Goal: Task Accomplishment & Management: Complete application form

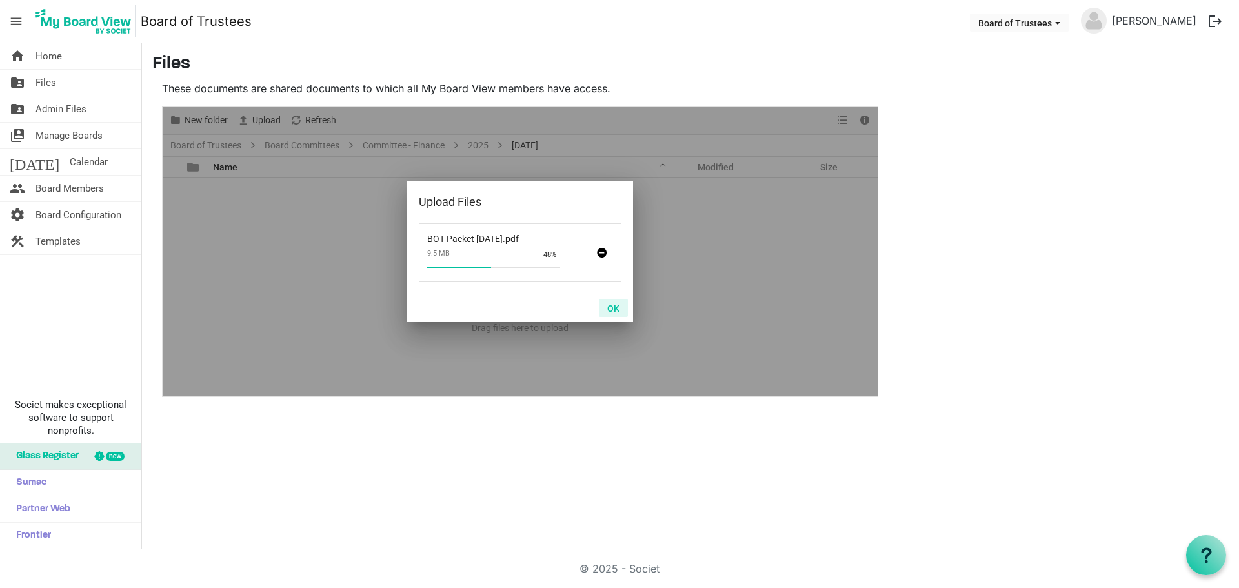
click at [614, 310] on button "OK" at bounding box center [613, 308] width 29 height 18
click at [614, 308] on button "OK" at bounding box center [613, 308] width 29 height 18
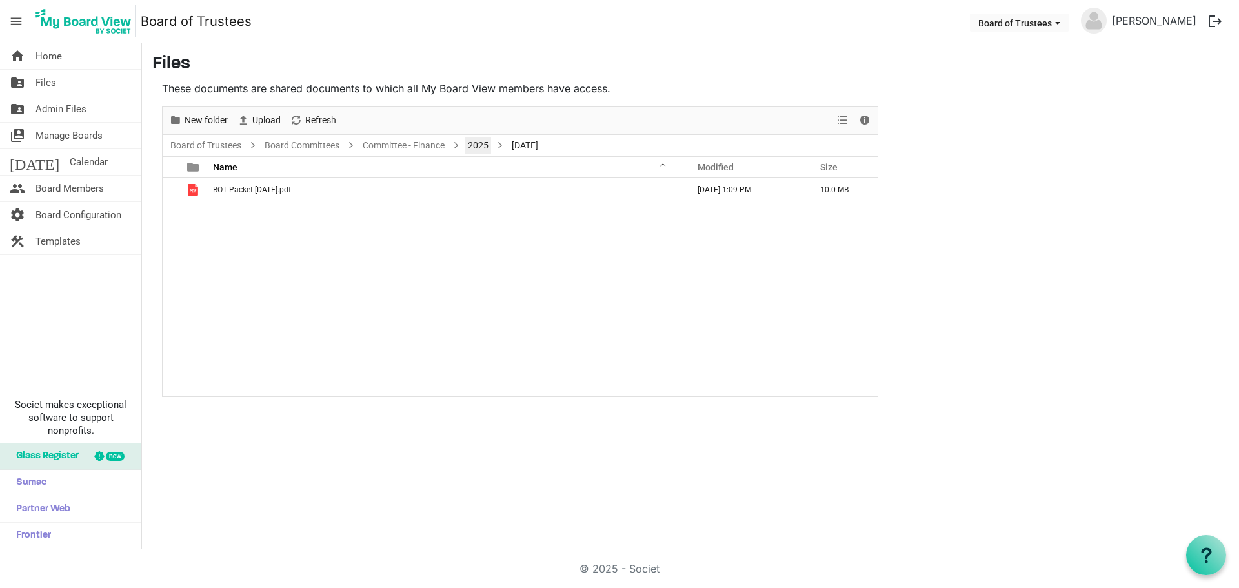
click at [486, 143] on link "2025" at bounding box center [478, 145] width 26 height 16
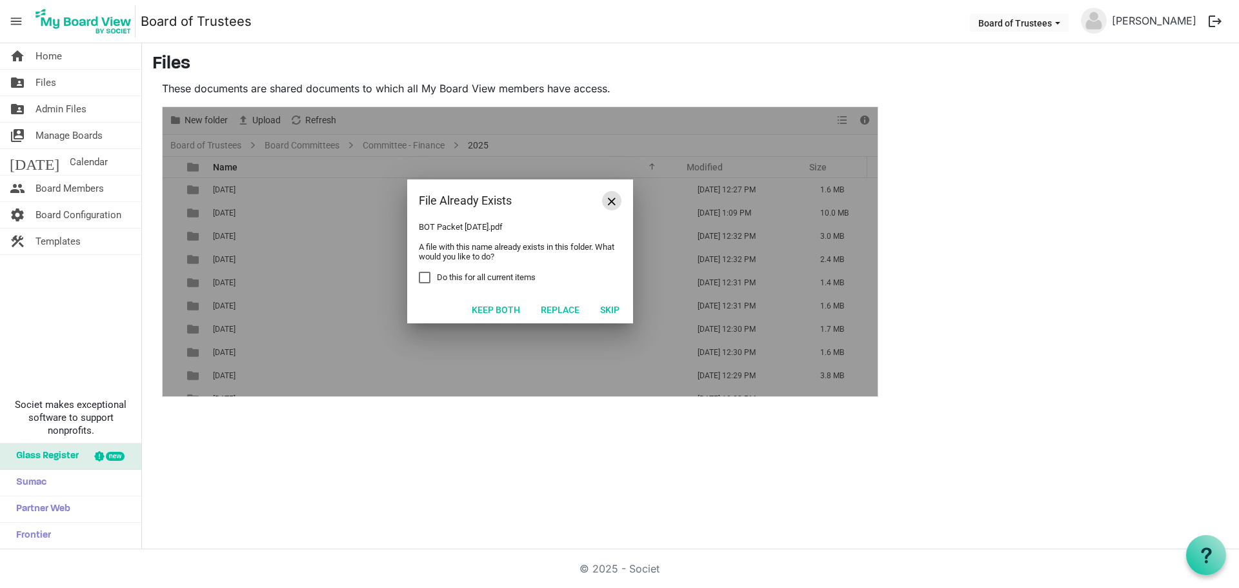
click at [614, 199] on span "Close" at bounding box center [612, 201] width 8 height 8
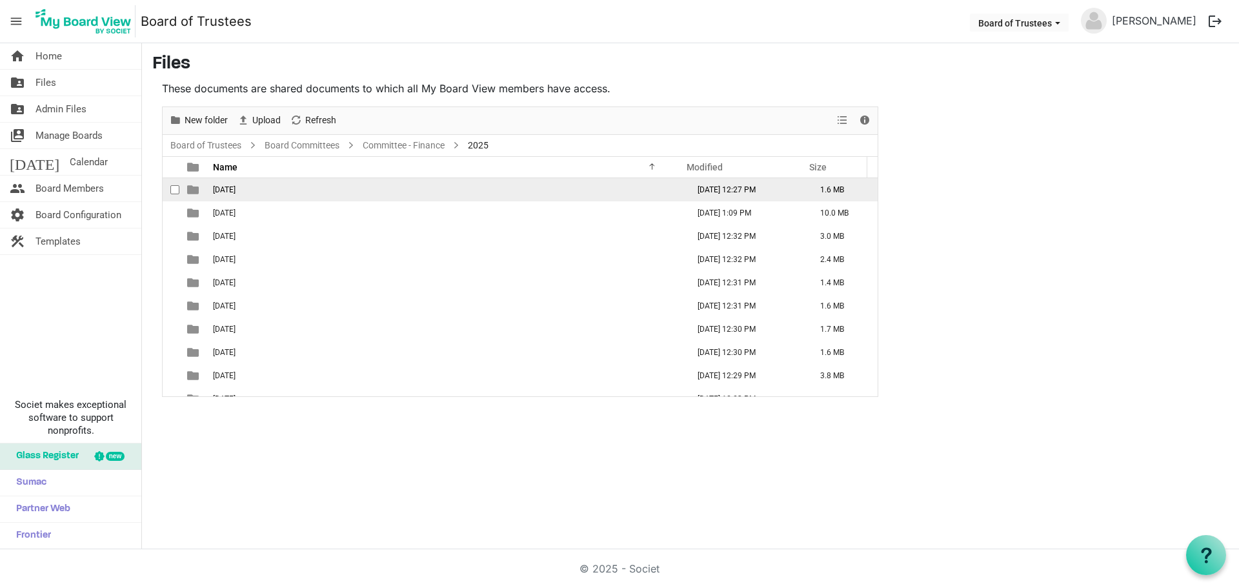
click at [235, 188] on span "01-JANUARY 2025" at bounding box center [224, 189] width 23 height 9
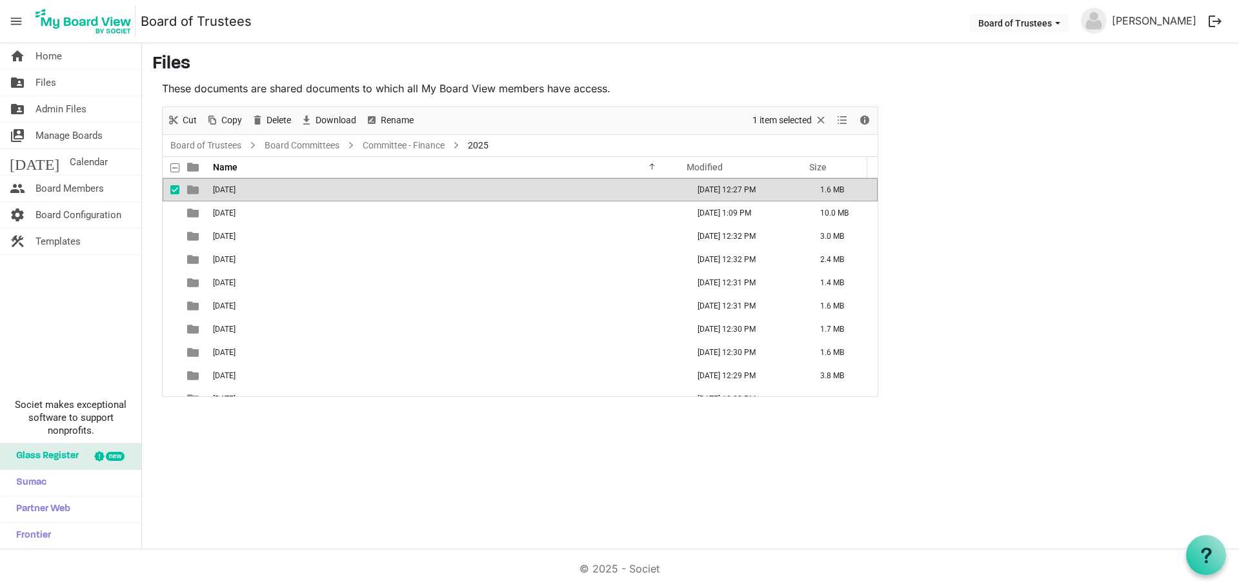
click at [235, 188] on span "01-JANUARY 2025" at bounding box center [224, 189] width 23 height 9
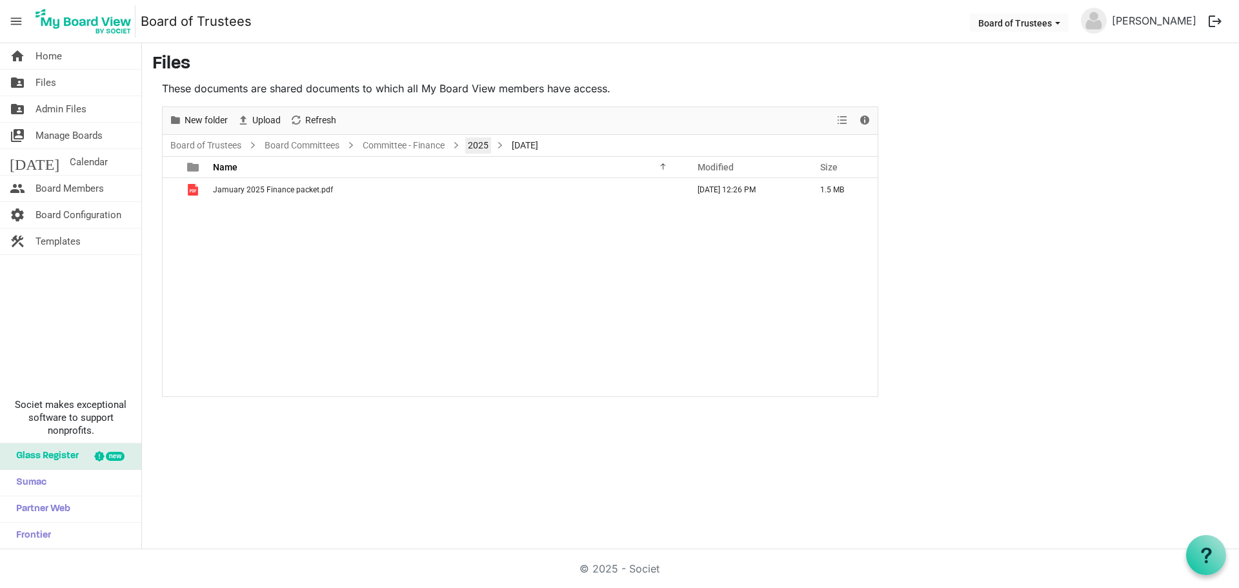
click at [473, 145] on link "2025" at bounding box center [478, 145] width 26 height 16
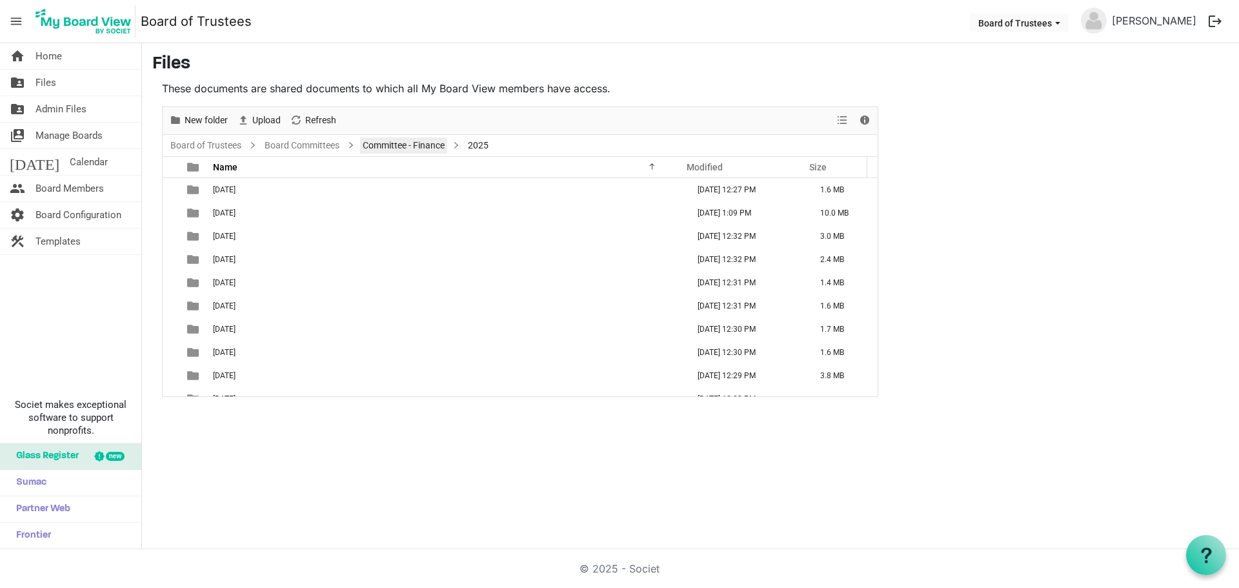
click at [432, 143] on link "Committee - Finance" at bounding box center [403, 145] width 87 height 16
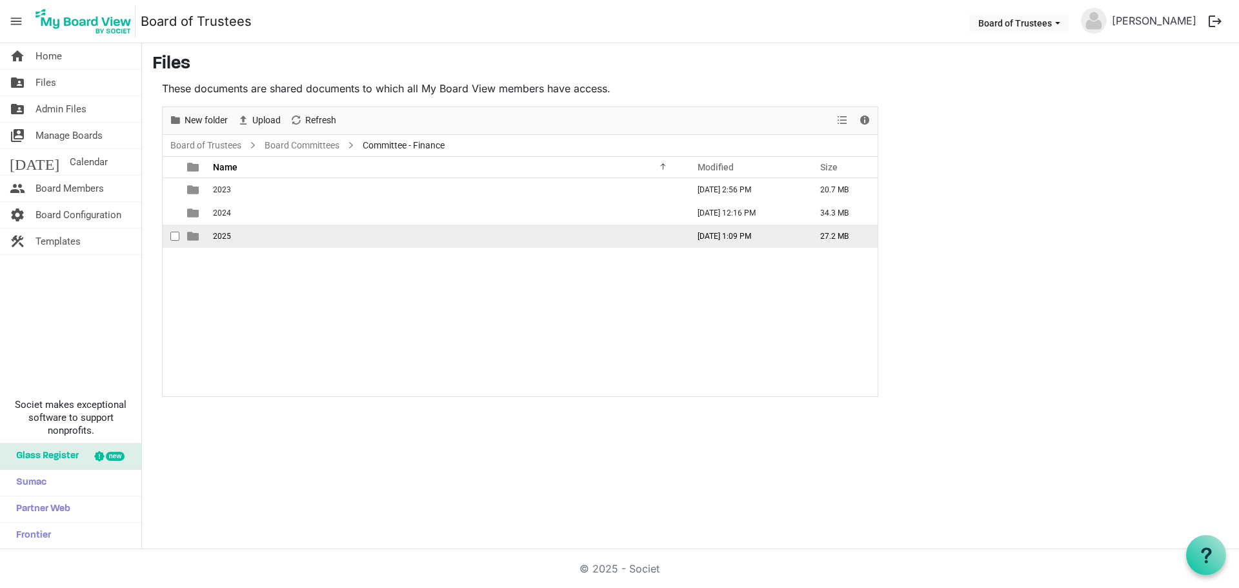
click at [219, 237] on span "2025" at bounding box center [222, 236] width 18 height 9
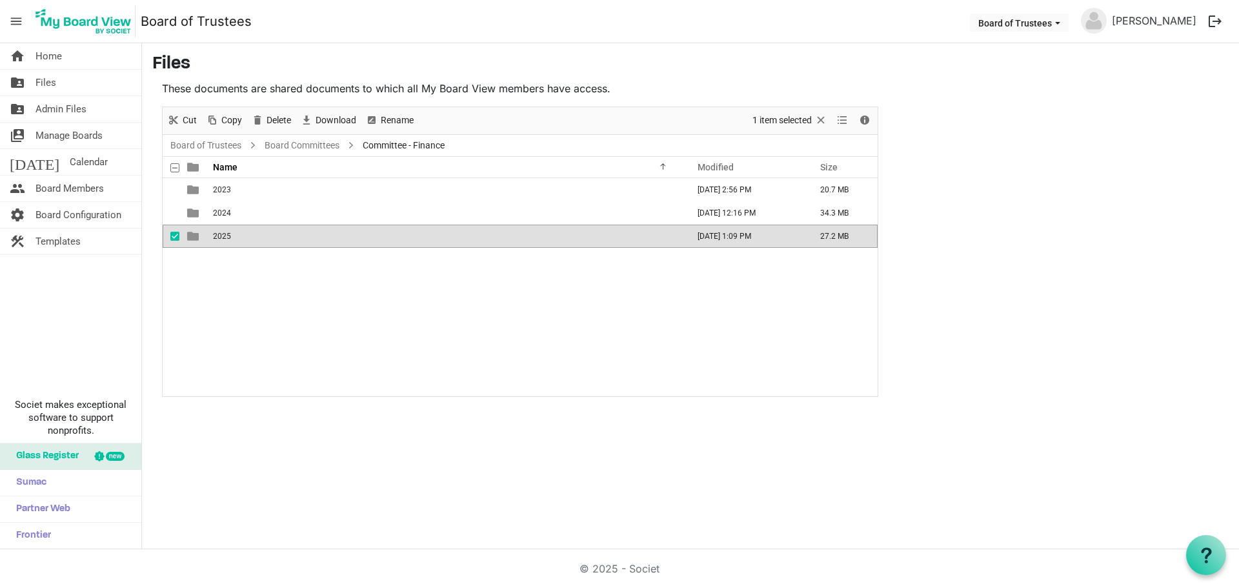
click at [219, 237] on span "2025" at bounding box center [222, 236] width 18 height 9
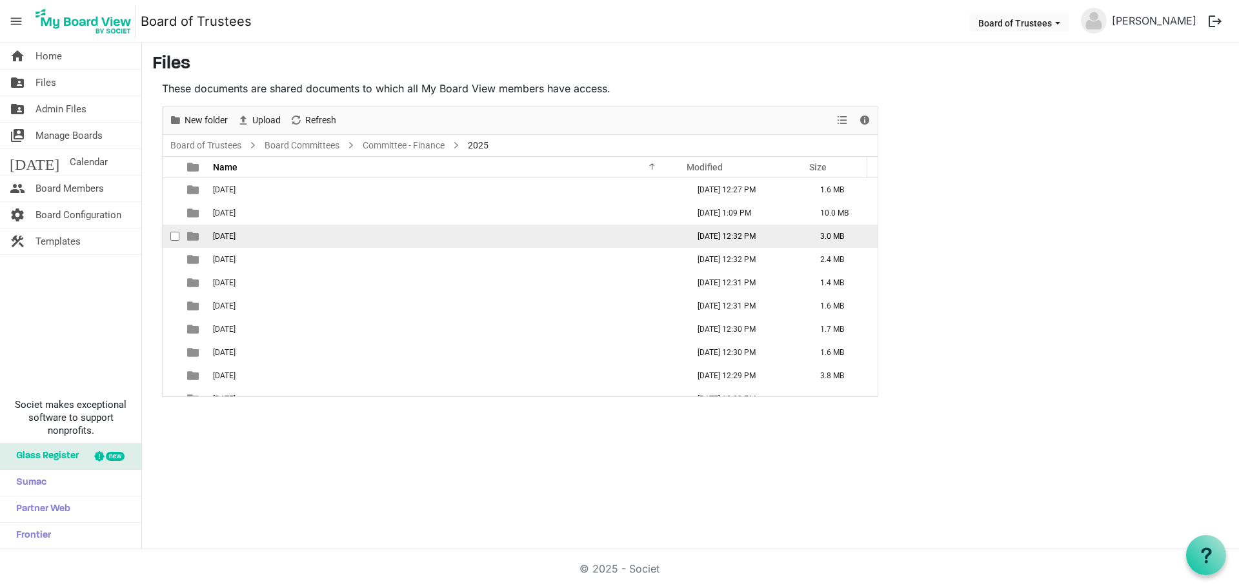
click at [235, 238] on span "03-MARCH 2025" at bounding box center [224, 236] width 23 height 9
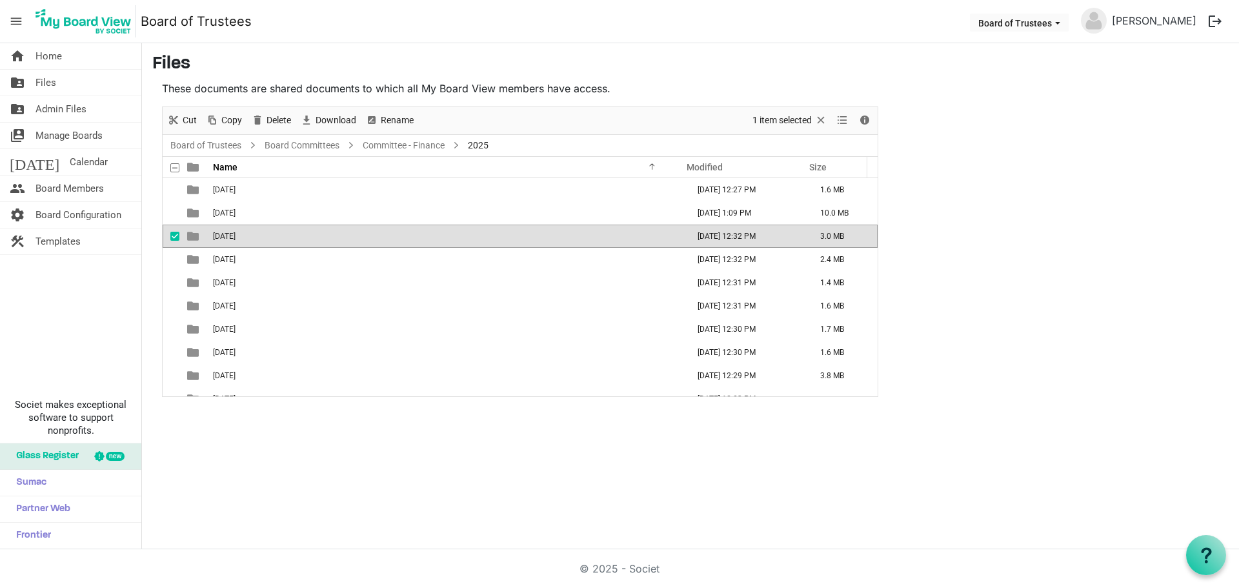
click at [235, 238] on span "03-MARCH 2025" at bounding box center [224, 236] width 23 height 9
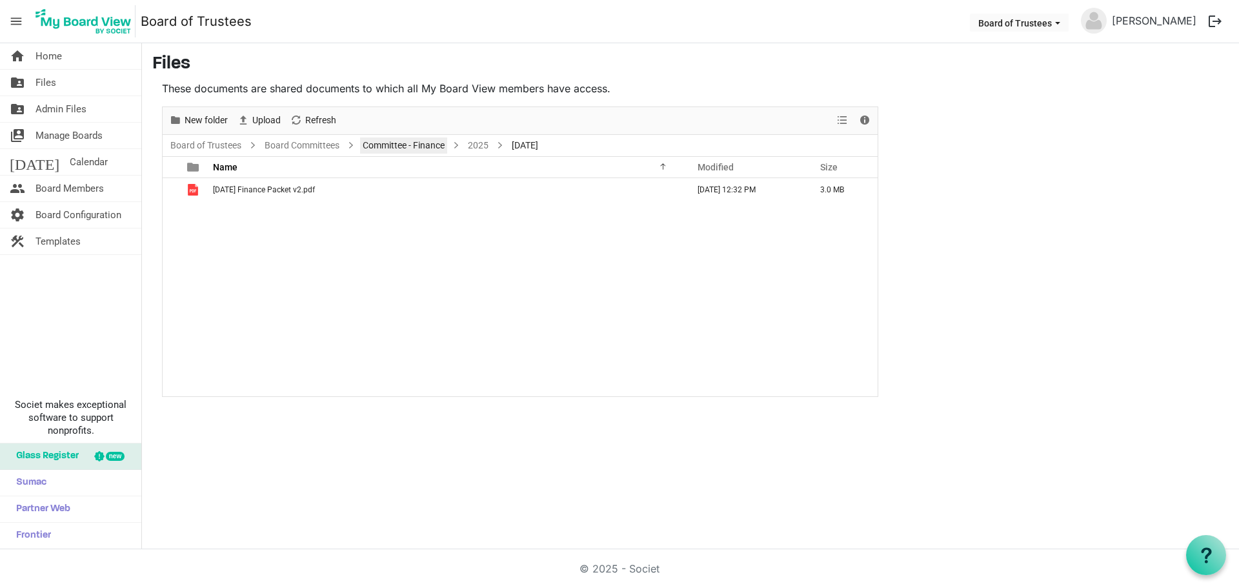
click at [433, 141] on link "Committee - Finance" at bounding box center [403, 145] width 87 height 16
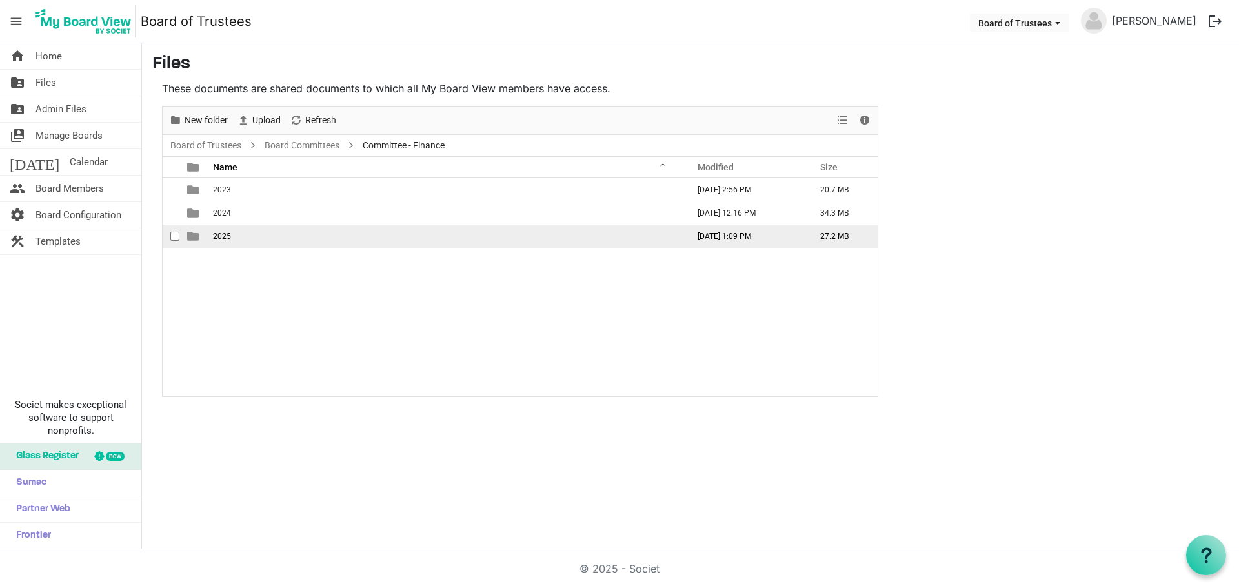
click at [236, 235] on td "2025" at bounding box center [446, 236] width 475 height 23
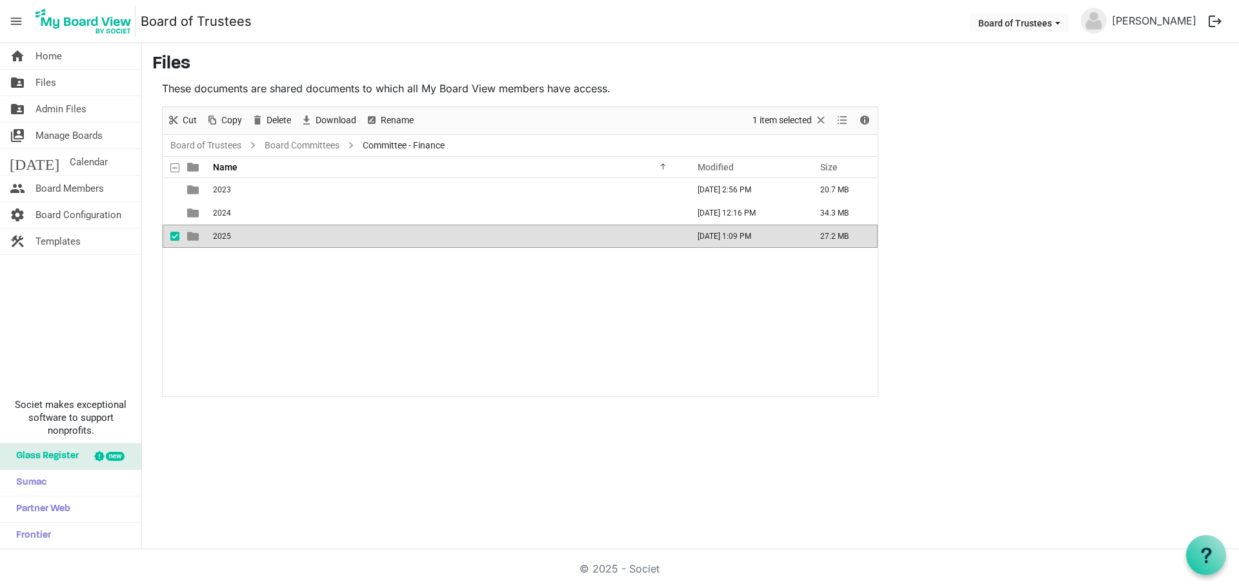
click at [236, 235] on td "2025" at bounding box center [446, 236] width 475 height 23
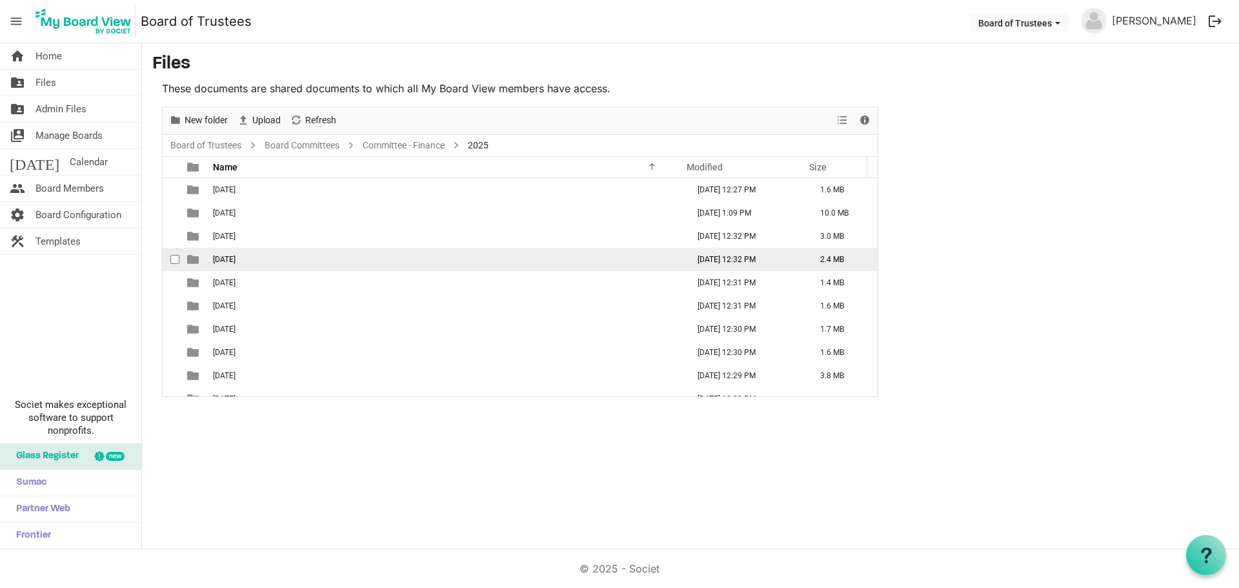
click at [235, 262] on span "04-APRIL 2025" at bounding box center [224, 259] width 23 height 9
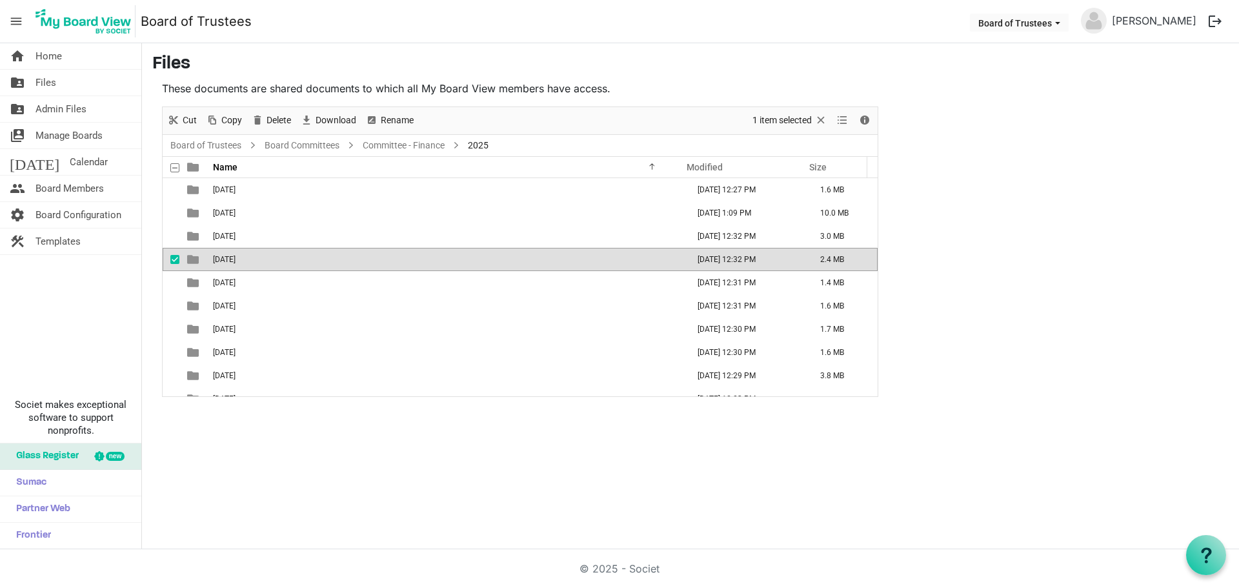
click at [235, 262] on span "04-APRIL 2025" at bounding box center [224, 259] width 23 height 9
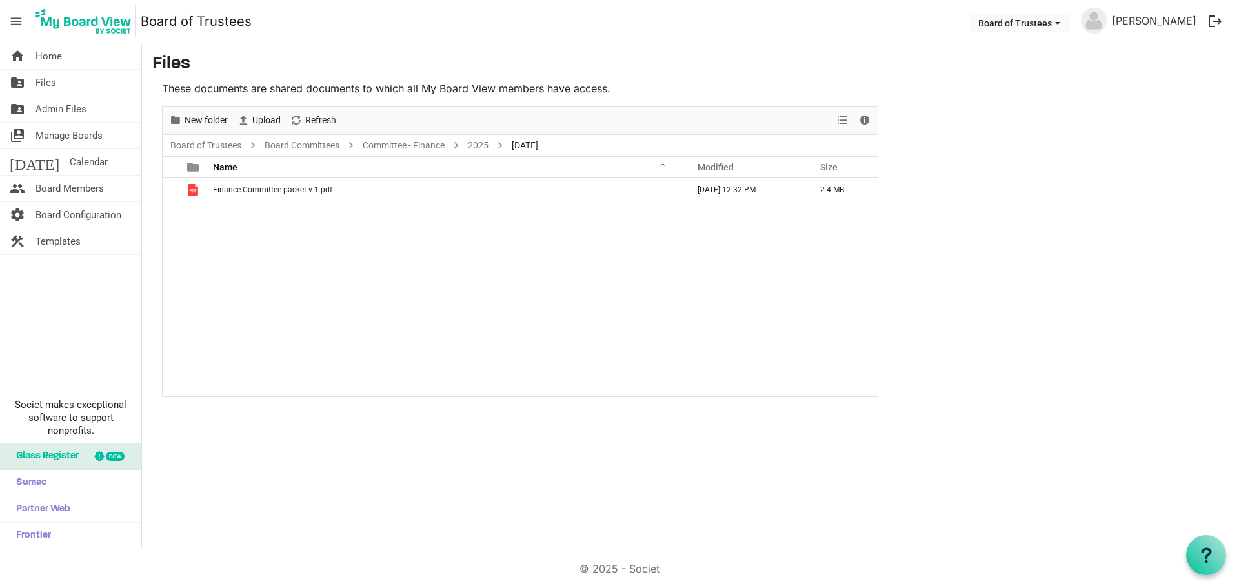
click at [531, 144] on span "04-APRIL 2025" at bounding box center [525, 145] width 32 height 16
click at [485, 144] on link "2025" at bounding box center [478, 145] width 26 height 16
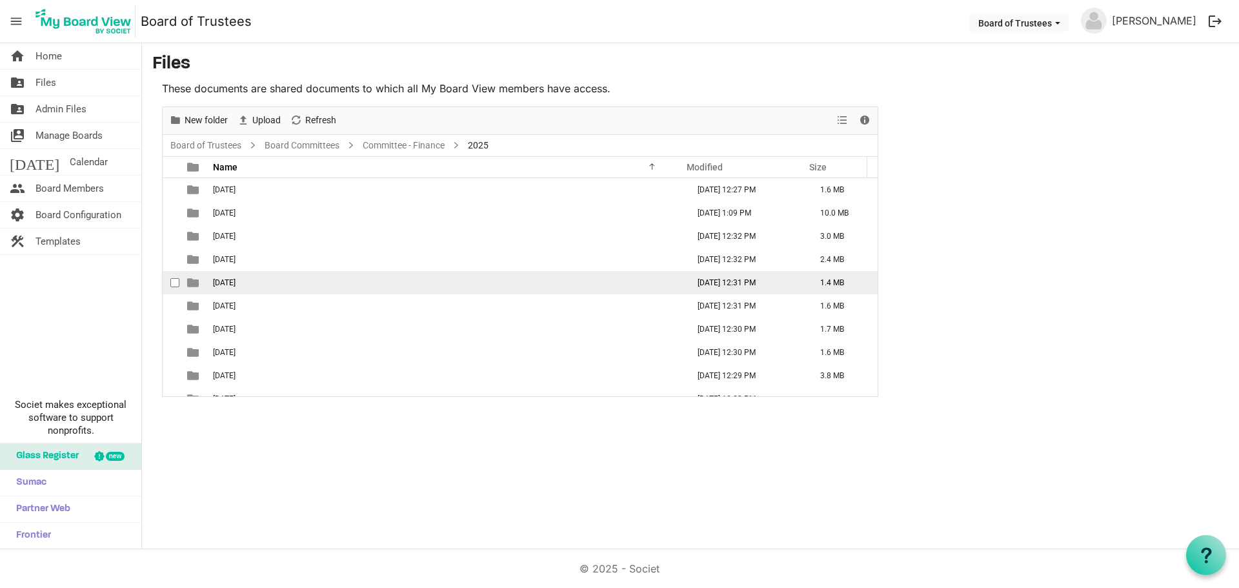
click at [234, 284] on span "05-MAY 2025" at bounding box center [224, 282] width 23 height 9
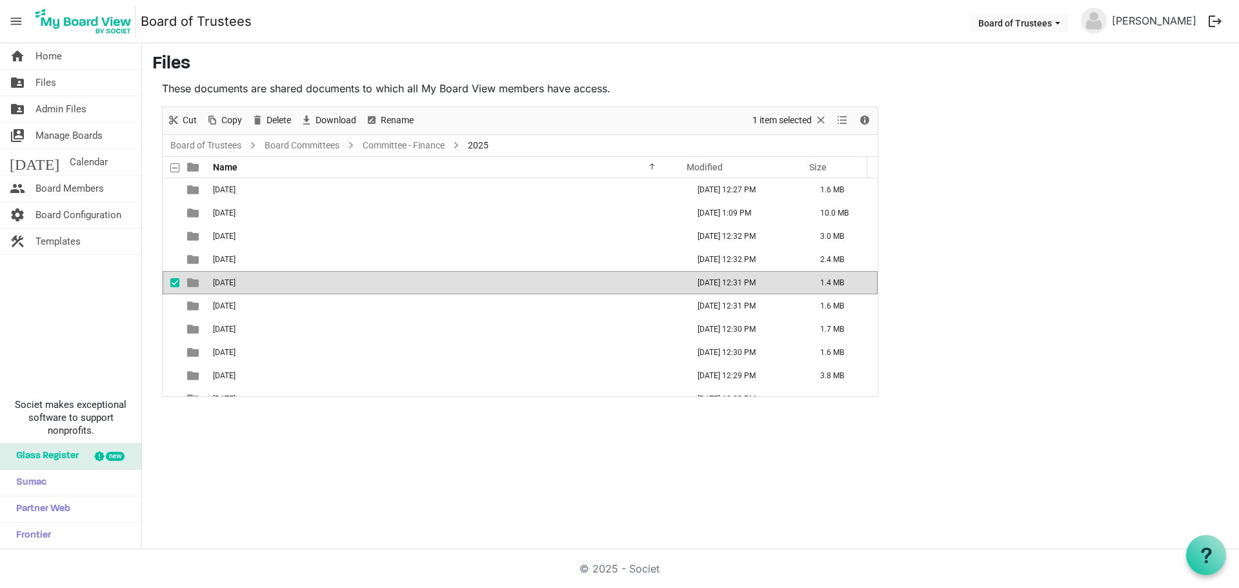
click at [234, 284] on span "05-MAY 2025" at bounding box center [224, 282] width 23 height 9
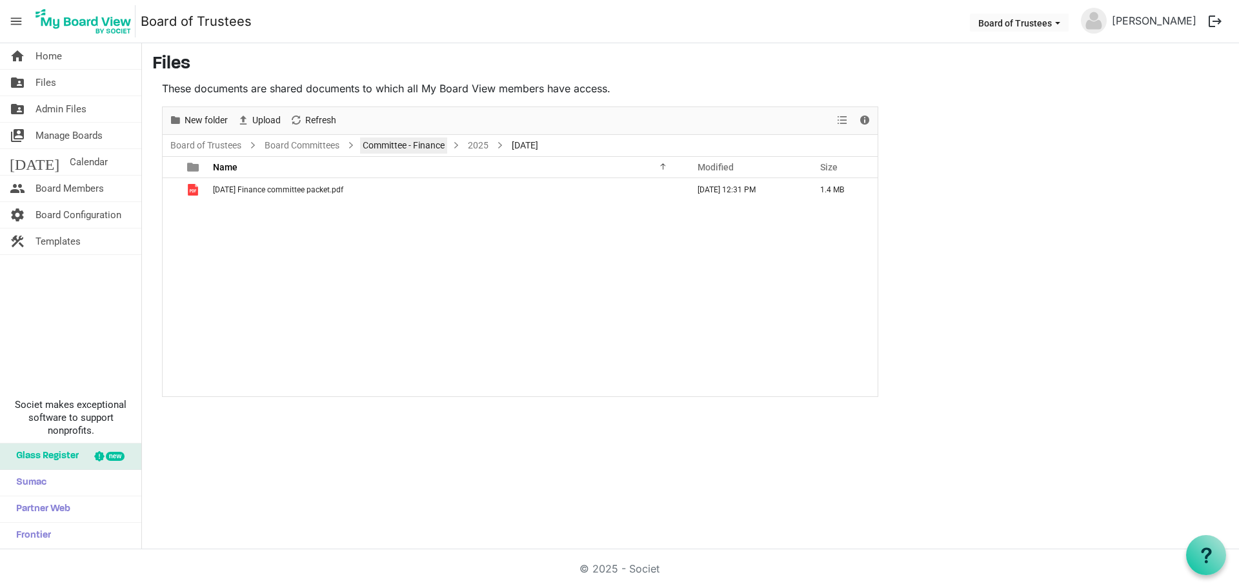
click at [430, 145] on link "Committee - Finance" at bounding box center [403, 145] width 87 height 16
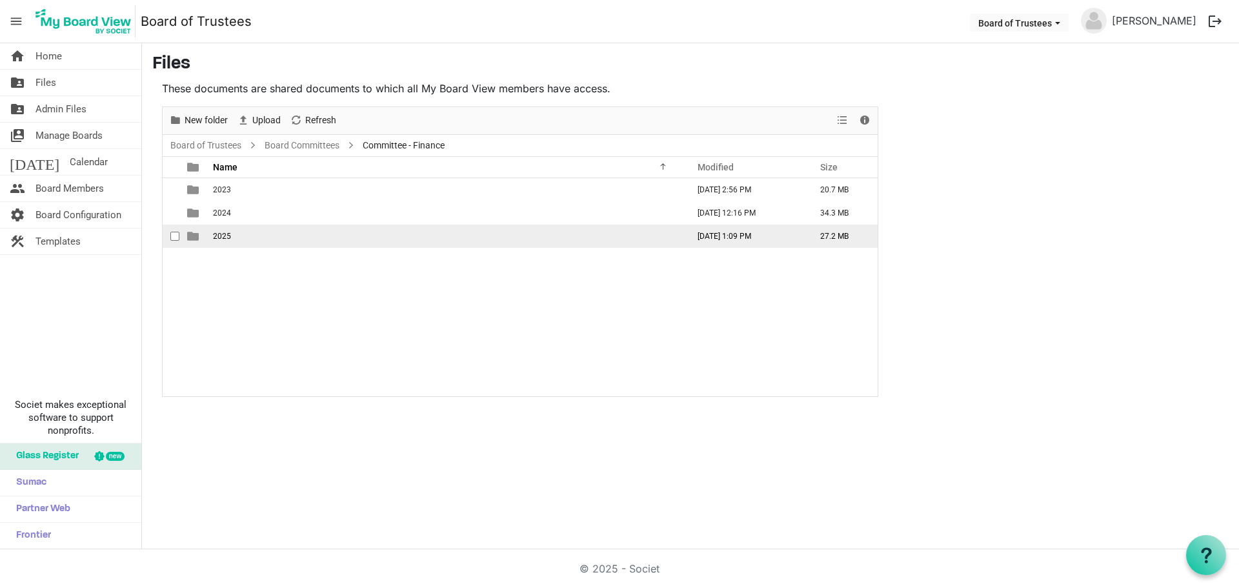
click at [215, 239] on span "2025" at bounding box center [222, 236] width 18 height 9
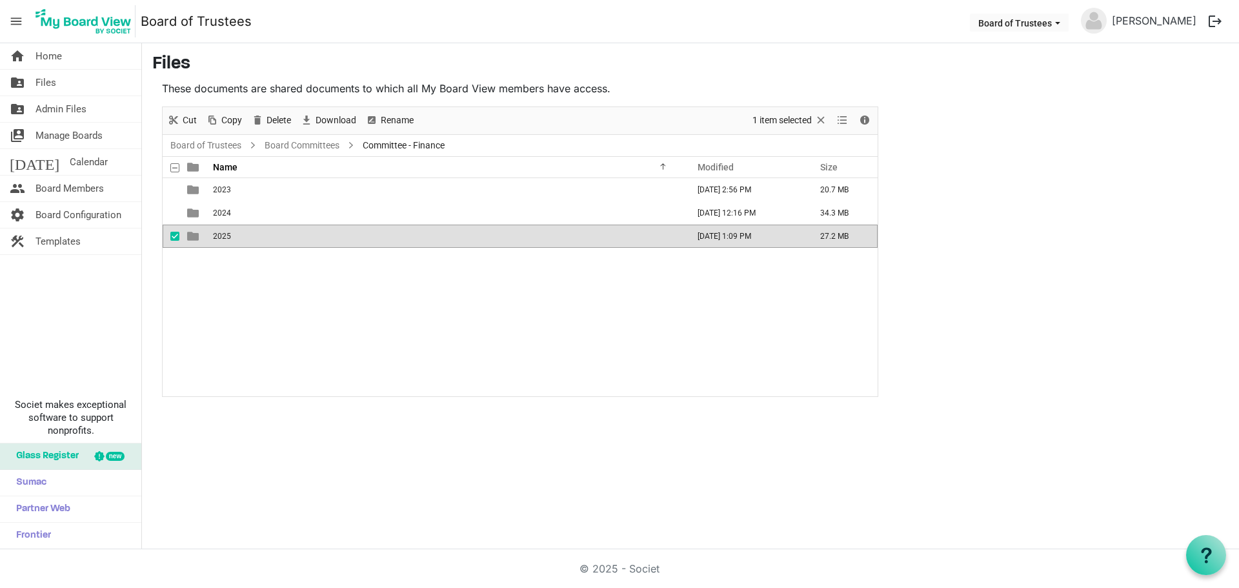
click at [215, 239] on span "2025" at bounding box center [222, 236] width 18 height 9
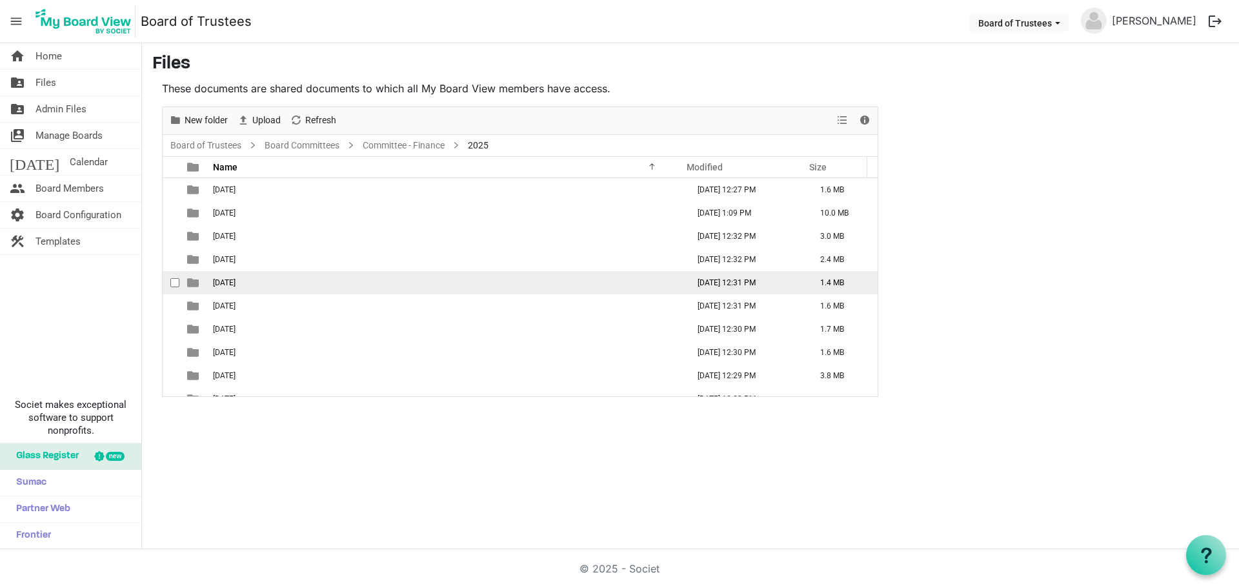
click at [235, 285] on span "05-MAY 2025" at bounding box center [224, 282] width 23 height 9
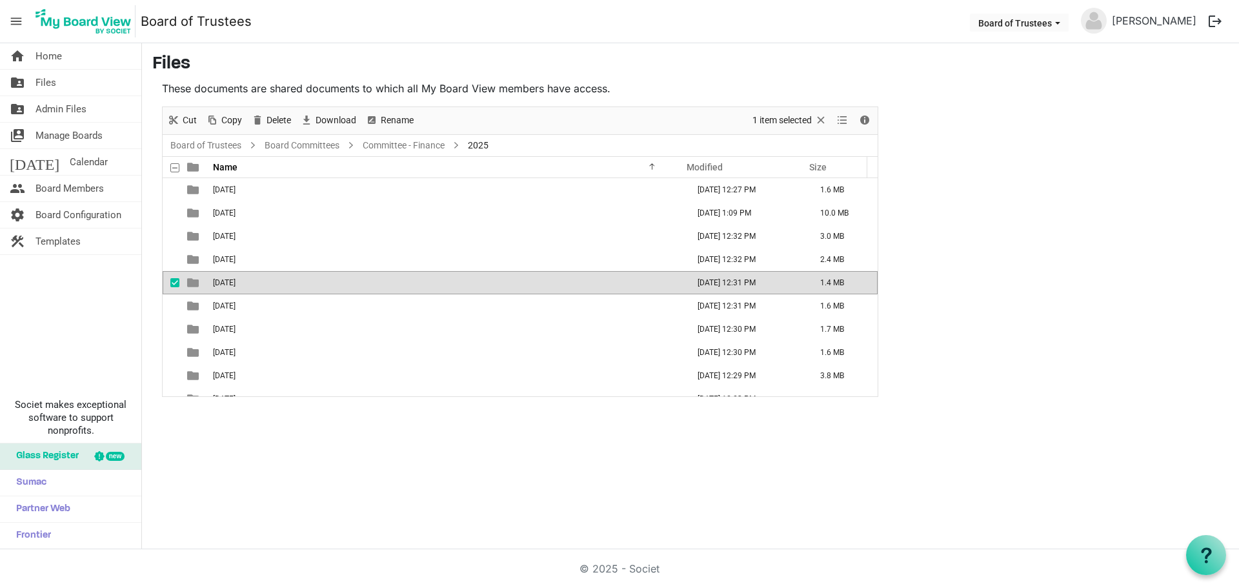
click at [235, 285] on span "05-MAY 2025" at bounding box center [224, 282] width 23 height 9
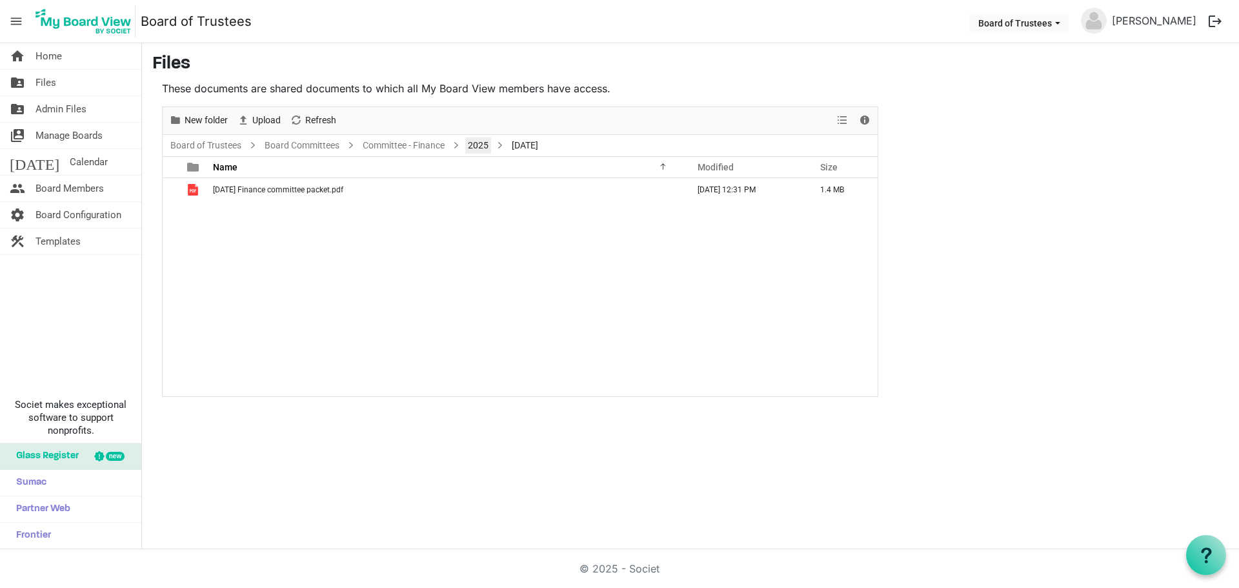
click at [478, 148] on link "2025" at bounding box center [478, 145] width 26 height 16
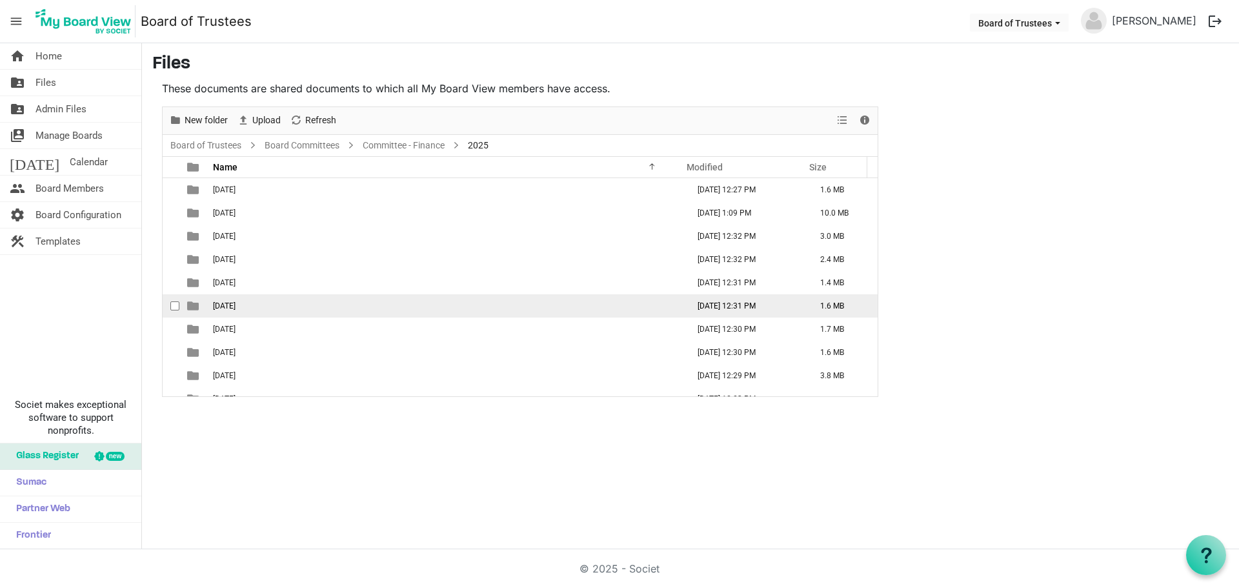
click at [235, 306] on span "06-JUNE 2025" at bounding box center [224, 305] width 23 height 9
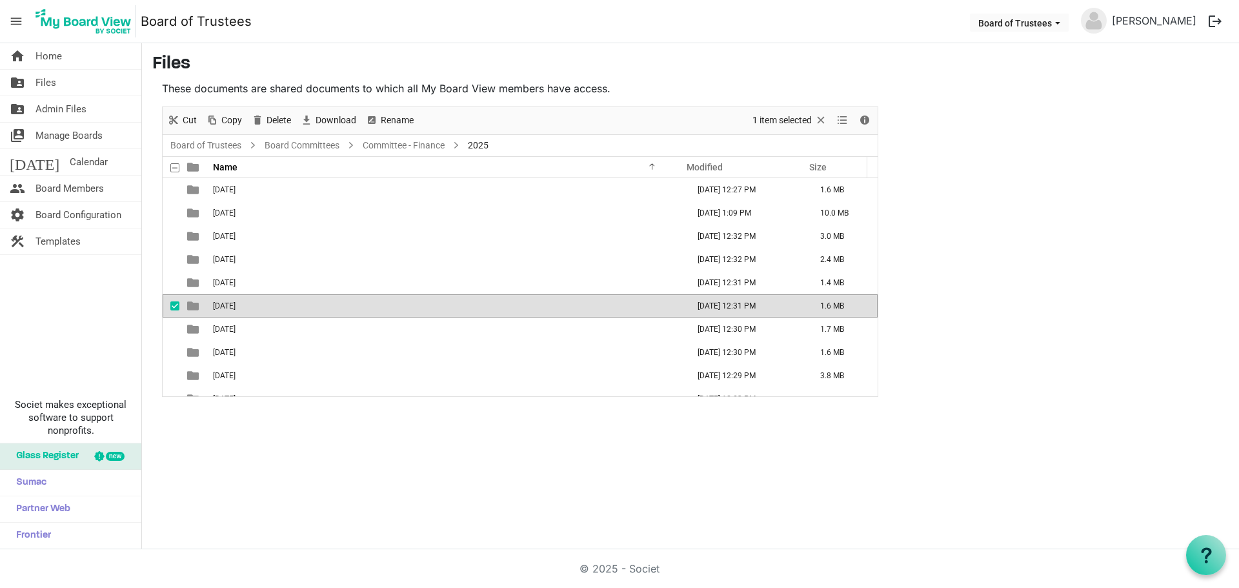
click at [235, 306] on span "06-JUNE 2025" at bounding box center [224, 305] width 23 height 9
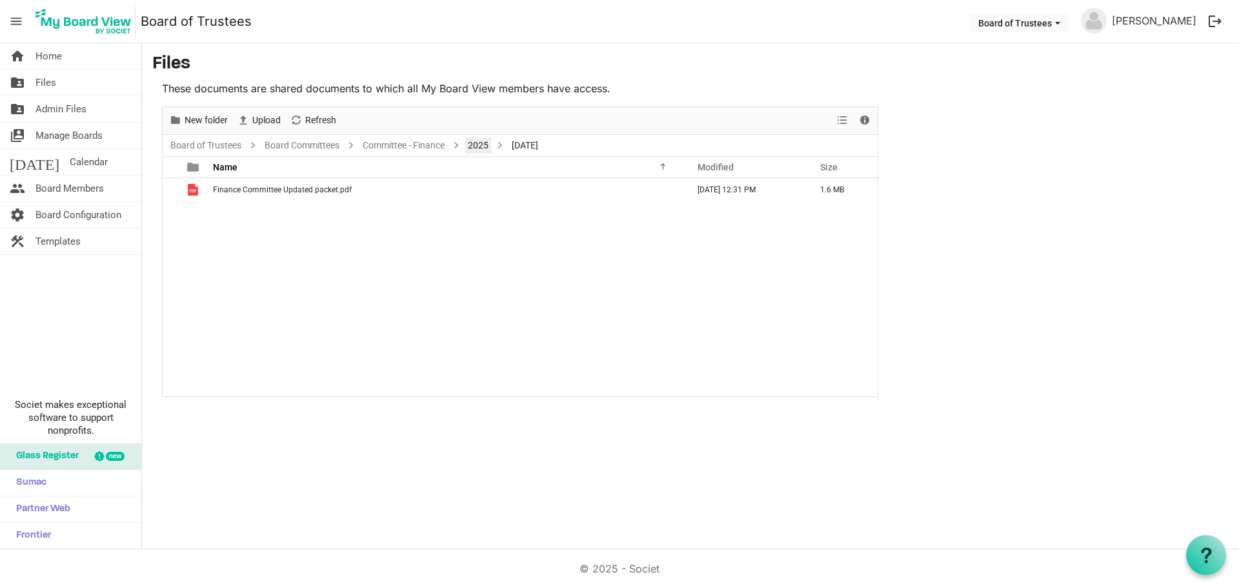
click at [481, 148] on link "2025" at bounding box center [478, 145] width 26 height 16
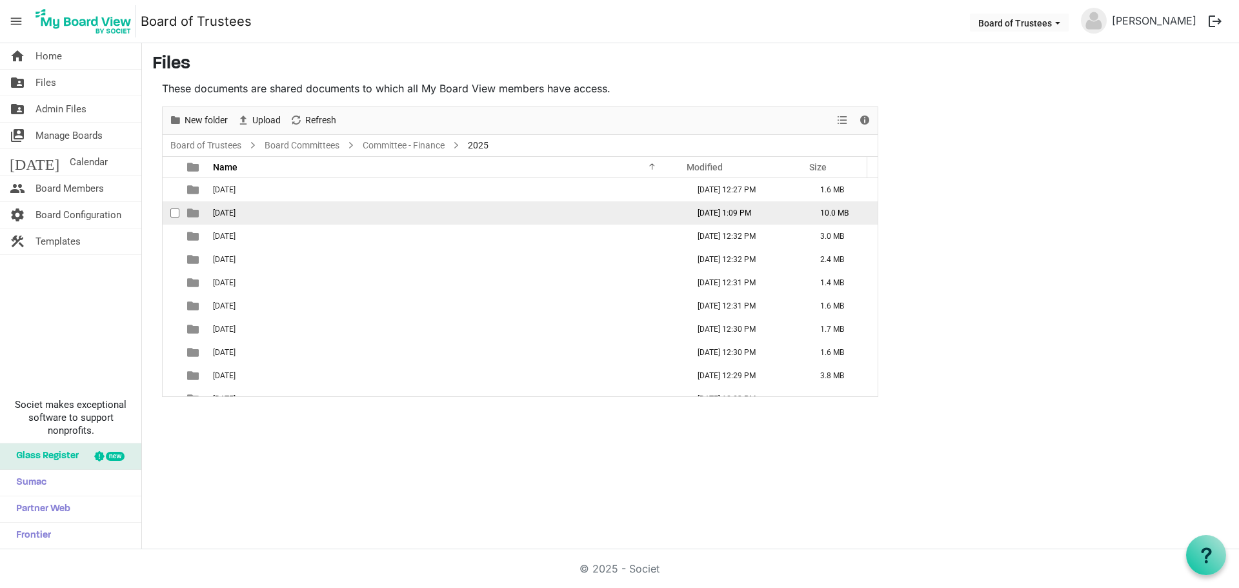
click at [234, 212] on span "02-FEBRUARY 2025" at bounding box center [224, 212] width 23 height 9
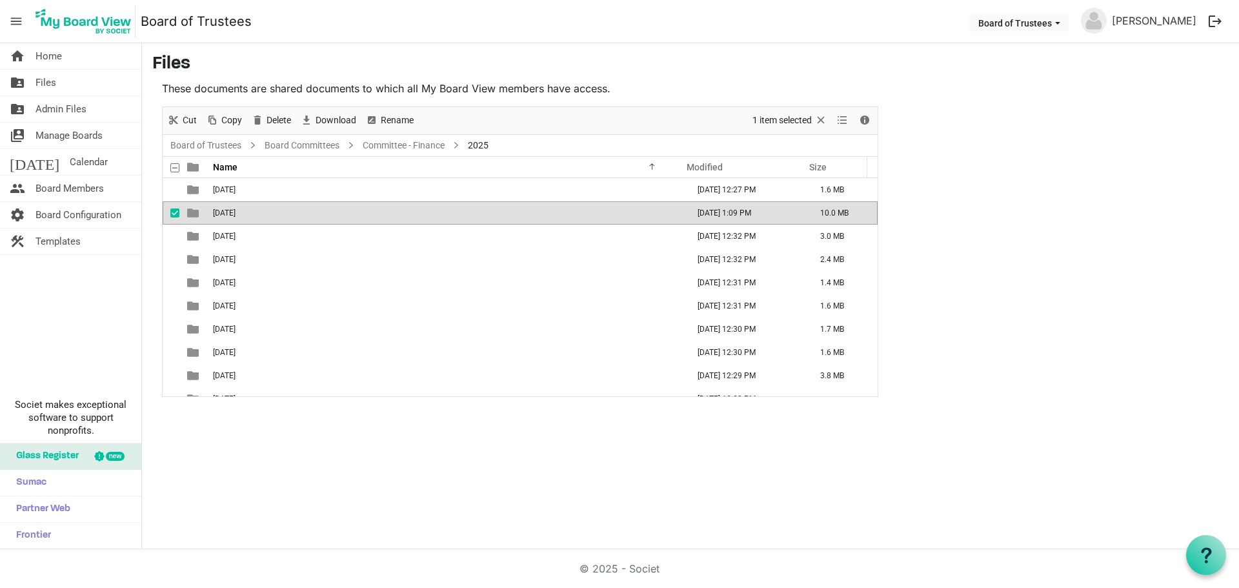
click at [234, 212] on span "02-FEBRUARY 2025" at bounding box center [224, 212] width 23 height 9
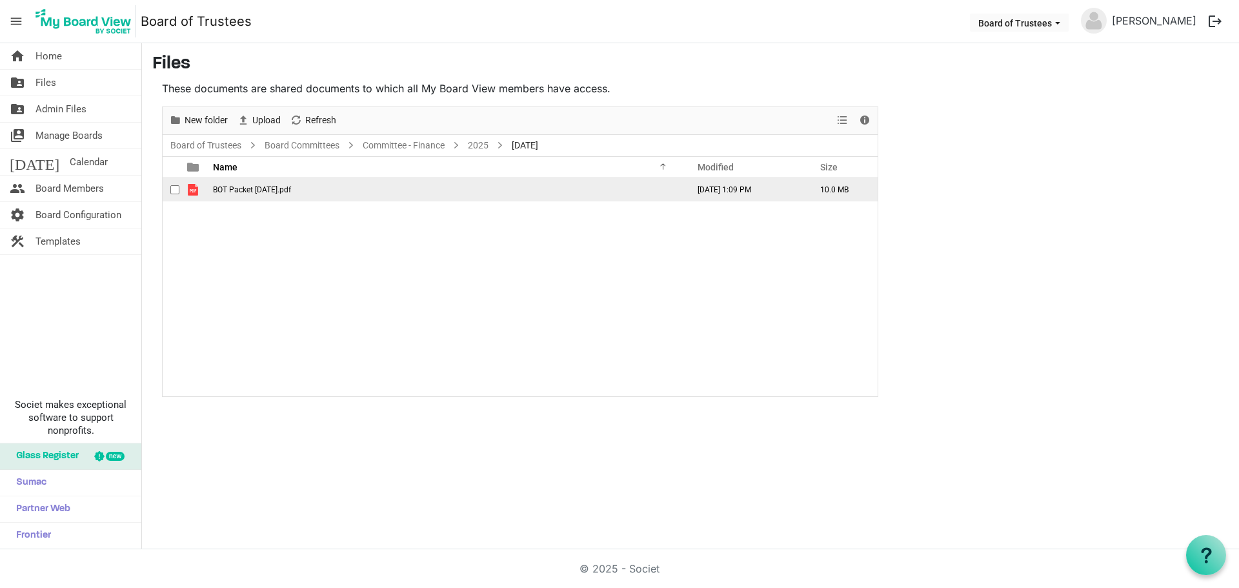
click at [254, 190] on span "BOT Packet 02-22-2025.pdf" at bounding box center [252, 189] width 78 height 9
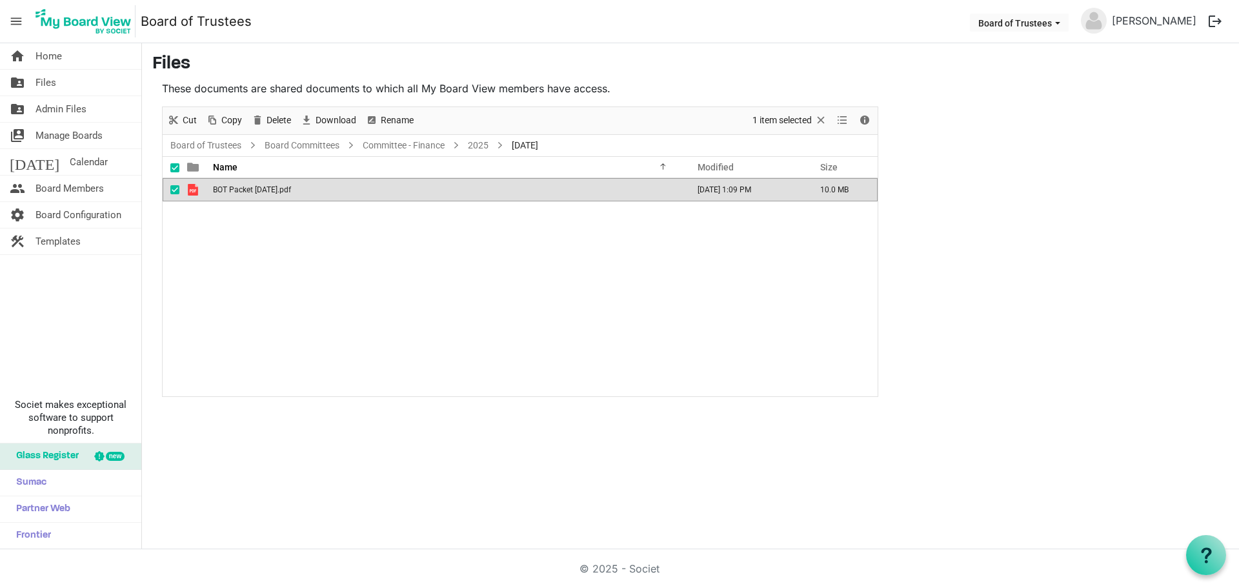
click at [254, 190] on span "BOT Packet 02-22-2025.pdf" at bounding box center [252, 189] width 78 height 9
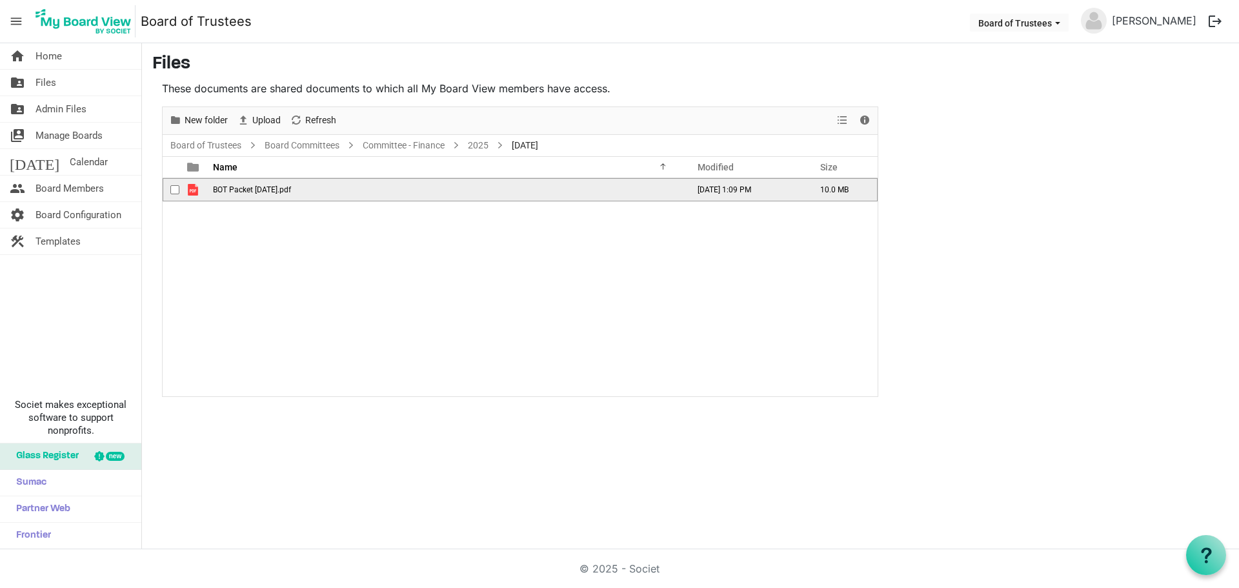
click at [242, 190] on span "BOT Packet 02-22-2025.pdf" at bounding box center [252, 189] width 78 height 9
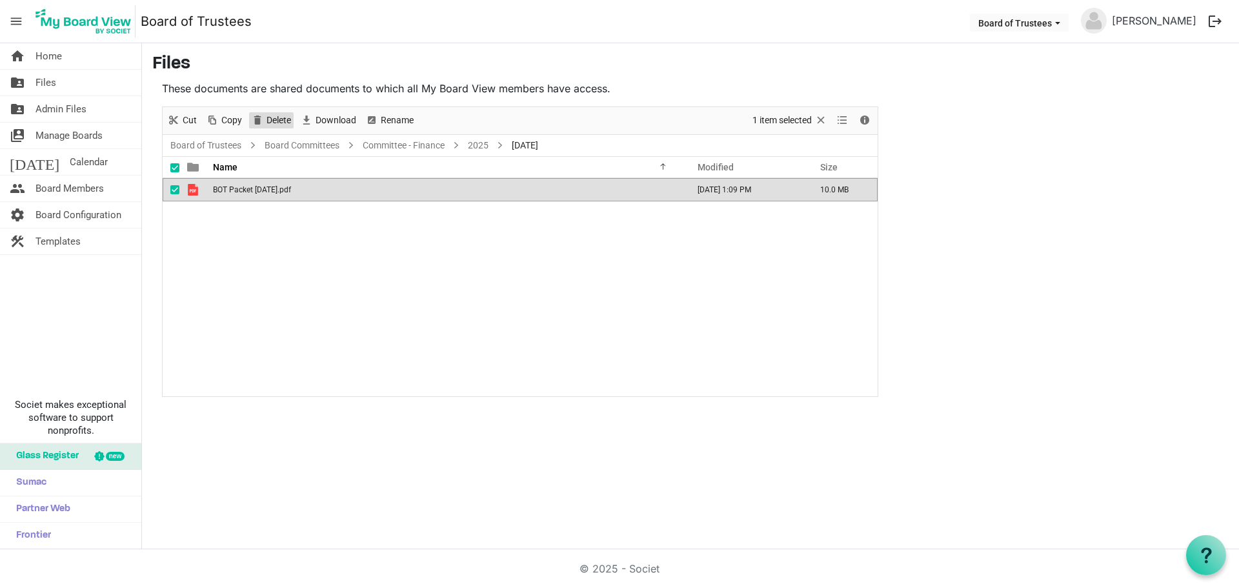
click at [279, 118] on span "Delete" at bounding box center [278, 120] width 27 height 16
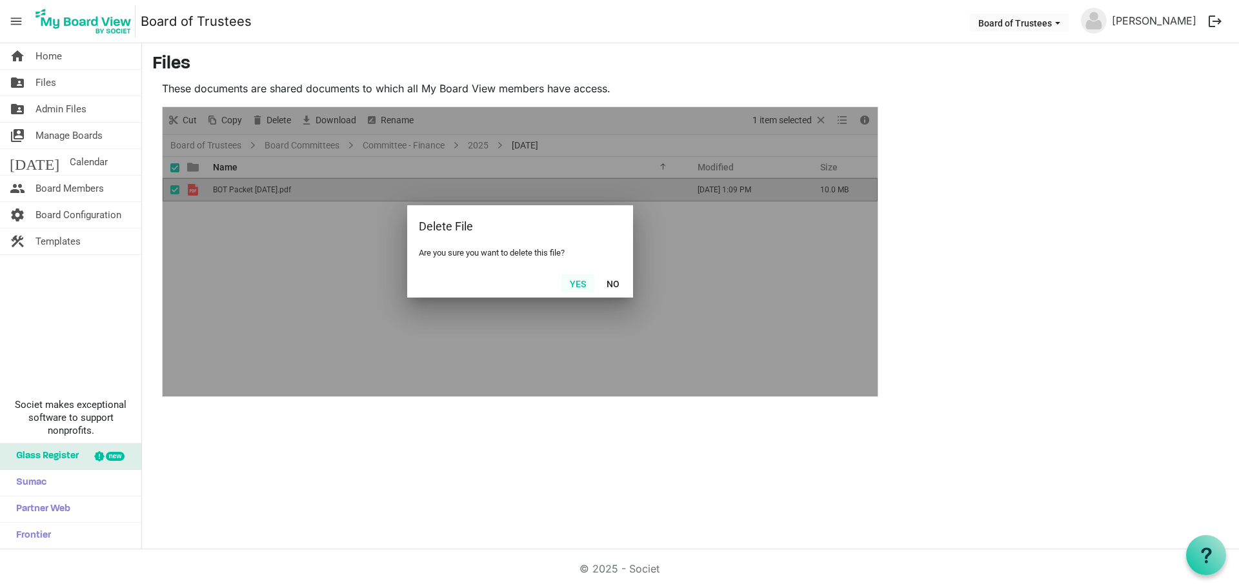
click at [584, 284] on button "Yes" at bounding box center [577, 283] width 33 height 18
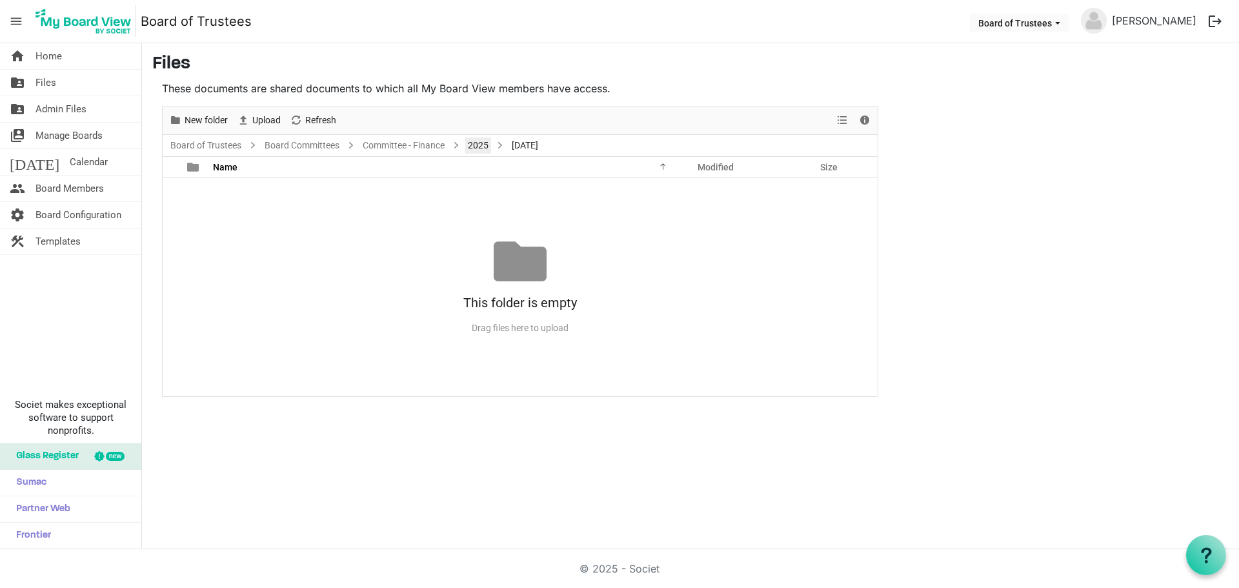
click at [482, 148] on link "2025" at bounding box center [478, 145] width 26 height 16
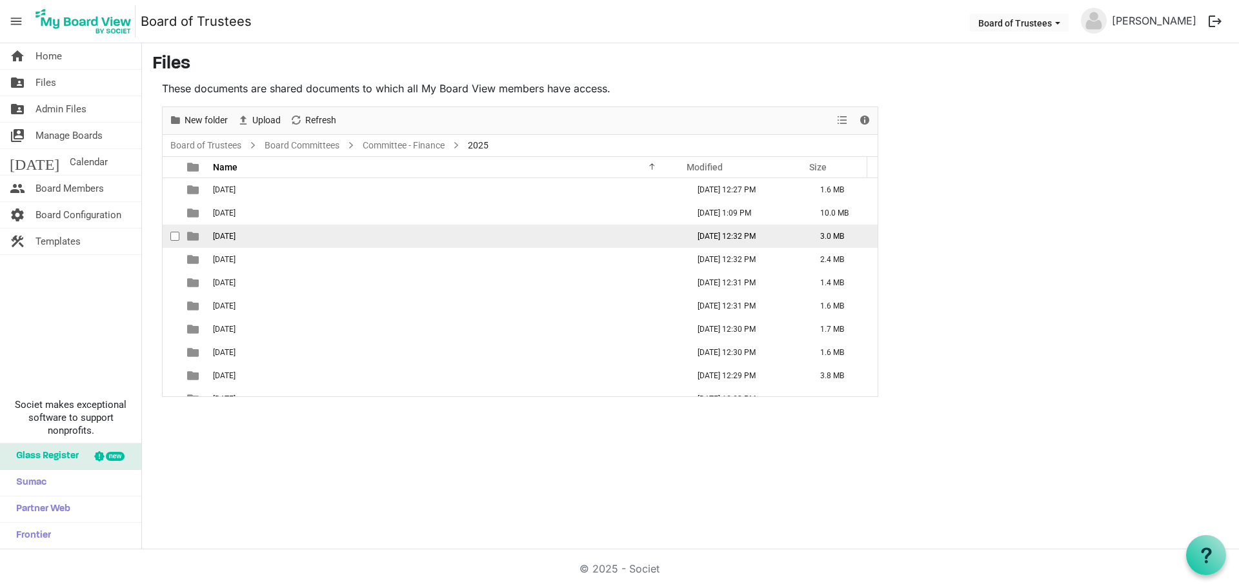
click at [279, 240] on td "03-MARCH 2025" at bounding box center [446, 236] width 475 height 23
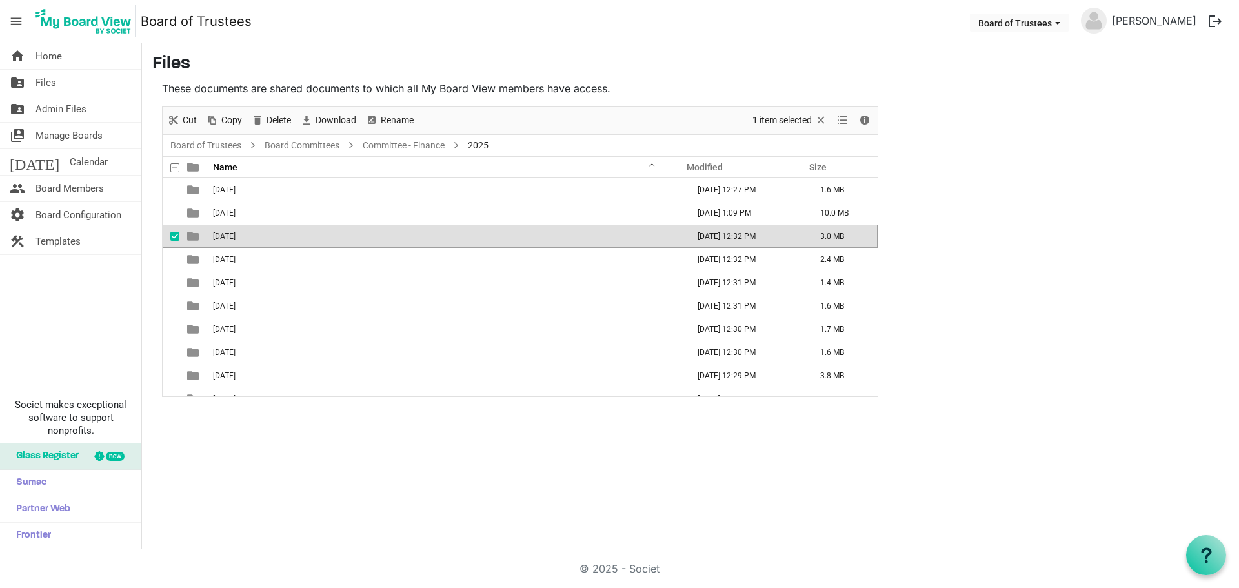
click at [279, 240] on td "03-MARCH 2025" at bounding box center [446, 236] width 475 height 23
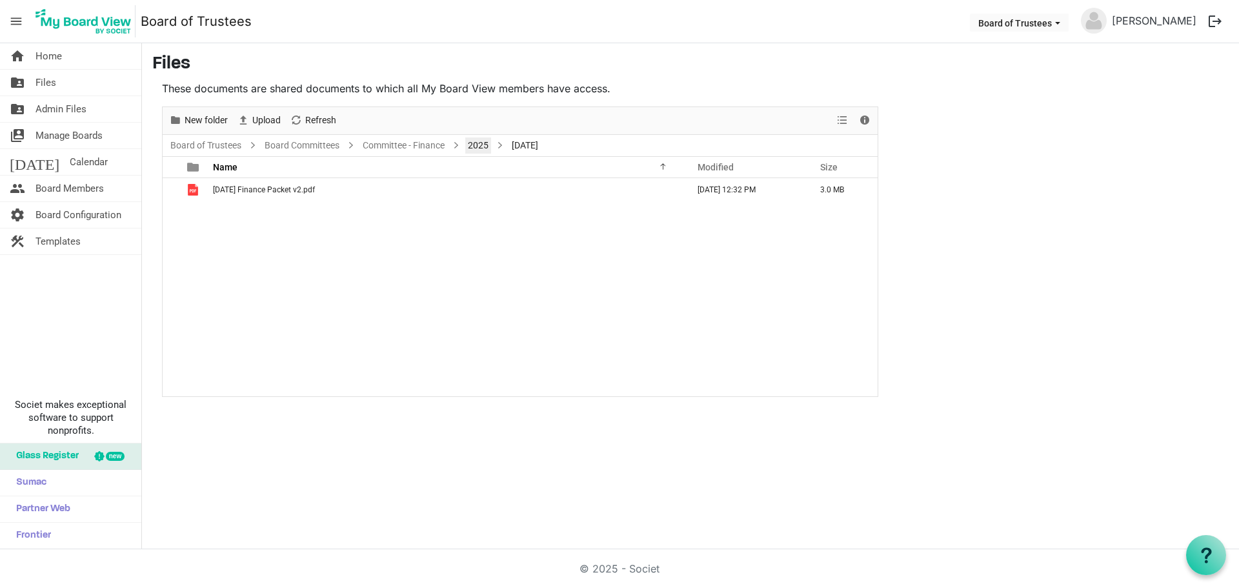
click at [482, 145] on link "2025" at bounding box center [478, 145] width 26 height 16
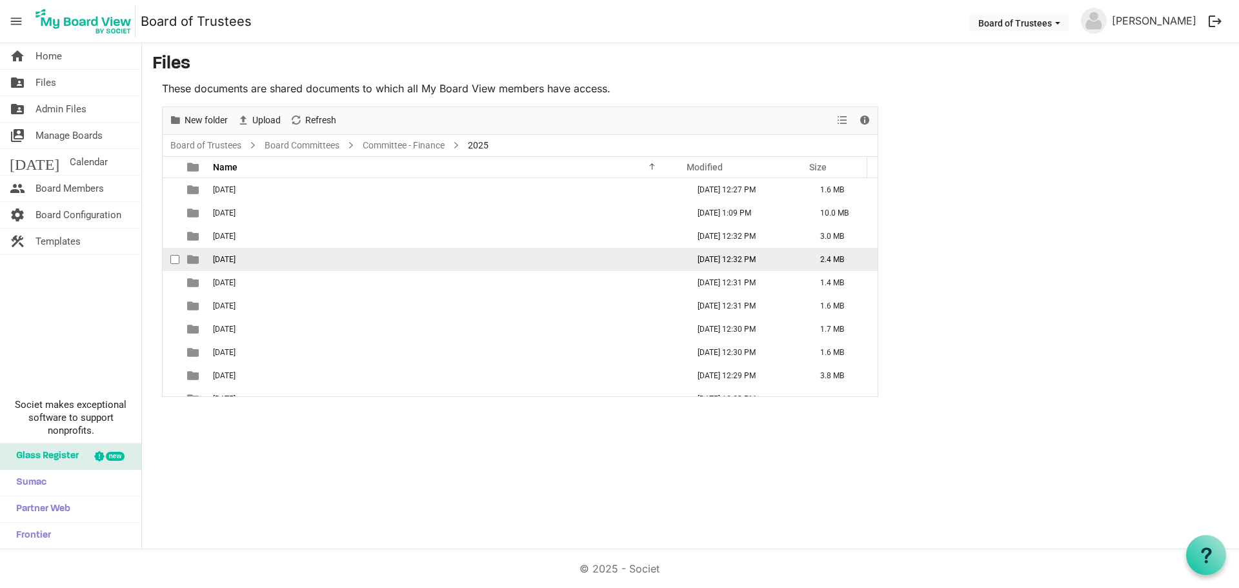
click at [235, 261] on span "04-APRIL 2025" at bounding box center [224, 259] width 23 height 9
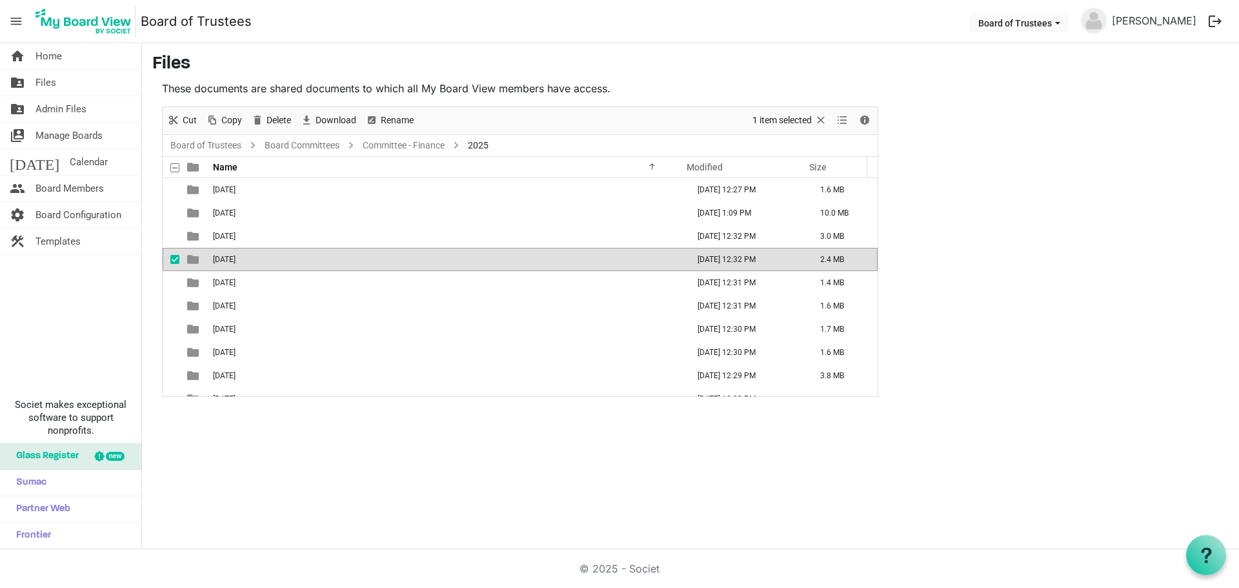
click at [235, 261] on span "04-APRIL 2025" at bounding box center [224, 259] width 23 height 9
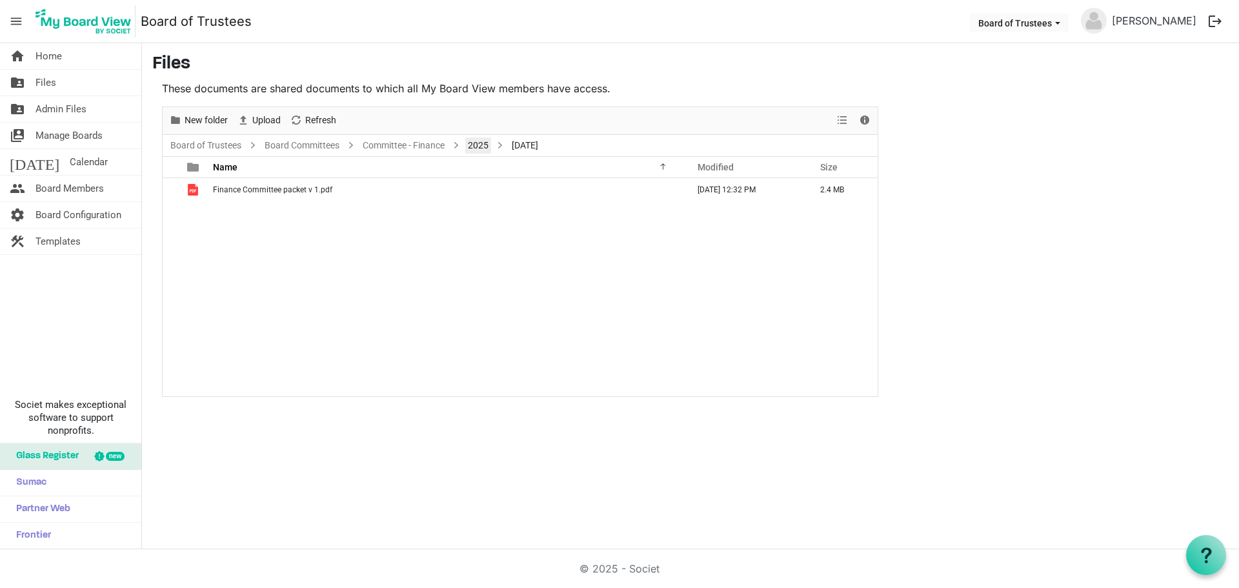
click at [479, 145] on link "2025" at bounding box center [478, 145] width 26 height 16
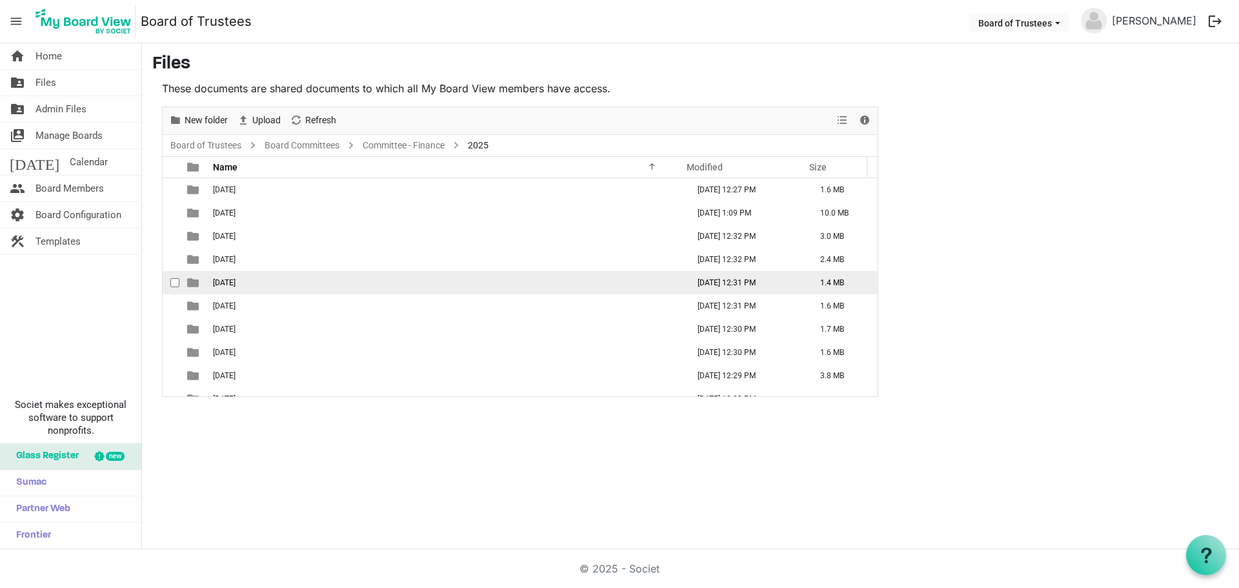
click at [235, 286] on span "05-MAY 2025" at bounding box center [224, 282] width 23 height 9
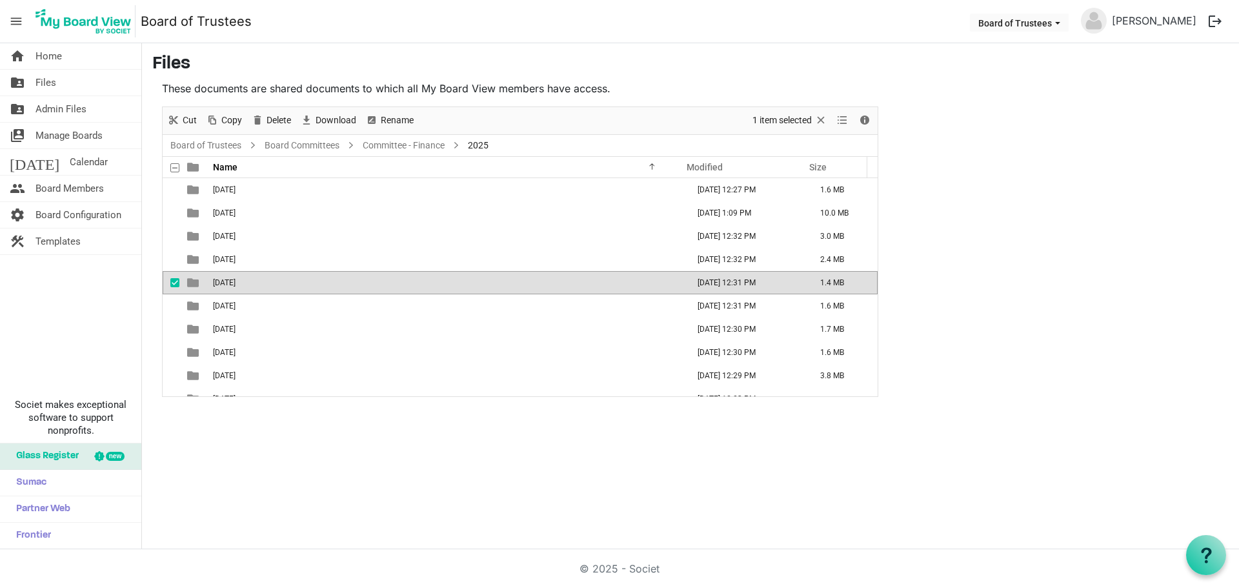
click at [235, 286] on span "05-MAY 2025" at bounding box center [224, 282] width 23 height 9
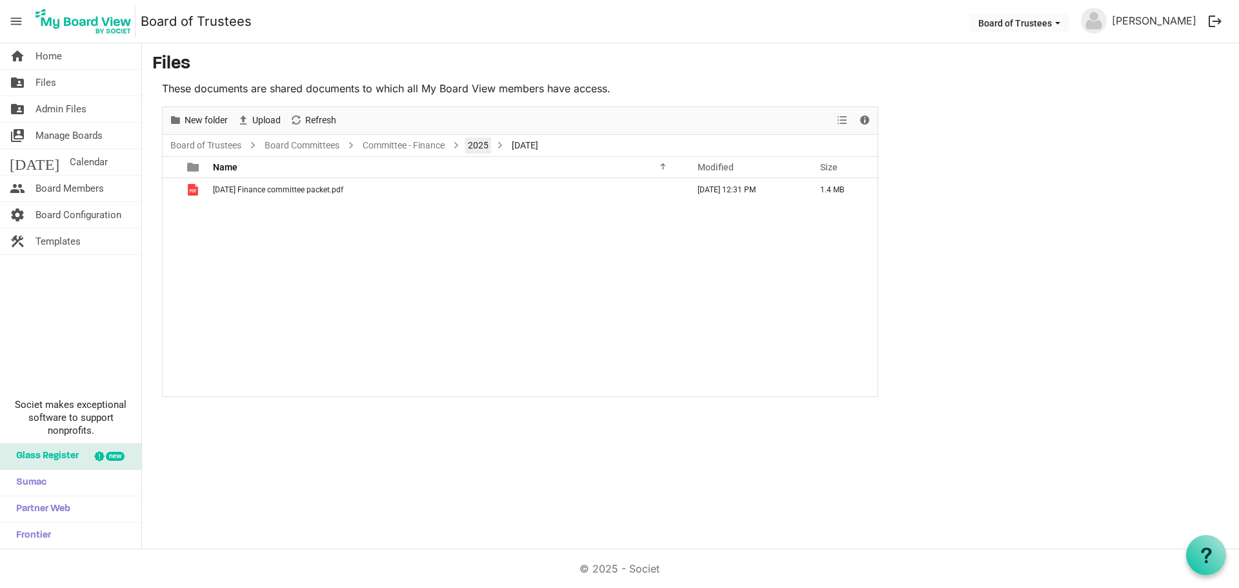
click at [474, 146] on link "2025" at bounding box center [478, 145] width 26 height 16
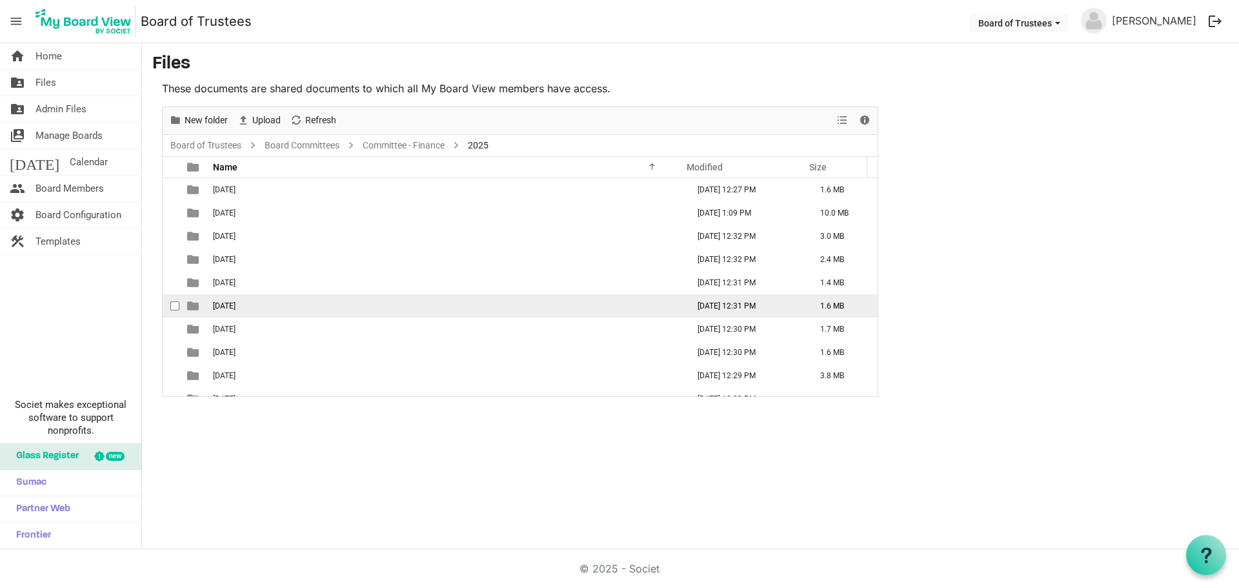
click at [263, 312] on td "06-JUNE 2025" at bounding box center [446, 305] width 475 height 23
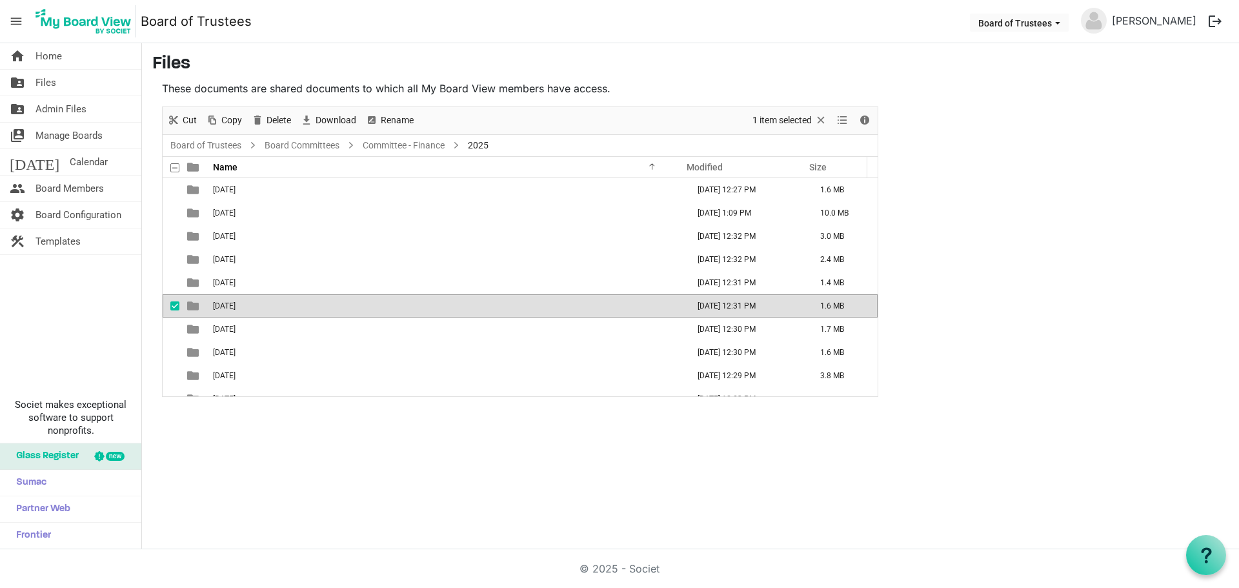
click at [263, 312] on td "06-JUNE 2025" at bounding box center [446, 305] width 475 height 23
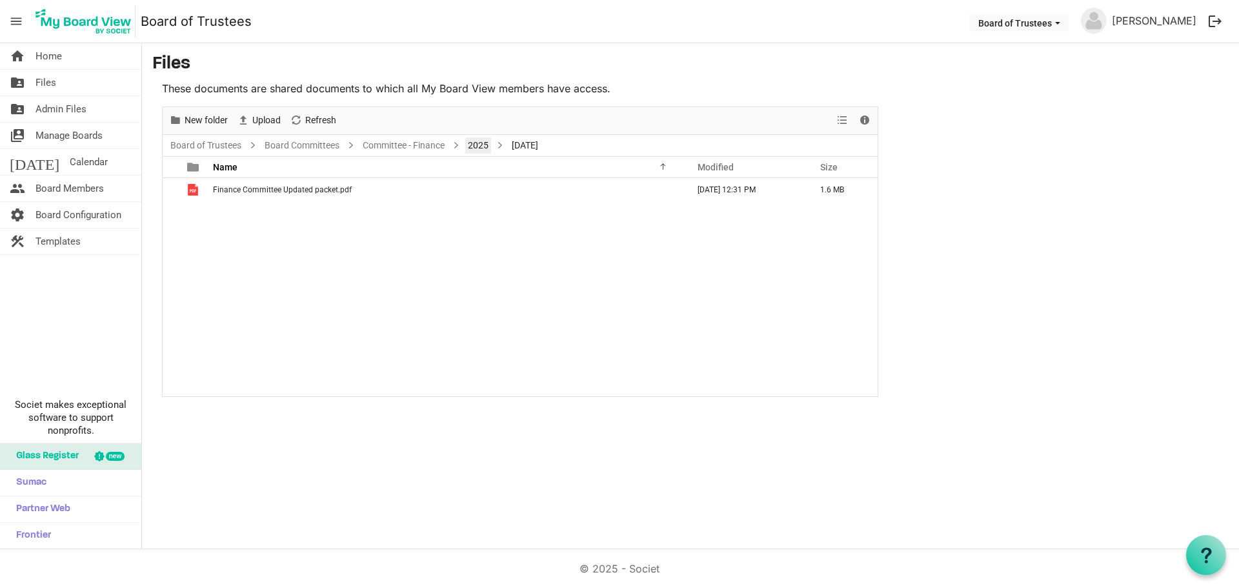
click at [489, 145] on link "2025" at bounding box center [478, 145] width 26 height 16
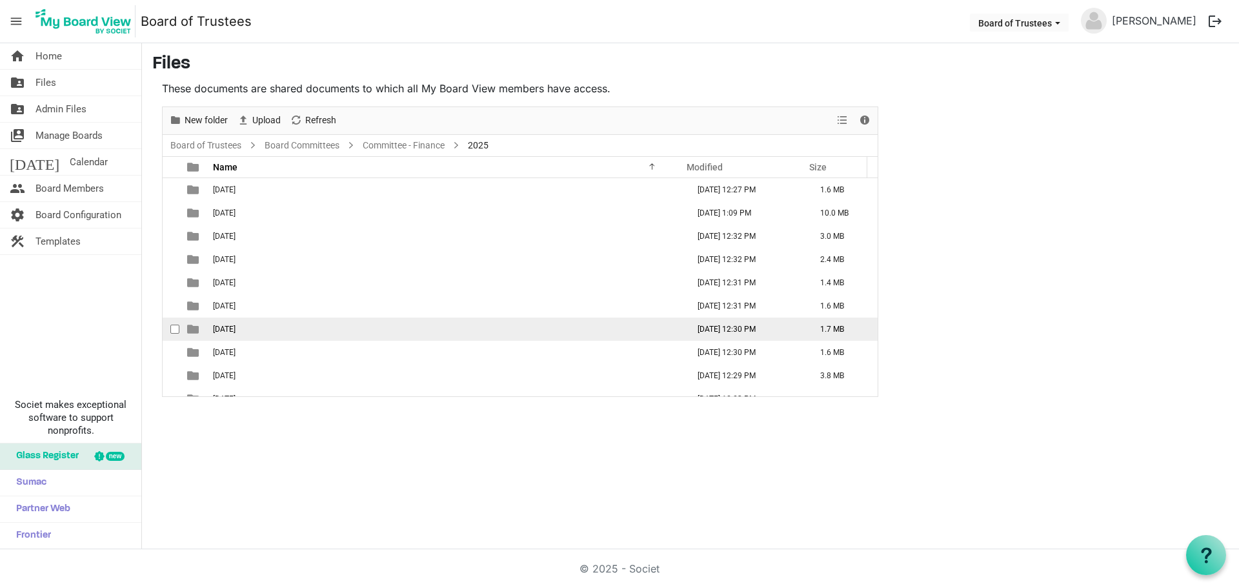
click at [235, 326] on span "07-JULY 2025" at bounding box center [224, 329] width 23 height 9
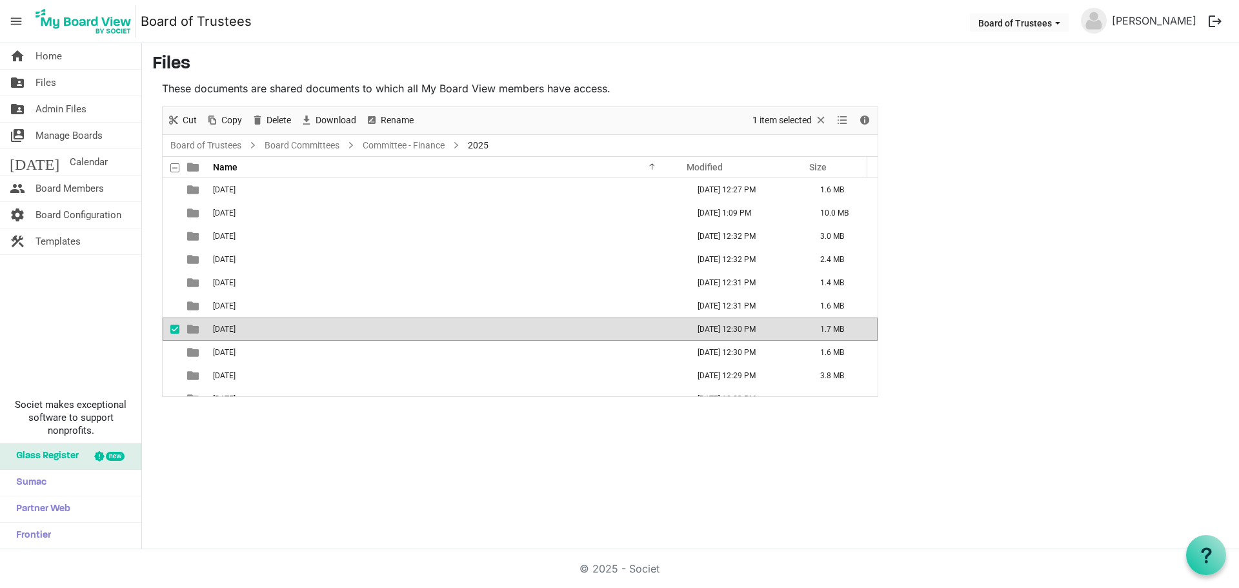
click at [235, 326] on span "07-JULY 2025" at bounding box center [224, 329] width 23 height 9
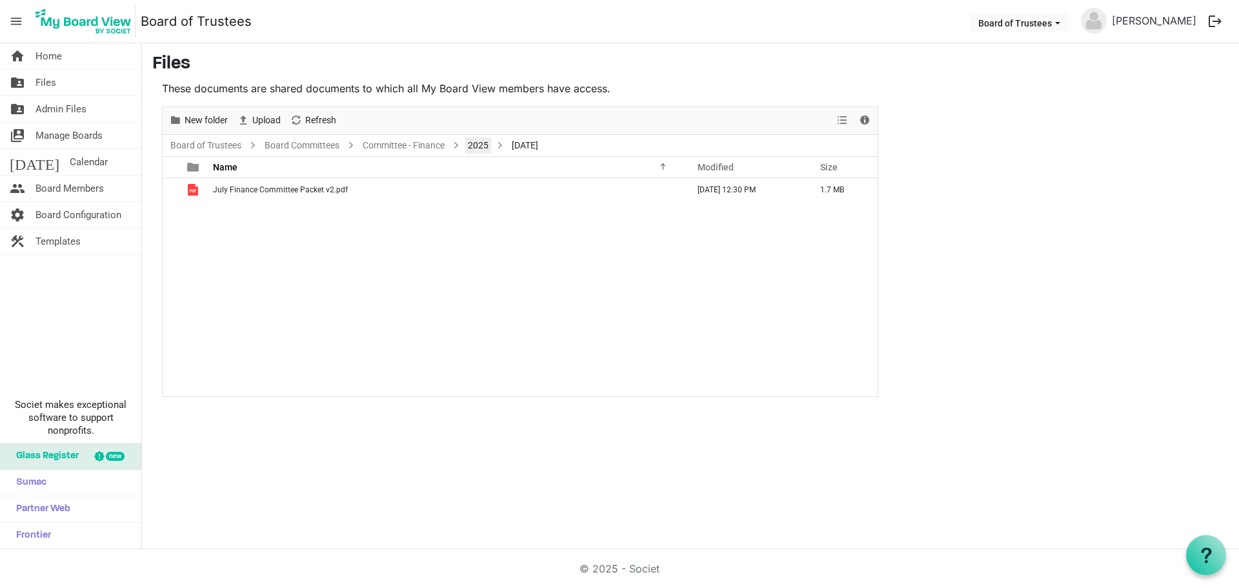
click at [481, 148] on link "2025" at bounding box center [478, 145] width 26 height 16
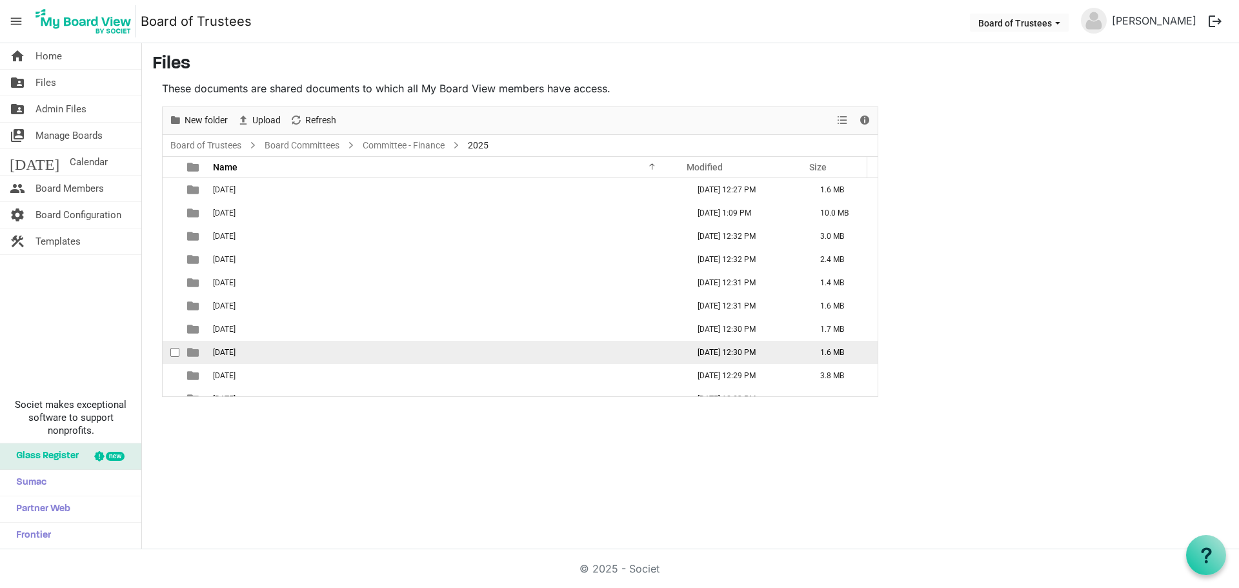
click at [235, 352] on span "08-AUGUST 2025" at bounding box center [224, 352] width 23 height 9
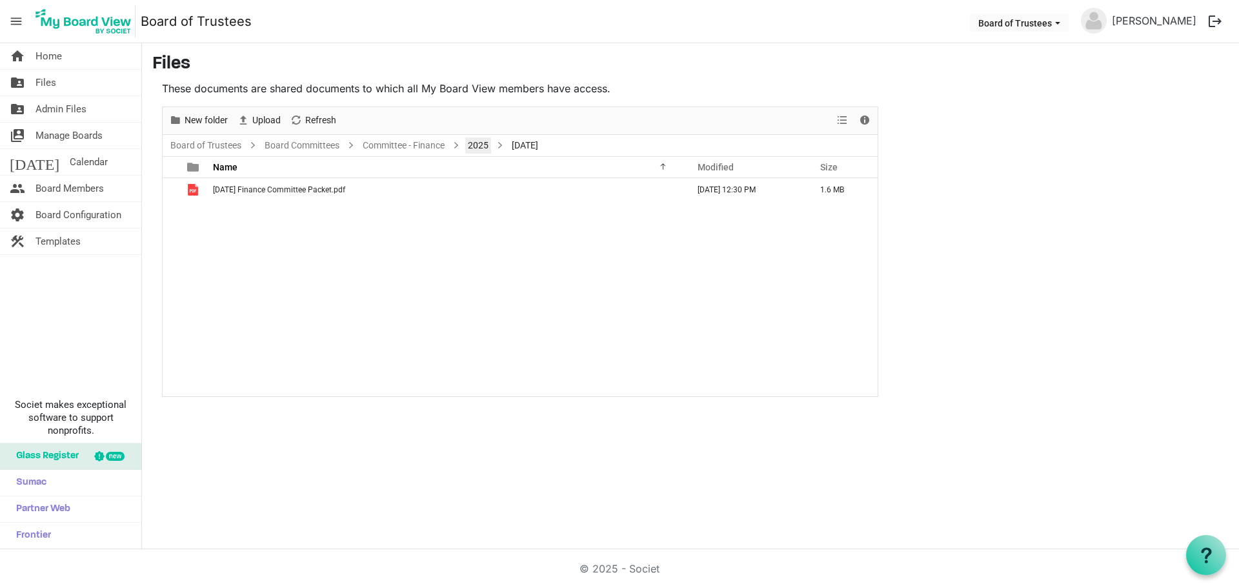
click at [477, 144] on link "2025" at bounding box center [478, 145] width 26 height 16
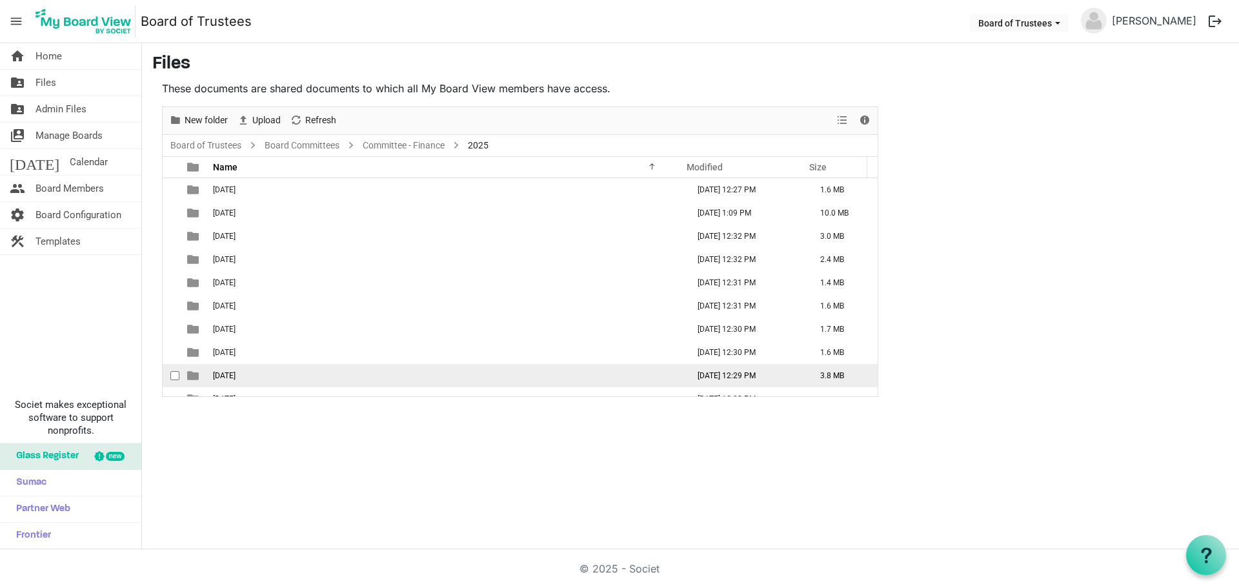
click at [235, 379] on span "09-SEPTEMBER 2025" at bounding box center [224, 375] width 23 height 9
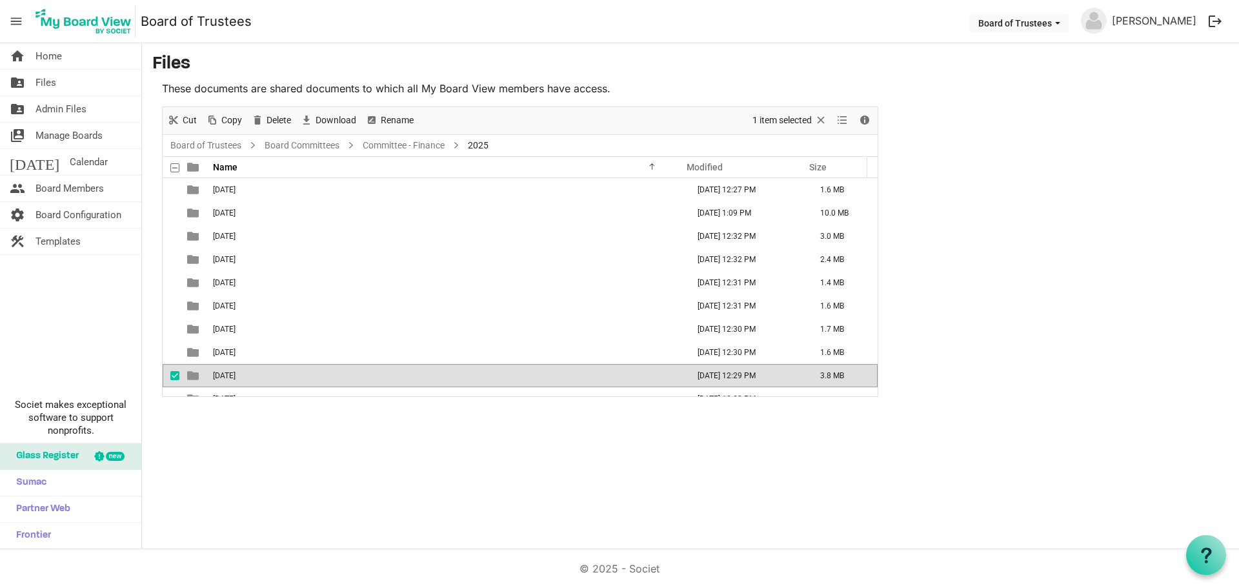
click at [235, 379] on span "09-SEPTEMBER 2025" at bounding box center [224, 375] width 23 height 9
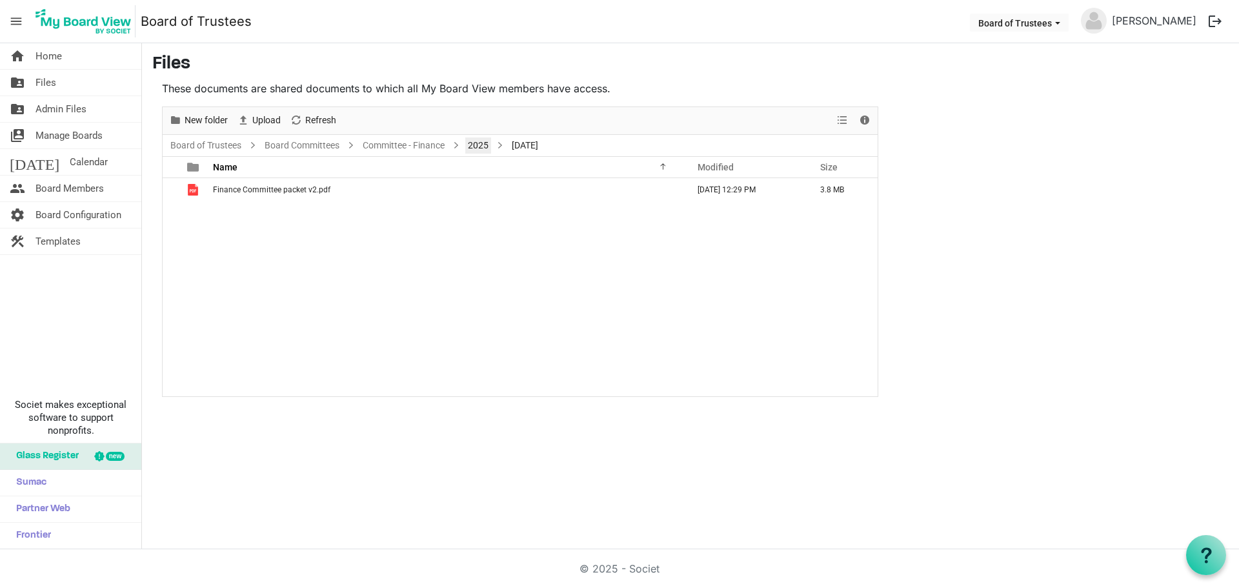
drag, startPoint x: 479, startPoint y: 144, endPoint x: 463, endPoint y: 164, distance: 25.7
click at [478, 144] on link "2025" at bounding box center [478, 145] width 26 height 16
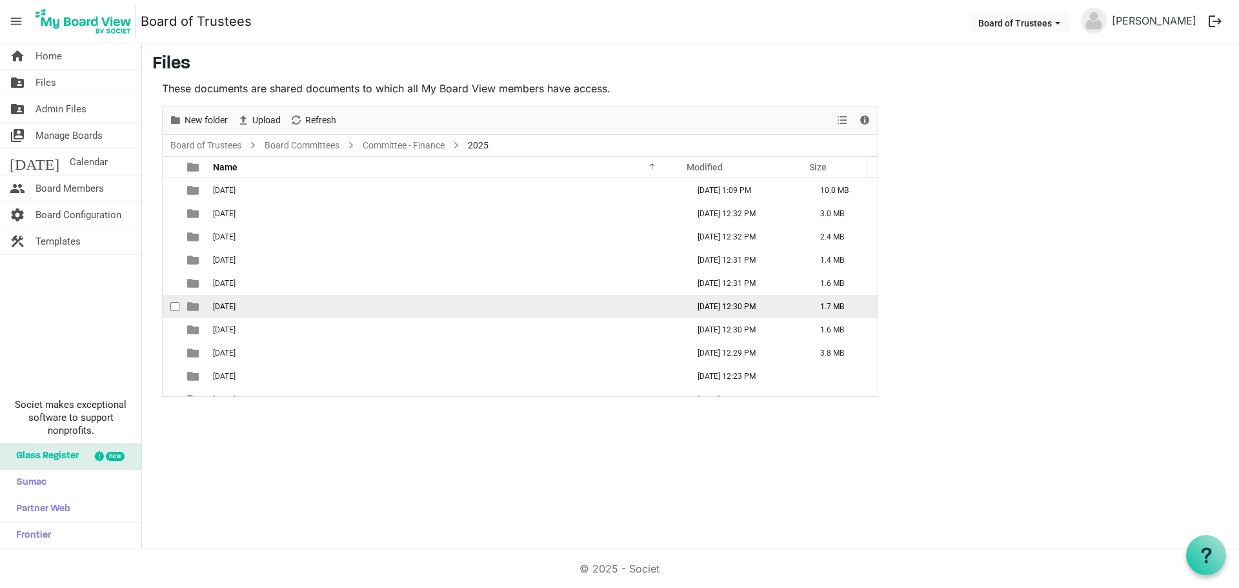
scroll to position [61, 0]
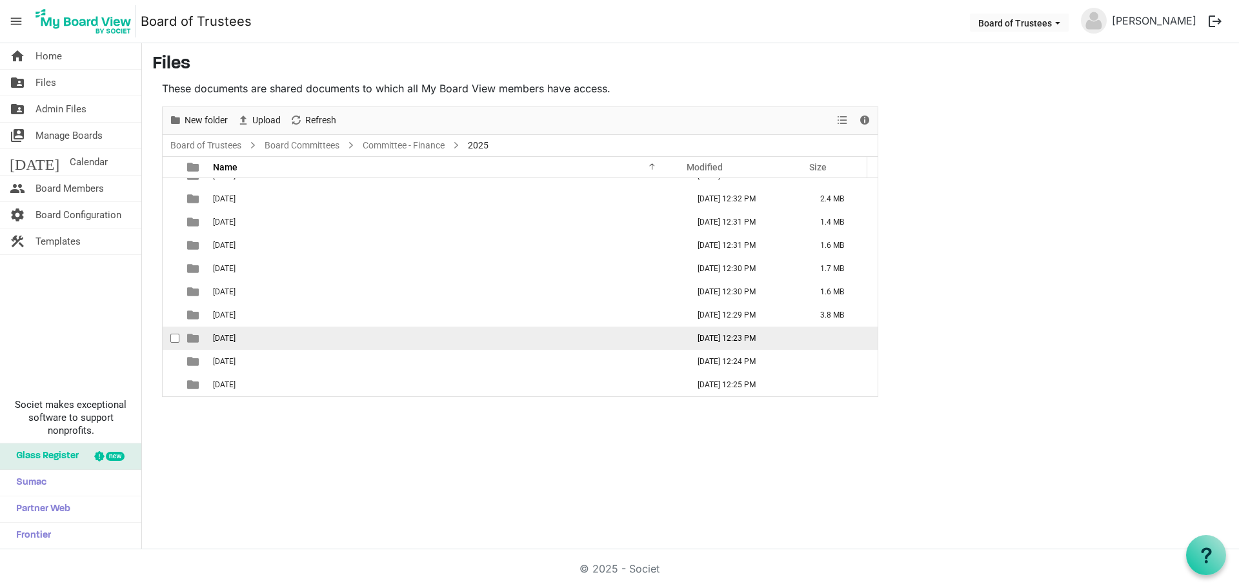
click at [235, 338] on span "10-OCTOBER 2025" at bounding box center [224, 338] width 23 height 9
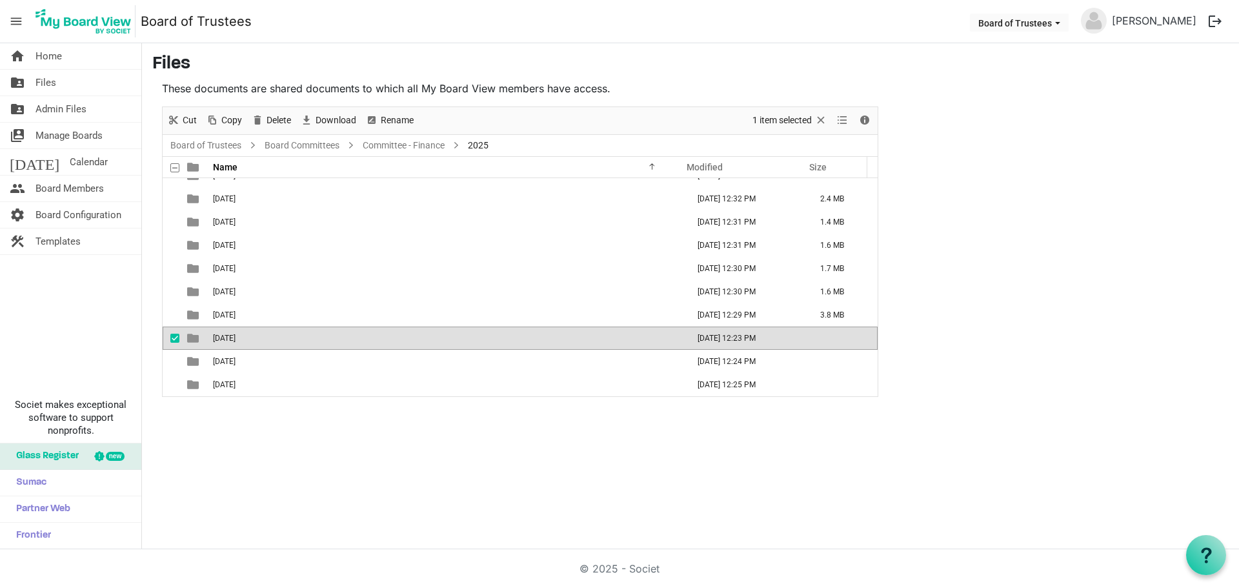
click at [235, 338] on span "10-OCTOBER 2025" at bounding box center [224, 338] width 23 height 9
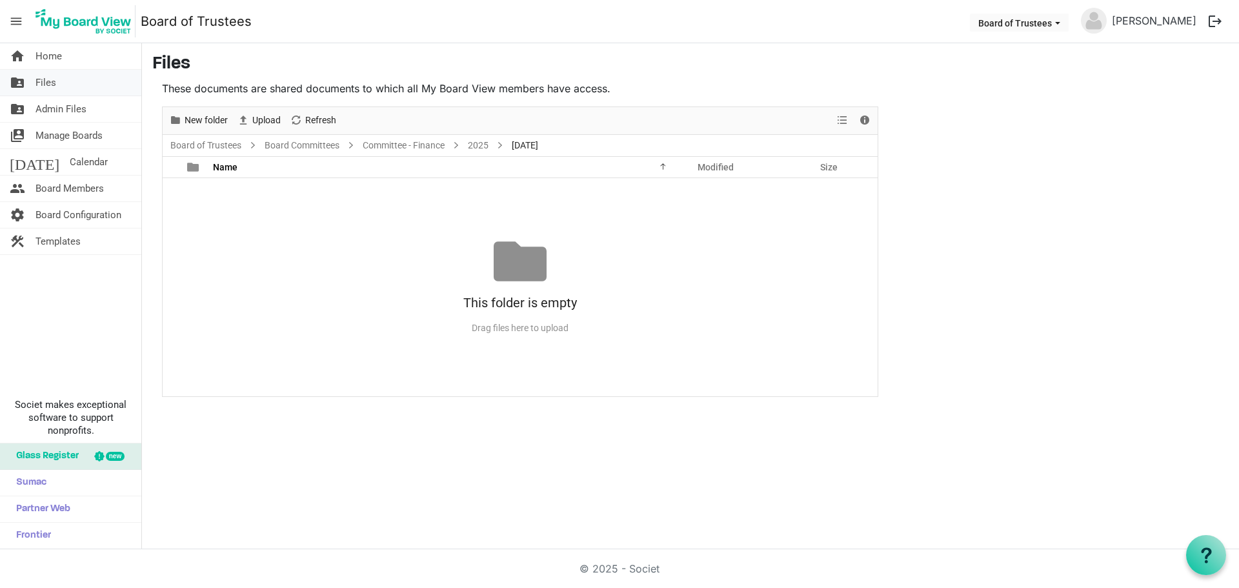
click at [50, 83] on span "Files" at bounding box center [45, 83] width 21 height 26
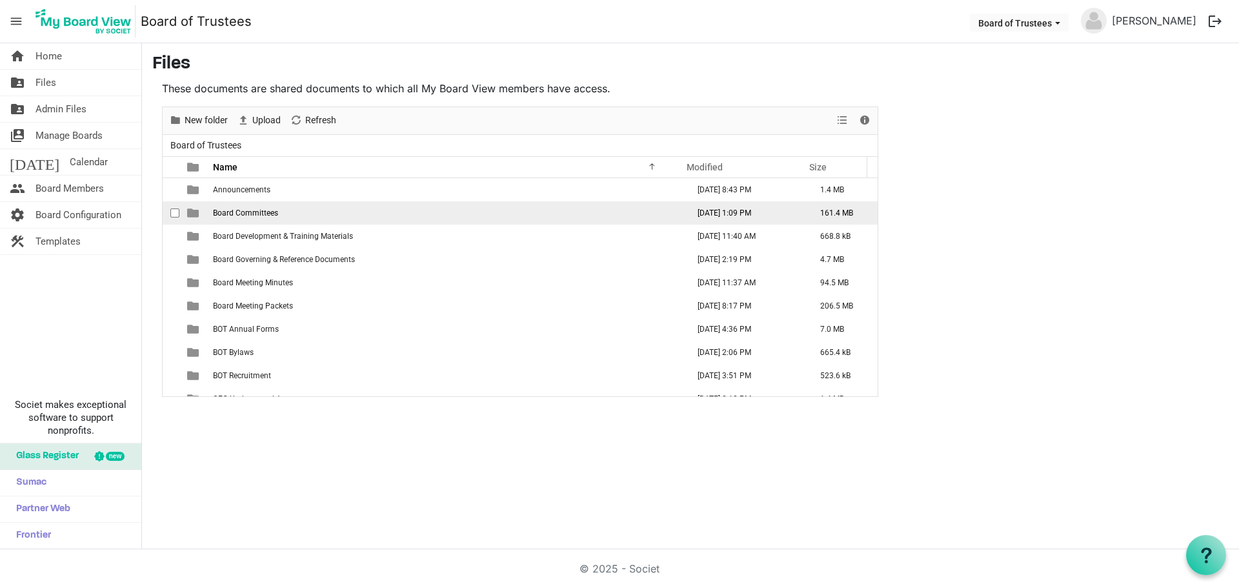
click at [261, 215] on span "Board Committees" at bounding box center [245, 212] width 65 height 9
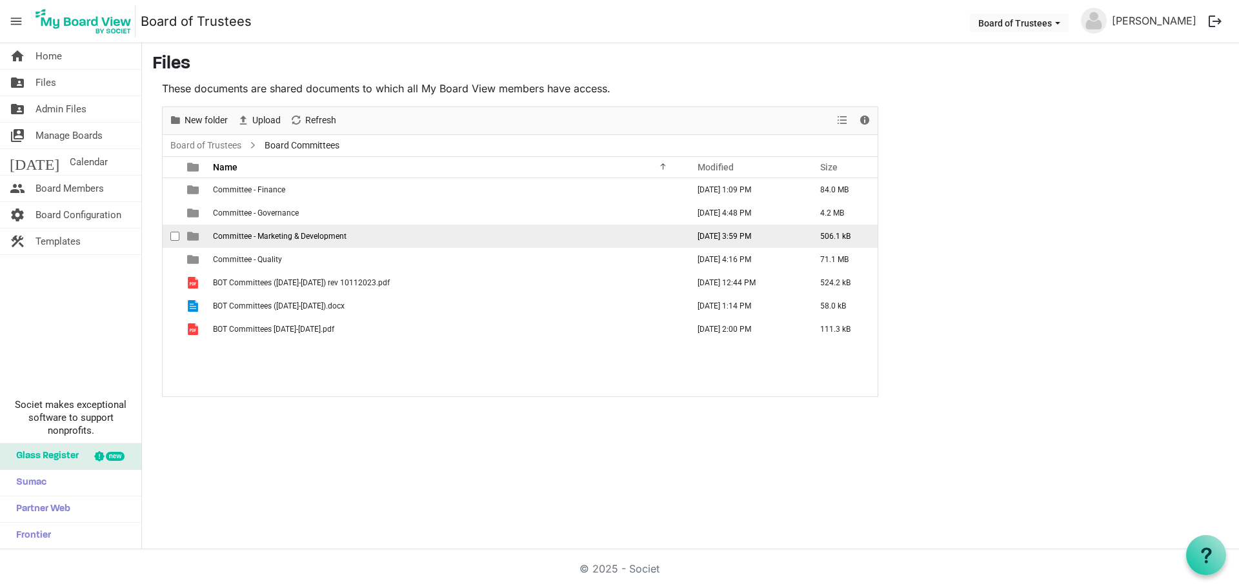
click at [320, 237] on span "Committee - Marketing & Development" at bounding box center [280, 236] width 134 height 9
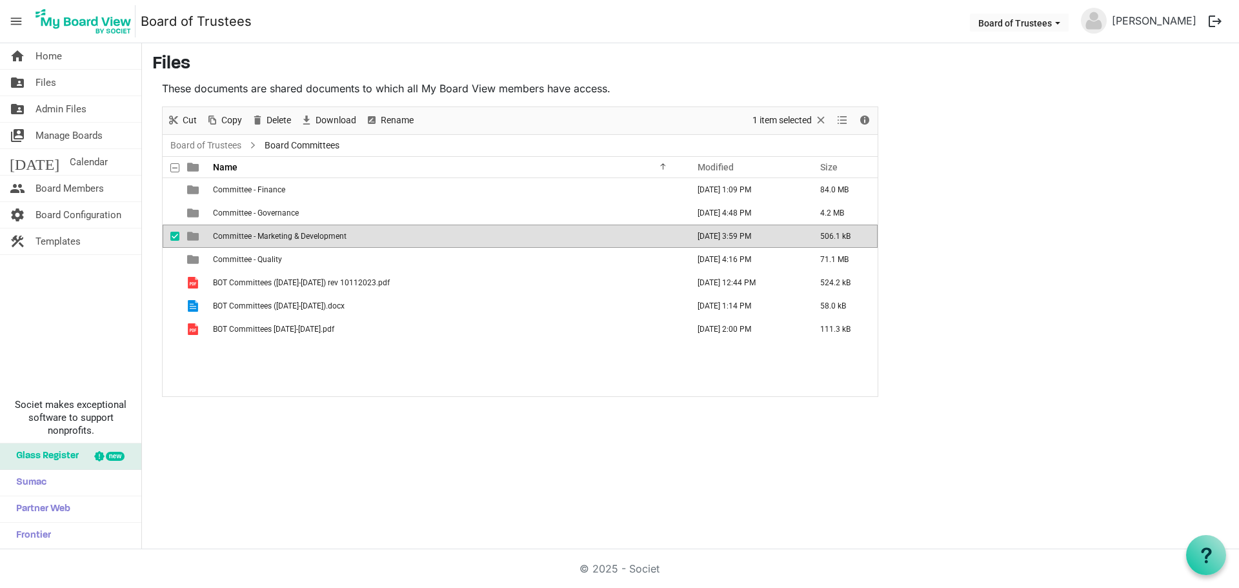
click at [320, 237] on span "Committee - Marketing & Development" at bounding box center [280, 236] width 134 height 9
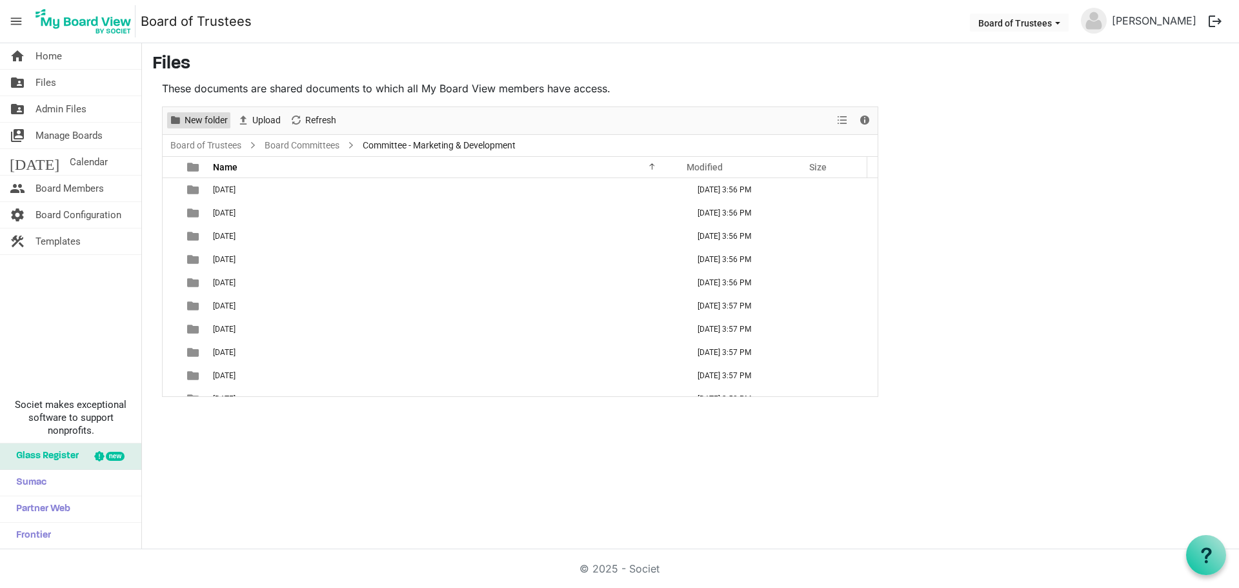
click at [202, 124] on span "New folder" at bounding box center [206, 120] width 46 height 16
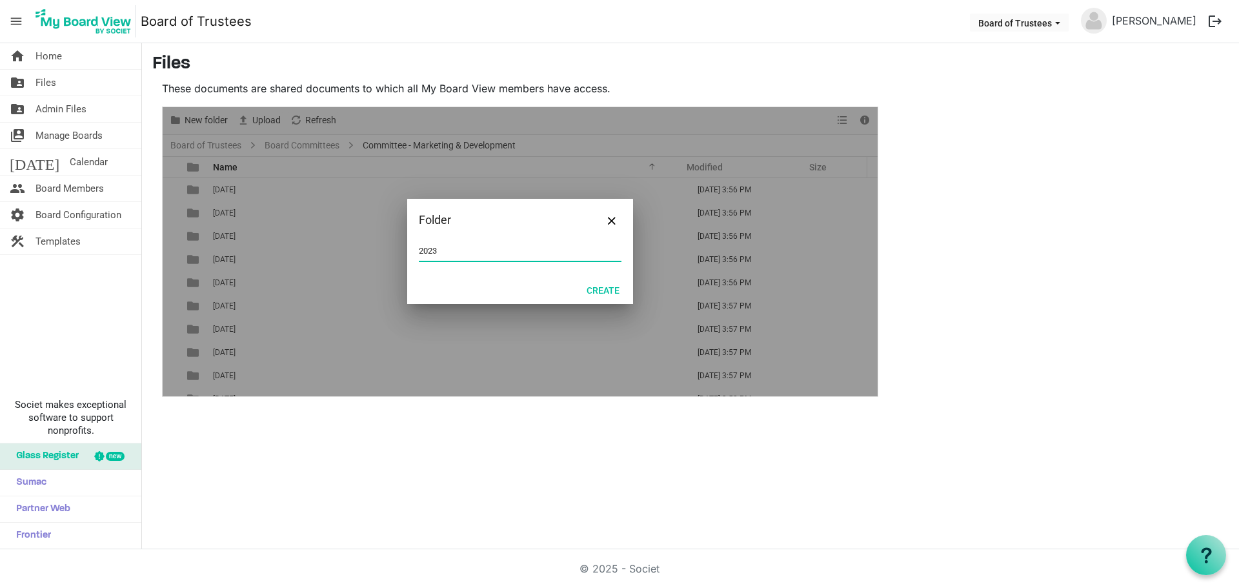
type input "2023"
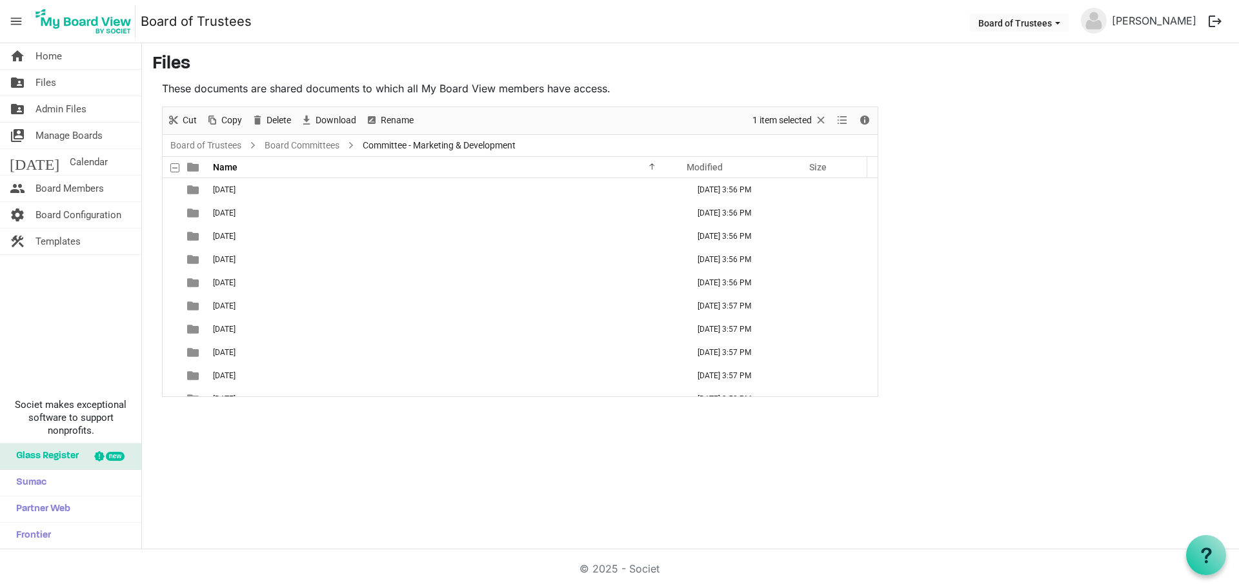
scroll to position [154, 0]
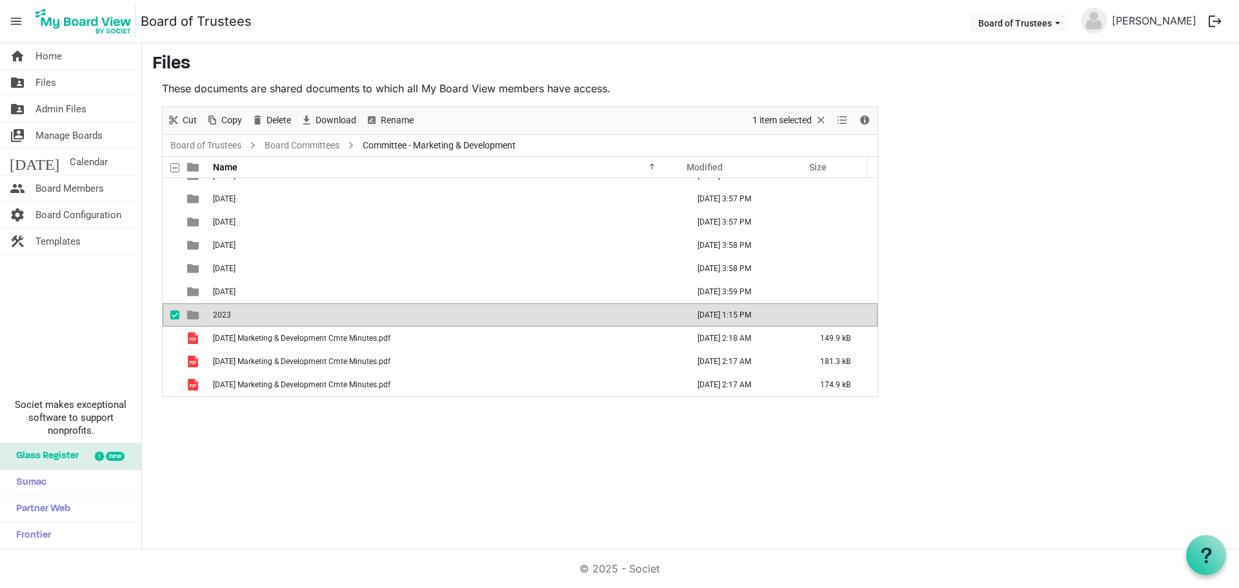
click at [272, 426] on div "home Home folder_shared Files folder_shared Admin Files switch_account Manage B…" at bounding box center [619, 296] width 1239 height 506
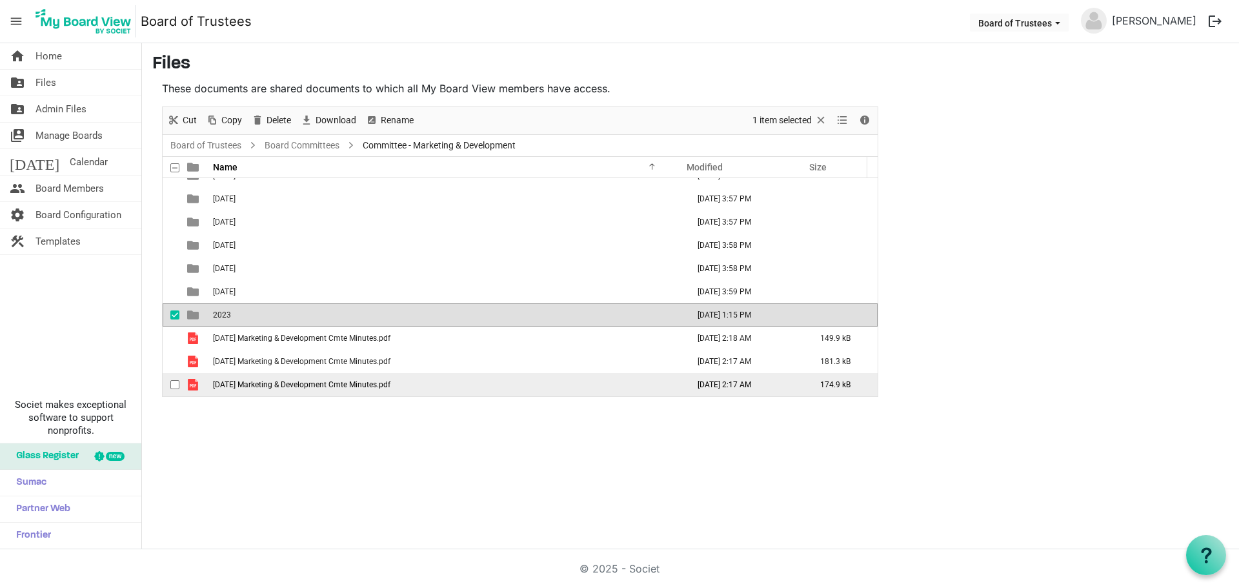
click at [457, 390] on td "03-March 2023 Marketing & Development Cmte Minutes.pdf" at bounding box center [446, 384] width 475 height 23
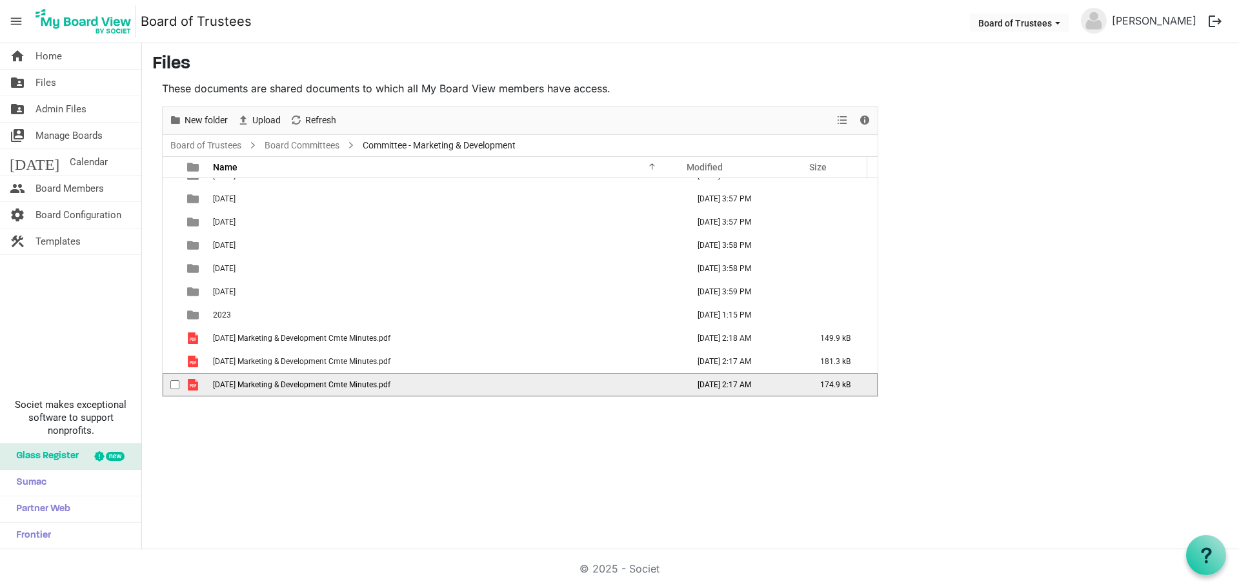
click at [866, 389] on td "174.9 kB" at bounding box center [841, 384] width 71 height 23
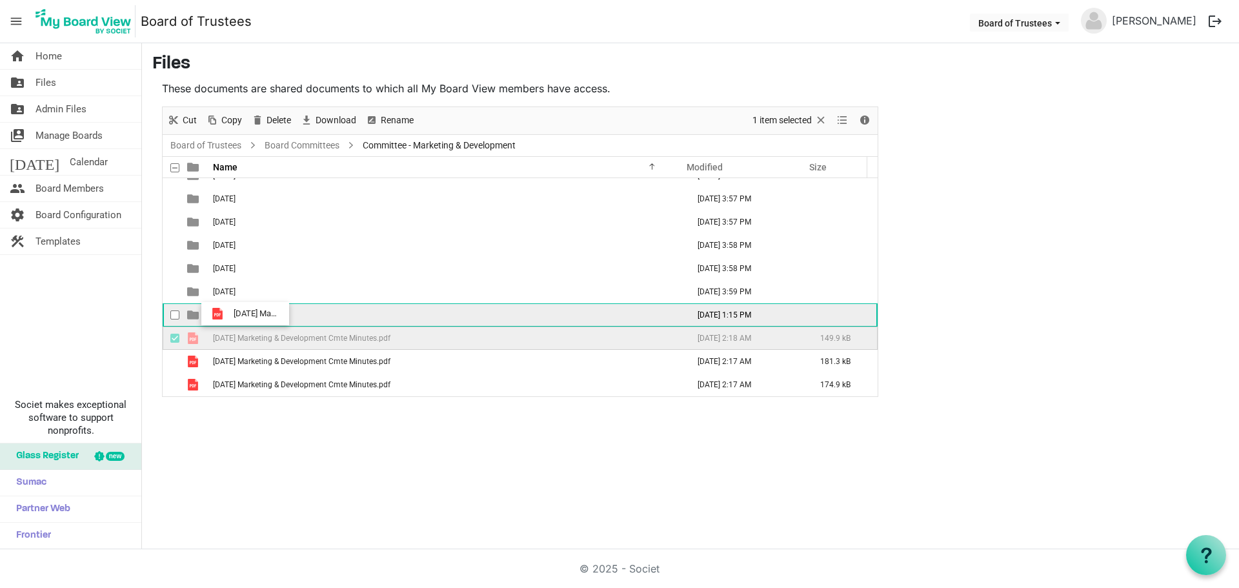
drag, startPoint x: 248, startPoint y: 339, endPoint x: 230, endPoint y: 314, distance: 31.4
click at [230, 314] on tbody "01-January 2024 November 20, 2024 3:56 PM 02-February 2024 November 20, 2024 3:…" at bounding box center [520, 211] width 715 height 372
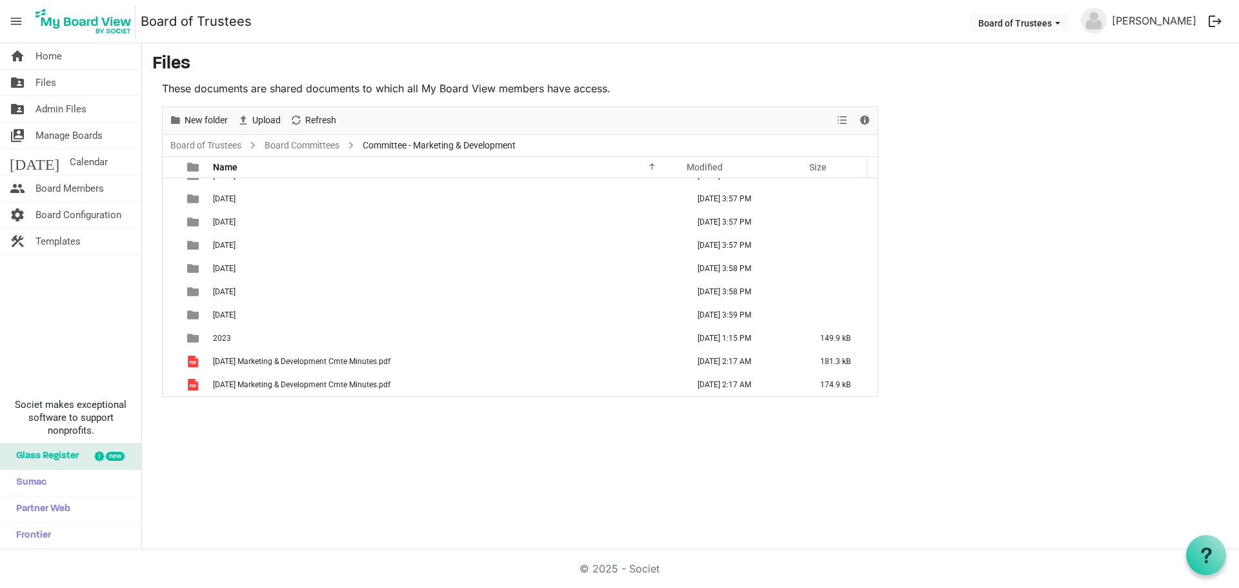
scroll to position [130, 0]
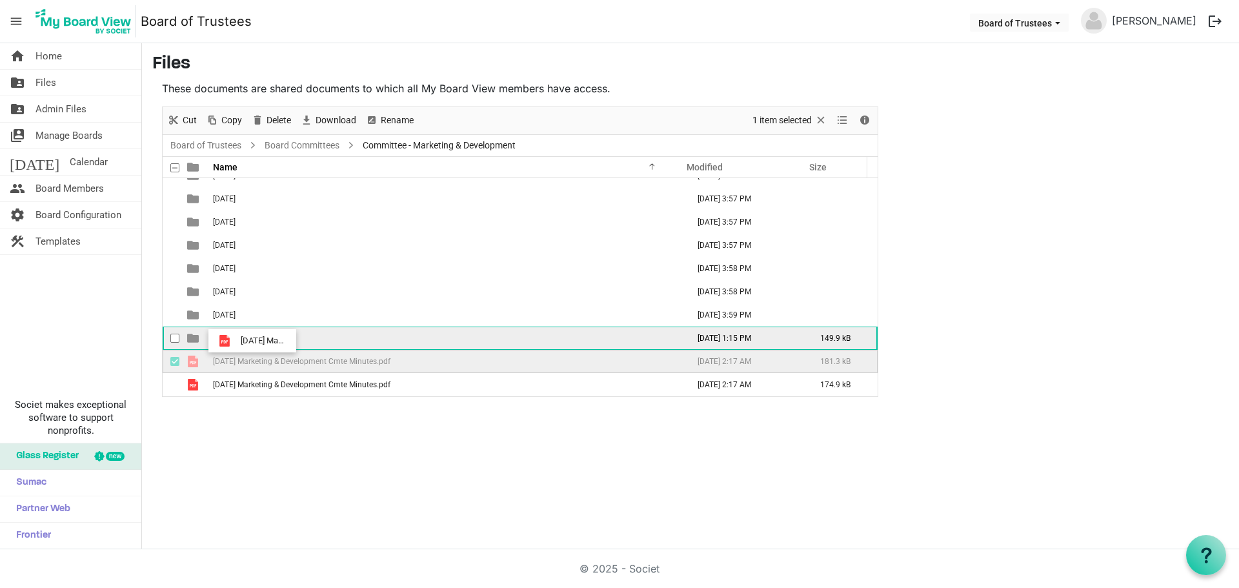
drag, startPoint x: 245, startPoint y: 359, endPoint x: 237, endPoint y: 339, distance: 21.4
click at [237, 339] on tbody "01-January 2024 November 20, 2024 3:56 PM 02-February 2024 November 20, 2024 3:…" at bounding box center [520, 222] width 715 height 348
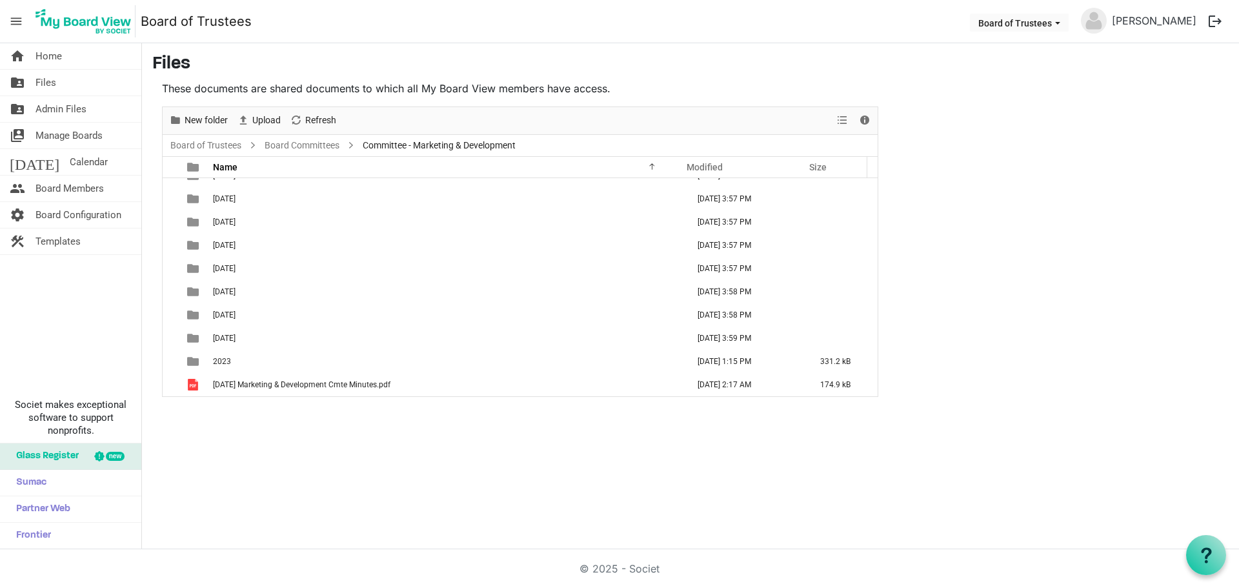
scroll to position [107, 0]
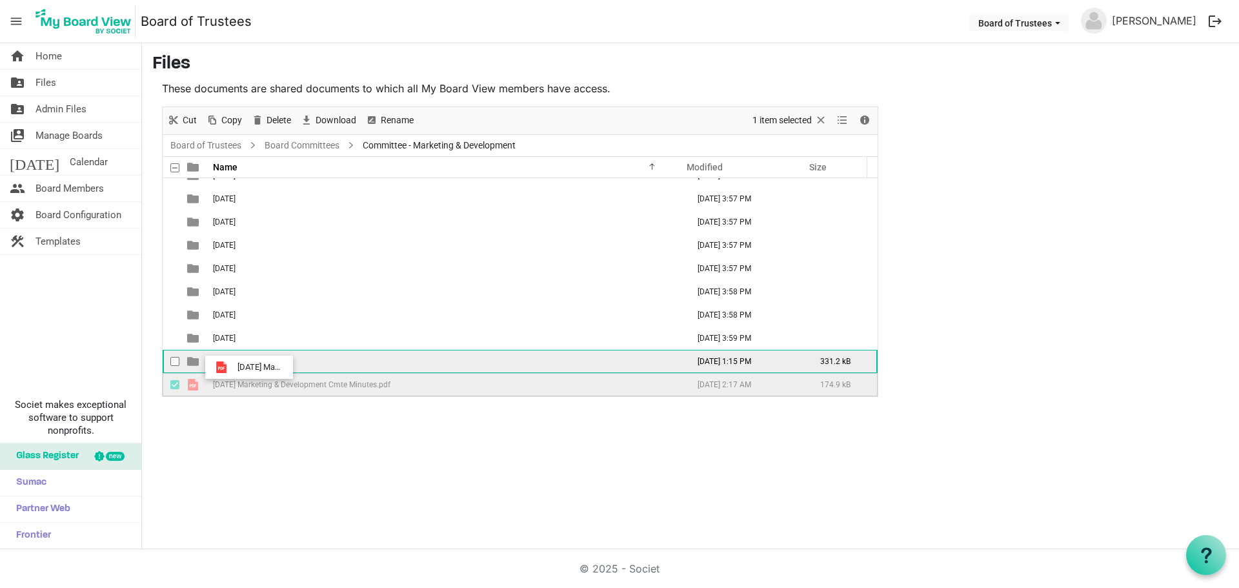
drag, startPoint x: 239, startPoint y: 387, endPoint x: 234, endPoint y: 367, distance: 20.7
click at [234, 367] on tbody "01-January 2024 November 20, 2024 3:56 PM 02-February 2024 November 20, 2024 3:…" at bounding box center [520, 233] width 715 height 325
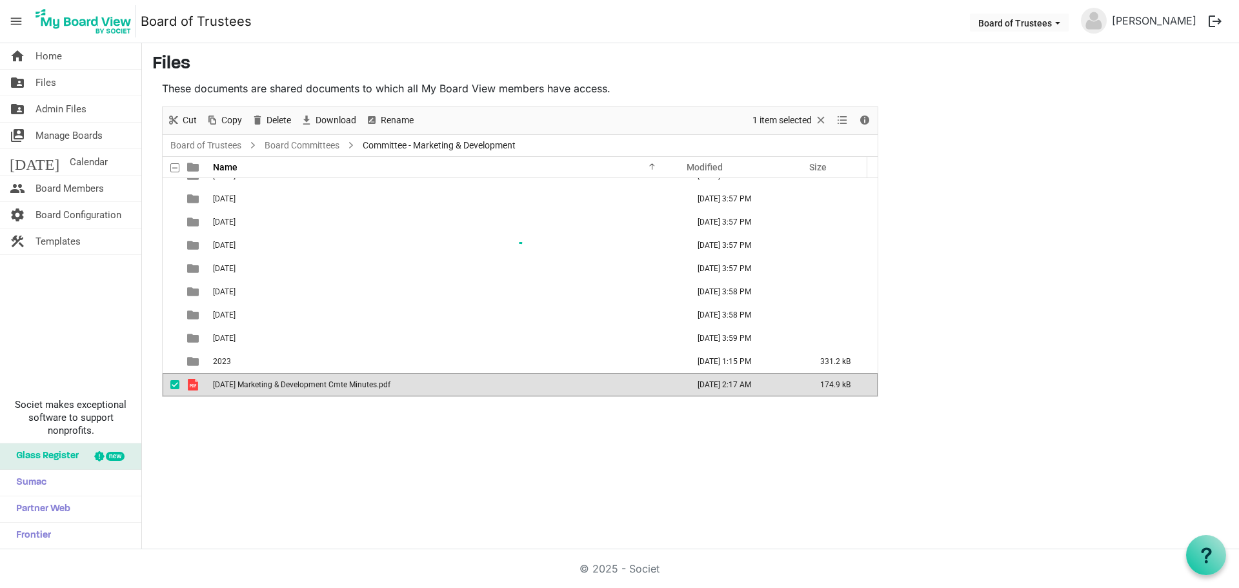
scroll to position [84, 0]
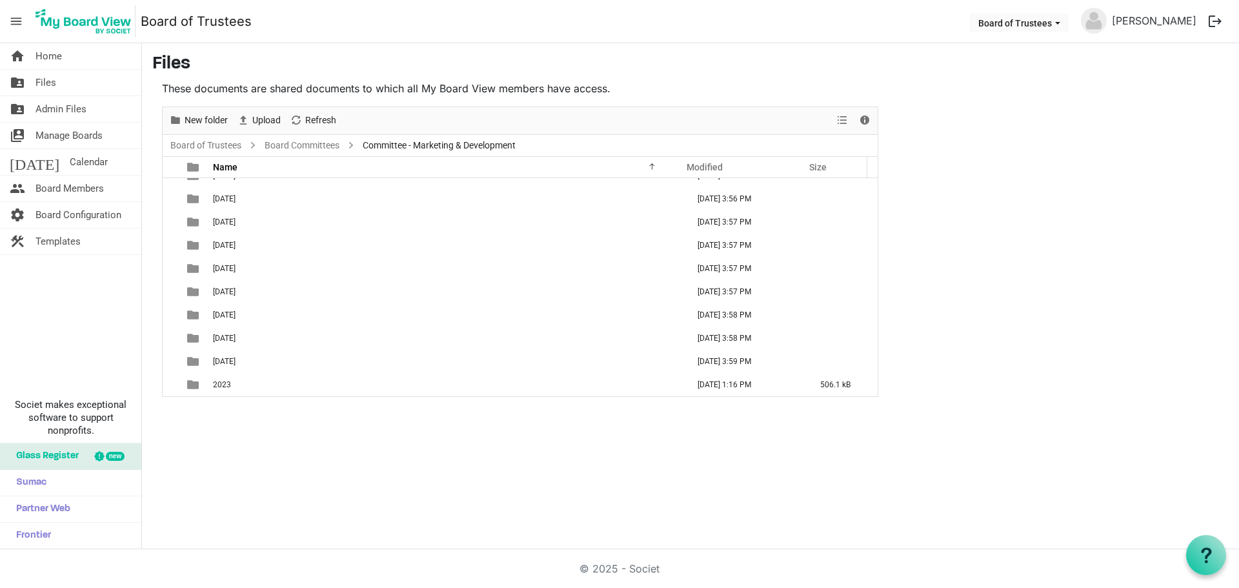
click at [280, 409] on div "home Home folder_shared Files folder_shared Admin Files switch_account Manage B…" at bounding box center [619, 296] width 1239 height 506
click at [206, 120] on span "New folder" at bounding box center [206, 120] width 46 height 16
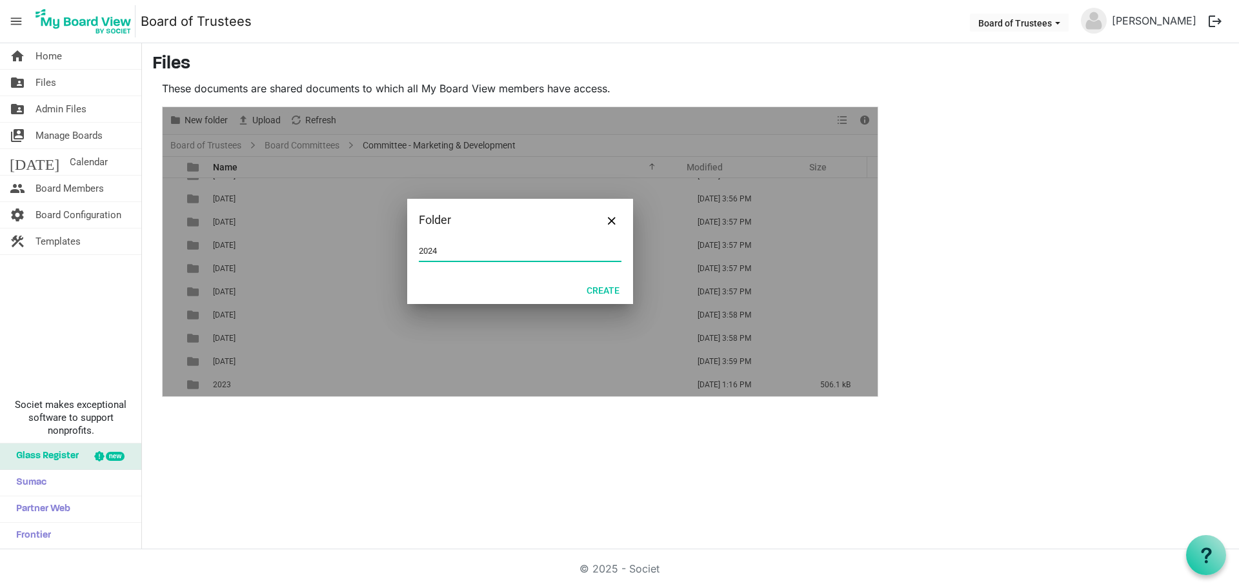
type input "2024"
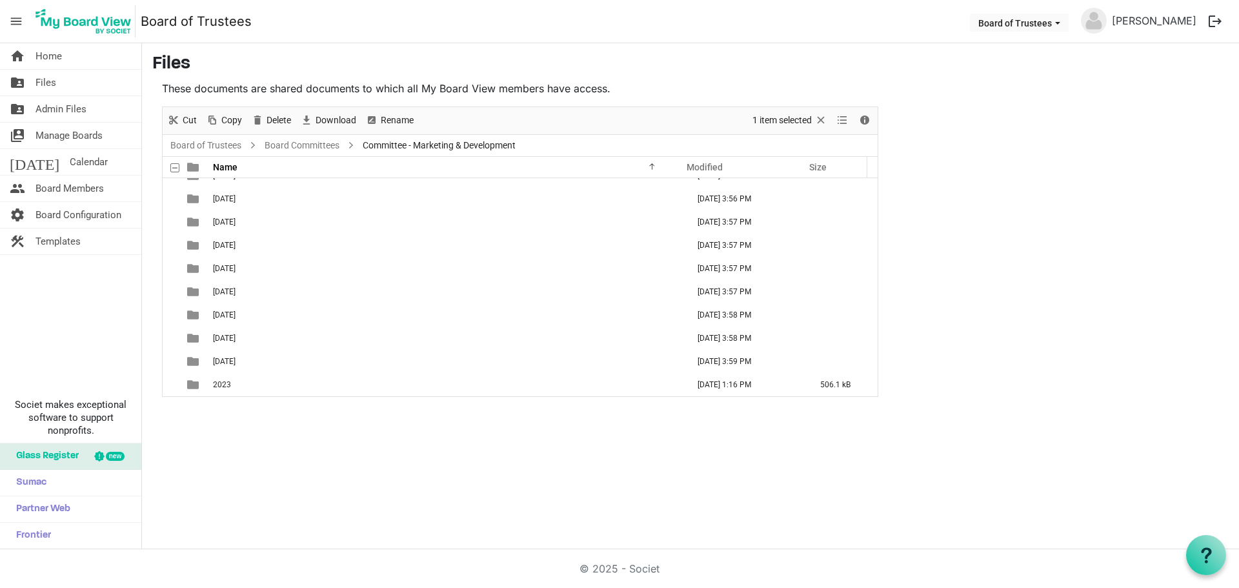
scroll to position [107, 0]
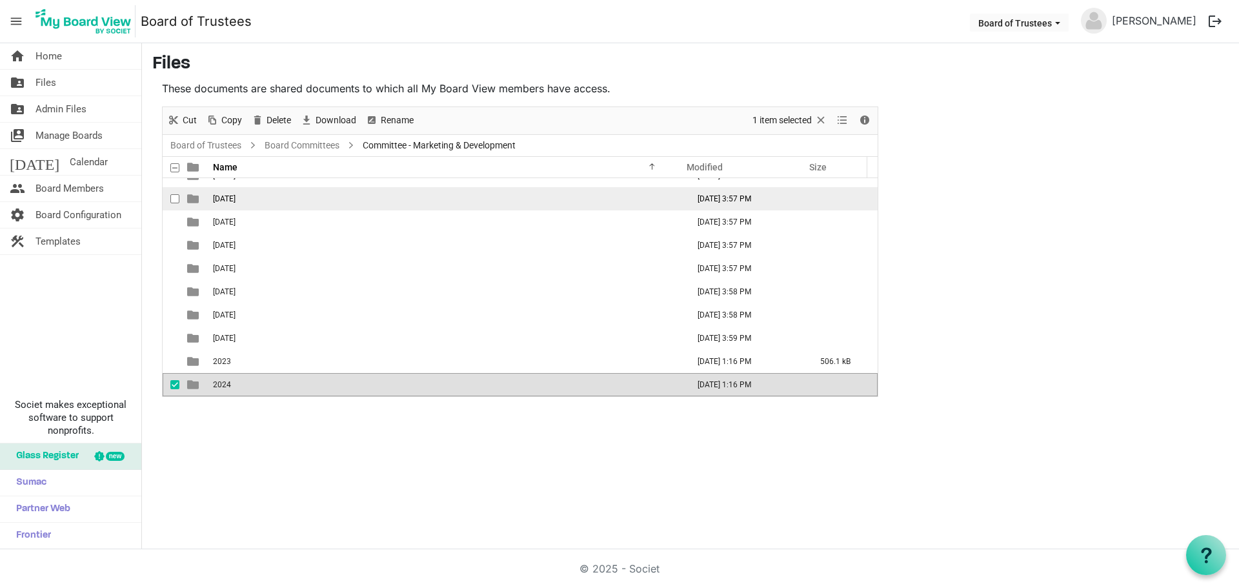
click at [235, 197] on span "[DATE]" at bounding box center [224, 198] width 23 height 9
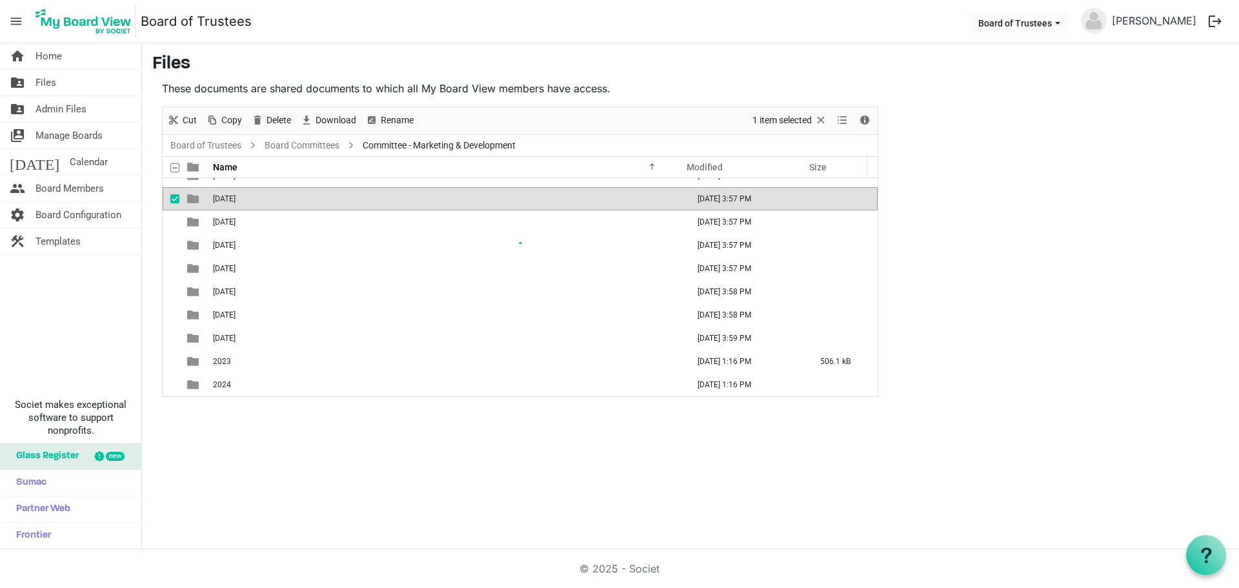
scroll to position [0, 0]
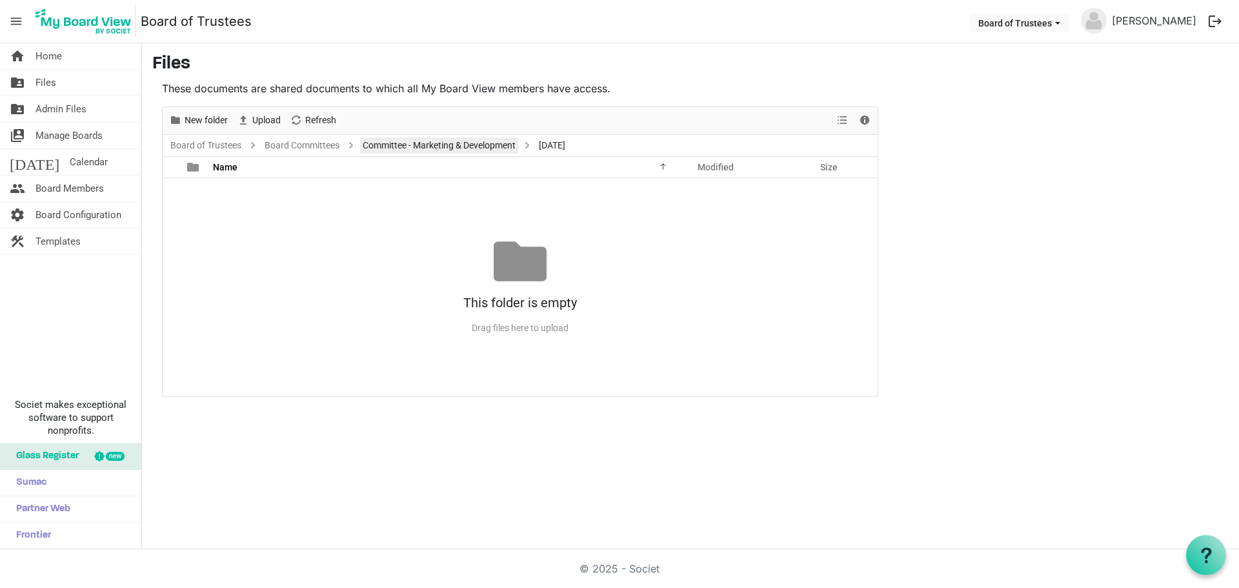
click at [433, 143] on link "Committee - Marketing & Development" at bounding box center [439, 145] width 158 height 16
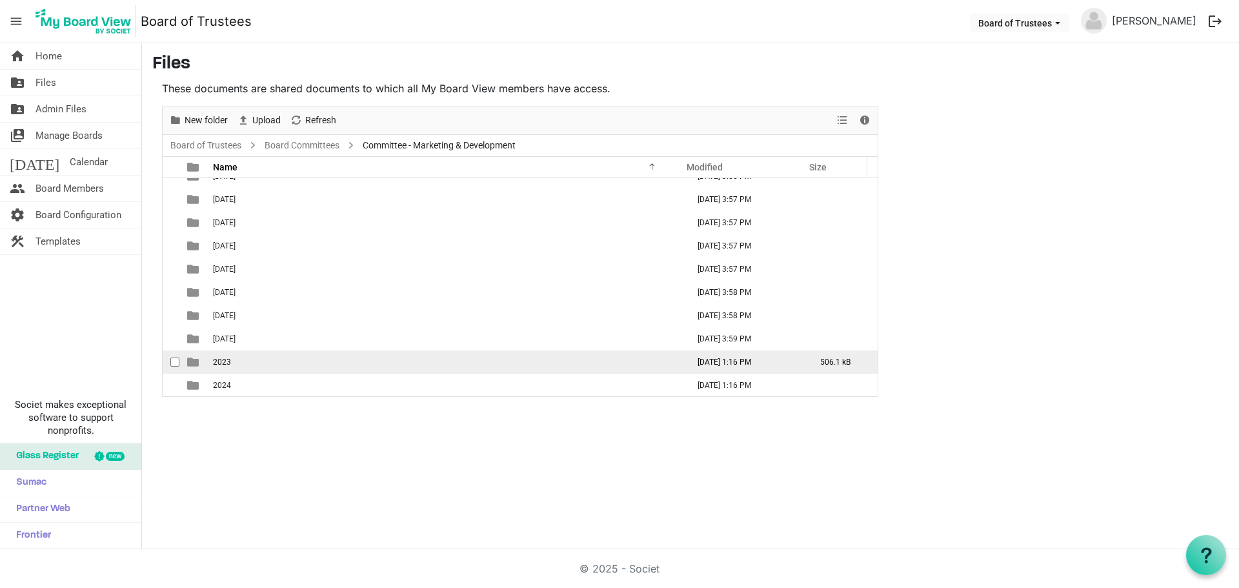
scroll to position [107, 0]
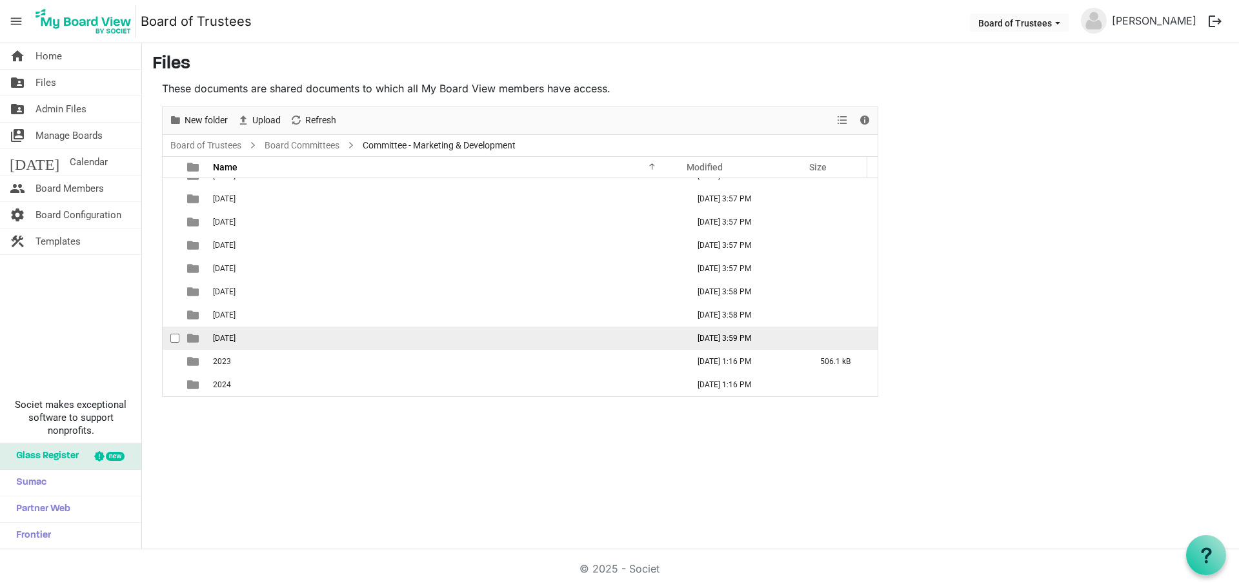
click at [257, 343] on td "[DATE]" at bounding box center [446, 337] width 475 height 23
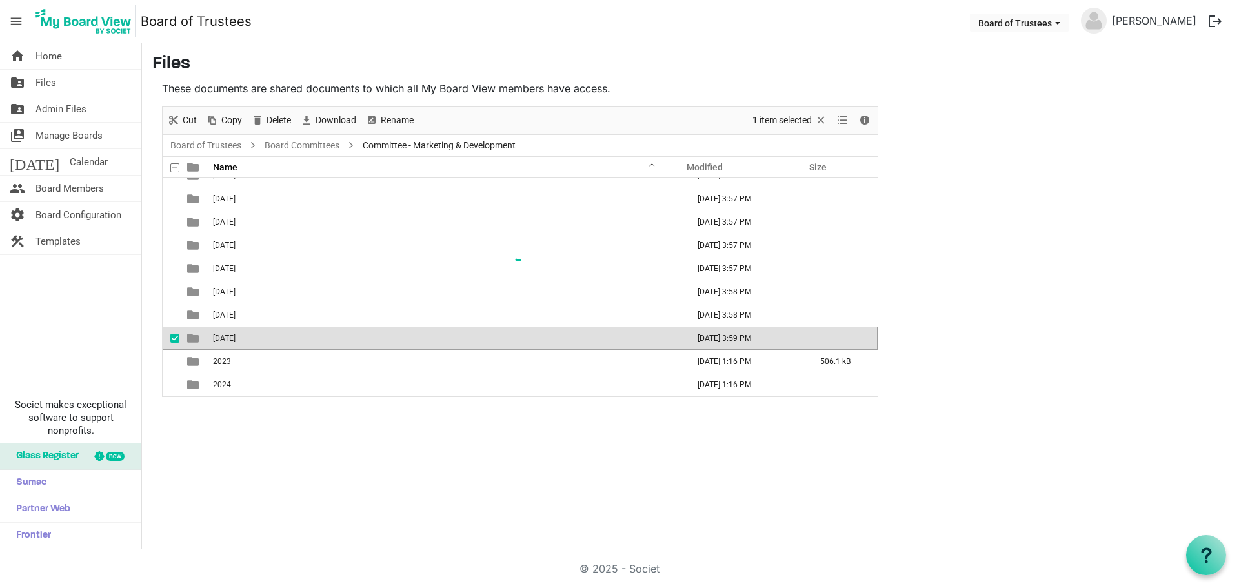
scroll to position [0, 0]
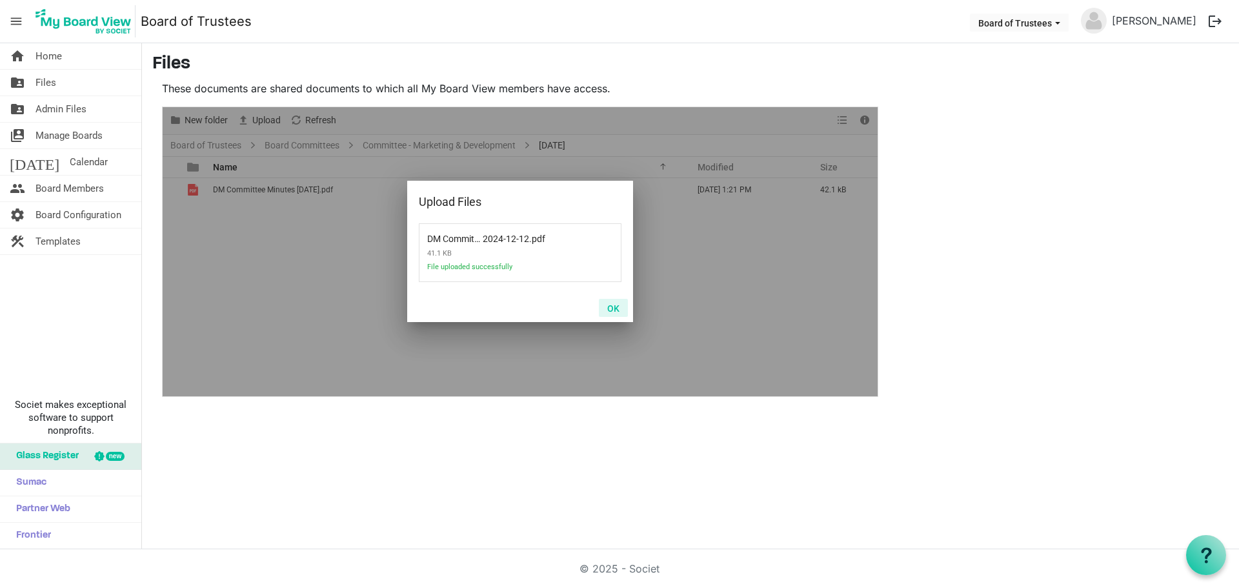
click at [617, 311] on button "OK" at bounding box center [613, 308] width 29 height 18
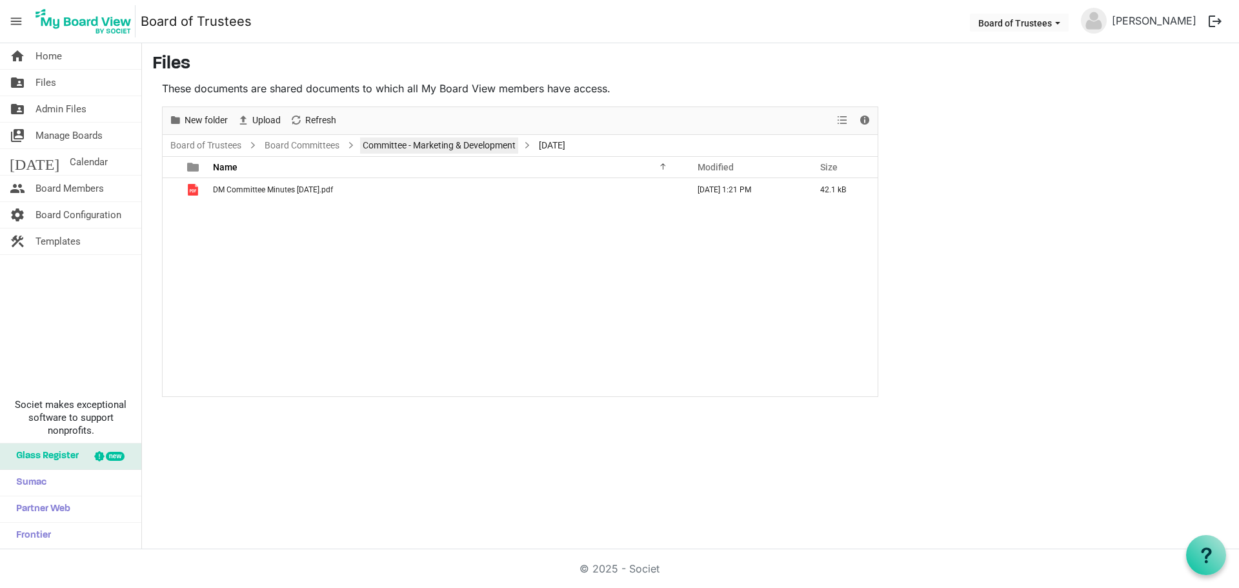
click at [498, 148] on link "Committee - Marketing & Development" at bounding box center [439, 145] width 158 height 16
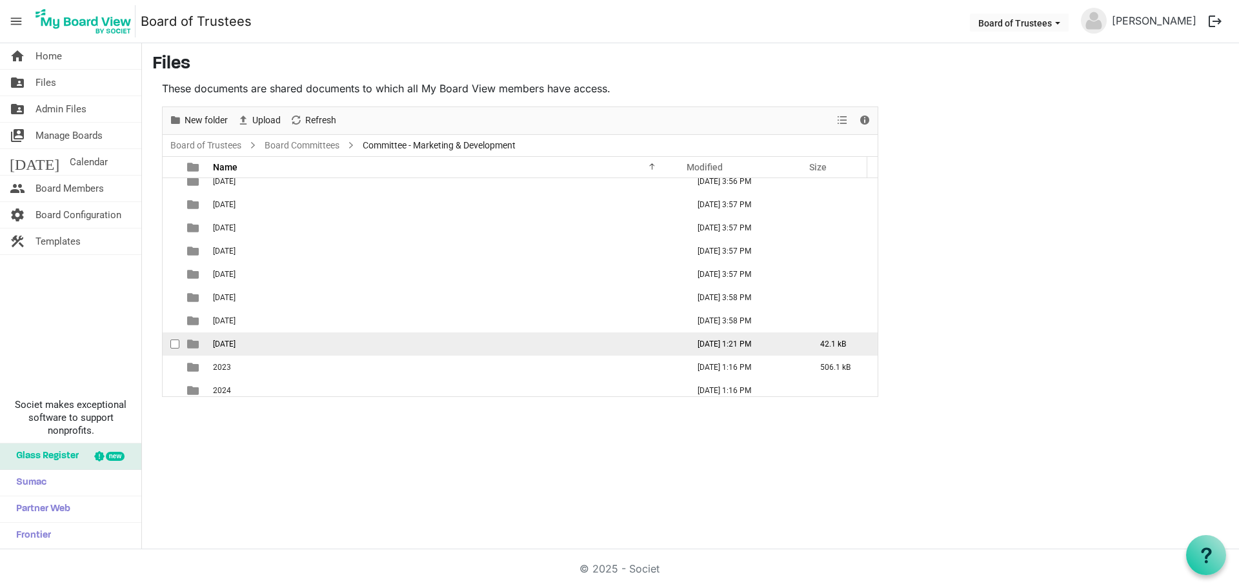
scroll to position [107, 0]
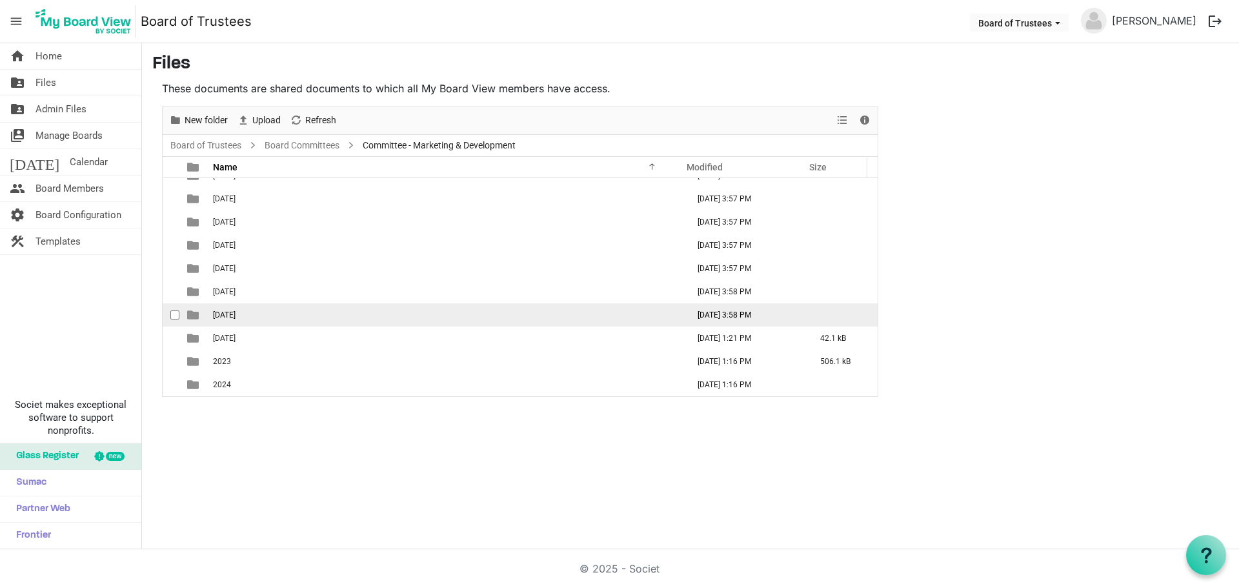
click at [235, 314] on span "[DATE]" at bounding box center [224, 314] width 23 height 9
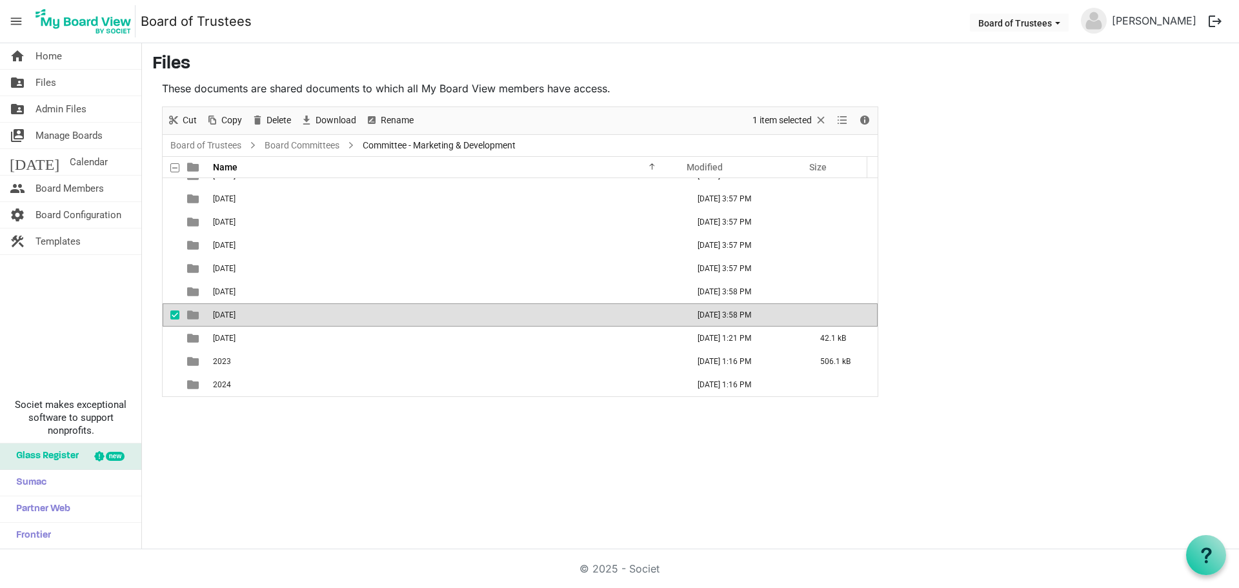
click at [235, 314] on span "[DATE]" at bounding box center [224, 314] width 23 height 9
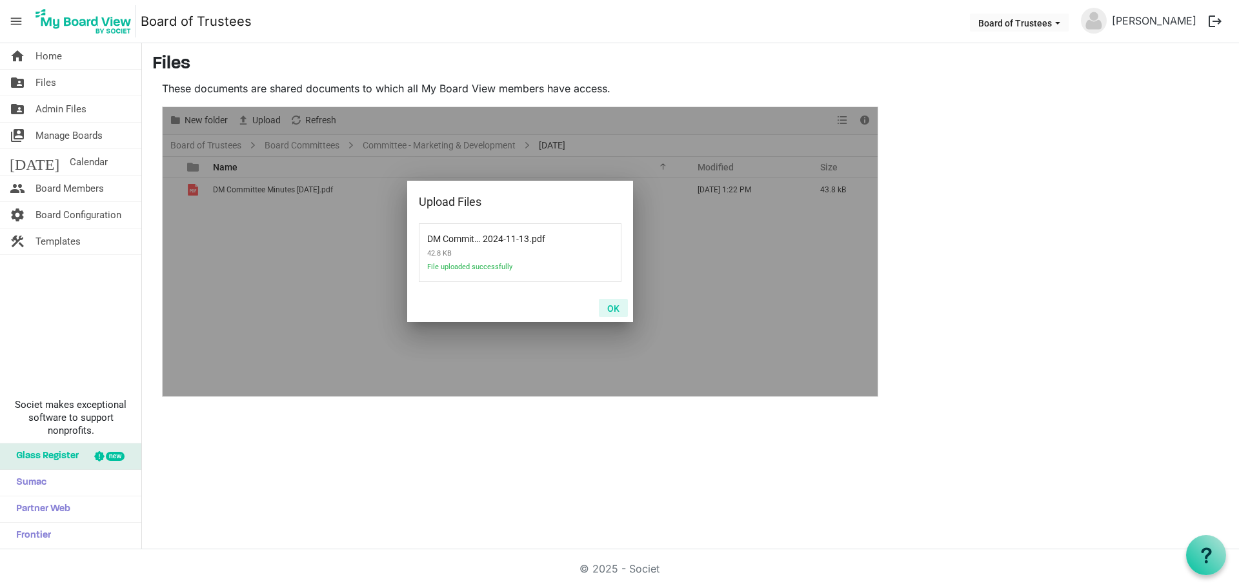
click at [609, 303] on button "OK" at bounding box center [613, 308] width 29 height 18
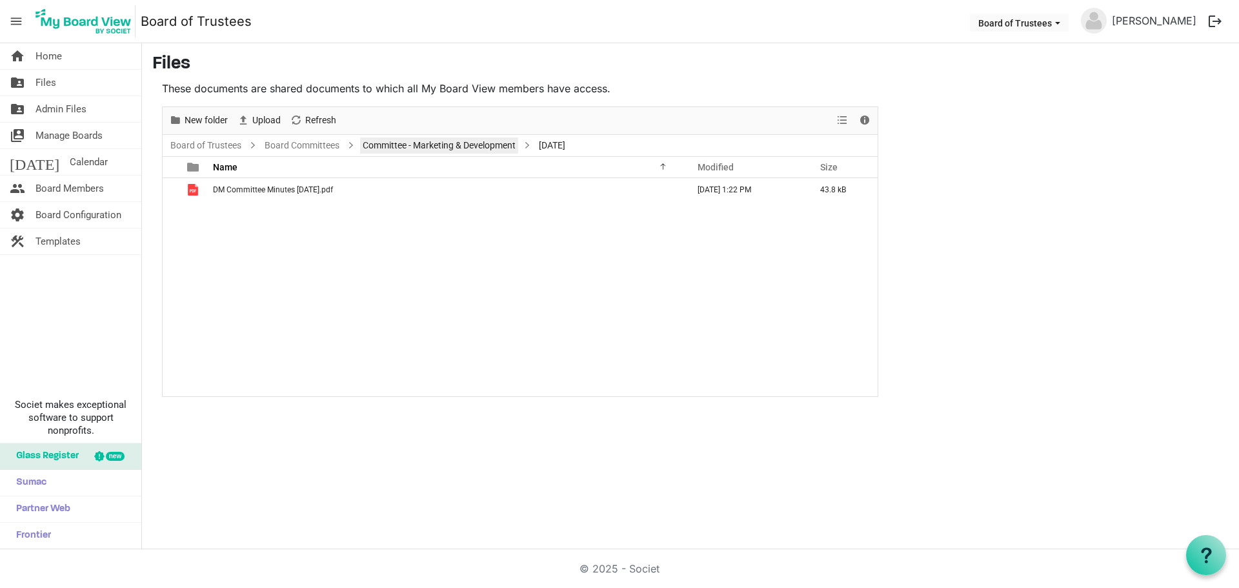
click at [481, 145] on link "Committee - Marketing & Development" at bounding box center [439, 145] width 158 height 16
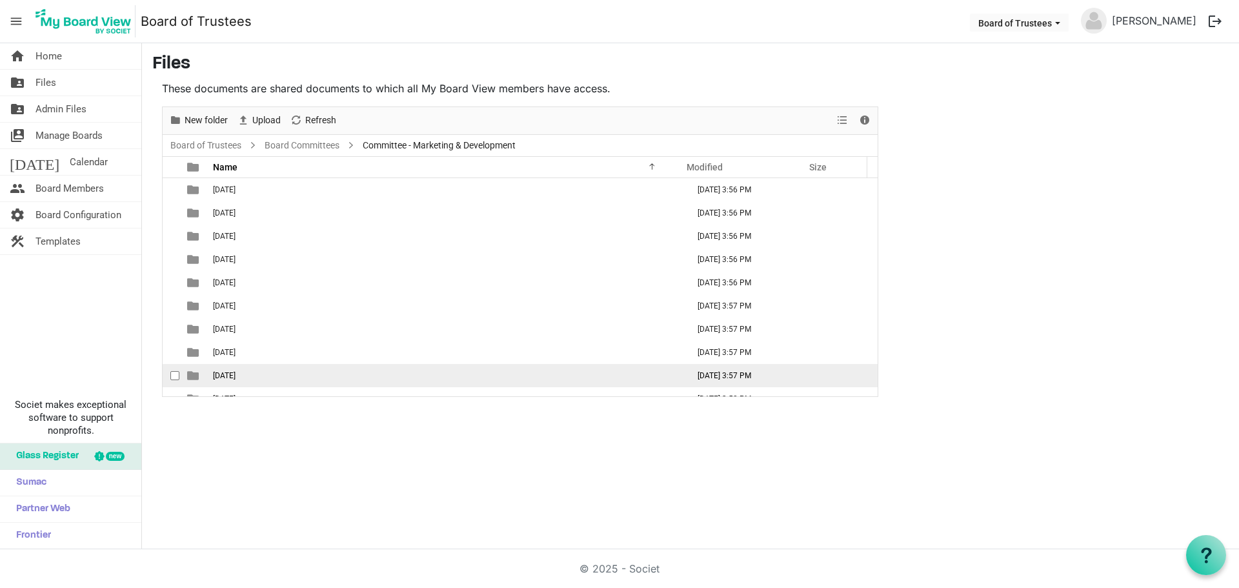
scroll to position [65, 0]
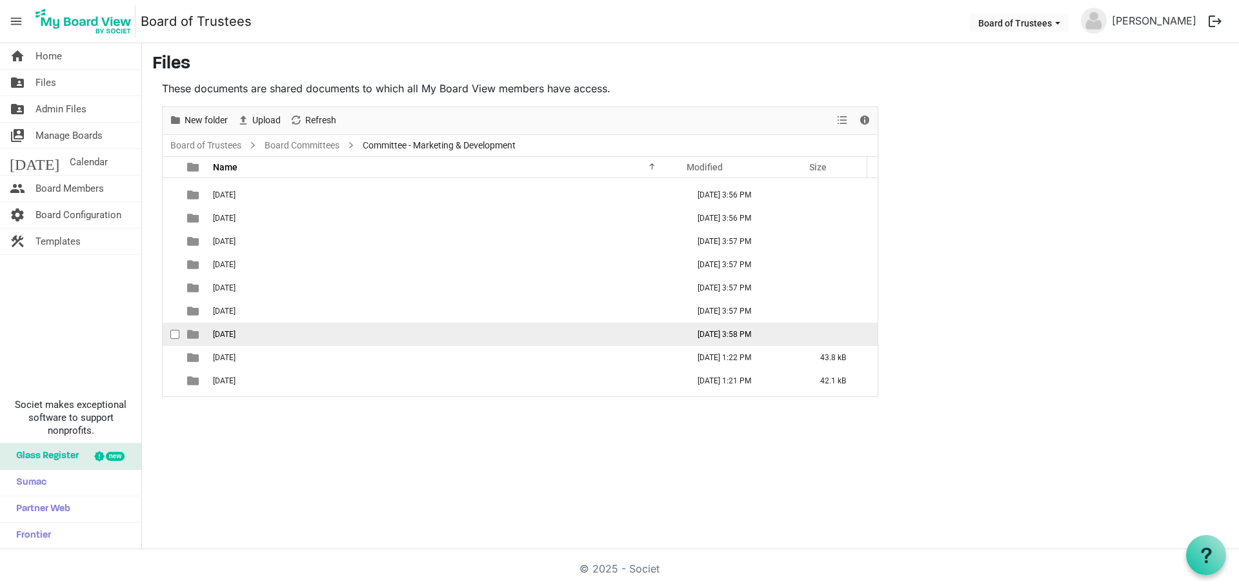
click at [235, 337] on span "[DATE]" at bounding box center [224, 334] width 23 height 9
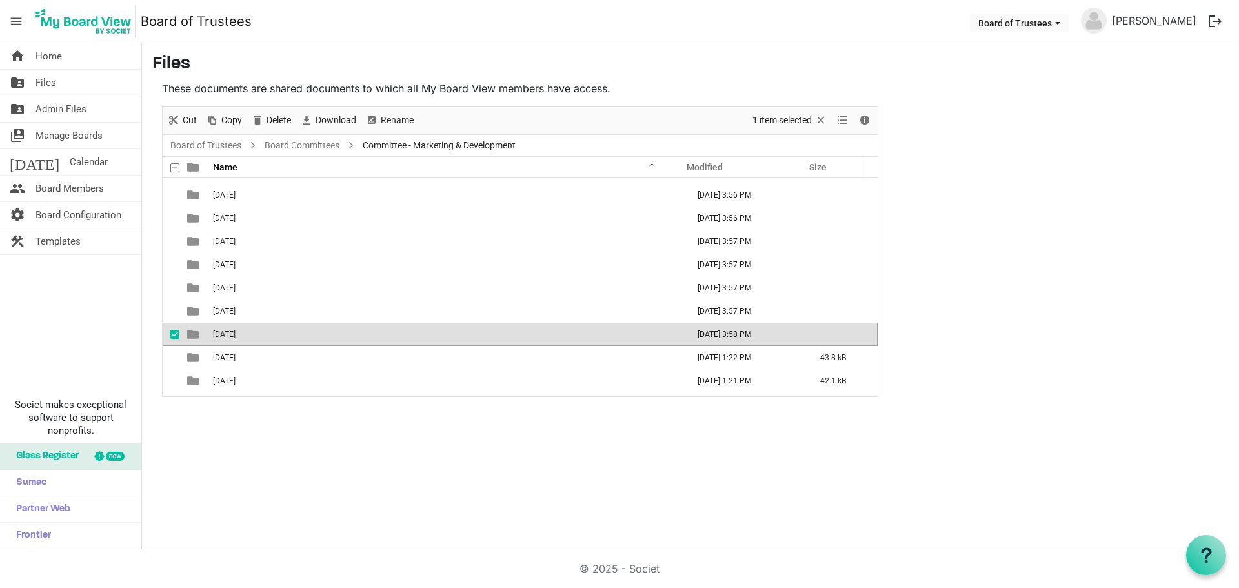
click at [235, 337] on span "[DATE]" at bounding box center [224, 334] width 23 height 9
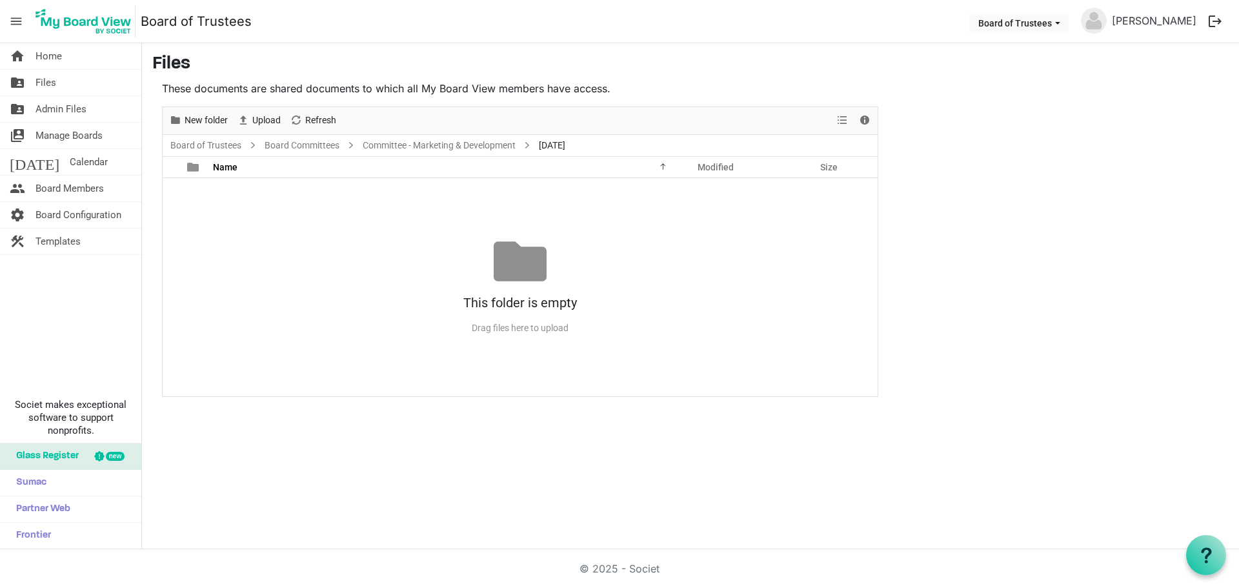
scroll to position [0, 0]
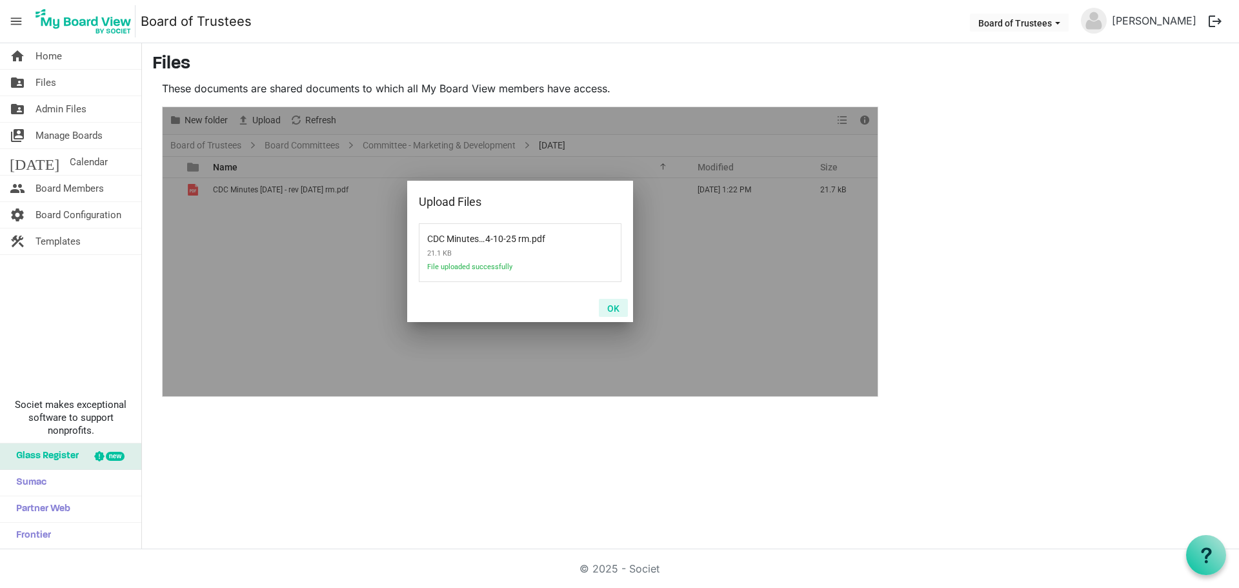
click at [614, 309] on button "OK" at bounding box center [613, 308] width 29 height 18
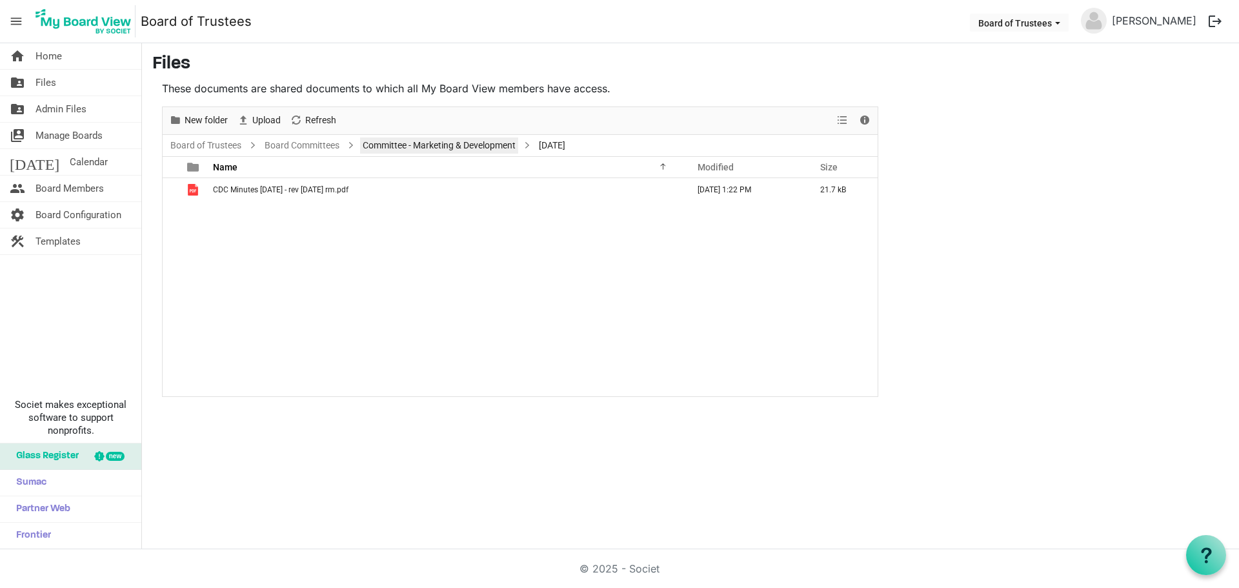
click at [415, 148] on link "Committee - Marketing & Development" at bounding box center [439, 145] width 158 height 16
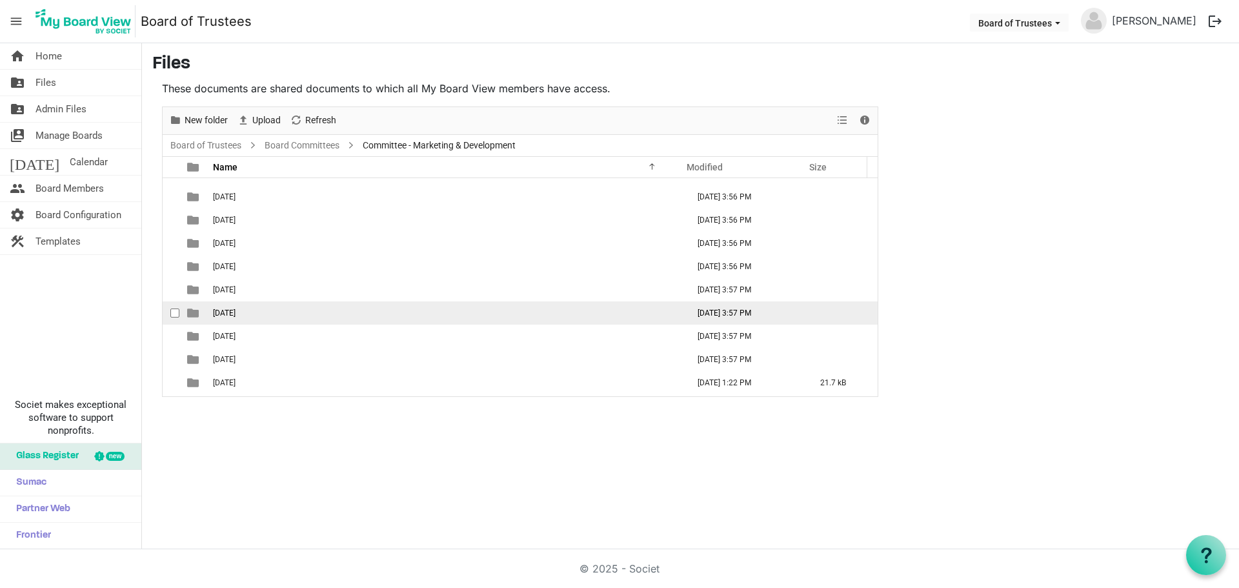
scroll to position [65, 0]
click at [235, 311] on span "09-September 2024" at bounding box center [224, 310] width 23 height 9
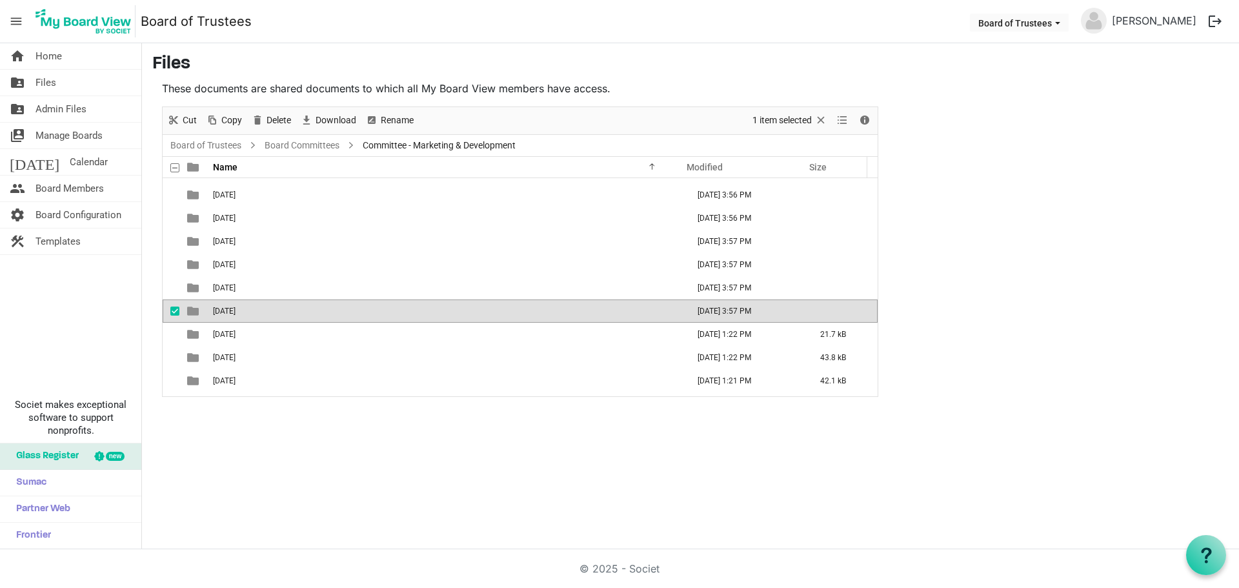
click at [235, 310] on span "09-September 2024" at bounding box center [224, 310] width 23 height 9
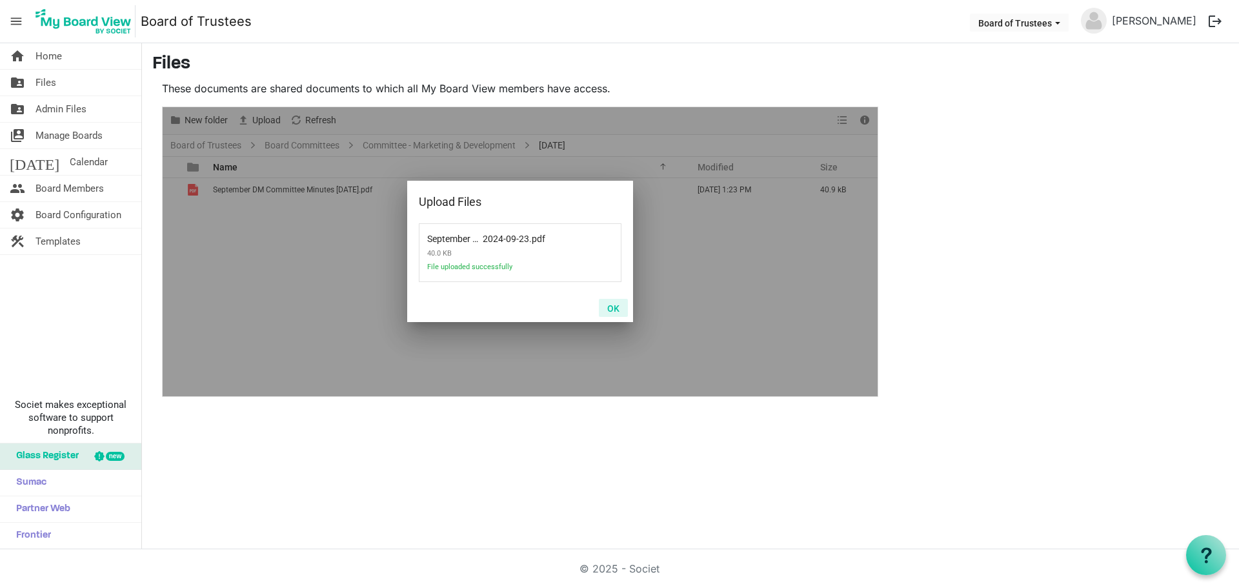
click at [608, 309] on button "OK" at bounding box center [613, 308] width 29 height 18
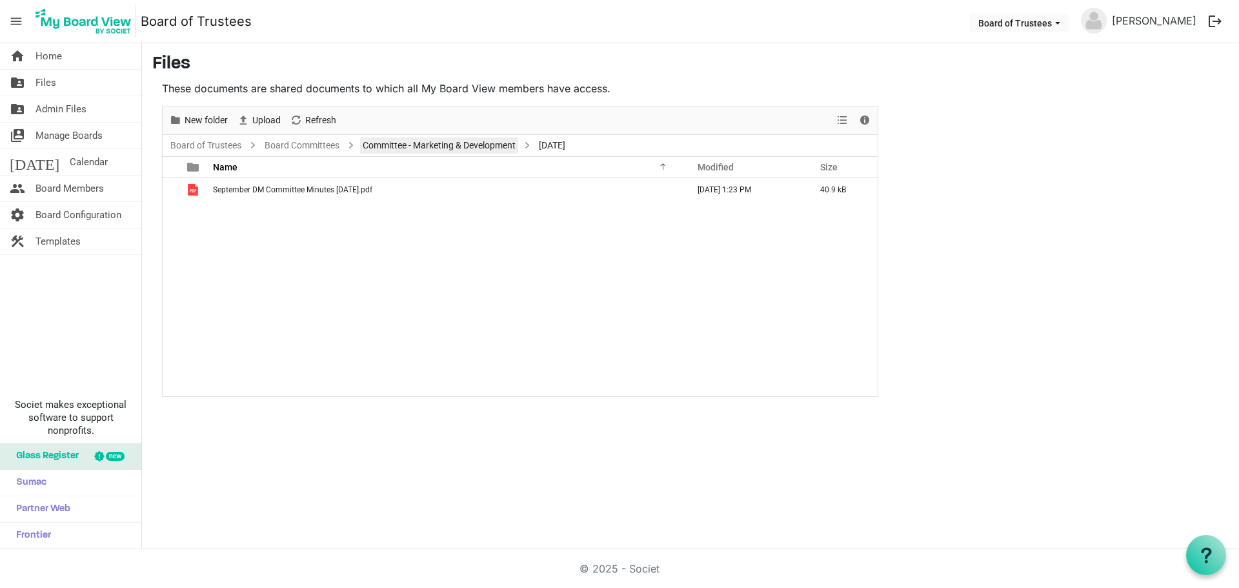
click at [438, 143] on link "Committee - Marketing & Development" at bounding box center [439, 145] width 158 height 16
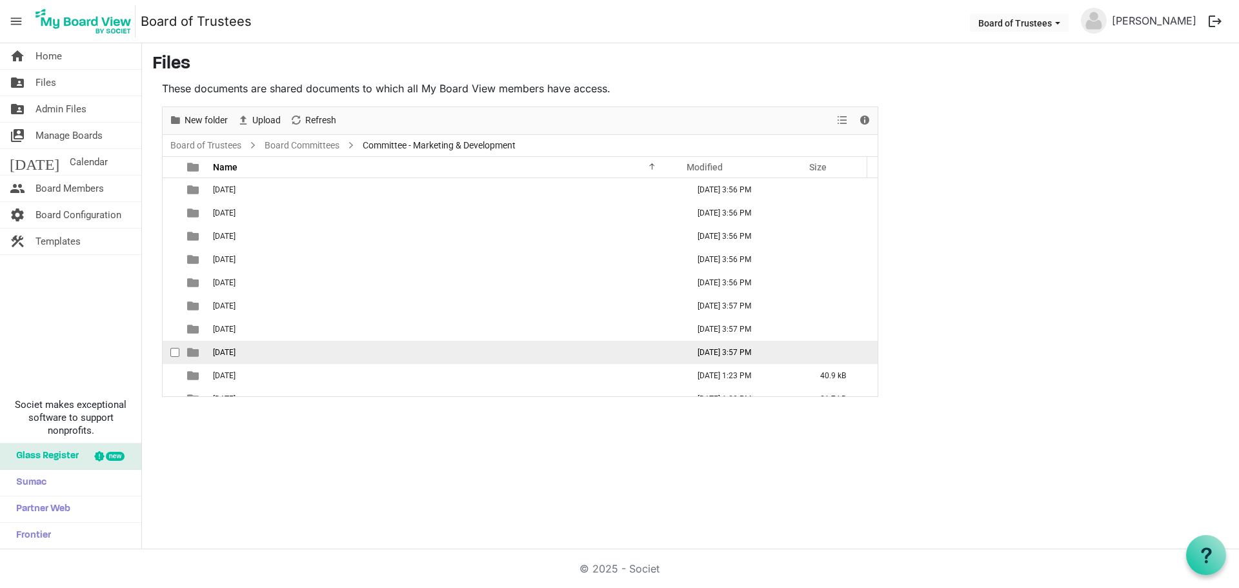
click at [235, 348] on span "08-August 2024" at bounding box center [224, 352] width 23 height 9
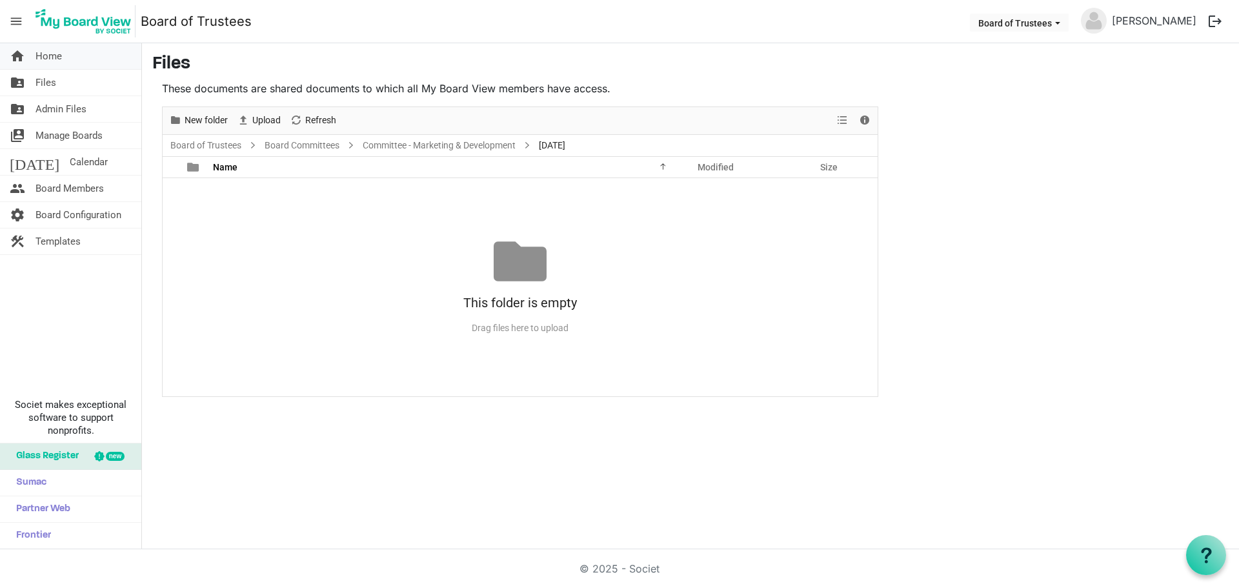
click at [53, 55] on span "Home" at bounding box center [48, 56] width 26 height 26
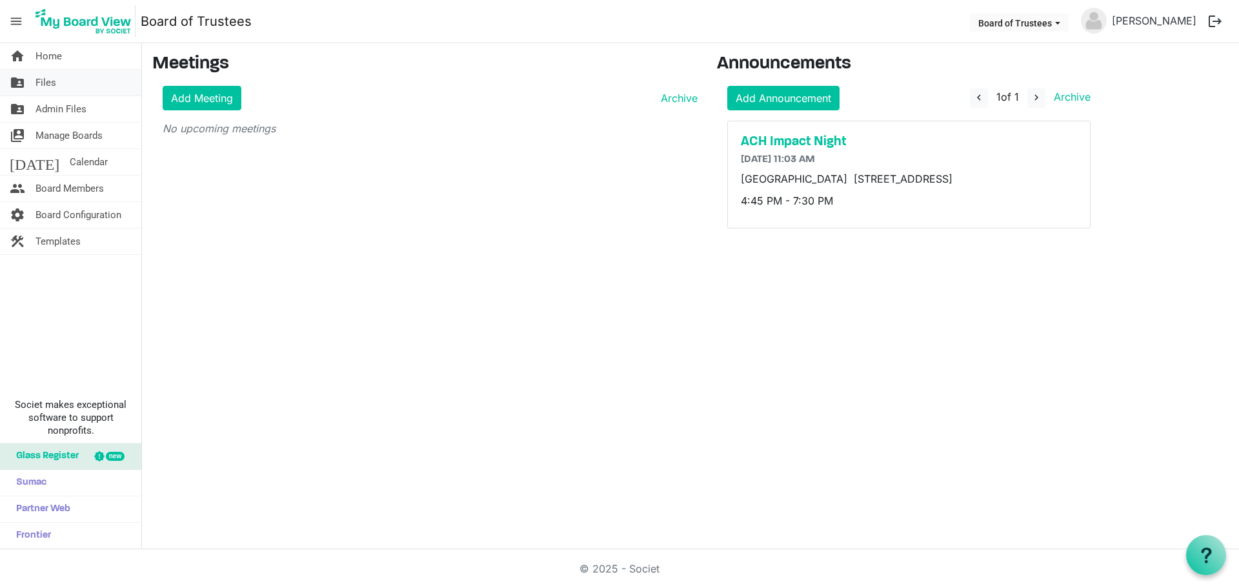
click at [46, 80] on span "Files" at bounding box center [45, 83] width 21 height 26
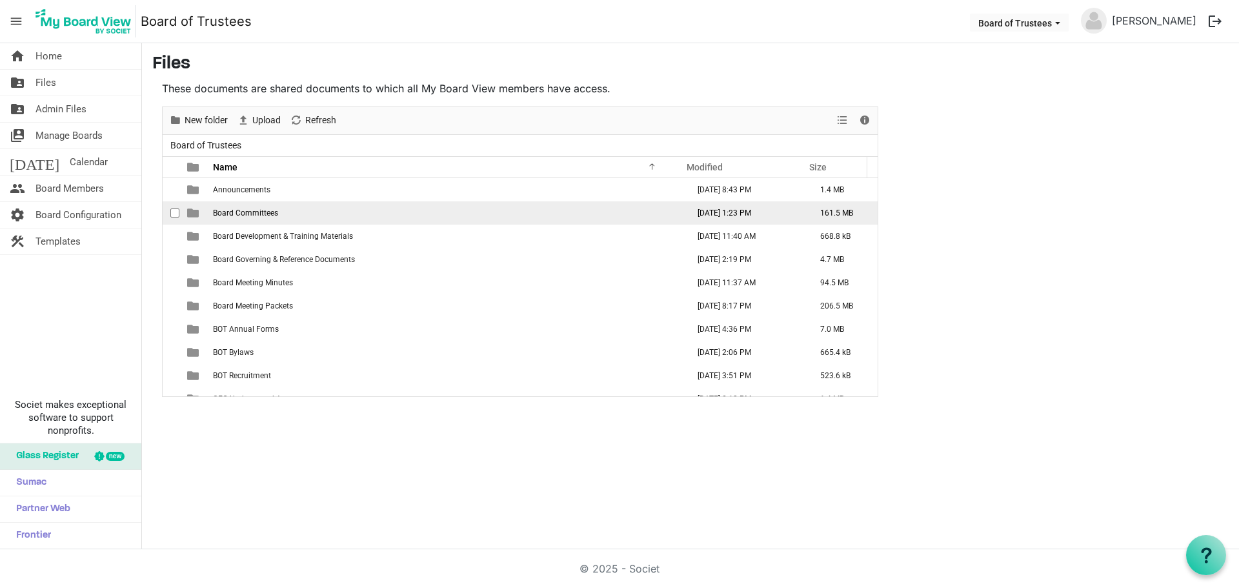
click at [279, 216] on td "Board Committees" at bounding box center [446, 212] width 475 height 23
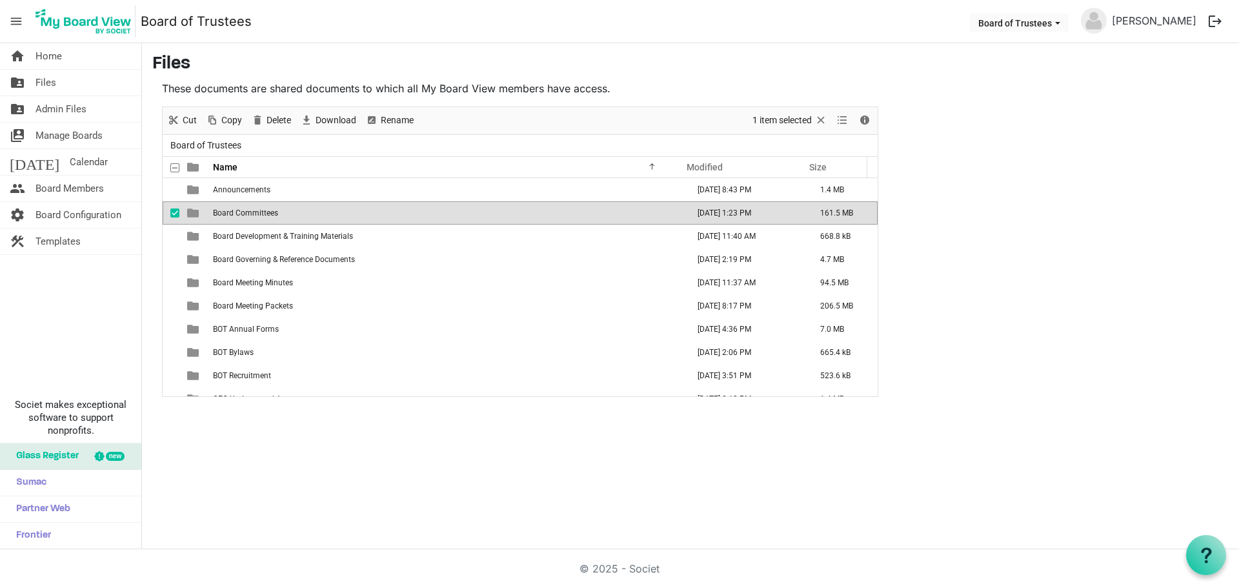
click at [279, 215] on td "Board Committees" at bounding box center [446, 212] width 475 height 23
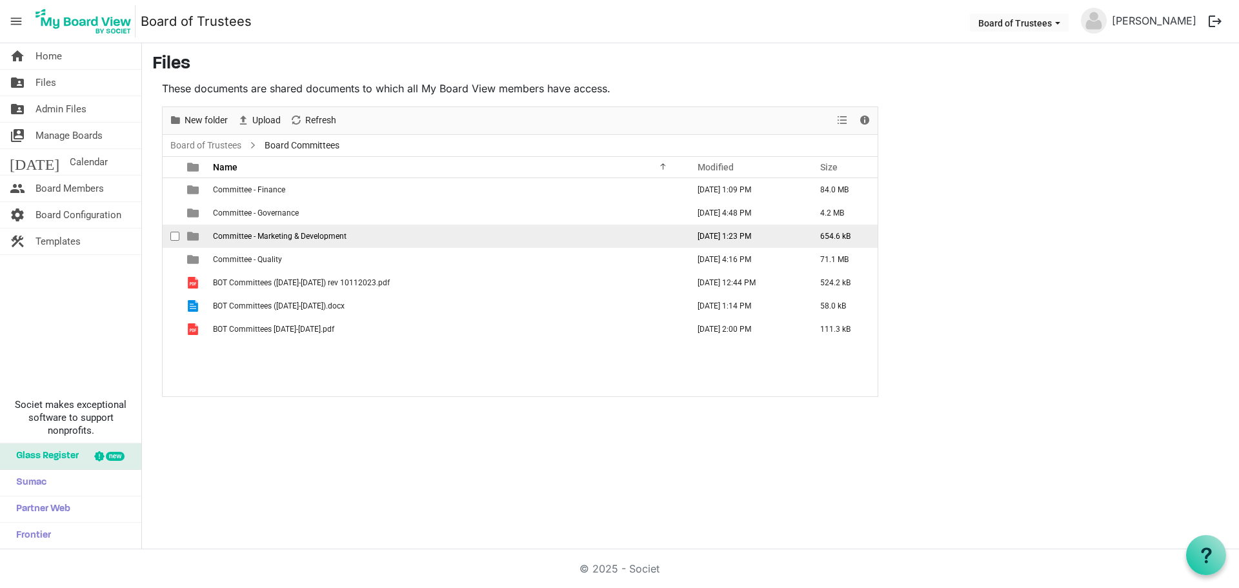
click at [331, 238] on span "Committee - Marketing & Development" at bounding box center [280, 236] width 134 height 9
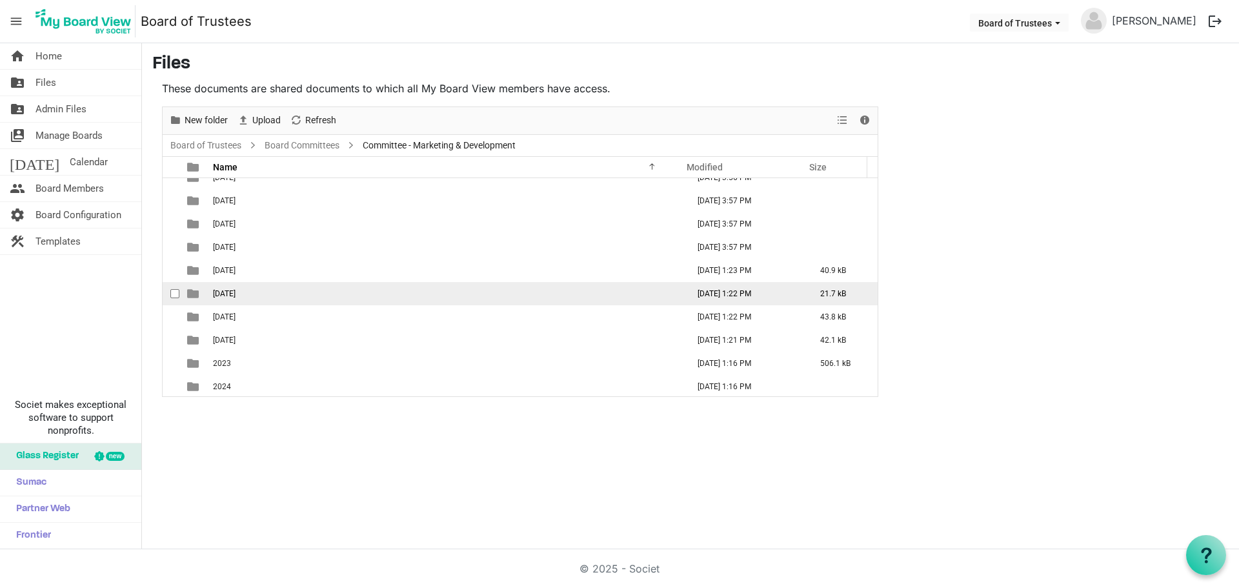
scroll to position [107, 0]
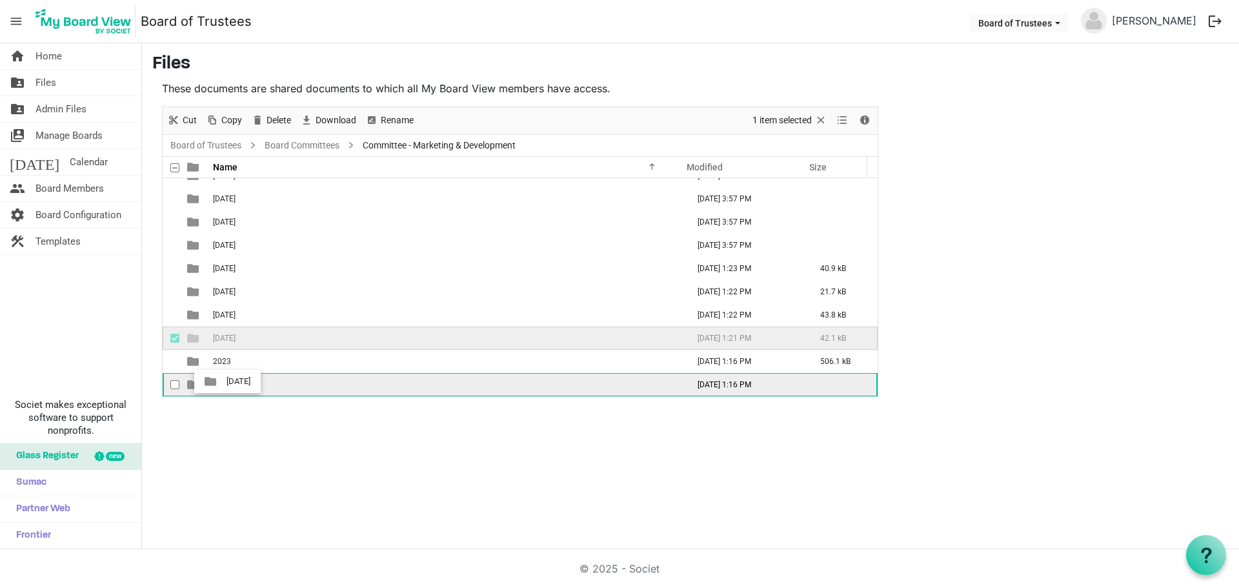
drag, startPoint x: 259, startPoint y: 334, endPoint x: 223, endPoint y: 381, distance: 59.4
click at [223, 381] on tbody "01-January 2024 November 20, 2024 3:56 PM 02-February 2024 November 20, 2024 3:…" at bounding box center [520, 233] width 715 height 325
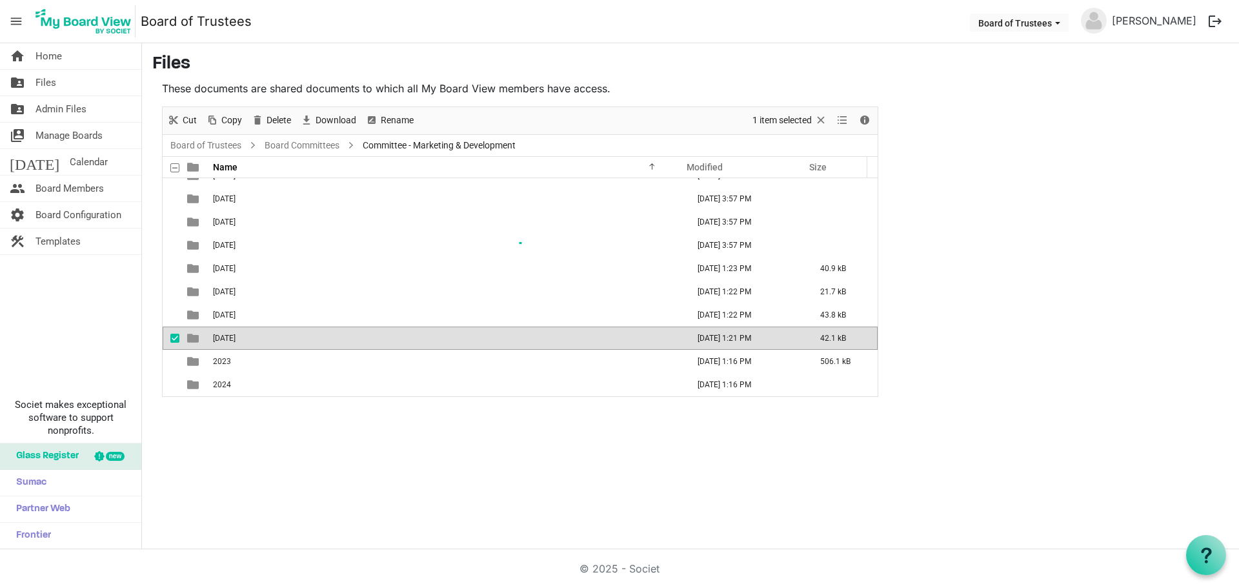
scroll to position [84, 0]
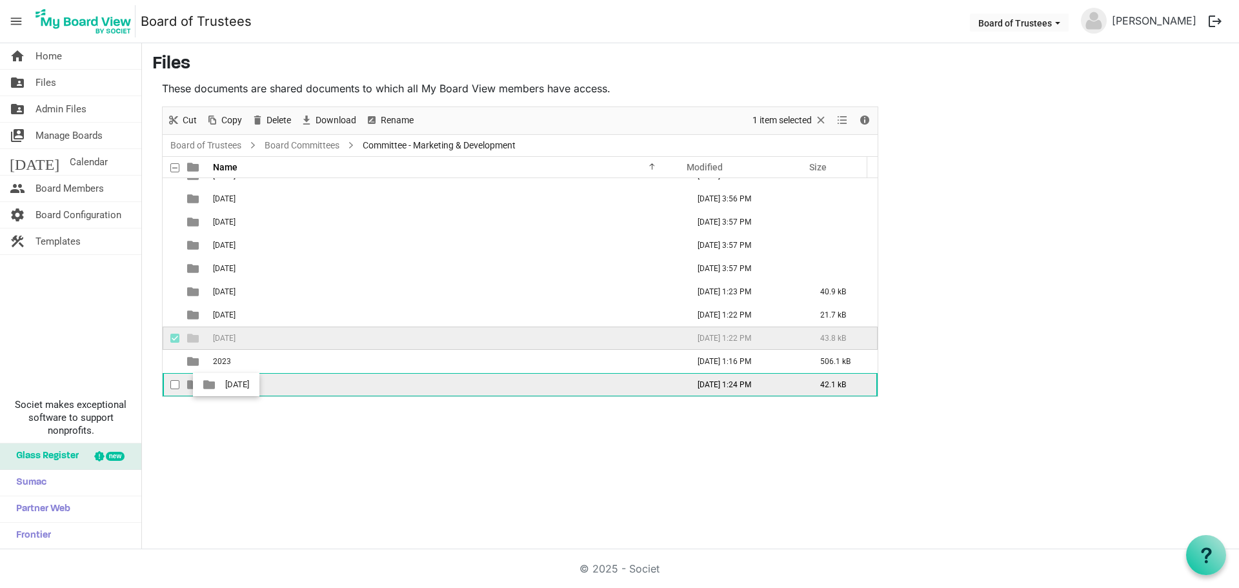
drag, startPoint x: 237, startPoint y: 335, endPoint x: 221, endPoint y: 385, distance: 52.0
click at [221, 385] on tbody "01-January 2024 November 20, 2024 3:56 PM 02-February 2024 November 20, 2024 3:…" at bounding box center [520, 245] width 715 height 302
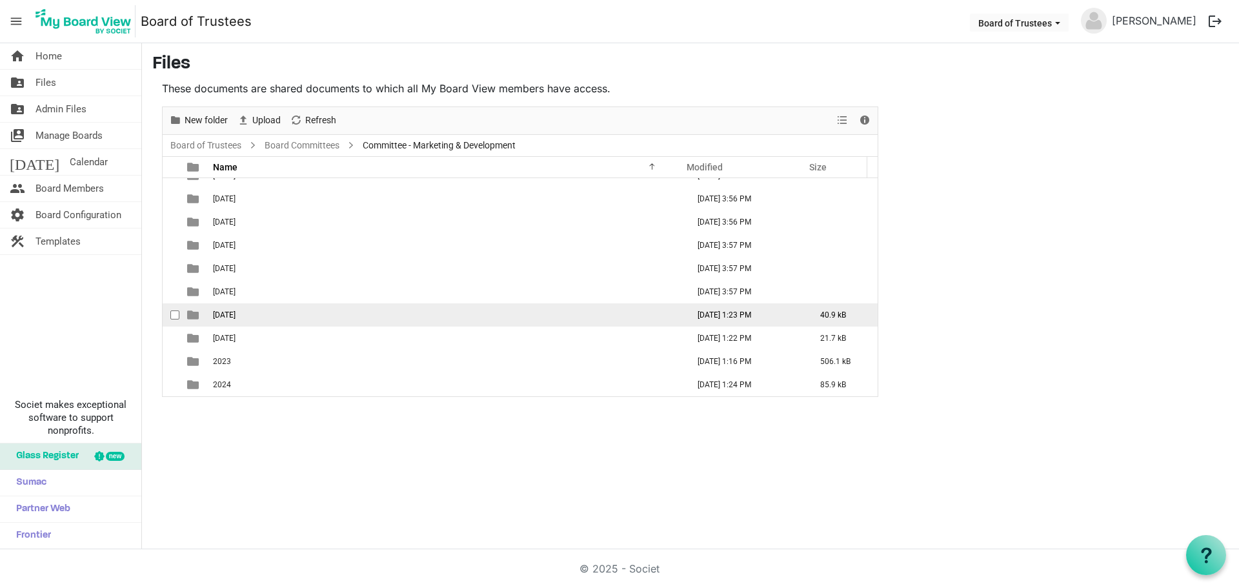
scroll to position [61, 0]
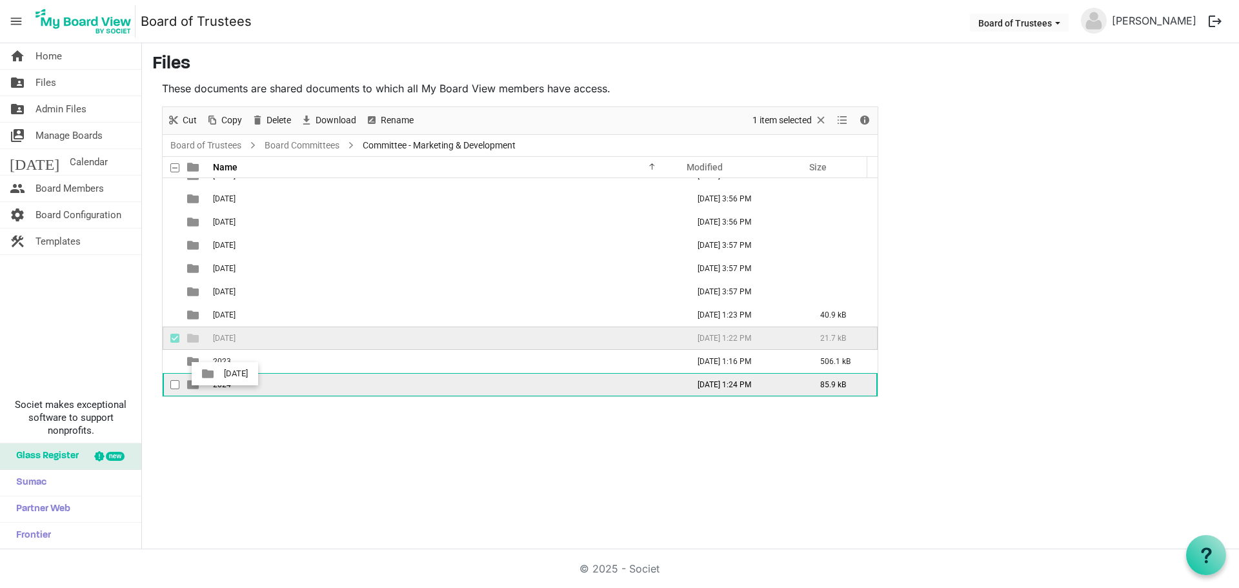
drag, startPoint x: 235, startPoint y: 335, endPoint x: 218, endPoint y: 385, distance: 53.3
click at [218, 385] on tbody "01-January 2024 November 20, 2024 3:56 PM 02-February 2024 November 20, 2024 3:…" at bounding box center [520, 256] width 715 height 279
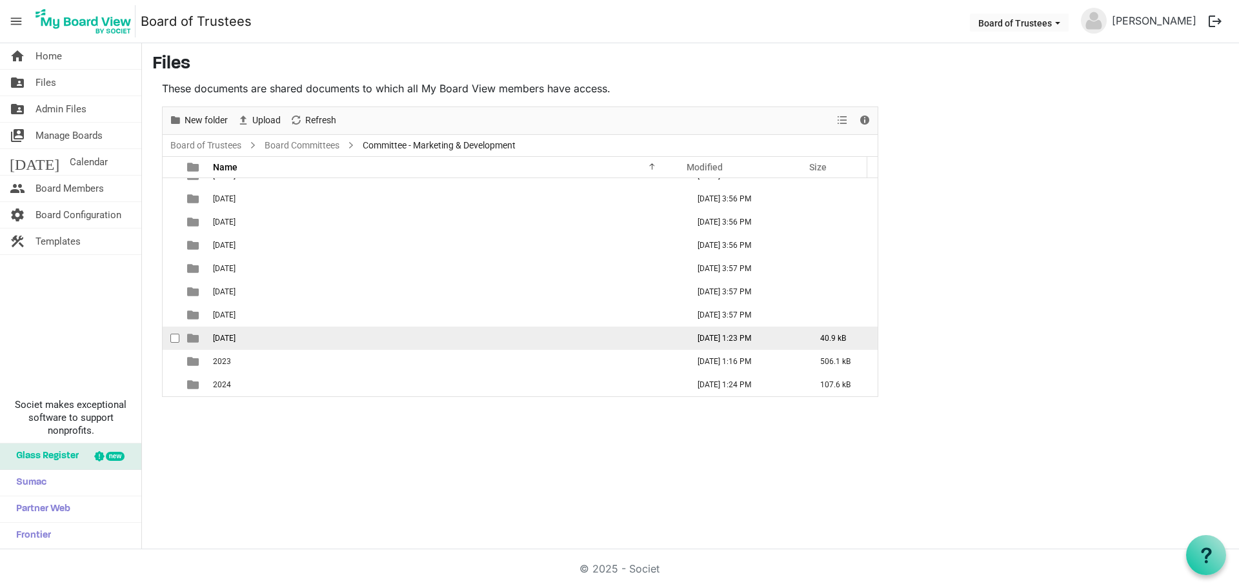
scroll to position [37, 0]
click at [177, 337] on span "checkbox" at bounding box center [174, 338] width 9 height 9
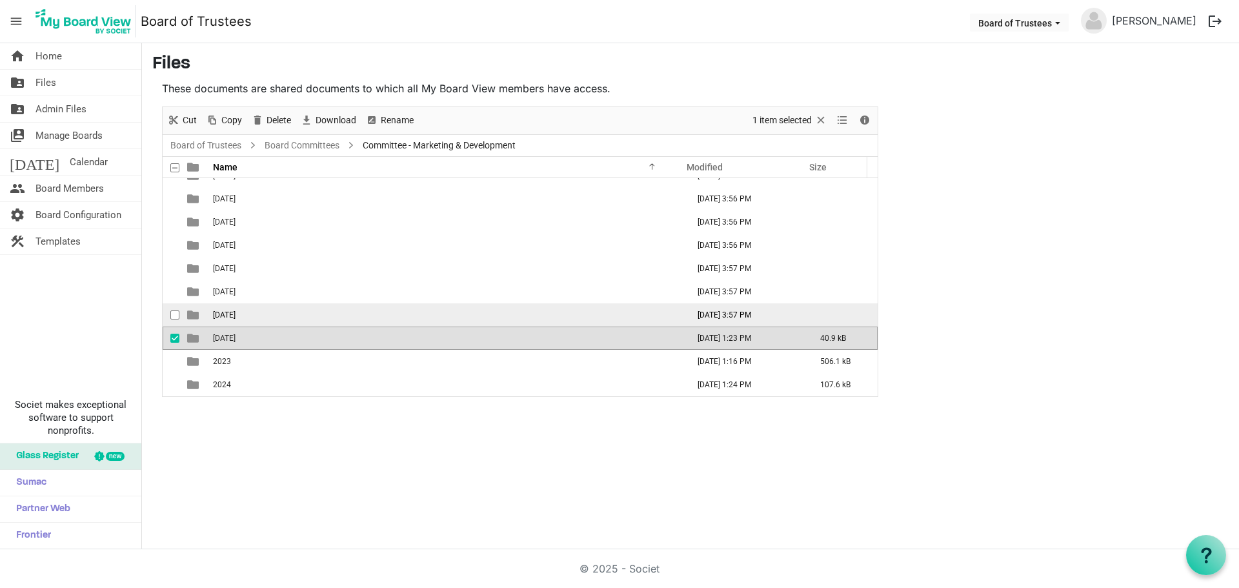
click at [178, 316] on span "checkbox" at bounding box center [174, 314] width 9 height 9
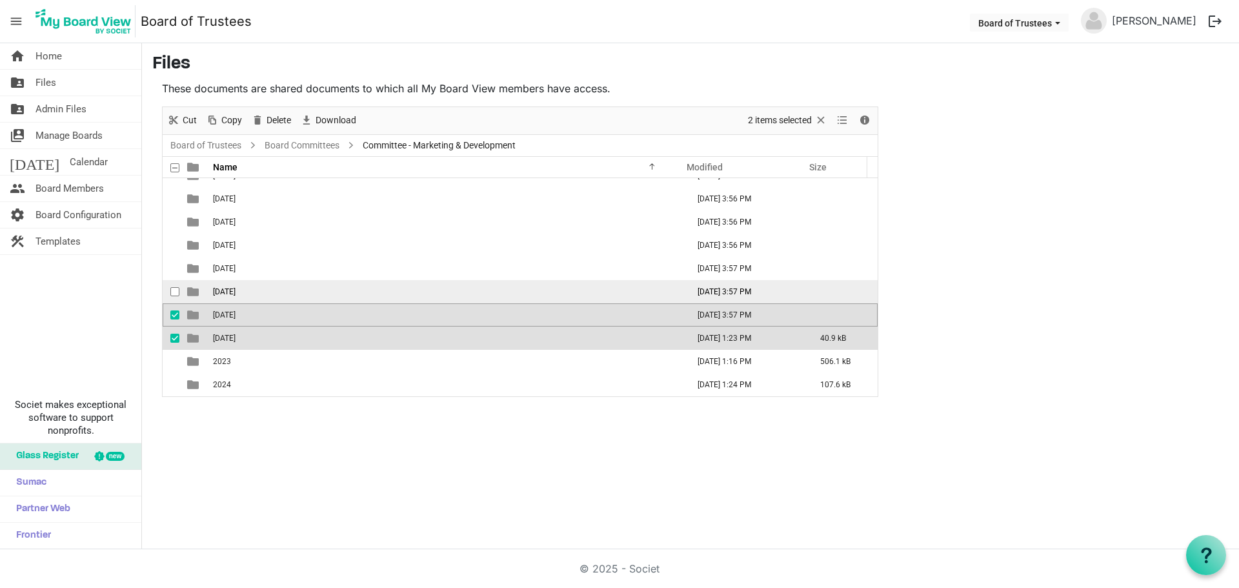
click at [174, 291] on span "checkbox" at bounding box center [174, 291] width 9 height 9
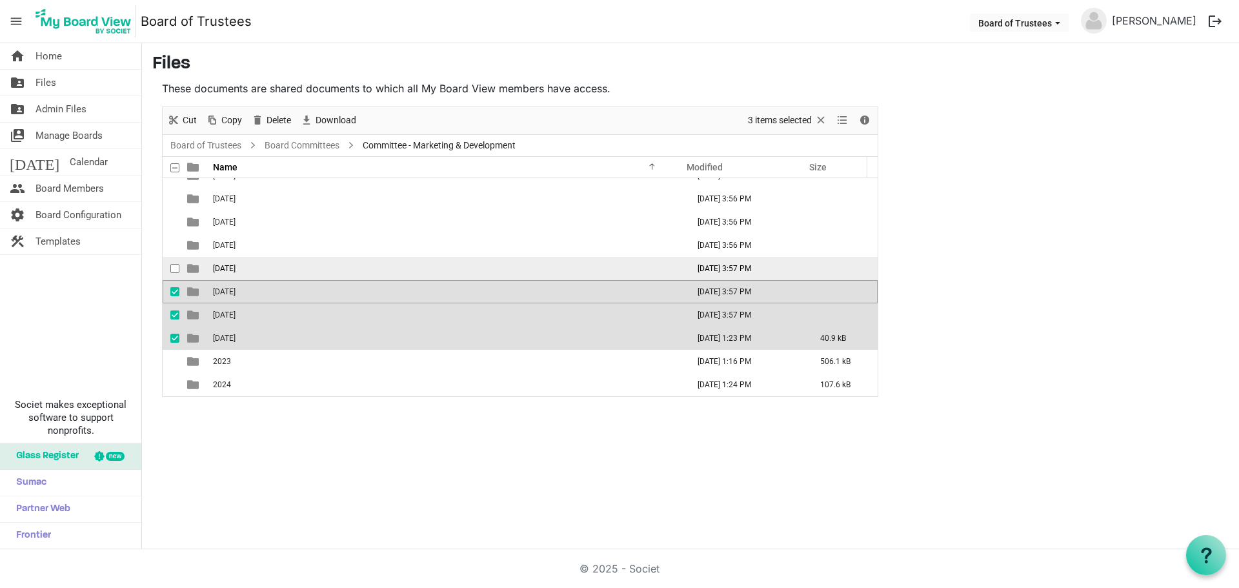
click at [172, 272] on span "checkbox" at bounding box center [174, 268] width 9 height 9
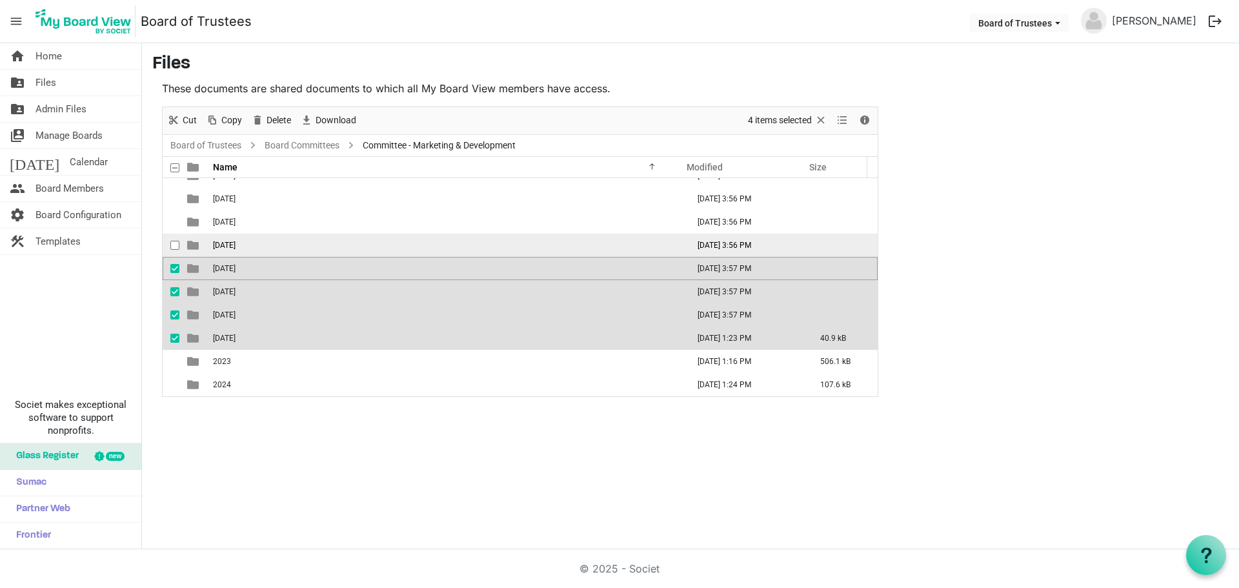
click at [177, 246] on span "checkbox" at bounding box center [174, 245] width 9 height 9
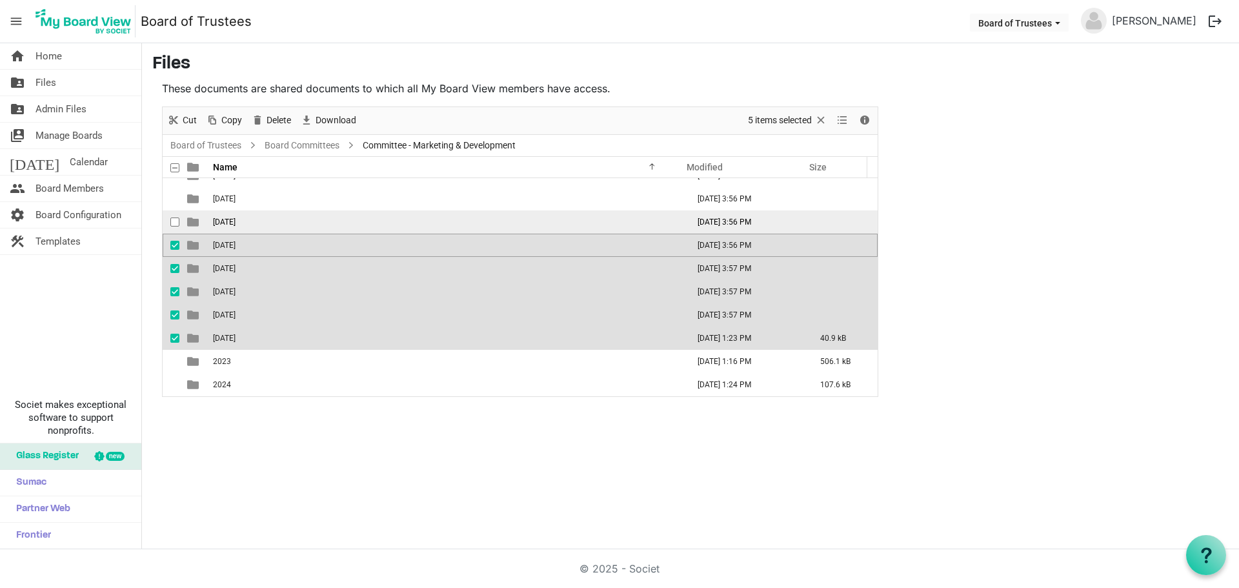
click at [171, 226] on span "checkbox" at bounding box center [174, 221] width 9 height 9
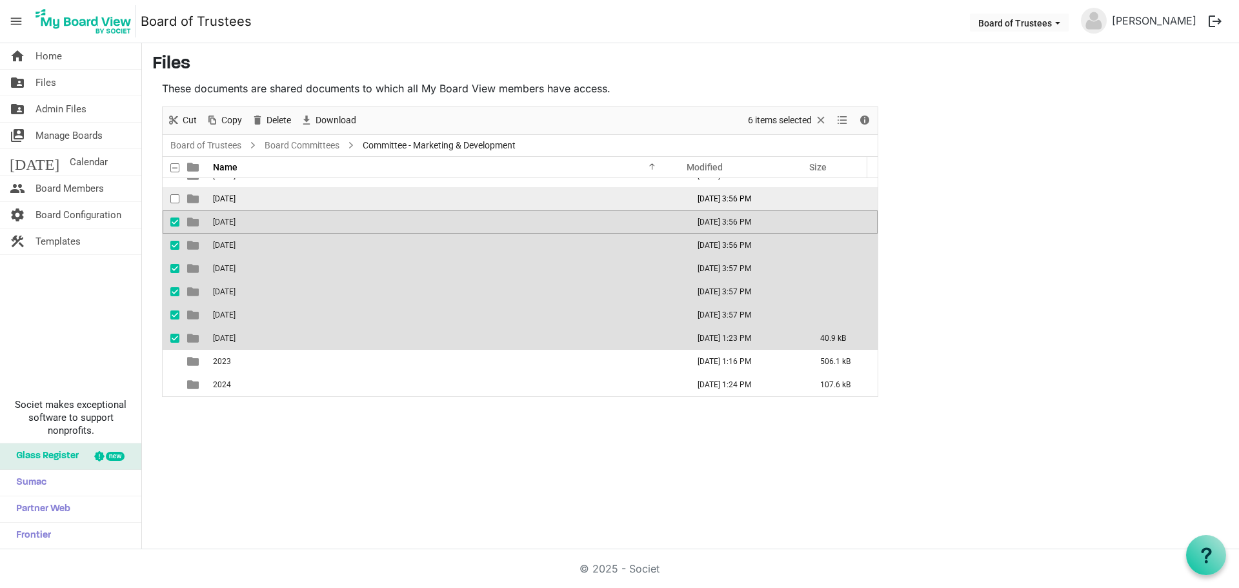
click at [178, 196] on span "checkbox" at bounding box center [174, 198] width 9 height 9
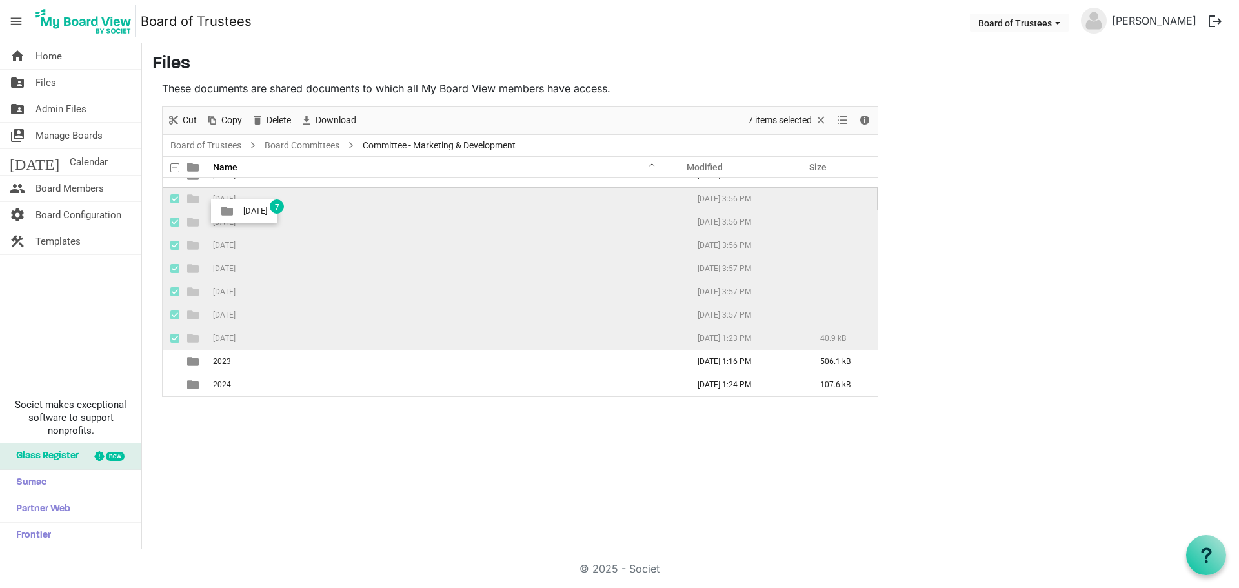
drag, startPoint x: 270, startPoint y: 197, endPoint x: 239, endPoint y: 211, distance: 33.2
click at [239, 211] on tbody "01-January 2024 November 20, 2024 3:56 PM 02-February 2024 November 20, 2024 3:…" at bounding box center [520, 268] width 715 height 255
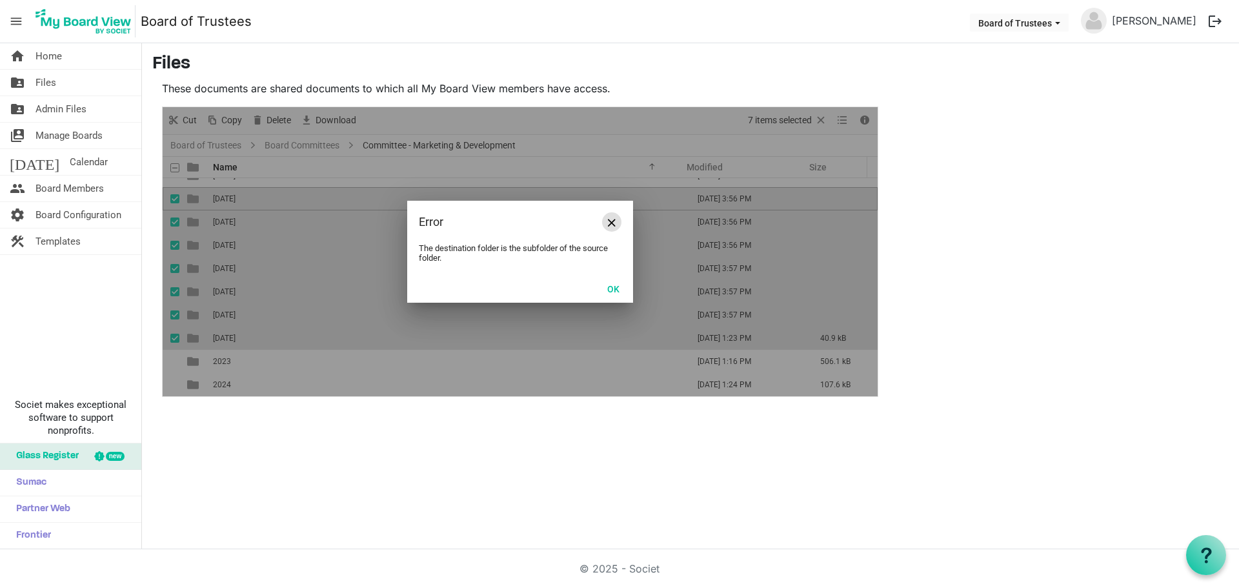
click at [617, 217] on button "Close" at bounding box center [611, 221] width 19 height 19
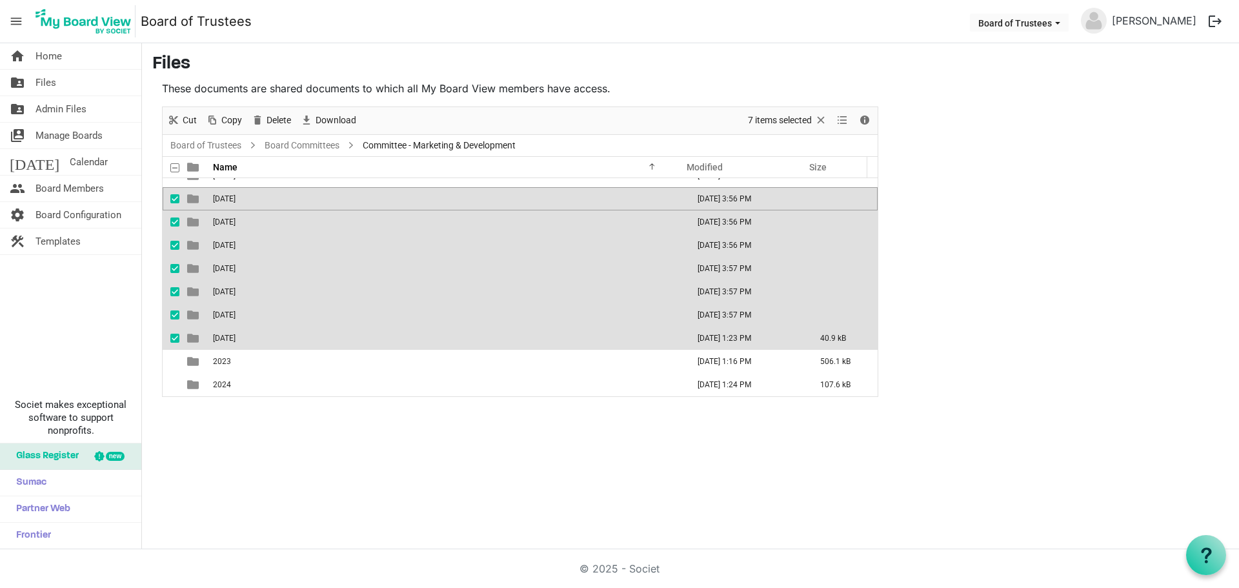
click at [171, 332] on div "checkbox" at bounding box center [177, 338] width 15 height 13
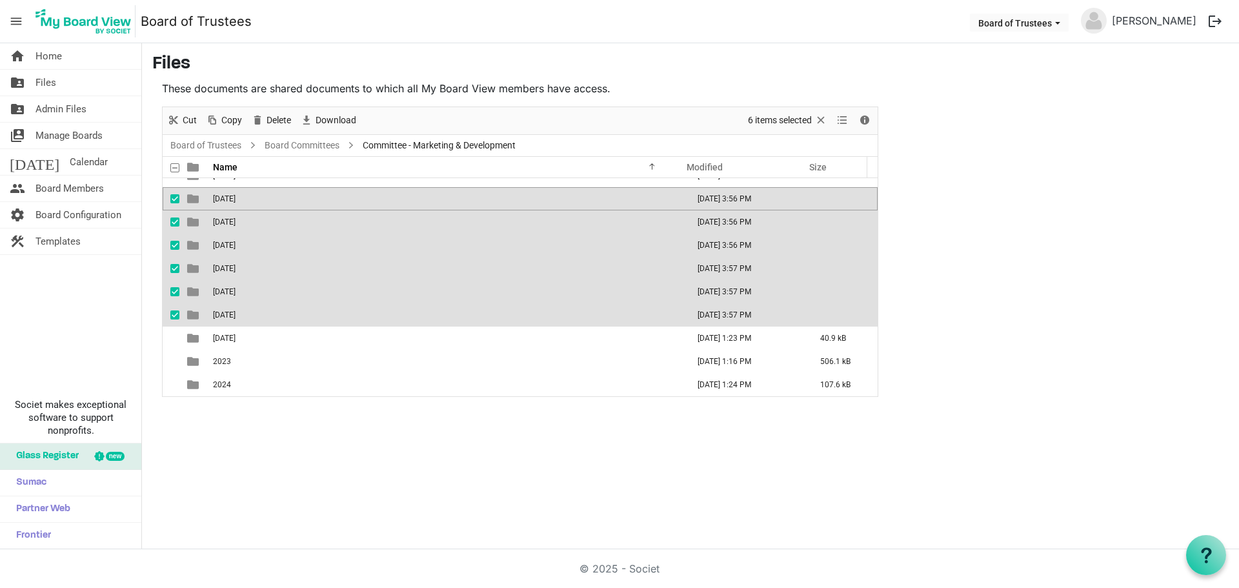
click at [173, 316] on span "checkbox" at bounding box center [174, 314] width 9 height 9
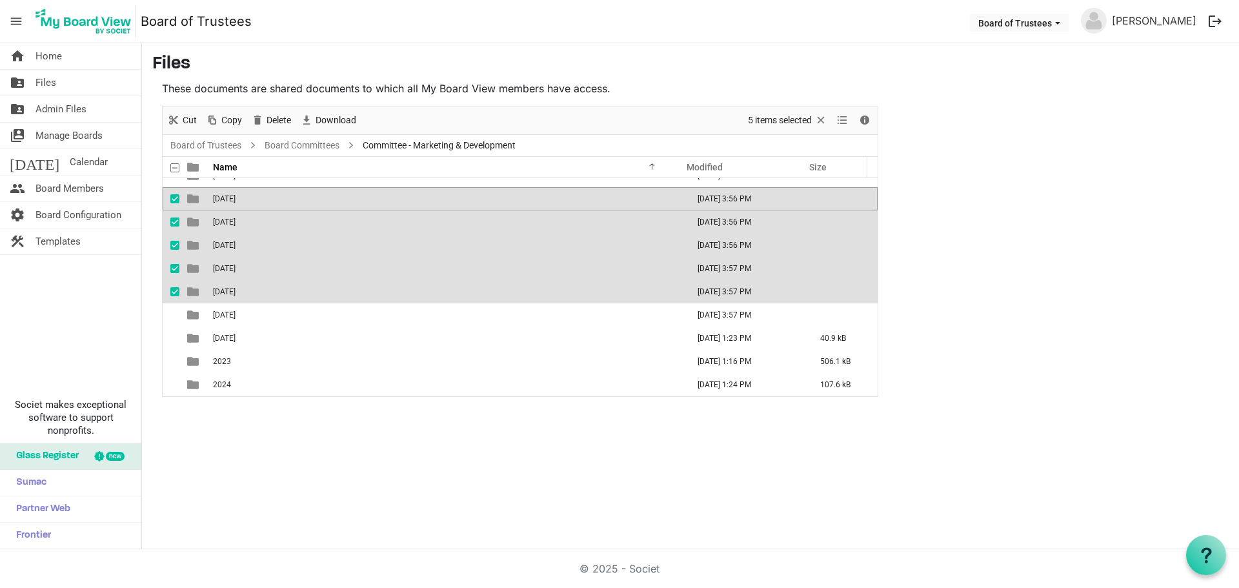
click at [172, 283] on td "checkbox" at bounding box center [171, 291] width 17 height 23
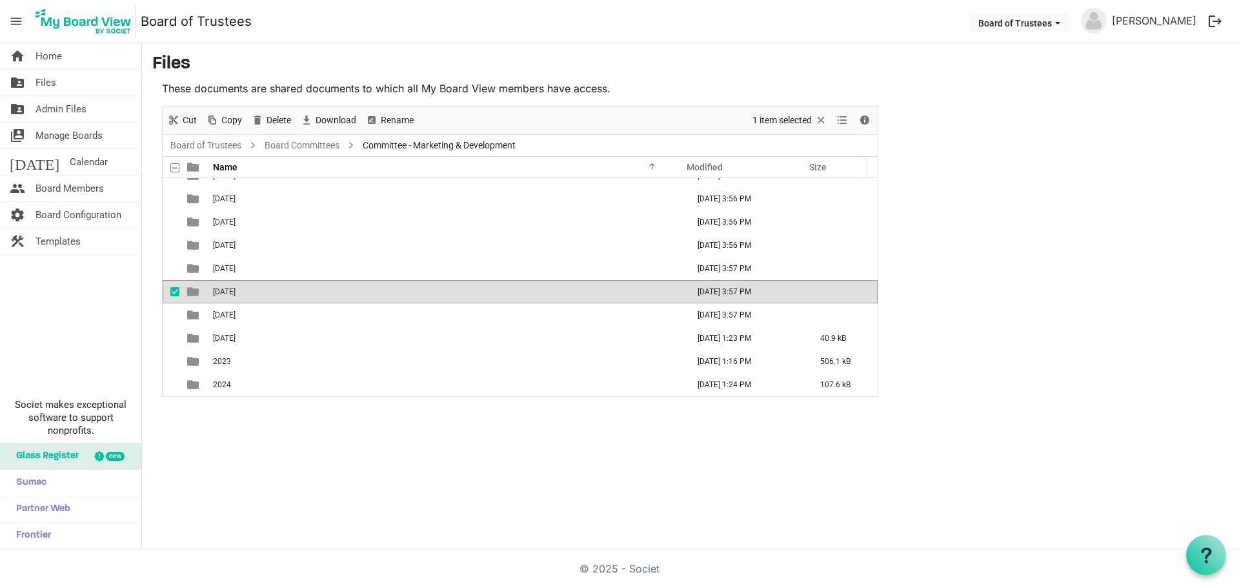
click at [174, 291] on span "checkbox" at bounding box center [174, 291] width 9 height 9
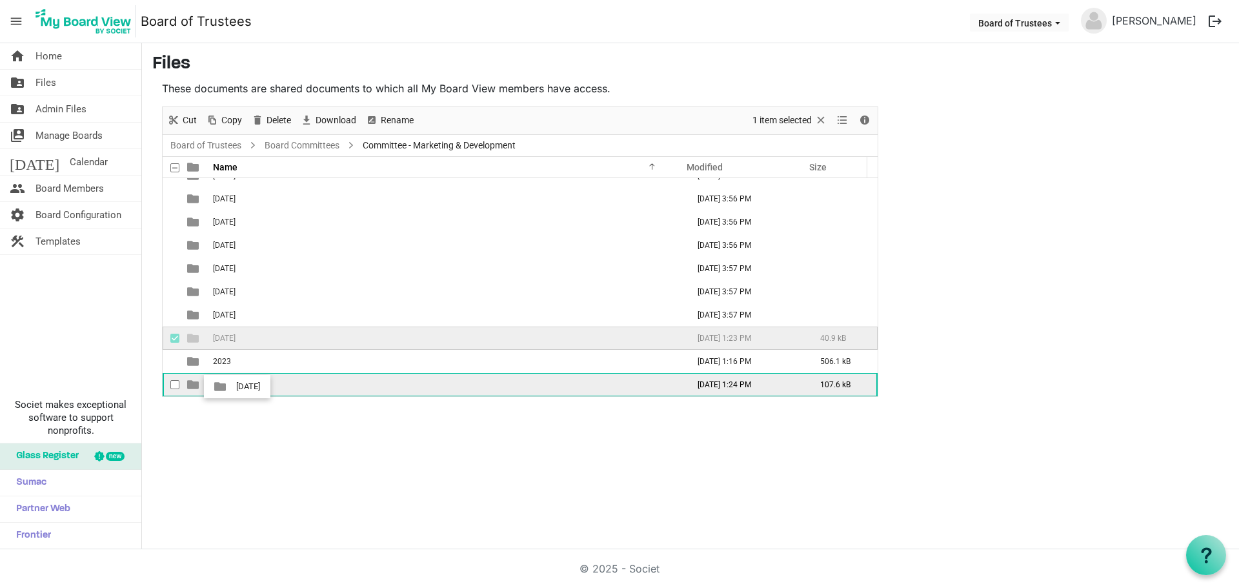
drag, startPoint x: 270, startPoint y: 336, endPoint x: 232, endPoint y: 386, distance: 62.7
click at [232, 386] on tbody "01-January 2024 November 20, 2024 3:56 PM 02-February 2024 November 20, 2024 3:…" at bounding box center [520, 268] width 715 height 255
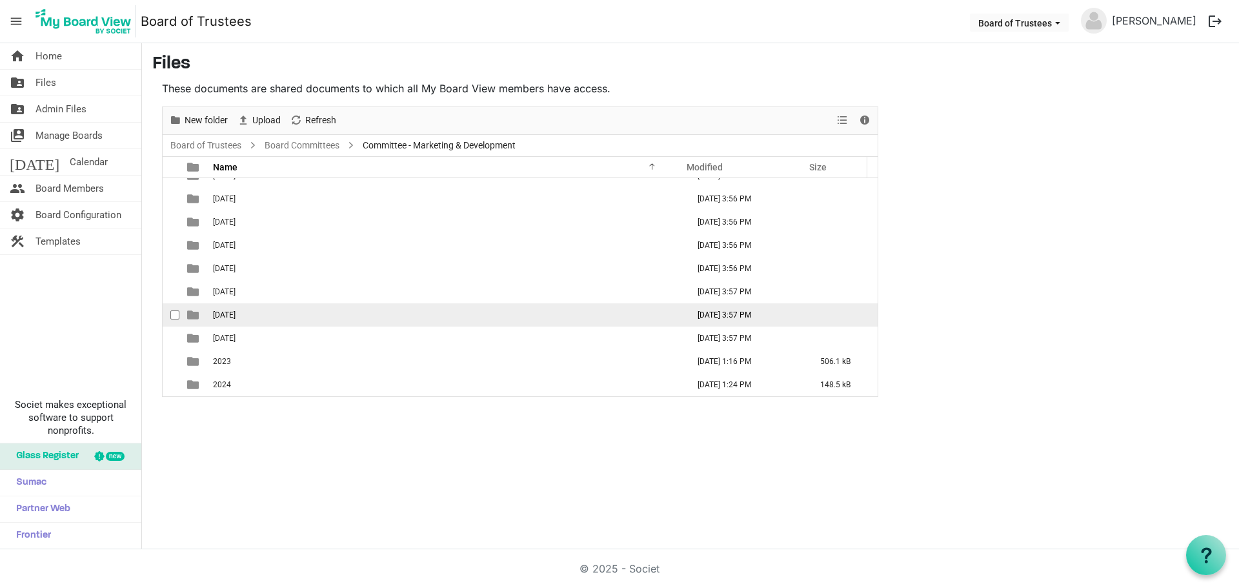
scroll to position [14, 0]
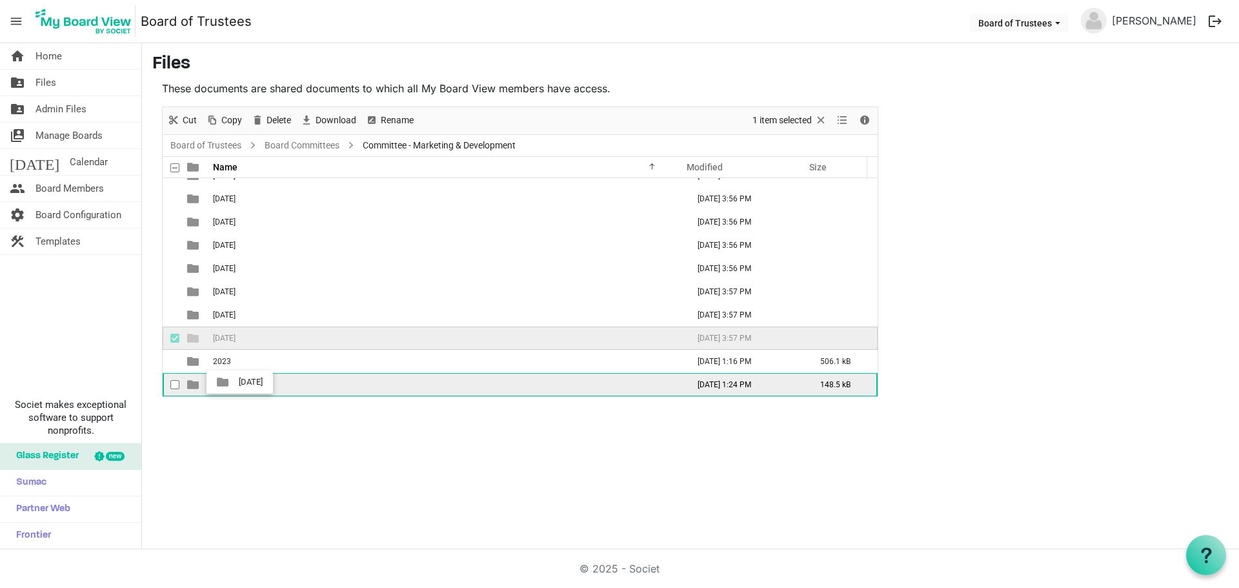
drag, startPoint x: 247, startPoint y: 338, endPoint x: 235, endPoint y: 382, distance: 45.6
click at [235, 382] on tbody "01-January 2024 November 20, 2024 3:56 PM 02-February 2024 November 20, 2024 3:…" at bounding box center [520, 280] width 715 height 232
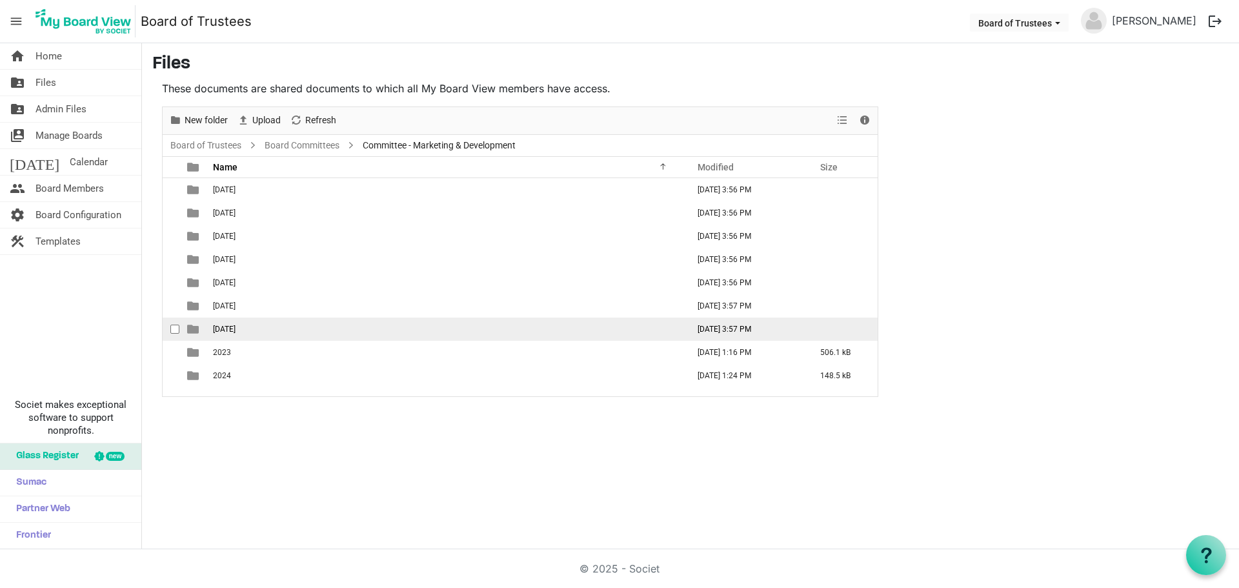
scroll to position [0, 0]
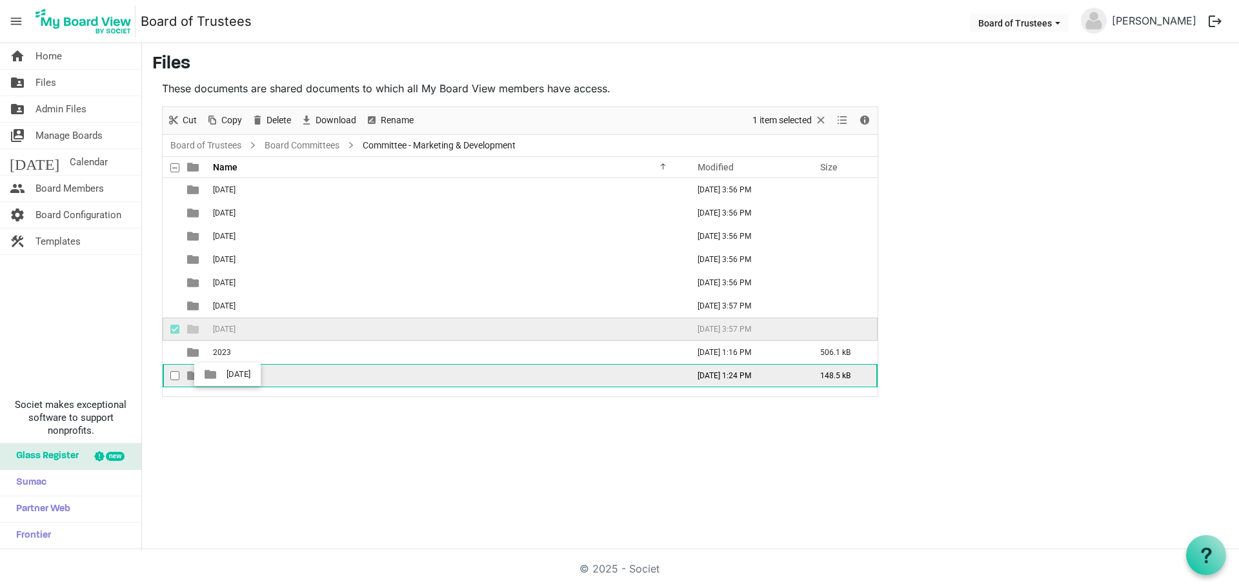
drag, startPoint x: 235, startPoint y: 326, endPoint x: 223, endPoint y: 374, distance: 50.1
click at [223, 374] on tbody "01-January 2024 November 20, 2024 3:56 PM 02-February 2024 November 20, 2024 3:…" at bounding box center [520, 282] width 715 height 209
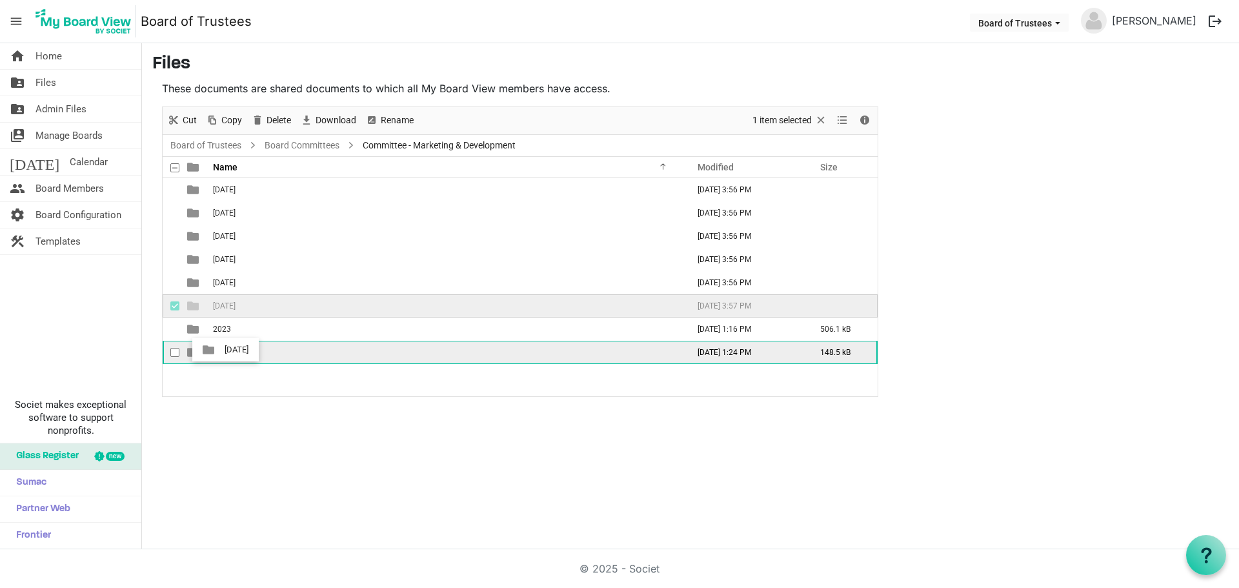
drag, startPoint x: 234, startPoint y: 305, endPoint x: 221, endPoint y: 350, distance: 47.0
click at [221, 350] on tbody "01-January 2024 November 20, 2024 3:56 PM 02-February 2024 November 20, 2024 3:…" at bounding box center [520, 271] width 715 height 186
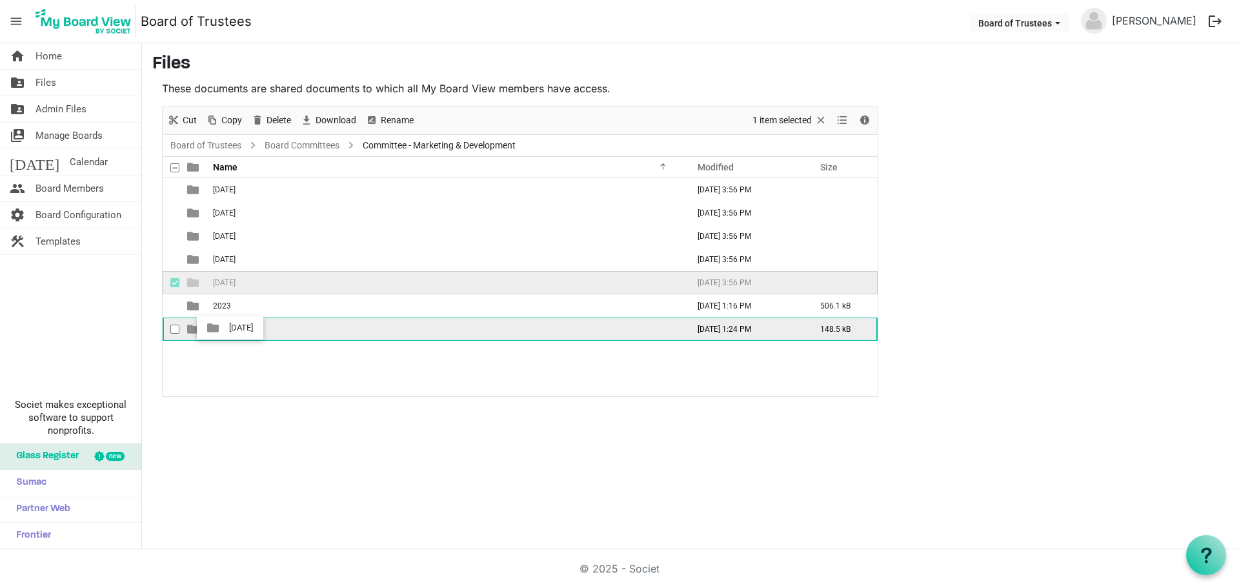
drag, startPoint x: 238, startPoint y: 281, endPoint x: 225, endPoint y: 328, distance: 48.8
click at [225, 328] on tbody "01-January 2024 November 20, 2024 3:56 PM 02-February 2024 November 20, 2024 3:…" at bounding box center [520, 259] width 715 height 163
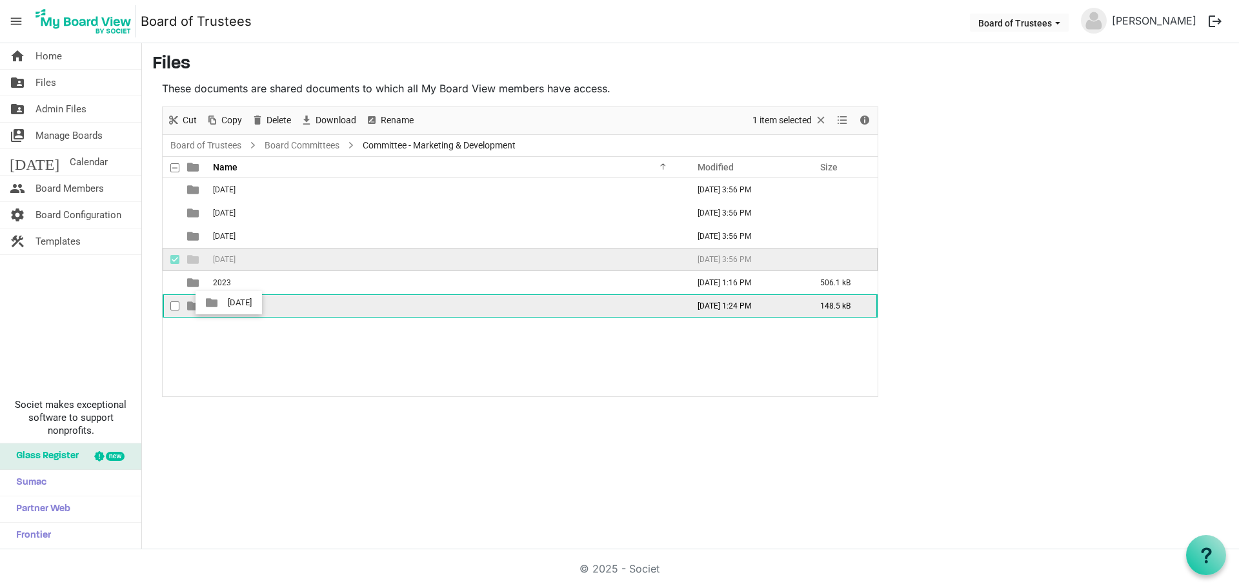
drag, startPoint x: 235, startPoint y: 256, endPoint x: 224, endPoint y: 303, distance: 47.9
click at [224, 303] on tbody "01-January 2024 November 20, 2024 3:56 PM 02-February 2024 November 20, 2024 3:…" at bounding box center [520, 247] width 715 height 139
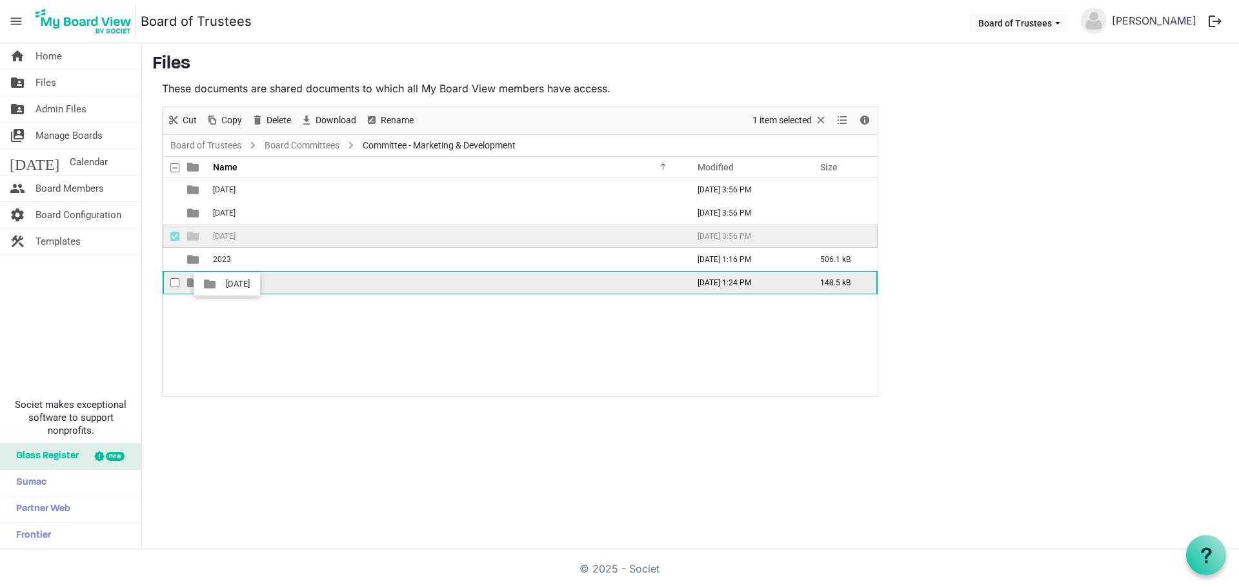
drag, startPoint x: 225, startPoint y: 235, endPoint x: 222, endPoint y: 284, distance: 48.5
click at [222, 284] on tbody "01-January 2024 November 20, 2024 3:56 PM 02-February 2024 November 20, 2024 3:…" at bounding box center [520, 236] width 715 height 116
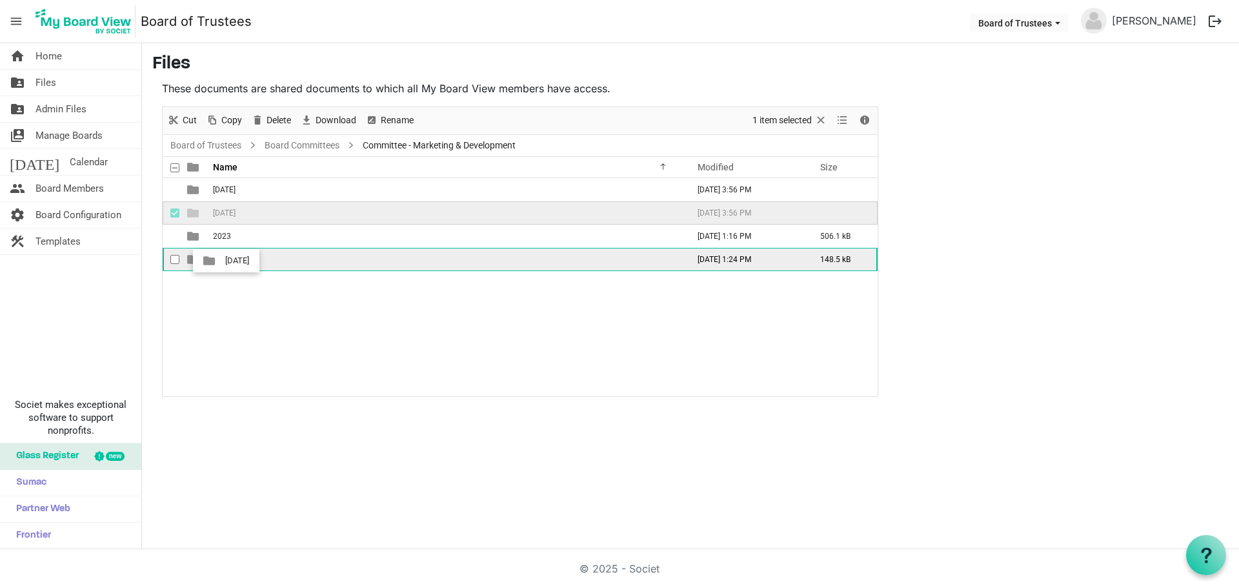
drag, startPoint x: 230, startPoint y: 215, endPoint x: 221, endPoint y: 261, distance: 46.6
click at [221, 261] on tbody "01-January 2024 November 20, 2024 3:56 PM 02-February 2024 November 20, 2024 3:…" at bounding box center [520, 224] width 715 height 93
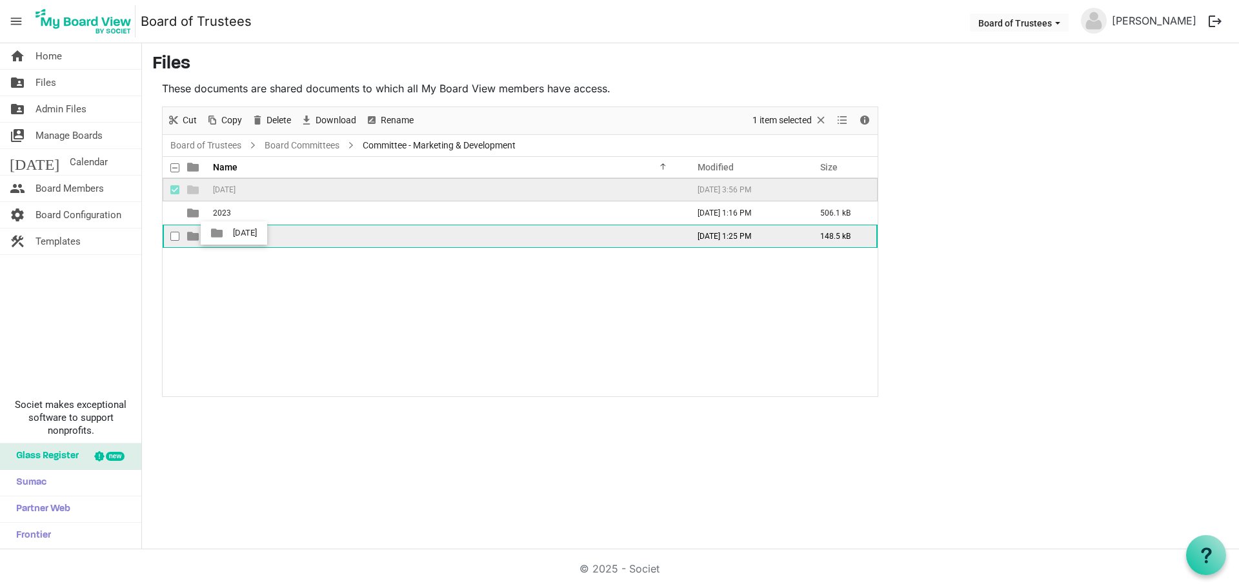
drag, startPoint x: 239, startPoint y: 185, endPoint x: 229, endPoint y: 233, distance: 48.8
click at [229, 233] on tbody "01-January 2024 November 20, 2024 3:56 PM 2023 September 26, 2025 1:16 PM 506.1…" at bounding box center [520, 213] width 715 height 70
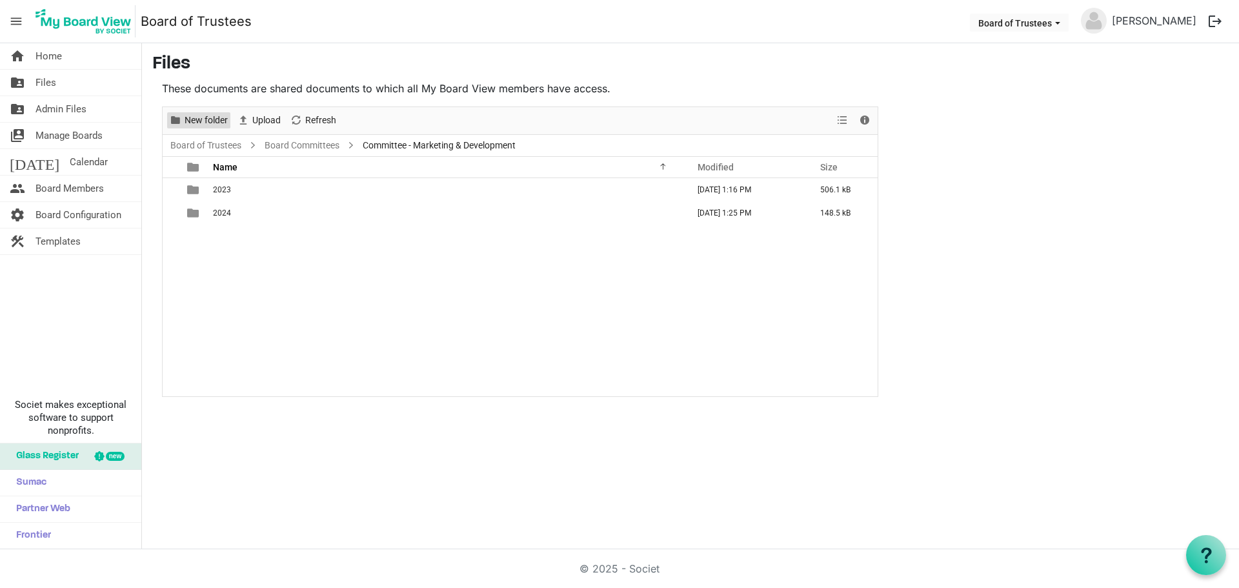
click at [198, 114] on span "New folder" at bounding box center [206, 120] width 46 height 16
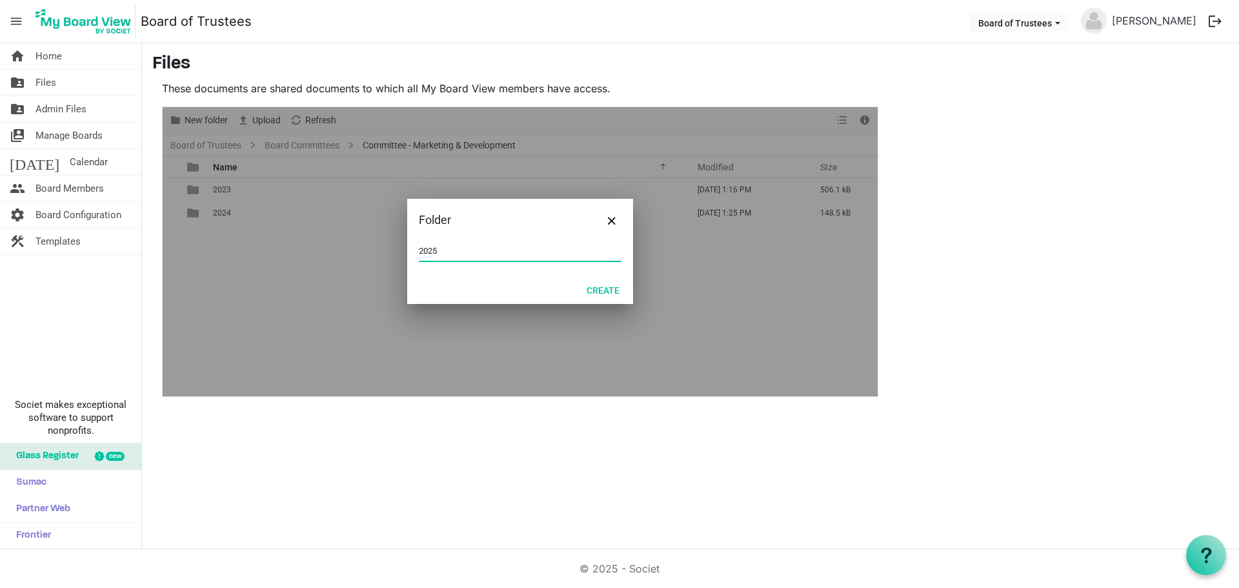
type input "2025"
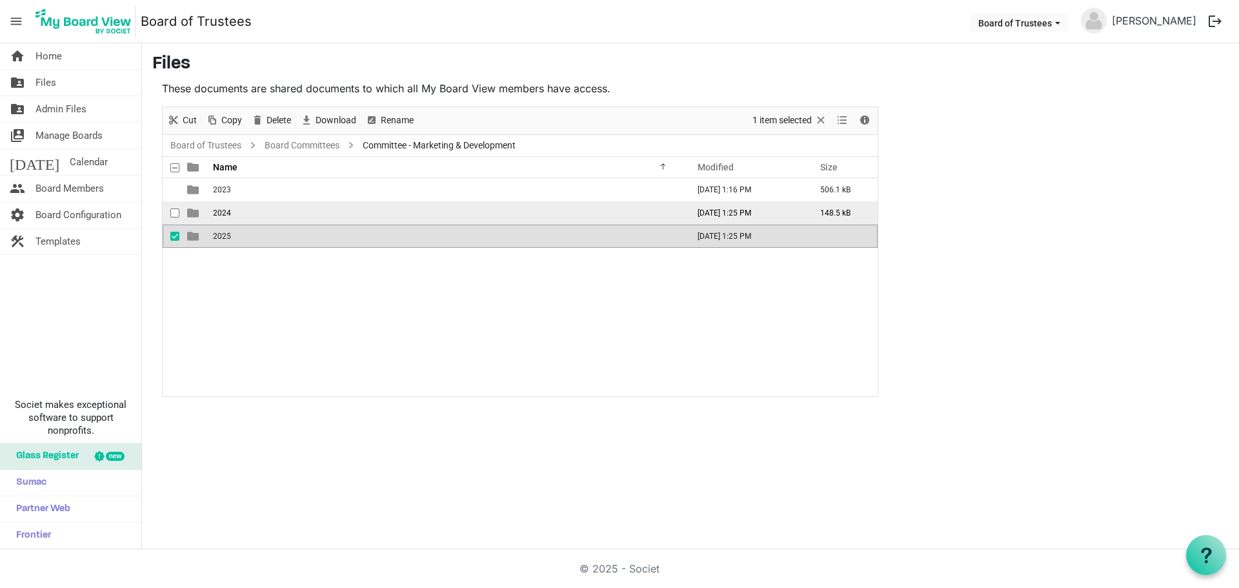
click at [226, 211] on span "2024" at bounding box center [222, 212] width 18 height 9
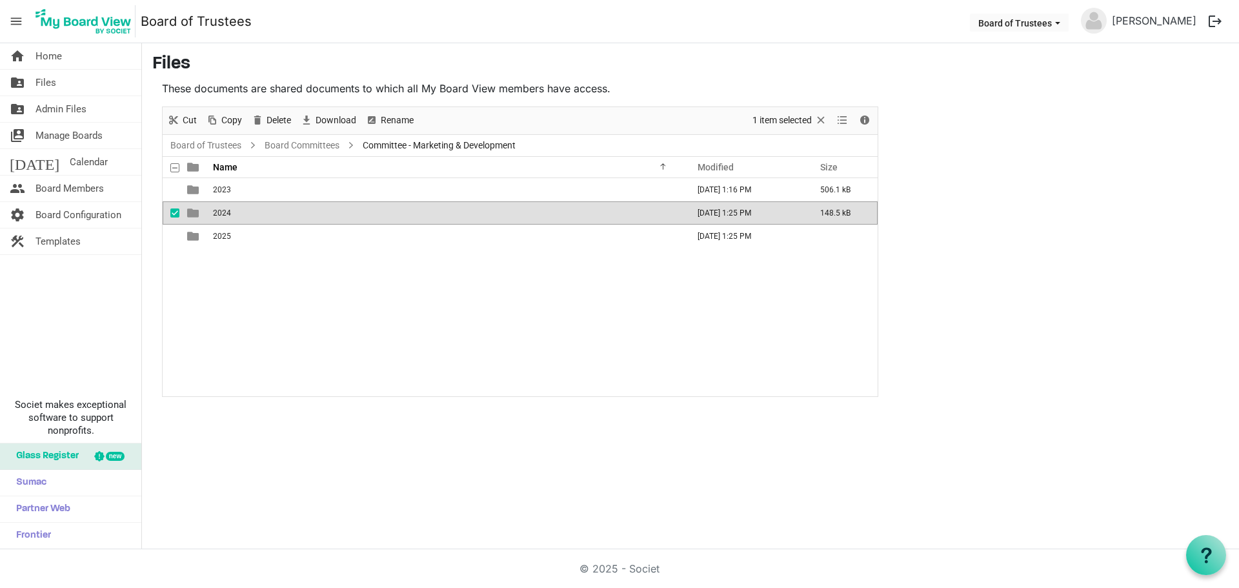
click at [226, 211] on span "2024" at bounding box center [222, 212] width 18 height 9
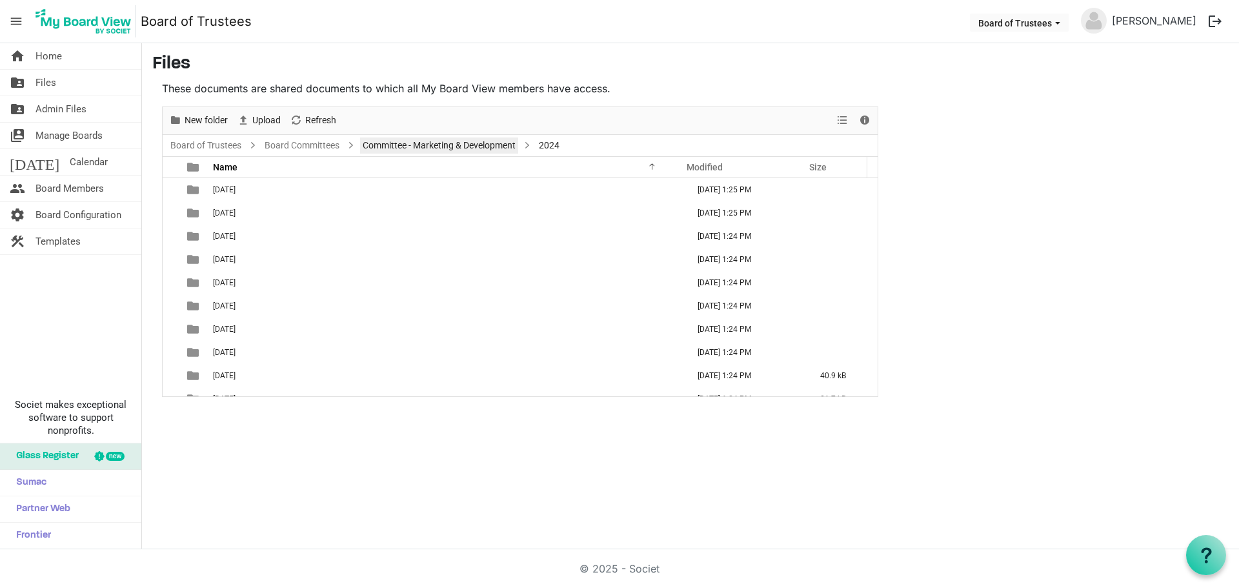
click at [408, 147] on link "Committee - Marketing & Development" at bounding box center [439, 145] width 158 height 16
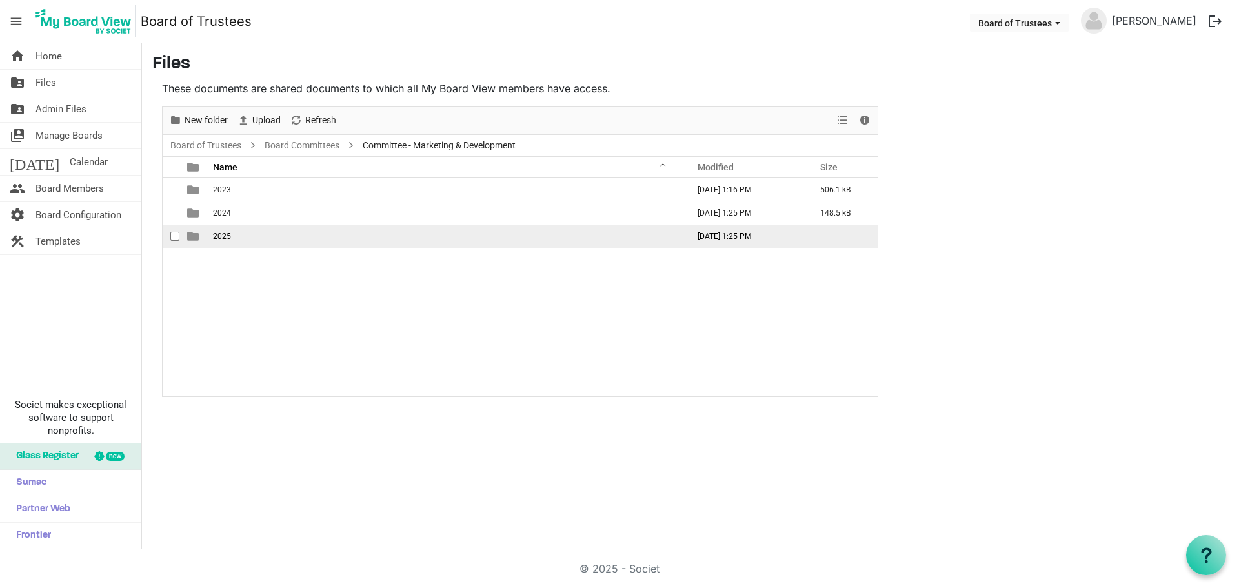
click at [226, 237] on span "2025" at bounding box center [222, 236] width 18 height 9
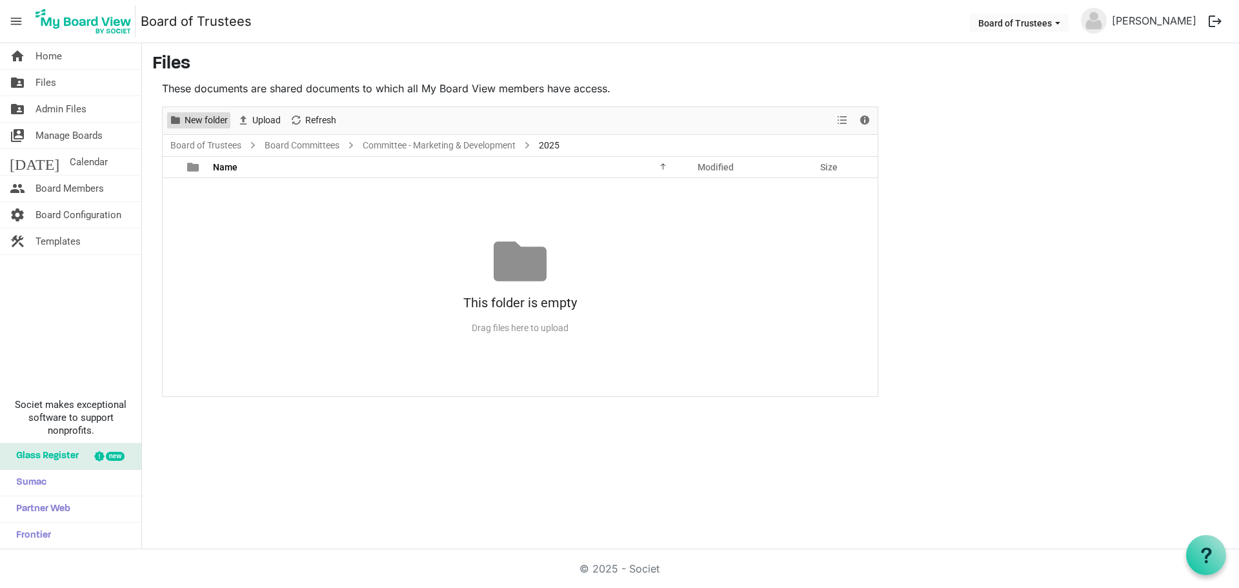
click at [196, 122] on span "New folder" at bounding box center [206, 120] width 46 height 16
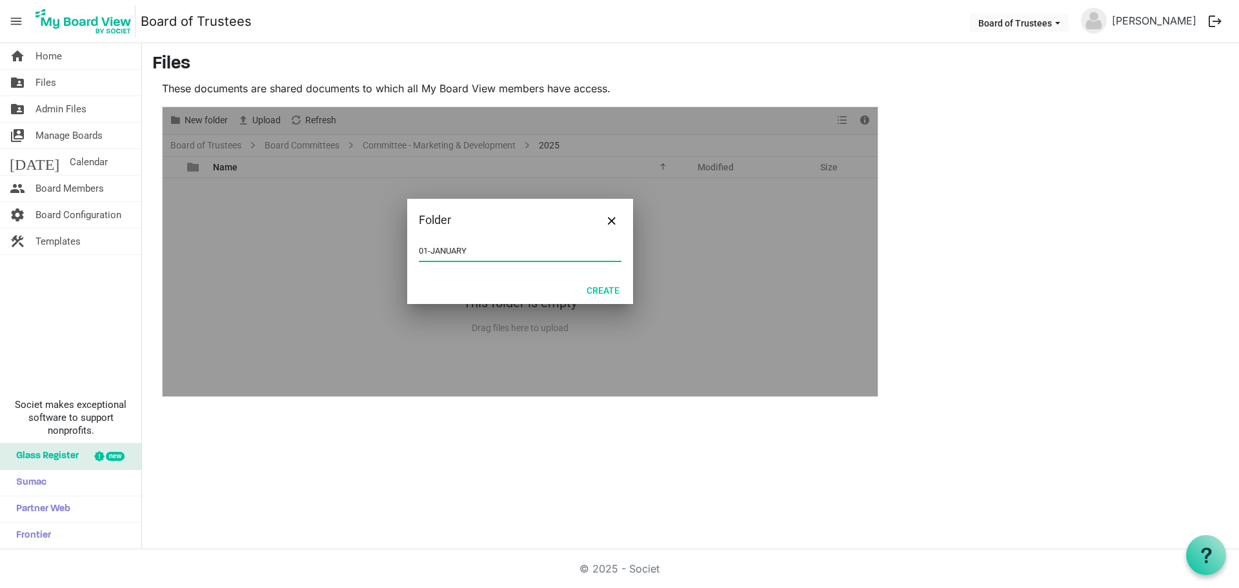
type input "01-JANUARY 2025"
click at [611, 290] on button "Create" at bounding box center [603, 290] width 50 height 18
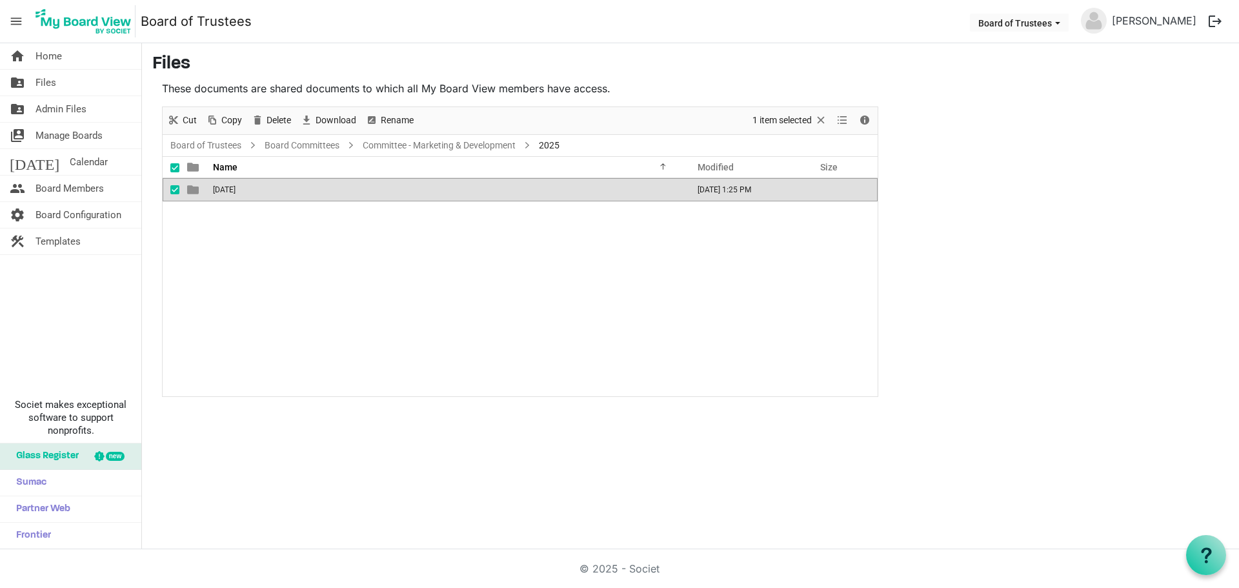
click at [298, 263] on div "01-JANUARY 2025 September 26, 2025 1:25 PM" at bounding box center [520, 287] width 715 height 218
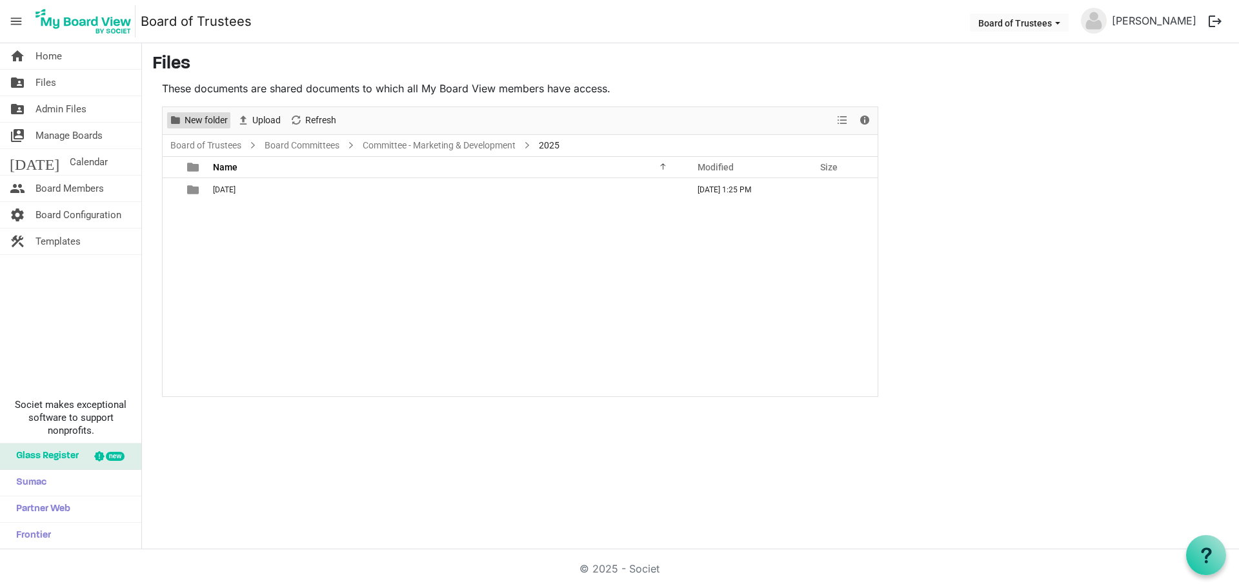
click at [219, 122] on span "New folder" at bounding box center [206, 120] width 46 height 16
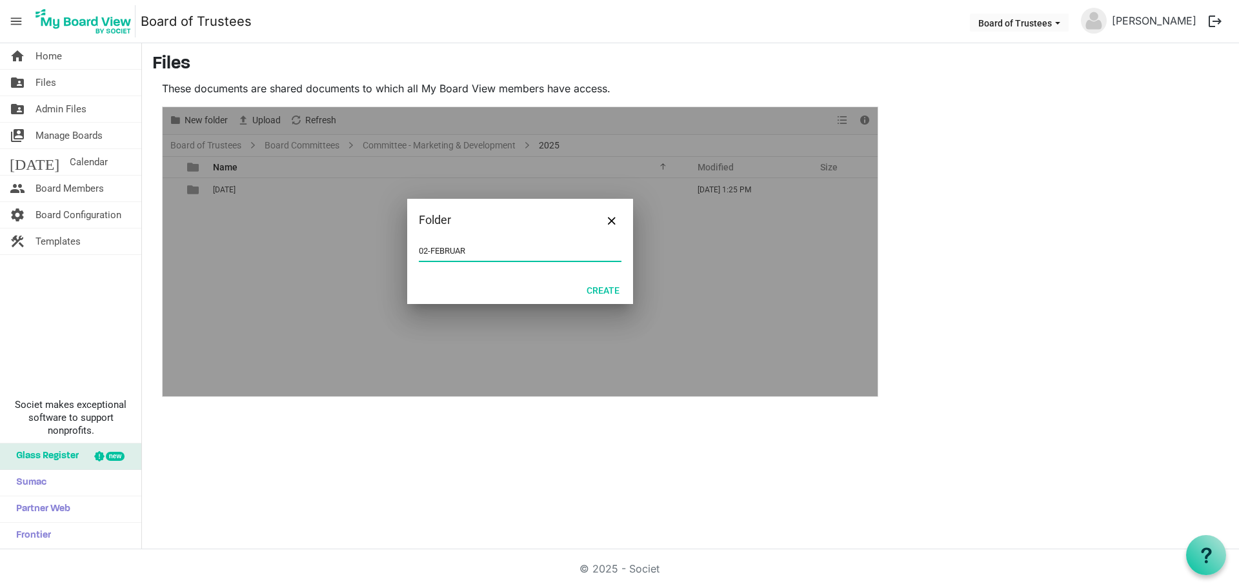
type input "02-FEBRUARY 2025"
click at [617, 288] on button "Create" at bounding box center [603, 290] width 50 height 18
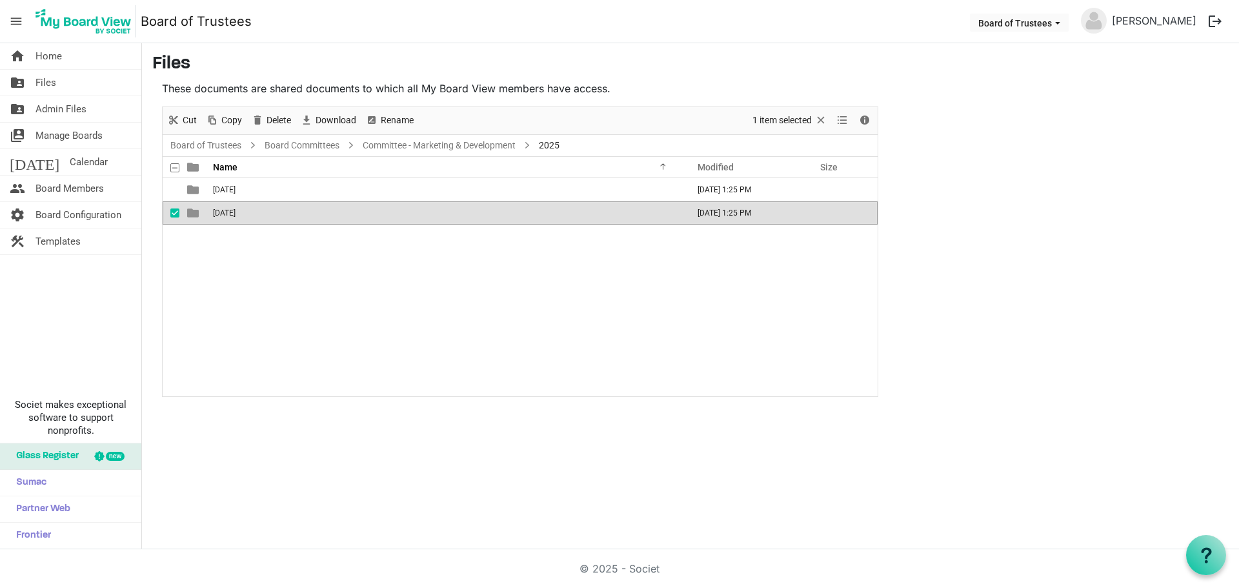
click at [315, 273] on div "01-JANUARY 2025 September 26, 2025 1:25 PM 02-FEBRUARY 2025 September 26, 2025 …" at bounding box center [520, 287] width 715 height 218
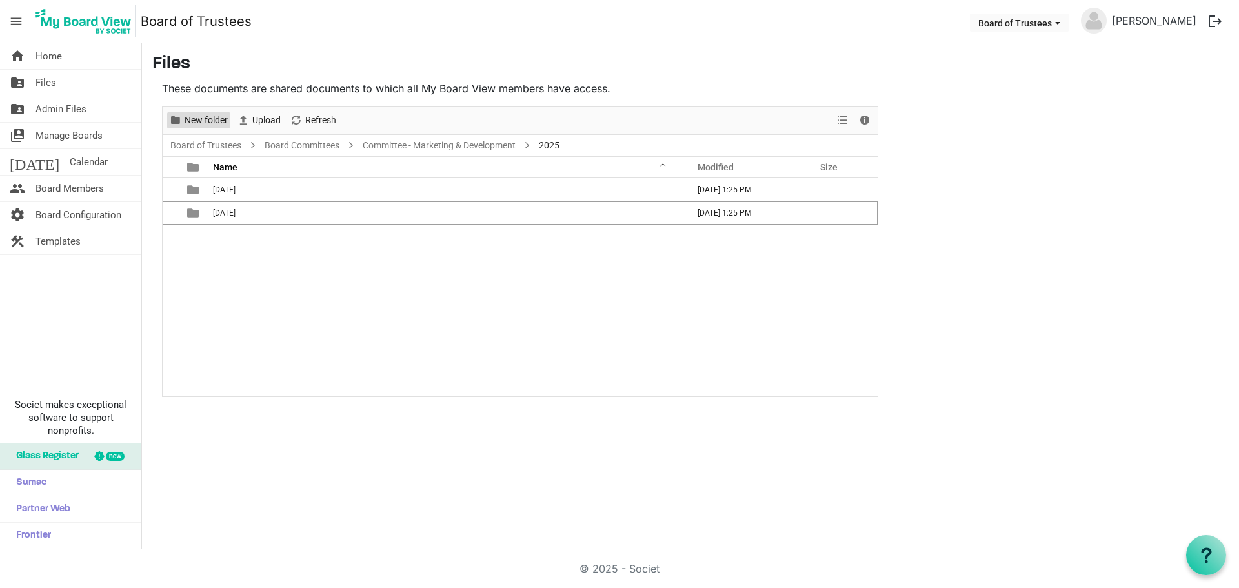
click at [212, 122] on span "New folder" at bounding box center [206, 120] width 46 height 16
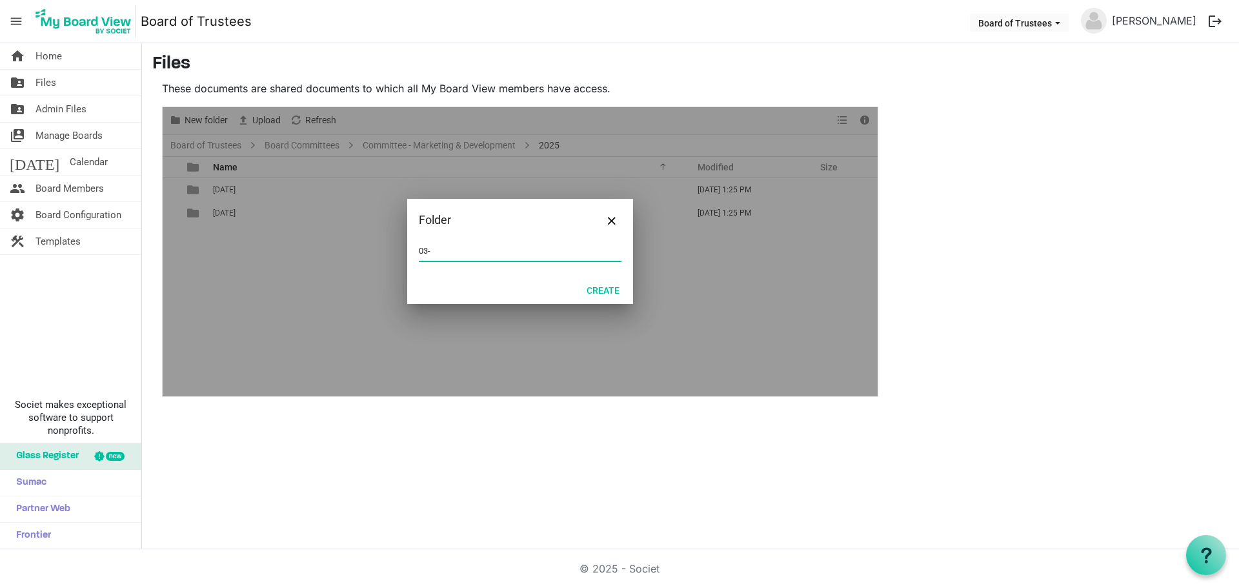
type input "03-MARCH 2025"
click at [605, 288] on button "Create" at bounding box center [603, 290] width 50 height 18
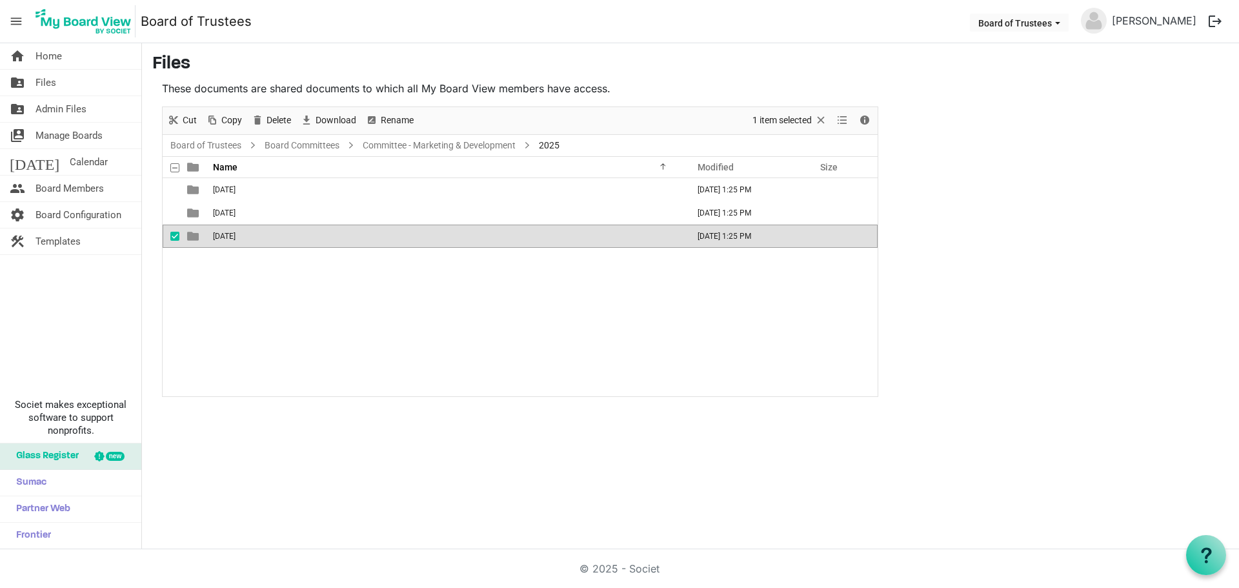
click at [352, 302] on div "01-JANUARY 2025 September 26, 2025 1:25 PM 02-FEBRUARY 2025 September 26, 2025 …" at bounding box center [520, 287] width 715 height 218
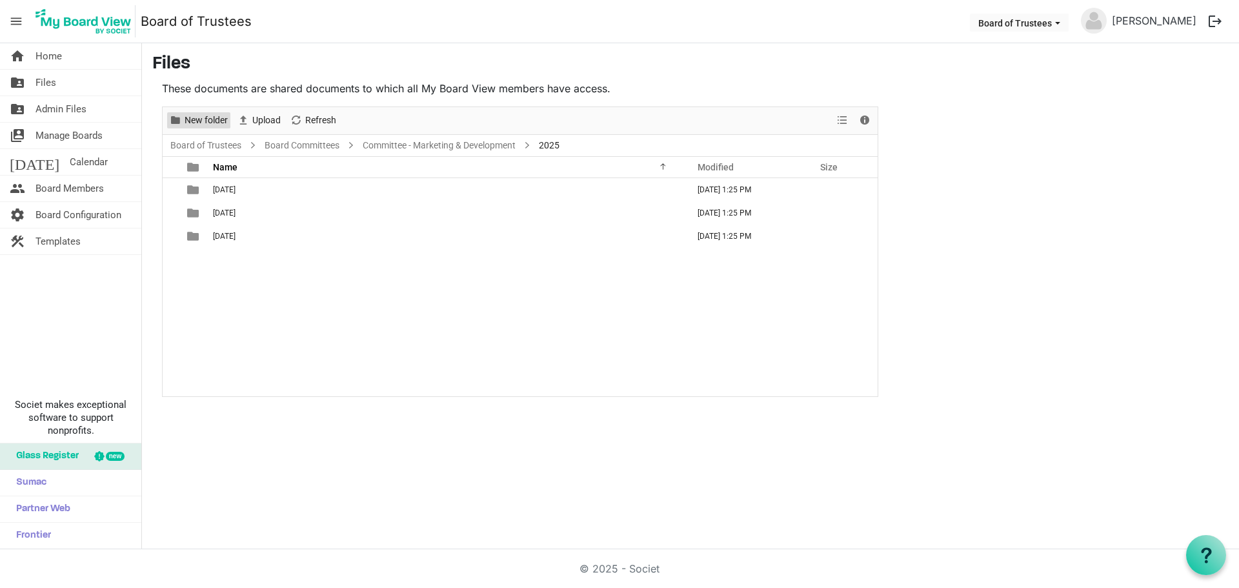
click at [195, 120] on span "New folder" at bounding box center [206, 120] width 46 height 16
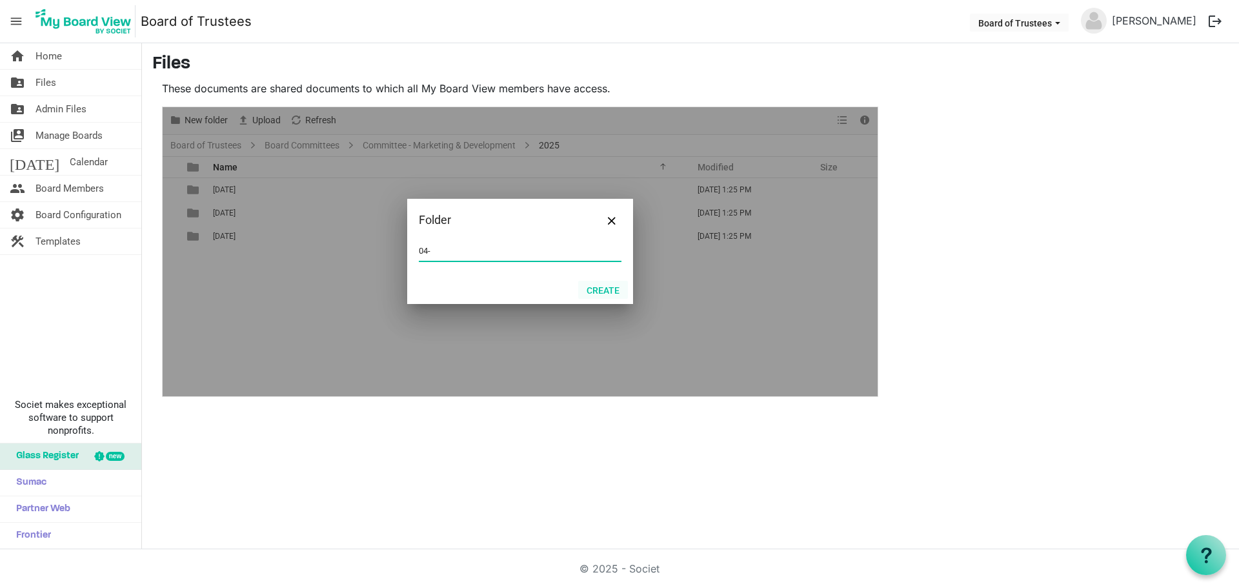
type input "04-APRIL 2025"
click at [605, 293] on button "Create" at bounding box center [603, 290] width 50 height 18
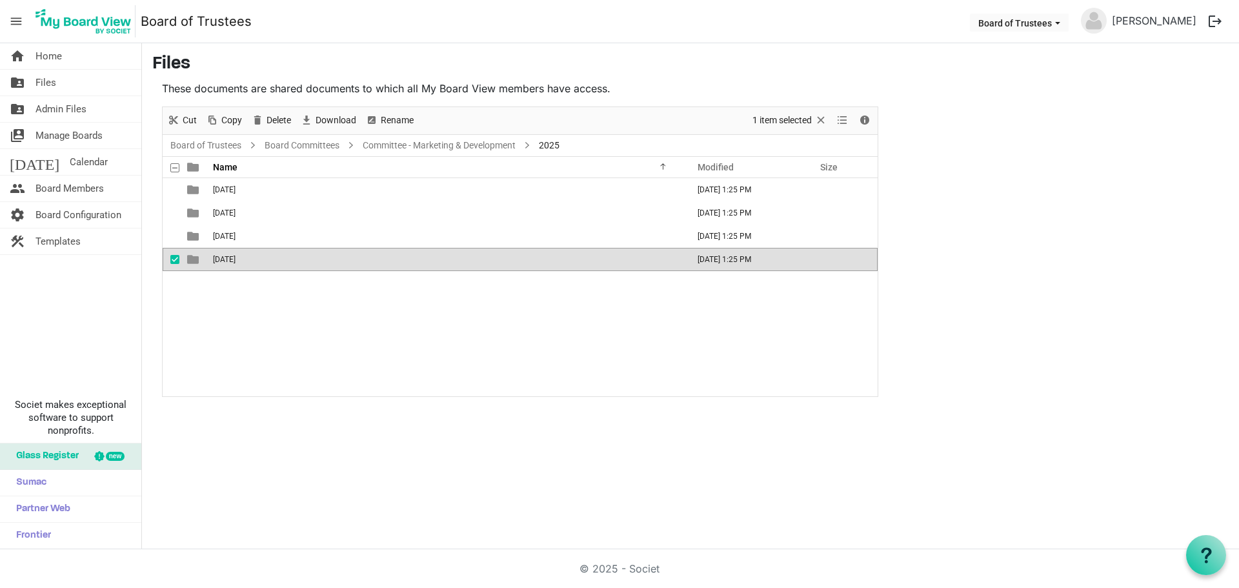
click at [336, 320] on div "01-JANUARY 2025 September 26, 2025 1:25 PM 02-FEBRUARY 2025 September 26, 2025 …" at bounding box center [520, 287] width 715 height 218
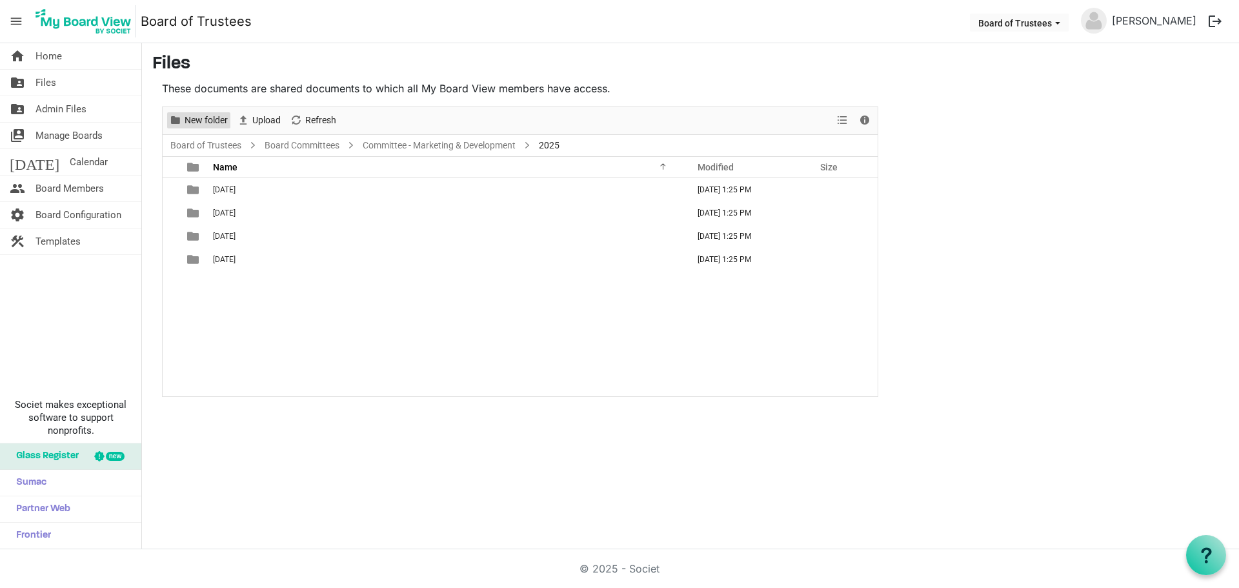
click at [181, 113] on span "New folder" at bounding box center [175, 120] width 15 height 16
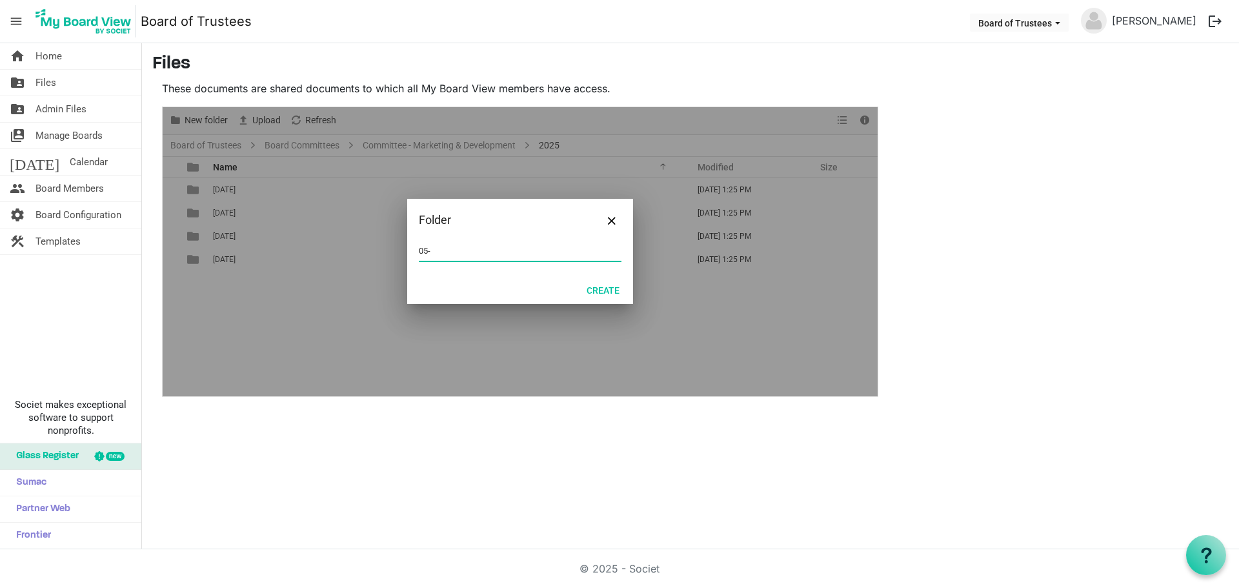
type input "05-MAY 2025"
click at [594, 292] on button "Create" at bounding box center [603, 290] width 50 height 18
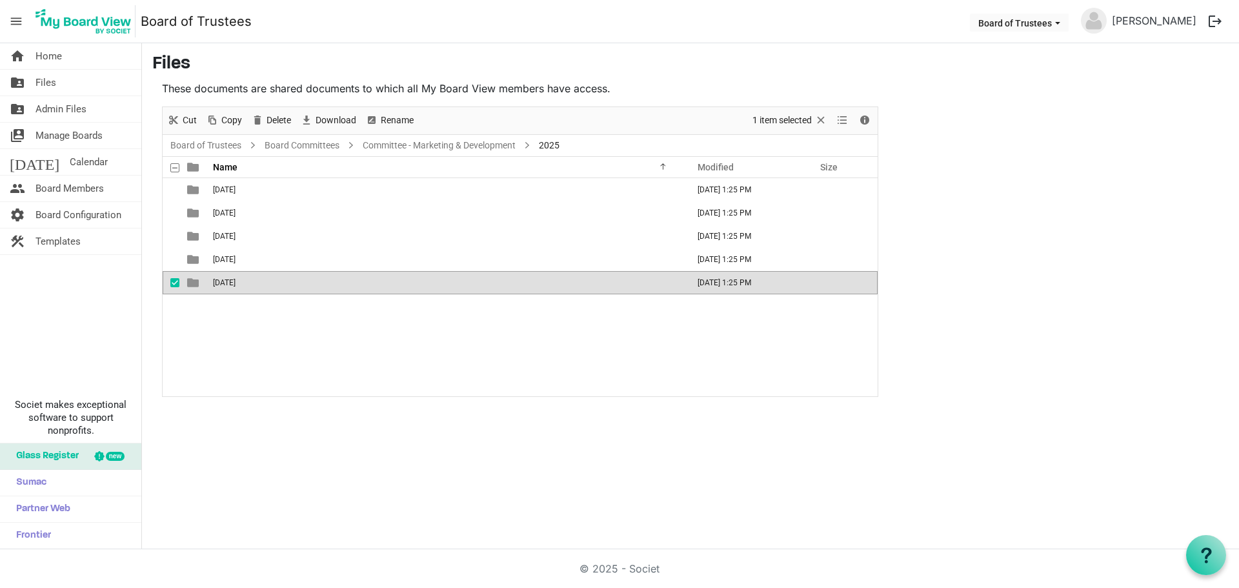
click at [313, 339] on div "01-JANUARY 2025 September 26, 2025 1:25 PM 02-FEBRUARY 2025 September 26, 2025 …" at bounding box center [520, 287] width 715 height 218
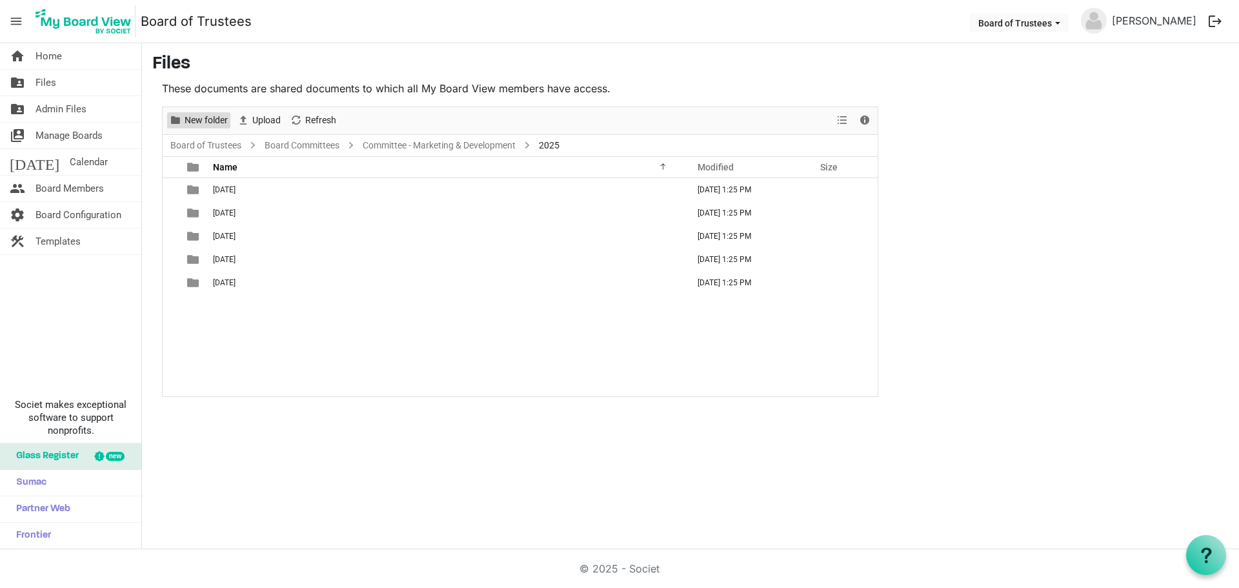
click at [195, 121] on span "New folder" at bounding box center [206, 120] width 46 height 16
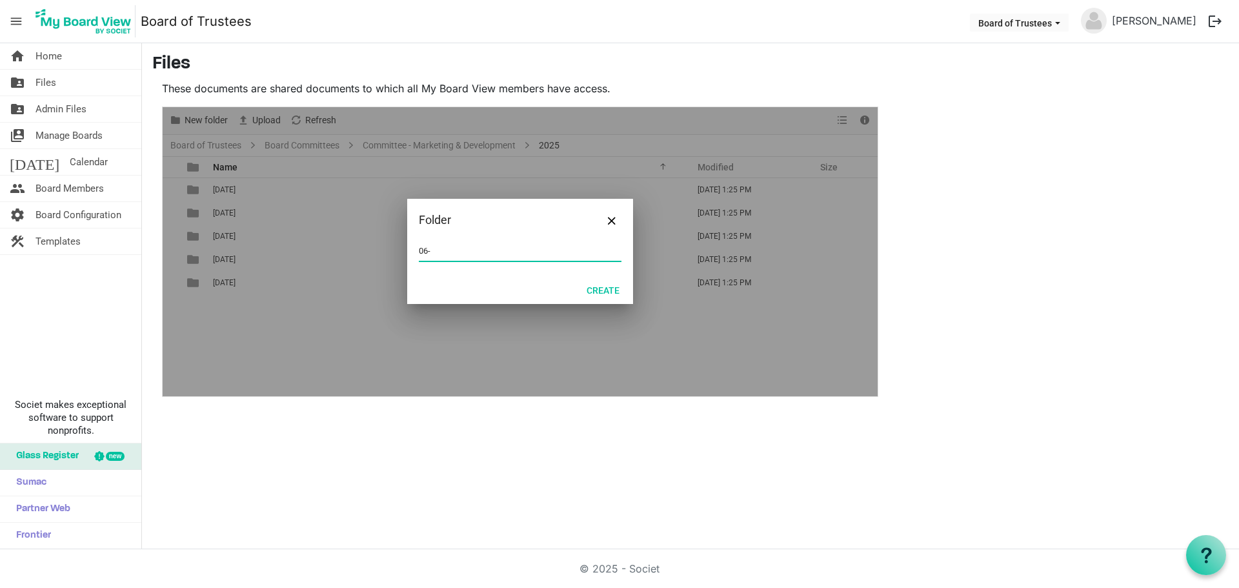
type input "06-JUNE 2025"
click at [603, 290] on button "Create" at bounding box center [603, 290] width 50 height 18
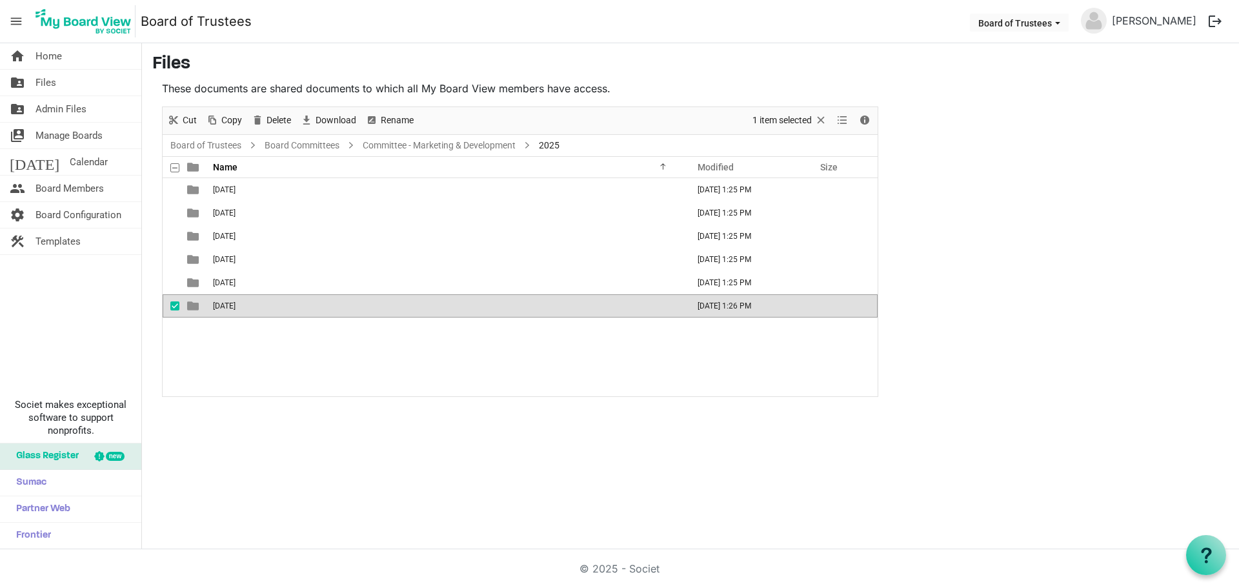
click at [222, 343] on div "01-JANUARY 2025 September 26, 2025 1:25 PM 02-FEBRUARY 2025 September 26, 2025 …" at bounding box center [520, 287] width 715 height 218
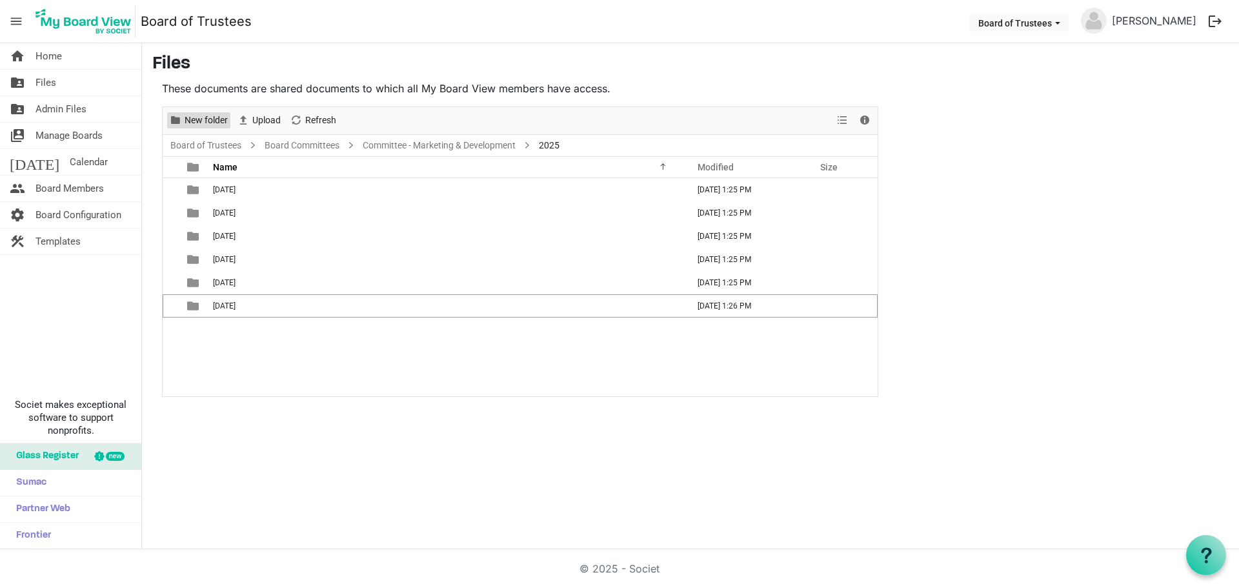
click at [213, 118] on span "New folder" at bounding box center [206, 120] width 46 height 16
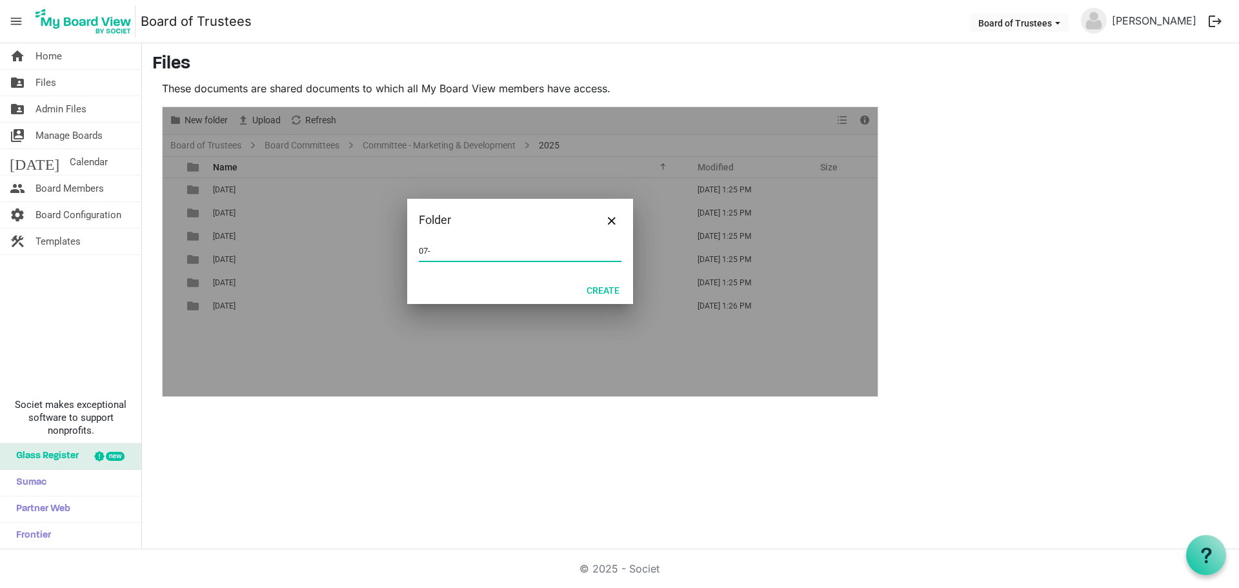
type input "07-JULY 2025"
click at [603, 288] on button "Create" at bounding box center [603, 290] width 50 height 18
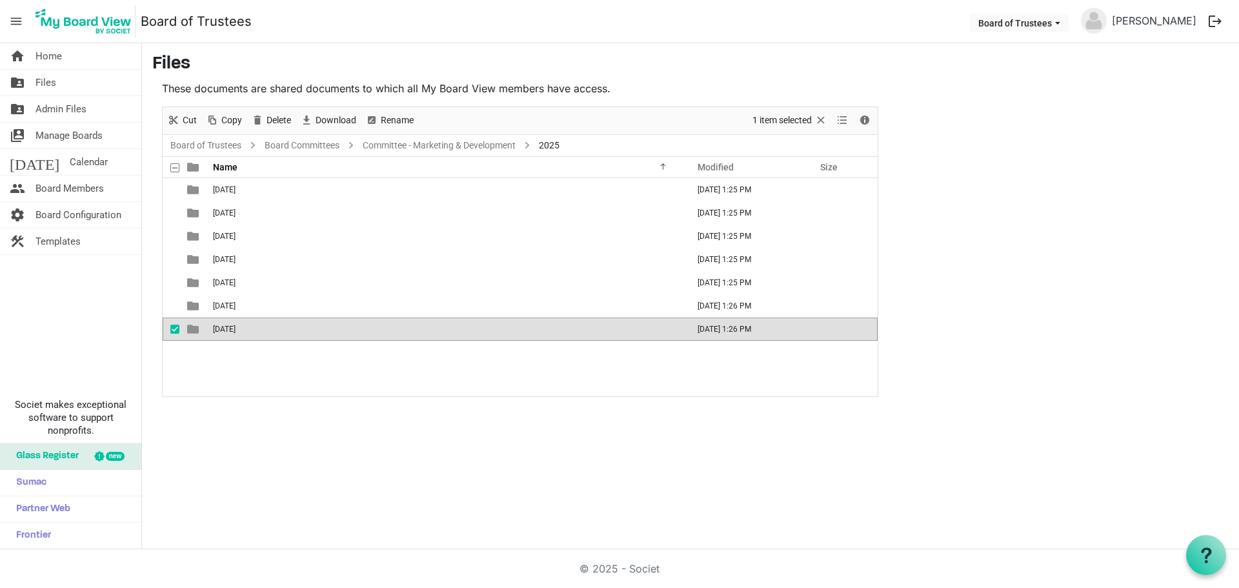
click at [293, 375] on div "01-JANUARY 2025 September 26, 2025 1:25 PM 02-FEBRUARY 2025 September 26, 2025 …" at bounding box center [520, 287] width 715 height 218
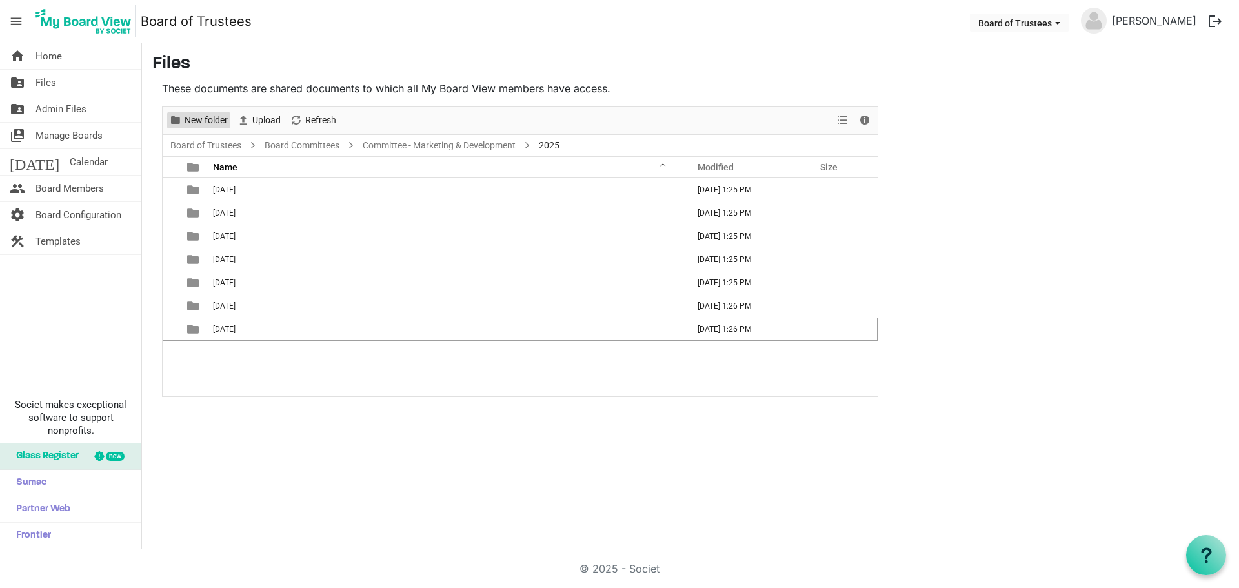
click at [194, 120] on span "New folder" at bounding box center [206, 120] width 46 height 16
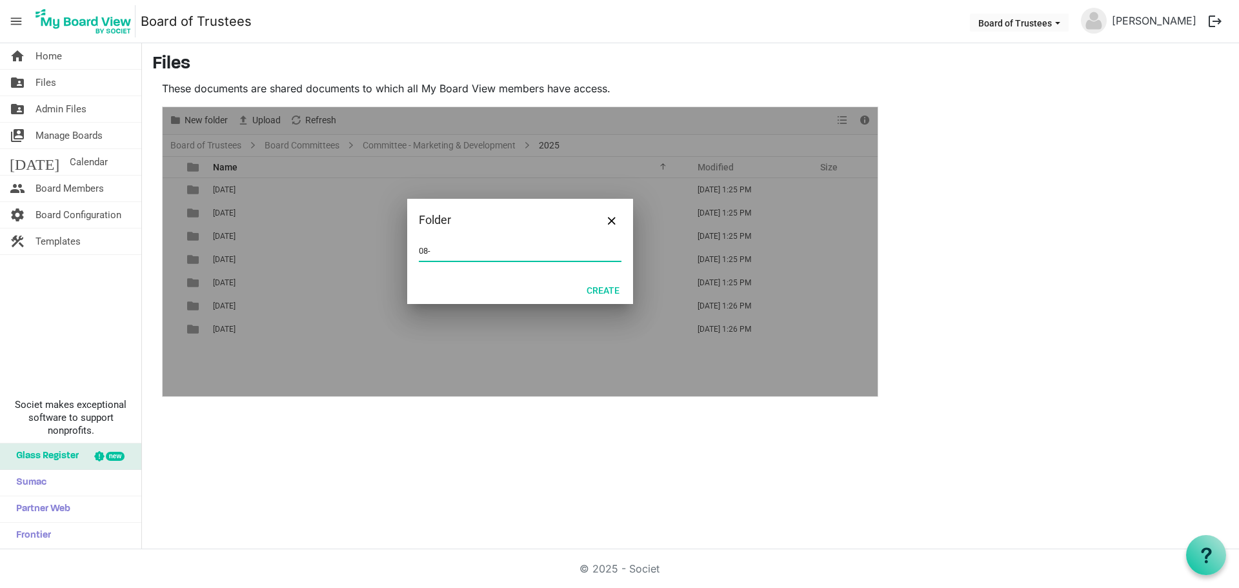
type input "08-AUGUST 2025"
click at [596, 292] on button "Create" at bounding box center [603, 290] width 50 height 18
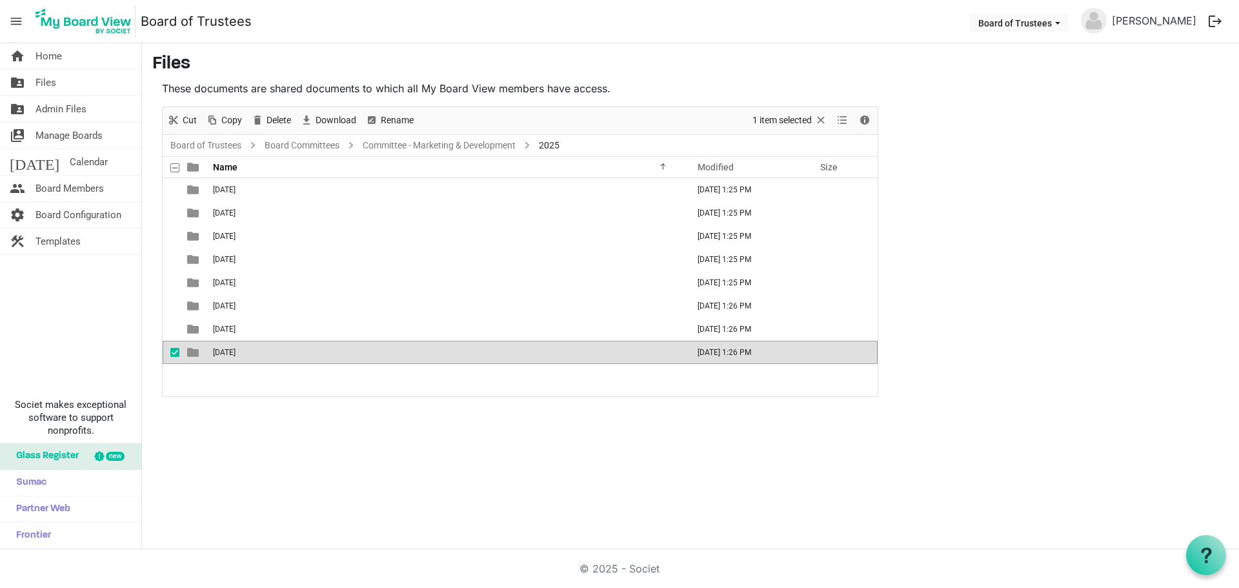
click at [335, 377] on div "01-JANUARY 2025 September 26, 2025 1:25 PM 02-FEBRUARY 2025 September 26, 2025 …" at bounding box center [520, 287] width 715 height 218
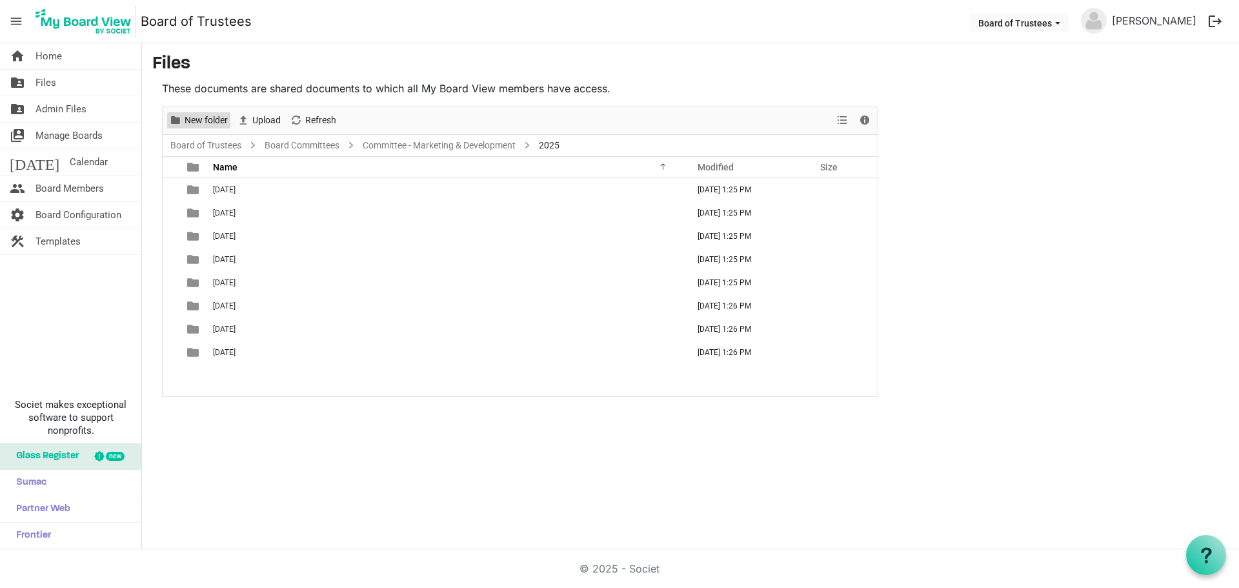
click at [208, 118] on span "New folder" at bounding box center [206, 120] width 46 height 16
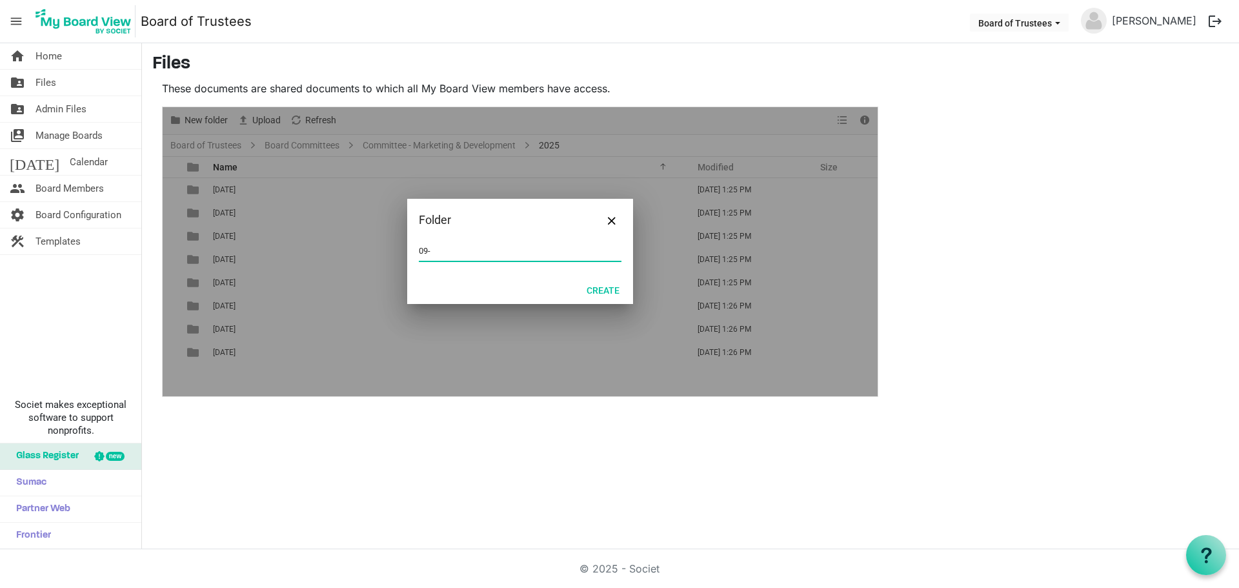
type input "09-SEPTEMBER 2025"
click at [617, 289] on button "Create" at bounding box center [603, 290] width 50 height 18
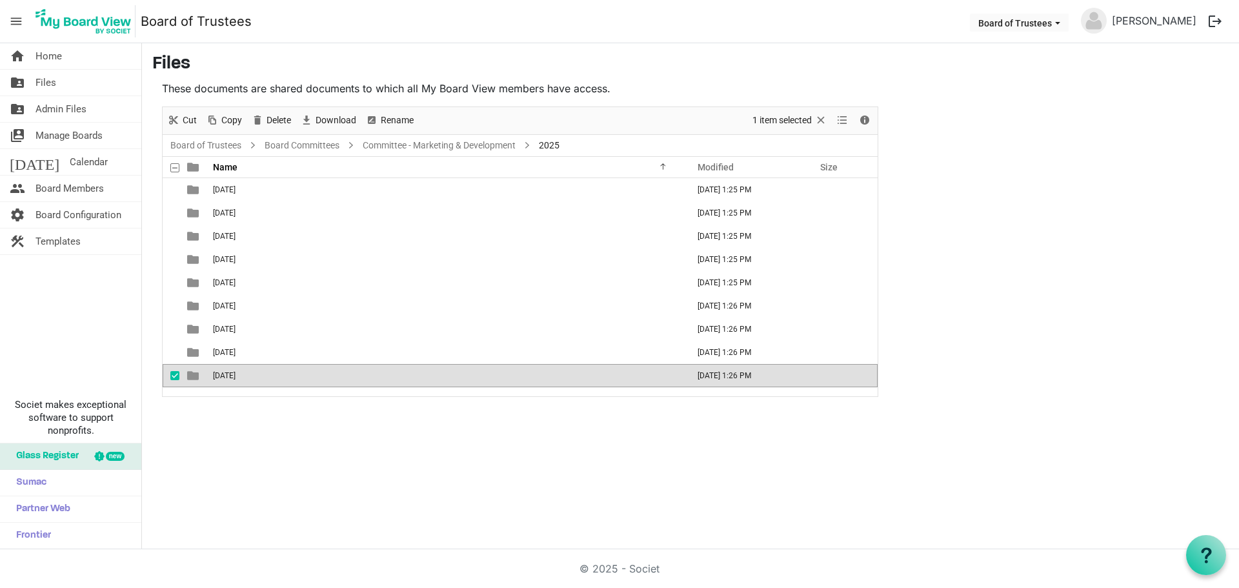
click at [312, 394] on div "01-JANUARY 2025 September 26, 2025 1:25 PM 02-FEBRUARY 2025 September 26, 2025 …" at bounding box center [520, 287] width 715 height 218
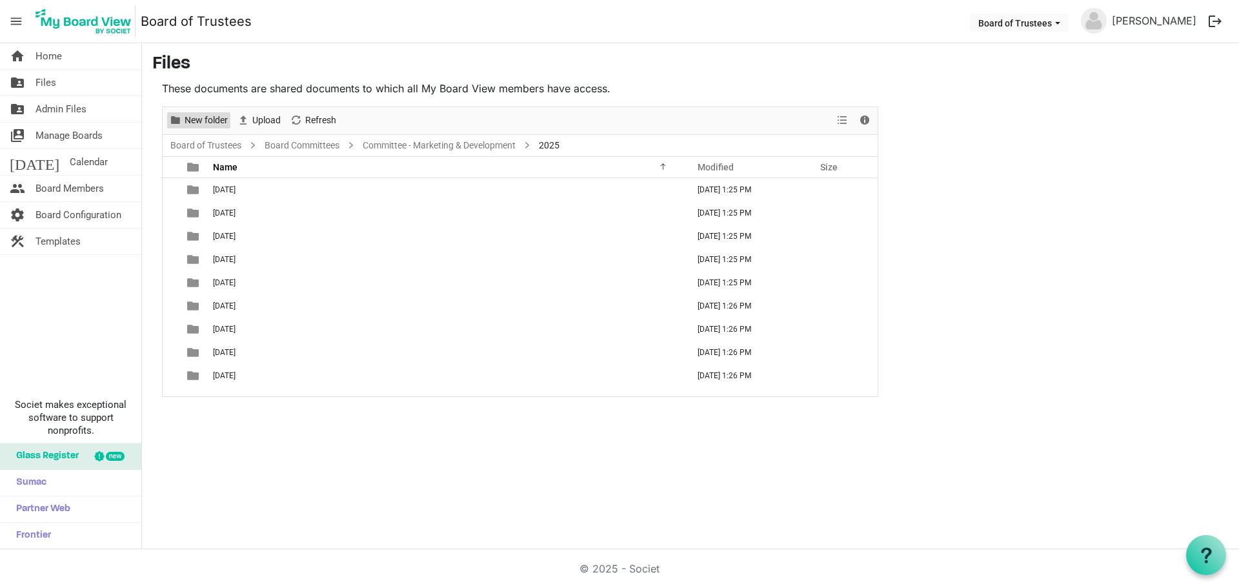
click at [194, 122] on span "New folder" at bounding box center [206, 120] width 46 height 16
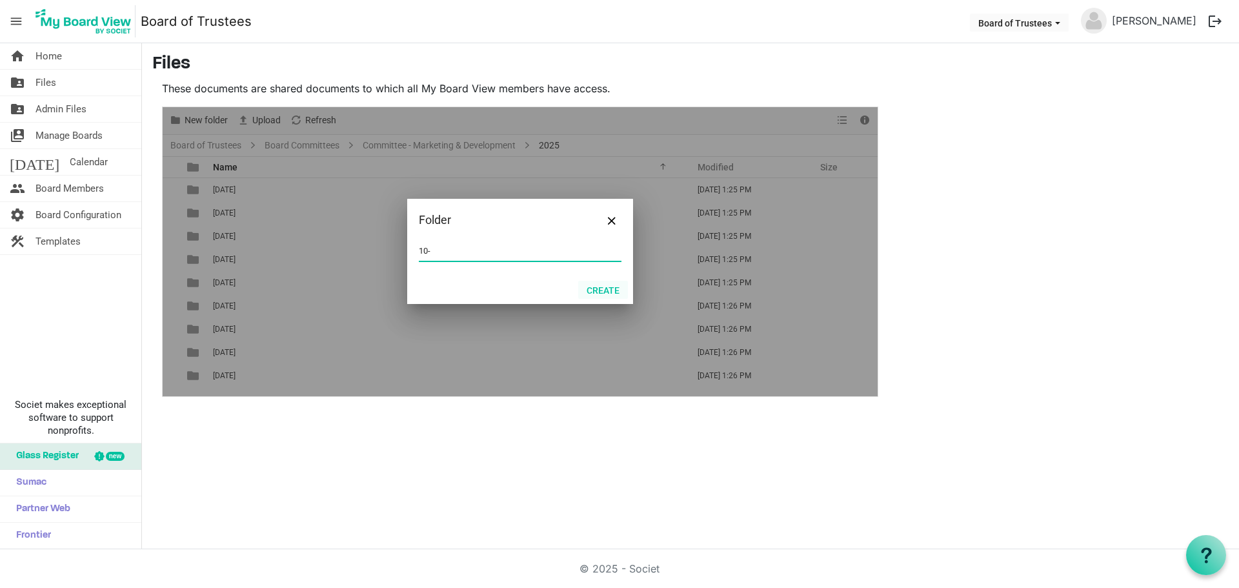
type input "10-OCTOBER 2025"
click at [600, 289] on button "Create" at bounding box center [603, 290] width 50 height 18
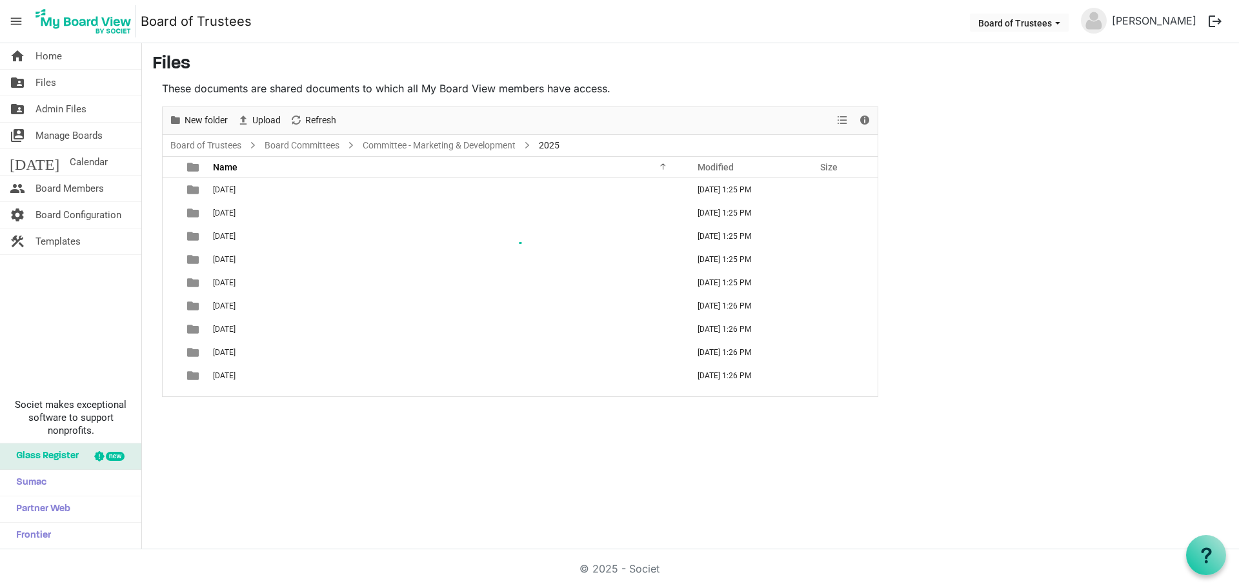
scroll to position [14, 0]
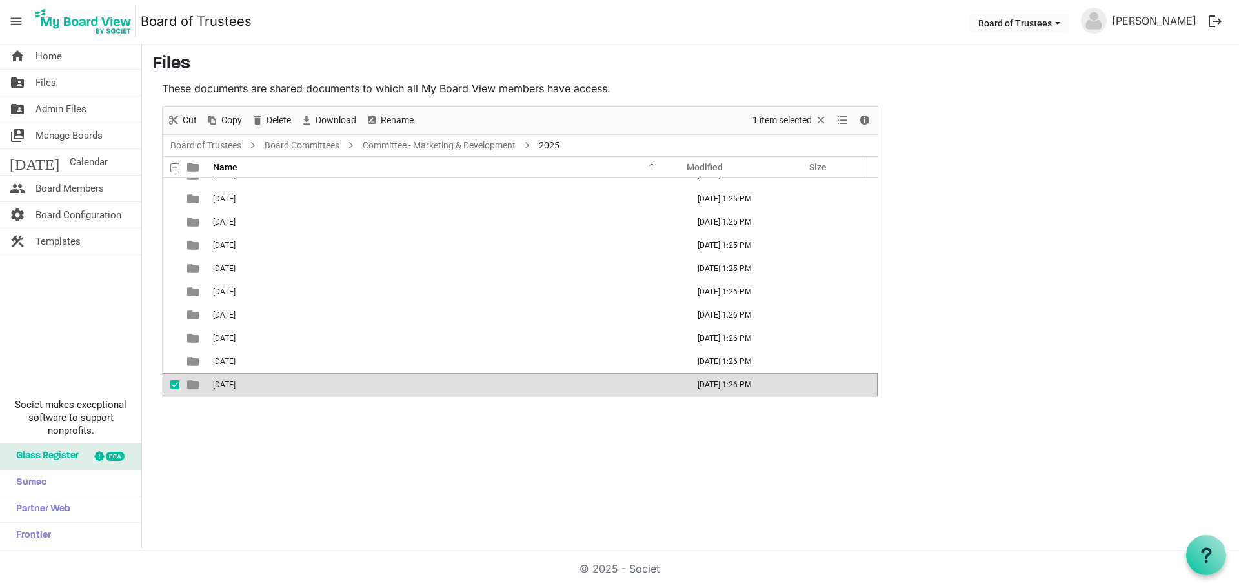
click at [377, 395] on td "10-OCTOBER 2025" at bounding box center [446, 384] width 475 height 23
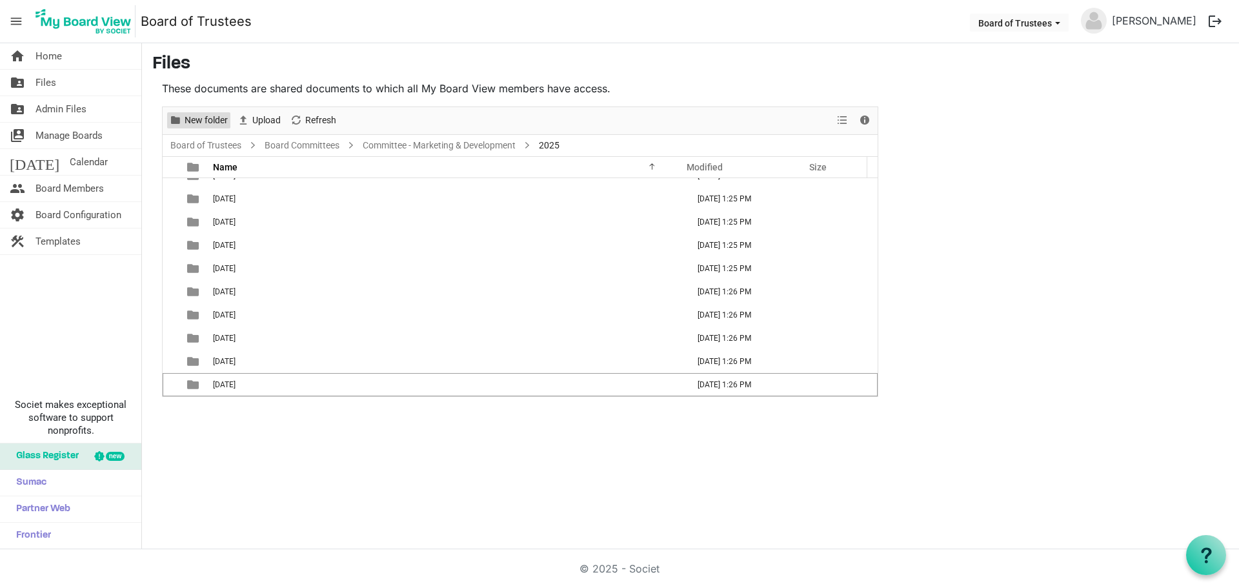
click at [205, 120] on span "New folder" at bounding box center [206, 120] width 46 height 16
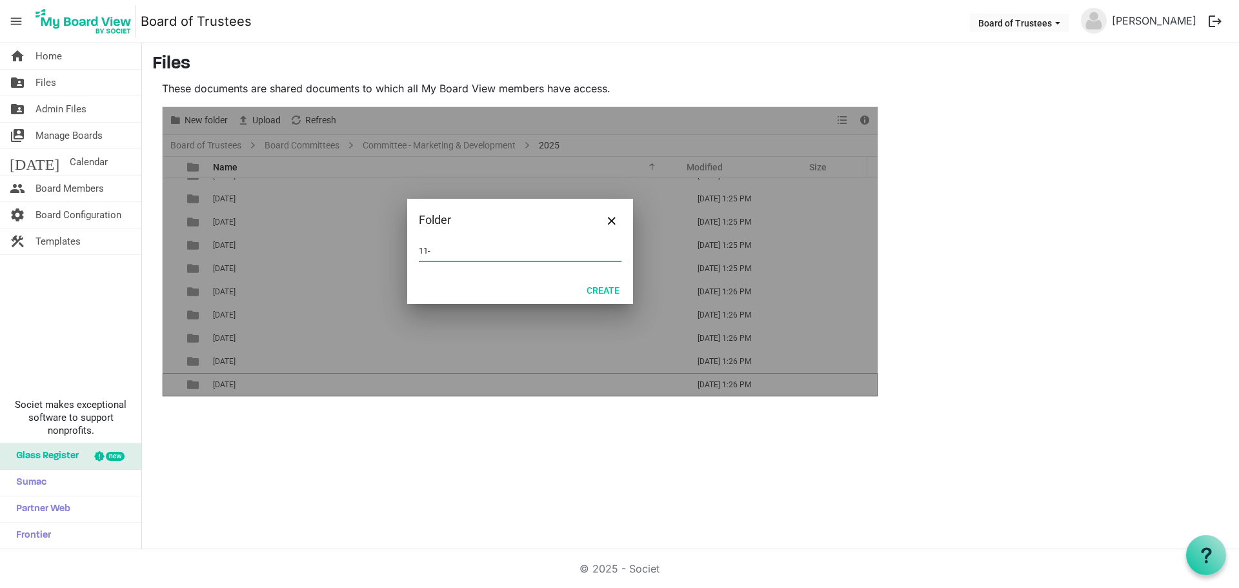
type input "11-NOVEMBER 2025"
click at [610, 288] on button "Create" at bounding box center [603, 290] width 50 height 18
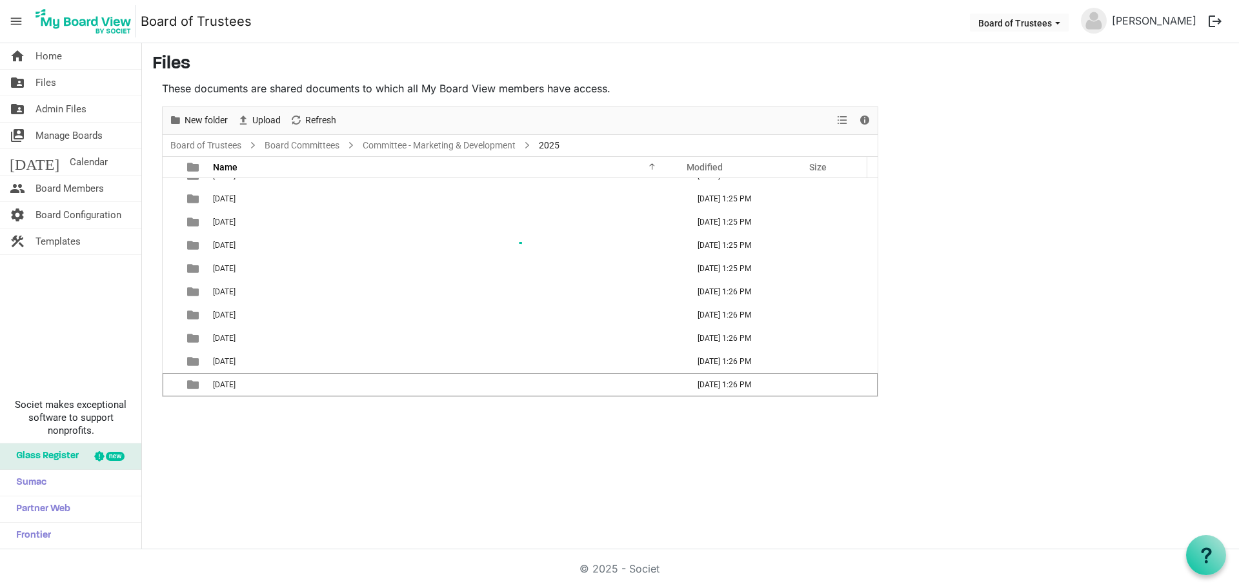
scroll to position [37, 0]
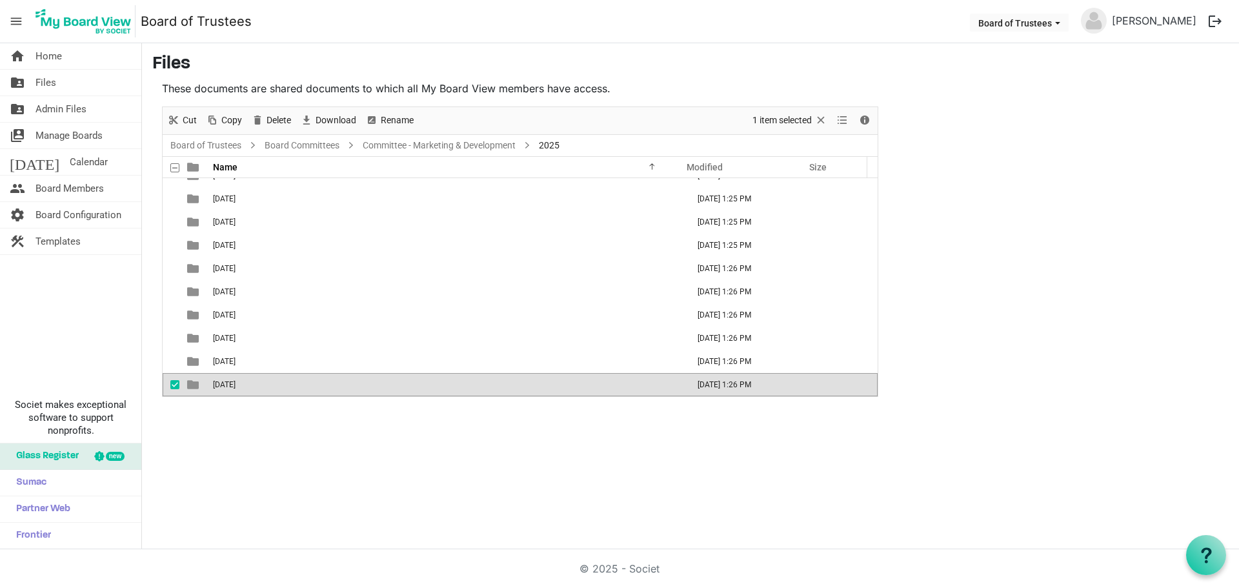
click at [497, 410] on div "home Home folder_shared Files folder_shared Admin Files switch_account Manage B…" at bounding box center [619, 296] width 1239 height 506
click at [490, 430] on div "home Home folder_shared Files folder_shared Admin Files switch_account Manage B…" at bounding box center [619, 296] width 1239 height 506
click at [310, 386] on td "[DATE]" at bounding box center [446, 384] width 475 height 23
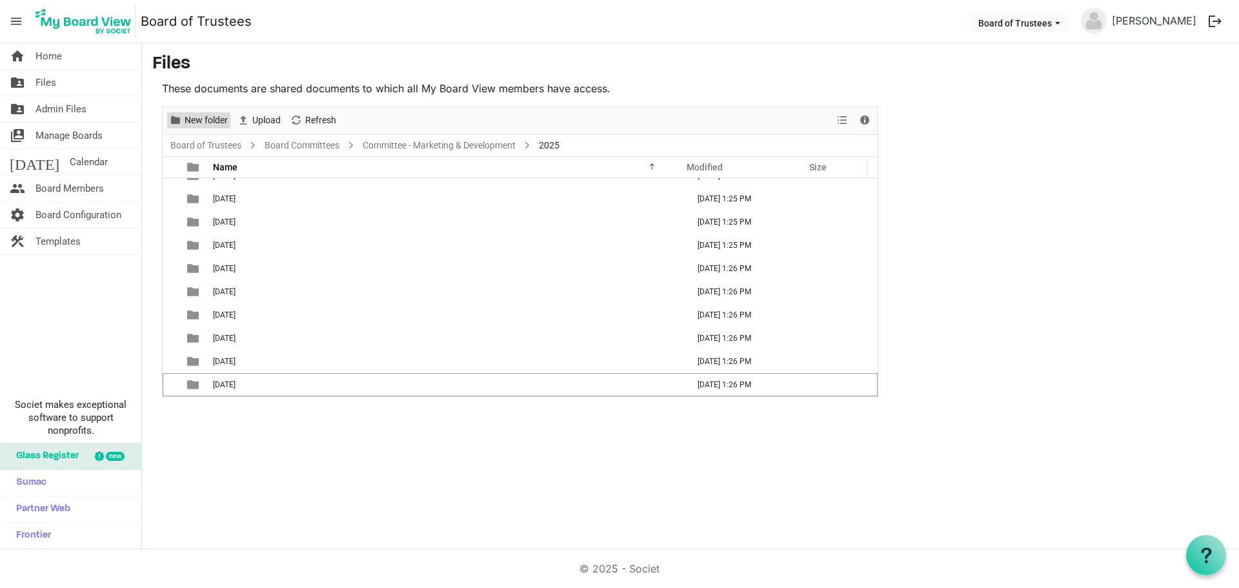
click at [209, 120] on span "New folder" at bounding box center [206, 120] width 46 height 16
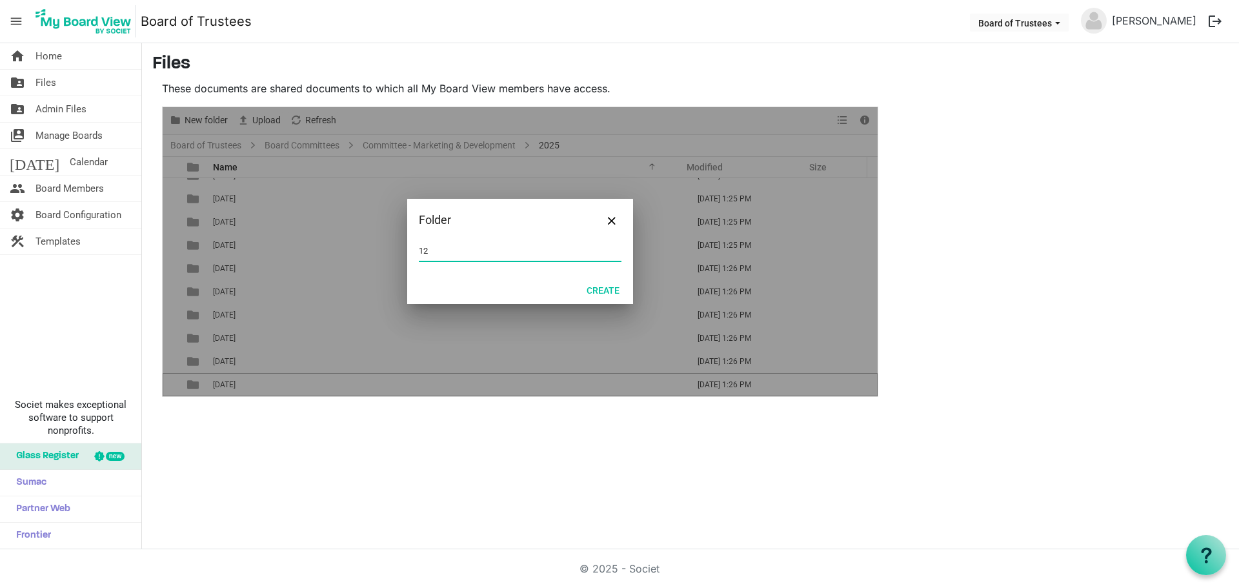
type input "[DATE]"
click at [605, 293] on button "Create" at bounding box center [603, 290] width 50 height 18
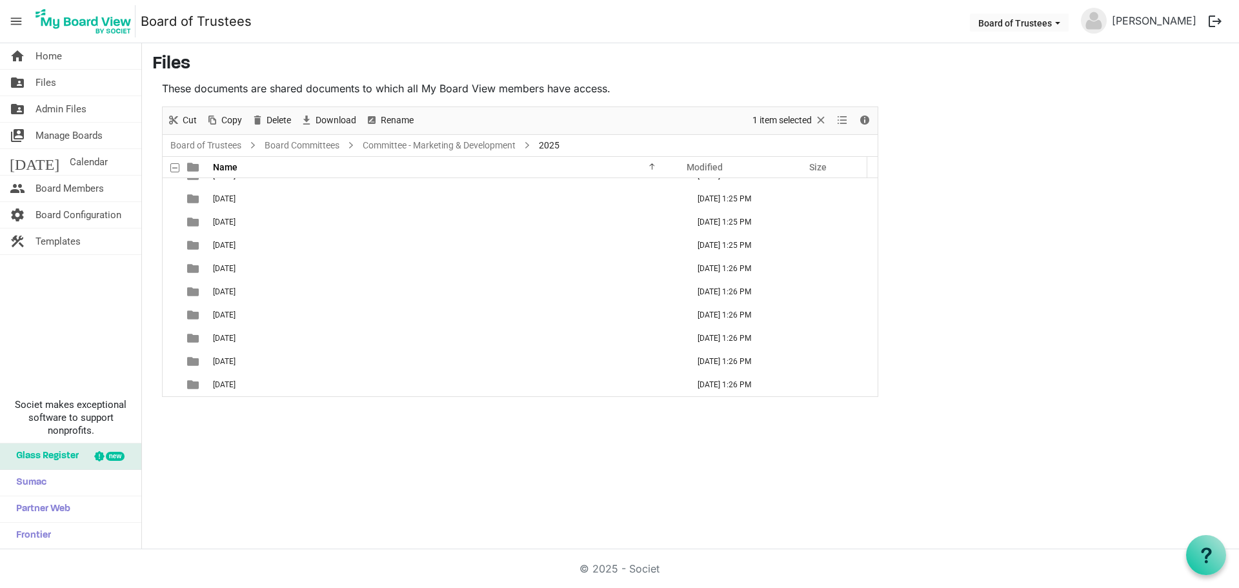
scroll to position [61, 0]
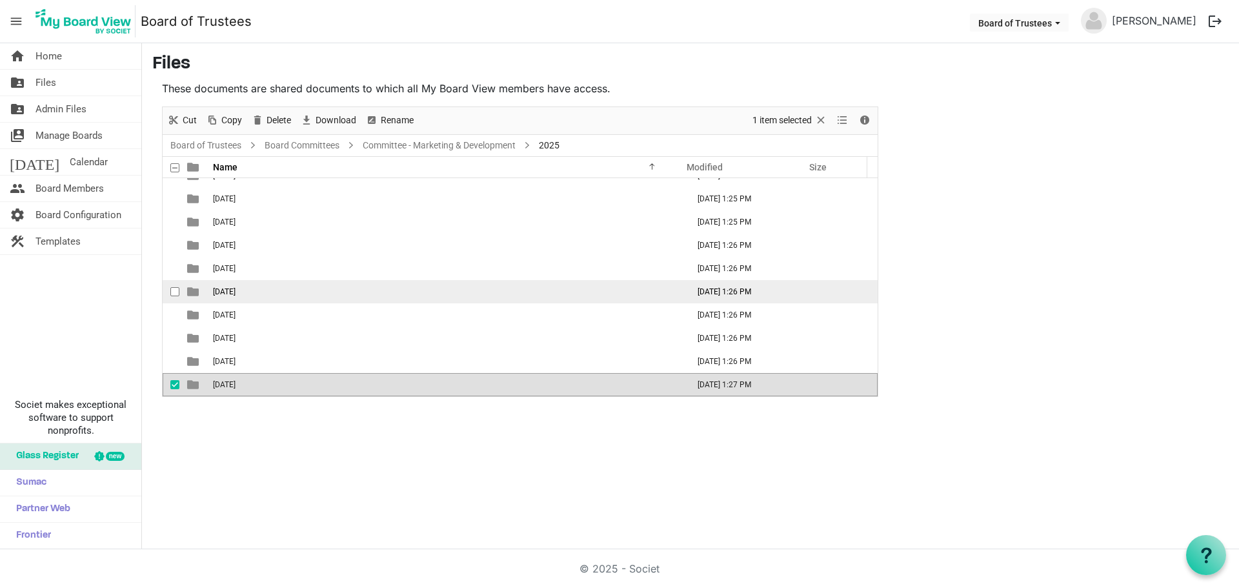
click at [235, 294] on span "[DATE]" at bounding box center [224, 291] width 23 height 9
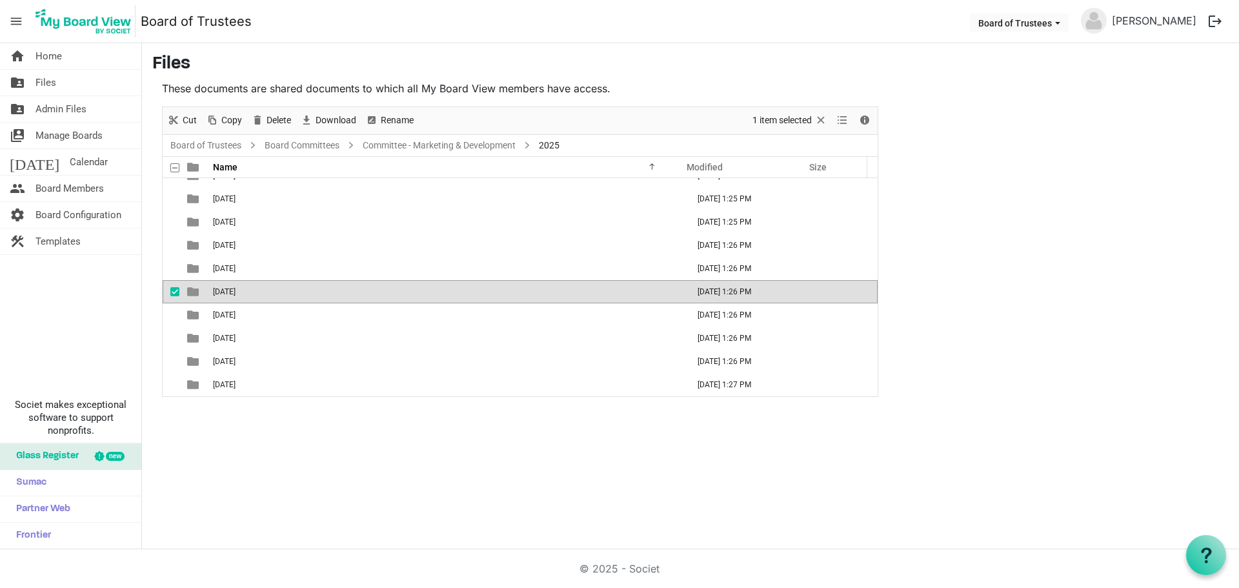
click at [235, 294] on span "[DATE]" at bounding box center [224, 291] width 23 height 9
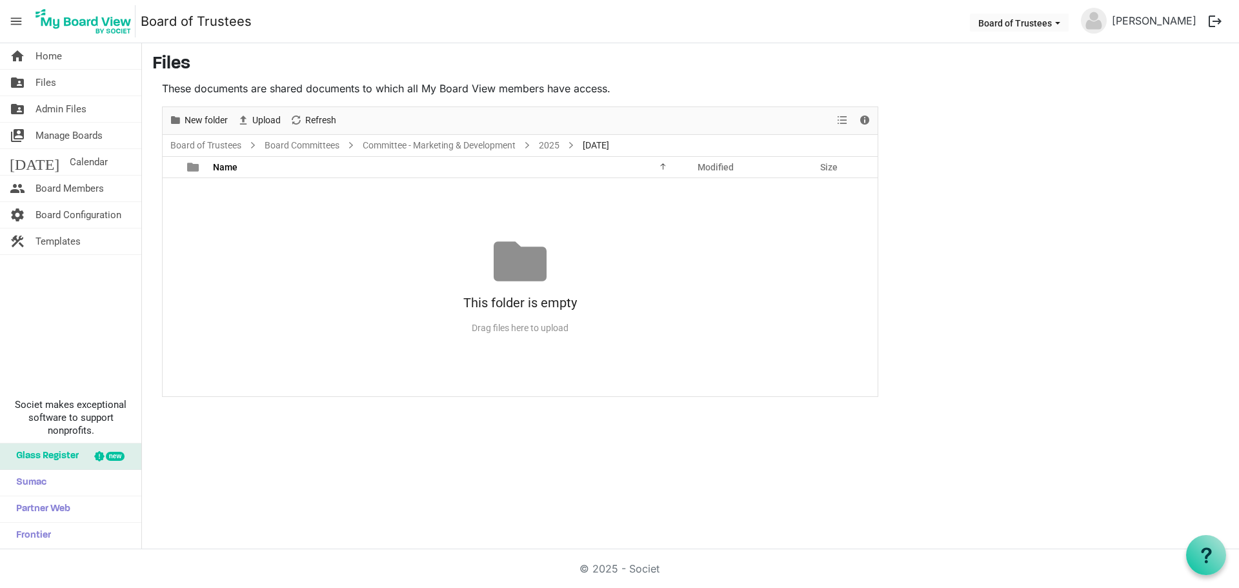
scroll to position [0, 0]
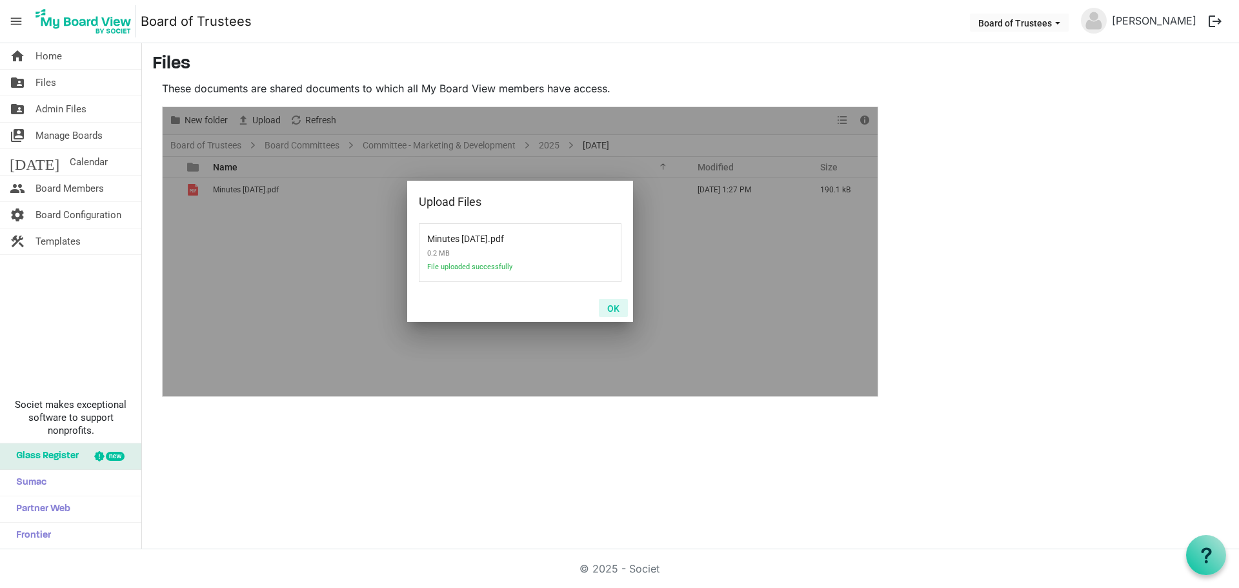
click at [612, 309] on button "OK" at bounding box center [613, 308] width 29 height 18
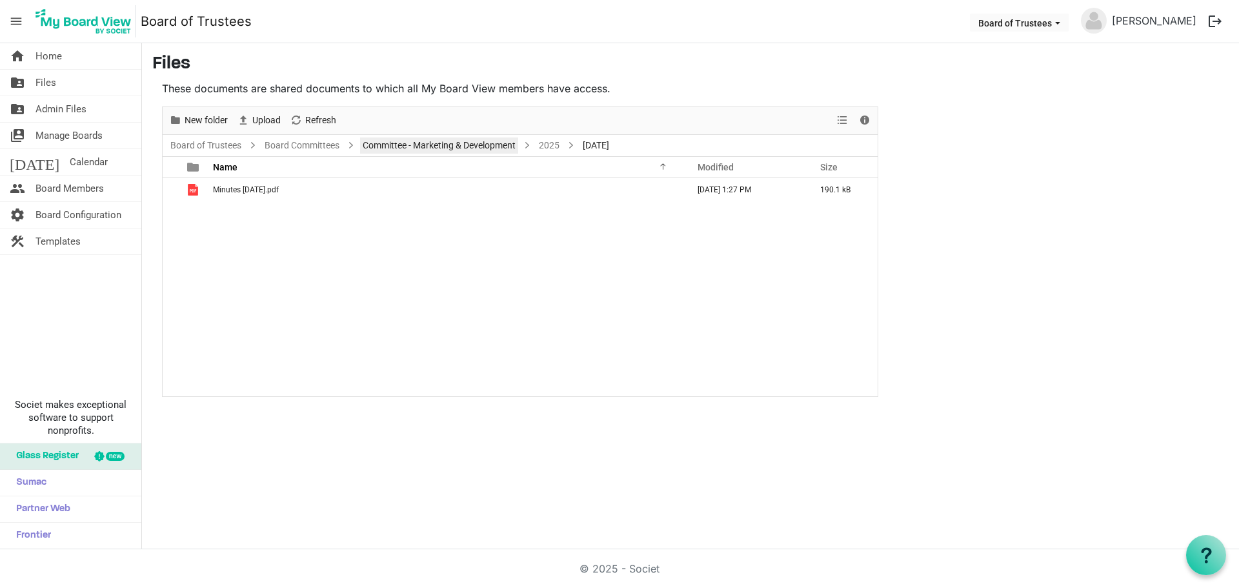
click at [460, 147] on link "Committee - Marketing & Development" at bounding box center [439, 145] width 158 height 16
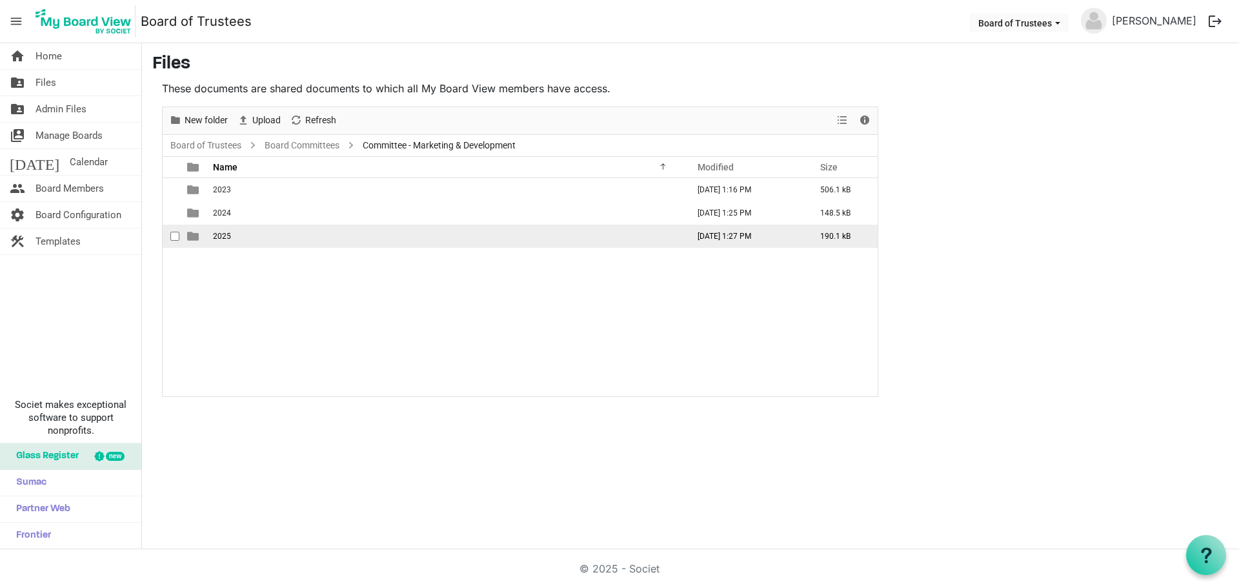
click at [236, 234] on td "2025" at bounding box center [446, 236] width 475 height 23
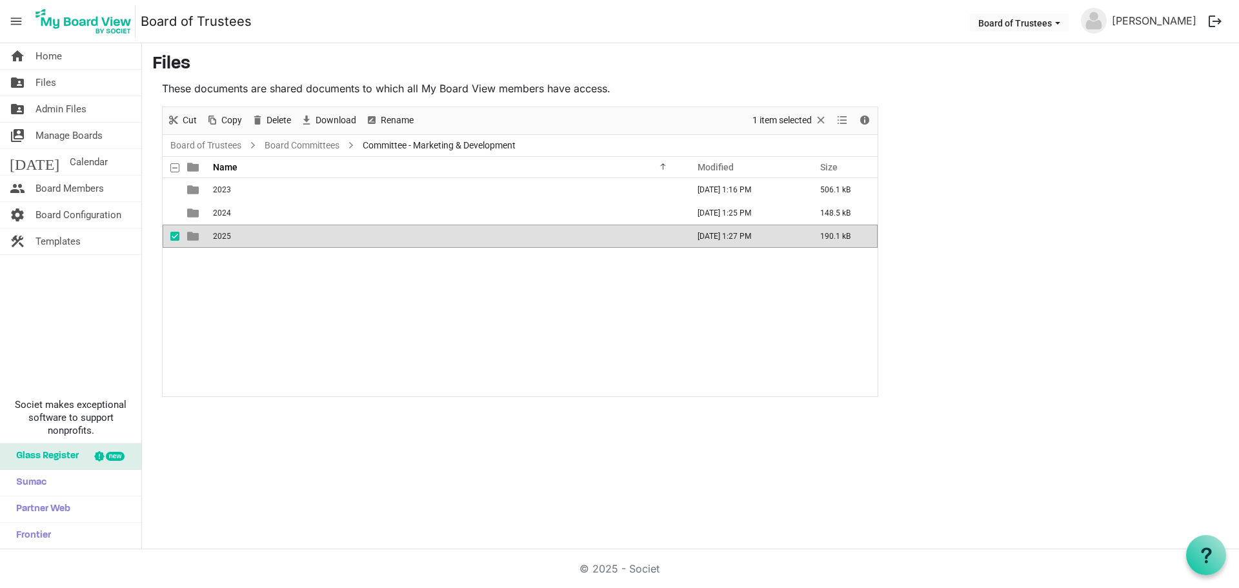
click at [236, 234] on td "2025" at bounding box center [446, 236] width 475 height 23
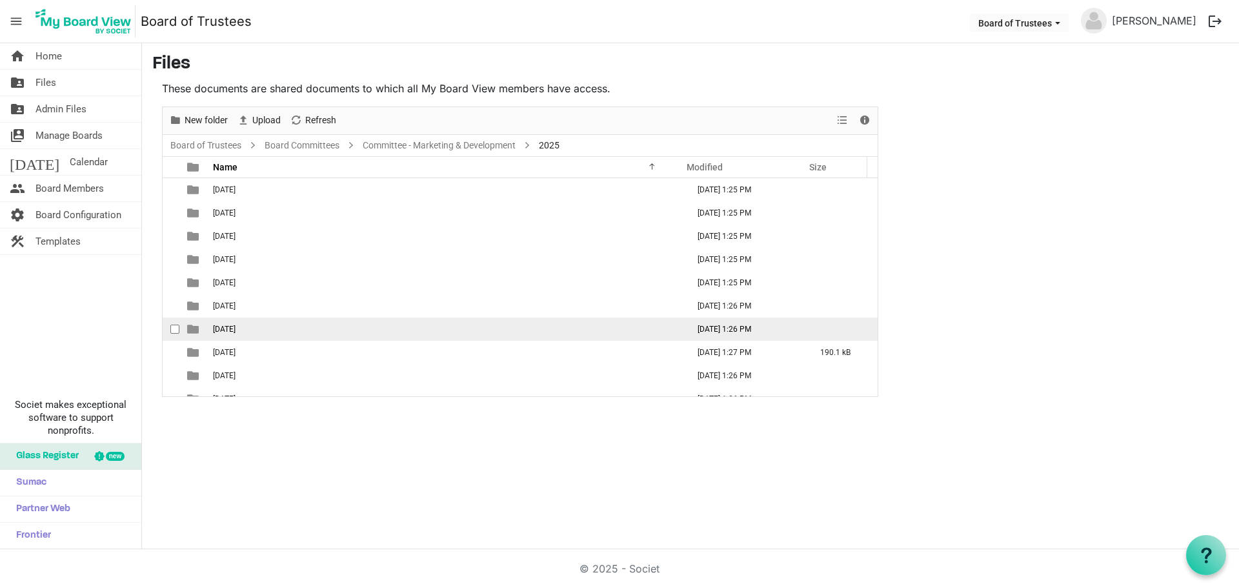
click at [235, 332] on span "07-JULY 2025" at bounding box center [224, 329] width 23 height 9
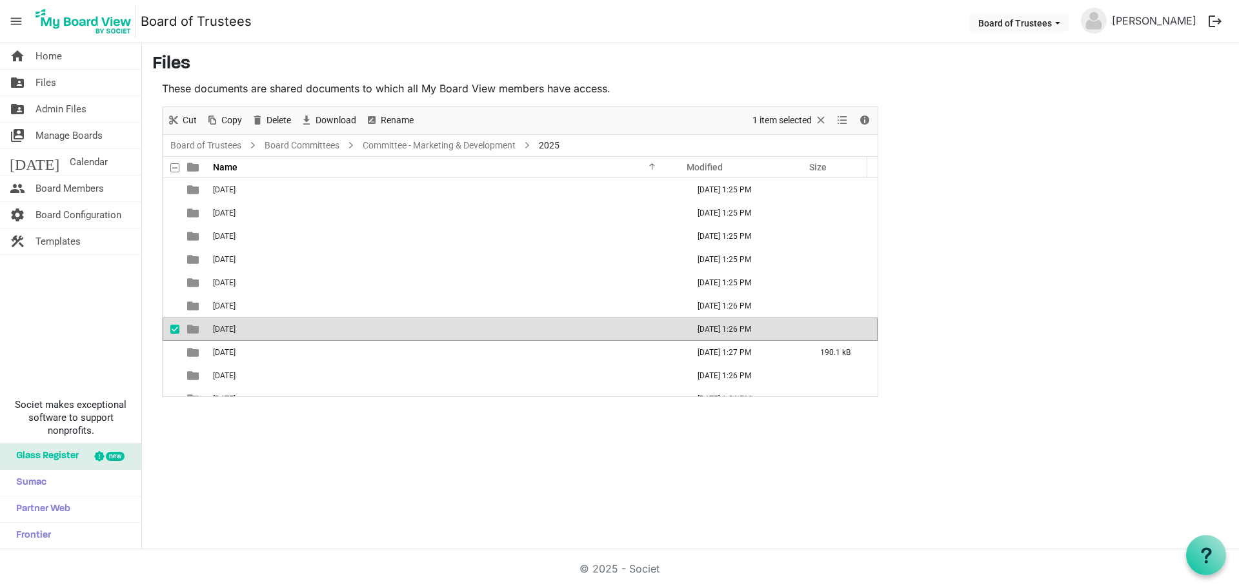
click at [235, 330] on span "07-JULY 2025" at bounding box center [224, 329] width 23 height 9
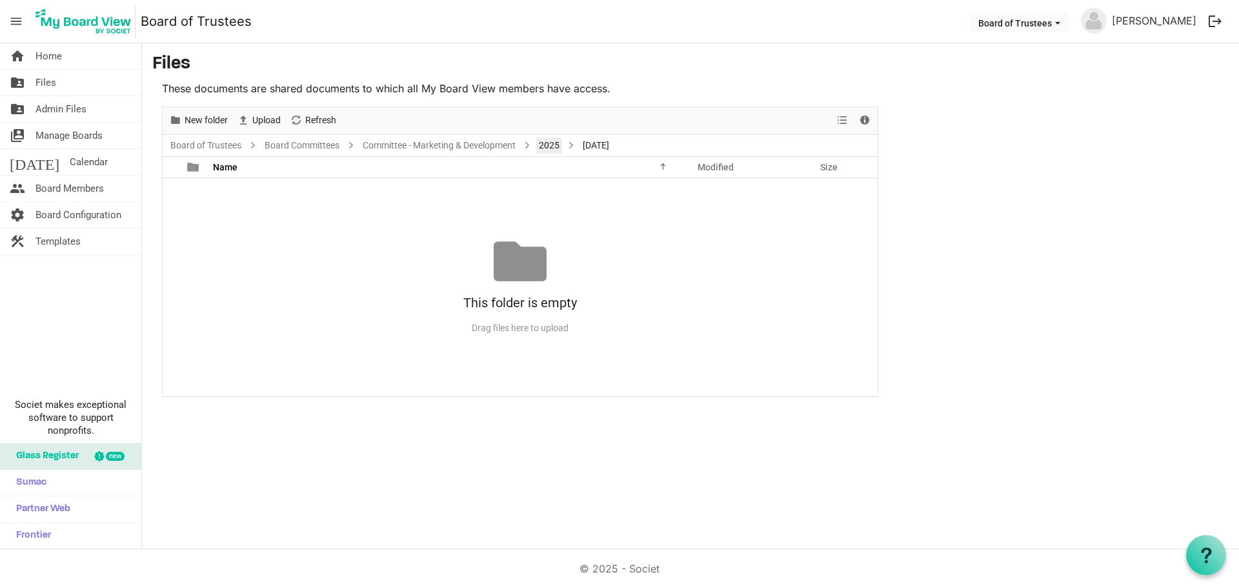
click at [548, 143] on link "2025" at bounding box center [549, 145] width 26 height 16
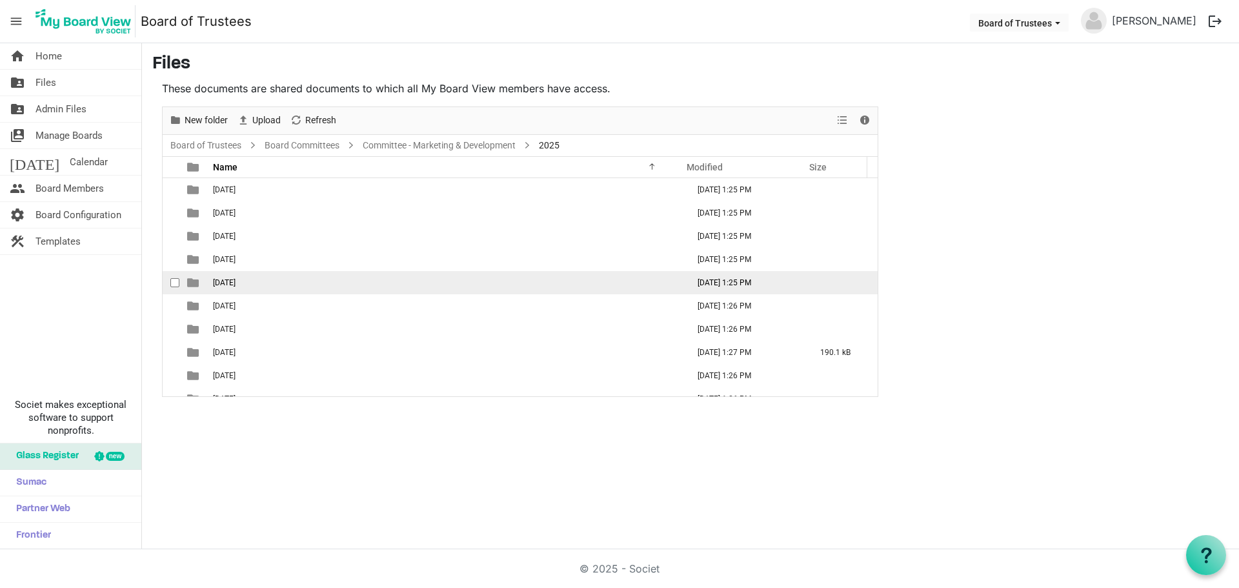
click at [235, 279] on span "05-MAY 2025" at bounding box center [224, 282] width 23 height 9
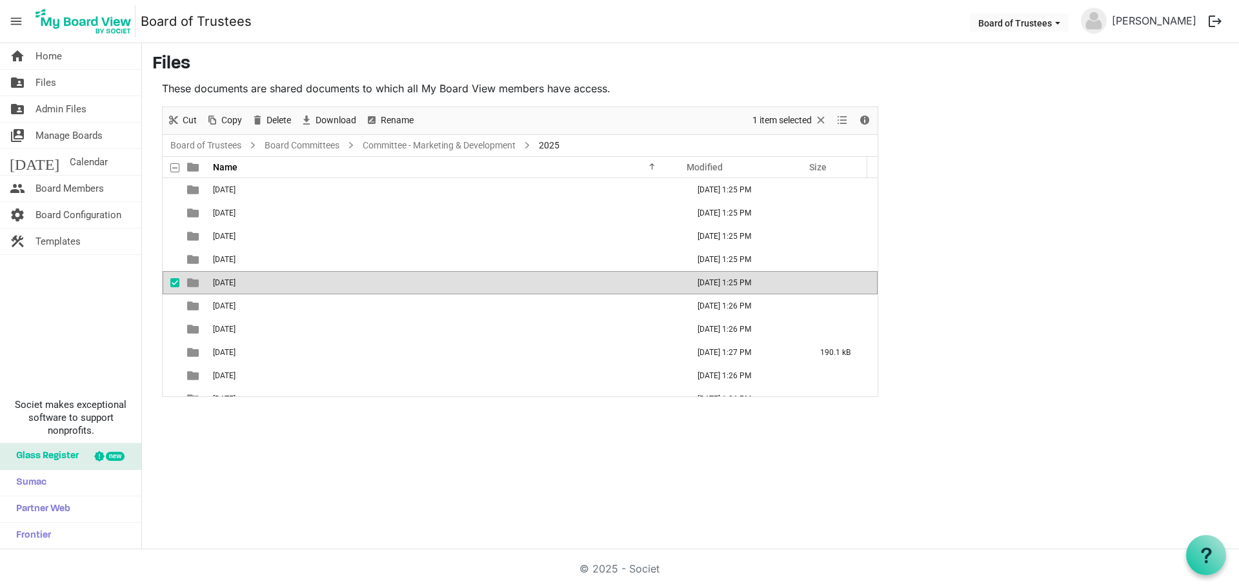
click at [235, 279] on span "05-MAY 2025" at bounding box center [224, 282] width 23 height 9
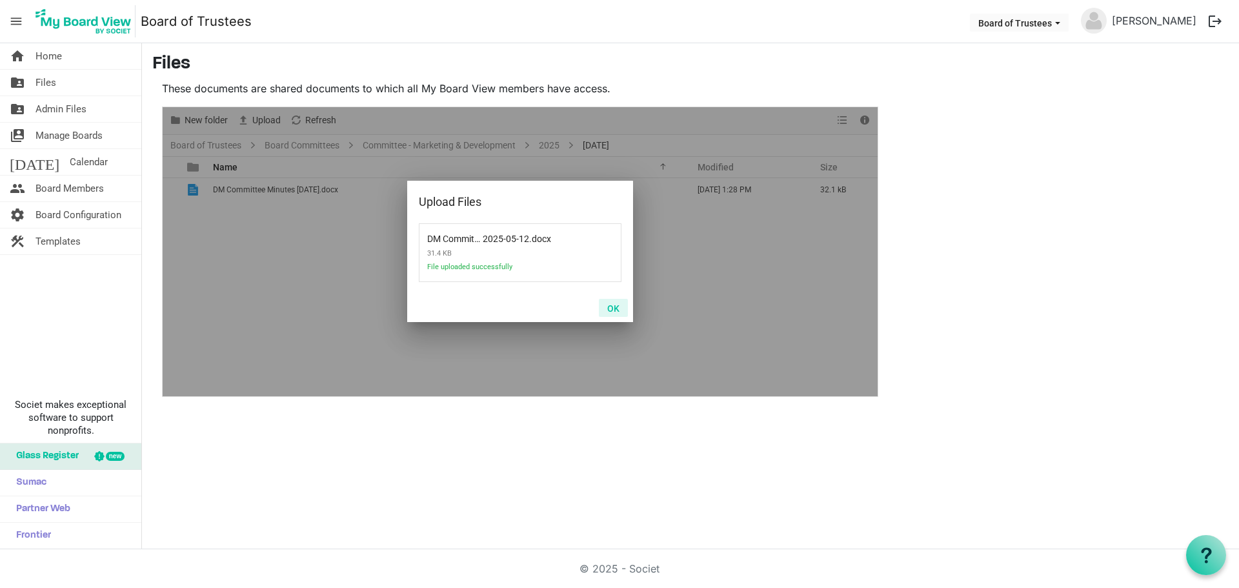
click at [616, 309] on button "OK" at bounding box center [613, 308] width 29 height 18
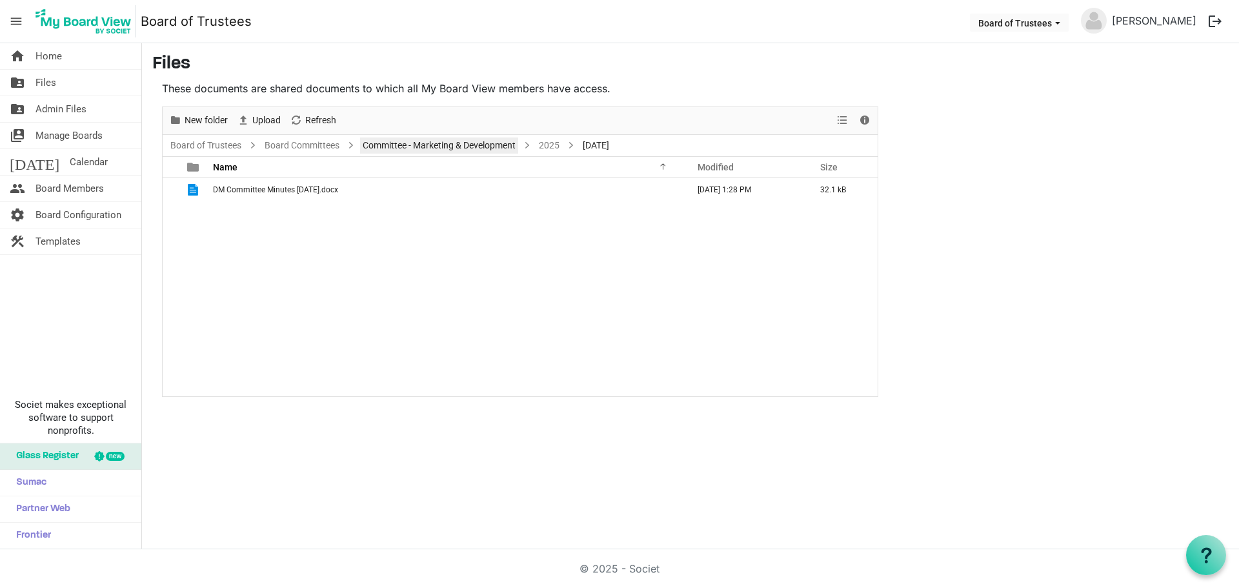
click at [498, 142] on link "Committee - Marketing & Development" at bounding box center [439, 145] width 158 height 16
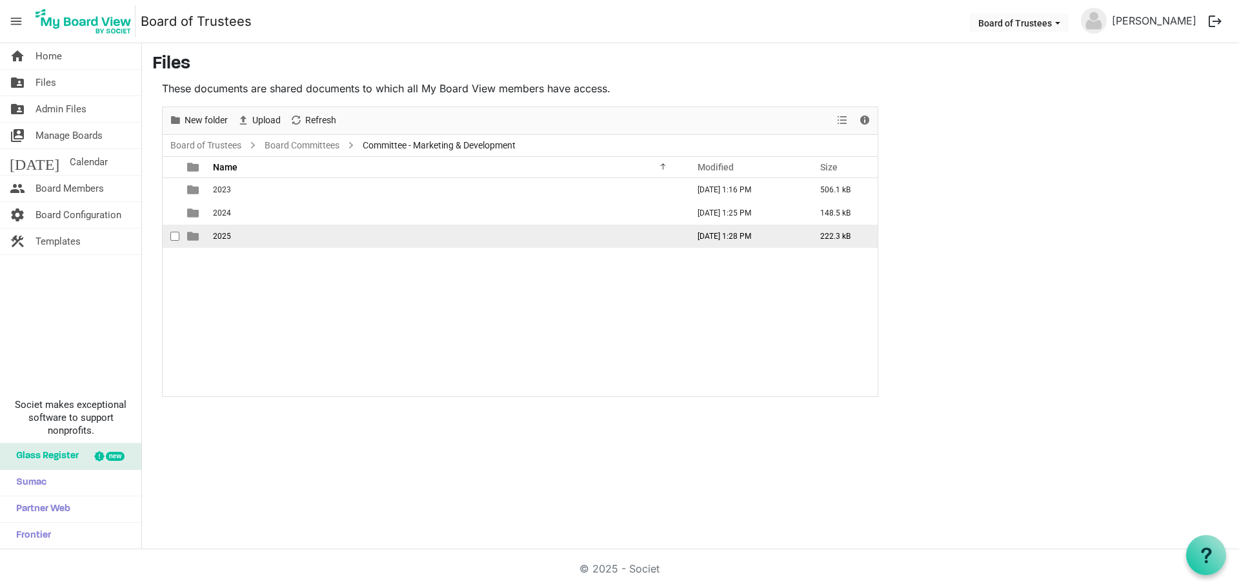
click at [231, 237] on td "2025" at bounding box center [446, 236] width 475 height 23
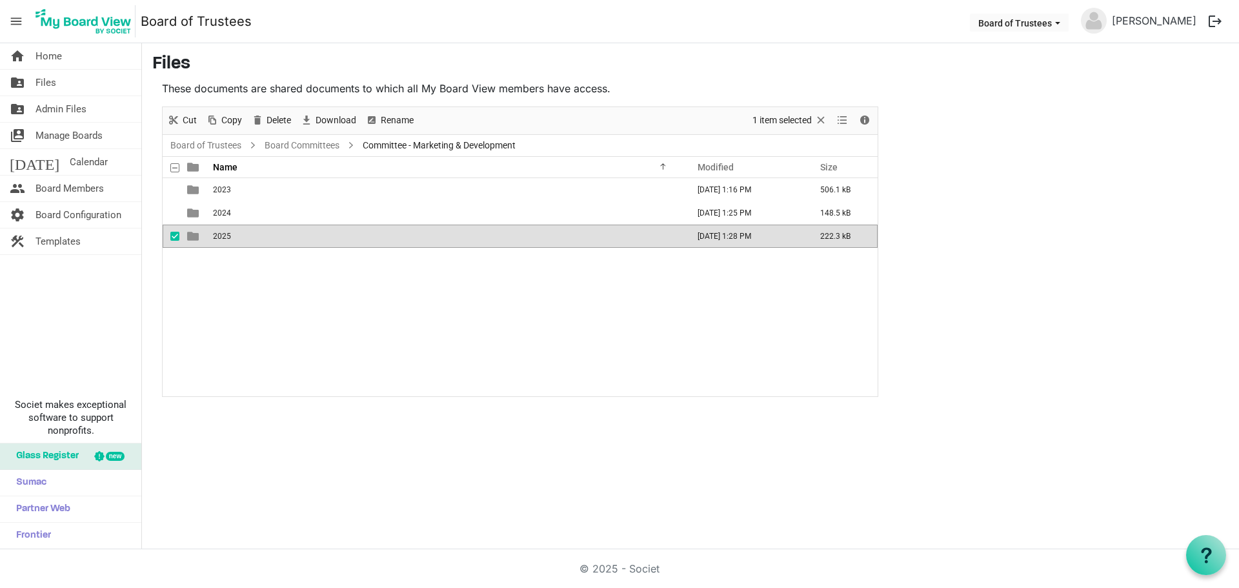
click at [231, 237] on td "2025" at bounding box center [446, 236] width 475 height 23
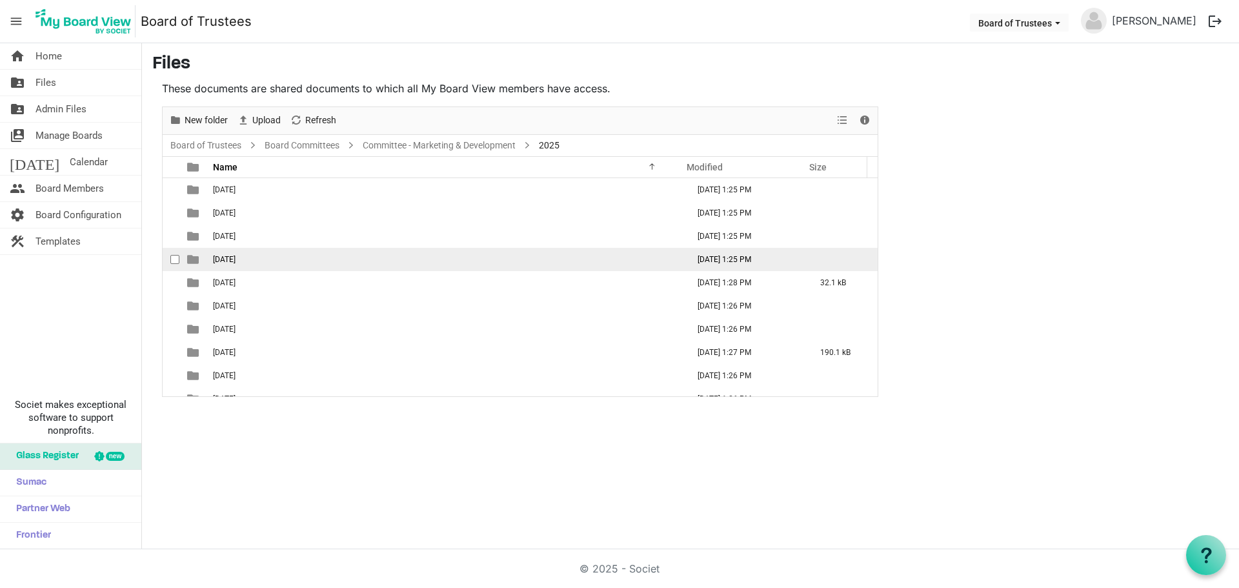
click at [235, 255] on span "04-APRIL 2025" at bounding box center [224, 259] width 23 height 9
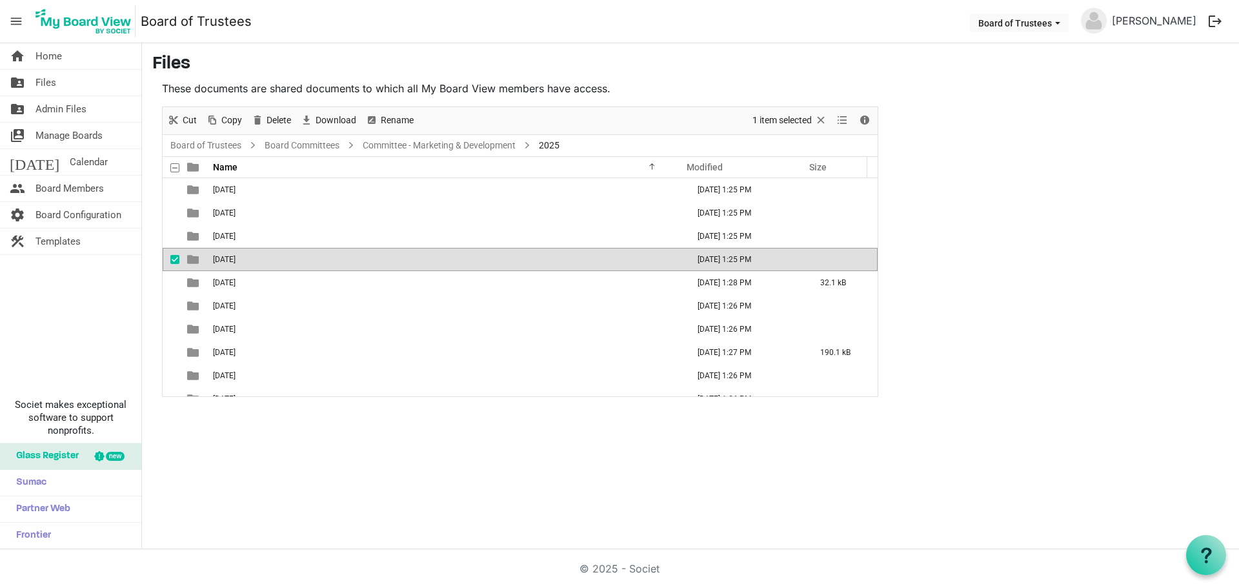
click at [235, 255] on span "04-APRIL 2025" at bounding box center [224, 259] width 23 height 9
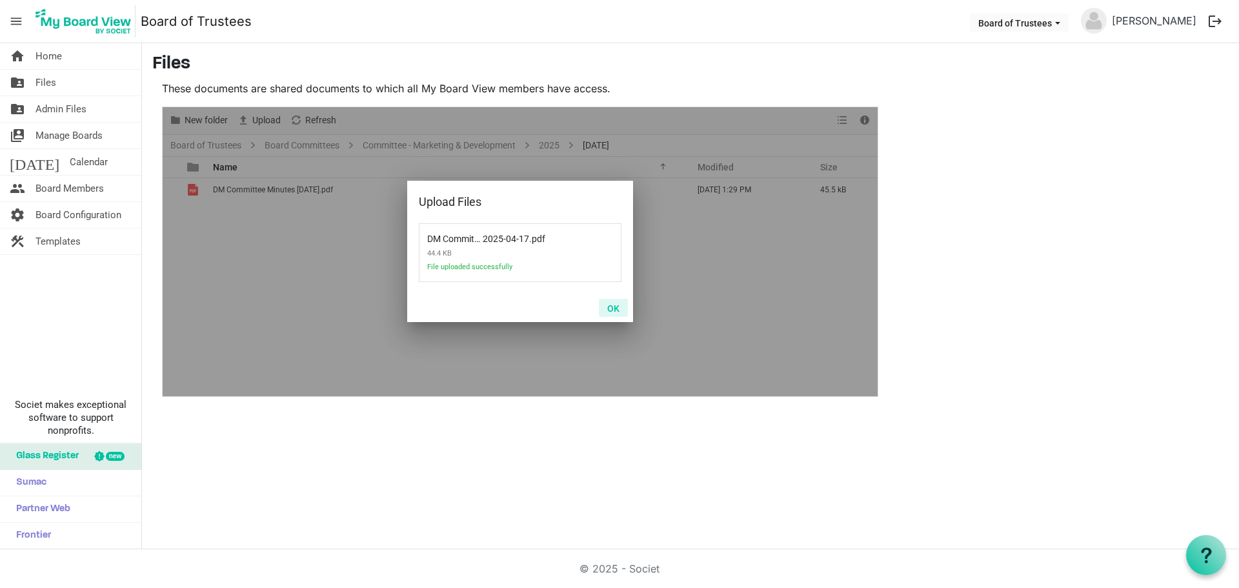
click at [619, 308] on button "OK" at bounding box center [613, 308] width 29 height 18
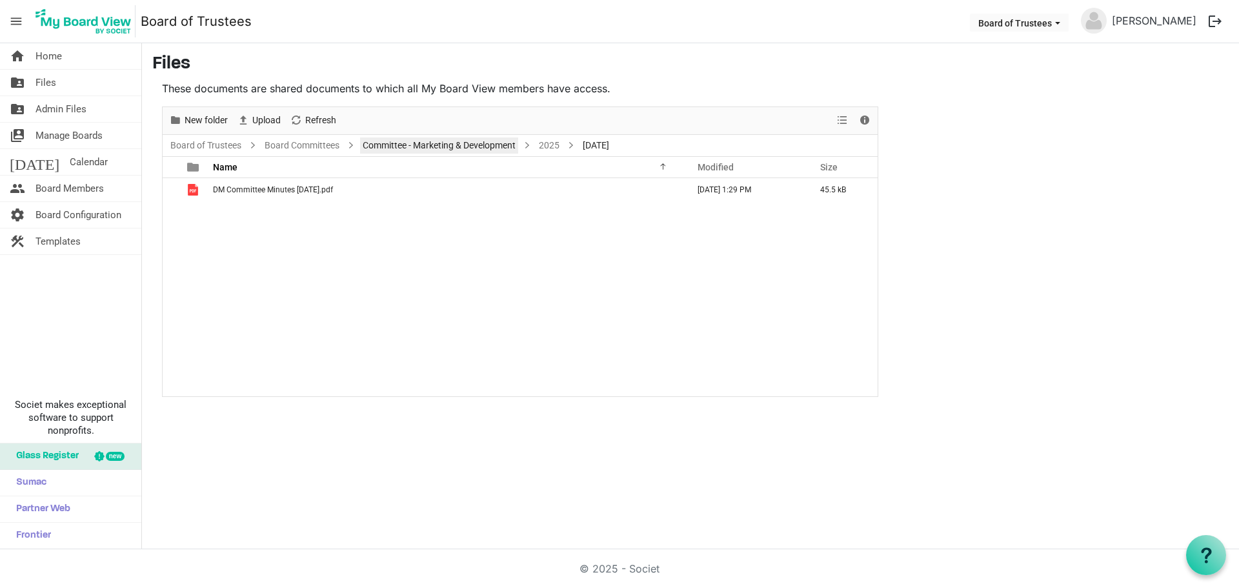
click at [497, 145] on link "Committee - Marketing & Development" at bounding box center [439, 145] width 158 height 16
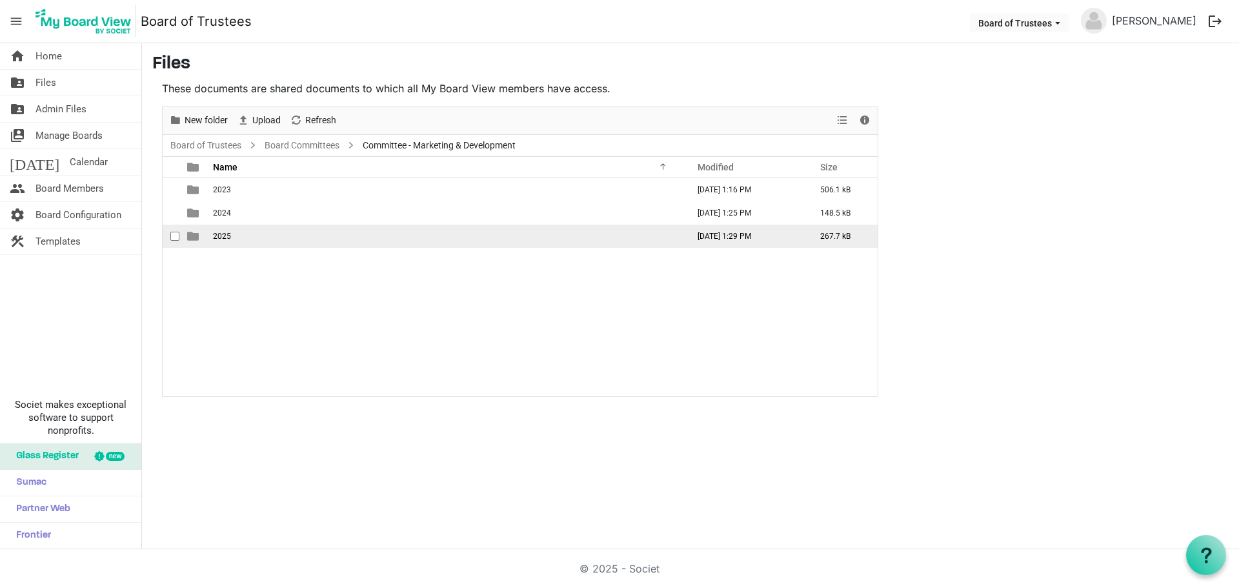
click at [248, 235] on td "2025" at bounding box center [446, 236] width 475 height 23
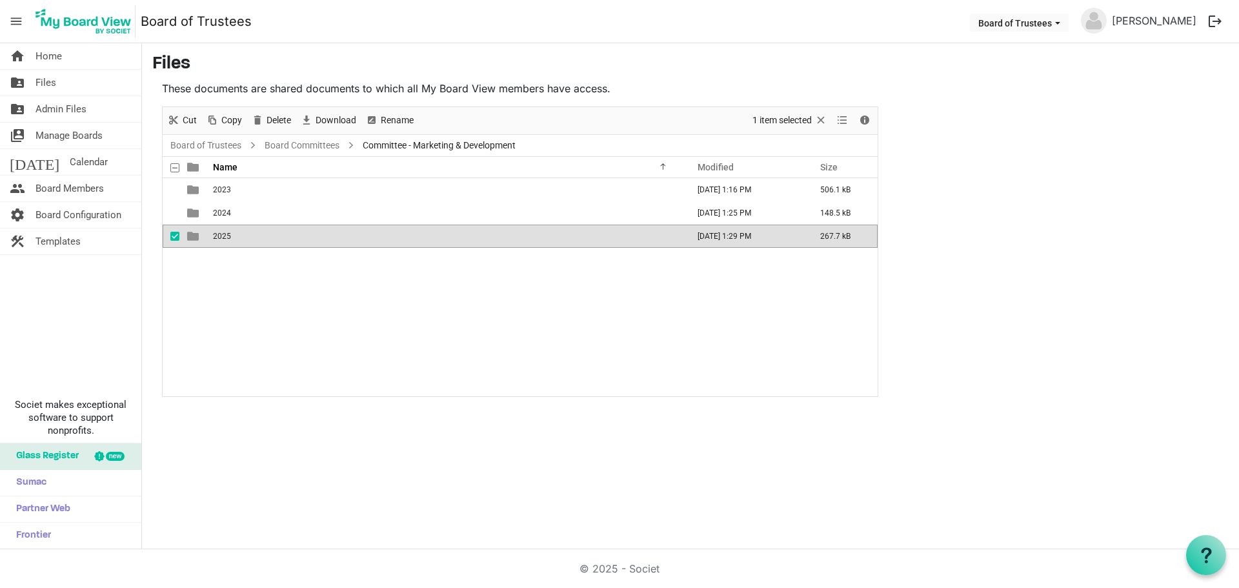
click at [248, 235] on td "2025" at bounding box center [446, 236] width 475 height 23
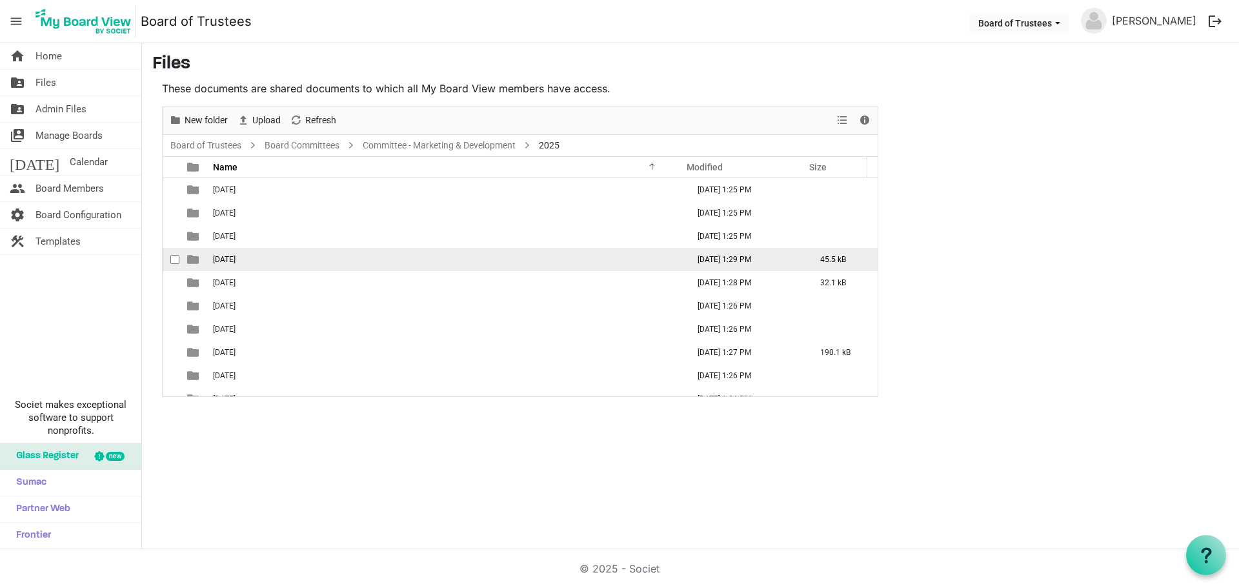
click at [235, 257] on span "04-APRIL 2025" at bounding box center [224, 259] width 23 height 9
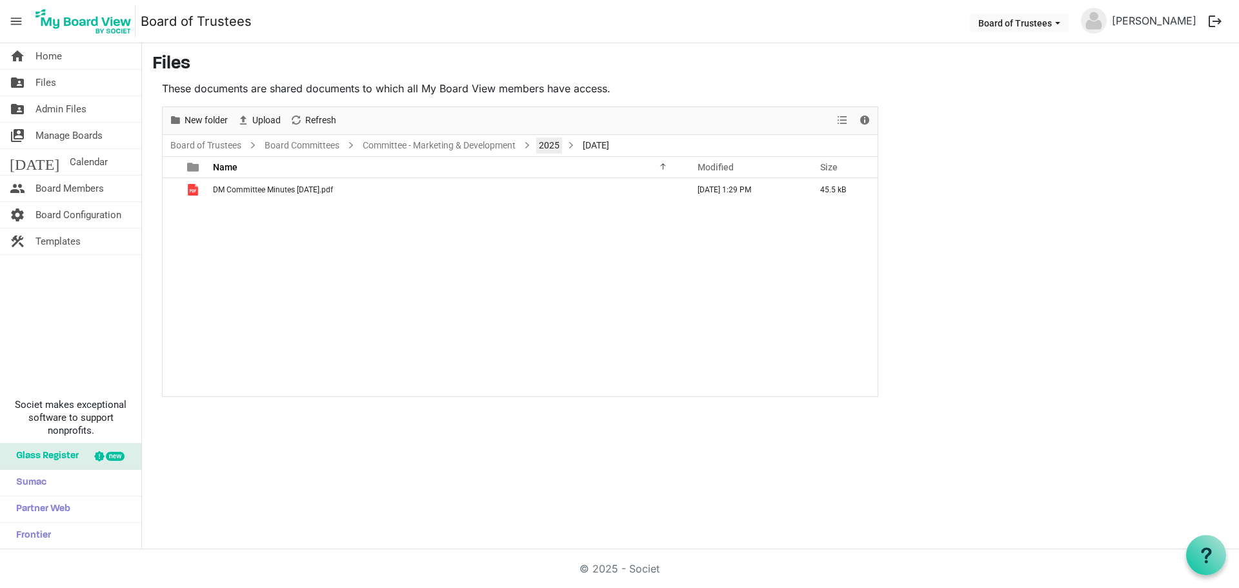
click at [556, 145] on link "2025" at bounding box center [549, 145] width 26 height 16
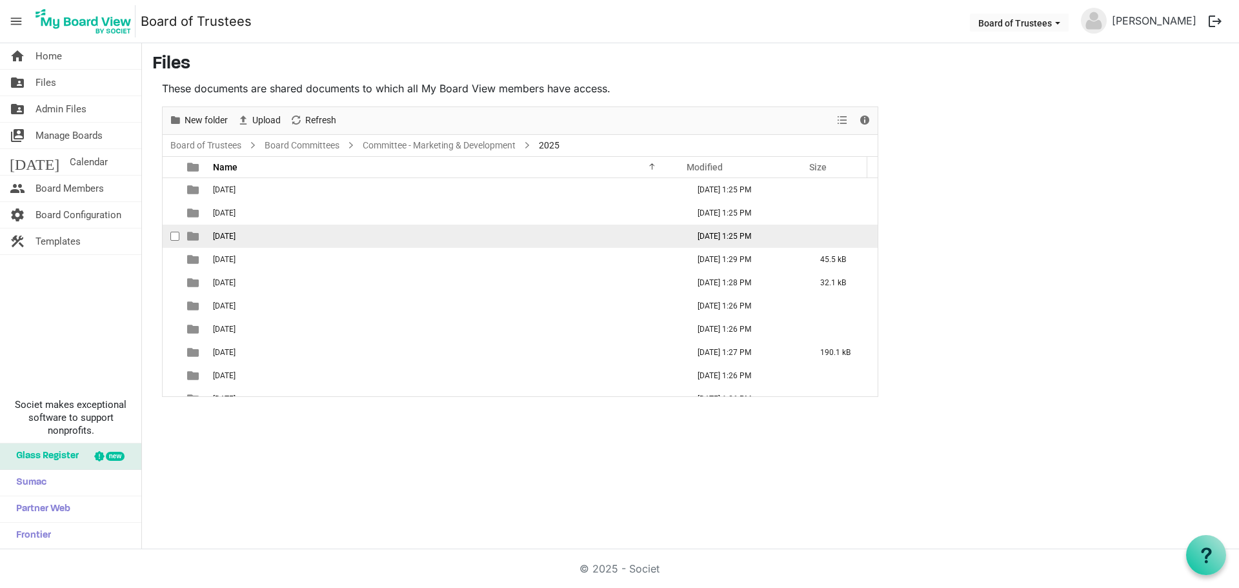
click at [226, 237] on span "03-MARCH 2025" at bounding box center [224, 236] width 23 height 9
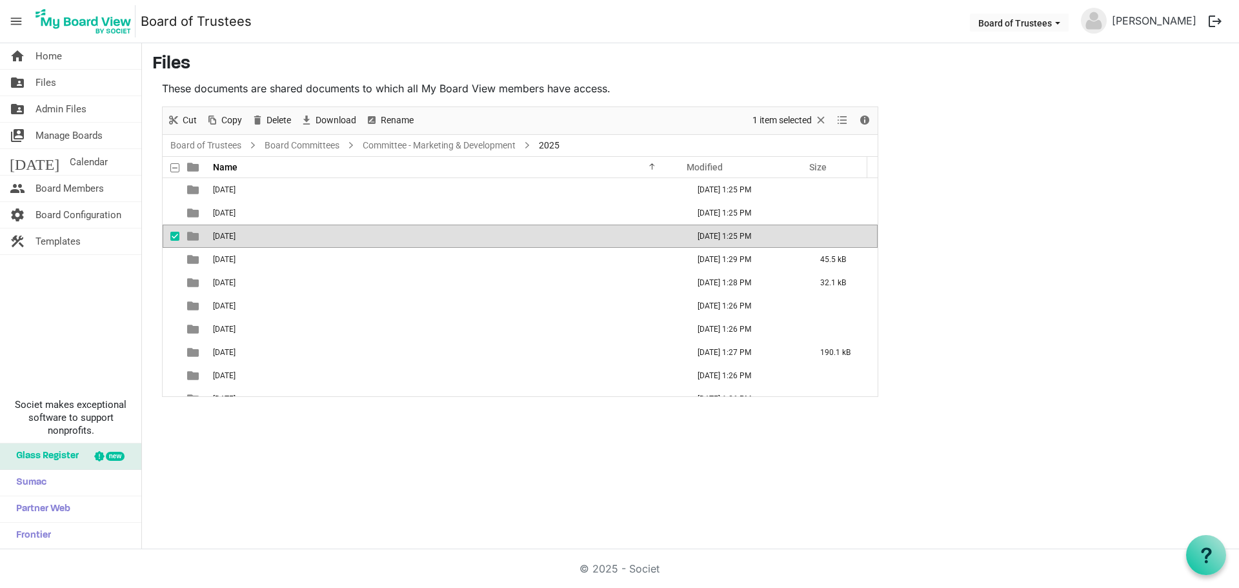
click at [226, 237] on span "03-MARCH 2025" at bounding box center [224, 236] width 23 height 9
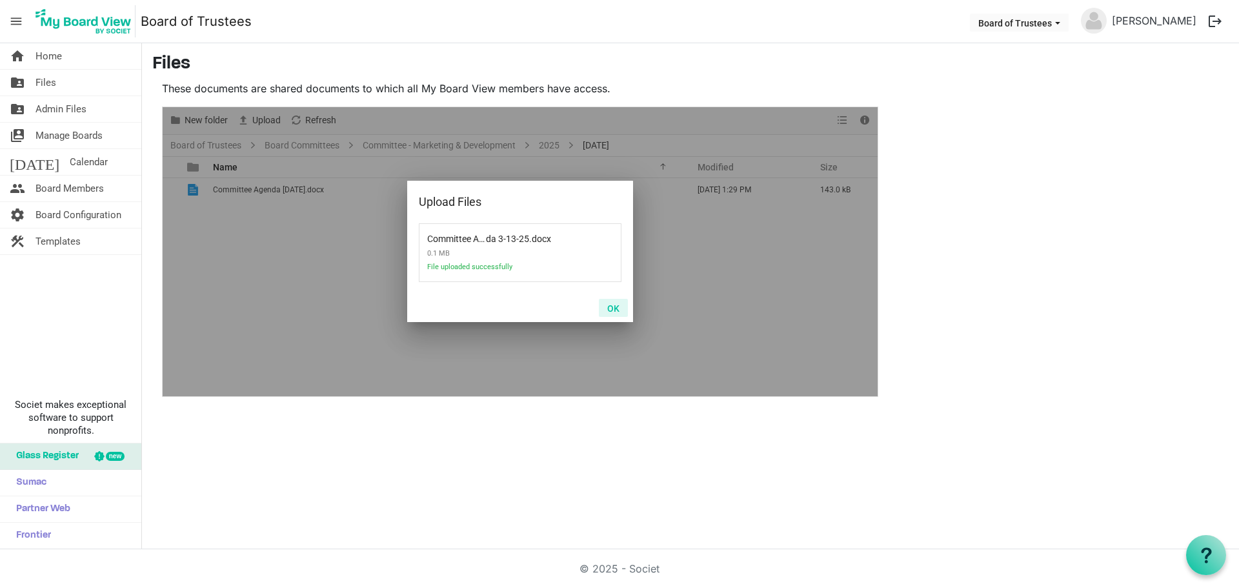
click at [615, 310] on button "OK" at bounding box center [613, 308] width 29 height 18
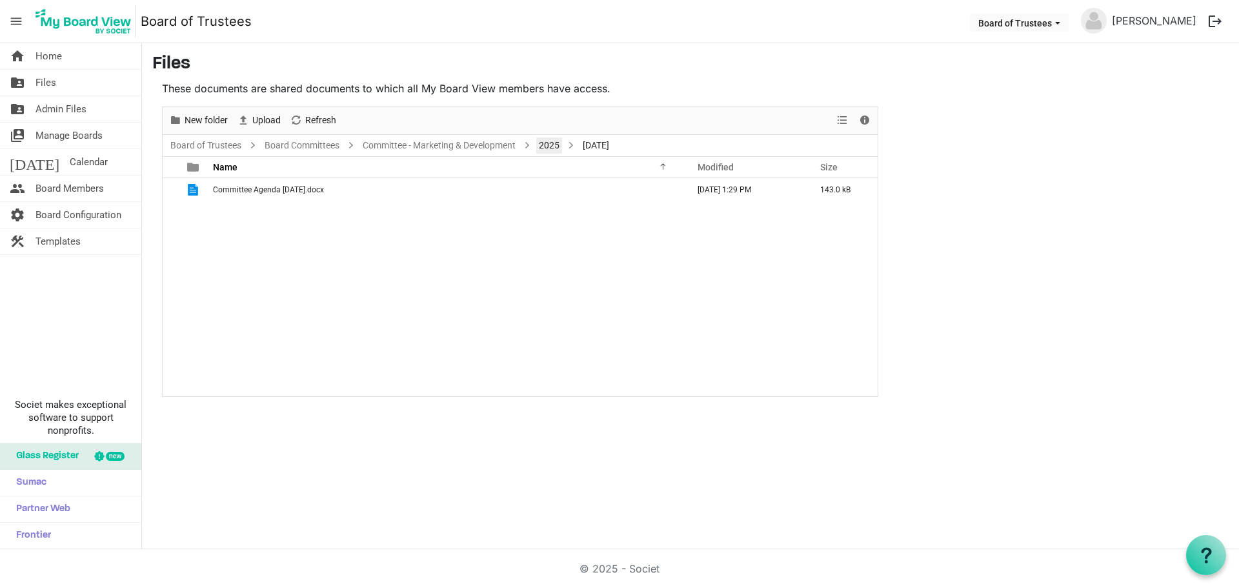
click at [554, 145] on link "2025" at bounding box center [549, 145] width 26 height 16
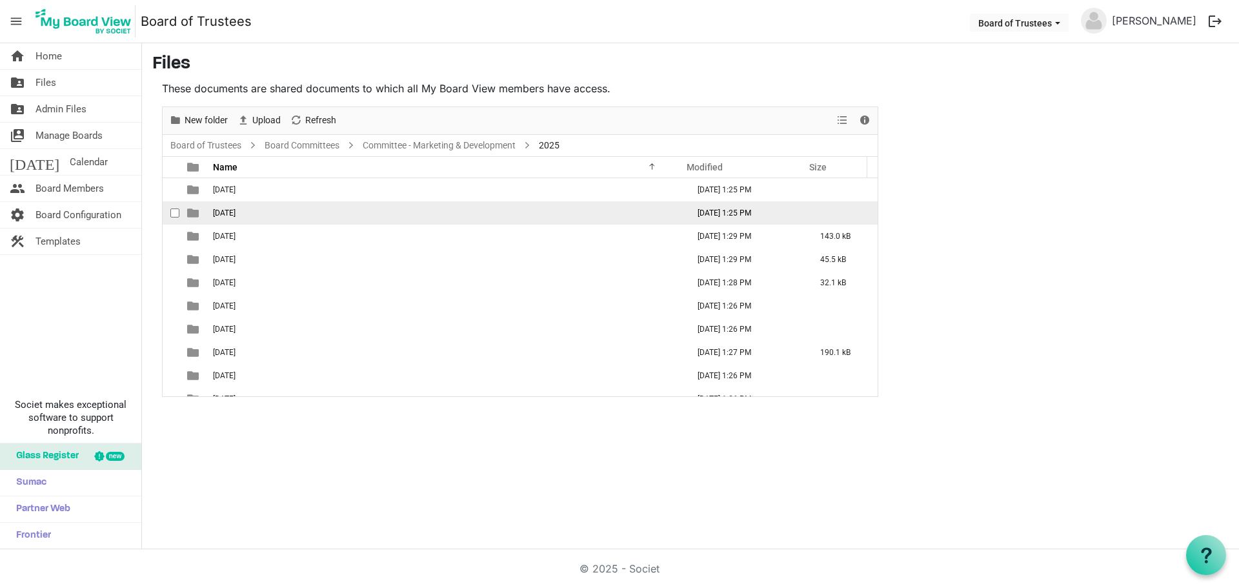
click at [235, 214] on span "02-FEBRUARY 2025" at bounding box center [224, 212] width 23 height 9
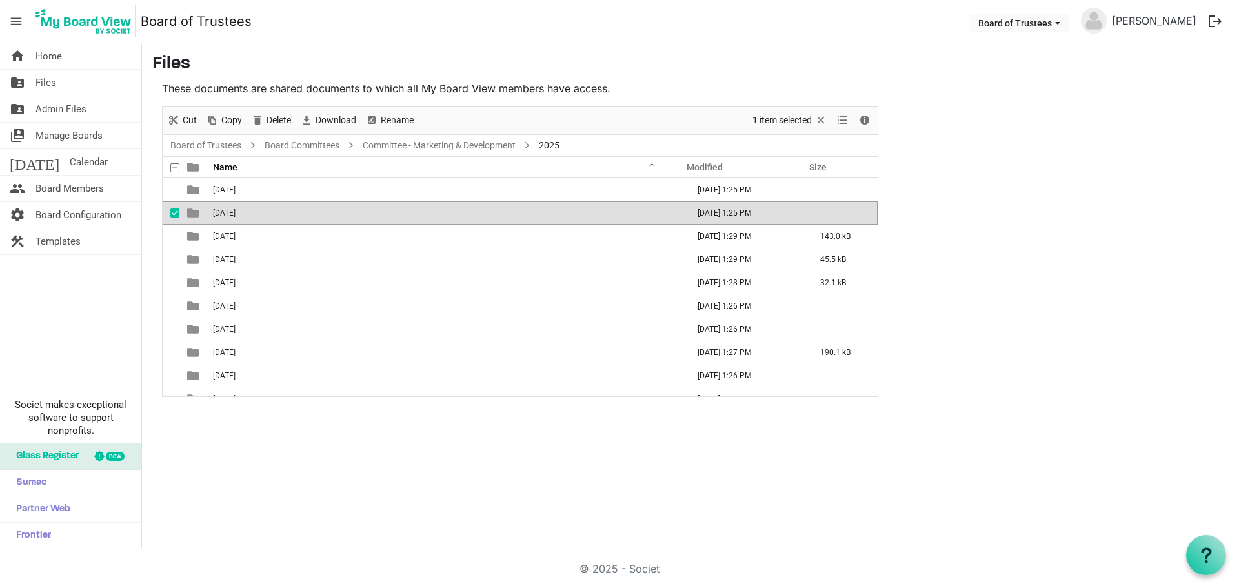
click at [235, 214] on span "02-FEBRUARY 2025" at bounding box center [224, 212] width 23 height 9
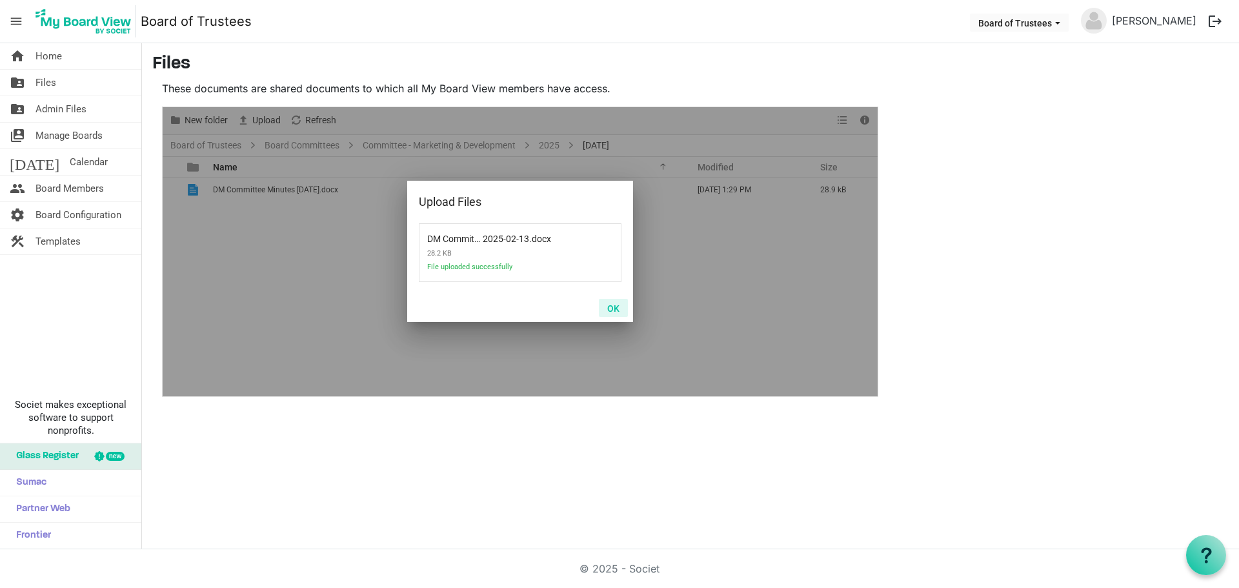
click at [610, 308] on button "OK" at bounding box center [613, 308] width 29 height 18
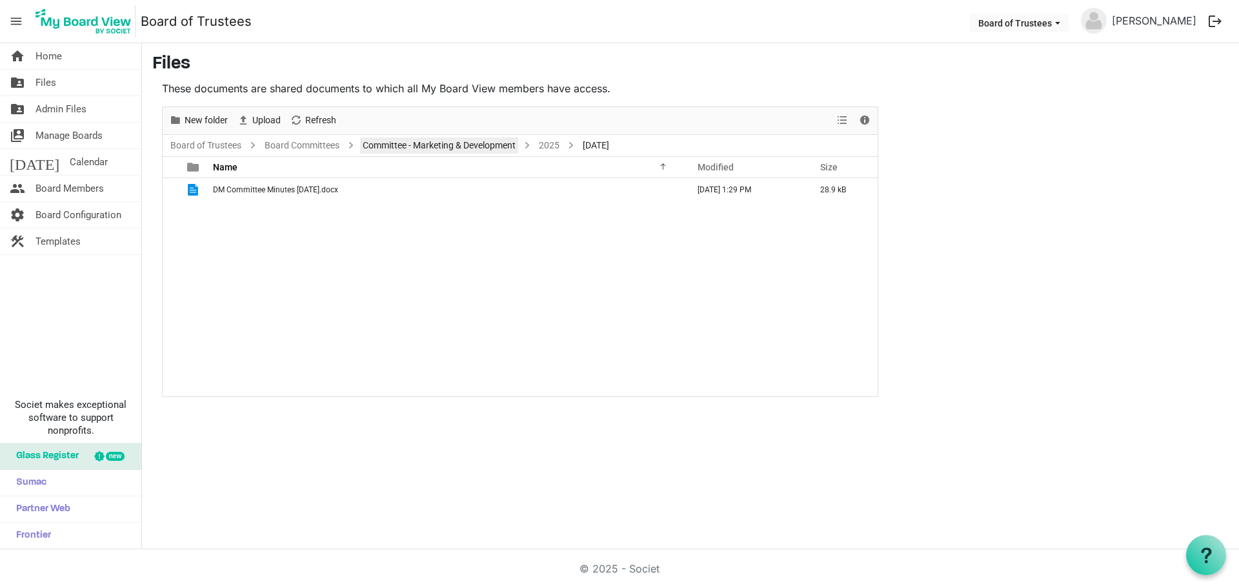
click at [484, 147] on link "Committee - Marketing & Development" at bounding box center [439, 145] width 158 height 16
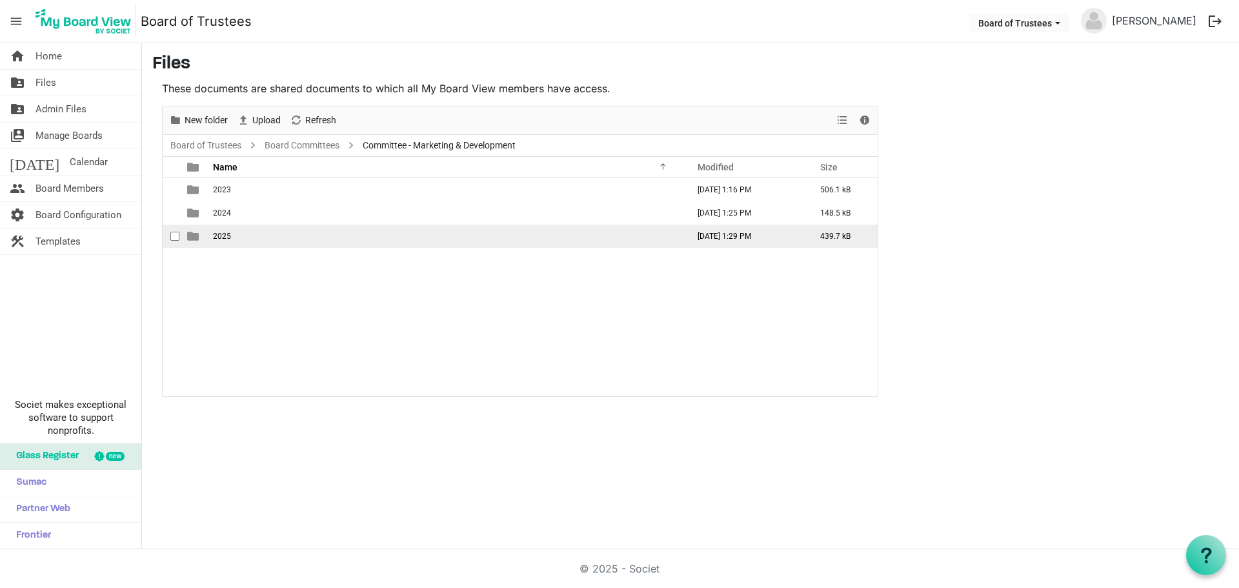
click at [233, 236] on td "2025" at bounding box center [446, 236] width 475 height 23
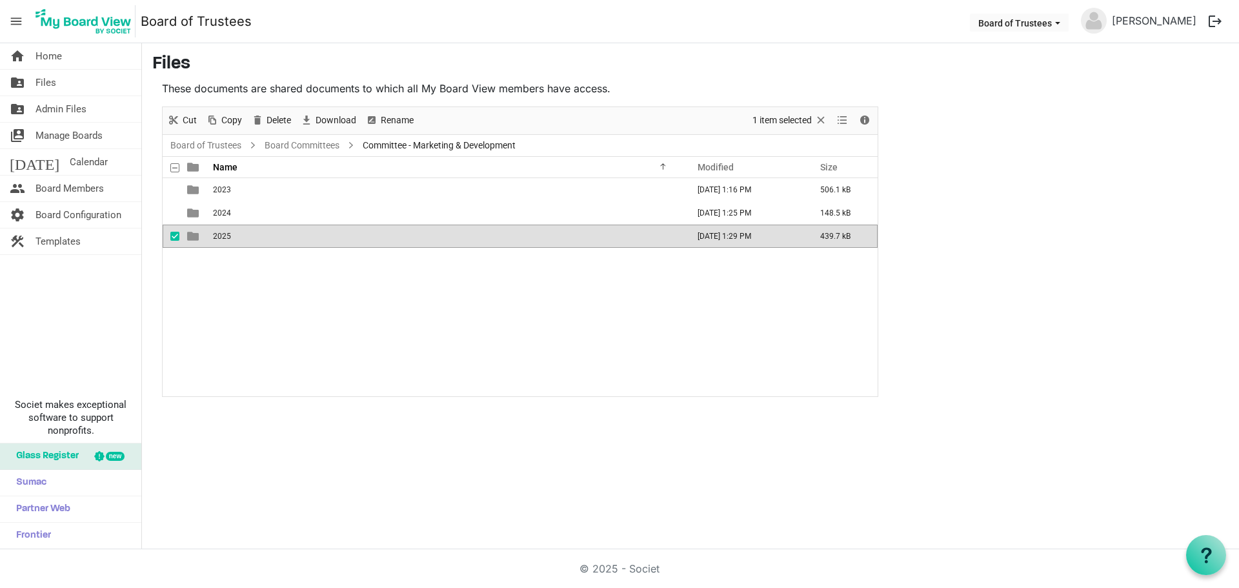
click at [233, 236] on td "2025" at bounding box center [446, 236] width 475 height 23
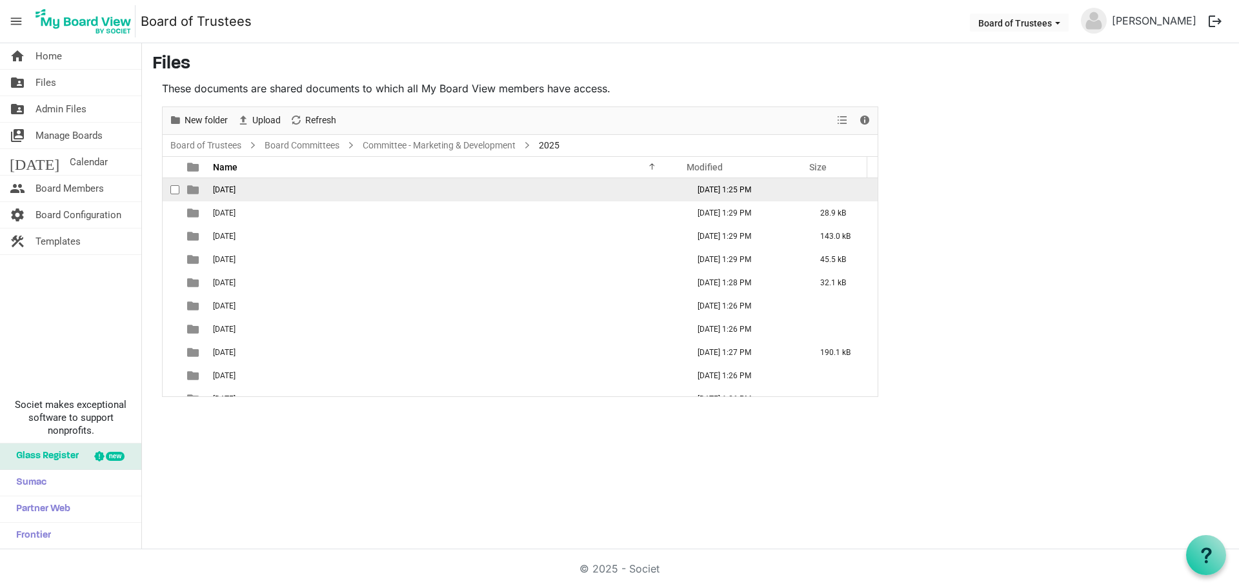
click at [261, 184] on td "01-JANUARY 2025" at bounding box center [446, 189] width 475 height 23
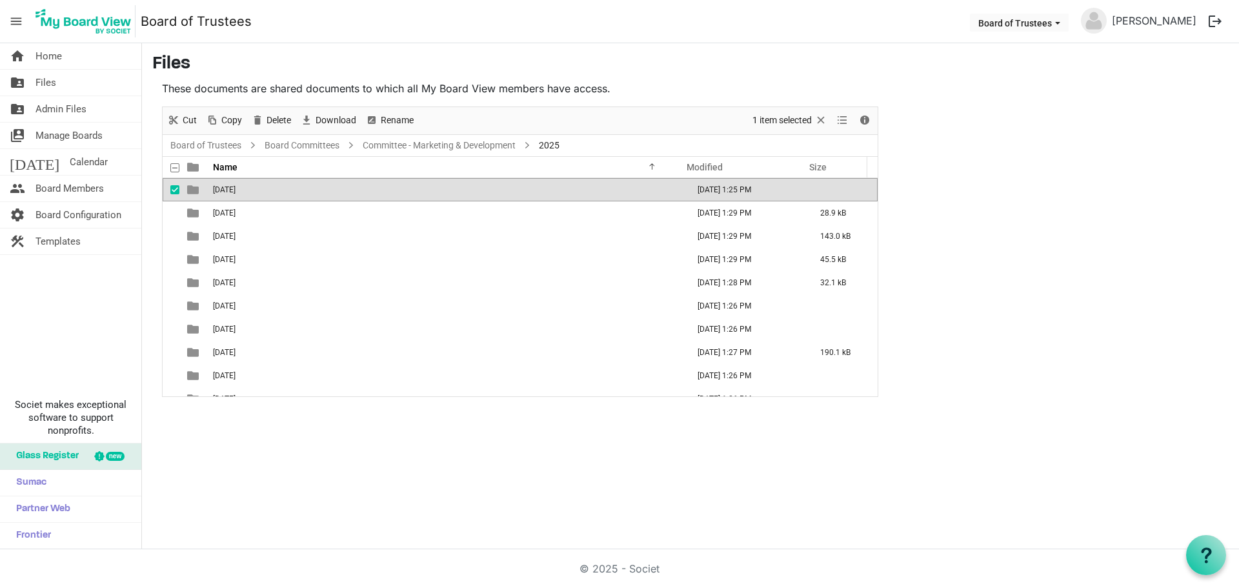
click at [261, 184] on td "01-JANUARY 2025" at bounding box center [446, 189] width 475 height 23
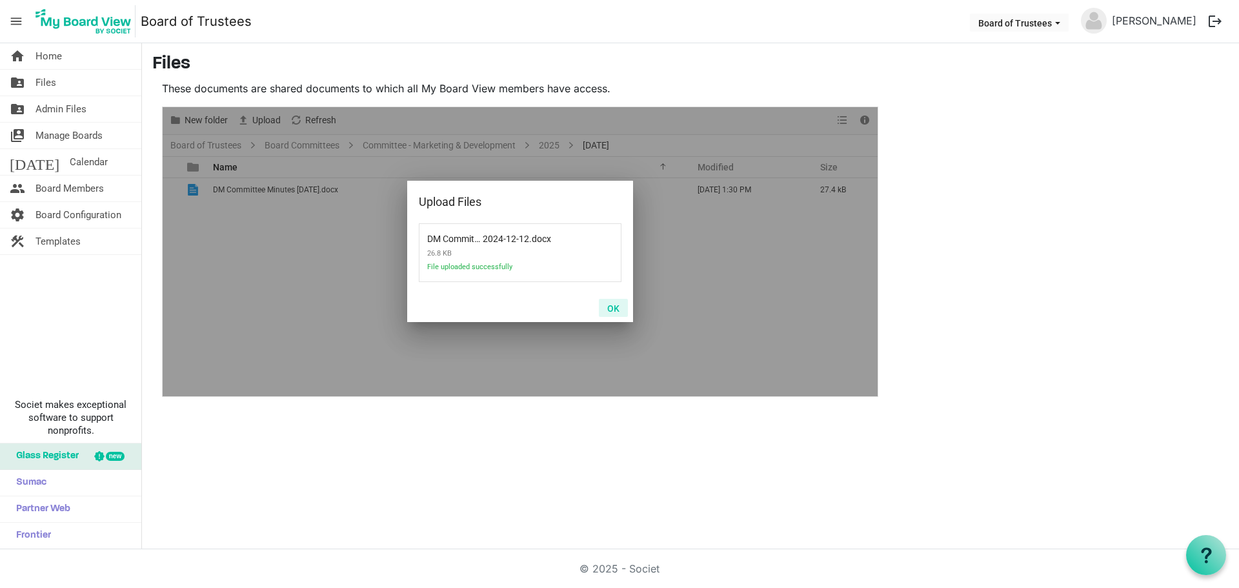
click at [612, 306] on button "OK" at bounding box center [613, 308] width 29 height 18
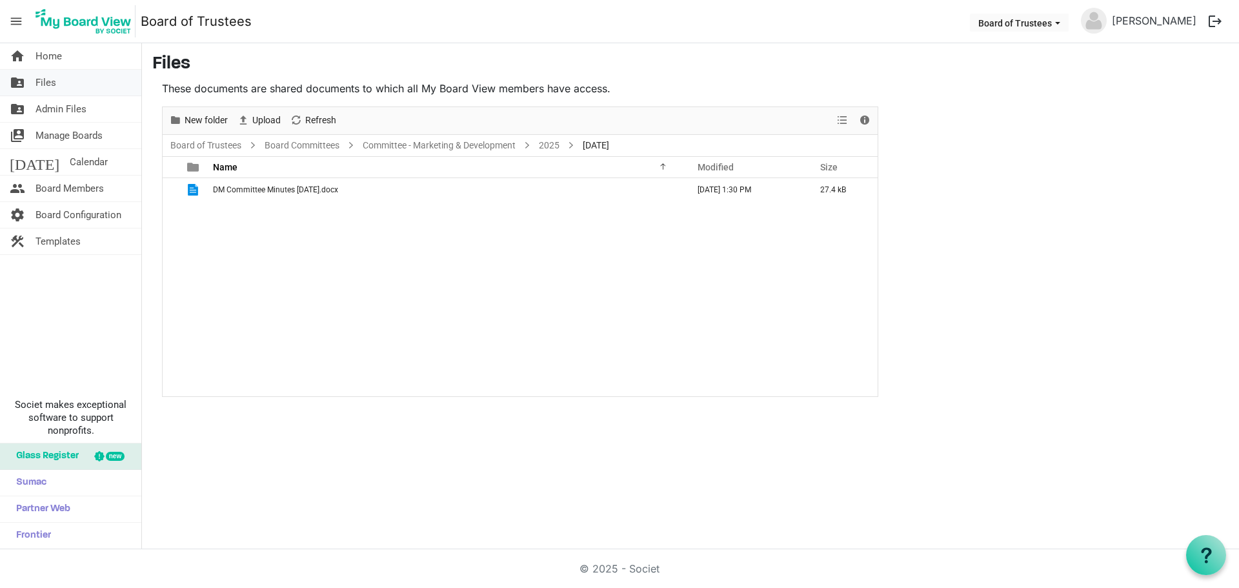
click at [65, 87] on link "folder_shared Files" at bounding box center [70, 83] width 141 height 26
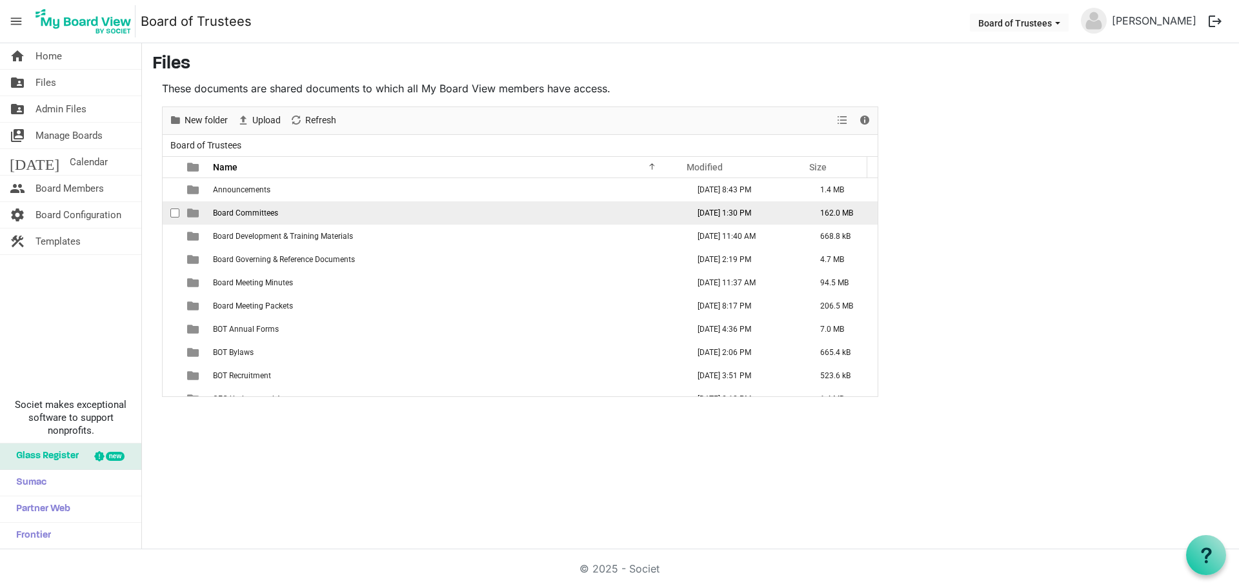
click at [266, 214] on span "Board Committees" at bounding box center [245, 212] width 65 height 9
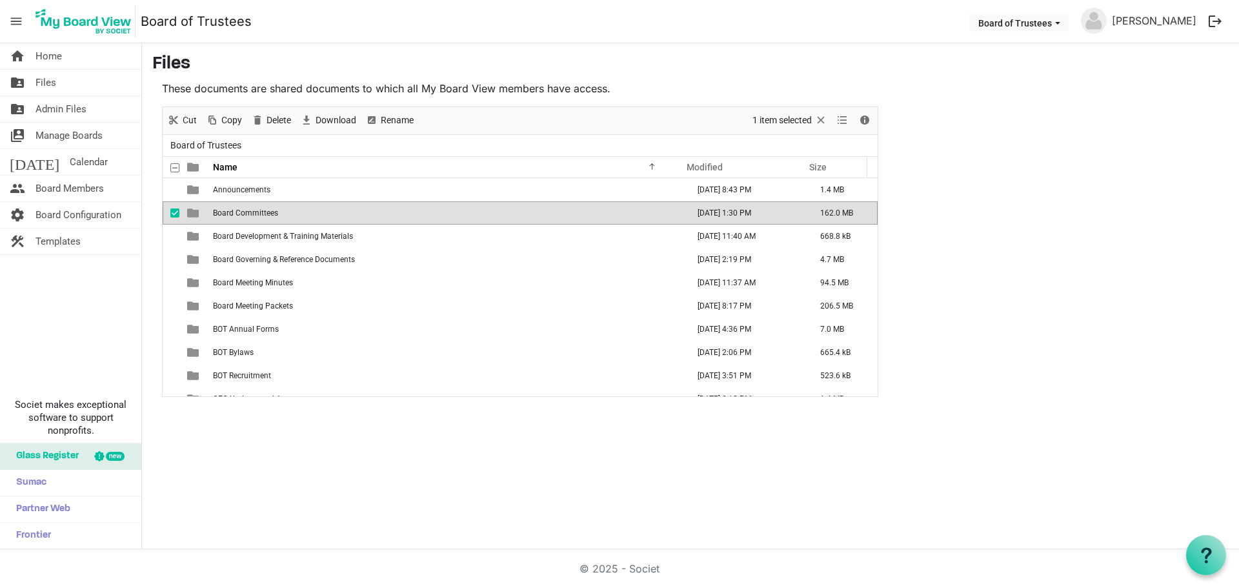
click at [266, 214] on span "Board Committees" at bounding box center [245, 212] width 65 height 9
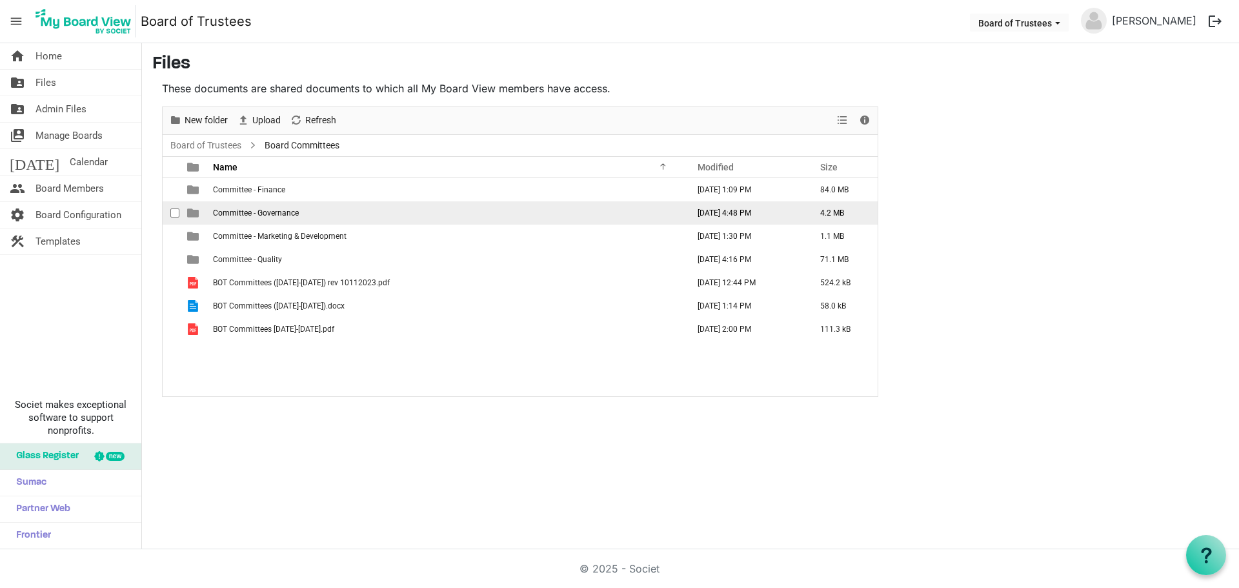
click at [284, 210] on span "Committee - Governance" at bounding box center [256, 212] width 86 height 9
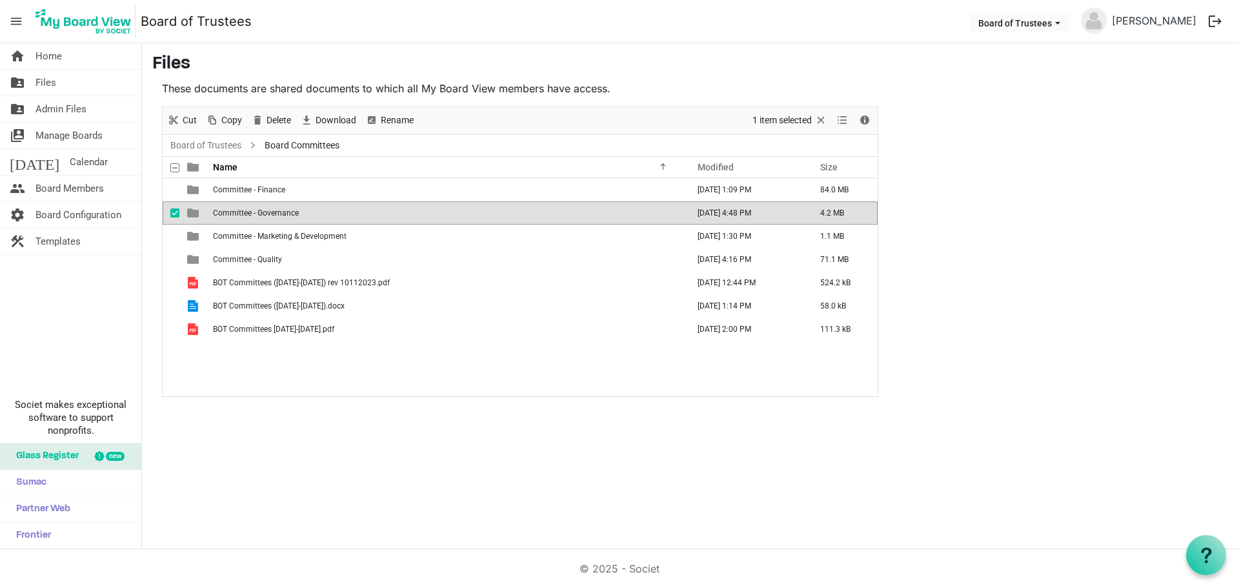
click at [284, 210] on span "Committee - Governance" at bounding box center [256, 212] width 86 height 9
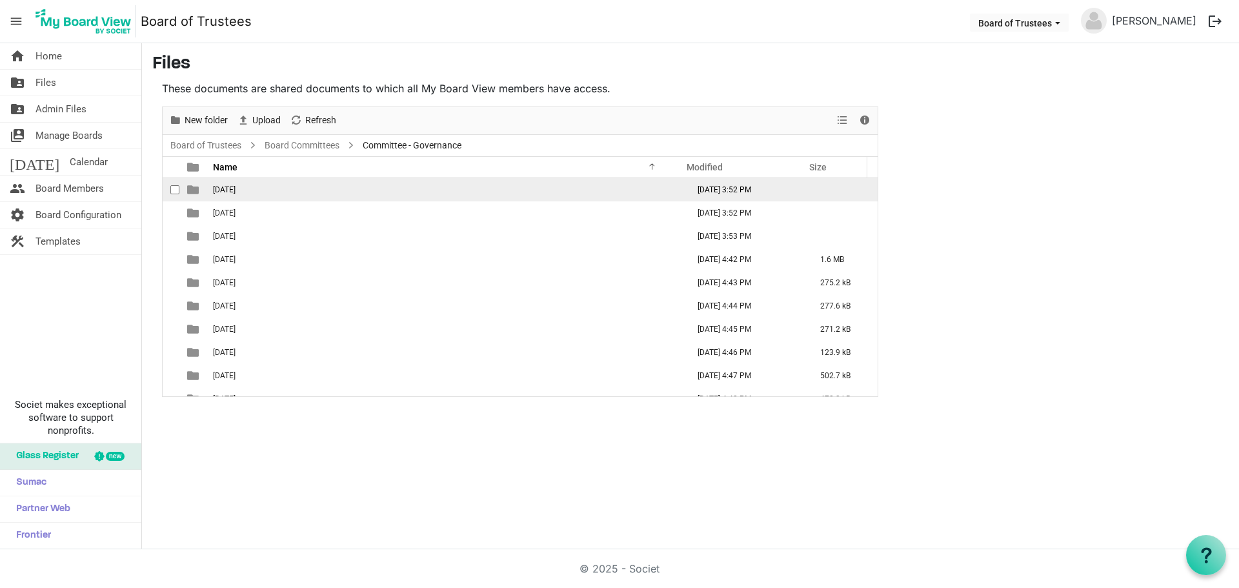
click at [235, 193] on span "[DATE]" at bounding box center [224, 189] width 23 height 9
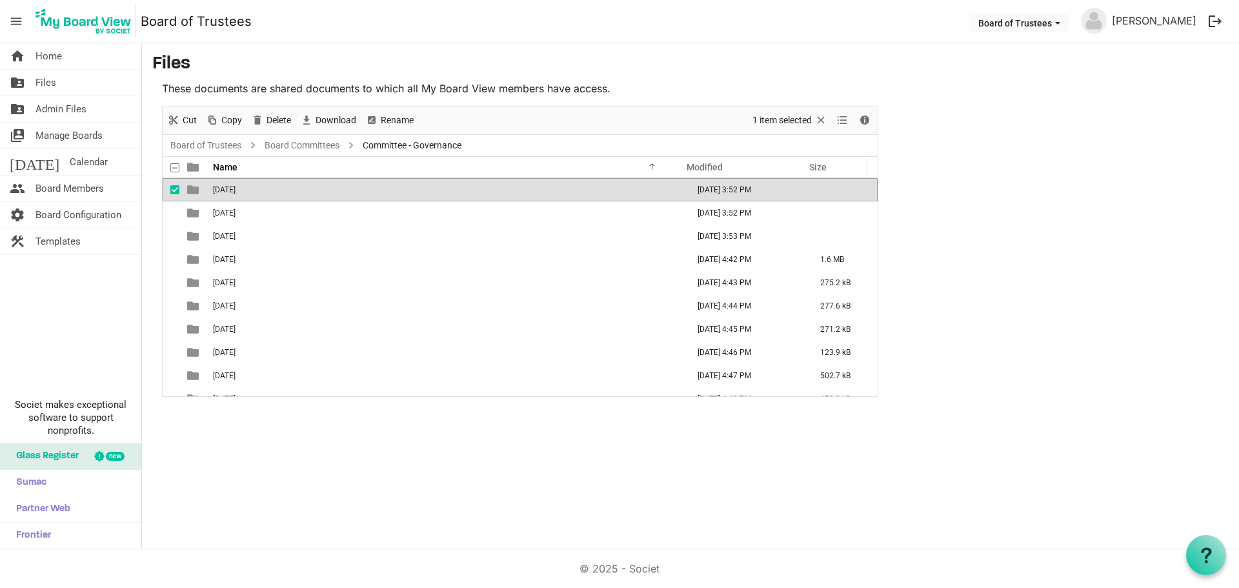
click at [235, 193] on span "[DATE]" at bounding box center [224, 189] width 23 height 9
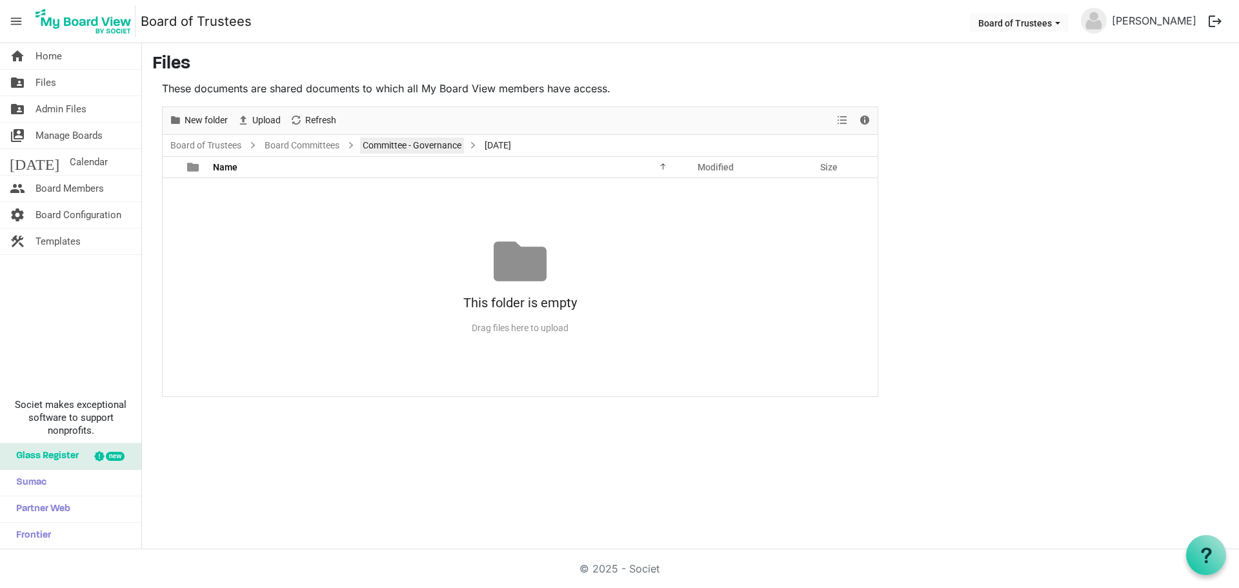
click at [452, 143] on link "Committee - Governance" at bounding box center [412, 145] width 104 height 16
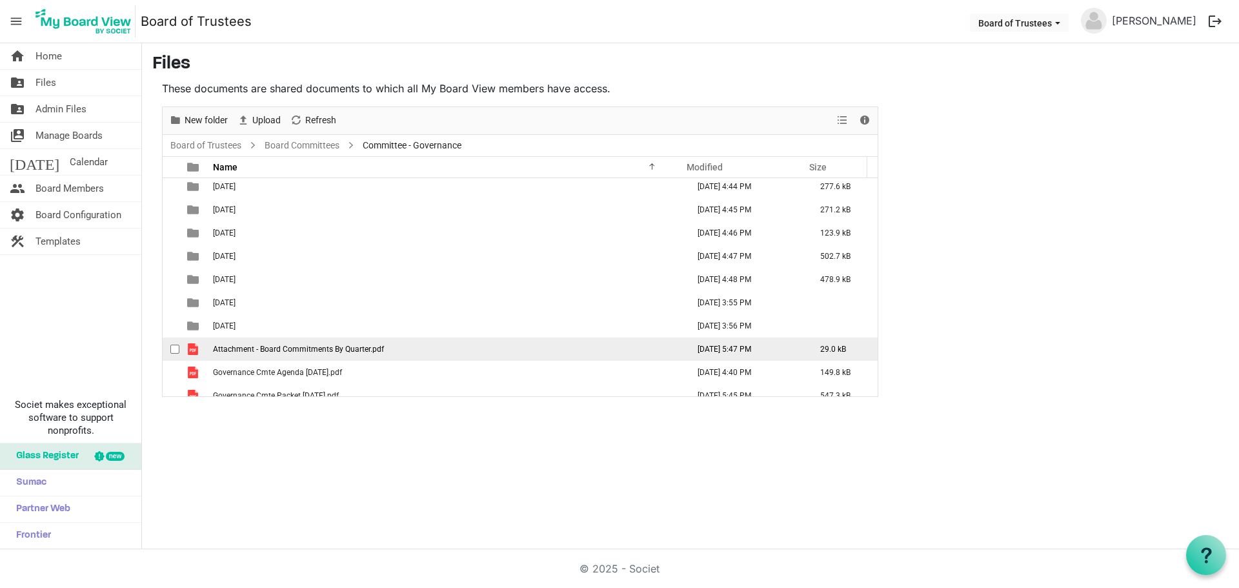
scroll to position [130, 0]
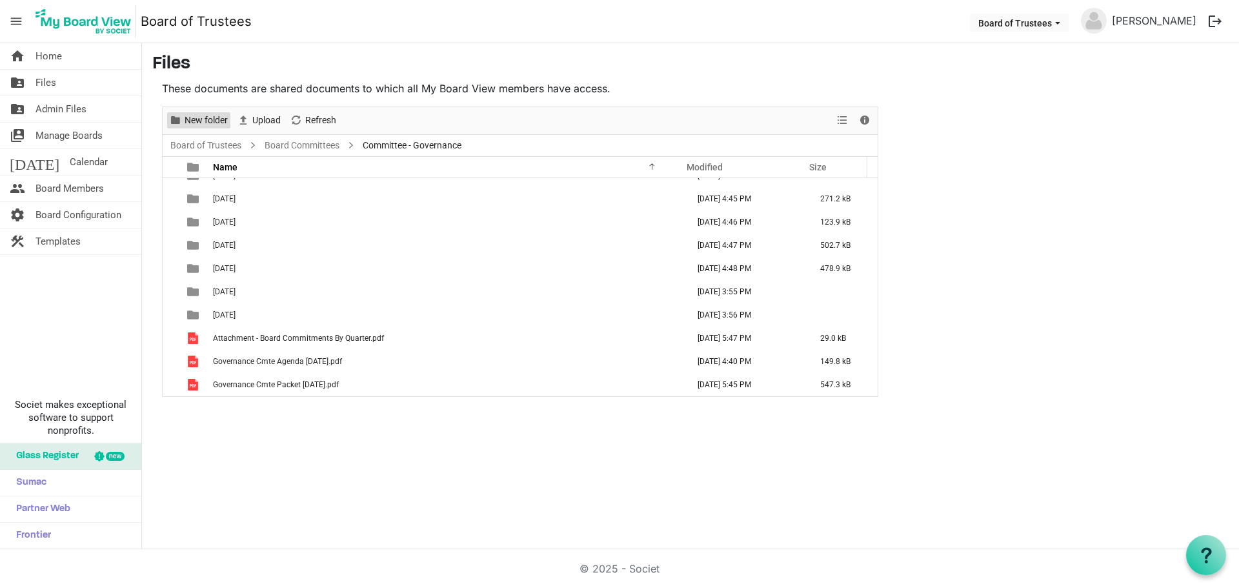
click at [190, 119] on span "New folder" at bounding box center [206, 120] width 46 height 16
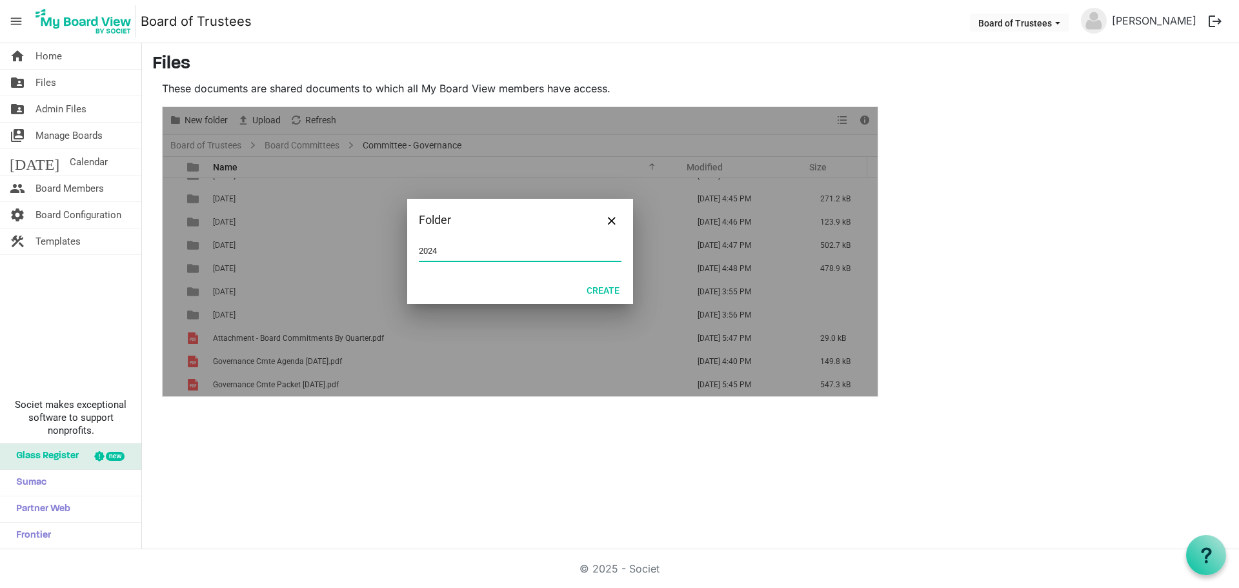
type input "2024"
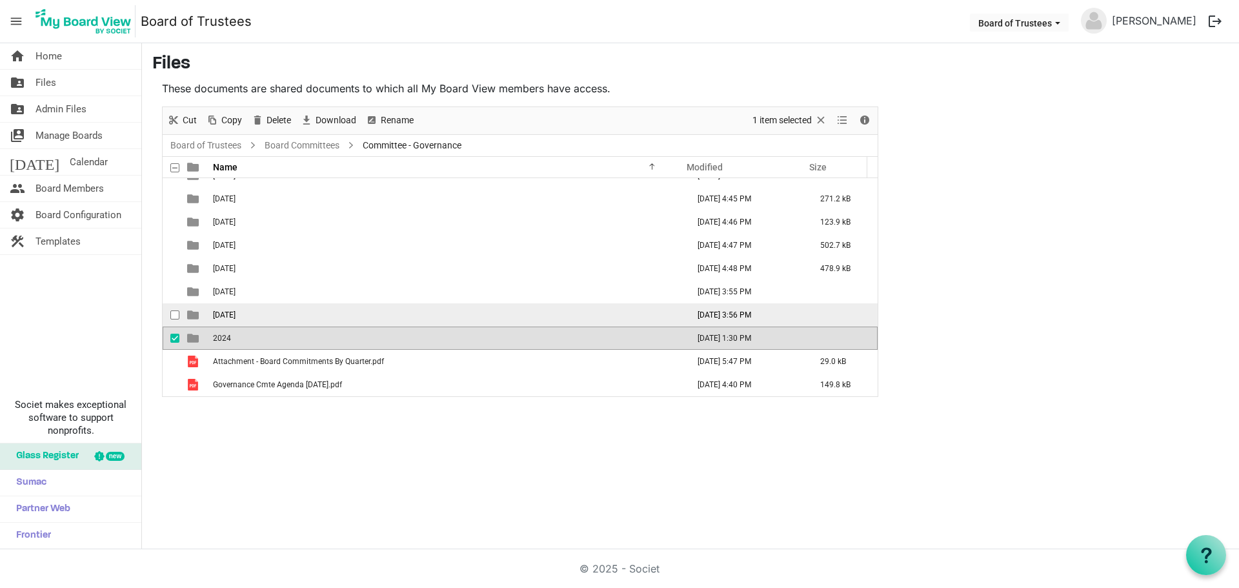
click at [235, 312] on span "[DATE]" at bounding box center [224, 314] width 23 height 9
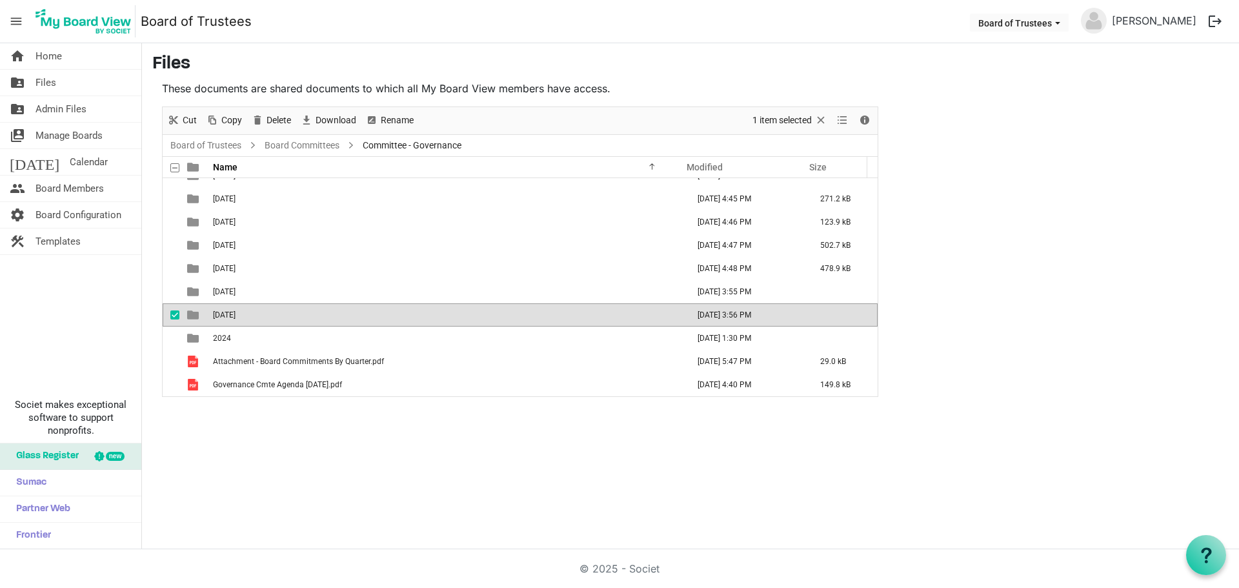
click at [235, 312] on span "[DATE]" at bounding box center [224, 314] width 23 height 9
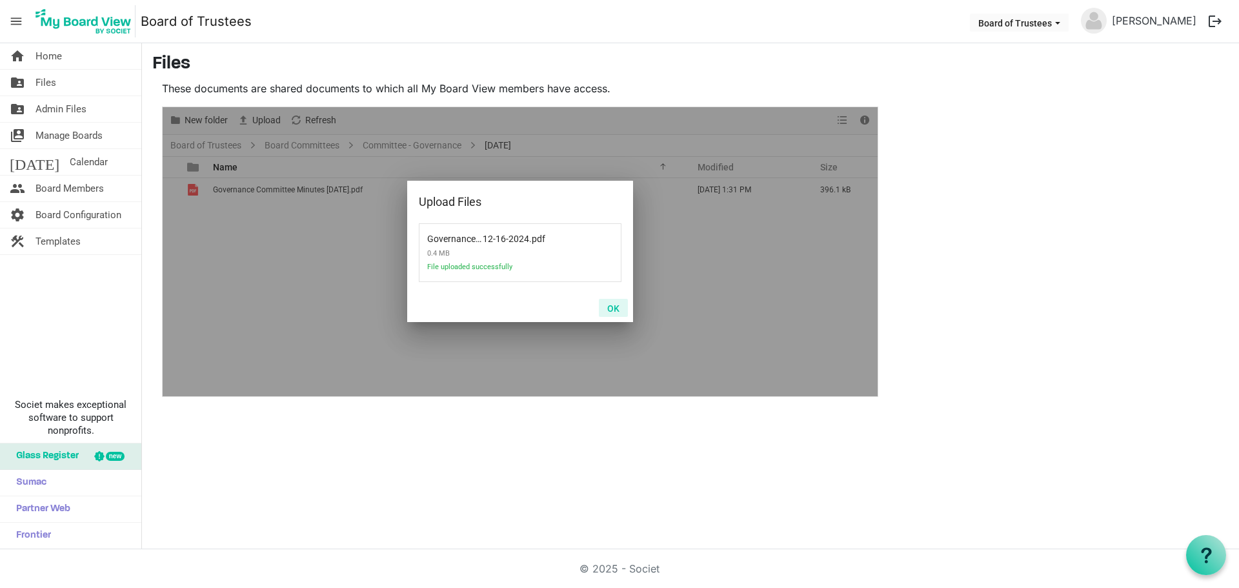
click at [613, 306] on button "OK" at bounding box center [613, 308] width 29 height 18
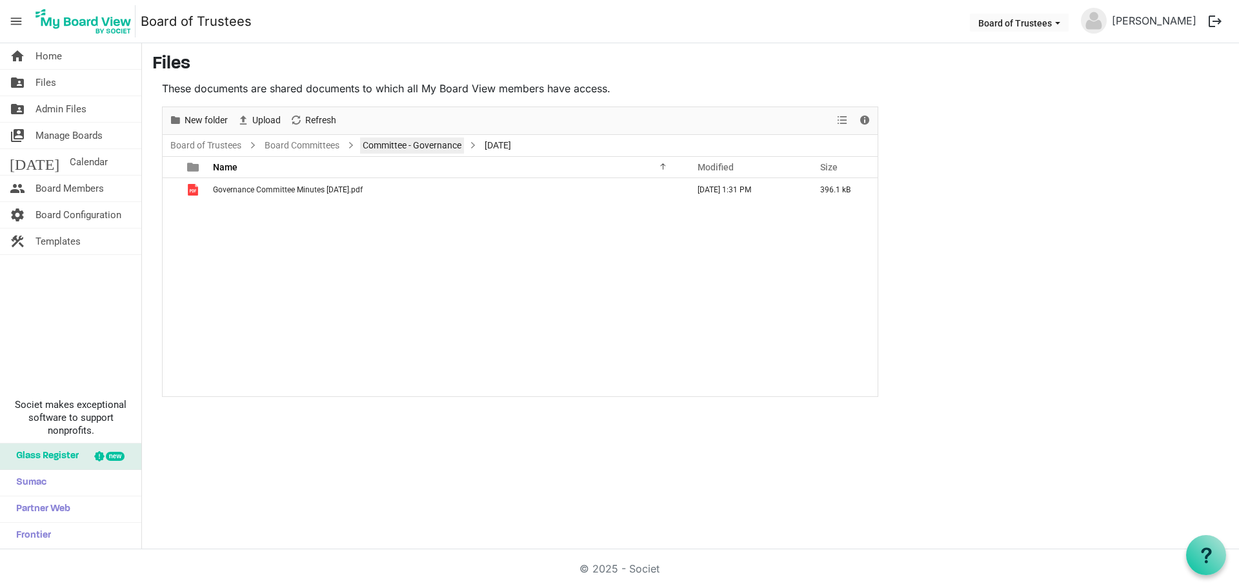
click at [437, 145] on link "Committee - Governance" at bounding box center [412, 145] width 104 height 16
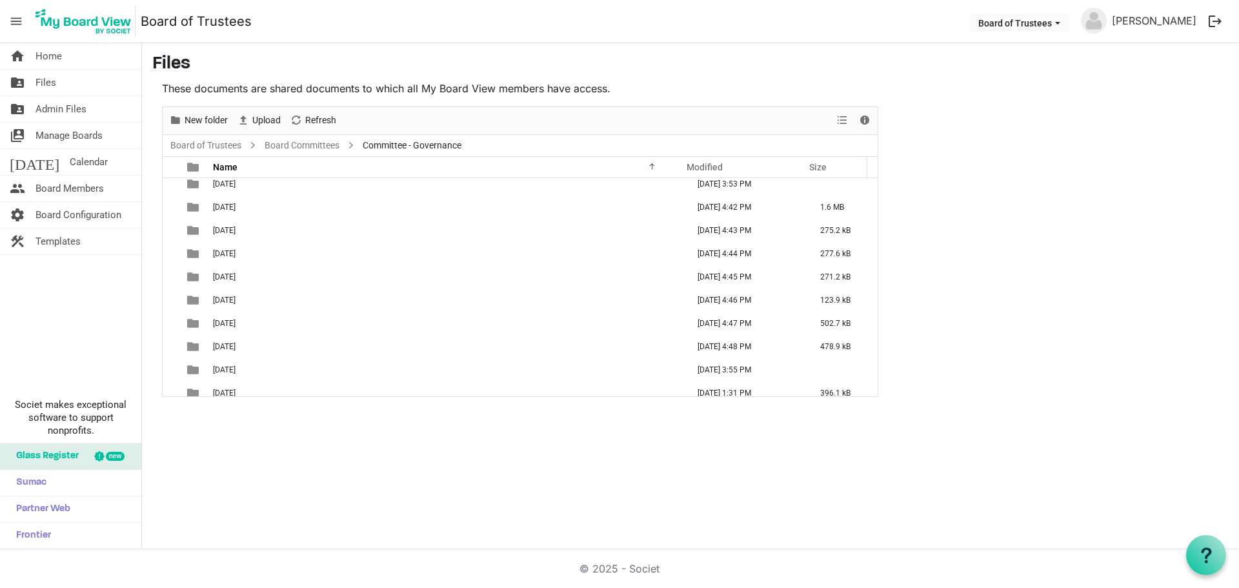
scroll to position [129, 0]
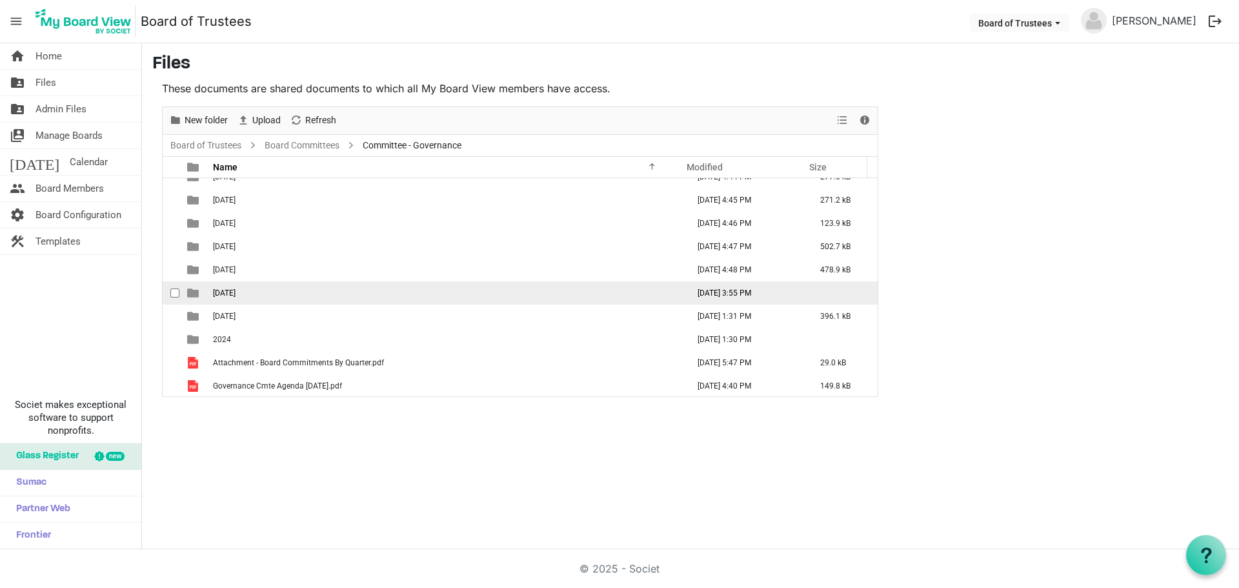
click at [235, 294] on span "[DATE]" at bounding box center [224, 292] width 23 height 9
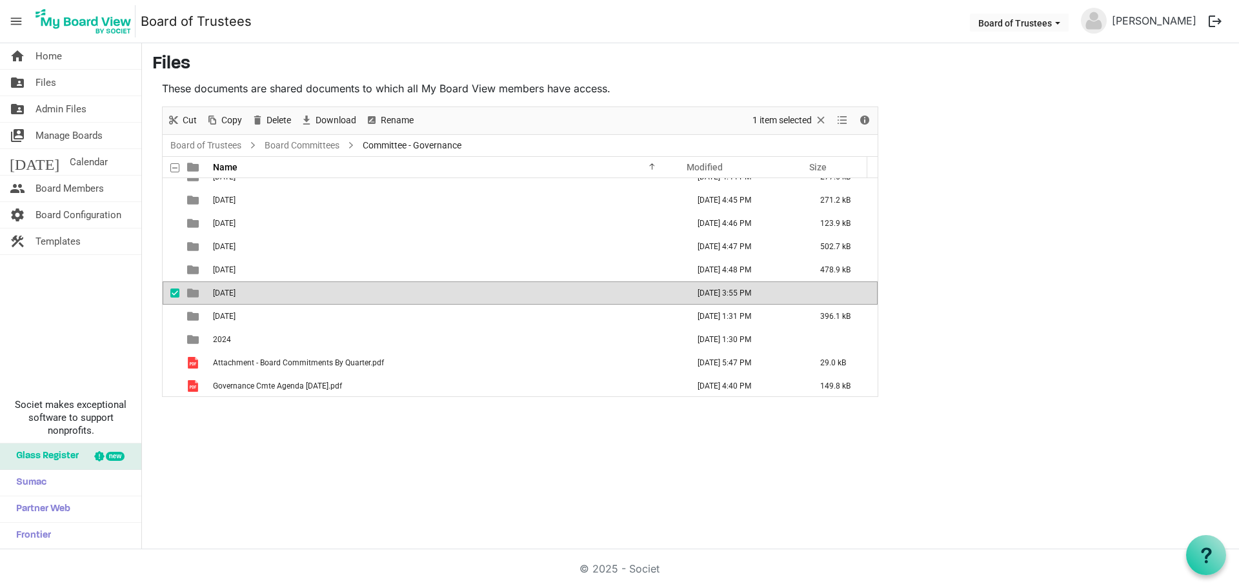
click at [235, 294] on span "[DATE]" at bounding box center [224, 292] width 23 height 9
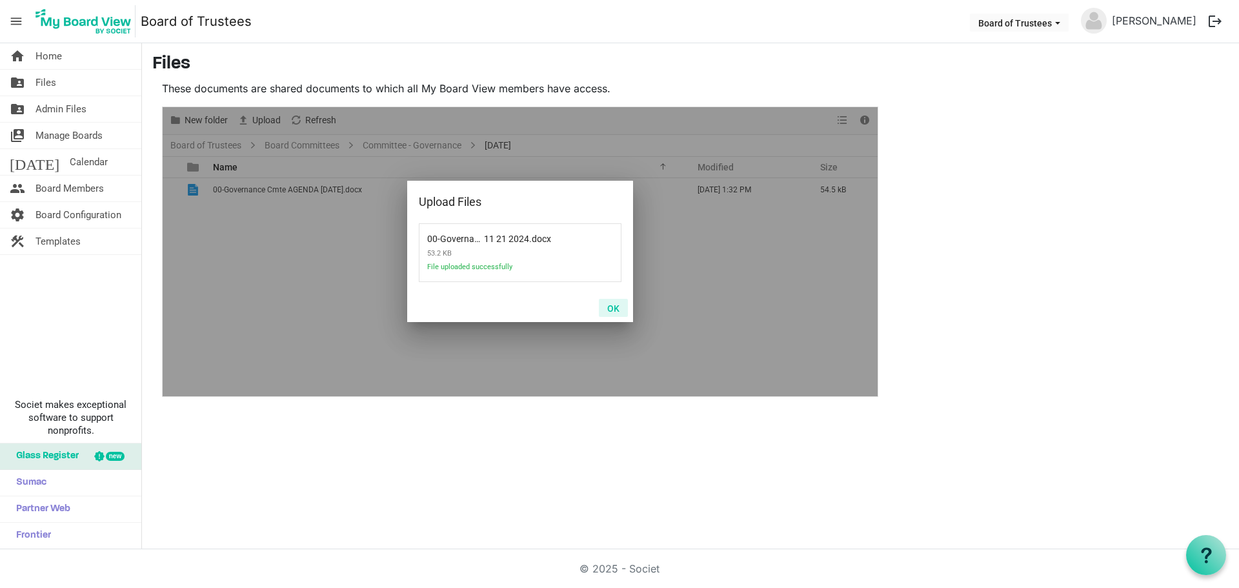
click at [612, 308] on button "OK" at bounding box center [613, 308] width 29 height 18
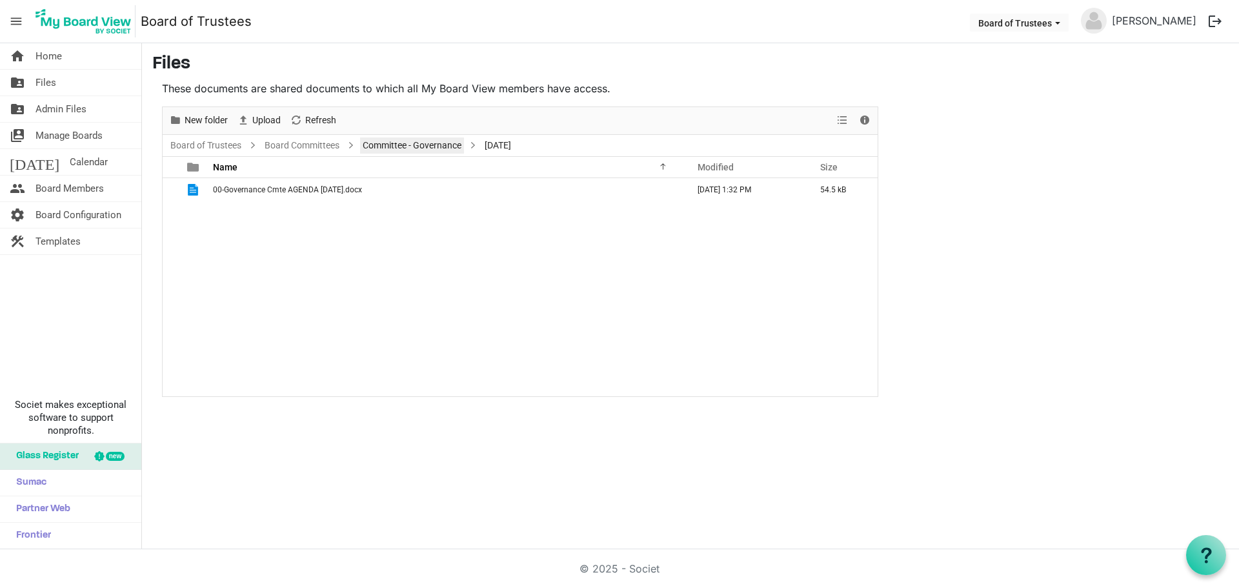
click at [448, 145] on link "Committee - Governance" at bounding box center [412, 145] width 104 height 16
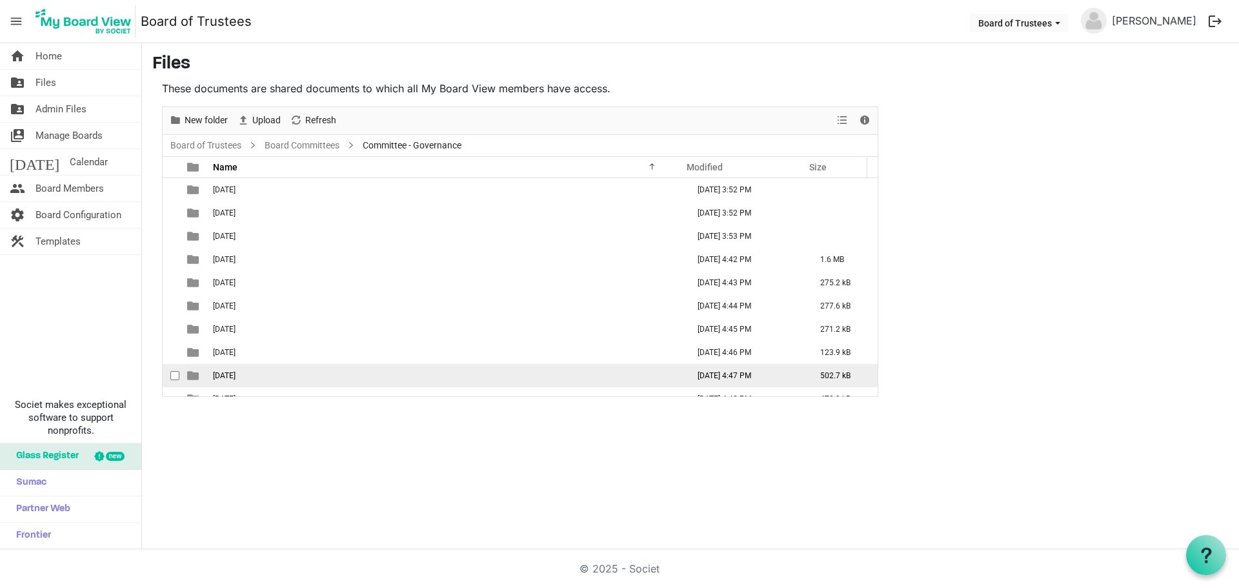
scroll to position [65, 0]
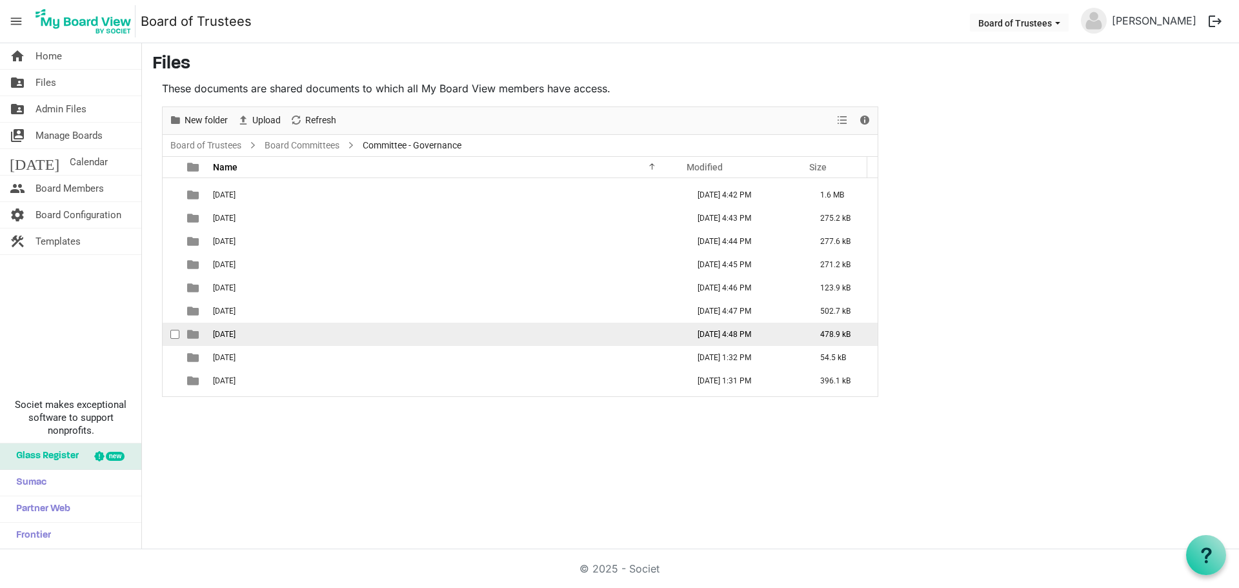
click at [250, 339] on td "[DATE]" at bounding box center [446, 334] width 475 height 23
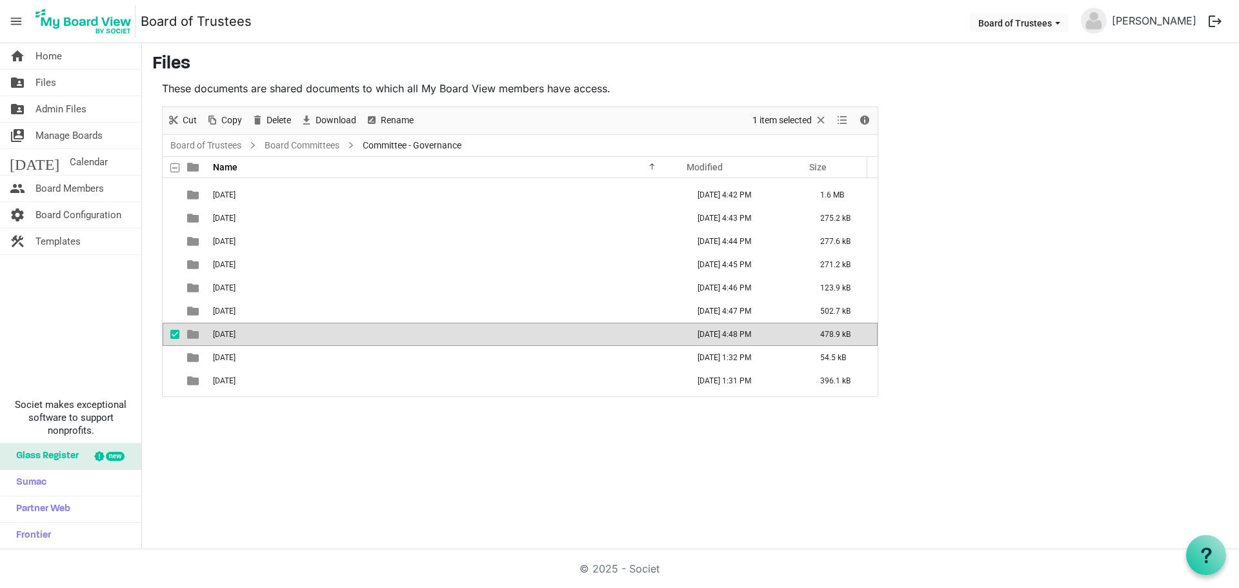
click at [250, 339] on td "[DATE]" at bounding box center [446, 334] width 475 height 23
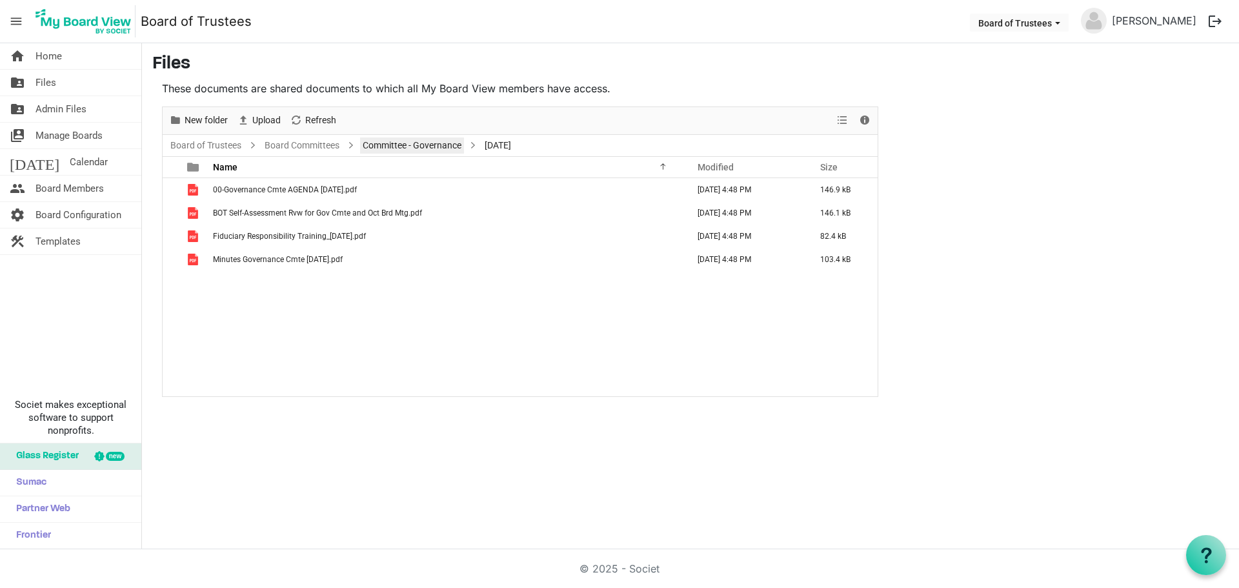
click at [428, 147] on link "Committee - Governance" at bounding box center [412, 145] width 104 height 16
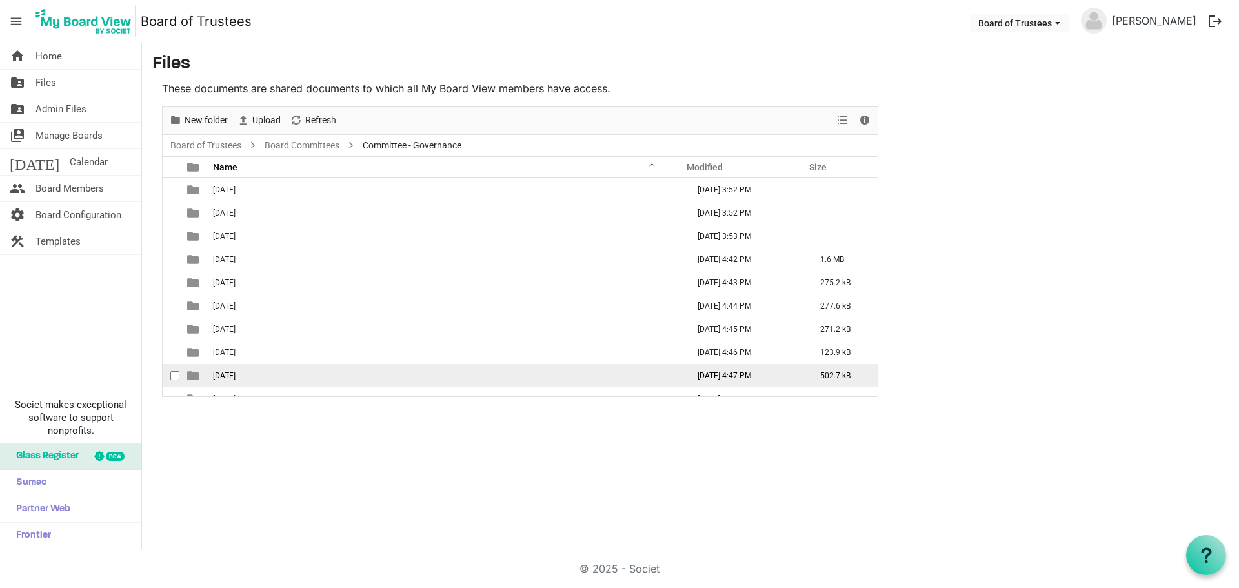
scroll to position [65, 0]
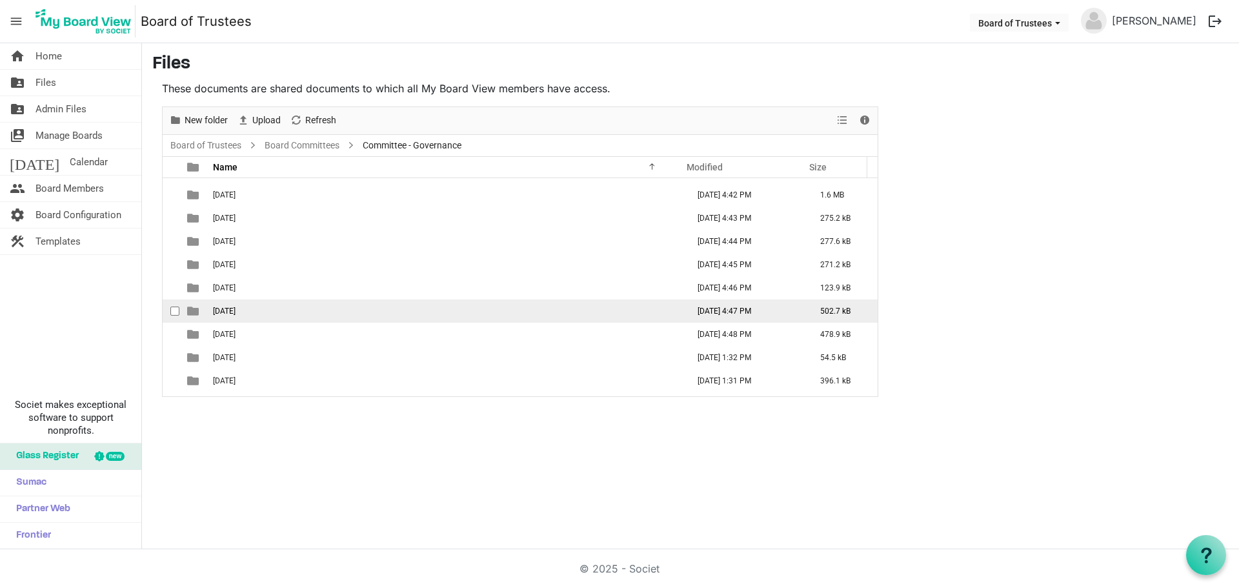
click at [235, 312] on span "[DATE]" at bounding box center [224, 310] width 23 height 9
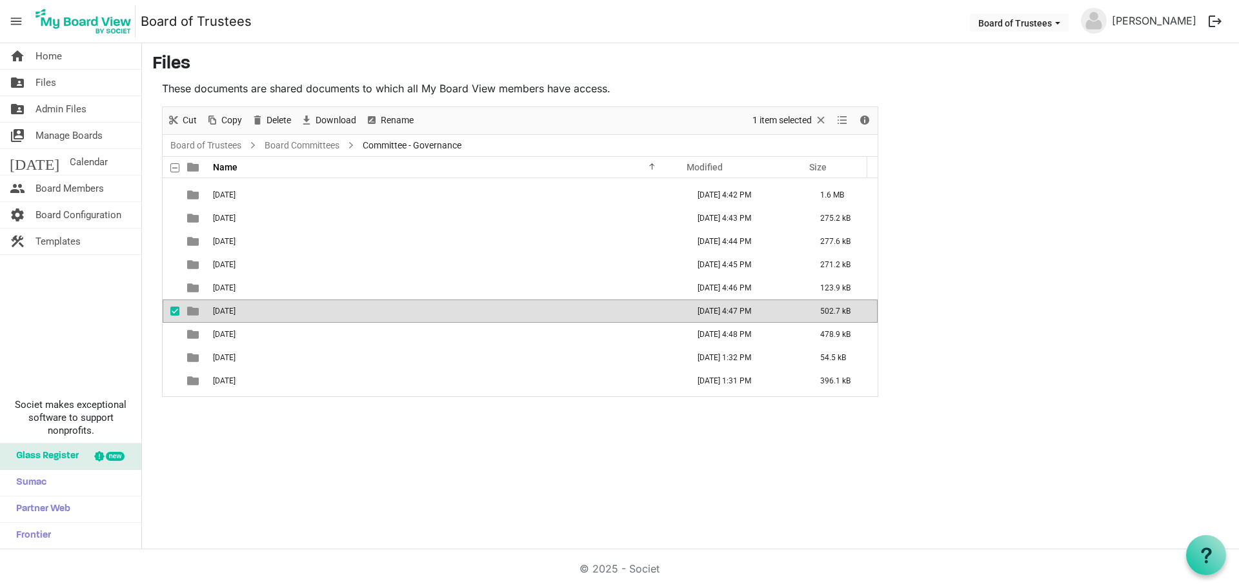
click at [235, 312] on span "[DATE]" at bounding box center [224, 310] width 23 height 9
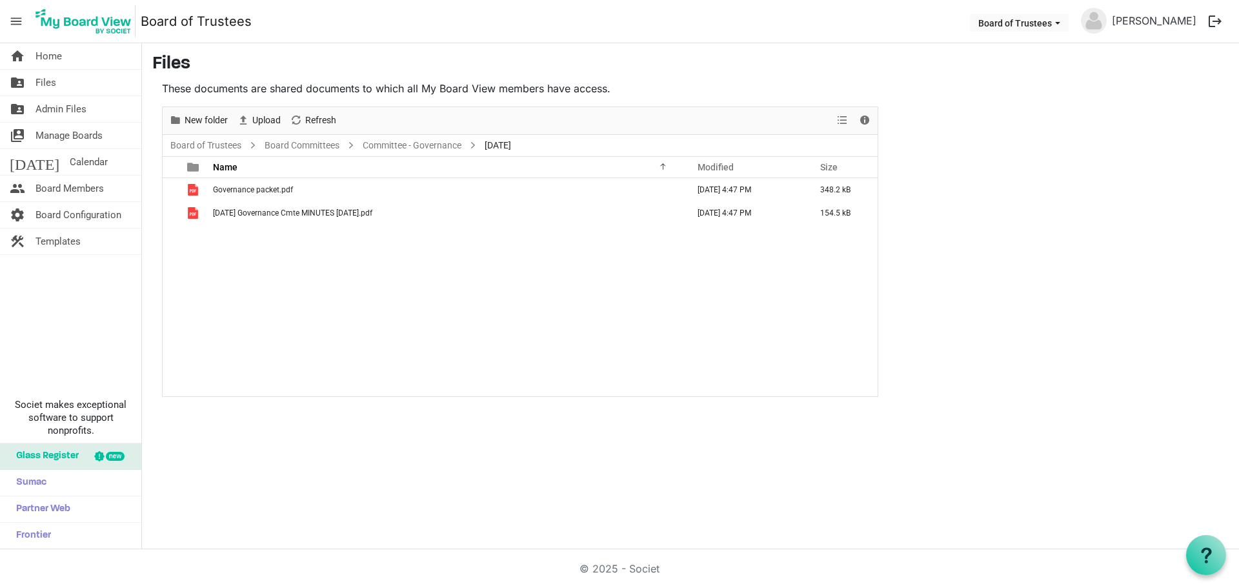
scroll to position [0, 0]
click at [506, 146] on span "[DATE]" at bounding box center [498, 145] width 32 height 16
click at [403, 144] on link "Committee - Governance" at bounding box center [412, 145] width 104 height 16
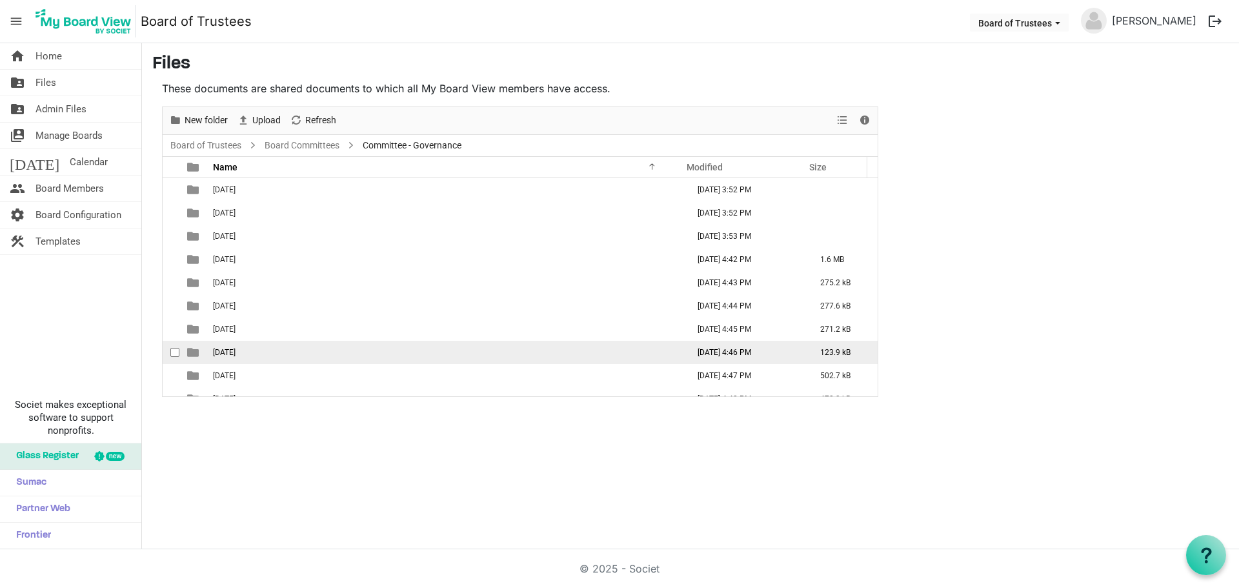
click at [235, 348] on span "08-August 2024" at bounding box center [224, 352] width 23 height 9
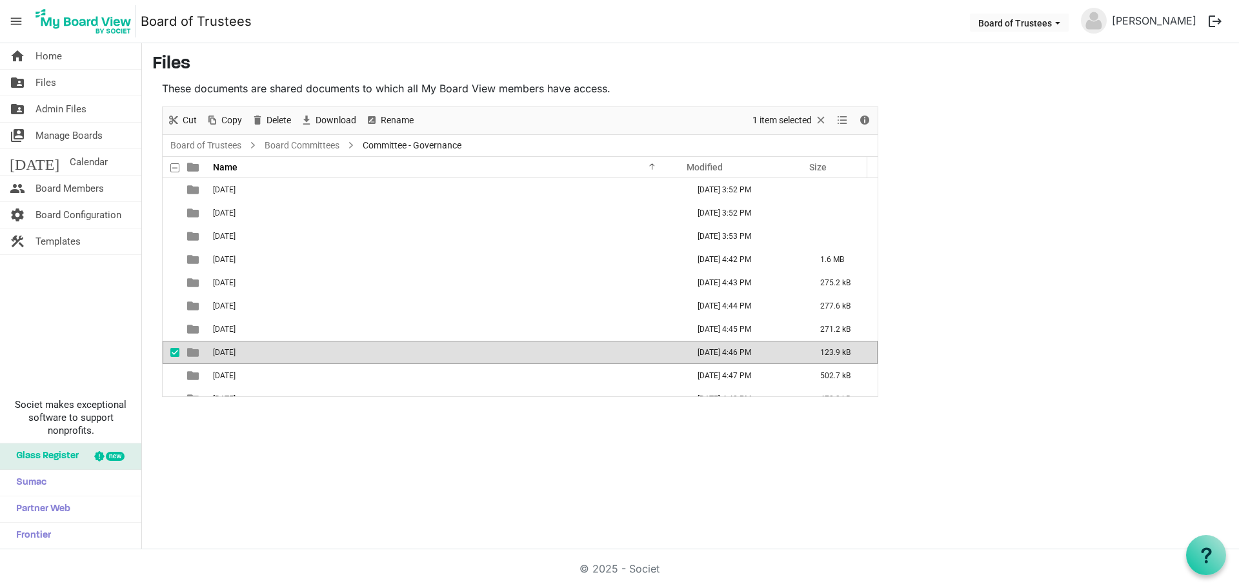
click at [235, 348] on span "08-August 2024" at bounding box center [224, 352] width 23 height 9
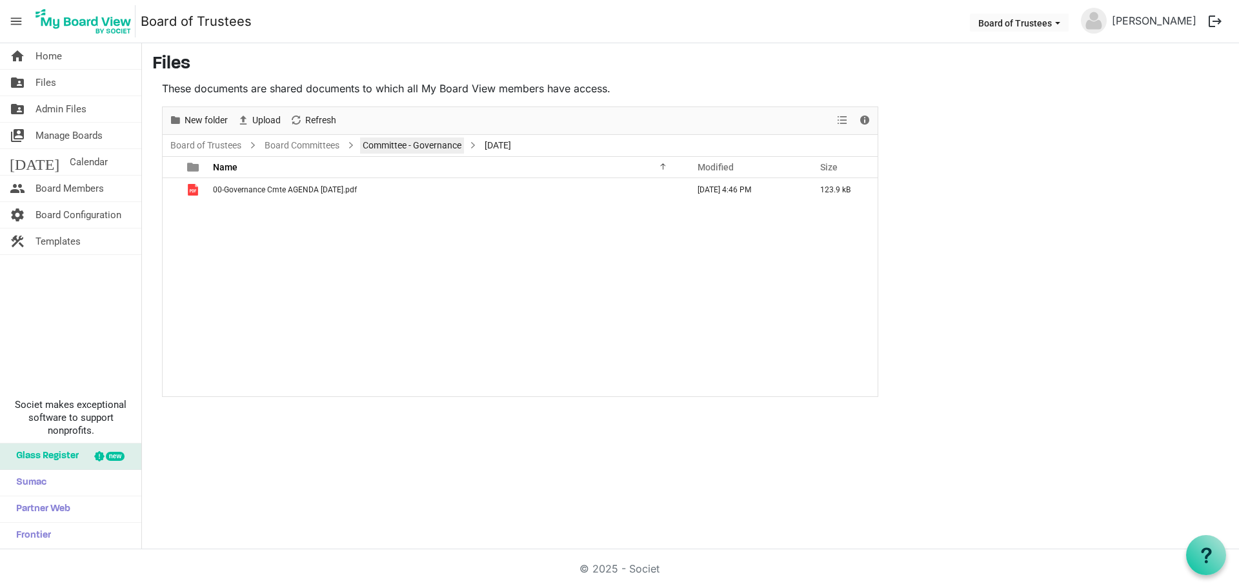
drag, startPoint x: 426, startPoint y: 148, endPoint x: 401, endPoint y: 154, distance: 26.5
click at [426, 148] on link "Committee - Governance" at bounding box center [412, 145] width 104 height 16
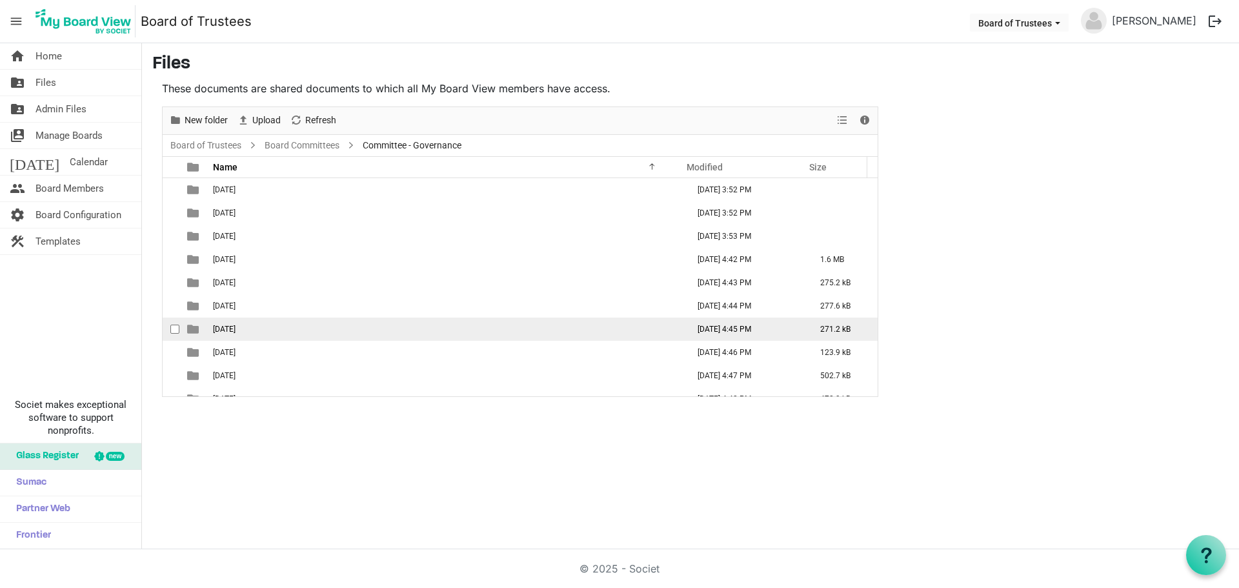
click at [228, 328] on span "07-July 2024" at bounding box center [224, 329] width 23 height 9
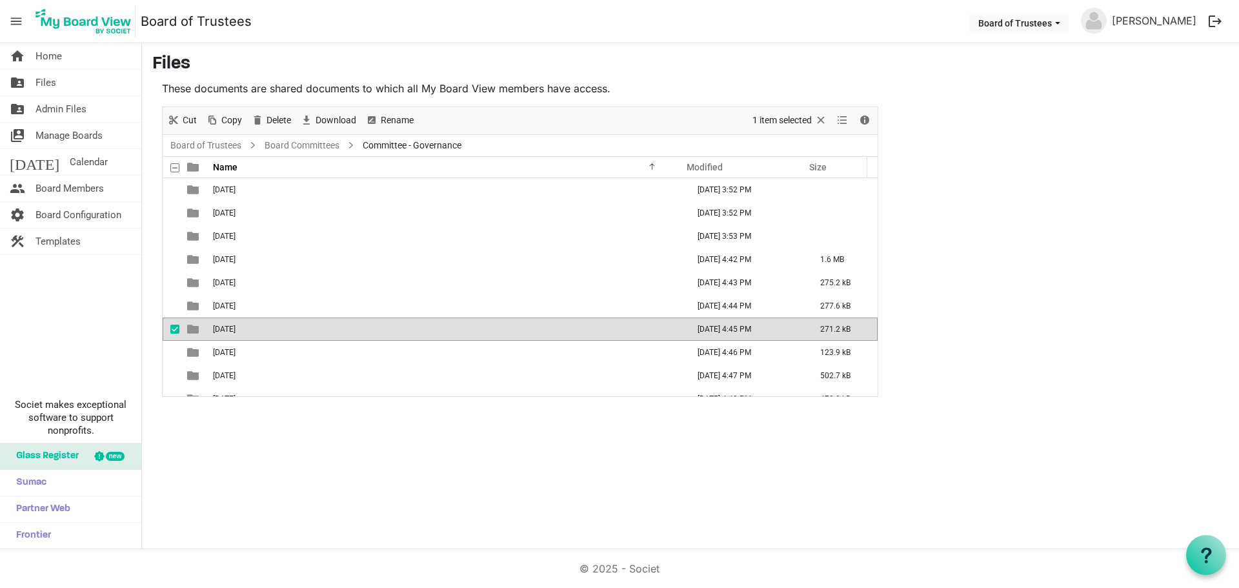
click at [228, 328] on span "07-July 2024" at bounding box center [224, 329] width 23 height 9
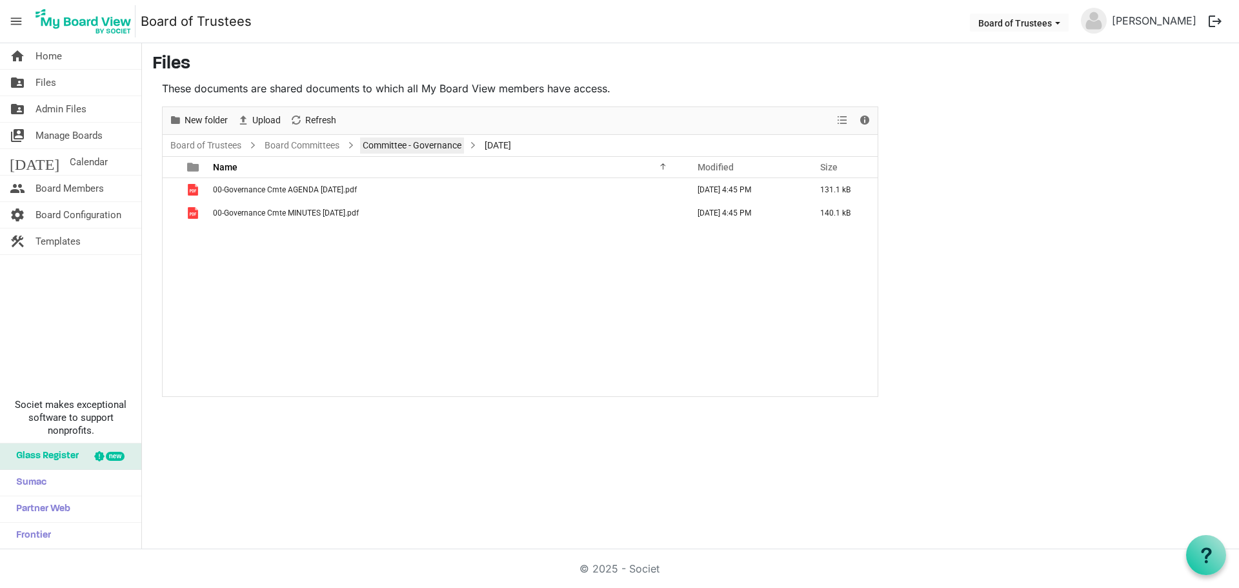
click at [423, 146] on link "Committee - Governance" at bounding box center [412, 145] width 104 height 16
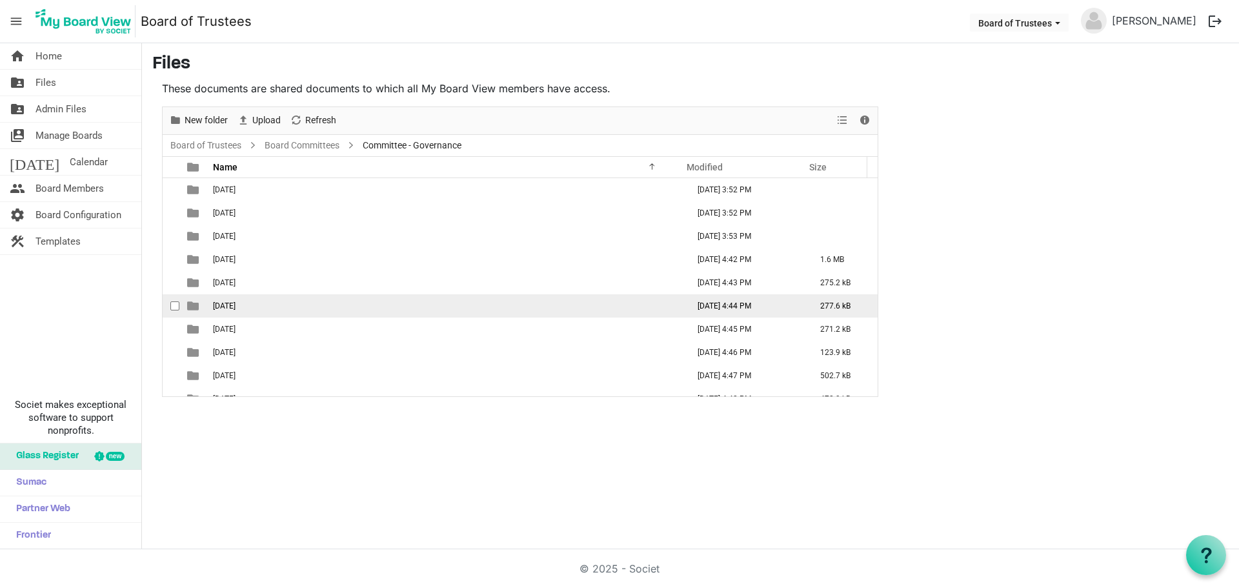
click at [234, 303] on span "06-June 2024" at bounding box center [224, 305] width 23 height 9
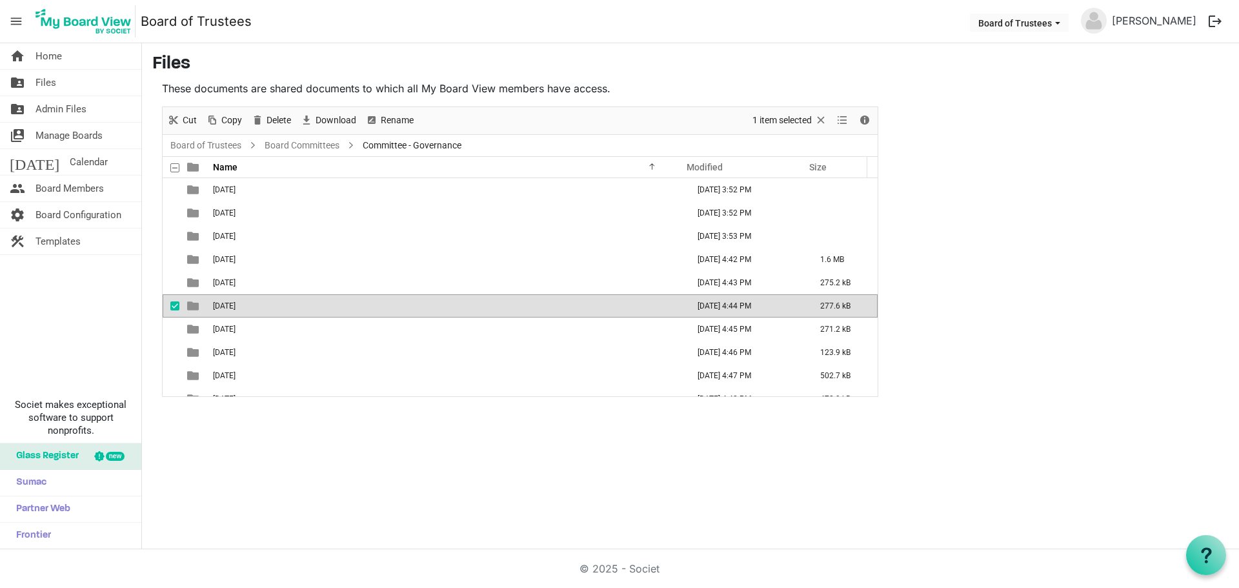
click at [234, 303] on span "06-June 2024" at bounding box center [224, 305] width 23 height 9
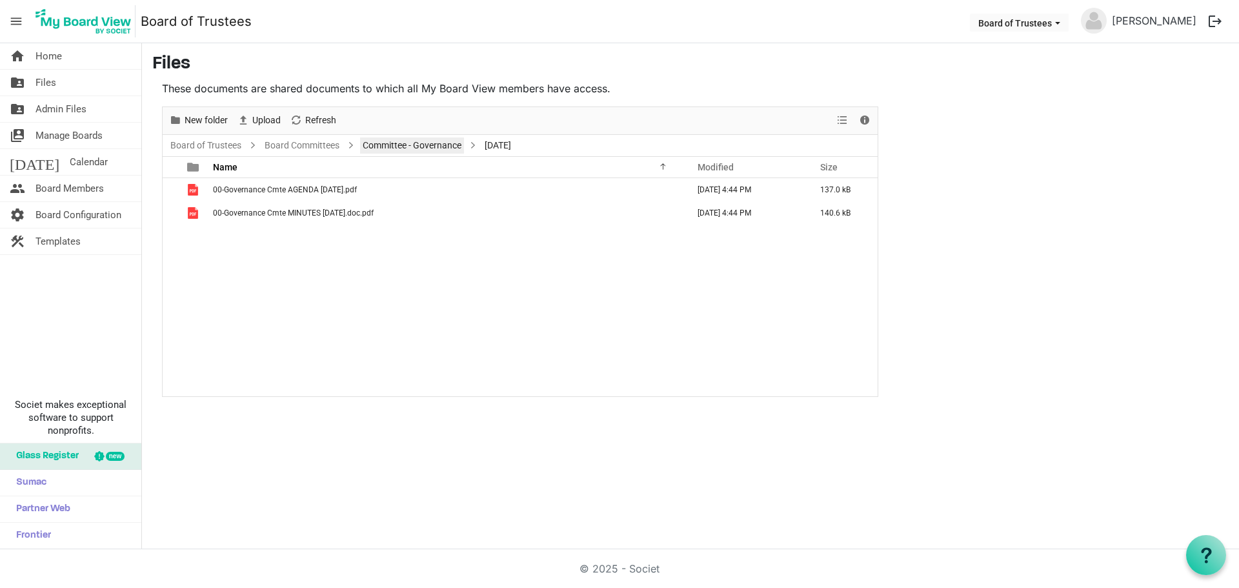
click at [436, 146] on link "Committee - Governance" at bounding box center [412, 145] width 104 height 16
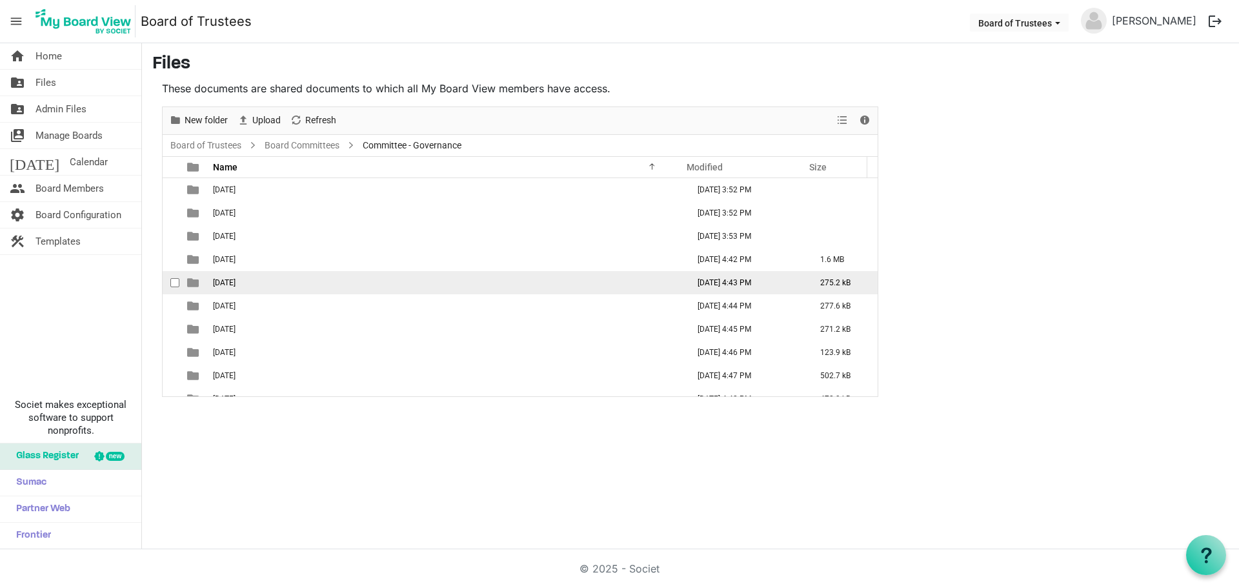
click at [230, 281] on span "05-May 2024" at bounding box center [224, 282] width 23 height 9
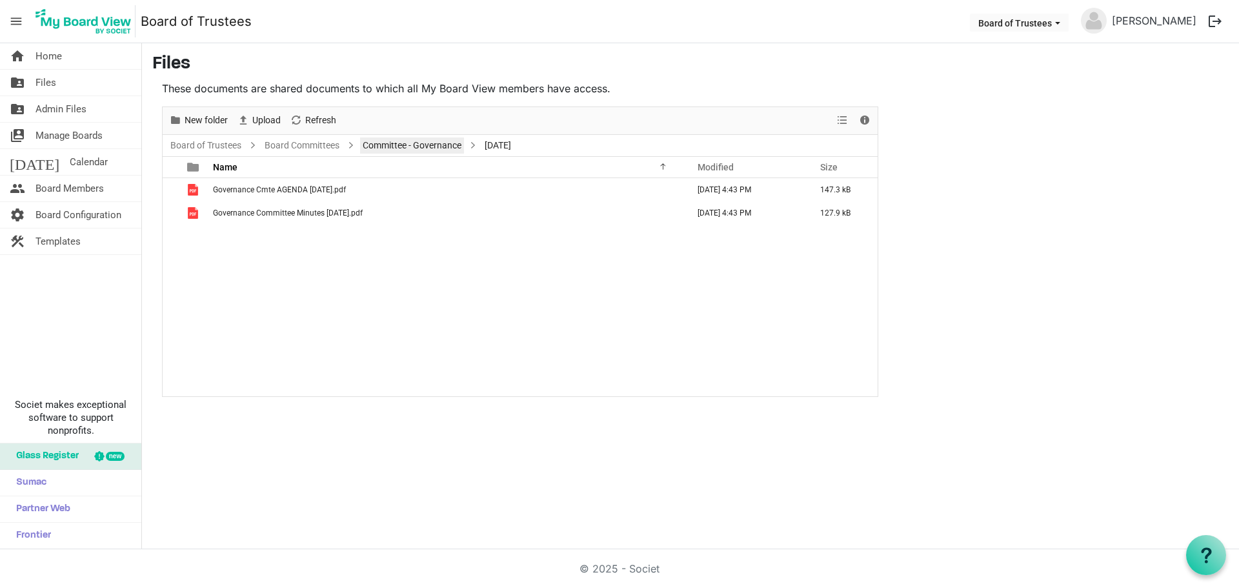
click at [434, 148] on link "Committee - Governance" at bounding box center [412, 145] width 104 height 16
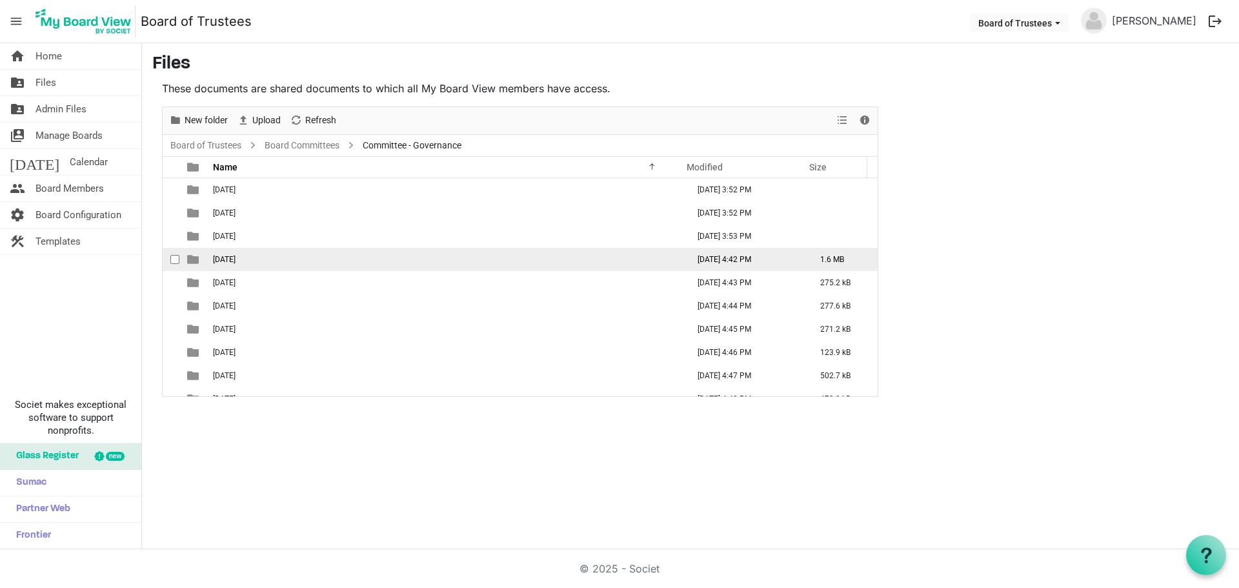
click at [235, 259] on span "04-April 2024" at bounding box center [224, 259] width 23 height 9
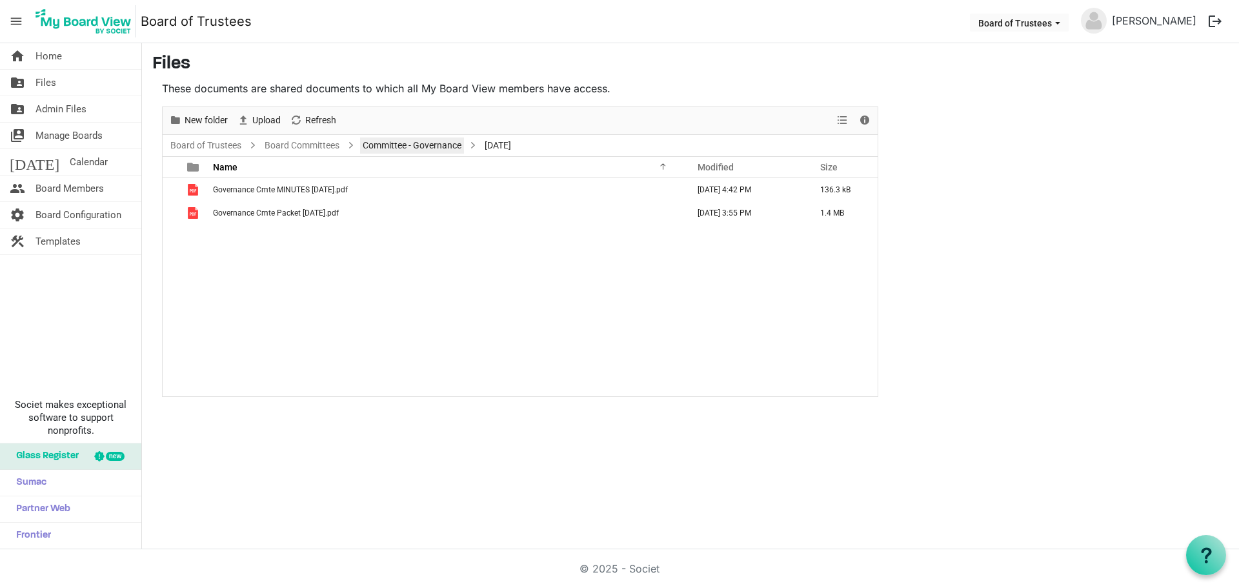
click at [385, 149] on link "Committee - Governance" at bounding box center [412, 145] width 104 height 16
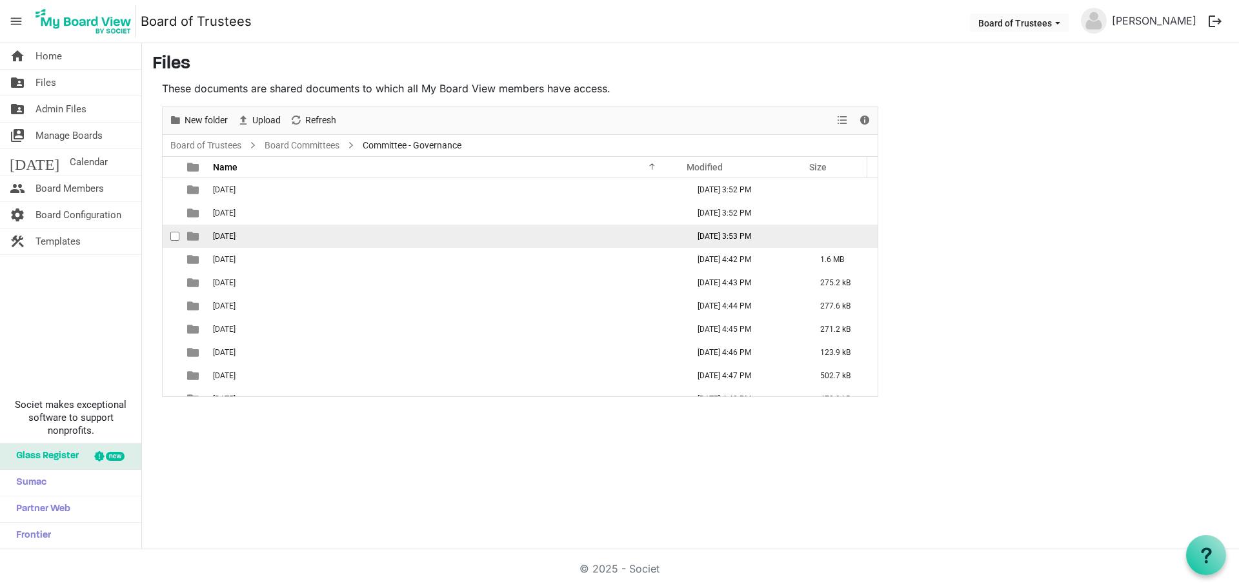
click at [235, 235] on span "03-March 2024" at bounding box center [224, 236] width 23 height 9
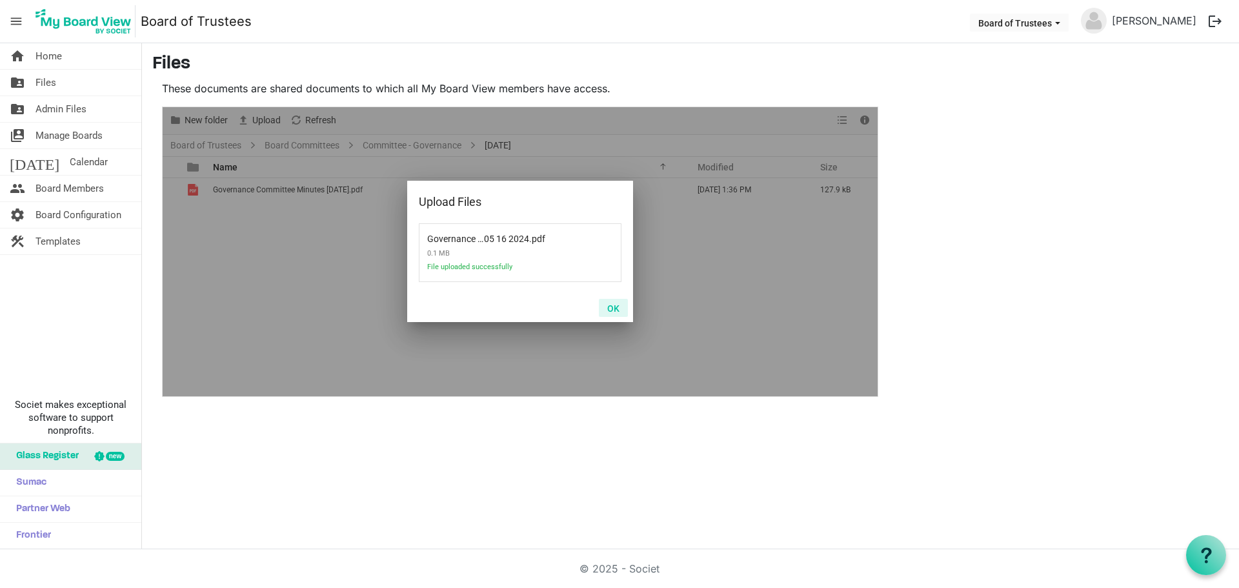
click at [611, 309] on button "OK" at bounding box center [613, 308] width 29 height 18
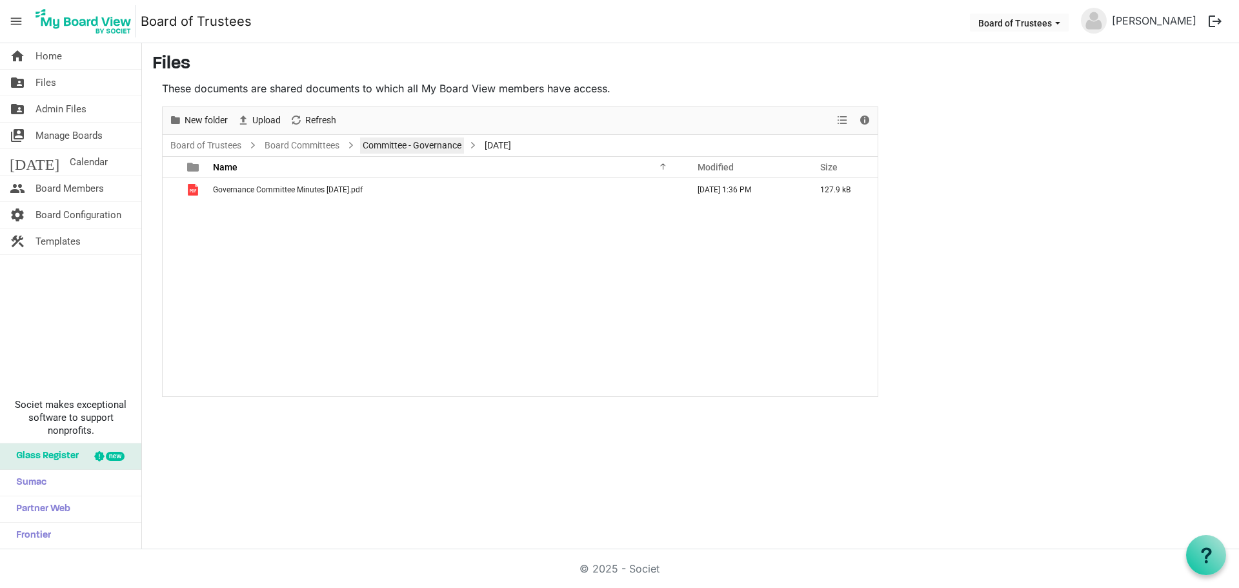
click at [423, 141] on link "Committee - Governance" at bounding box center [412, 145] width 104 height 16
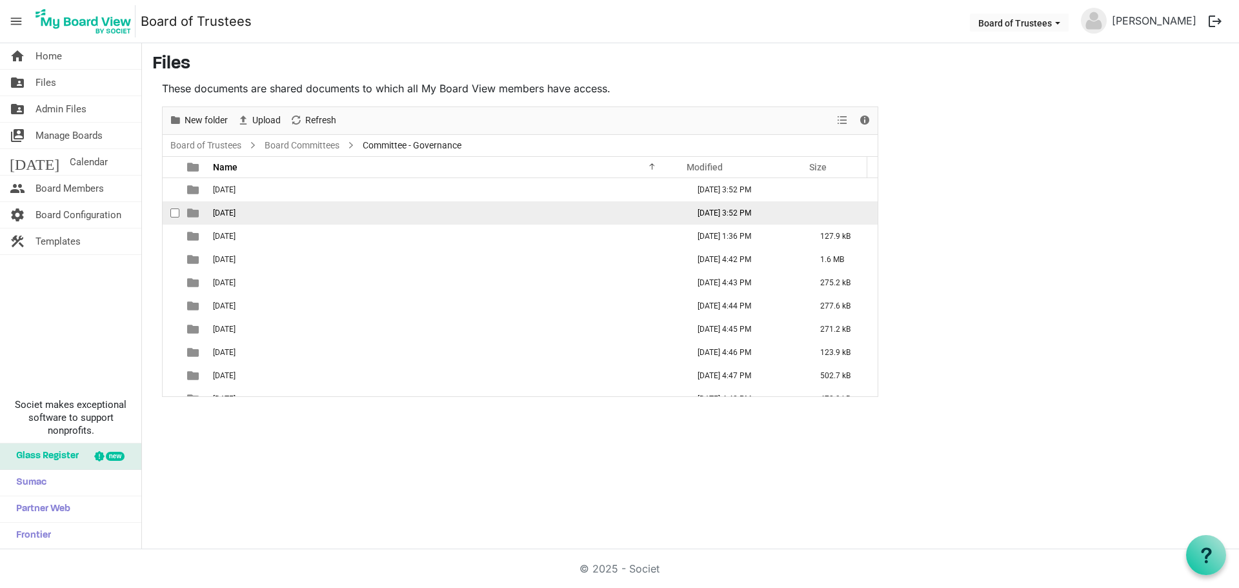
click at [235, 210] on span "02-February 2024" at bounding box center [224, 212] width 23 height 9
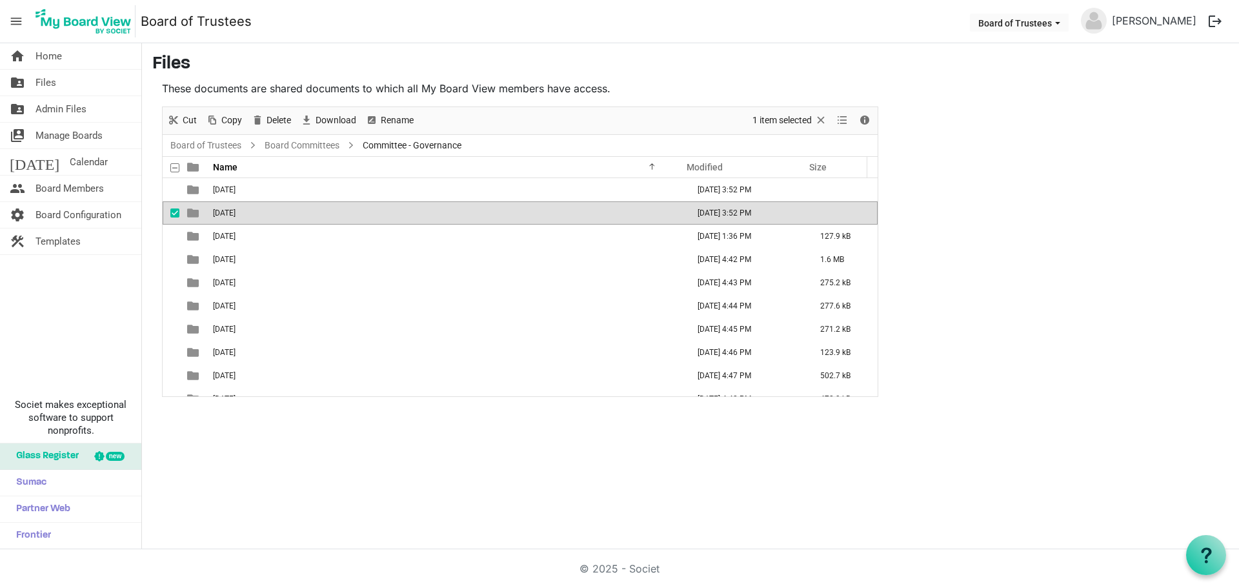
click at [235, 210] on span "02-February 2024" at bounding box center [224, 212] width 23 height 9
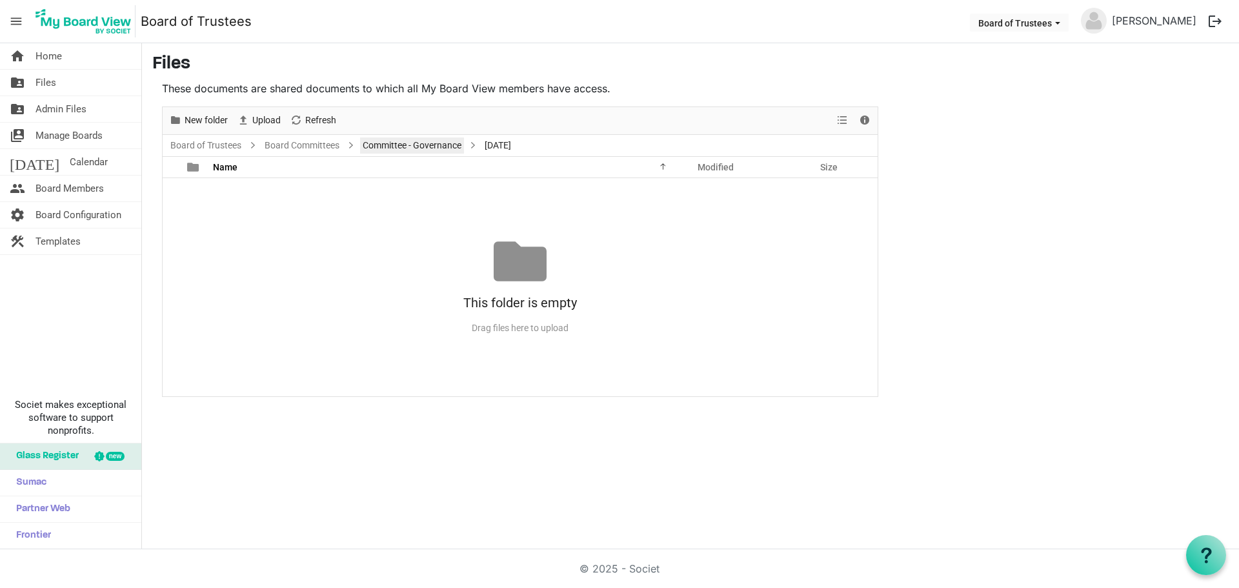
click at [446, 144] on link "Committee - Governance" at bounding box center [412, 145] width 104 height 16
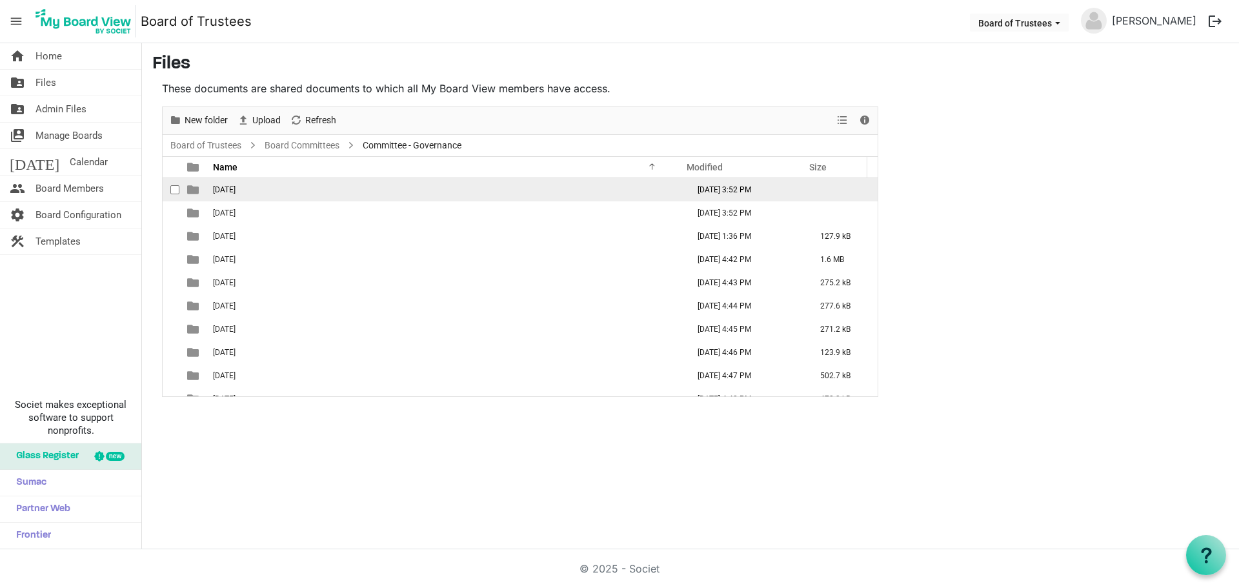
click at [292, 195] on td "01-January 2024" at bounding box center [446, 189] width 475 height 23
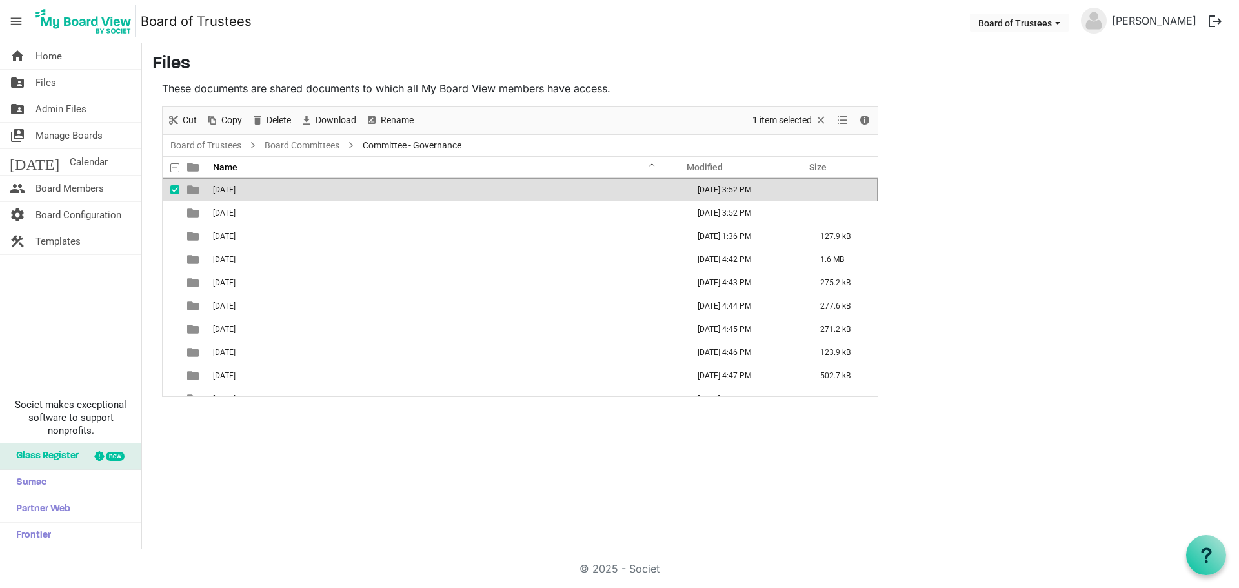
click at [292, 195] on td "01-January 2024" at bounding box center [446, 189] width 475 height 23
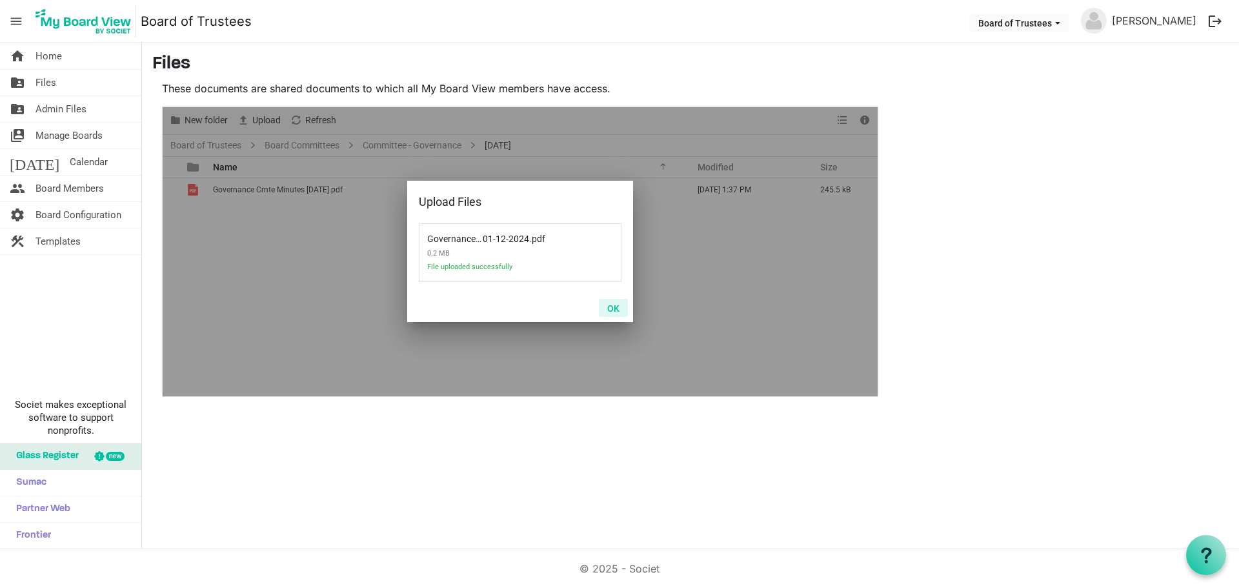
click at [610, 306] on button "OK" at bounding box center [613, 308] width 29 height 18
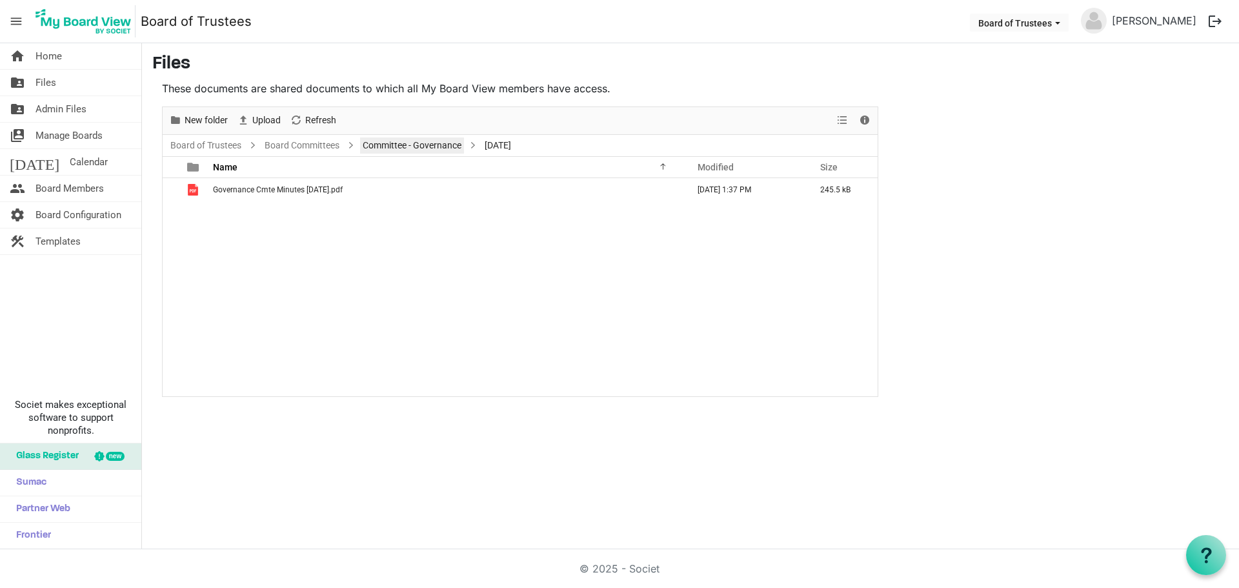
click at [430, 145] on link "Committee - Governance" at bounding box center [412, 145] width 104 height 16
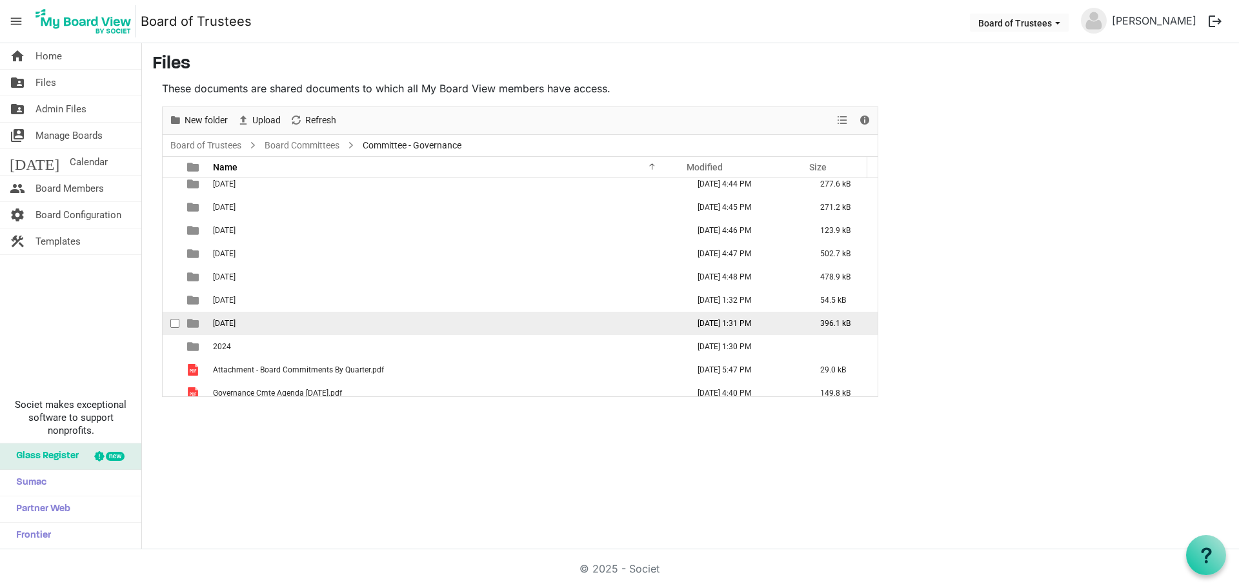
scroll to position [154, 0]
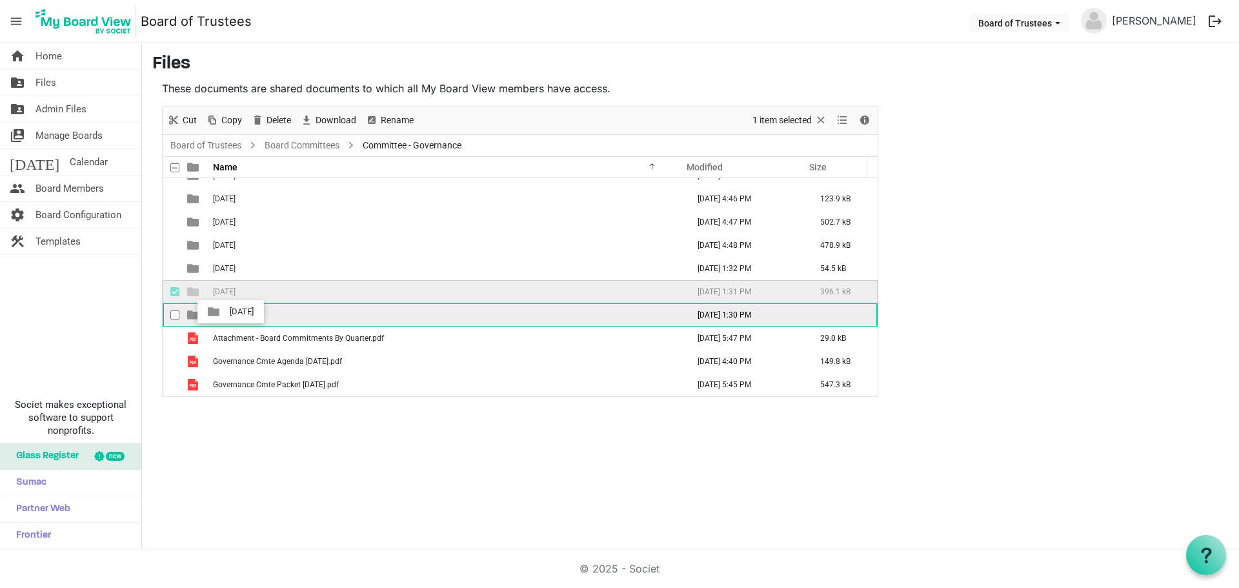
drag, startPoint x: 255, startPoint y: 290, endPoint x: 226, endPoint y: 312, distance: 36.9
click at [226, 312] on tbody "01-January 2024 September 26, 2025 1:37 PM 245.5 kB 02-February 2024 November 2…" at bounding box center [520, 211] width 715 height 372
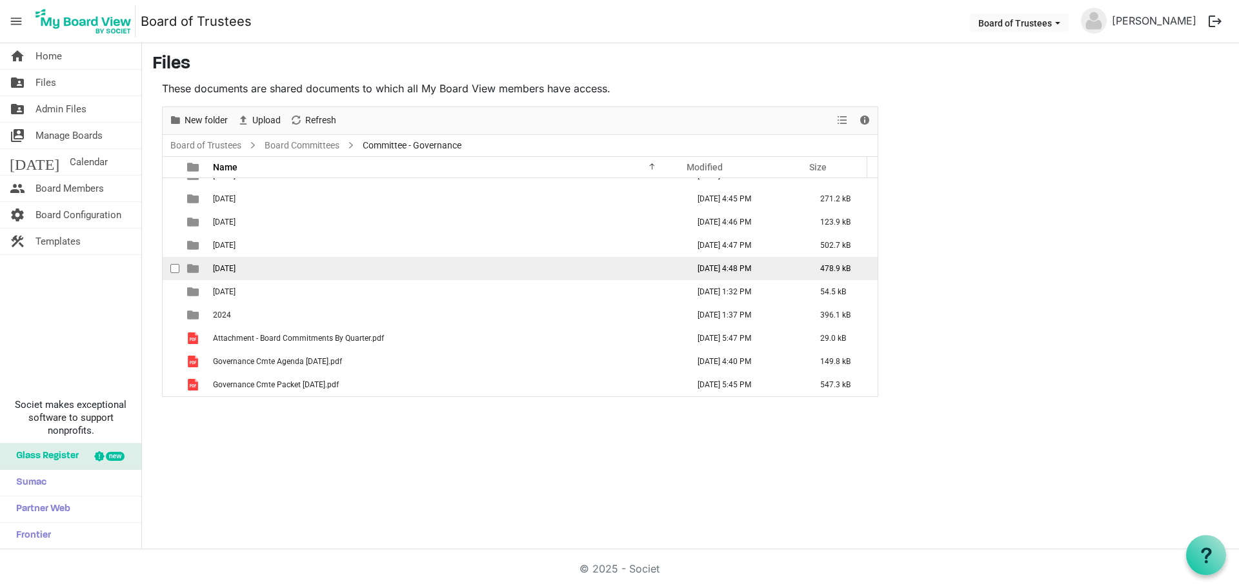
scroll to position [130, 0]
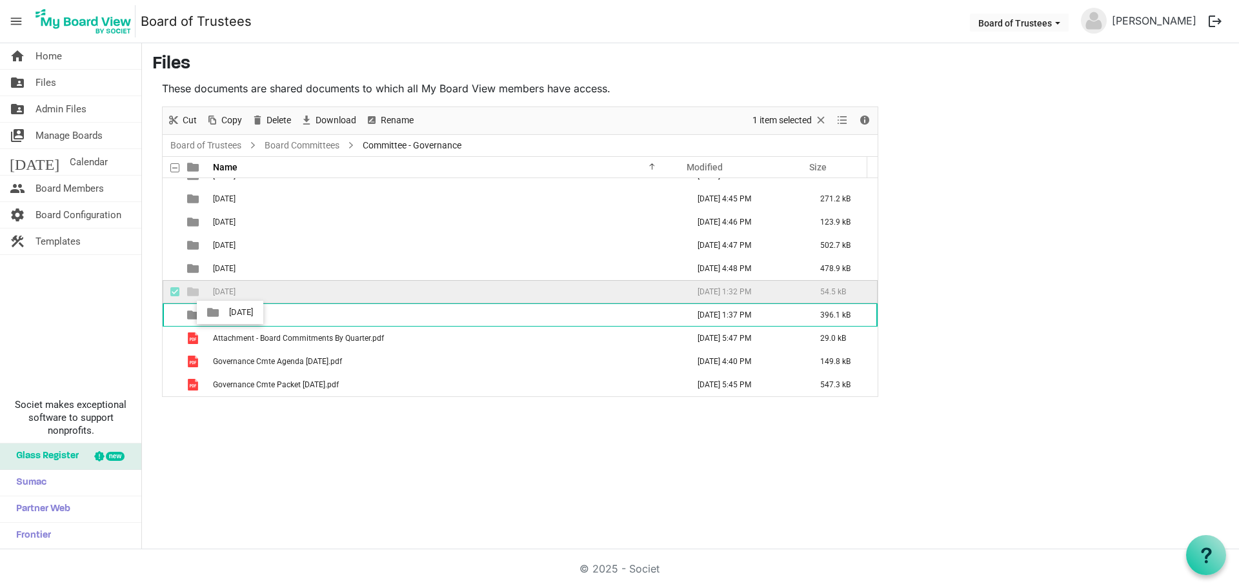
drag, startPoint x: 246, startPoint y: 290, endPoint x: 226, endPoint y: 313, distance: 30.6
click at [225, 314] on tbody "01-January 2024 September 26, 2025 1:37 PM 245.5 kB 02-February 2024 November 2…" at bounding box center [520, 222] width 715 height 348
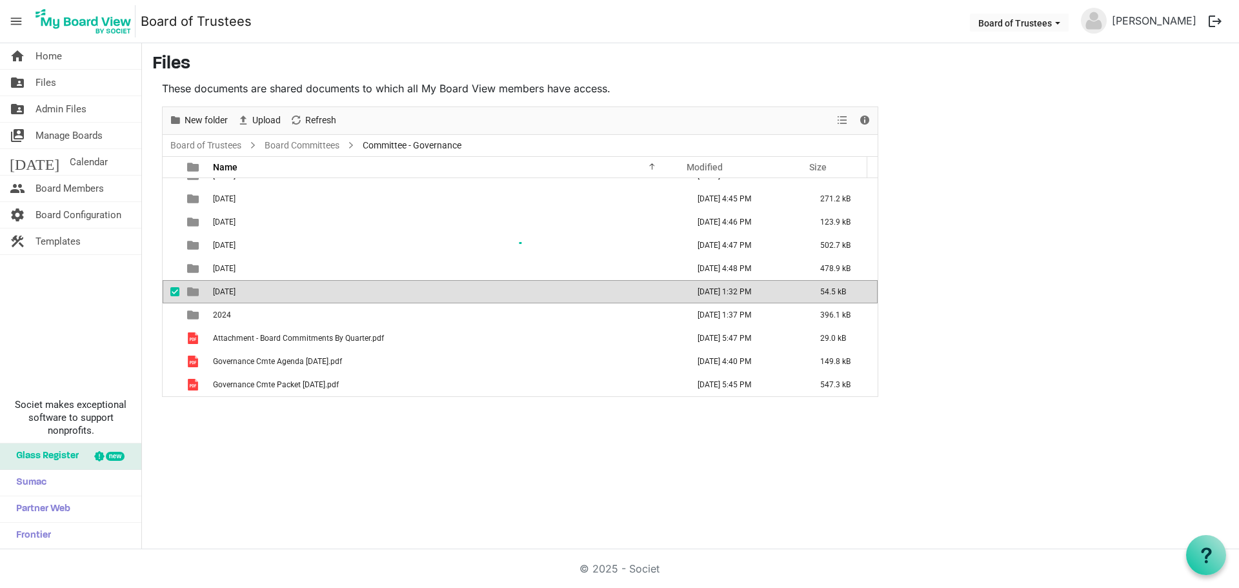
scroll to position [107, 0]
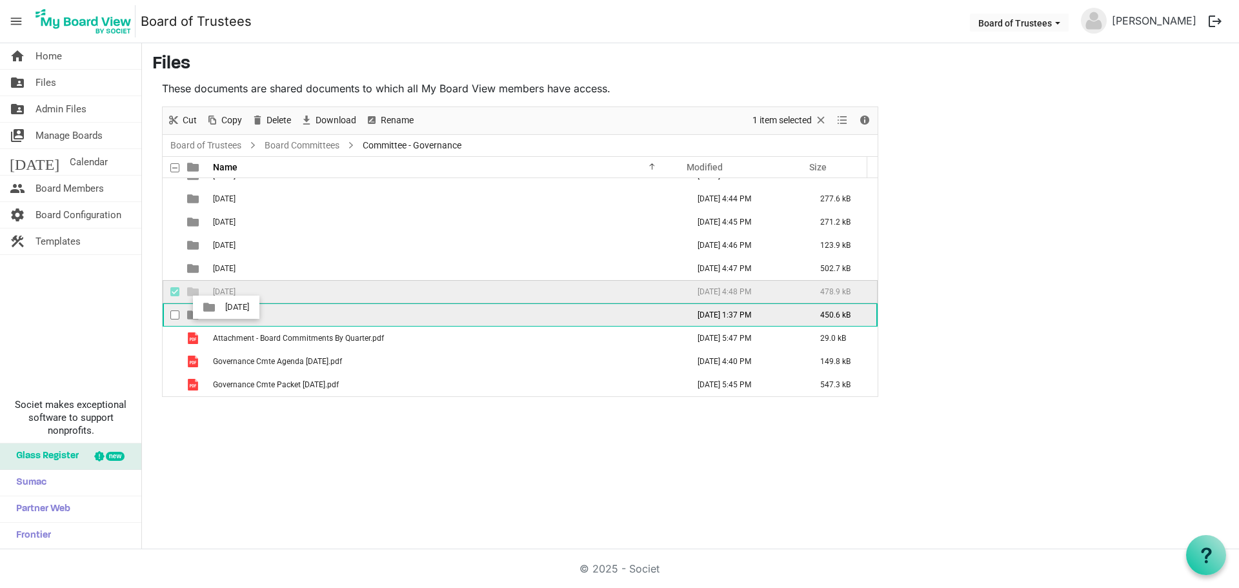
drag, startPoint x: 244, startPoint y: 288, endPoint x: 221, endPoint y: 310, distance: 31.0
click at [221, 310] on tbody "01-January 2024 September 26, 2025 1:37 PM 245.5 kB 02-February 2024 November 2…" at bounding box center [520, 233] width 715 height 325
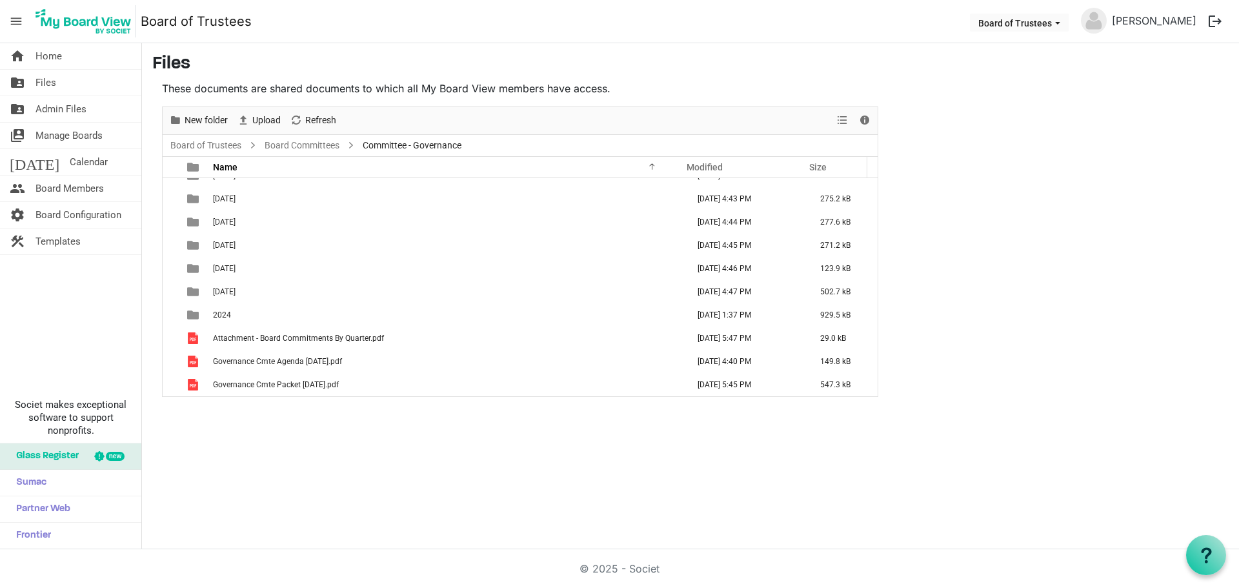
scroll to position [84, 0]
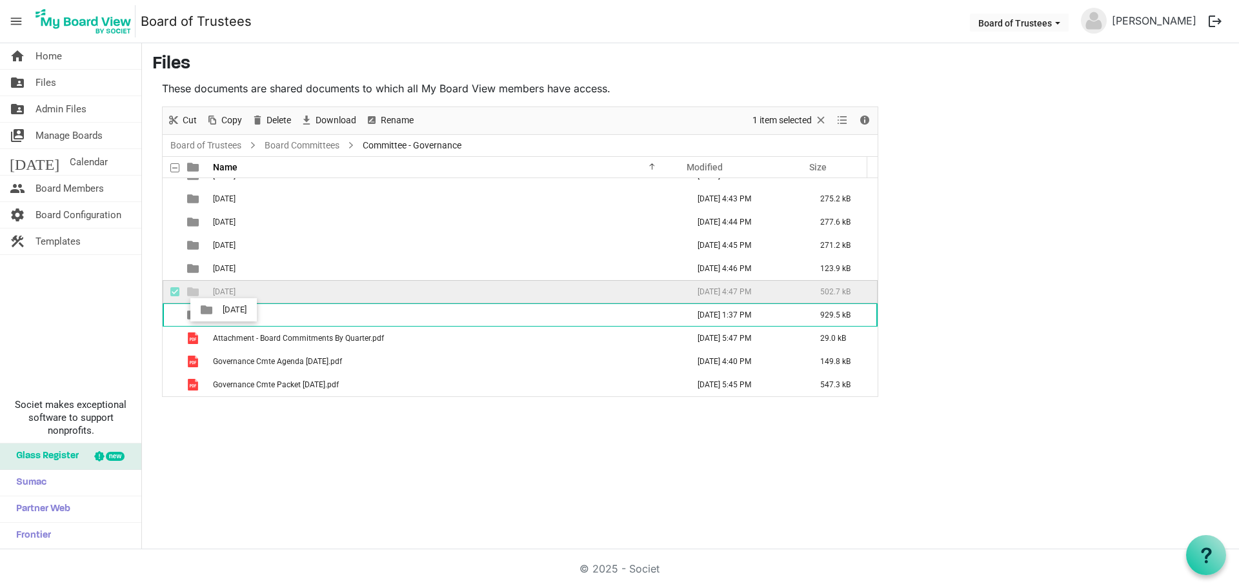
drag, startPoint x: 223, startPoint y: 296, endPoint x: 219, endPoint y: 314, distance: 17.8
click at [219, 314] on tbody "01-January 2024 September 26, 2025 1:37 PM 245.5 kB 02-February 2024 November 2…" at bounding box center [520, 245] width 715 height 302
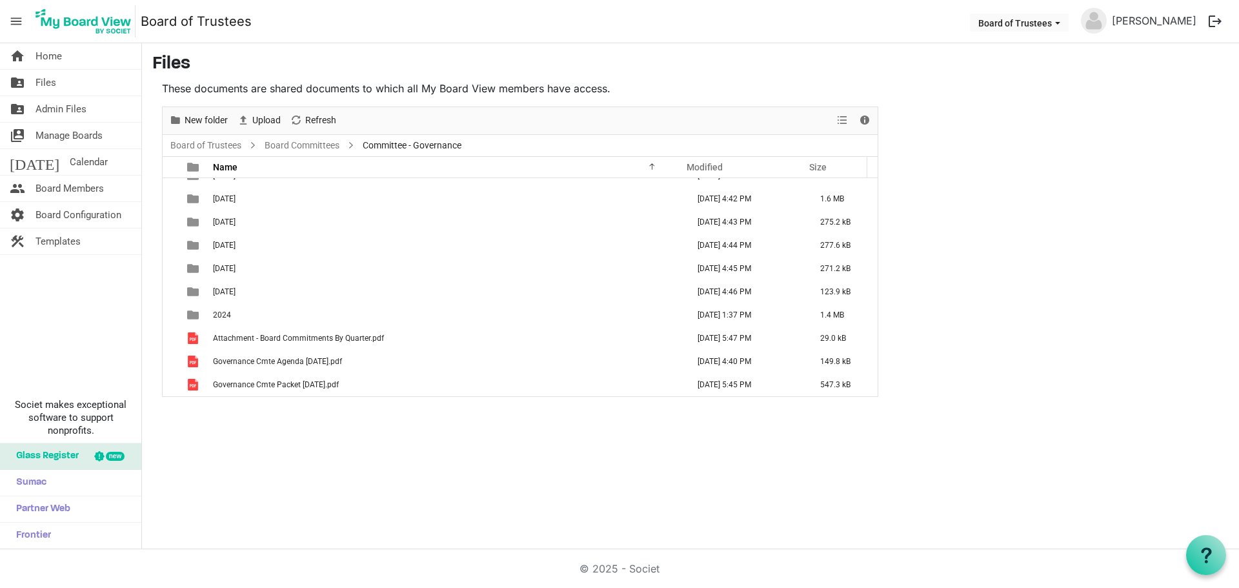
scroll to position [61, 0]
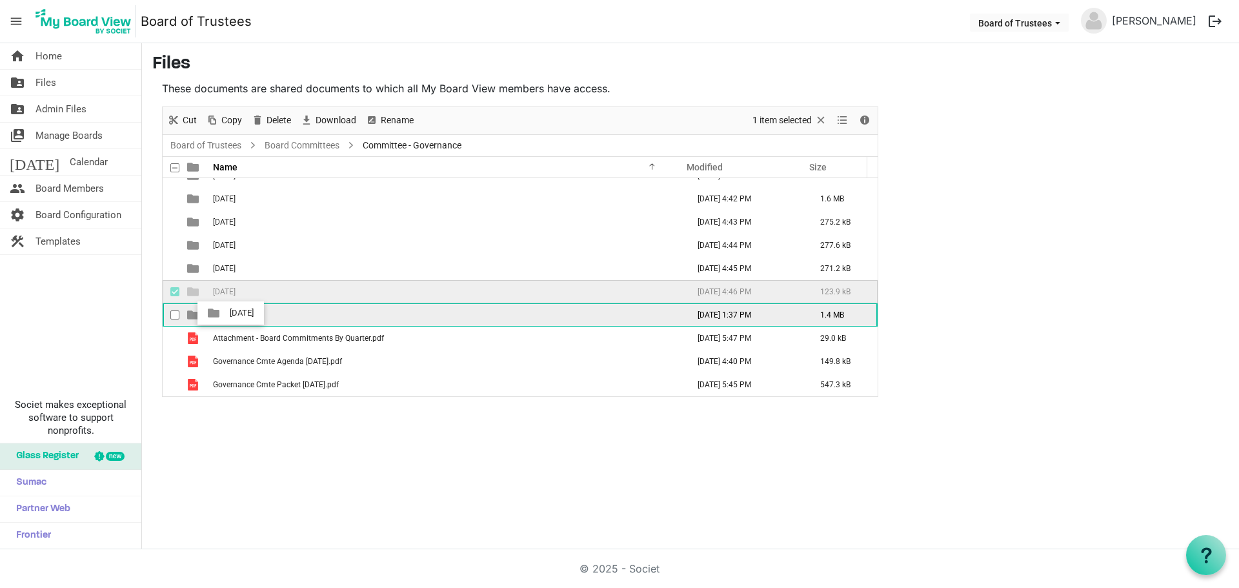
drag, startPoint x: 244, startPoint y: 292, endPoint x: 226, endPoint y: 314, distance: 28.4
click at [226, 314] on tbody "01-January 2024 September 26, 2025 1:37 PM 245.5 kB 02-February 2024 November 2…" at bounding box center [520, 256] width 715 height 279
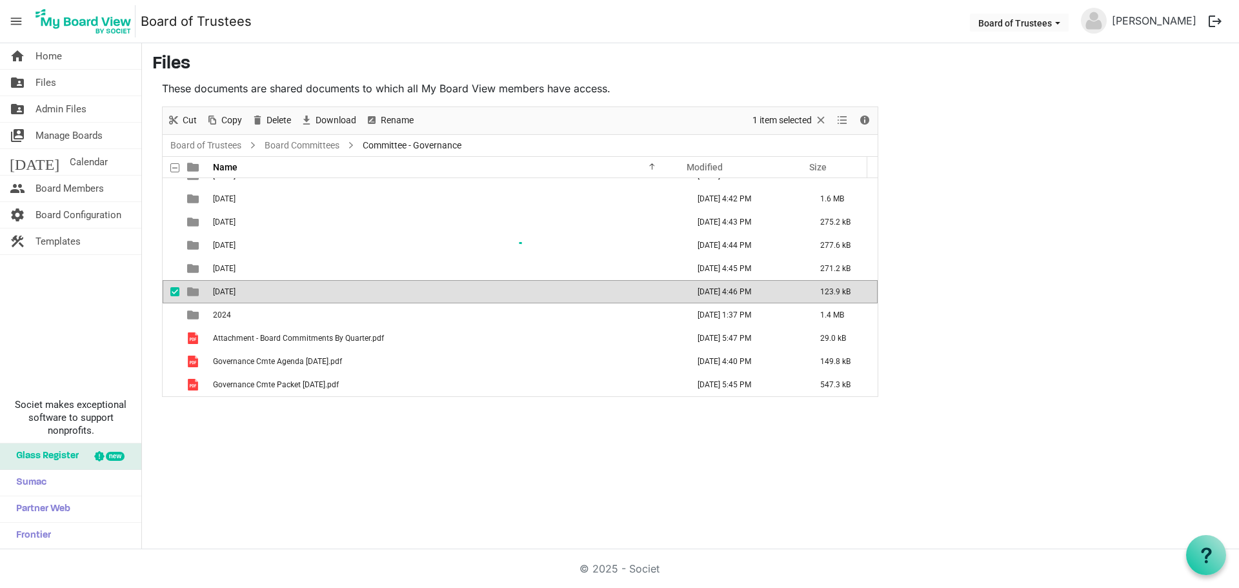
scroll to position [37, 0]
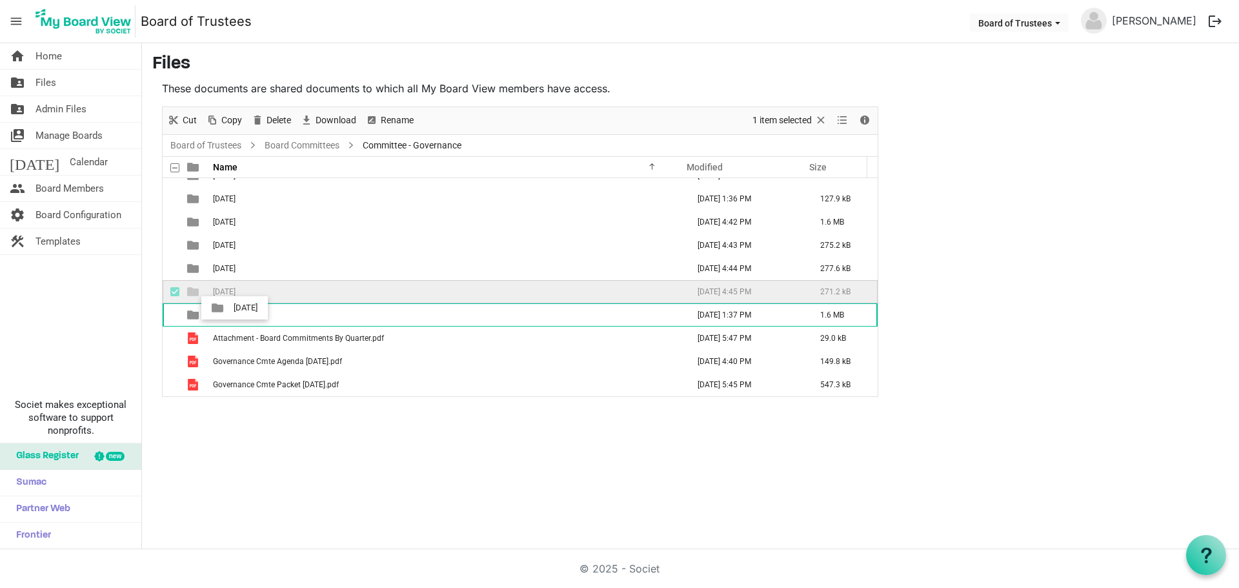
drag, startPoint x: 245, startPoint y: 286, endPoint x: 230, endPoint y: 315, distance: 32.6
click at [230, 315] on tbody "01-January 2024 September 26, 2025 1:37 PM 245.5 kB 02-February 2024 November 2…" at bounding box center [520, 268] width 715 height 255
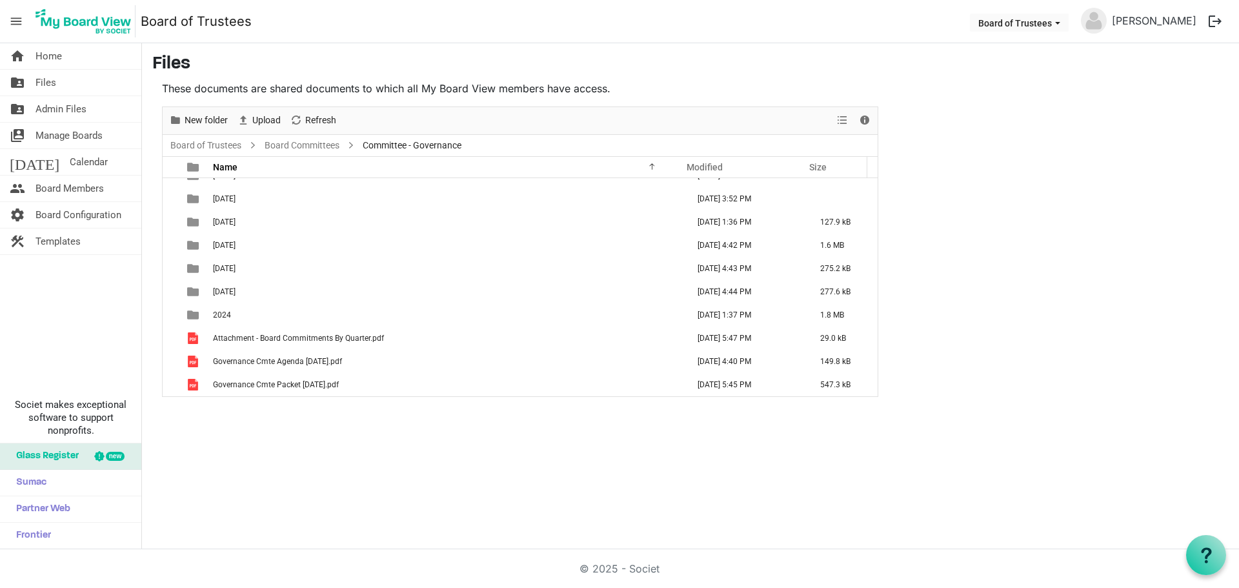
scroll to position [14, 0]
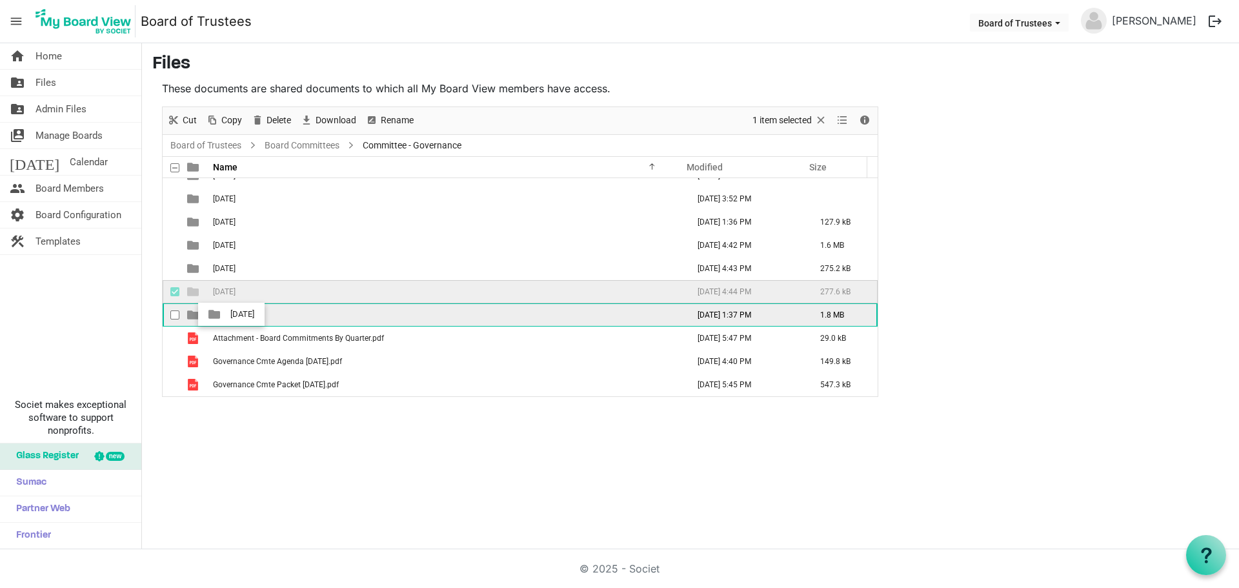
drag, startPoint x: 241, startPoint y: 291, endPoint x: 226, endPoint y: 314, distance: 27.6
click at [226, 314] on tbody "01-January 2024 September 26, 2025 1:37 PM 245.5 kB 02-February 2024 November 2…" at bounding box center [520, 280] width 715 height 232
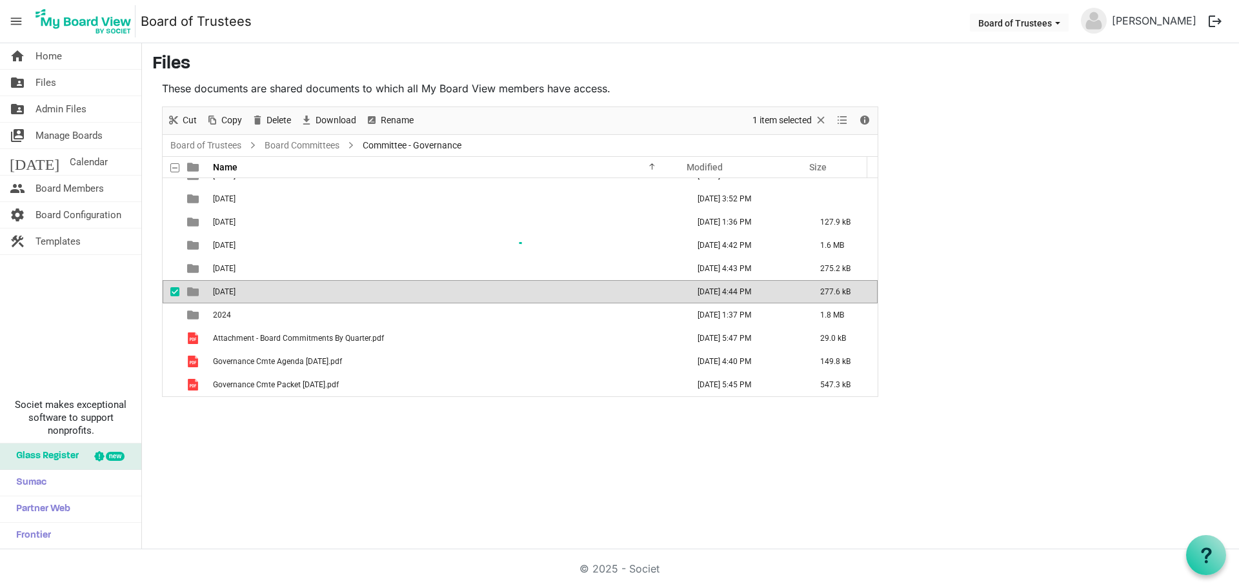
scroll to position [0, 0]
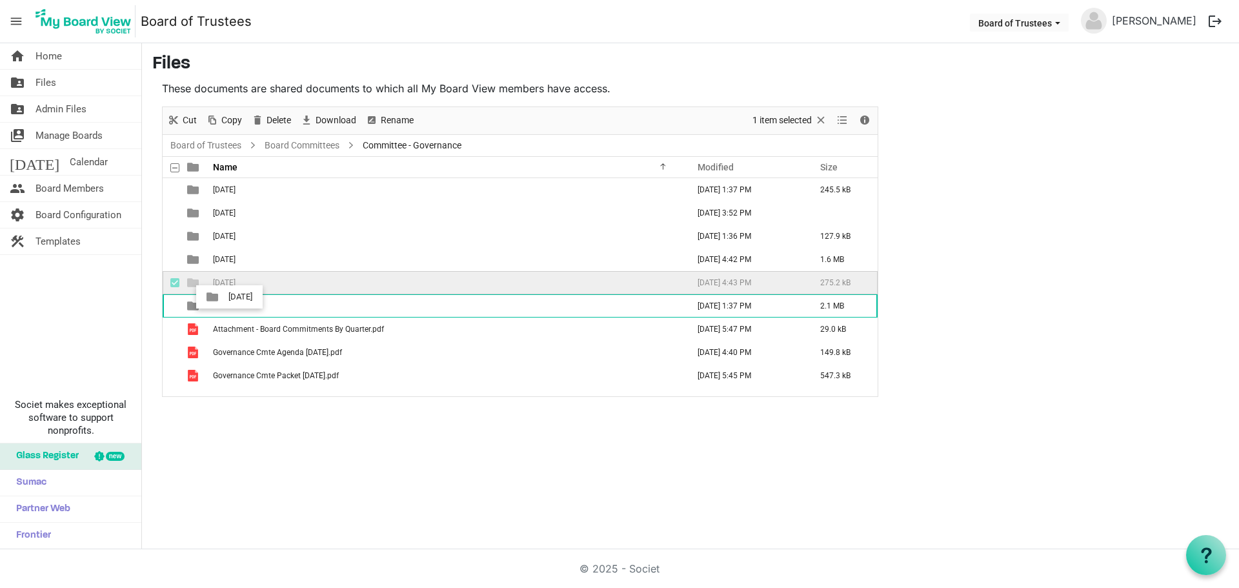
drag, startPoint x: 232, startPoint y: 281, endPoint x: 225, endPoint y: 305, distance: 25.5
click at [225, 305] on tbody "01-January 2024 September 26, 2025 1:37 PM 245.5 kB 02-February 2024 November 2…" at bounding box center [520, 282] width 715 height 209
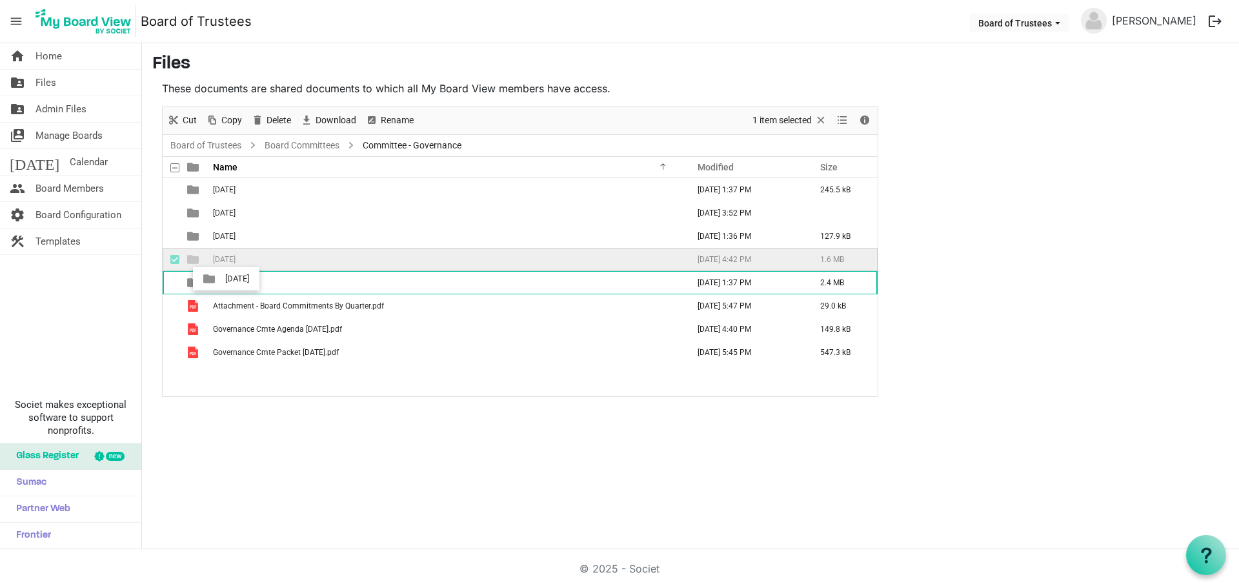
drag, startPoint x: 236, startPoint y: 257, endPoint x: 221, endPoint y: 281, distance: 28.7
click at [221, 281] on tbody "01-January 2024 September 26, 2025 1:37 PM 245.5 kB 02-February 2024 November 2…" at bounding box center [520, 271] width 715 height 186
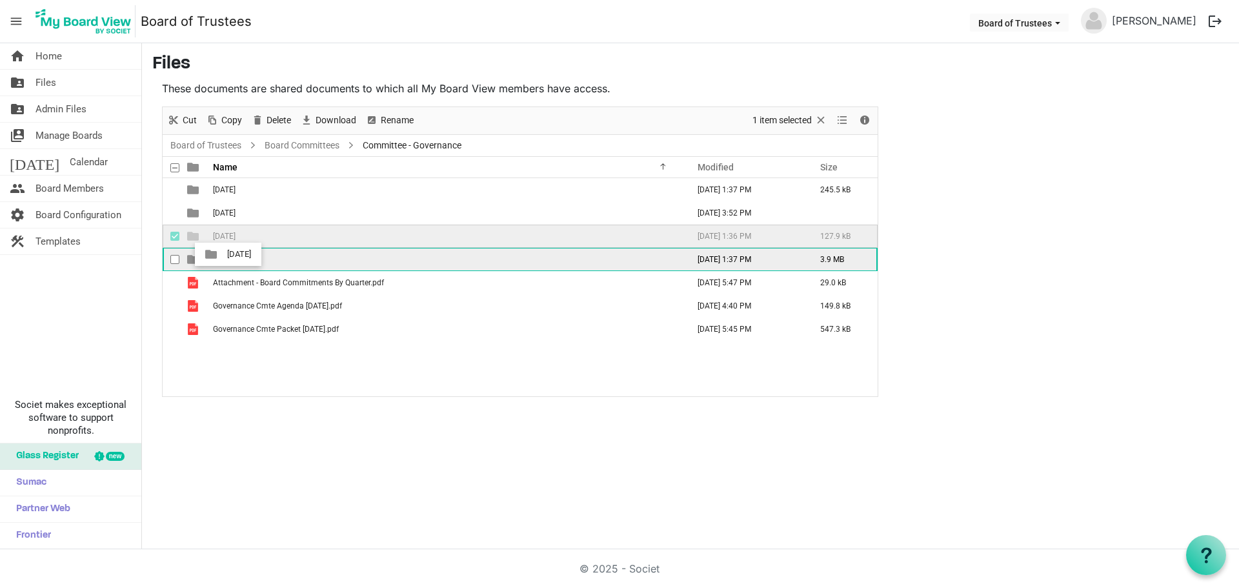
drag, startPoint x: 240, startPoint y: 234, endPoint x: 223, endPoint y: 258, distance: 29.2
click at [223, 258] on tbody "01-January 2024 September 26, 2025 1:37 PM 245.5 kB 02-February 2024 November 2…" at bounding box center [520, 259] width 715 height 163
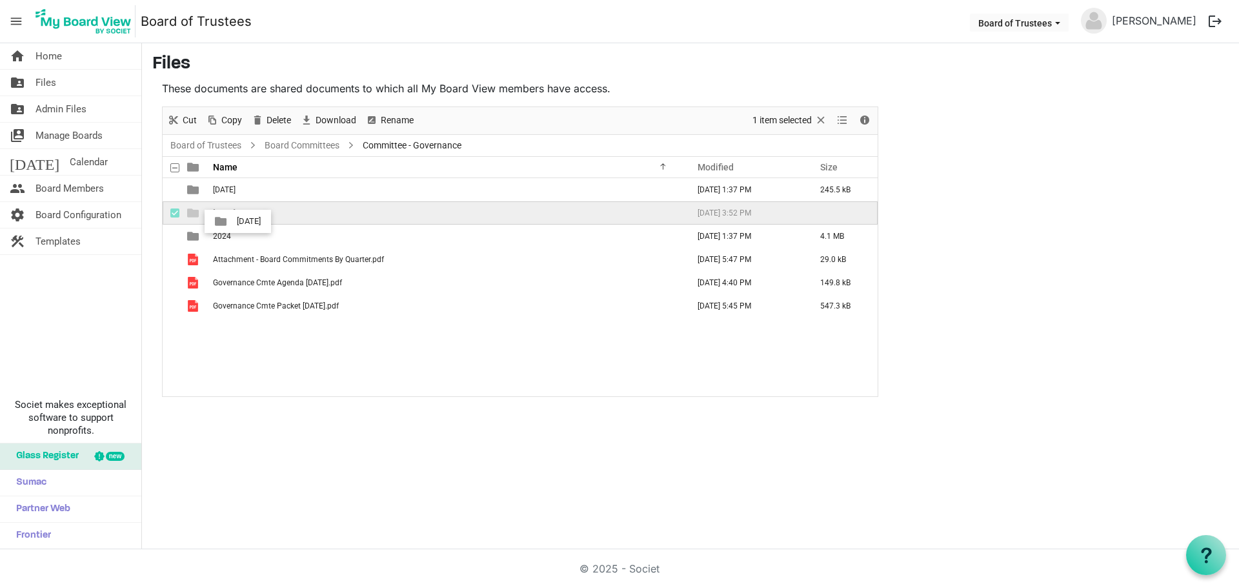
drag, startPoint x: 253, startPoint y: 210, endPoint x: 230, endPoint y: 233, distance: 31.9
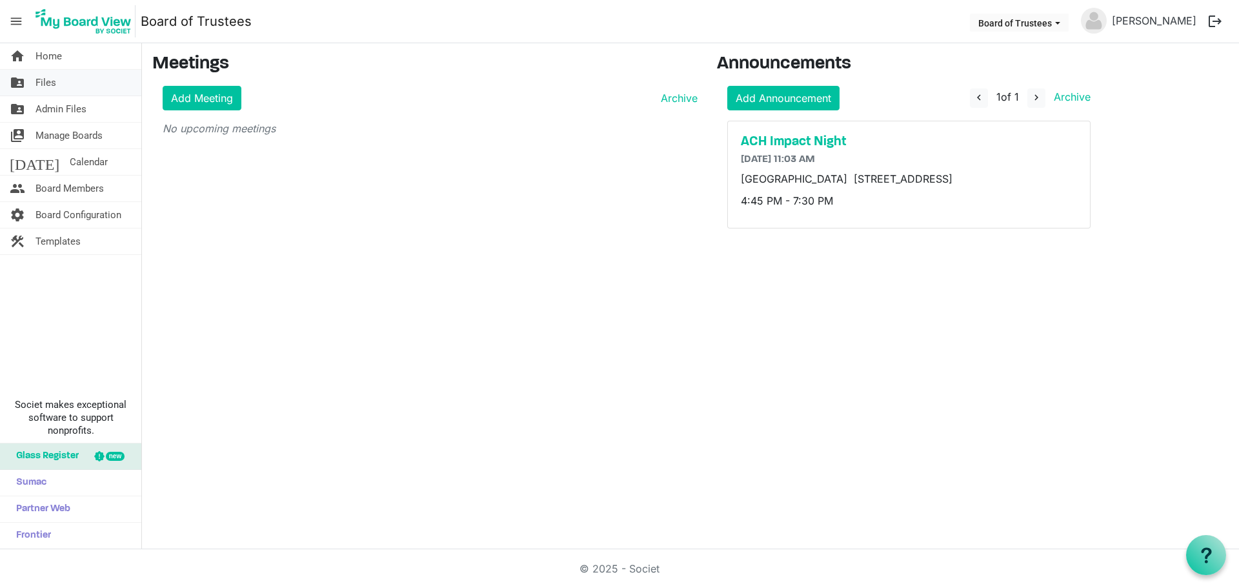
click at [62, 81] on link "folder_shared Files" at bounding box center [70, 83] width 141 height 26
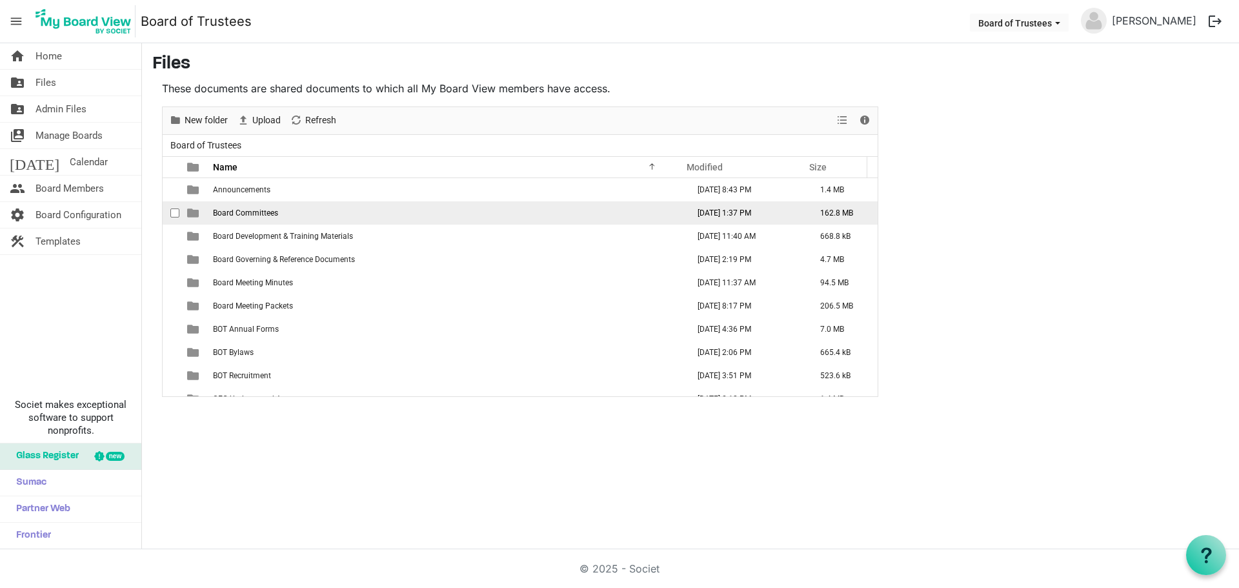
click at [269, 212] on span "Board Committees" at bounding box center [245, 212] width 65 height 9
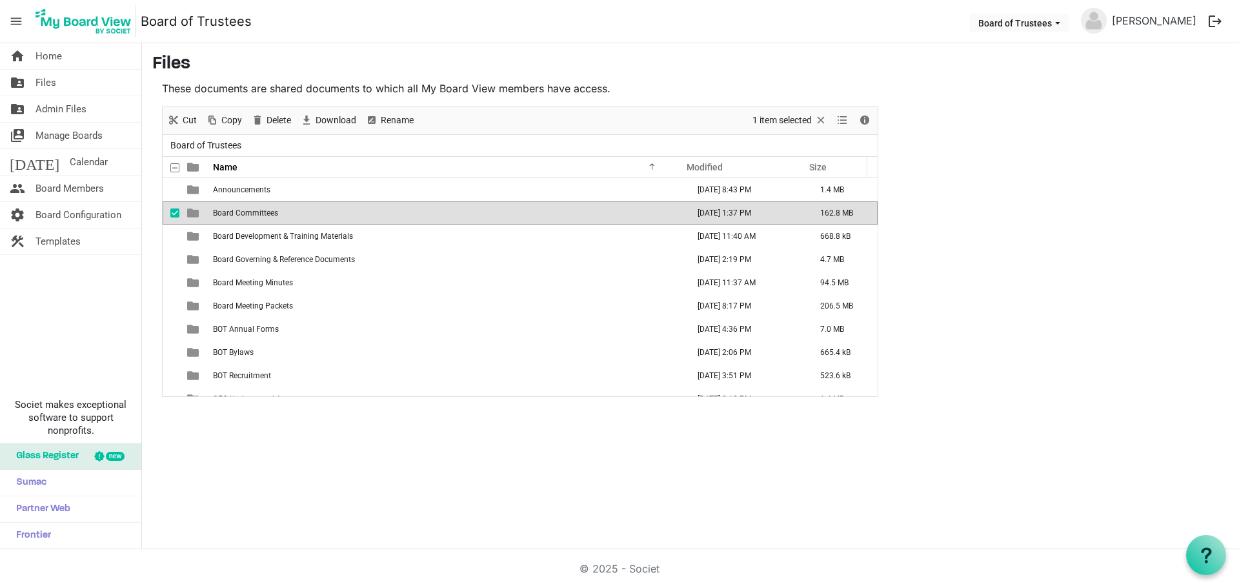
click at [269, 212] on span "Board Committees" at bounding box center [245, 212] width 65 height 9
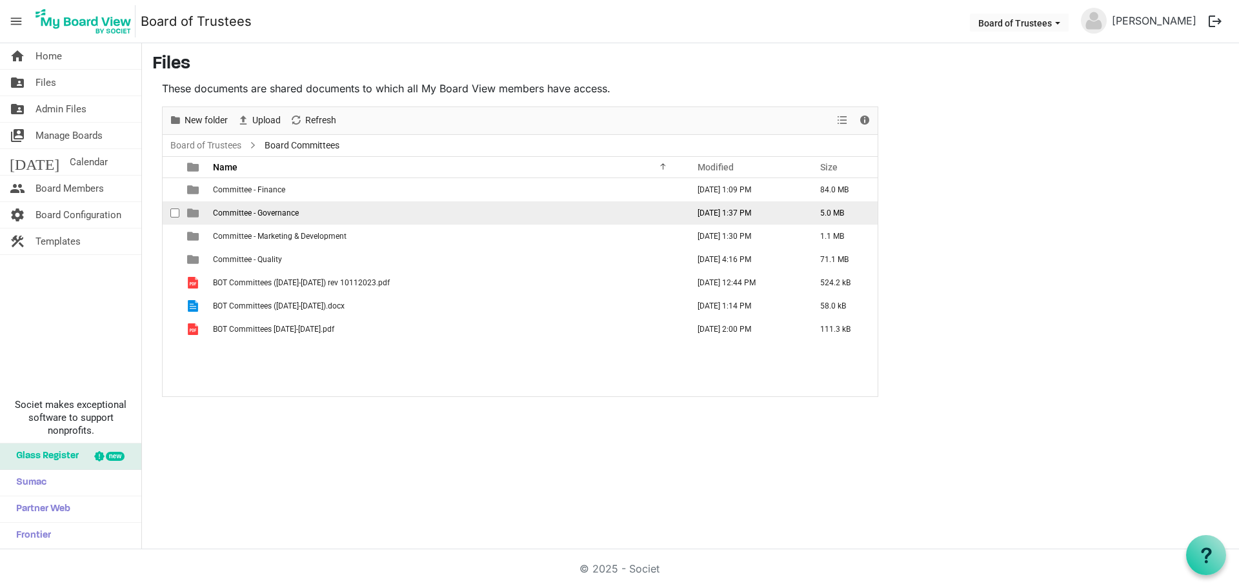
click at [286, 215] on span "Committee - Governance" at bounding box center [256, 212] width 86 height 9
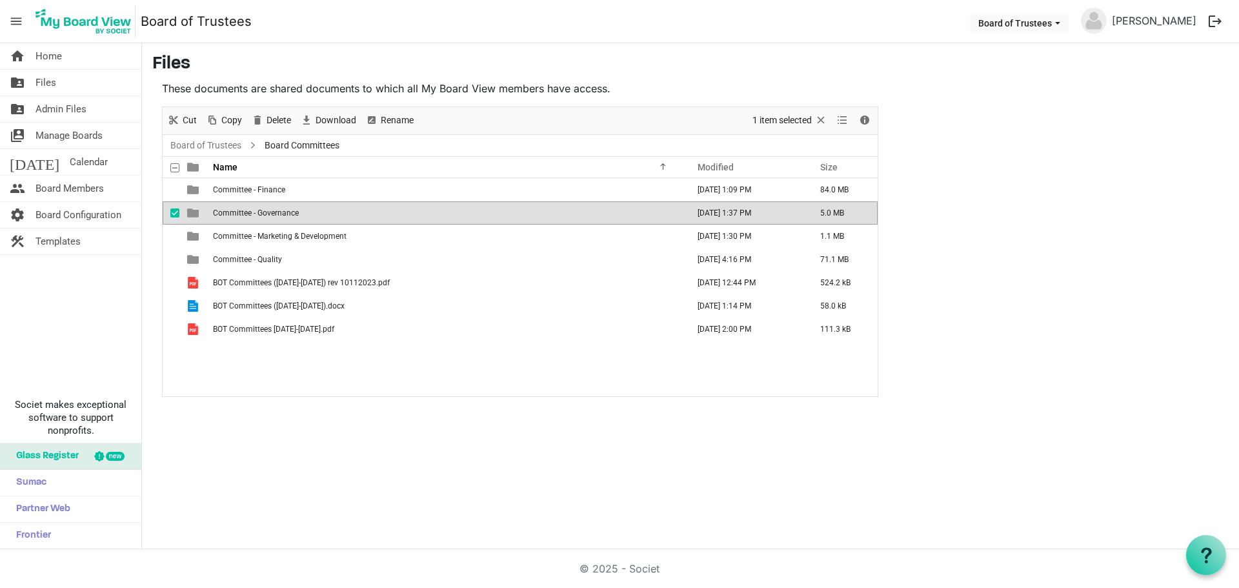
click at [286, 215] on span "Committee - Governance" at bounding box center [256, 212] width 86 height 9
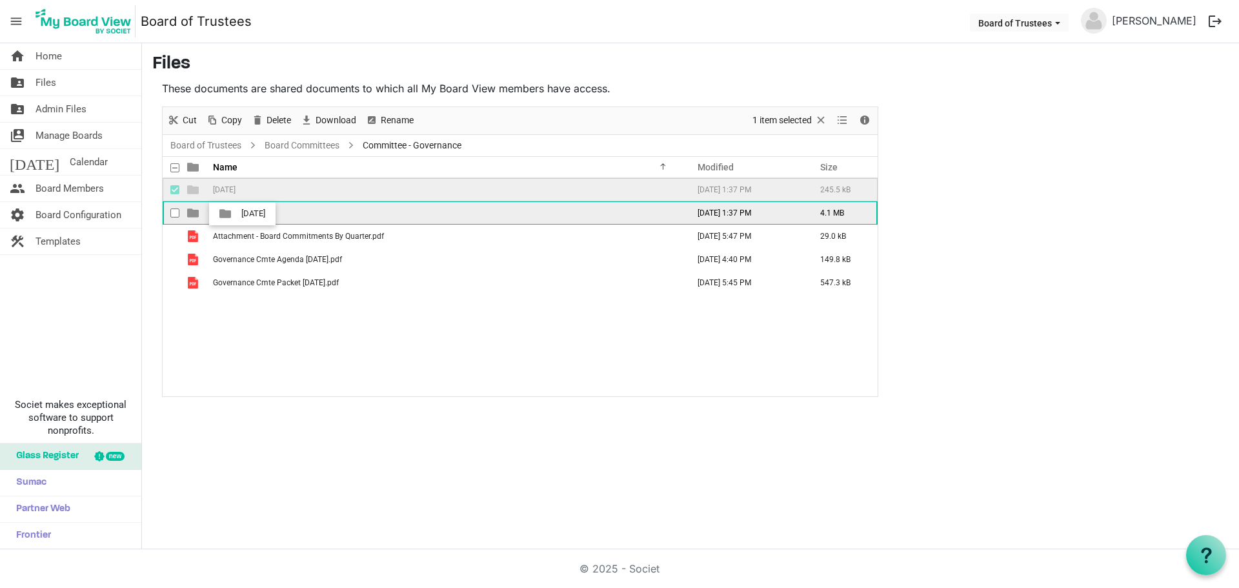
drag, startPoint x: 265, startPoint y: 186, endPoint x: 237, endPoint y: 214, distance: 38.8
click at [237, 214] on tbody "[DATE] [DATE] 1:37 PM 245.5 kB 2024 [DATE] 1:37 PM 4.1 MB Attachment - Board Co…" at bounding box center [520, 236] width 715 height 116
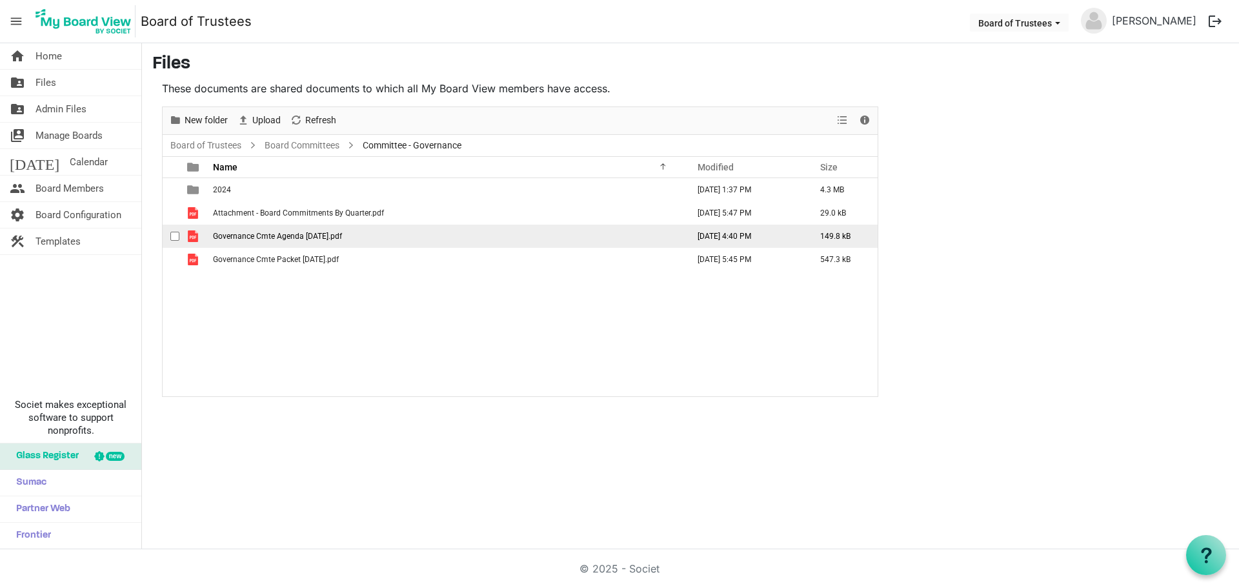
click at [175, 232] on span "checkbox" at bounding box center [174, 236] width 9 height 9
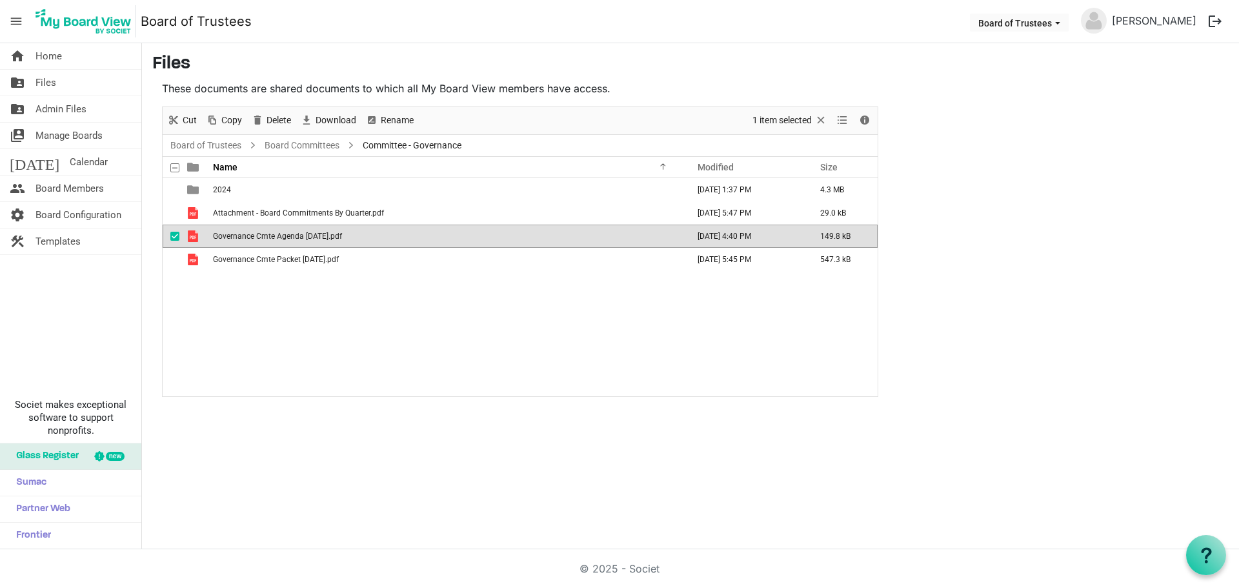
click at [215, 308] on div "2024 [DATE] 1:37 PM 4.3 MB Attachment - Board Commitments By Quarter.pdf [DATE]…" at bounding box center [520, 287] width 715 height 218
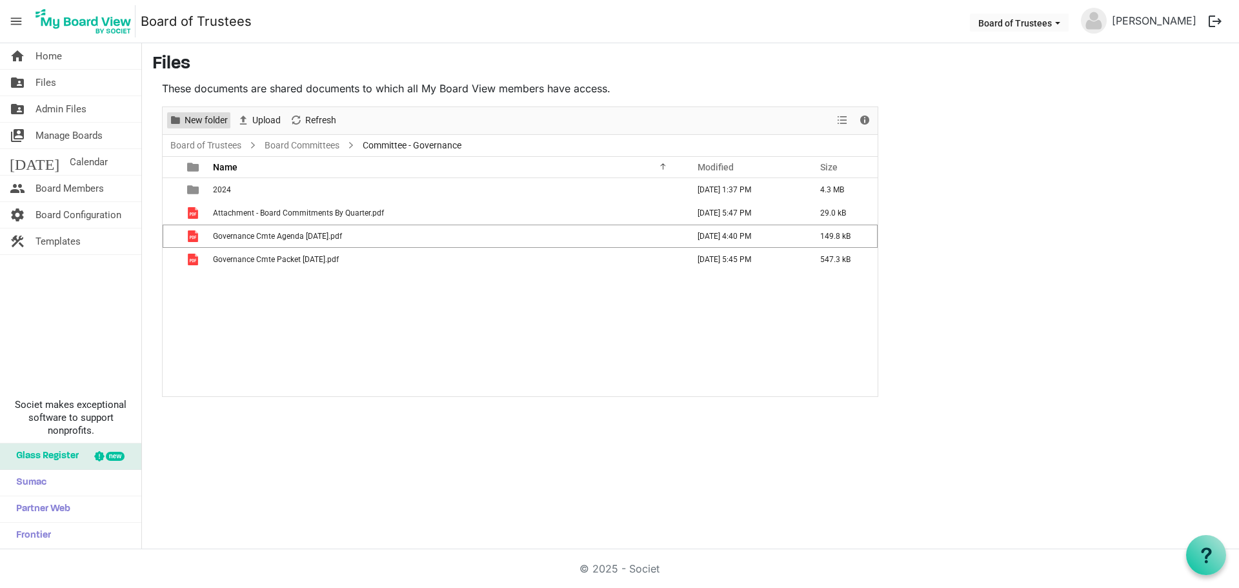
click at [195, 119] on span "New folder" at bounding box center [206, 120] width 46 height 16
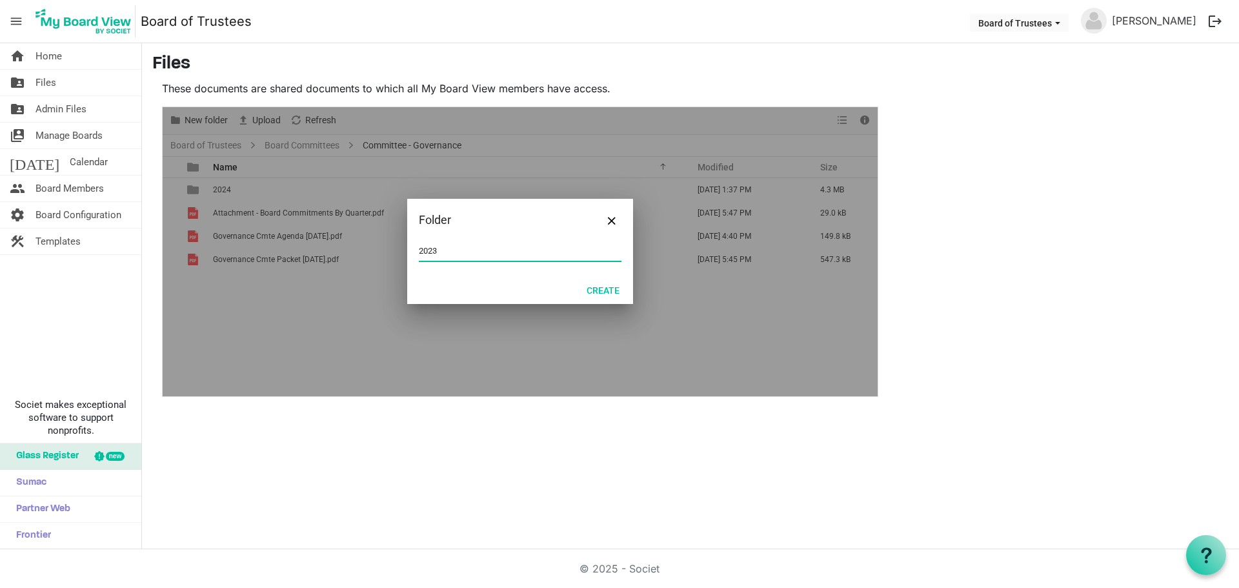
type input "2023"
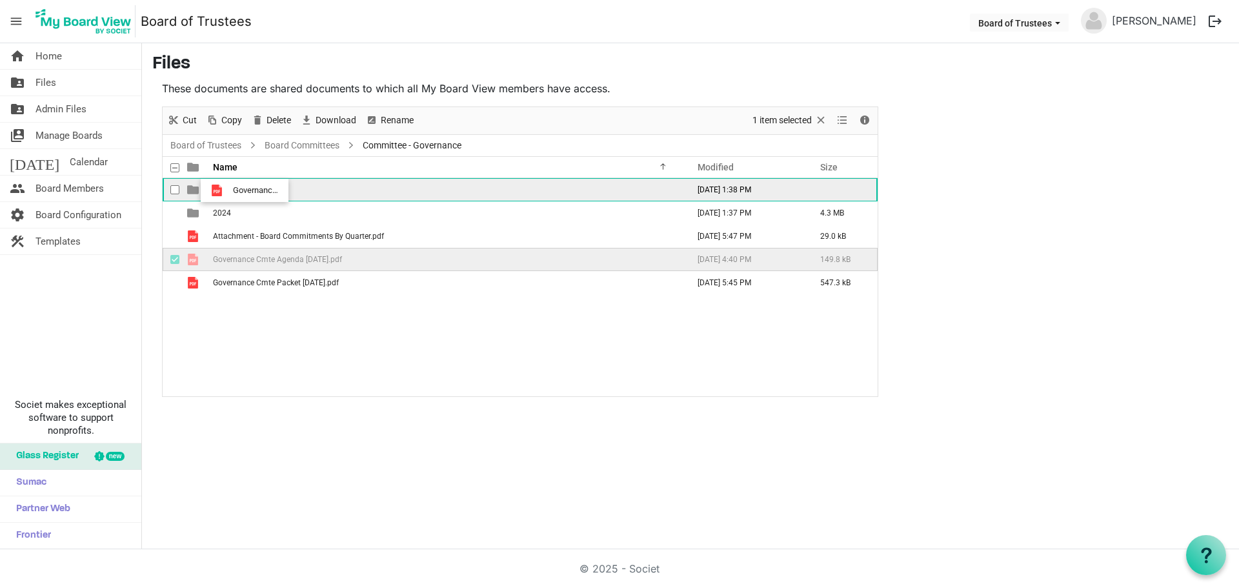
drag, startPoint x: 245, startPoint y: 262, endPoint x: 229, endPoint y: 190, distance: 73.4
click at [229, 190] on tbody "2023 September 26, 2025 1:38 PM 2024 September 26, 2025 1:37 PM 4.3 MB Attachme…" at bounding box center [520, 236] width 715 height 116
drag, startPoint x: 242, startPoint y: 257, endPoint x: 239, endPoint y: 191, distance: 65.9
click at [239, 191] on tbody "2023 September 26, 2025 1:38 PM 149.8 kB 2024 September 26, 2025 1:37 PM 4.3 MB…" at bounding box center [520, 224] width 715 height 93
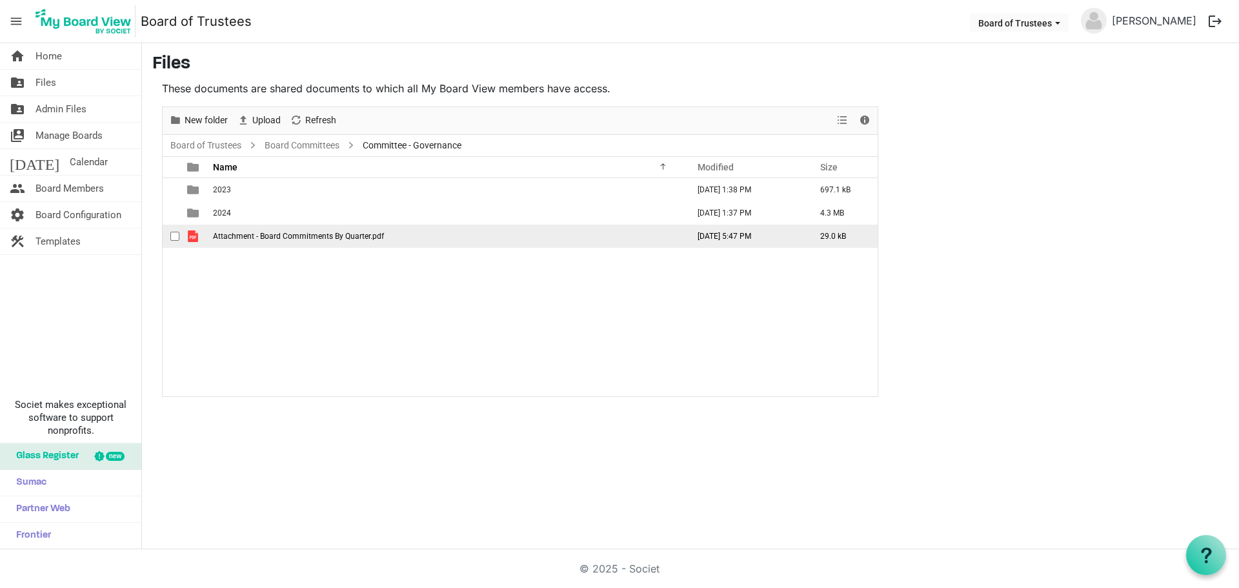
click at [303, 235] on span "Attachment - Board Commitments By Quarter.pdf" at bounding box center [298, 236] width 171 height 9
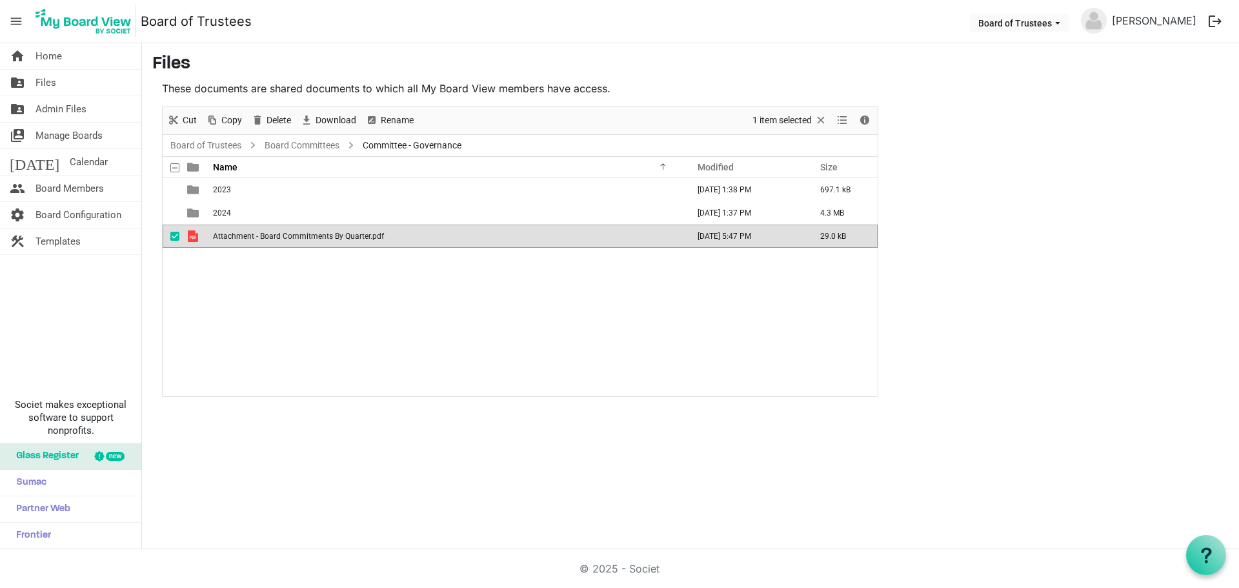
click at [303, 235] on span "Attachment - Board Commitments By Quarter.pdf" at bounding box center [298, 236] width 171 height 9
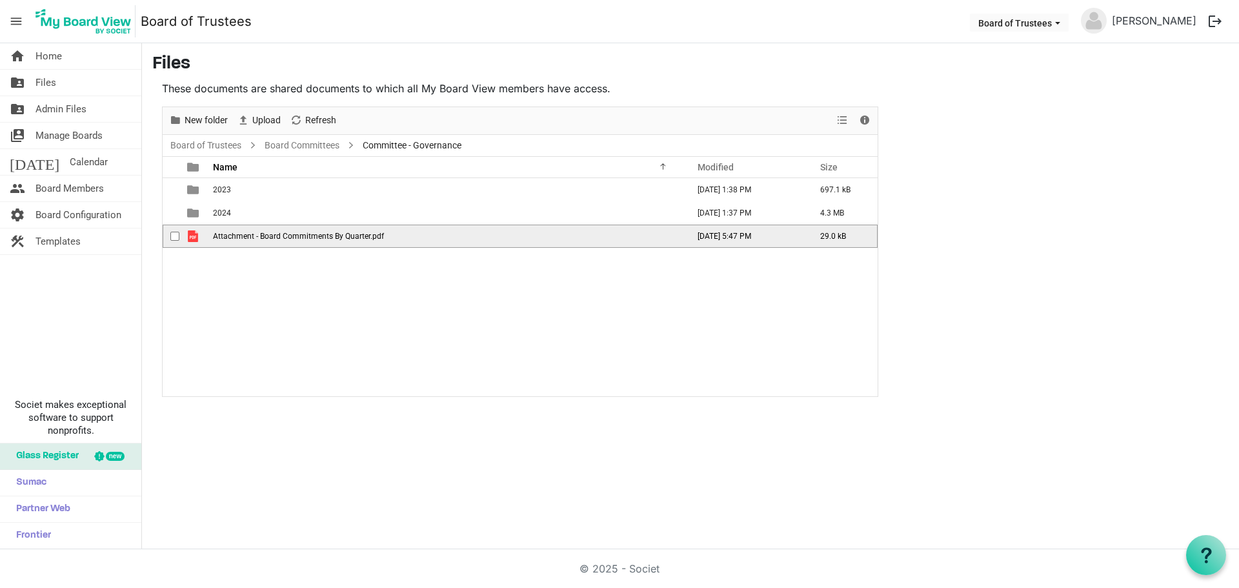
click at [303, 235] on span "Attachment - Board Commitments By Quarter.pdf" at bounding box center [298, 236] width 171 height 9
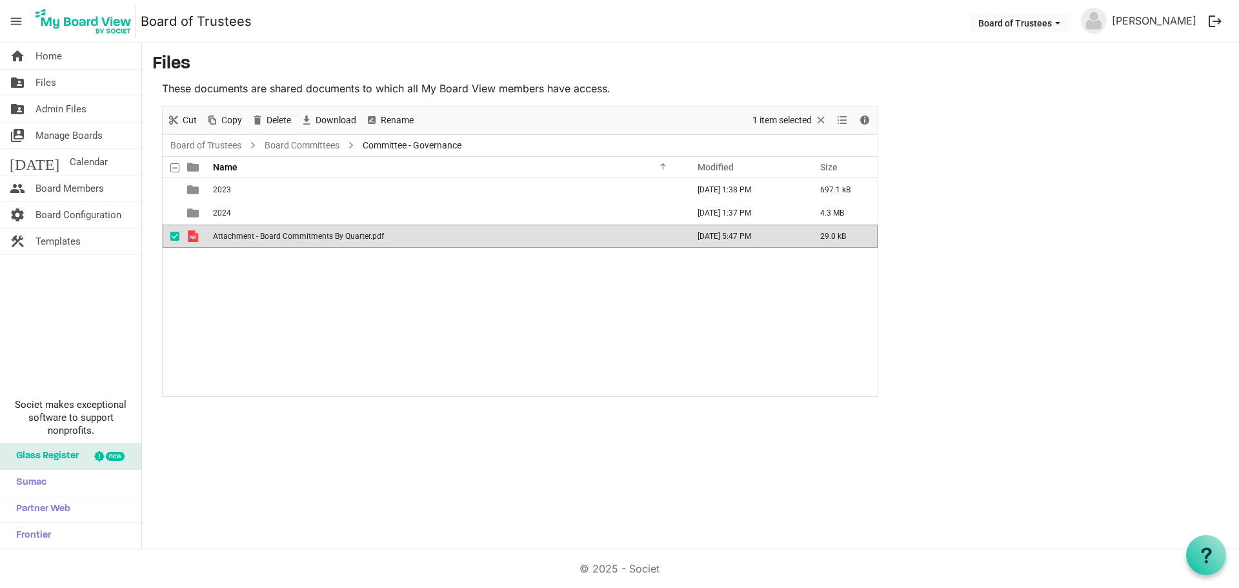
drag, startPoint x: 188, startPoint y: 305, endPoint x: 193, endPoint y: 298, distance: 8.4
click at [188, 305] on div "2023 September 26, 2025 1:38 PM 697.1 kB 2024 September 26, 2025 1:37 PM 4.3 MB…" at bounding box center [520, 287] width 715 height 218
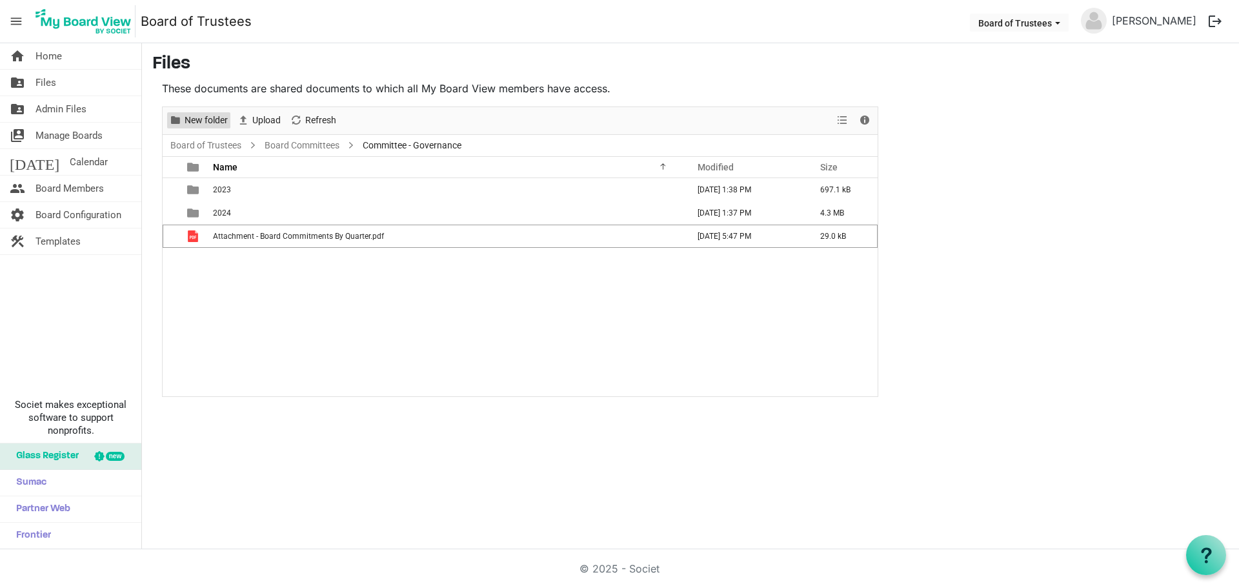
click at [199, 121] on span "New folder" at bounding box center [206, 120] width 46 height 16
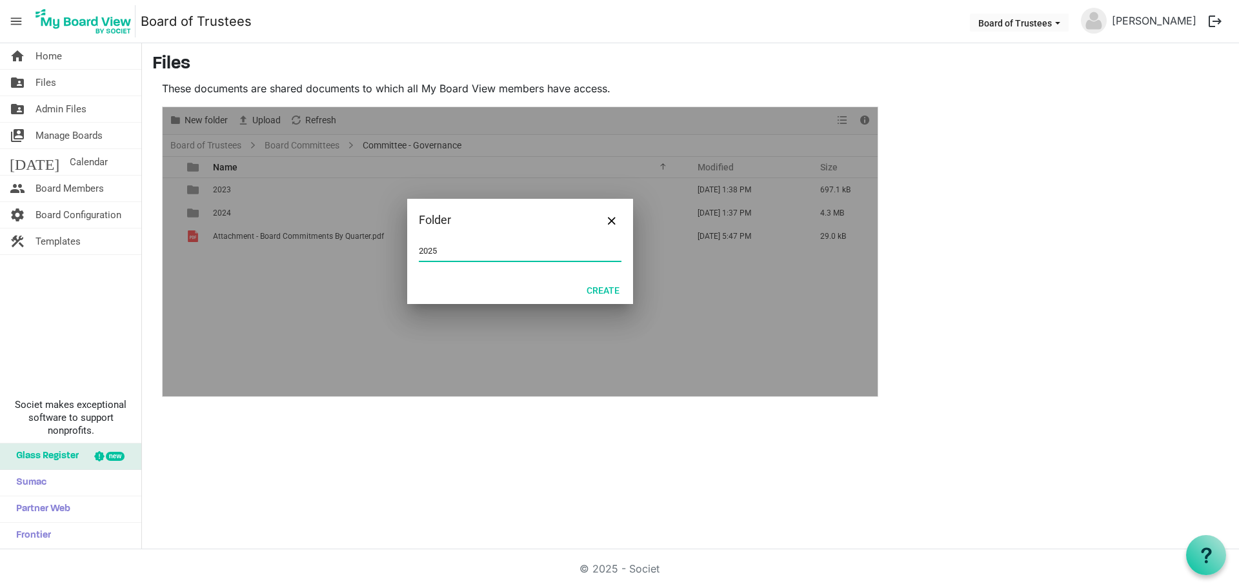
type input "2025"
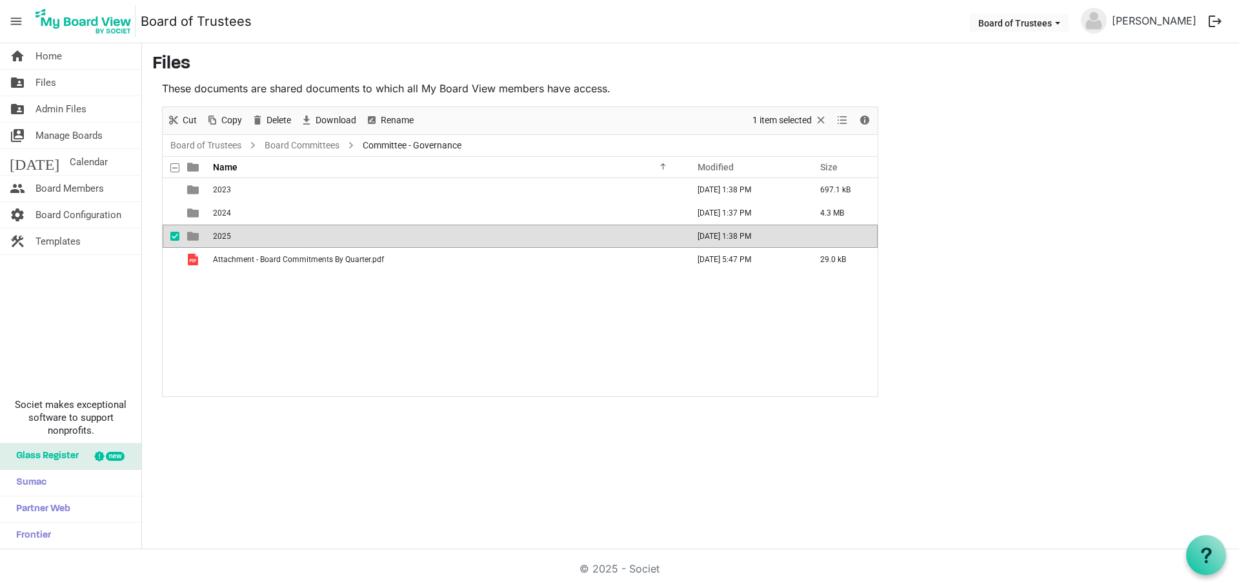
click at [377, 237] on td "2025" at bounding box center [446, 236] width 475 height 23
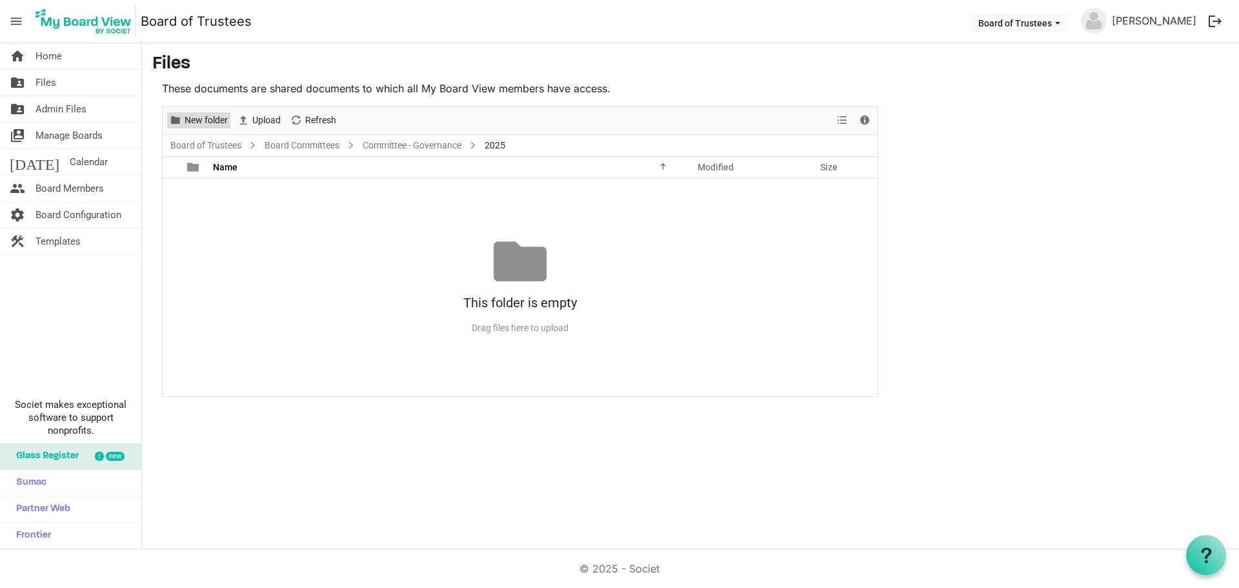
click at [212, 115] on span "New folder" at bounding box center [206, 120] width 46 height 16
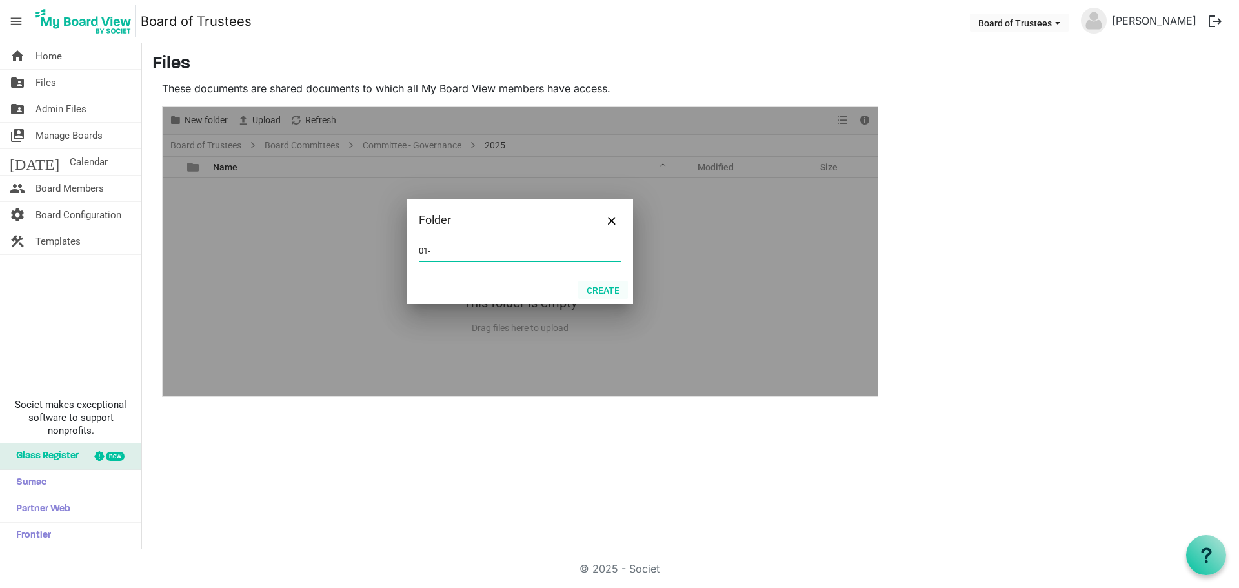
type input "01-JANUARY 2025"
click at [599, 291] on button "Create" at bounding box center [603, 290] width 50 height 18
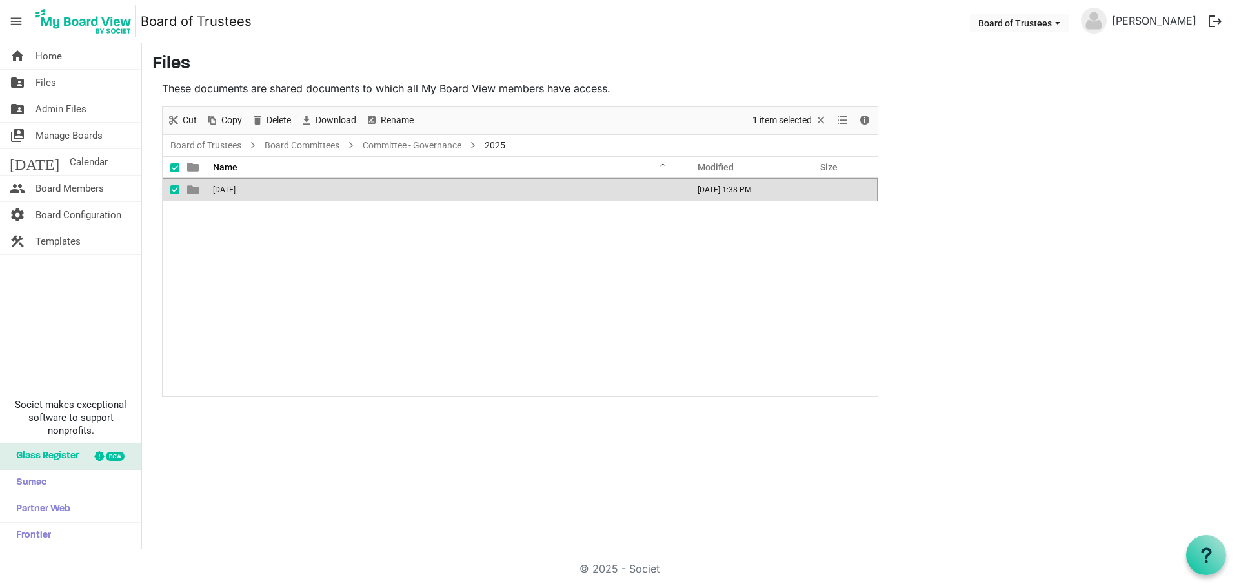
drag, startPoint x: 303, startPoint y: 253, endPoint x: 317, endPoint y: 239, distance: 20.1
click at [304, 254] on div "01-JANUARY 2025 September 26, 2025 1:38 PM" at bounding box center [520, 287] width 715 height 218
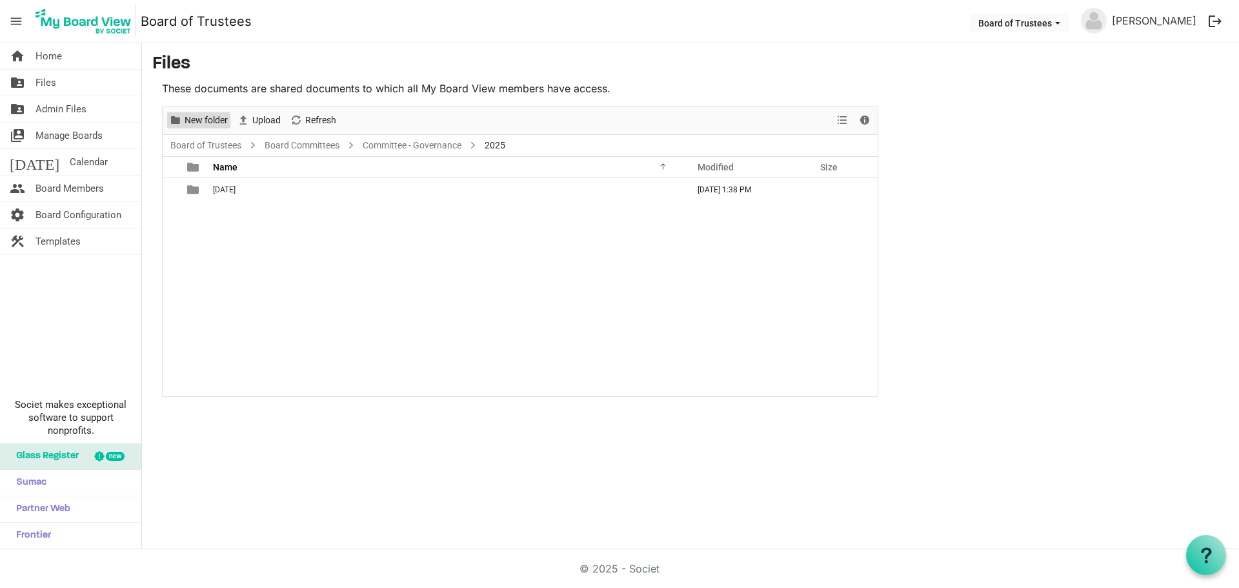
click at [194, 119] on span "New folder" at bounding box center [206, 120] width 46 height 16
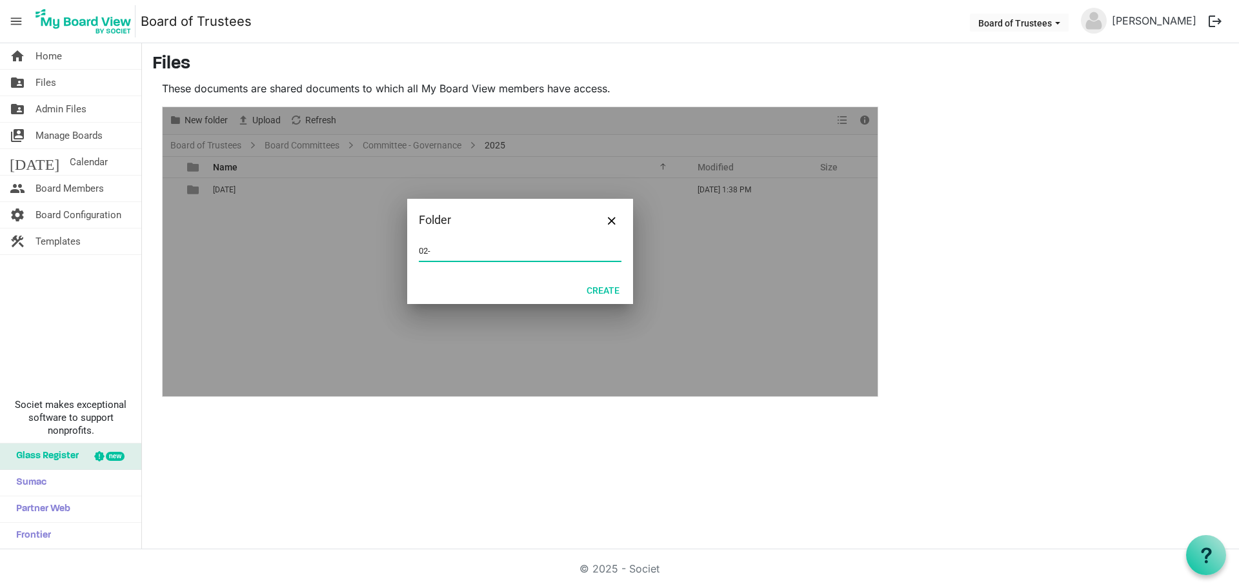
type input "02-FEBRUARY 2025"
click at [610, 291] on button "Create" at bounding box center [603, 290] width 50 height 18
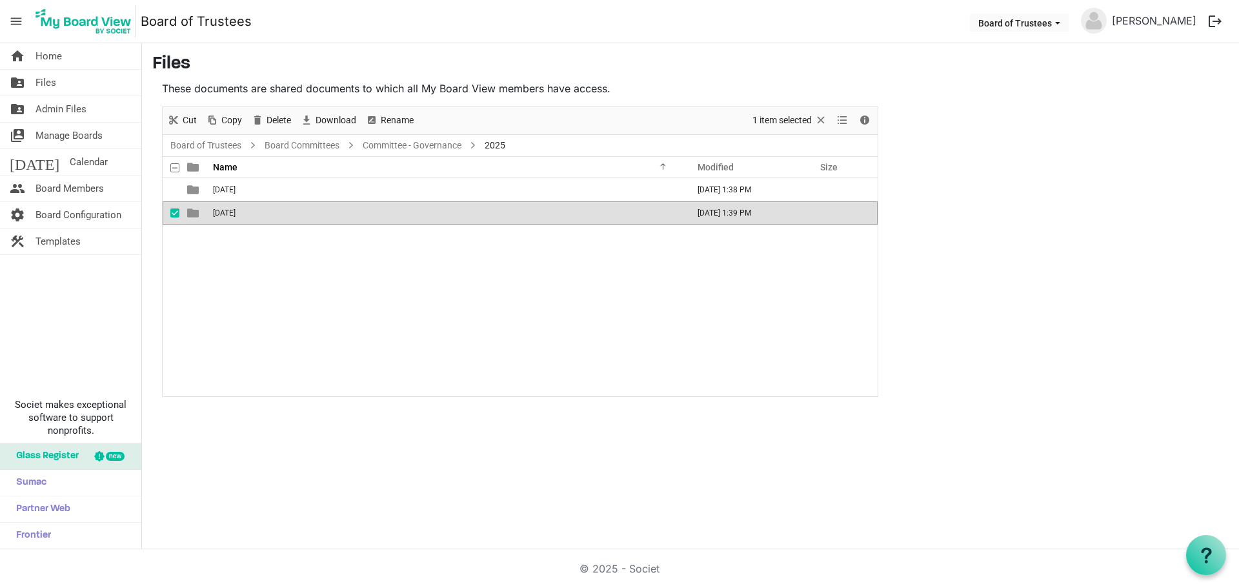
click at [390, 327] on div "01-JANUARY 2025 September 26, 2025 1:38 PM 02-FEBRUARY 2025 September 26, 2025 …" at bounding box center [520, 287] width 715 height 218
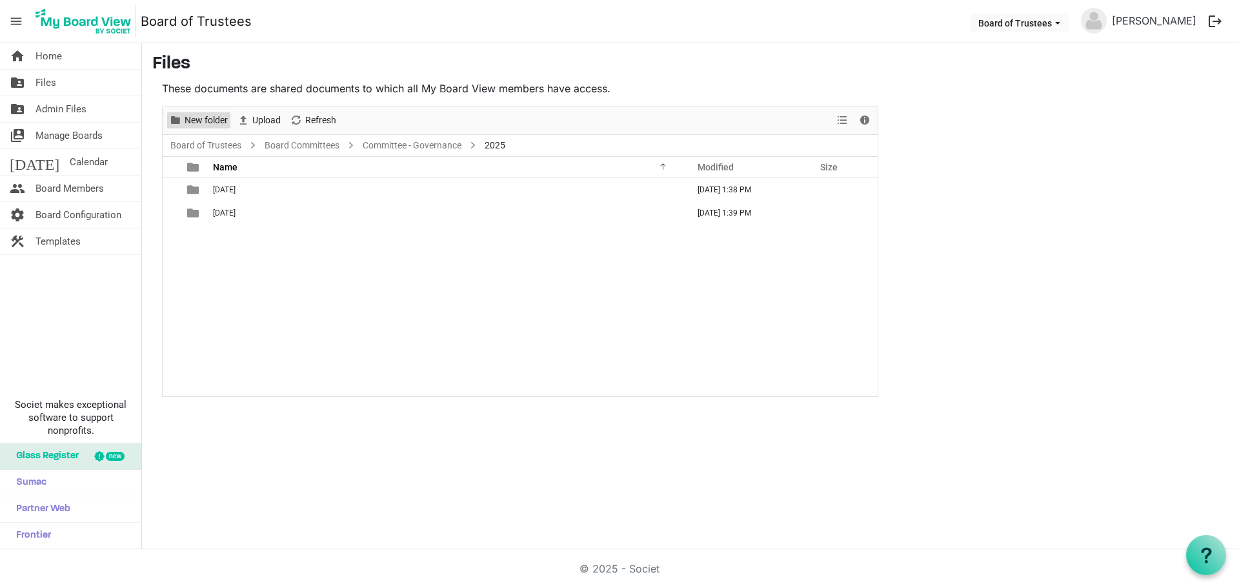
click at [190, 121] on span "New folder" at bounding box center [206, 120] width 46 height 16
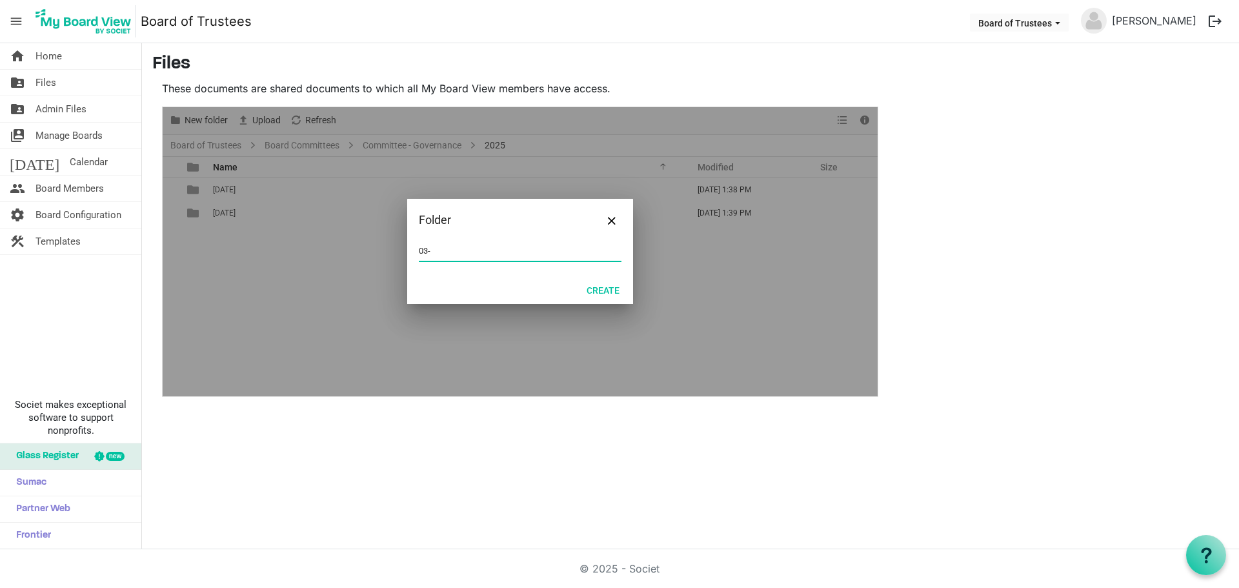
type input "03-MARCH 2025"
click at [597, 291] on button "Create" at bounding box center [603, 290] width 50 height 18
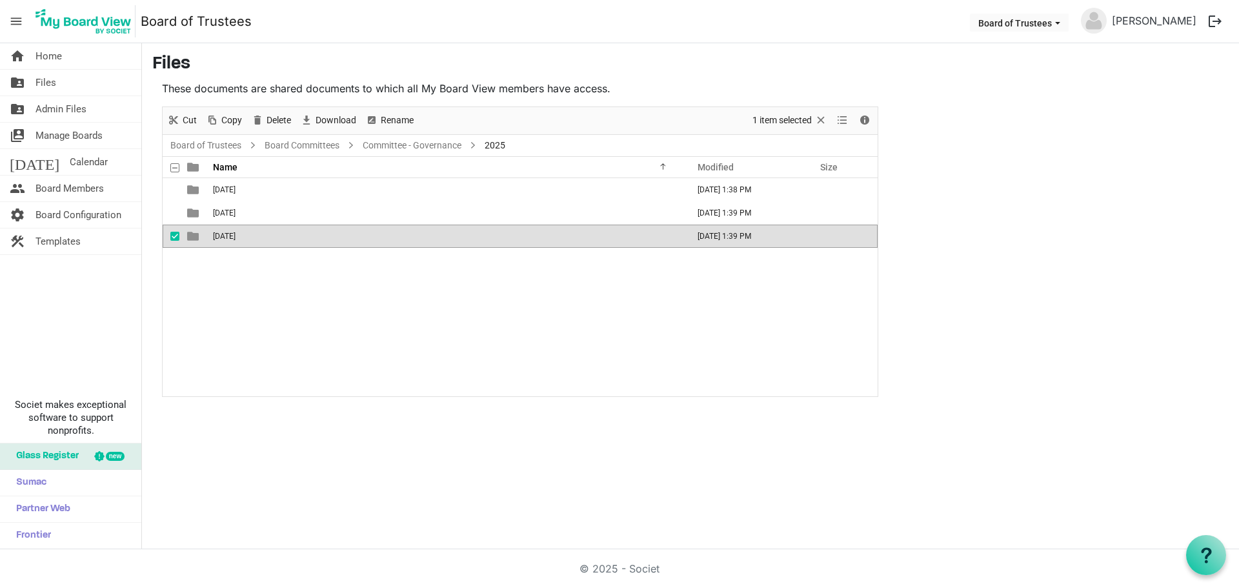
click at [375, 326] on div "01-JANUARY 2025 September 26, 2025 1:38 PM 02-FEBRUARY 2025 September 26, 2025 …" at bounding box center [520, 287] width 715 height 218
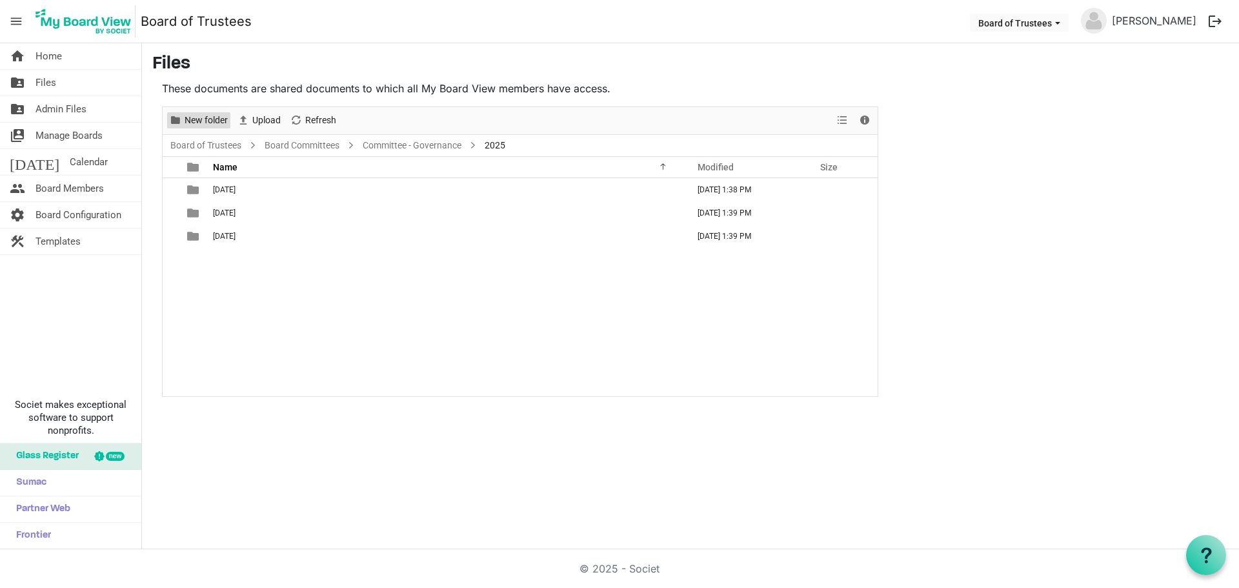
click at [212, 116] on span "New folder" at bounding box center [206, 120] width 46 height 16
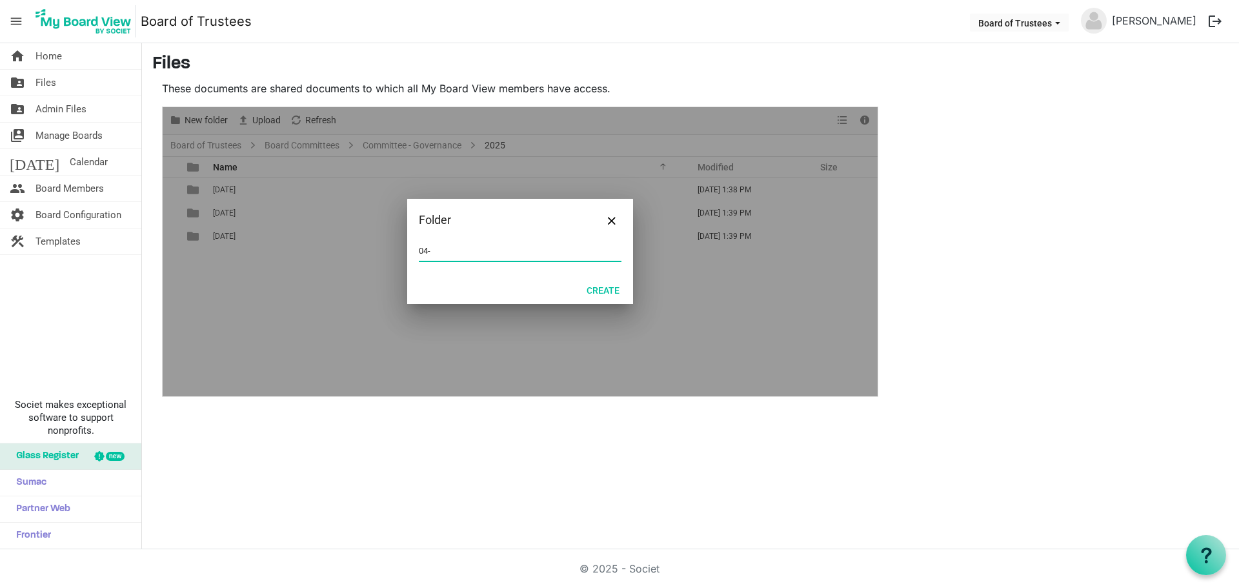
type input "04-APRIL 2025"
click at [601, 292] on button "Create" at bounding box center [603, 290] width 50 height 18
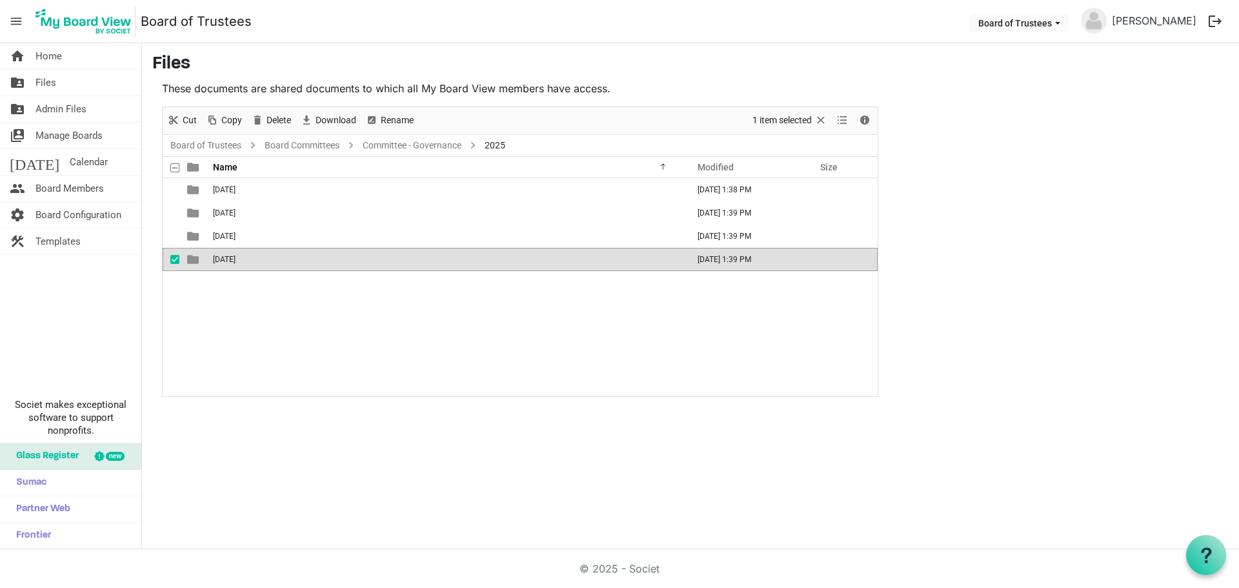
click at [198, 305] on div "01-JANUARY 2025 September 26, 2025 1:38 PM 02-FEBRUARY 2025 September 26, 2025 …" at bounding box center [520, 287] width 715 height 218
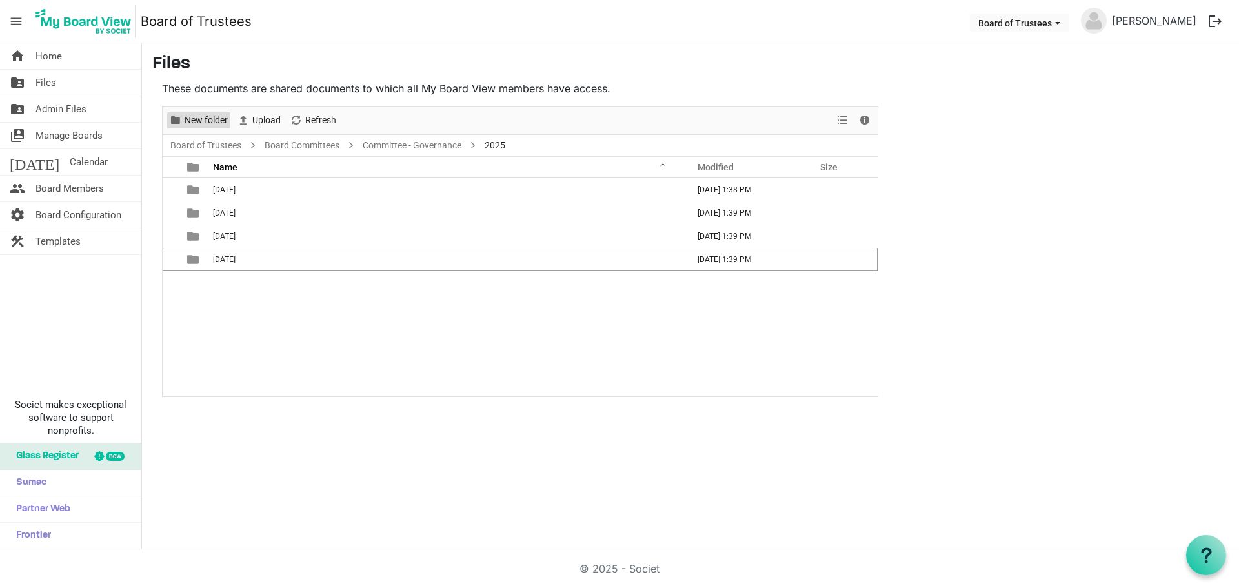
click at [192, 118] on span "New folder" at bounding box center [206, 120] width 46 height 16
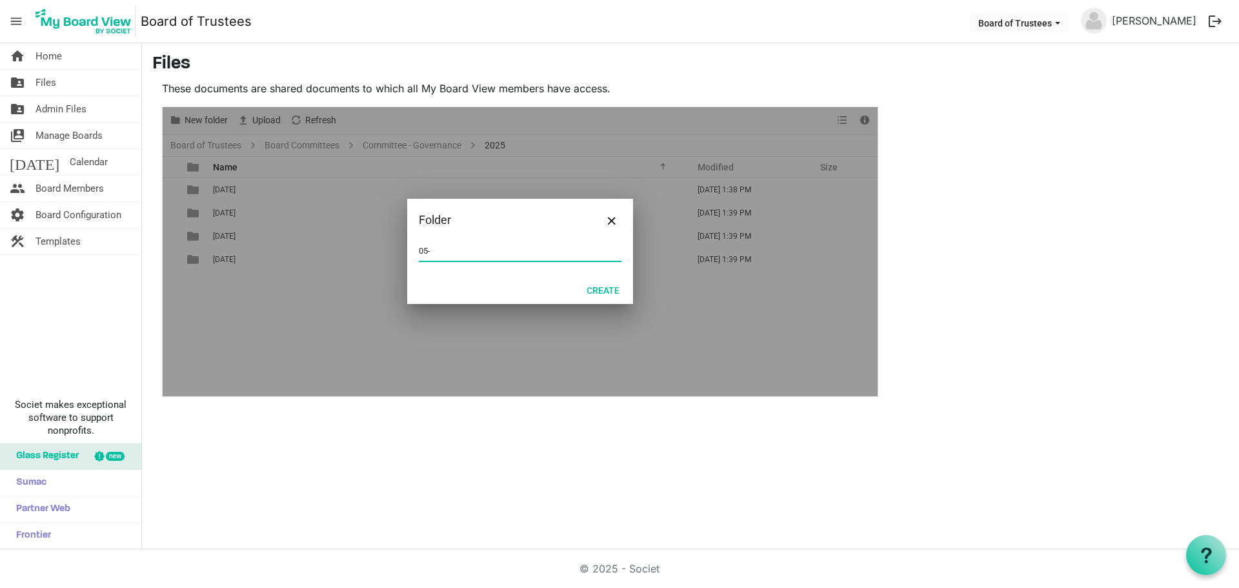
type input "05-MAY 2025"
click at [603, 292] on button "Create" at bounding box center [603, 290] width 50 height 18
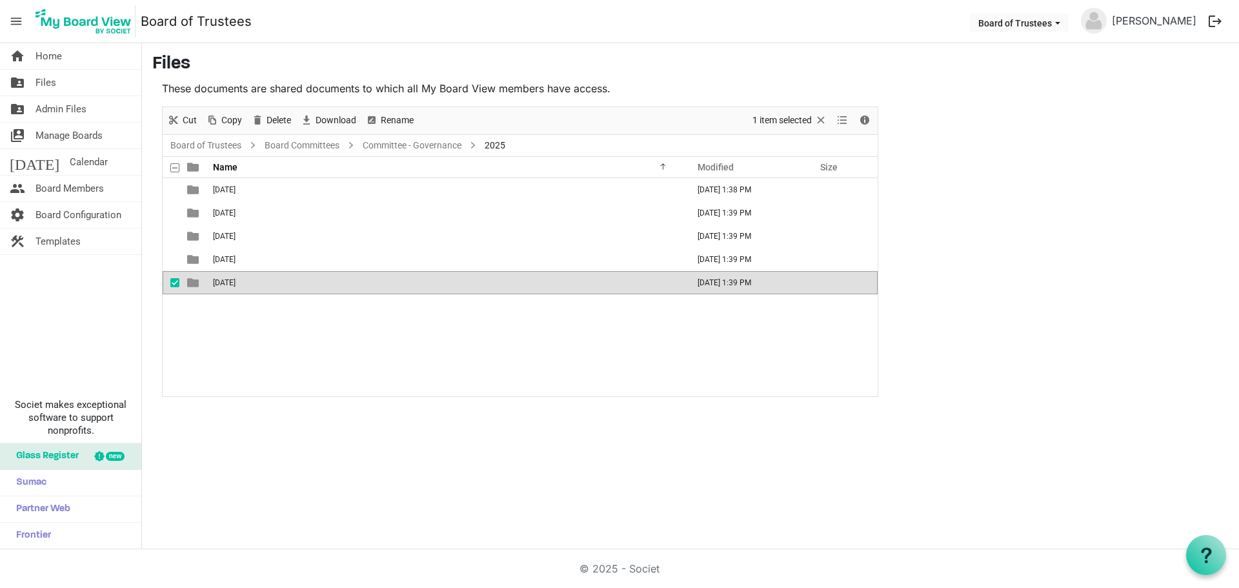
drag, startPoint x: 262, startPoint y: 325, endPoint x: 265, endPoint y: 301, distance: 24.1
click at [262, 324] on div "01-JANUARY 2025 September 26, 2025 1:38 PM 02-FEBRUARY 2025 September 26, 2025 …" at bounding box center [520, 287] width 715 height 218
click at [246, 347] on div "01-JANUARY 2025 September 26, 2025 1:38 PM 02-FEBRUARY 2025 September 26, 2025 …" at bounding box center [520, 287] width 715 height 218
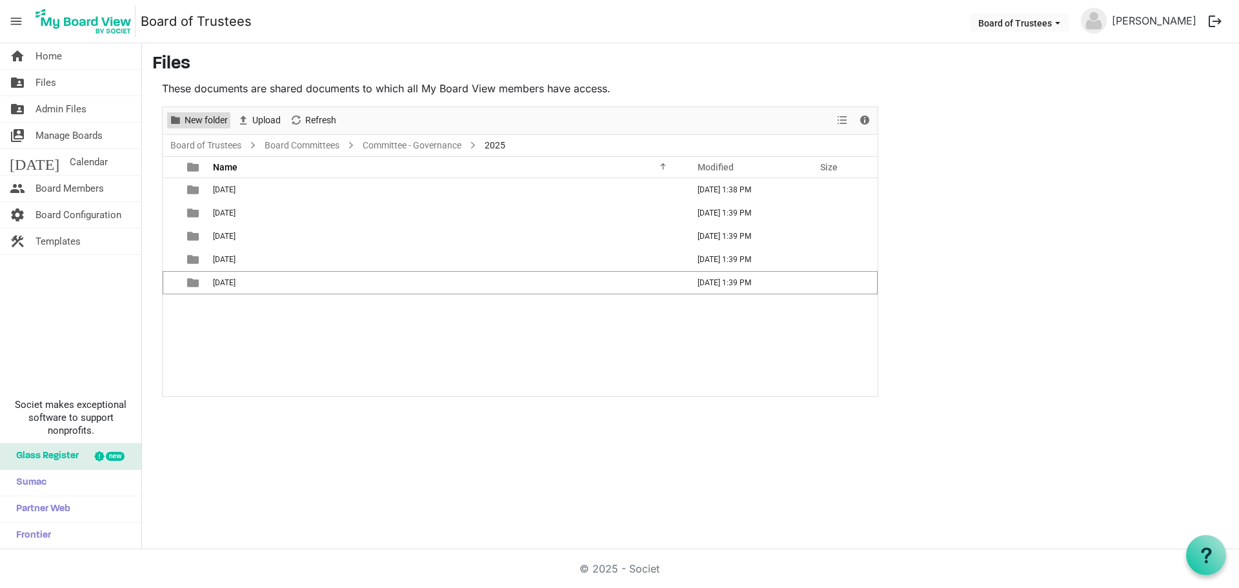
click at [201, 118] on span "New folder" at bounding box center [206, 120] width 46 height 16
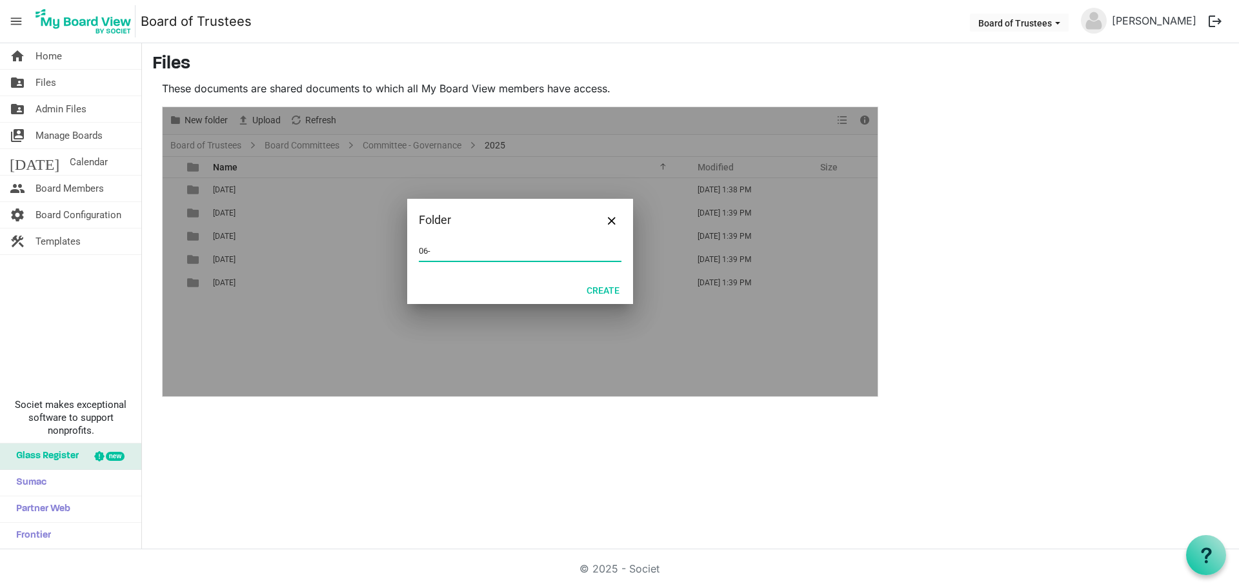
type input "06-JUNE 2025"
click at [614, 287] on button "Create" at bounding box center [603, 290] width 50 height 18
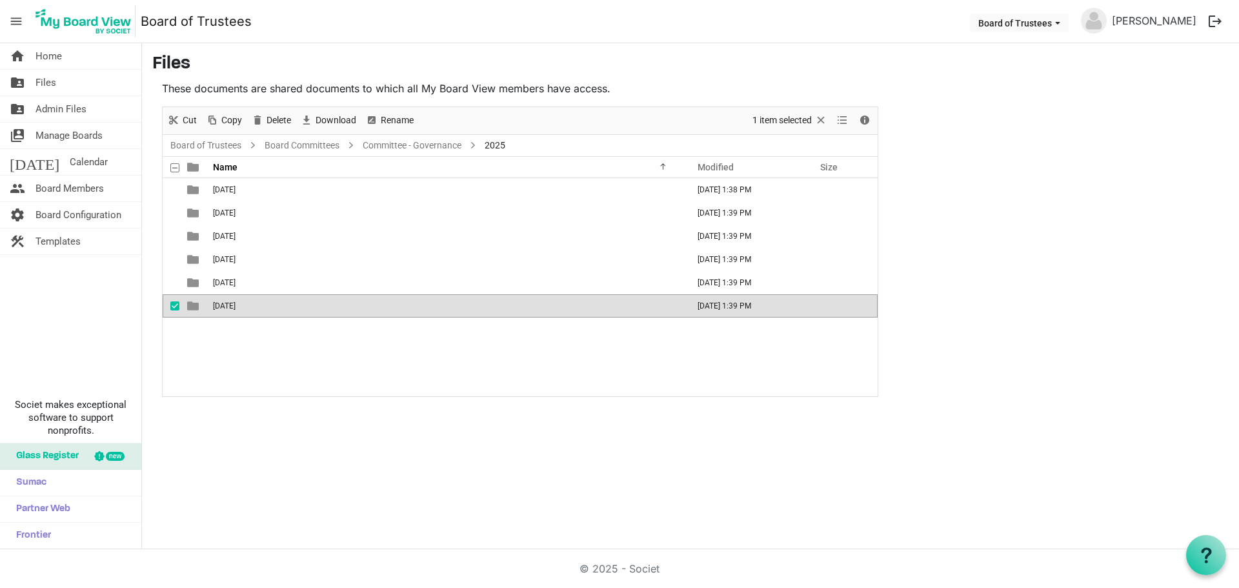
click at [292, 364] on div "01-JANUARY 2025 September 26, 2025 1:38 PM 02-FEBRUARY 2025 September 26, 2025 …" at bounding box center [520, 287] width 715 height 218
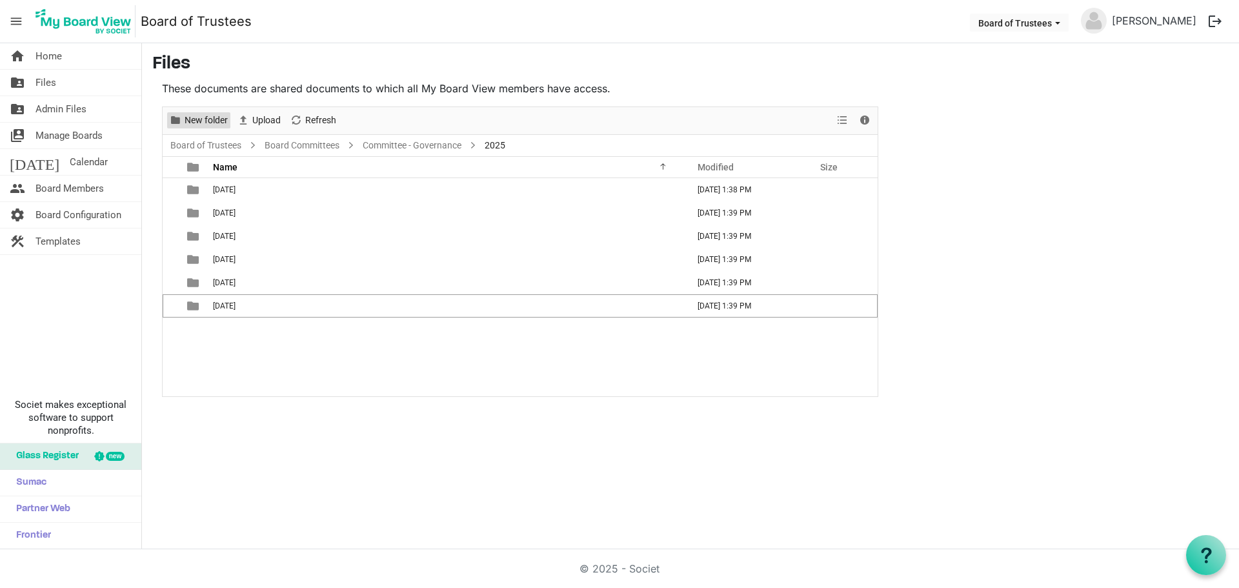
click at [196, 120] on span "New folder" at bounding box center [206, 120] width 46 height 16
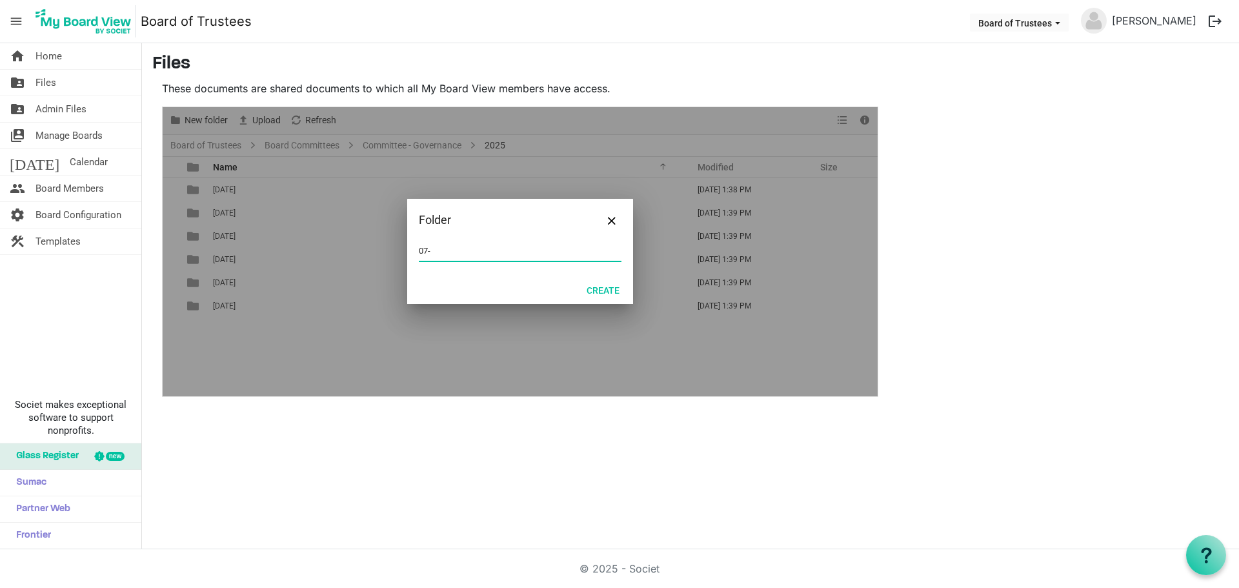
type input "07-JULY 2025"
click at [601, 288] on button "Create" at bounding box center [603, 290] width 50 height 18
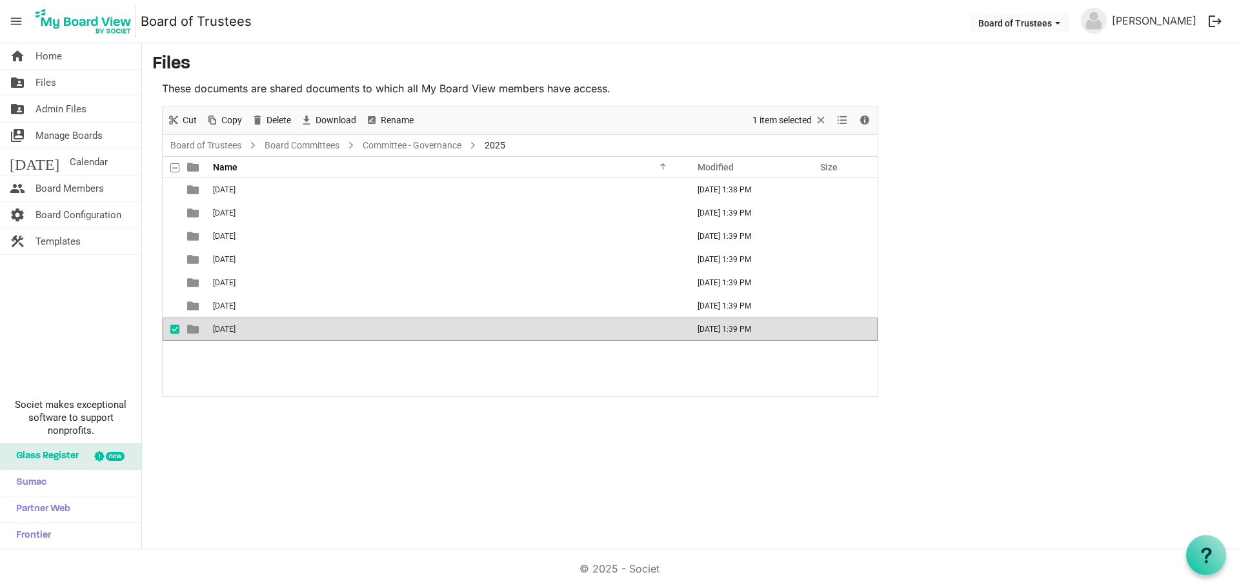
click at [212, 368] on div "01-JANUARY 2025 September 26, 2025 1:38 PM 02-FEBRUARY 2025 September 26, 2025 …" at bounding box center [520, 287] width 715 height 218
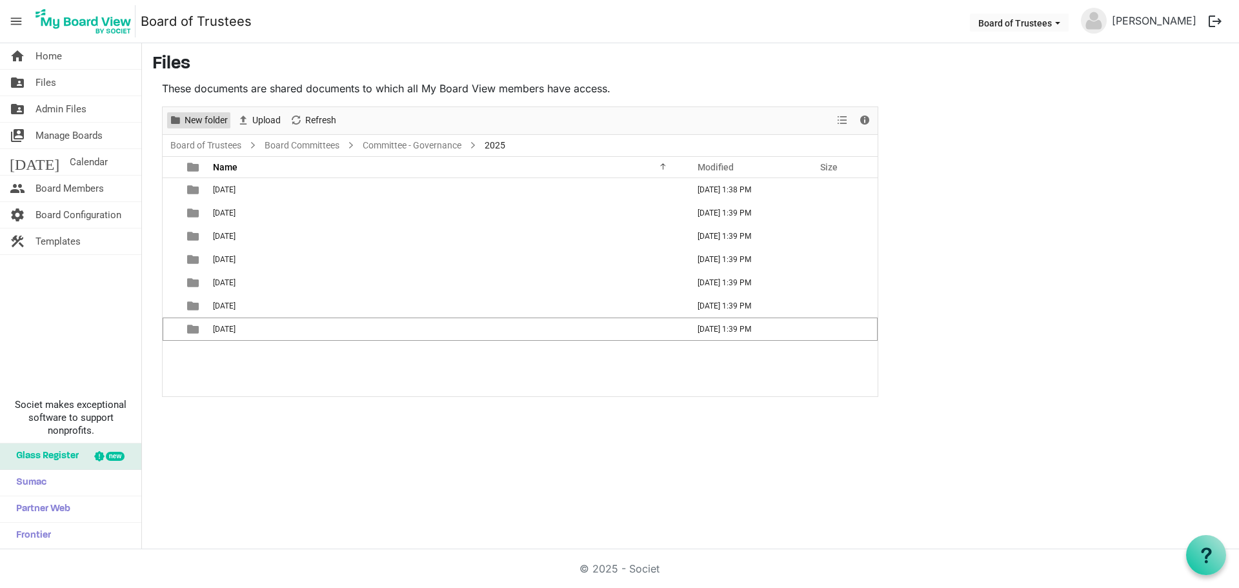
click at [194, 121] on span "New folder" at bounding box center [206, 120] width 46 height 16
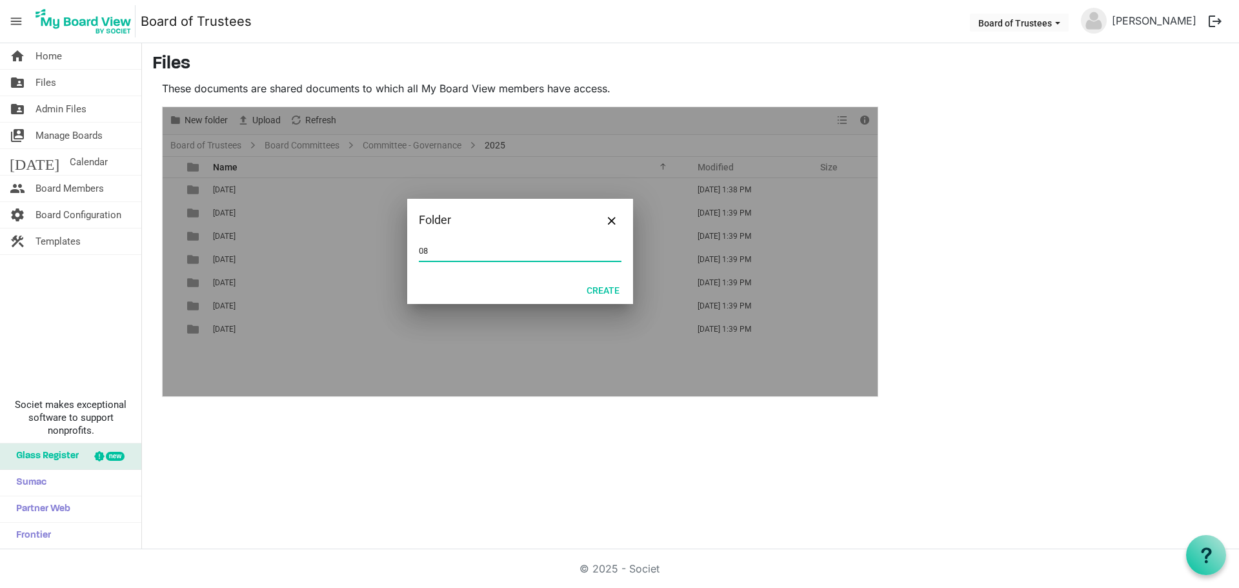
type input "08-AUGUST 2025"
click at [608, 290] on button "Create" at bounding box center [603, 290] width 50 height 18
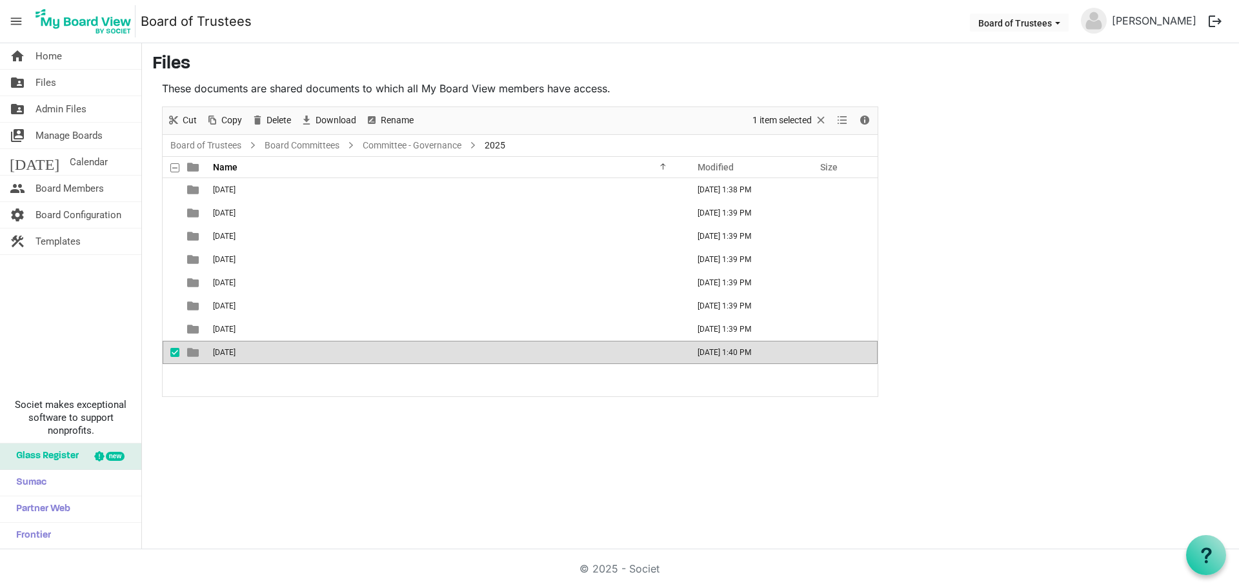
click at [273, 415] on div "home Home folder_shared Files folder_shared Admin Files switch_account Manage B…" at bounding box center [619, 296] width 1239 height 506
click at [231, 381] on div "01-JANUARY 2025 September 26, 2025 1:38 PM 02-FEBRUARY 2025 September 26, 2025 …" at bounding box center [520, 287] width 715 height 218
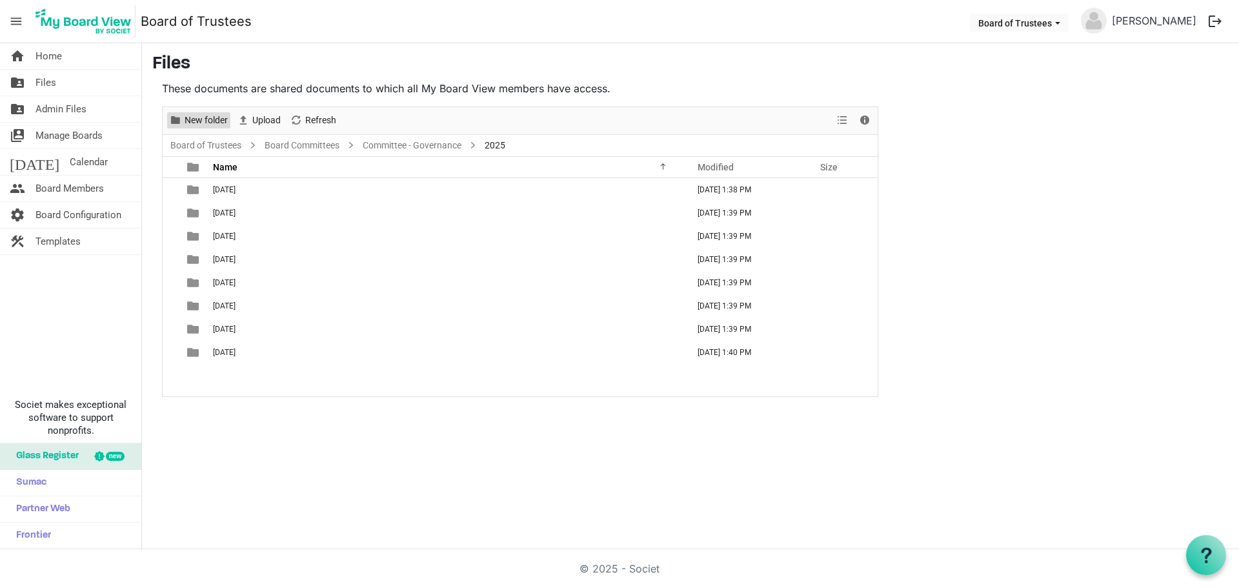
click at [212, 121] on span "New folder" at bounding box center [206, 120] width 46 height 16
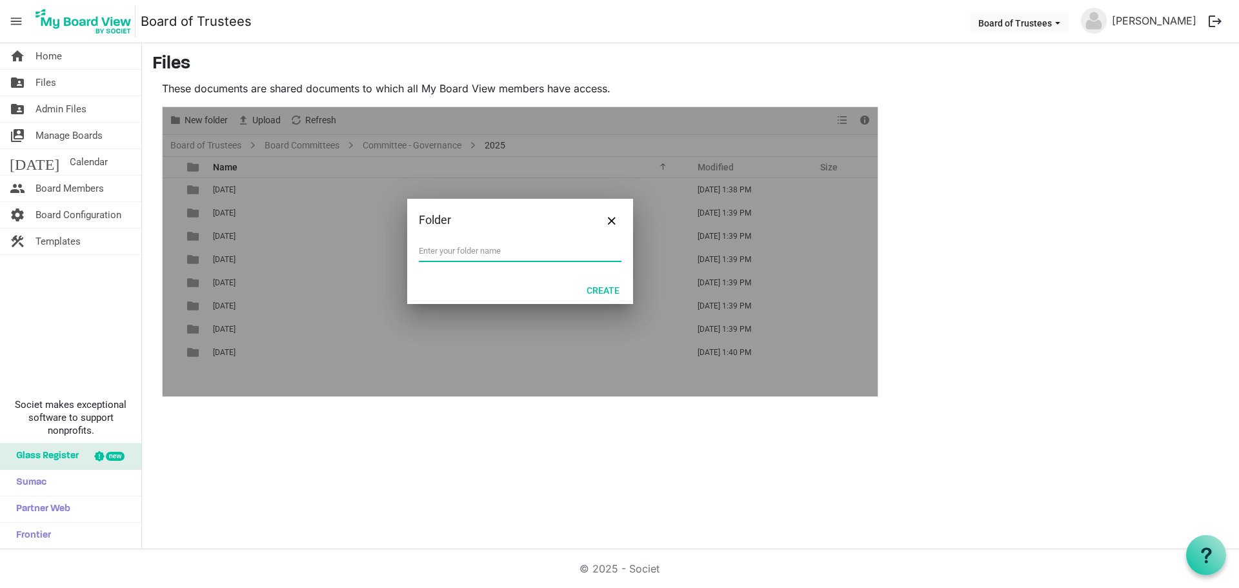
type input "9"
type input "09-SEPTEMBER 2025"
click at [604, 288] on button "Create" at bounding box center [603, 290] width 50 height 18
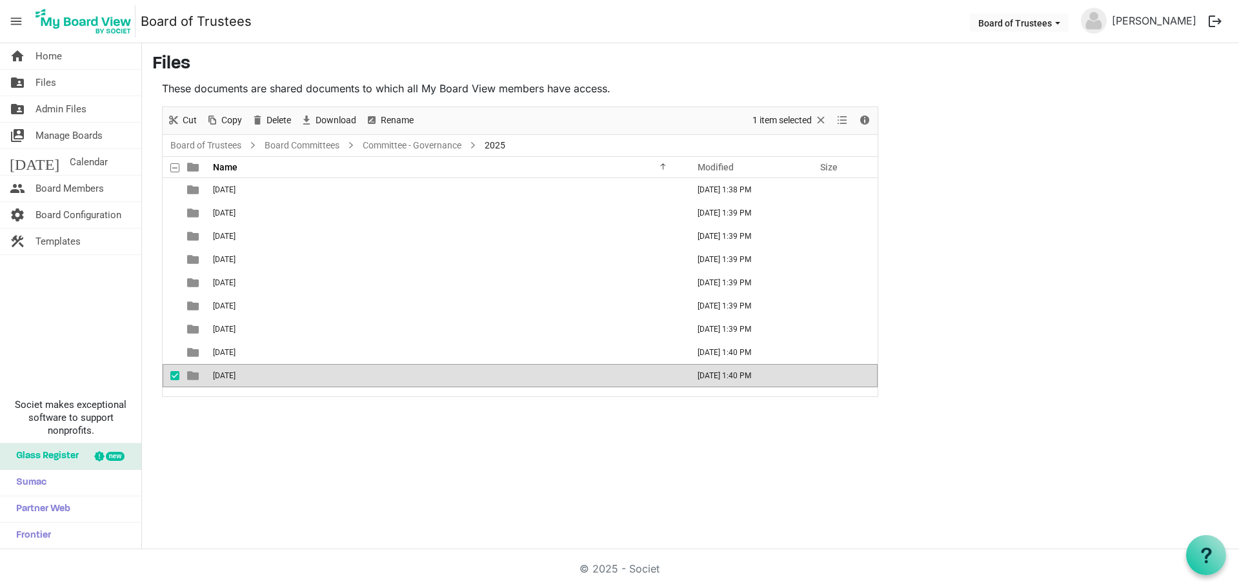
click at [241, 402] on main "Files These documents are shared documents to which all My Board View members h…" at bounding box center [690, 225] width 1097 height 364
click at [174, 377] on span "checkbox" at bounding box center [174, 375] width 9 height 9
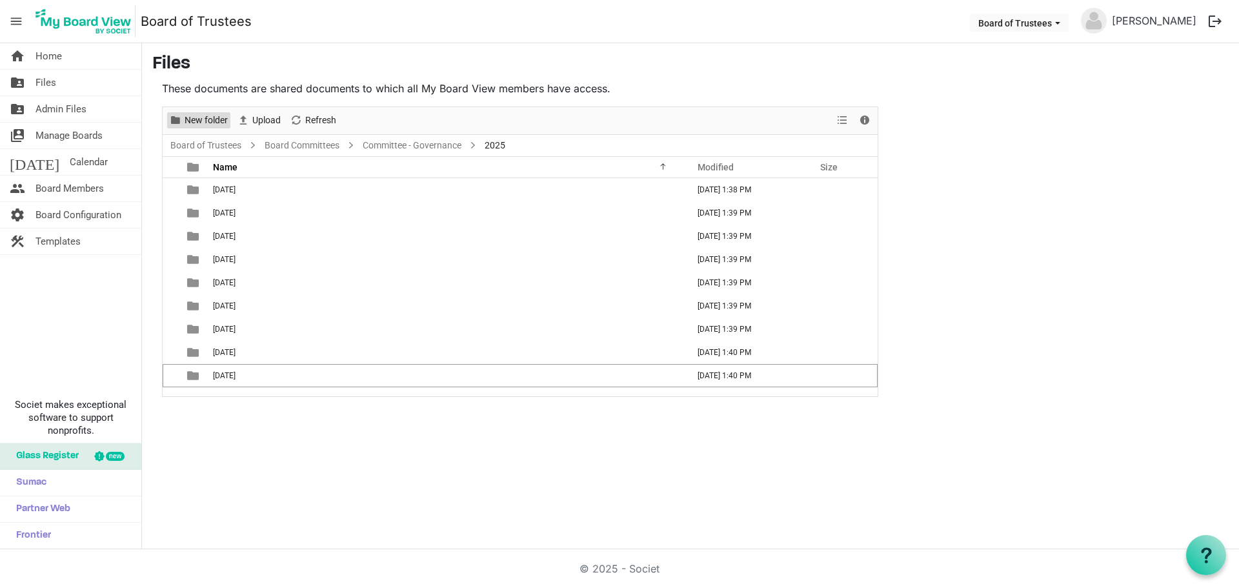
click at [212, 119] on span "New folder" at bounding box center [206, 120] width 46 height 16
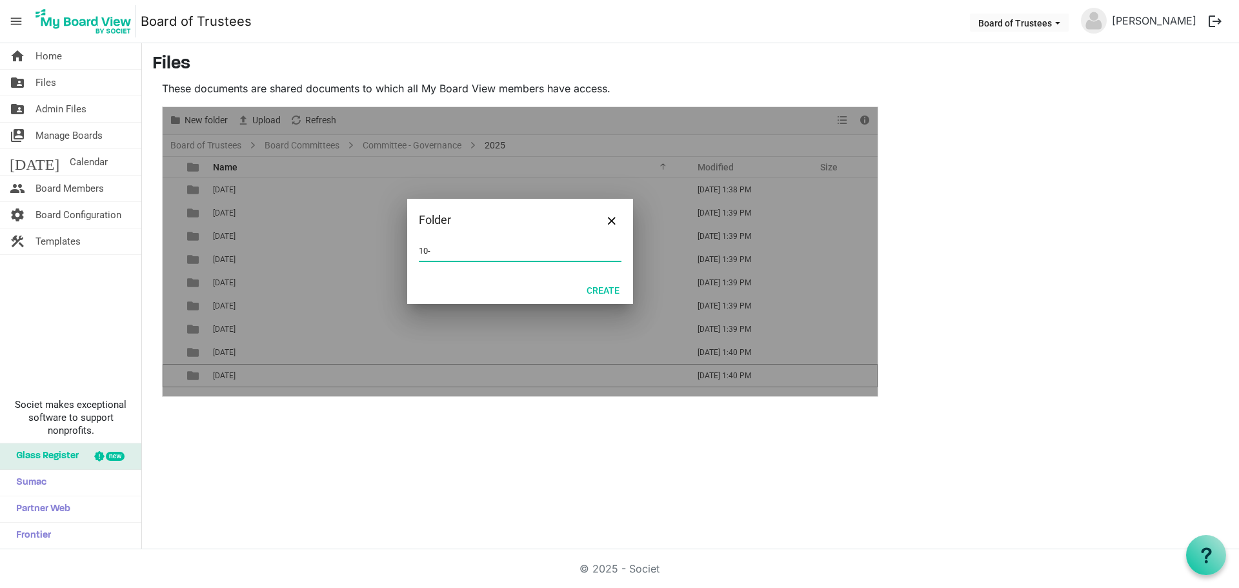
type input "10-OCTOBER 2025"
click at [601, 290] on button "Create" at bounding box center [603, 290] width 50 height 18
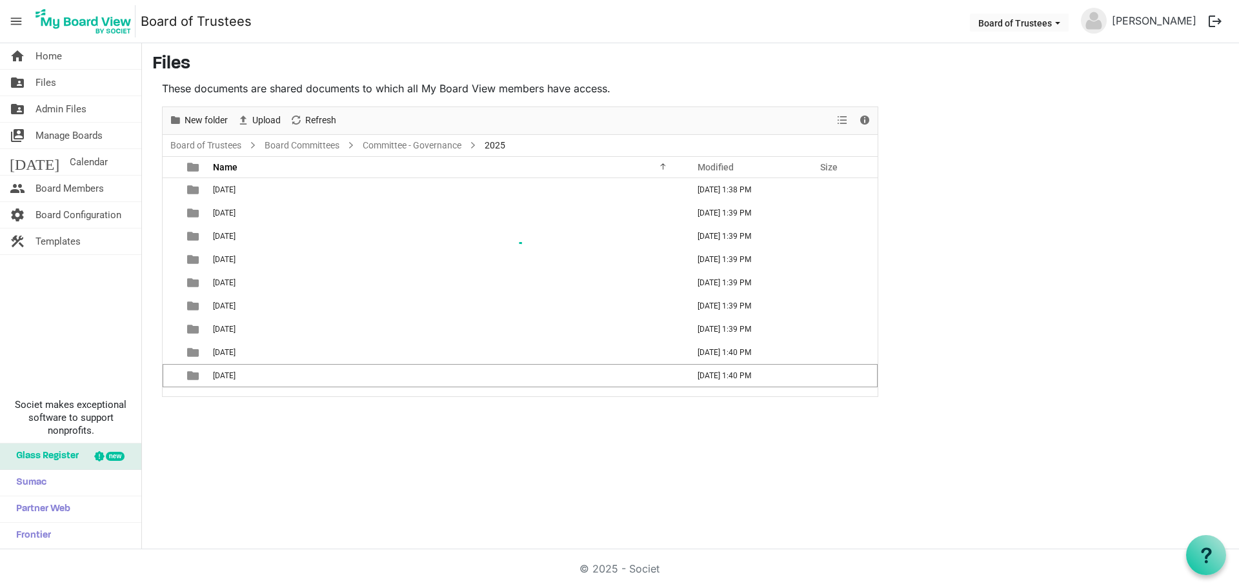
scroll to position [14, 0]
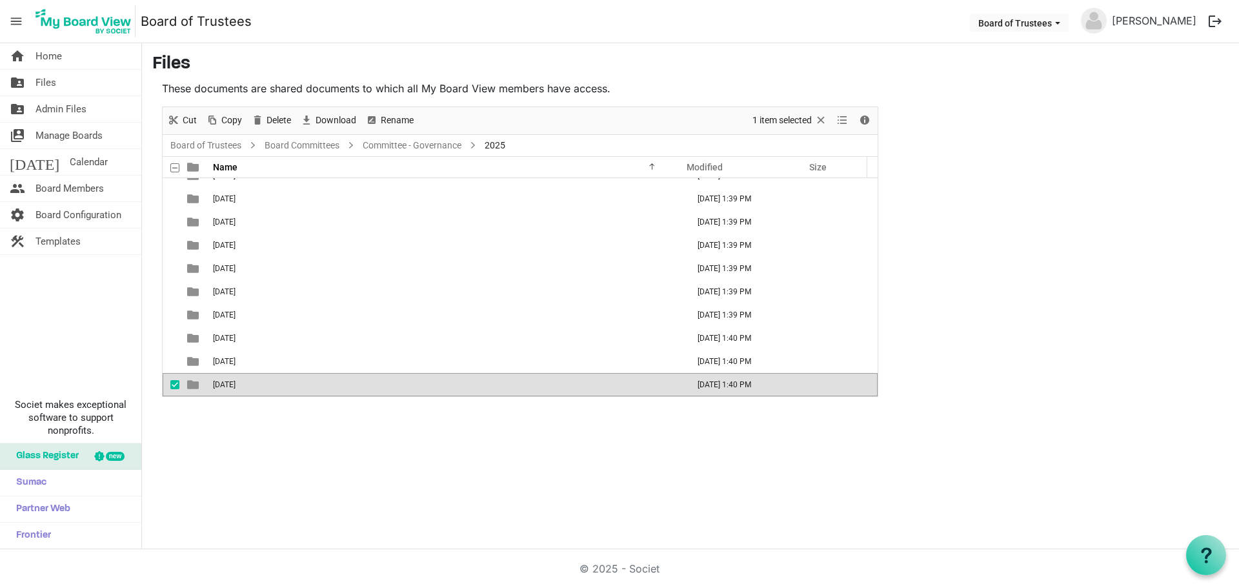
click at [172, 383] on span "checkbox" at bounding box center [174, 384] width 9 height 9
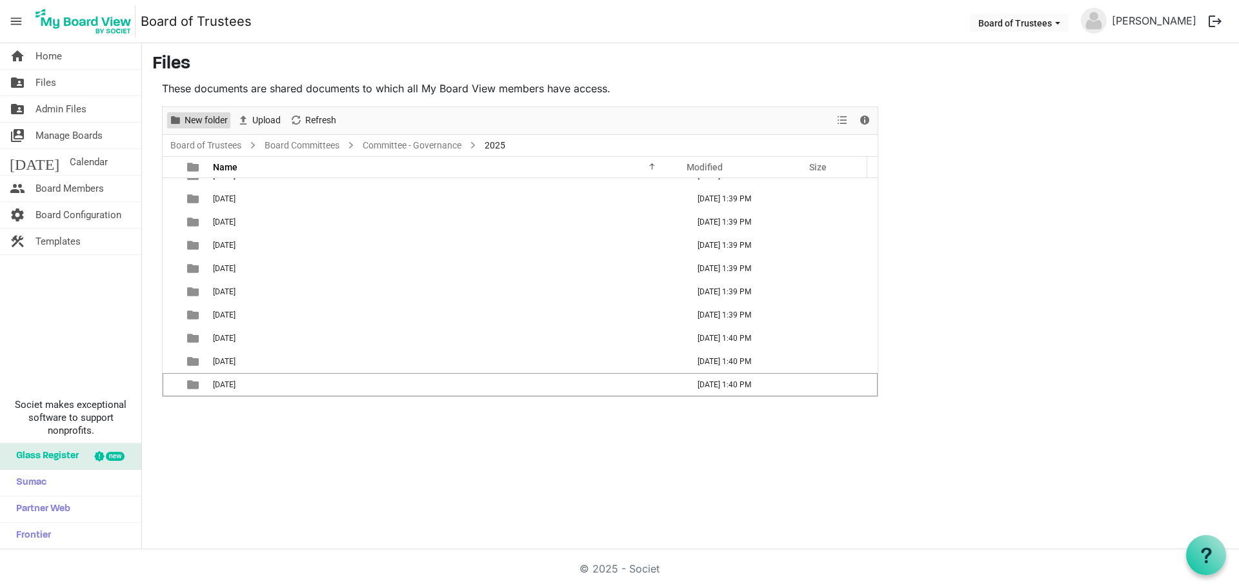
click at [197, 118] on span "New folder" at bounding box center [206, 120] width 46 height 16
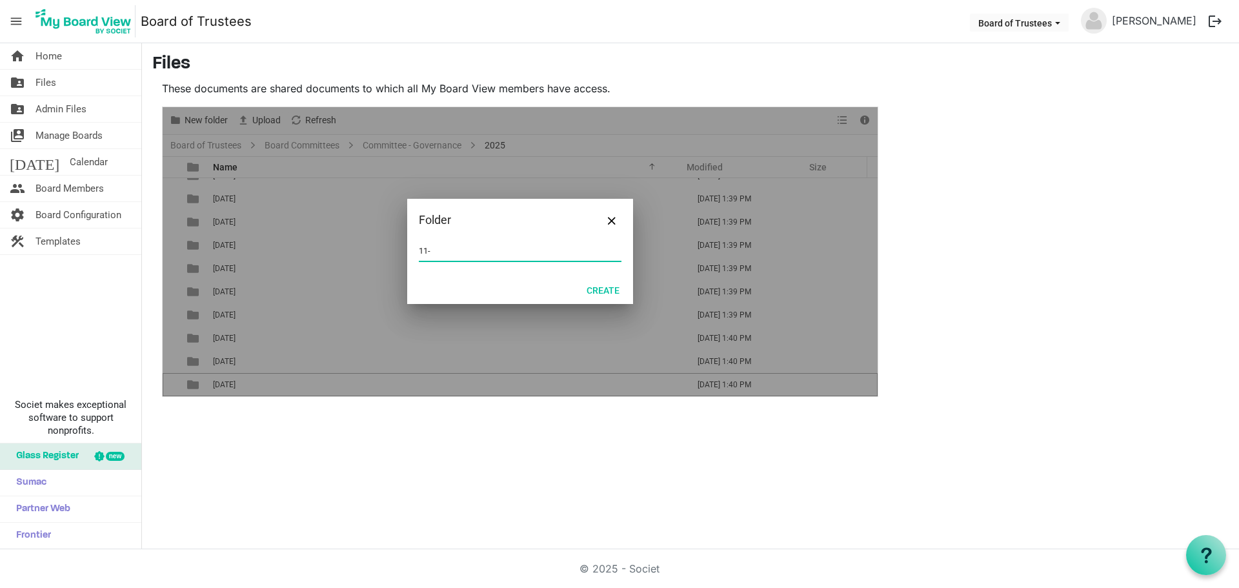
type input "11-NOVEMBER 2025"
click at [611, 288] on button "Create" at bounding box center [603, 290] width 50 height 18
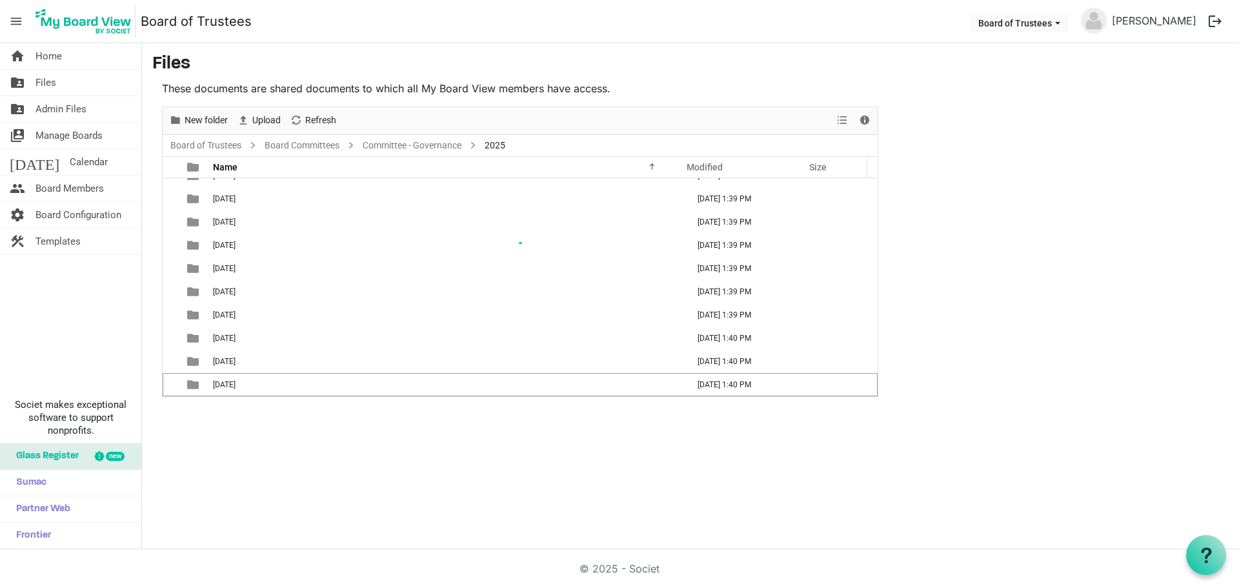
scroll to position [37, 0]
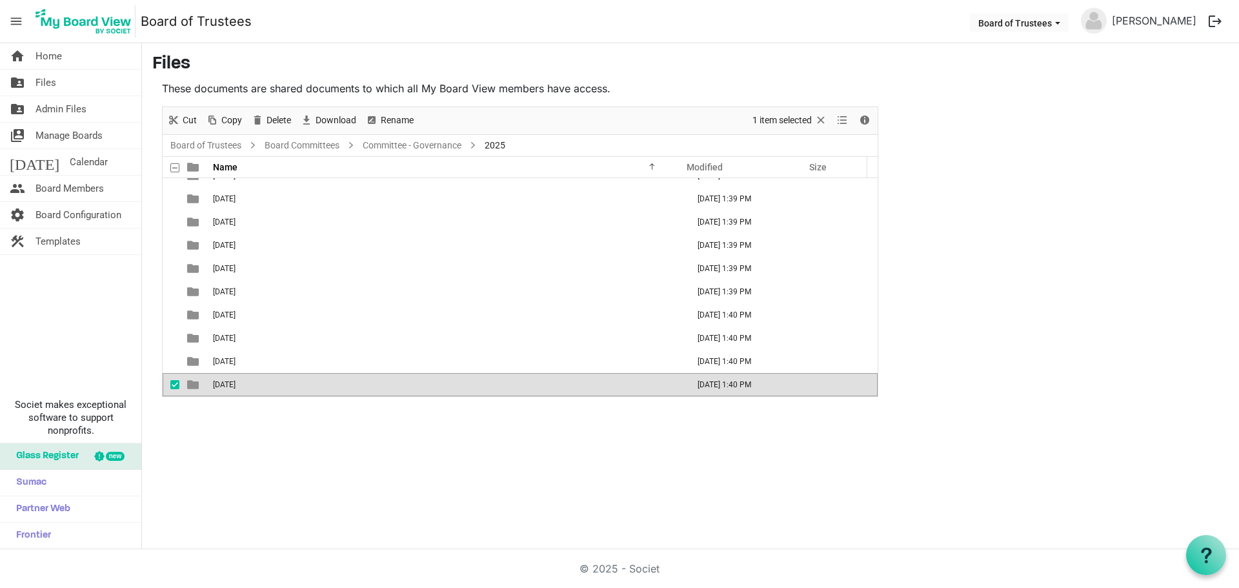
click at [171, 383] on span "checkbox" at bounding box center [174, 384] width 9 height 9
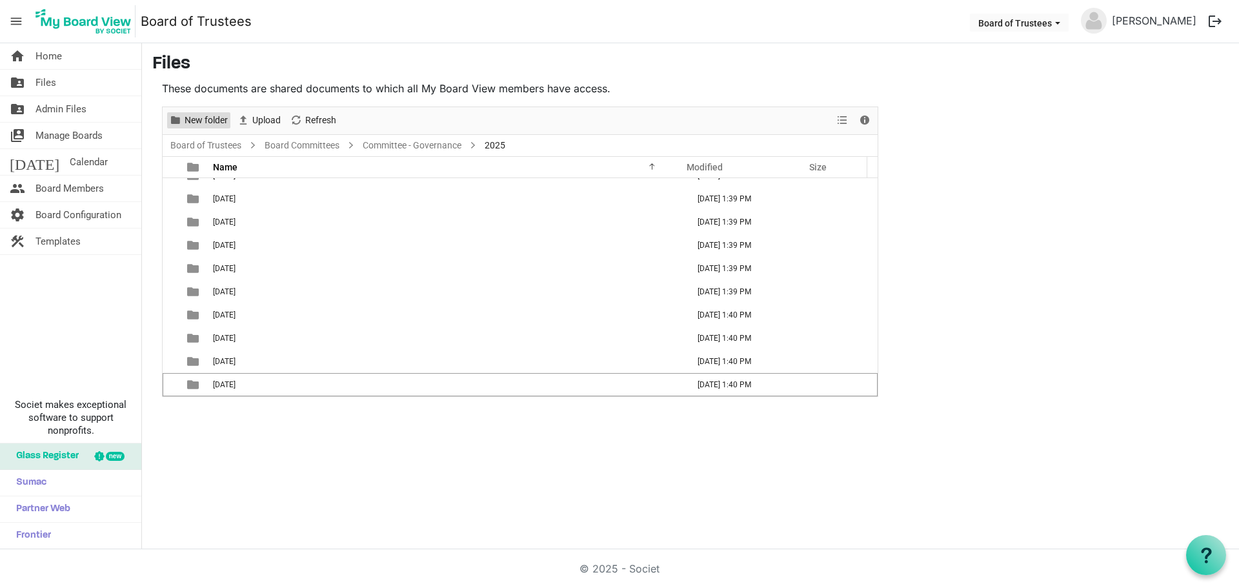
click at [205, 120] on span "New folder" at bounding box center [206, 120] width 46 height 16
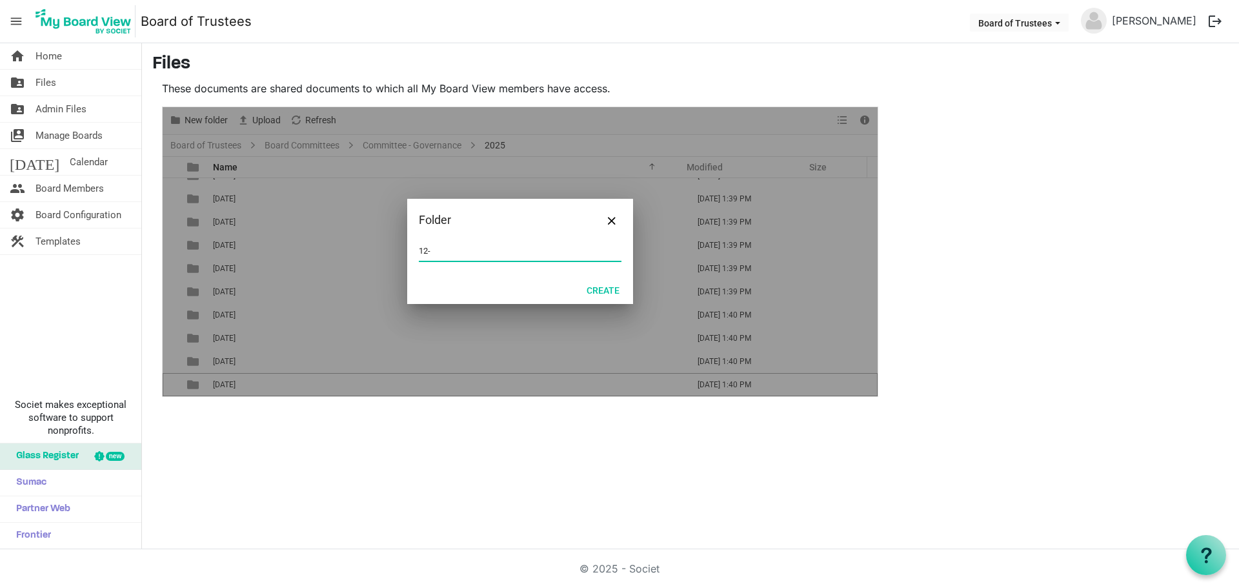
type input "12-DECEMBER 2025"
click at [601, 290] on button "Create" at bounding box center [603, 290] width 50 height 18
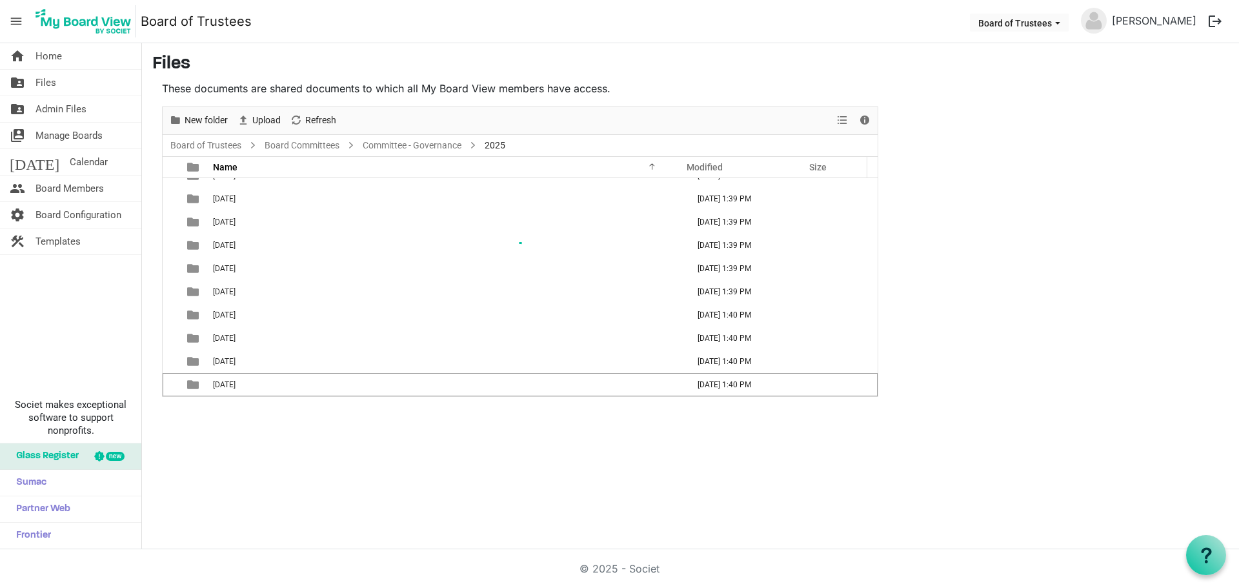
scroll to position [61, 0]
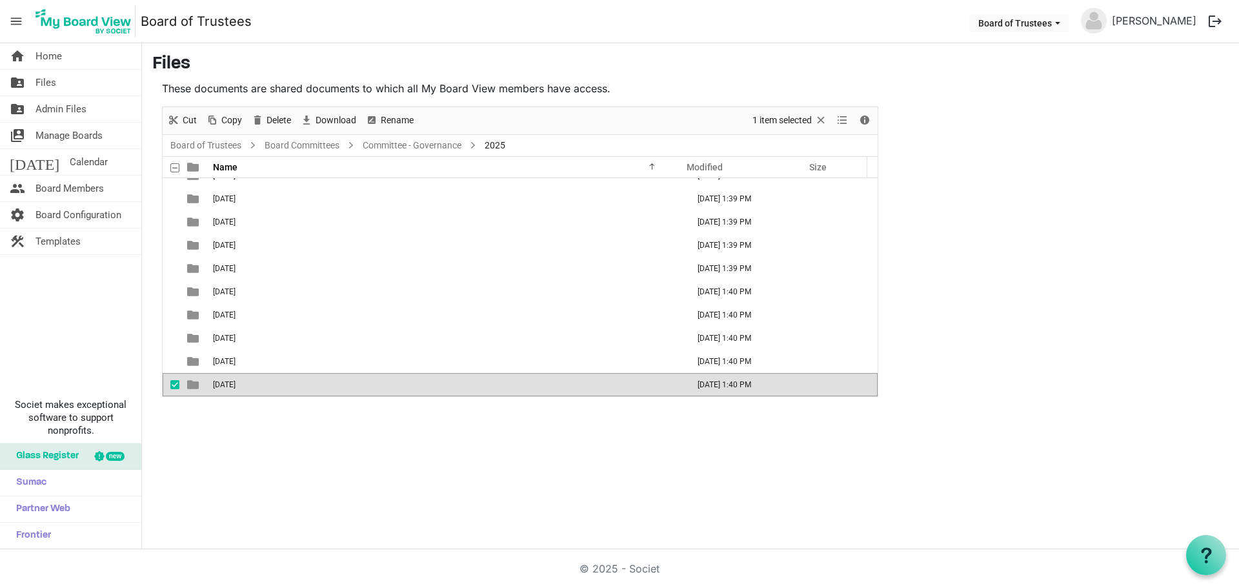
click at [397, 435] on div "home Home folder_shared Files folder_shared Admin Files switch_account Manage B…" at bounding box center [619, 296] width 1239 height 506
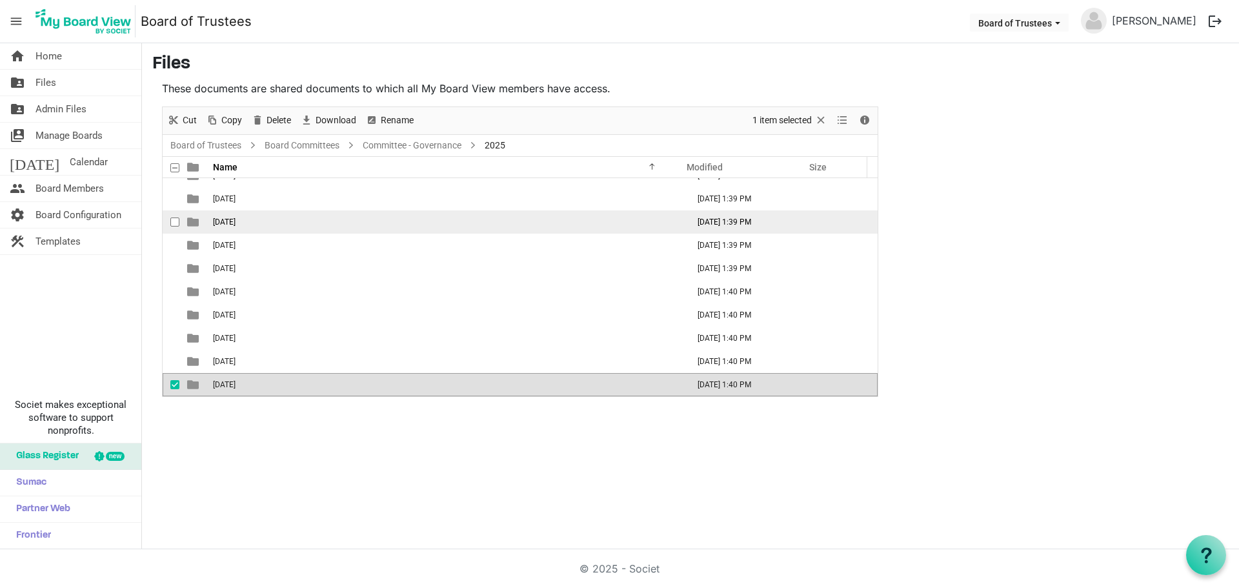
scroll to position [0, 0]
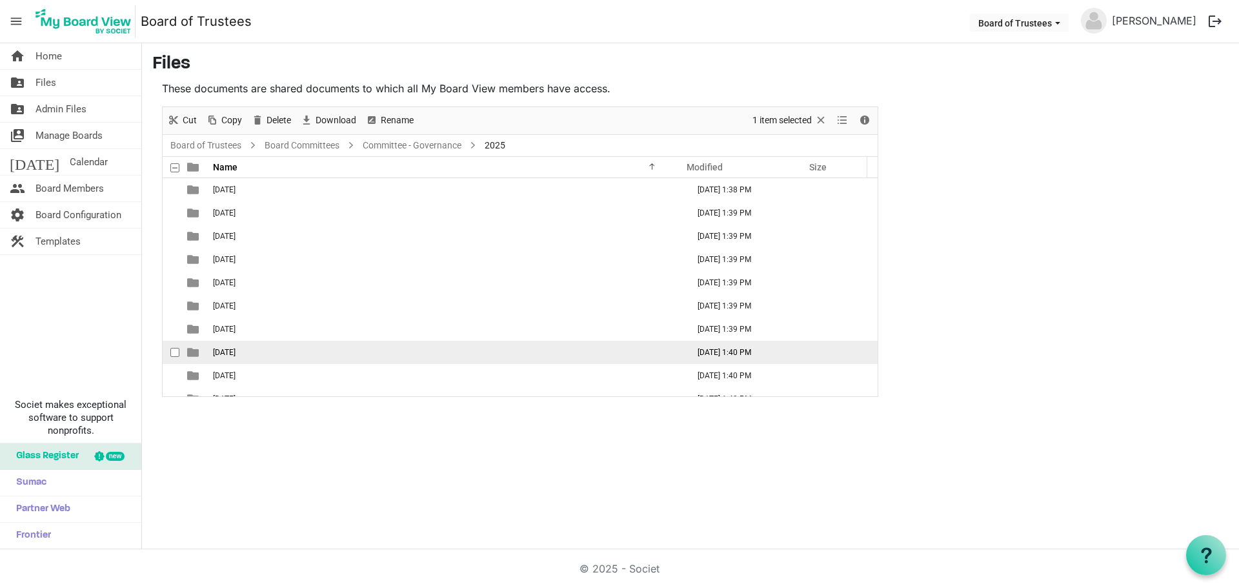
click at [235, 355] on span "[DATE]" at bounding box center [224, 352] width 23 height 9
click at [235, 355] on span "08-AUGUST 2025" at bounding box center [224, 352] width 23 height 9
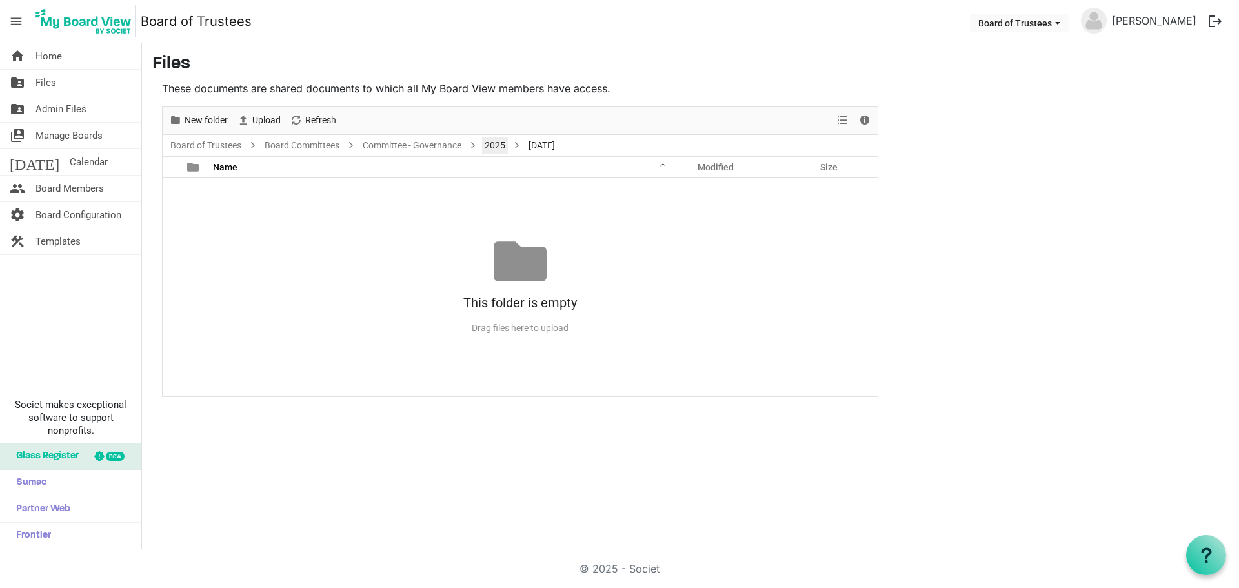
click at [494, 145] on link "2025" at bounding box center [495, 145] width 26 height 16
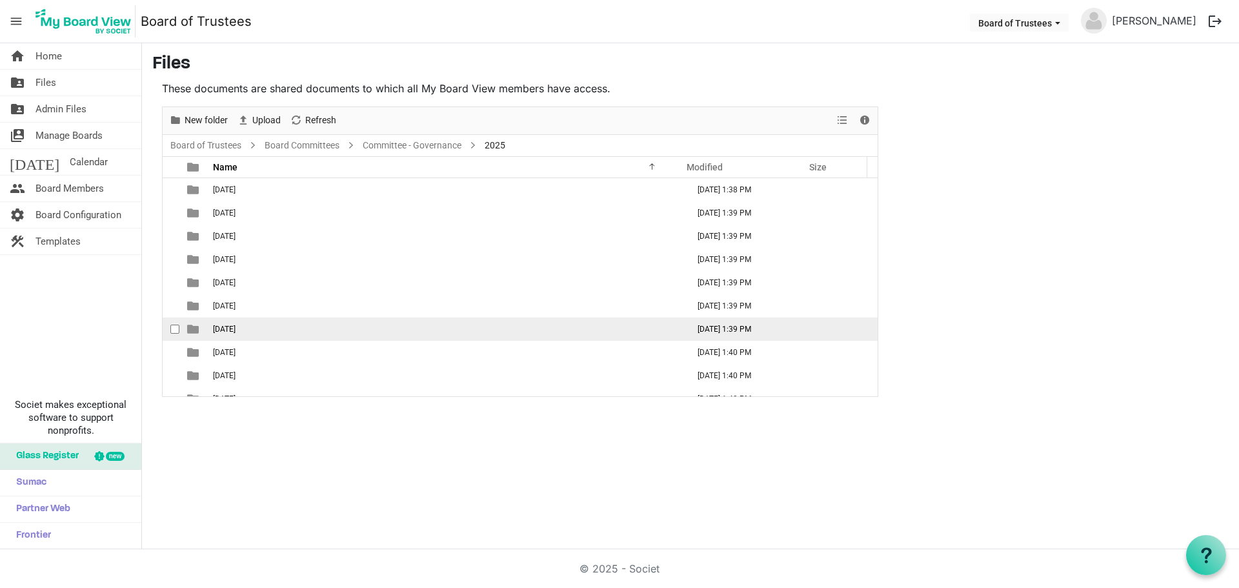
click at [235, 326] on span "07-JULY 2025" at bounding box center [224, 329] width 23 height 9
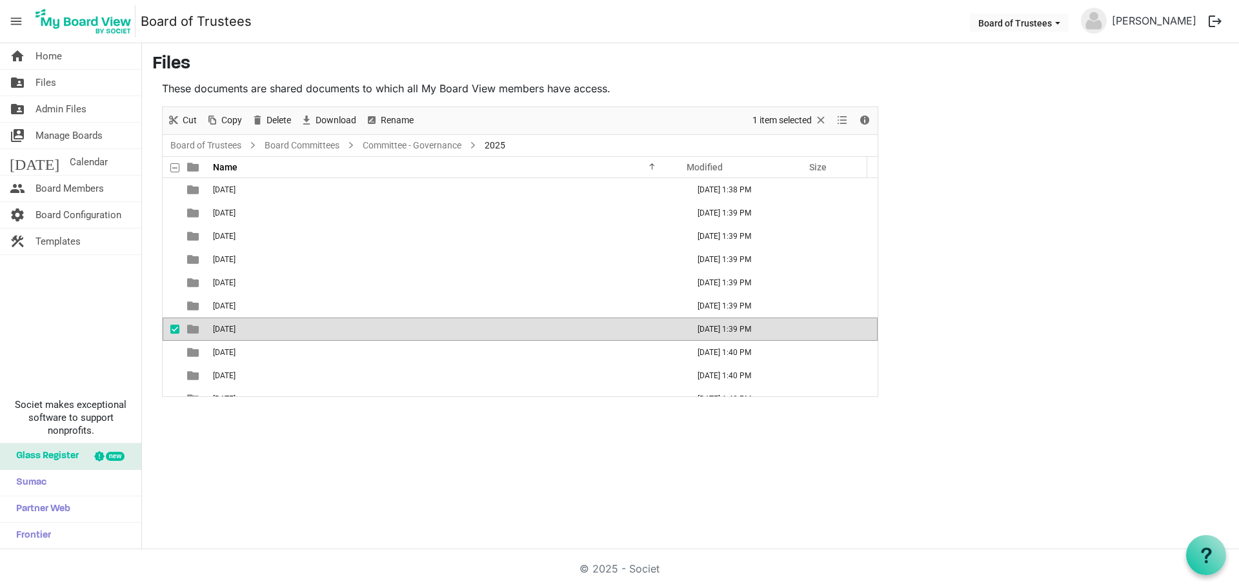
click at [235, 326] on span "07-JULY 2025" at bounding box center [224, 329] width 23 height 9
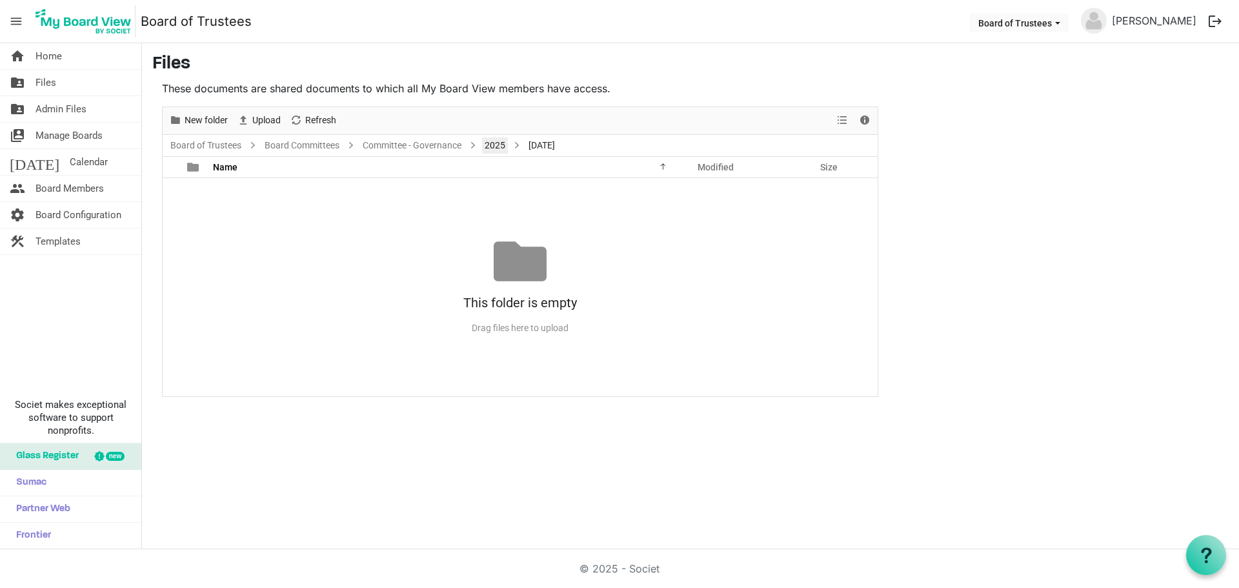
click at [500, 146] on link "2025" at bounding box center [495, 145] width 26 height 16
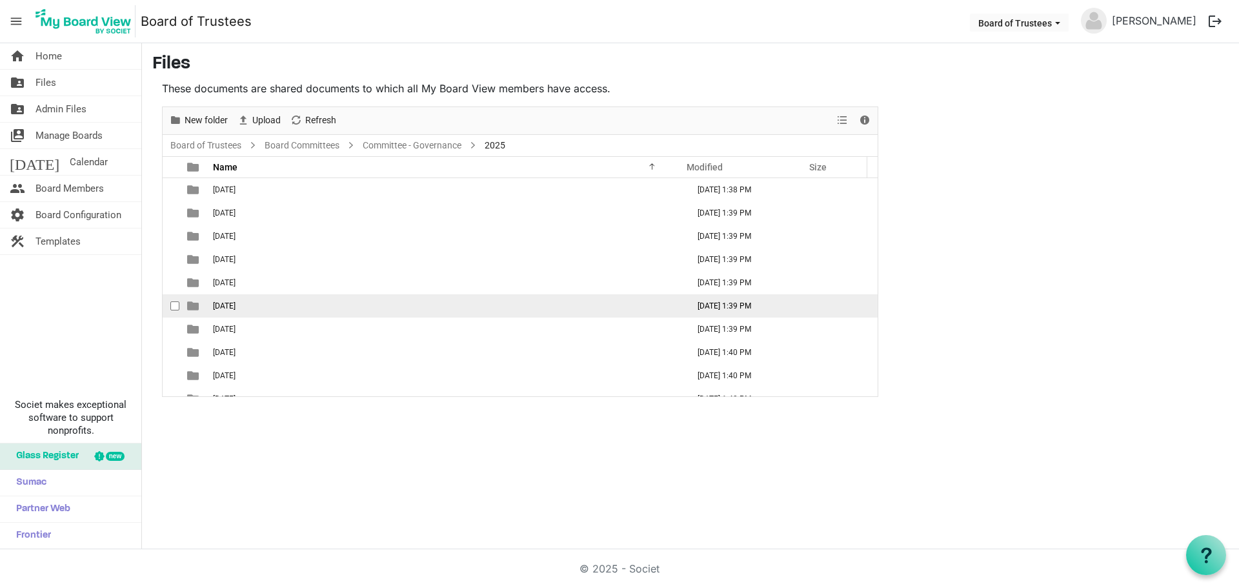
click at [235, 303] on span "06-JUNE 2025" at bounding box center [224, 305] width 23 height 9
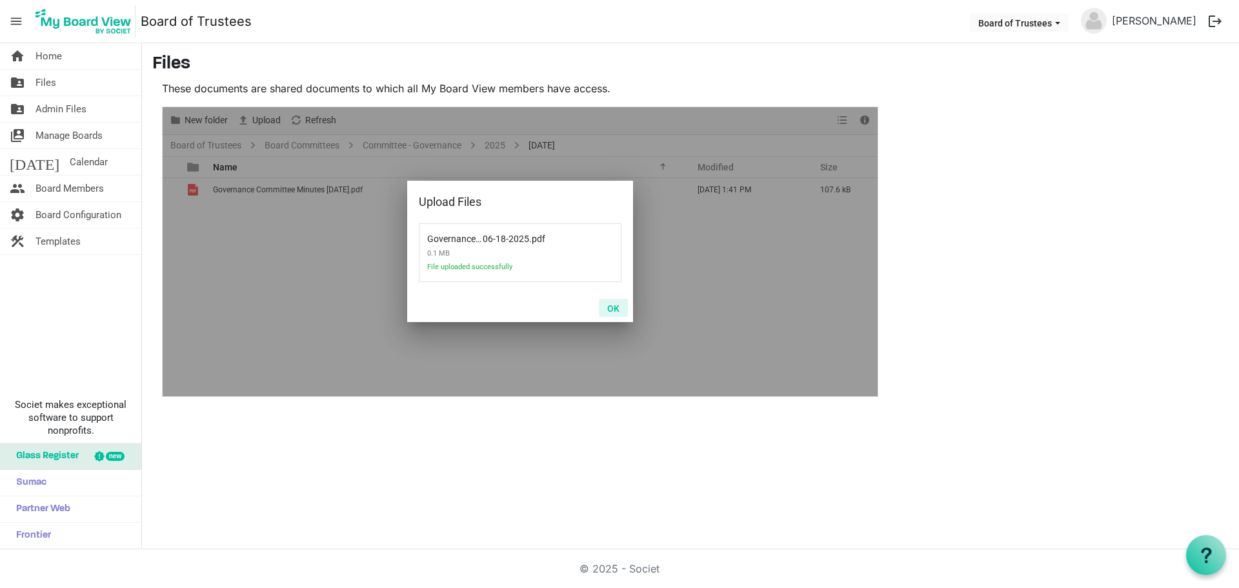
click at [614, 310] on button "OK" at bounding box center [613, 308] width 29 height 18
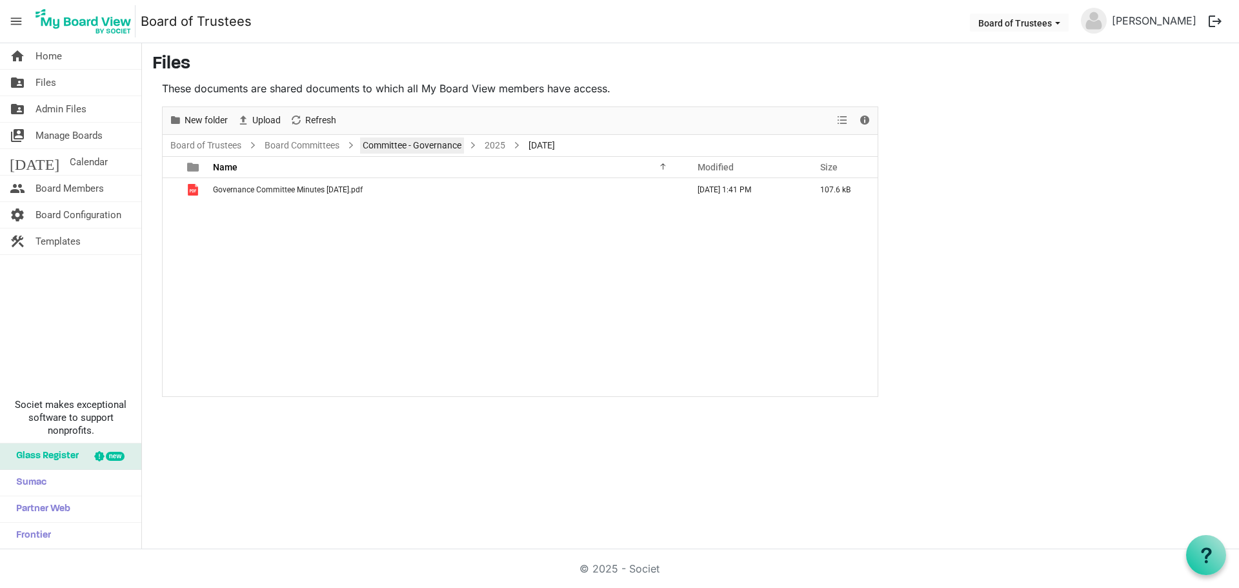
click at [441, 144] on link "Committee - Governance" at bounding box center [412, 145] width 104 height 16
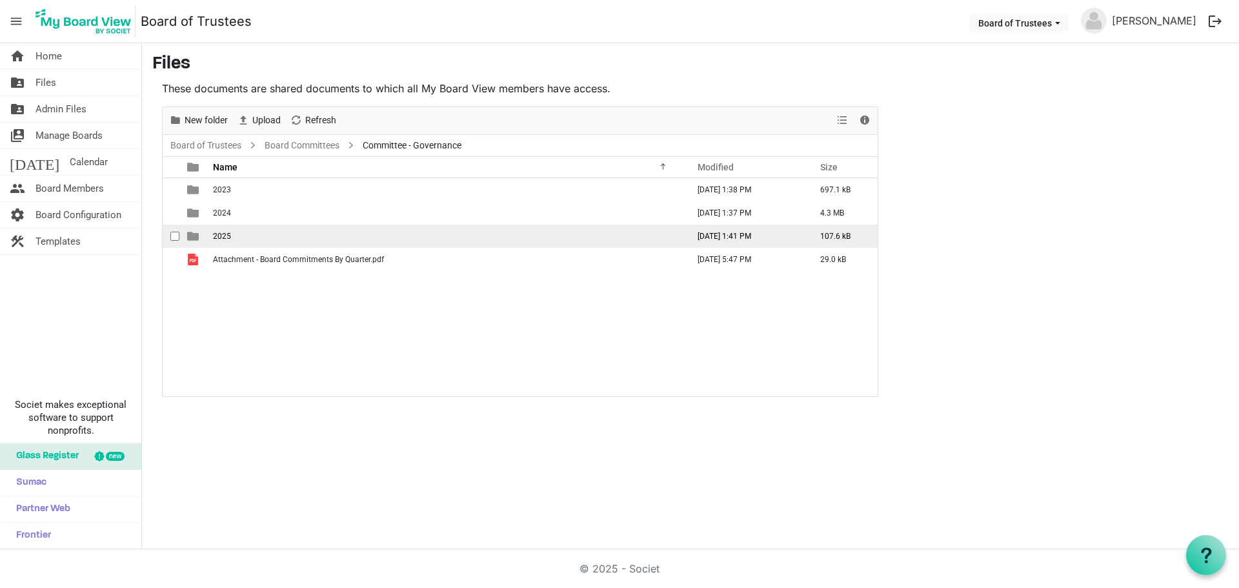
click at [253, 232] on td "2025" at bounding box center [446, 236] width 475 height 23
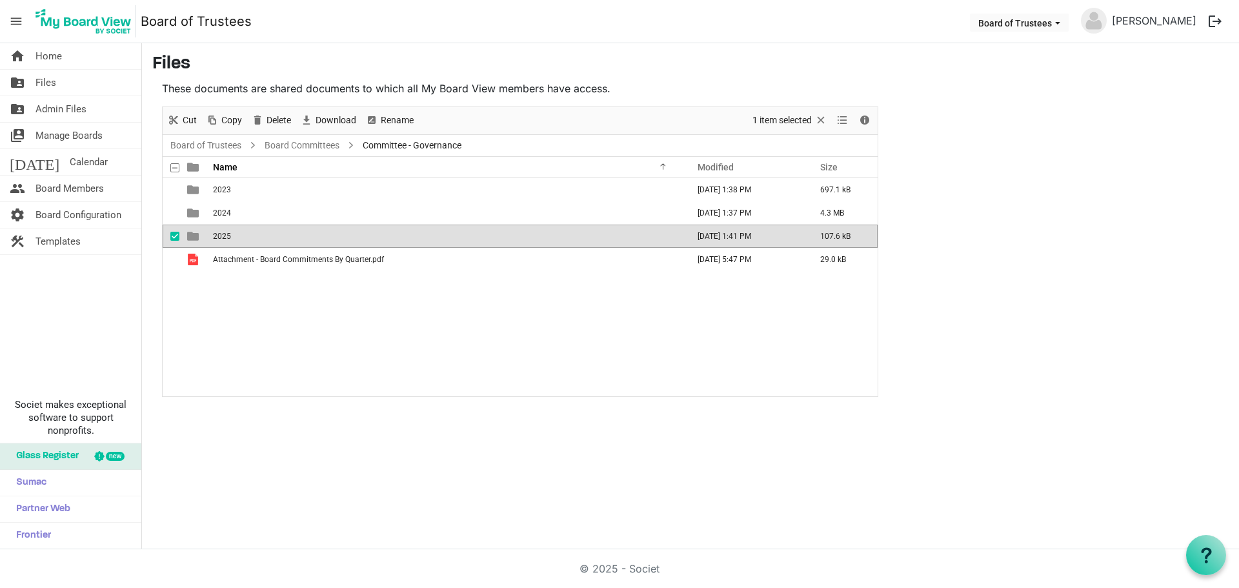
click at [253, 232] on td "2025" at bounding box center [446, 236] width 475 height 23
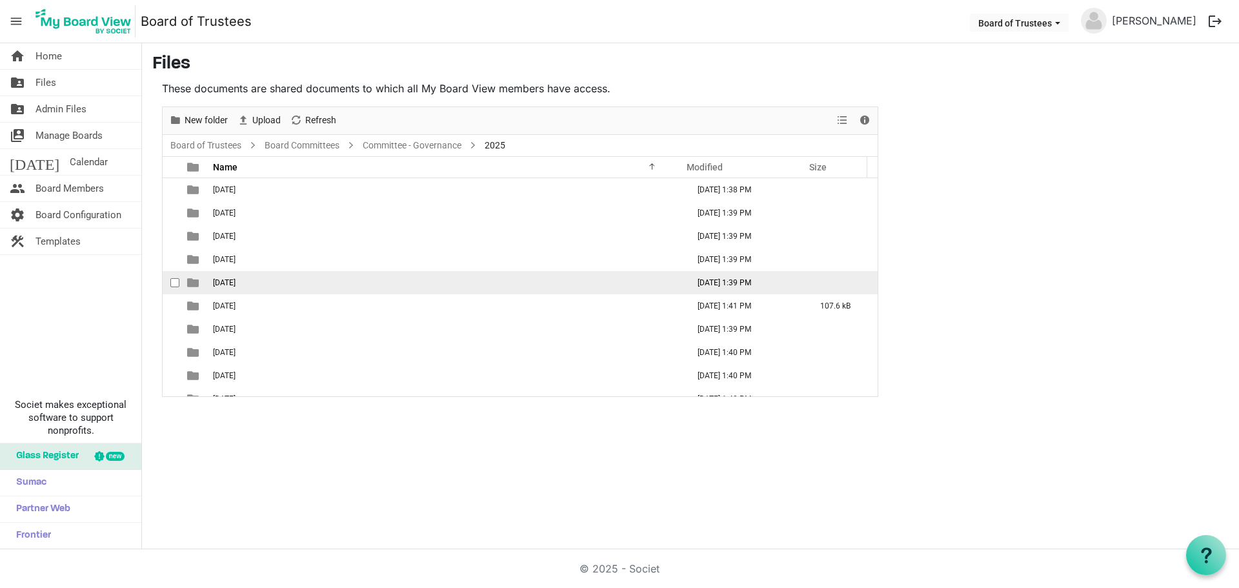
click at [235, 279] on span "05-MAY 2025" at bounding box center [224, 282] width 23 height 9
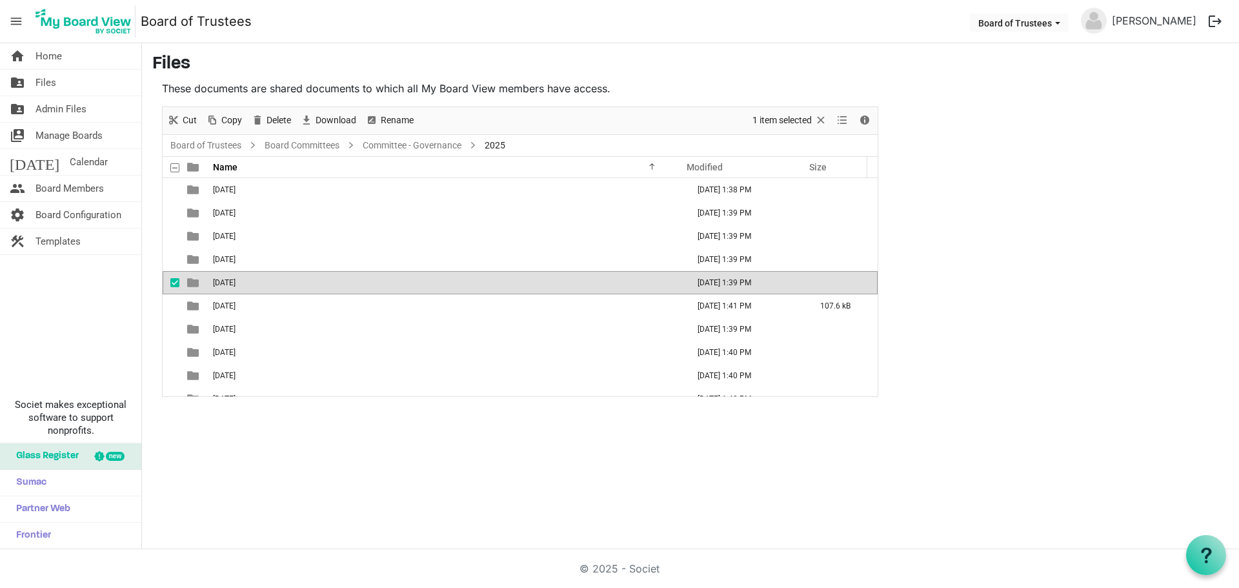
click at [235, 279] on span "05-MAY 2025" at bounding box center [224, 282] width 23 height 9
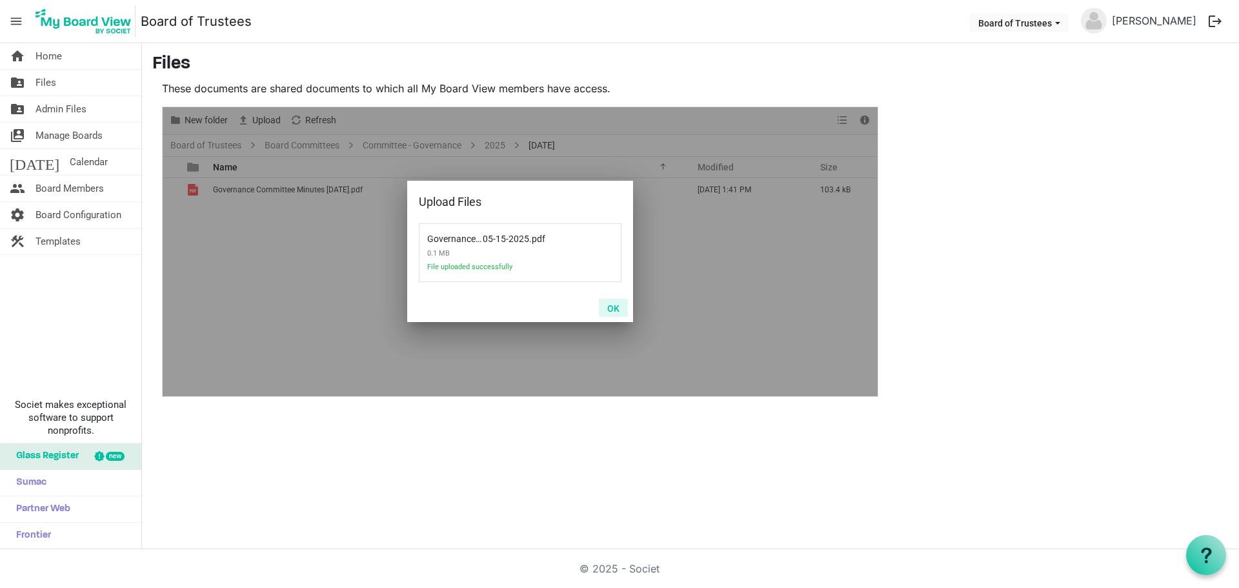
click at [612, 310] on button "OK" at bounding box center [613, 308] width 29 height 18
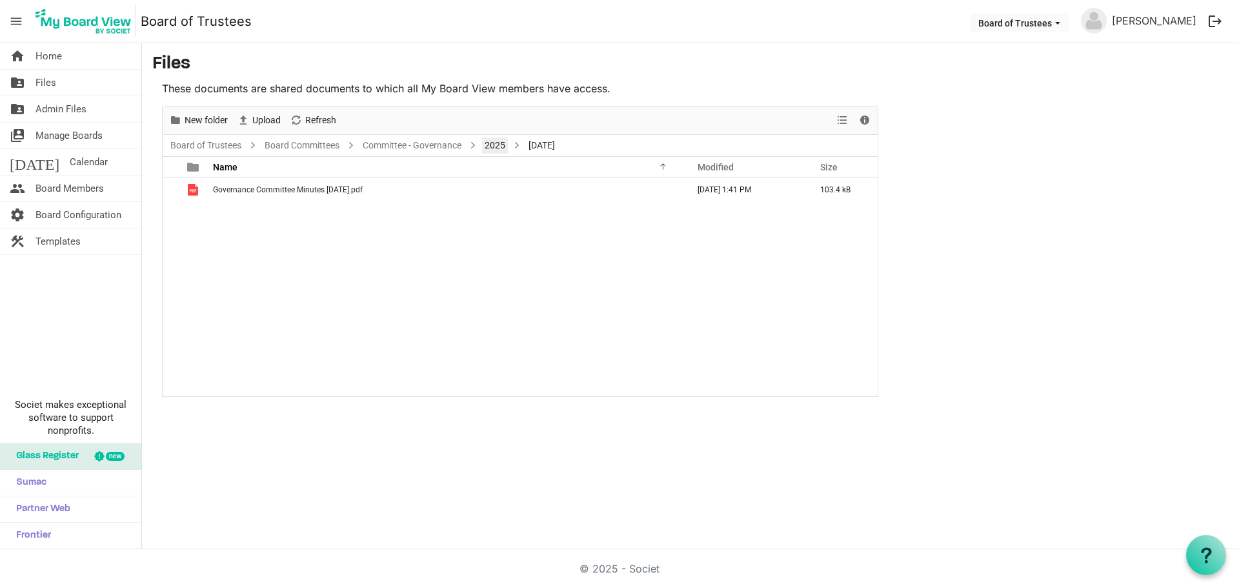
click at [499, 145] on link "2025" at bounding box center [495, 145] width 26 height 16
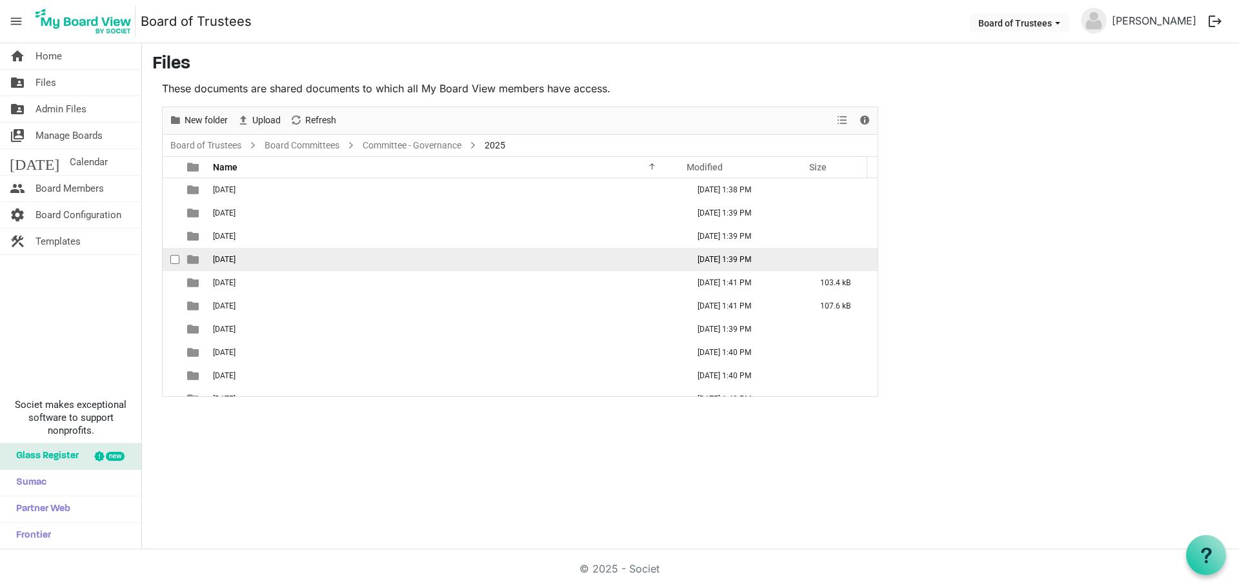
click at [235, 261] on span "04-APRIL 2025" at bounding box center [224, 259] width 23 height 9
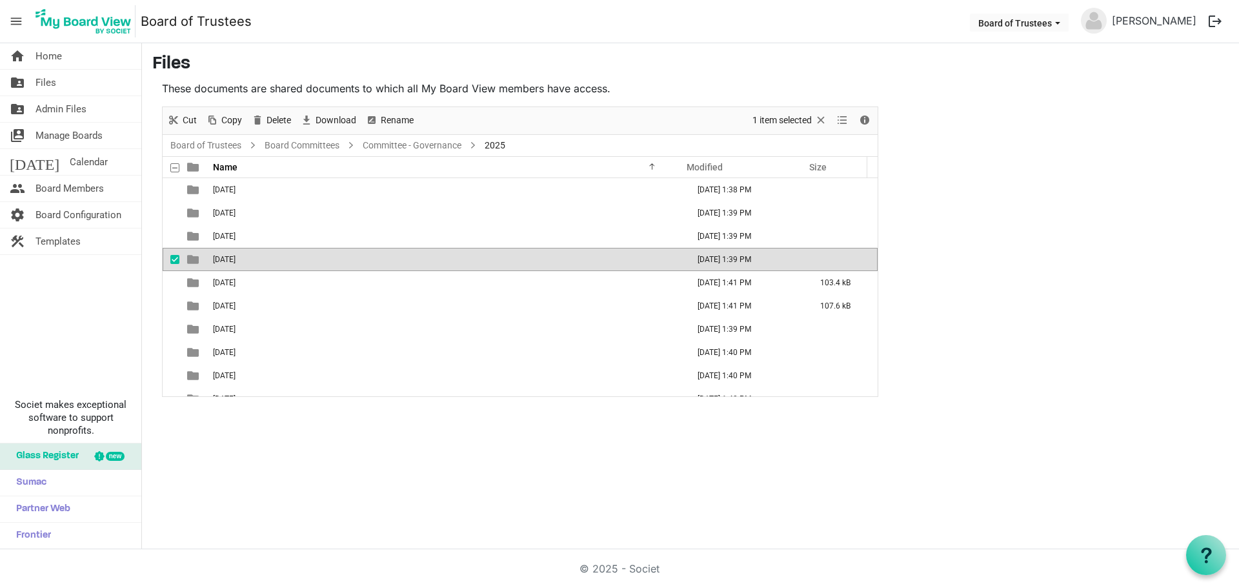
click at [235, 261] on span "04-APRIL 2025" at bounding box center [224, 259] width 23 height 9
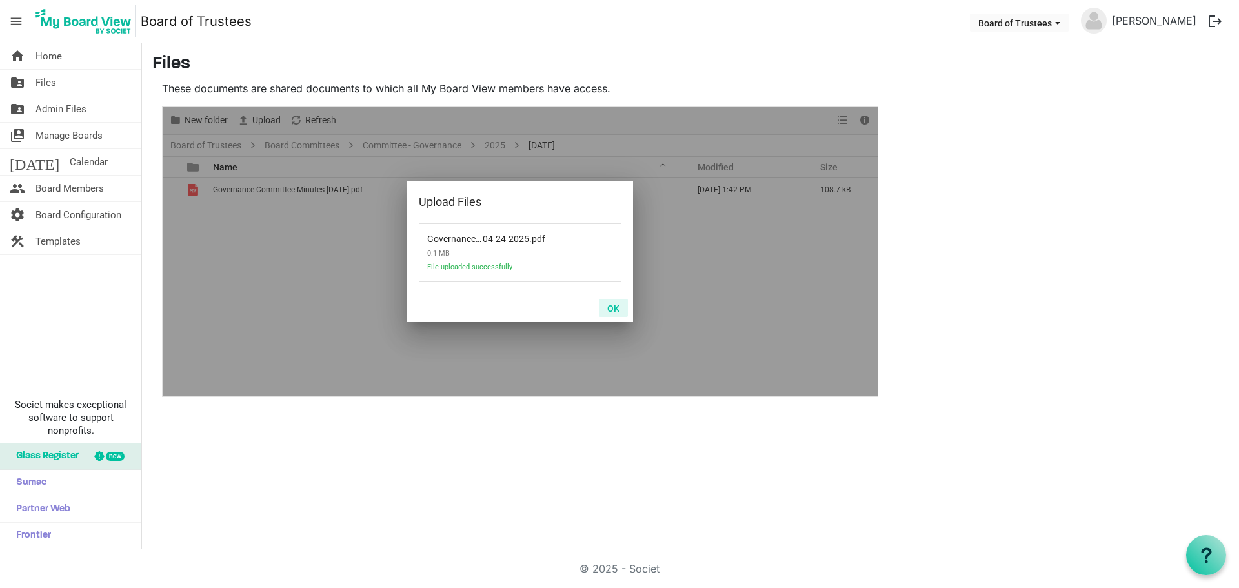
click at [614, 308] on button "OK" at bounding box center [613, 308] width 29 height 18
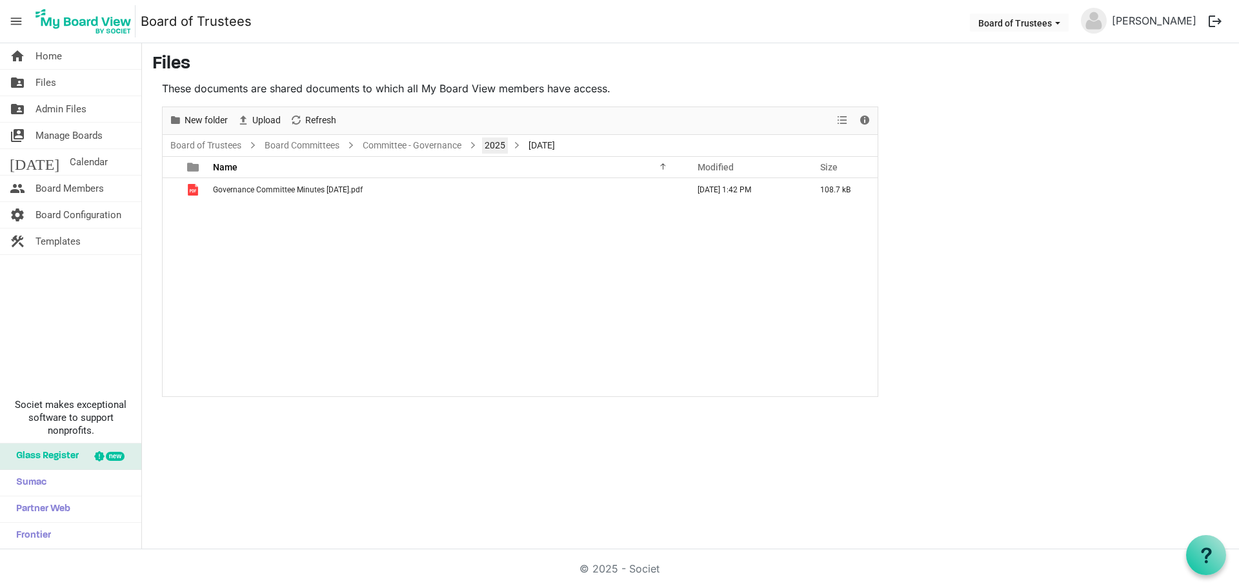
click at [495, 143] on link "2025" at bounding box center [495, 145] width 26 height 16
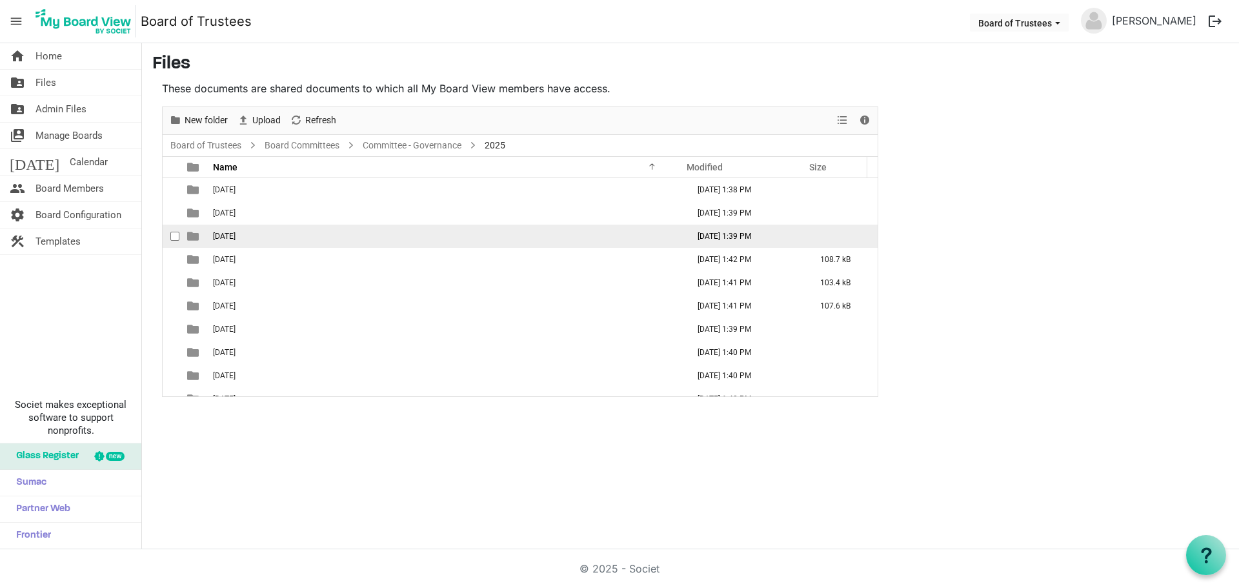
click at [235, 232] on span "03-MARCH 2025" at bounding box center [224, 236] width 23 height 9
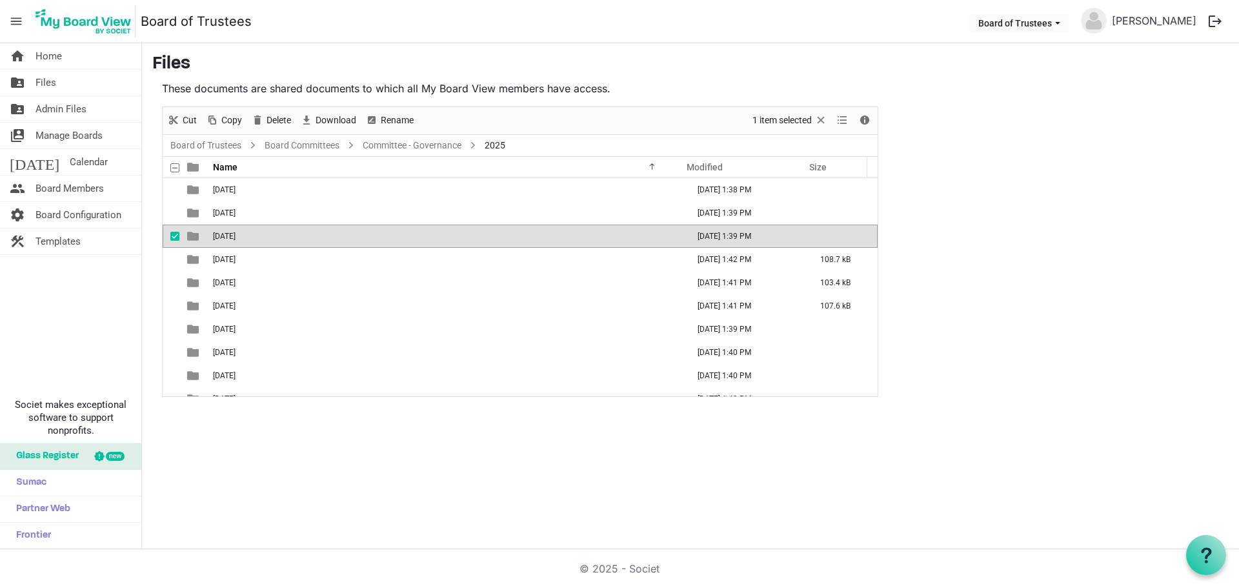
click at [235, 232] on span "03-MARCH 2025" at bounding box center [224, 236] width 23 height 9
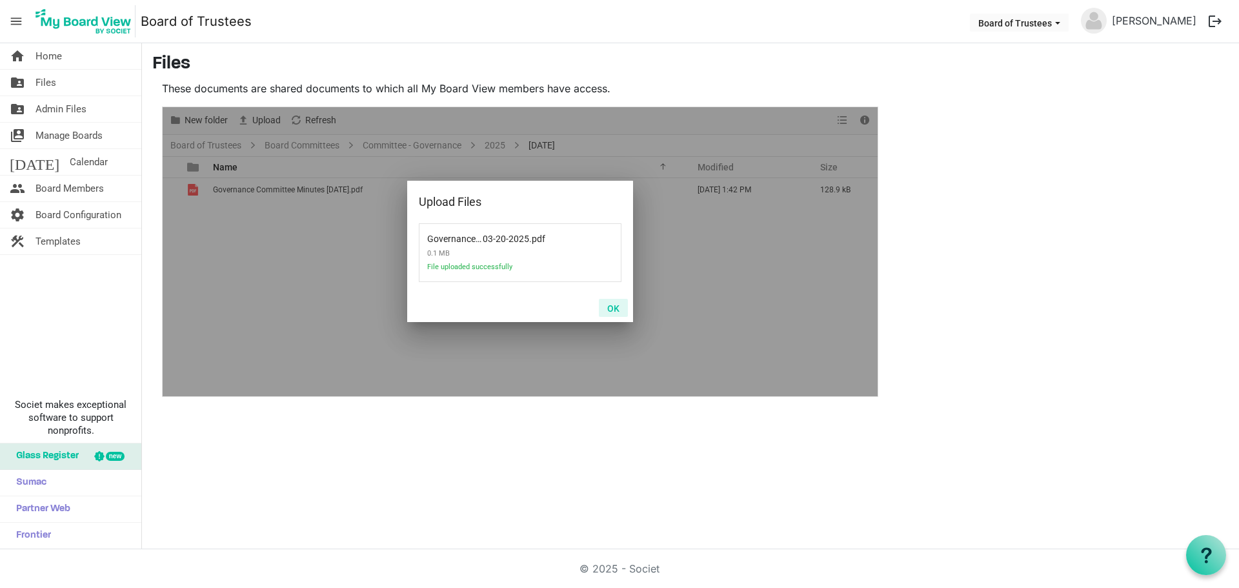
click at [617, 308] on button "OK" at bounding box center [613, 308] width 29 height 18
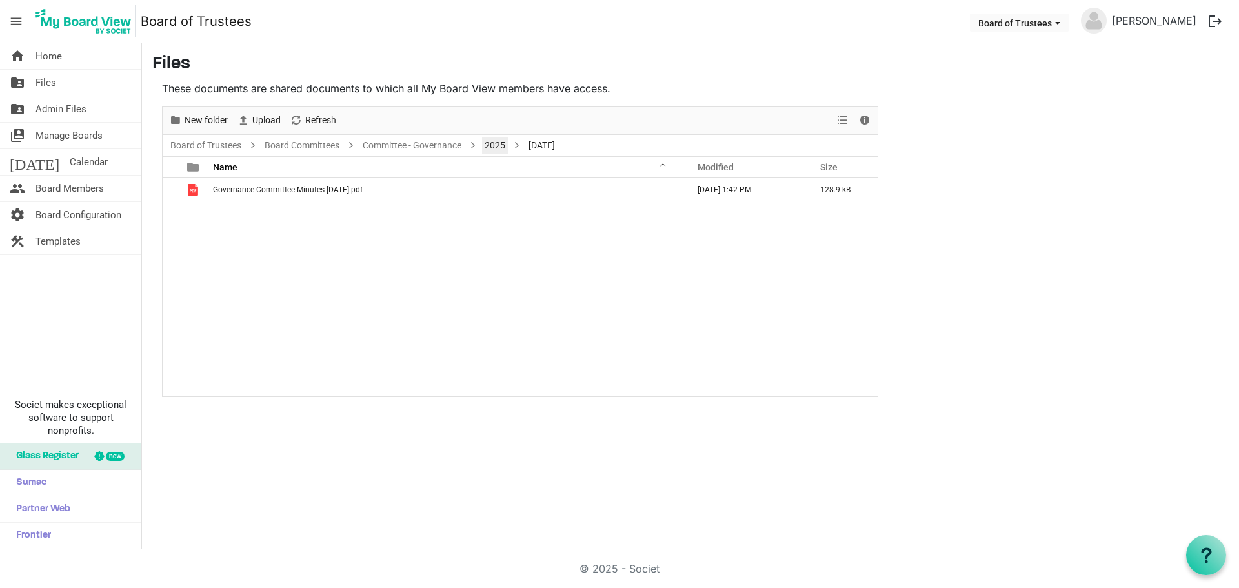
click at [497, 147] on link "2025" at bounding box center [495, 145] width 26 height 16
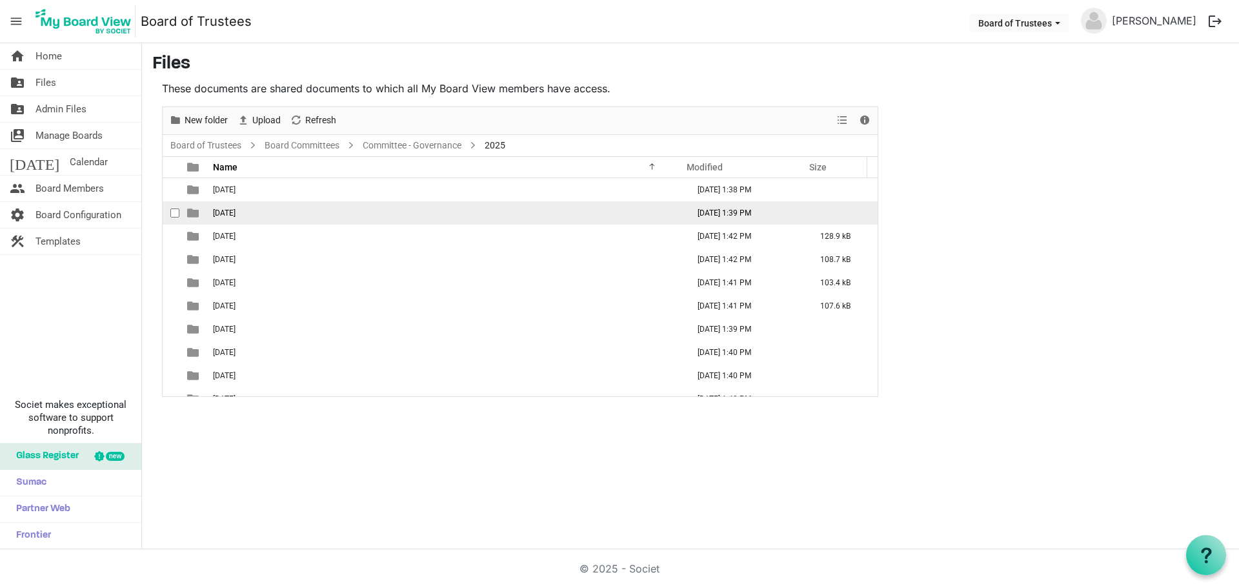
click at [235, 215] on span "02-FEBRUARY 2025" at bounding box center [224, 212] width 23 height 9
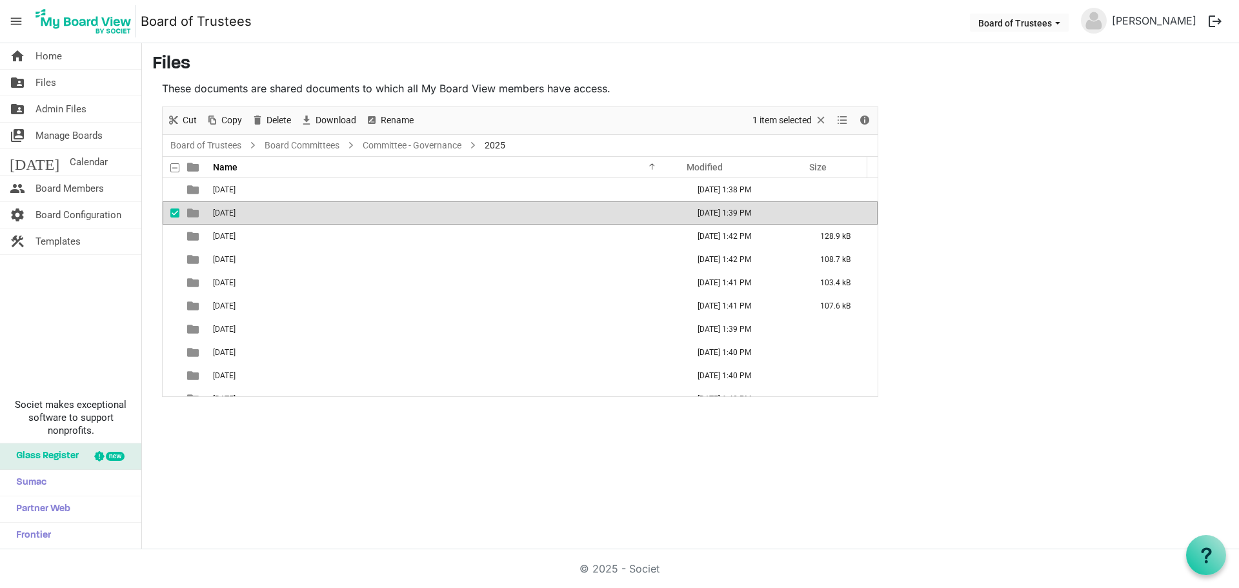
click at [235, 215] on span "02-FEBRUARY 2025" at bounding box center [224, 212] width 23 height 9
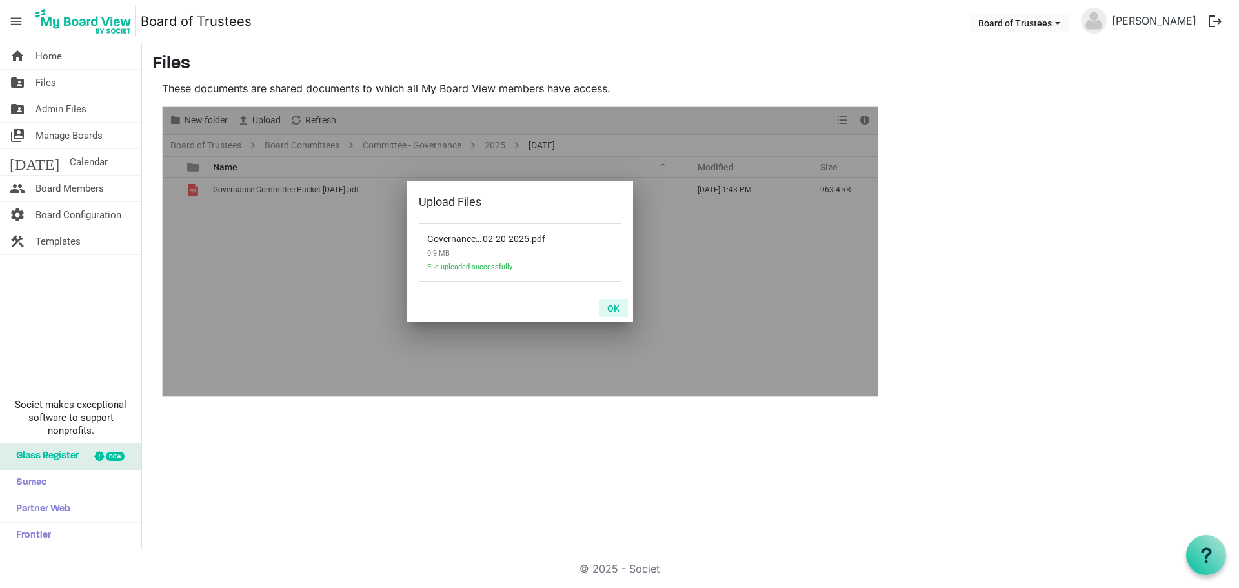
click at [612, 308] on button "OK" at bounding box center [613, 308] width 29 height 18
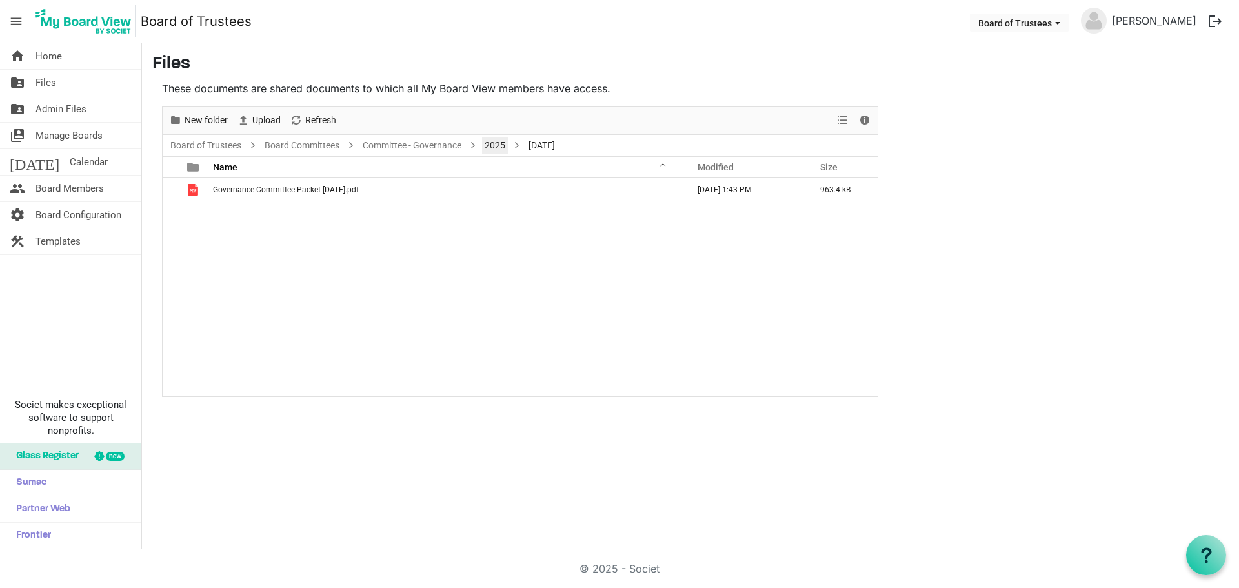
click at [503, 143] on link "2025" at bounding box center [495, 145] width 26 height 16
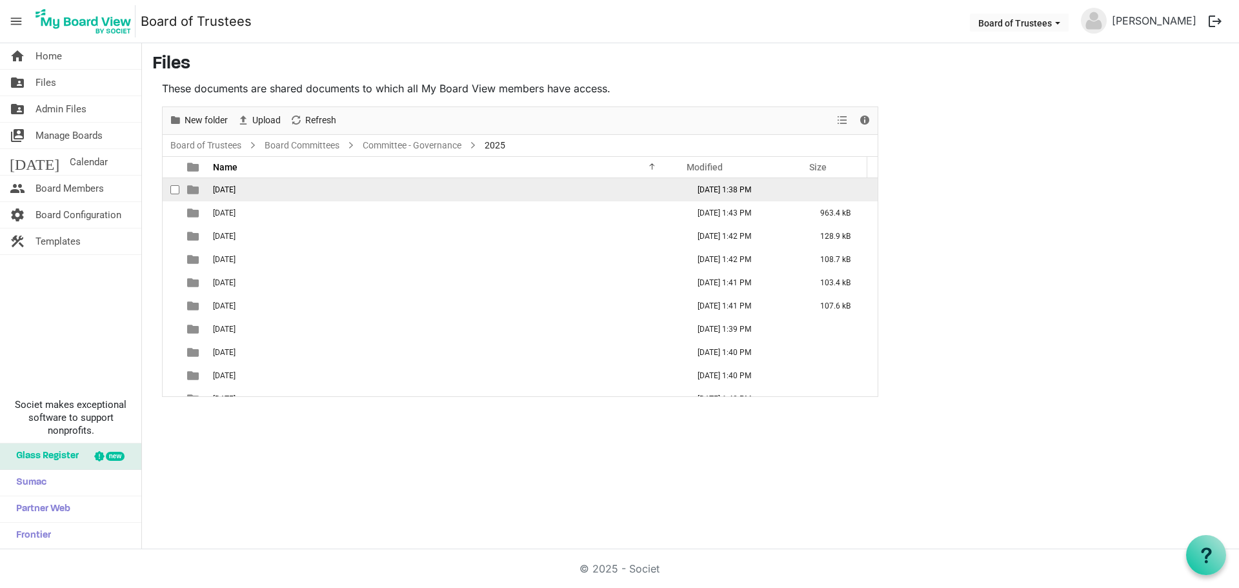
click at [235, 188] on span "01-JANUARY 2025" at bounding box center [224, 189] width 23 height 9
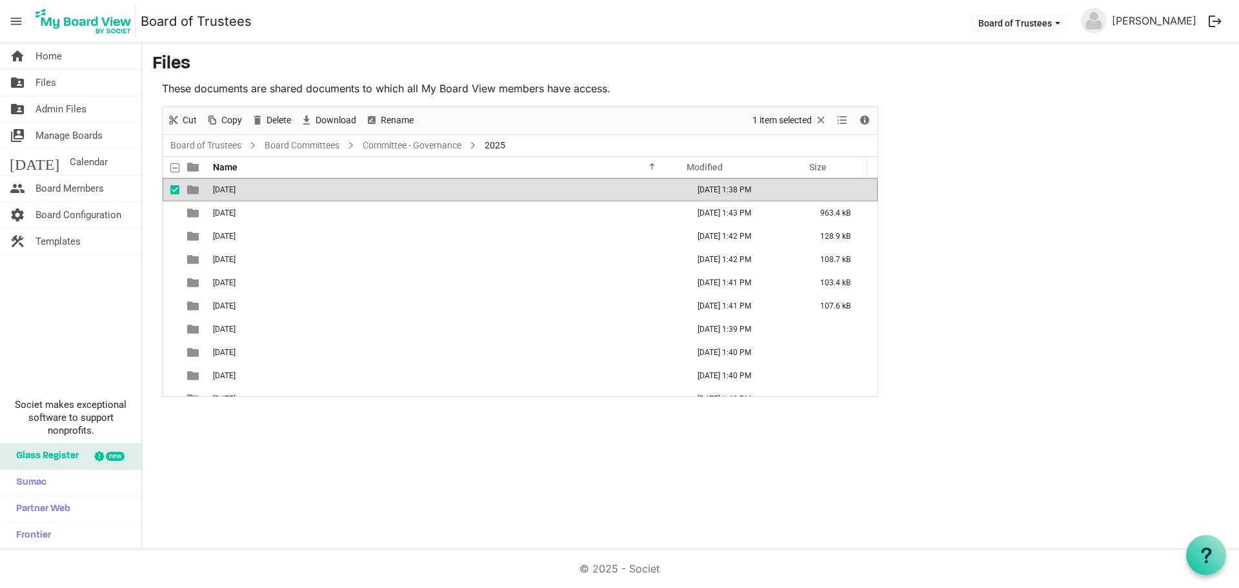
click at [235, 188] on span "01-JANUARY 2025" at bounding box center [224, 189] width 23 height 9
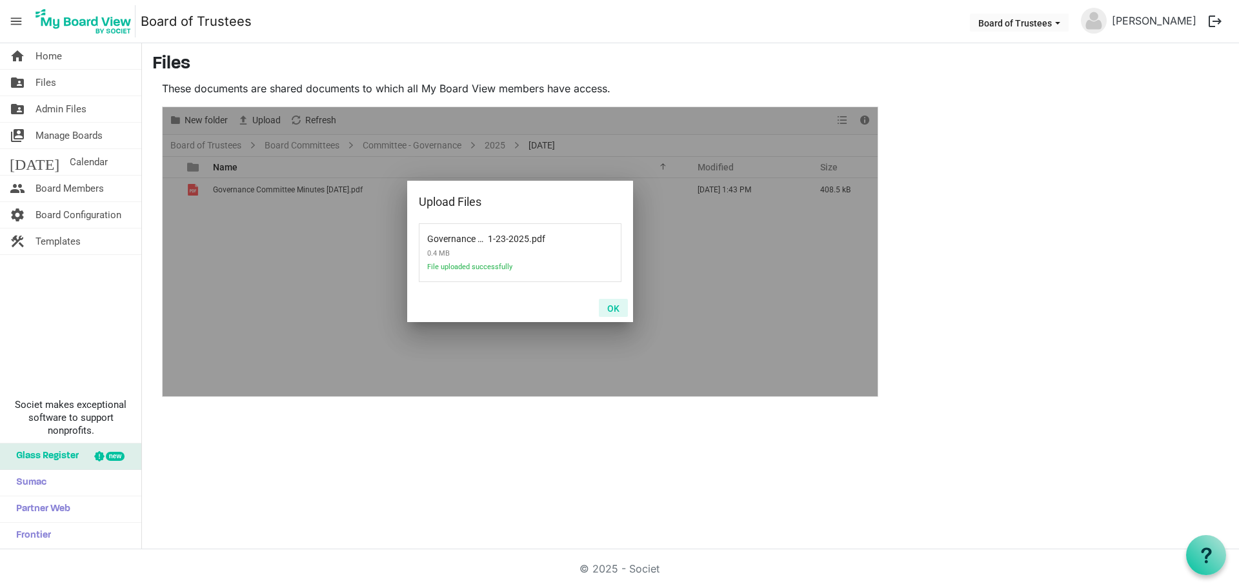
click at [614, 306] on button "OK" at bounding box center [613, 308] width 29 height 18
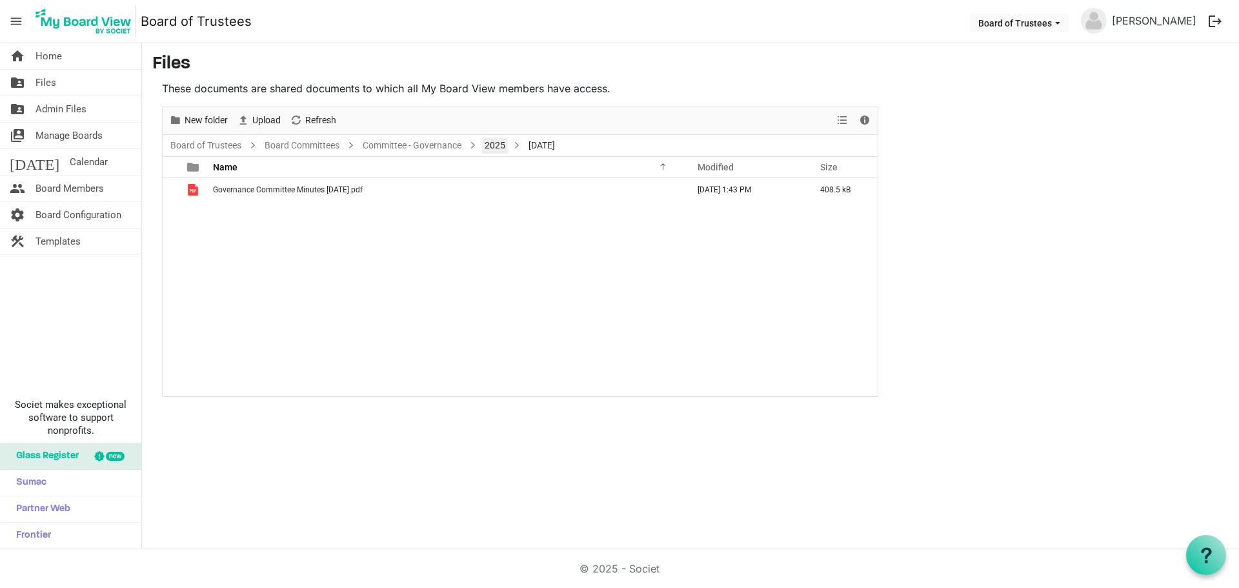
drag, startPoint x: 490, startPoint y: 146, endPoint x: 470, endPoint y: 156, distance: 22.8
click at [491, 146] on link "2025" at bounding box center [495, 145] width 26 height 16
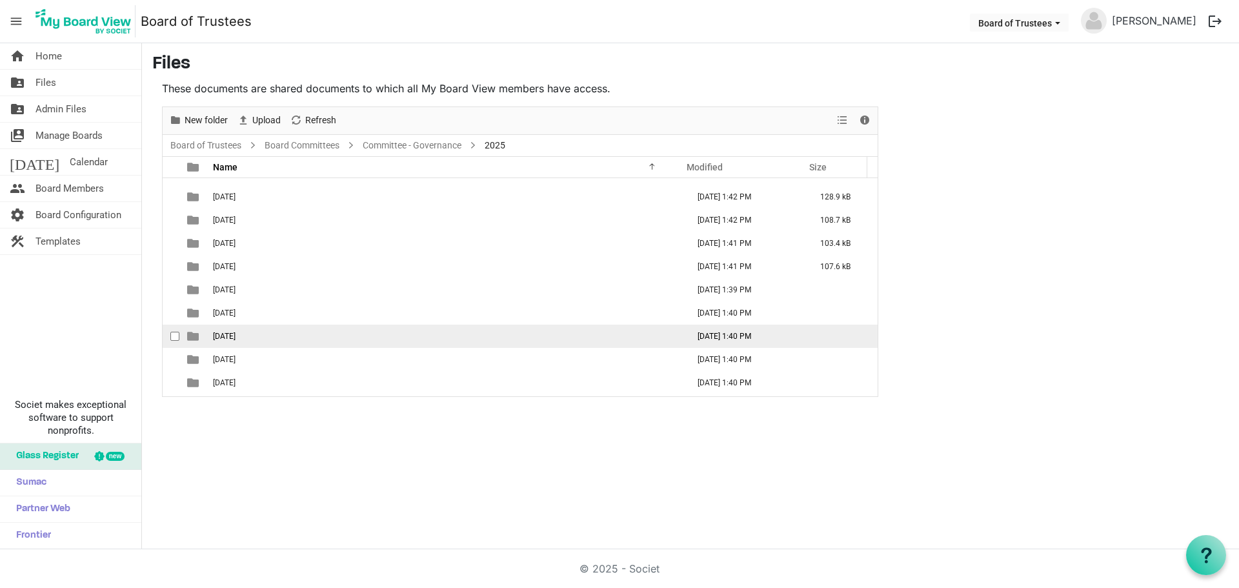
scroll to position [61, 0]
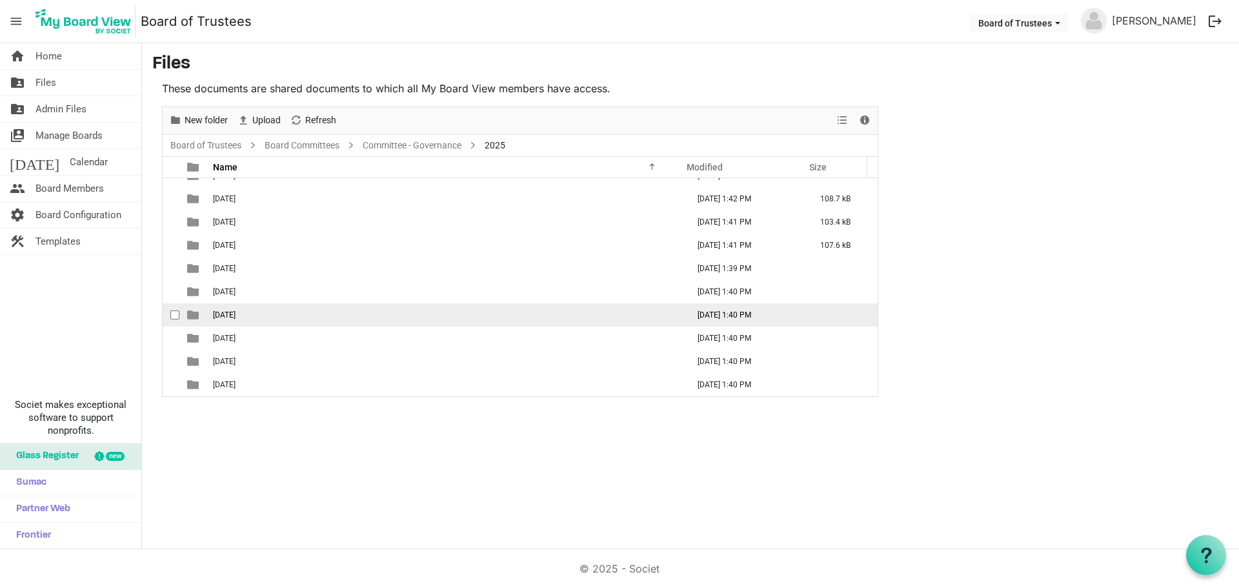
click at [235, 315] on span "09-SEPTEMBER 2025" at bounding box center [224, 314] width 23 height 9
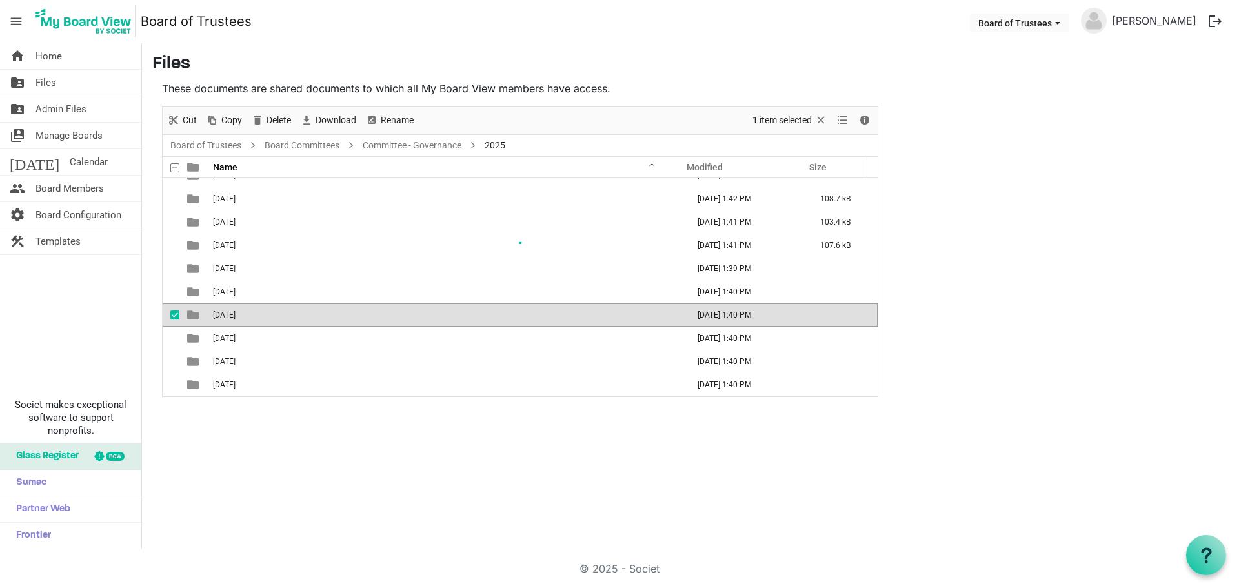
scroll to position [0, 0]
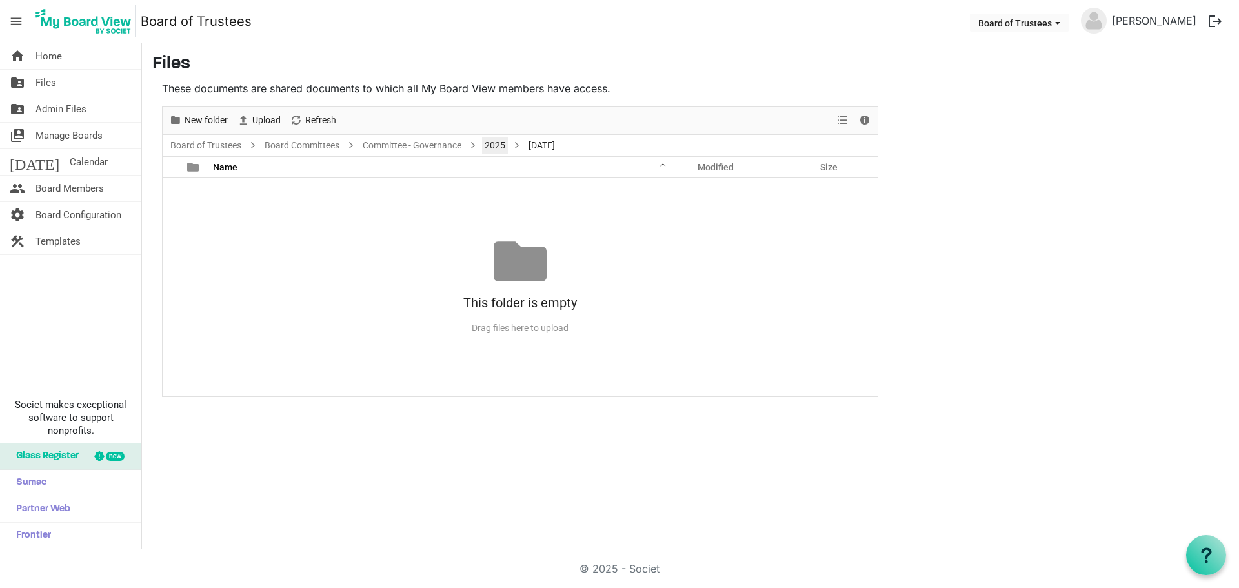
click at [490, 143] on link "2025" at bounding box center [495, 145] width 26 height 16
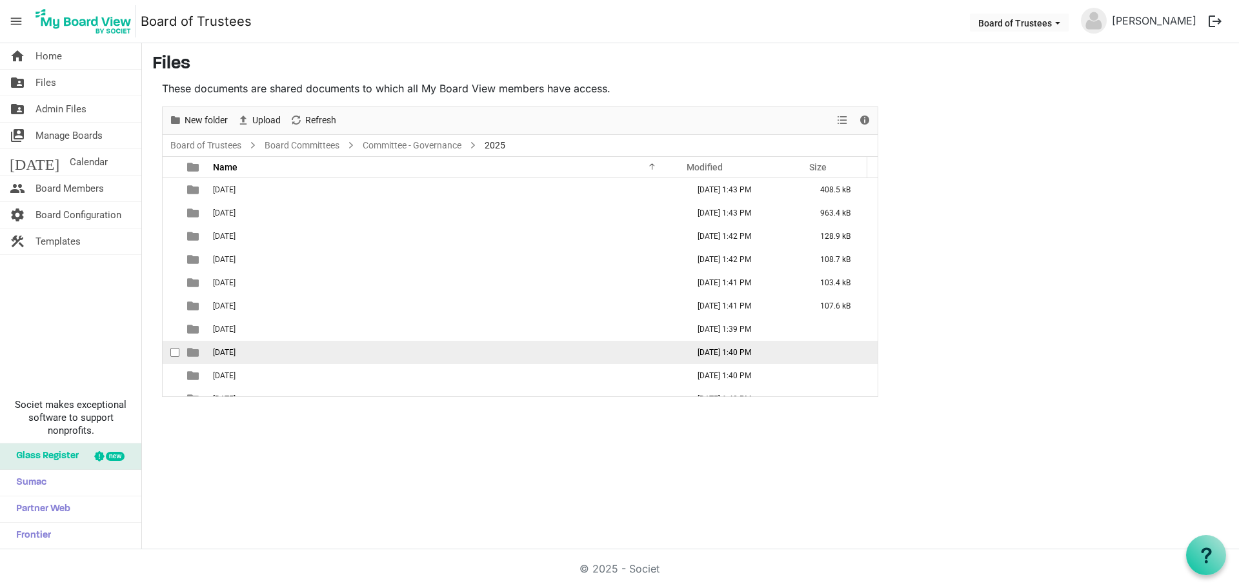
click at [235, 350] on span "08-AUGUST 2025" at bounding box center [224, 352] width 23 height 9
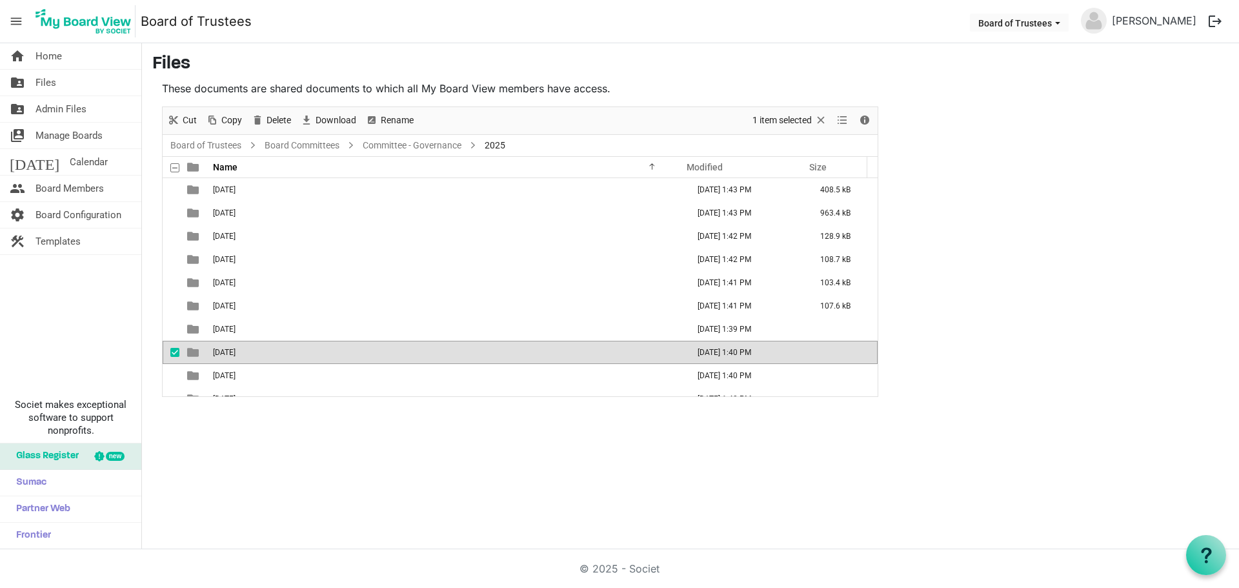
click at [235, 350] on span "08-AUGUST 2025" at bounding box center [224, 352] width 23 height 9
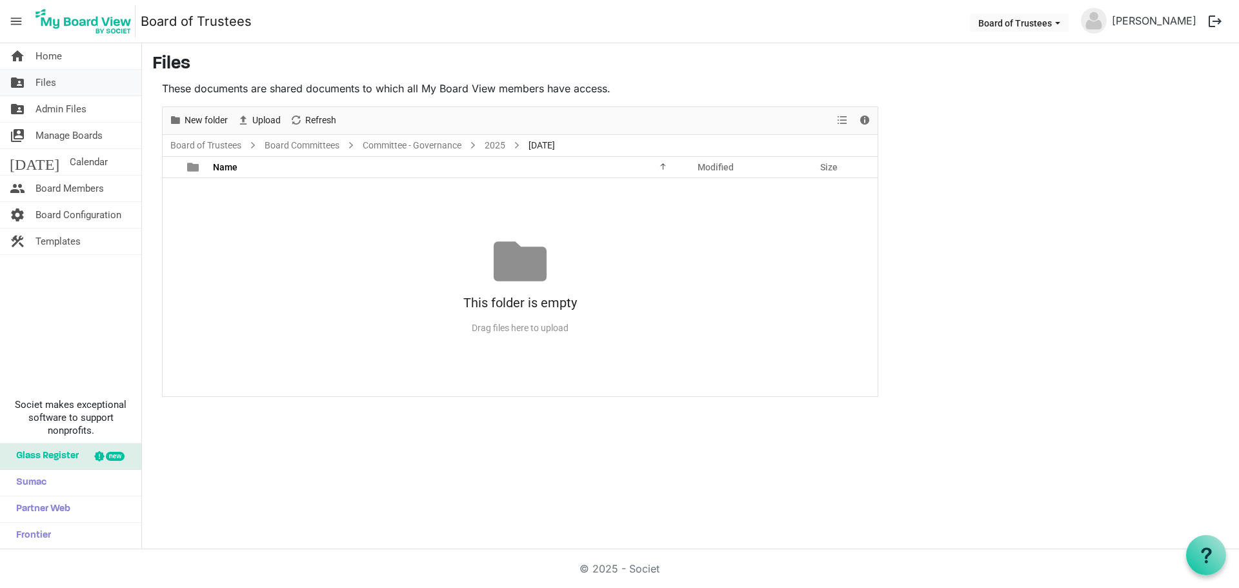
click at [99, 75] on link "folder_shared Files" at bounding box center [70, 83] width 141 height 26
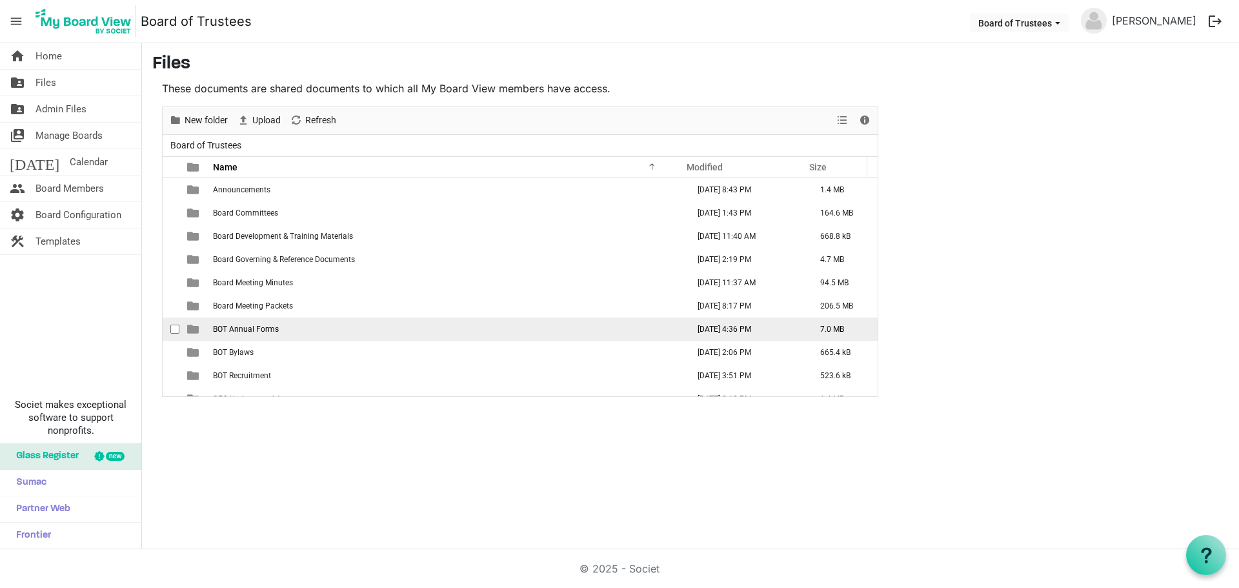
click at [266, 329] on span "BOT Annual Forms" at bounding box center [246, 329] width 66 height 9
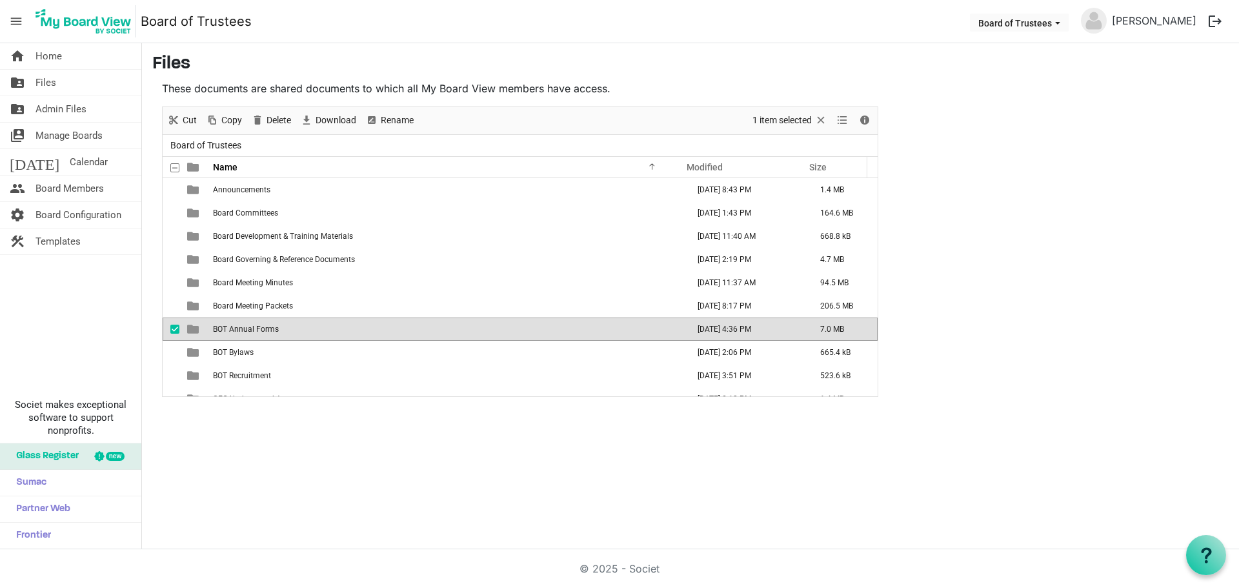
click at [266, 329] on span "BOT Annual Forms" at bounding box center [246, 329] width 66 height 9
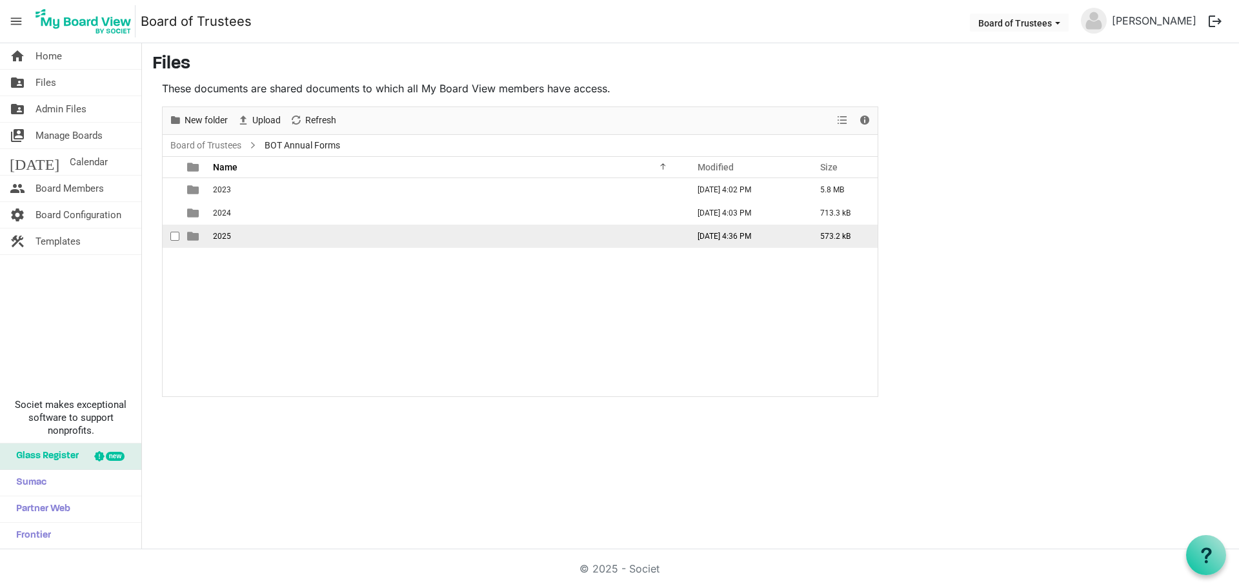
click at [250, 239] on td "2025" at bounding box center [446, 236] width 475 height 23
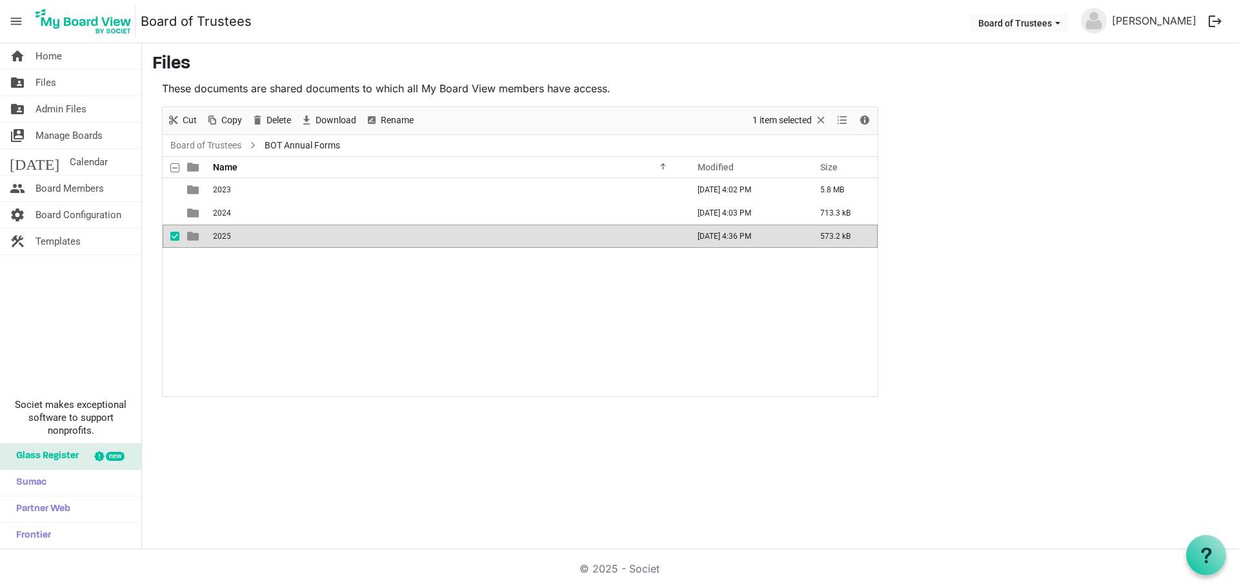
click at [250, 239] on td "2025" at bounding box center [446, 236] width 475 height 23
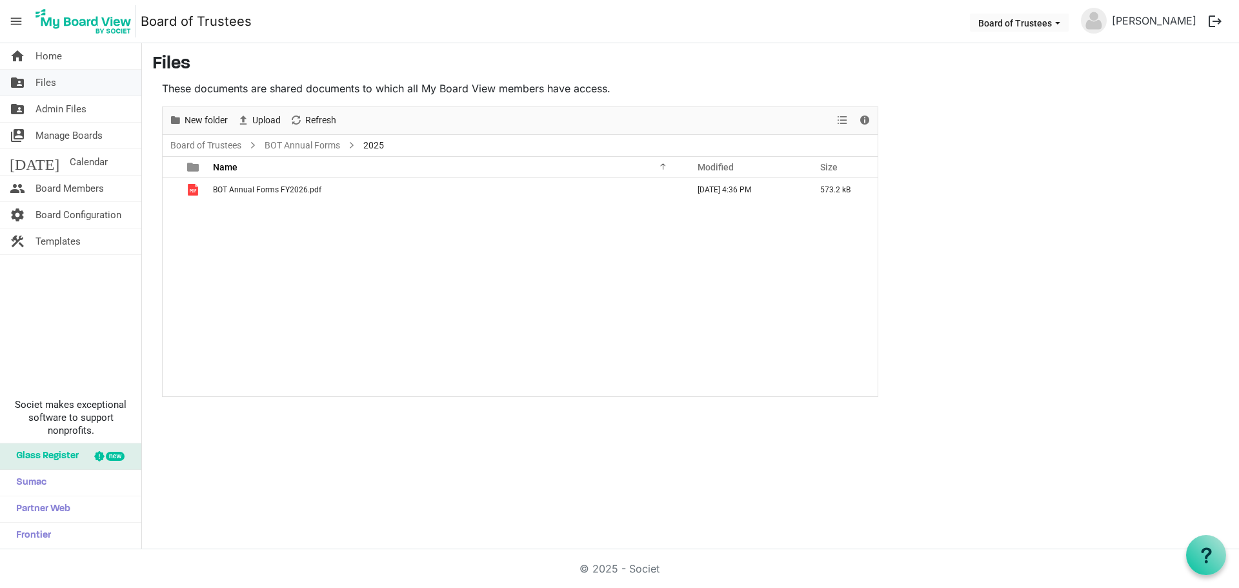
click at [61, 81] on link "folder_shared Files" at bounding box center [70, 83] width 141 height 26
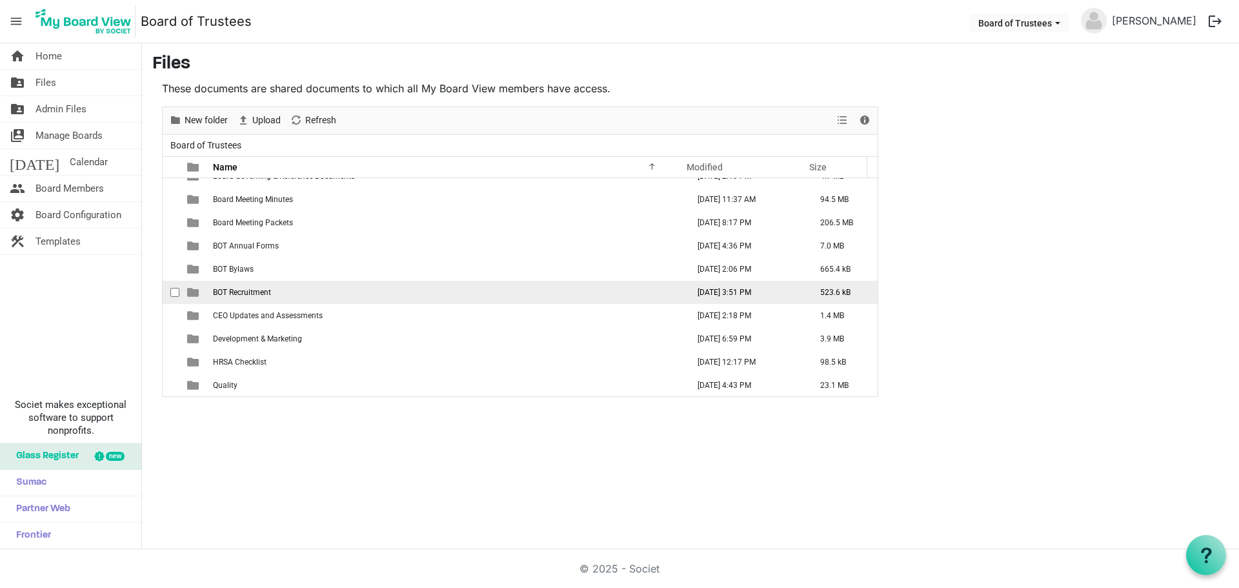
scroll to position [84, 0]
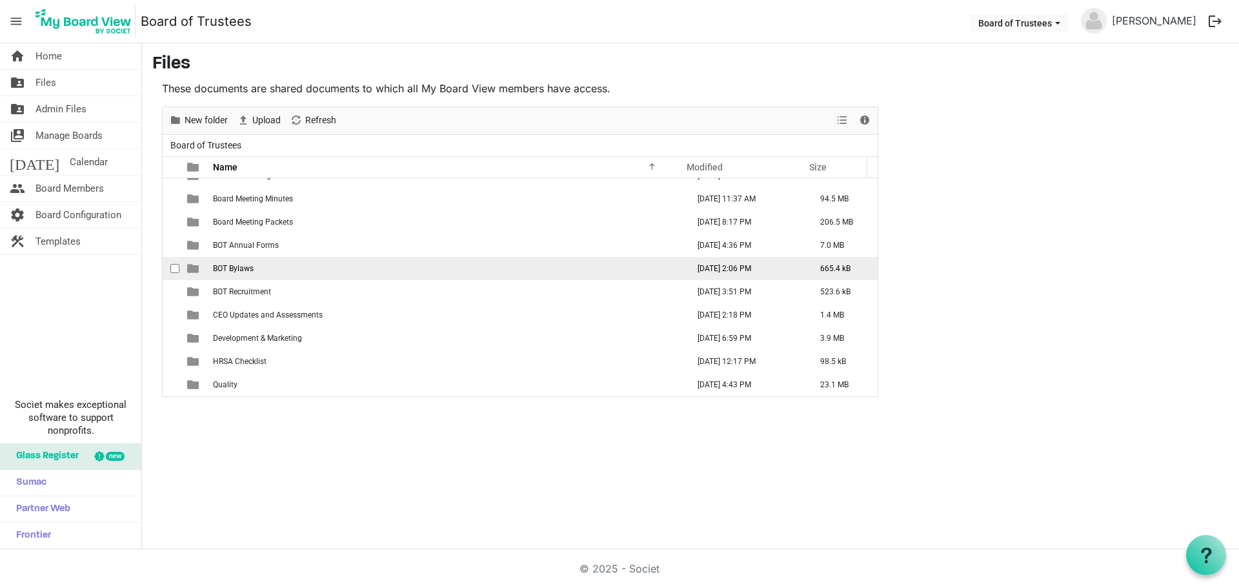
click at [263, 275] on td "BOT Bylaws" at bounding box center [446, 268] width 475 height 23
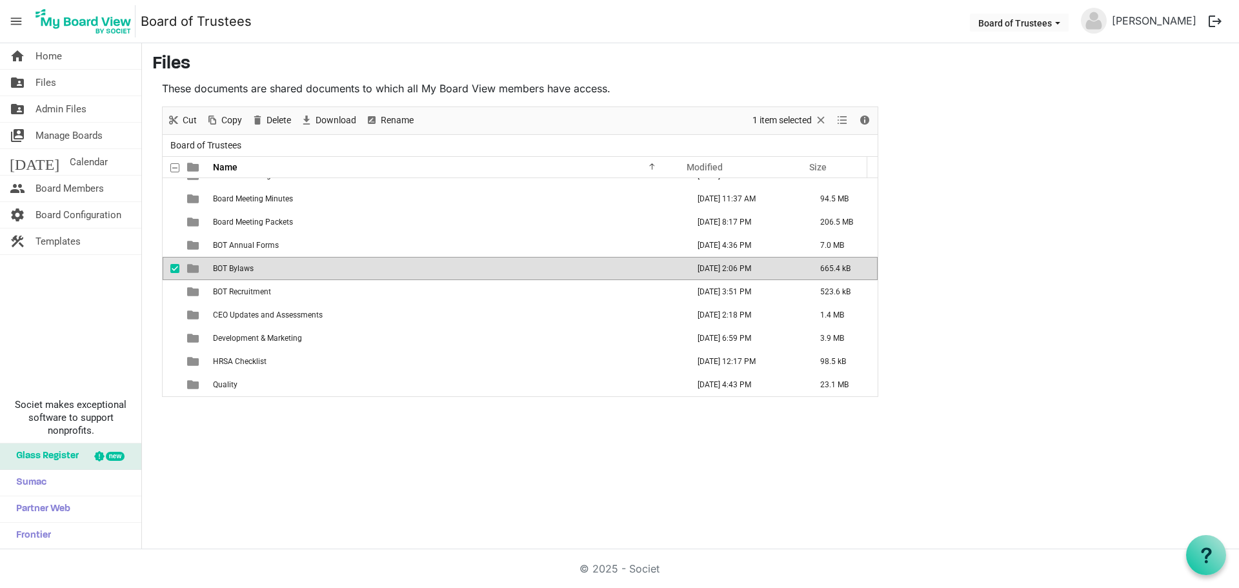
click at [263, 275] on td "BOT Bylaws" at bounding box center [446, 268] width 475 height 23
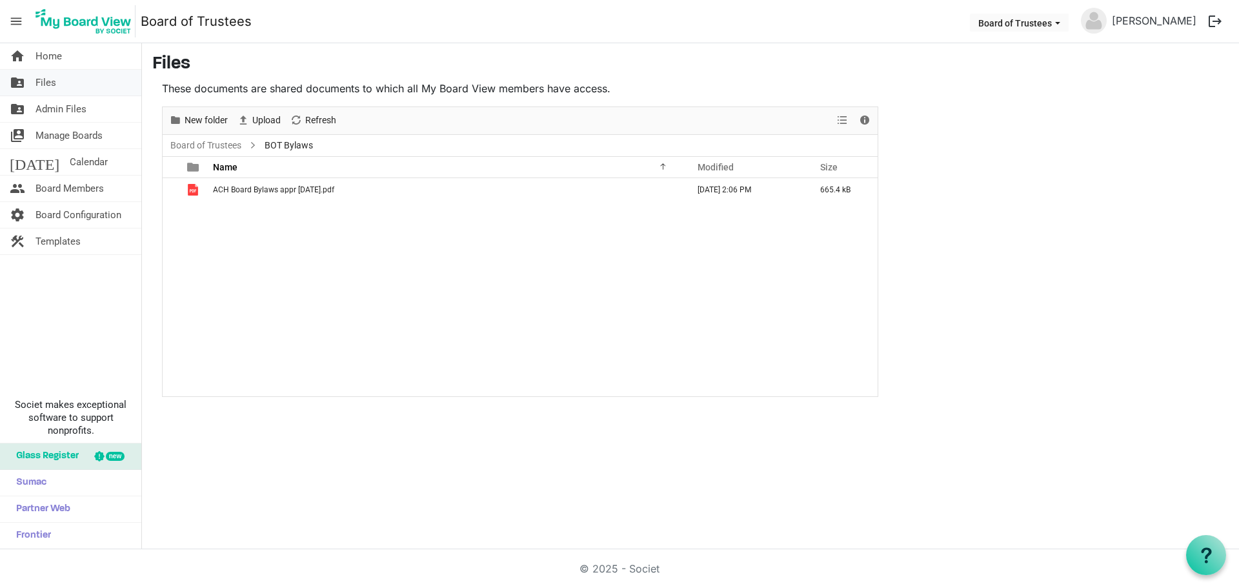
click at [65, 88] on link "folder_shared Files" at bounding box center [70, 83] width 141 height 26
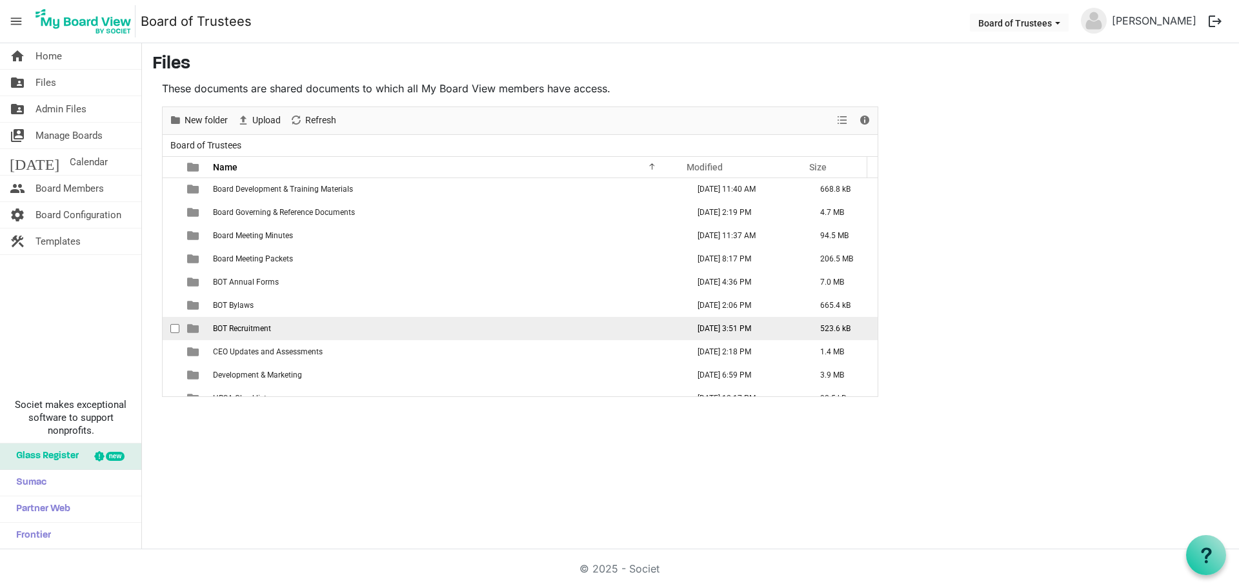
scroll to position [65, 0]
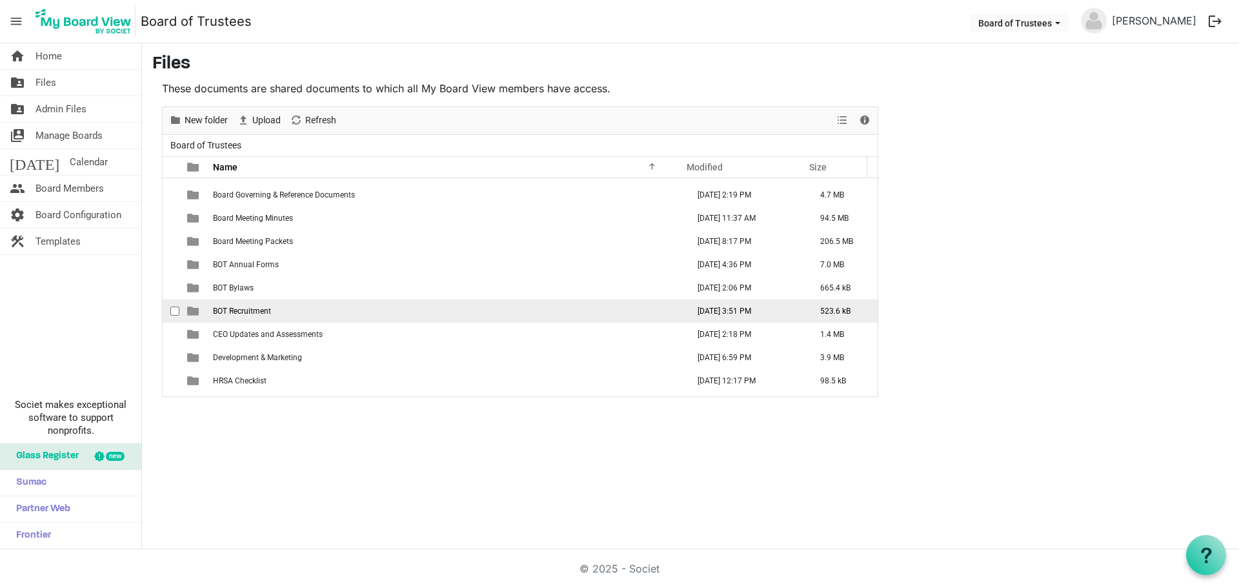
click at [275, 310] on td "BOT Recruitment" at bounding box center [446, 310] width 475 height 23
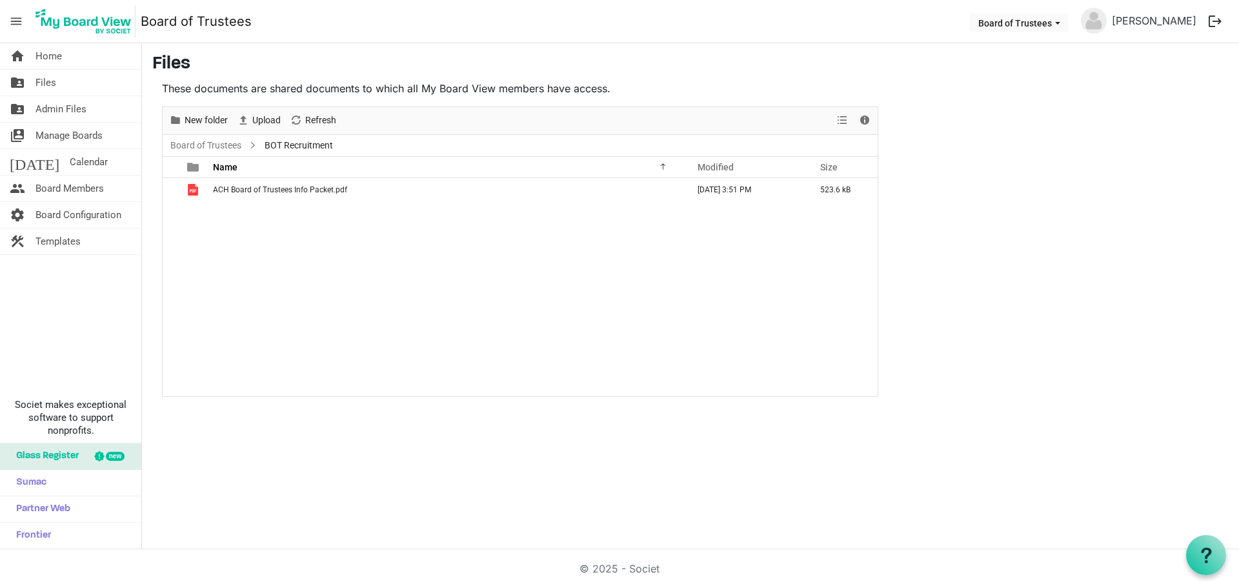
scroll to position [0, 0]
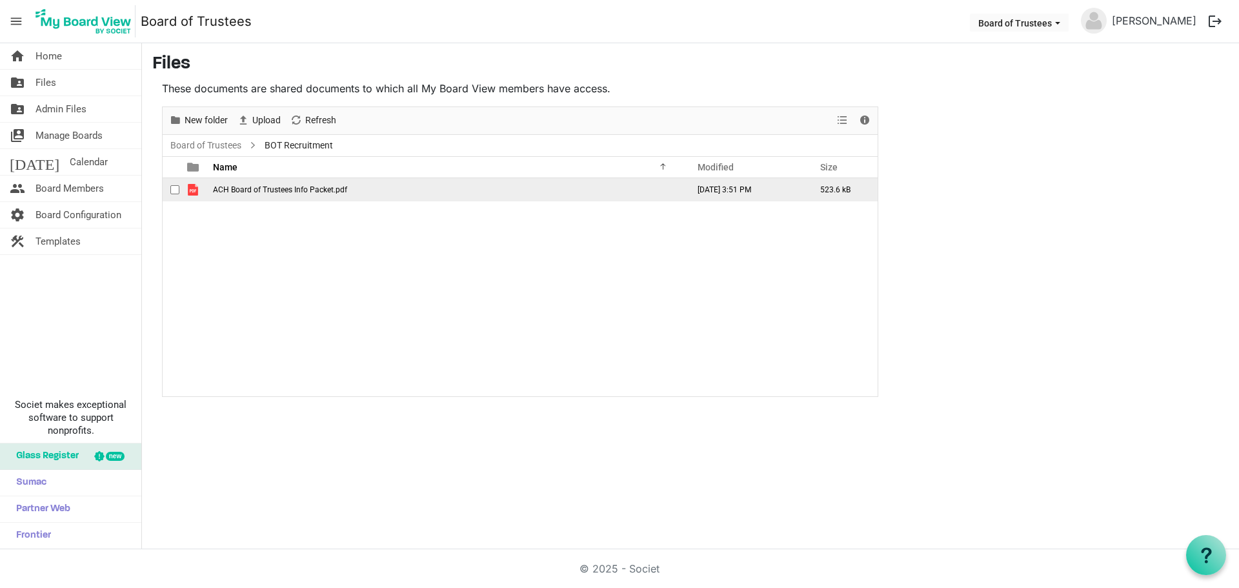
click at [301, 191] on span "ACH Board of Trustees Info Packet.pdf" at bounding box center [280, 189] width 134 height 9
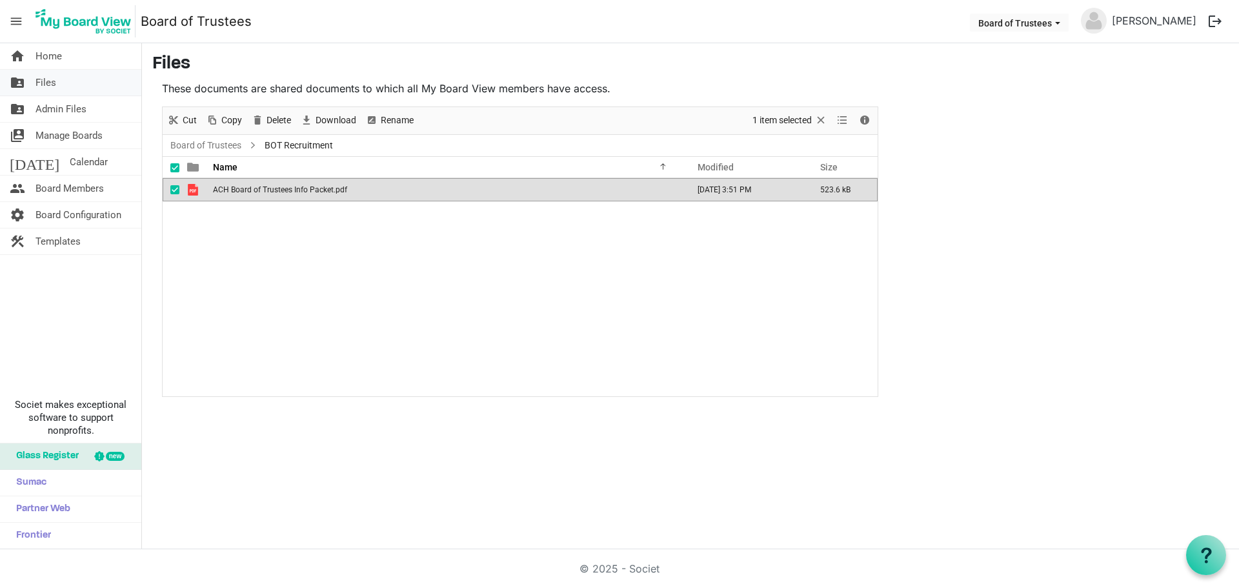
click at [57, 86] on link "folder_shared Files" at bounding box center [70, 83] width 141 height 26
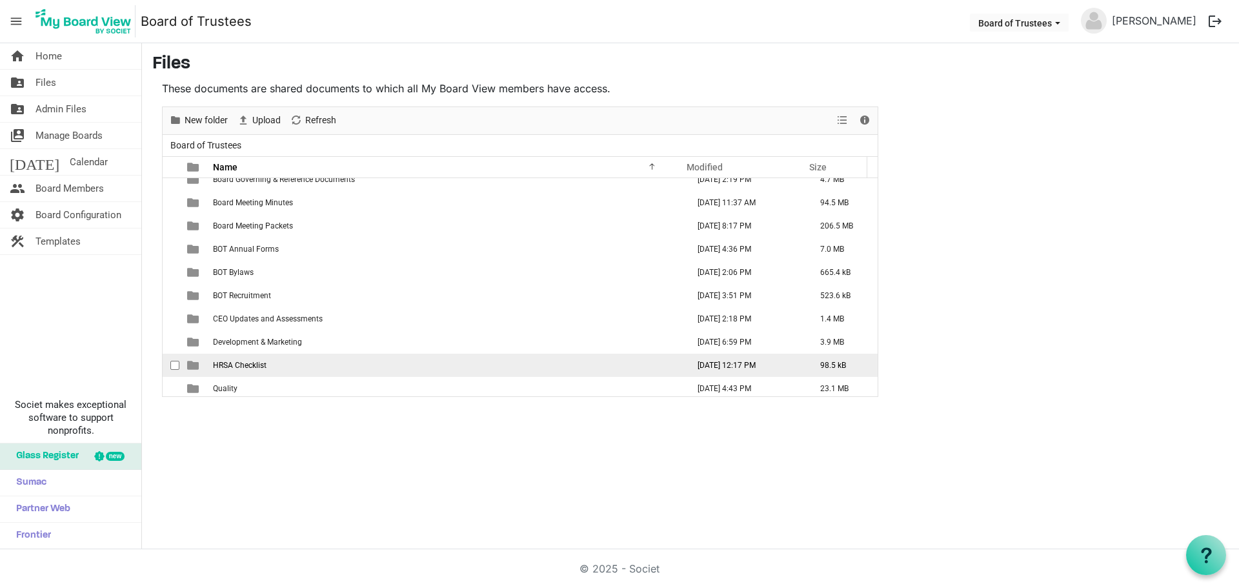
scroll to position [84, 0]
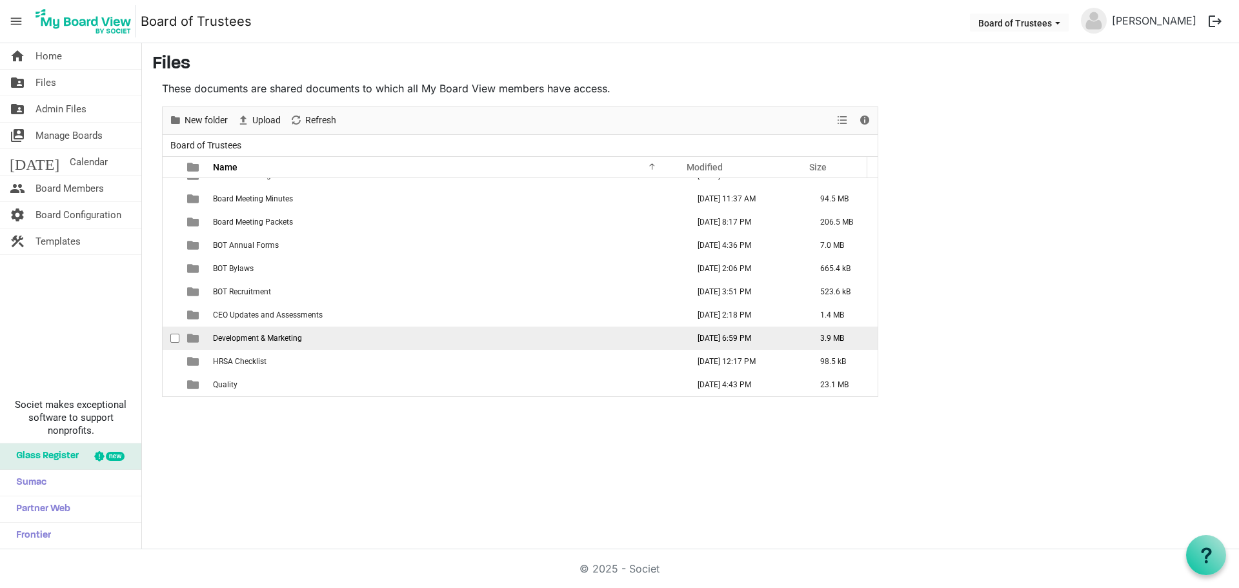
click at [297, 339] on span "Development & Marketing" at bounding box center [257, 338] width 89 height 9
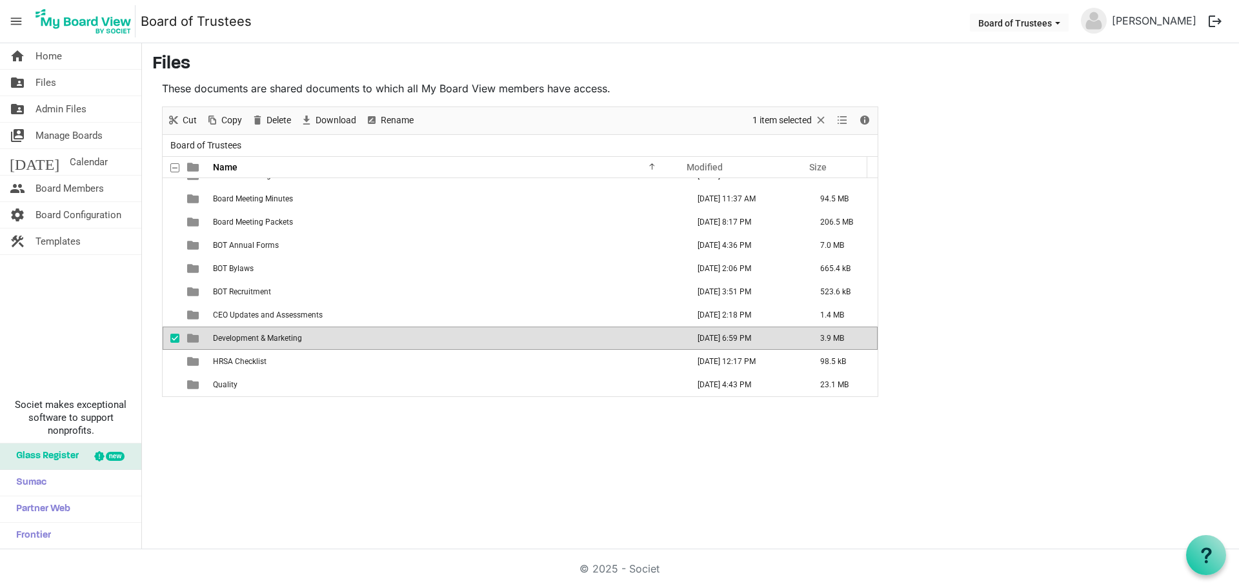
click at [297, 339] on span "Development & Marketing" at bounding box center [257, 338] width 89 height 9
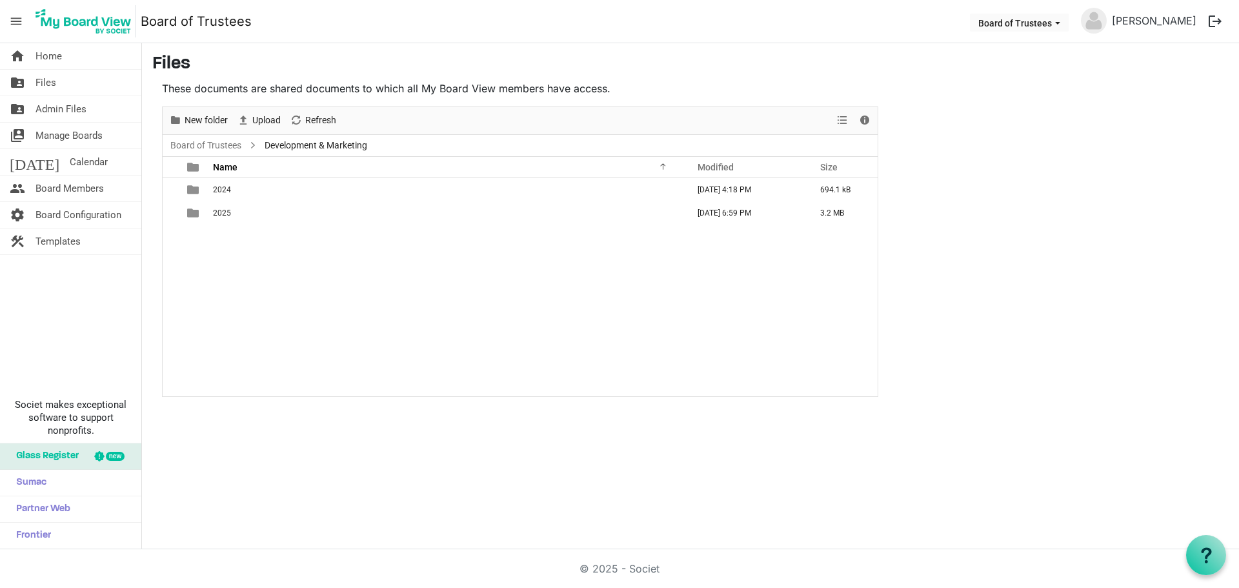
scroll to position [0, 0]
click at [49, 83] on span "Files" at bounding box center [45, 83] width 21 height 26
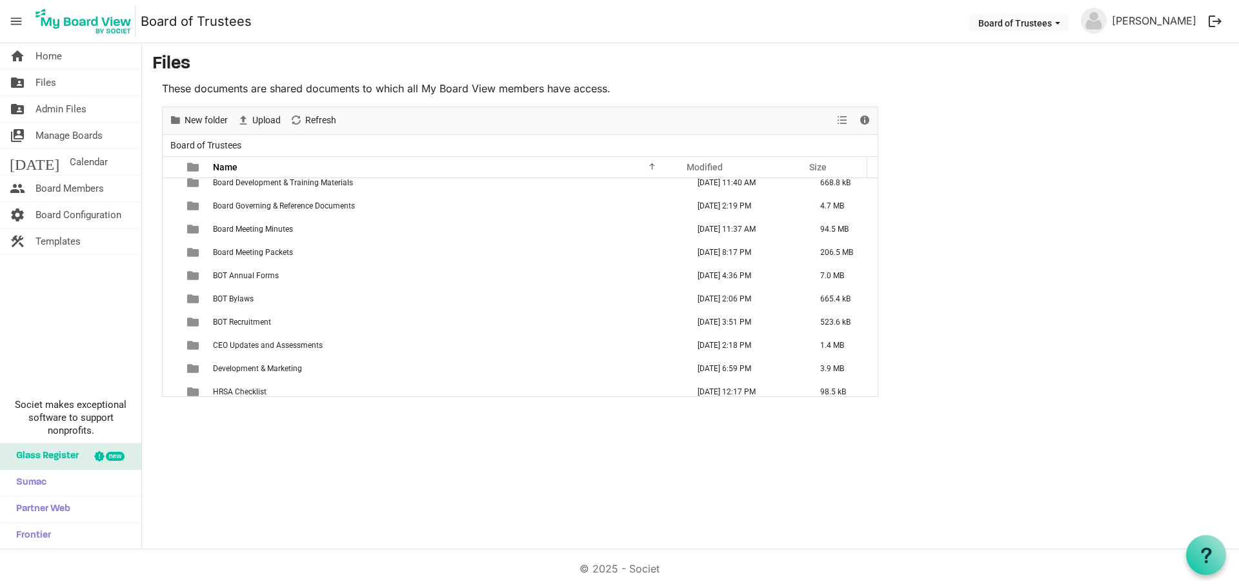
scroll to position [84, 0]
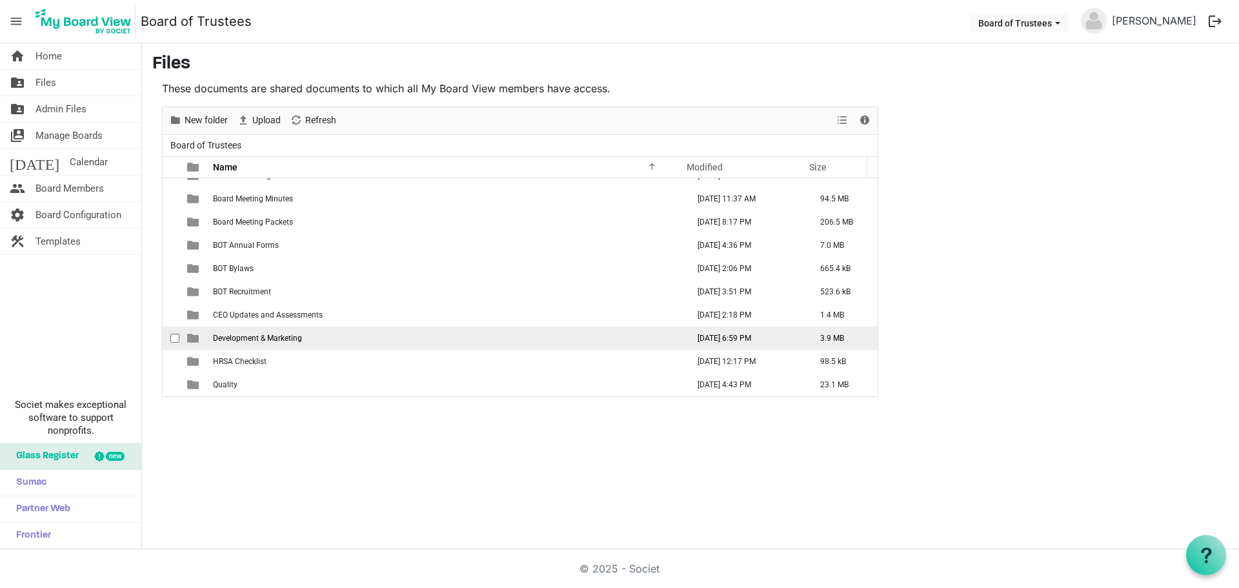
click at [277, 343] on td "Development & Marketing" at bounding box center [446, 337] width 475 height 23
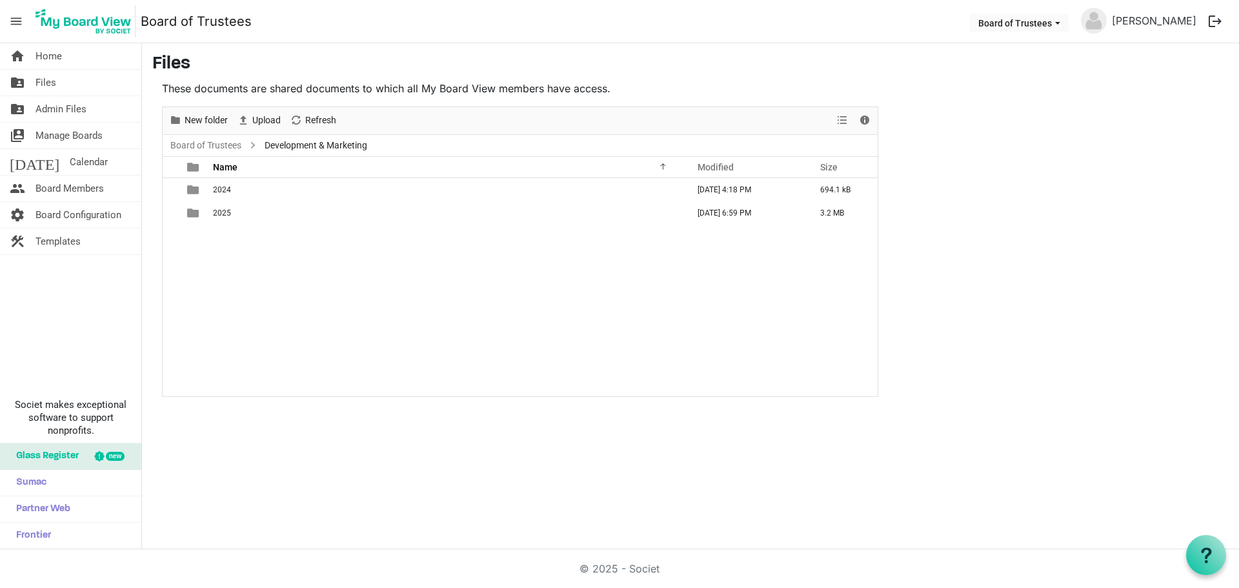
scroll to position [0, 0]
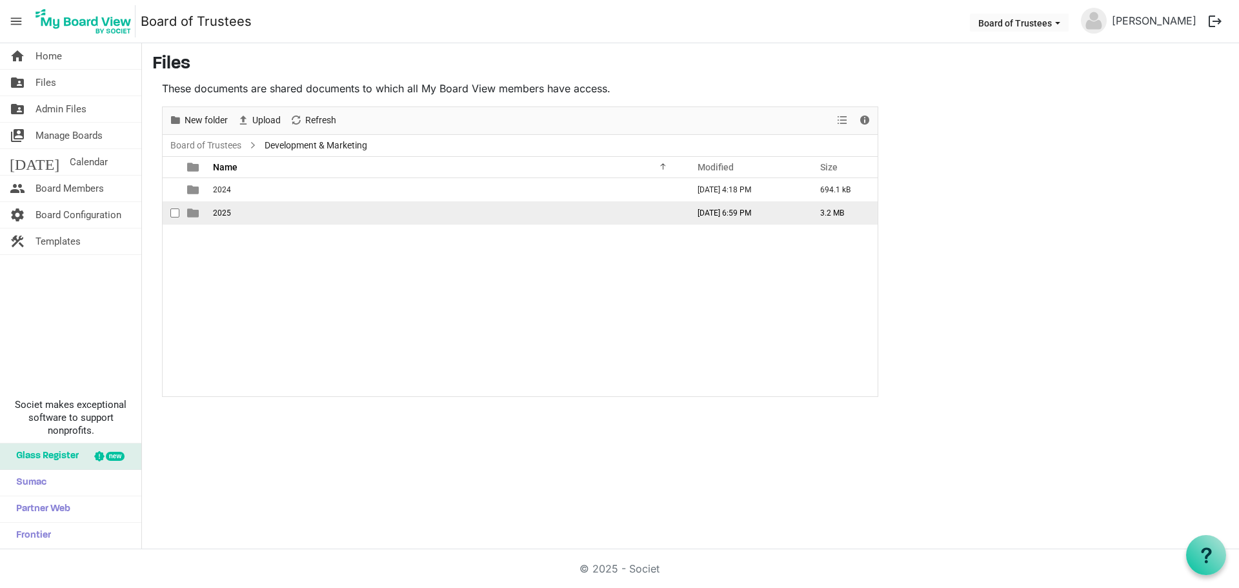
click at [228, 211] on span "2025" at bounding box center [222, 212] width 18 height 9
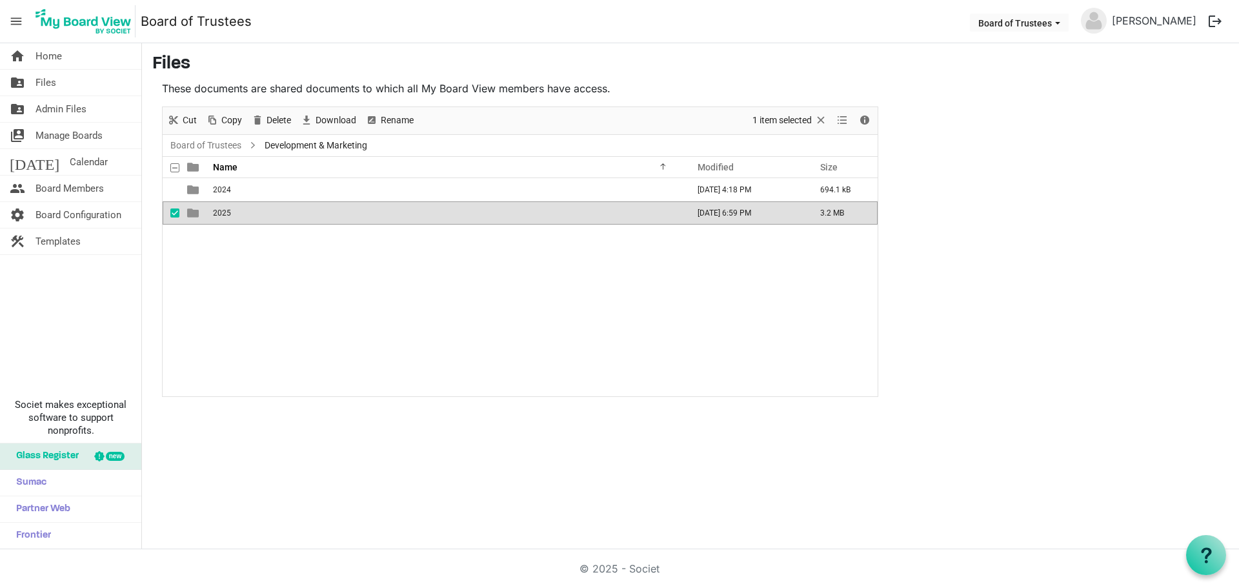
click at [228, 211] on span "2025" at bounding box center [222, 212] width 18 height 9
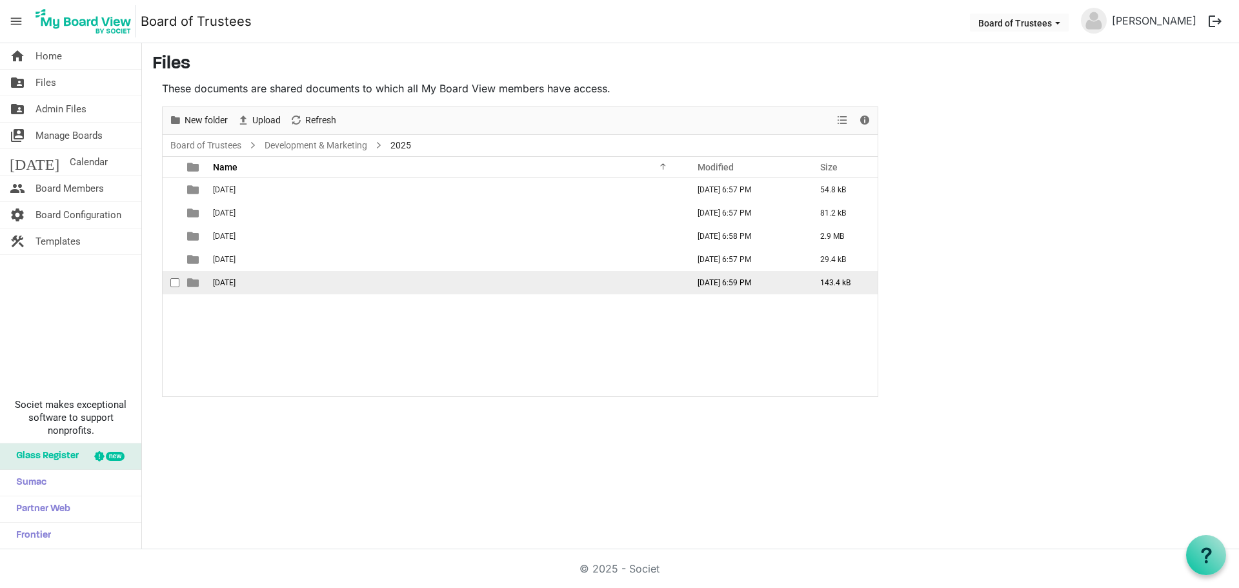
click at [234, 281] on span "05 - May 2025" at bounding box center [224, 282] width 23 height 9
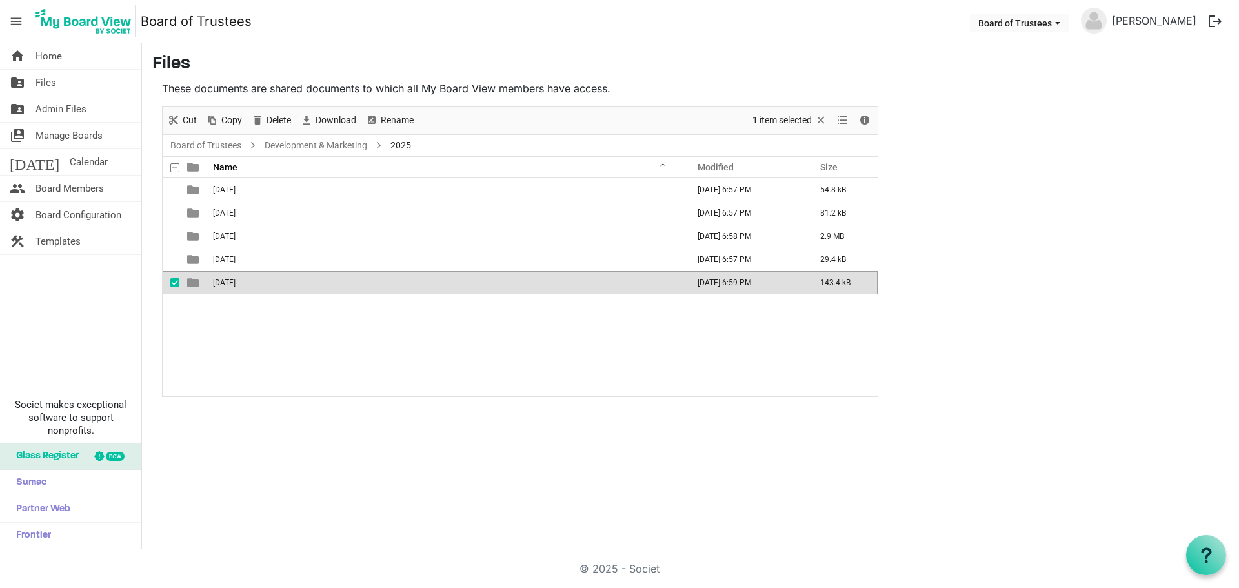
click at [234, 281] on span "05 - May 2025" at bounding box center [224, 282] width 23 height 9
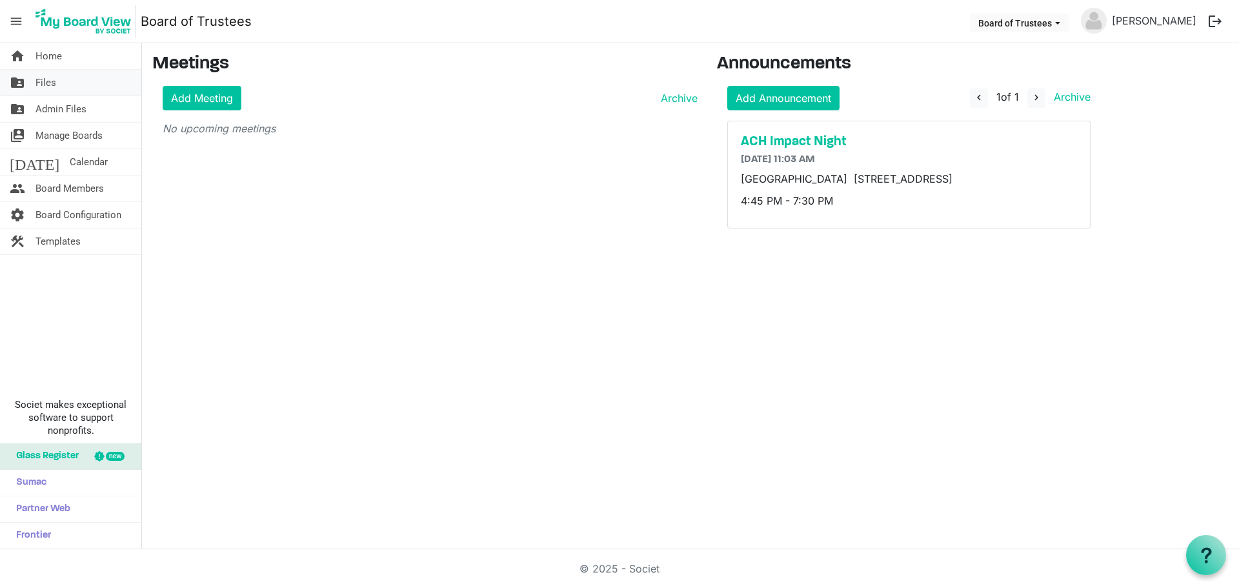
click at [57, 83] on link "folder_shared Files" at bounding box center [70, 83] width 141 height 26
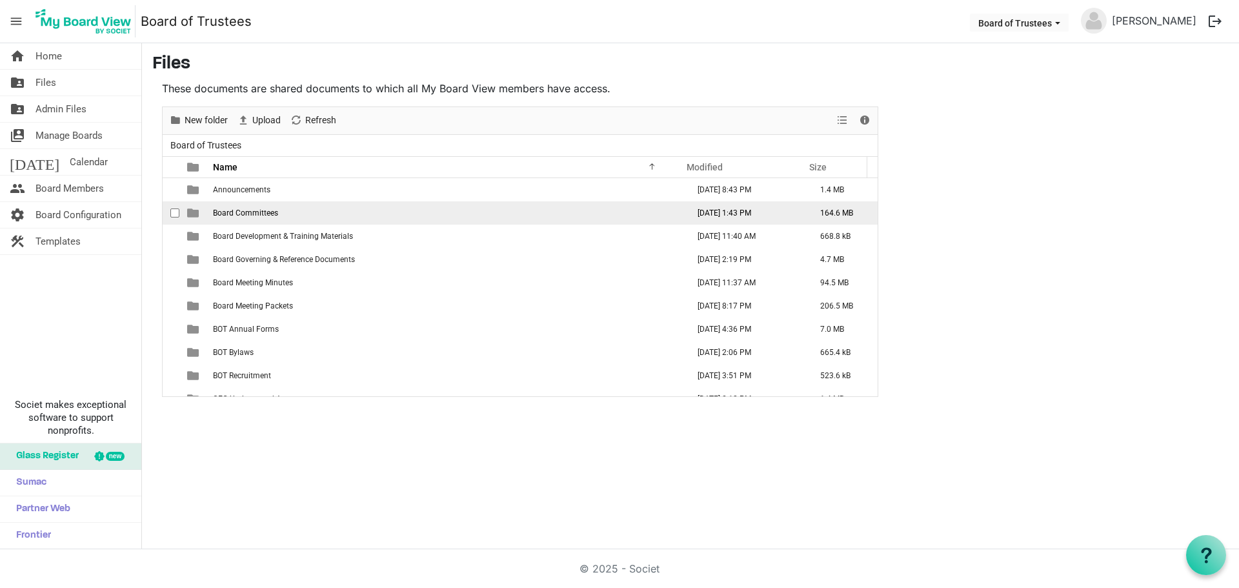
click at [252, 213] on span "Board Committees" at bounding box center [245, 212] width 65 height 9
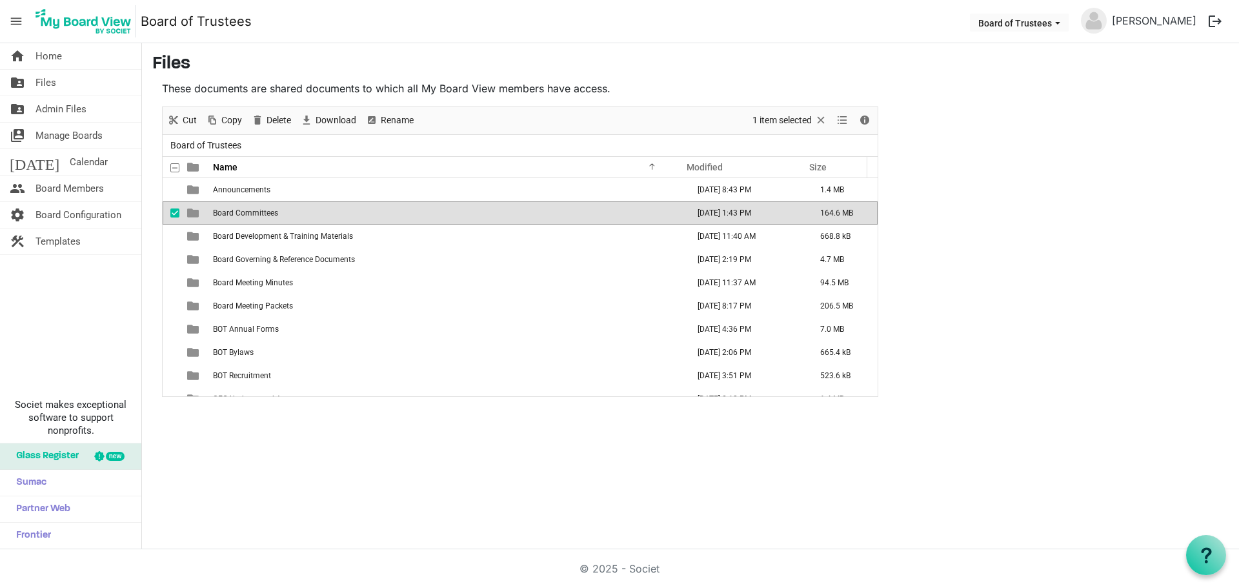
click at [252, 213] on span "Board Committees" at bounding box center [245, 212] width 65 height 9
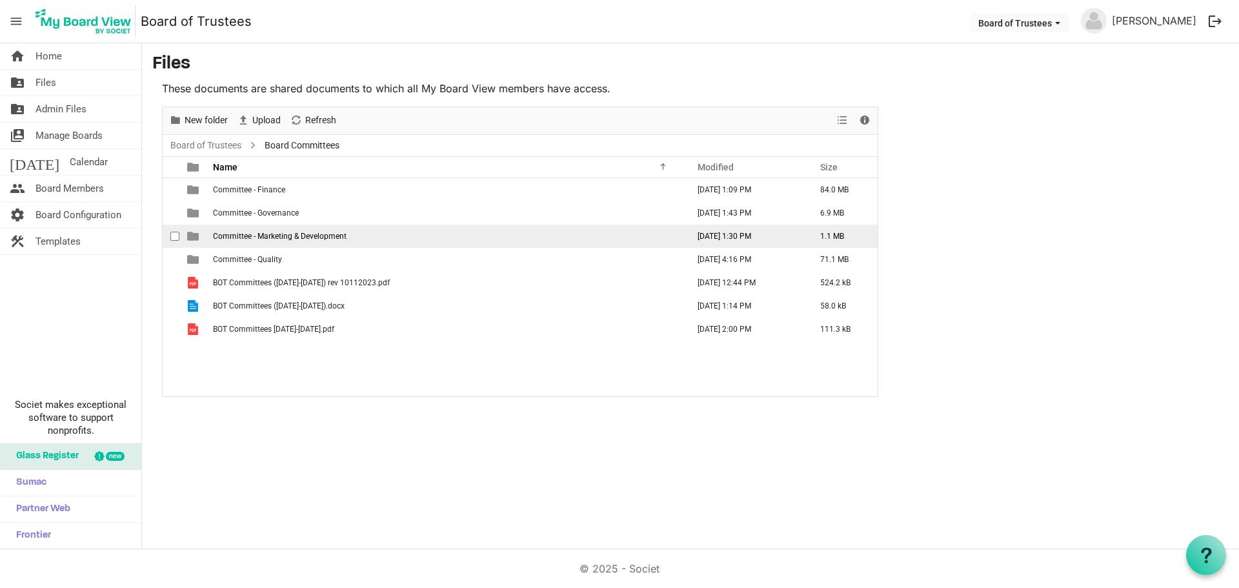
click at [316, 243] on td "Committee - Marketing & Development" at bounding box center [446, 236] width 475 height 23
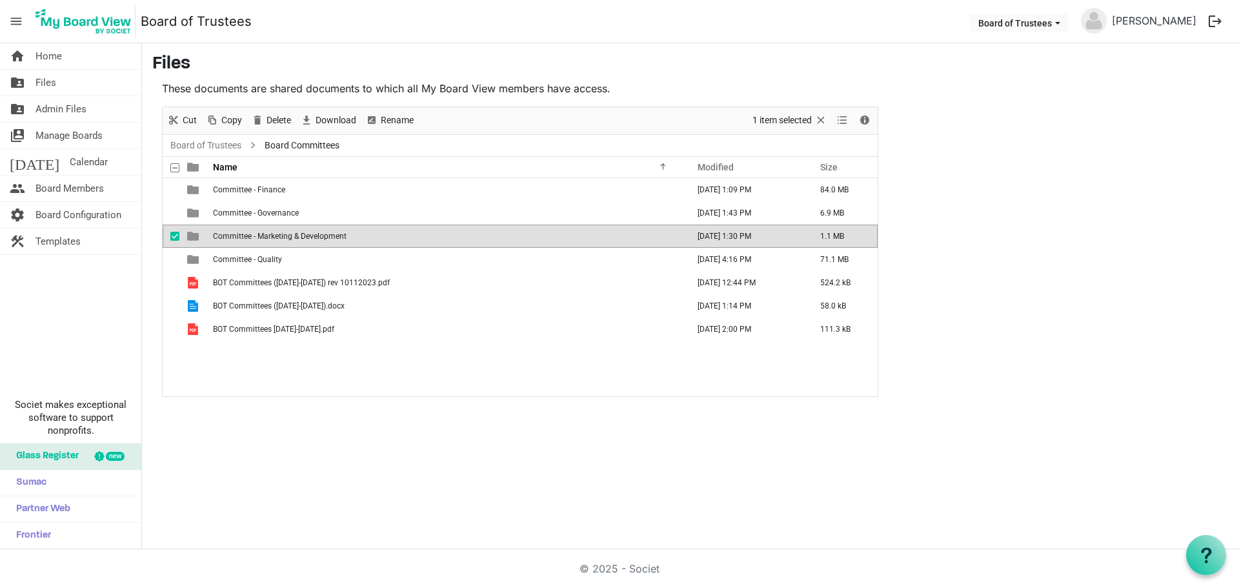
click at [316, 243] on td "Committee - Marketing & Development" at bounding box center [446, 236] width 475 height 23
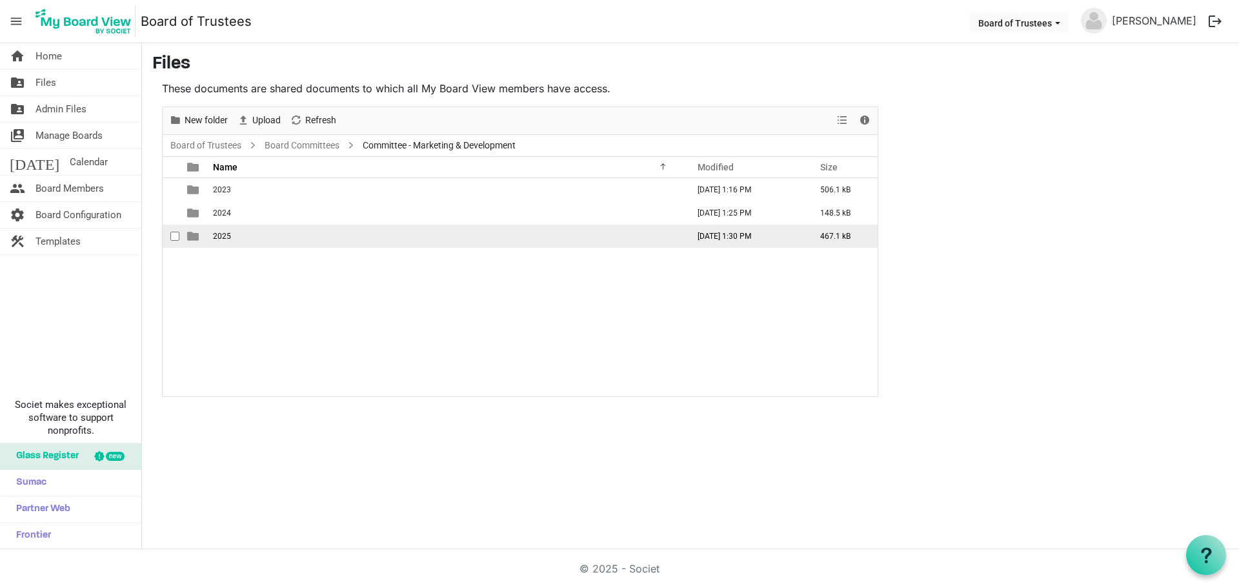
click at [253, 238] on td "2025" at bounding box center [446, 236] width 475 height 23
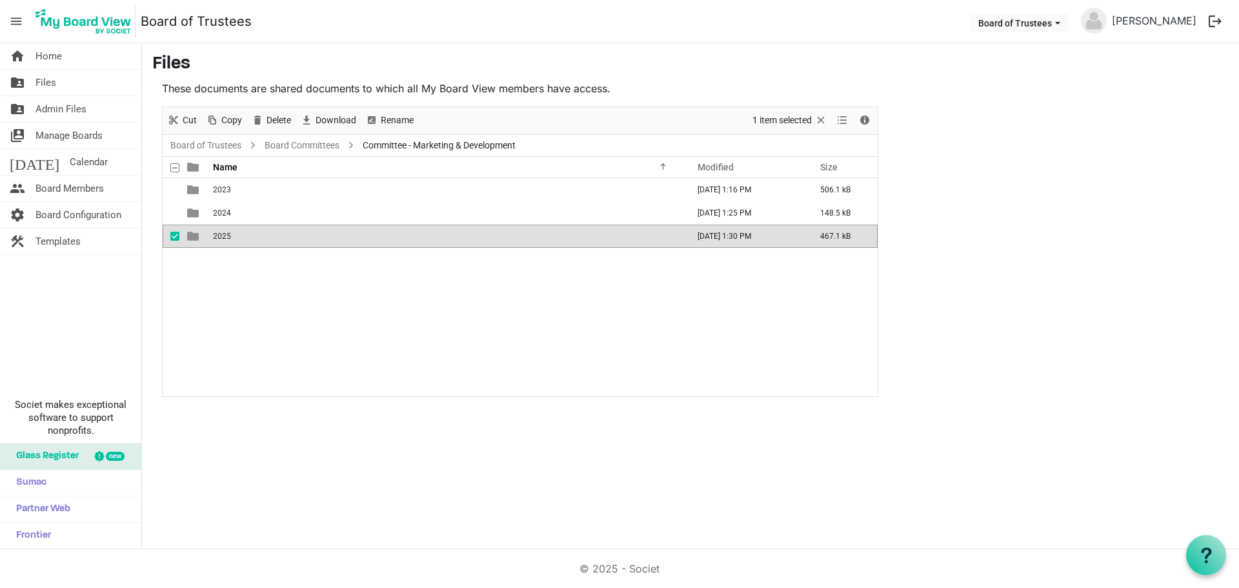
click at [253, 238] on td "2025" at bounding box center [446, 236] width 475 height 23
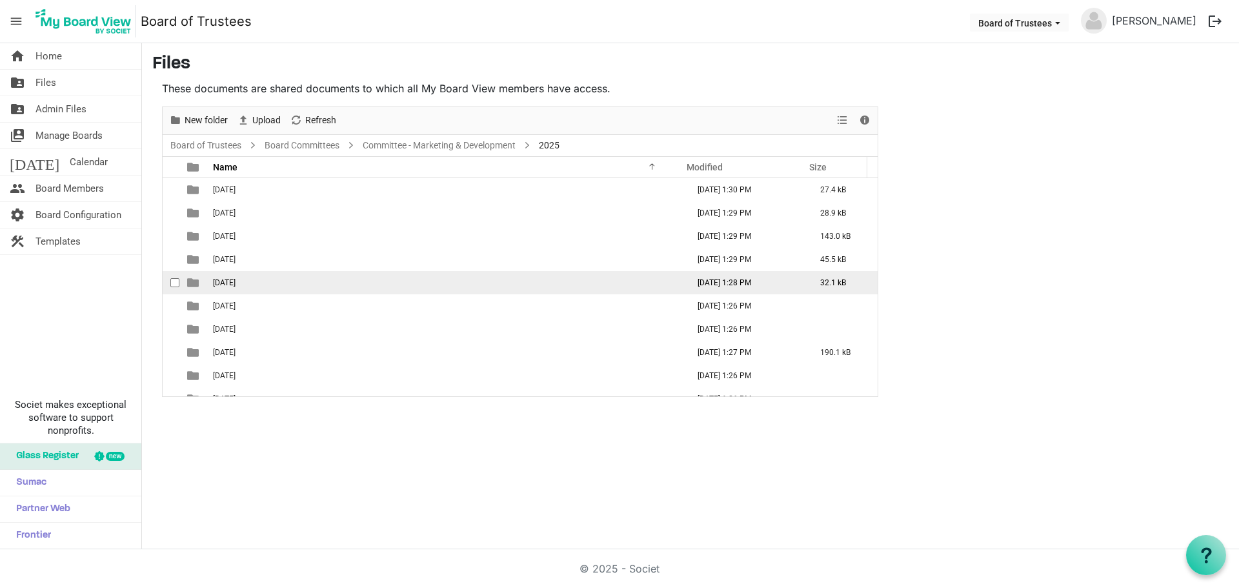
click at [235, 279] on span "05-MAY 2025" at bounding box center [224, 282] width 23 height 9
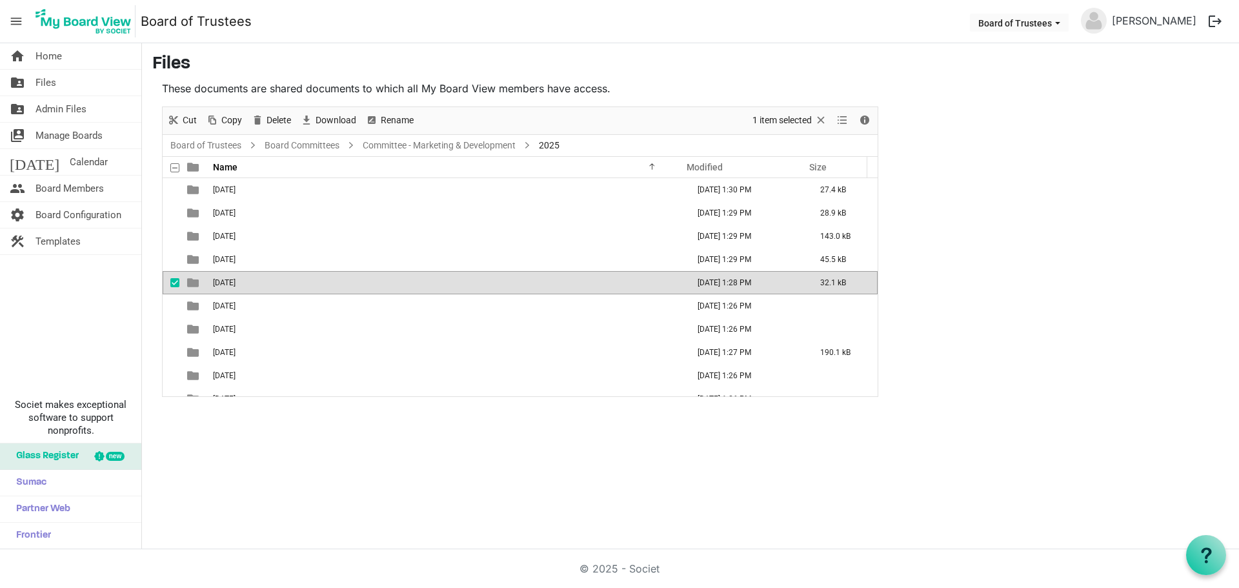
click at [235, 279] on span "05-MAY 2025" at bounding box center [224, 282] width 23 height 9
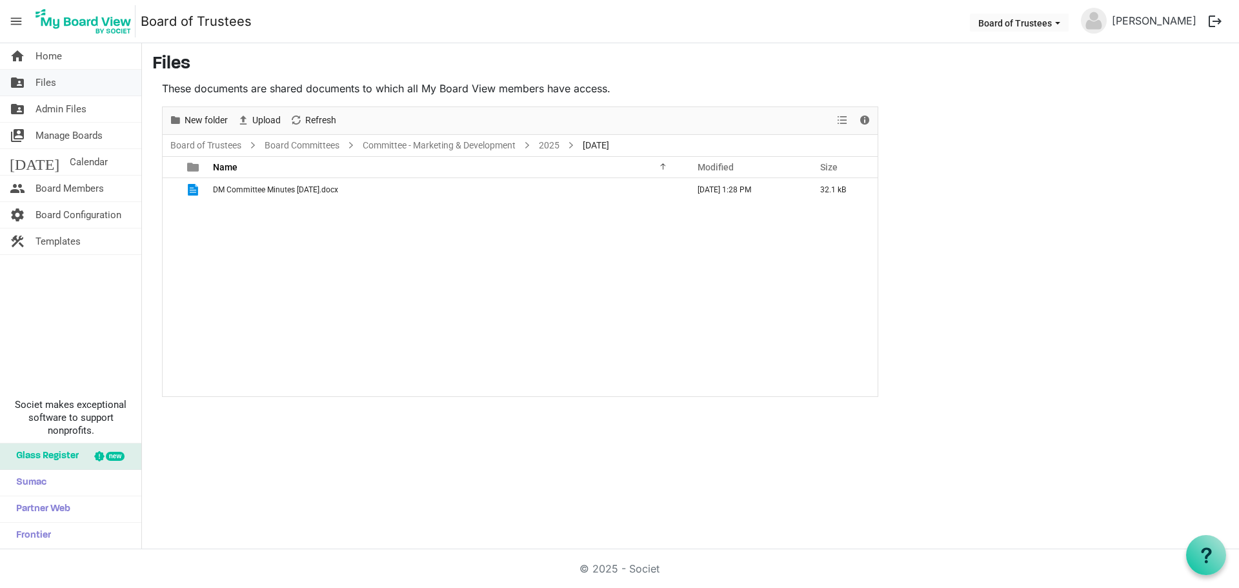
click at [42, 83] on span "Files" at bounding box center [45, 83] width 21 height 26
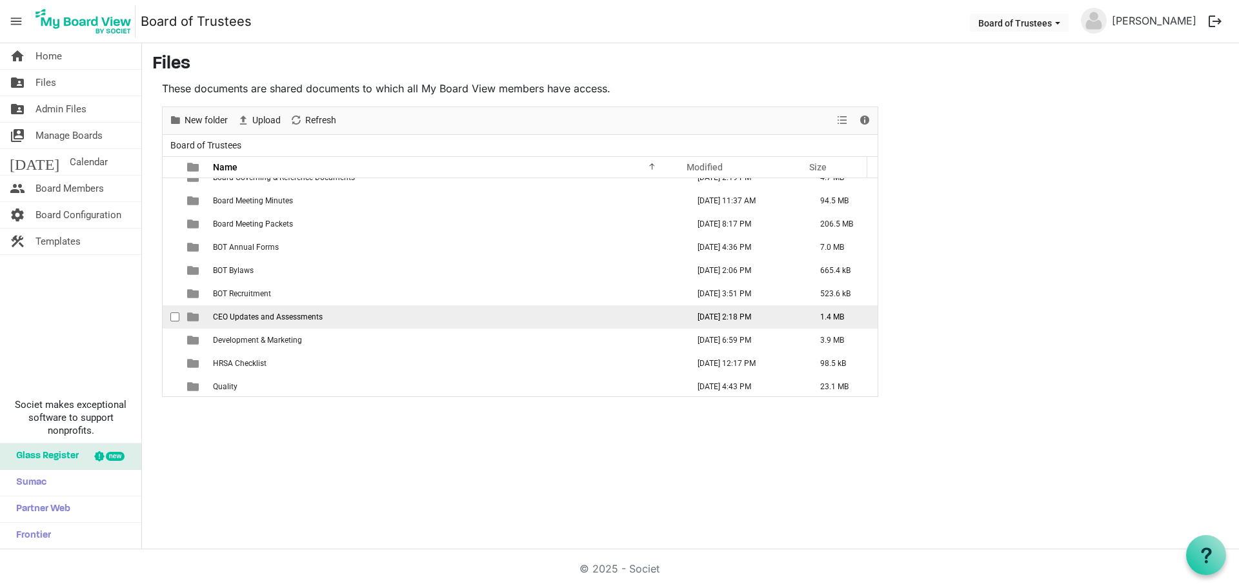
scroll to position [84, 0]
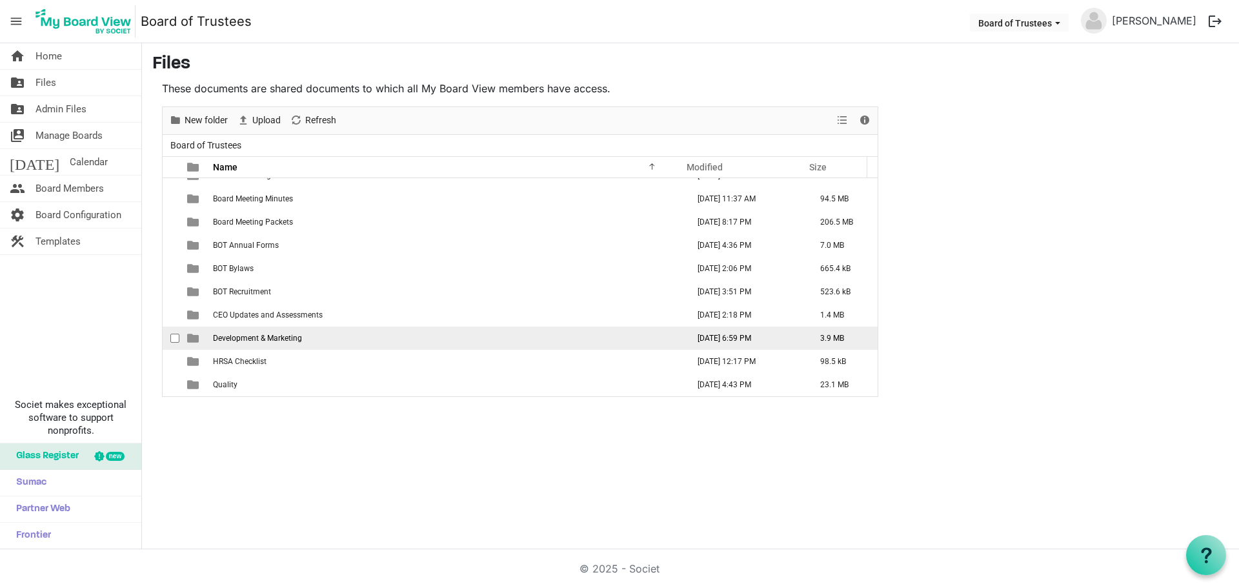
click at [175, 335] on span "checkbox" at bounding box center [174, 338] width 9 height 9
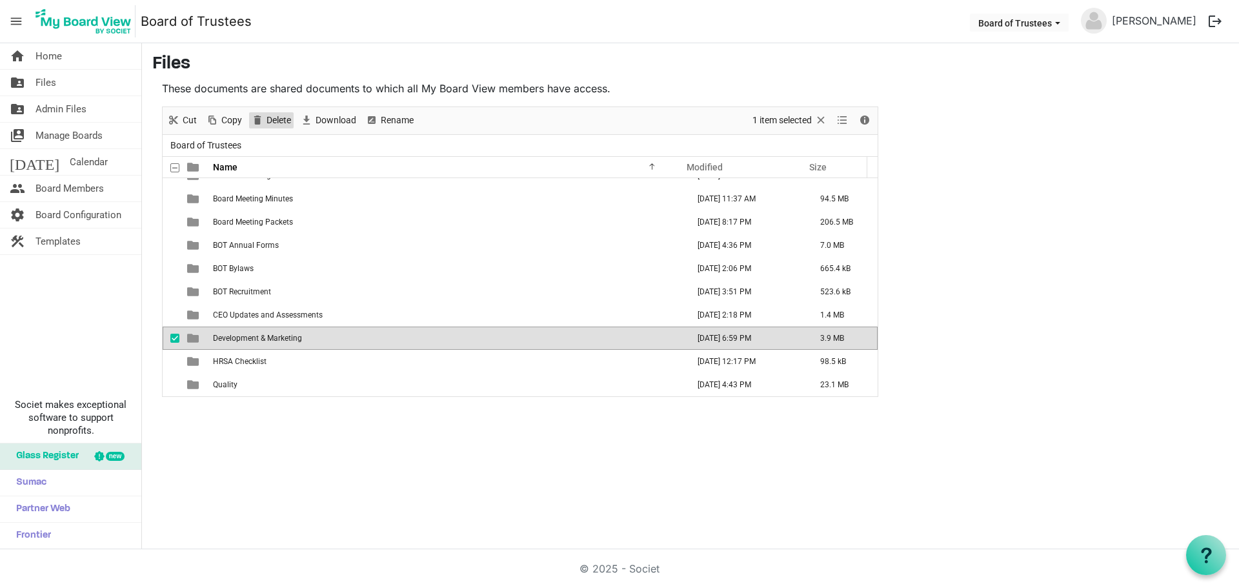
click at [272, 120] on span "Delete" at bounding box center [278, 120] width 27 height 16
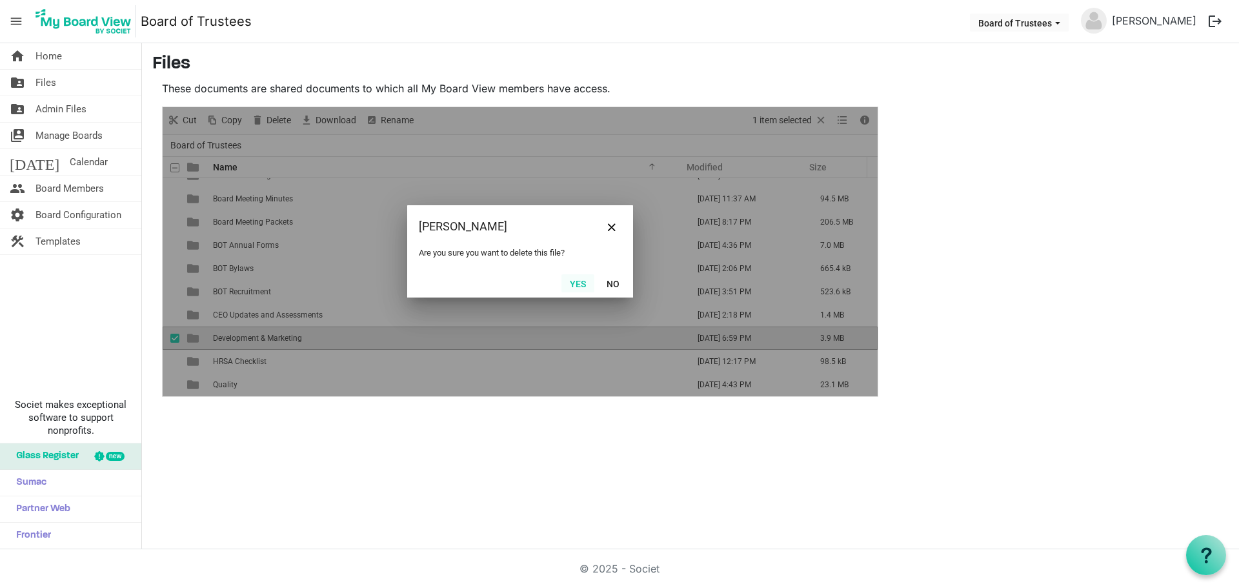
click at [575, 286] on button "Yes" at bounding box center [577, 283] width 33 height 18
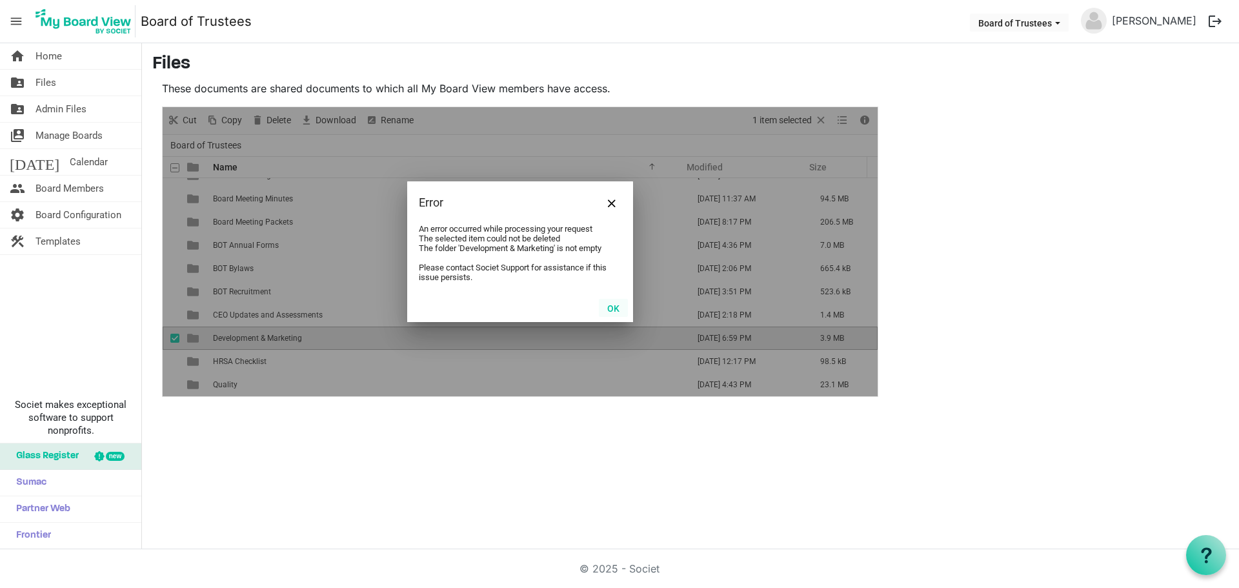
click at [619, 306] on button "OK" at bounding box center [613, 308] width 29 height 18
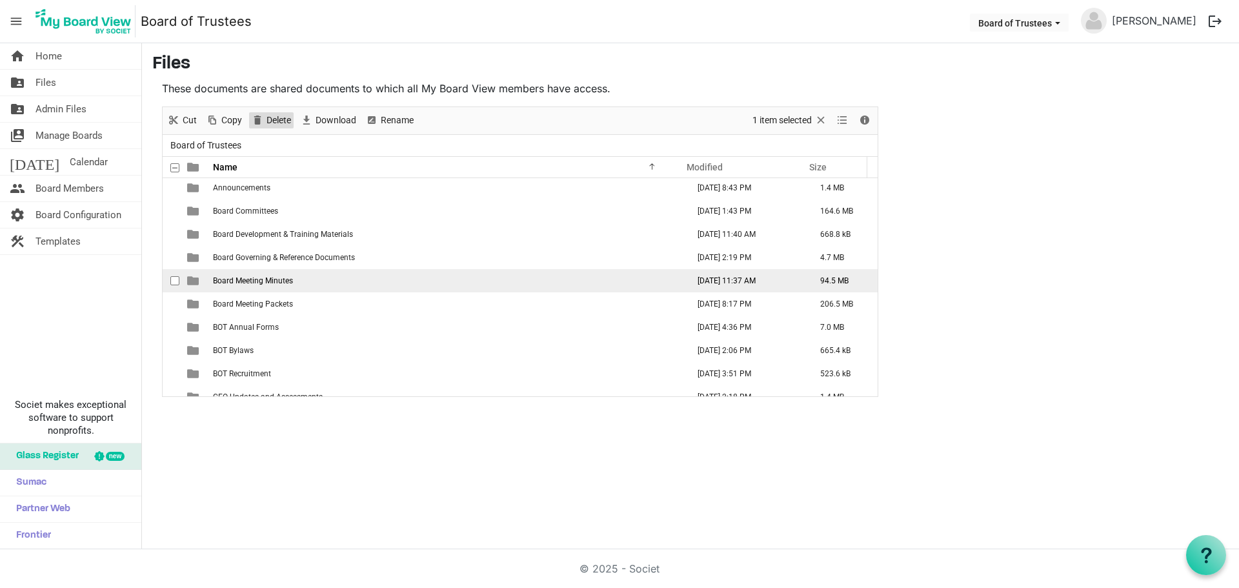
scroll to position [0, 0]
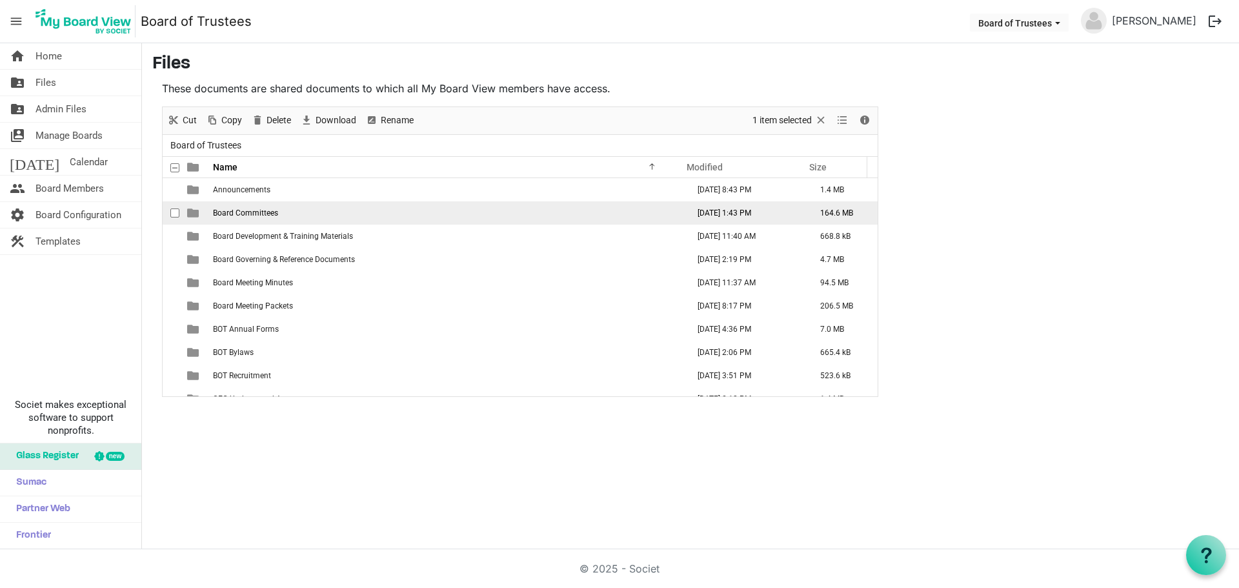
click at [274, 214] on span "Board Committees" at bounding box center [245, 212] width 65 height 9
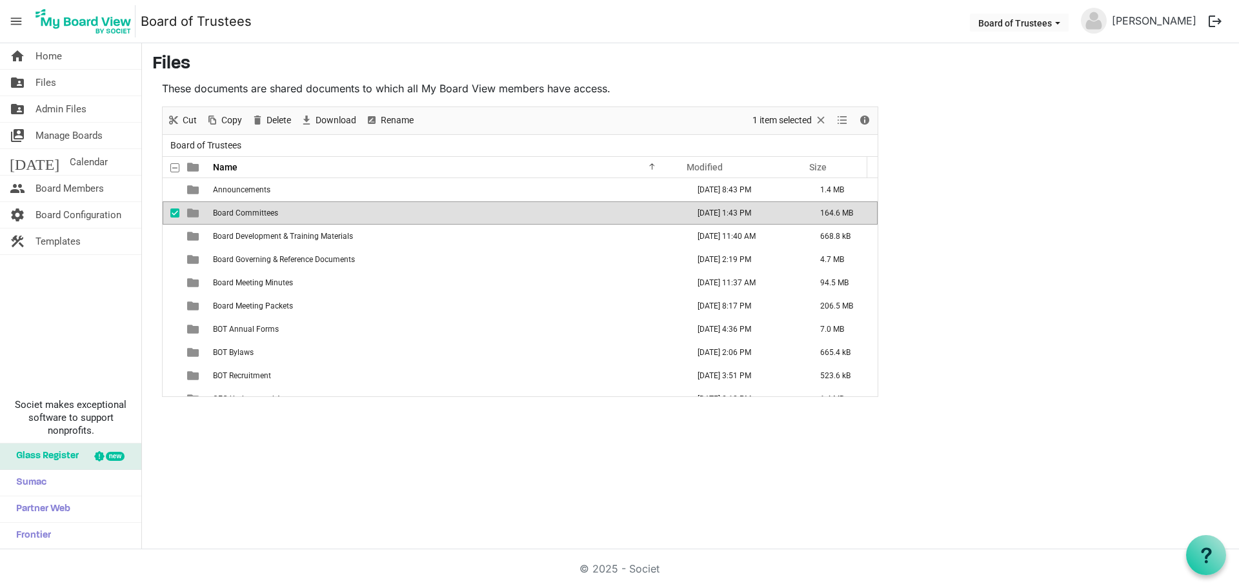
click at [274, 214] on span "Board Committees" at bounding box center [245, 212] width 65 height 9
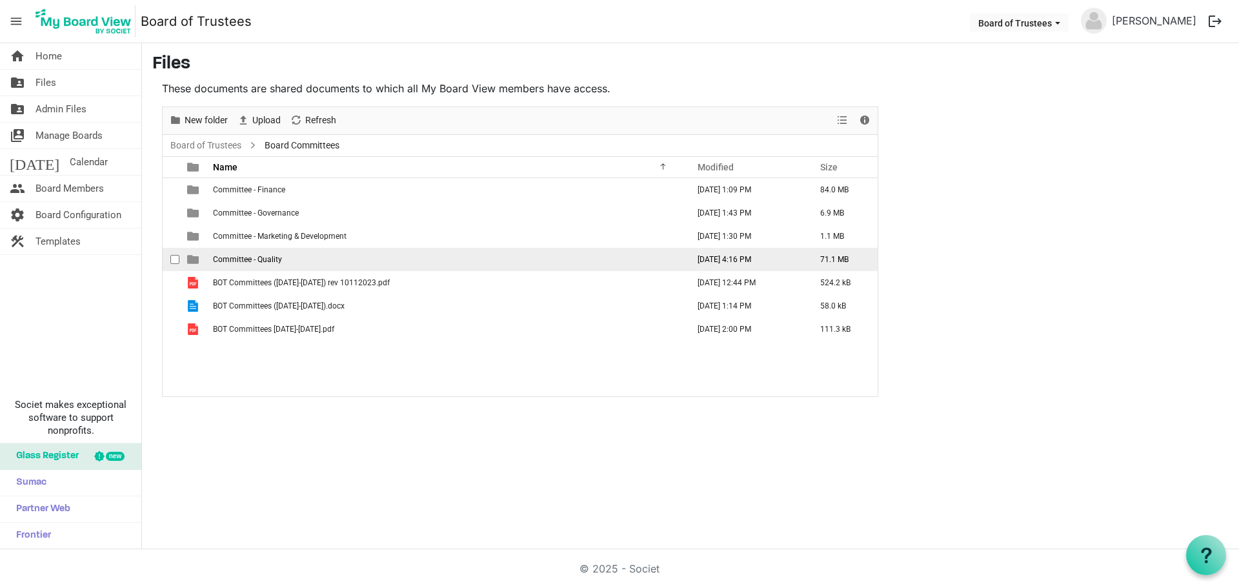
click at [273, 257] on span "Committee - Quality" at bounding box center [247, 259] width 69 height 9
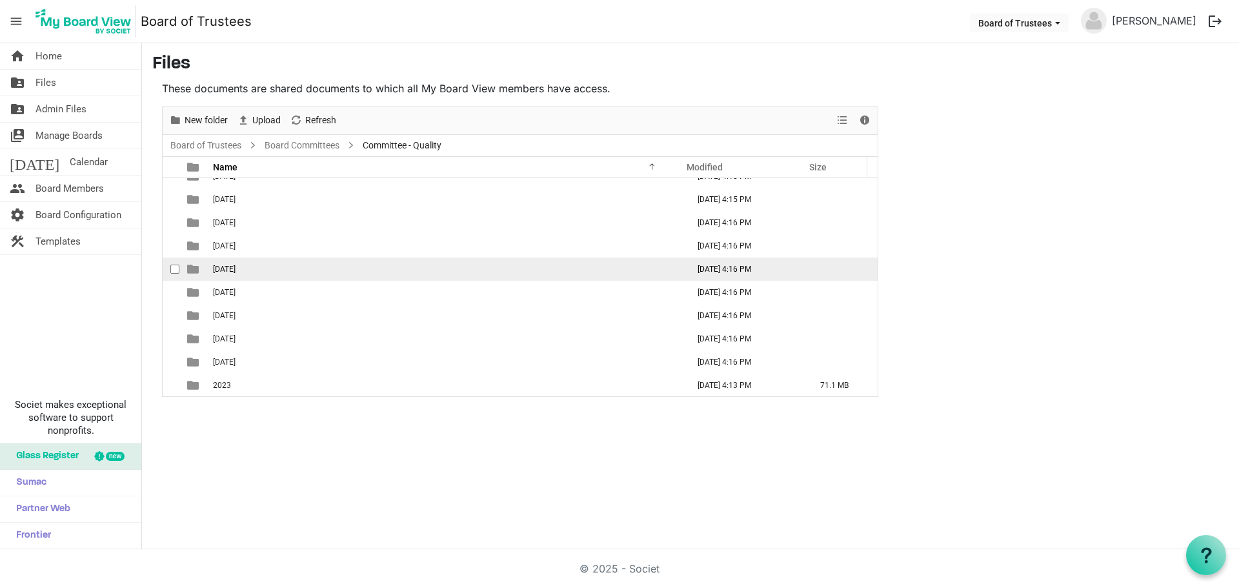
scroll to position [84, 0]
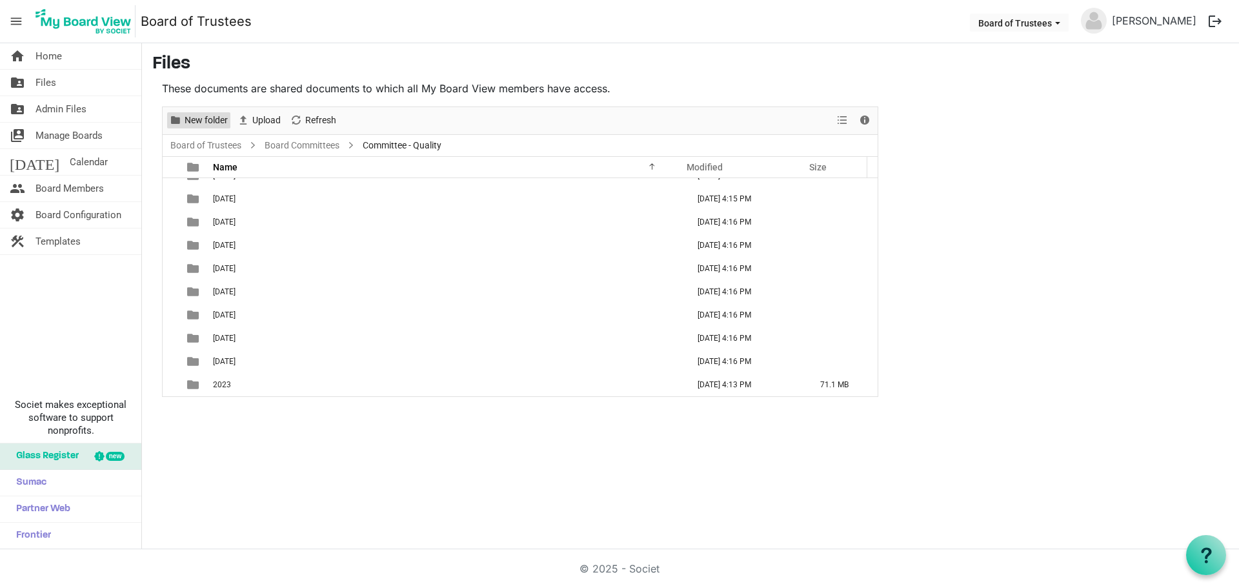
click at [209, 121] on span "New folder" at bounding box center [206, 120] width 46 height 16
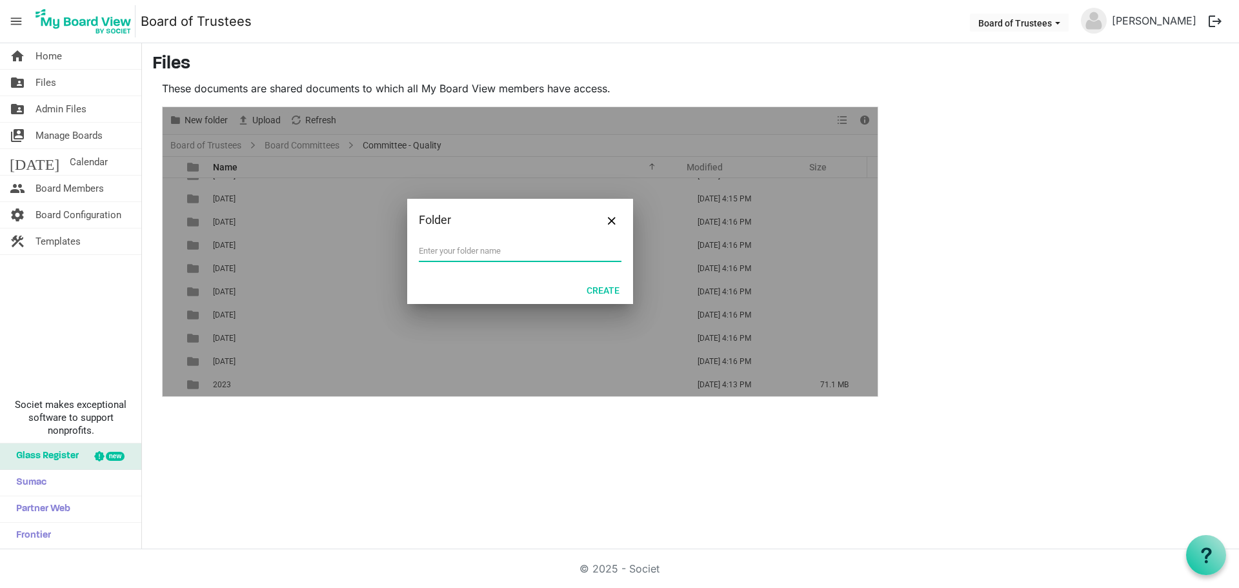
click at [479, 250] on input "text" at bounding box center [520, 250] width 203 height 19
type input "2024"
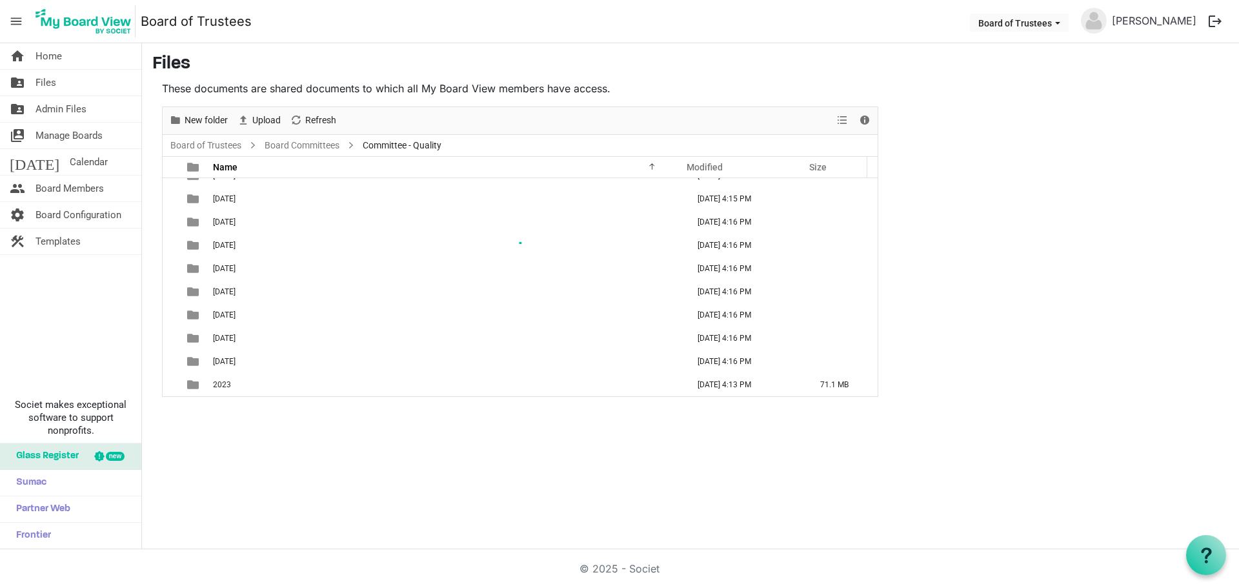
scroll to position [107, 0]
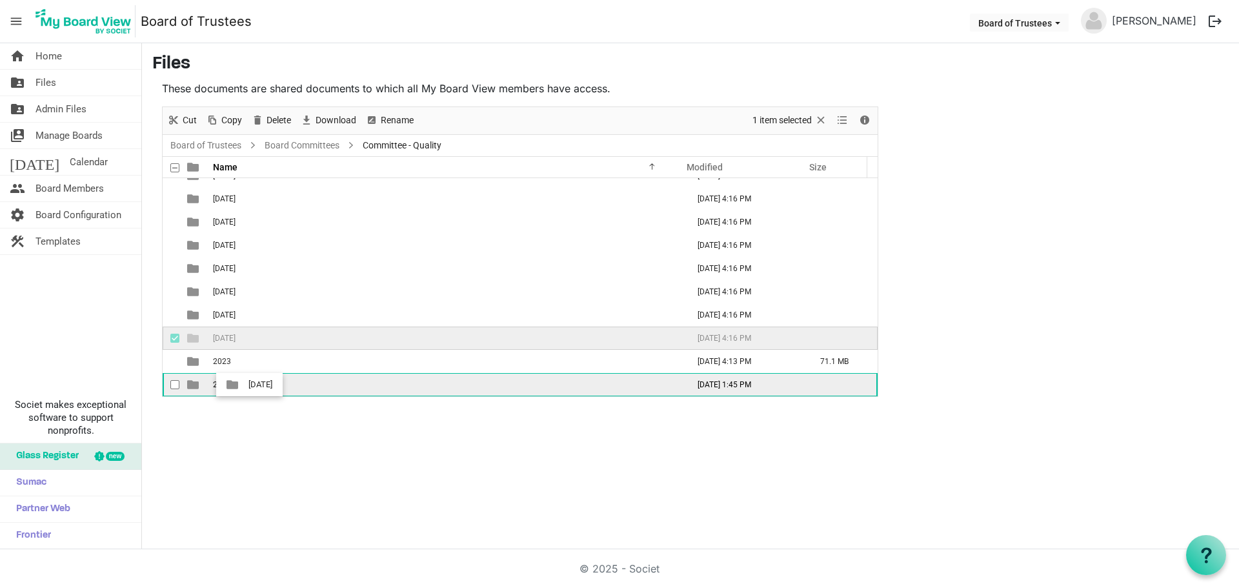
drag, startPoint x: 268, startPoint y: 339, endPoint x: 245, endPoint y: 385, distance: 52.2
click at [245, 385] on tbody "01-January 2024 November 20, 2024 4:13 PM 02-February 2024 November 20, 2024 4:…" at bounding box center [520, 233] width 715 height 325
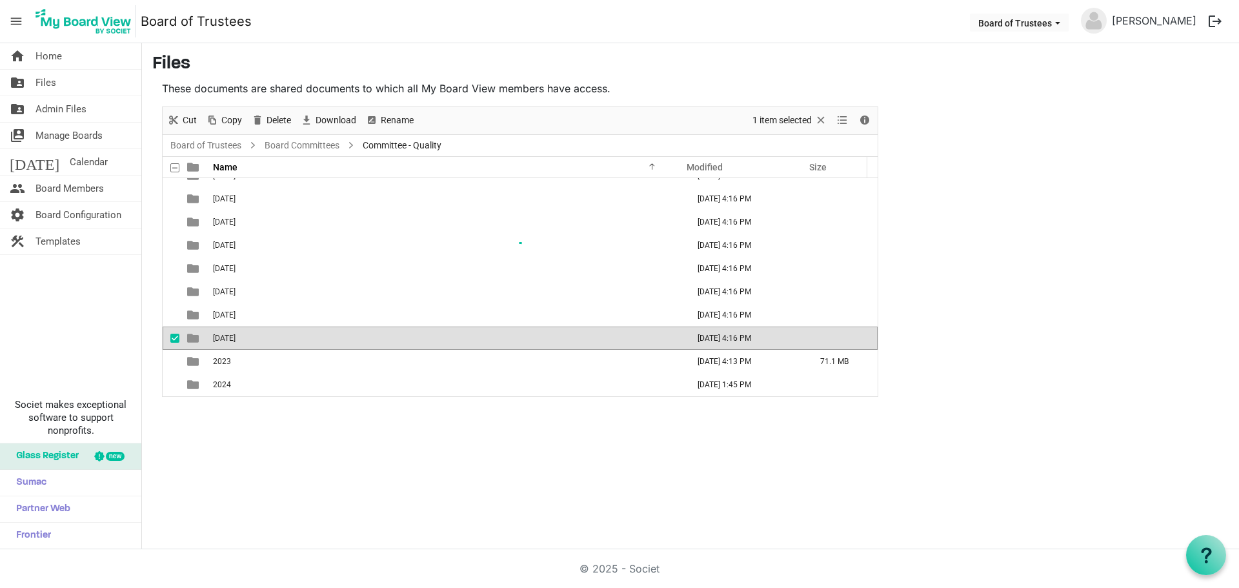
scroll to position [84, 0]
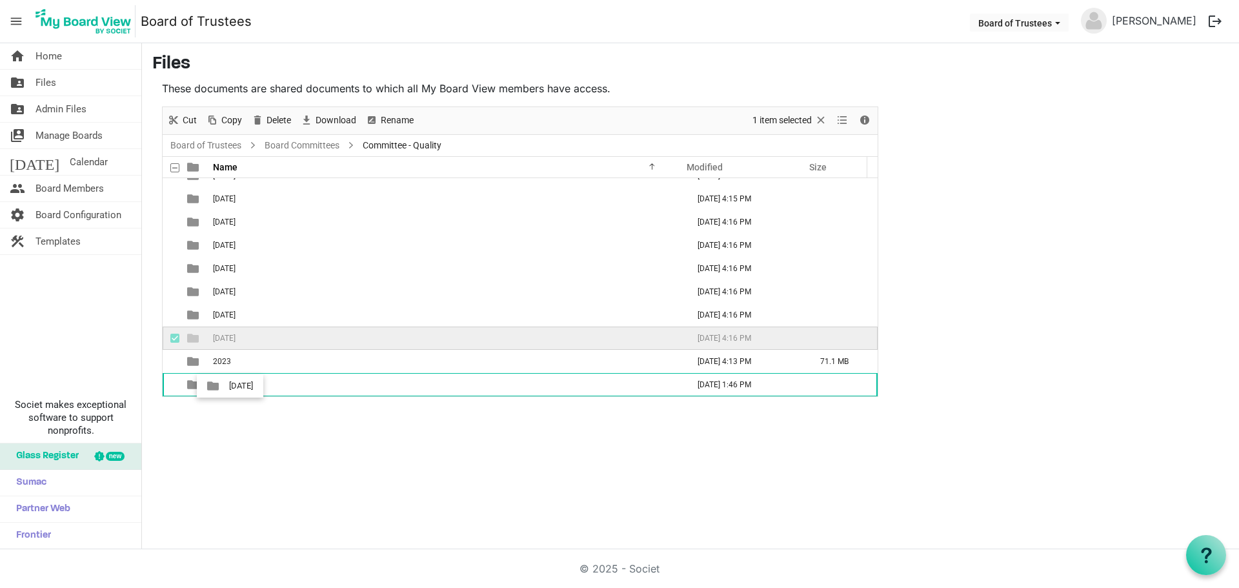
drag, startPoint x: 253, startPoint y: 335, endPoint x: 226, endPoint y: 386, distance: 58.3
click at [225, 386] on tbody "01-January 2024 November 20, 2024 4:13 PM 02-February 2024 November 20, 2024 4:…" at bounding box center [520, 245] width 715 height 302
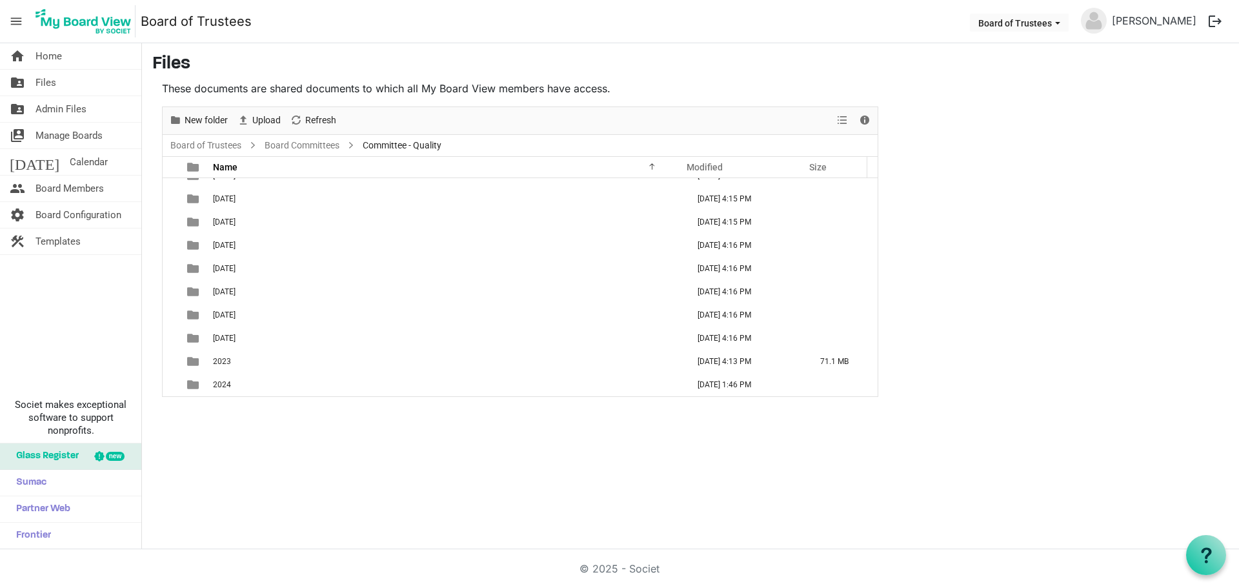
scroll to position [61, 0]
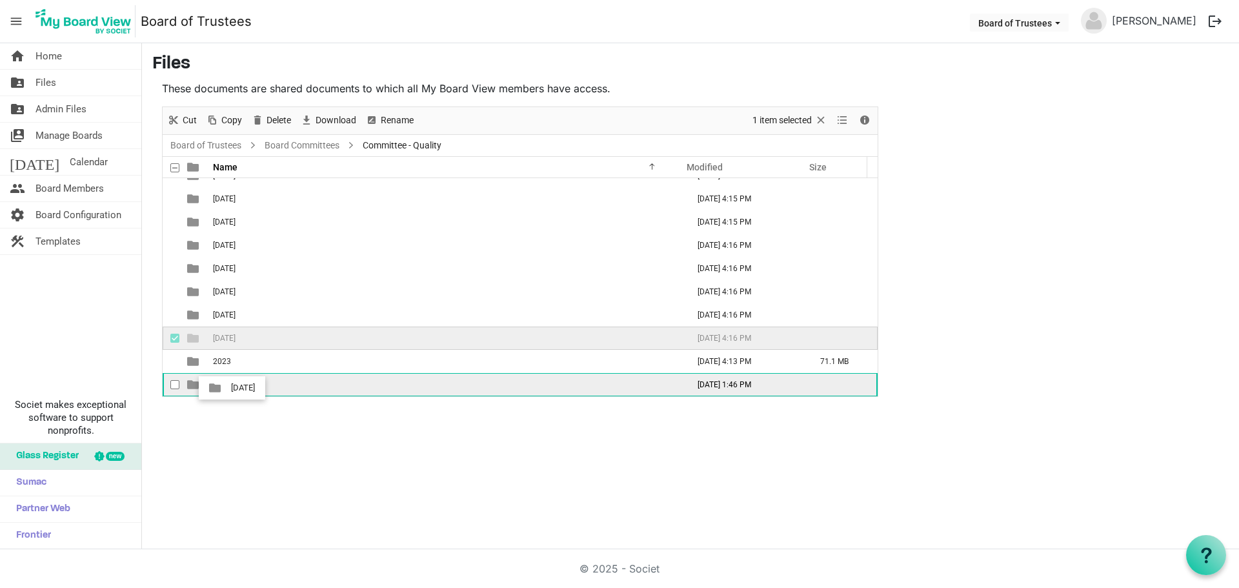
drag, startPoint x: 242, startPoint y: 336, endPoint x: 227, endPoint y: 388, distance: 53.7
click at [227, 388] on tbody "01-January 2024 November 20, 2024 4:13 PM 02-February 2024 November 20, 2024 4:…" at bounding box center [520, 256] width 715 height 279
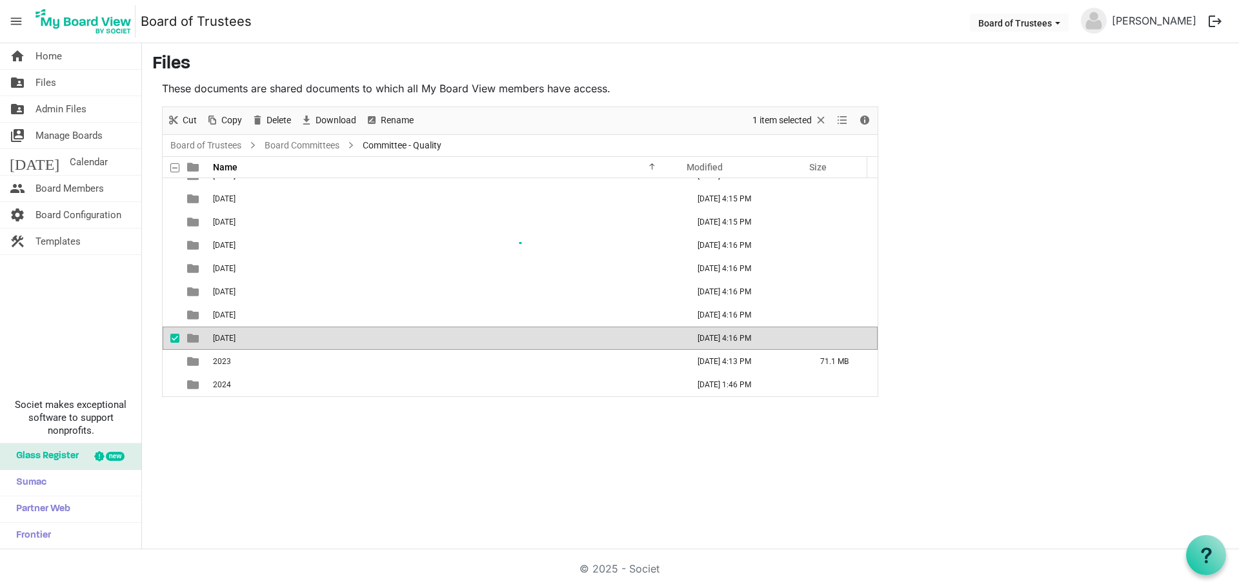
scroll to position [37, 0]
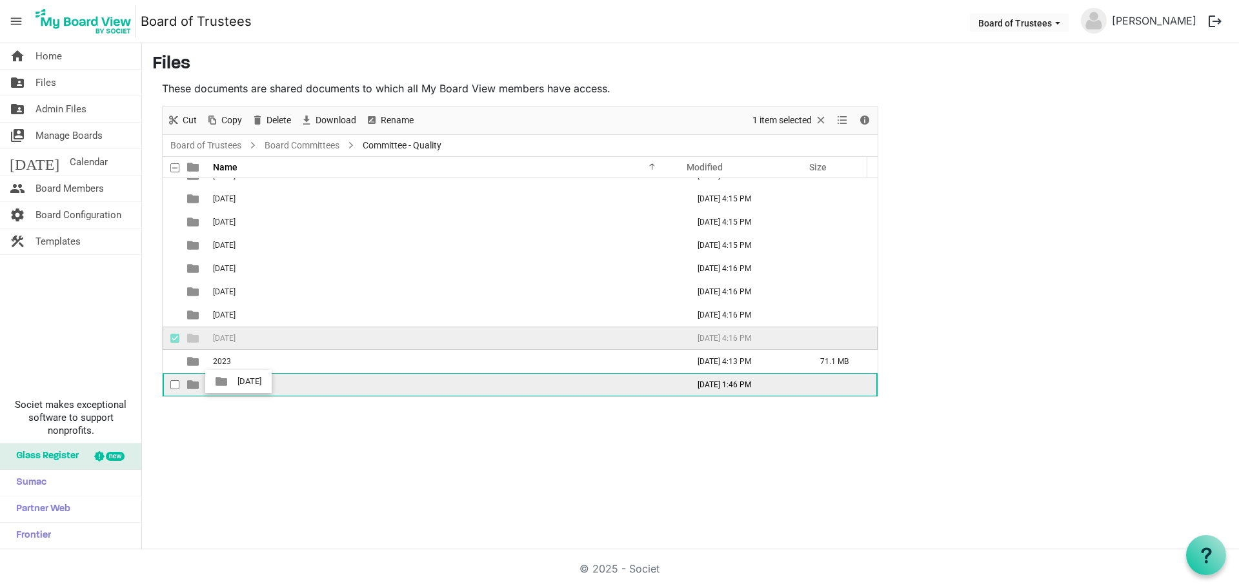
drag, startPoint x: 254, startPoint y: 336, endPoint x: 234, endPoint y: 382, distance: 50.2
click at [234, 382] on tbody "01-January 2024 November 20, 2024 4:13 PM 02-February 2024 November 20, 2024 4:…" at bounding box center [520, 268] width 715 height 255
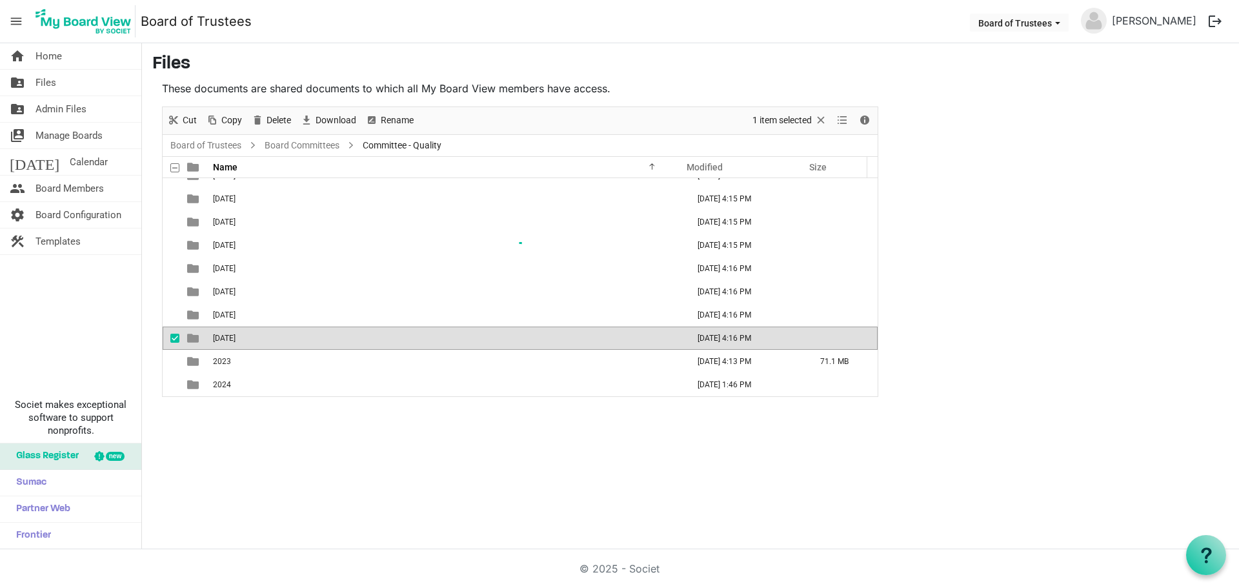
scroll to position [14, 0]
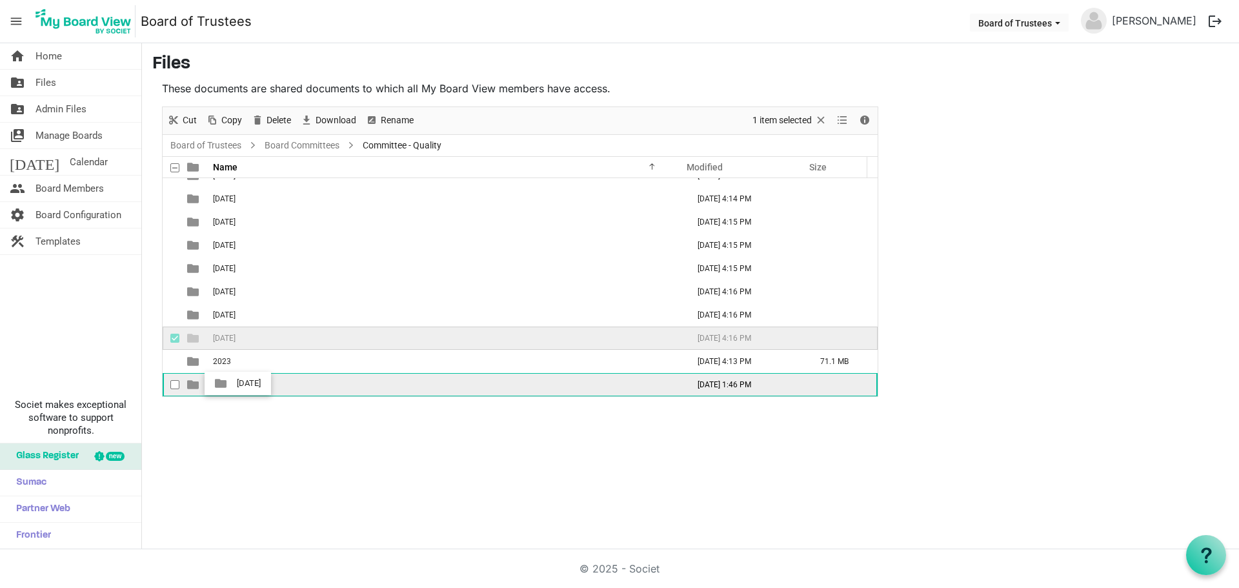
drag, startPoint x: 248, startPoint y: 335, endPoint x: 234, endPoint y: 386, distance: 52.3
click at [234, 386] on tbody "01-January 2024 November 20, 2024 4:13 PM 02-February 2024 November 20, 2024 4:…" at bounding box center [520, 280] width 715 height 232
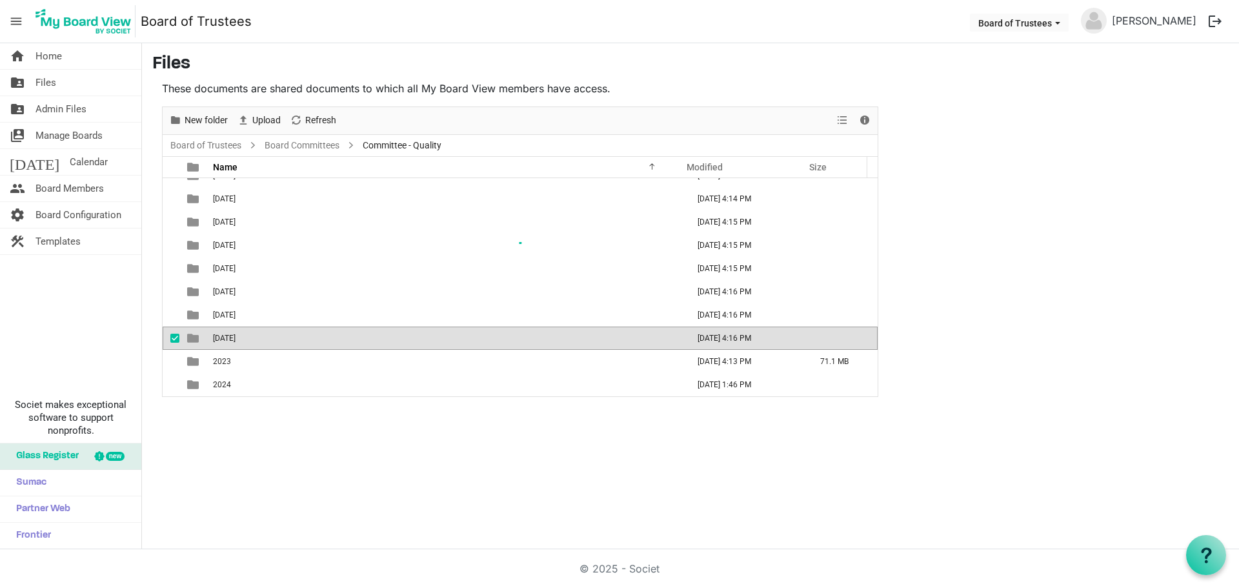
scroll to position [0, 0]
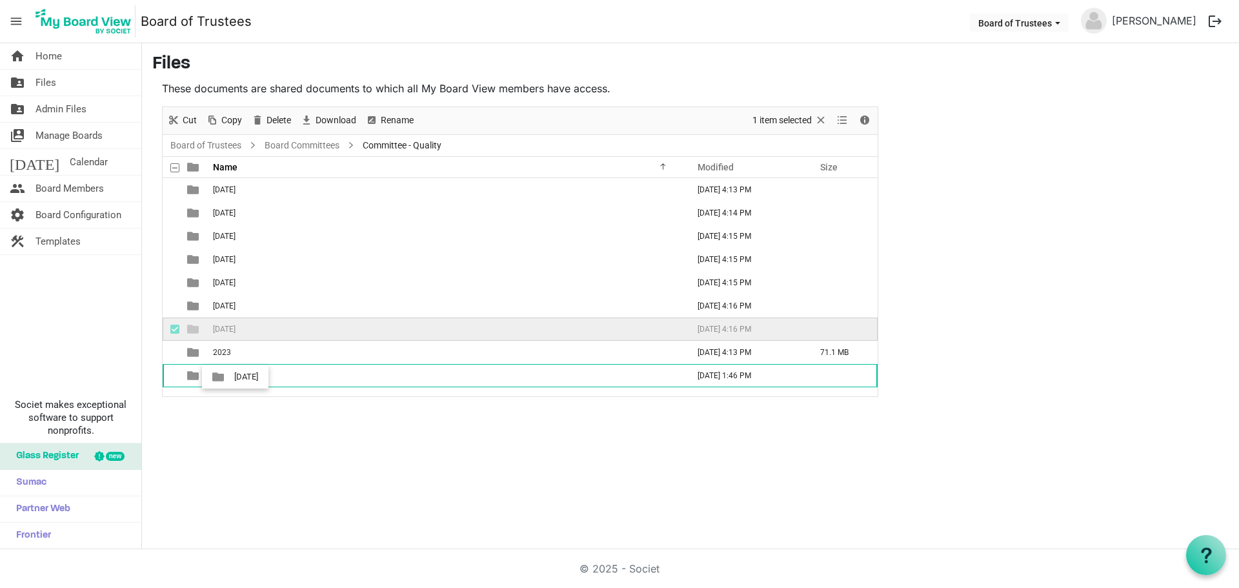
drag, startPoint x: 241, startPoint y: 326, endPoint x: 231, endPoint y: 371, distance: 46.3
click at [231, 377] on tbody "01-January 2024 November 20, 2024 4:13 PM 02-February 2024 November 20, 2024 4:…" at bounding box center [520, 282] width 715 height 209
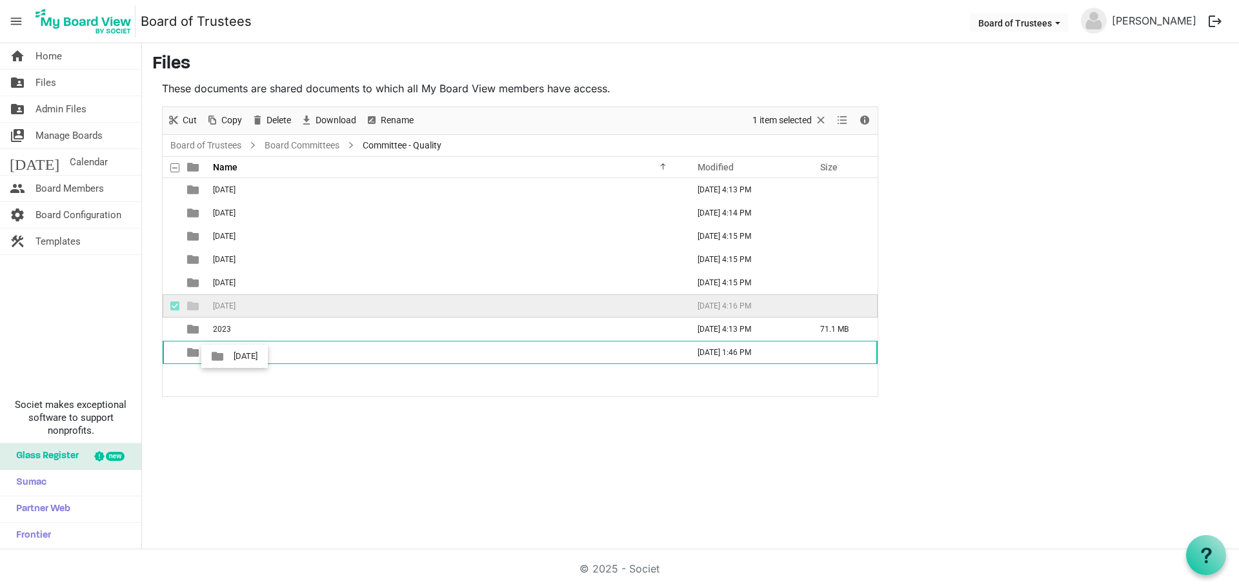
drag, startPoint x: 246, startPoint y: 306, endPoint x: 228, endPoint y: 343, distance: 41.6
click at [230, 357] on tbody "01-January 2024 November 20, 2024 4:13 PM 02-February 2024 November 20, 2024 4:…" at bounding box center [520, 271] width 715 height 186
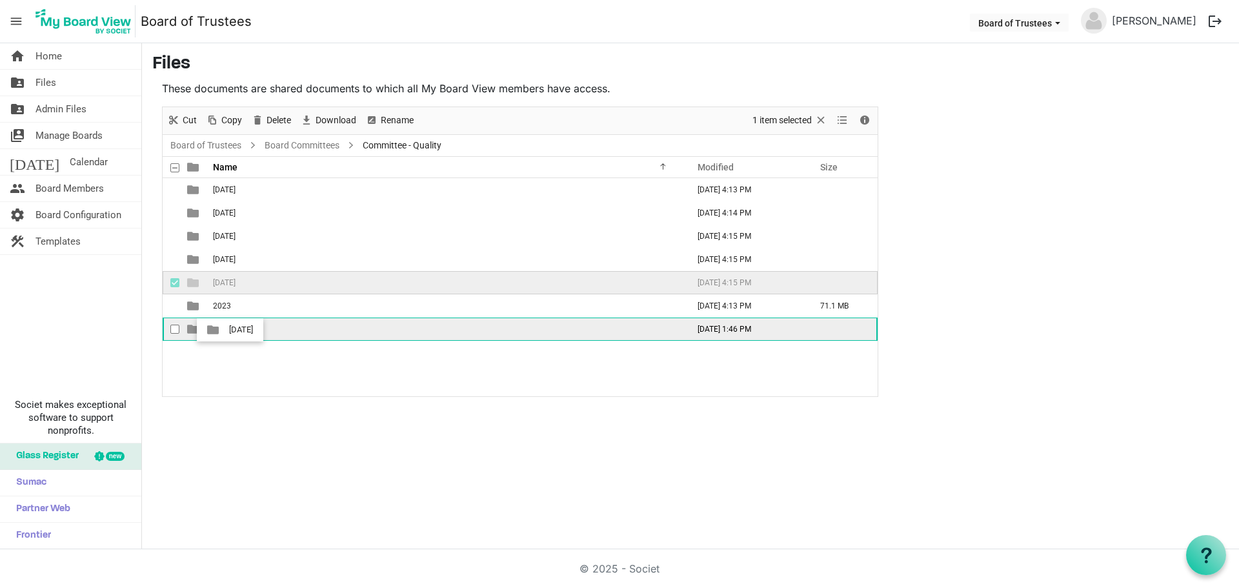
drag, startPoint x: 243, startPoint y: 278, endPoint x: 225, endPoint y: 332, distance: 56.5
click at [225, 332] on tbody "01-January 2024 November 20, 2024 4:13 PM 02-February 2024 November 20, 2024 4:…" at bounding box center [520, 259] width 715 height 163
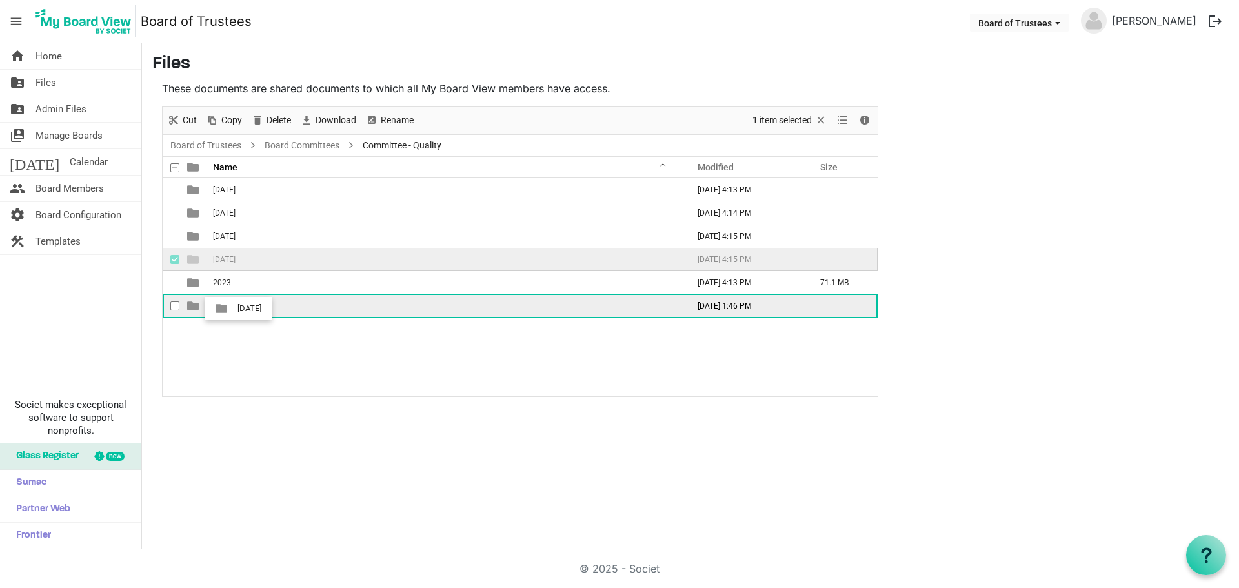
drag, startPoint x: 245, startPoint y: 257, endPoint x: 234, endPoint y: 308, distance: 52.1
click at [234, 308] on tbody "01-January 2024 November 20, 2024 4:13 PM 02-February 2024 November 20, 2024 4:…" at bounding box center [520, 247] width 715 height 139
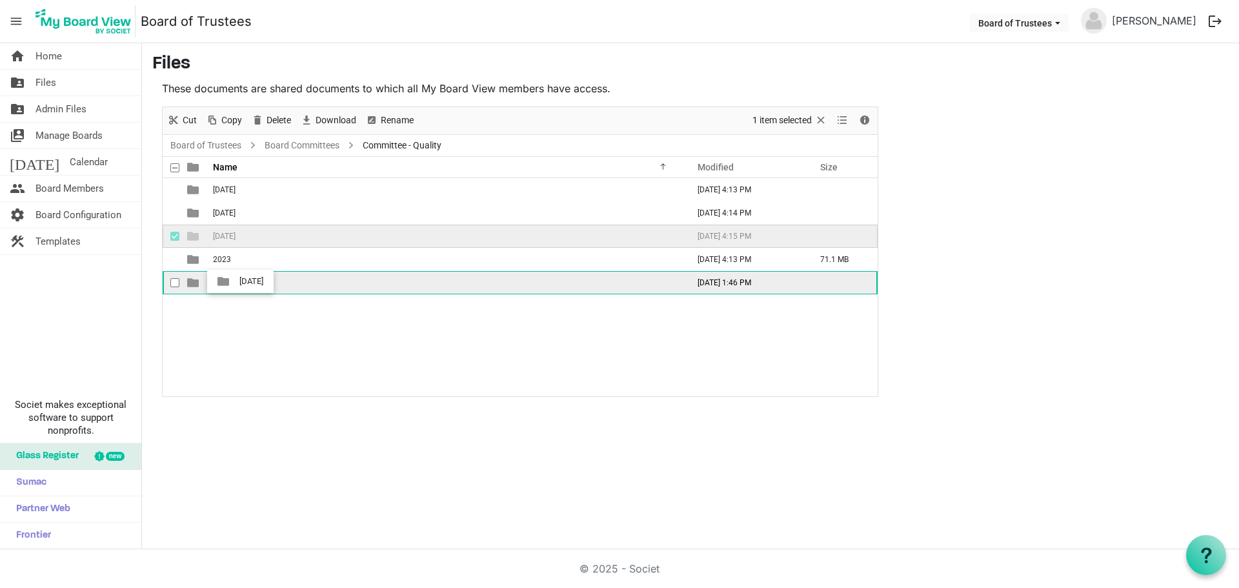
drag, startPoint x: 246, startPoint y: 234, endPoint x: 235, endPoint y: 286, distance: 52.9
click at [235, 286] on tbody "01-January 2024 November 20, 2024 4:13 PM 02-February 2024 November 20, 2024 4:…" at bounding box center [520, 236] width 715 height 116
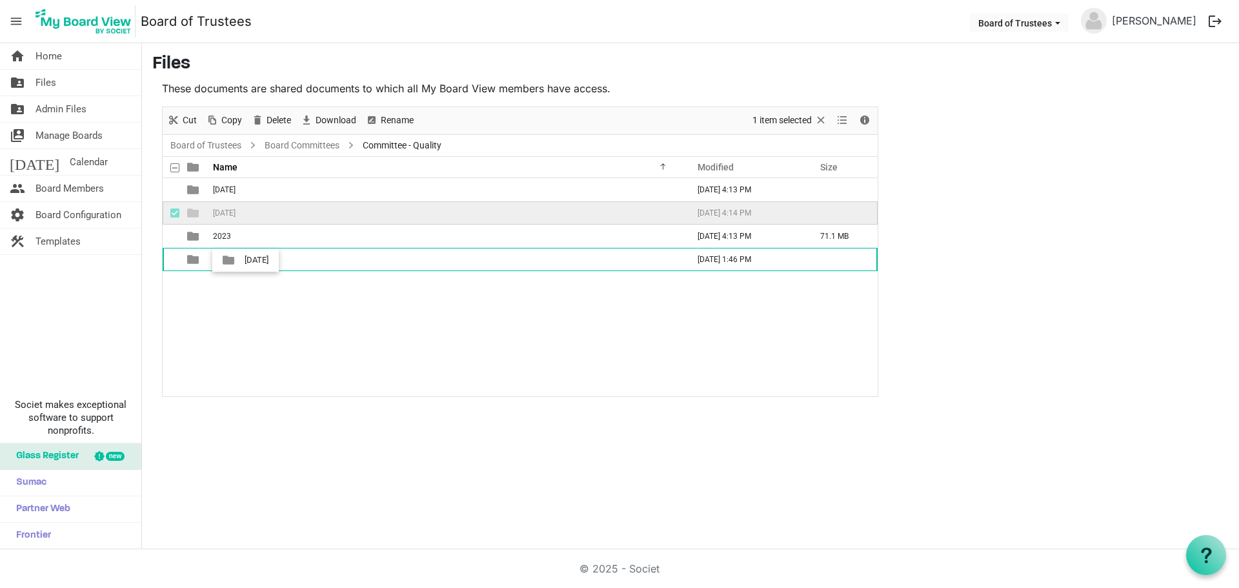
drag, startPoint x: 250, startPoint y: 212, endPoint x: 239, endPoint y: 259, distance: 47.7
click at [240, 263] on tbody "01-January 2024 November 20, 2024 4:13 PM 02-February 2024 November 20, 2024 4:…" at bounding box center [520, 224] width 715 height 93
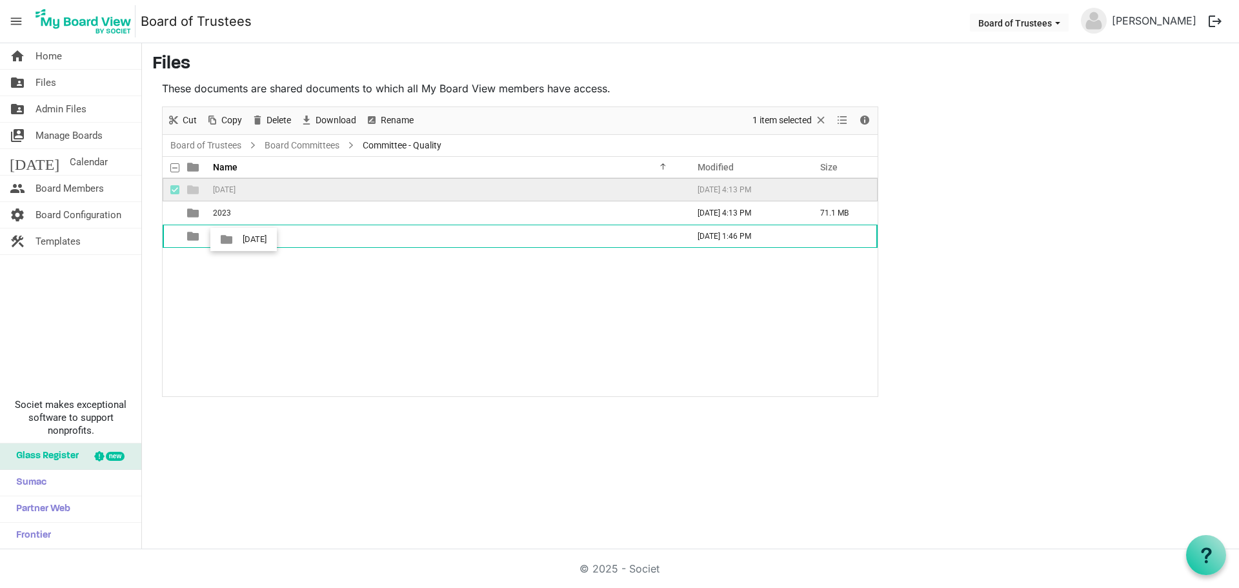
drag, startPoint x: 254, startPoint y: 190, endPoint x: 237, endPoint y: 241, distance: 53.7
click at [238, 241] on tbody "01-January 2024 November 20, 2024 4:13 PM 2023 November 20, 2024 4:13 PM 71.1 M…" at bounding box center [520, 213] width 715 height 70
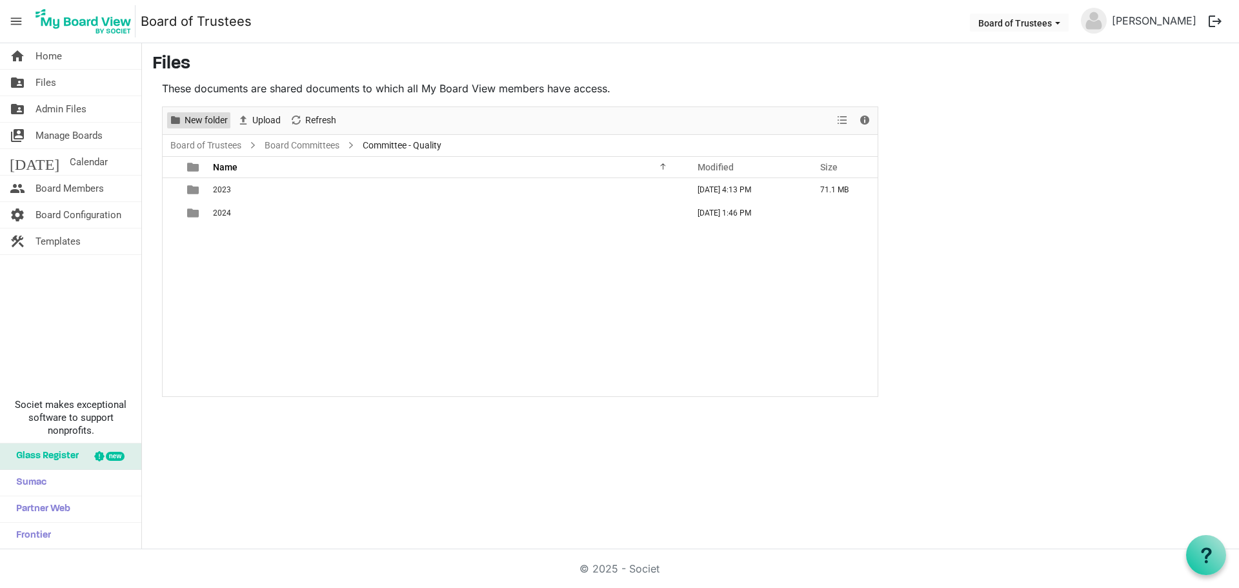
click at [205, 121] on span "New folder" at bounding box center [206, 120] width 46 height 16
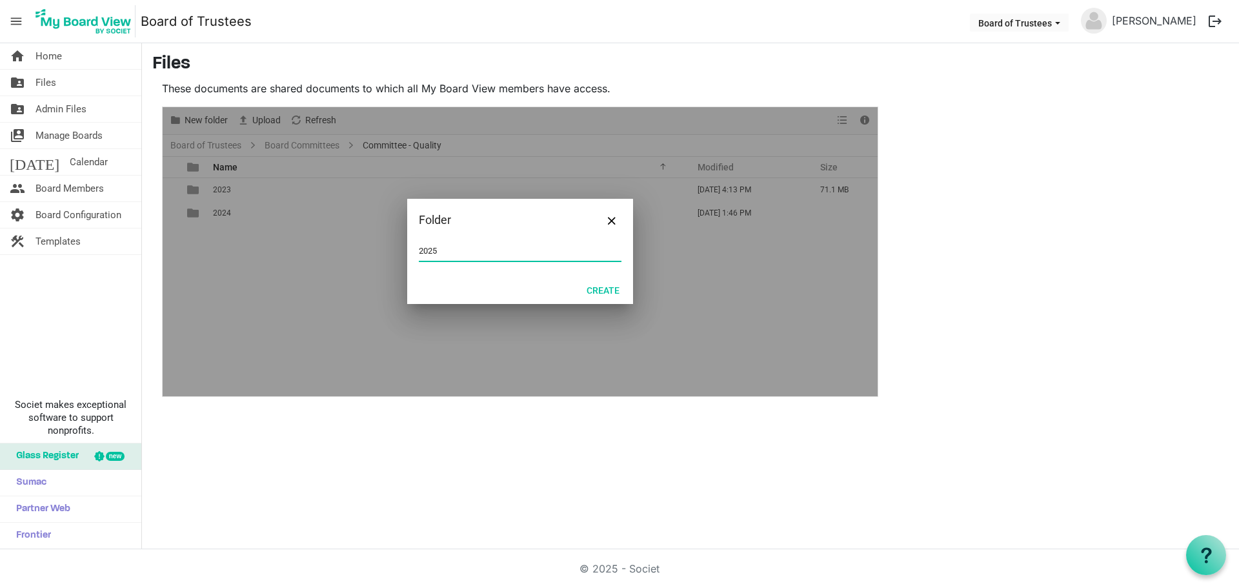
type input "2025"
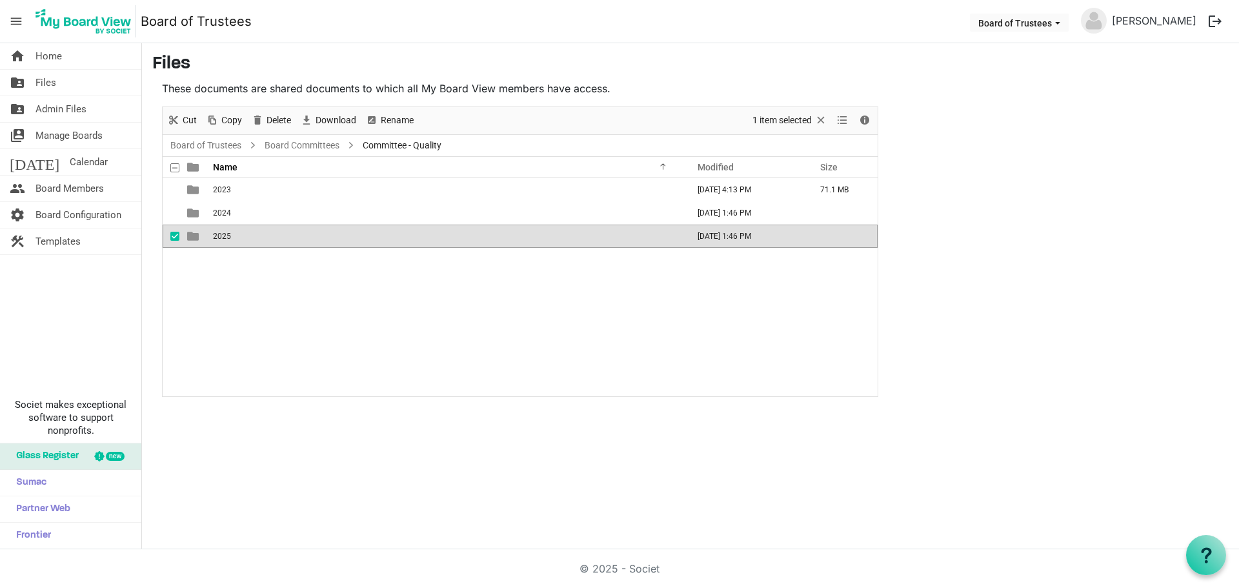
click at [248, 239] on td "2025" at bounding box center [446, 236] width 475 height 23
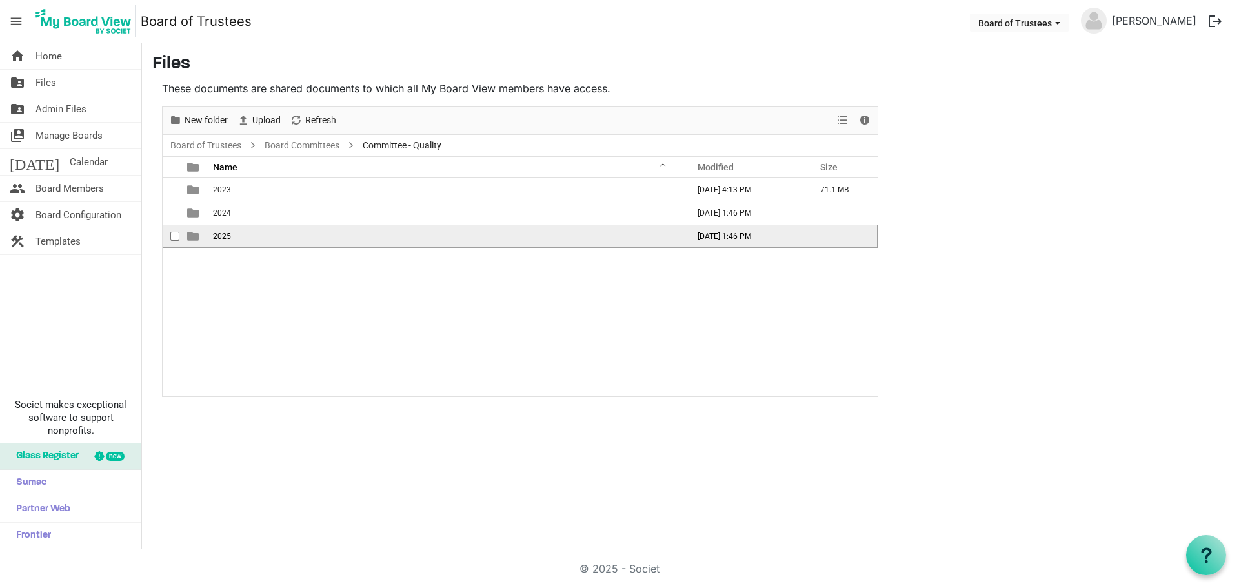
click at [248, 240] on td "2025" at bounding box center [446, 236] width 475 height 23
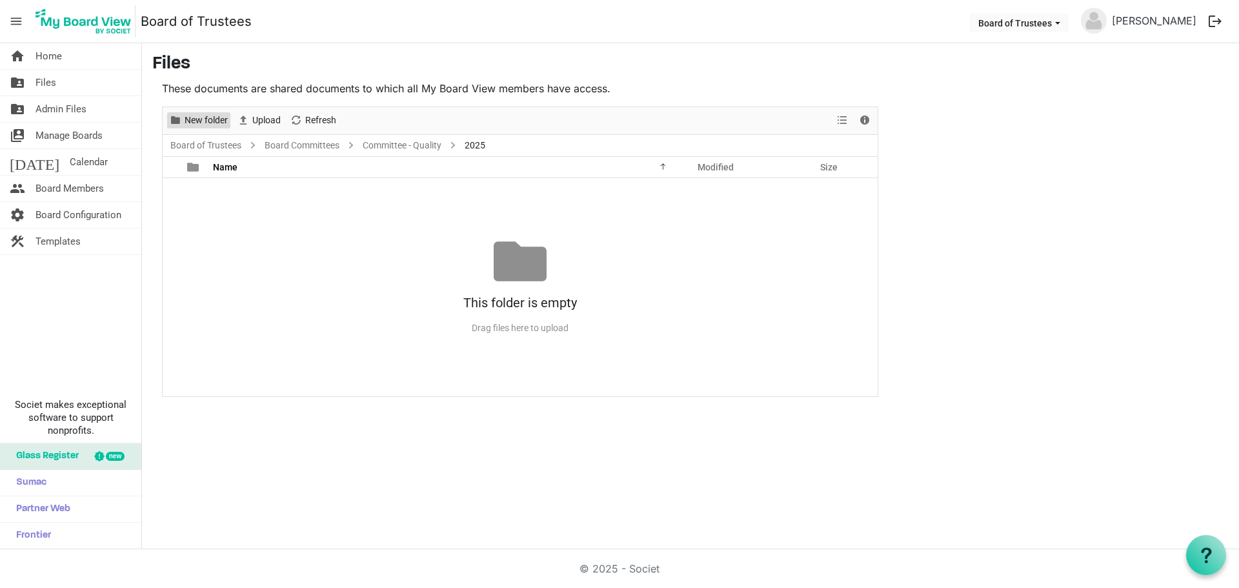
click at [194, 117] on span "New folder" at bounding box center [206, 120] width 46 height 16
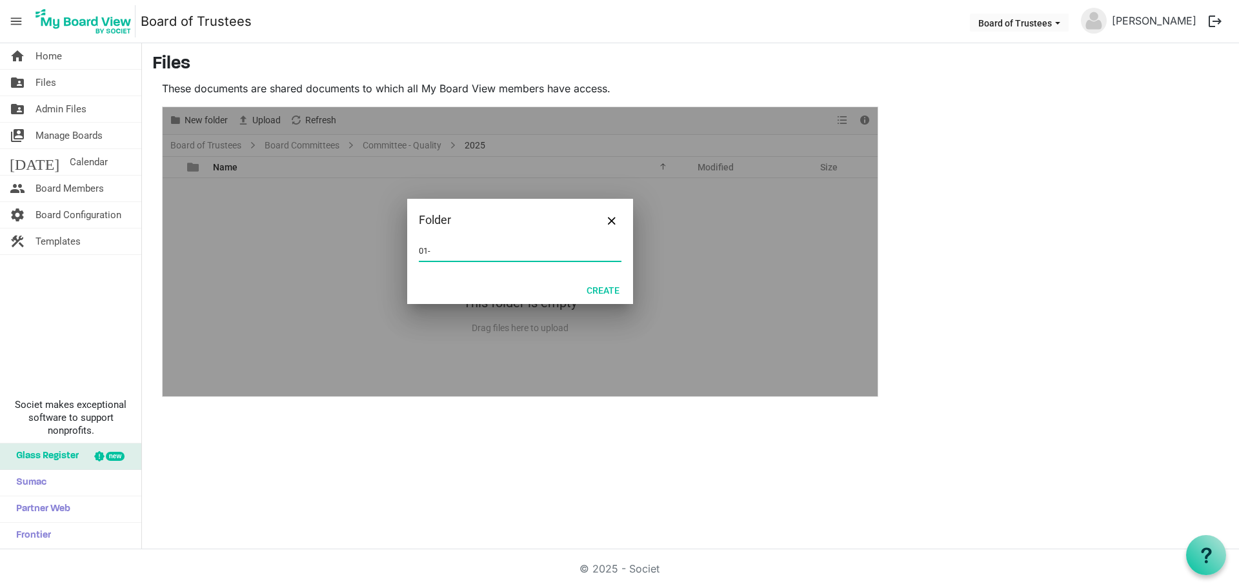
type input "01-JANUARY 2025"
click at [610, 288] on button "Create" at bounding box center [603, 290] width 50 height 18
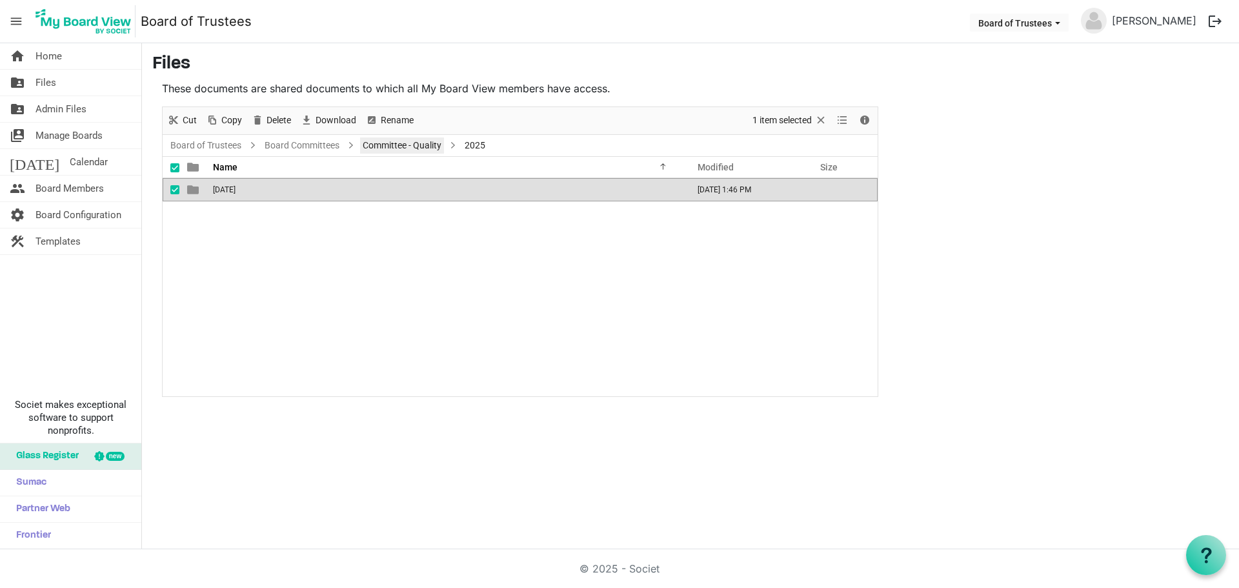
click at [406, 145] on link "Committee - Quality" at bounding box center [402, 145] width 84 height 16
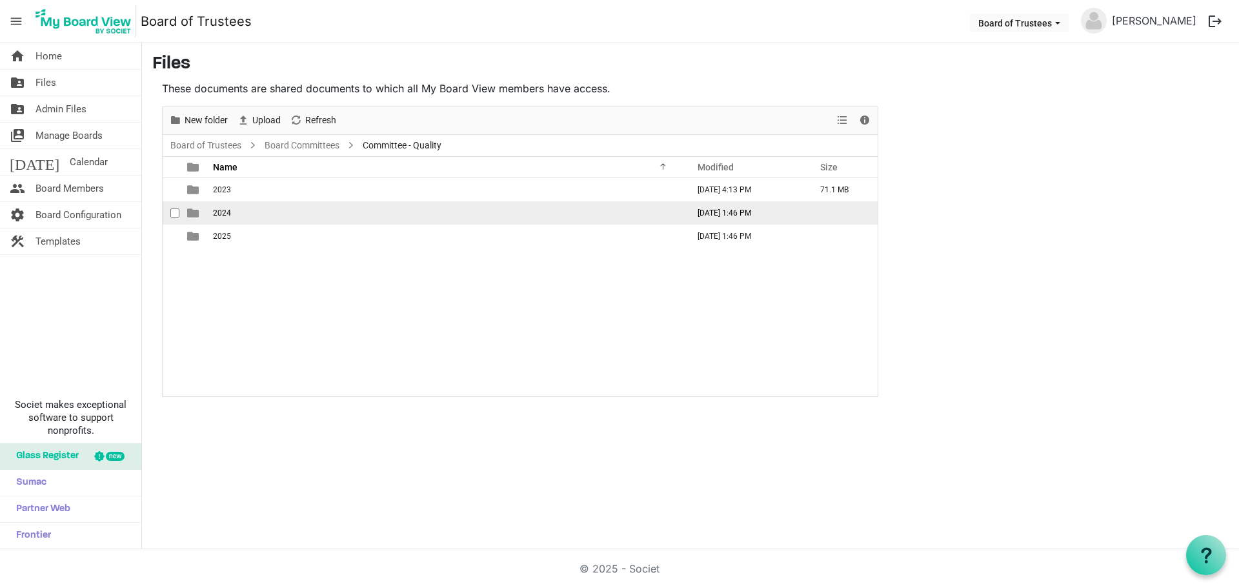
click at [228, 213] on span "2024" at bounding box center [222, 212] width 18 height 9
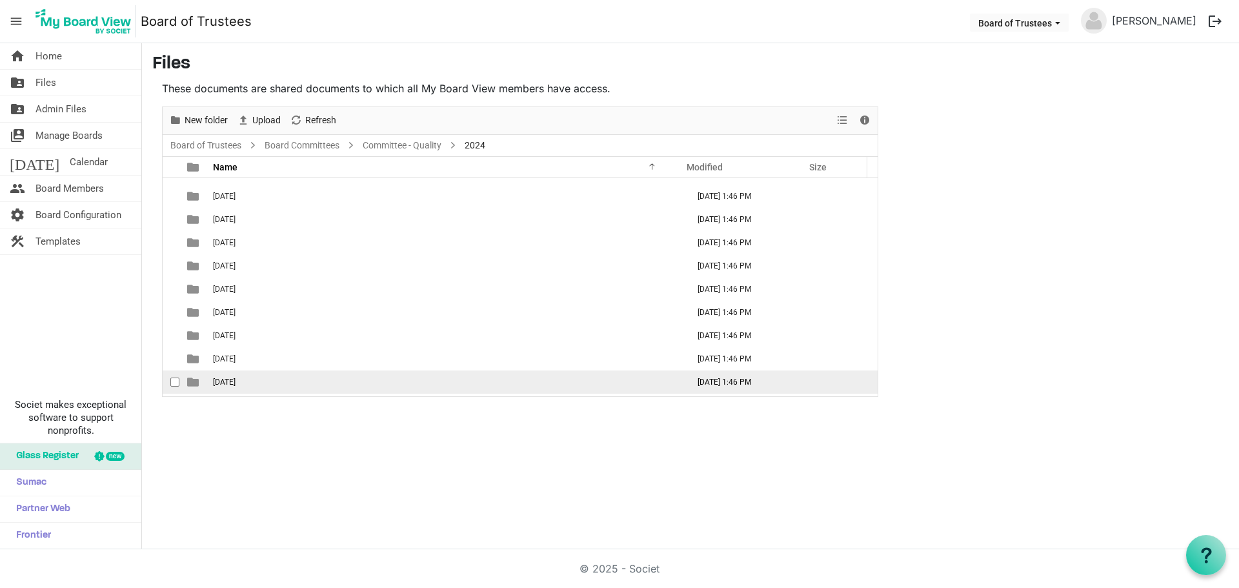
scroll to position [61, 0]
click at [235, 384] on span "12-December 2024" at bounding box center [224, 384] width 23 height 9
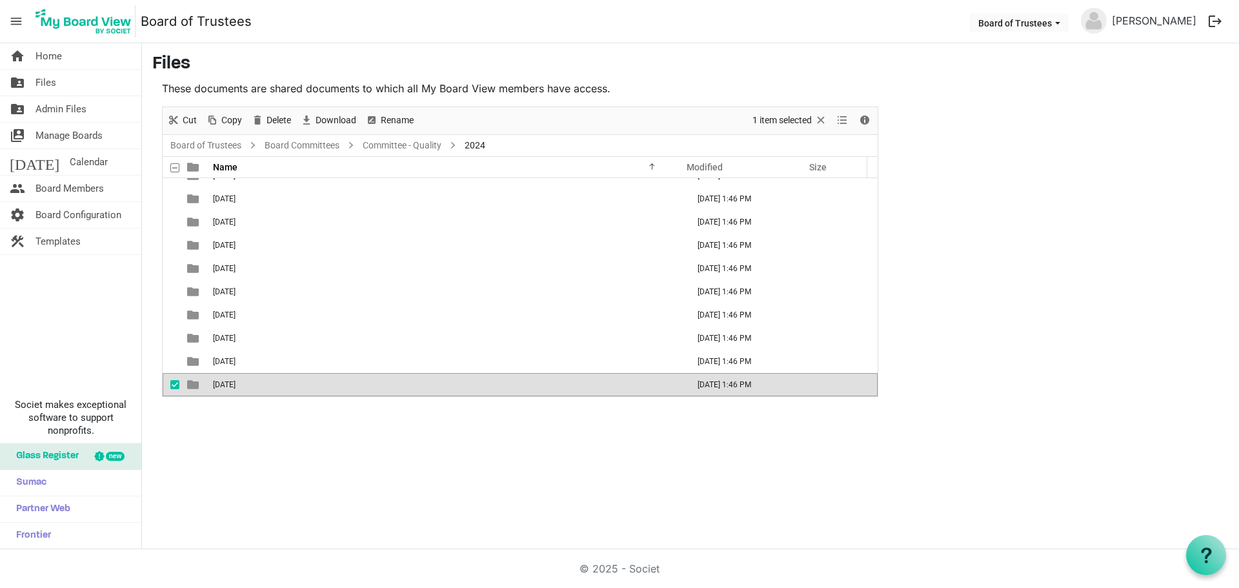
click at [235, 384] on span "12-December 2024" at bounding box center [224, 384] width 23 height 9
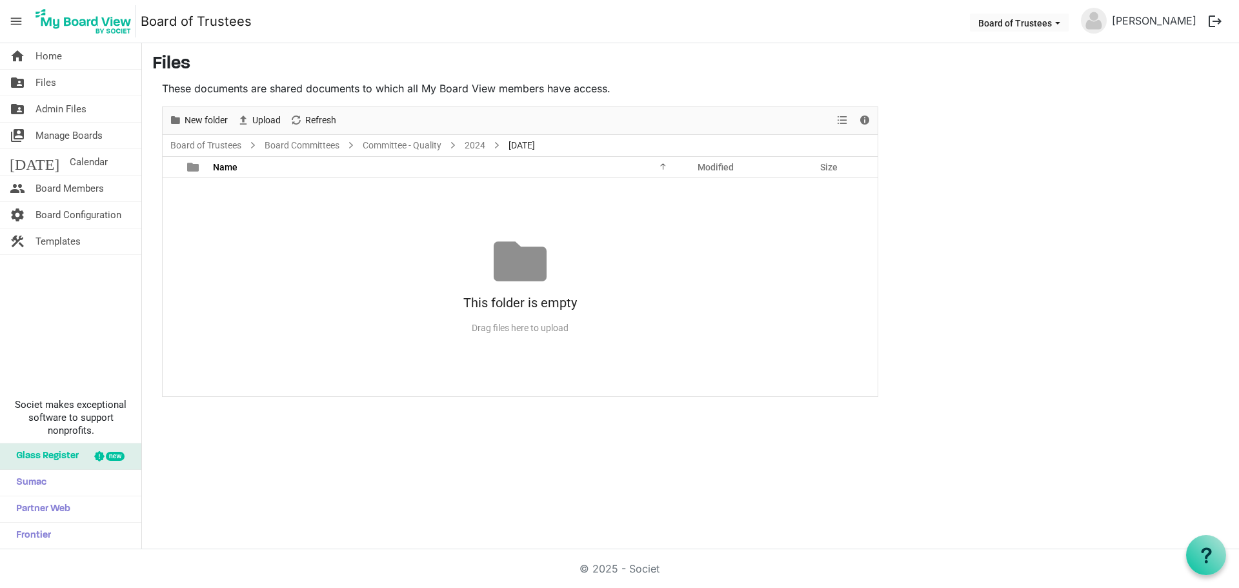
scroll to position [0, 0]
click at [477, 146] on link "2024" at bounding box center [475, 145] width 26 height 16
click at [474, 144] on div at bounding box center [520, 251] width 715 height 289
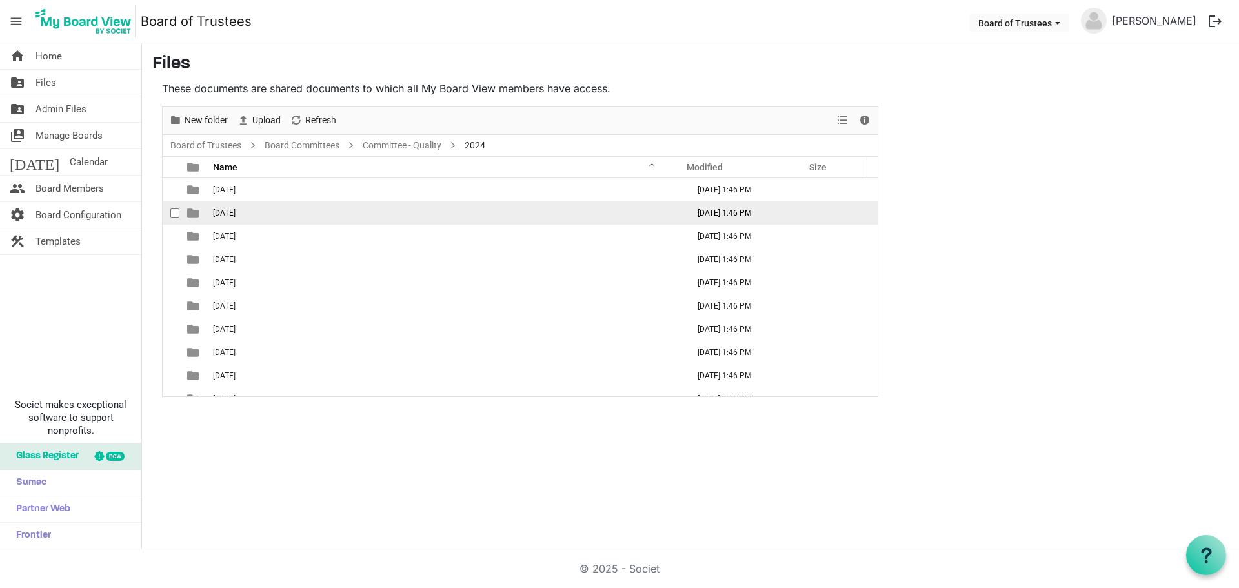
click at [236, 206] on td "02-February 2024" at bounding box center [446, 212] width 475 height 23
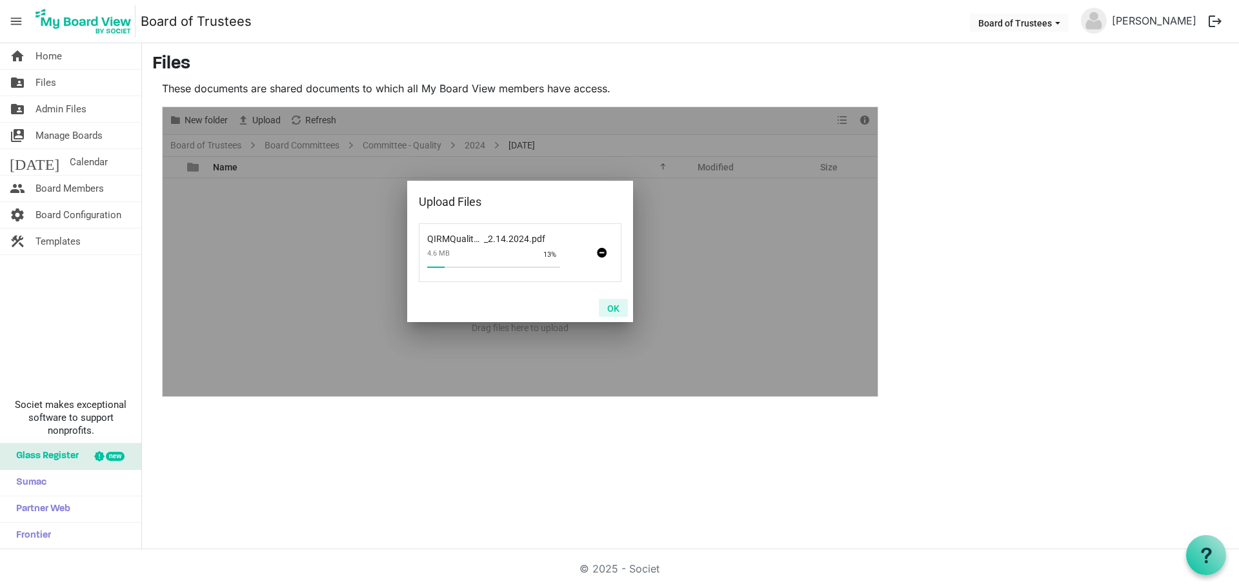
click at [613, 309] on button "OK" at bounding box center [613, 308] width 29 height 18
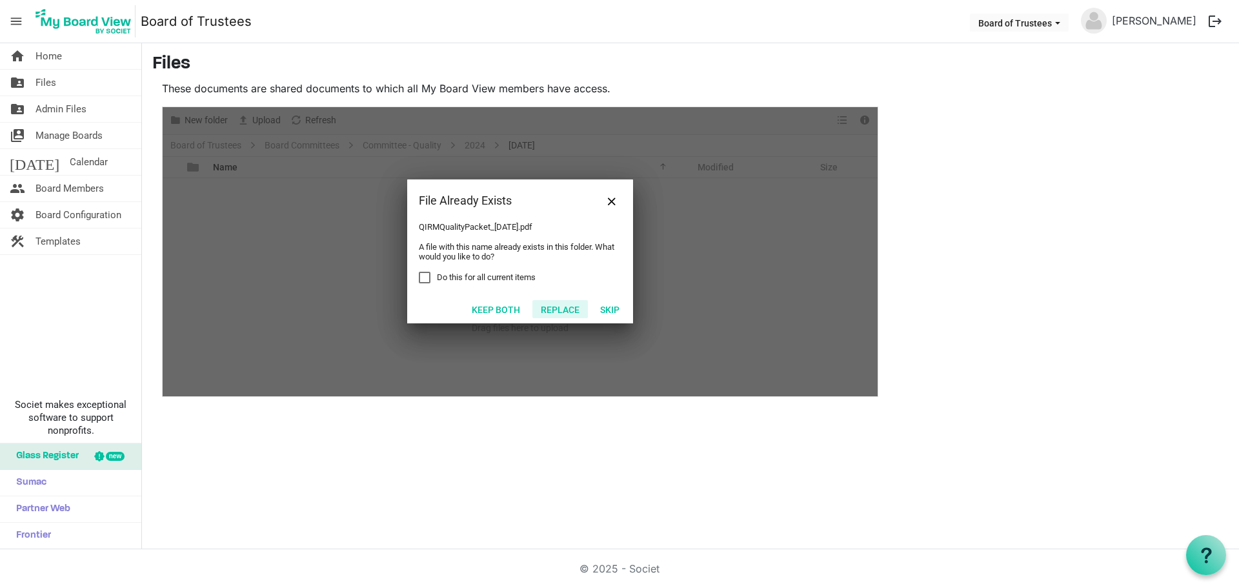
click at [571, 311] on button "Replace" at bounding box center [559, 309] width 55 height 18
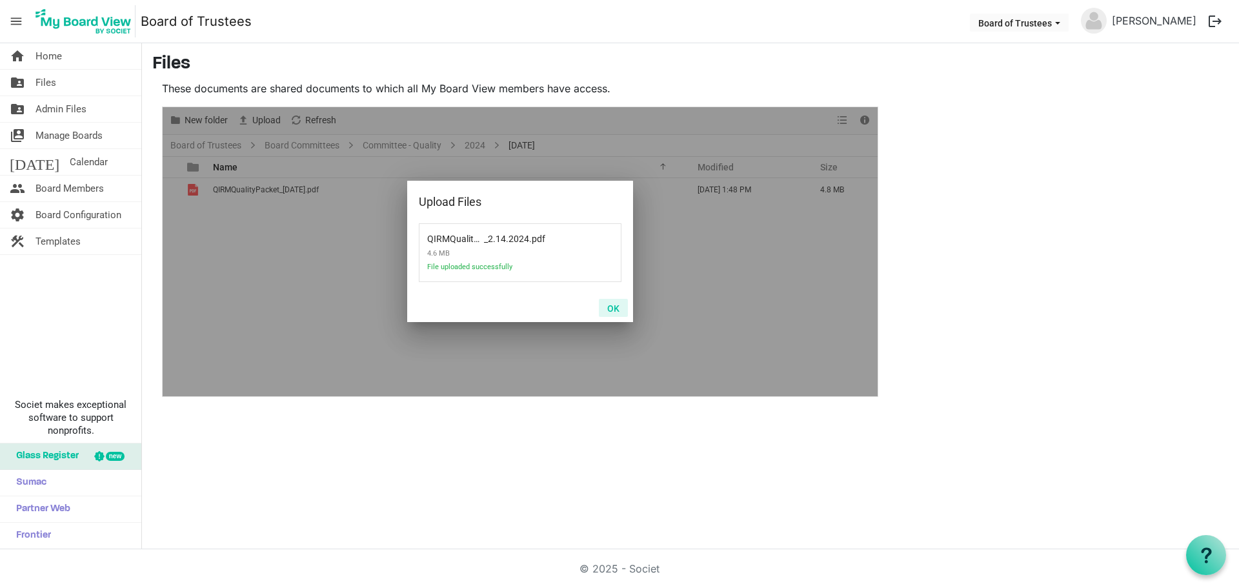
click at [616, 304] on button "OK" at bounding box center [613, 308] width 29 height 18
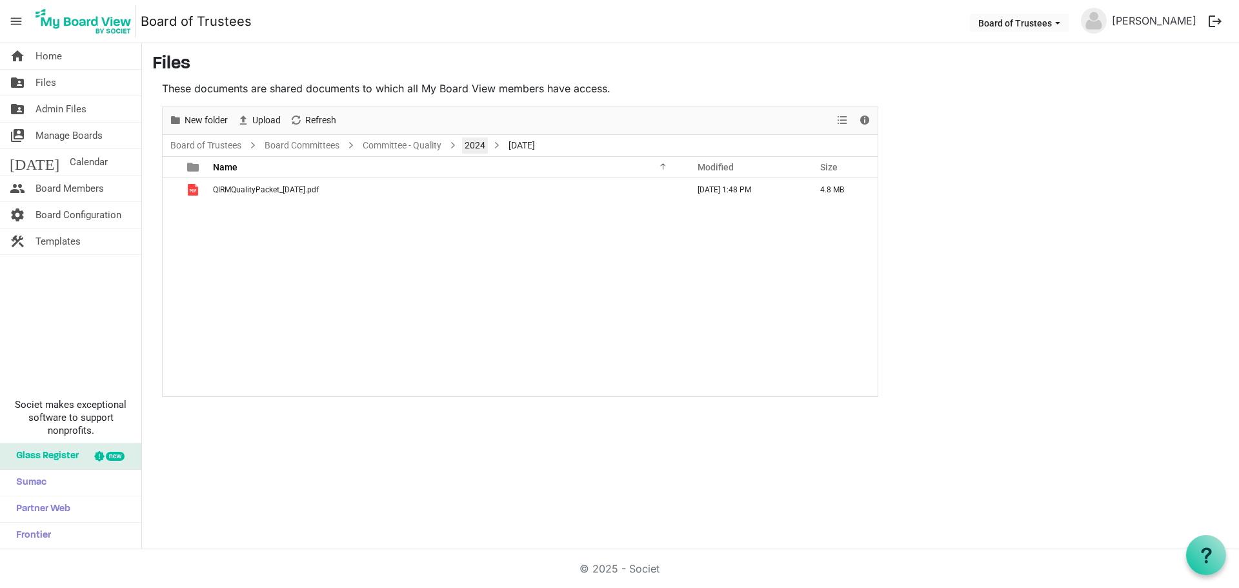
click at [476, 143] on link "2024" at bounding box center [475, 145] width 26 height 16
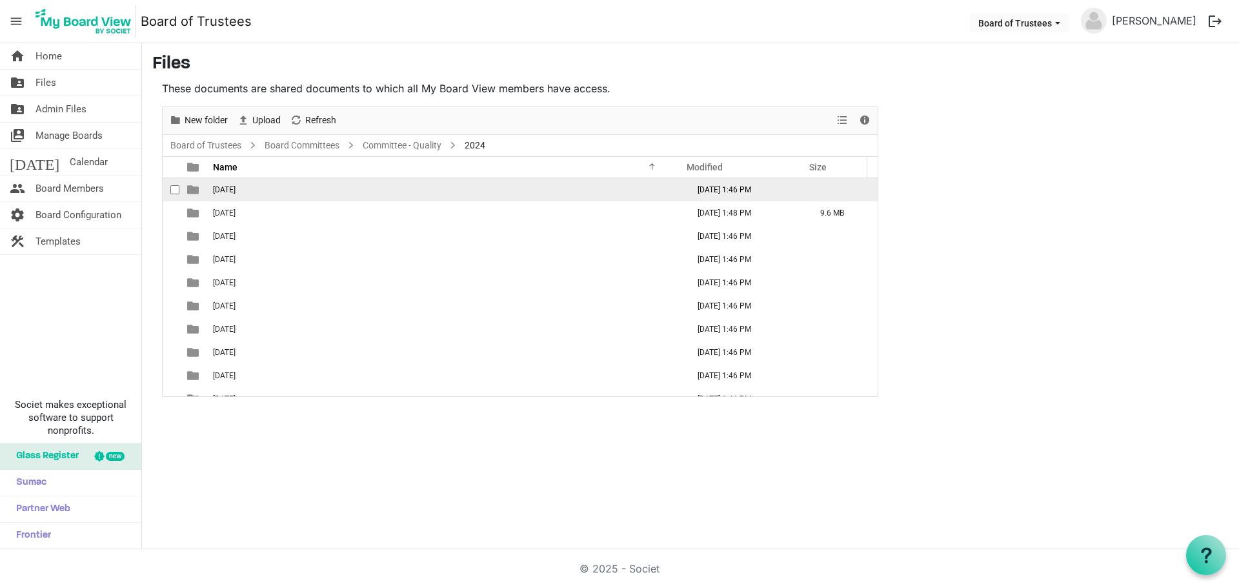
click at [235, 193] on span "01-January 2024" at bounding box center [224, 189] width 23 height 9
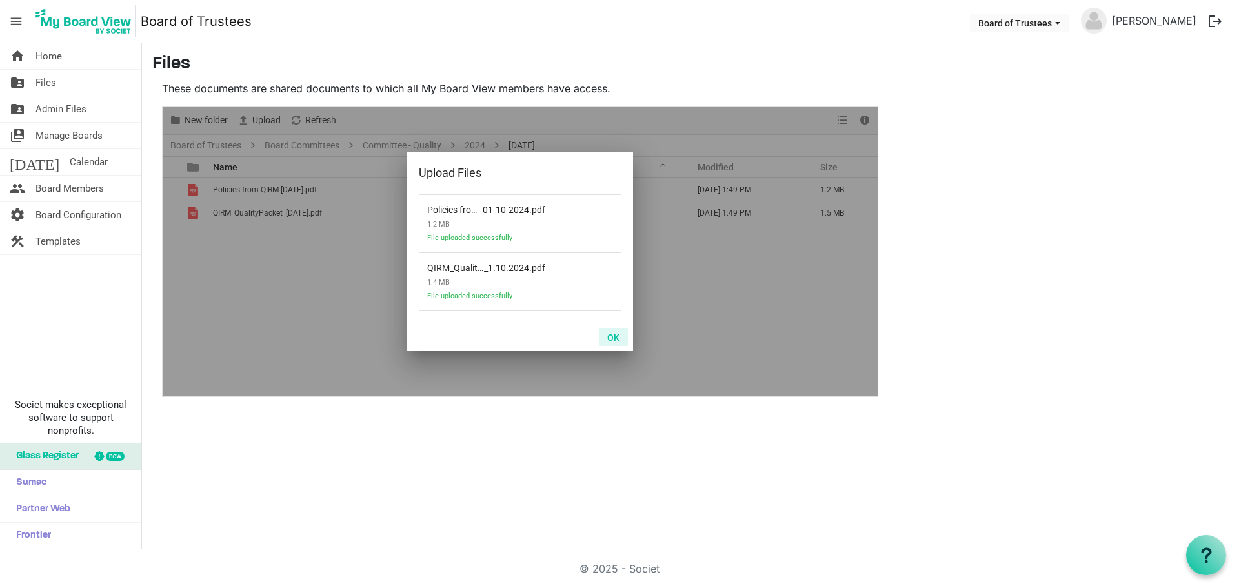
click at [618, 333] on button "OK" at bounding box center [613, 337] width 29 height 18
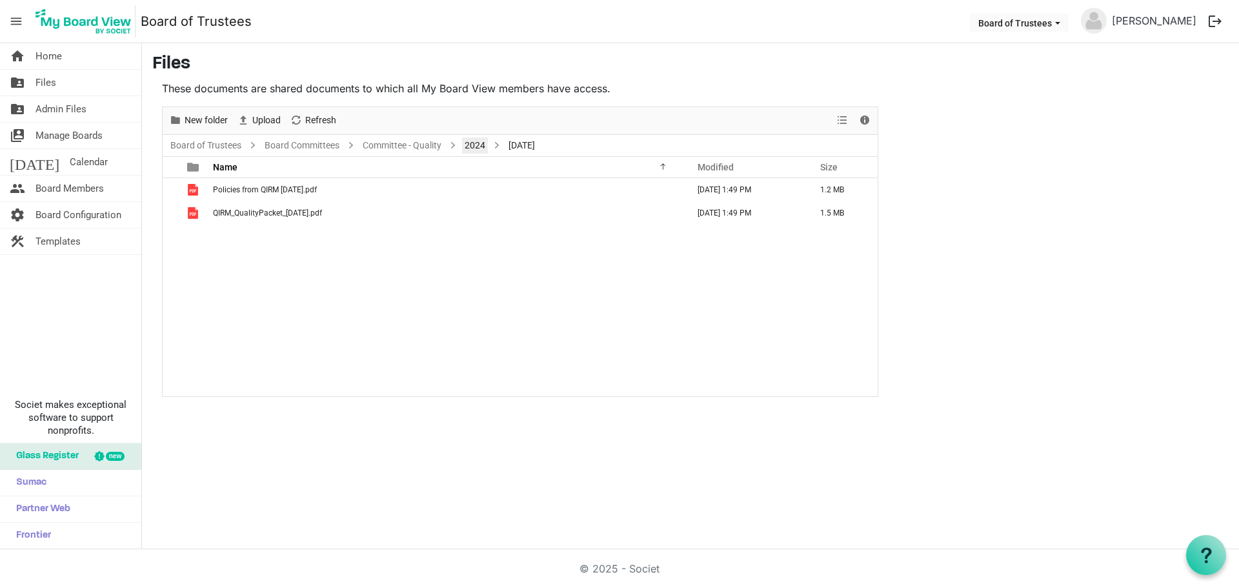
click at [474, 145] on link "2024" at bounding box center [475, 145] width 26 height 16
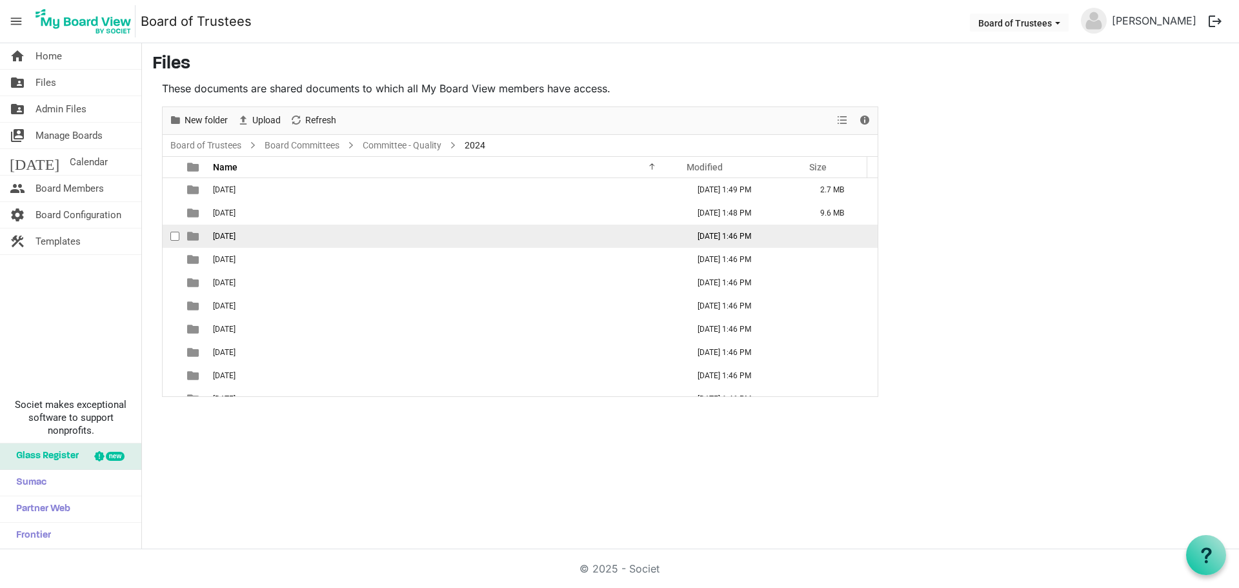
click at [230, 237] on span "03-March 2024" at bounding box center [224, 236] width 23 height 9
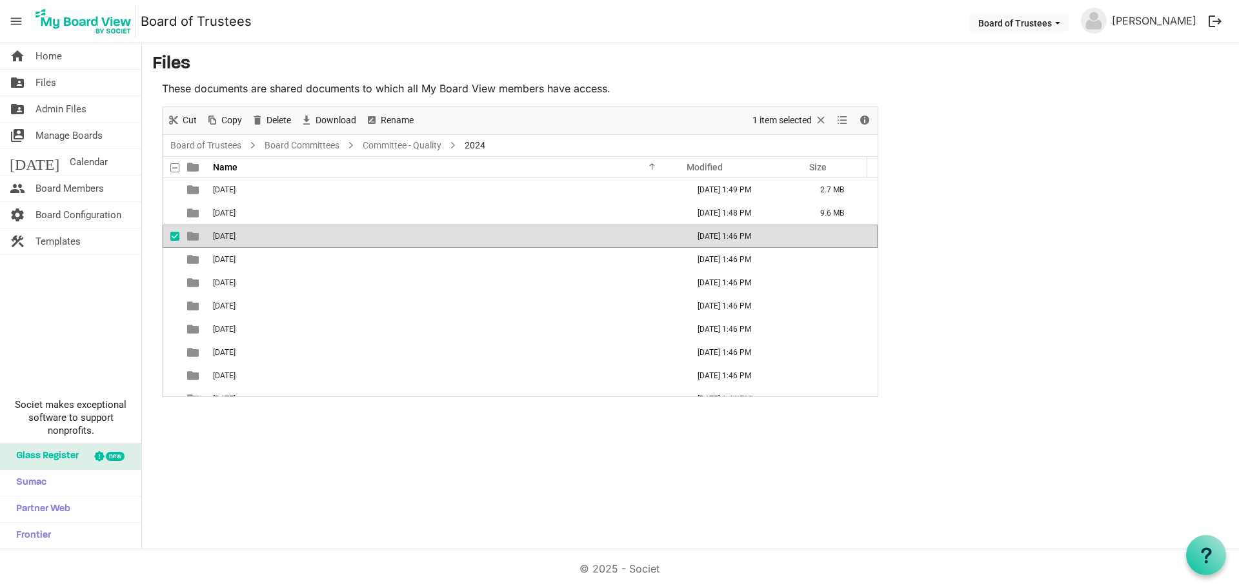
click at [230, 237] on span "03-March 2024" at bounding box center [224, 236] width 23 height 9
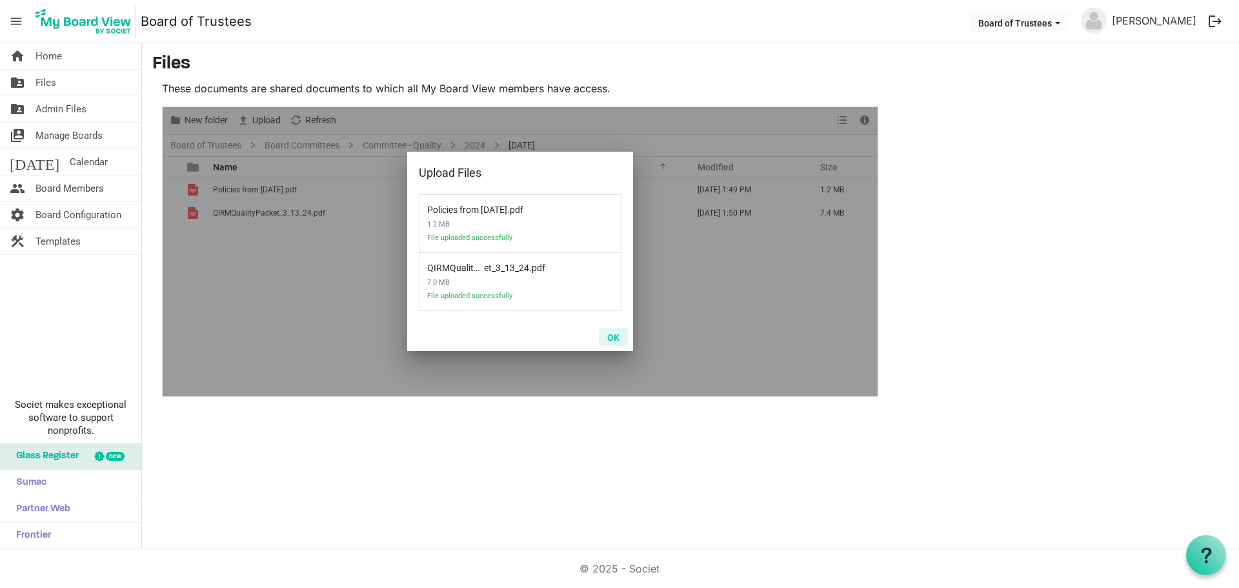
click at [611, 337] on button "OK" at bounding box center [613, 337] width 29 height 18
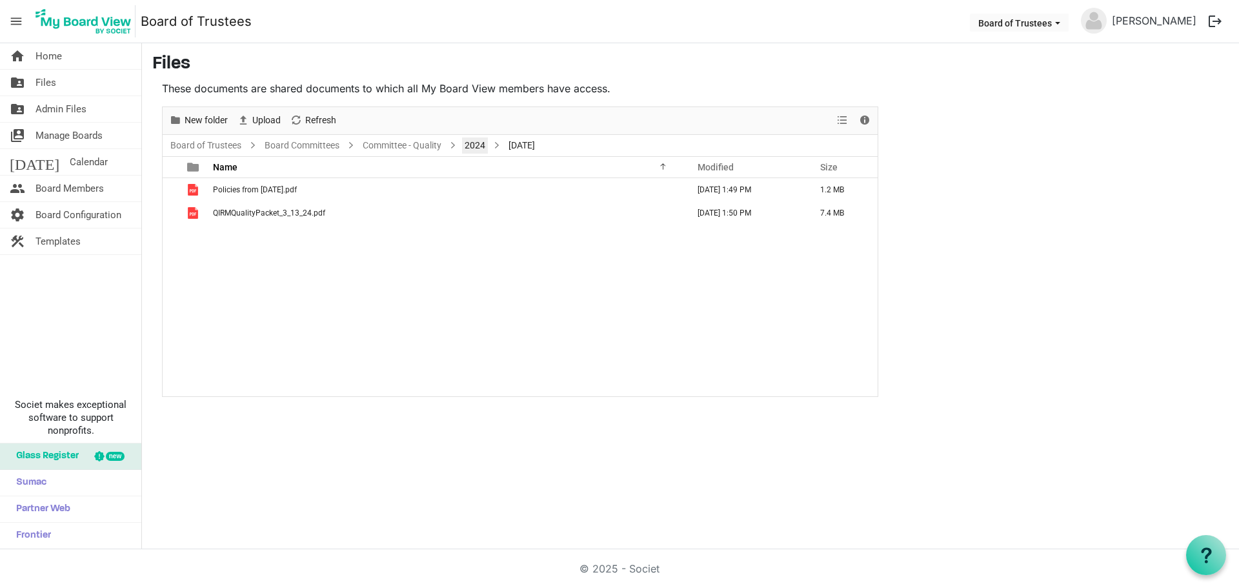
click at [477, 146] on link "2024" at bounding box center [475, 145] width 26 height 16
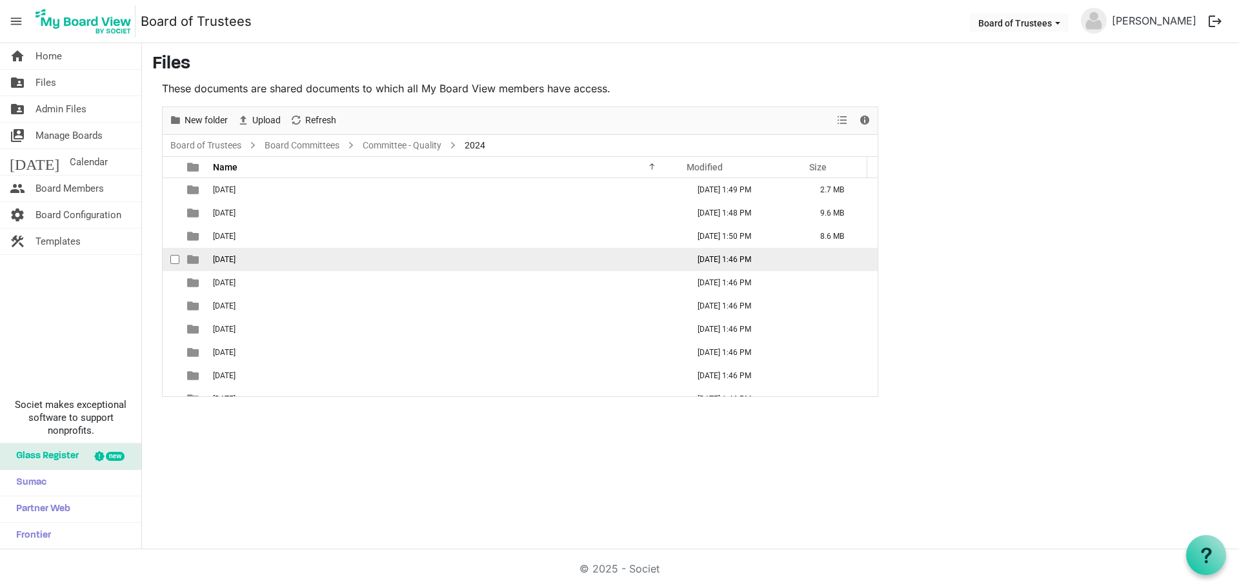
click at [235, 255] on span "04-April 2024" at bounding box center [224, 259] width 23 height 9
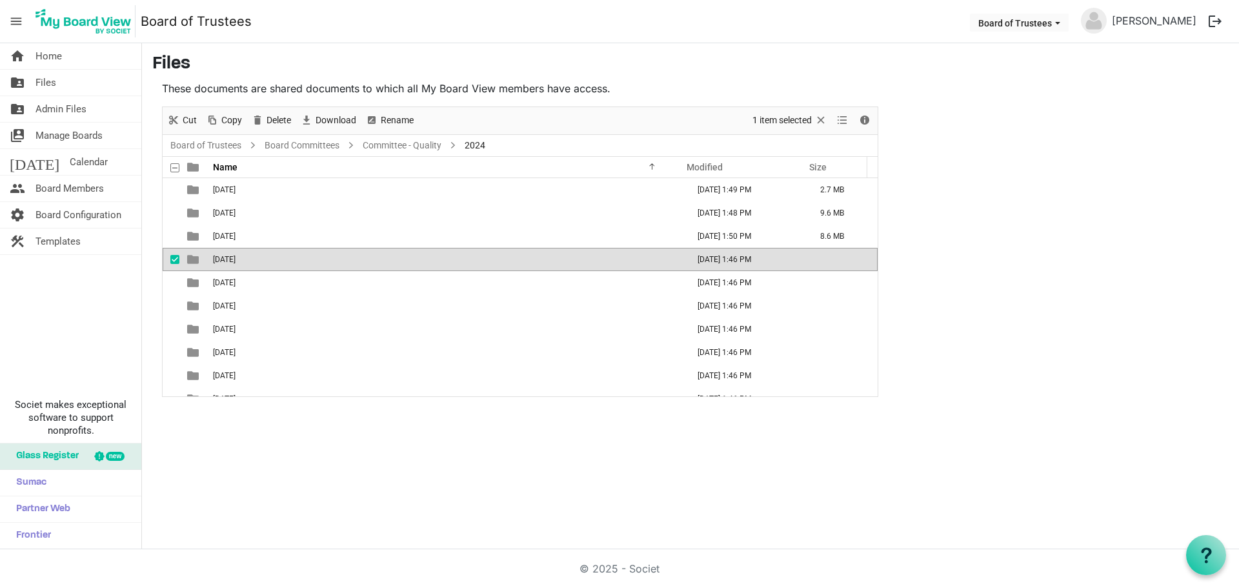
click at [235, 255] on span "04-April 2024" at bounding box center [224, 259] width 23 height 9
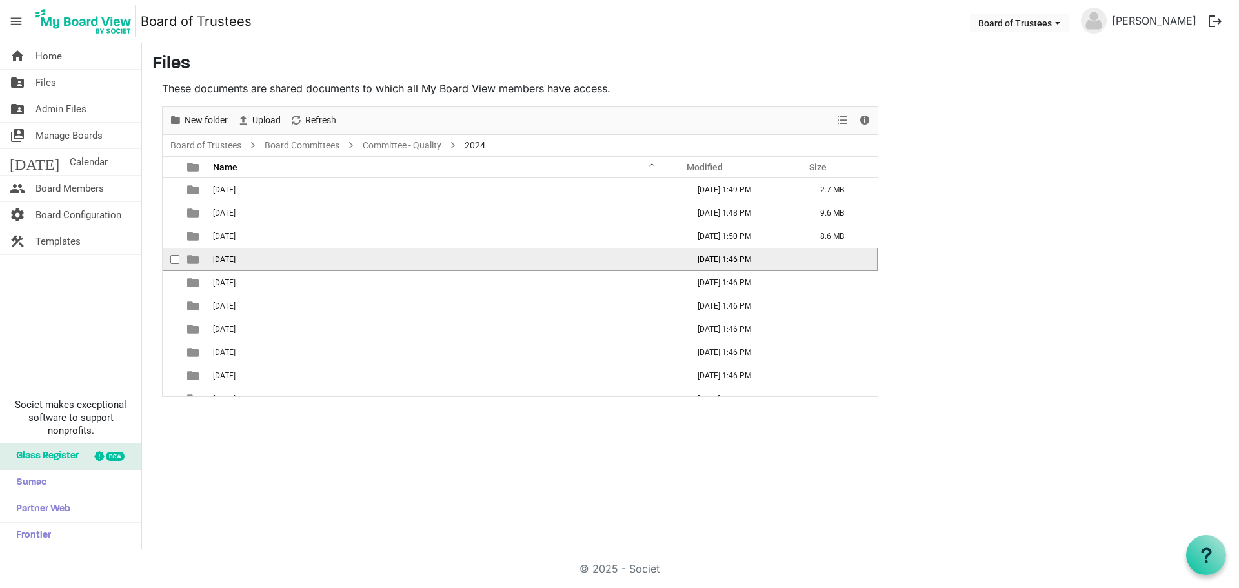
click at [235, 255] on span "04-April 2024" at bounding box center [224, 259] width 23 height 9
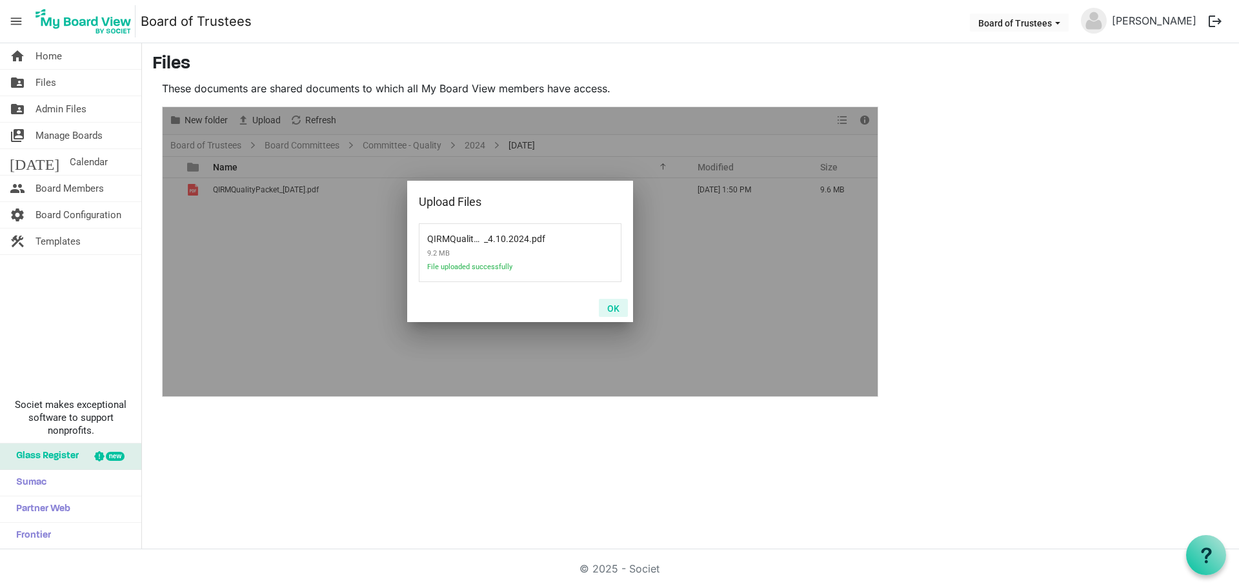
click at [610, 304] on button "OK" at bounding box center [613, 308] width 29 height 18
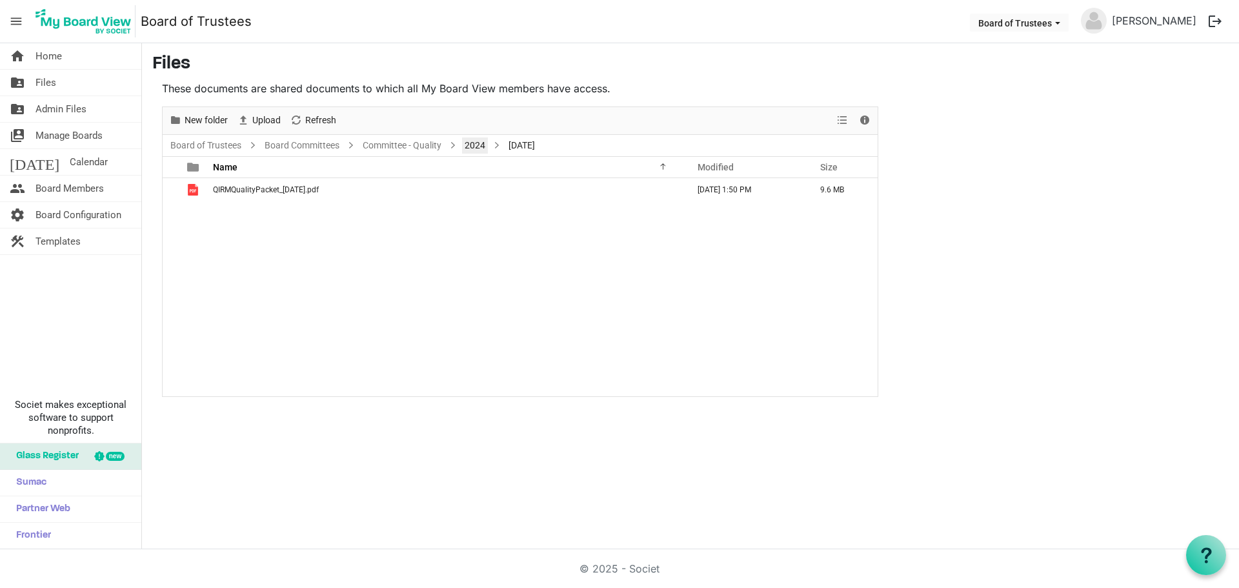
click at [475, 146] on link "2024" at bounding box center [475, 145] width 26 height 16
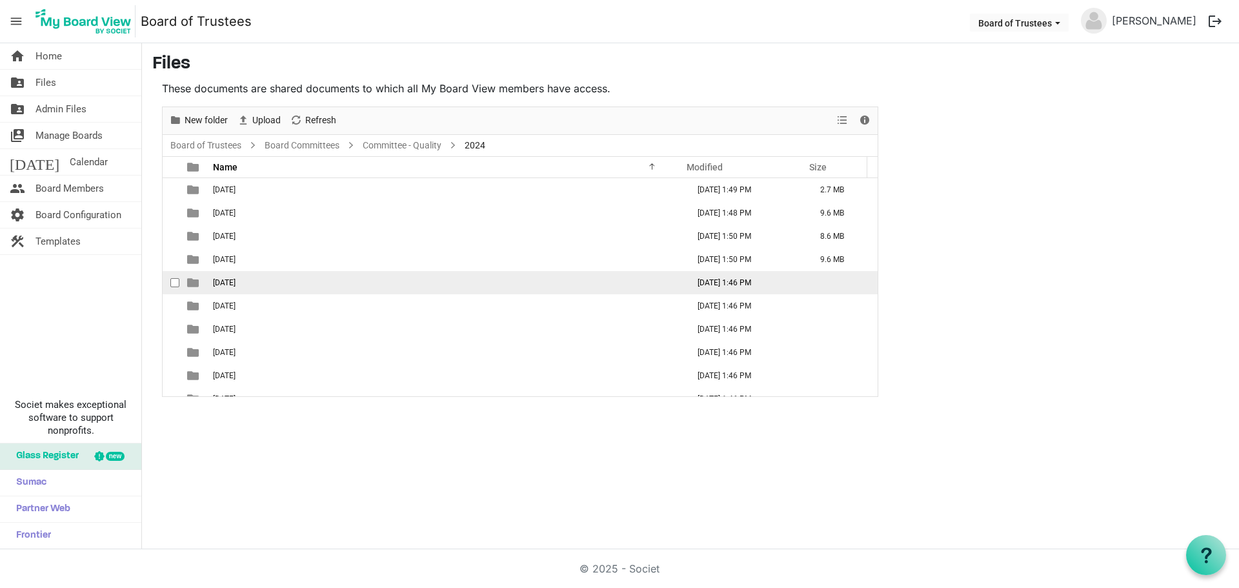
click at [235, 279] on span "05-May 2024" at bounding box center [224, 282] width 23 height 9
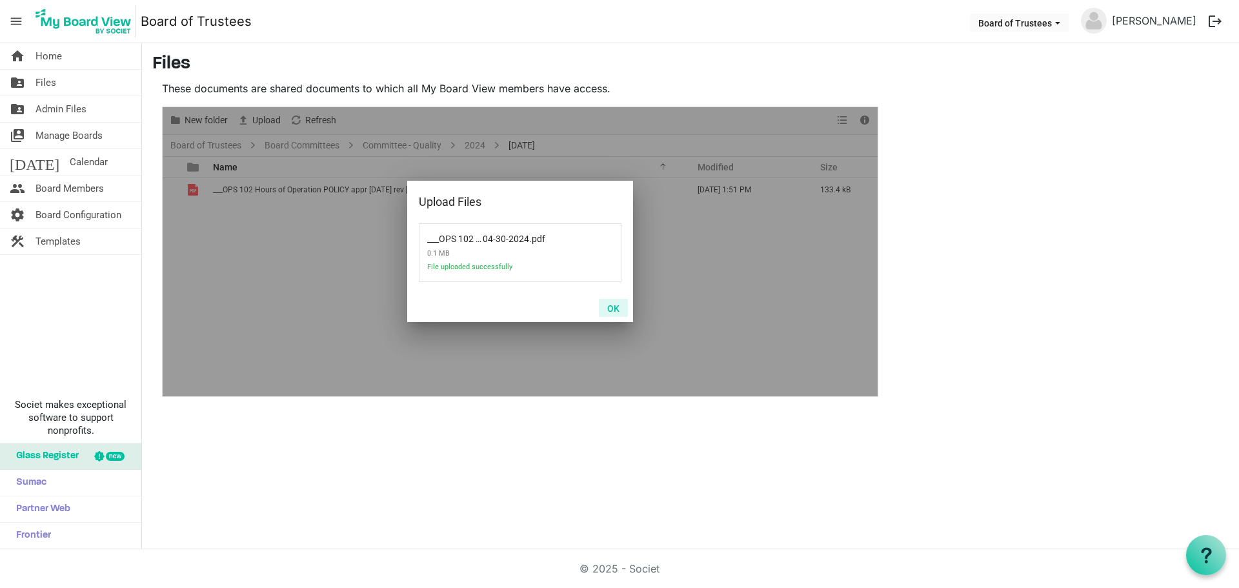
click at [618, 306] on button "OK" at bounding box center [613, 308] width 29 height 18
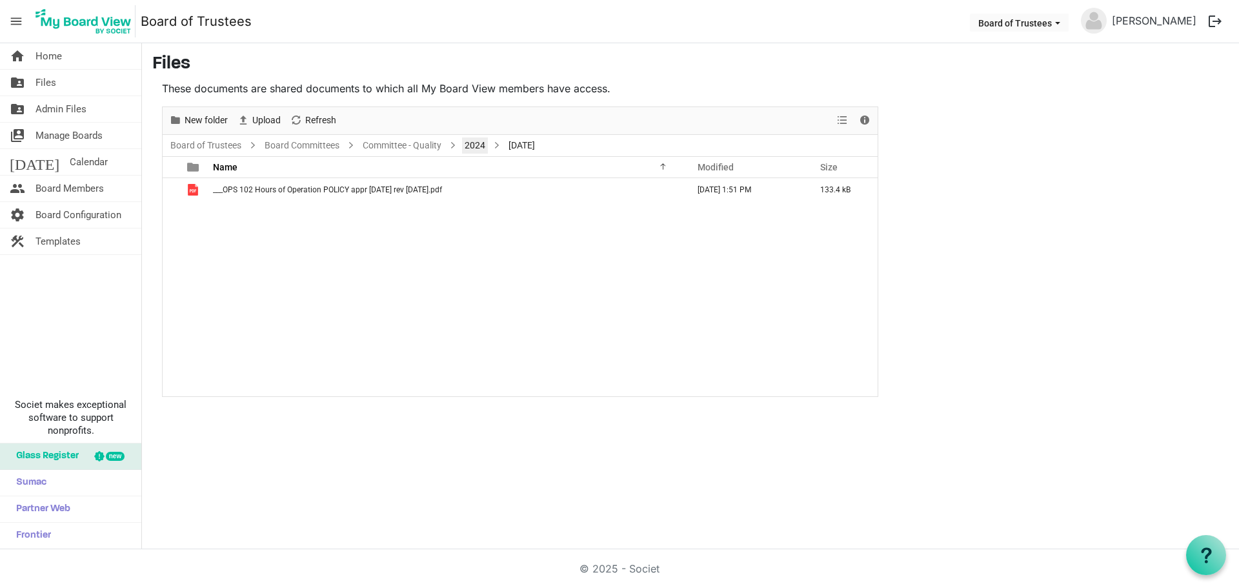
click at [474, 145] on link "2024" at bounding box center [475, 145] width 26 height 16
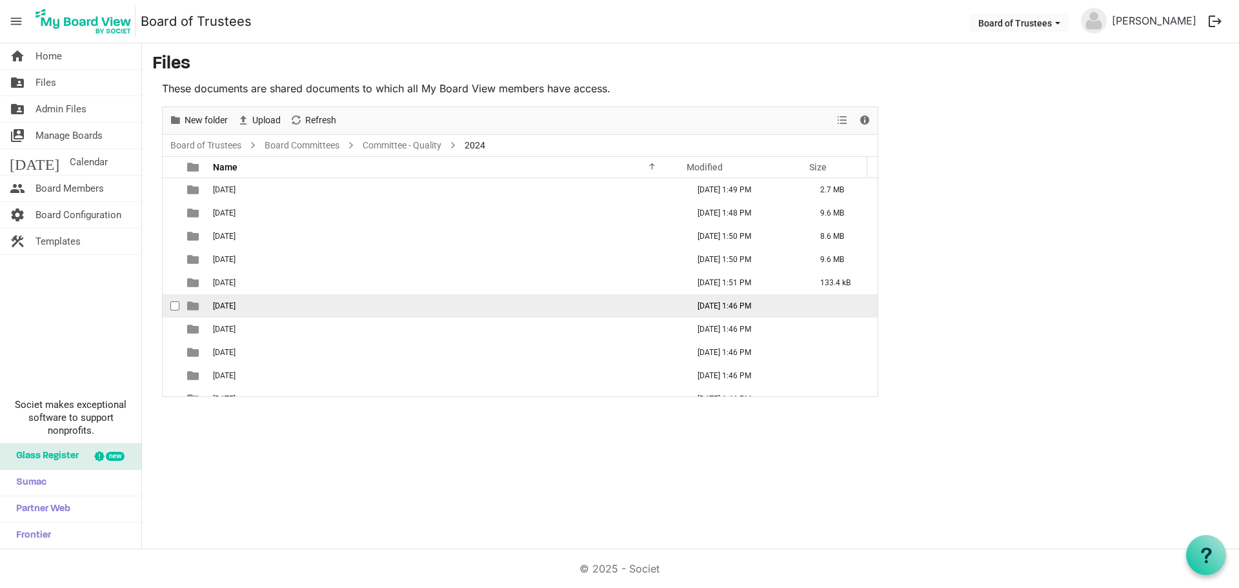
click at [235, 304] on span "06-June 2024" at bounding box center [224, 305] width 23 height 9
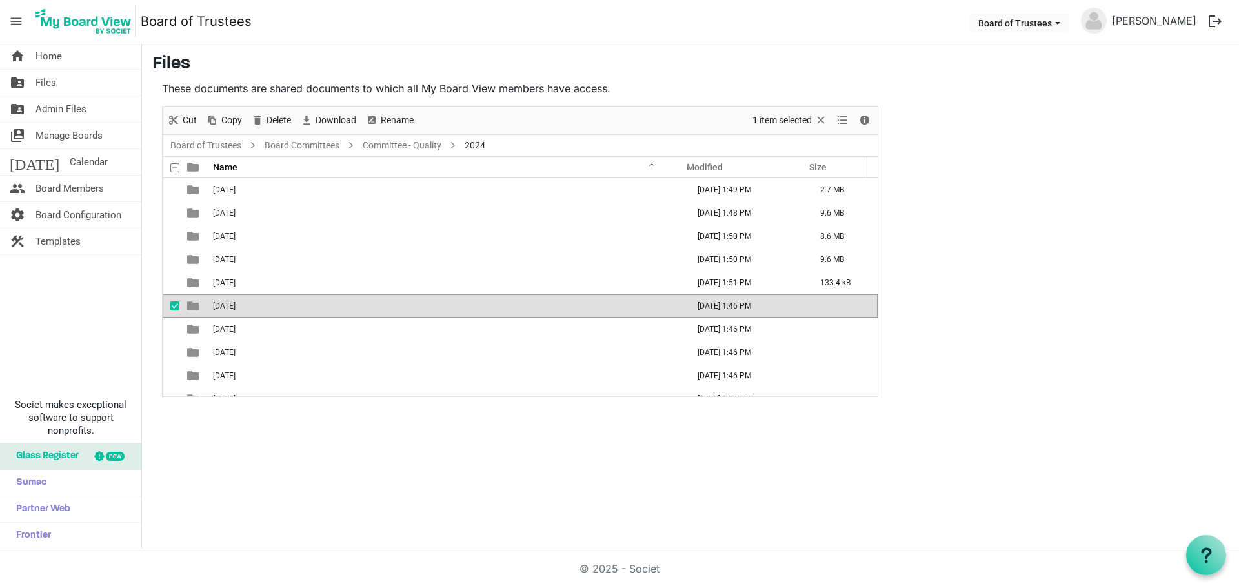
click at [235, 304] on span "06-June 2024" at bounding box center [224, 305] width 23 height 9
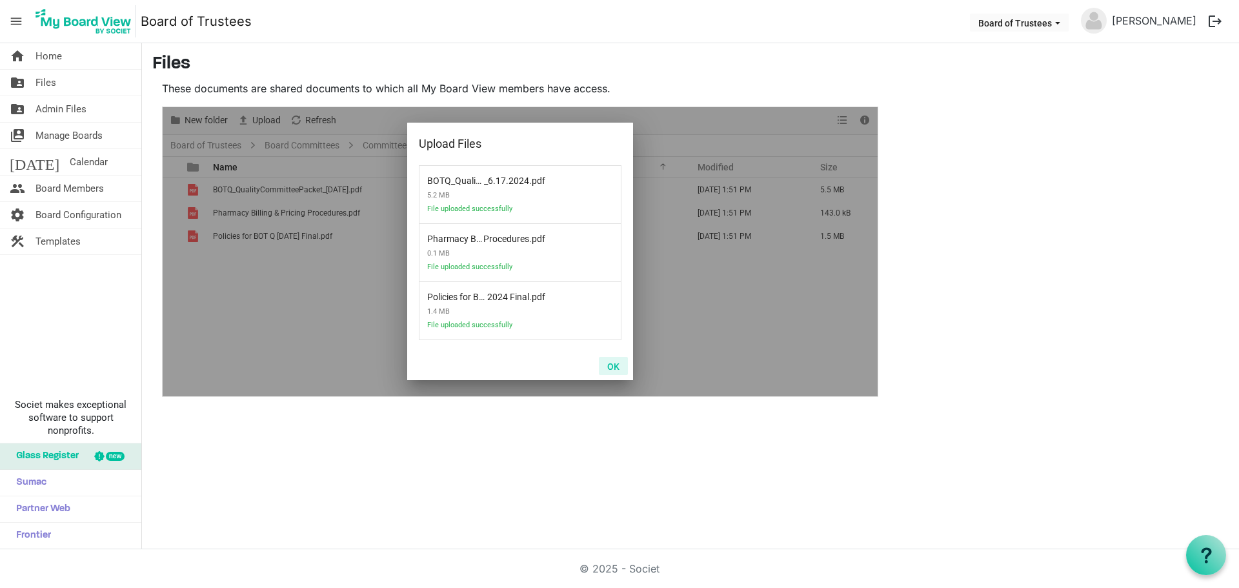
click at [612, 367] on button "OK" at bounding box center [613, 366] width 29 height 18
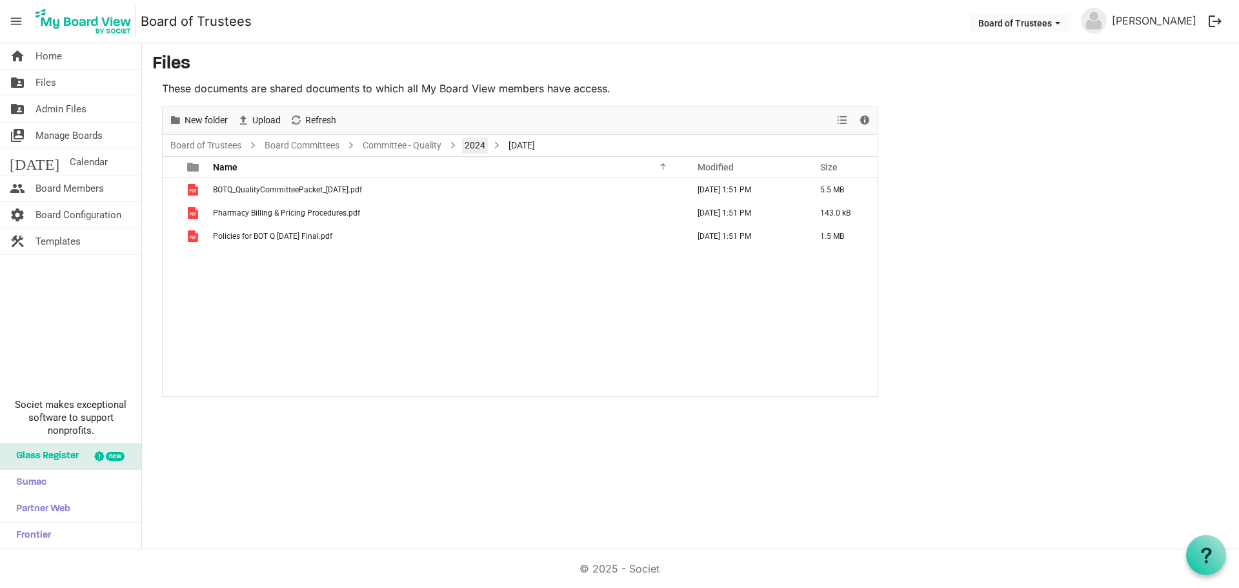
click at [479, 143] on link "2024" at bounding box center [475, 145] width 26 height 16
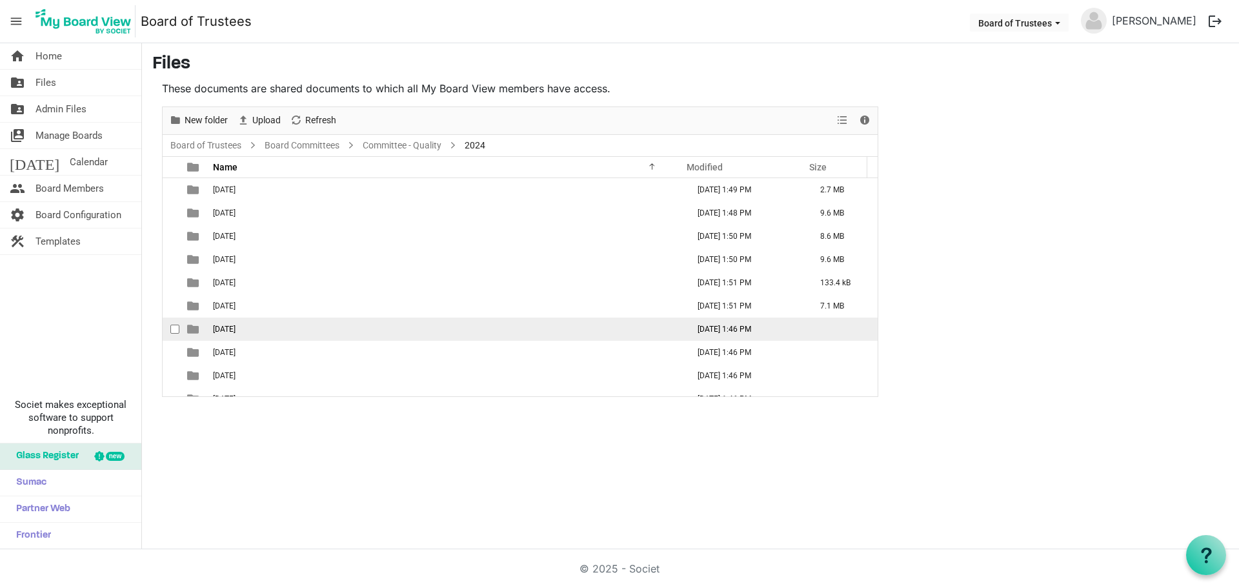
click at [235, 327] on span "07-July 2024" at bounding box center [224, 329] width 23 height 9
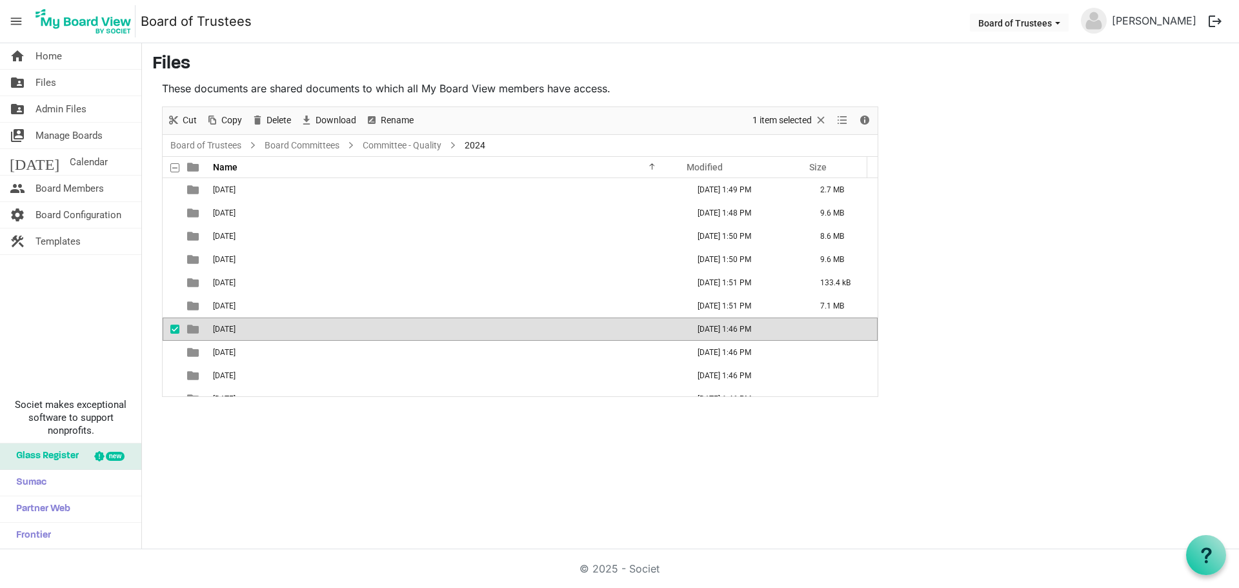
click at [235, 327] on span "07-July 2024" at bounding box center [224, 329] width 23 height 9
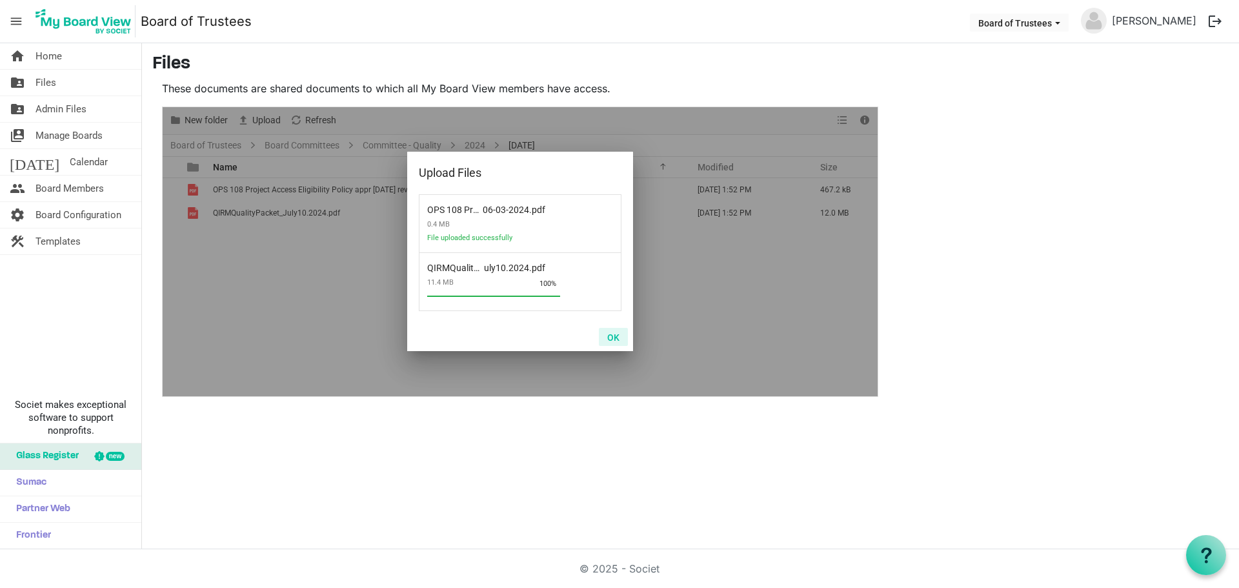
click at [612, 335] on button "OK" at bounding box center [613, 337] width 29 height 18
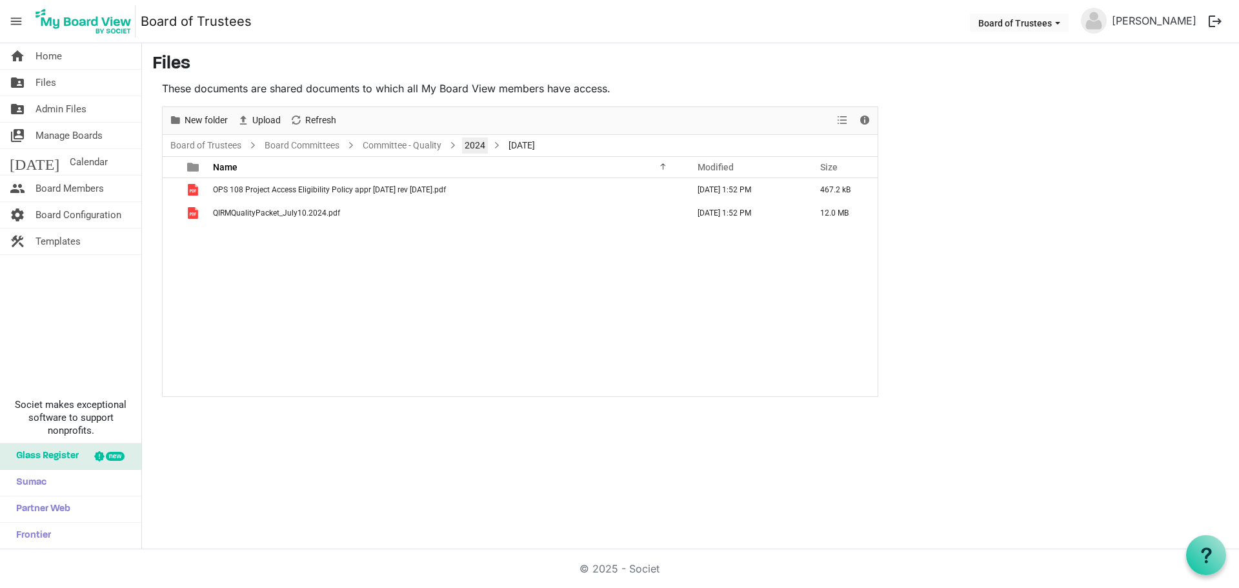
click at [481, 148] on link "2024" at bounding box center [475, 145] width 26 height 16
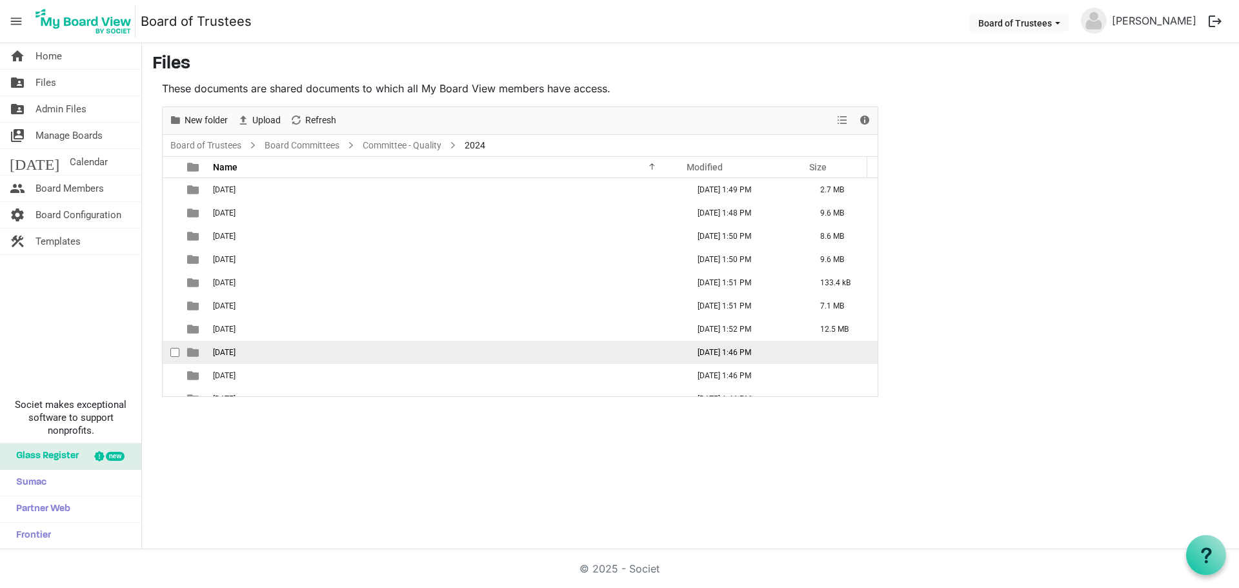
click at [280, 352] on td "08-August 2024" at bounding box center [446, 352] width 475 height 23
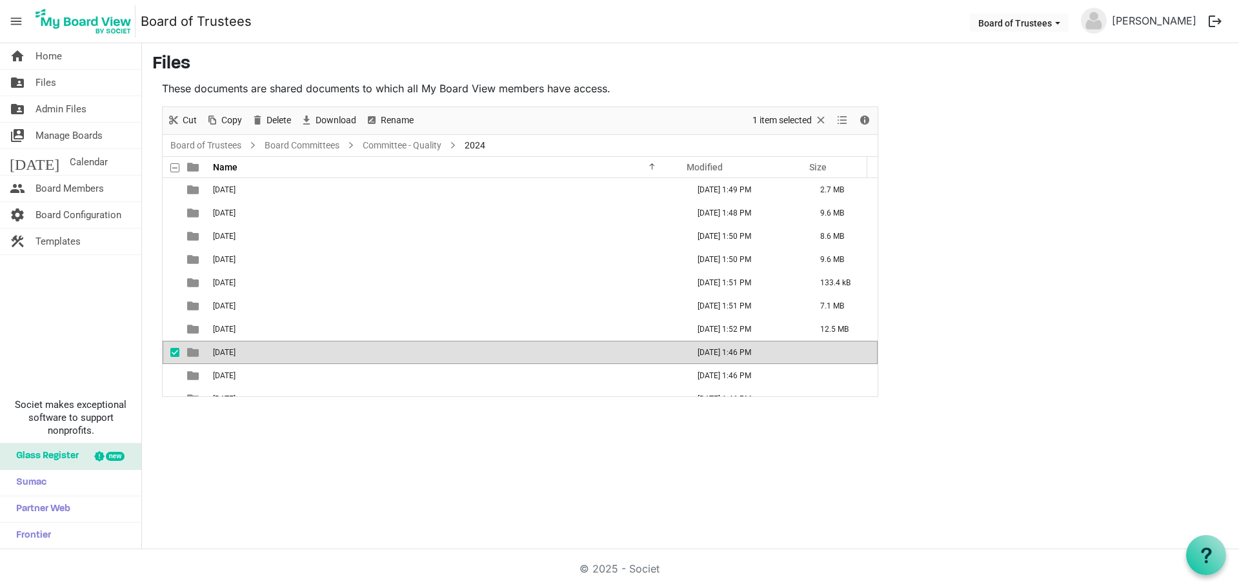
click at [280, 352] on td "08-August 2024" at bounding box center [446, 352] width 475 height 23
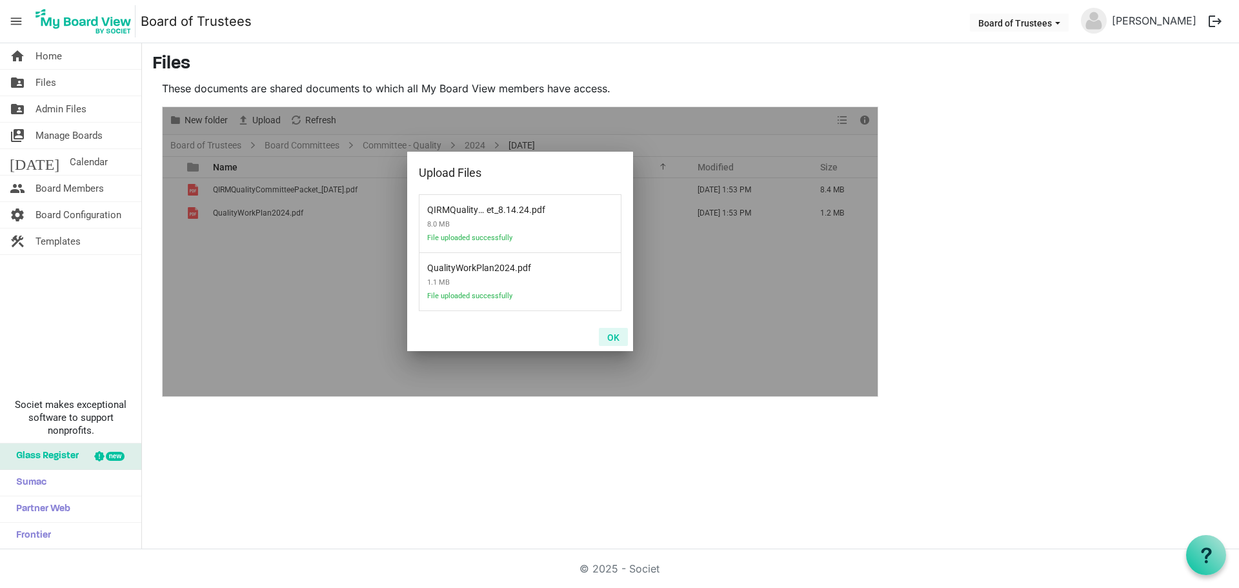
click at [610, 335] on button "OK" at bounding box center [613, 337] width 29 height 18
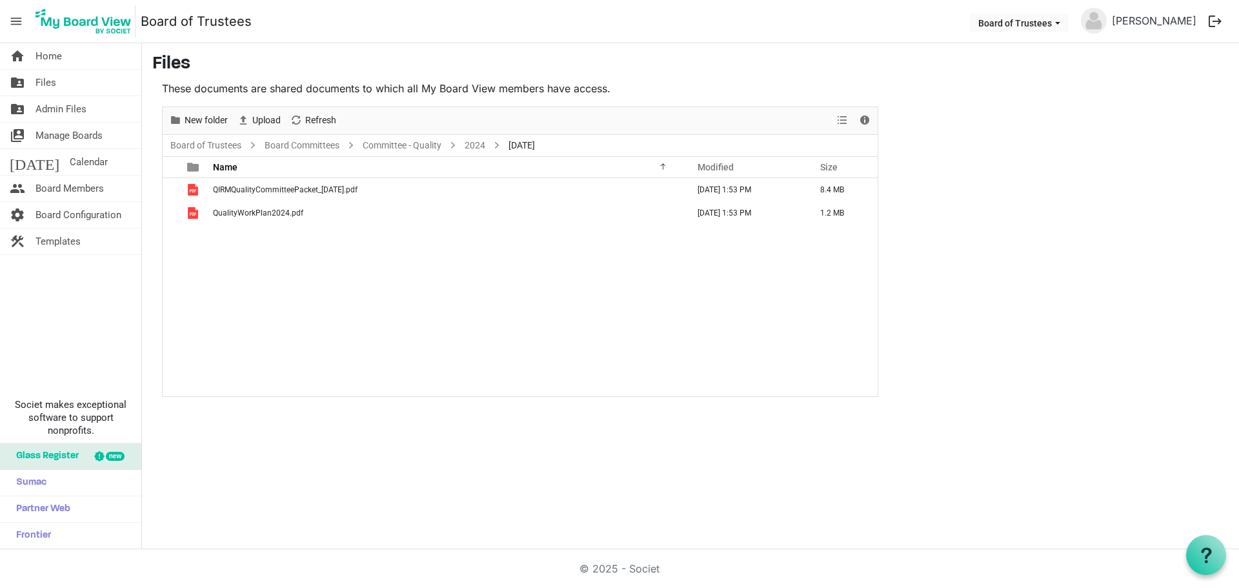
click at [531, 147] on span "08-August 2024" at bounding box center [522, 145] width 32 height 16
click at [482, 143] on link "2024" at bounding box center [475, 145] width 26 height 16
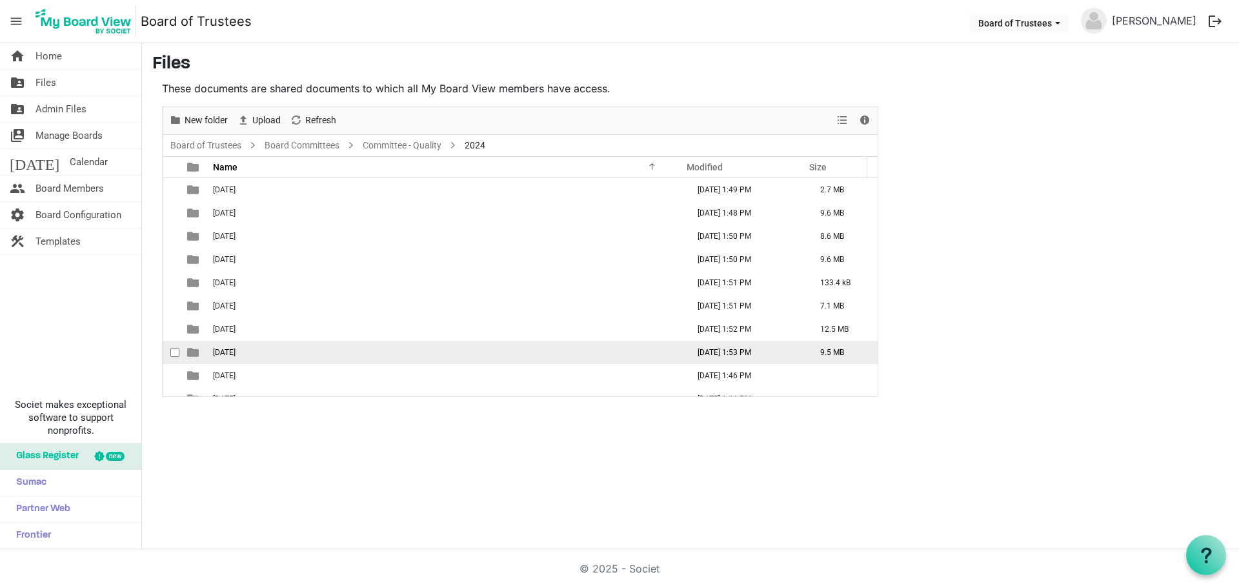
click at [235, 354] on span "08-August 2024" at bounding box center [224, 352] width 23 height 9
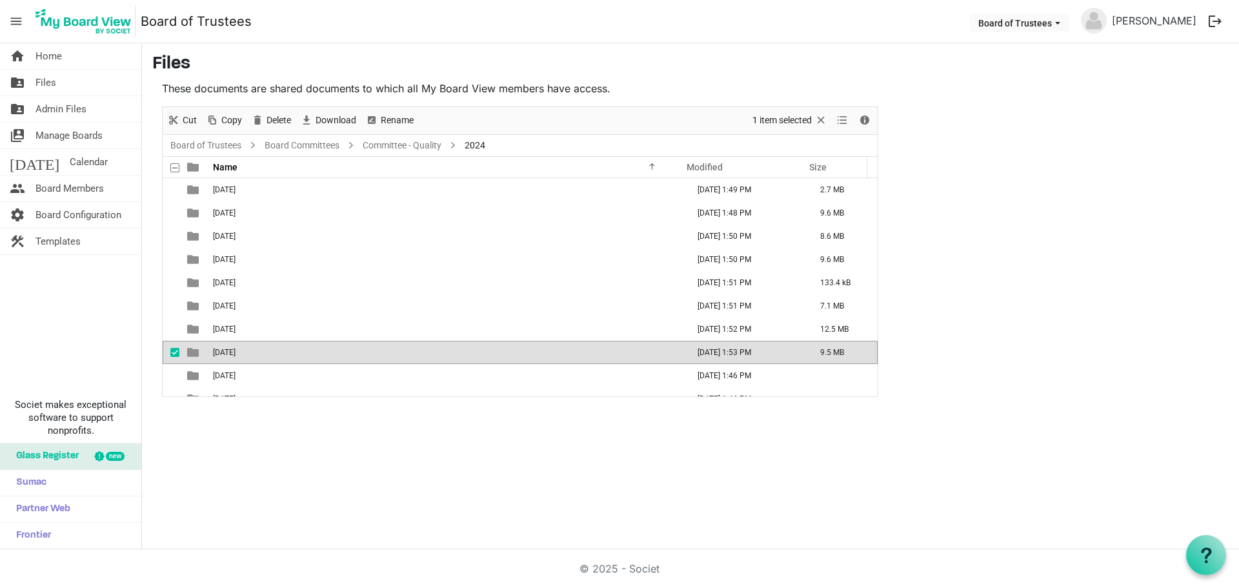
click at [235, 354] on span "08-August 2024" at bounding box center [224, 352] width 23 height 9
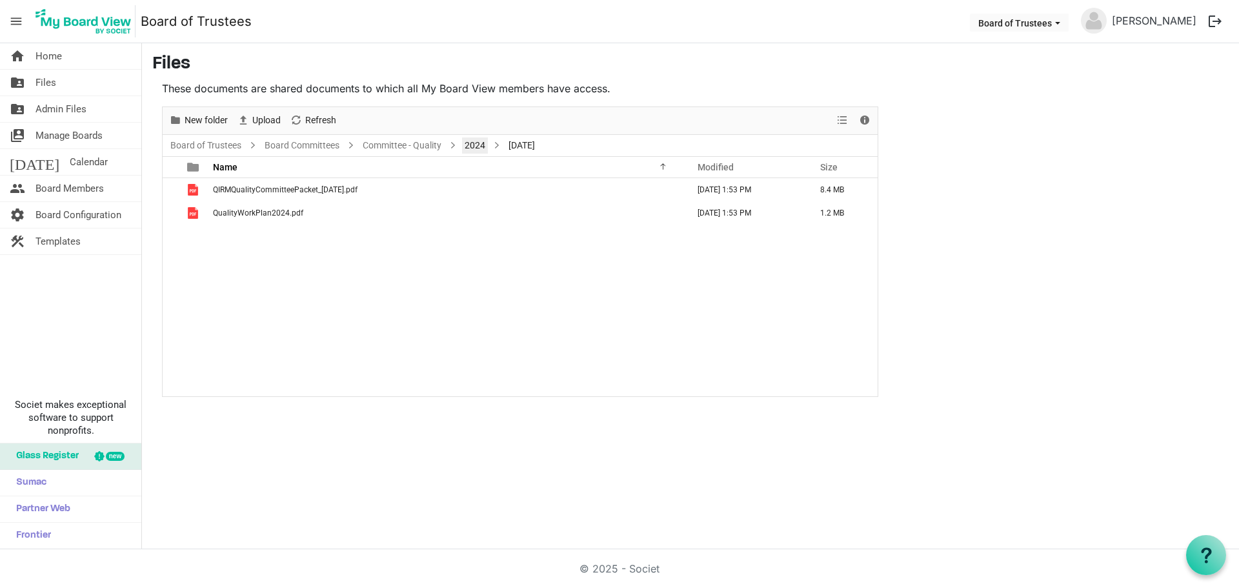
click at [470, 146] on link "2024" at bounding box center [475, 145] width 26 height 16
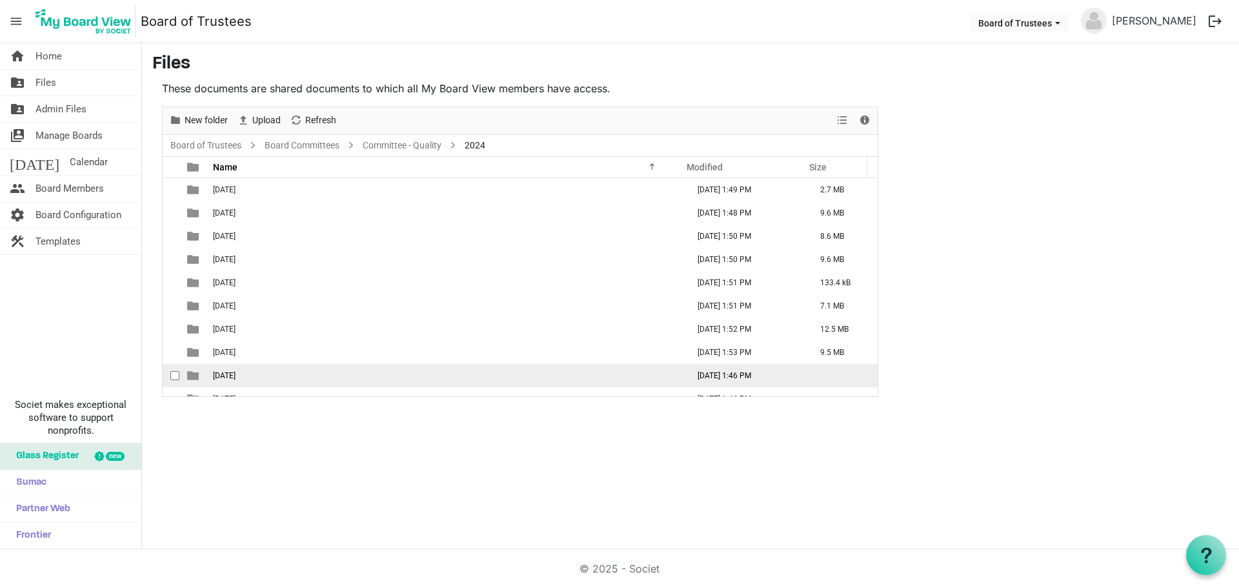
click at [238, 381] on td "09-September 2024" at bounding box center [446, 375] width 475 height 23
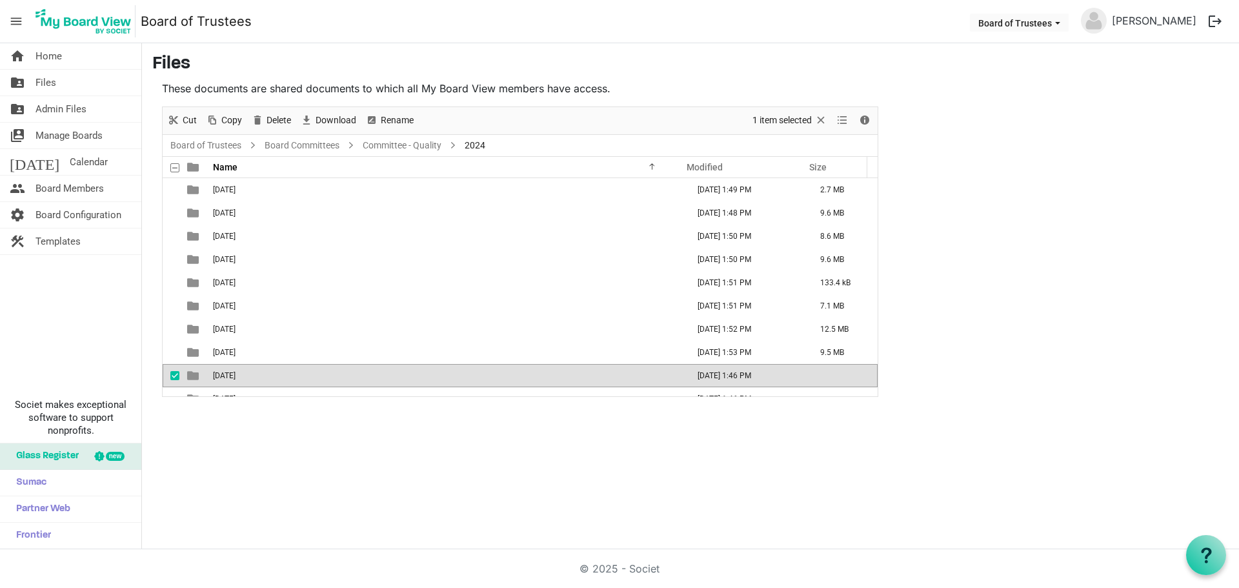
click at [238, 381] on td "09-September 2024" at bounding box center [446, 375] width 475 height 23
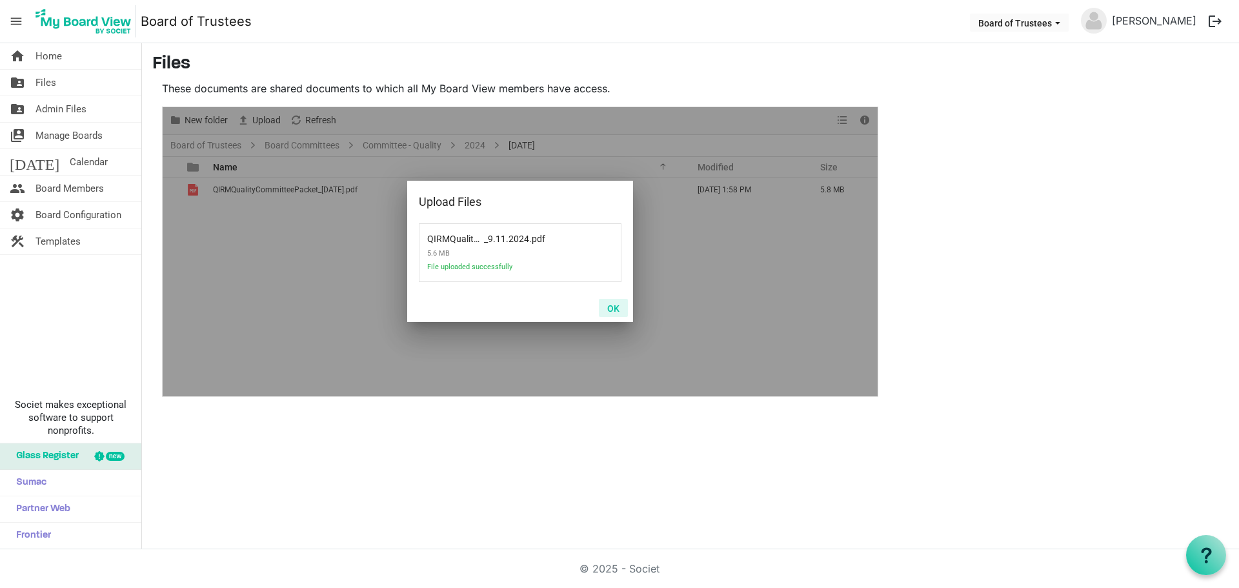
click at [619, 307] on button "OK" at bounding box center [613, 308] width 29 height 18
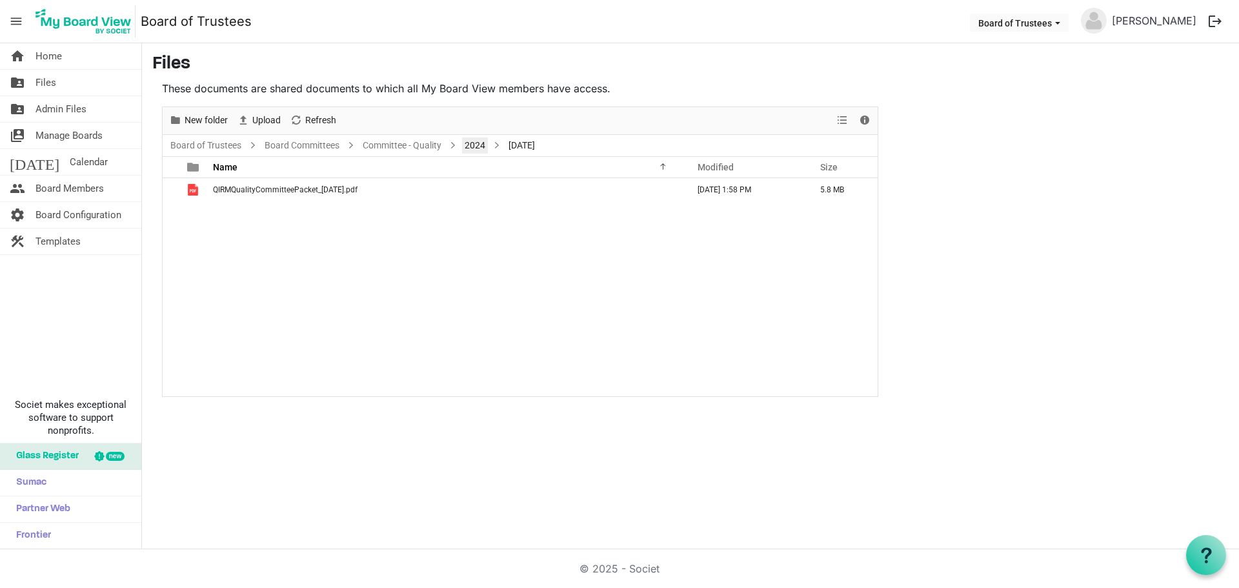
click at [473, 145] on link "2024" at bounding box center [475, 145] width 26 height 16
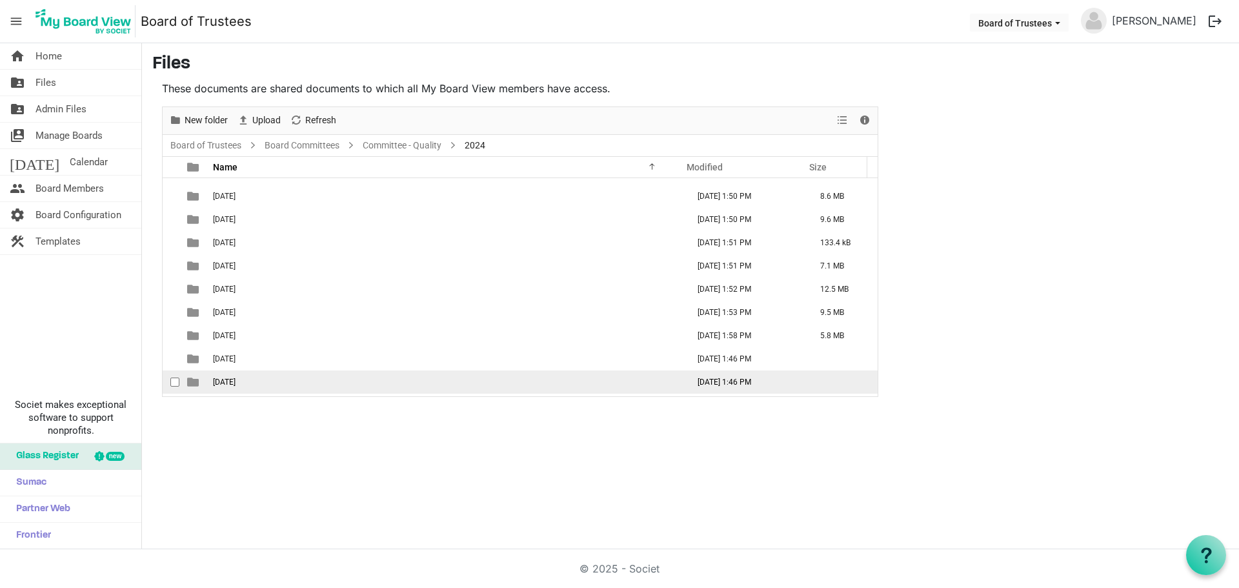
scroll to position [61, 0]
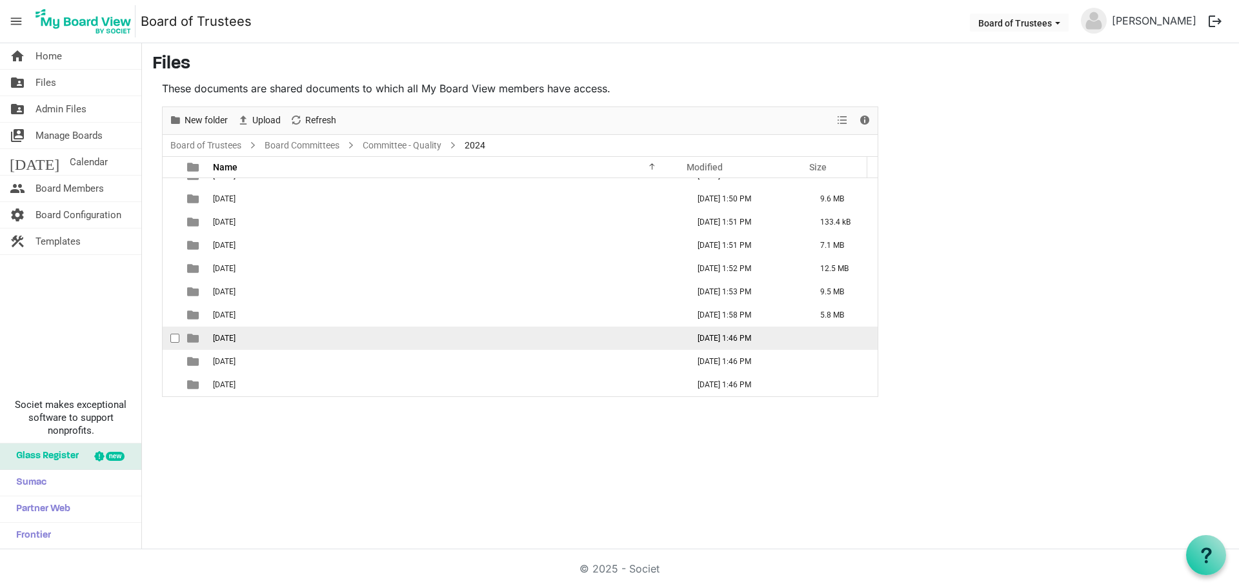
click at [282, 340] on td "10-October 2024" at bounding box center [446, 337] width 475 height 23
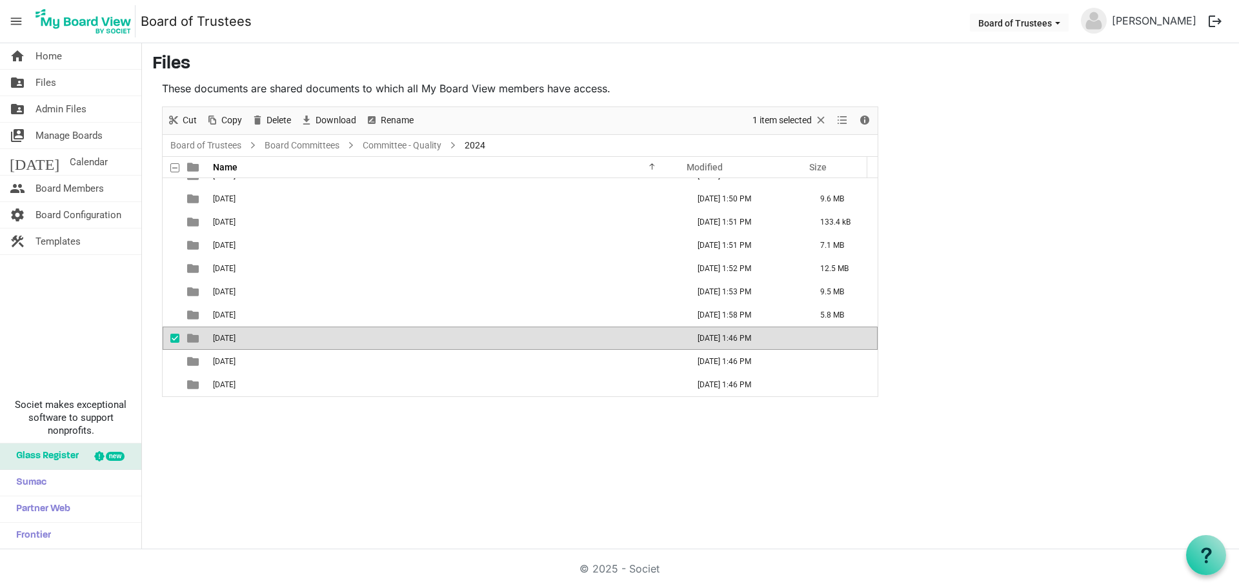
click at [282, 340] on td "10-October 2024" at bounding box center [446, 337] width 475 height 23
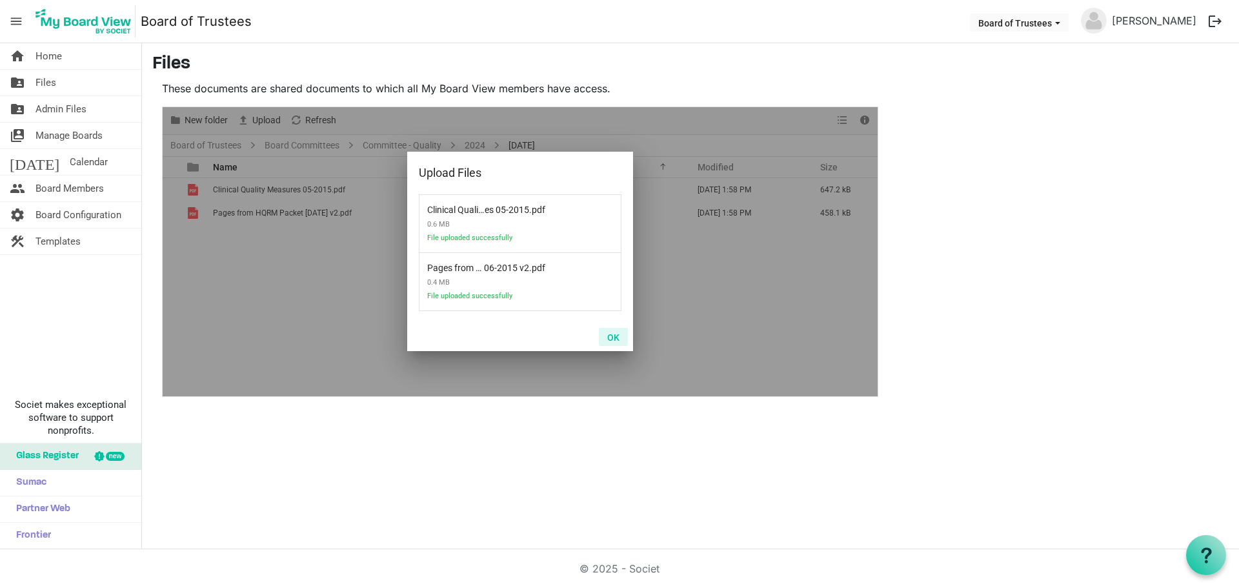
click at [610, 336] on button "OK" at bounding box center [613, 337] width 29 height 18
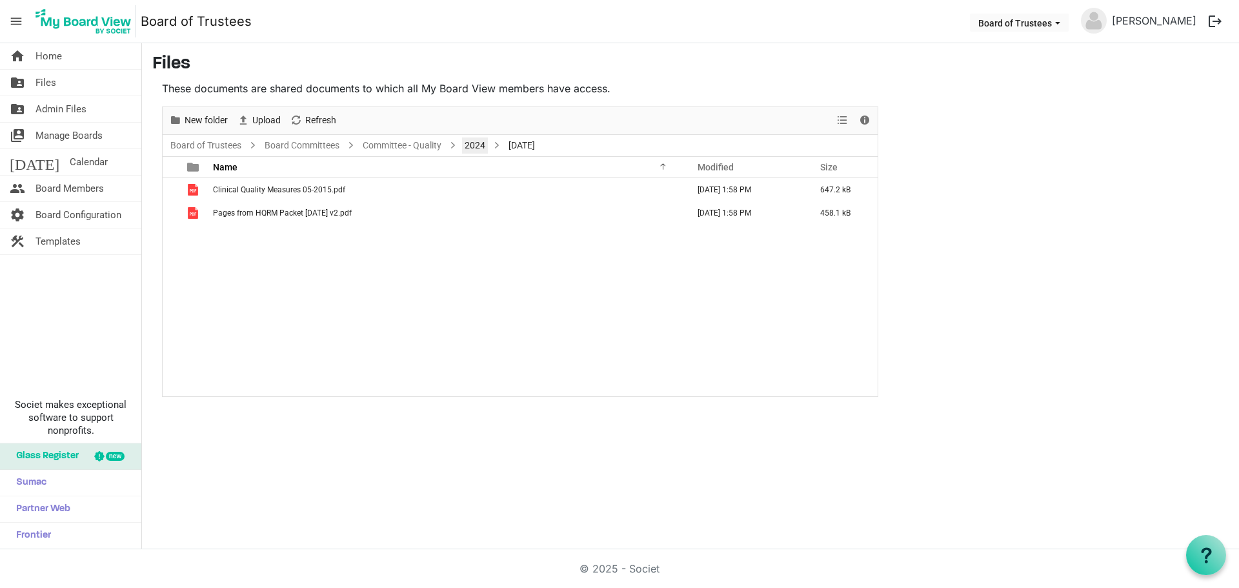
click at [474, 145] on link "2024" at bounding box center [475, 145] width 26 height 16
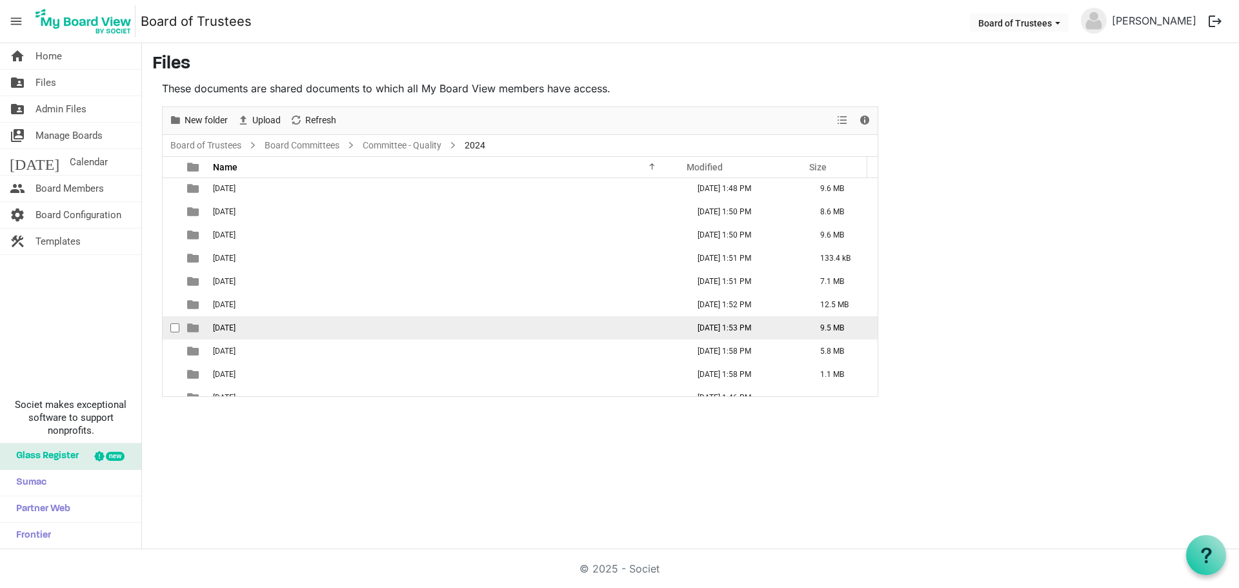
scroll to position [61, 0]
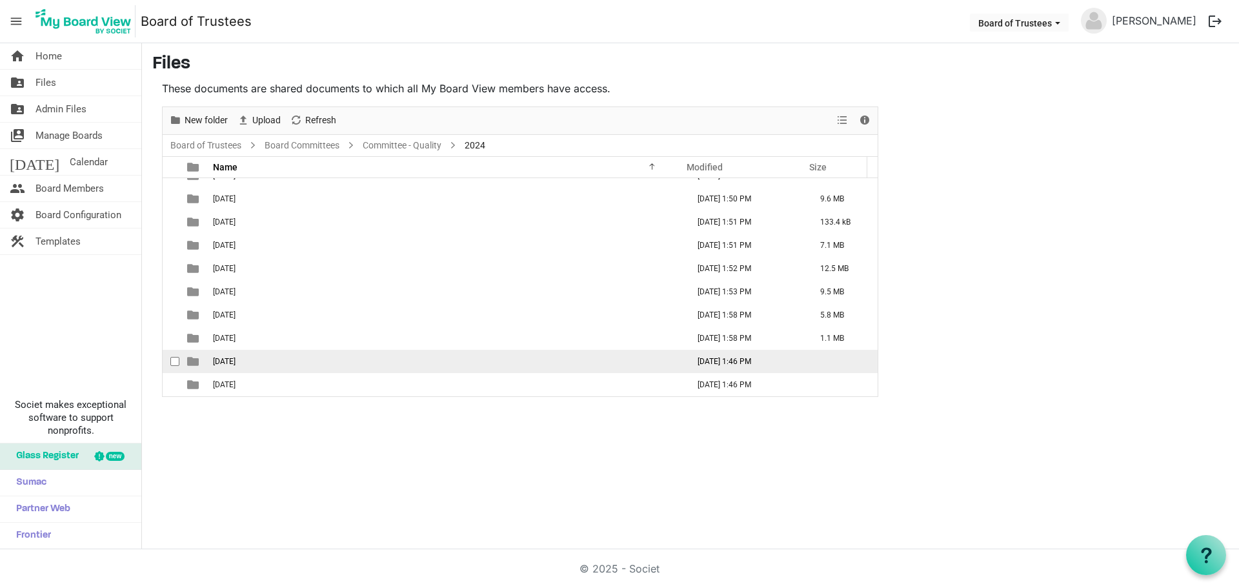
click at [319, 362] on td "11-November 2024" at bounding box center [446, 361] width 475 height 23
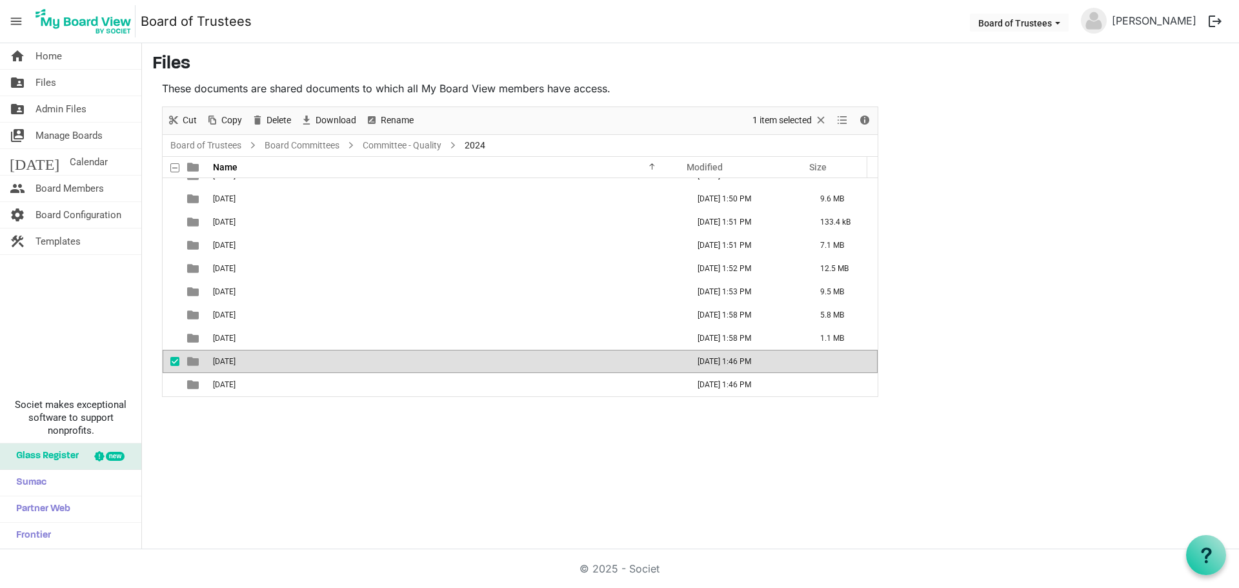
click at [319, 362] on td "11-November 2024" at bounding box center [446, 361] width 475 height 23
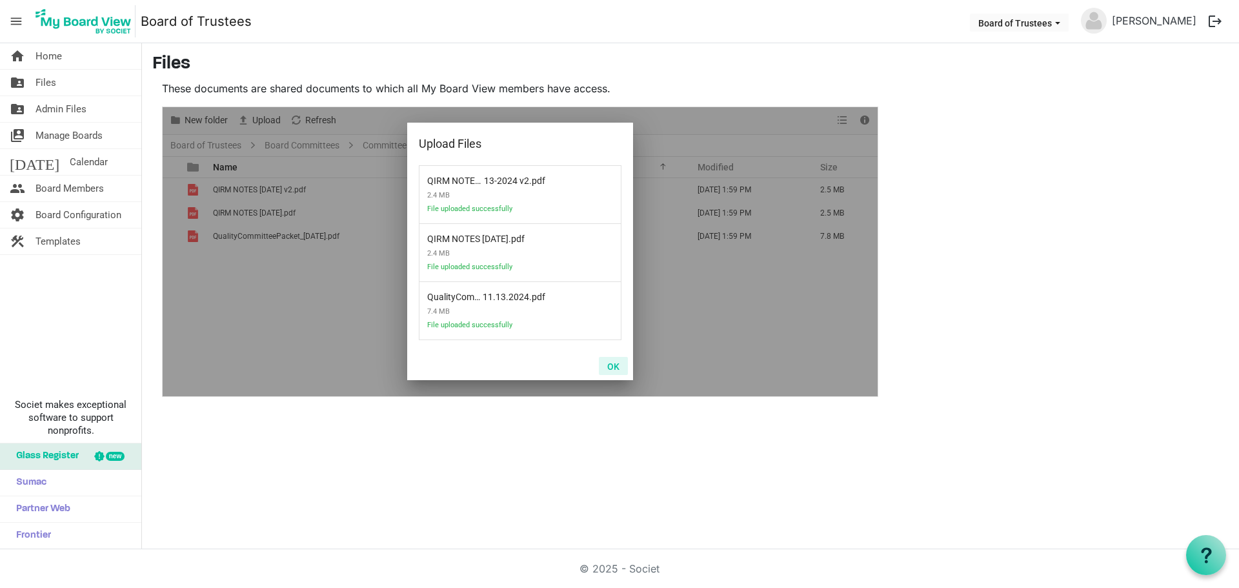
click at [608, 365] on button "OK" at bounding box center [613, 366] width 29 height 18
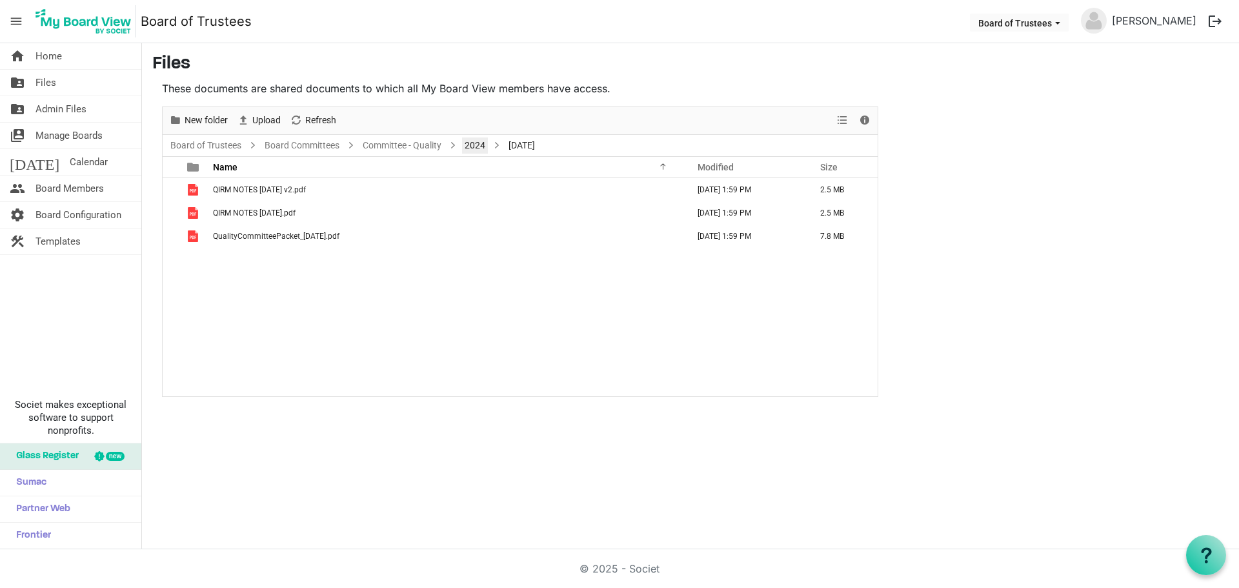
click at [476, 143] on link "2024" at bounding box center [475, 145] width 26 height 16
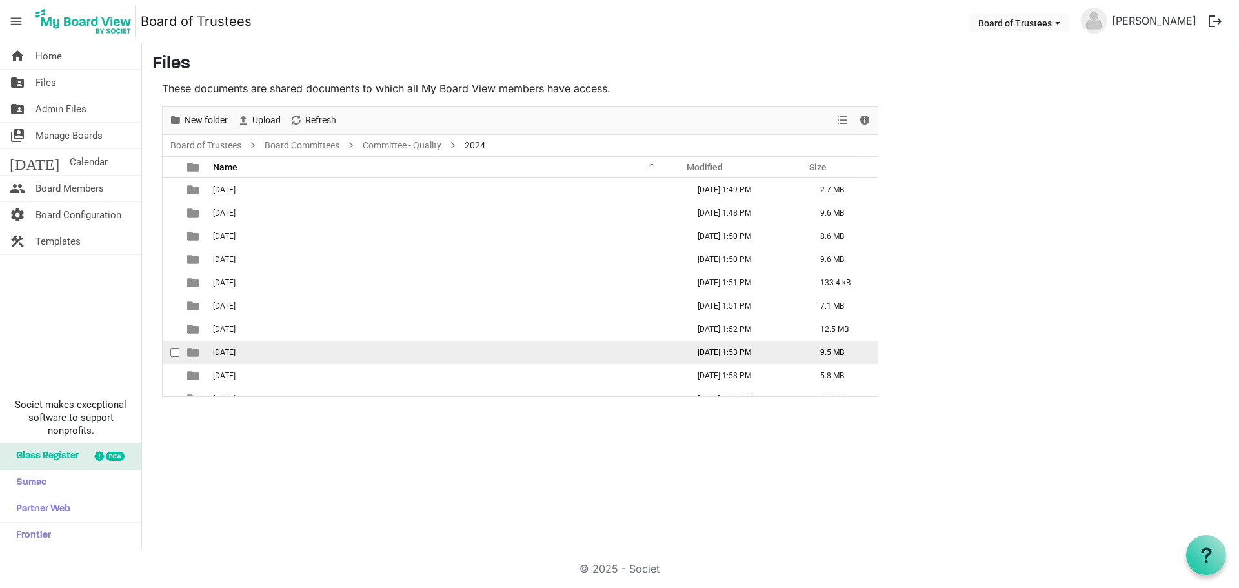
scroll to position [61, 0]
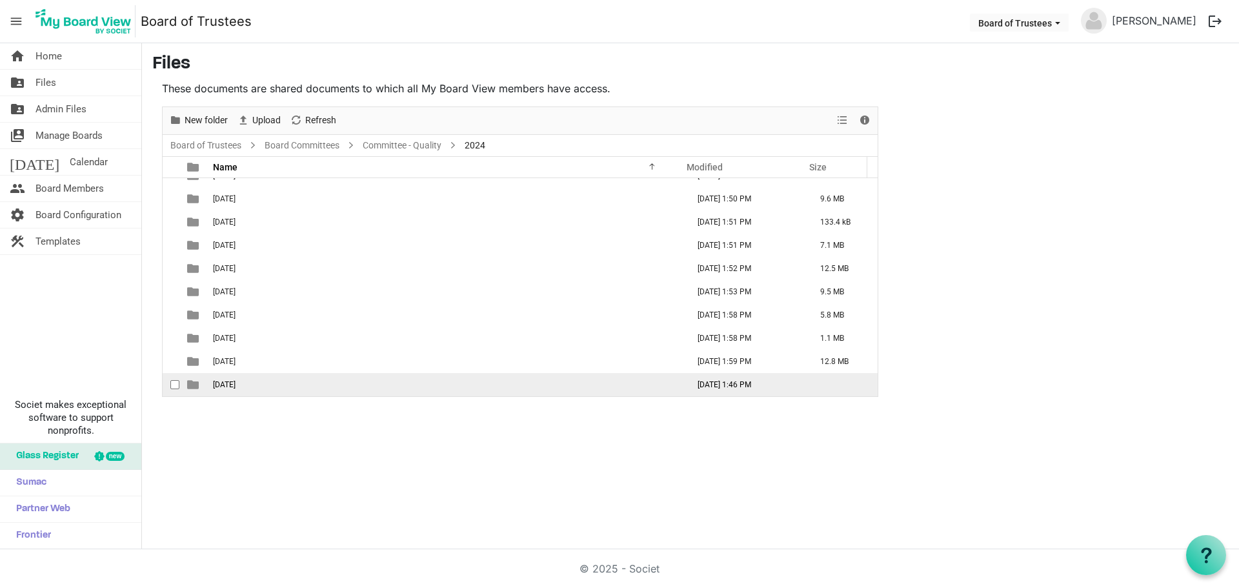
click at [295, 383] on td "12-December 2024" at bounding box center [446, 384] width 475 height 23
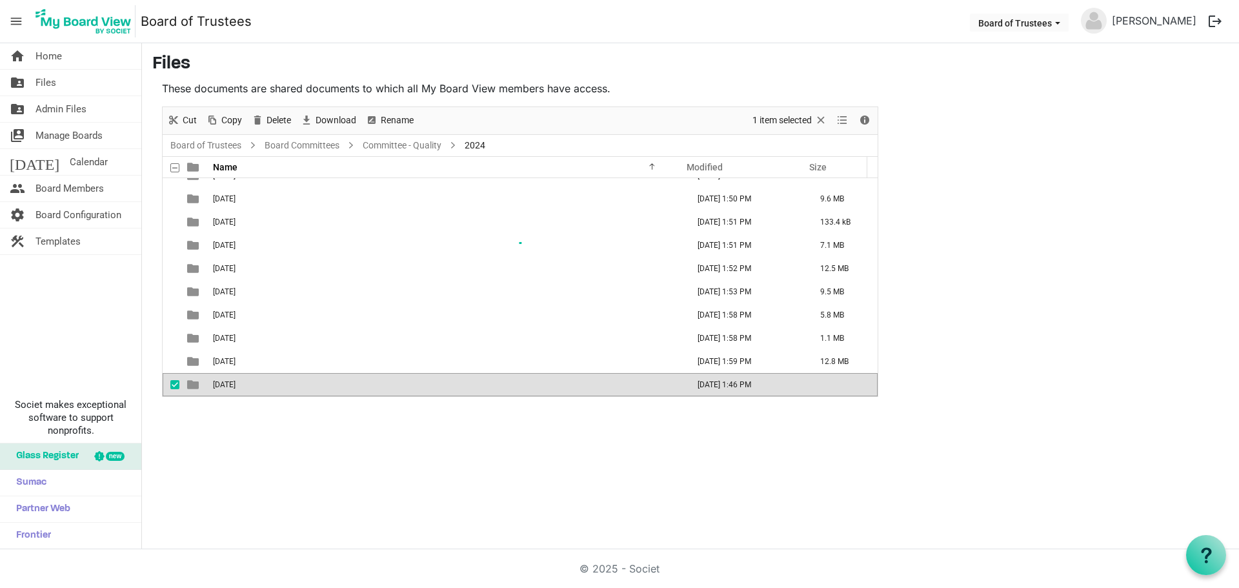
scroll to position [0, 0]
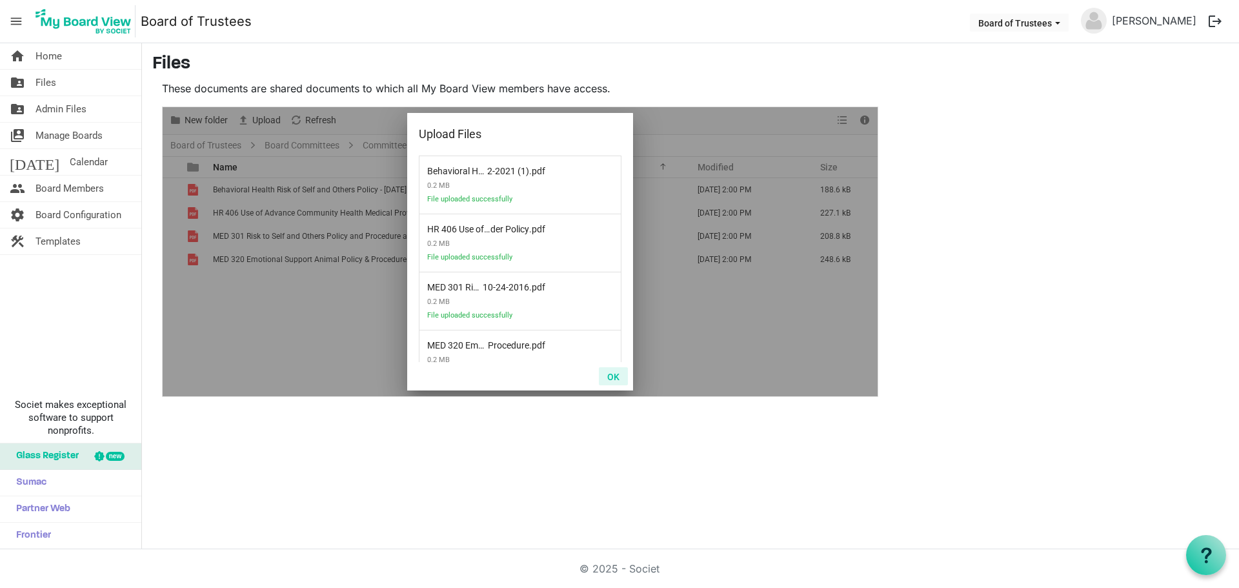
click at [608, 379] on button "OK" at bounding box center [613, 376] width 29 height 18
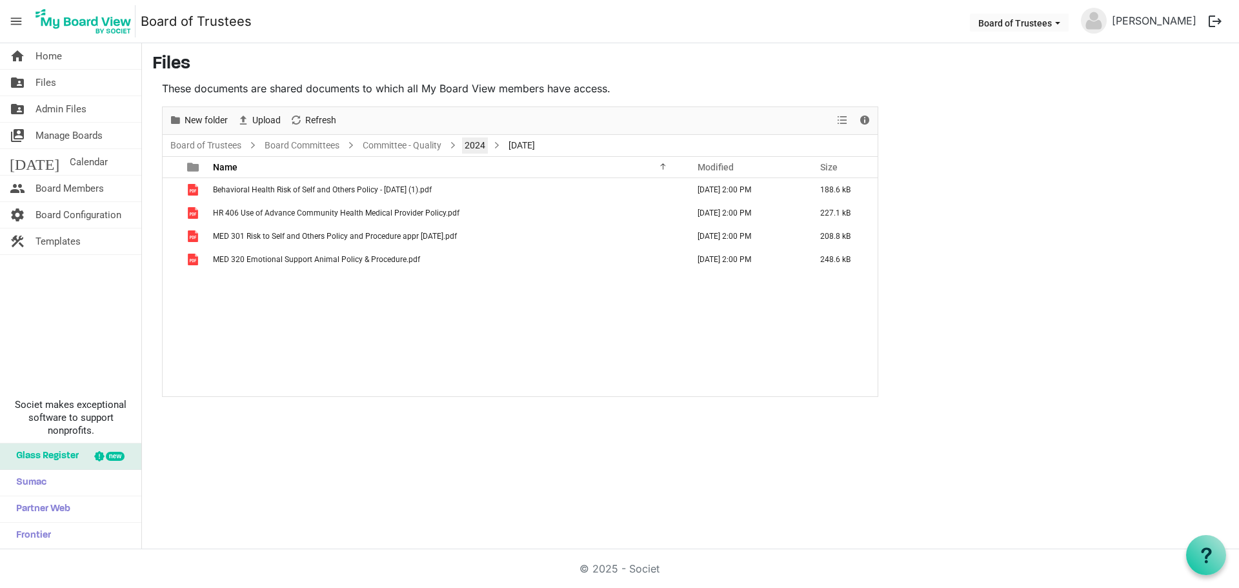
click at [475, 144] on link "2024" at bounding box center [475, 145] width 26 height 16
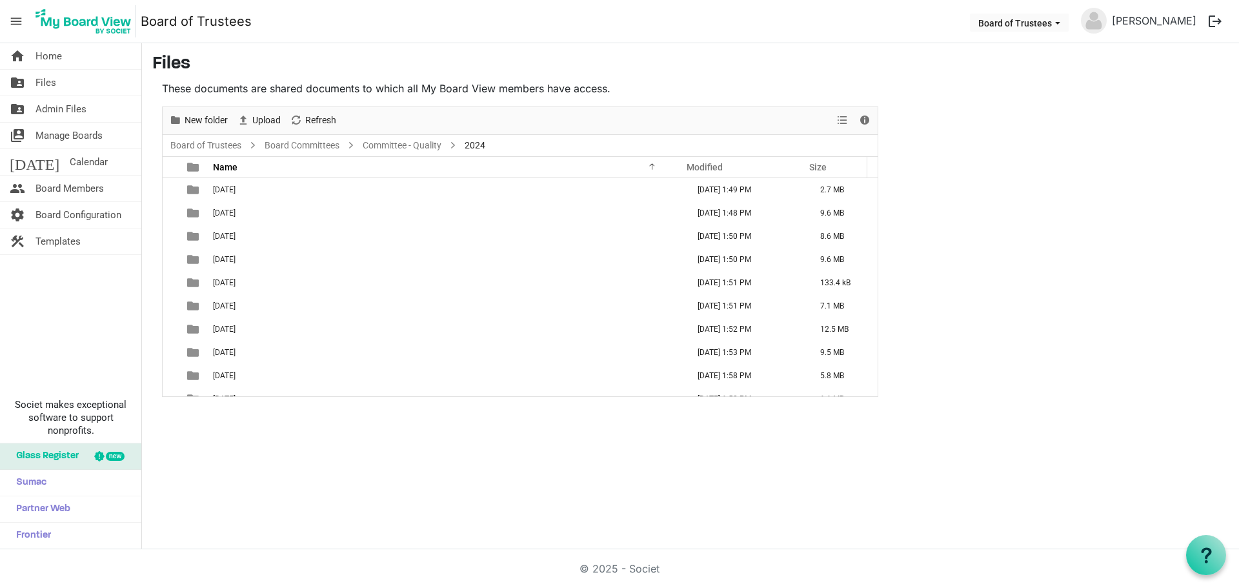
scroll to position [61, 0]
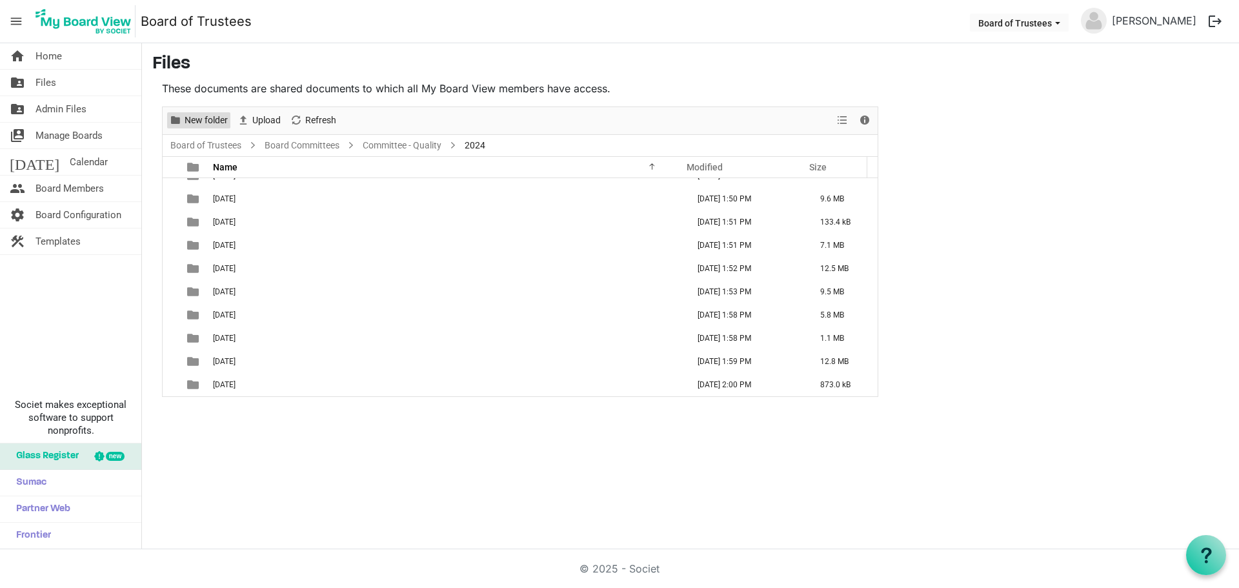
click at [211, 115] on span "New folder" at bounding box center [206, 120] width 46 height 16
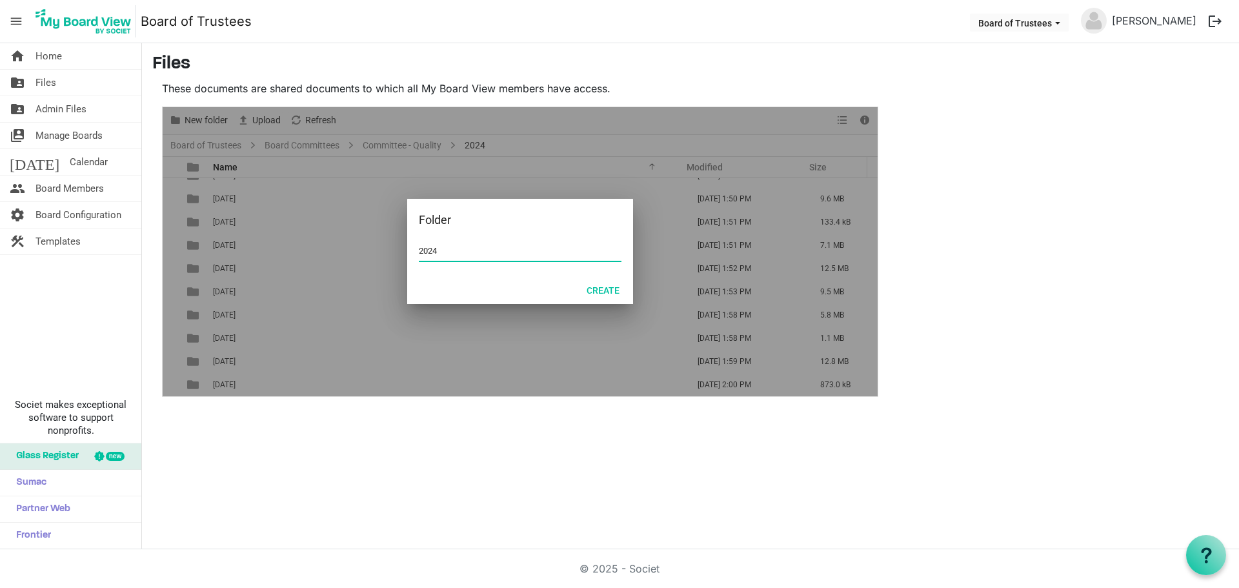
type input "2024"
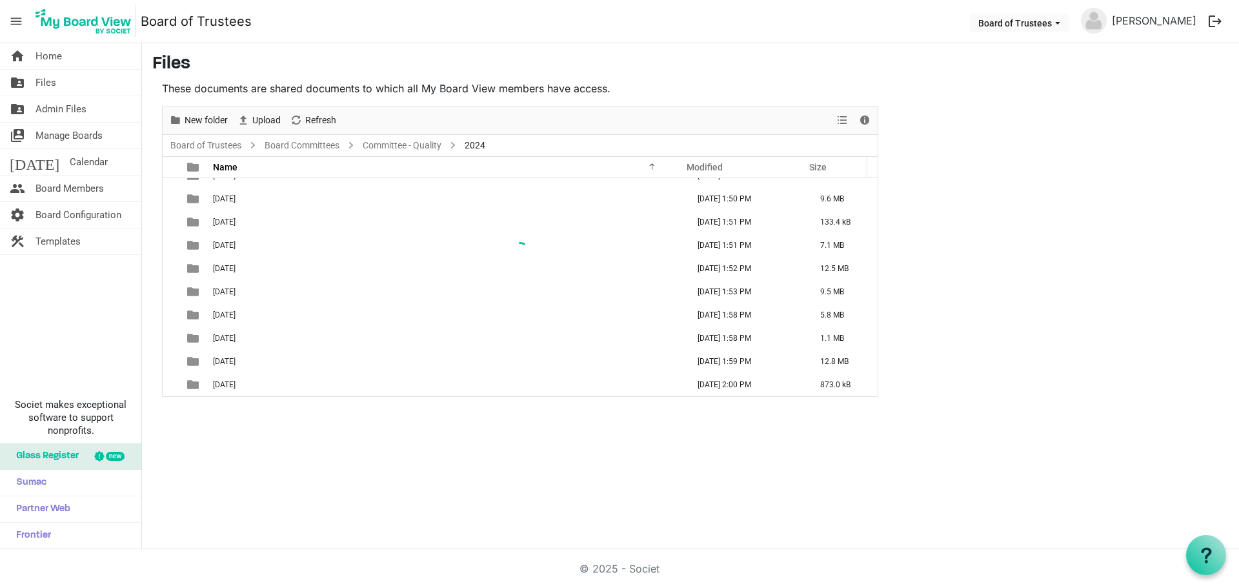
scroll to position [84, 0]
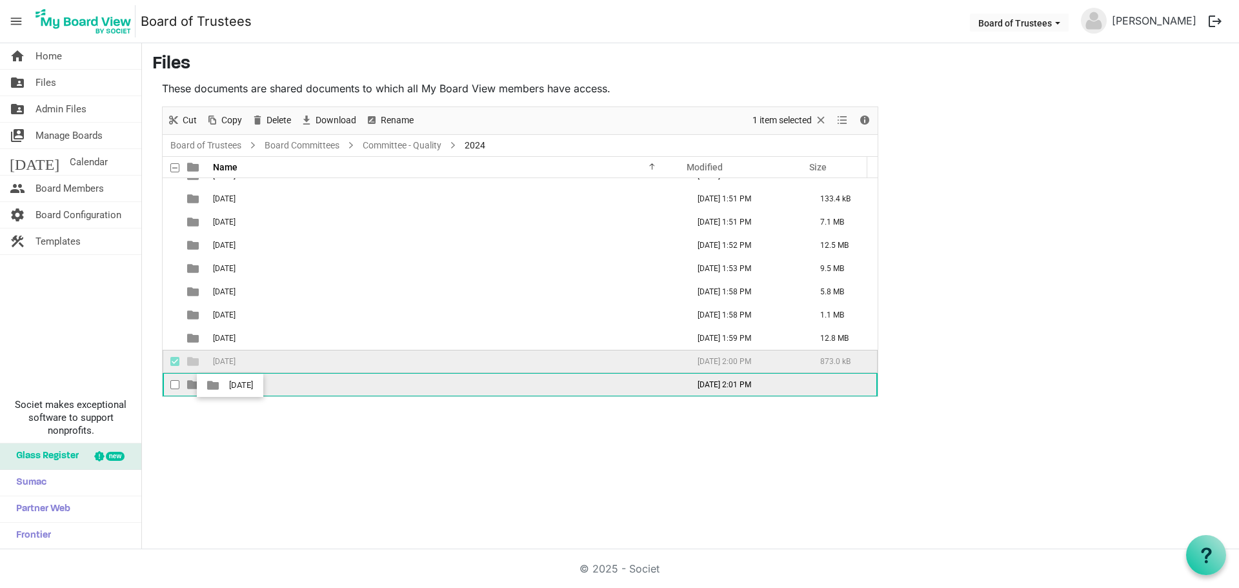
drag, startPoint x: 245, startPoint y: 361, endPoint x: 225, endPoint y: 385, distance: 31.6
click at [225, 385] on tbody "01-January 2024 September 26, 2025 1:49 PM 2.7 MB 02-February 2024 September 26…" at bounding box center [520, 245] width 715 height 302
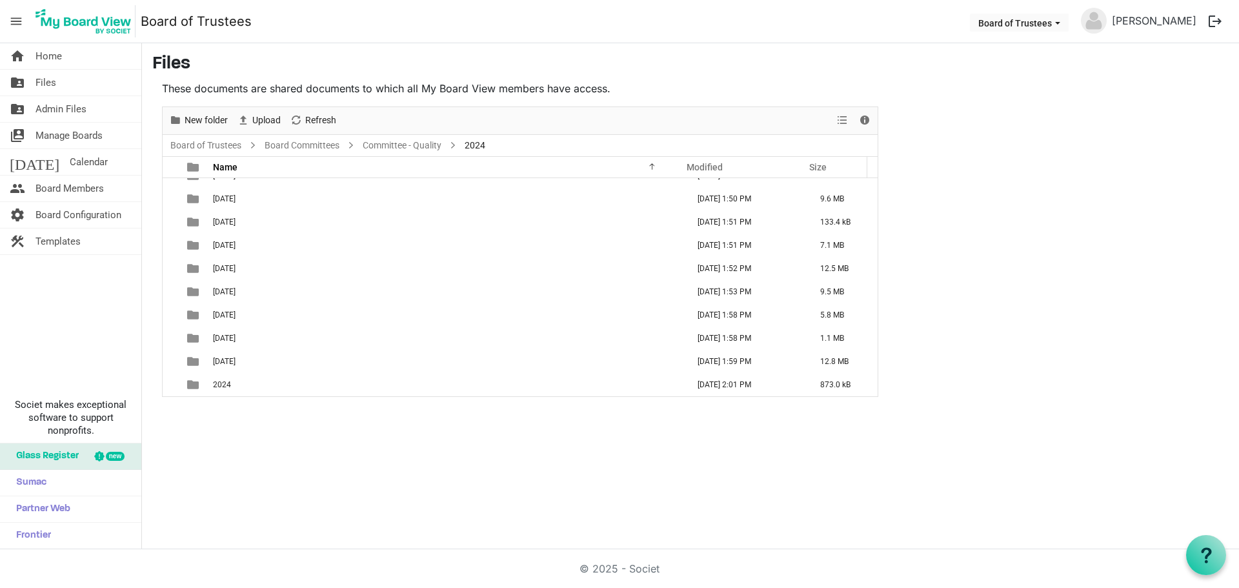
scroll to position [61, 0]
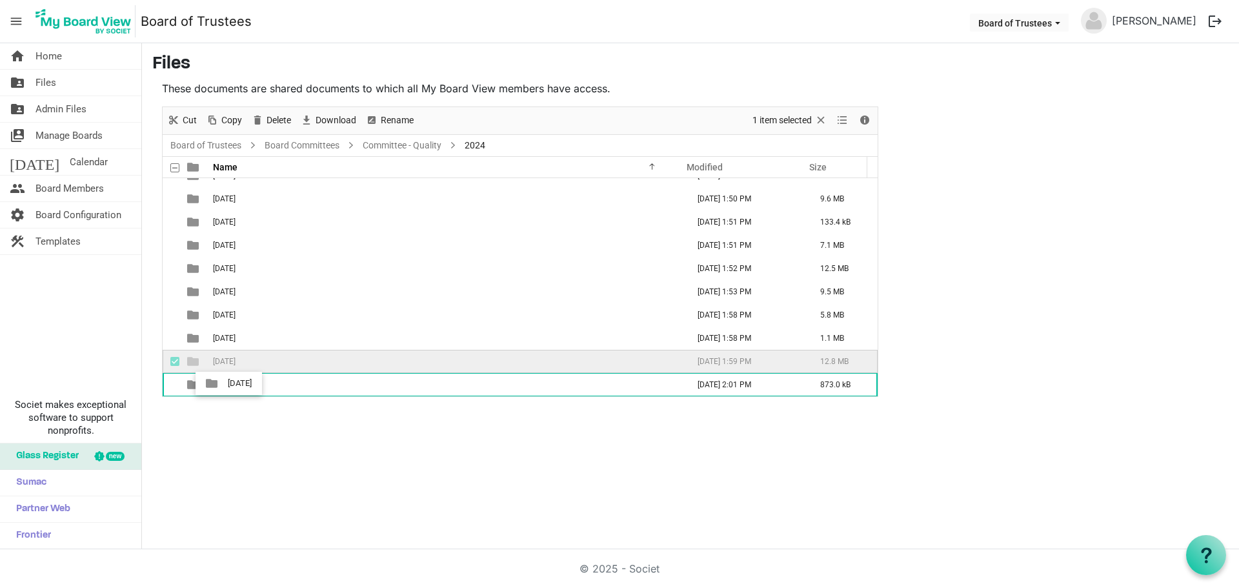
drag, startPoint x: 238, startPoint y: 360, endPoint x: 223, endPoint y: 384, distance: 28.1
click at [223, 384] on tbody "01-January 2024 September 26, 2025 1:49 PM 2.7 MB 02-February 2024 September 26…" at bounding box center [520, 256] width 715 height 279
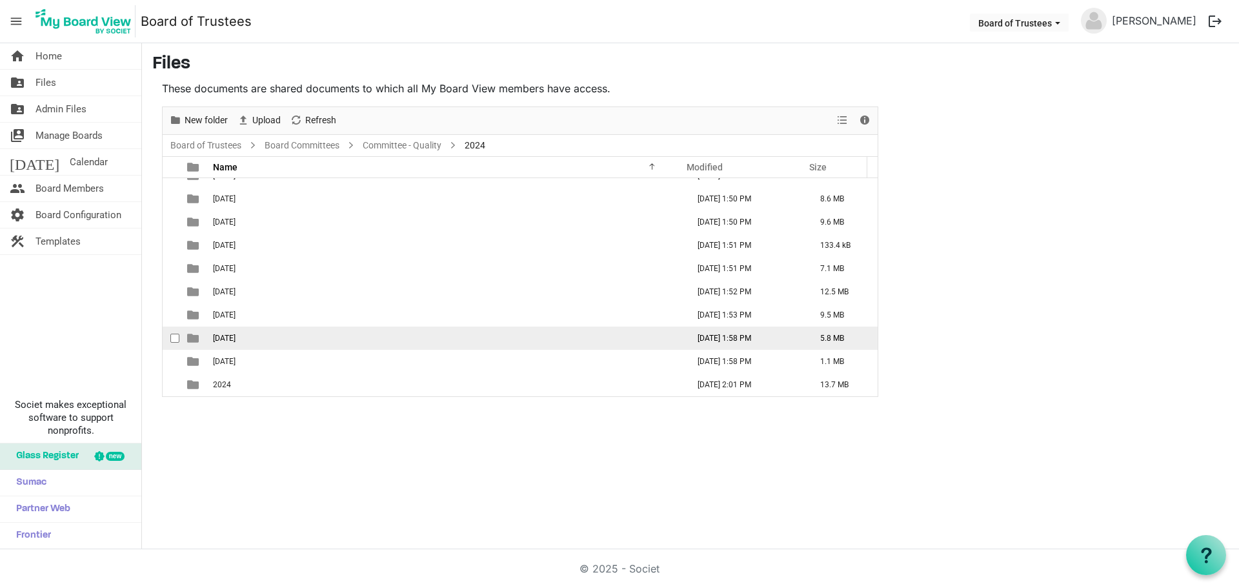
scroll to position [37, 0]
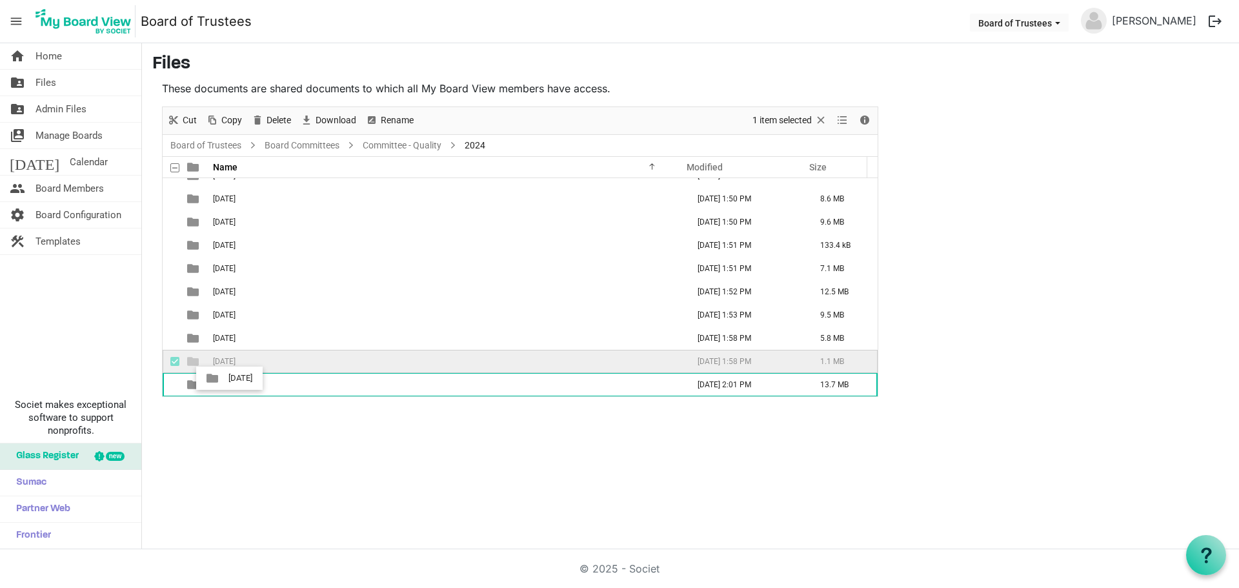
drag, startPoint x: 234, startPoint y: 362, endPoint x: 223, endPoint y: 382, distance: 22.5
click at [223, 381] on tbody "01-January 2024 September 26, 2025 1:49 PM 2.7 MB 02-February 2024 September 26…" at bounding box center [520, 268] width 715 height 255
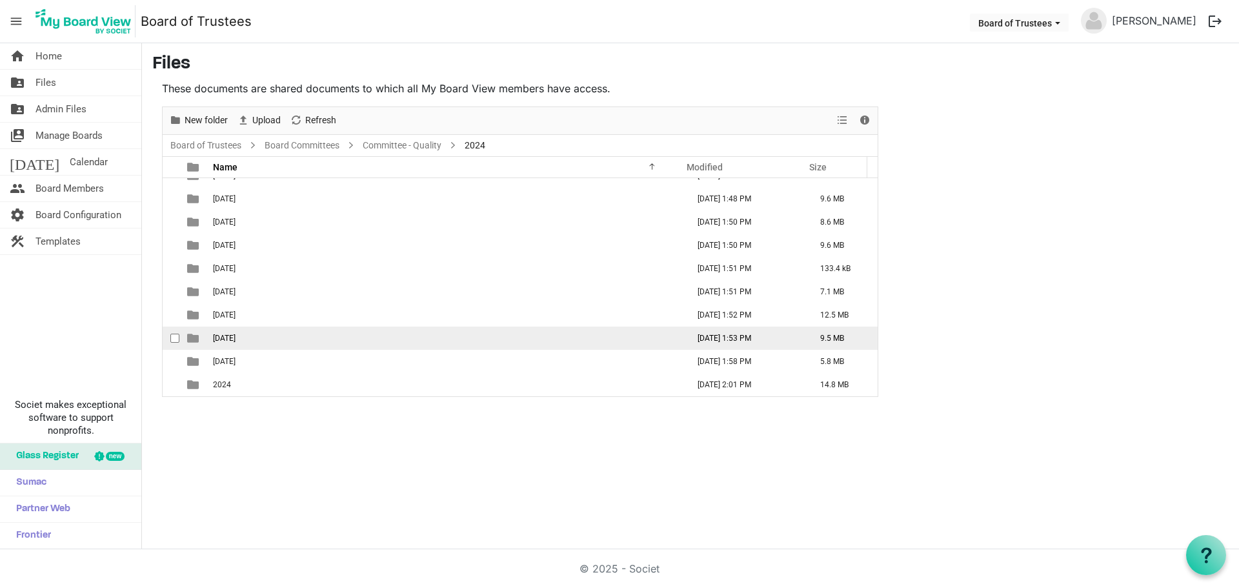
scroll to position [14, 0]
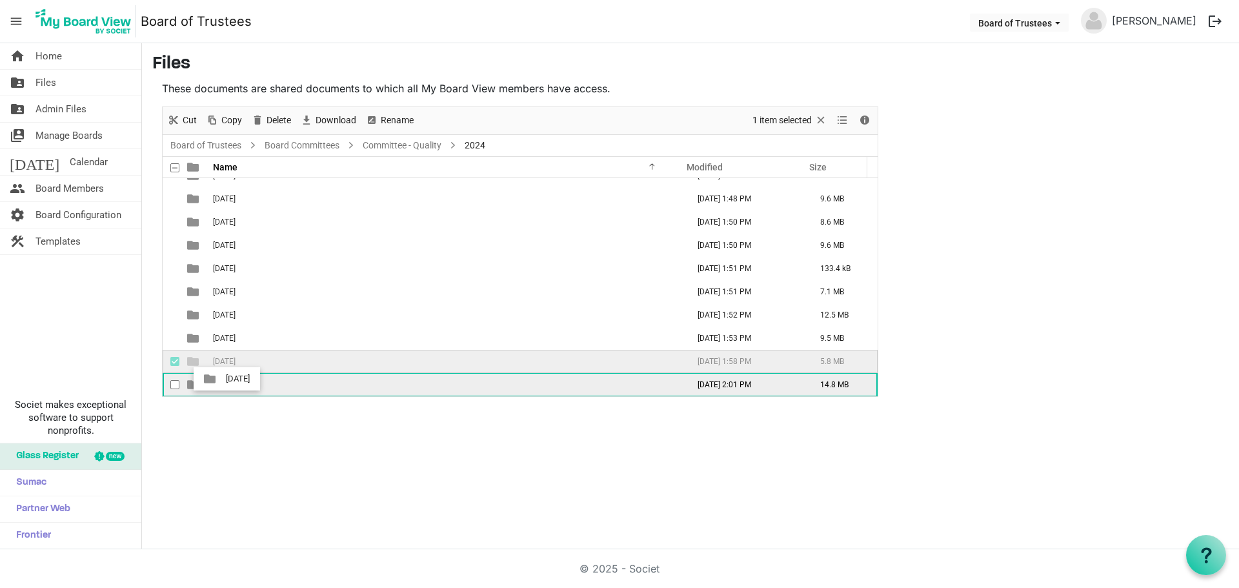
drag, startPoint x: 232, startPoint y: 359, endPoint x: 220, endPoint y: 382, distance: 26.3
click at [220, 382] on tbody "01-January 2024 September 26, 2025 1:49 PM 2.7 MB 02-February 2024 September 26…" at bounding box center [520, 280] width 715 height 232
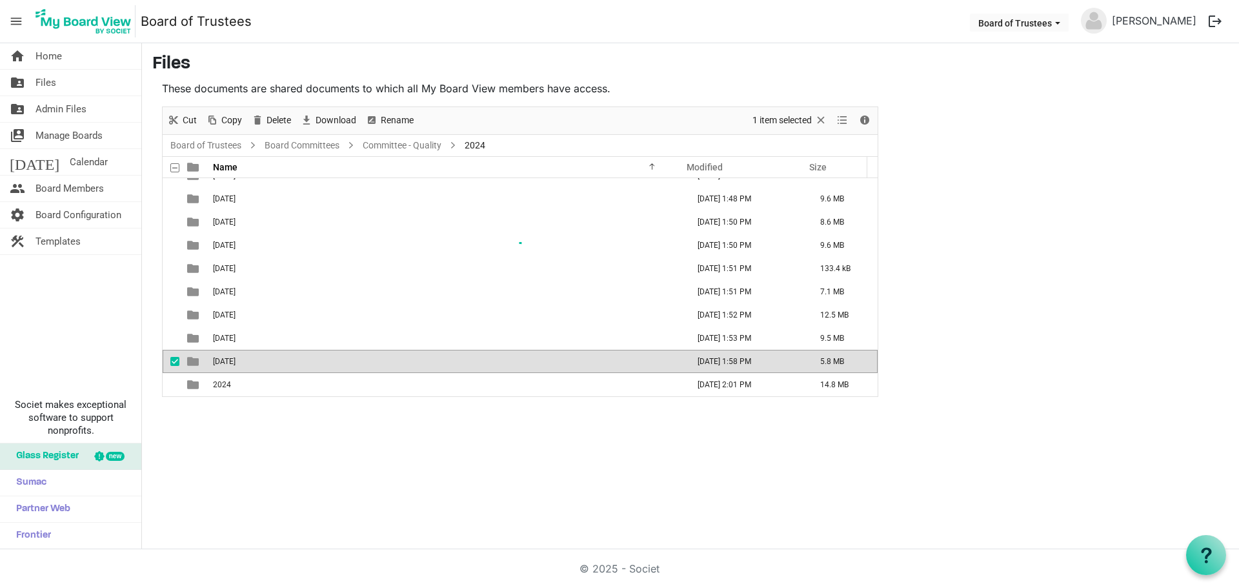
scroll to position [0, 0]
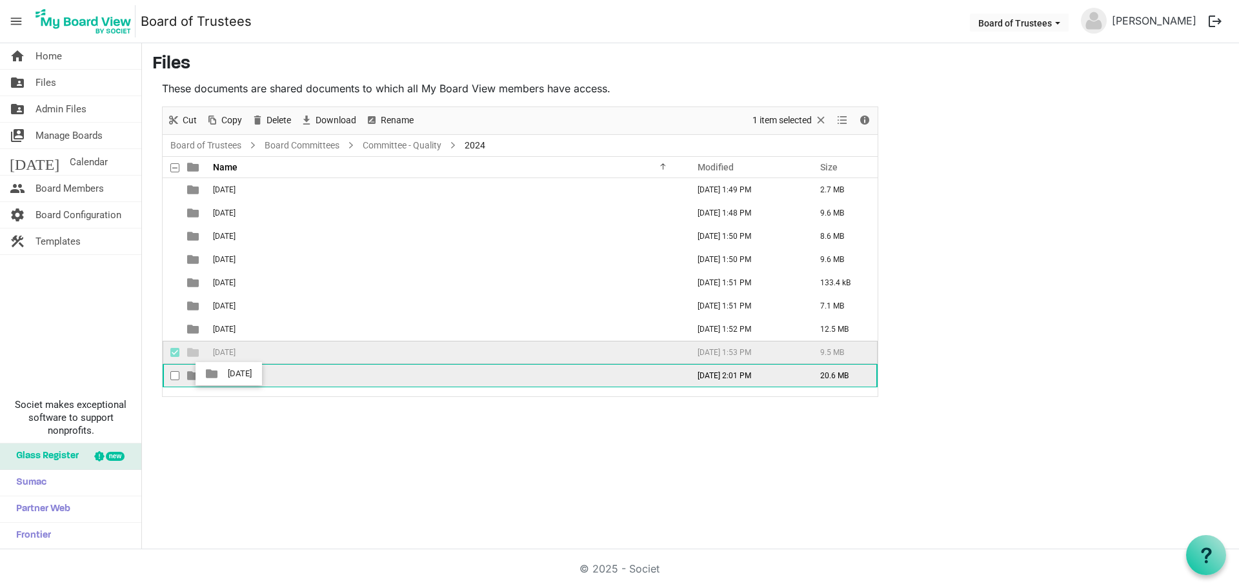
drag, startPoint x: 235, startPoint y: 350, endPoint x: 223, endPoint y: 374, distance: 27.4
click at [223, 374] on tbody "01-January 2024 September 26, 2025 1:49 PM 2.7 MB 02-February 2024 September 26…" at bounding box center [520, 282] width 715 height 209
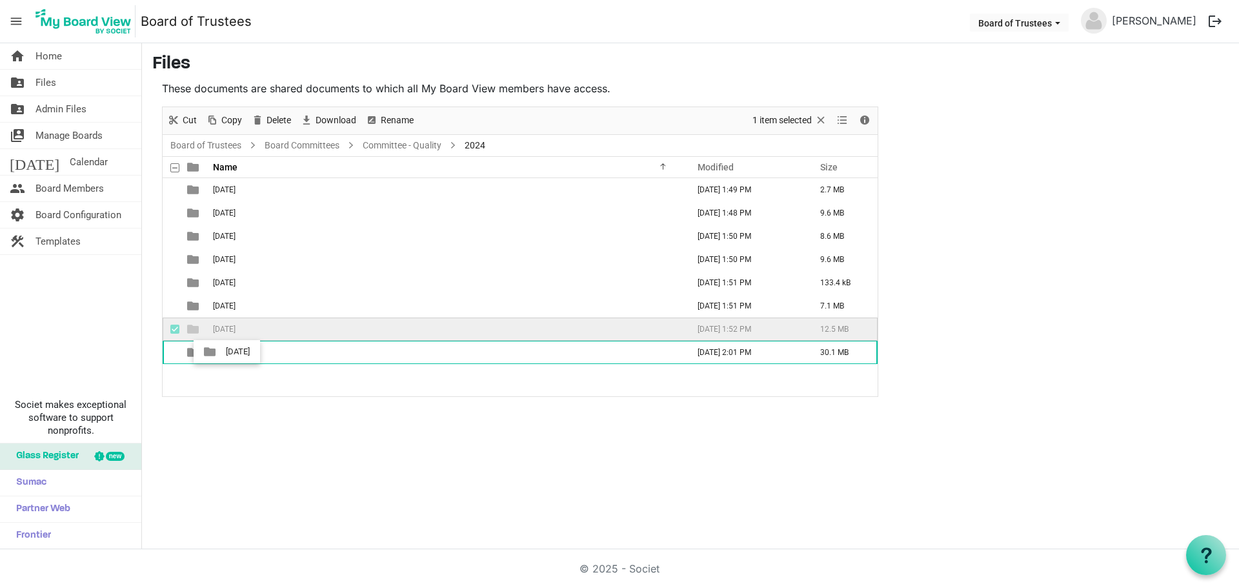
drag, startPoint x: 234, startPoint y: 328, endPoint x: 221, endPoint y: 353, distance: 28.0
click at [221, 353] on tbody "01-January 2024 September 26, 2025 1:49 PM 2.7 MB 02-February 2024 September 26…" at bounding box center [520, 271] width 715 height 186
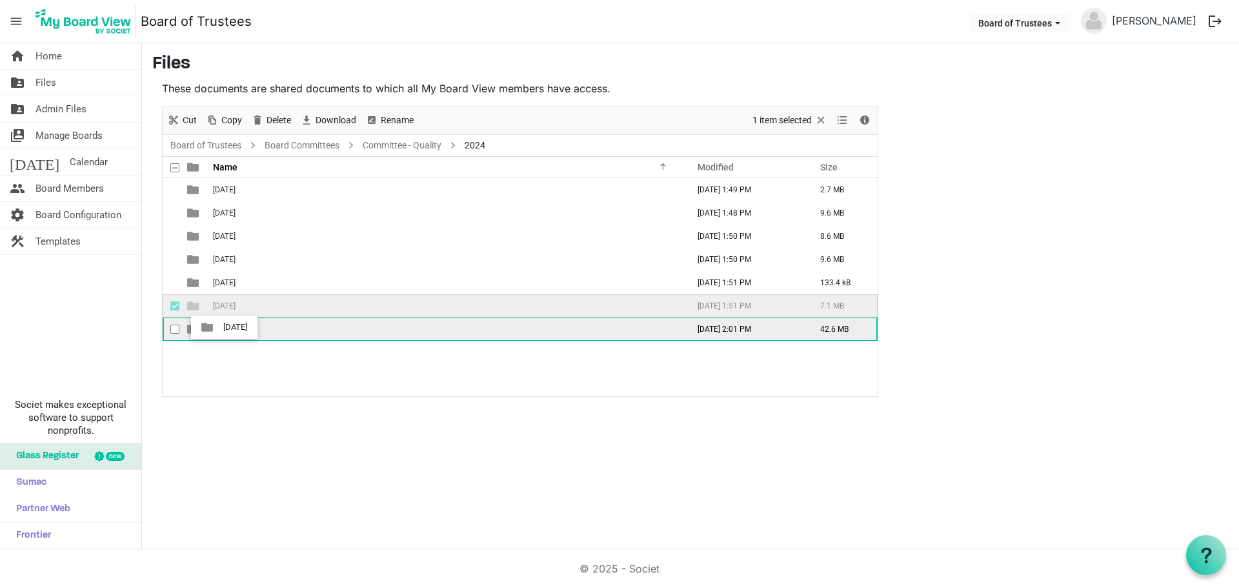
drag, startPoint x: 239, startPoint y: 304, endPoint x: 219, endPoint y: 327, distance: 30.2
click at [219, 327] on tbody "01-January 2024 September 26, 2025 1:49 PM 2.7 MB 02-February 2024 September 26…" at bounding box center [520, 259] width 715 height 163
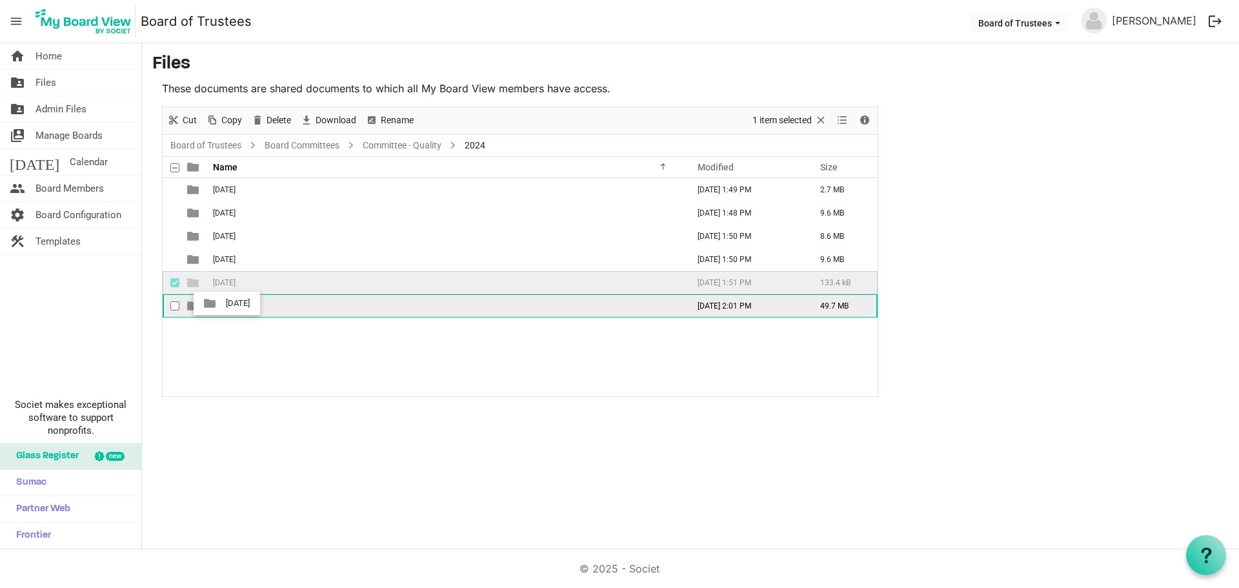
drag, startPoint x: 235, startPoint y: 282, endPoint x: 221, endPoint y: 305, distance: 26.9
click at [221, 305] on tbody "01-January 2024 September 26, 2025 1:49 PM 2.7 MB 02-February 2024 September 26…" at bounding box center [520, 247] width 715 height 139
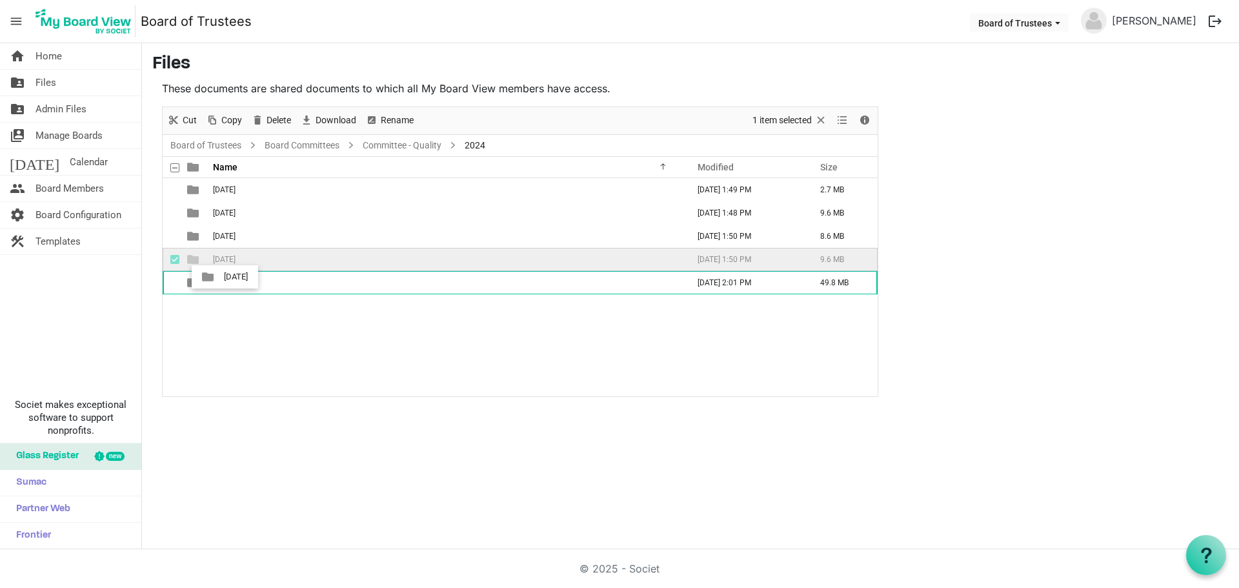
drag, startPoint x: 235, startPoint y: 258, endPoint x: 219, endPoint y: 281, distance: 27.9
click at [219, 281] on tbody "01-January 2024 September 26, 2025 1:49 PM 2.7 MB 02-February 2024 September 26…" at bounding box center [520, 236] width 715 height 116
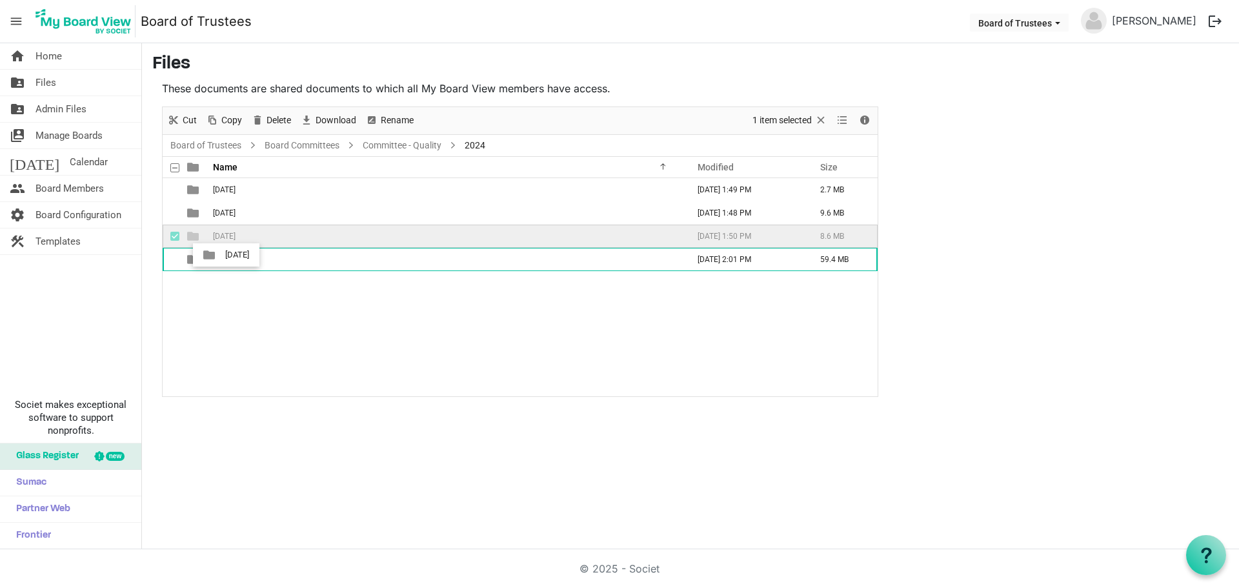
drag, startPoint x: 237, startPoint y: 237, endPoint x: 221, endPoint y: 257, distance: 25.7
click at [221, 257] on tbody "01-January 2024 September 26, 2025 1:49 PM 2.7 MB 02-February 2024 September 26…" at bounding box center [520, 224] width 715 height 93
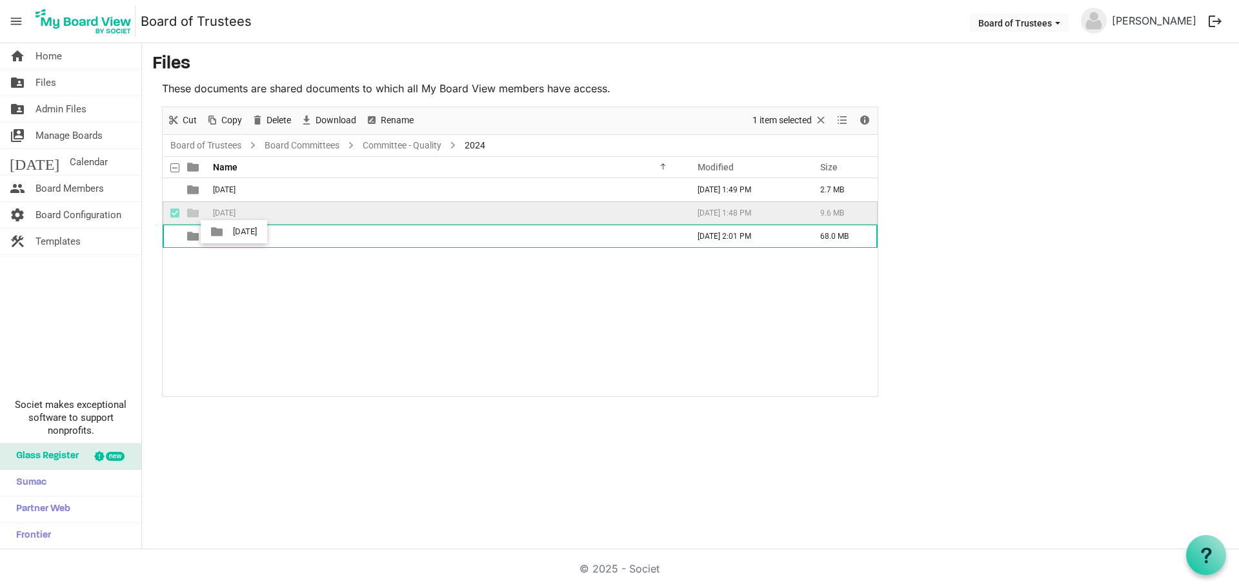
drag, startPoint x: 240, startPoint y: 208, endPoint x: 228, endPoint y: 234, distance: 28.9
click at [228, 234] on tbody "01-January 2024 September 26, 2025 1:49 PM 2.7 MB 02-February 2024 September 26…" at bounding box center [520, 213] width 715 height 70
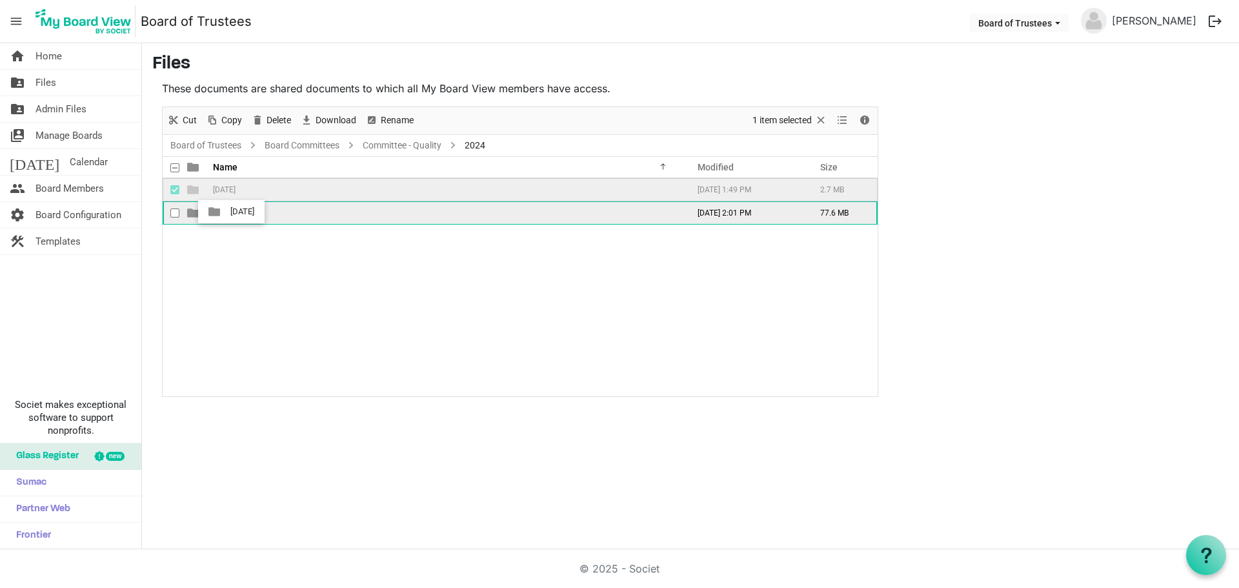
drag, startPoint x: 247, startPoint y: 189, endPoint x: 226, endPoint y: 212, distance: 30.6
click at [226, 212] on tbody "01-January 2024 September 26, 2025 1:49 PM 2.7 MB 2024 September 26, 2025 2:01 …" at bounding box center [520, 201] width 715 height 46
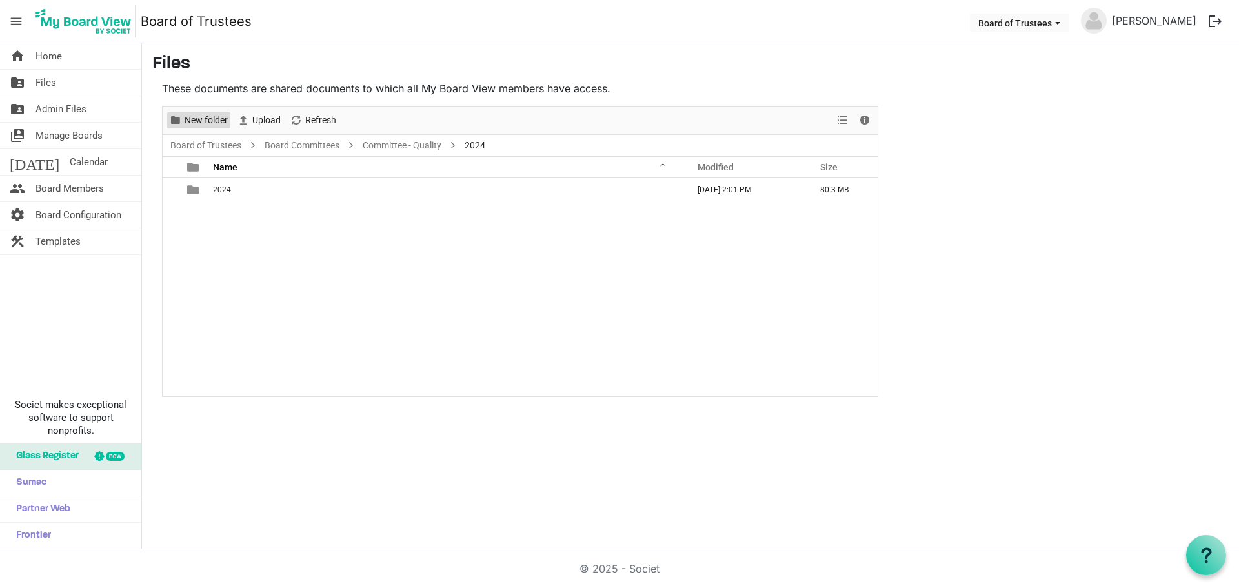
click at [200, 117] on span "New folder" at bounding box center [206, 120] width 46 height 16
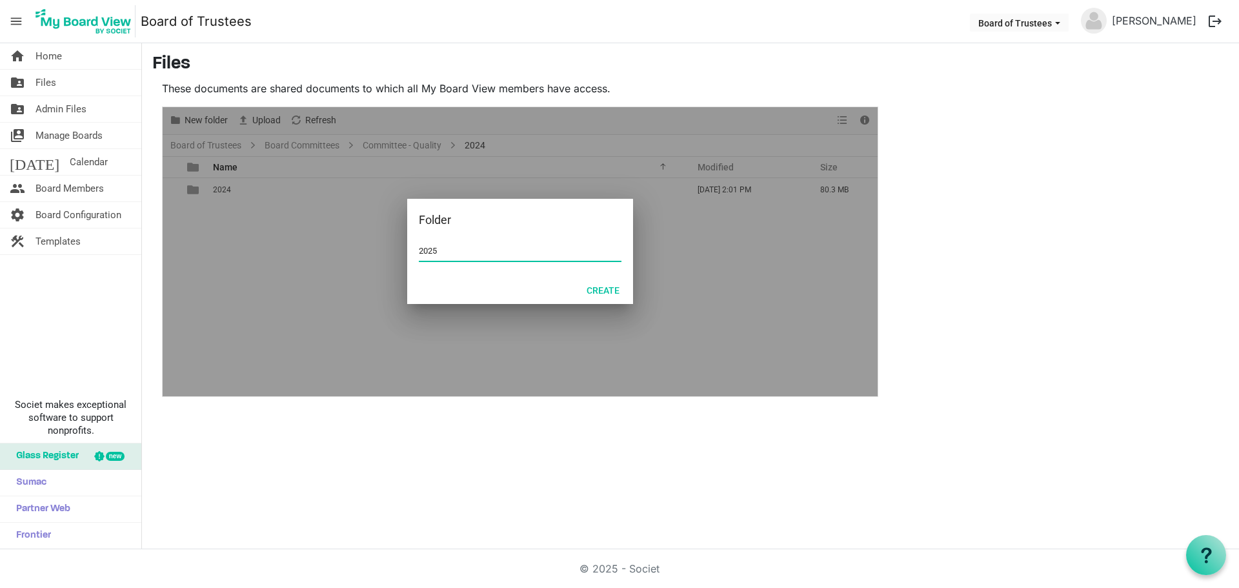
type input "2025"
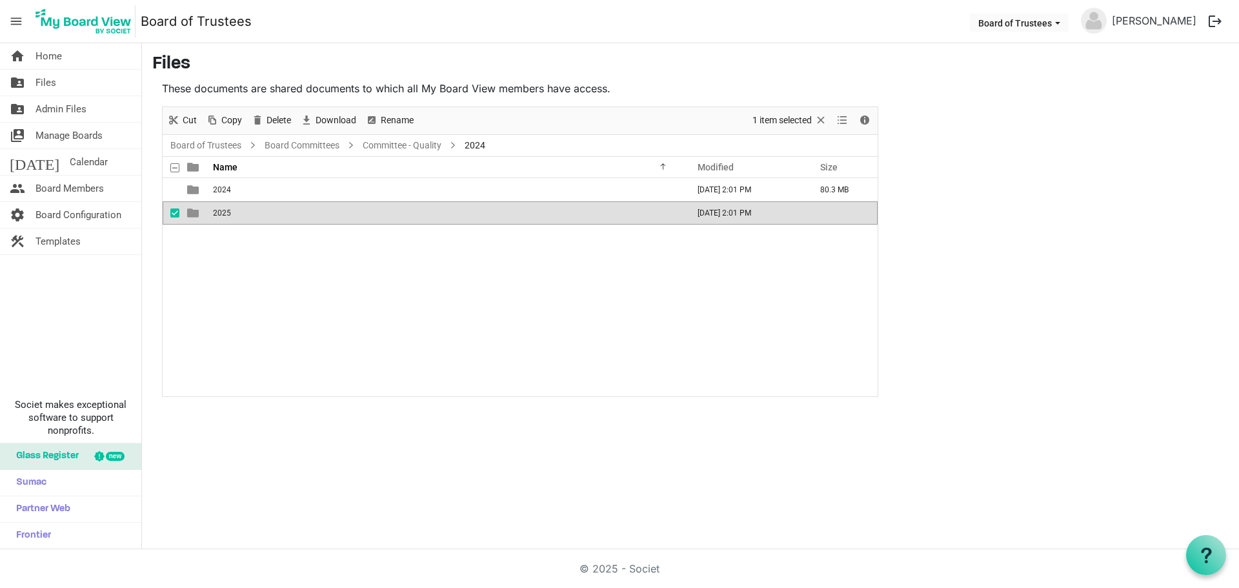
click at [226, 212] on span "2025" at bounding box center [222, 212] width 18 height 9
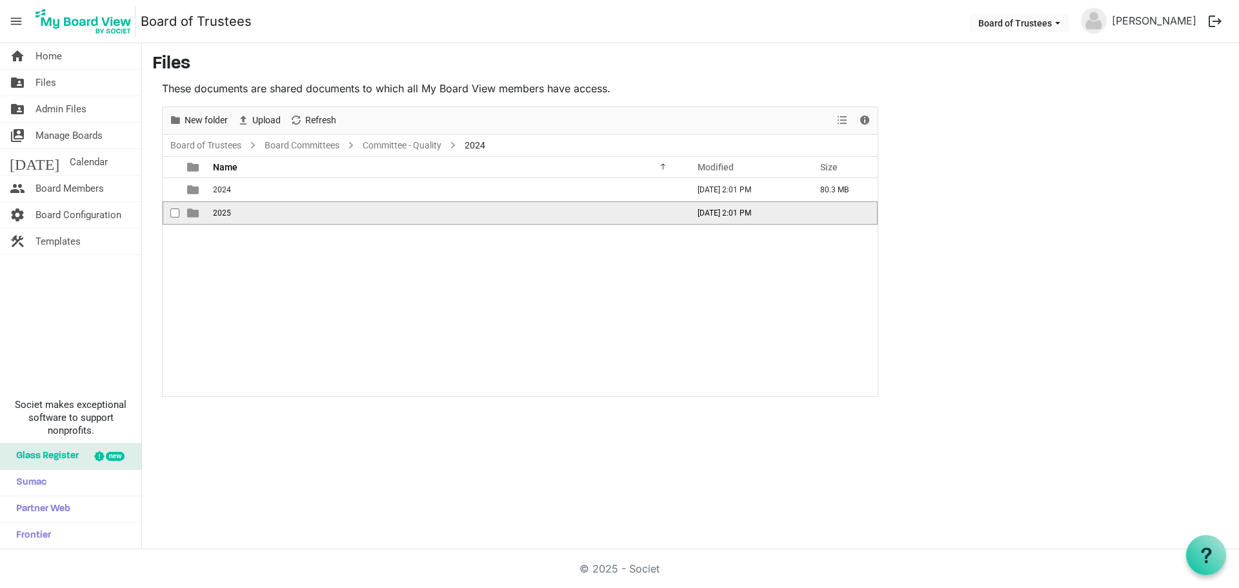
click at [226, 212] on span "2025" at bounding box center [222, 212] width 18 height 9
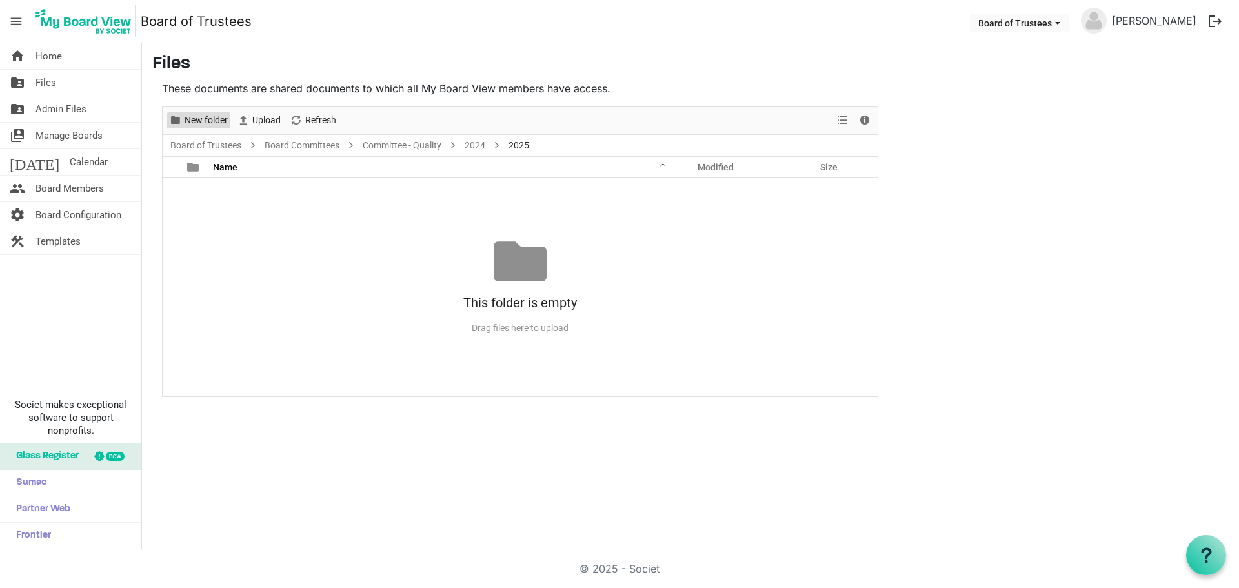
click at [205, 123] on span "New folder" at bounding box center [206, 120] width 46 height 16
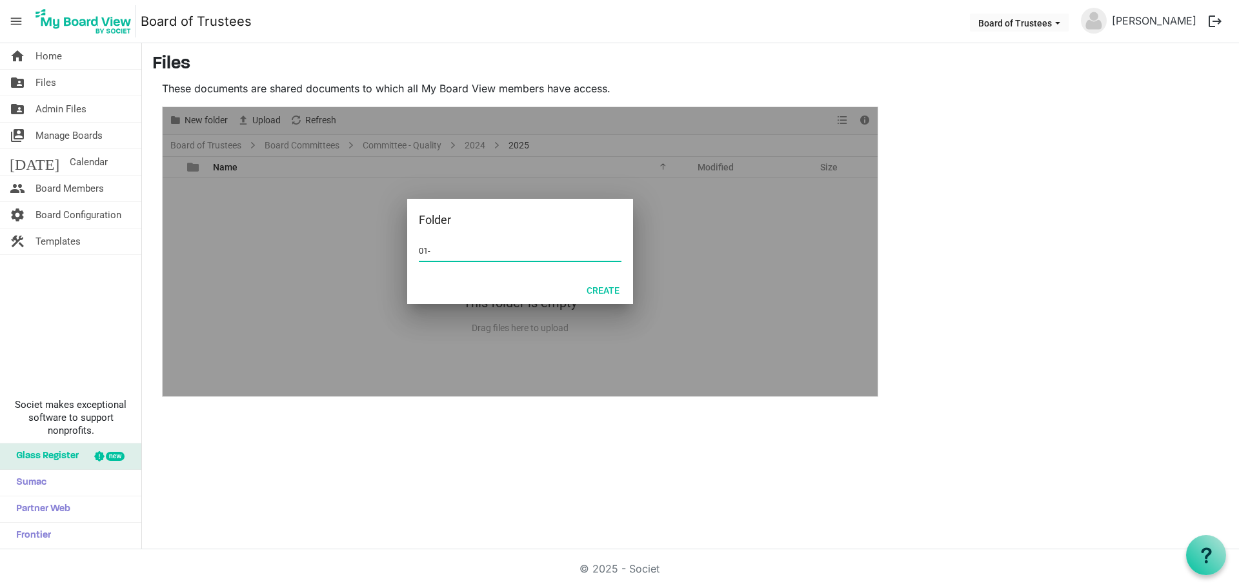
type input "01-JANUARY 2025"
click at [601, 290] on button "Create" at bounding box center [603, 290] width 50 height 18
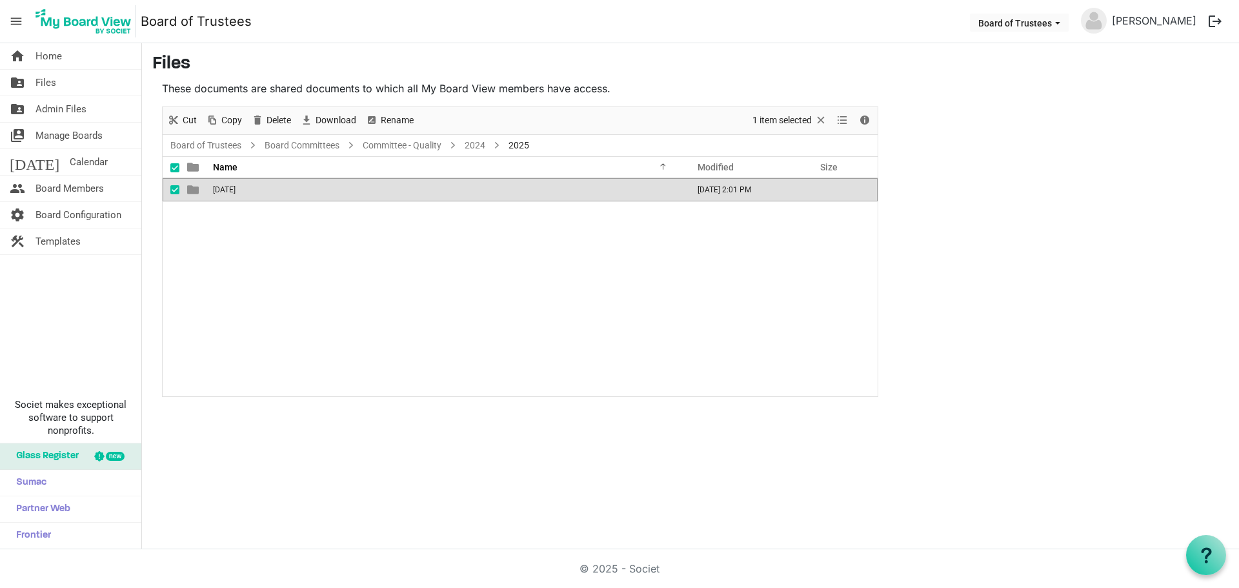
drag, startPoint x: 228, startPoint y: 239, endPoint x: 215, endPoint y: 207, distance: 34.4
click at [228, 238] on div "01-JANUARY 2025 September 26, 2025 2:01 PM" at bounding box center [520, 287] width 715 height 218
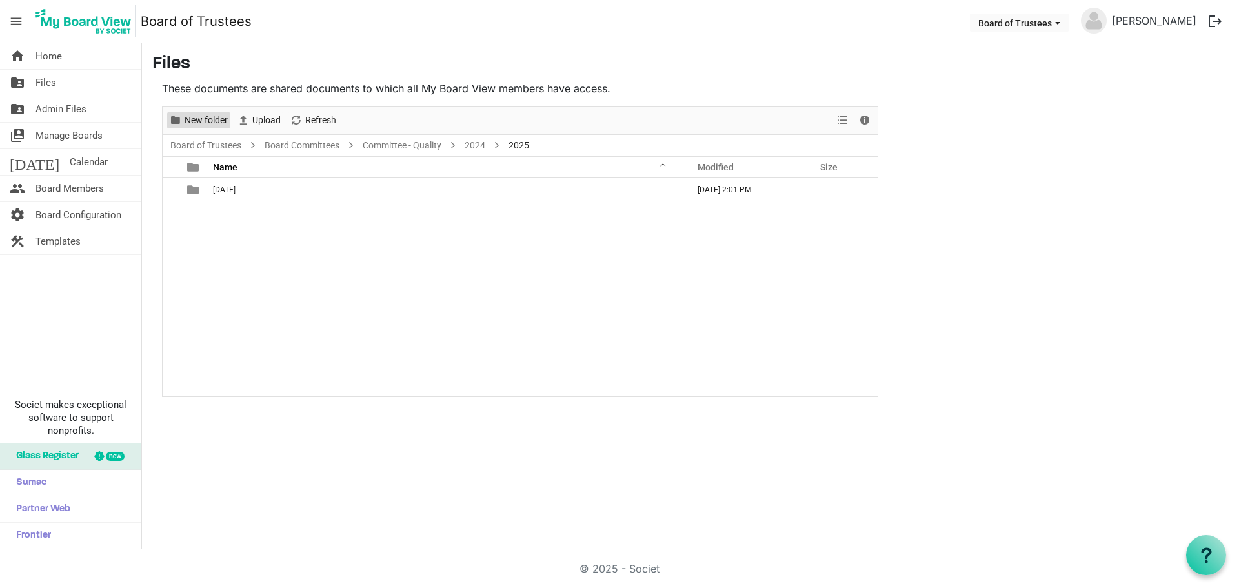
click at [202, 123] on span "New folder" at bounding box center [206, 120] width 46 height 16
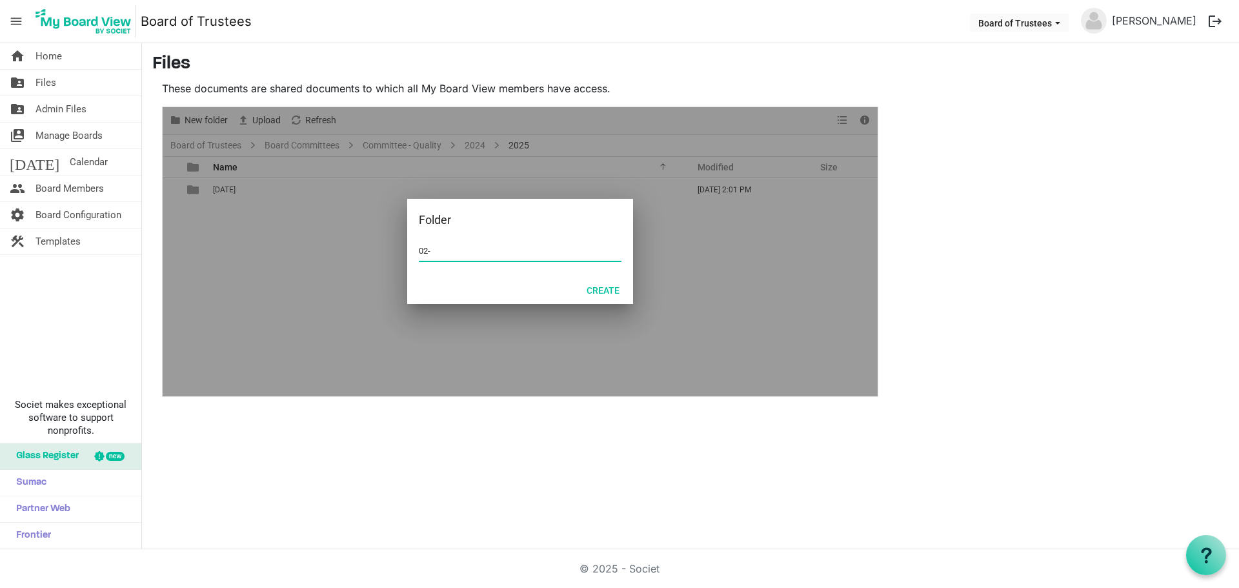
type input "02-FEBRUARY 2025"
click at [612, 292] on button "Create" at bounding box center [603, 290] width 50 height 18
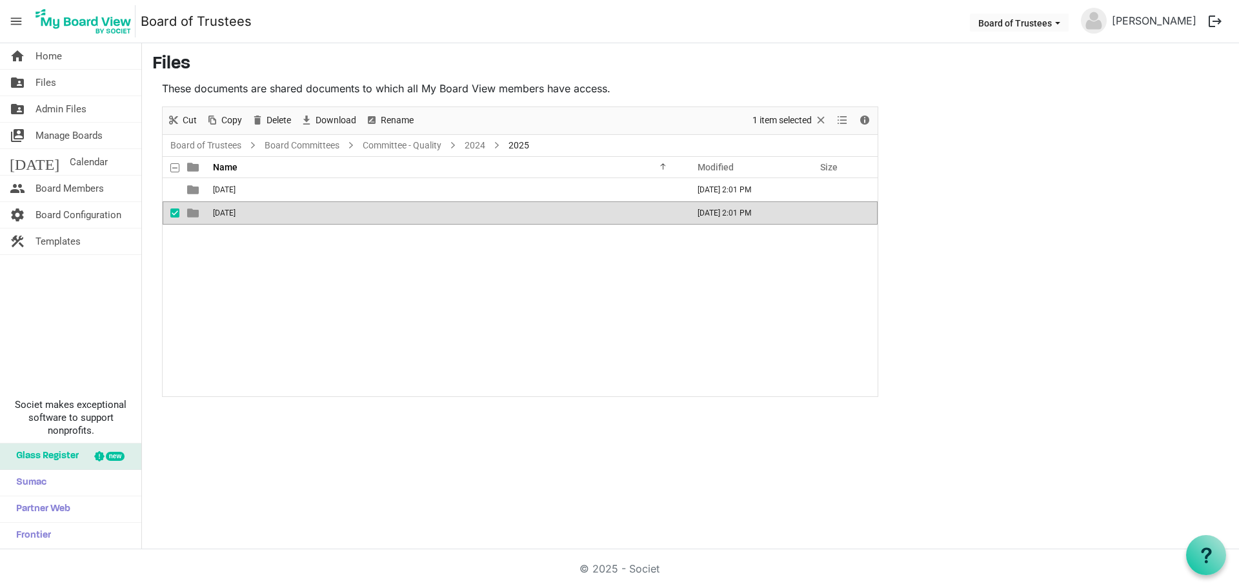
click at [227, 272] on div "01-JANUARY 2025 September 26, 2025 2:01 PM 02-FEBRUARY 2025 September 26, 2025 …" at bounding box center [520, 287] width 715 height 218
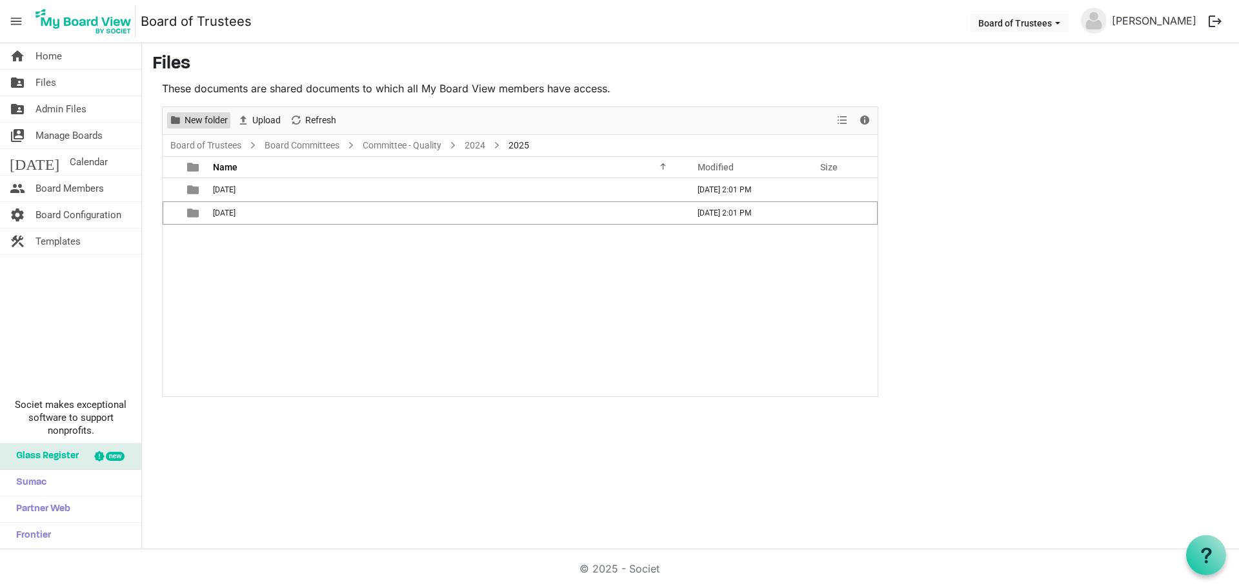
click at [212, 120] on span "New folder" at bounding box center [206, 120] width 46 height 16
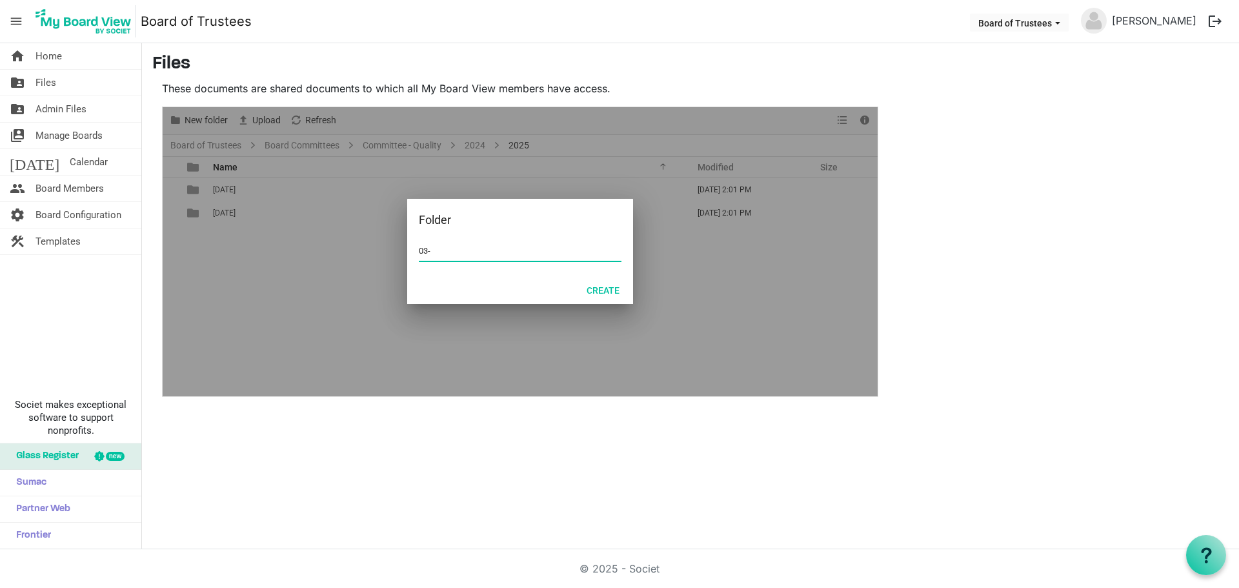
type input "03-MARCH 2025"
click at [610, 290] on button "Create" at bounding box center [603, 290] width 50 height 18
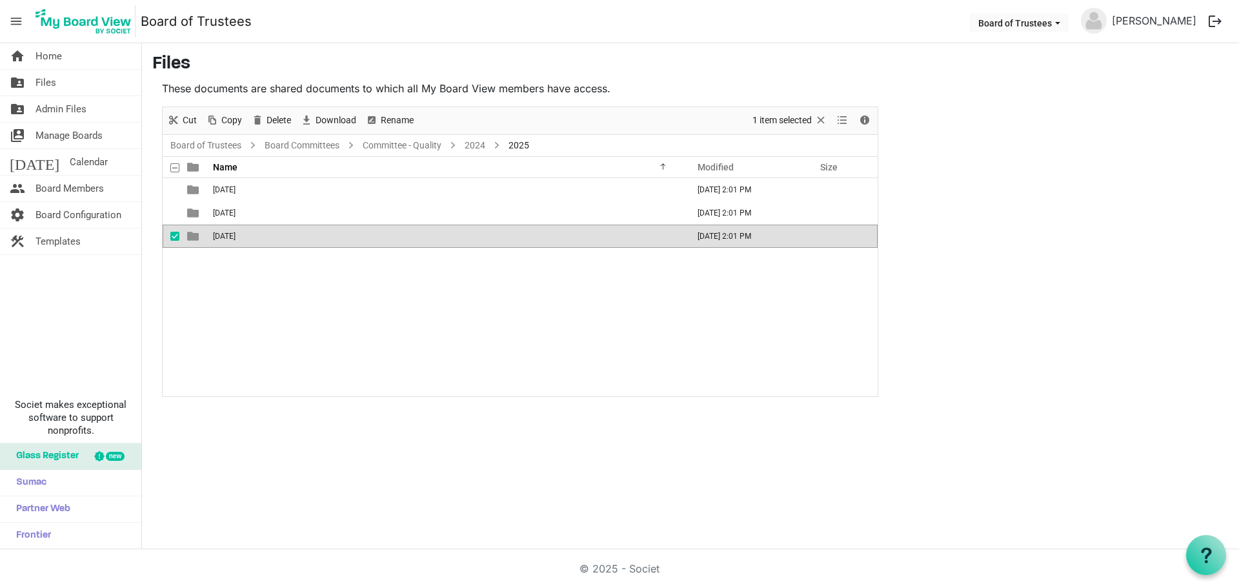
click at [230, 309] on div "01-JANUARY 2025 September 26, 2025 2:01 PM 02-FEBRUARY 2025 September 26, 2025 …" at bounding box center [520, 287] width 715 height 218
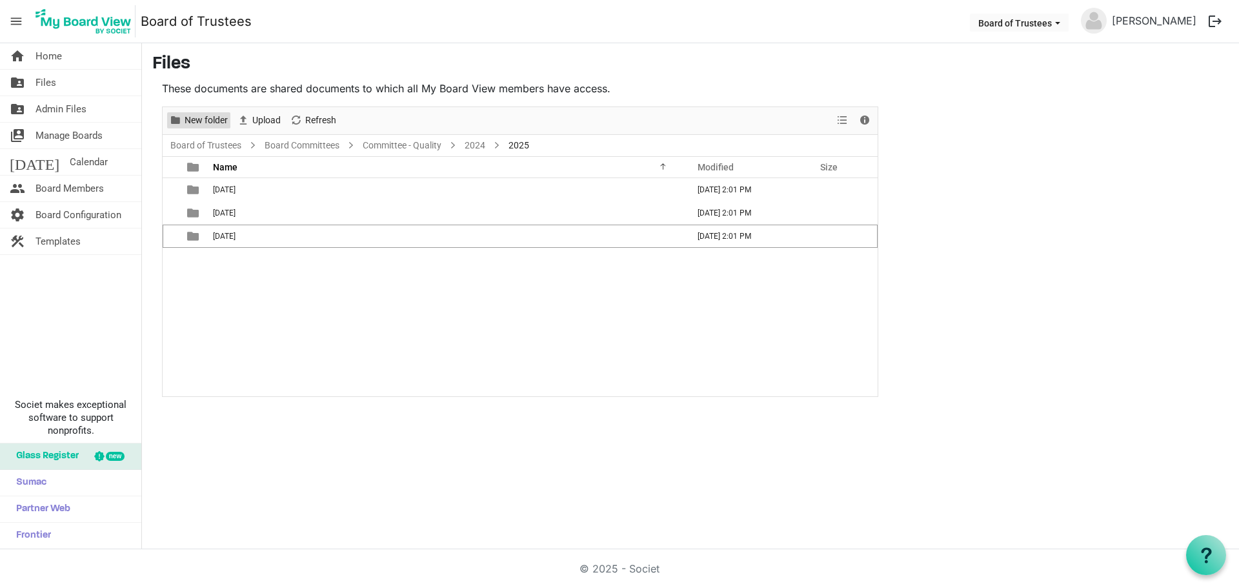
click at [192, 121] on span "New folder" at bounding box center [206, 120] width 46 height 16
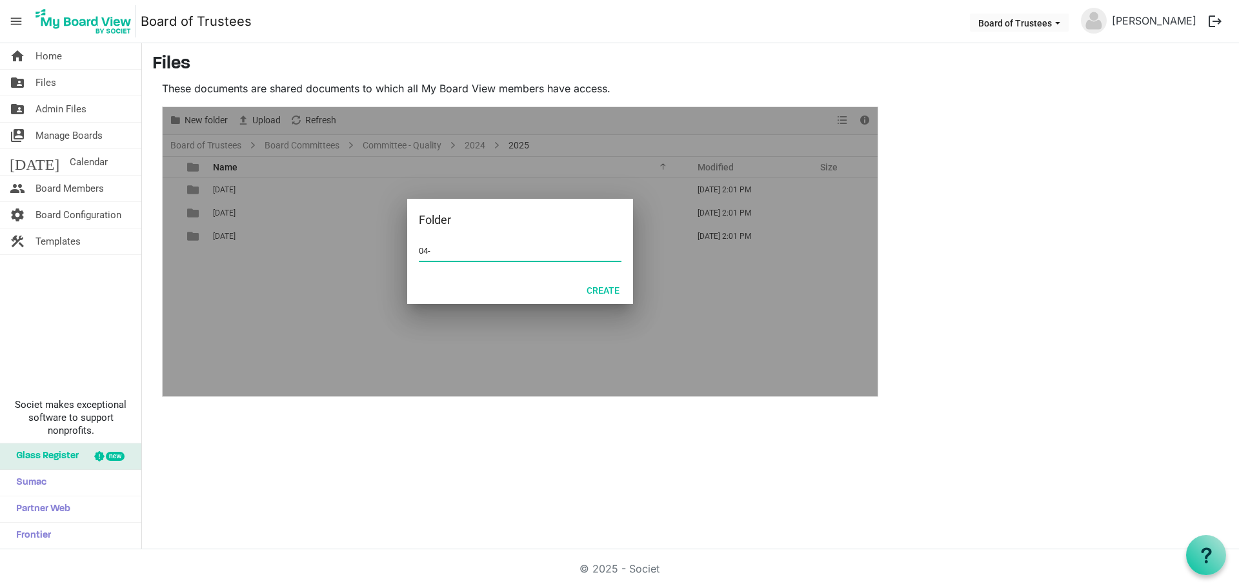
type input "04-APRIL 2025"
click at [599, 287] on button "Create" at bounding box center [603, 290] width 50 height 18
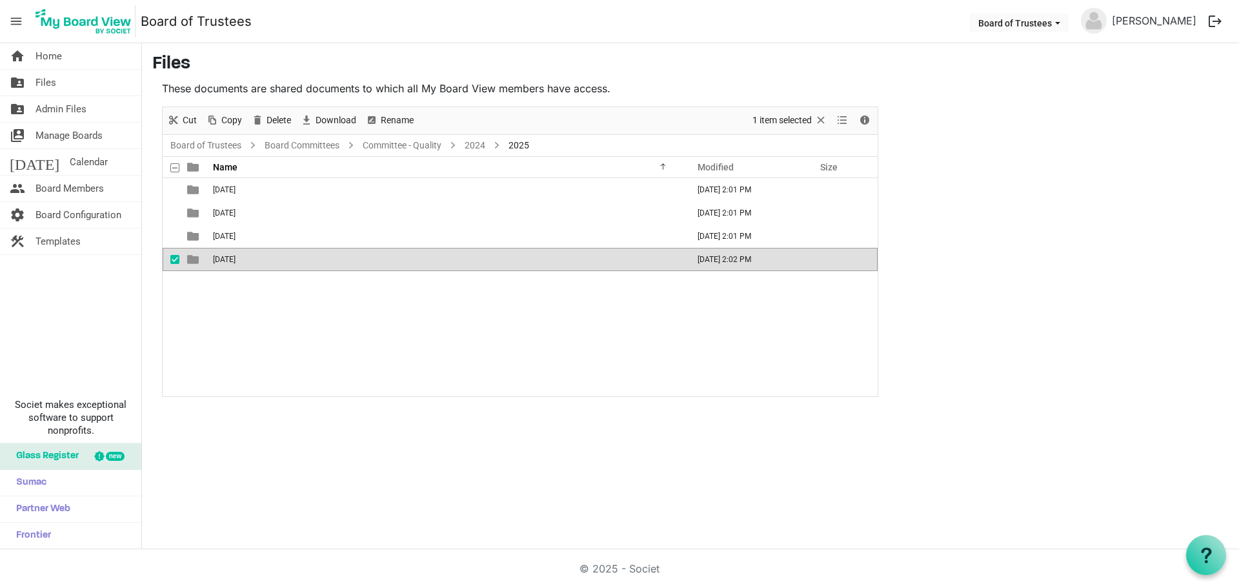
click at [315, 328] on div "01-JANUARY 2025 September 26, 2025 2:01 PM 02-FEBRUARY 2025 September 26, 2025 …" at bounding box center [520, 287] width 715 height 218
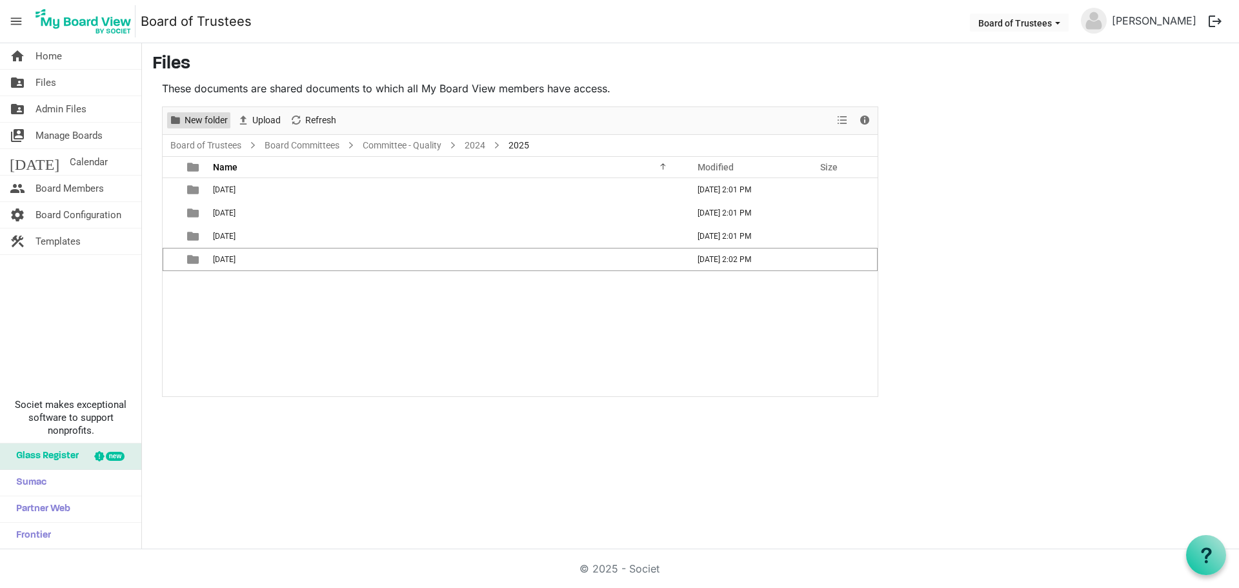
click at [215, 123] on span "New folder" at bounding box center [206, 120] width 46 height 16
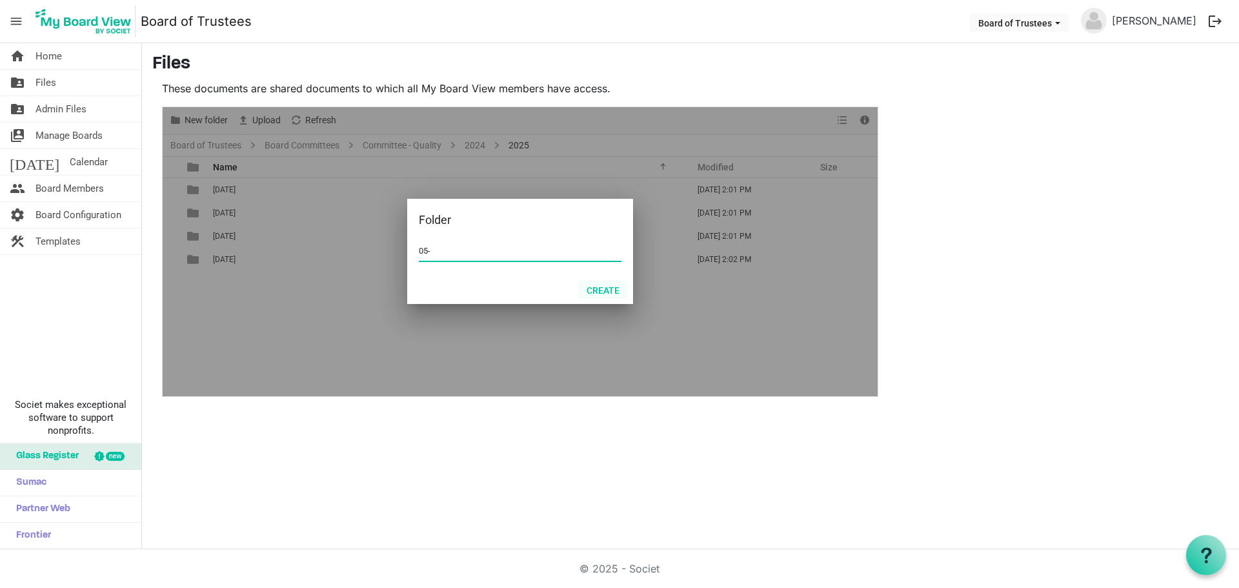
type input "05-"
click at [604, 288] on button "Create" at bounding box center [603, 290] width 50 height 18
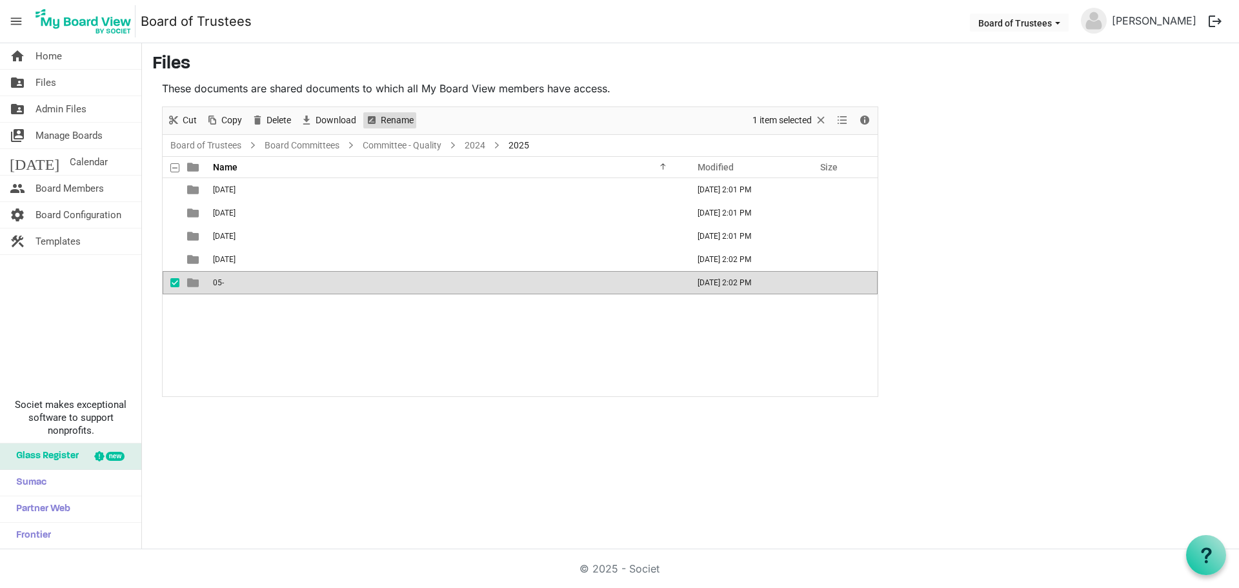
click at [400, 116] on span "Rename" at bounding box center [396, 120] width 35 height 16
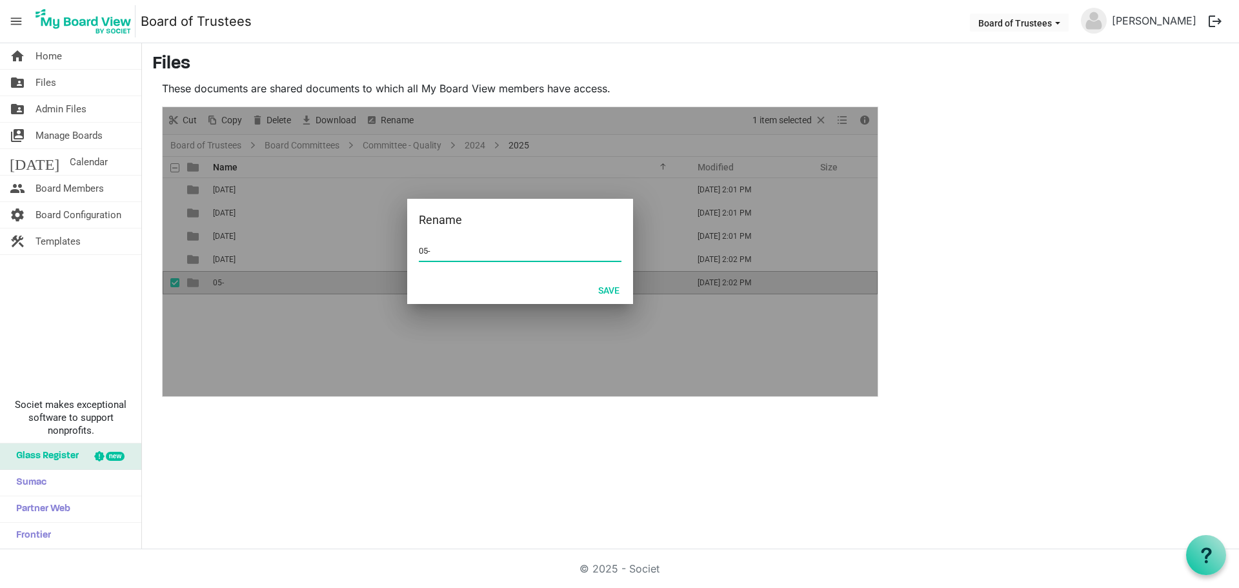
click at [431, 246] on input "05-" at bounding box center [520, 250] width 203 height 19
click at [434, 247] on input "05-" at bounding box center [520, 250] width 203 height 19
type input "0"
type input "05-MAY 2025"
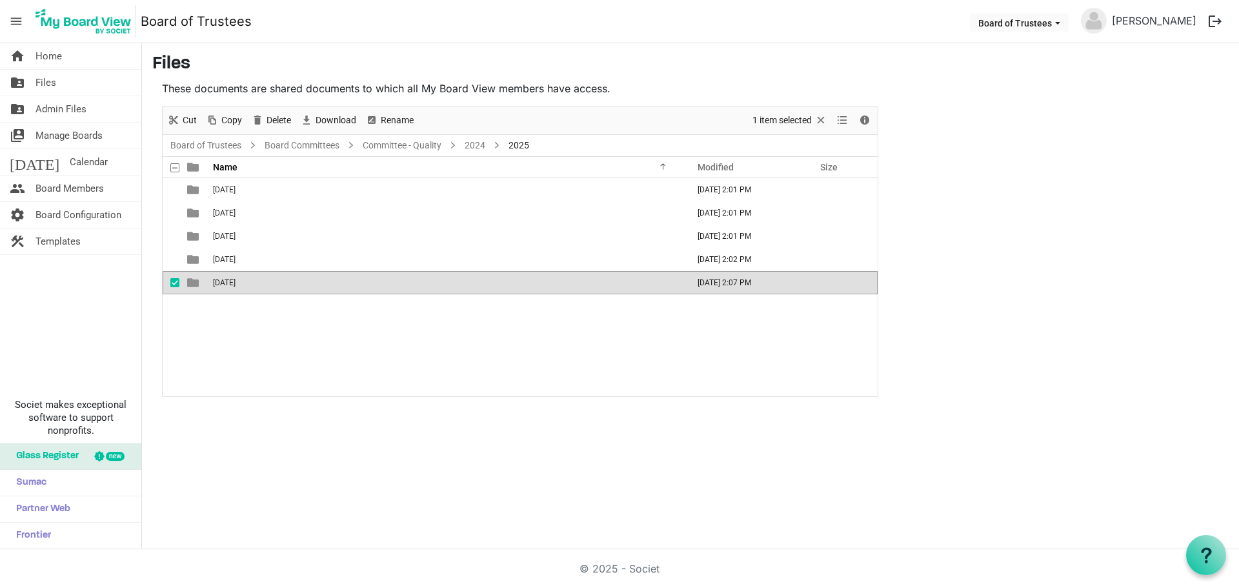
click at [377, 347] on div "01-JANUARY 2025 September 26, 2025 2:01 PM 02-FEBRUARY 2025 September 26, 2025 …" at bounding box center [520, 287] width 715 height 218
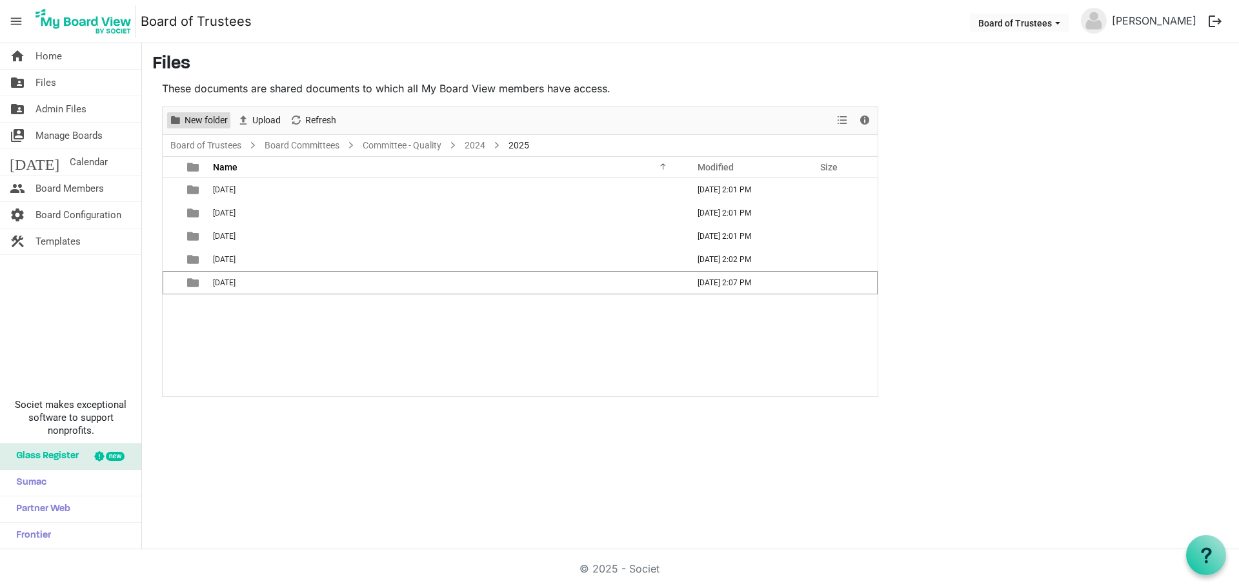
drag, startPoint x: 205, startPoint y: 119, endPoint x: 338, endPoint y: 119, distance: 133.5
click at [206, 120] on span "New folder" at bounding box center [206, 120] width 46 height 16
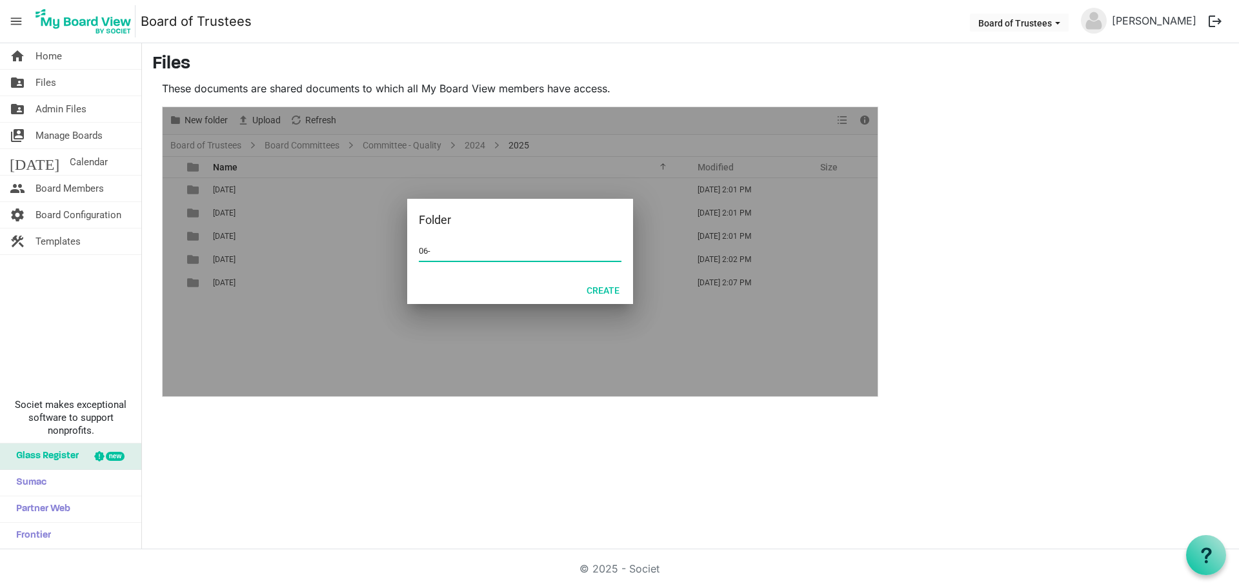
type input "06-JUNE 2025"
click at [605, 290] on button "Create" at bounding box center [603, 290] width 50 height 18
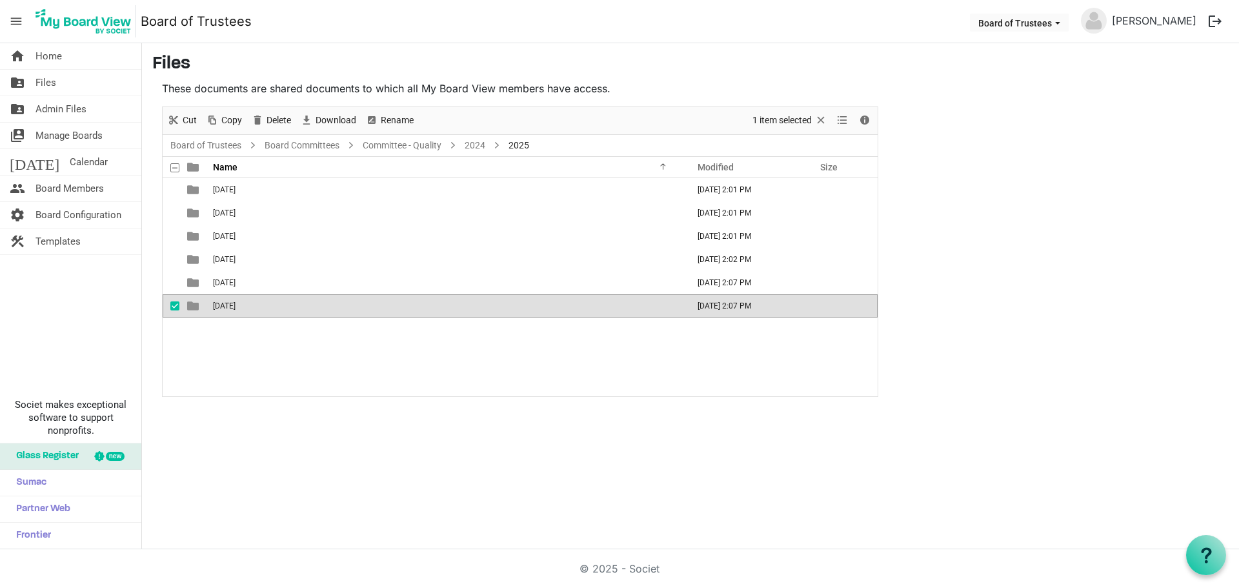
click at [245, 352] on div "01-JANUARY 2025 September 26, 2025 2:01 PM 02-FEBRUARY 2025 September 26, 2025 …" at bounding box center [520, 287] width 715 height 218
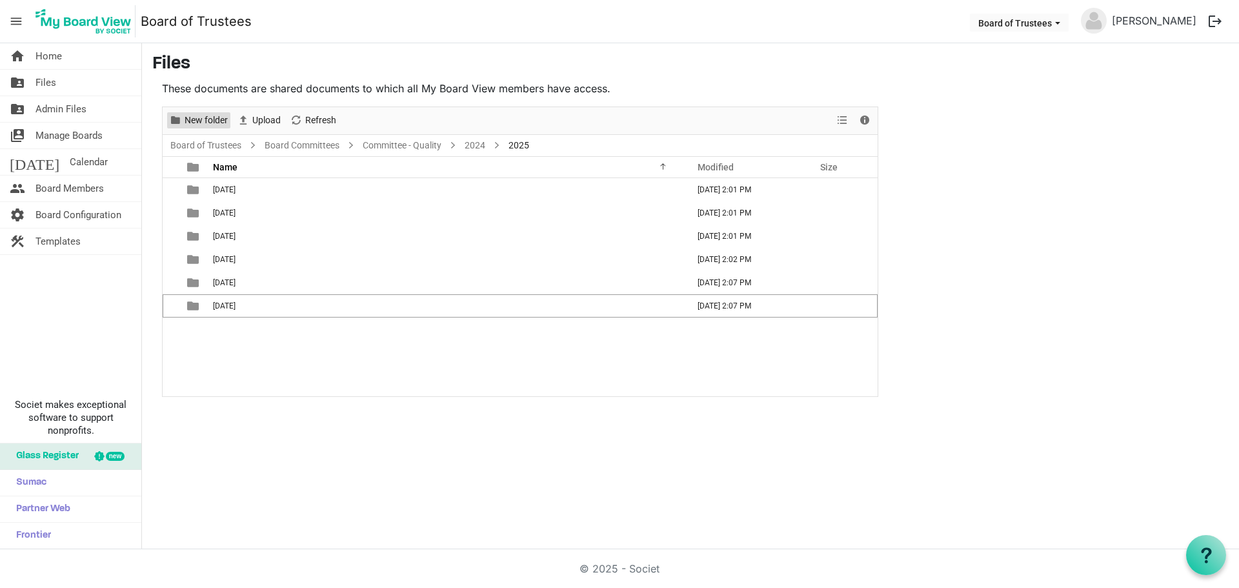
click at [195, 119] on span "New folder" at bounding box center [206, 120] width 46 height 16
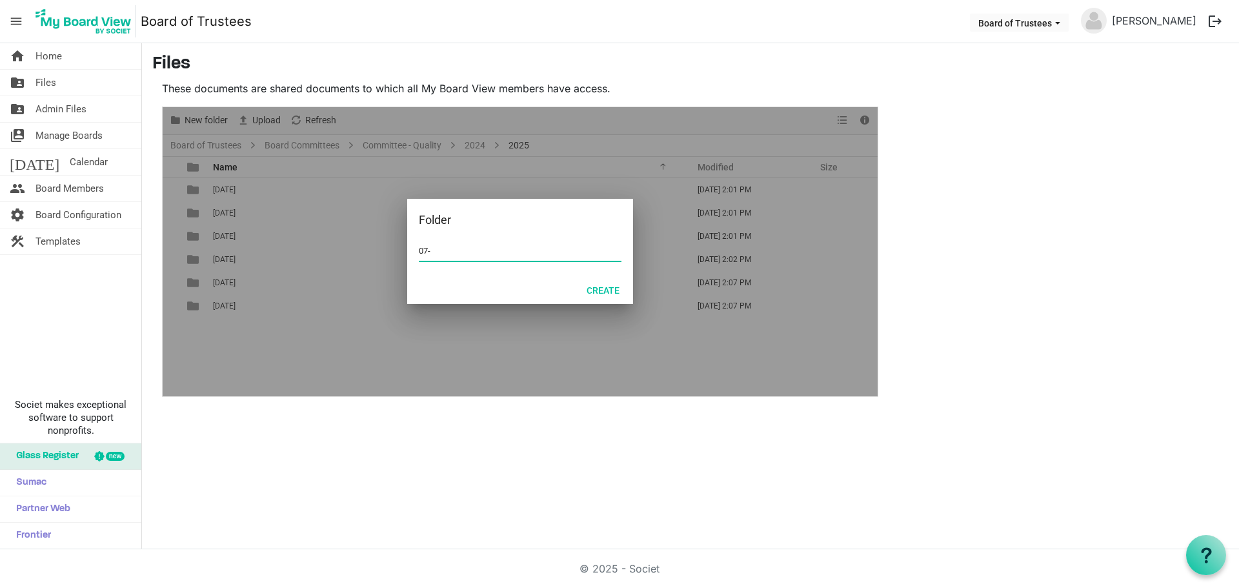
type input "07-JULY 2025"
click at [607, 292] on button "Create" at bounding box center [603, 290] width 50 height 18
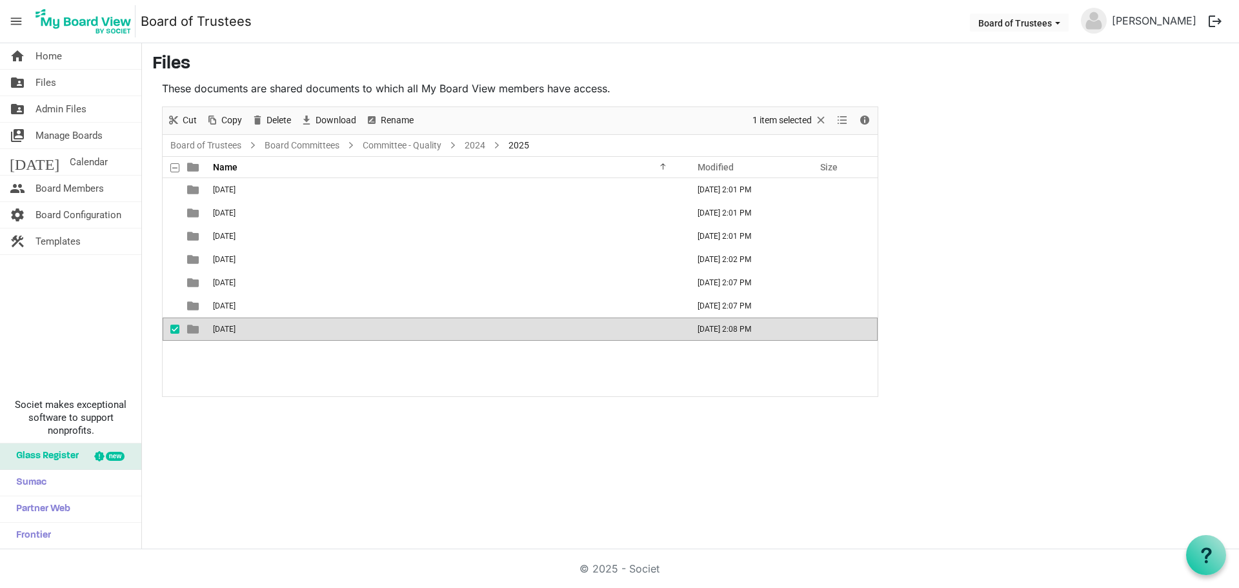
click at [217, 373] on div "01-JANUARY 2025 September 26, 2025 2:01 PM 02-FEBRUARY 2025 September 26, 2025 …" at bounding box center [520, 287] width 715 height 218
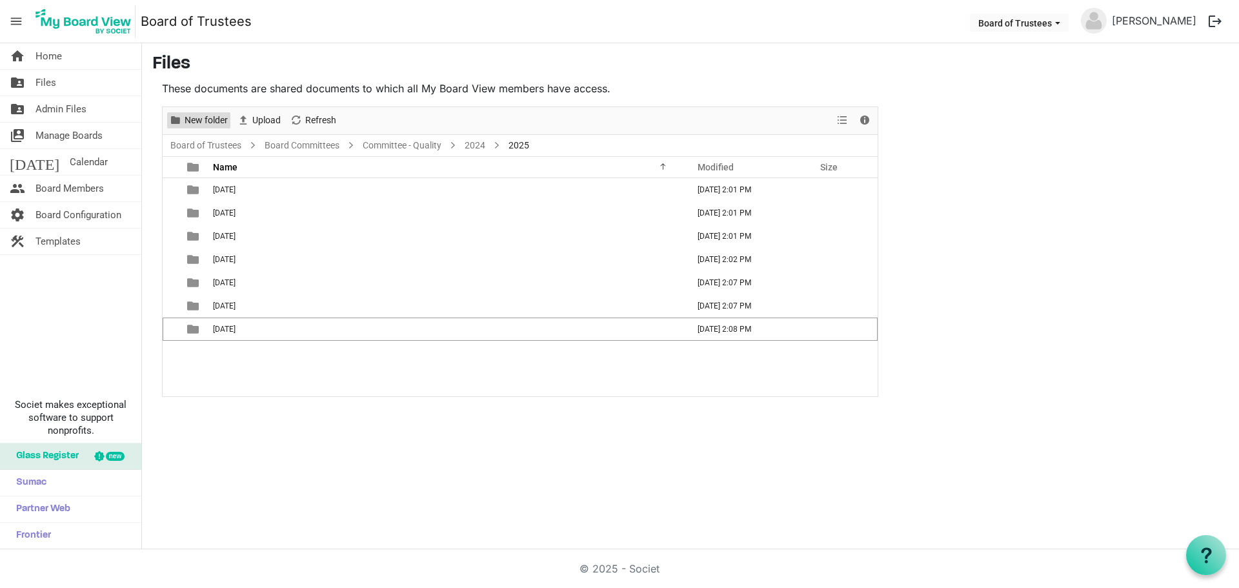
click at [201, 118] on span "New folder" at bounding box center [206, 120] width 46 height 16
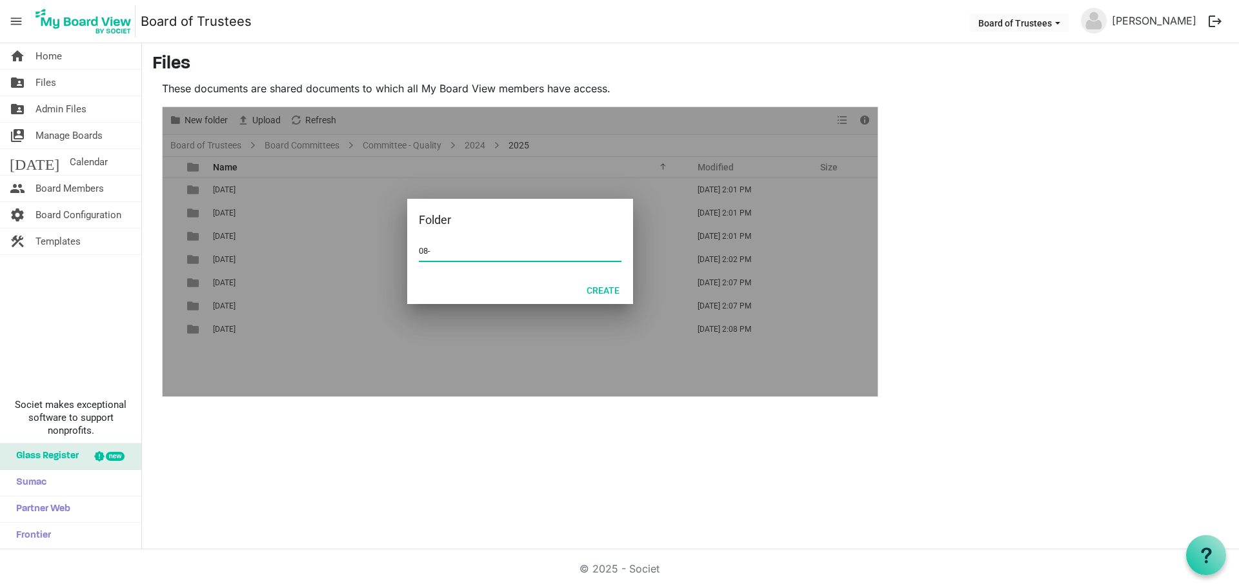
type input "08-AUGUST 2025"
click at [600, 291] on button "Create" at bounding box center [603, 290] width 50 height 18
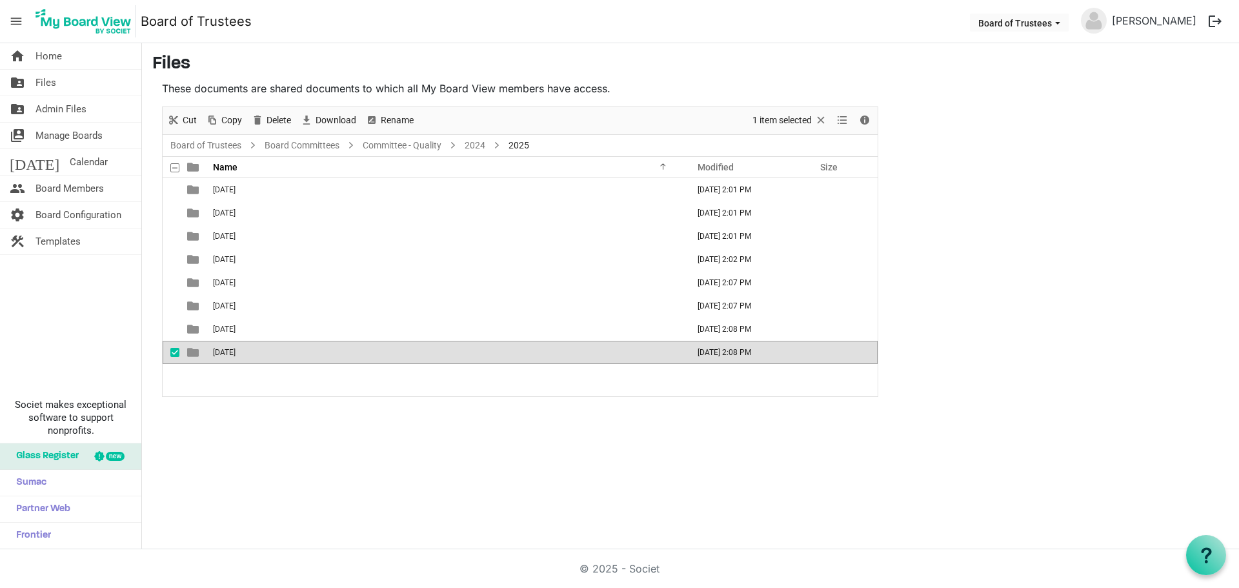
click at [258, 382] on div "01-JANUARY 2025 September 26, 2025 2:01 PM 02-FEBRUARY 2025 September 26, 2025 …" at bounding box center [520, 287] width 715 height 218
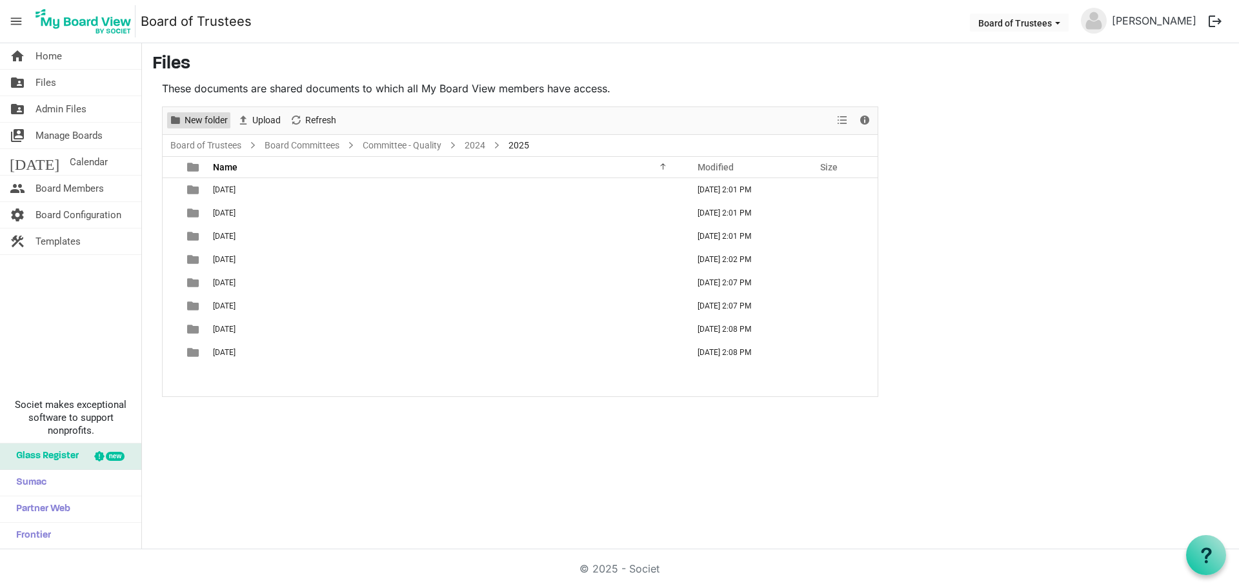
click at [201, 119] on span "New folder" at bounding box center [206, 120] width 46 height 16
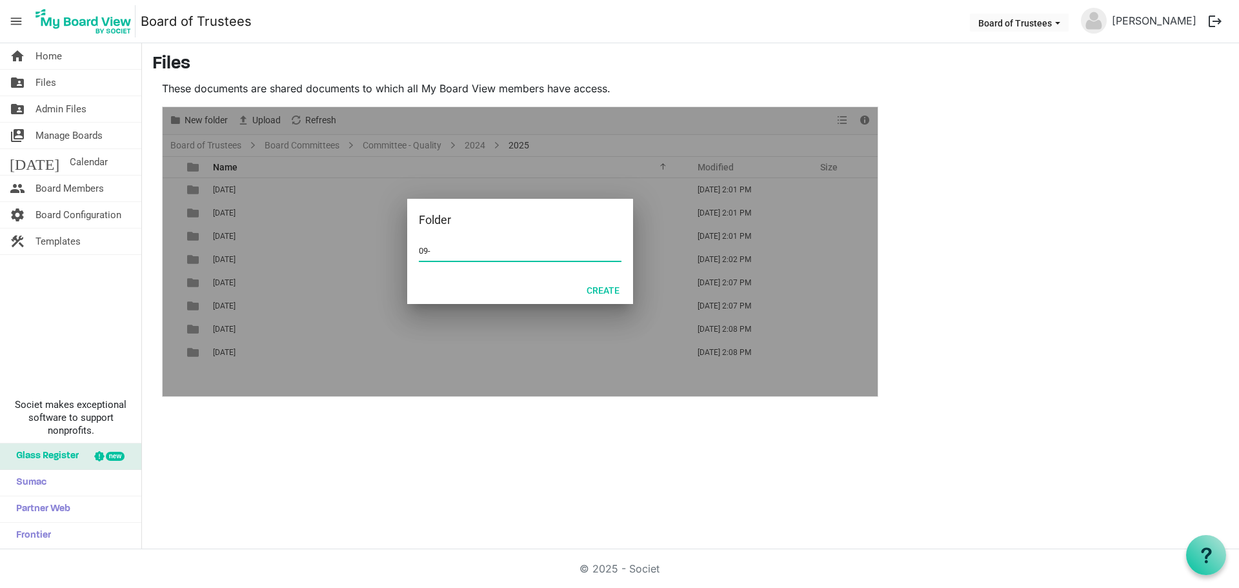
type input "09-SEPTEMBER 2025"
click at [608, 290] on button "Create" at bounding box center [603, 290] width 50 height 18
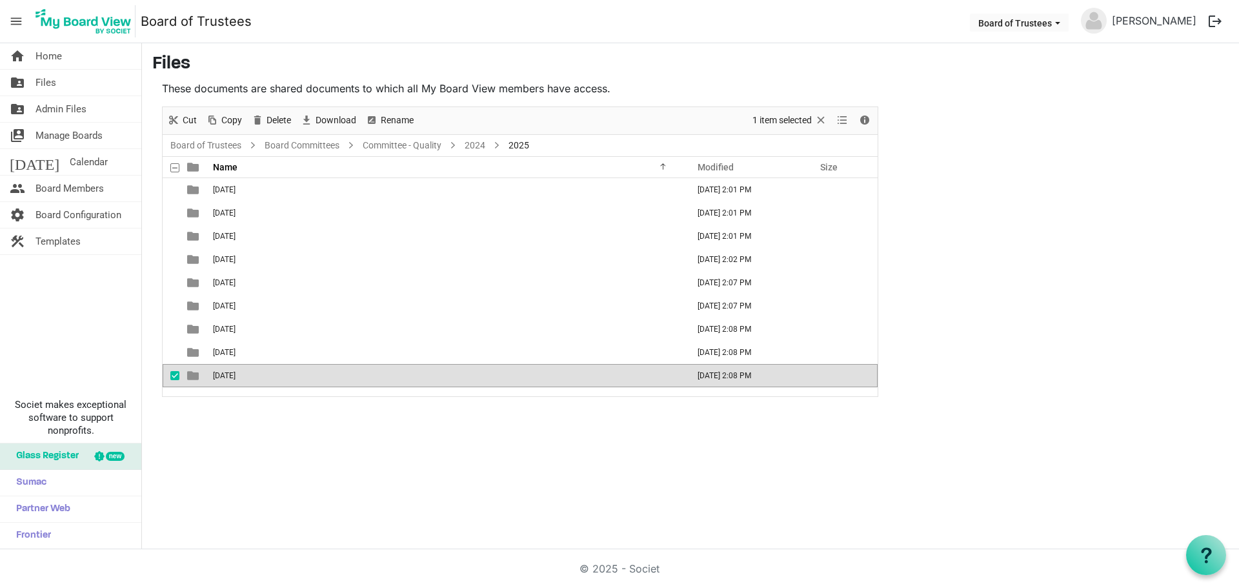
click at [307, 408] on div "home Home folder_shared Files folder_shared Admin Files switch_account Manage B…" at bounding box center [619, 296] width 1239 height 506
click at [309, 388] on div "01-JANUARY 2025 September 26, 2025 2:01 PM 02-FEBRUARY 2025 September 26, 2025 …" at bounding box center [520, 287] width 715 height 218
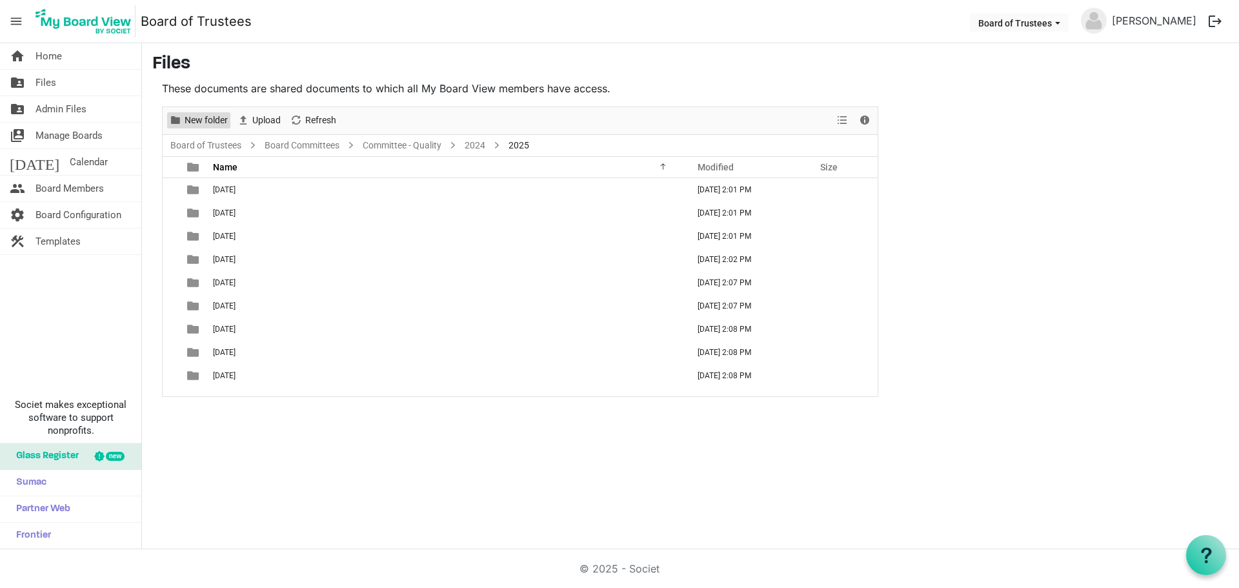
click at [211, 121] on span "New folder" at bounding box center [206, 120] width 46 height 16
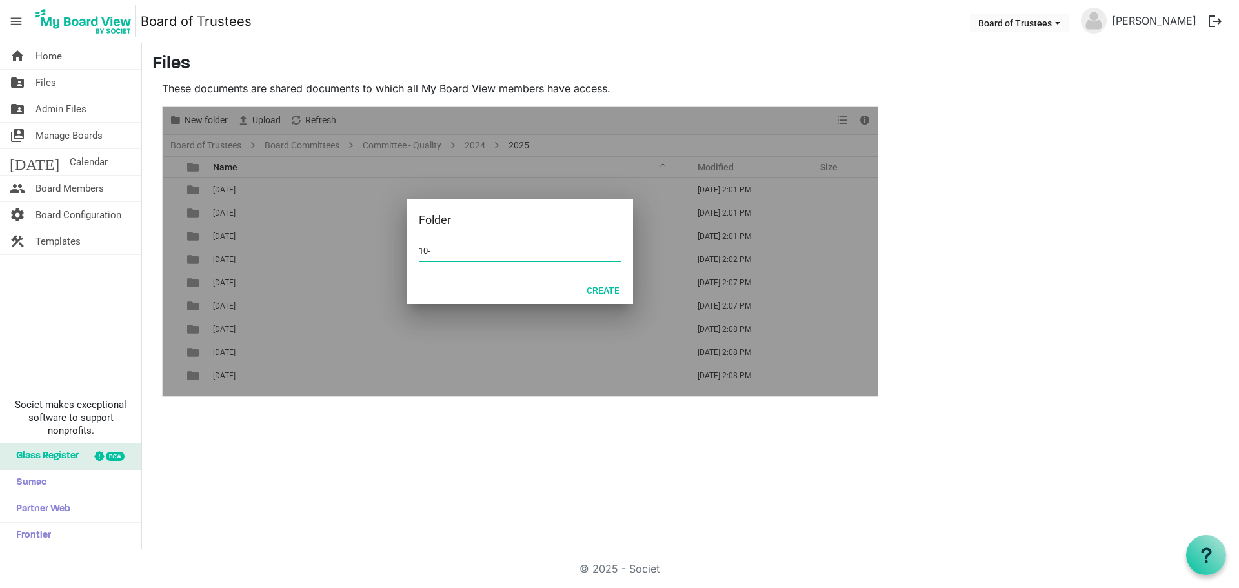
type input "10-OCTOBER 2025"
click at [609, 291] on button "Create" at bounding box center [603, 290] width 50 height 18
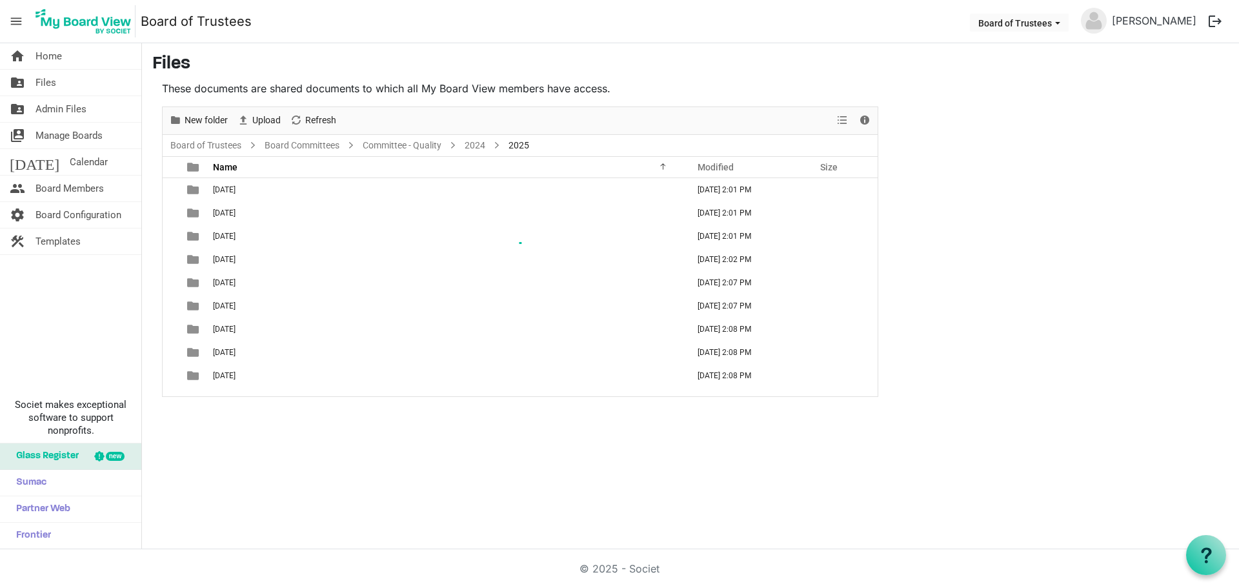
scroll to position [14, 0]
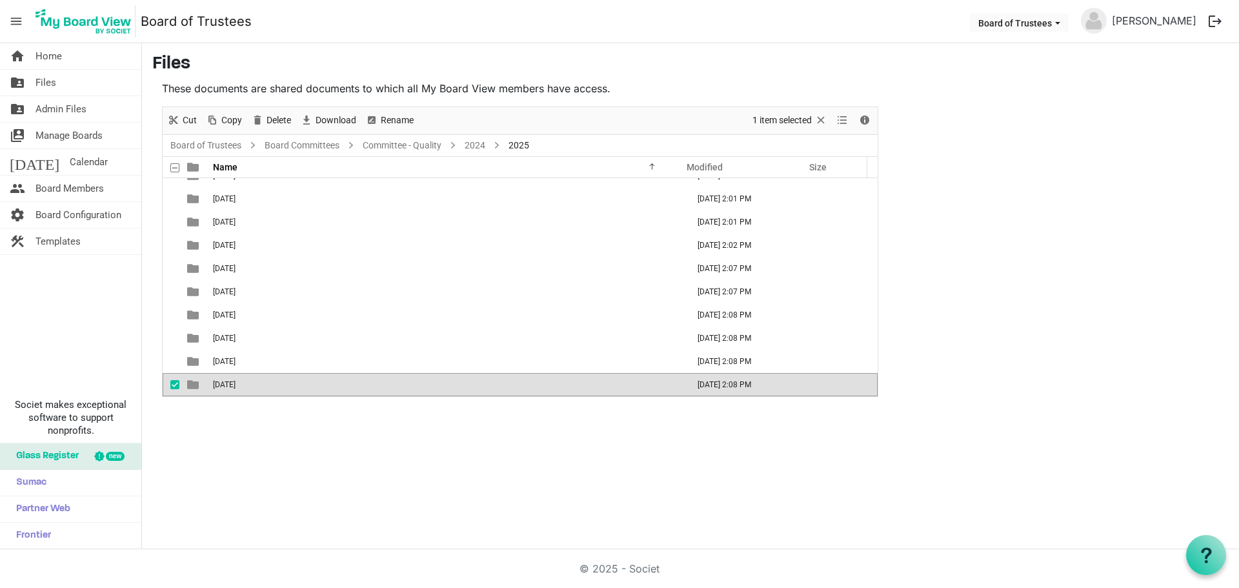
click at [174, 380] on span "checkbox" at bounding box center [174, 384] width 9 height 9
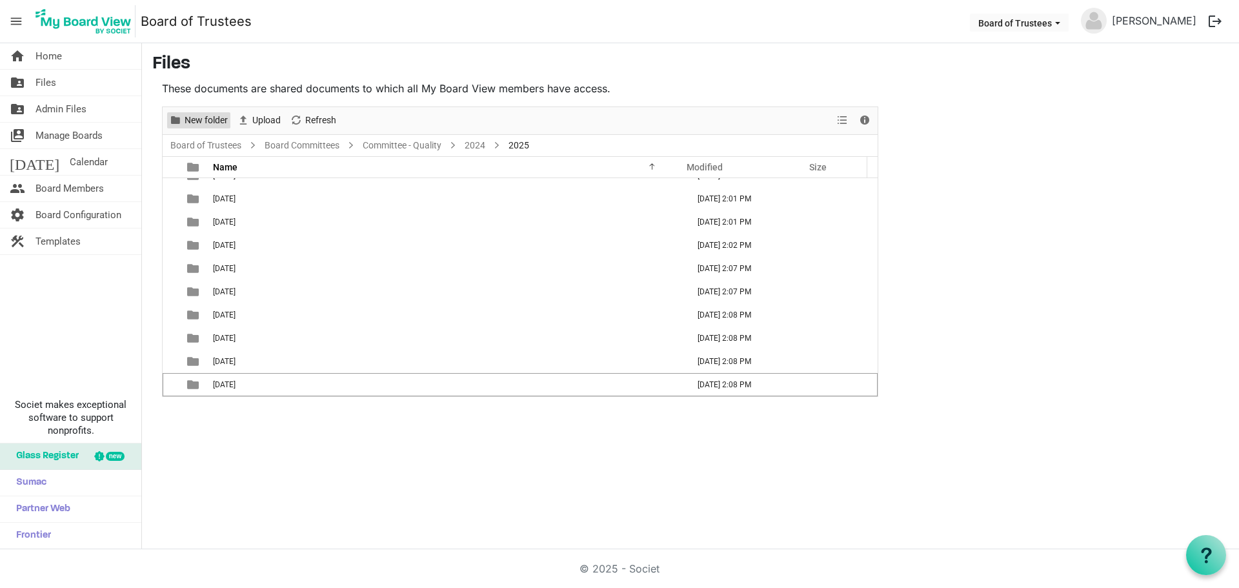
click at [204, 121] on span "New folder" at bounding box center [206, 120] width 46 height 16
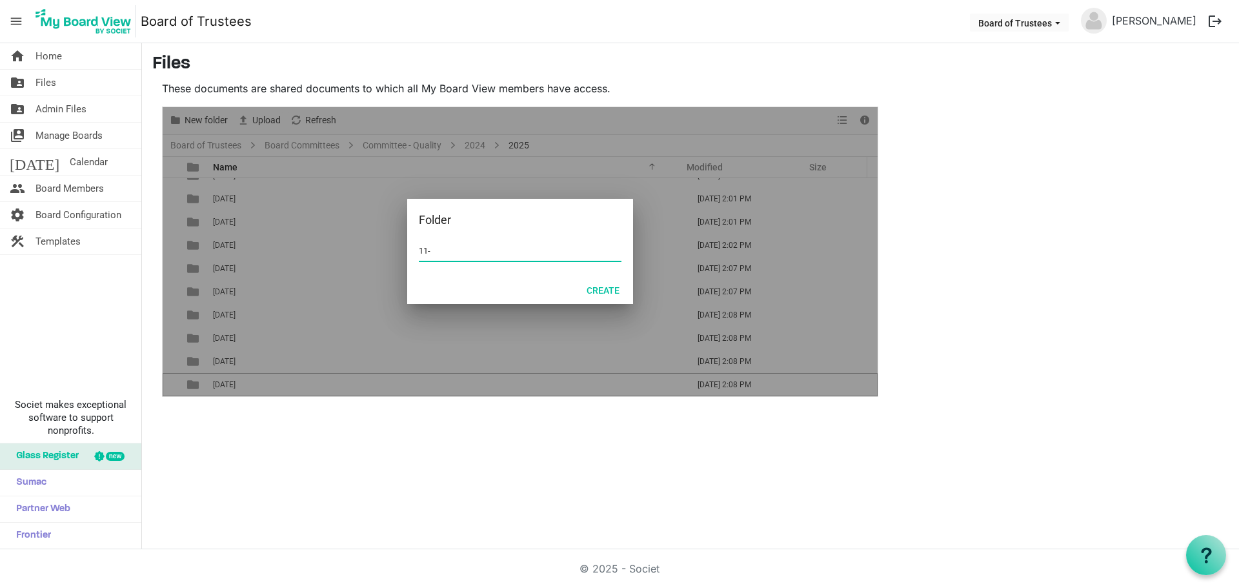
type input "11-NOVEMBER 2025"
click at [604, 292] on button "Create" at bounding box center [603, 290] width 50 height 18
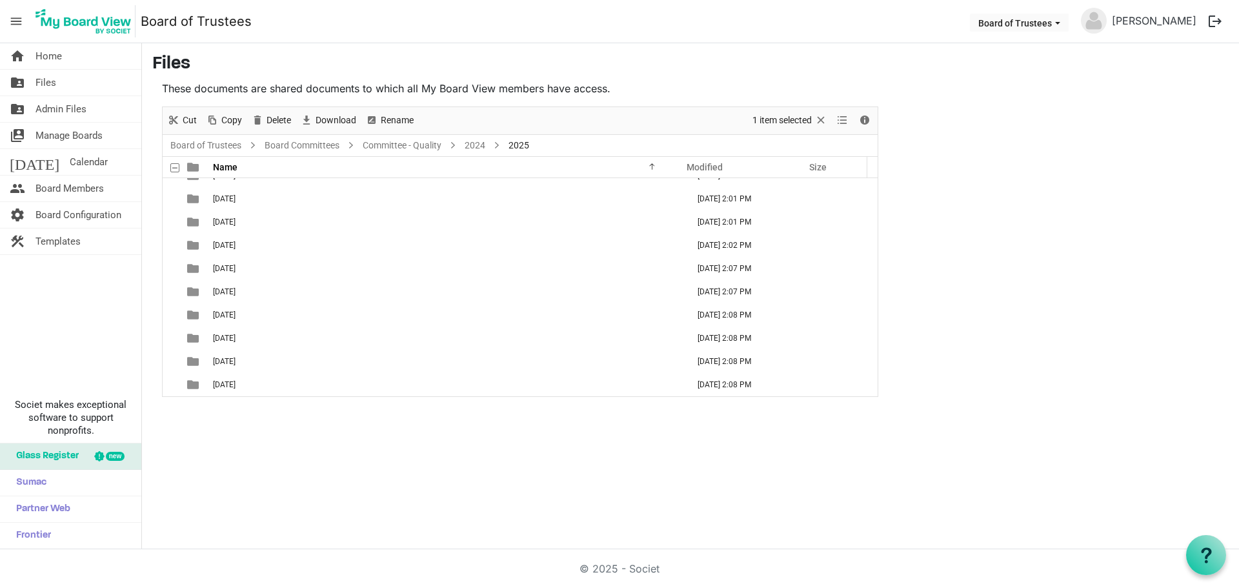
scroll to position [37, 0]
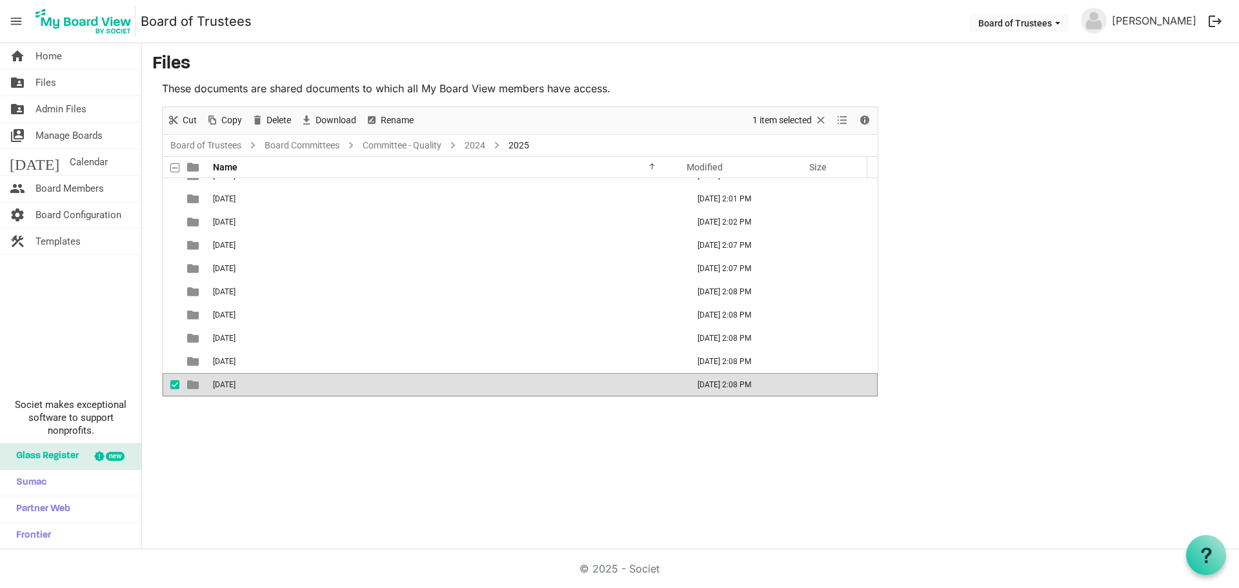
click at [174, 384] on span "checkbox" at bounding box center [174, 384] width 9 height 9
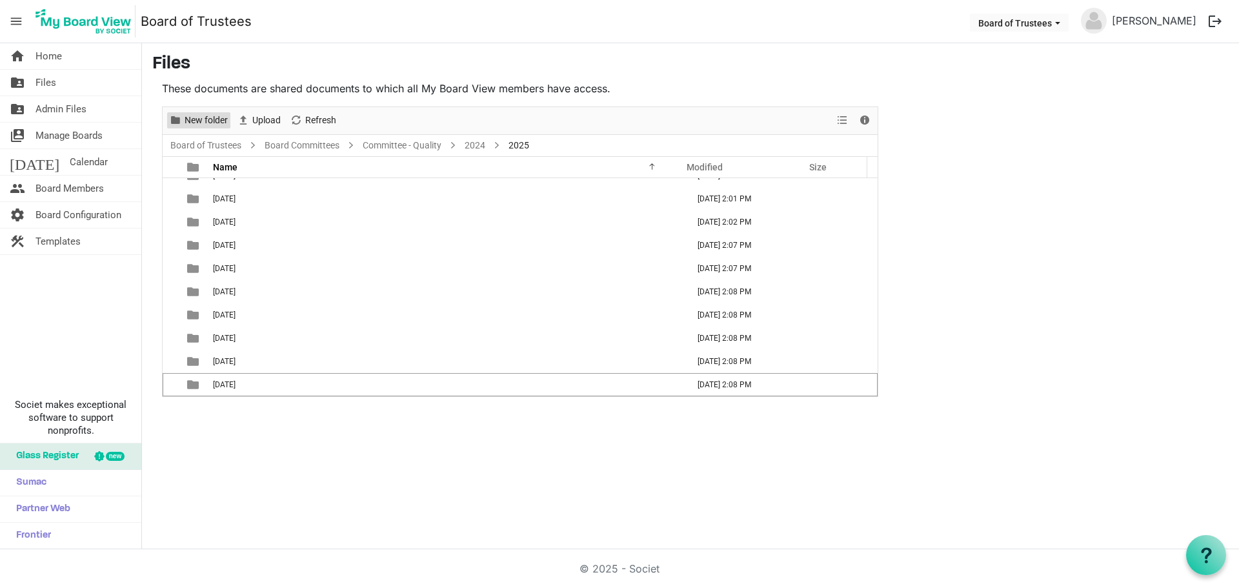
click at [208, 112] on span "New folder" at bounding box center [206, 120] width 46 height 16
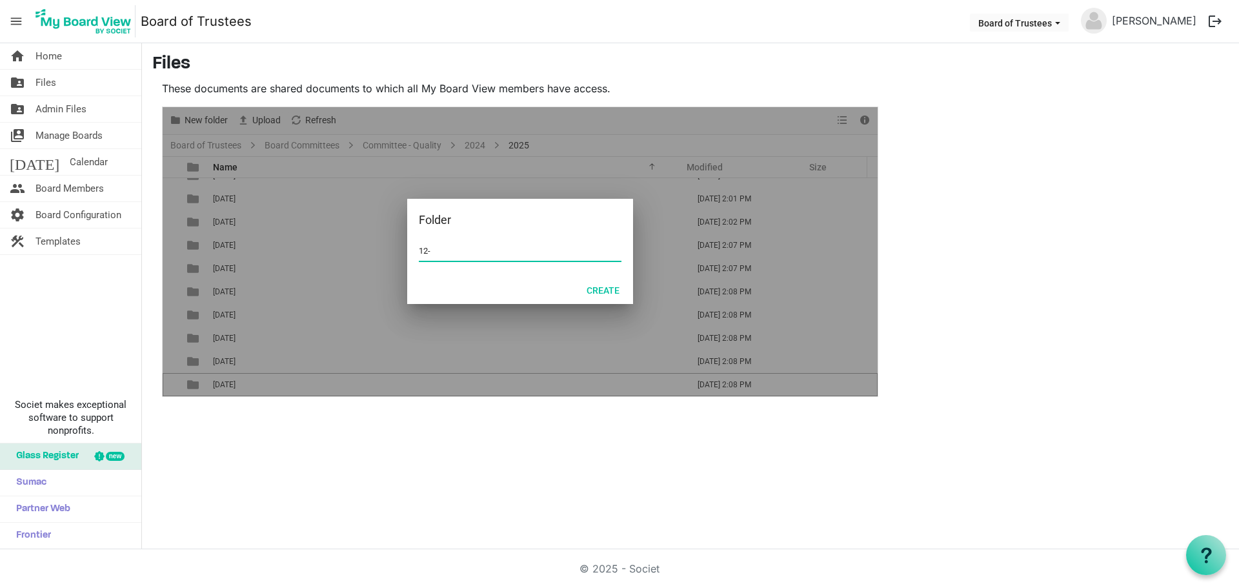
type input "12-DECEMBER 2025"
click at [612, 294] on button "Create" at bounding box center [603, 290] width 50 height 18
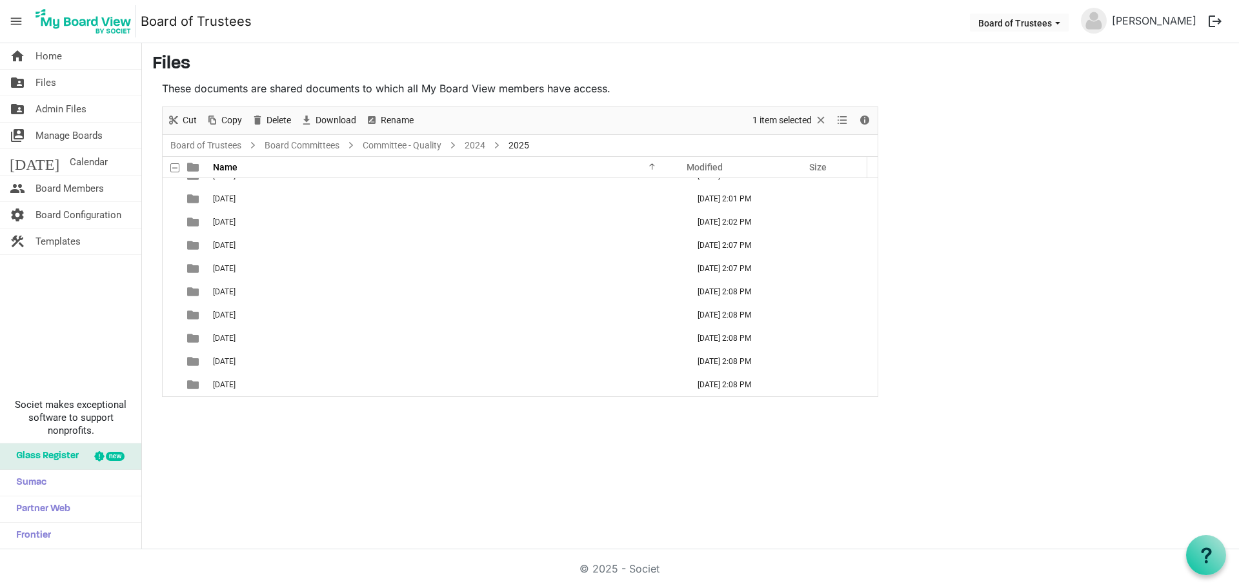
scroll to position [61, 0]
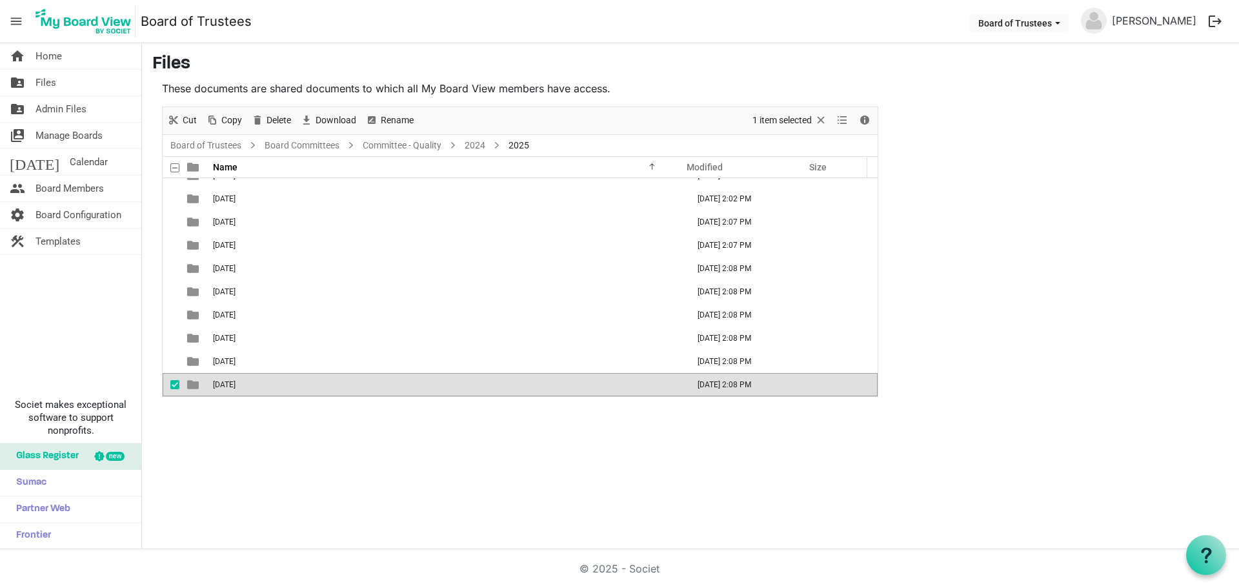
click at [497, 452] on div "home Home folder_shared Files folder_shared Admin Files switch_account Manage B…" at bounding box center [619, 296] width 1239 height 506
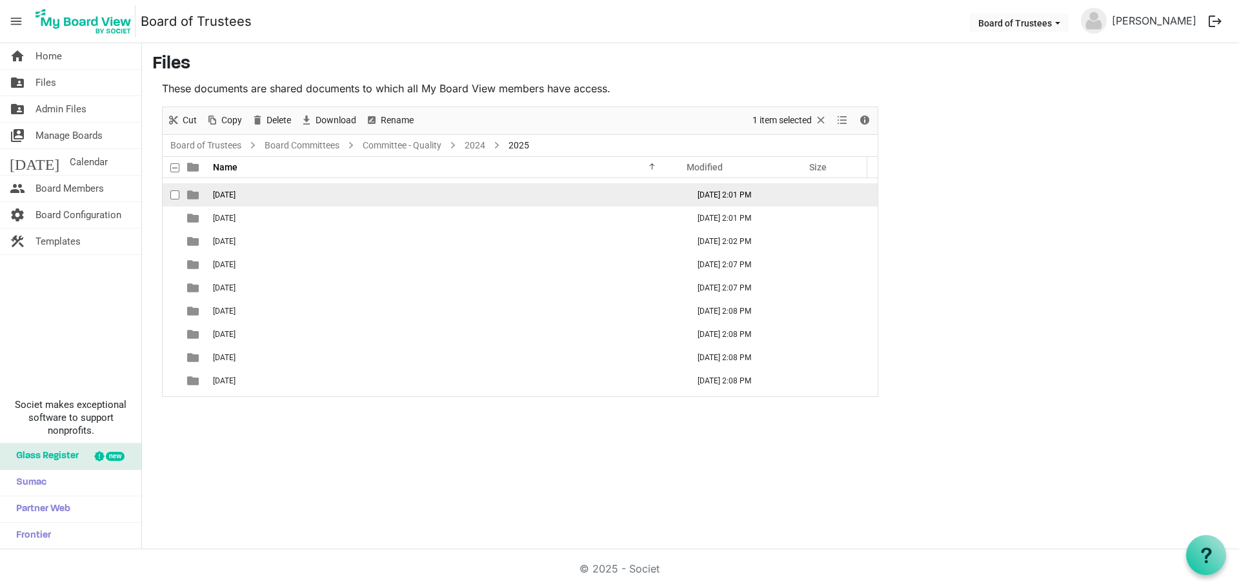
scroll to position [0, 0]
click at [274, 195] on td "01-JANUARY 2025" at bounding box center [446, 189] width 475 height 23
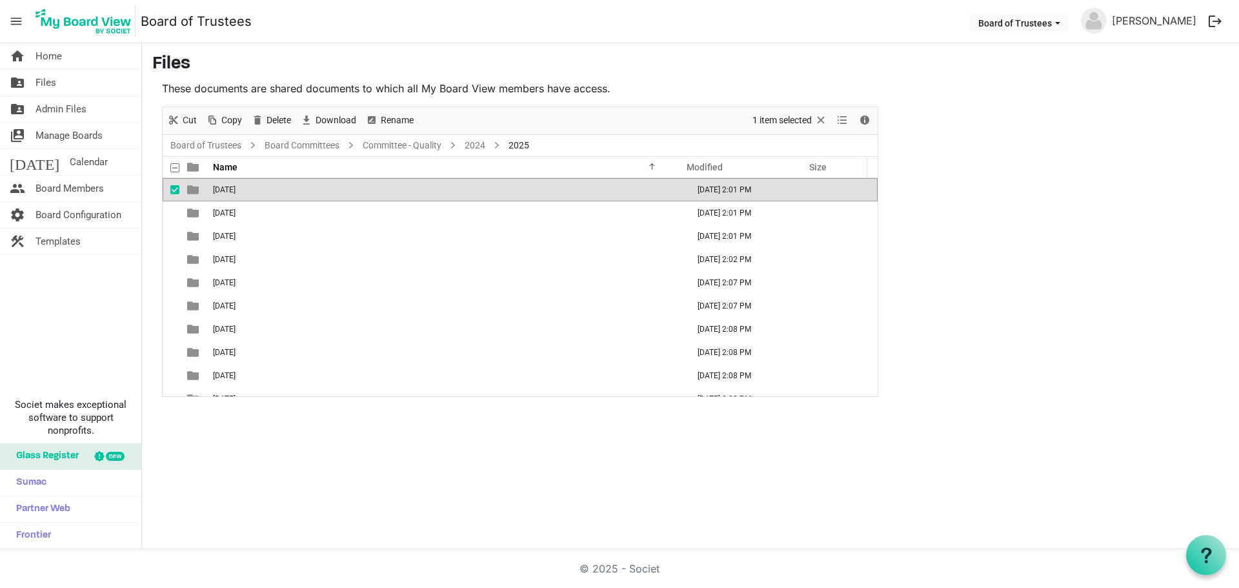
click at [274, 195] on td "01-JANUARY 2025" at bounding box center [446, 189] width 475 height 23
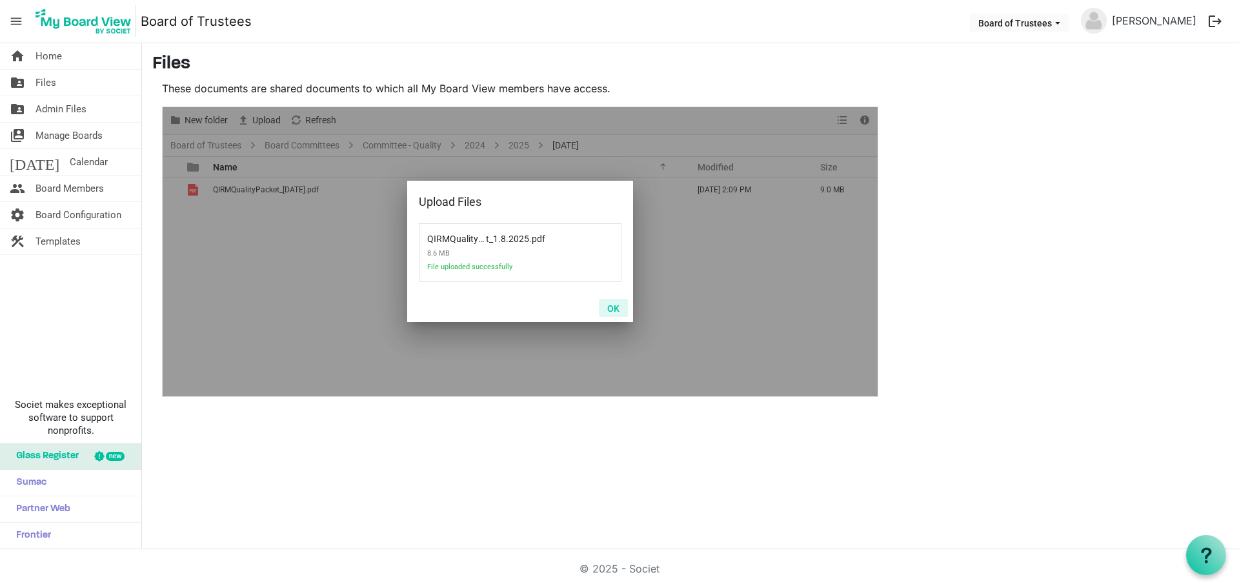
click at [614, 311] on button "OK" at bounding box center [613, 308] width 29 height 18
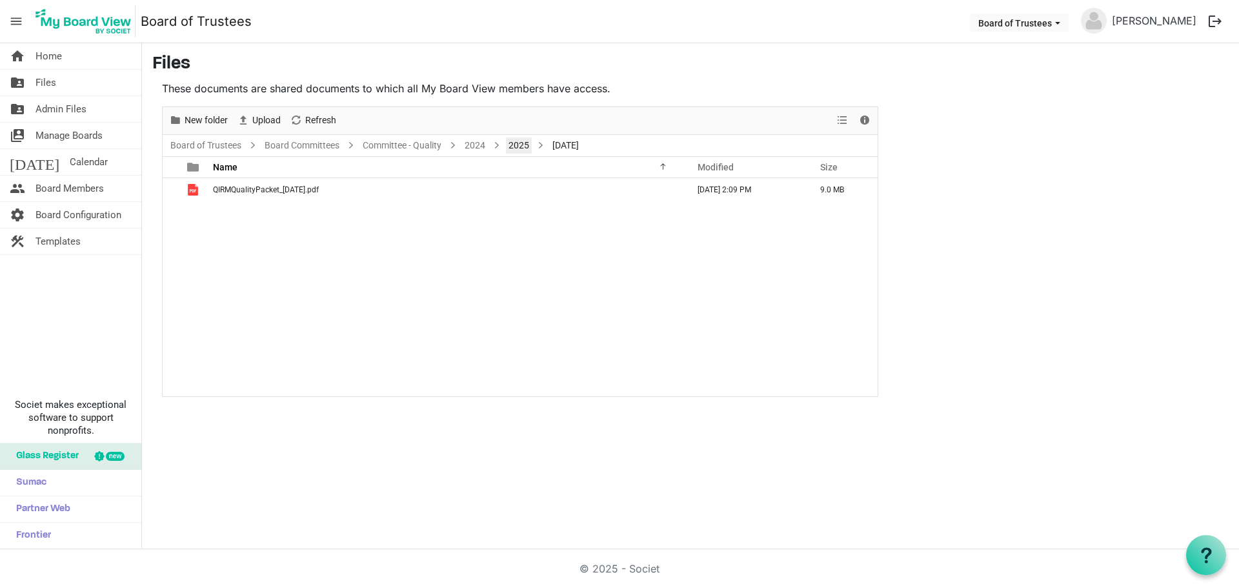
click at [519, 146] on link "2025" at bounding box center [519, 145] width 26 height 16
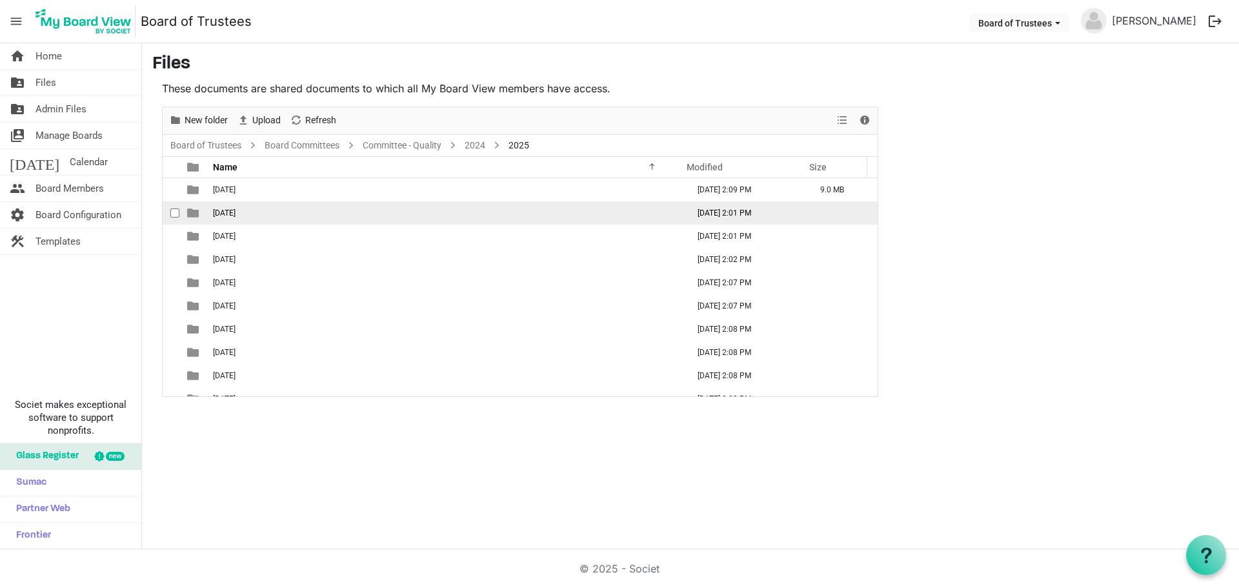
click at [235, 212] on span "02-FEBRUARY 2025" at bounding box center [224, 212] width 23 height 9
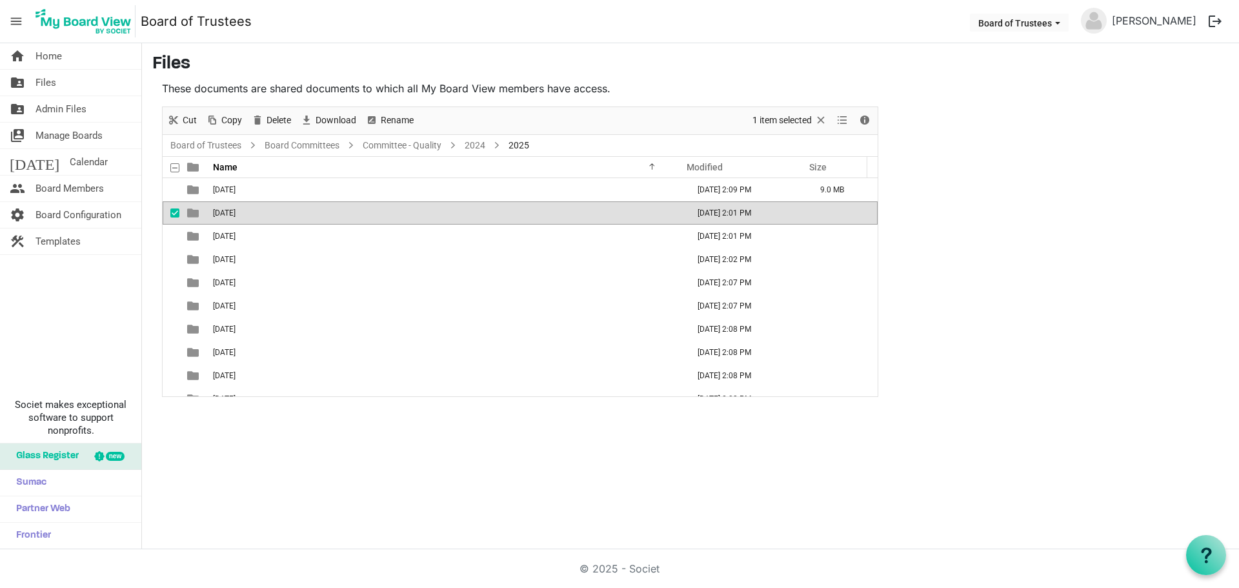
click at [235, 212] on span "02-FEBRUARY 2025" at bounding box center [224, 212] width 23 height 9
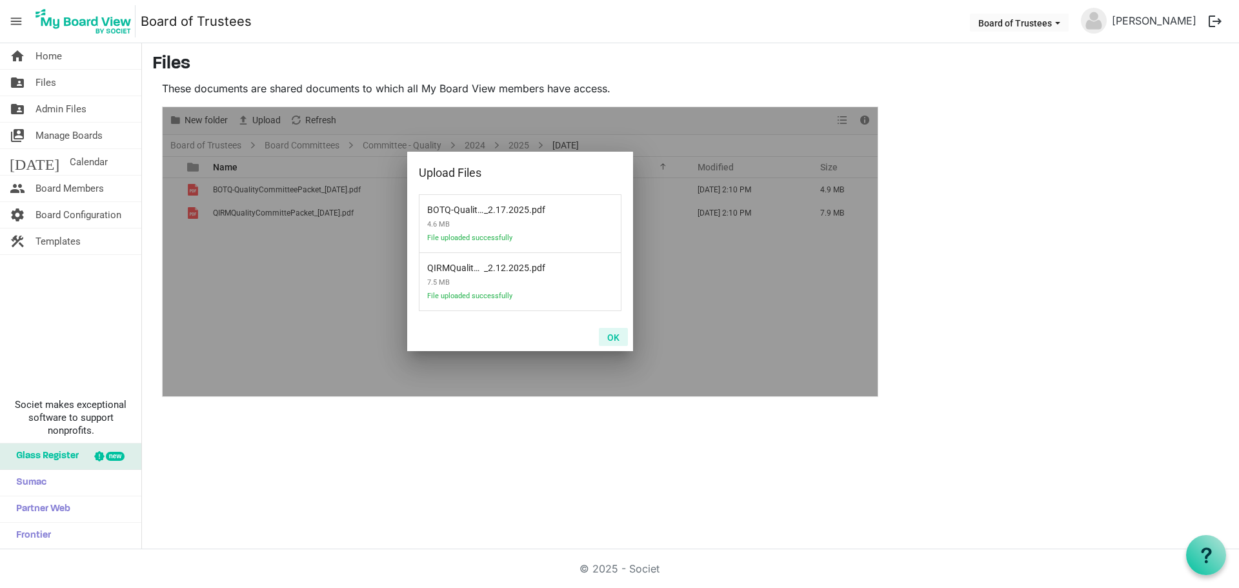
click at [611, 338] on button "OK" at bounding box center [613, 337] width 29 height 18
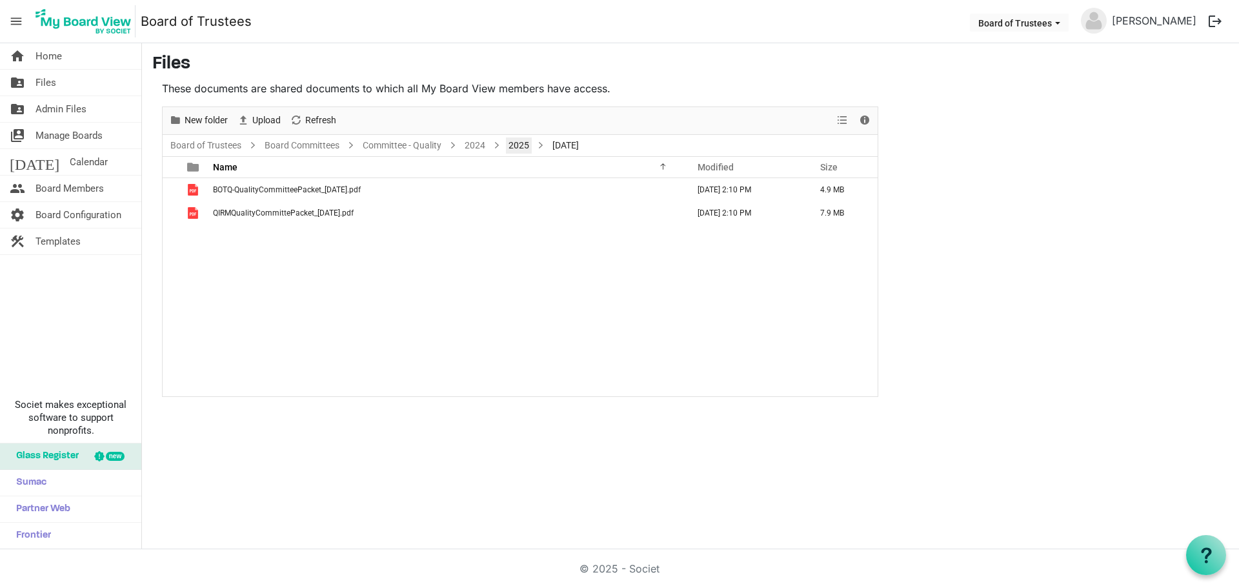
click at [519, 146] on link "2025" at bounding box center [519, 145] width 26 height 16
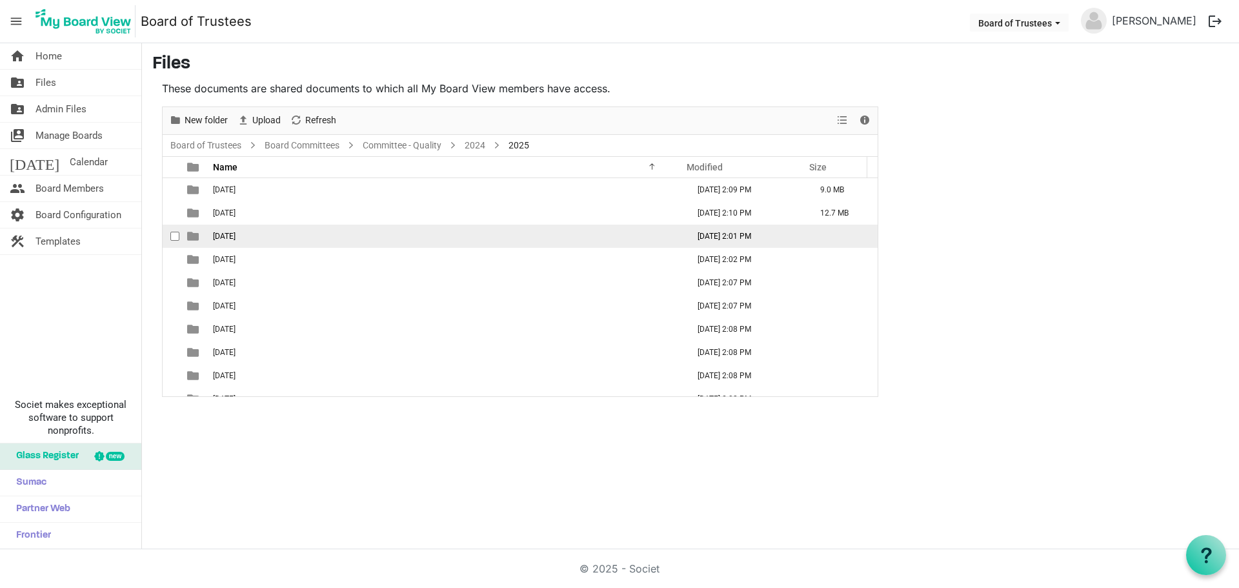
click at [235, 235] on span "03-MARCH 2025" at bounding box center [224, 236] width 23 height 9
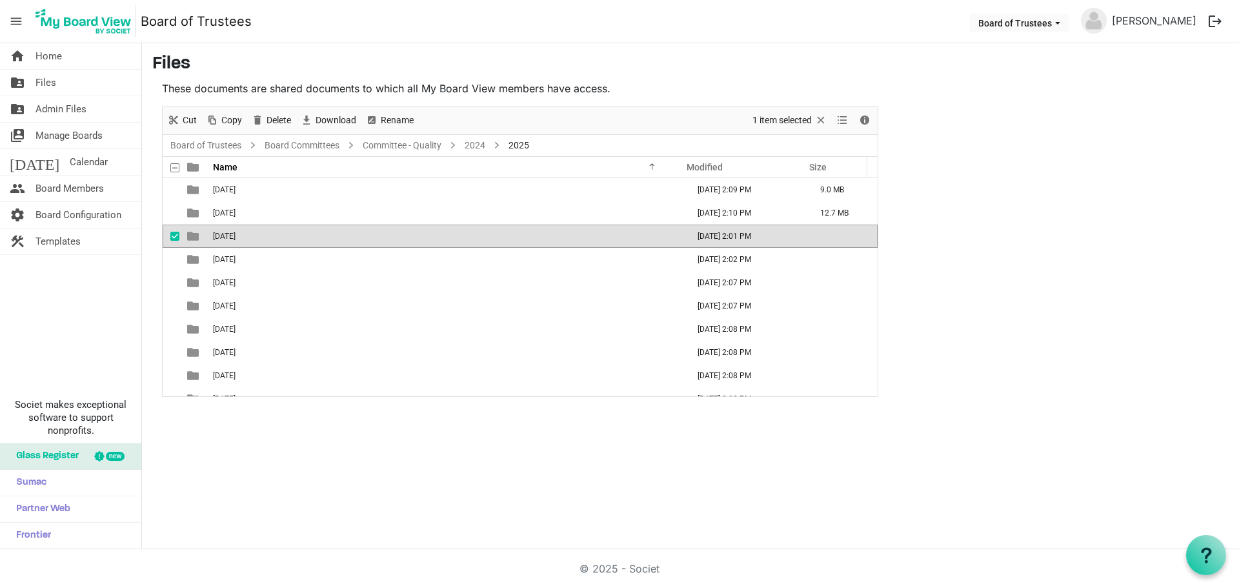
click at [235, 235] on span "03-MARCH 2025" at bounding box center [224, 236] width 23 height 9
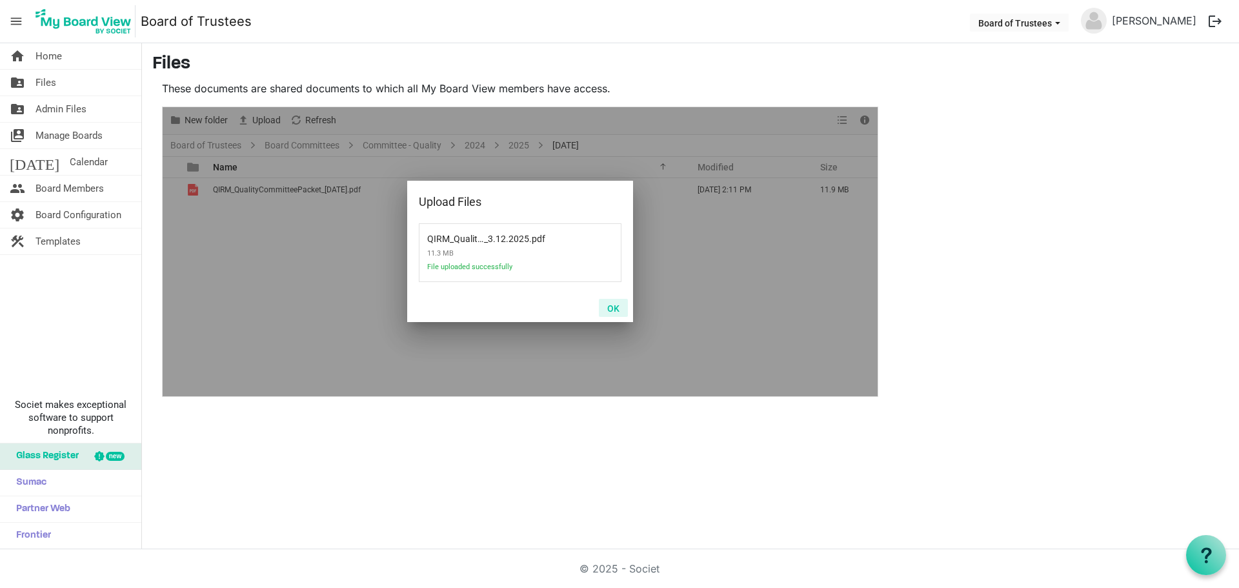
click at [612, 307] on button "OK" at bounding box center [613, 308] width 29 height 18
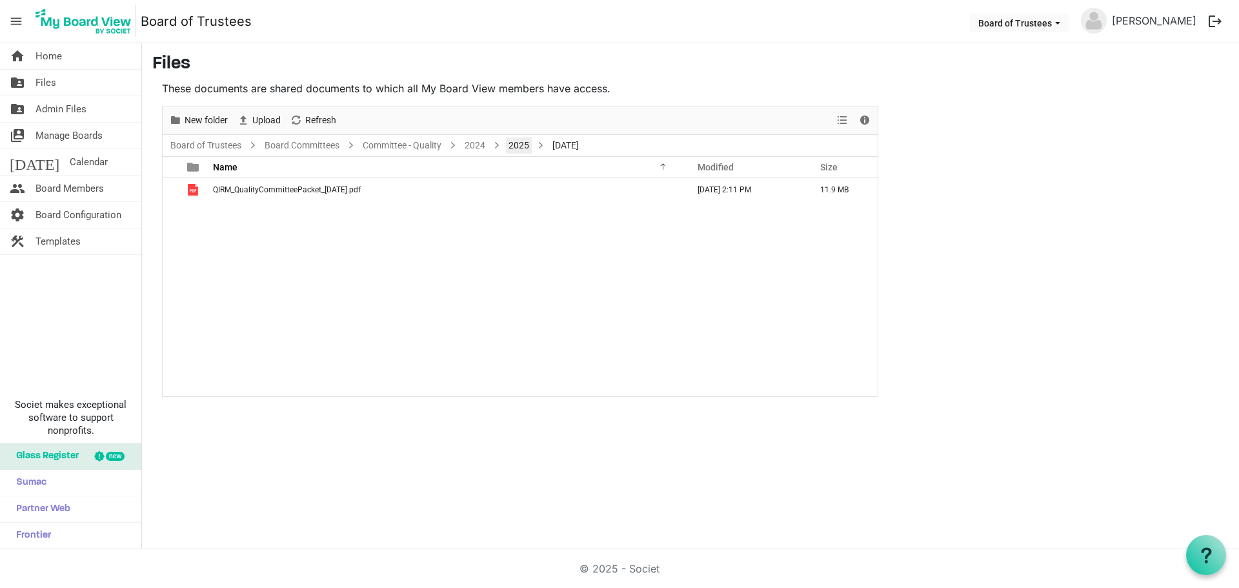
click at [524, 145] on link "2025" at bounding box center [519, 145] width 26 height 16
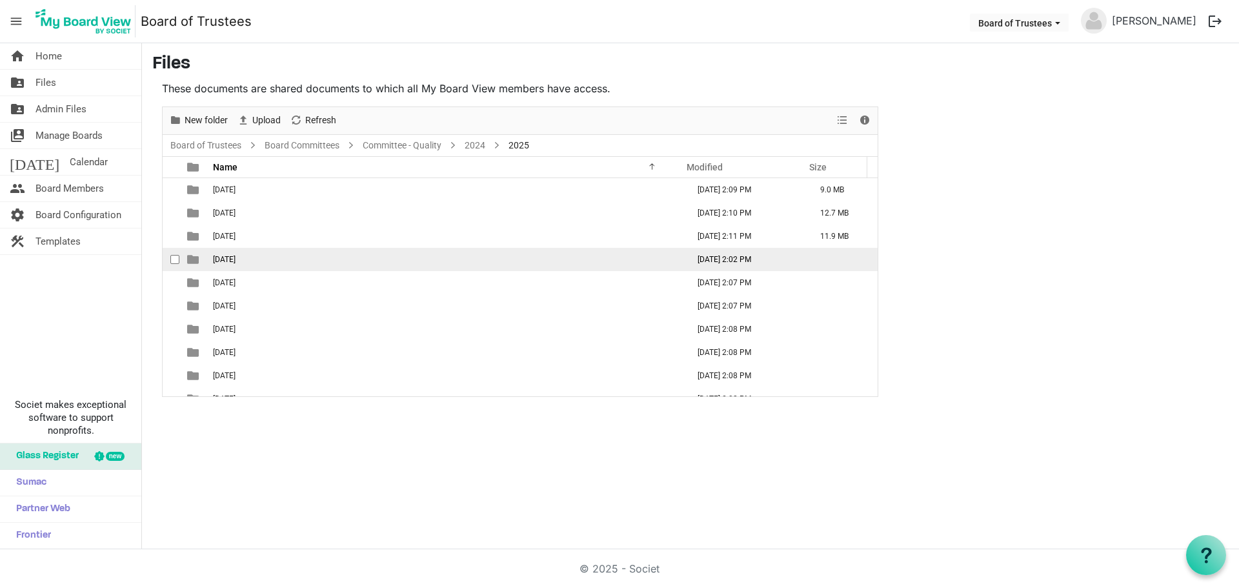
click at [249, 264] on td "04-APRIL 2025" at bounding box center [446, 259] width 475 height 23
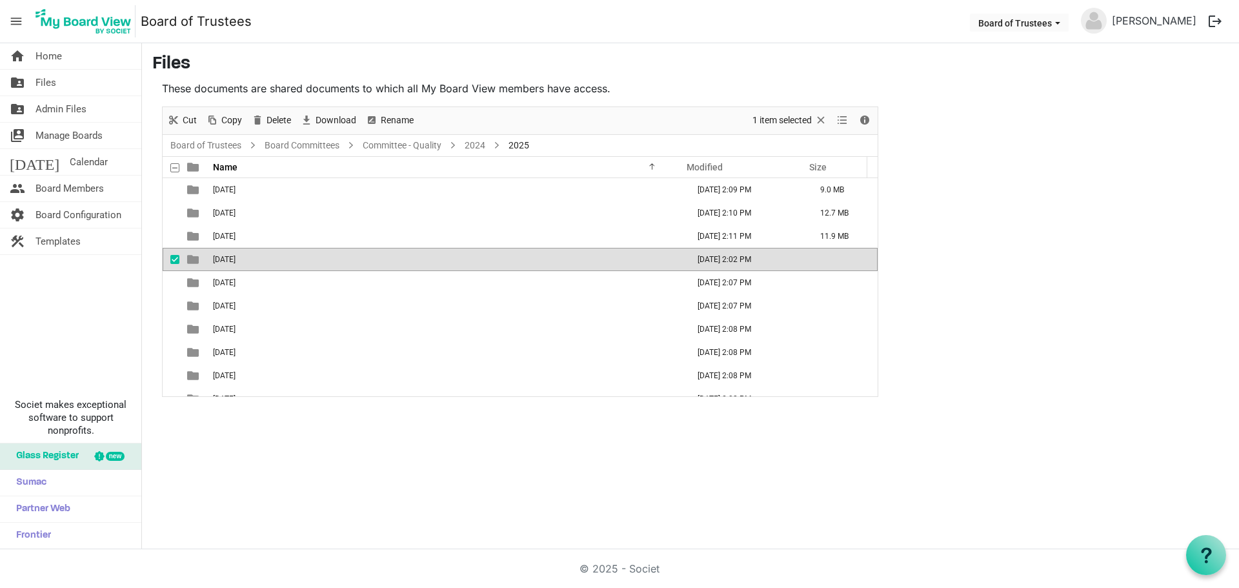
click at [249, 264] on td "04-APRIL 2025" at bounding box center [446, 259] width 475 height 23
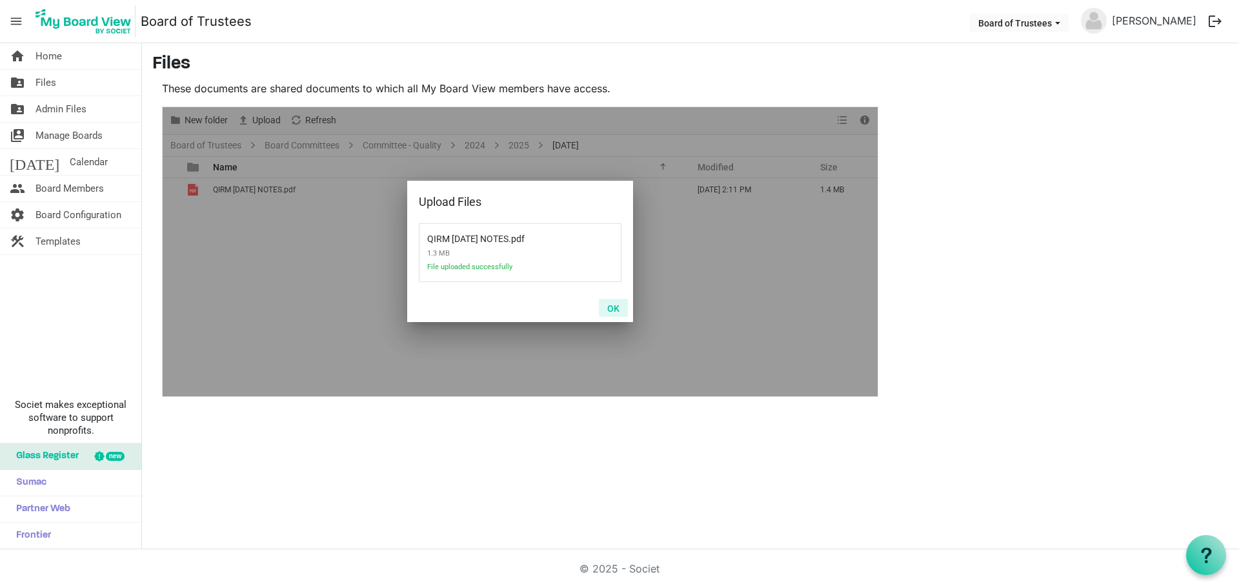
click at [617, 306] on button "OK" at bounding box center [613, 308] width 29 height 18
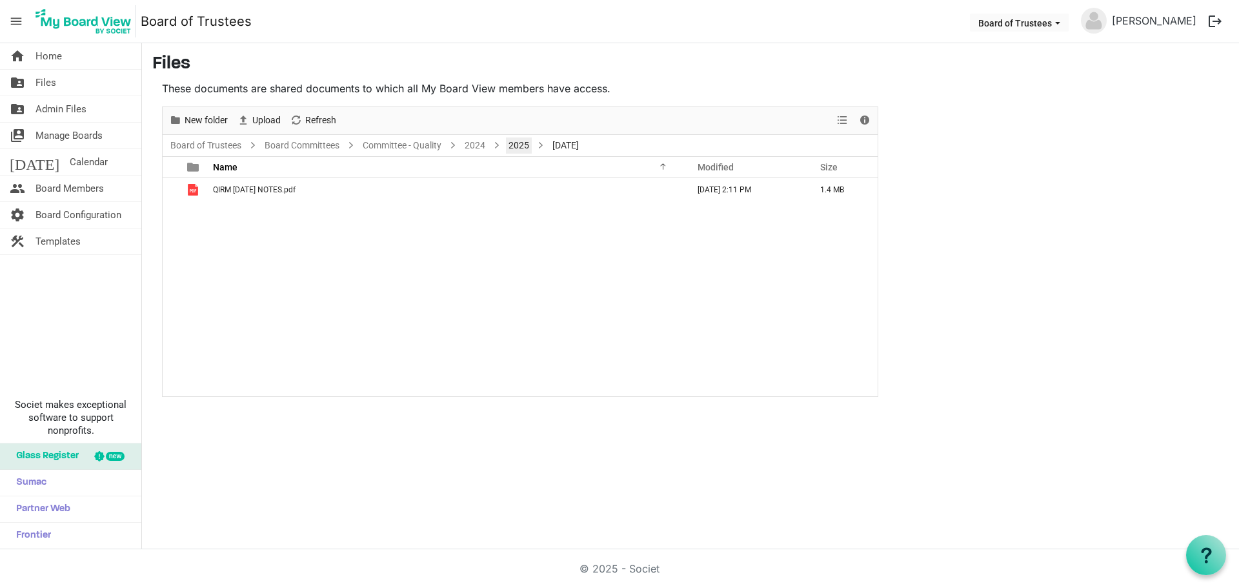
click at [523, 144] on link "2025" at bounding box center [519, 145] width 26 height 16
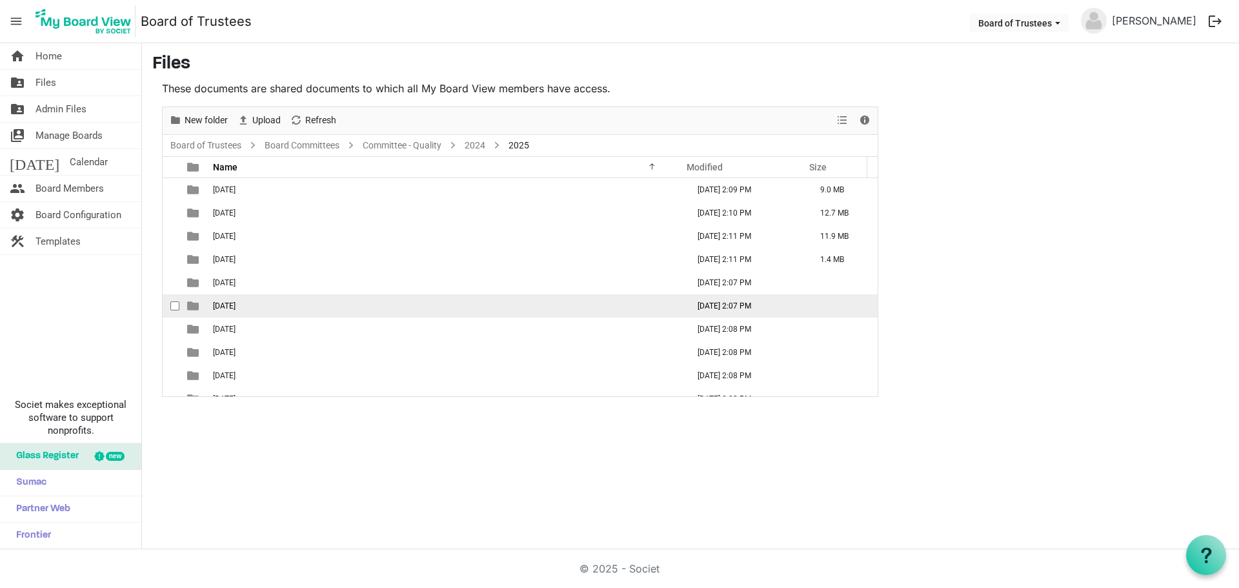
click at [420, 307] on td "06-JUNE 2025" at bounding box center [446, 305] width 475 height 23
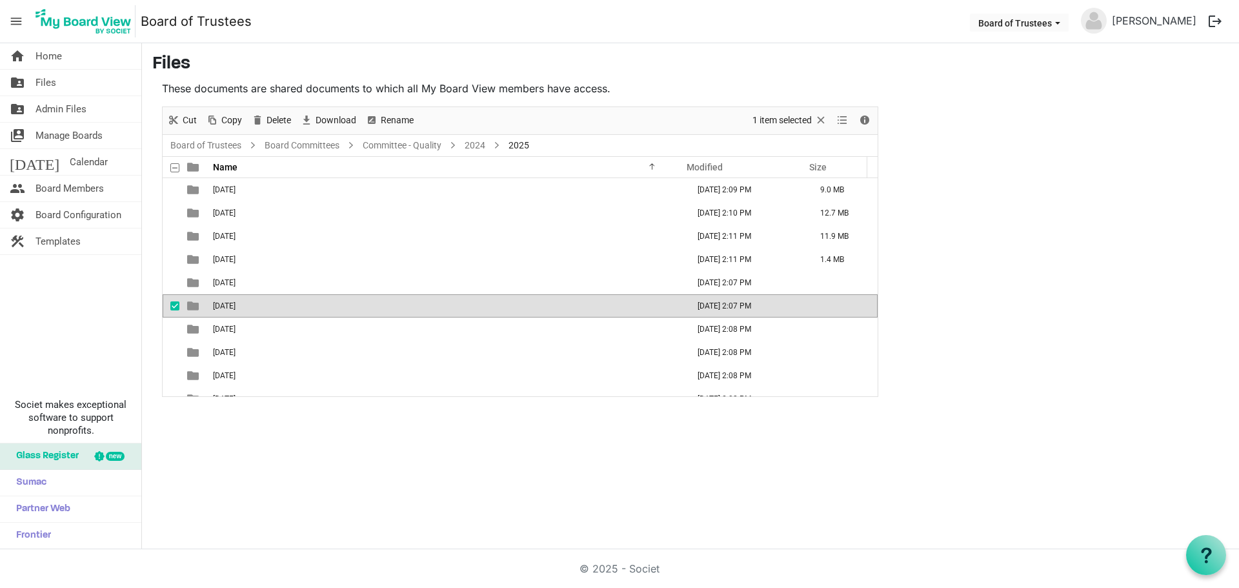
click at [420, 307] on td "06-JUNE 2025" at bounding box center [446, 305] width 475 height 23
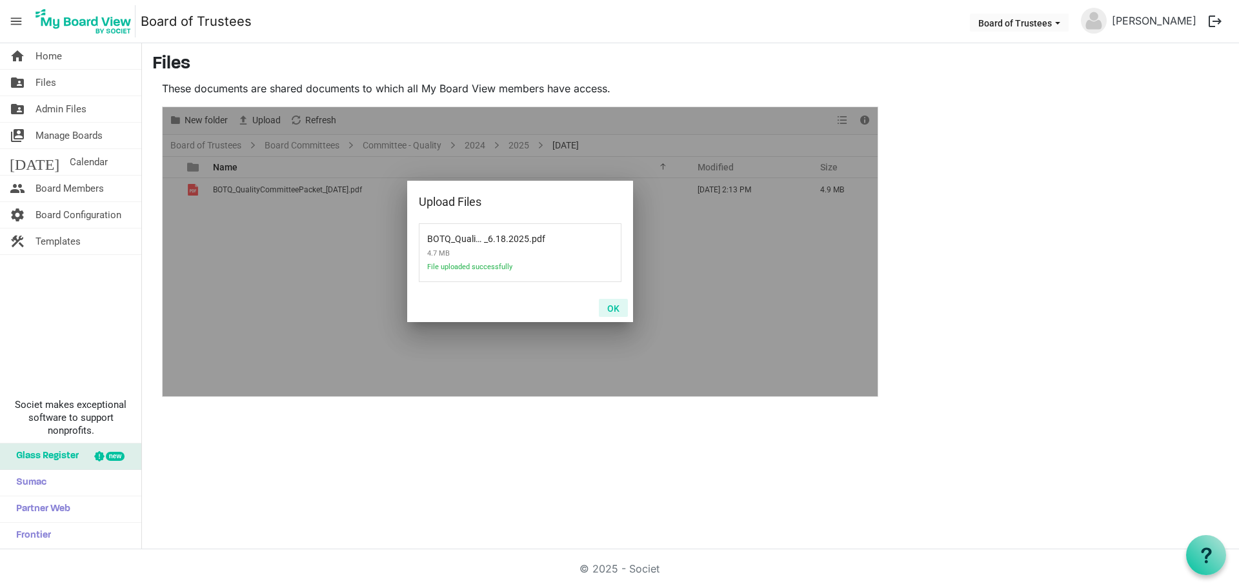
click at [613, 309] on button "OK" at bounding box center [613, 308] width 29 height 18
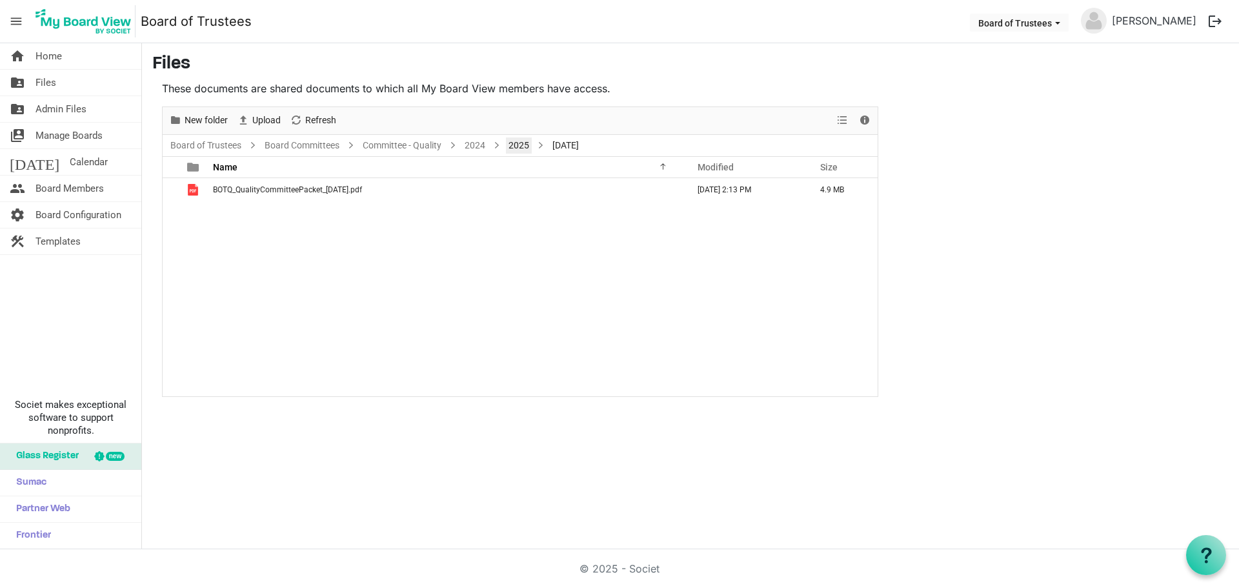
click at [520, 147] on link "2025" at bounding box center [519, 145] width 26 height 16
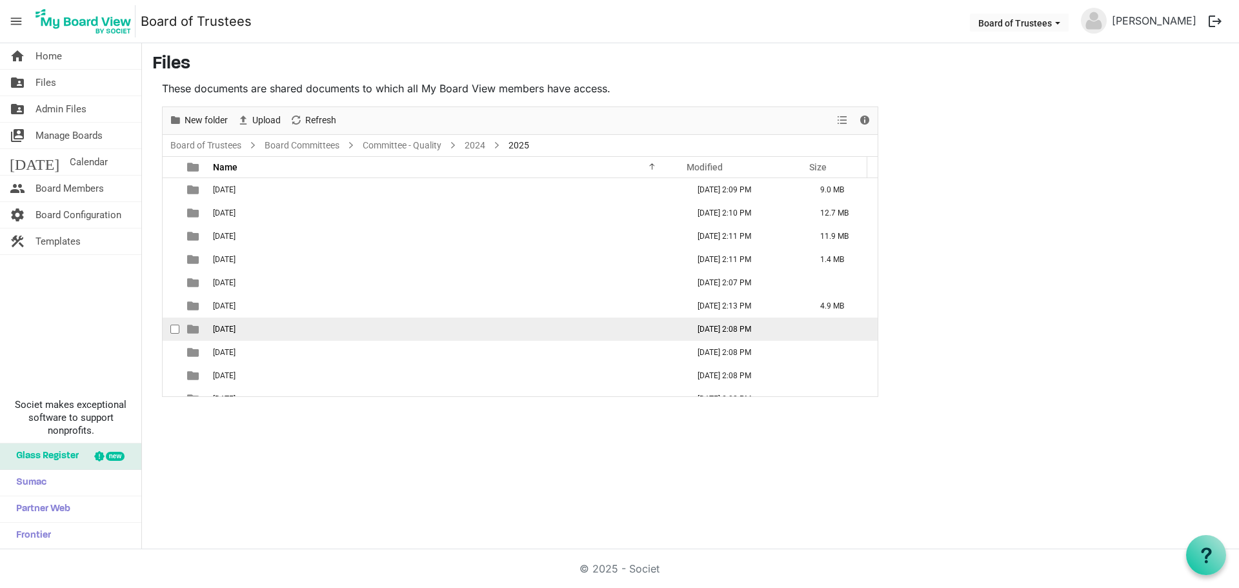
click at [235, 331] on span "07-JULY 2025" at bounding box center [224, 329] width 23 height 9
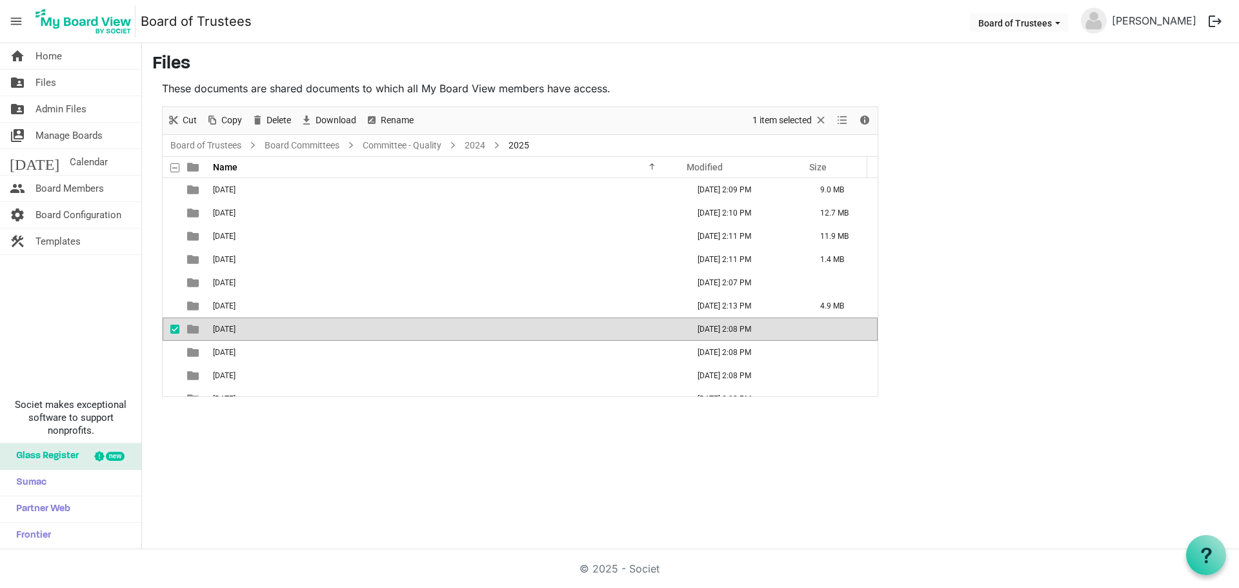
click at [235, 331] on span "07-JULY 2025" at bounding box center [224, 329] width 23 height 9
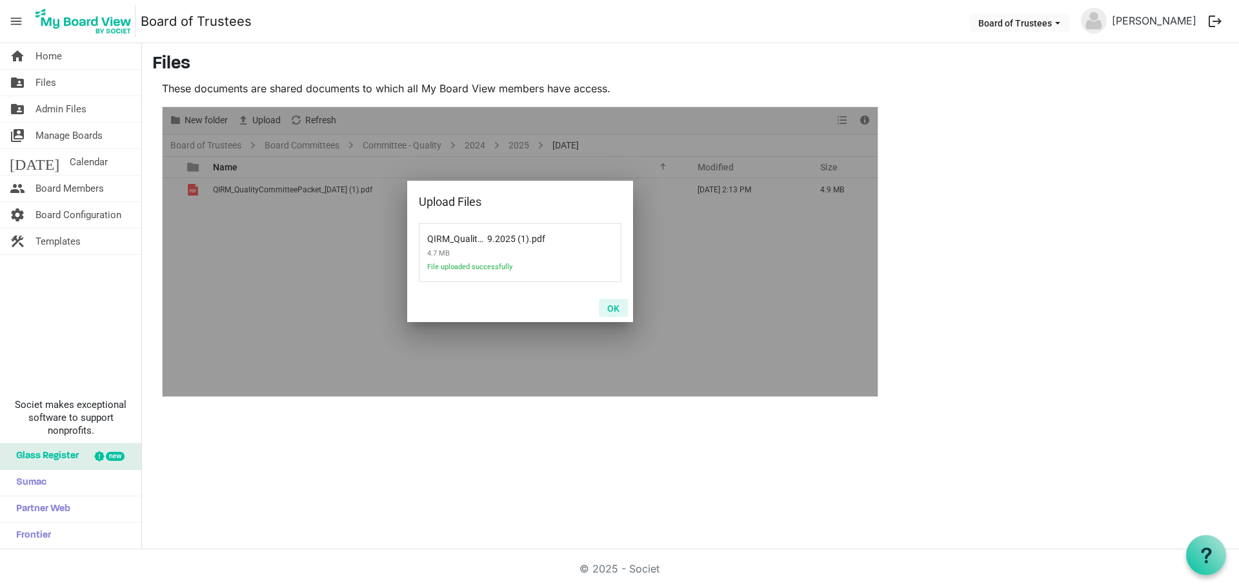
click at [613, 306] on button "OK" at bounding box center [613, 308] width 29 height 18
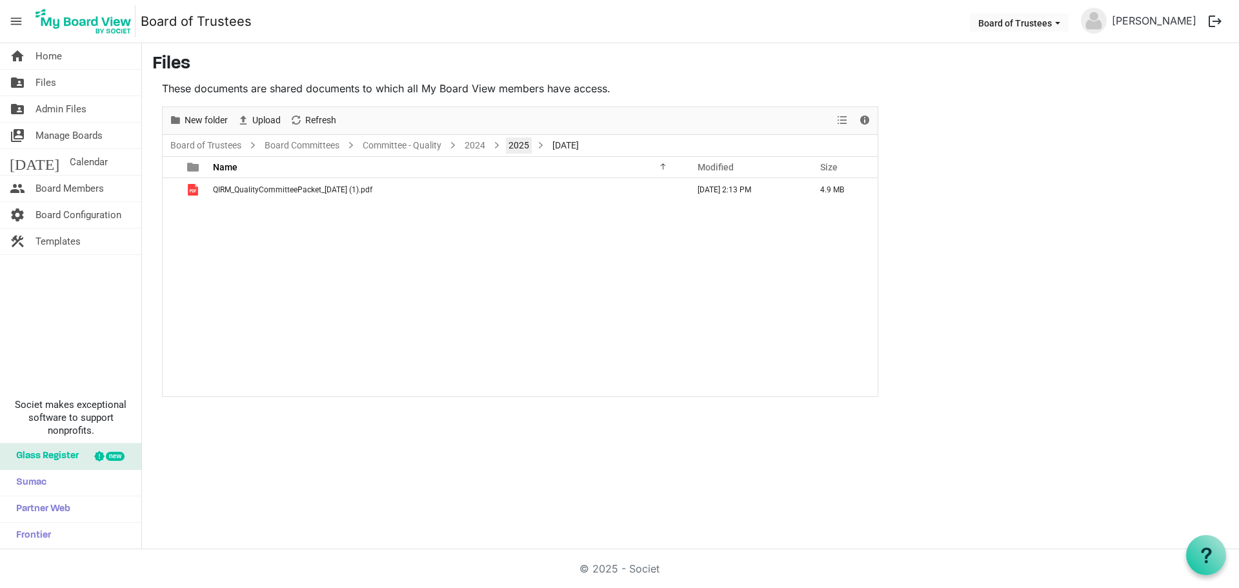
click at [519, 141] on link "2025" at bounding box center [519, 145] width 26 height 16
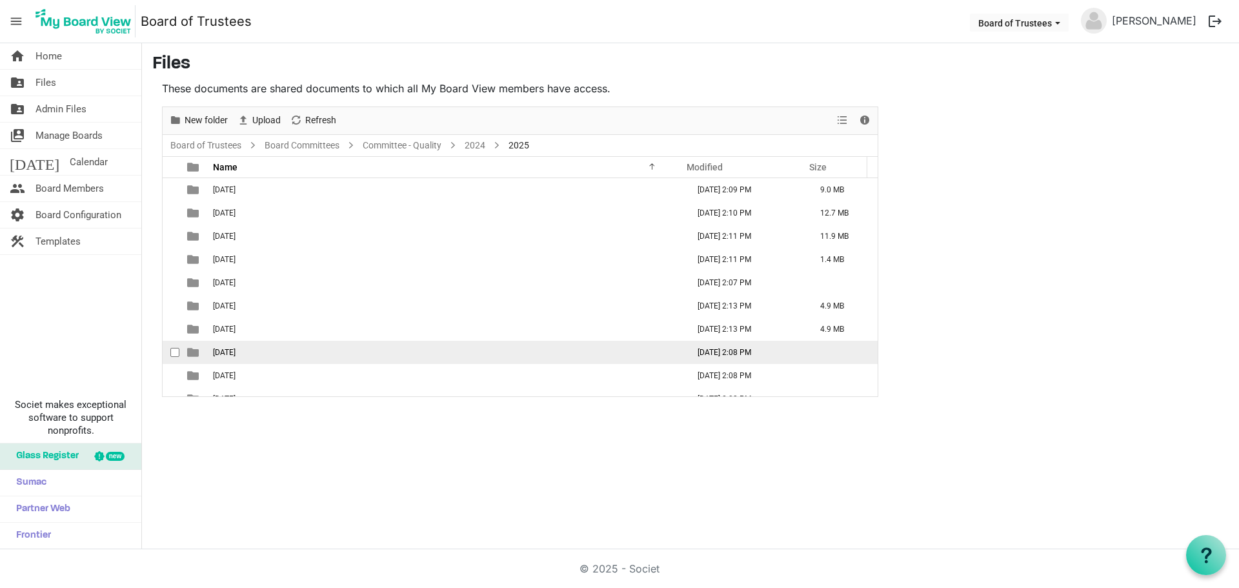
click at [312, 352] on td "08-AUGUST 2025" at bounding box center [446, 352] width 475 height 23
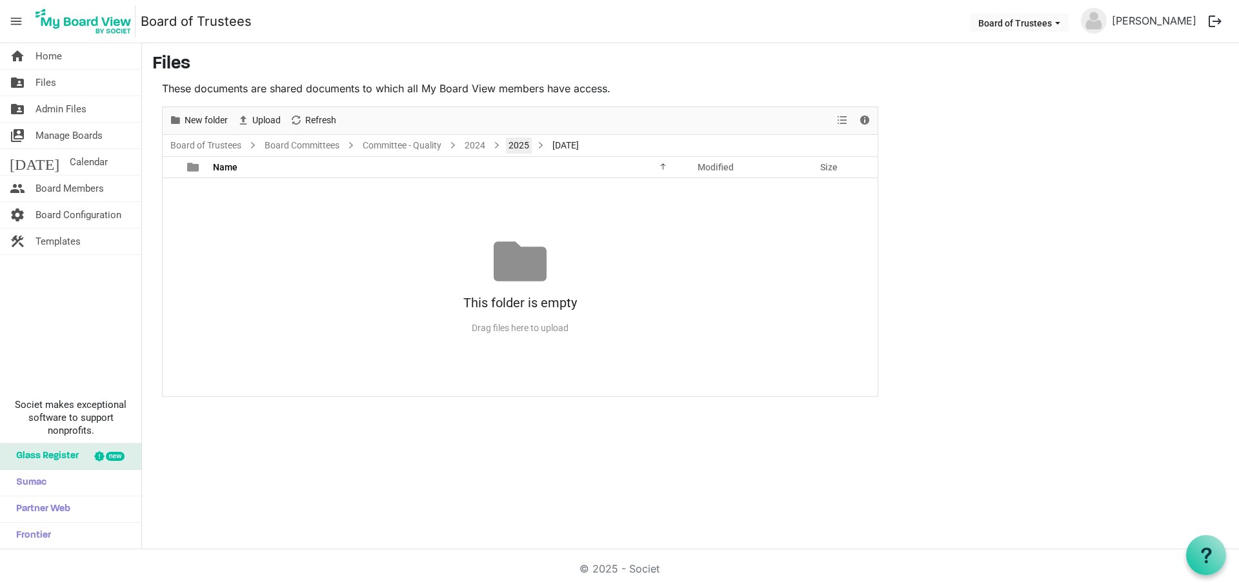
click at [521, 140] on link "2025" at bounding box center [519, 145] width 26 height 16
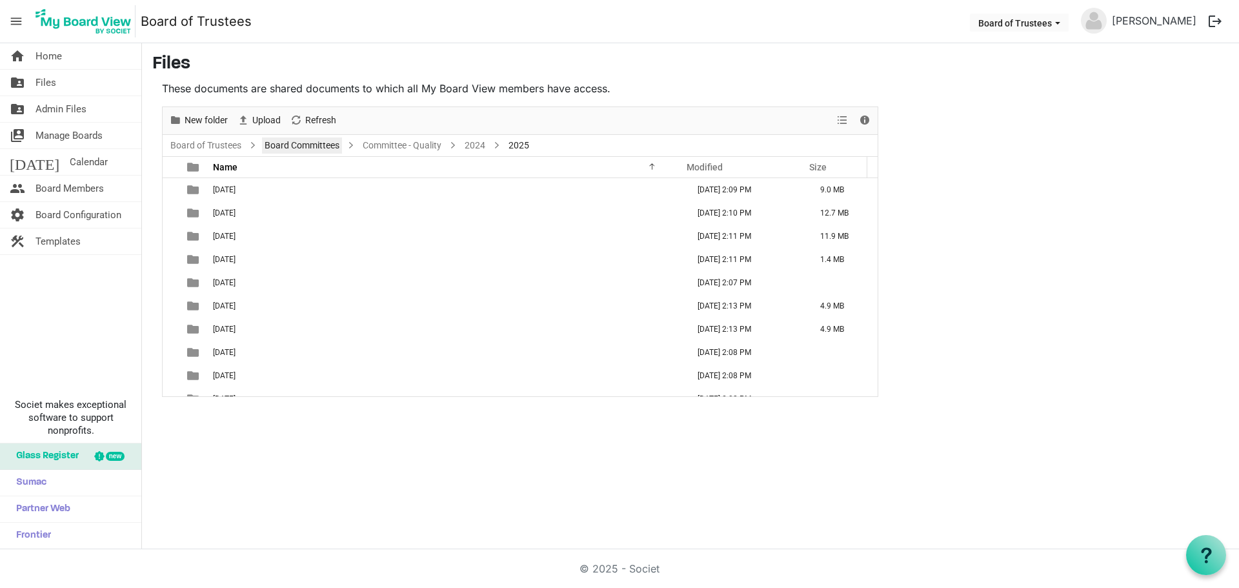
click at [297, 146] on link "Board Committees" at bounding box center [302, 145] width 80 height 16
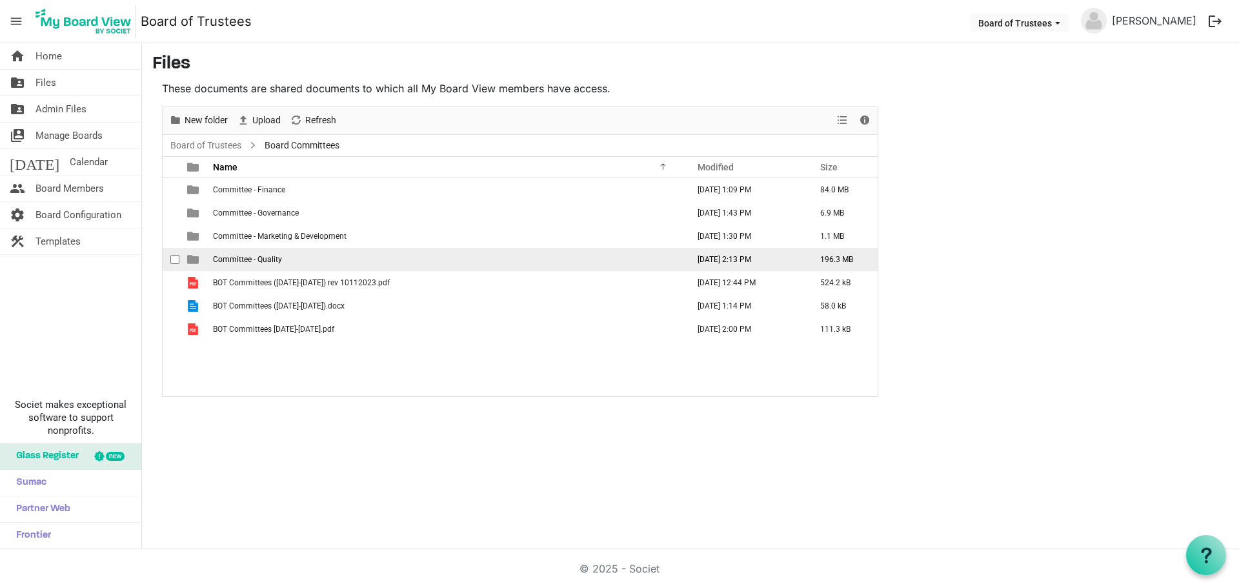
click at [298, 269] on td "Committee - Quality" at bounding box center [446, 259] width 475 height 23
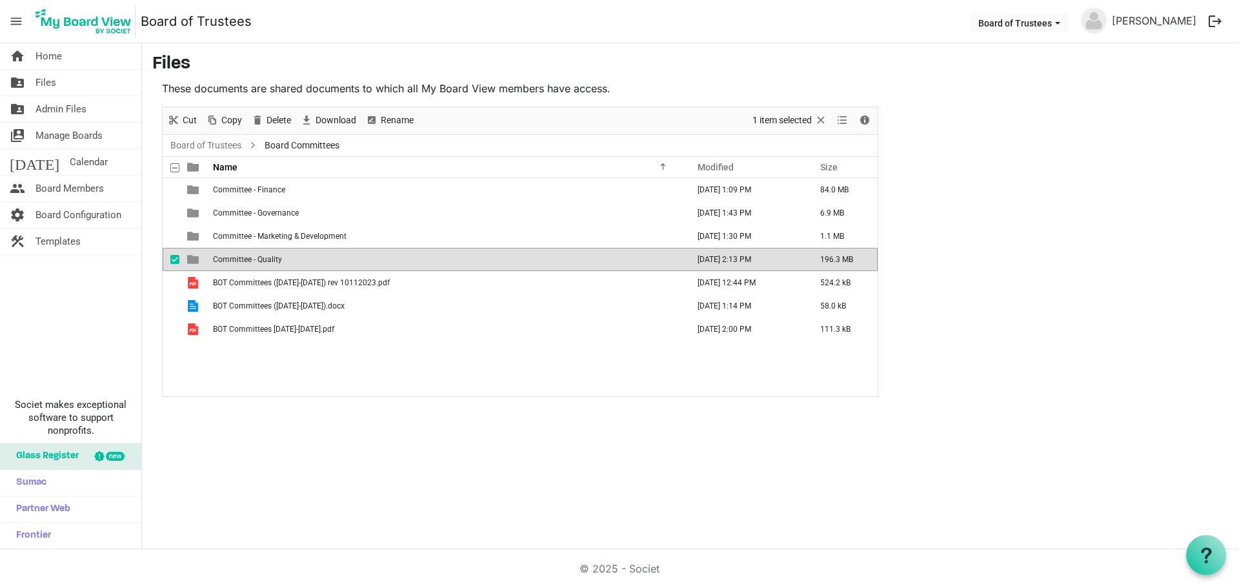
click at [298, 269] on td "Committee - Quality" at bounding box center [446, 259] width 475 height 23
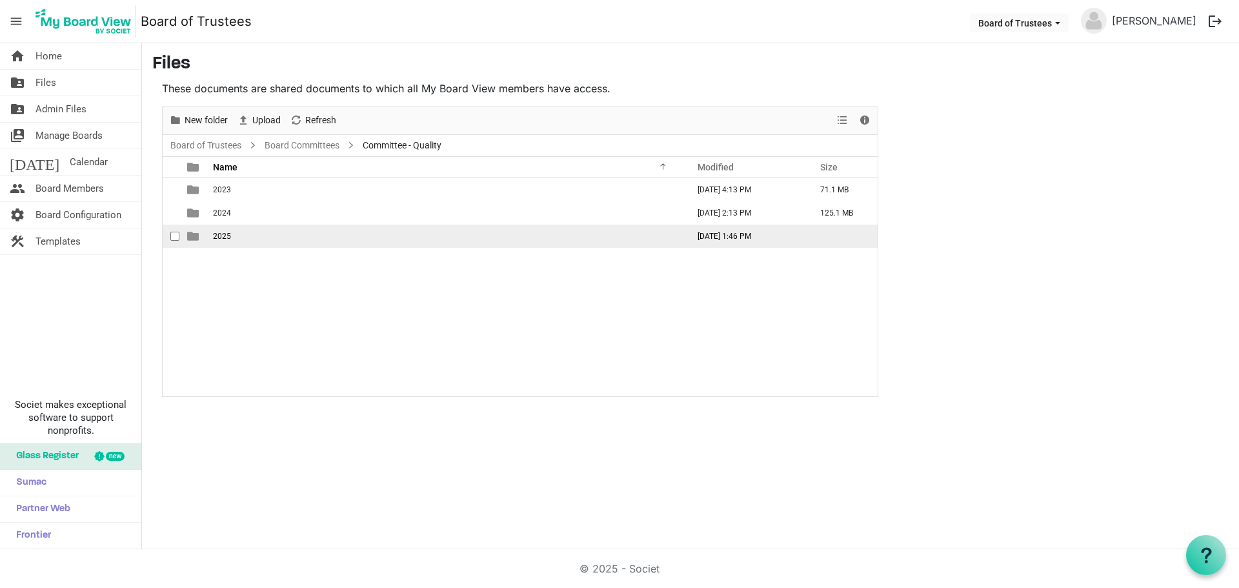
click at [257, 242] on td "2025" at bounding box center [446, 236] width 475 height 23
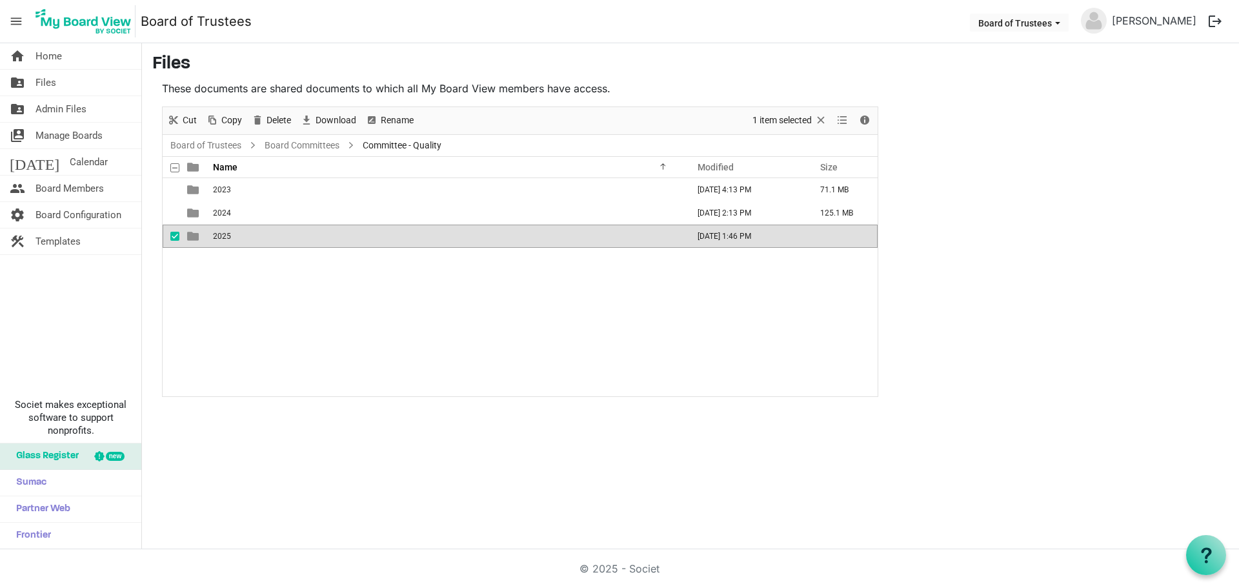
click at [257, 242] on td "2025" at bounding box center [446, 236] width 475 height 23
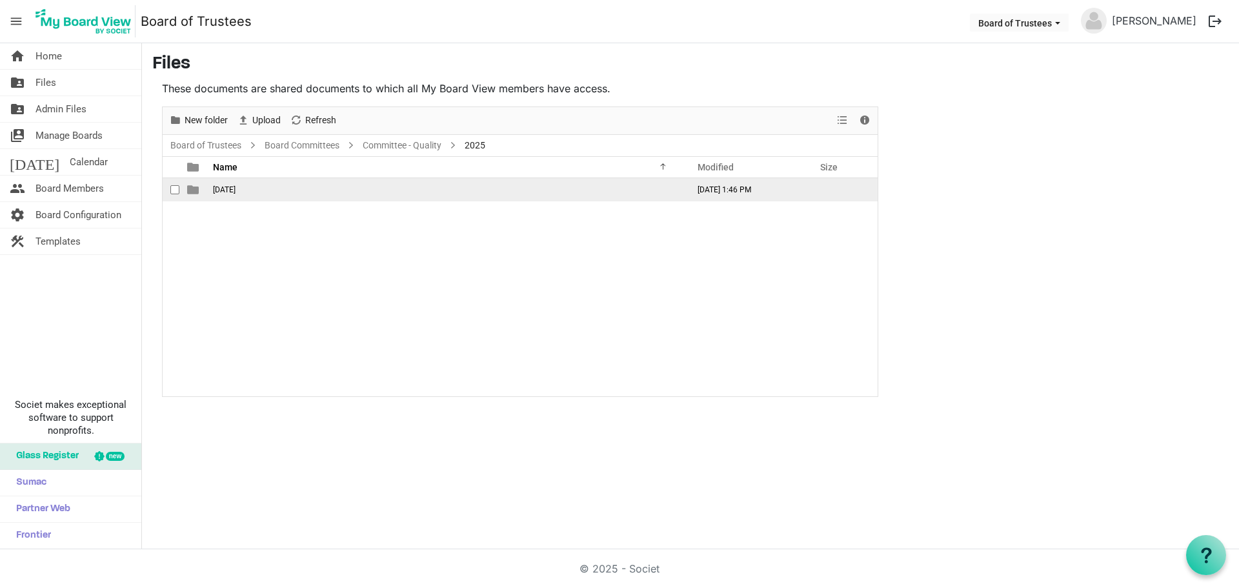
click at [285, 193] on td "01-JANUARY 2025" at bounding box center [446, 189] width 475 height 23
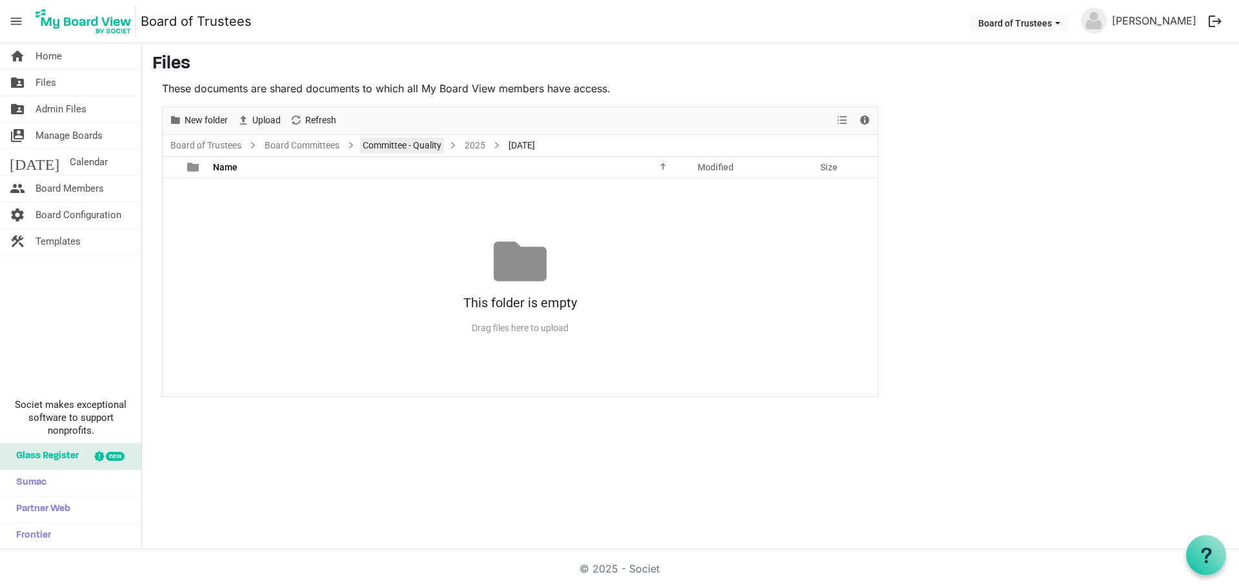
click at [425, 145] on link "Committee - Quality" at bounding box center [402, 145] width 84 height 16
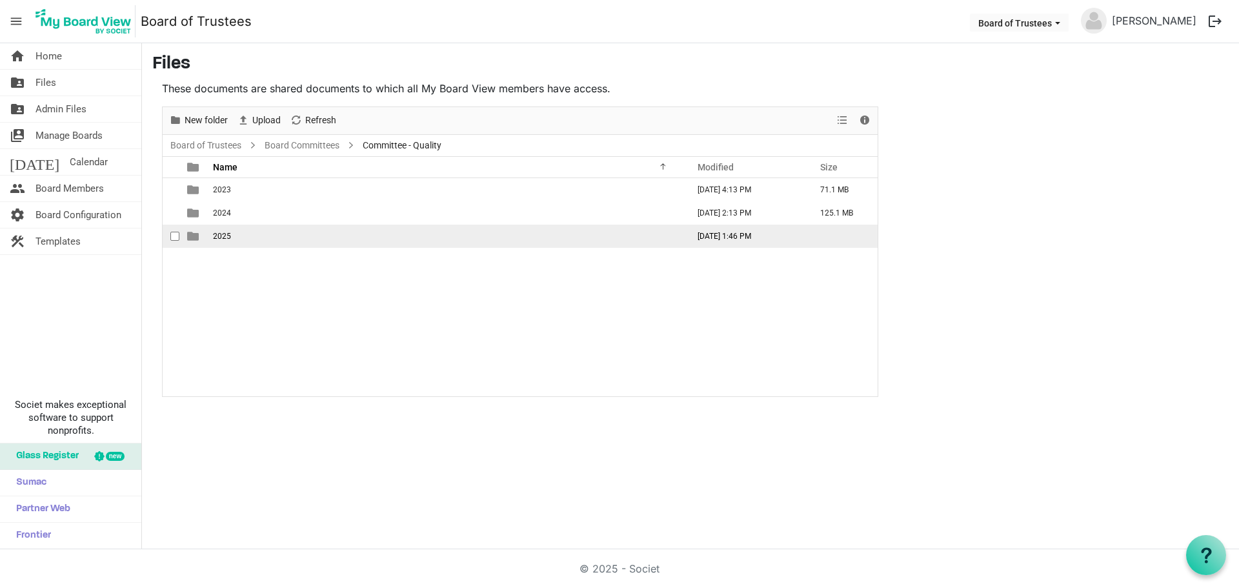
click at [222, 236] on span "2025" at bounding box center [222, 236] width 18 height 9
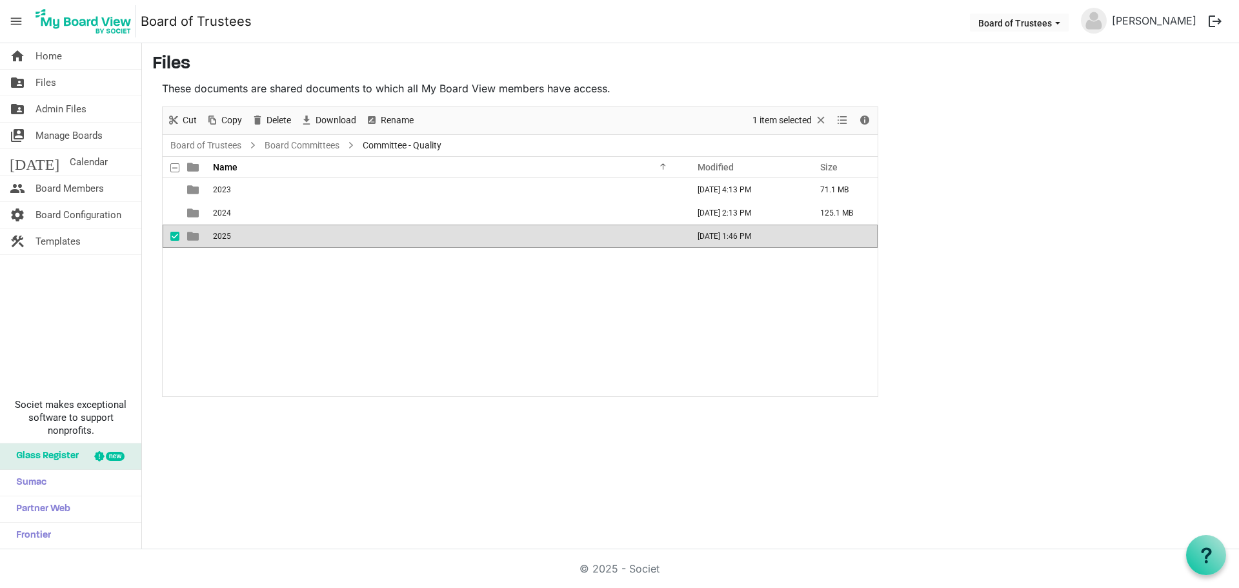
click at [222, 236] on span "2025" at bounding box center [222, 236] width 18 height 9
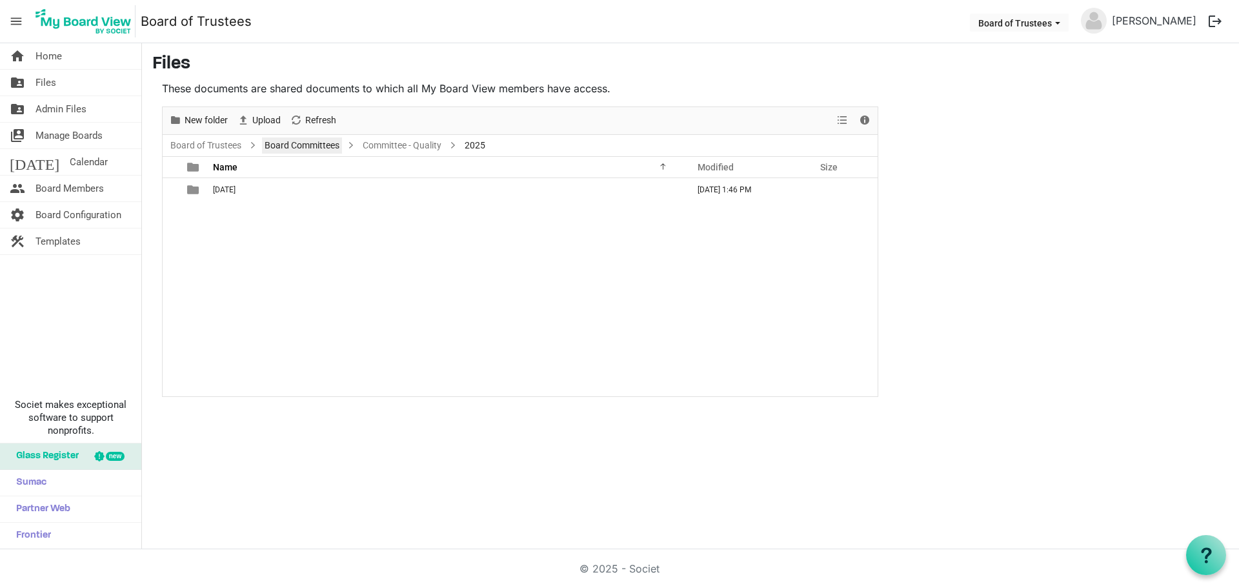
click at [321, 146] on link "Board Committees" at bounding box center [302, 145] width 80 height 16
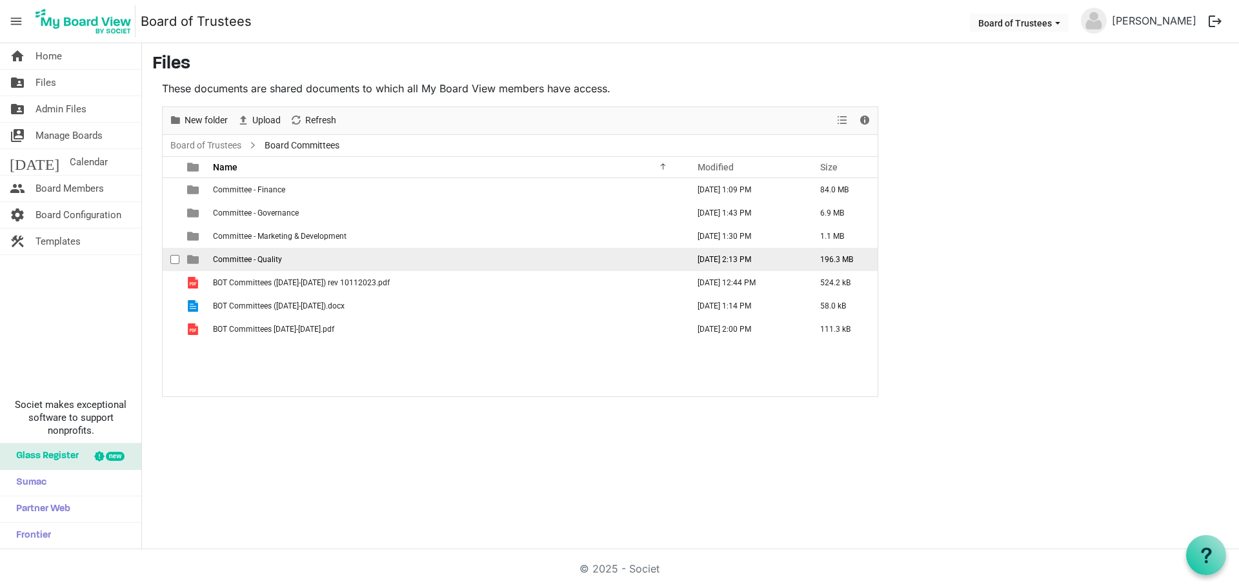
click at [277, 261] on span "Committee - Quality" at bounding box center [247, 259] width 69 height 9
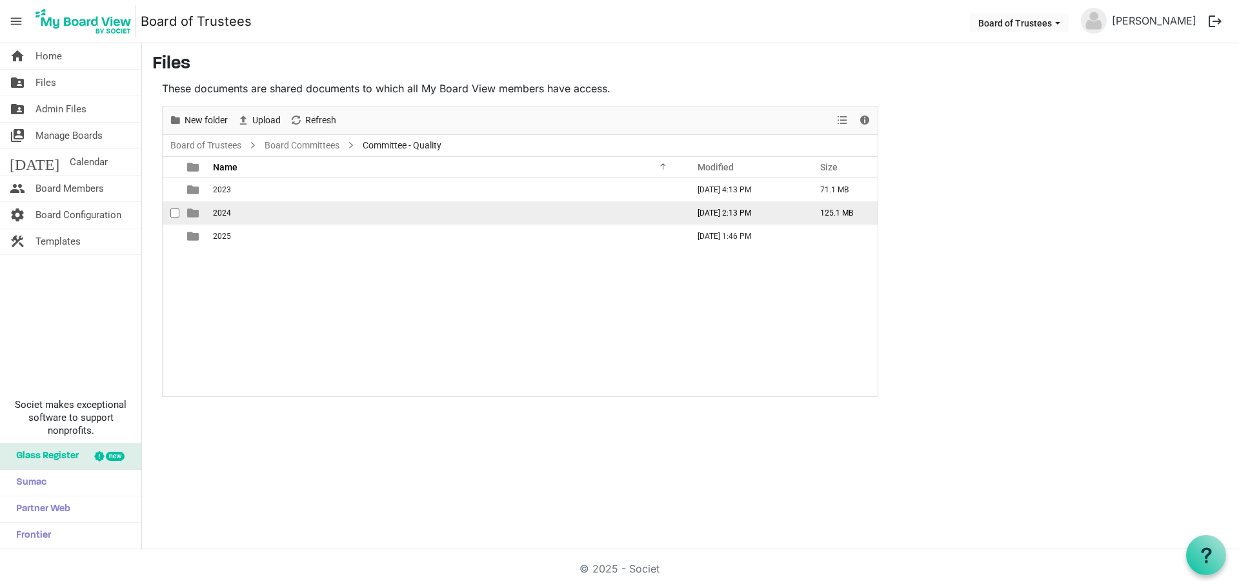
click at [234, 215] on td "2024" at bounding box center [446, 212] width 475 height 23
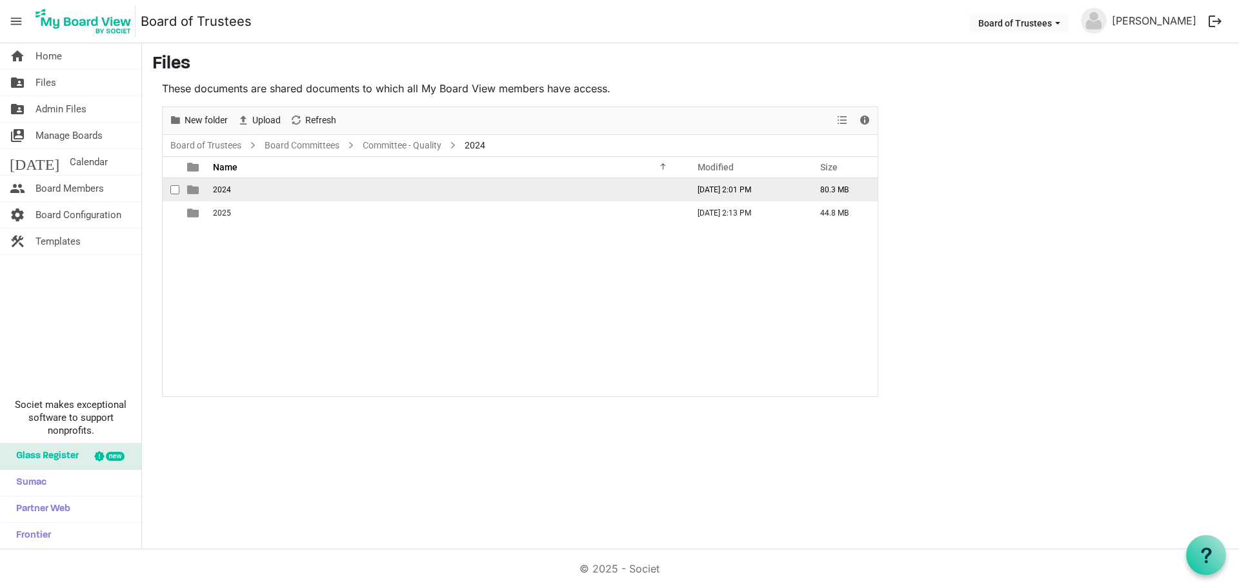
click at [233, 190] on td "2024" at bounding box center [446, 189] width 475 height 23
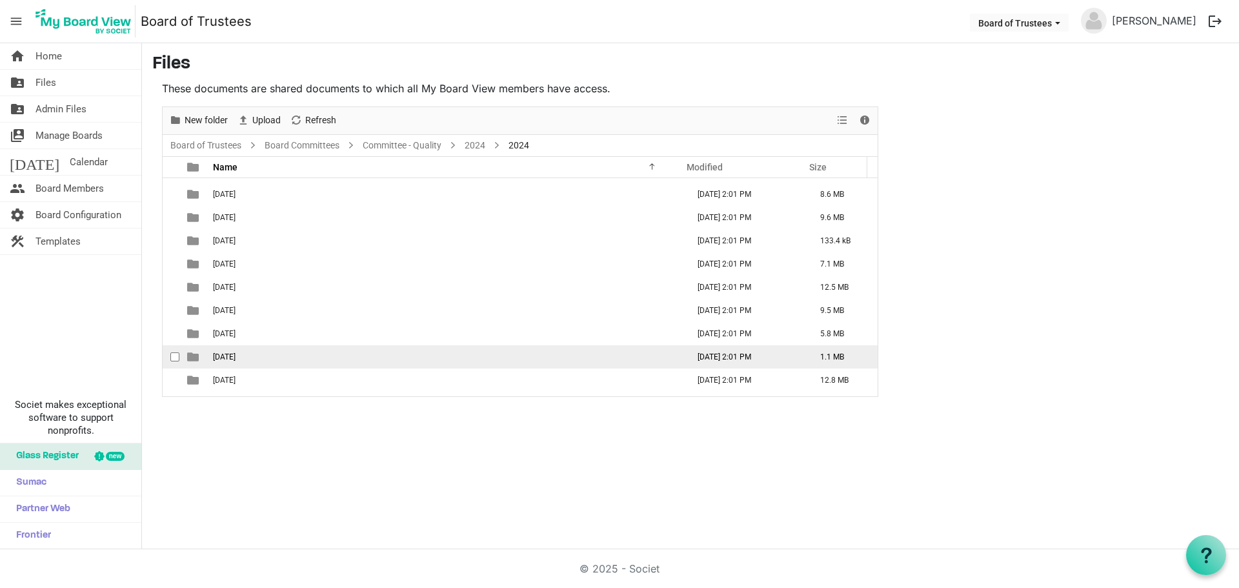
scroll to position [61, 0]
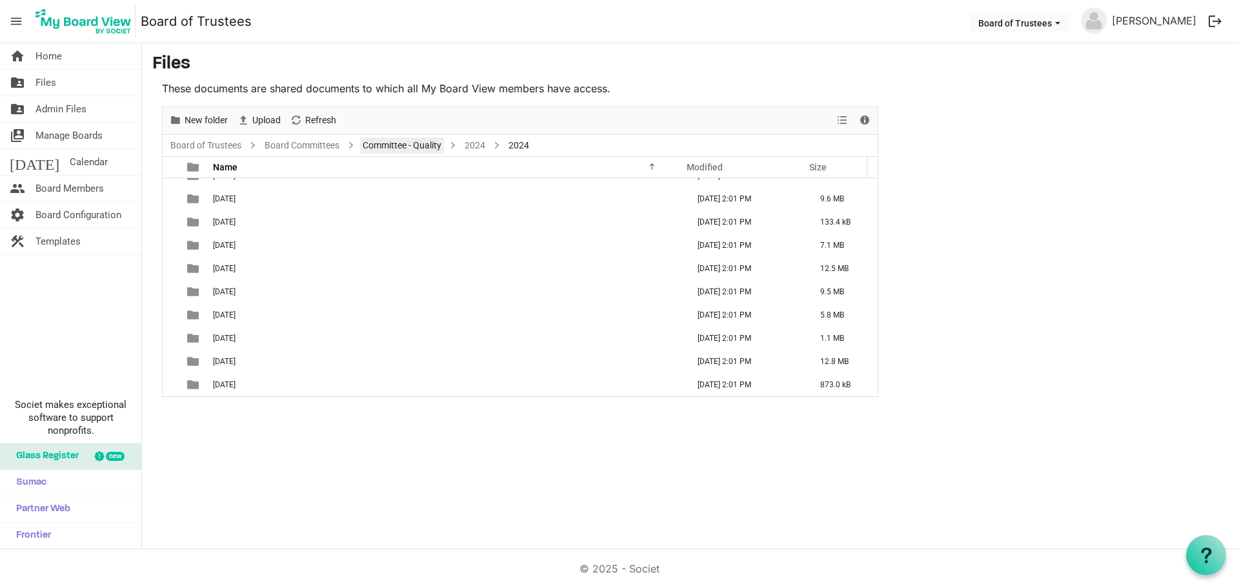
click at [413, 142] on link "Committee - Quality" at bounding box center [402, 145] width 84 height 16
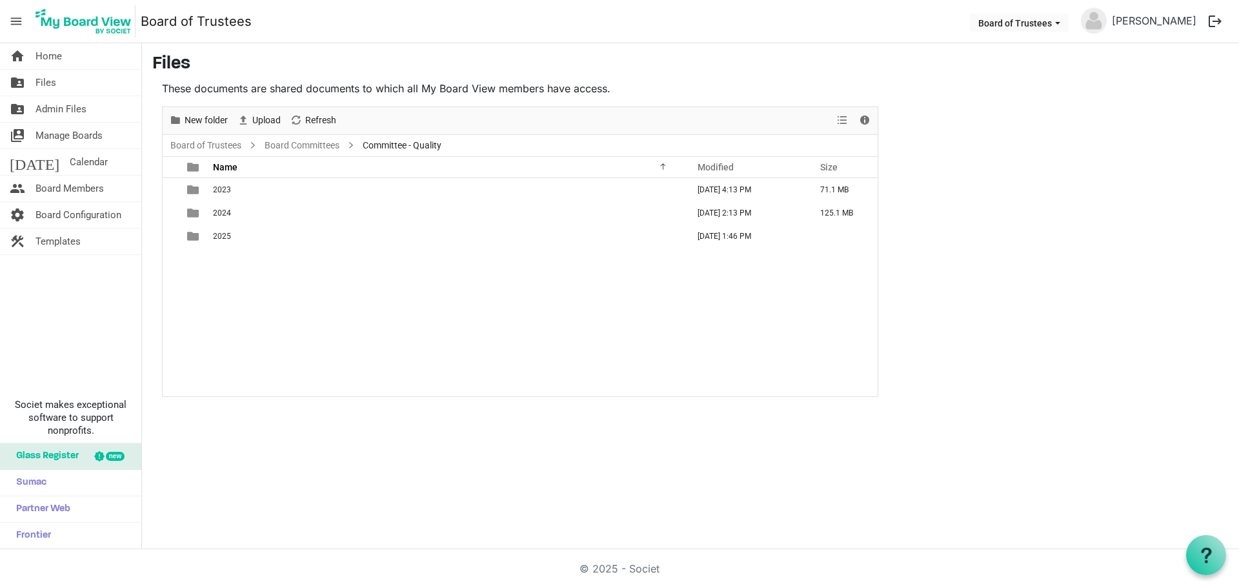
scroll to position [0, 0]
click at [236, 238] on td "2025" at bounding box center [446, 236] width 475 height 23
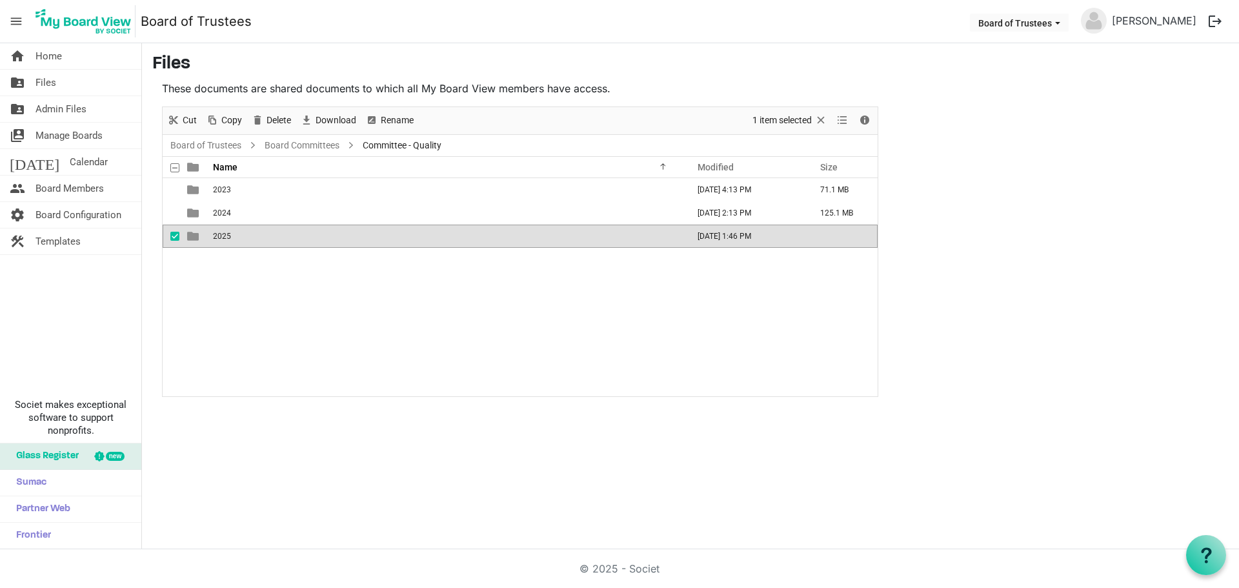
click at [236, 238] on td "2025" at bounding box center [446, 236] width 475 height 23
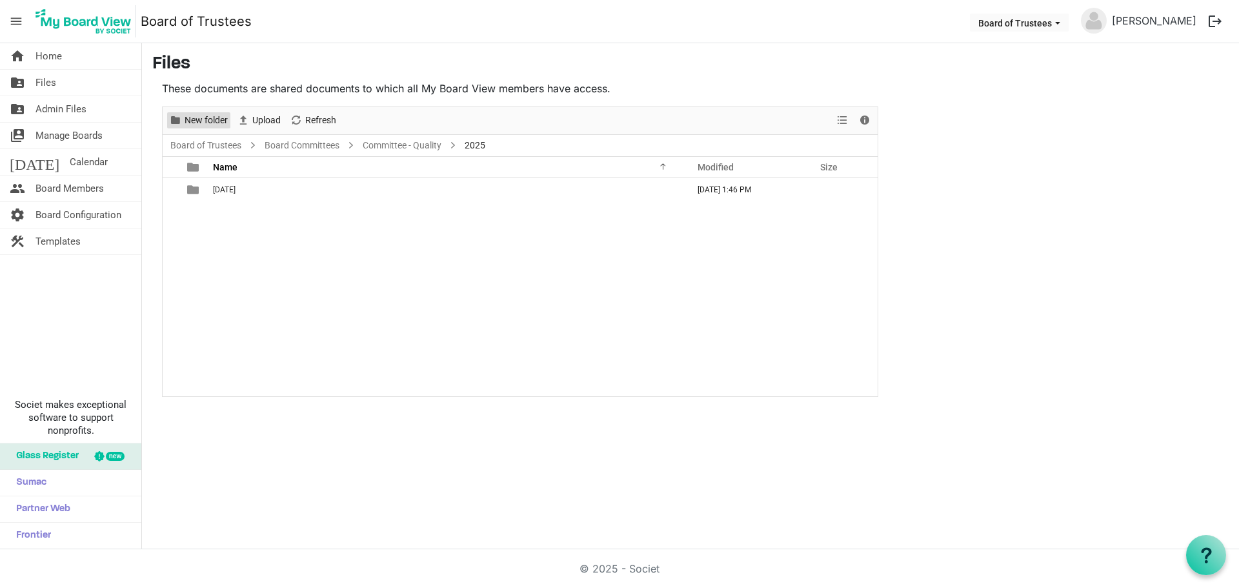
click at [185, 120] on span "New folder" at bounding box center [206, 120] width 46 height 16
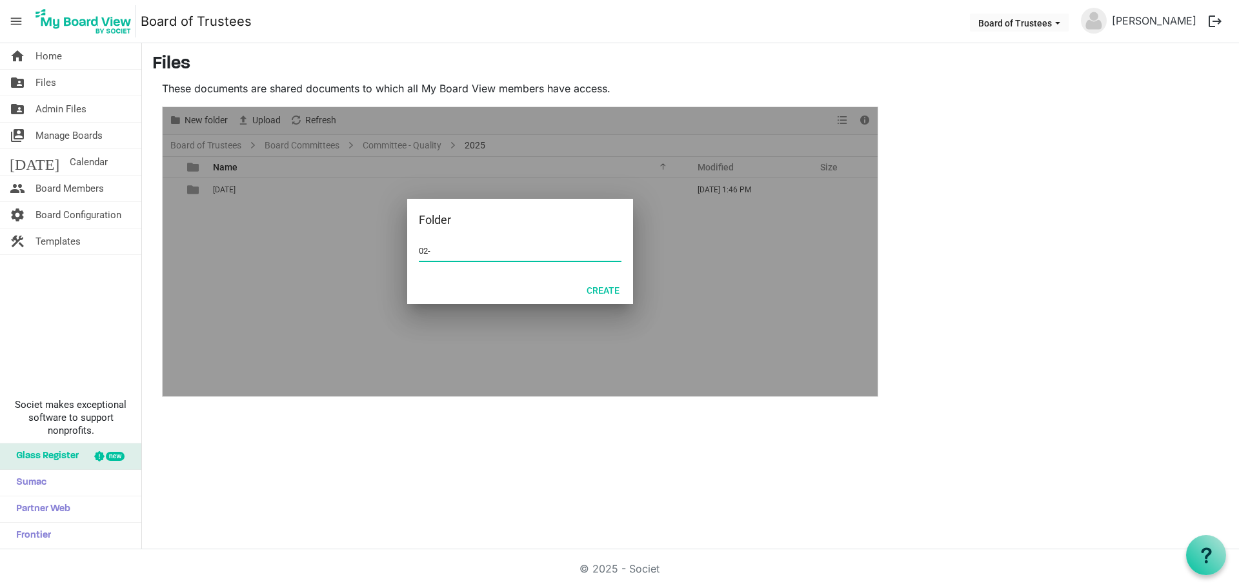
type input "02-FEBRUARY 2025"
click at [606, 290] on button "Create" at bounding box center [603, 290] width 50 height 18
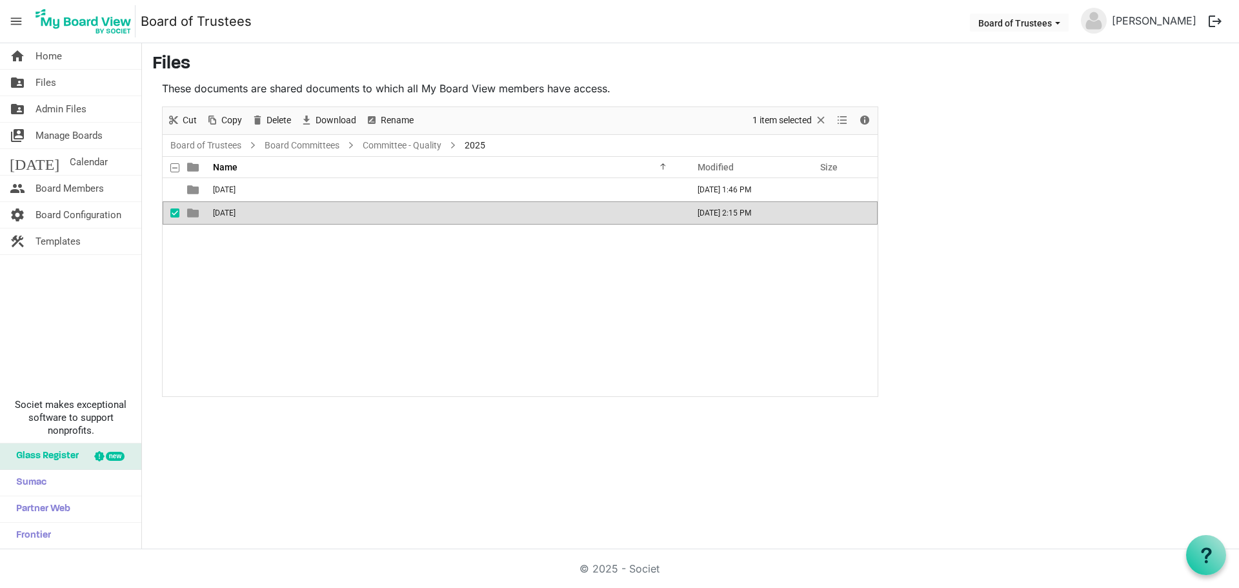
click at [217, 282] on div "01-JANUARY 2025 September 26, 2025 1:46 PM 02-FEBRUARY 2025 September 26, 2025 …" at bounding box center [520, 287] width 715 height 218
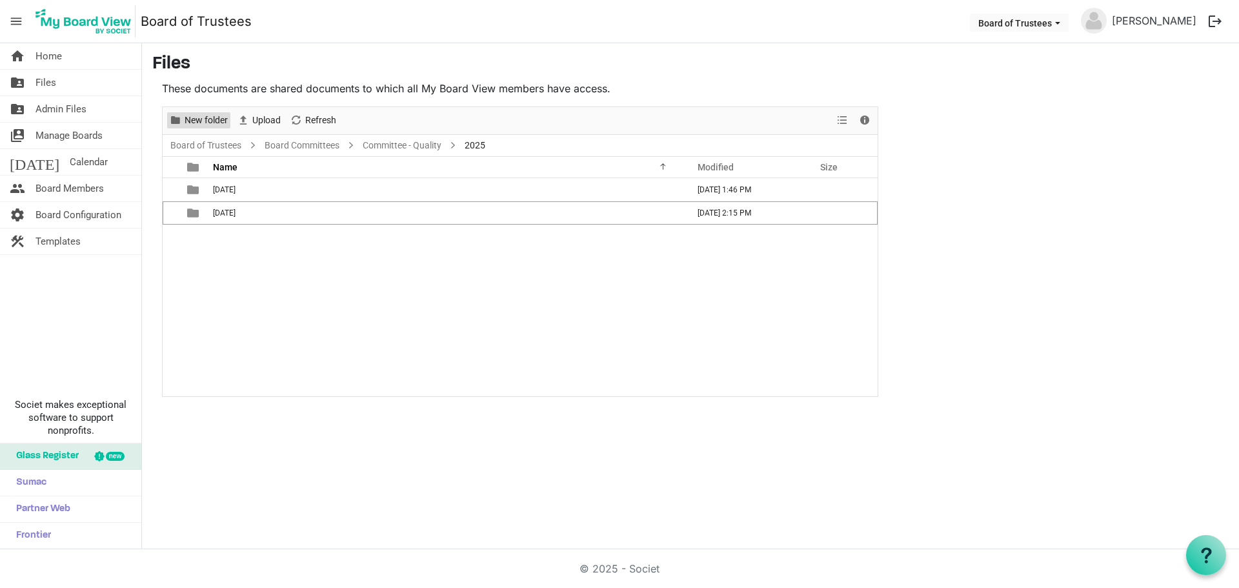
click at [193, 119] on span "New folder" at bounding box center [206, 120] width 46 height 16
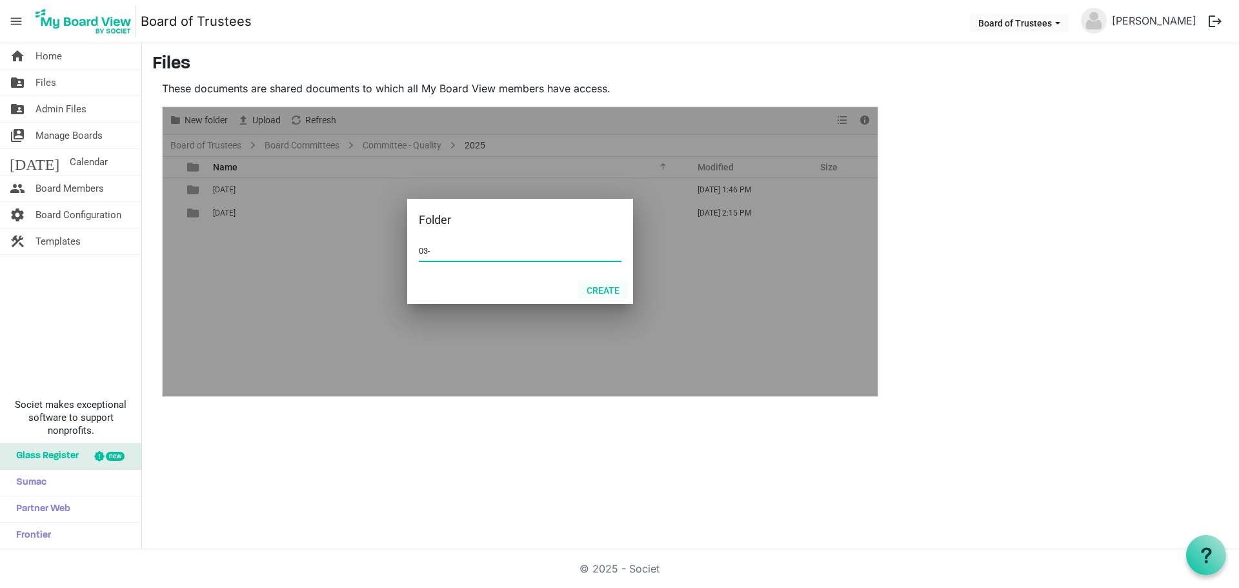
type input "03-MARCH 2025"
click at [611, 288] on button "Create" at bounding box center [603, 290] width 50 height 18
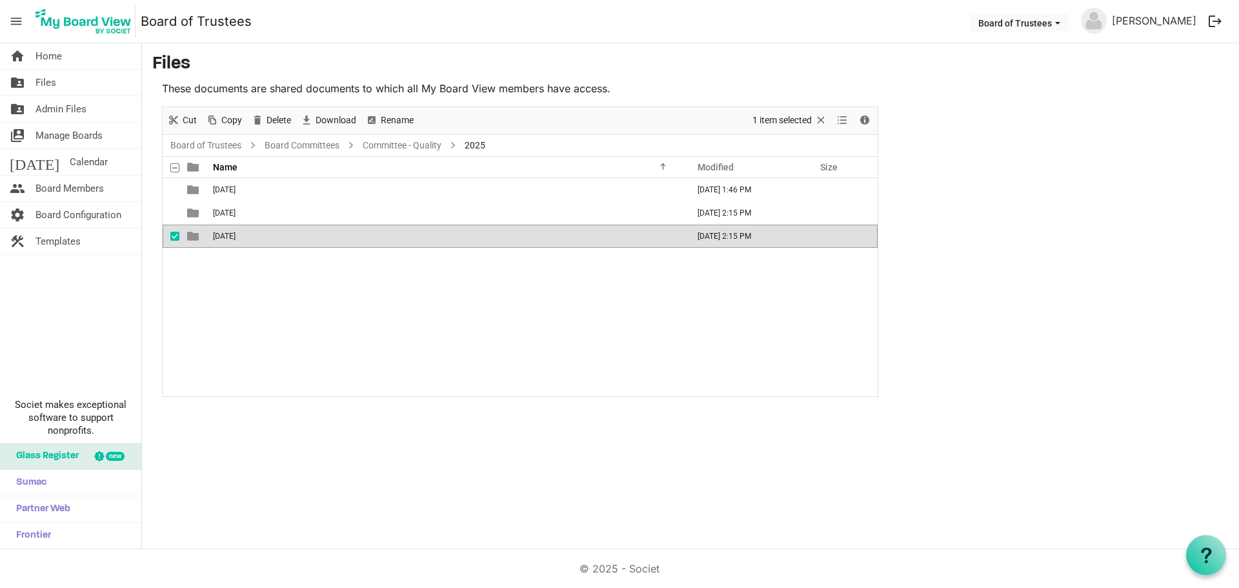
click at [170, 237] on span "checkbox" at bounding box center [174, 236] width 9 height 9
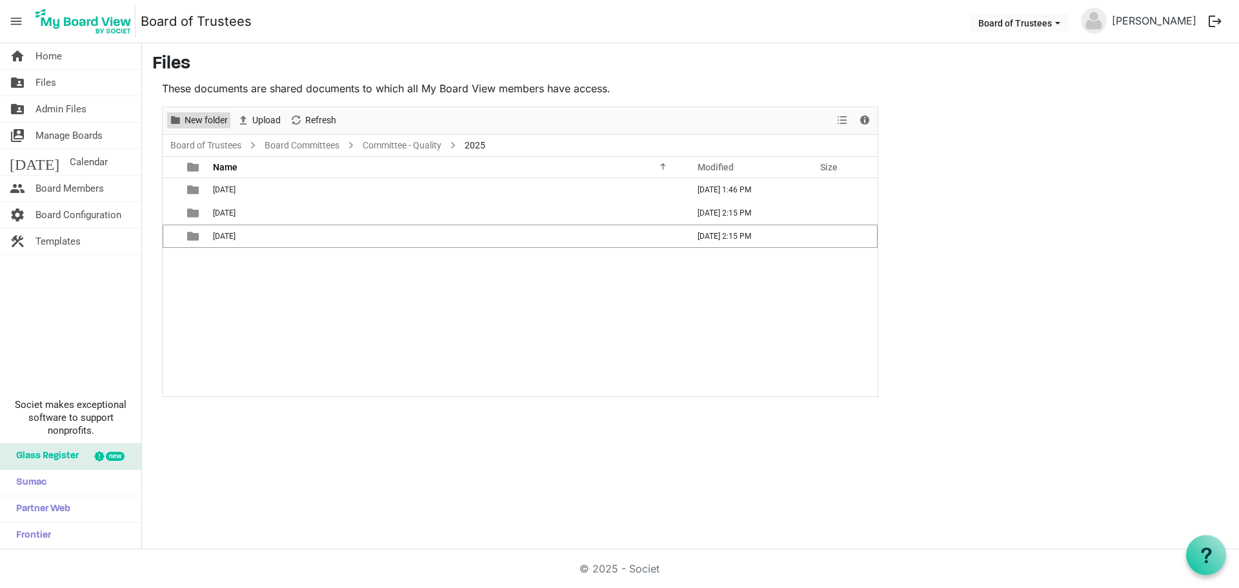
click at [210, 120] on span "New folder" at bounding box center [206, 120] width 46 height 16
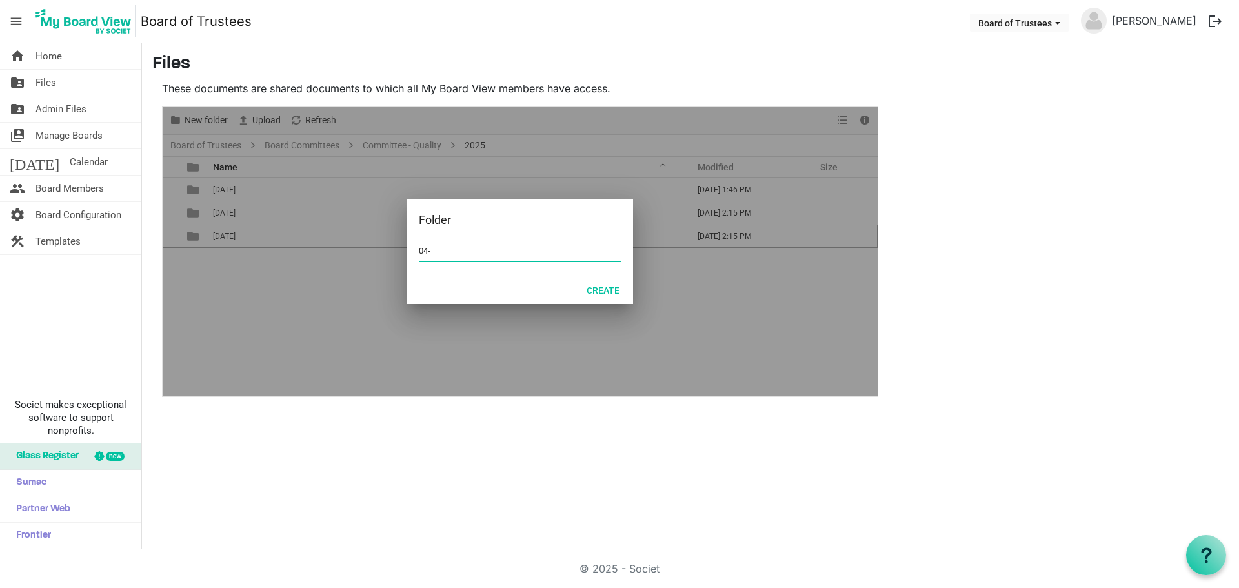
type input "04-APRIL 2025"
click at [595, 292] on button "Create" at bounding box center [603, 290] width 50 height 18
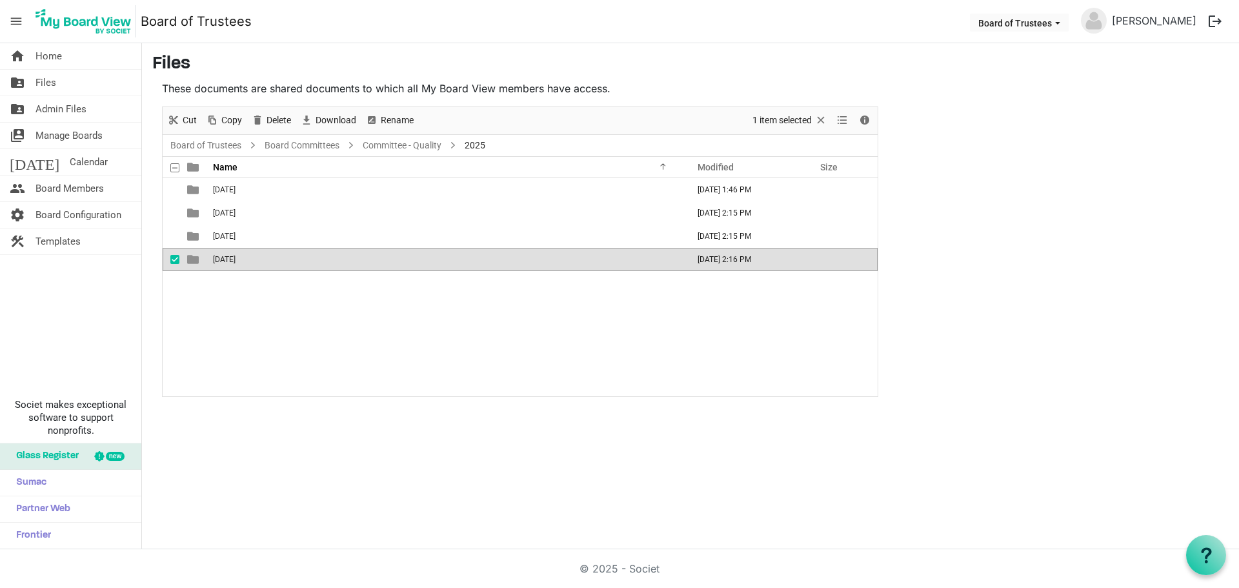
click at [282, 328] on div "01-JANUARY 2025 September 26, 2025 1:46 PM 02-FEBRUARY 2025 September 26, 2025 …" at bounding box center [520, 287] width 715 height 218
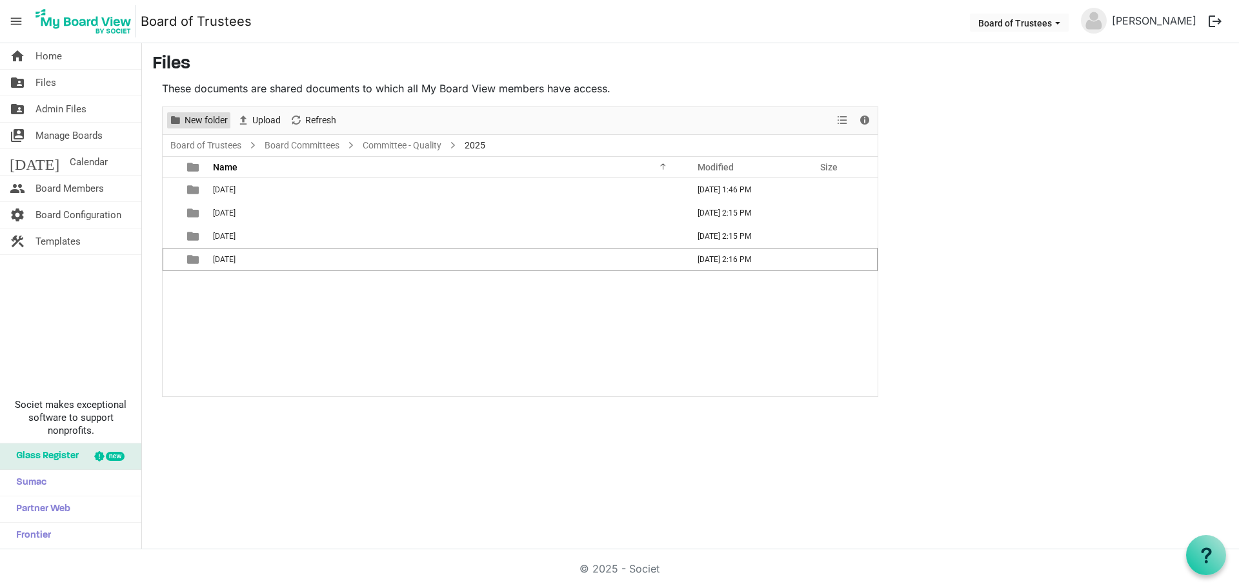
click at [208, 122] on span "New folder" at bounding box center [206, 120] width 46 height 16
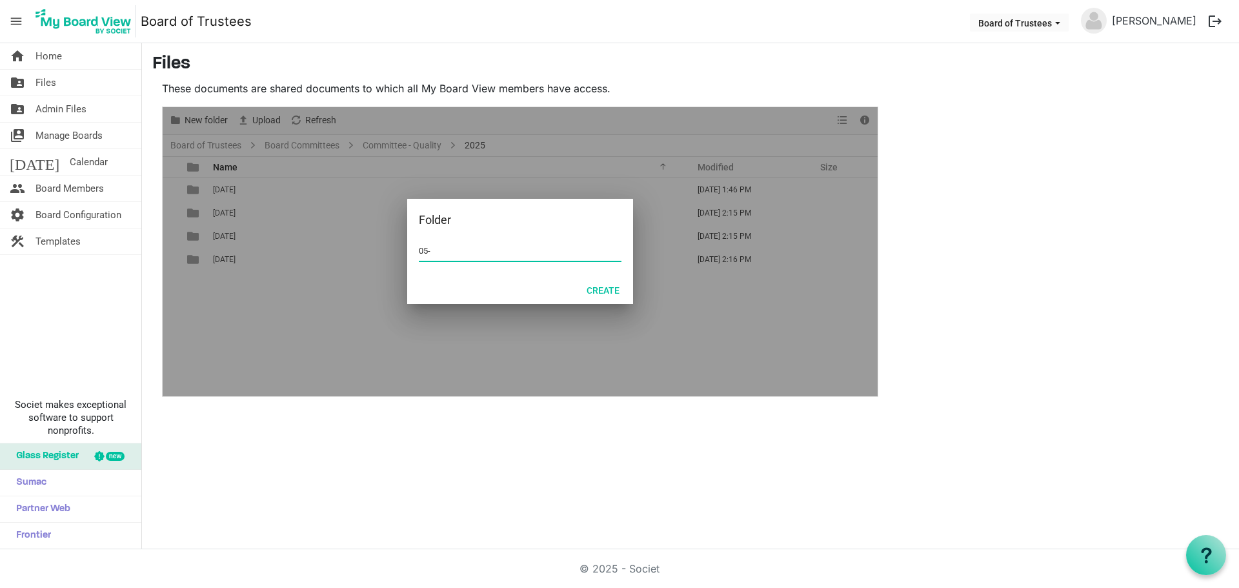
type input "05-MAY 2025"
click at [601, 286] on button "Create" at bounding box center [603, 290] width 50 height 18
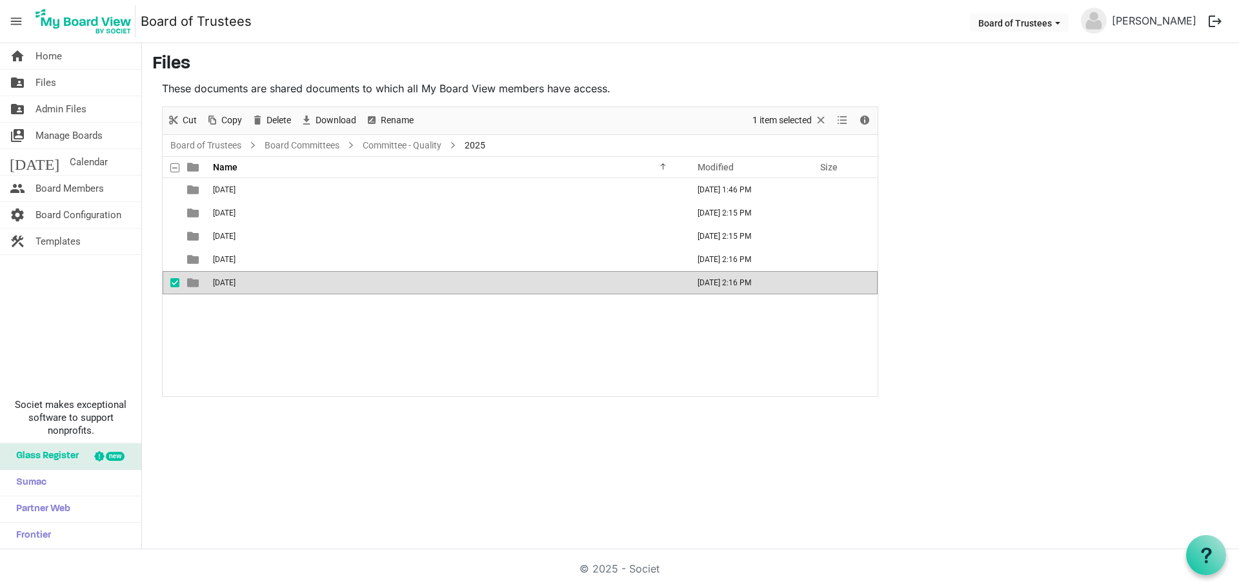
click at [330, 357] on div "01-JANUARY 2025 September 26, 2025 1:46 PM 02-FEBRUARY 2025 September 26, 2025 …" at bounding box center [520, 287] width 715 height 218
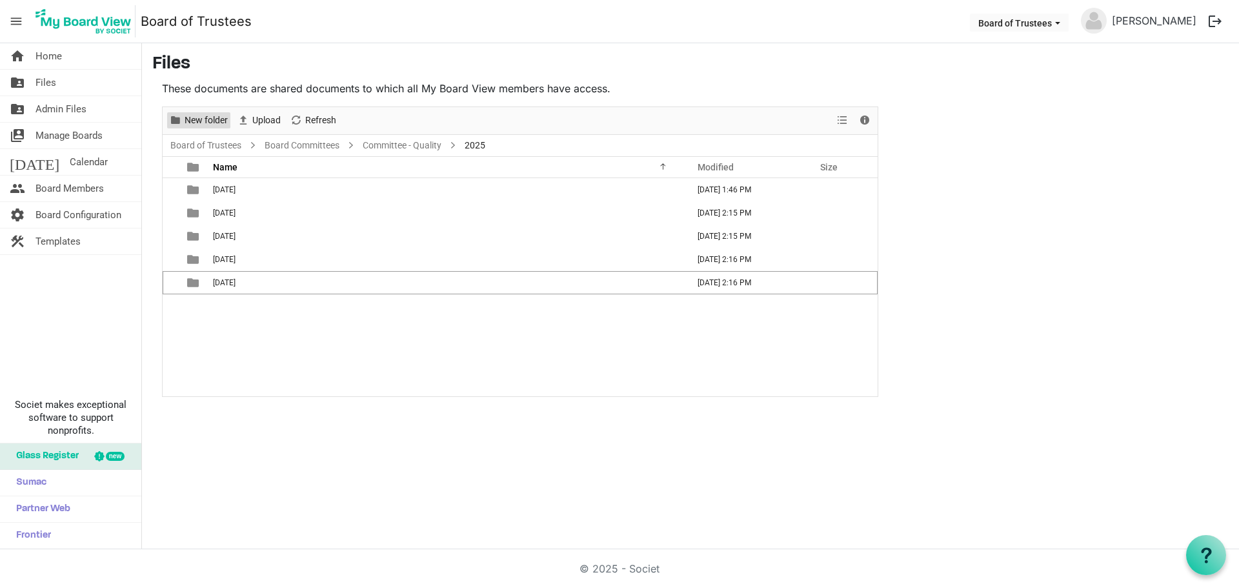
click at [196, 115] on span "New folder" at bounding box center [206, 120] width 46 height 16
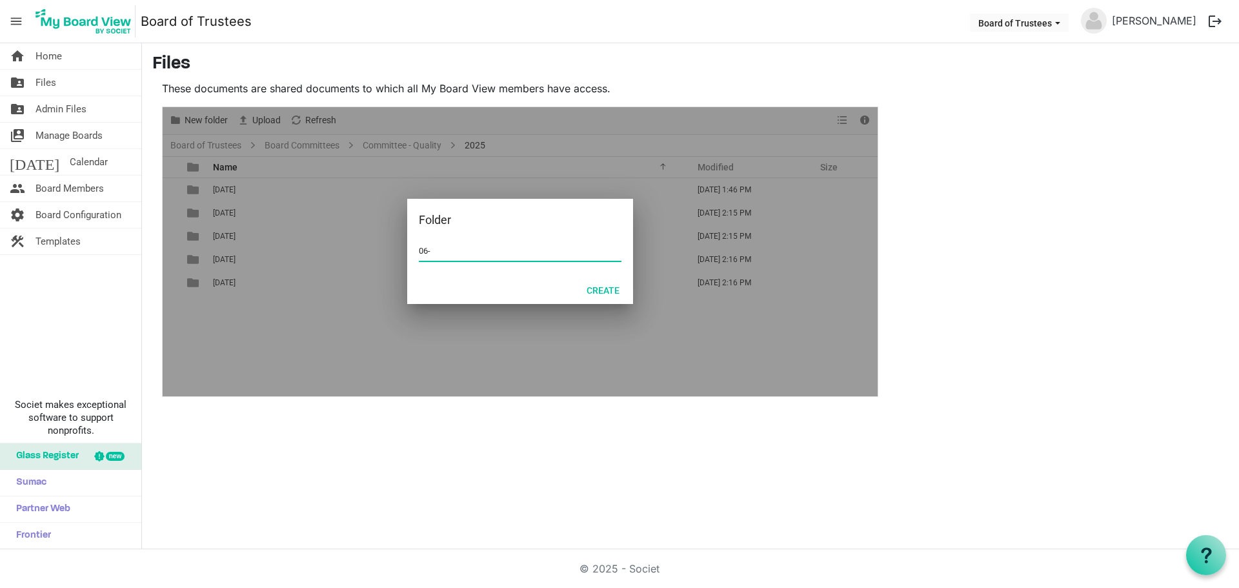
type input "06-JUNE 2025"
click at [599, 294] on button "Create" at bounding box center [603, 290] width 50 height 18
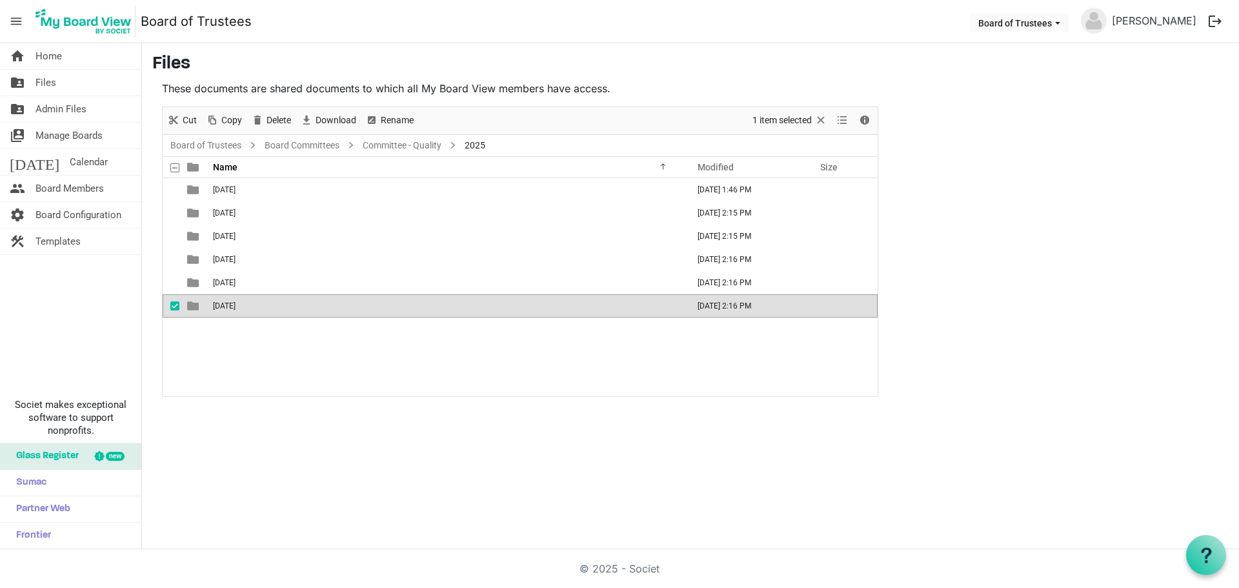
click at [322, 355] on div "01-JANUARY 2025 September 26, 2025 1:46 PM 02-FEBRUARY 2025 September 26, 2025 …" at bounding box center [520, 287] width 715 height 218
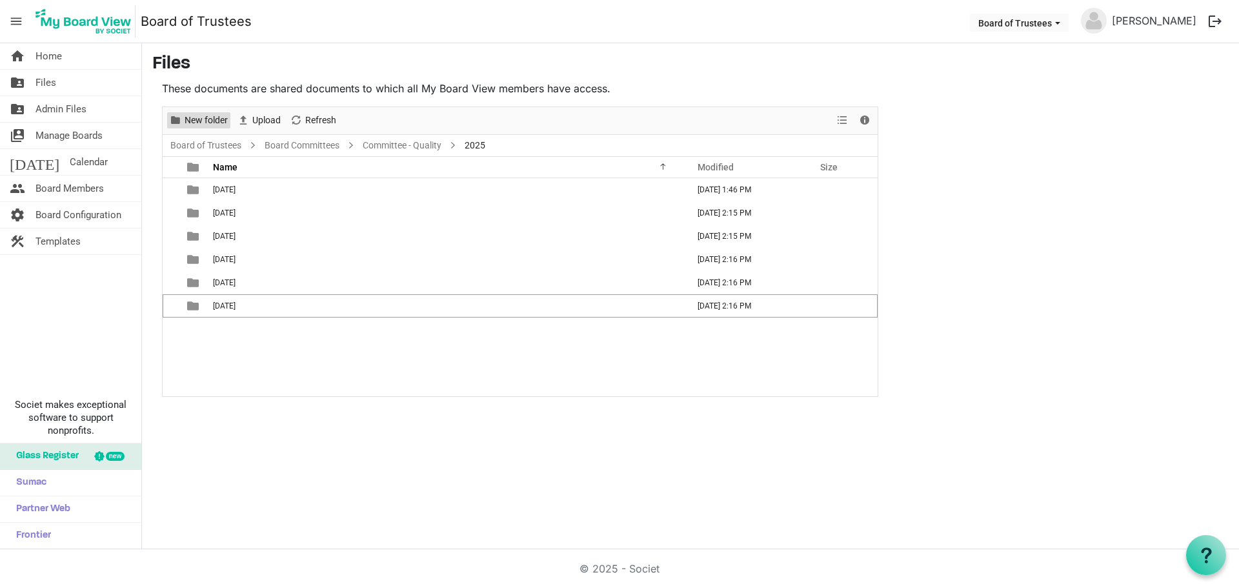
click at [206, 119] on span "New folder" at bounding box center [206, 120] width 46 height 16
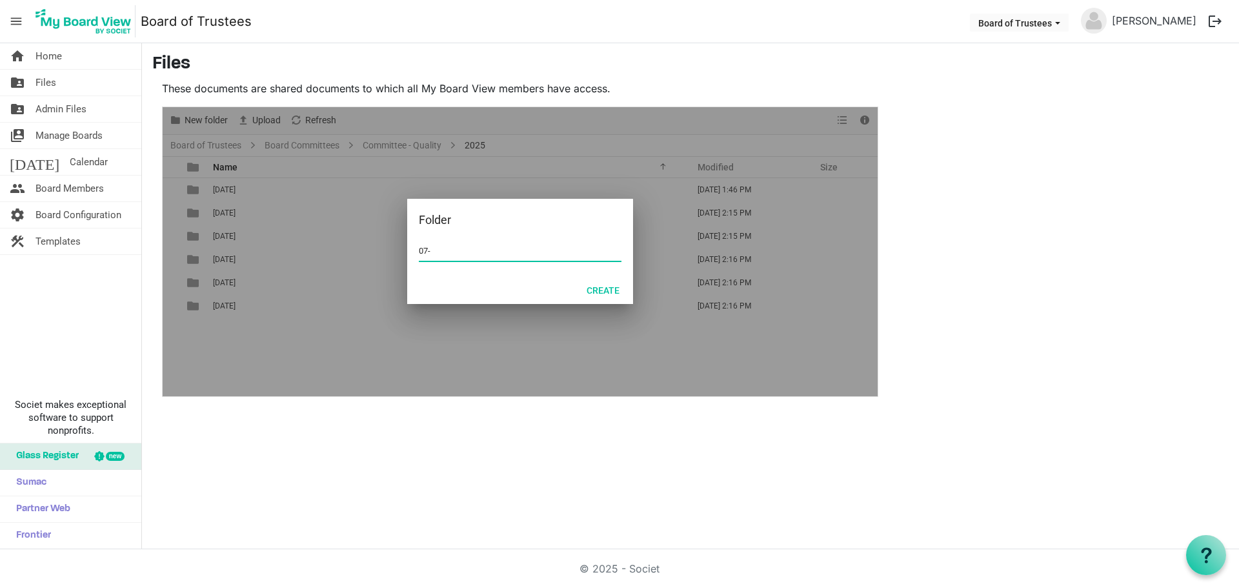
type input "07-JULY 2025"
click at [603, 297] on button "Create" at bounding box center [603, 290] width 50 height 18
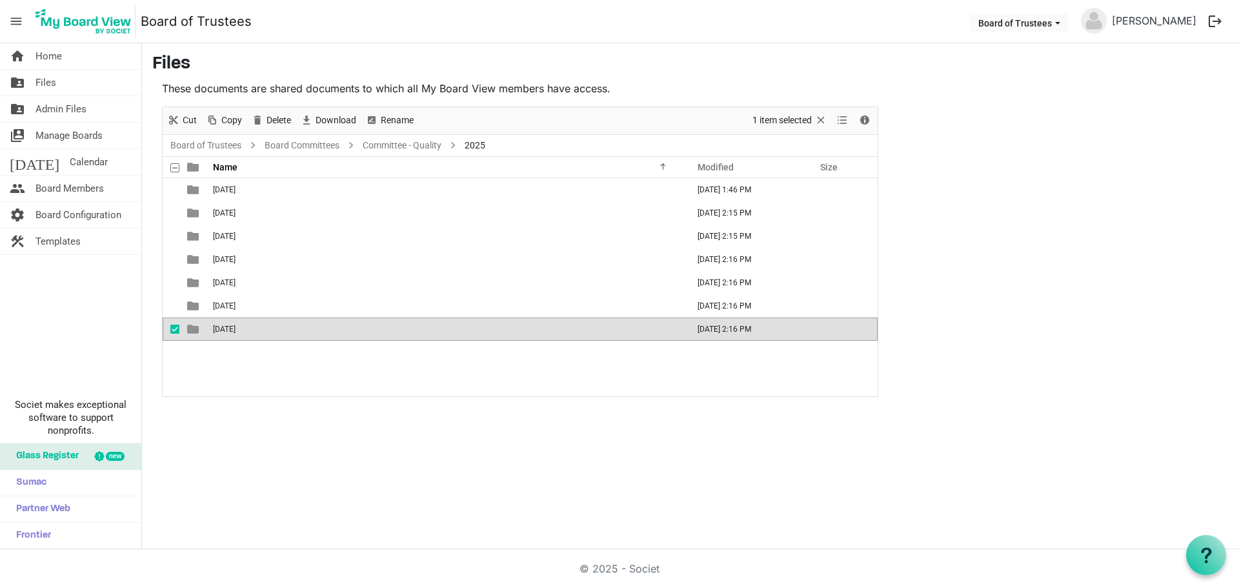
click at [354, 368] on div "01-JANUARY 2025 September 26, 2025 1:46 PM 02-FEBRUARY 2025 September 26, 2025 …" at bounding box center [520, 287] width 715 height 218
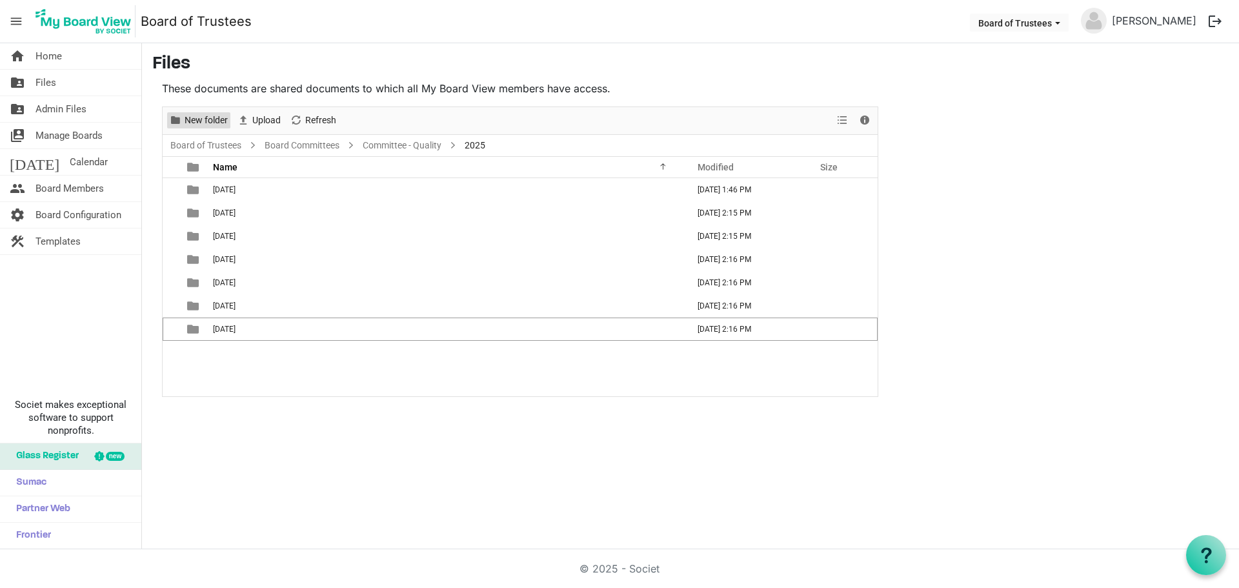
click at [206, 123] on span "New folder" at bounding box center [206, 120] width 46 height 16
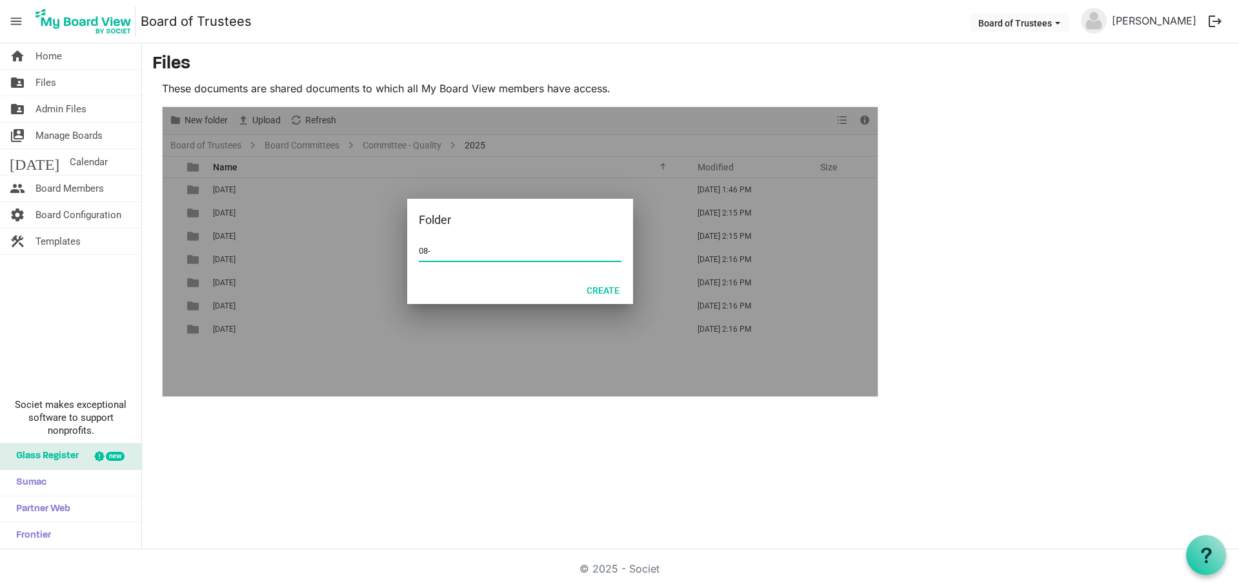
type input "08-AUGUST 2025"
click at [602, 290] on button "Create" at bounding box center [603, 290] width 50 height 18
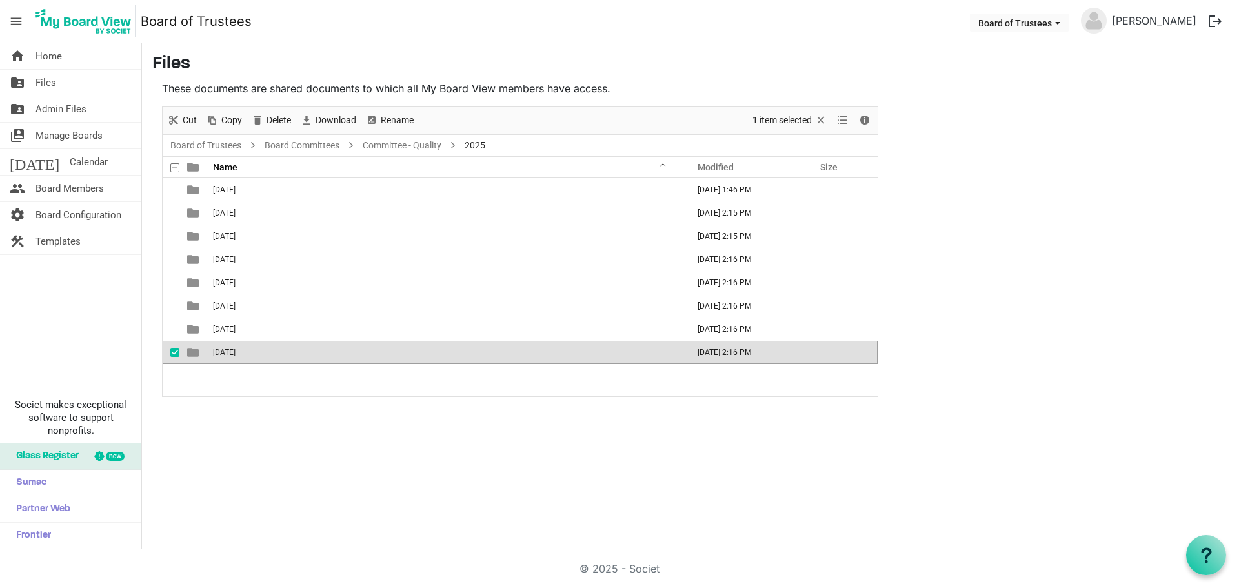
click at [290, 380] on div "01-JANUARY 2025 September 26, 2025 1:46 PM 02-FEBRUARY 2025 September 26, 2025 …" at bounding box center [520, 287] width 715 height 218
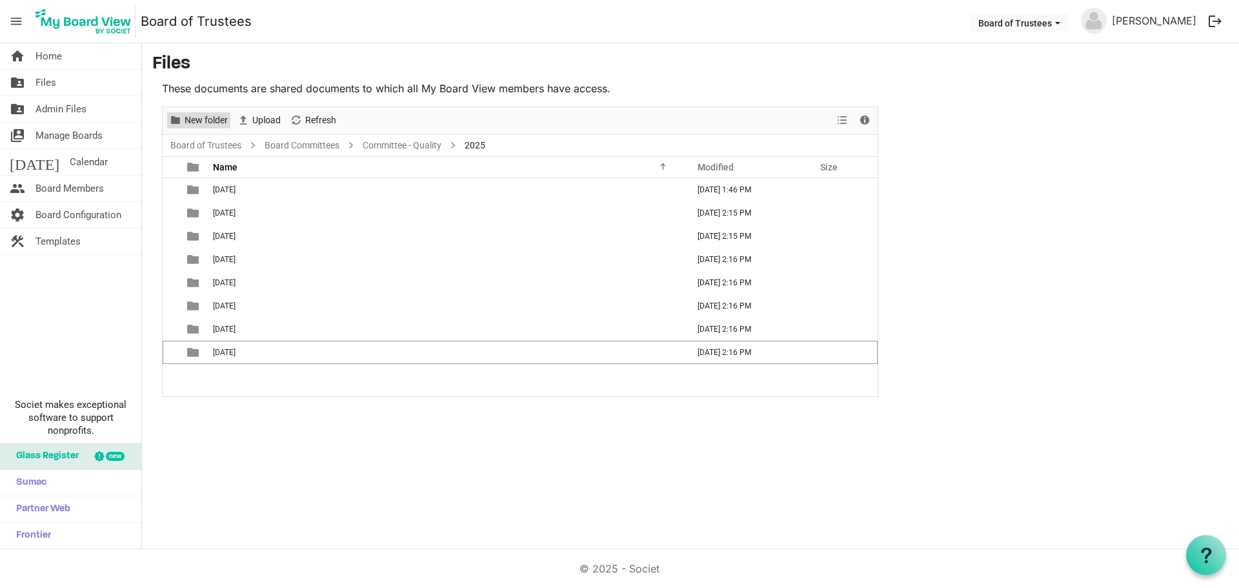
click at [214, 121] on span "New folder" at bounding box center [206, 120] width 46 height 16
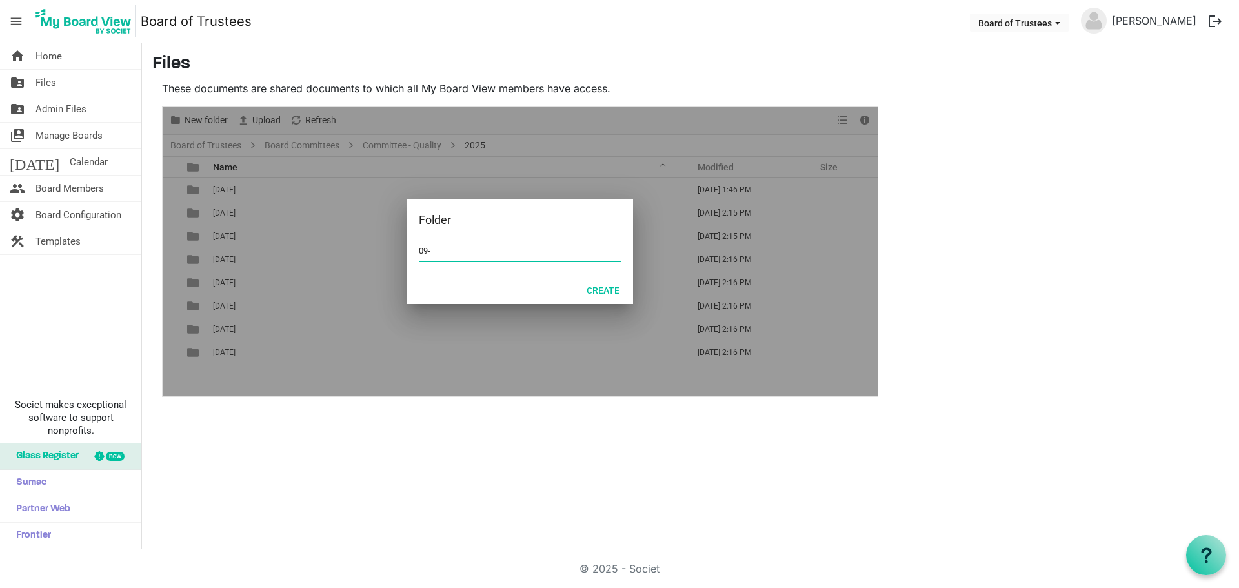
type input "09-SEPTEMBER 2025"
click at [601, 290] on button "Create" at bounding box center [603, 290] width 50 height 18
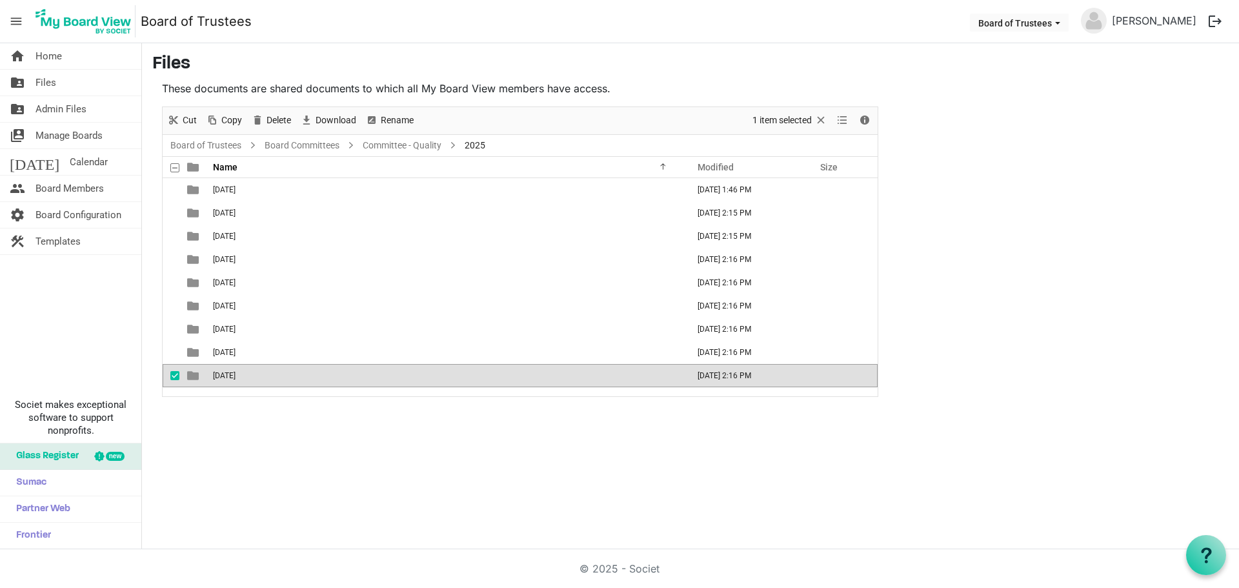
click at [322, 415] on div "home Home folder_shared Files folder_shared Admin Files switch_account Manage B…" at bounding box center [619, 296] width 1239 height 506
click at [173, 373] on span "checkbox" at bounding box center [174, 375] width 9 height 9
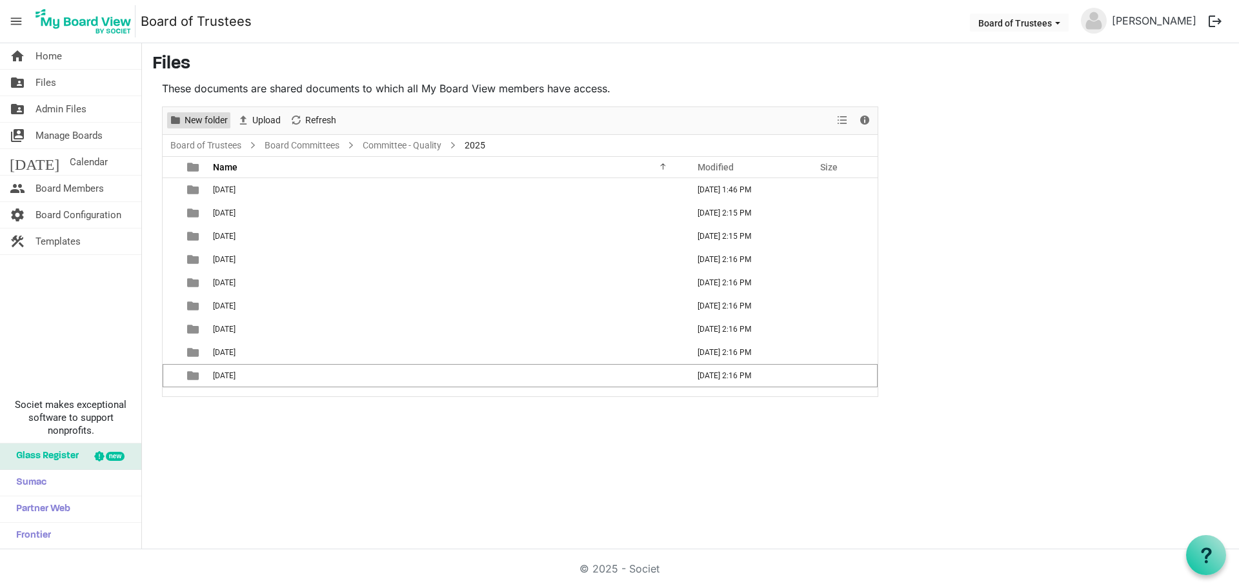
click at [205, 123] on span "New folder" at bounding box center [206, 120] width 46 height 16
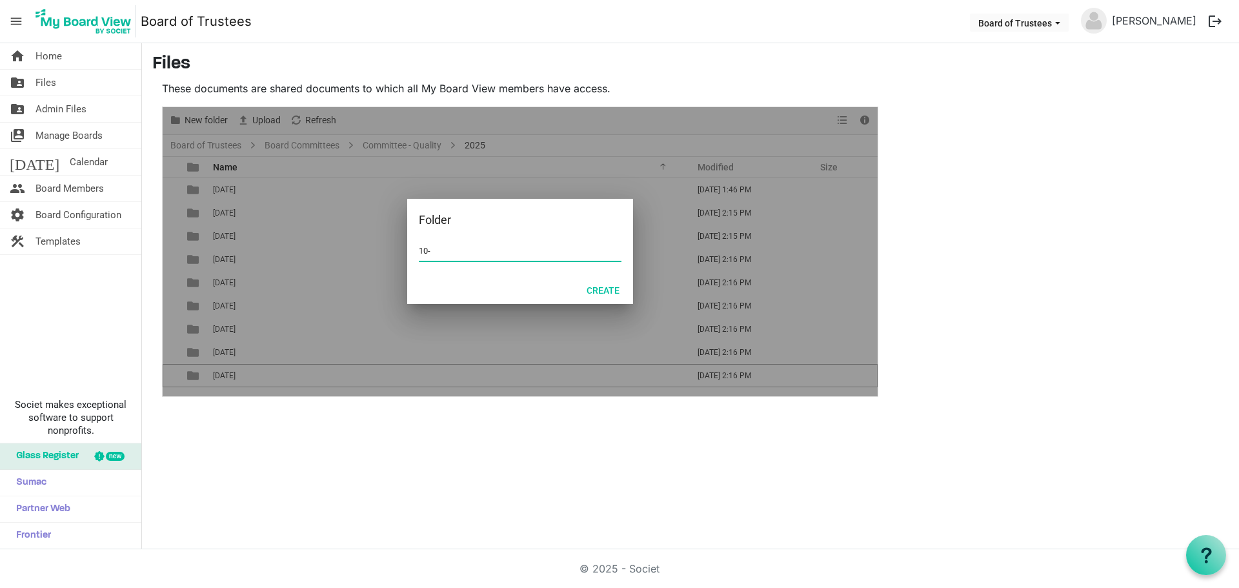
type input "10-OCTOBER 2025"
click at [612, 289] on button "Create" at bounding box center [603, 290] width 50 height 18
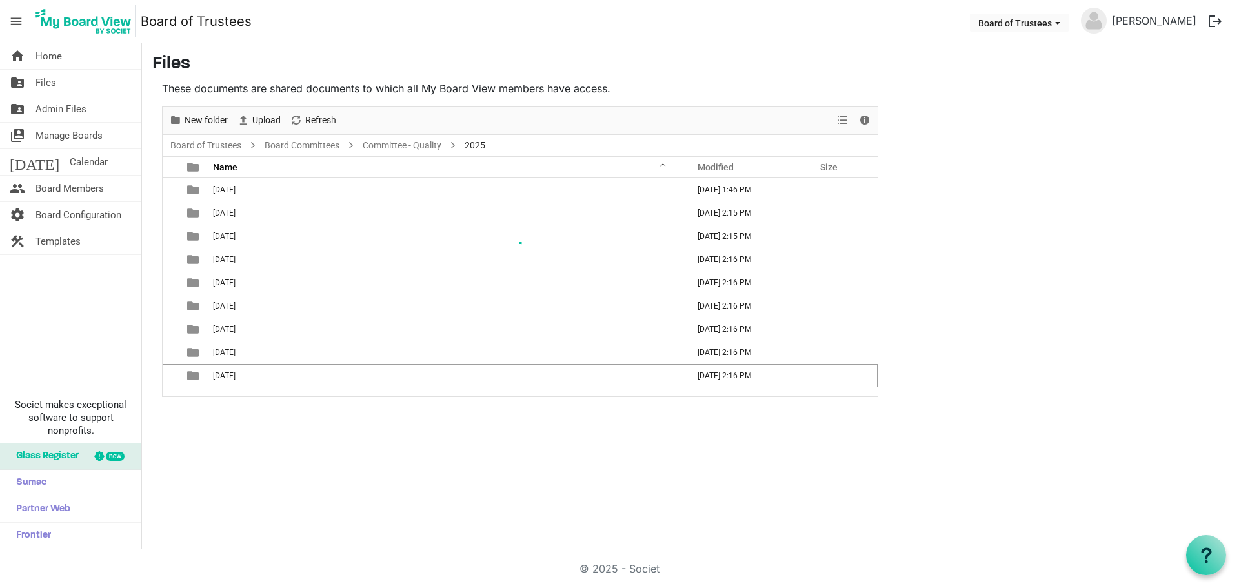
scroll to position [14, 0]
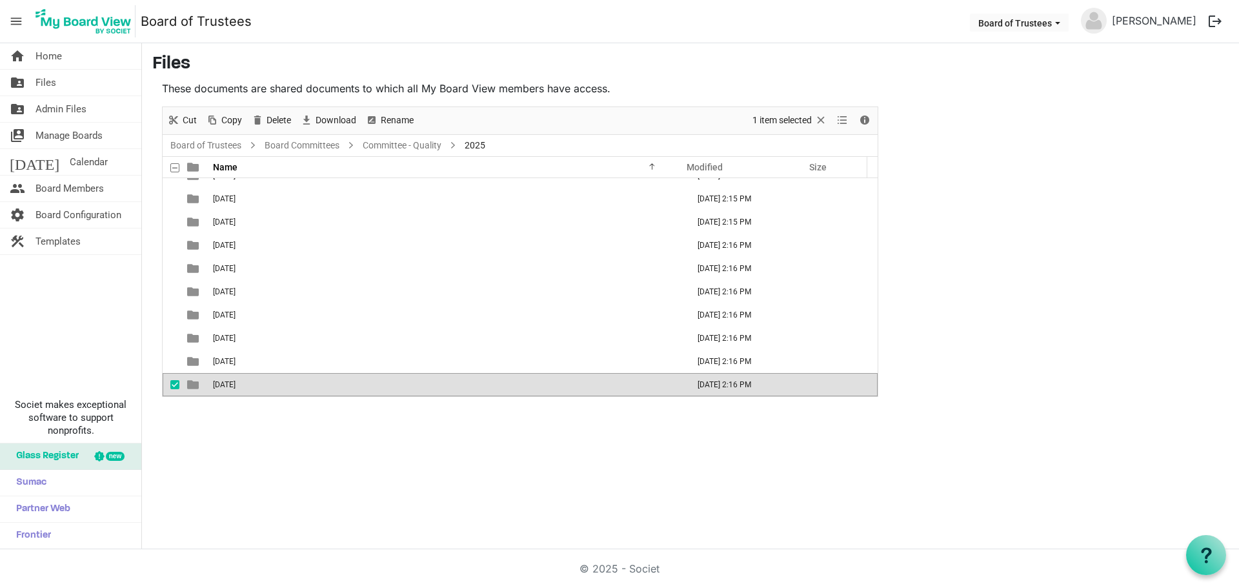
click at [173, 386] on span "checkbox" at bounding box center [174, 384] width 9 height 9
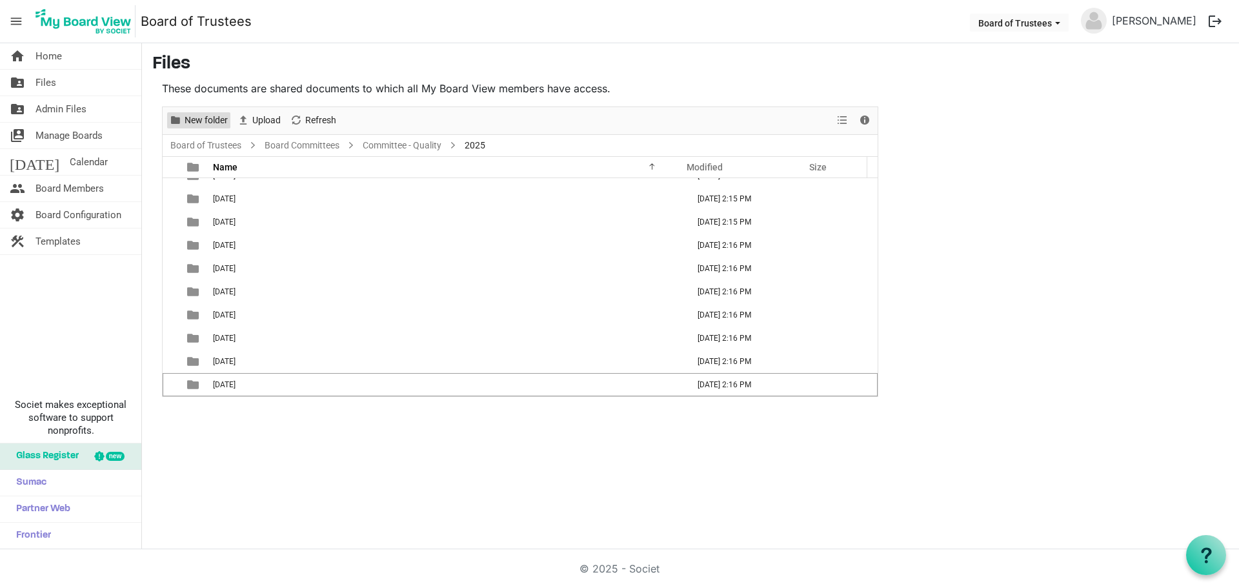
click at [195, 124] on span "New folder" at bounding box center [206, 120] width 46 height 16
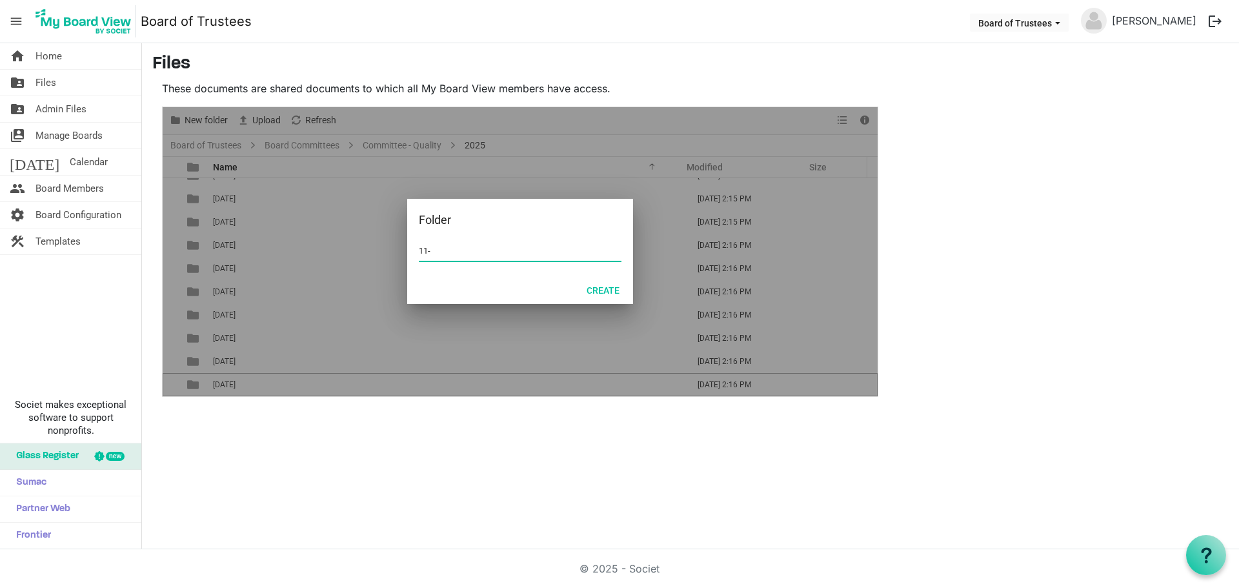
type input "11-NOVEMBER 2025"
click at [611, 292] on button "Create" at bounding box center [603, 290] width 50 height 18
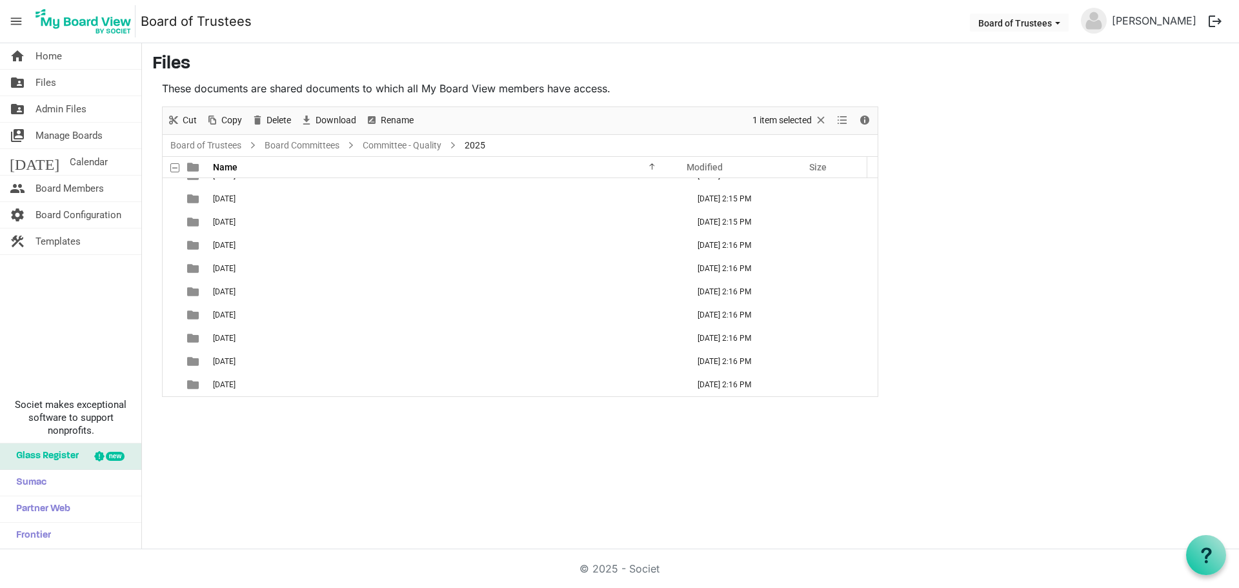
scroll to position [37, 0]
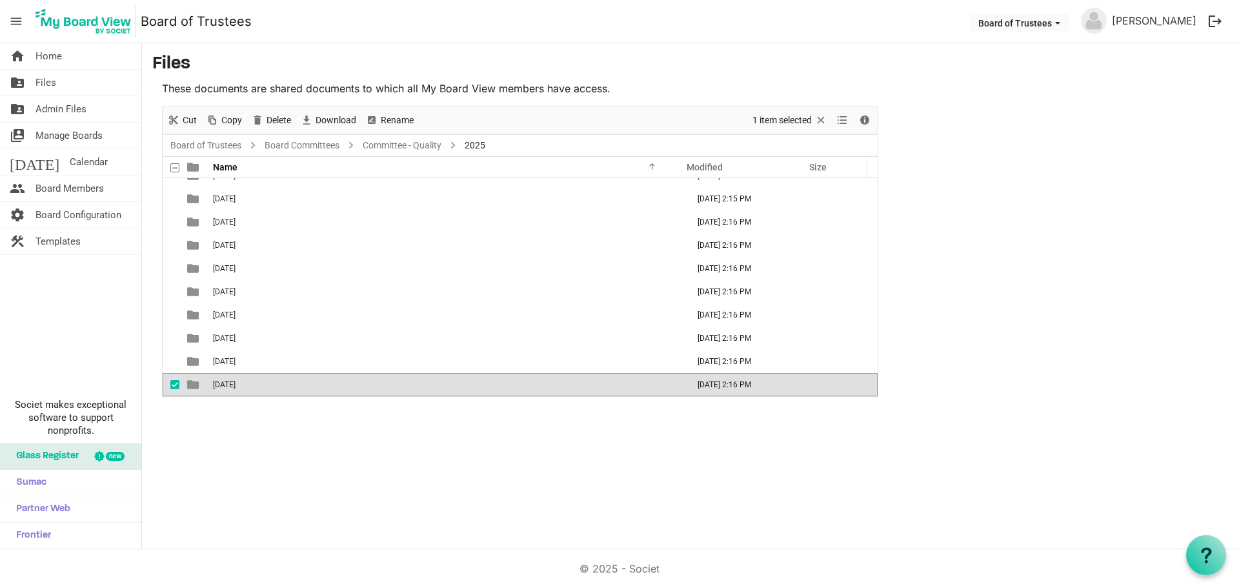
click at [416, 444] on div "home Home folder_shared Files folder_shared Admin Files switch_account Manage B…" at bounding box center [619, 296] width 1239 height 506
click at [172, 388] on span "checkbox" at bounding box center [174, 384] width 9 height 9
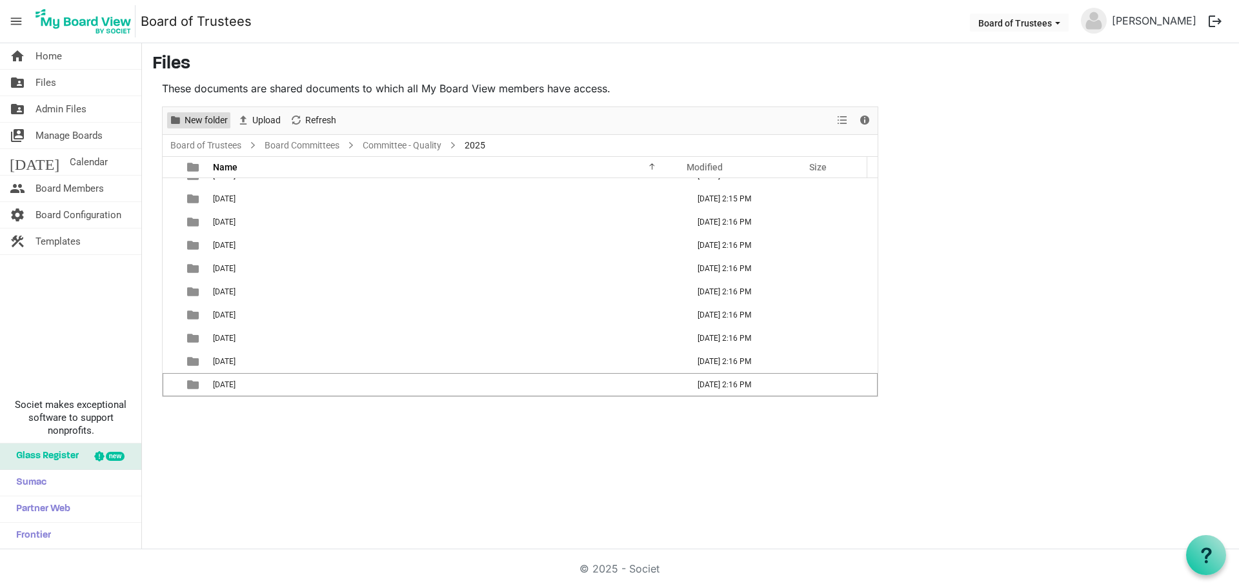
click at [205, 119] on span "New folder" at bounding box center [206, 120] width 46 height 16
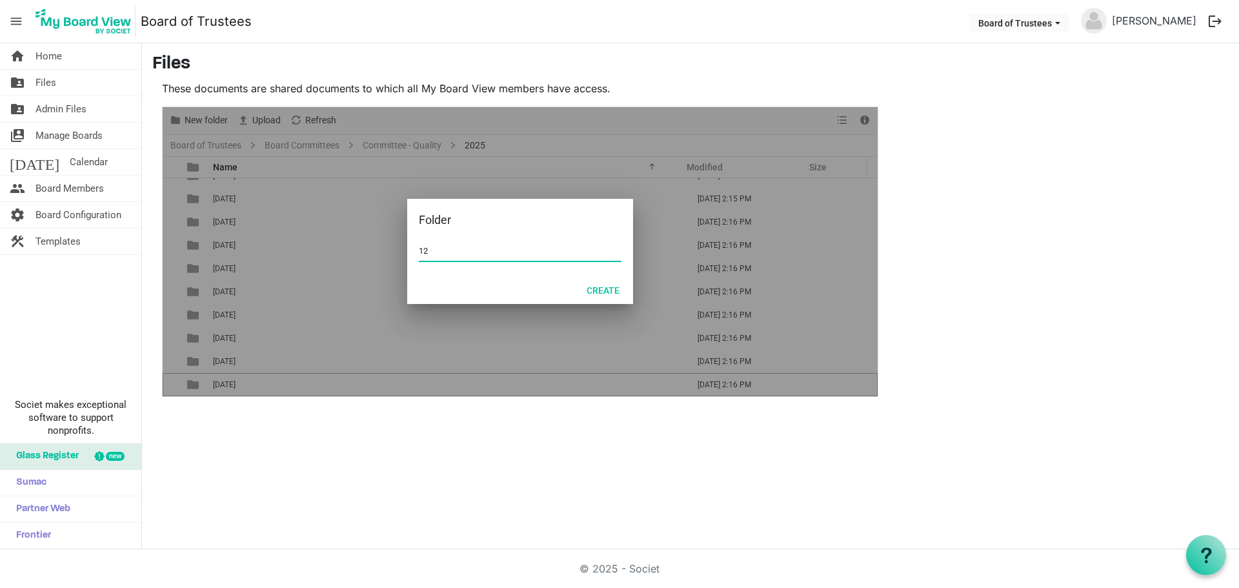
type input "12-DECEMBER 2025"
click at [603, 288] on button "Create" at bounding box center [603, 290] width 50 height 18
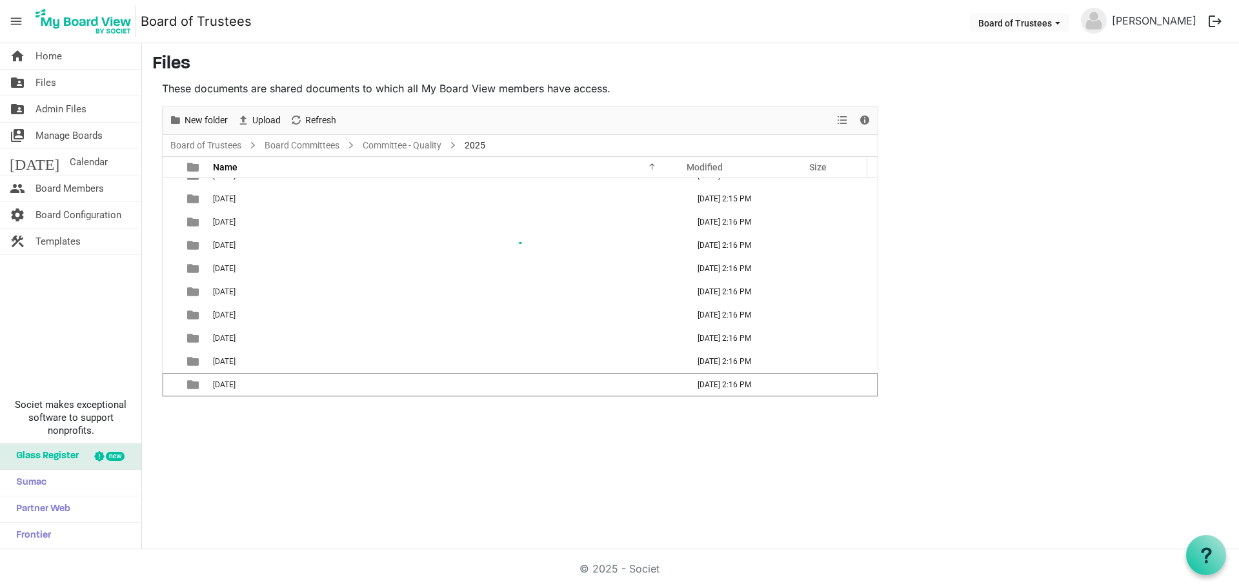
scroll to position [61, 0]
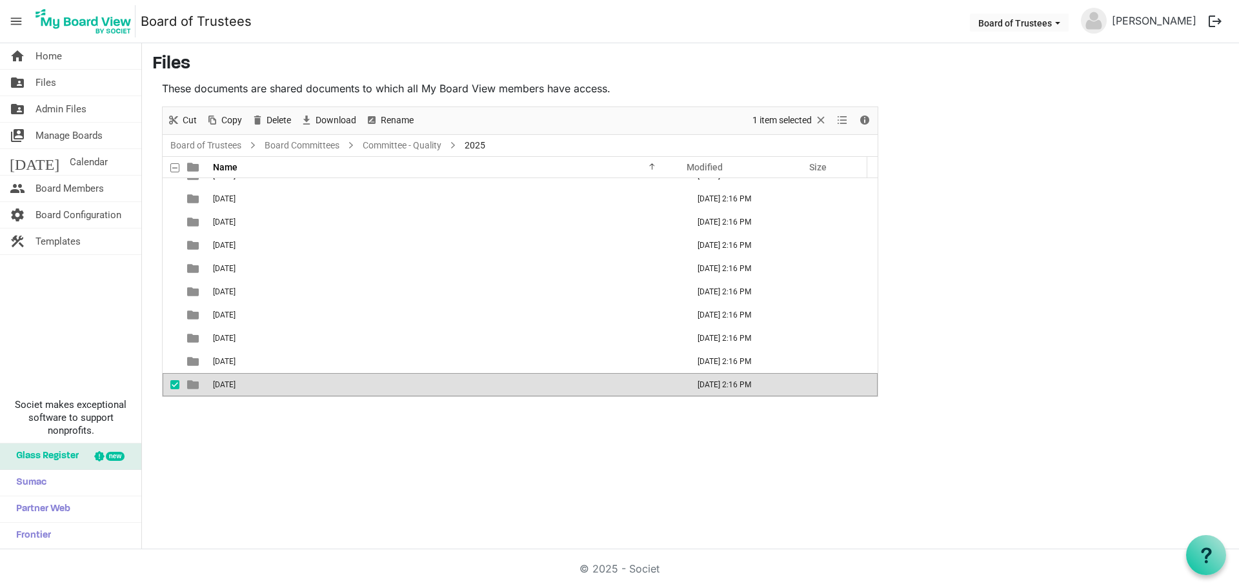
click at [455, 439] on div "home Home folder_shared Files folder_shared Admin Files switch_account Manage B…" at bounding box center [619, 296] width 1239 height 506
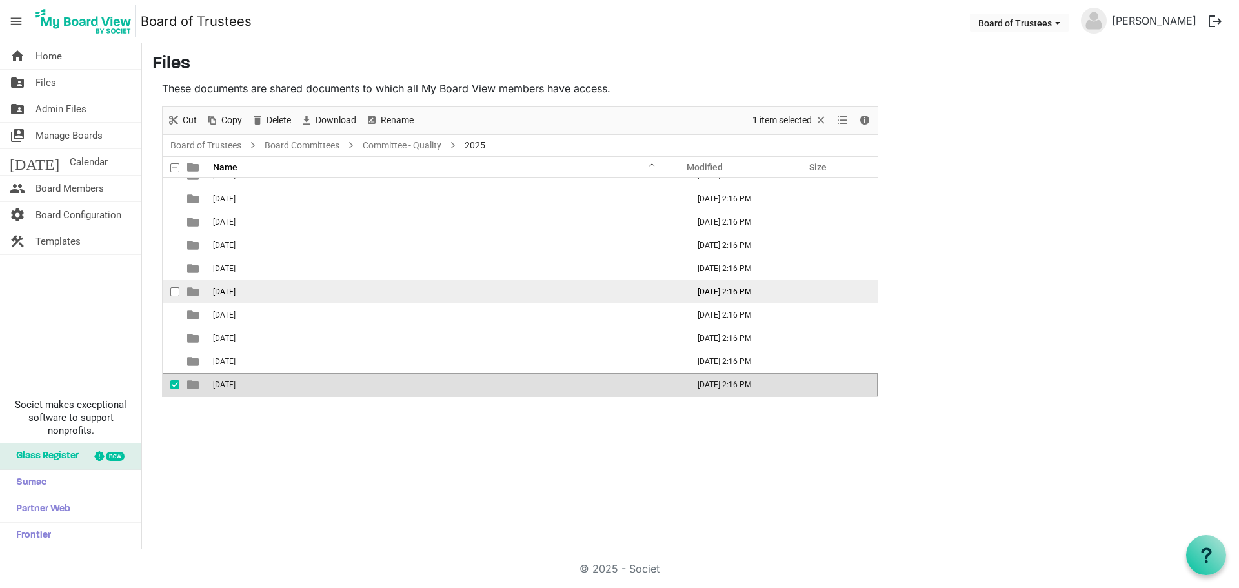
click at [306, 297] on td "08-AUGUST 2025" at bounding box center [446, 291] width 475 height 23
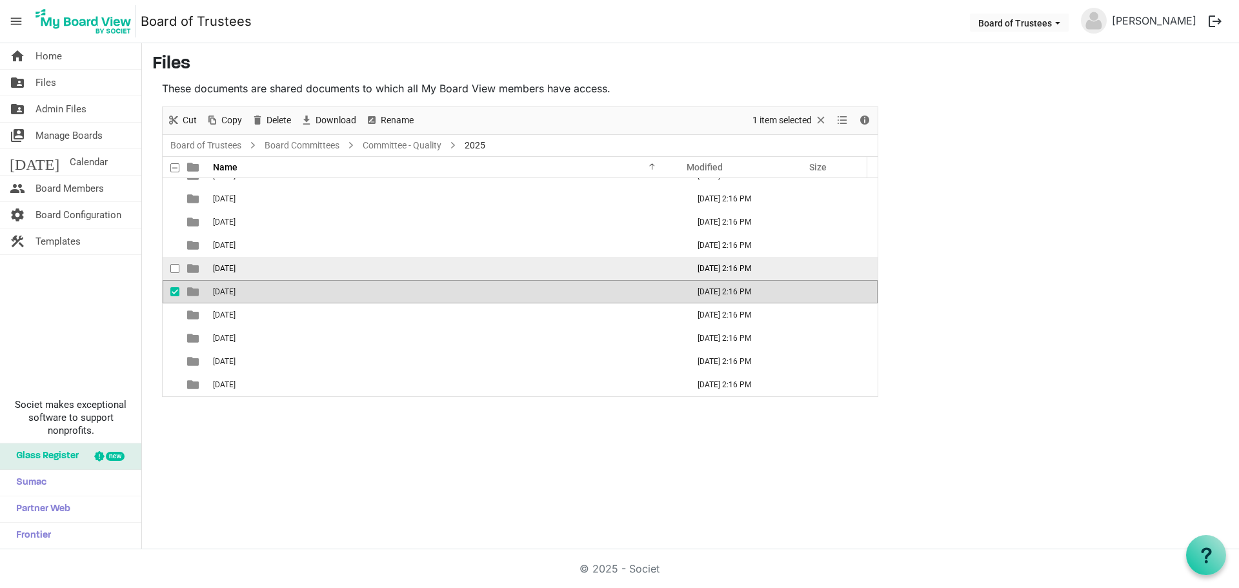
click at [567, 270] on td "07-JULY 2025" at bounding box center [446, 268] width 475 height 23
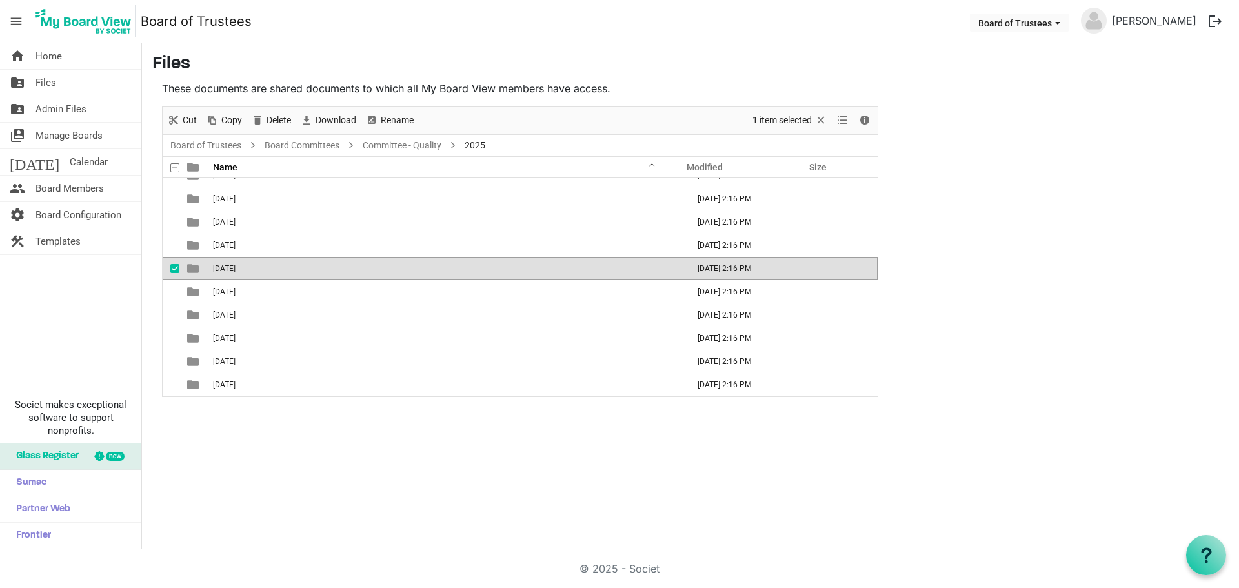
click at [567, 270] on td "07-JULY 2025" at bounding box center [446, 268] width 475 height 23
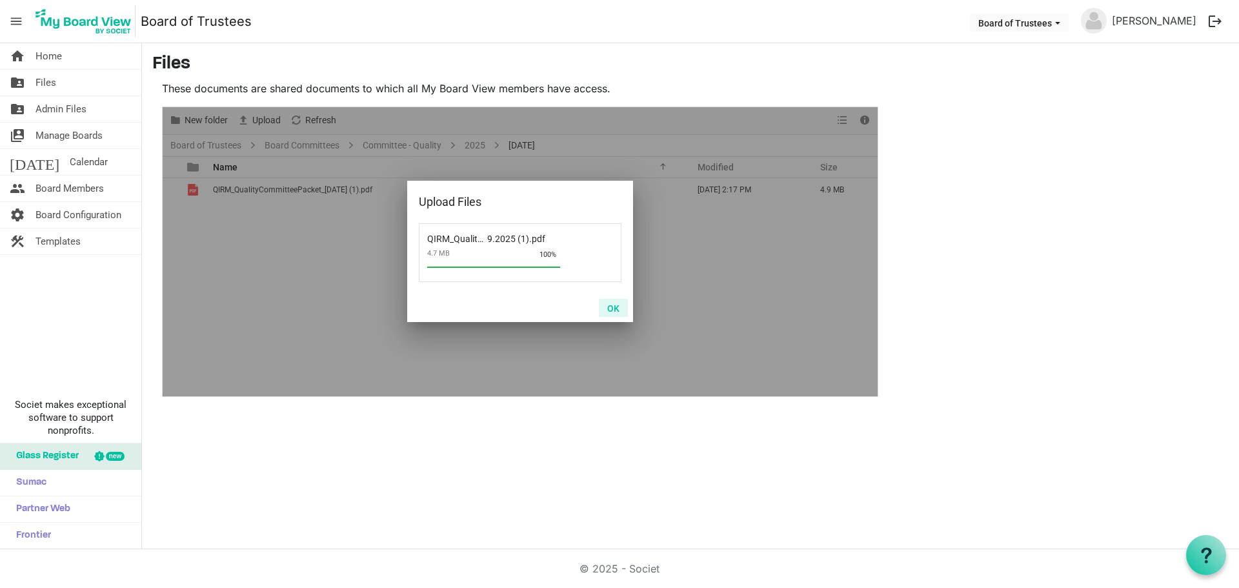
click at [614, 305] on button "OK" at bounding box center [613, 308] width 29 height 18
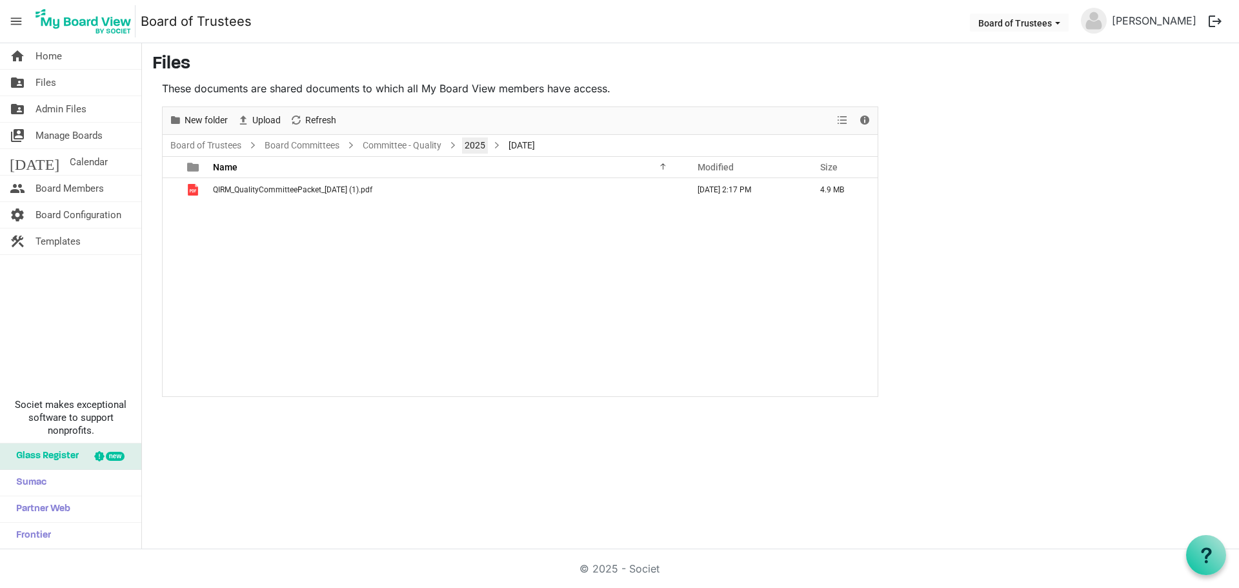
click at [475, 141] on link "2025" at bounding box center [475, 145] width 26 height 16
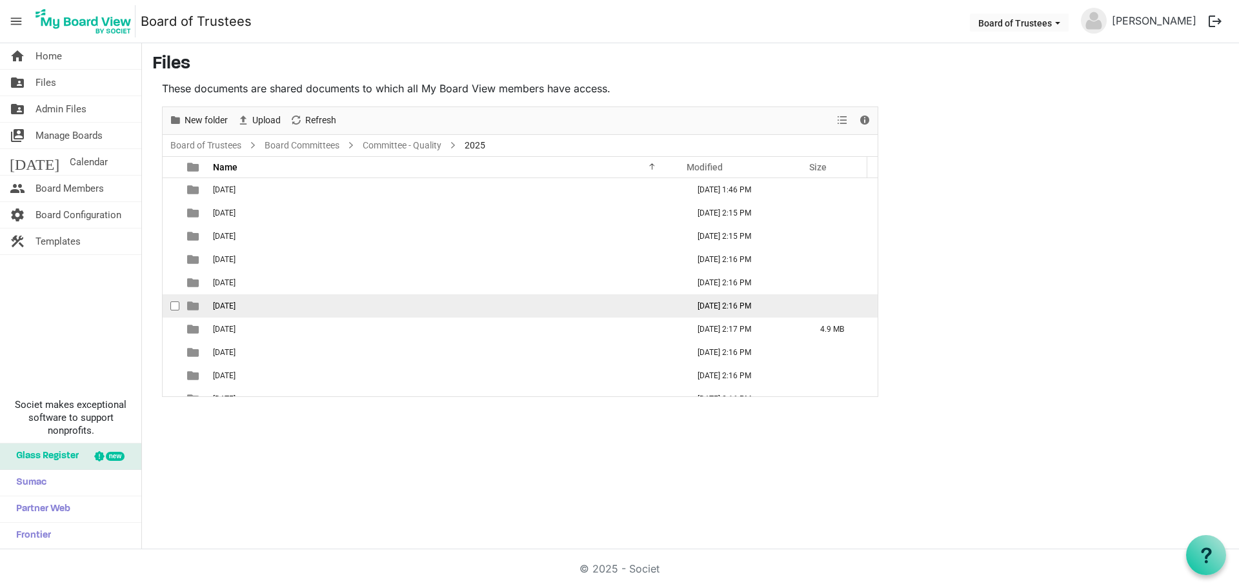
click at [235, 304] on span "06-JUNE 2025" at bounding box center [224, 305] width 23 height 9
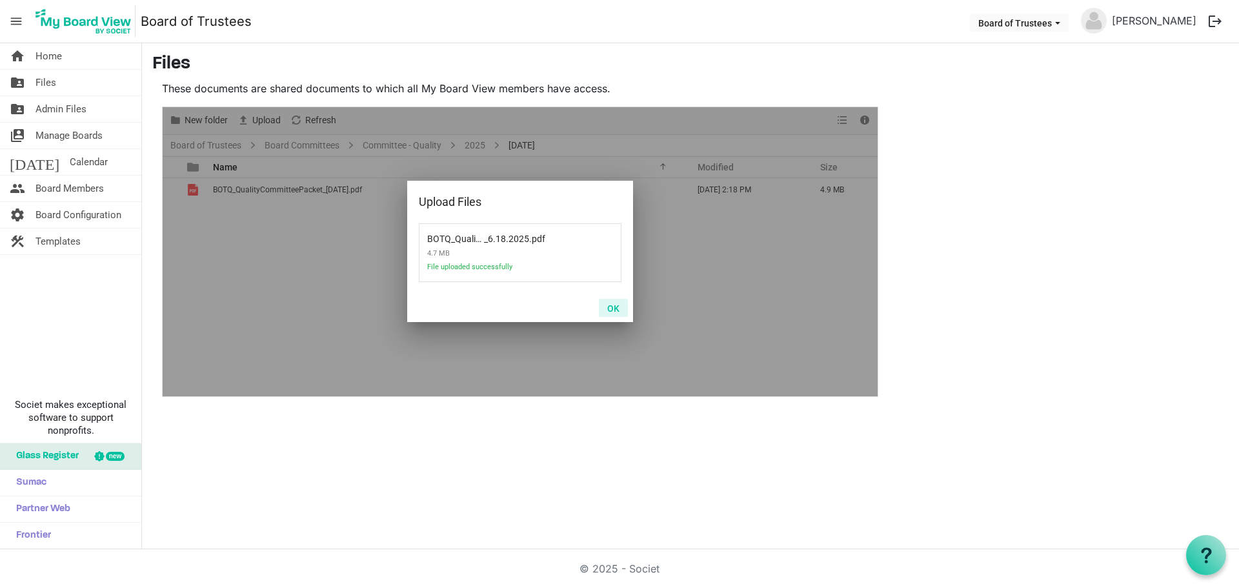
click at [608, 302] on button "OK" at bounding box center [613, 308] width 29 height 18
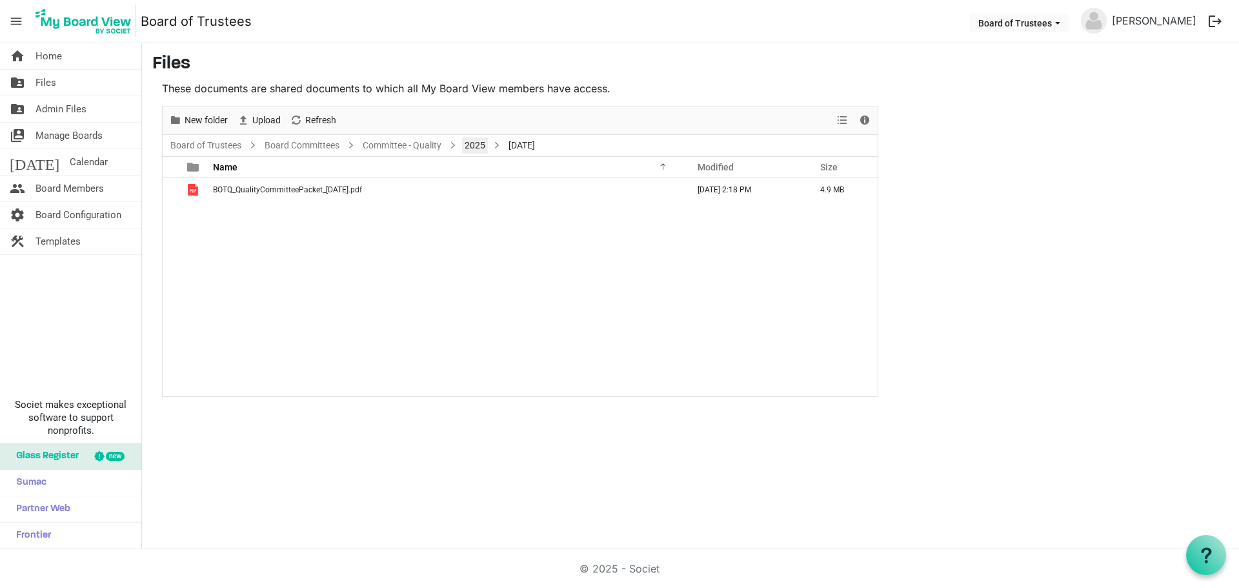
click at [472, 143] on link "2025" at bounding box center [475, 145] width 26 height 16
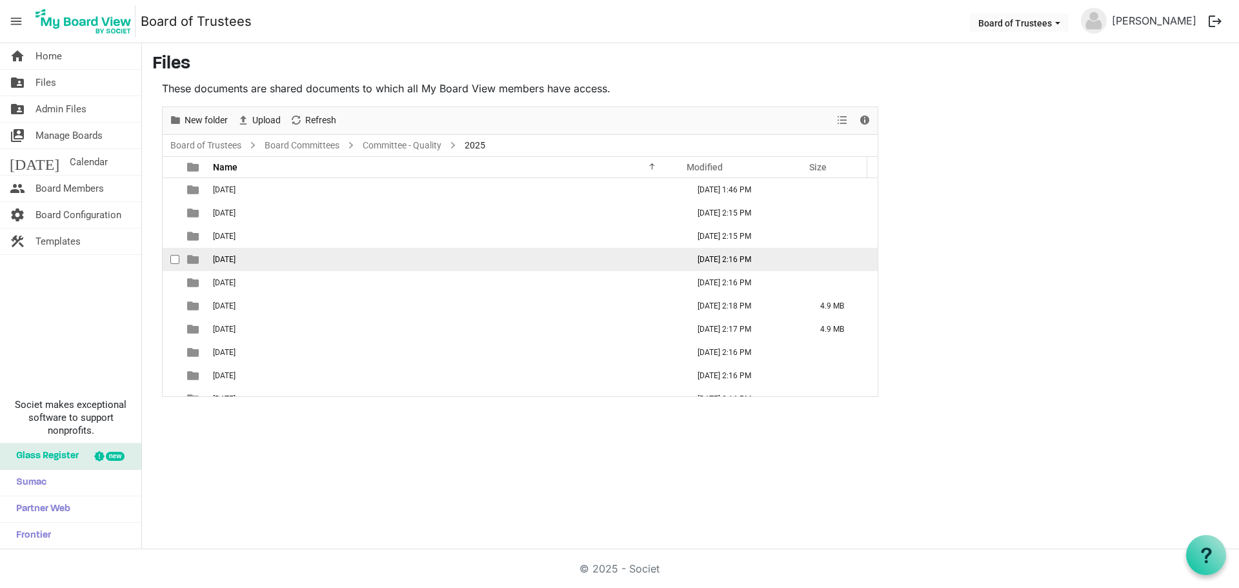
click at [235, 255] on span "04-APRIL 2025" at bounding box center [224, 259] width 23 height 9
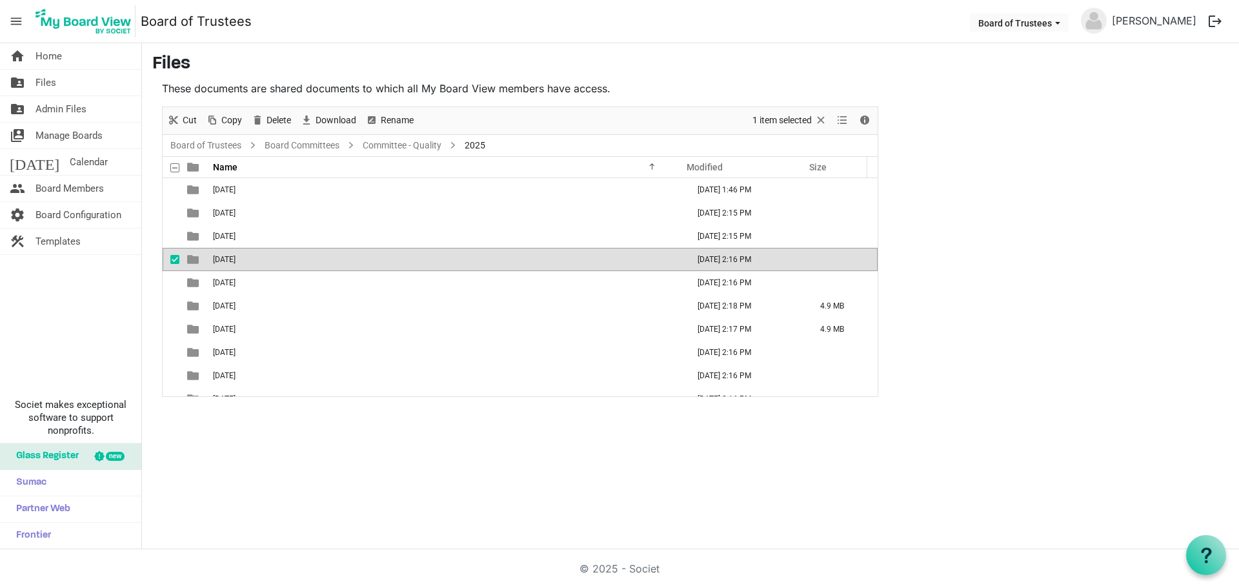
click at [235, 255] on span "04-APRIL 2025" at bounding box center [224, 259] width 23 height 9
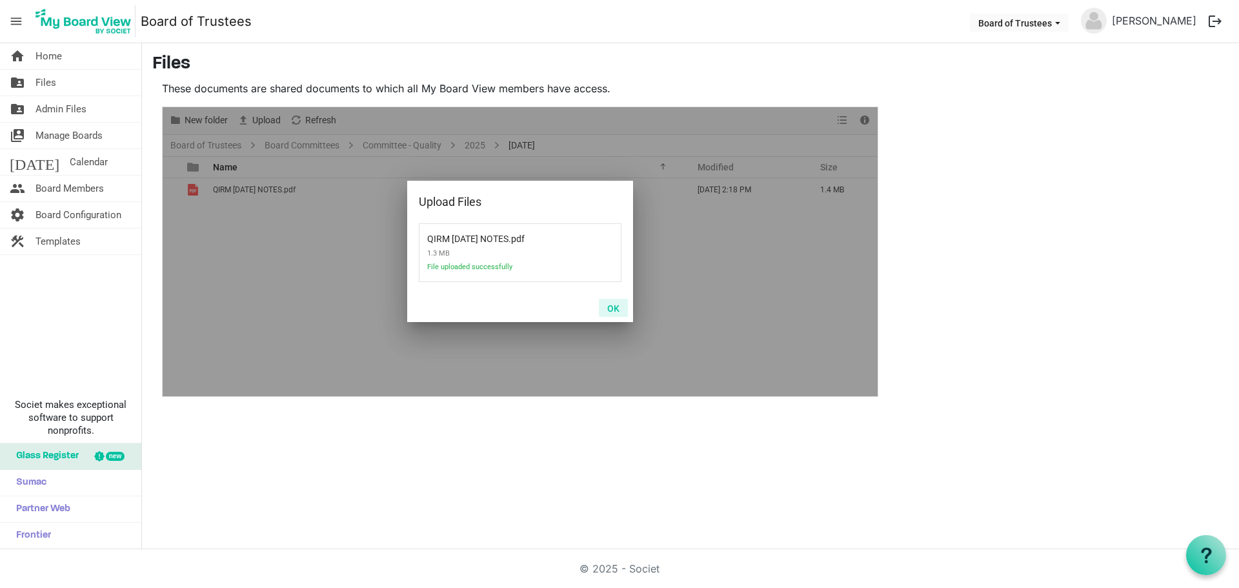
click at [610, 303] on button "OK" at bounding box center [613, 308] width 29 height 18
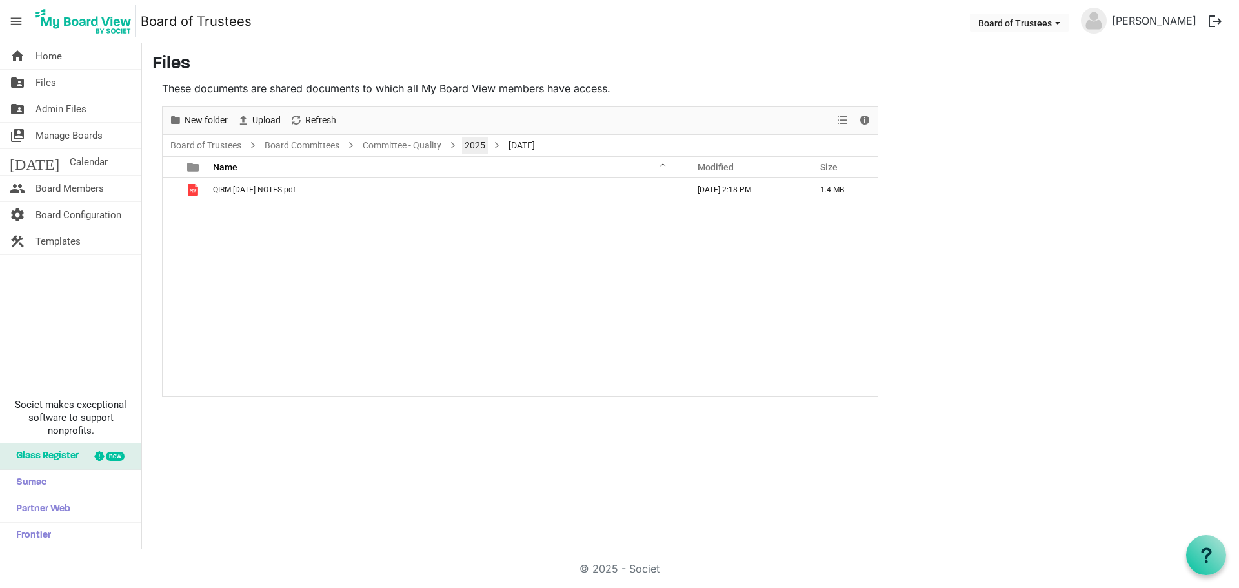
click at [475, 148] on link "2025" at bounding box center [475, 145] width 26 height 16
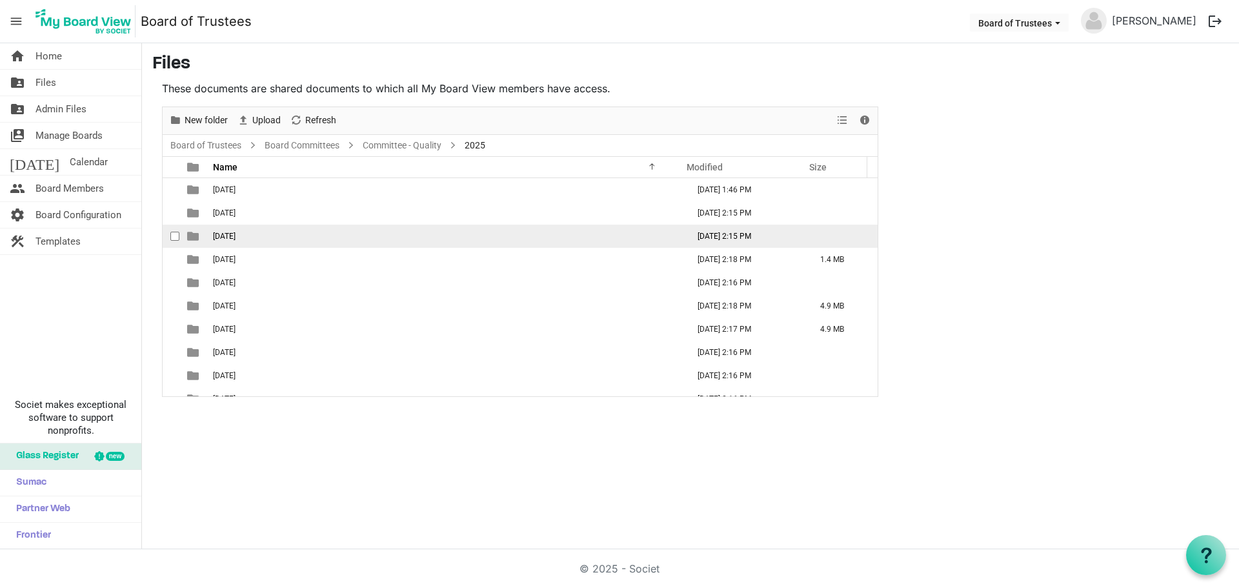
click at [281, 239] on td "03-MARCH 2025" at bounding box center [446, 236] width 475 height 23
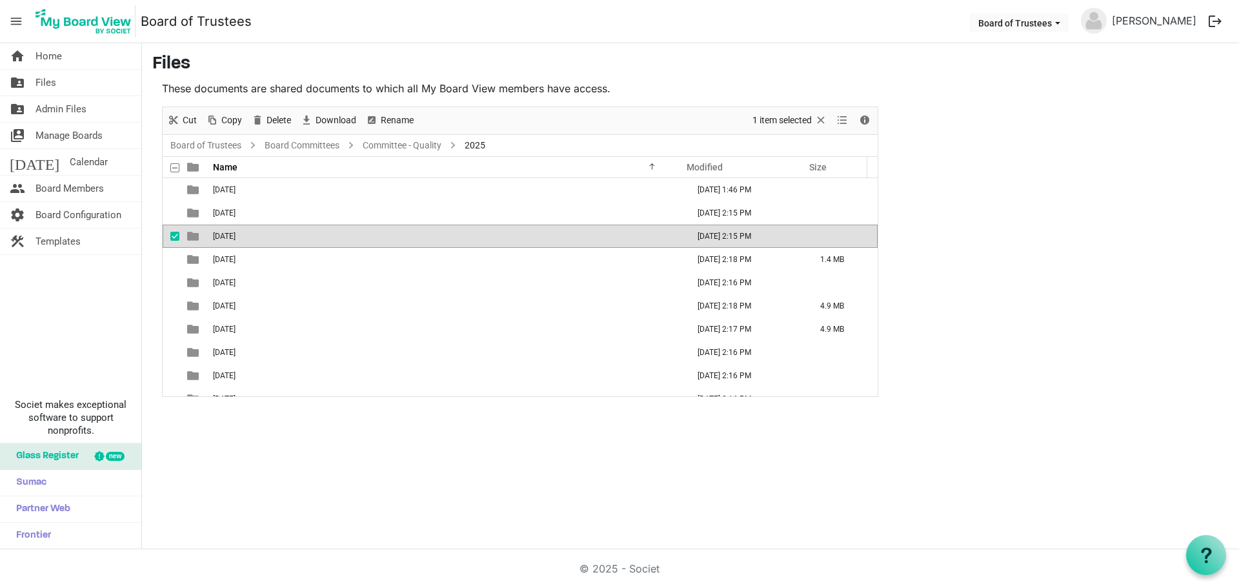
click at [281, 239] on td "03-MARCH 2025" at bounding box center [446, 236] width 475 height 23
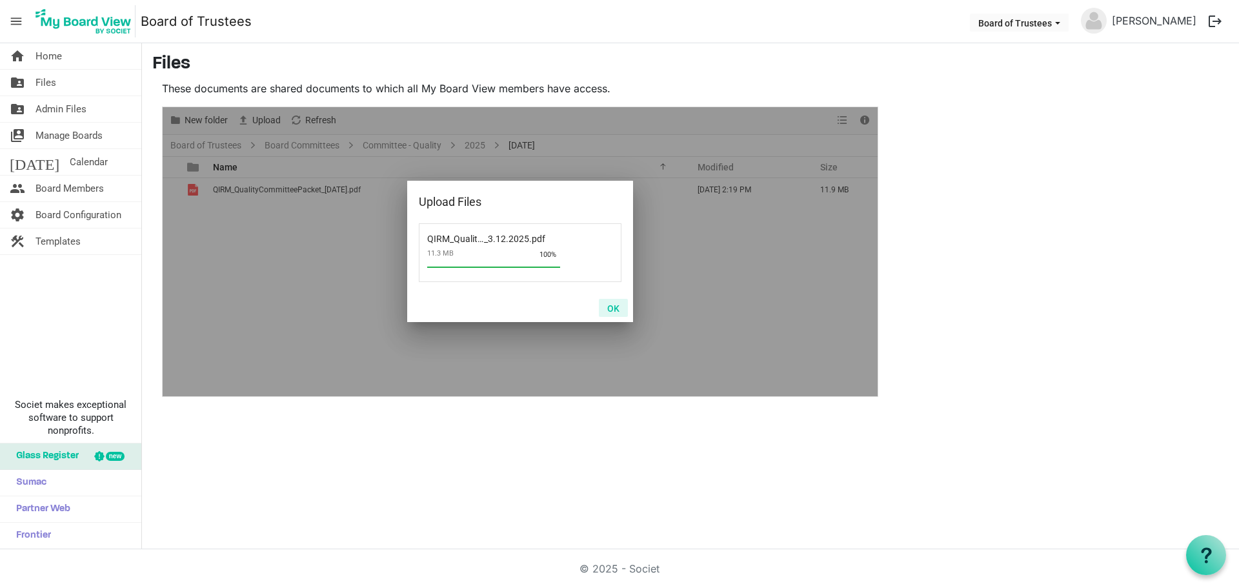
click at [615, 308] on button "OK" at bounding box center [613, 308] width 29 height 18
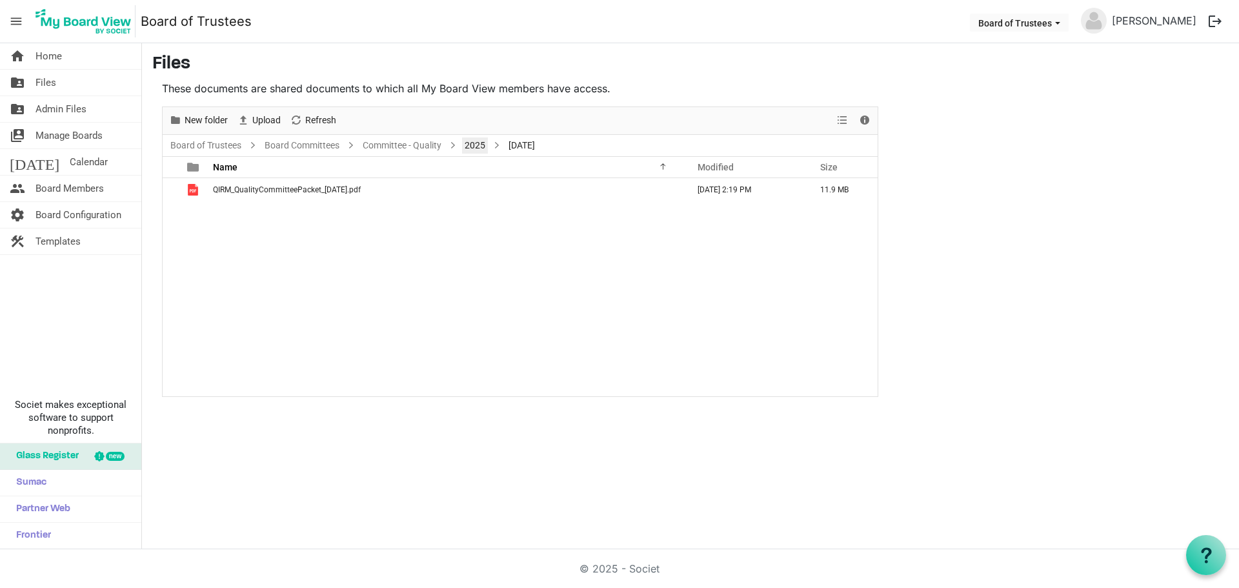
click at [474, 148] on link "2025" at bounding box center [475, 145] width 26 height 16
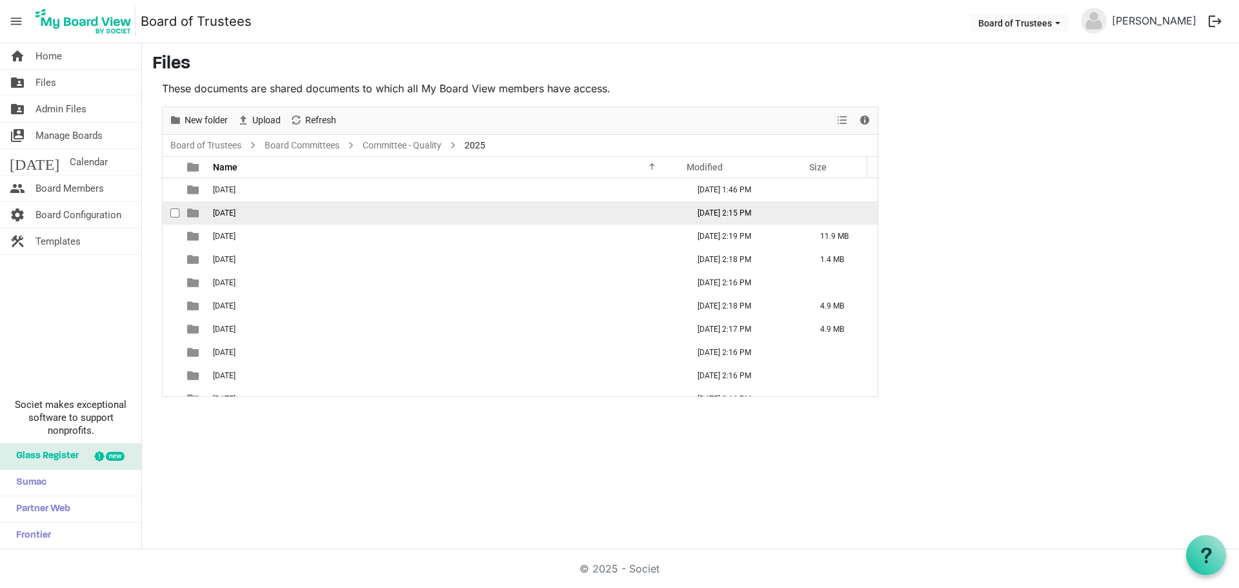
click at [588, 219] on td "02-FEBRUARY 2025" at bounding box center [446, 212] width 475 height 23
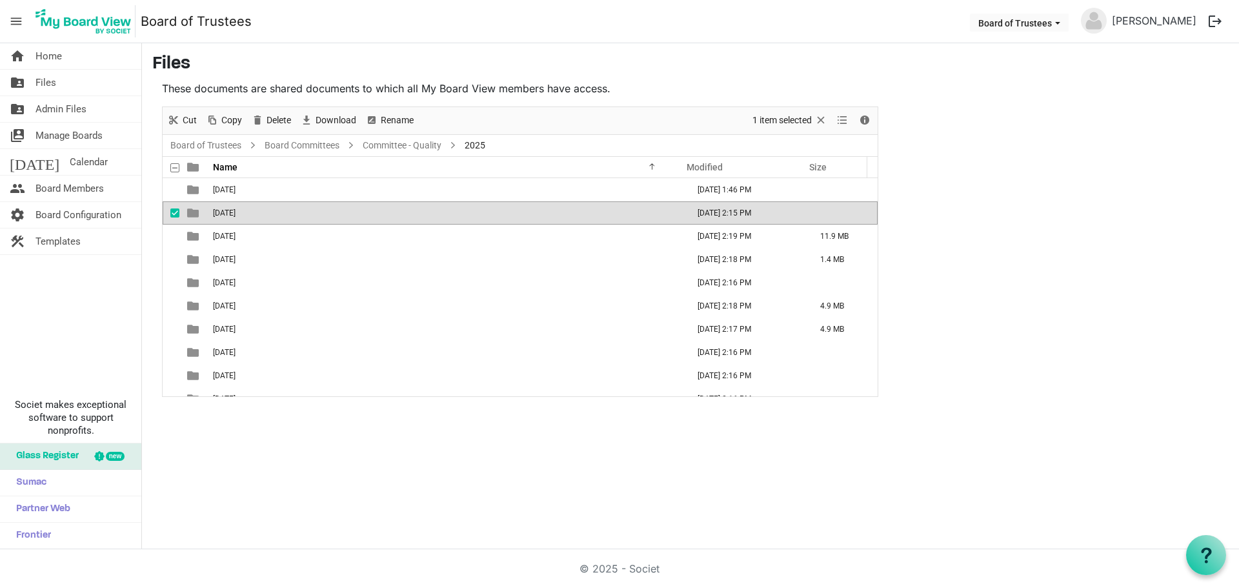
click at [588, 218] on td "02-FEBRUARY 2025" at bounding box center [446, 212] width 475 height 23
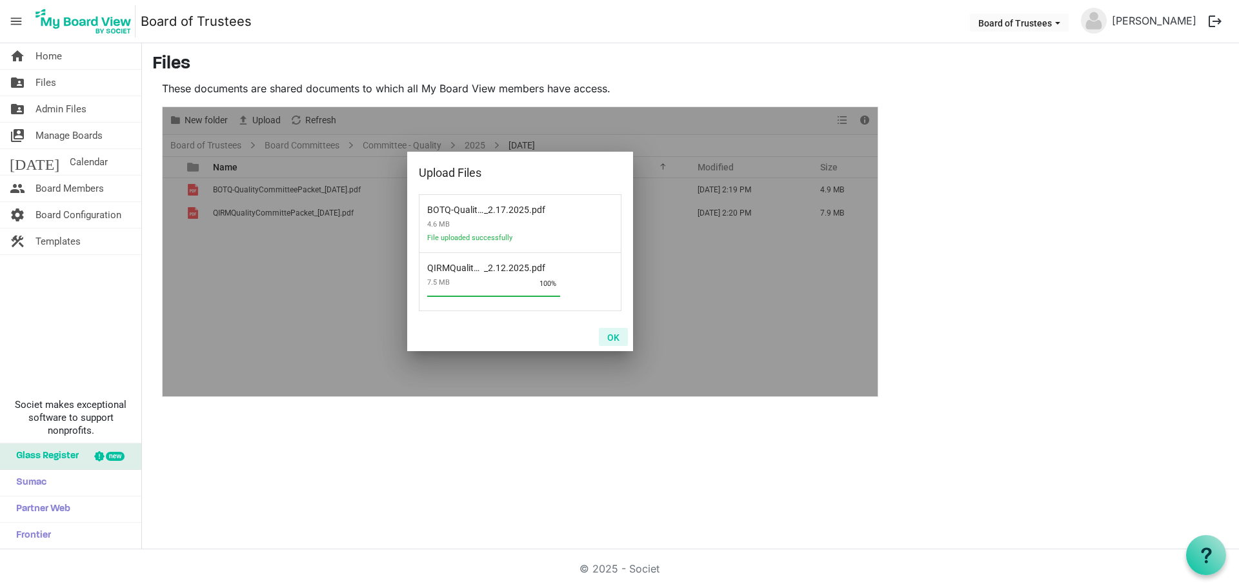
click at [612, 338] on button "OK" at bounding box center [613, 337] width 29 height 18
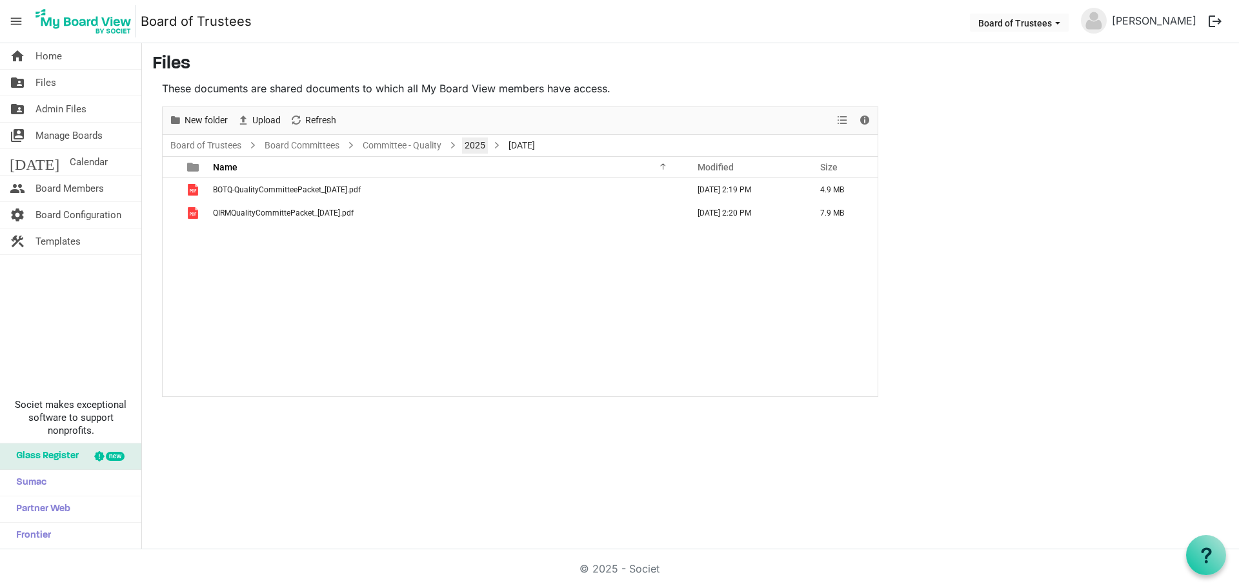
click at [470, 144] on link "2025" at bounding box center [475, 145] width 26 height 16
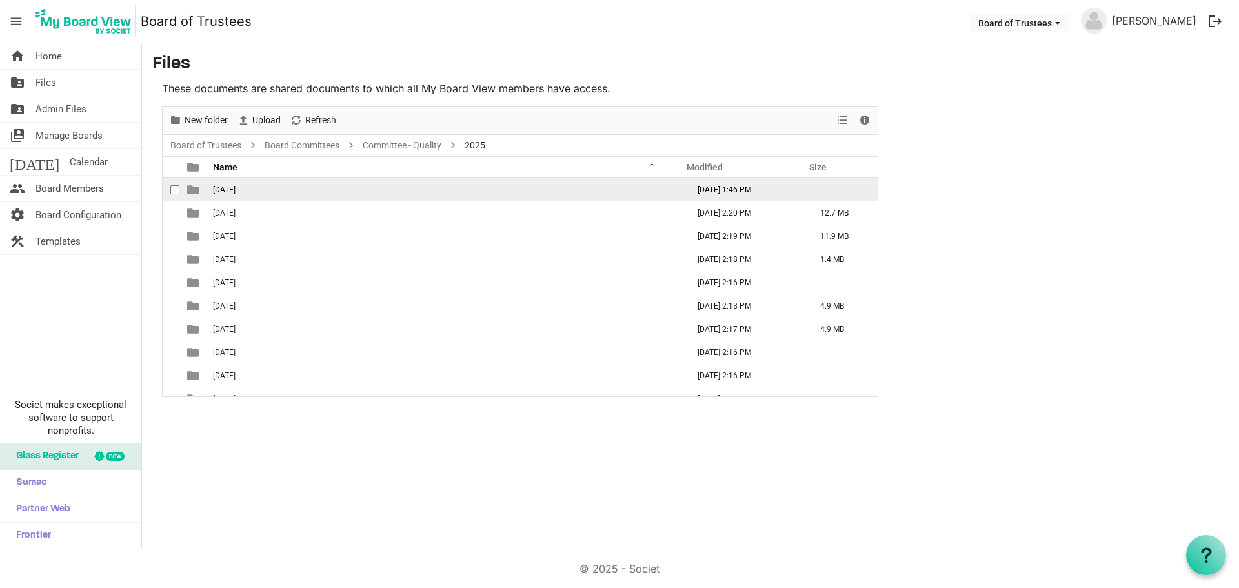
click at [287, 188] on td "01-JANUARY 2025" at bounding box center [446, 189] width 475 height 23
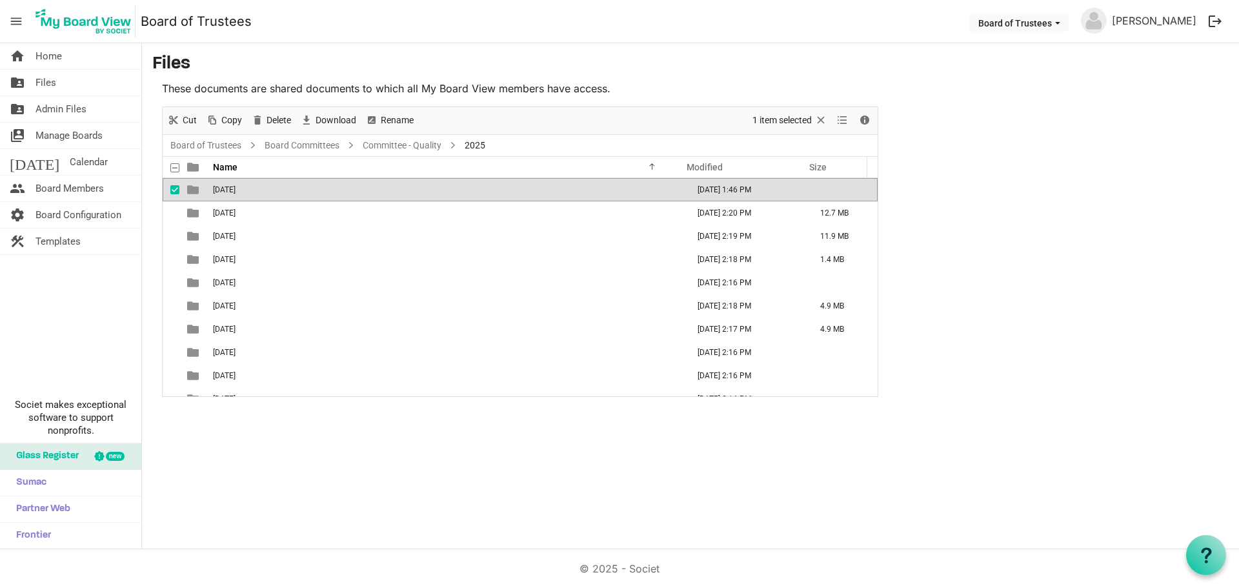
click at [286, 190] on td "01-JANUARY 2025" at bounding box center [446, 189] width 475 height 23
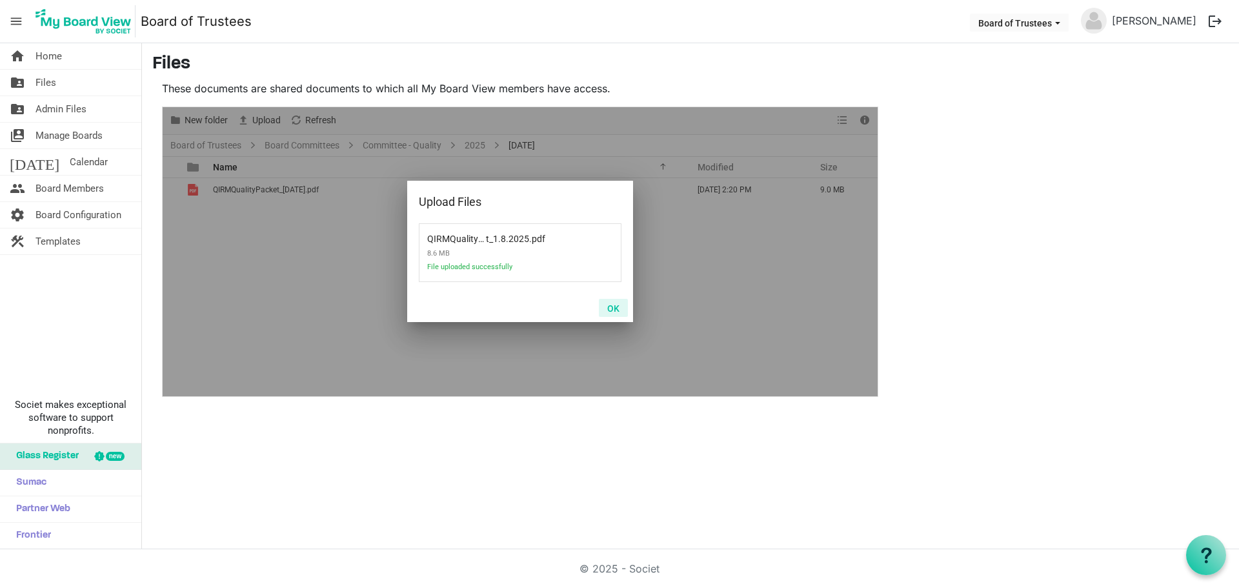
click at [616, 308] on button "OK" at bounding box center [613, 308] width 29 height 18
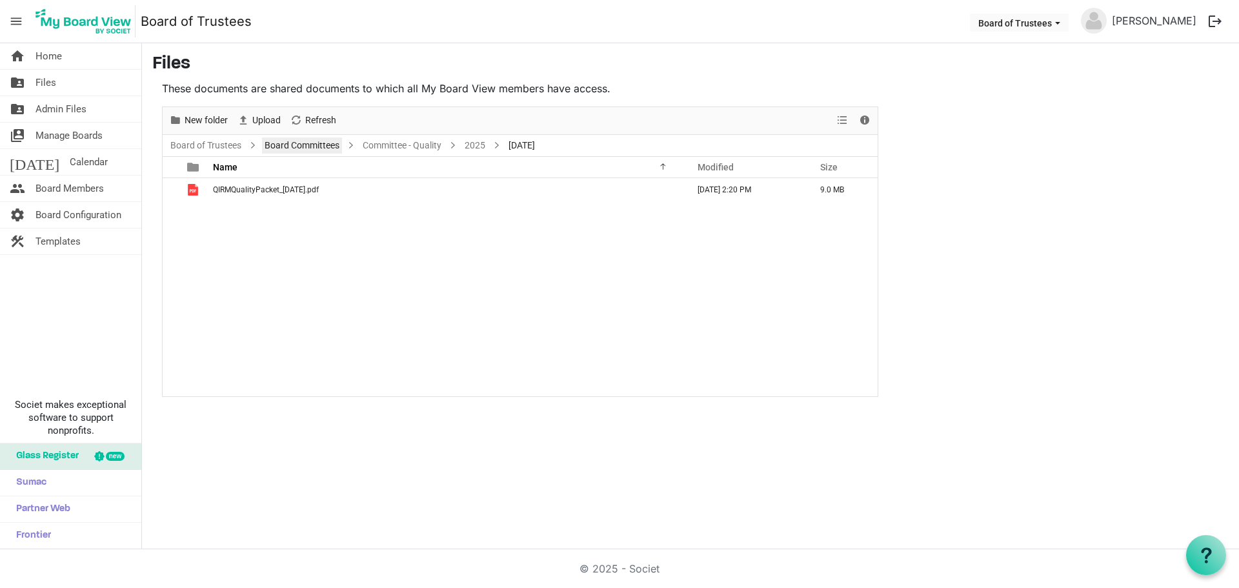
click at [295, 148] on link "Board Committees" at bounding box center [302, 145] width 80 height 16
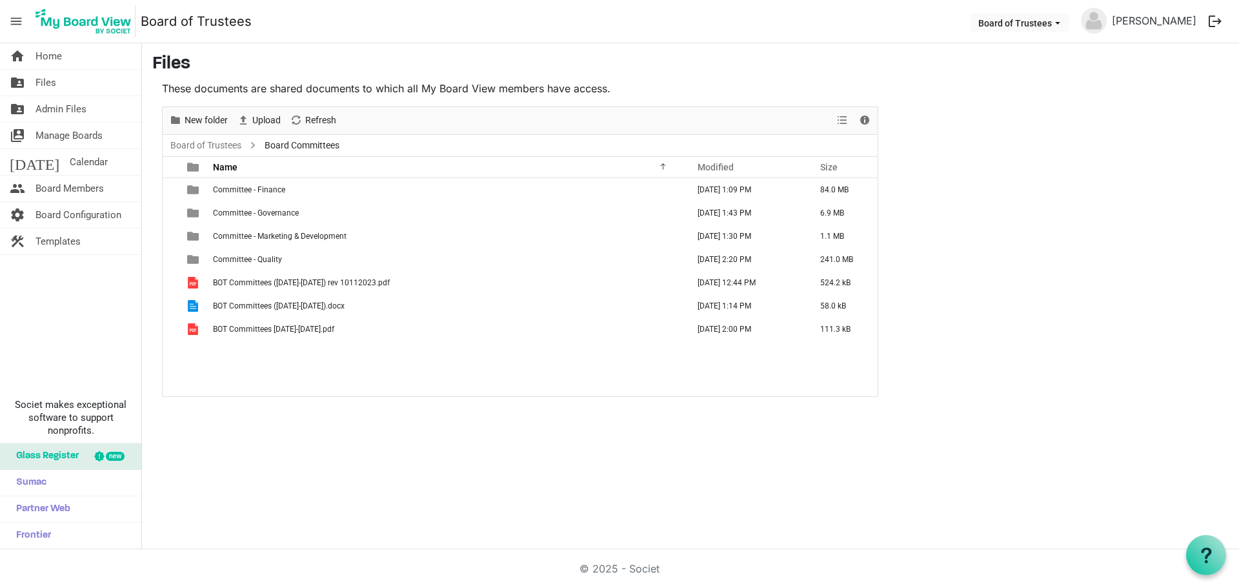
click at [310, 147] on span "Board Committees" at bounding box center [302, 145] width 80 height 16
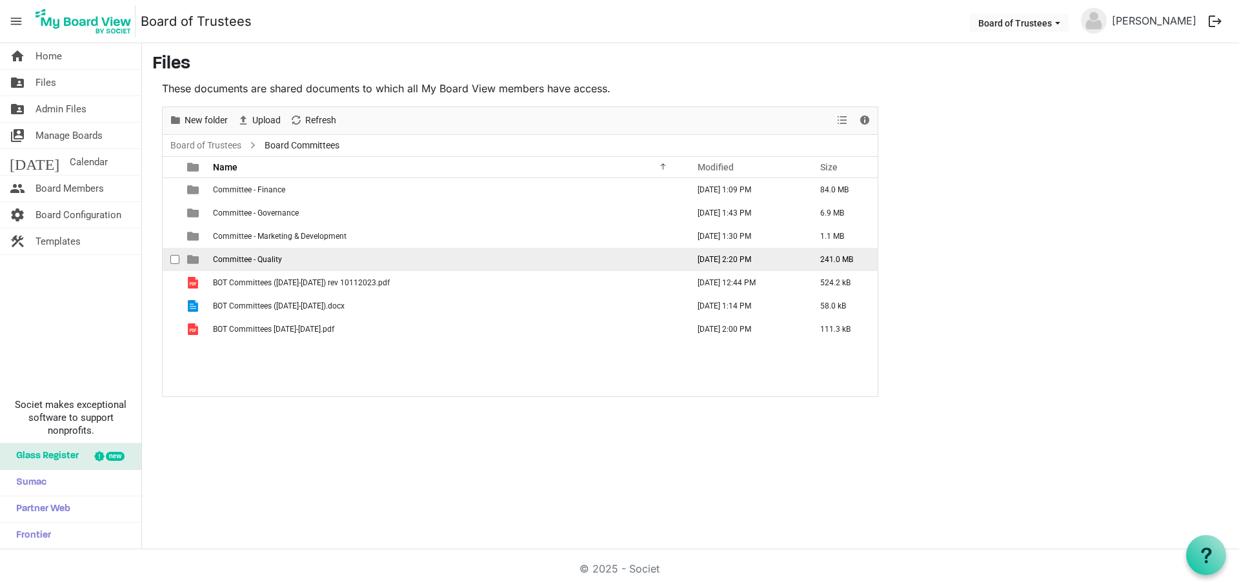
click at [276, 255] on span "Committee - Quality" at bounding box center [247, 259] width 69 height 9
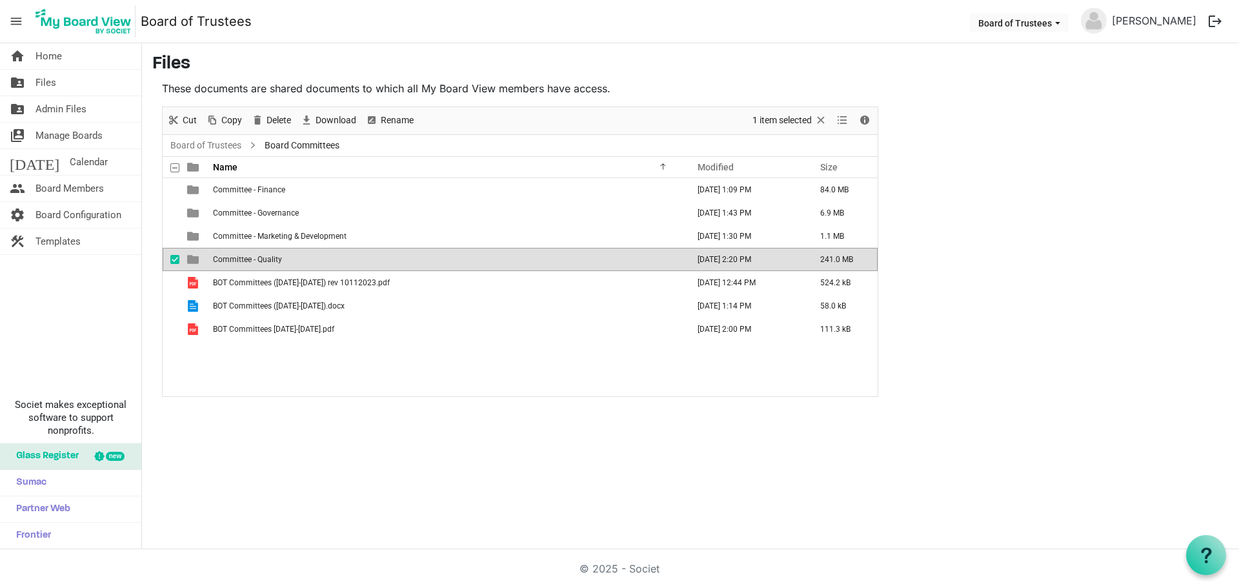
click at [275, 257] on span "Committee - Quality" at bounding box center [247, 259] width 69 height 9
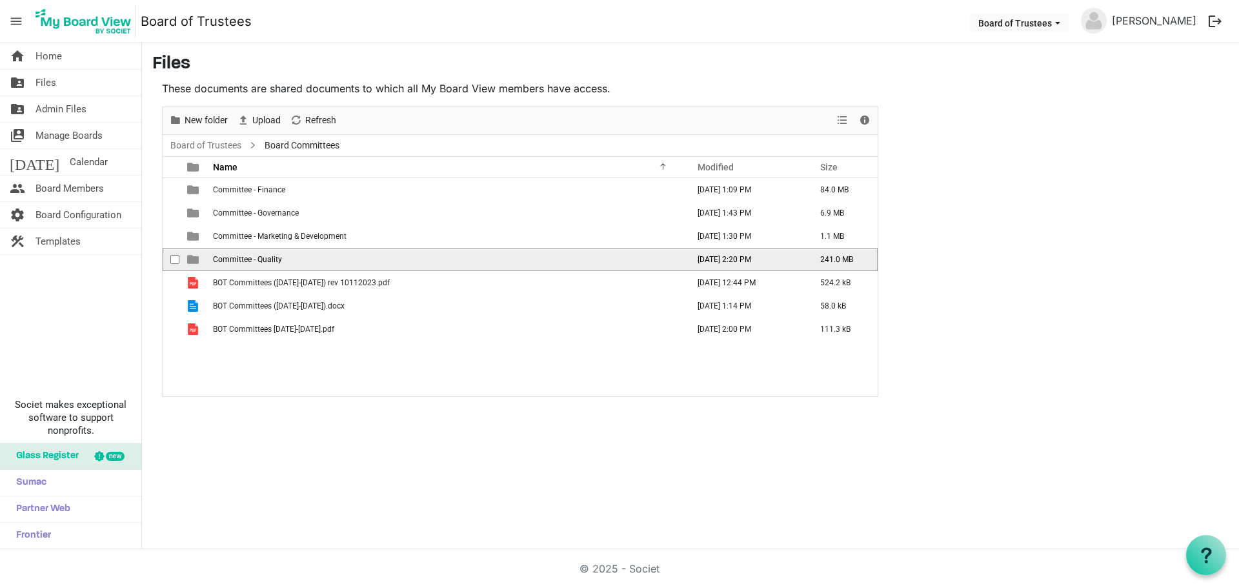
click at [275, 257] on span "Committee - Quality" at bounding box center [247, 259] width 69 height 9
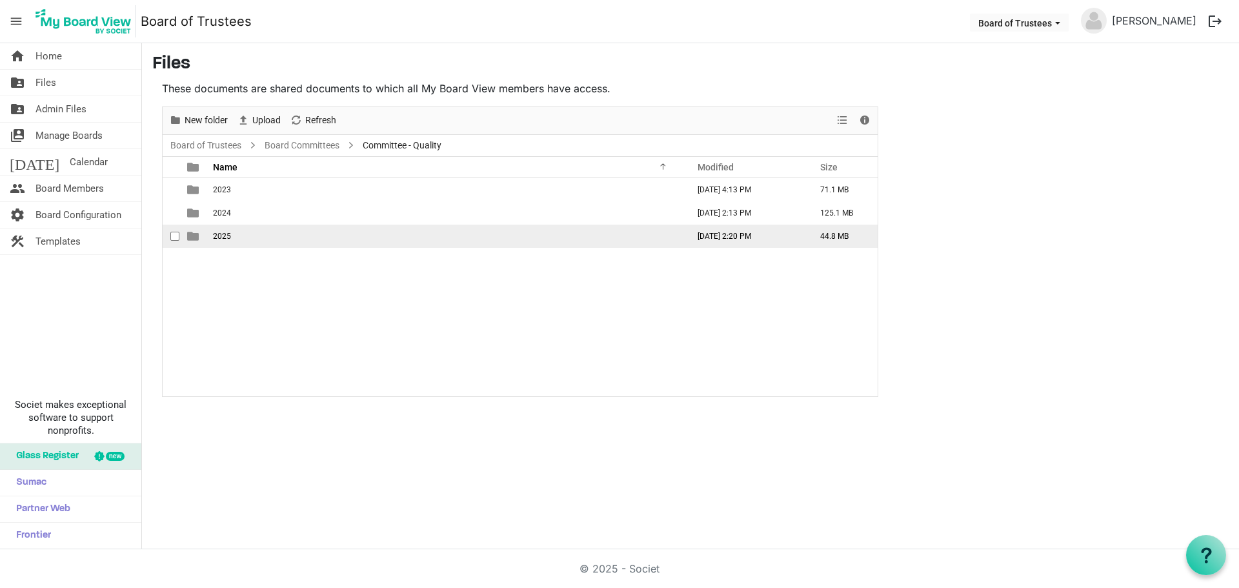
click at [232, 241] on td "2025" at bounding box center [446, 236] width 475 height 23
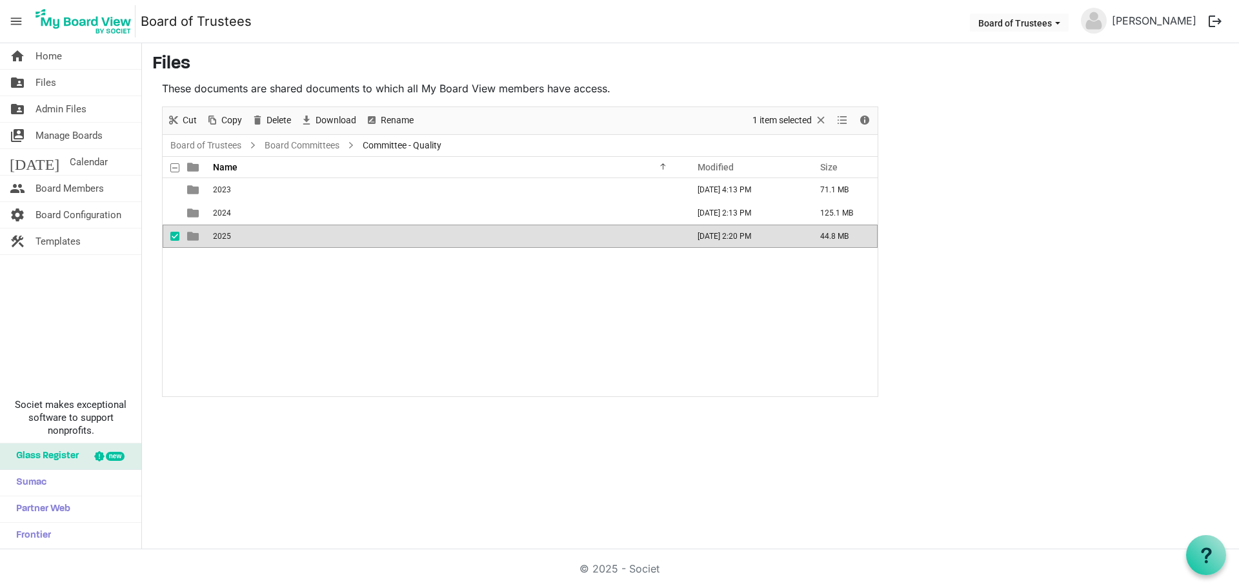
click at [232, 241] on td "2025" at bounding box center [446, 236] width 475 height 23
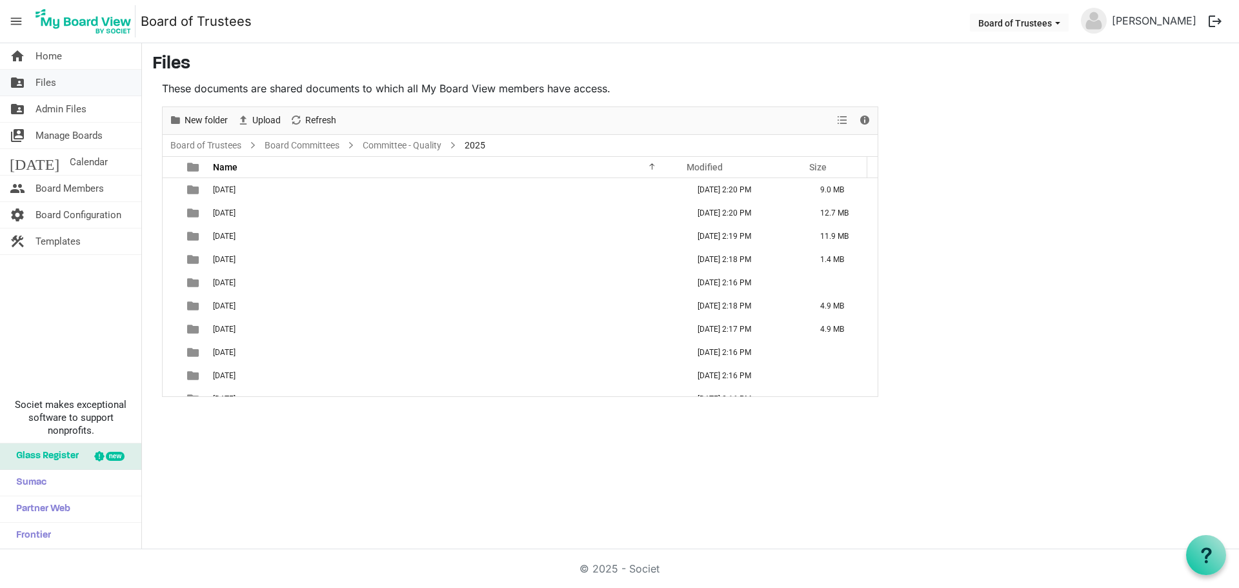
click at [49, 84] on span "Files" at bounding box center [45, 83] width 21 height 26
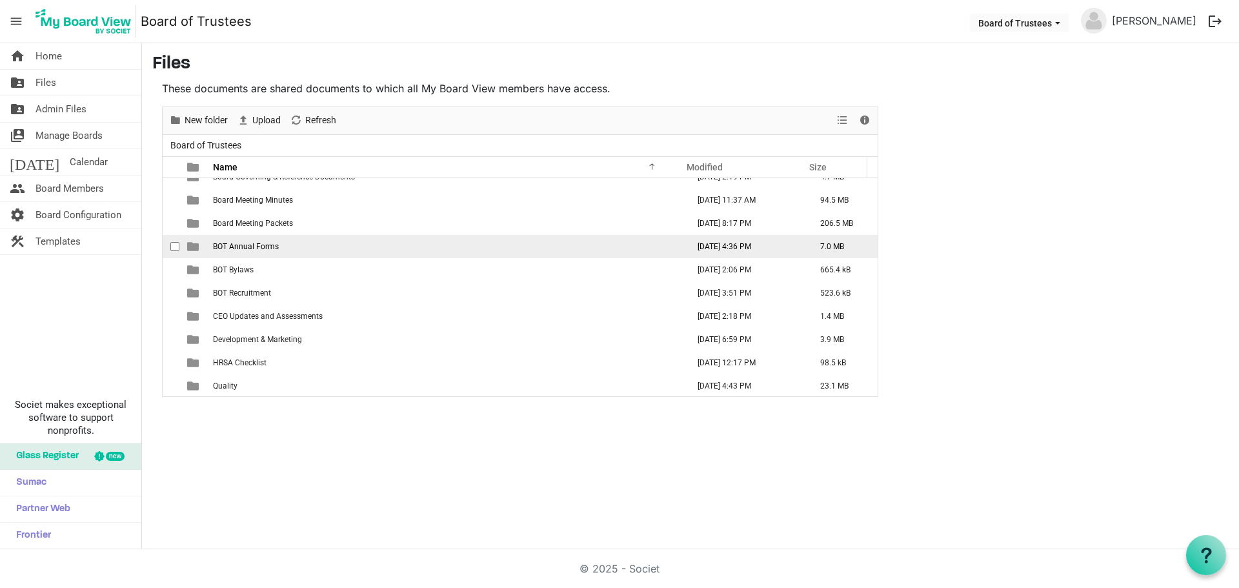
scroll to position [84, 0]
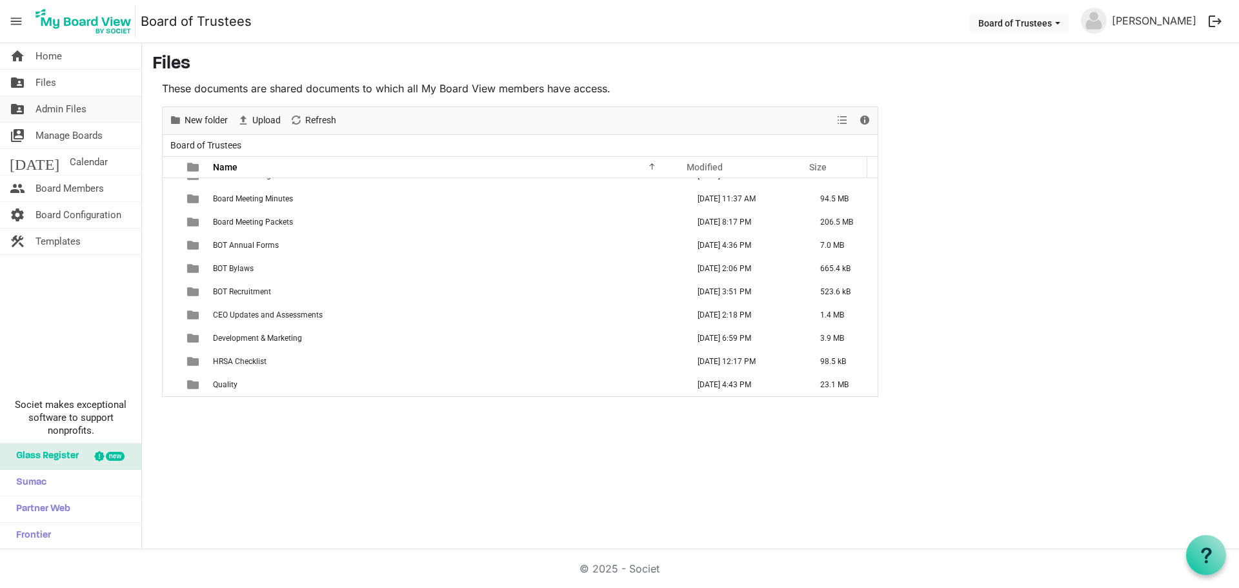
click at [78, 108] on span "Admin Files" at bounding box center [60, 109] width 51 height 26
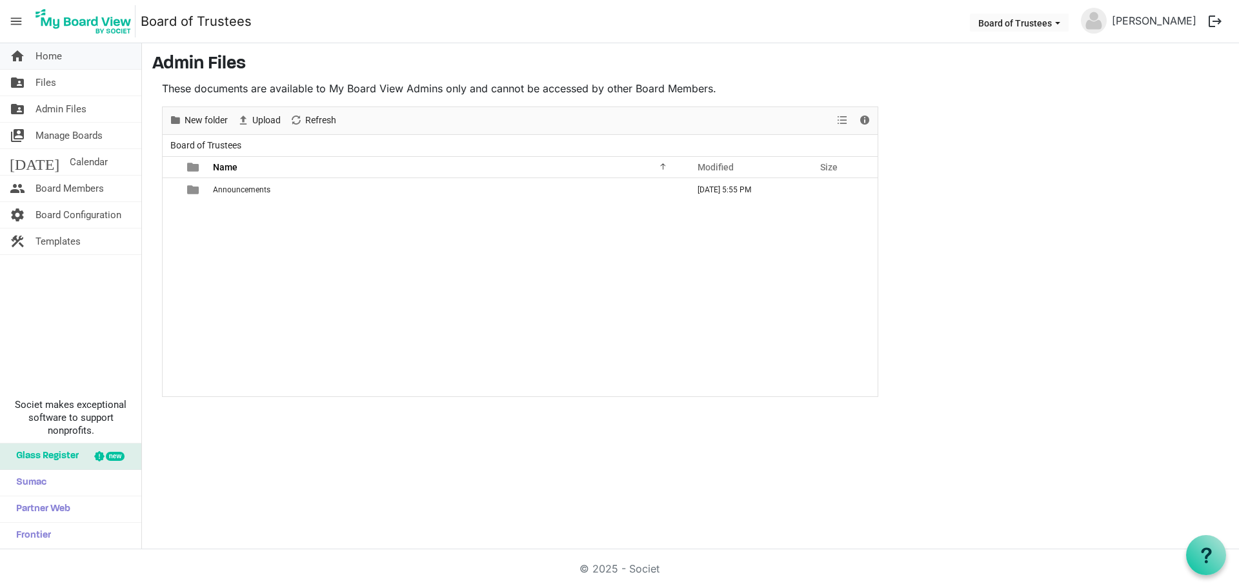
click at [52, 60] on span "Home" at bounding box center [48, 56] width 26 height 26
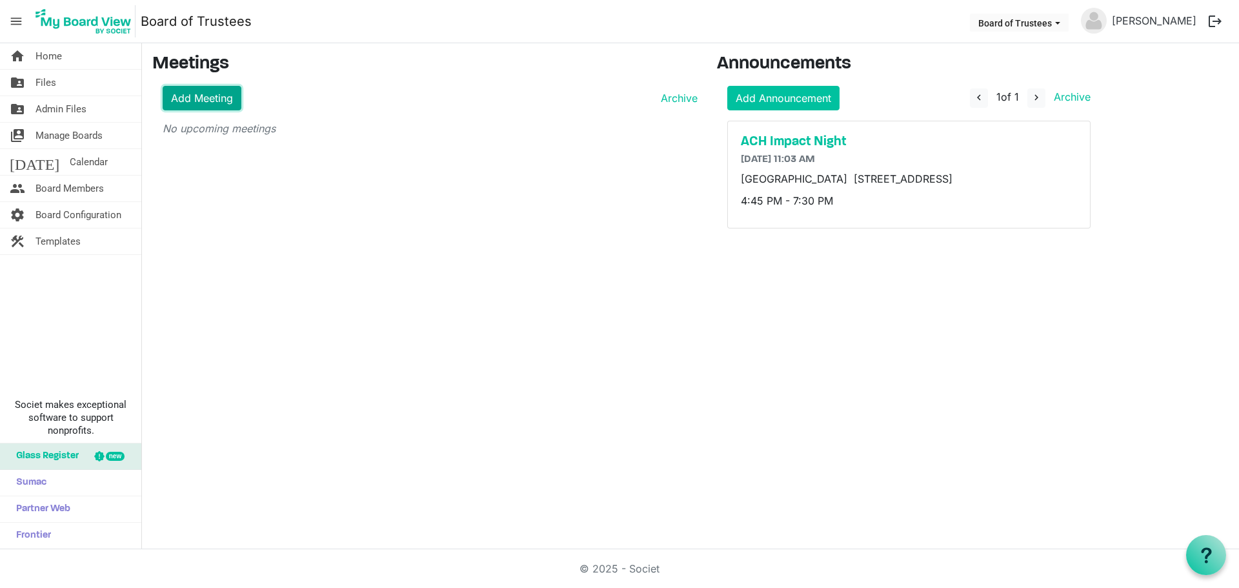
click at [214, 97] on link "Add Meeting" at bounding box center [202, 98] width 79 height 25
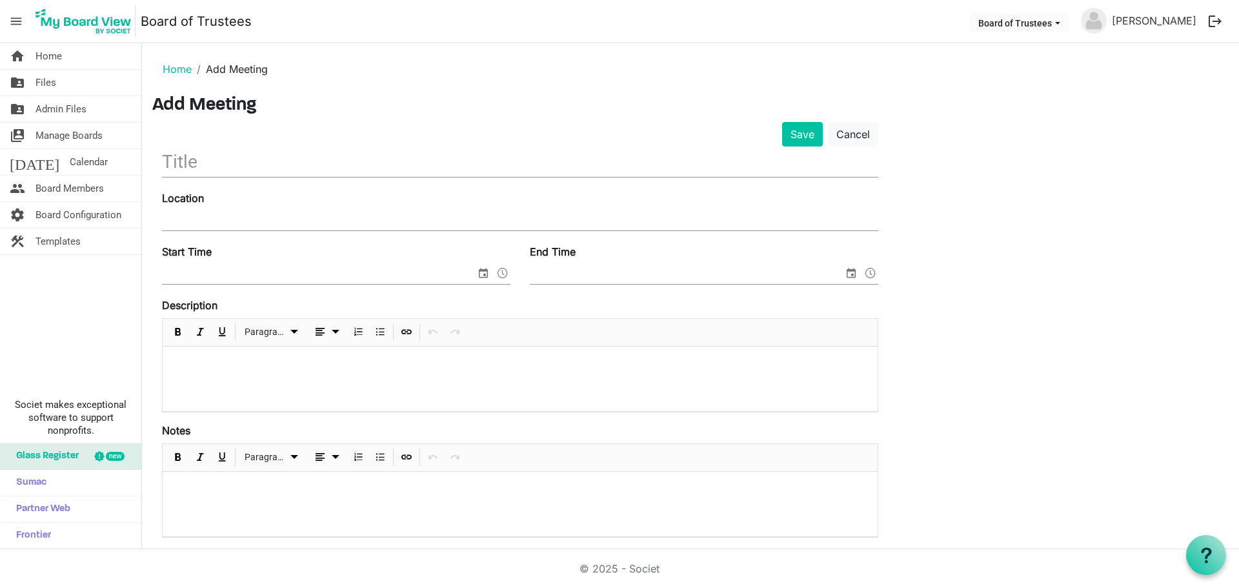
click at [188, 168] on input "text" at bounding box center [520, 161] width 716 height 30
type input "g"
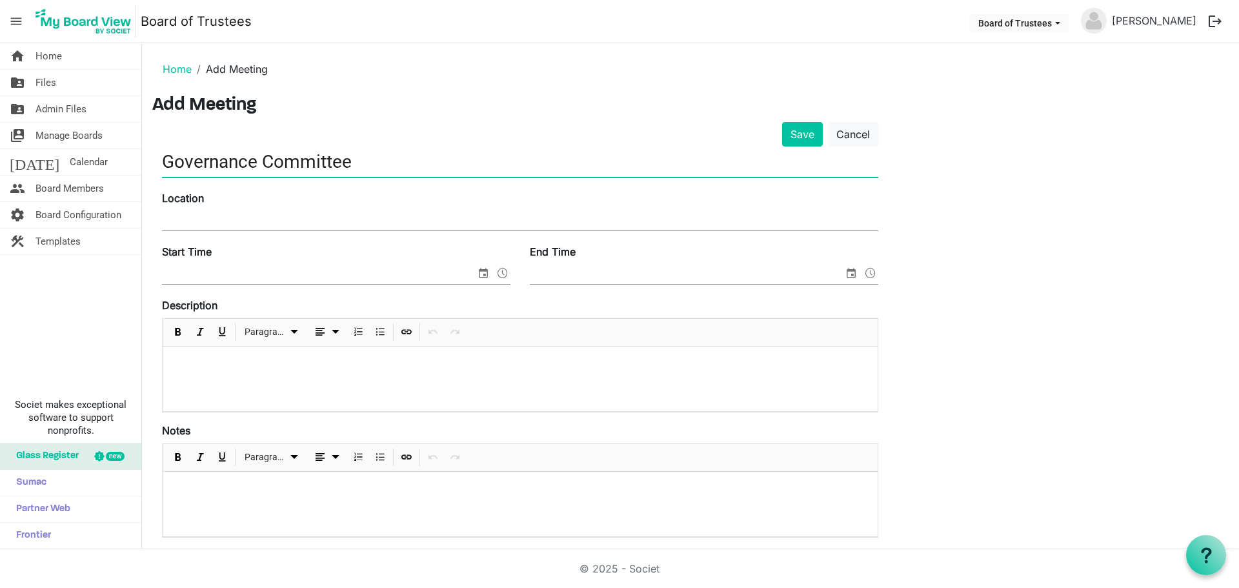
type input "Governance Committee"
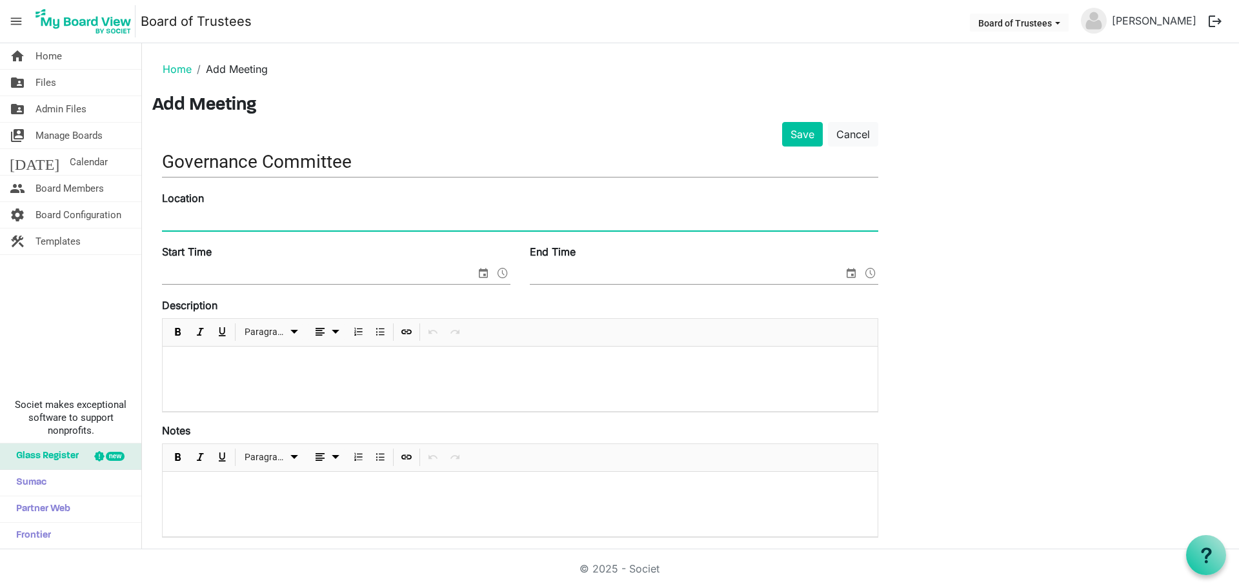
click at [201, 219] on input "Location" at bounding box center [520, 220] width 716 height 19
type input "a"
type input "A"
type input "1"
type input "Advance Community Health Board Room"
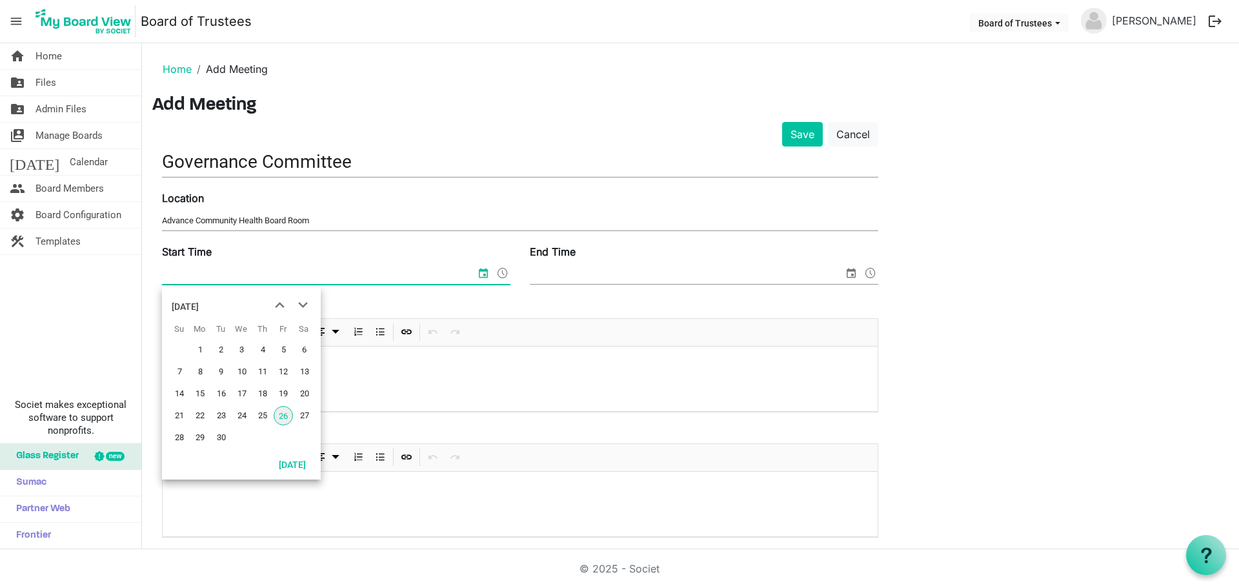
click at [201, 274] on input "Start Time" at bounding box center [319, 274] width 314 height 19
click at [299, 304] on span "next month" at bounding box center [303, 305] width 23 height 23
click at [261, 417] on span "23" at bounding box center [262, 415] width 19 height 19
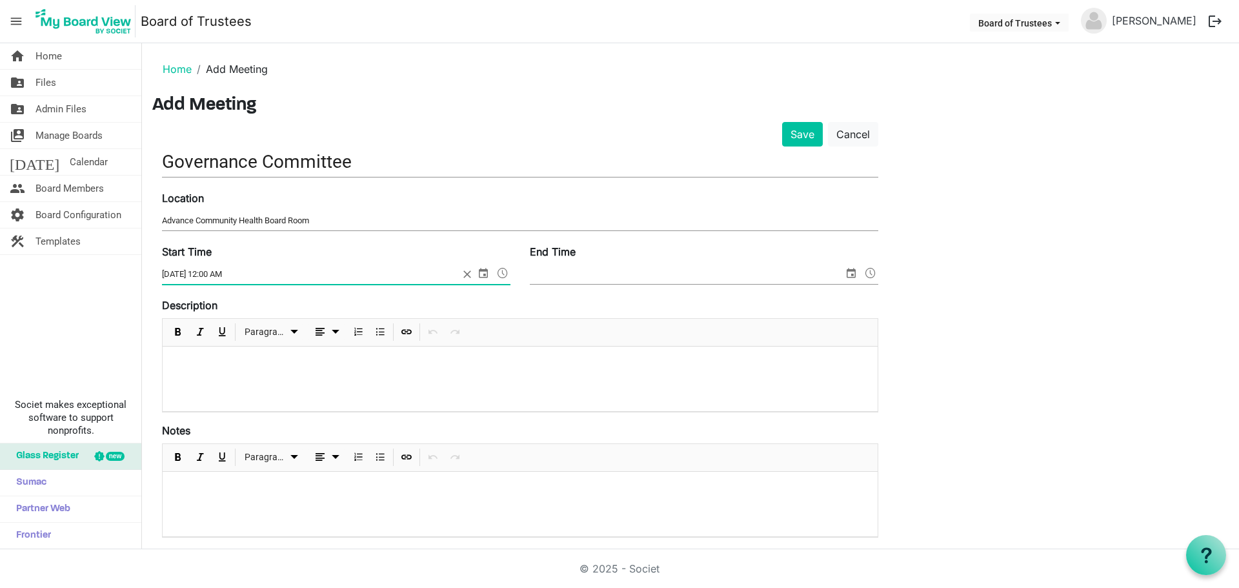
click at [505, 274] on span at bounding box center [502, 273] width 15 height 17
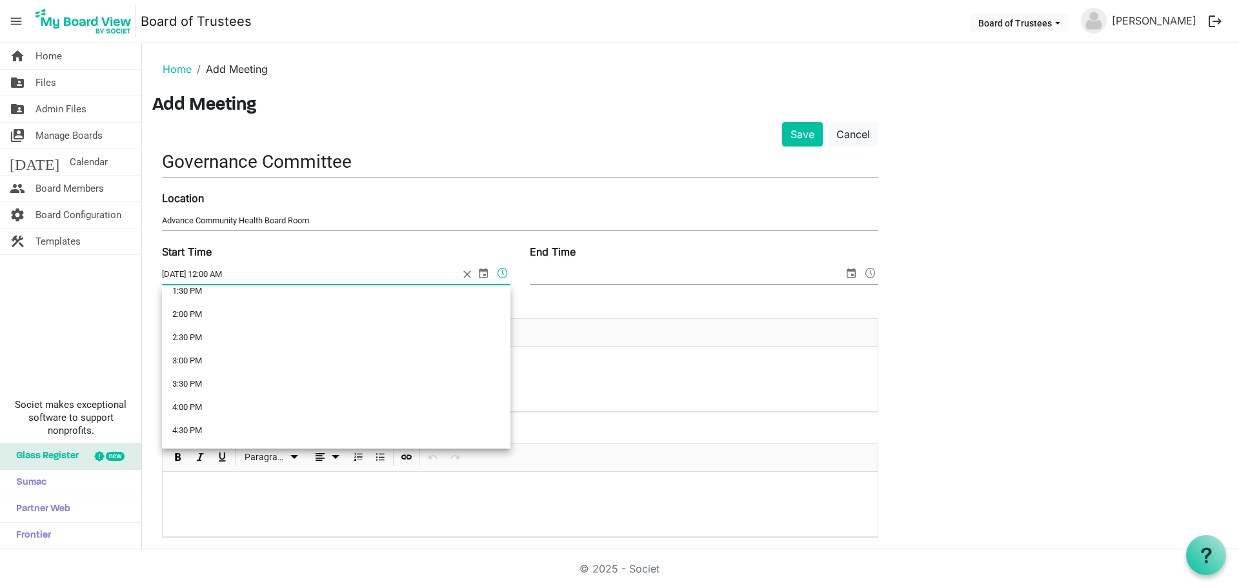
scroll to position [645, 0]
click at [187, 359] on li "3:00 PM" at bounding box center [336, 355] width 348 height 23
type input "10/23/2025 3:00 PM"
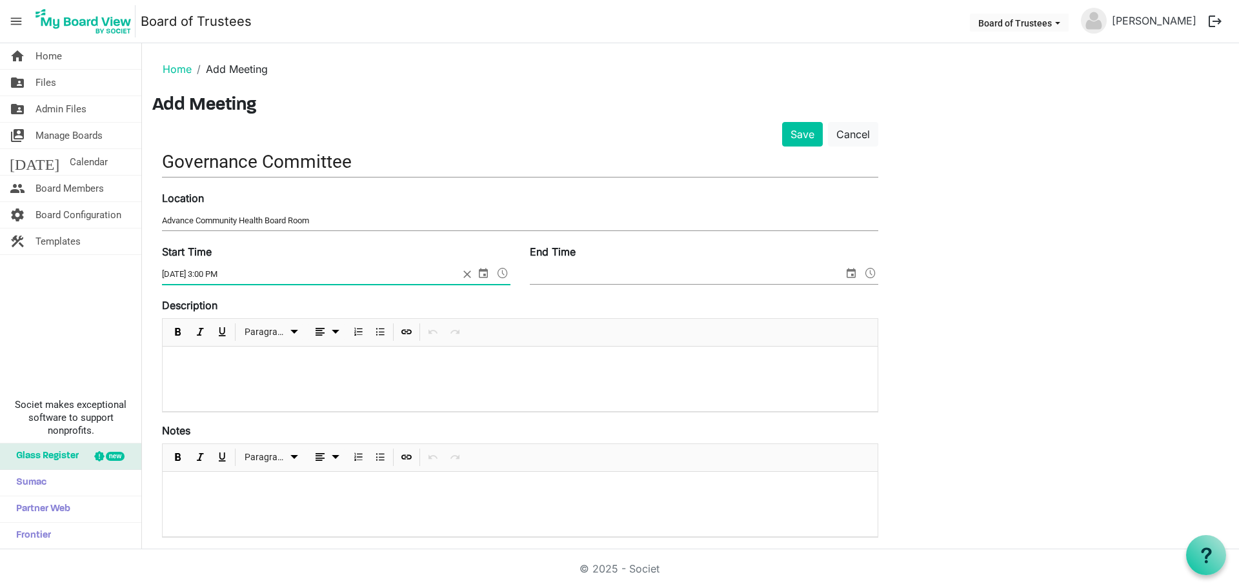
click at [848, 274] on span "select" at bounding box center [850, 273] width 15 height 17
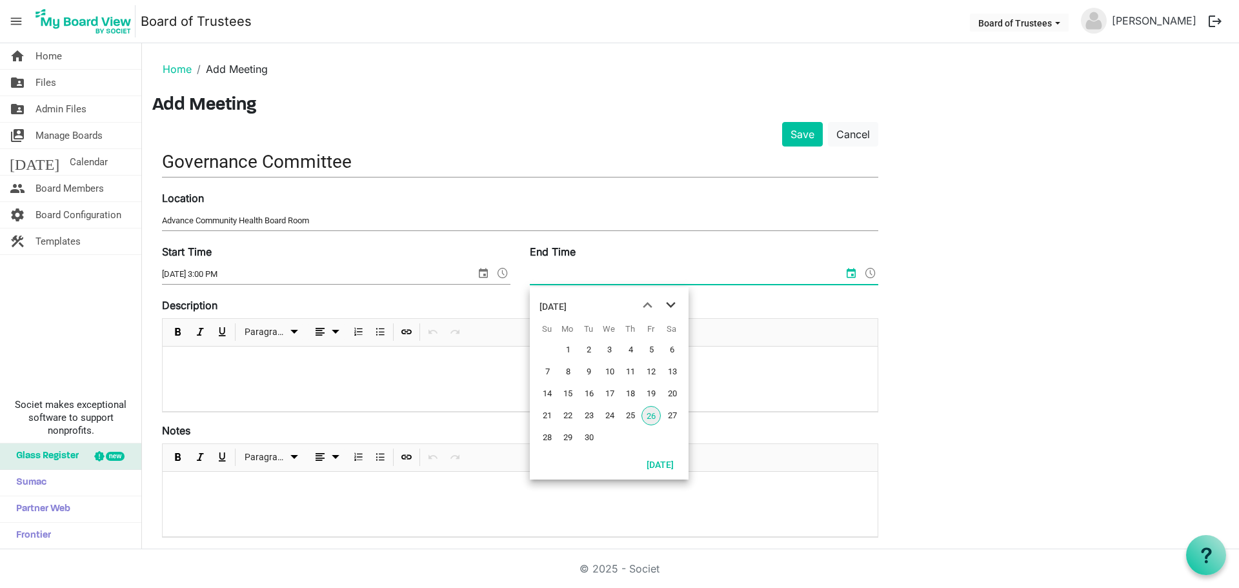
click at [672, 304] on span "next month" at bounding box center [670, 305] width 23 height 23
click at [630, 417] on span "23" at bounding box center [630, 415] width 19 height 19
click at [868, 269] on span at bounding box center [870, 273] width 15 height 17
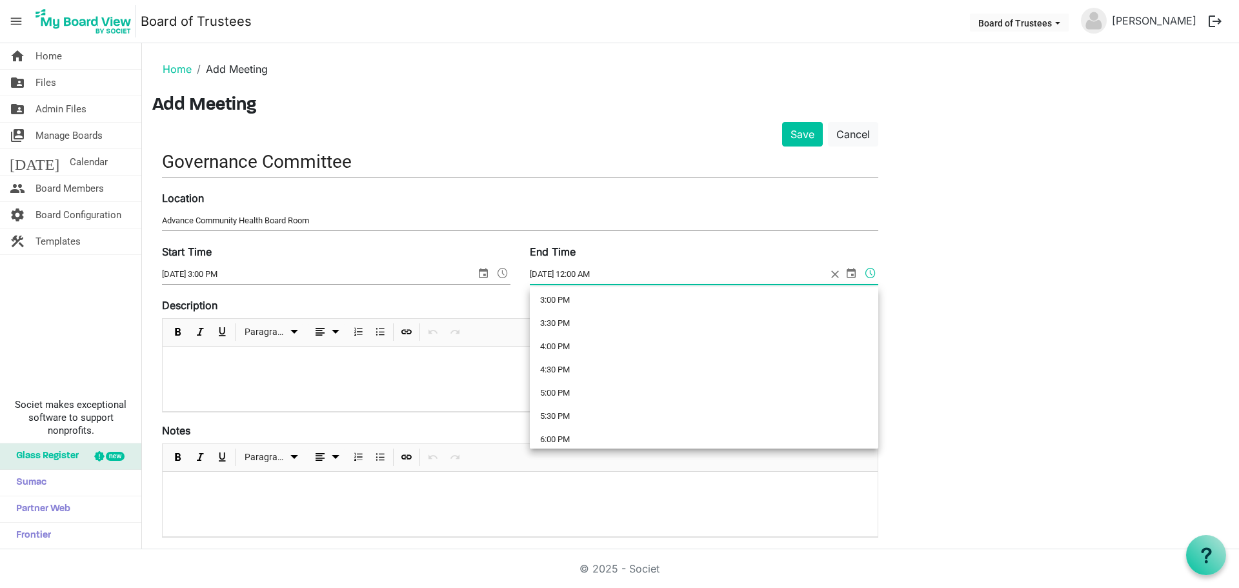
scroll to position [710, 0]
click at [550, 335] on li "4:00 PM" at bounding box center [704, 337] width 348 height 23
type input "[DATE] 4:00 PM"
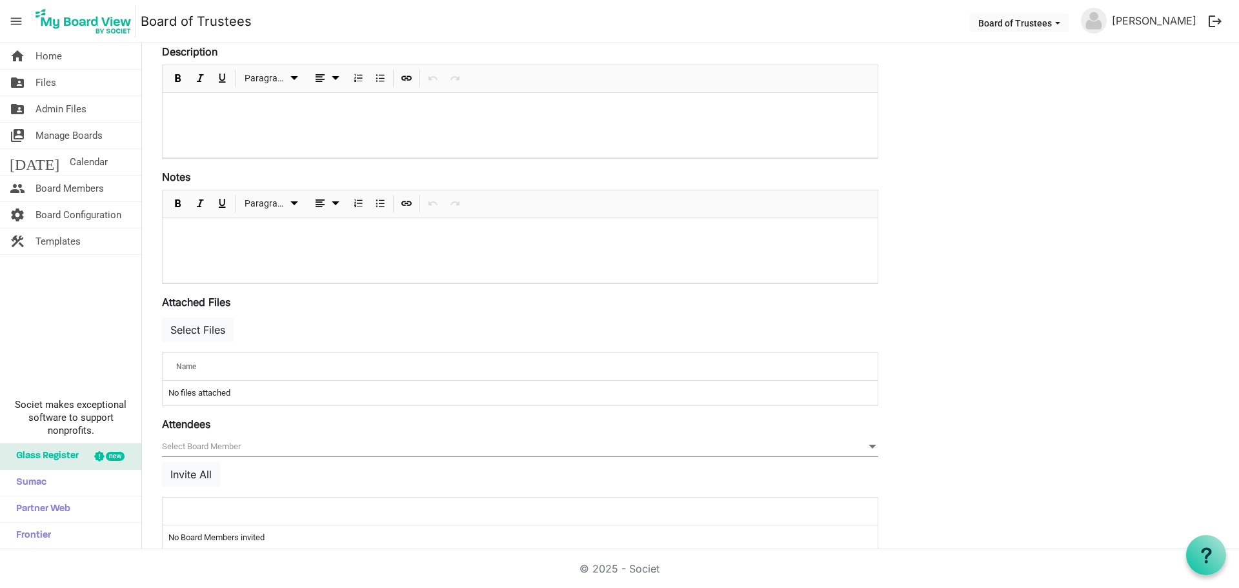
scroll to position [258, 0]
click at [197, 436] on span "null" at bounding box center [520, 442] width 716 height 20
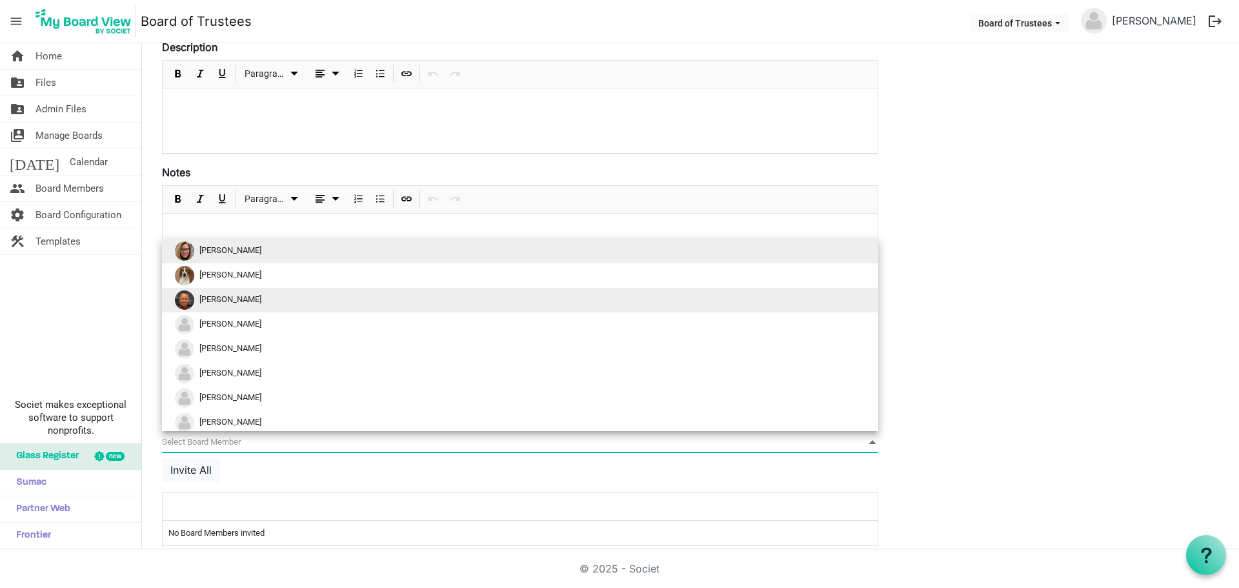
click at [234, 299] on span "[PERSON_NAME]" at bounding box center [230, 299] width 62 height 10
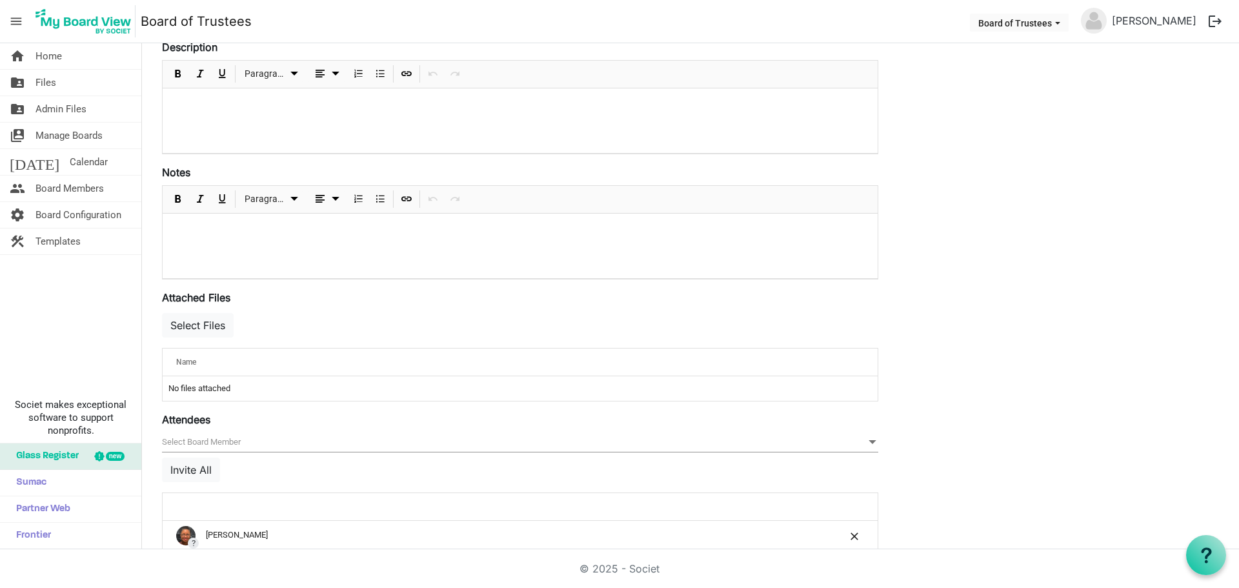
click at [217, 439] on span "null" at bounding box center [520, 442] width 716 height 20
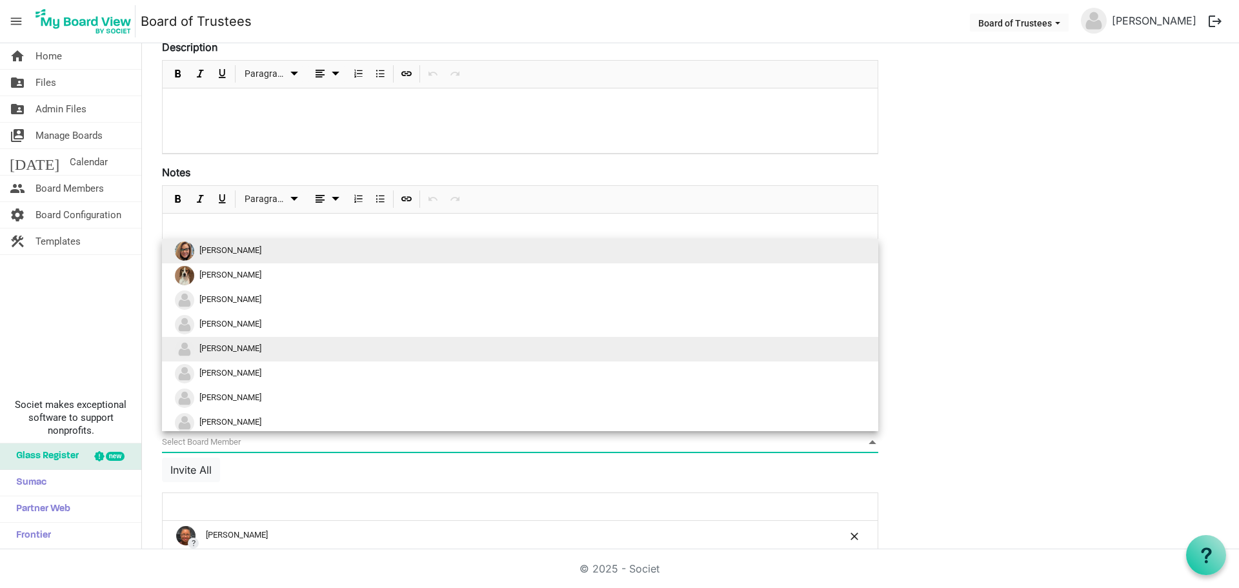
click at [236, 352] on span "[PERSON_NAME]" at bounding box center [230, 348] width 62 height 10
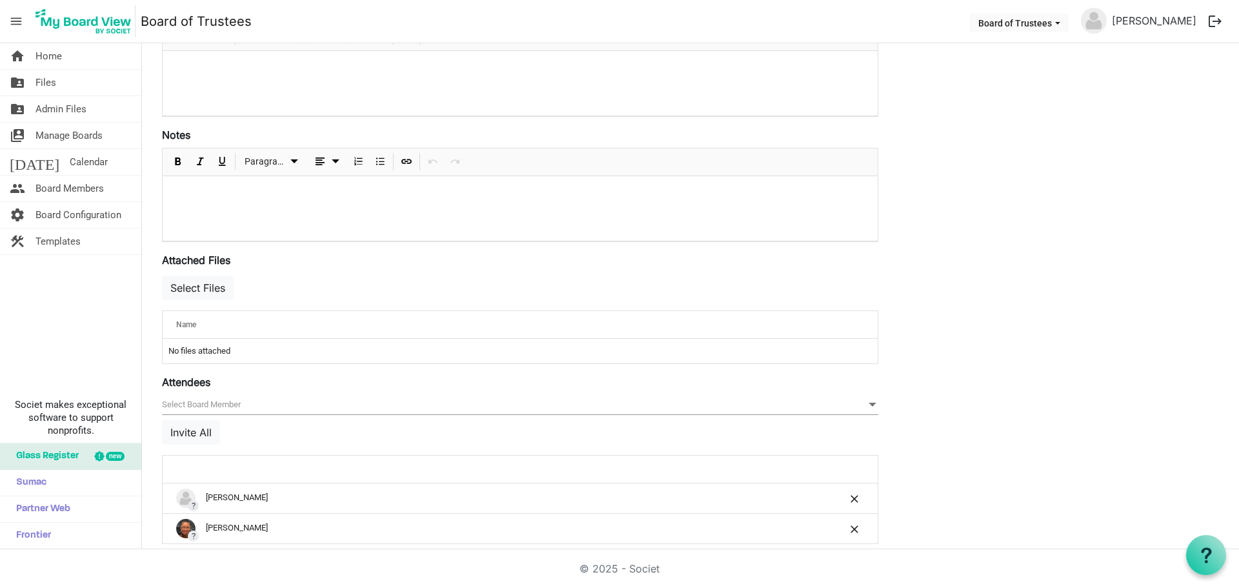
scroll to position [311, 0]
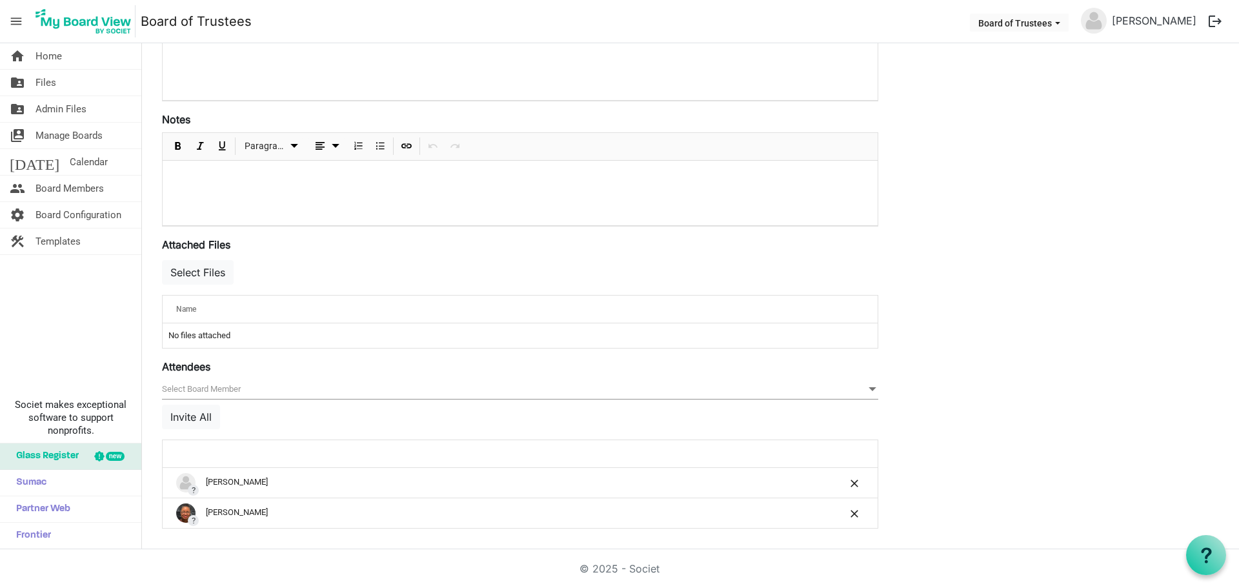
click at [217, 390] on span "null" at bounding box center [520, 389] width 716 height 20
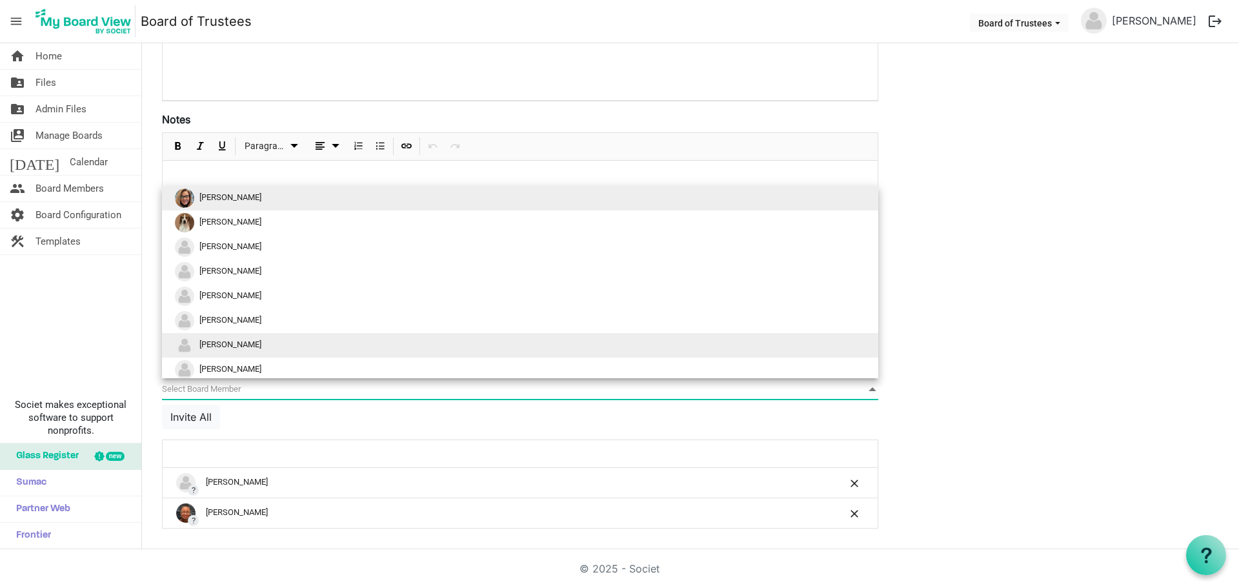
click at [248, 349] on li "[PERSON_NAME]" at bounding box center [520, 345] width 716 height 25
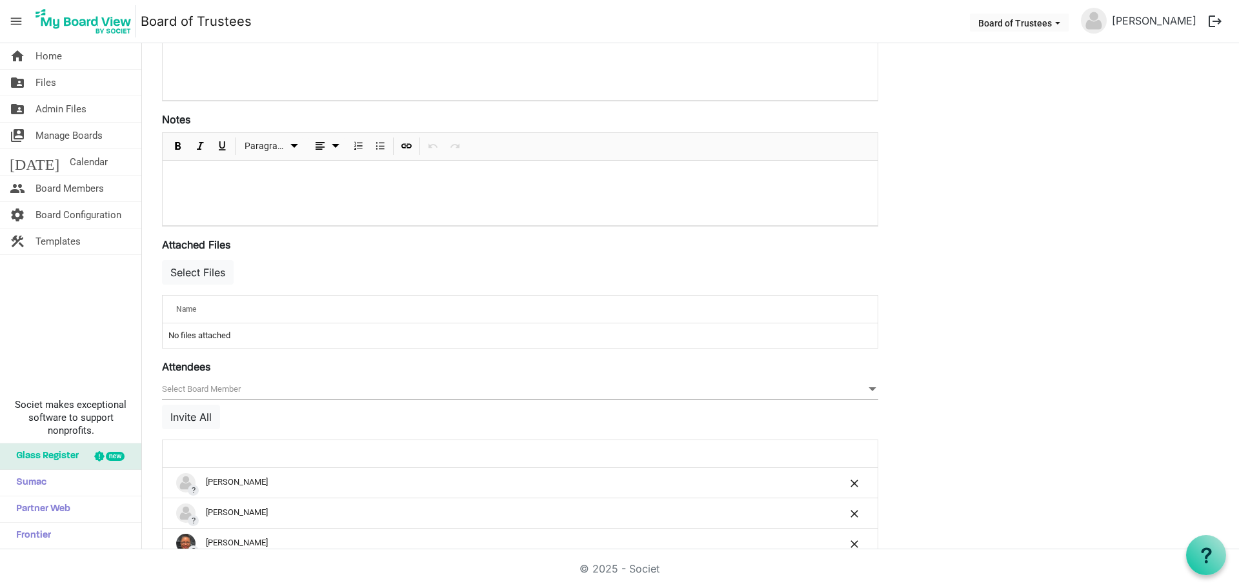
click at [222, 392] on span "null" at bounding box center [520, 389] width 716 height 20
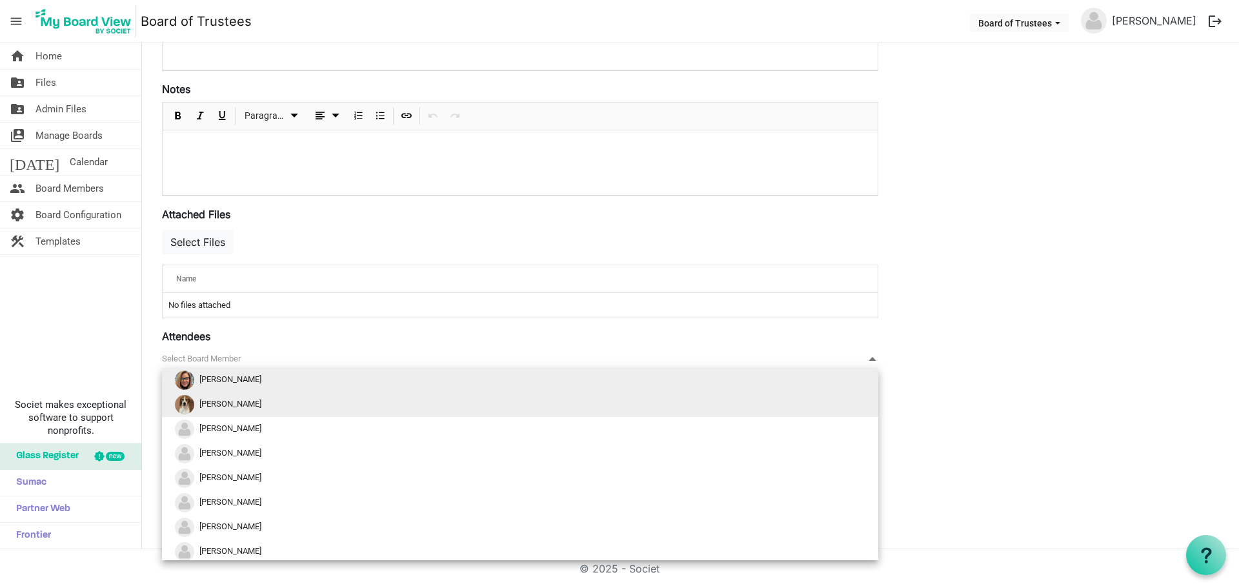
scroll to position [28, 0]
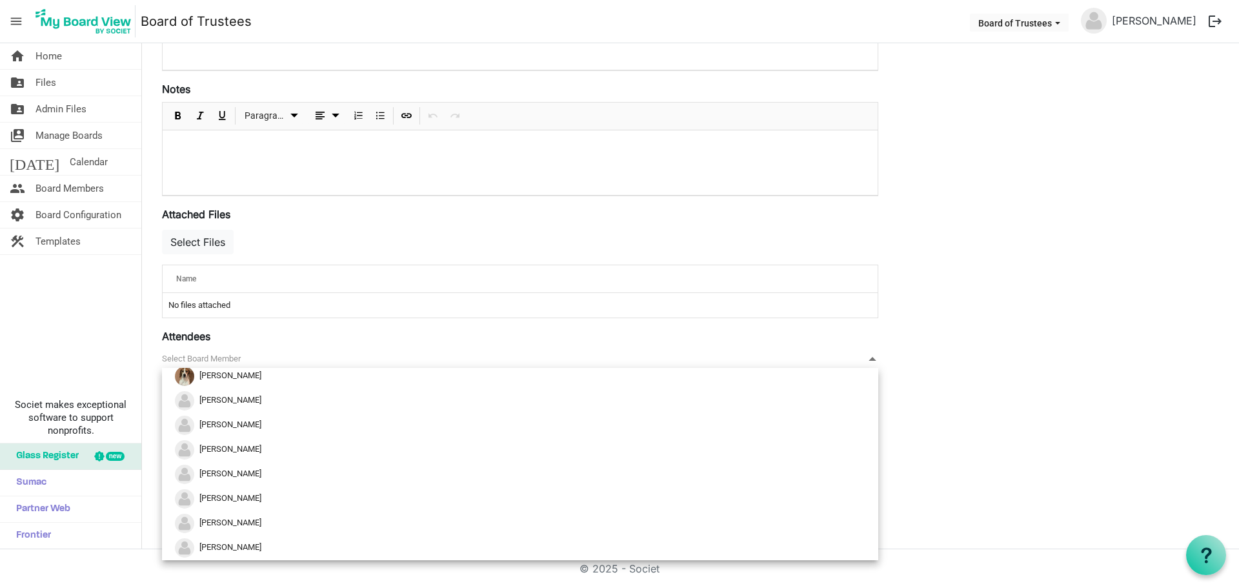
click at [264, 355] on span "null" at bounding box center [520, 359] width 716 height 20
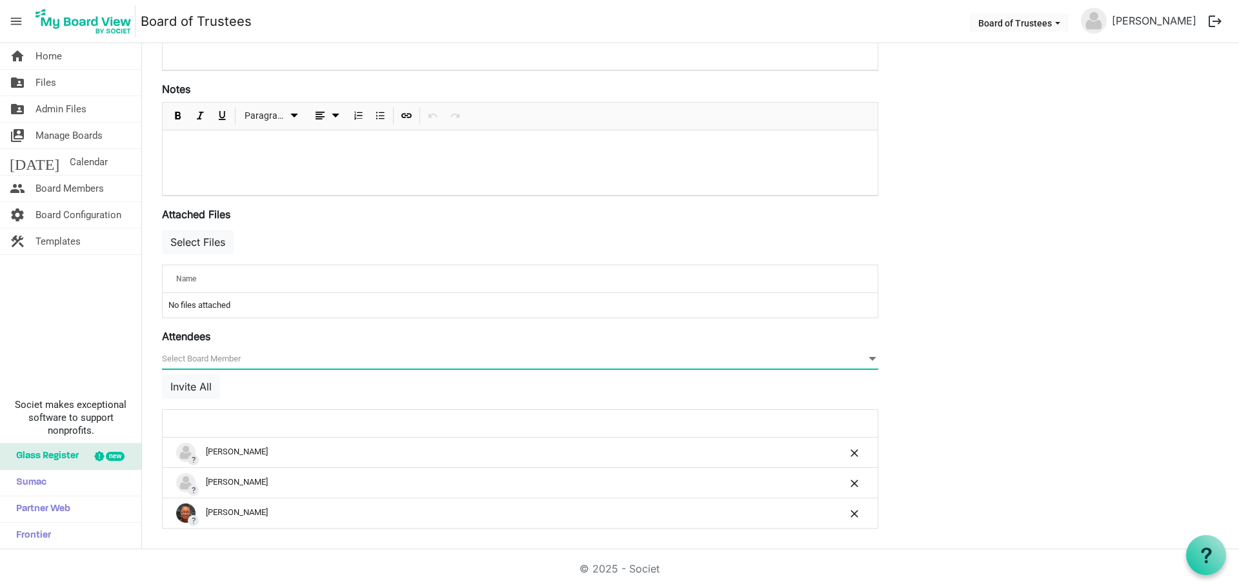
click at [232, 352] on span "null" at bounding box center [520, 359] width 716 height 20
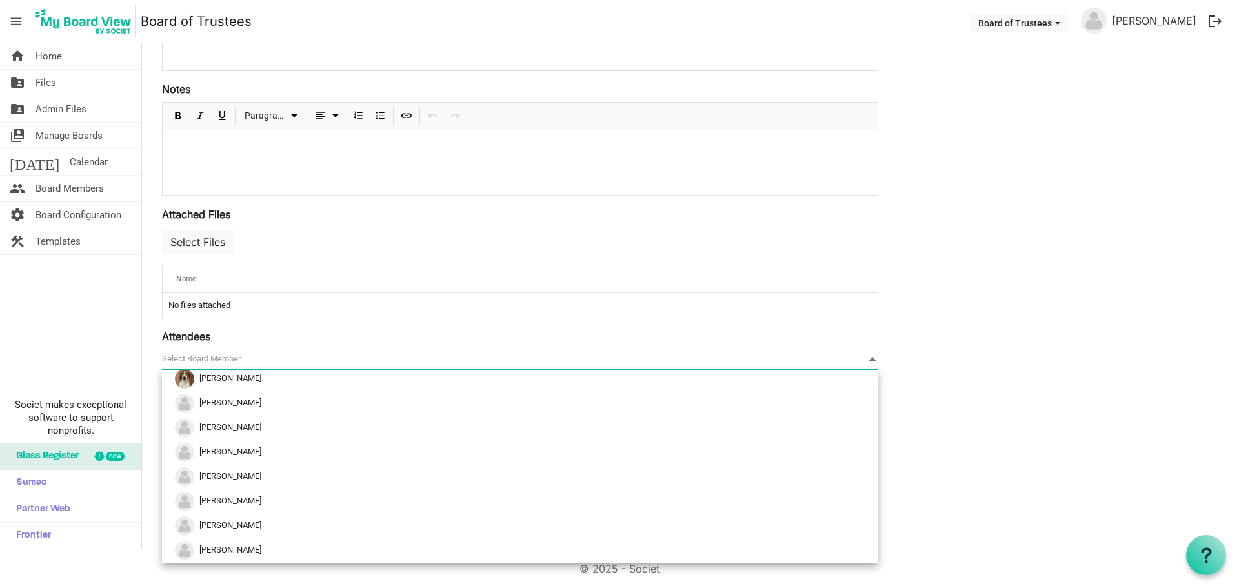
click at [317, 352] on span "null" at bounding box center [520, 359] width 716 height 20
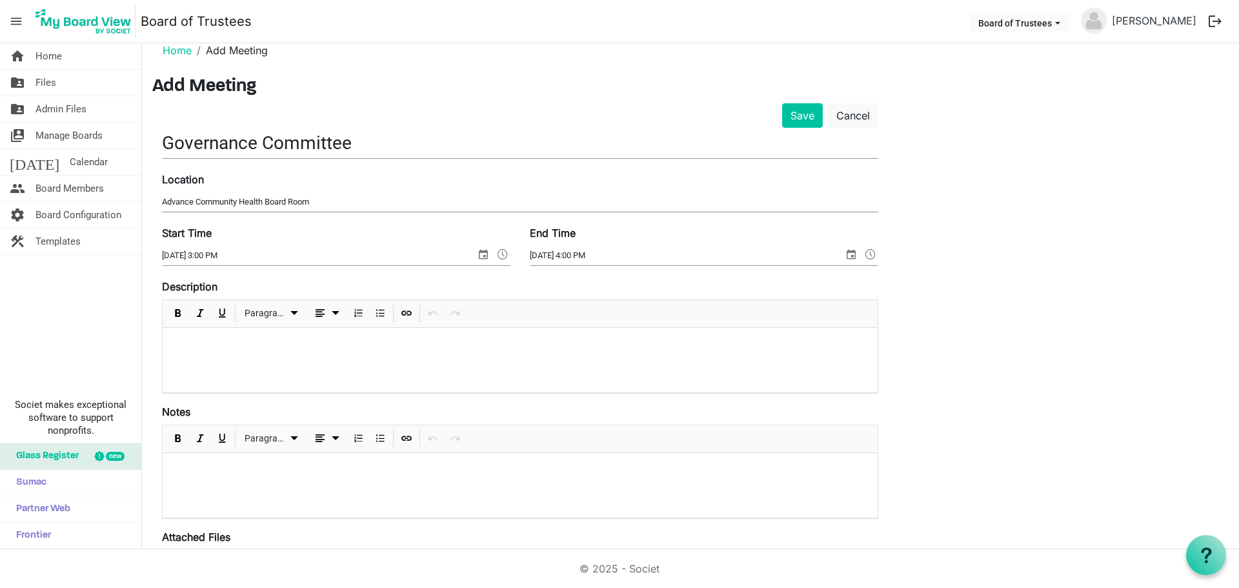
scroll to position [0, 0]
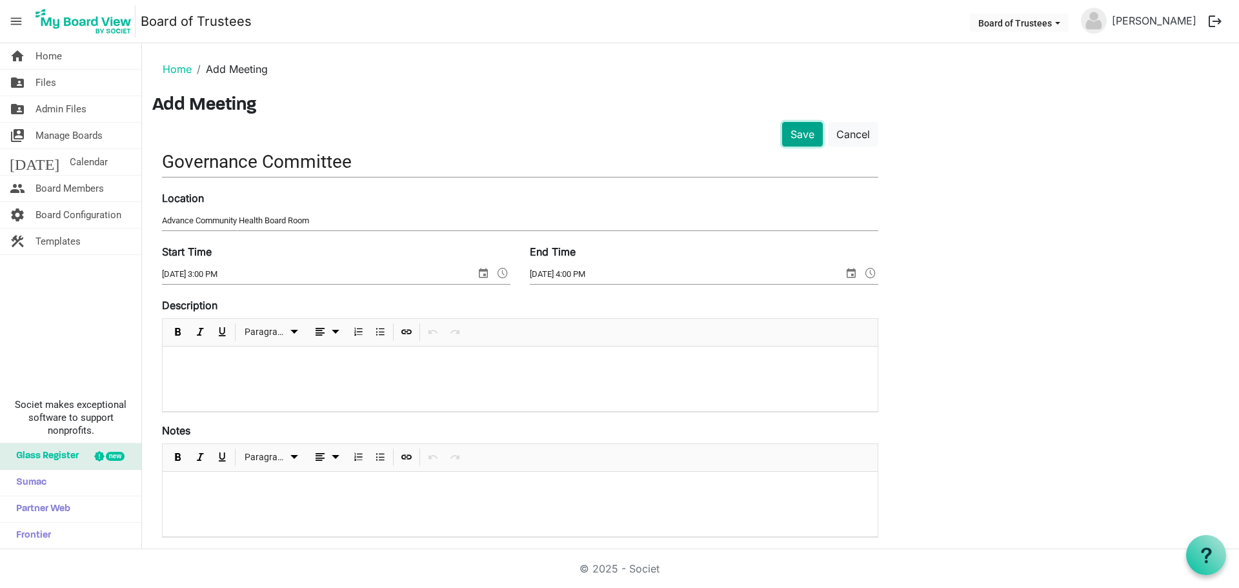
click at [794, 134] on button "Save" at bounding box center [802, 134] width 41 height 25
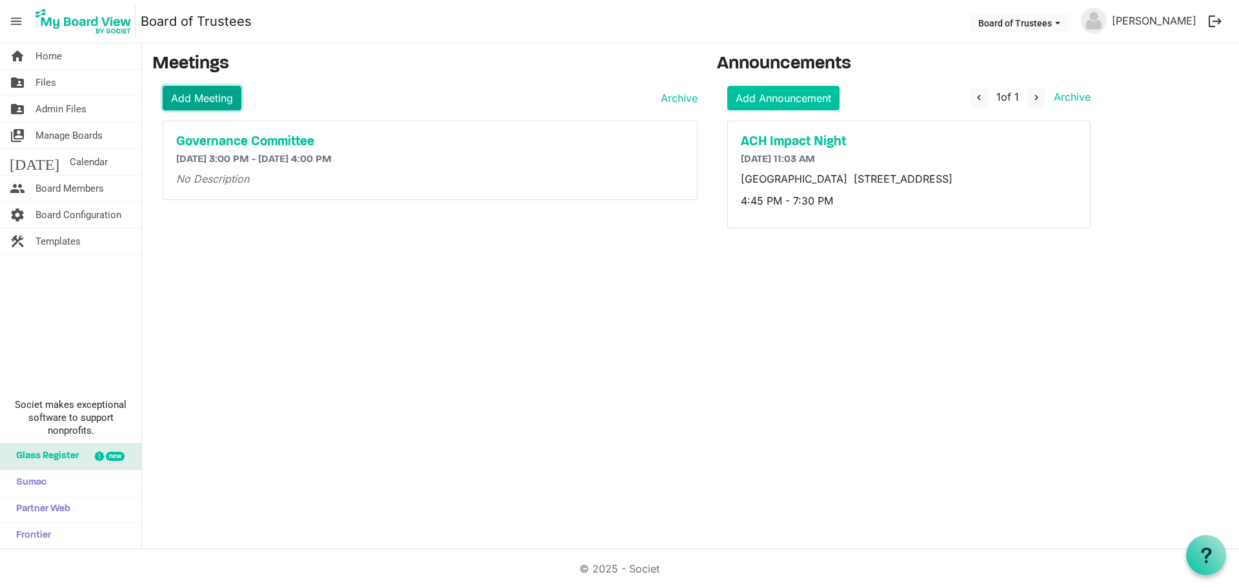
click at [203, 100] on link "Add Meeting" at bounding box center [202, 98] width 79 height 25
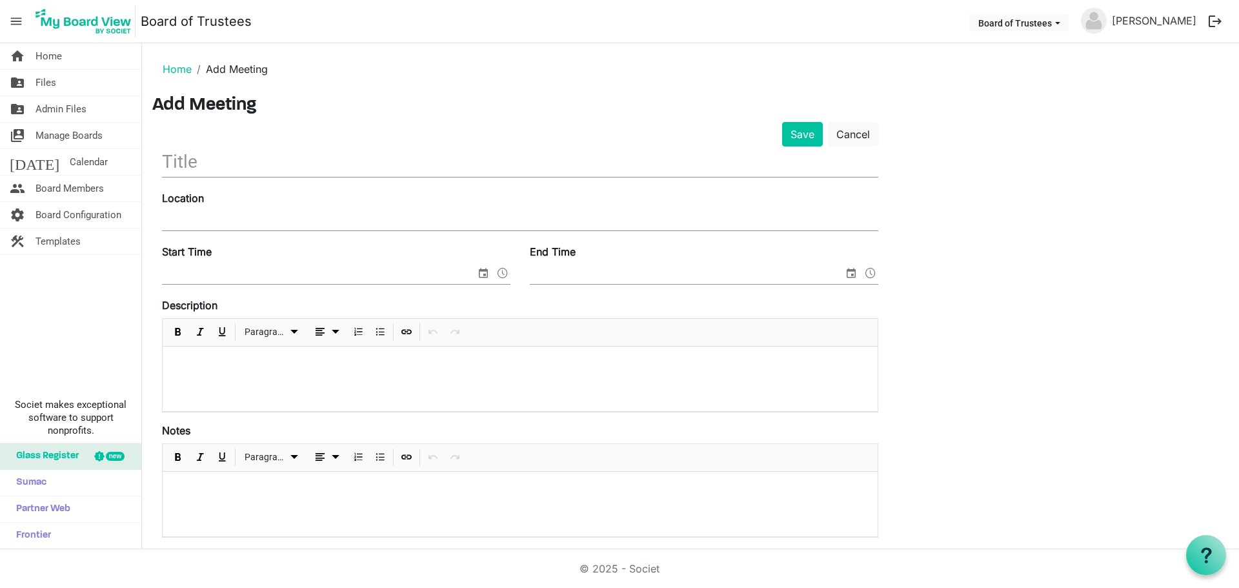
click at [223, 172] on input "text" at bounding box center [520, 161] width 716 height 30
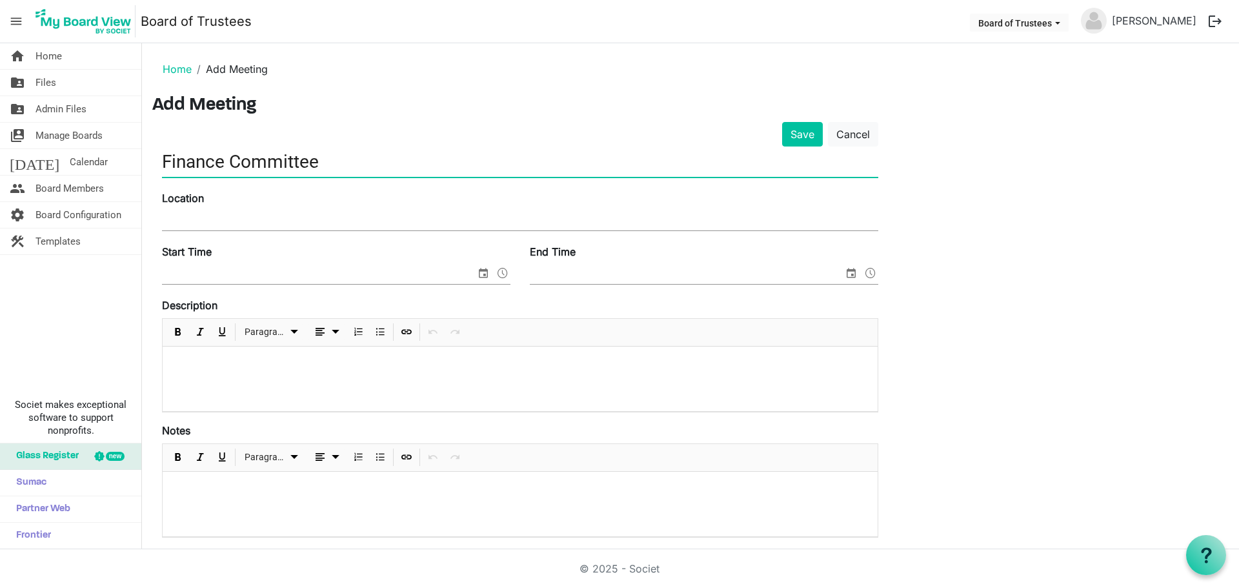
type input "Finance Committee"
click at [181, 221] on input "Location" at bounding box center [520, 220] width 716 height 19
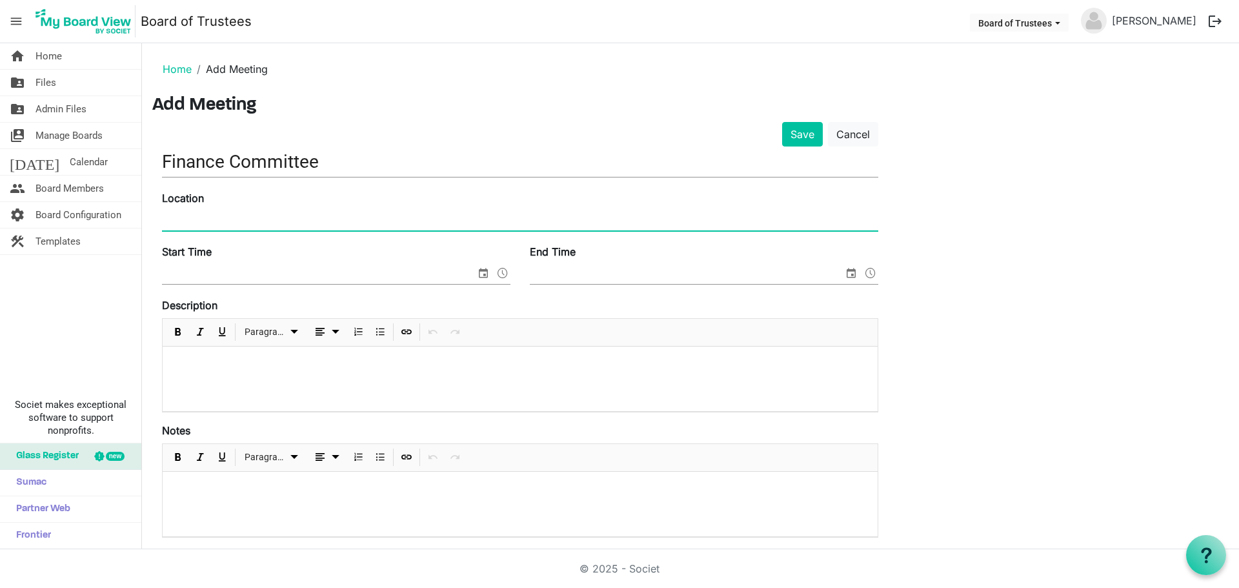
type input "Advance Community Health Board Room"
click at [483, 273] on span "select" at bounding box center [482, 273] width 15 height 17
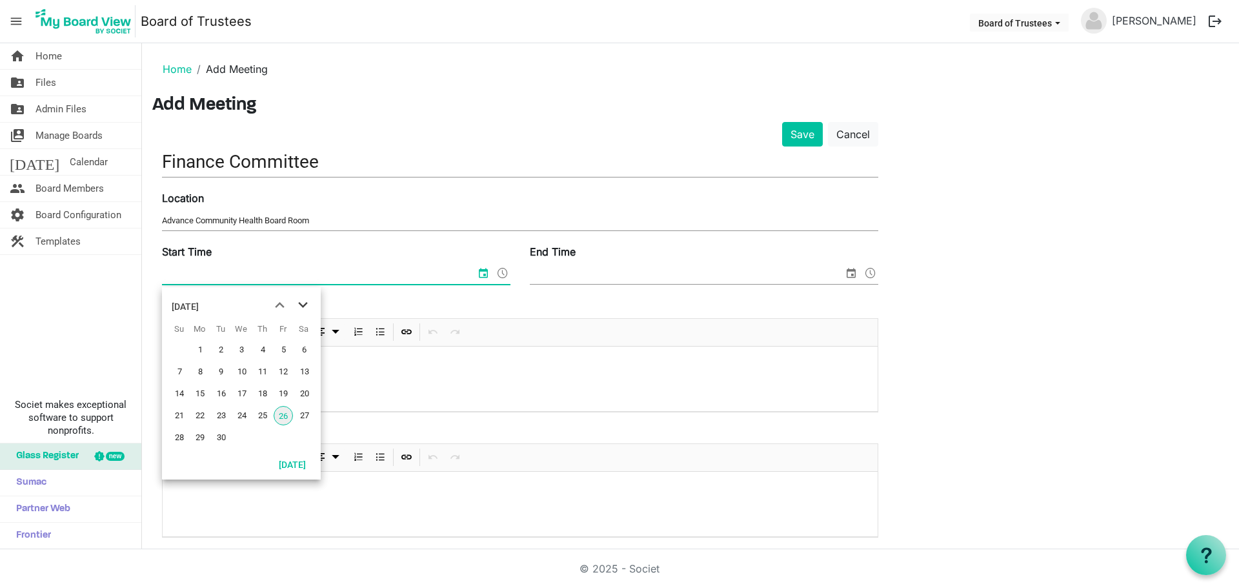
click at [302, 304] on span "next month" at bounding box center [303, 305] width 23 height 23
click at [266, 418] on span "23" at bounding box center [262, 415] width 19 height 19
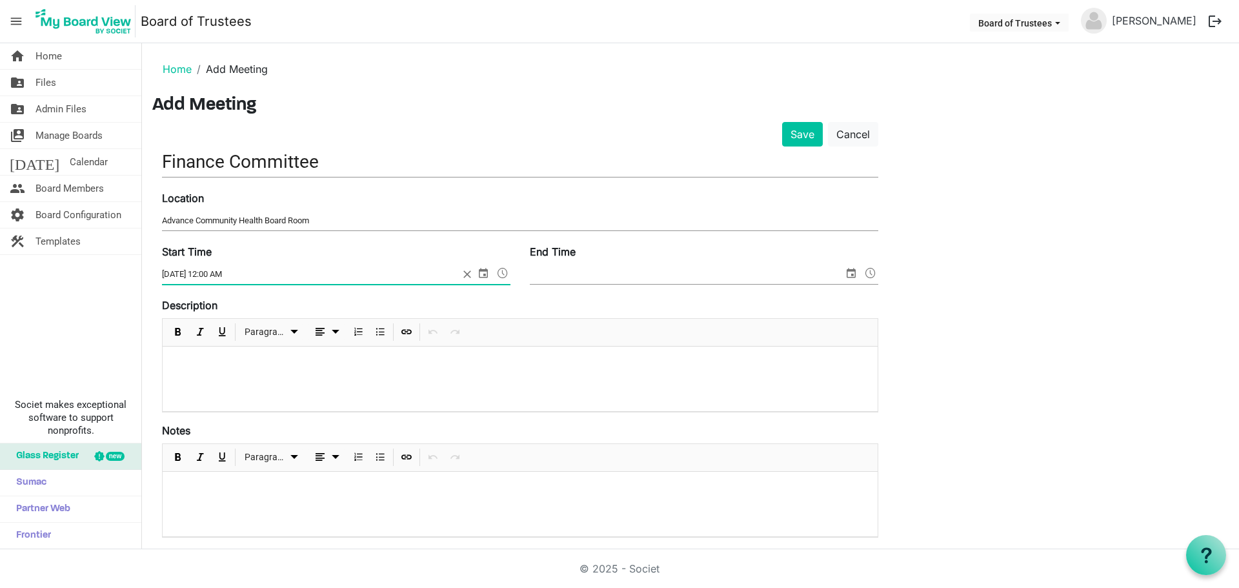
click at [501, 274] on span at bounding box center [502, 273] width 15 height 17
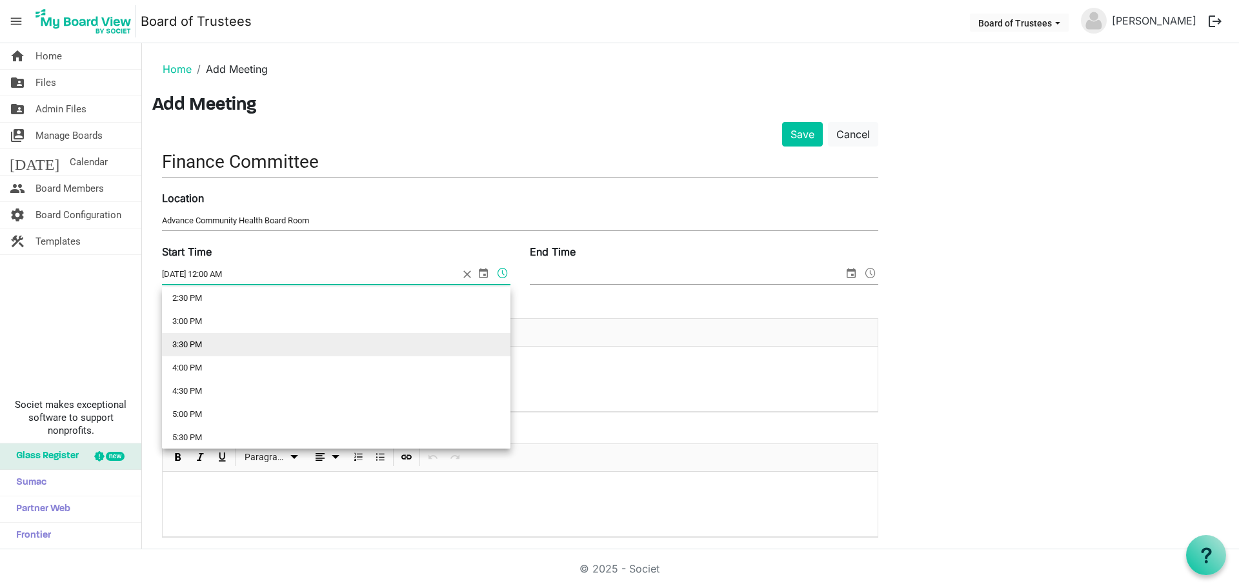
scroll to position [710, 0]
click at [183, 343] on li "4:00 PM" at bounding box center [336, 337] width 348 height 23
type input "[DATE] 4:00 PM"
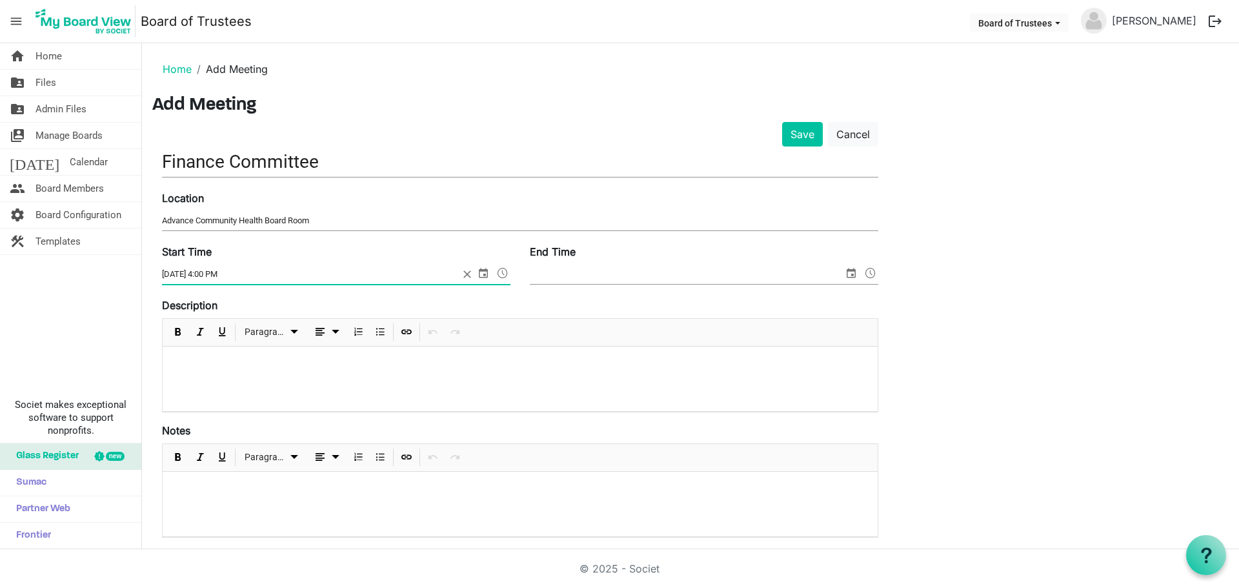
click at [846, 272] on span "select" at bounding box center [850, 273] width 15 height 17
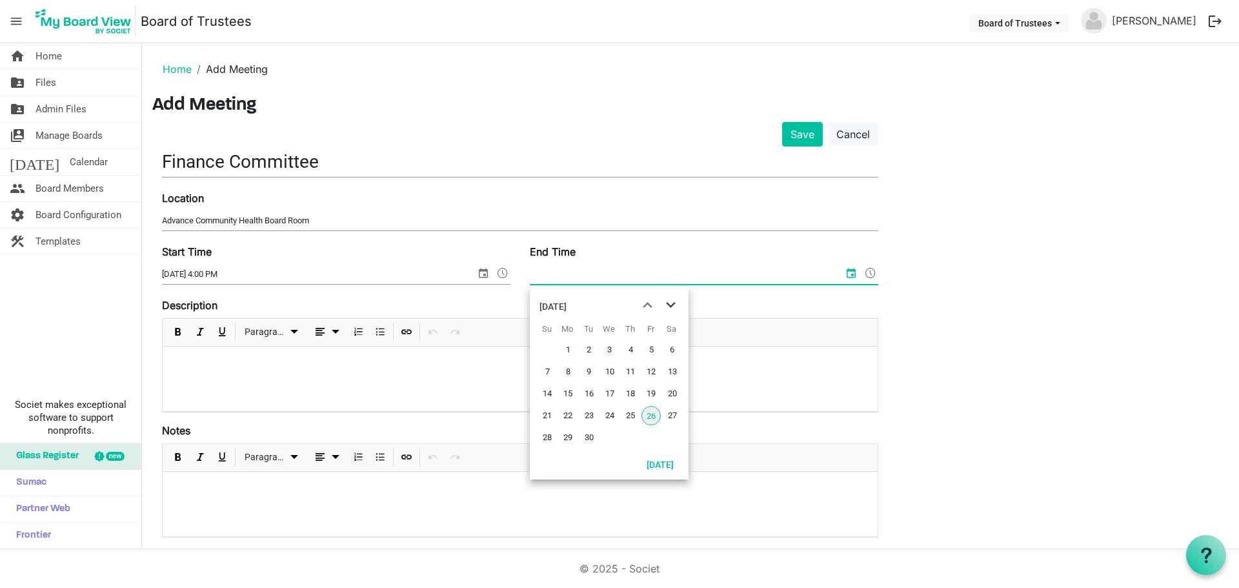
click at [668, 308] on span "next month" at bounding box center [670, 305] width 23 height 23
click at [634, 417] on span "23" at bounding box center [630, 415] width 19 height 19
click at [868, 272] on span at bounding box center [870, 273] width 15 height 17
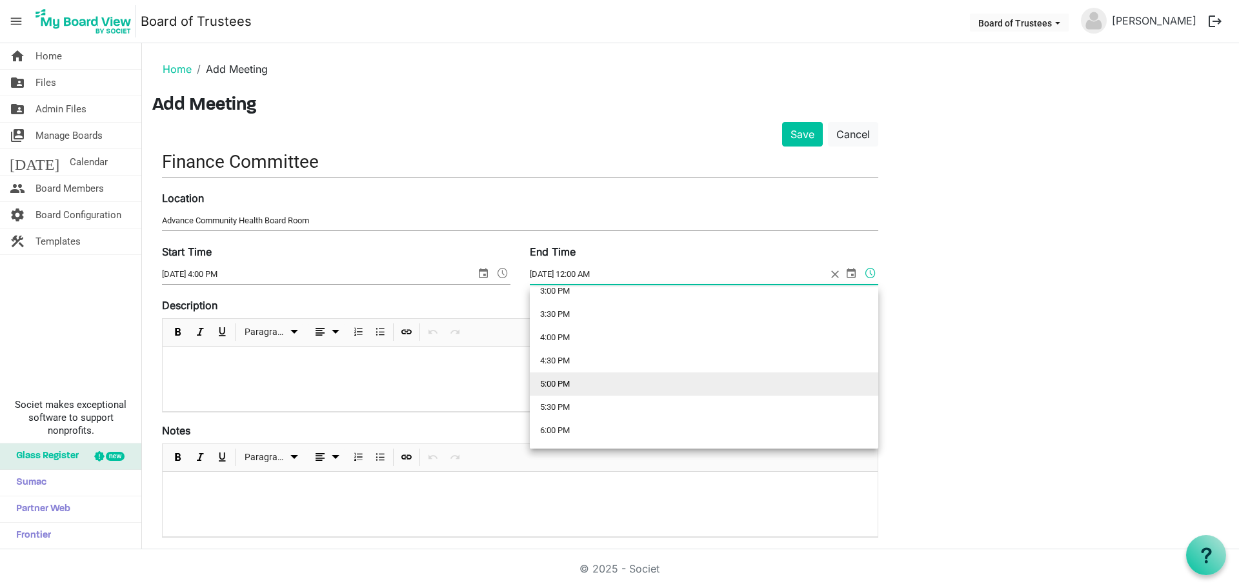
click at [549, 384] on li "5:00 PM" at bounding box center [704, 383] width 348 height 23
type input "[DATE] 5:00 PM"
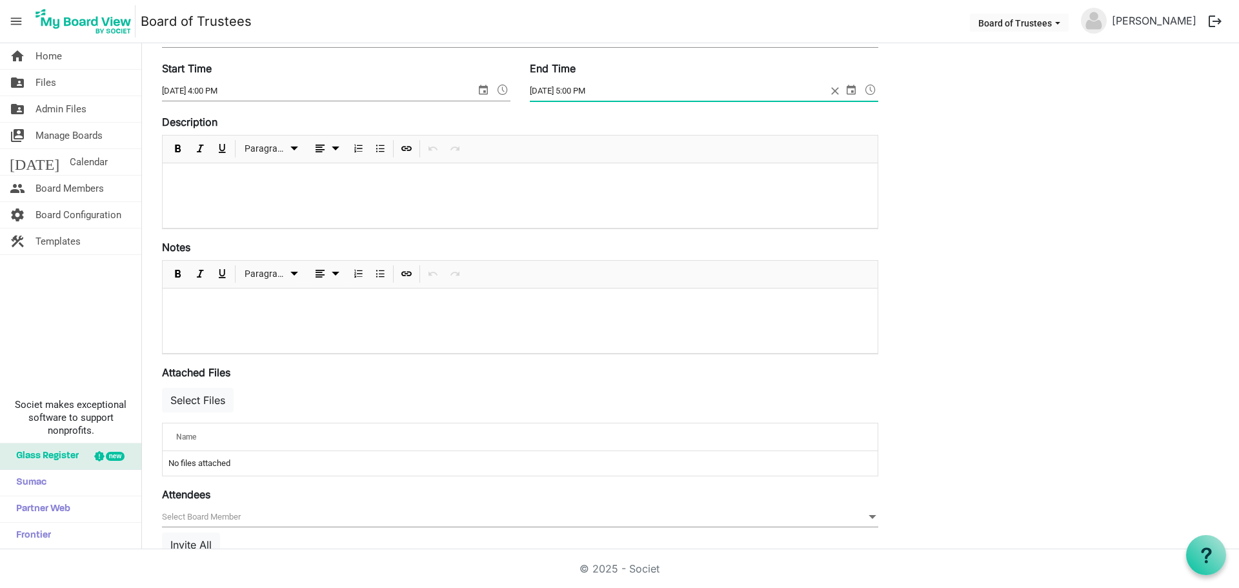
scroll to position [275, 0]
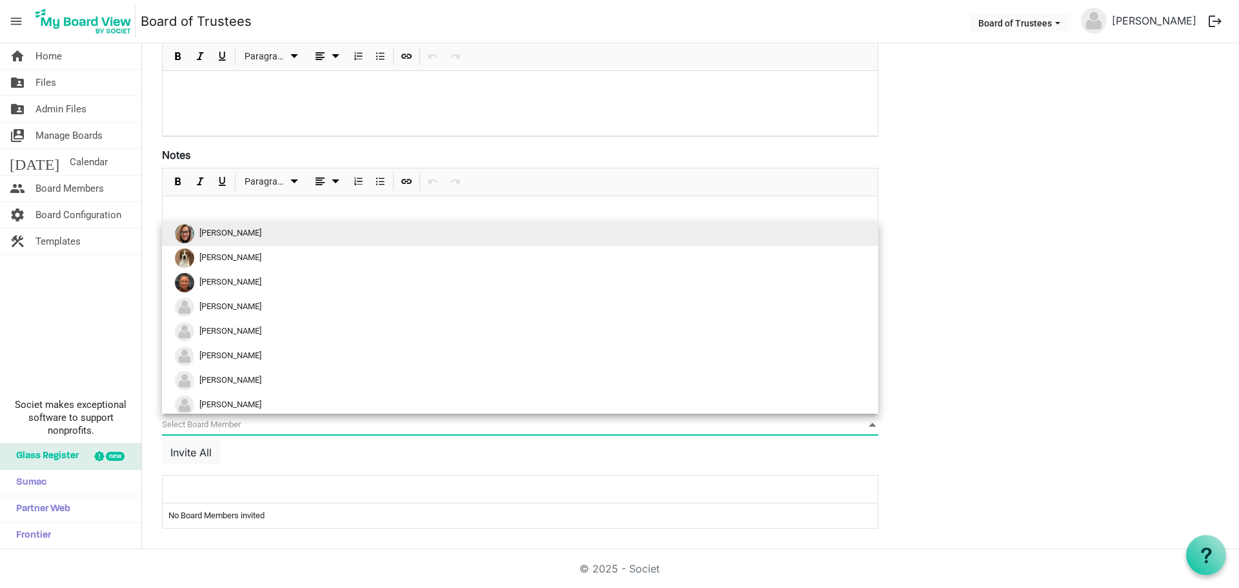
click at [205, 423] on span "null" at bounding box center [520, 425] width 716 height 20
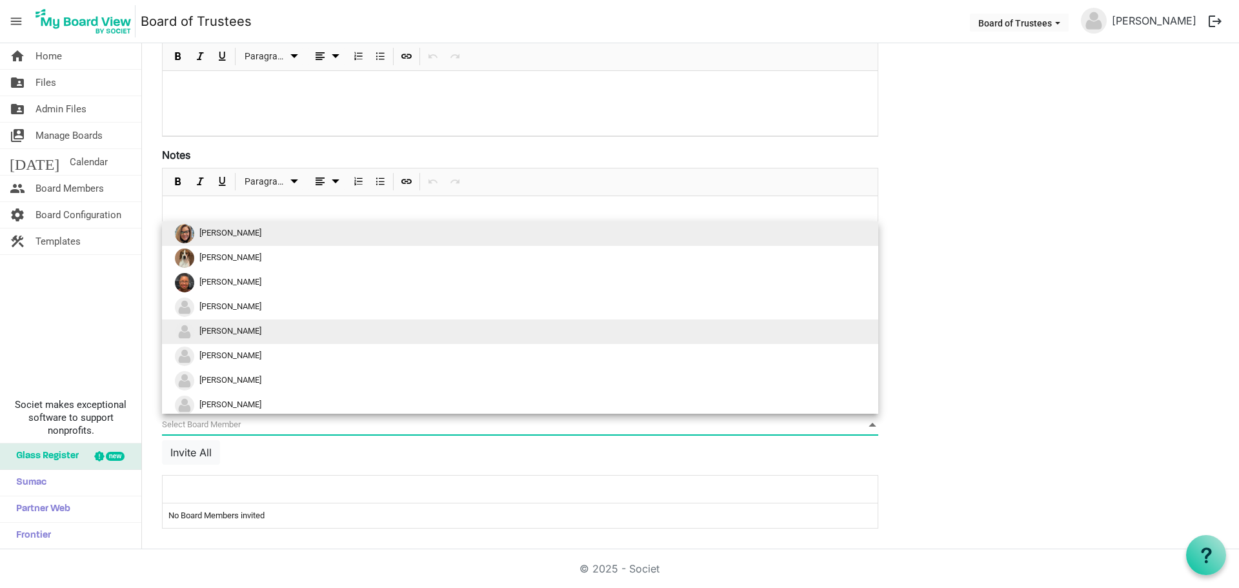
click at [235, 328] on span "[PERSON_NAME]" at bounding box center [230, 331] width 62 height 10
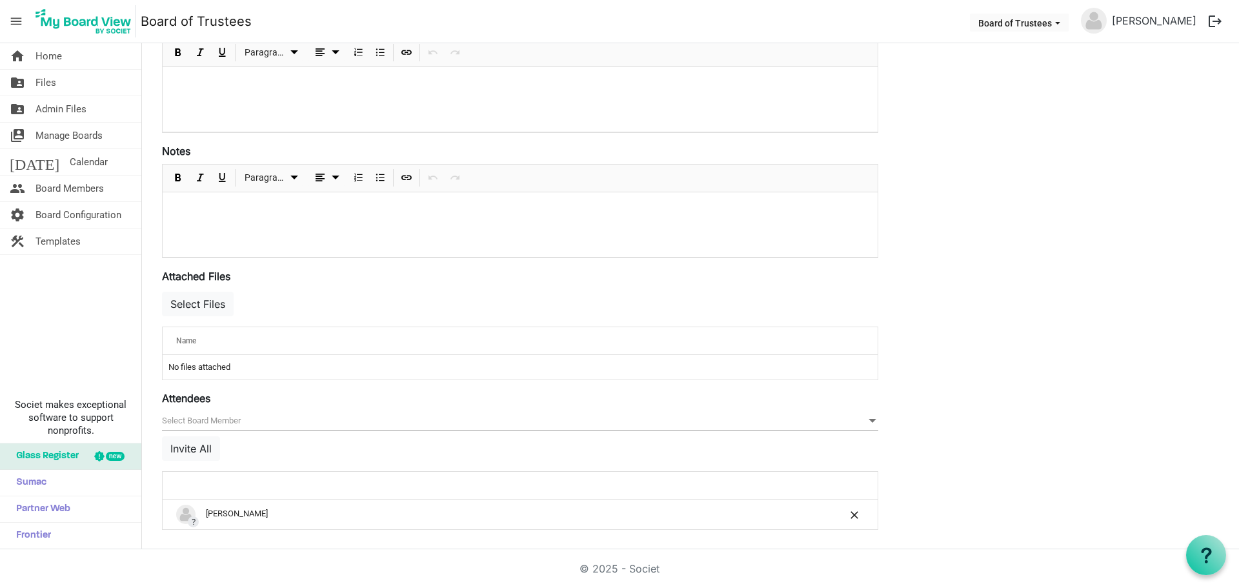
scroll to position [281, 0]
click at [235, 419] on span "null" at bounding box center [520, 420] width 716 height 20
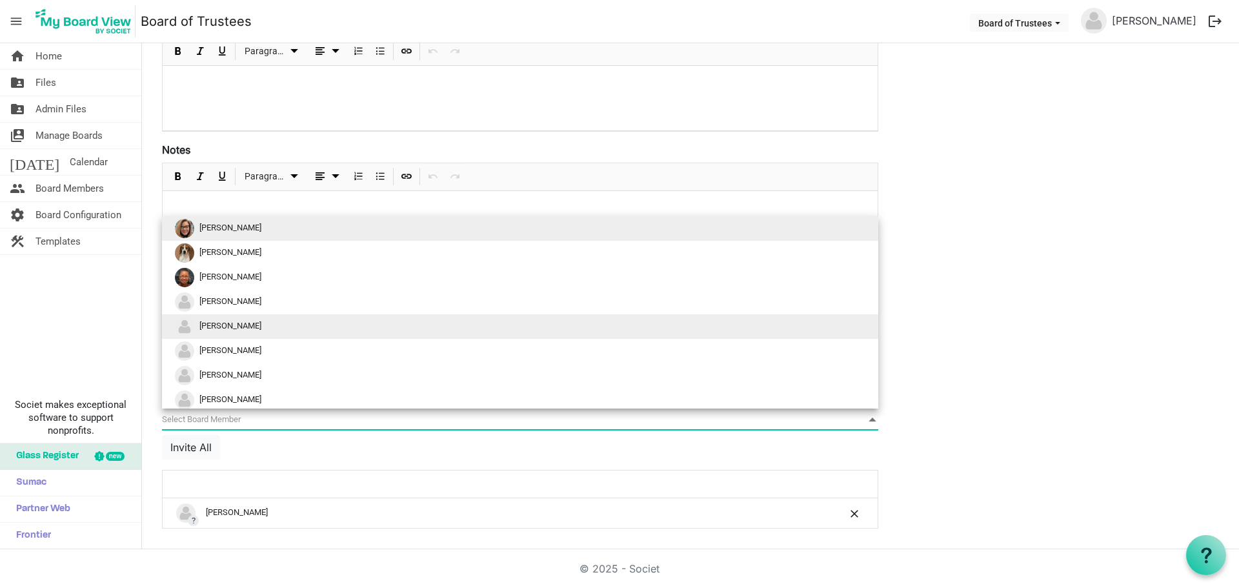
click at [256, 325] on li "Acie Ward" at bounding box center [520, 326] width 716 height 25
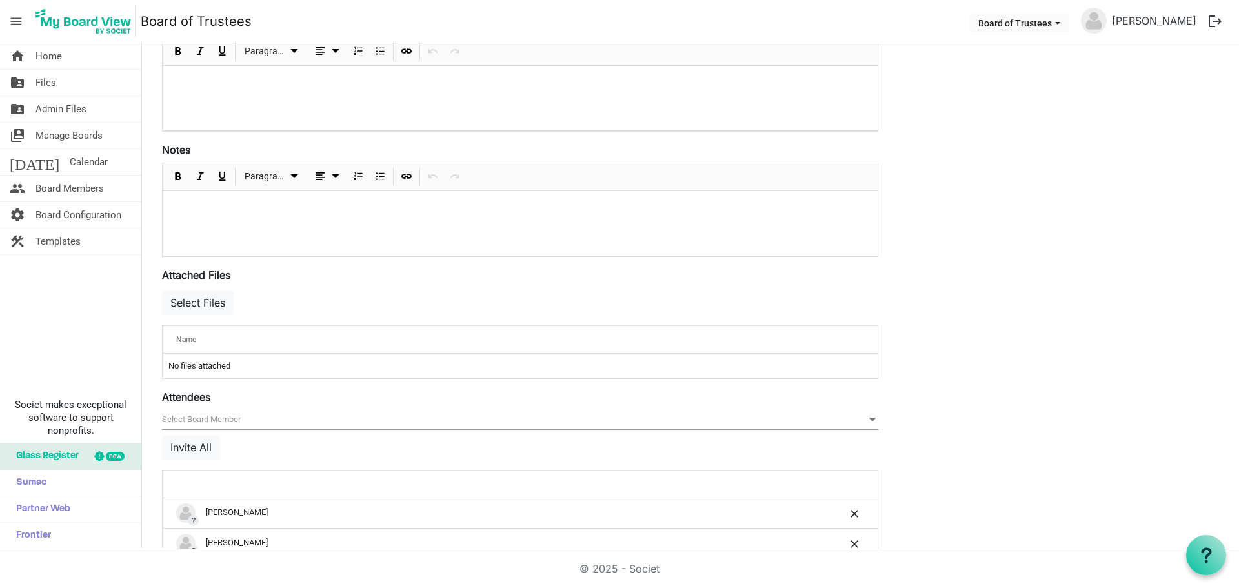
click at [234, 419] on span "null" at bounding box center [520, 420] width 716 height 20
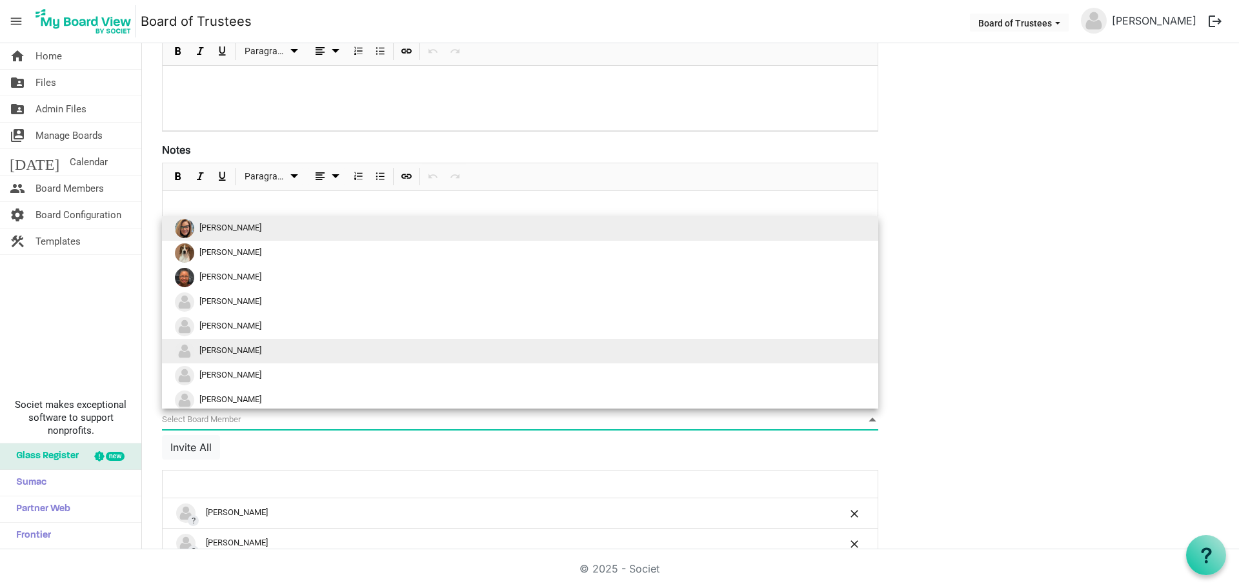
click at [250, 348] on li "[PERSON_NAME]" at bounding box center [520, 351] width 716 height 25
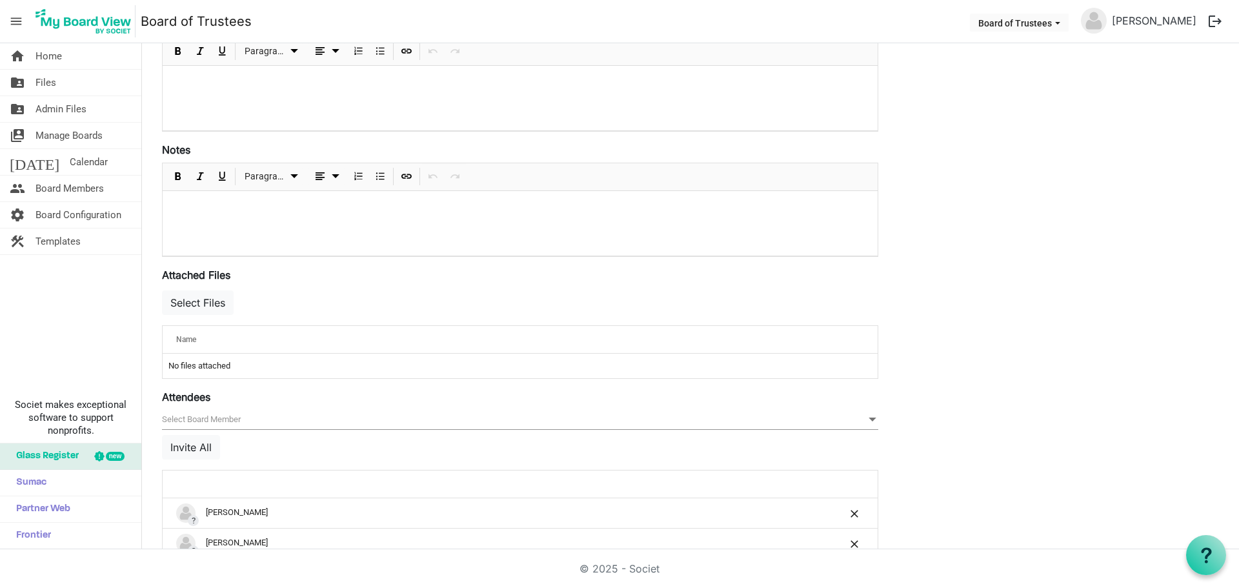
click at [228, 419] on span "null" at bounding box center [520, 420] width 716 height 20
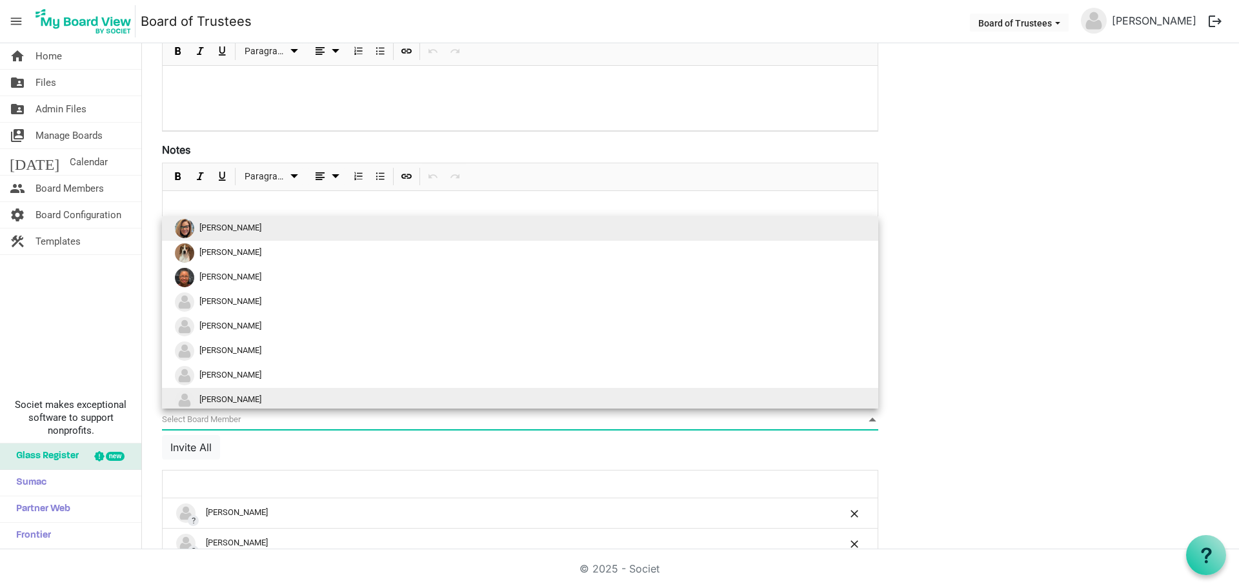
scroll to position [28, 0]
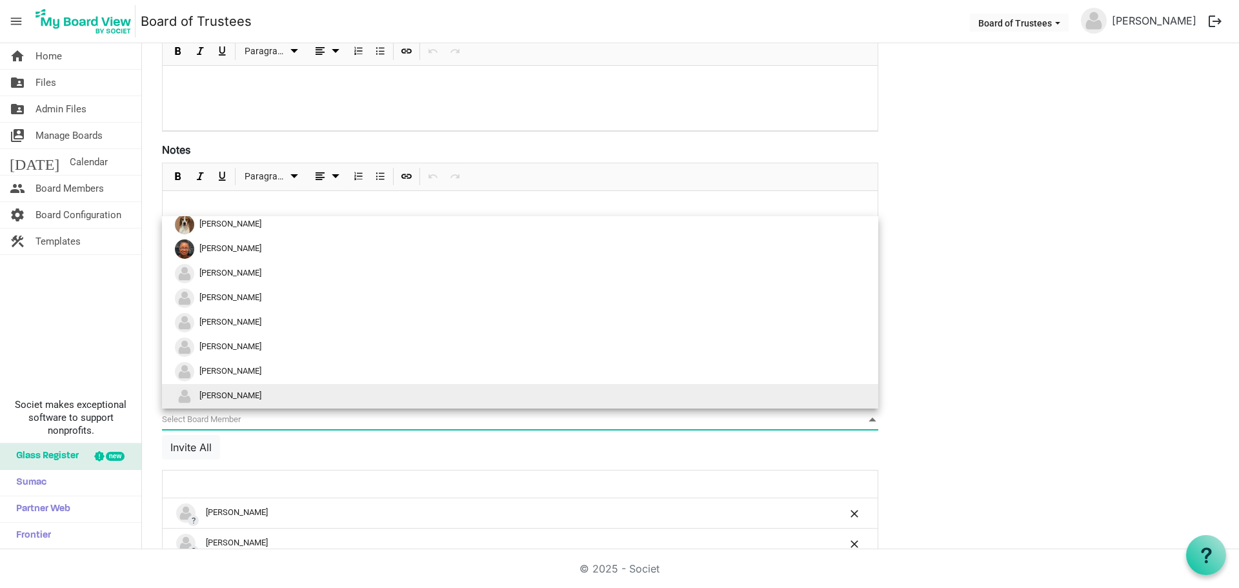
click at [239, 394] on span "[PERSON_NAME]" at bounding box center [230, 395] width 62 height 10
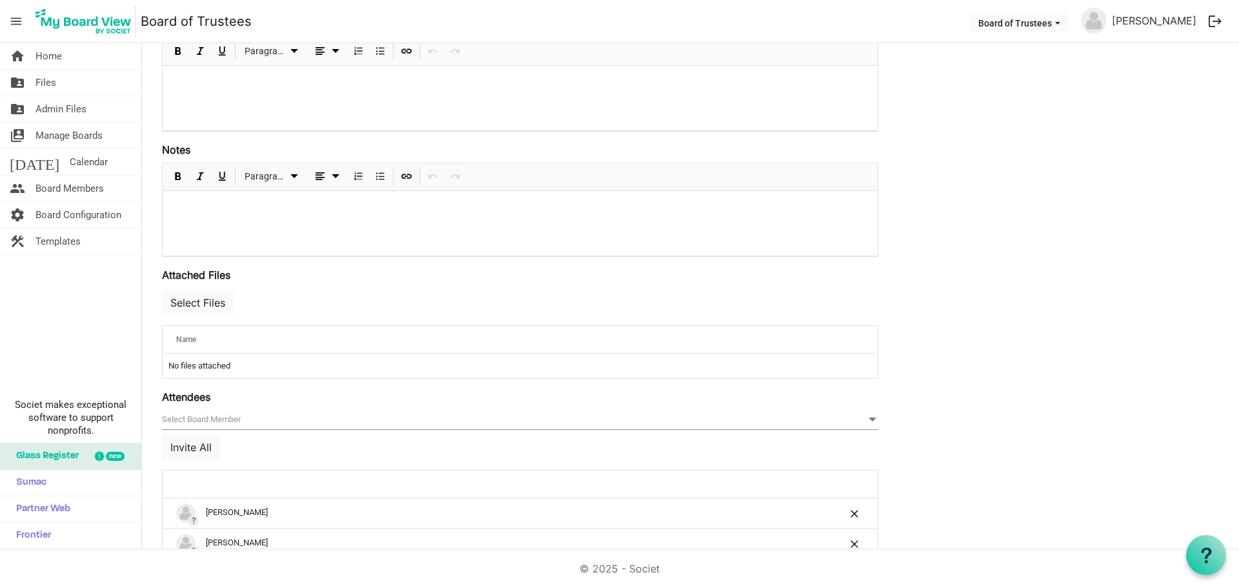
click at [228, 419] on span "null" at bounding box center [520, 420] width 716 height 20
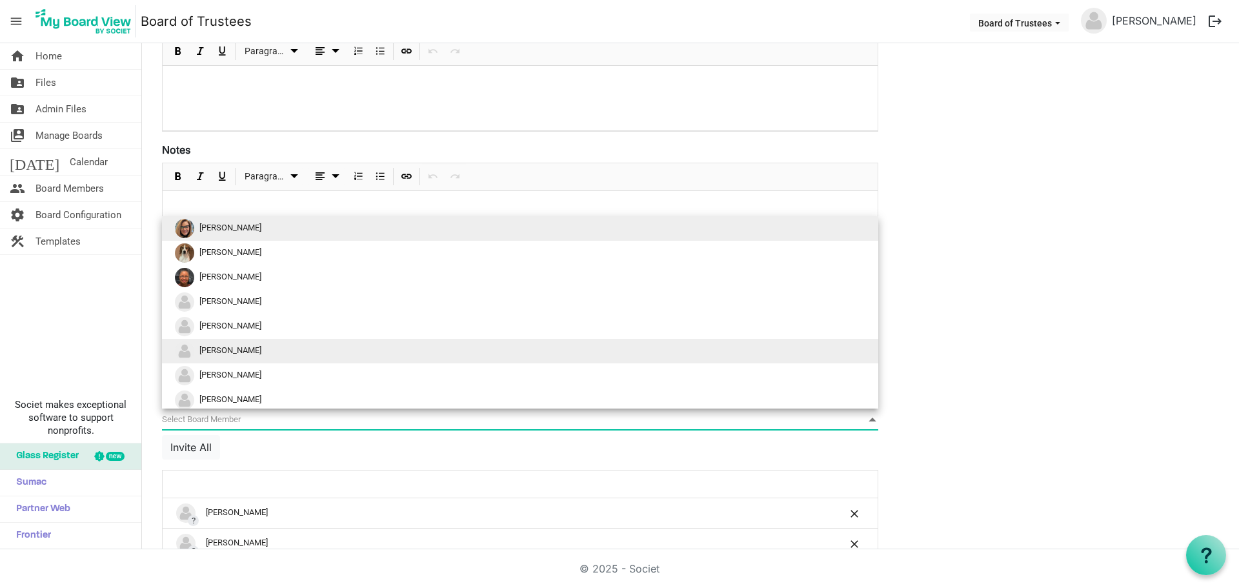
click at [233, 349] on span "[PERSON_NAME]" at bounding box center [230, 350] width 62 height 10
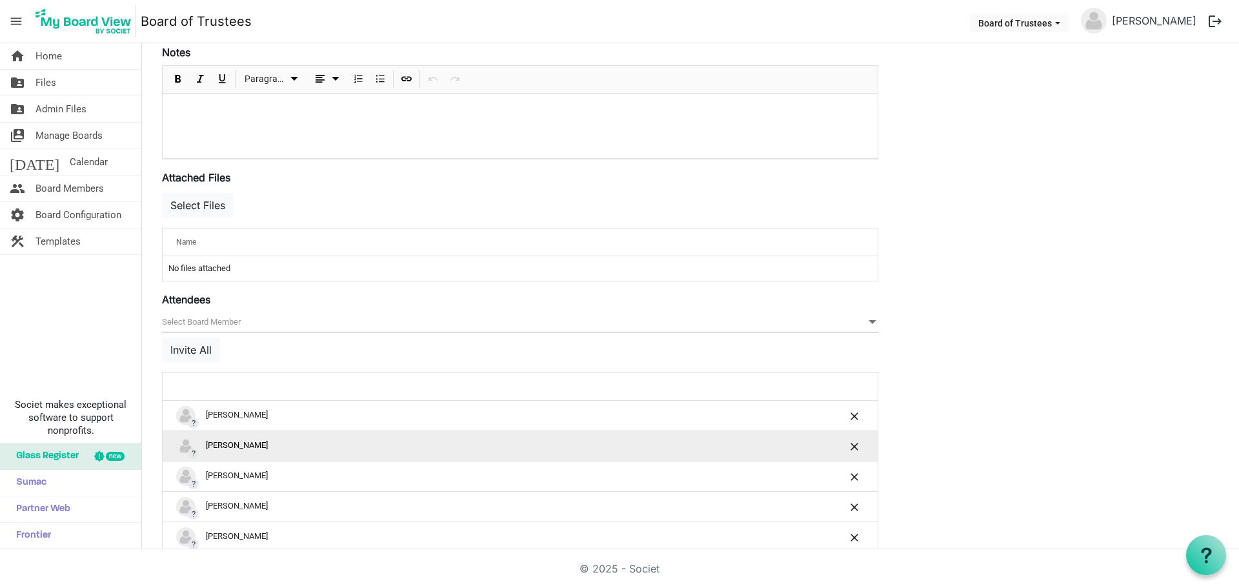
scroll to position [402, 0]
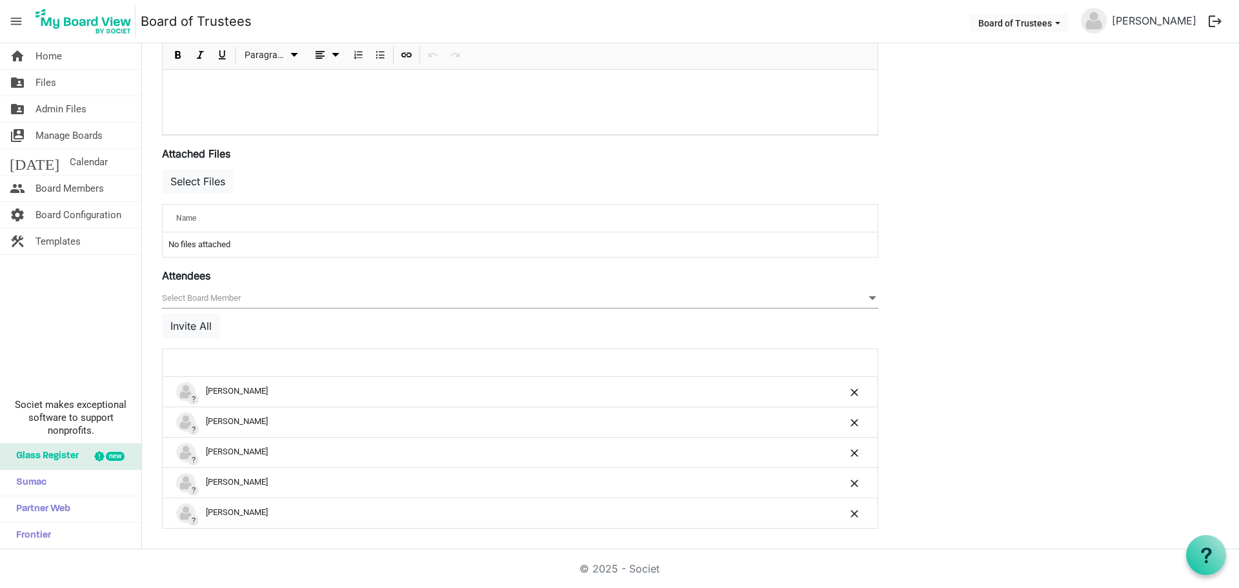
click at [265, 301] on span "null" at bounding box center [520, 298] width 716 height 20
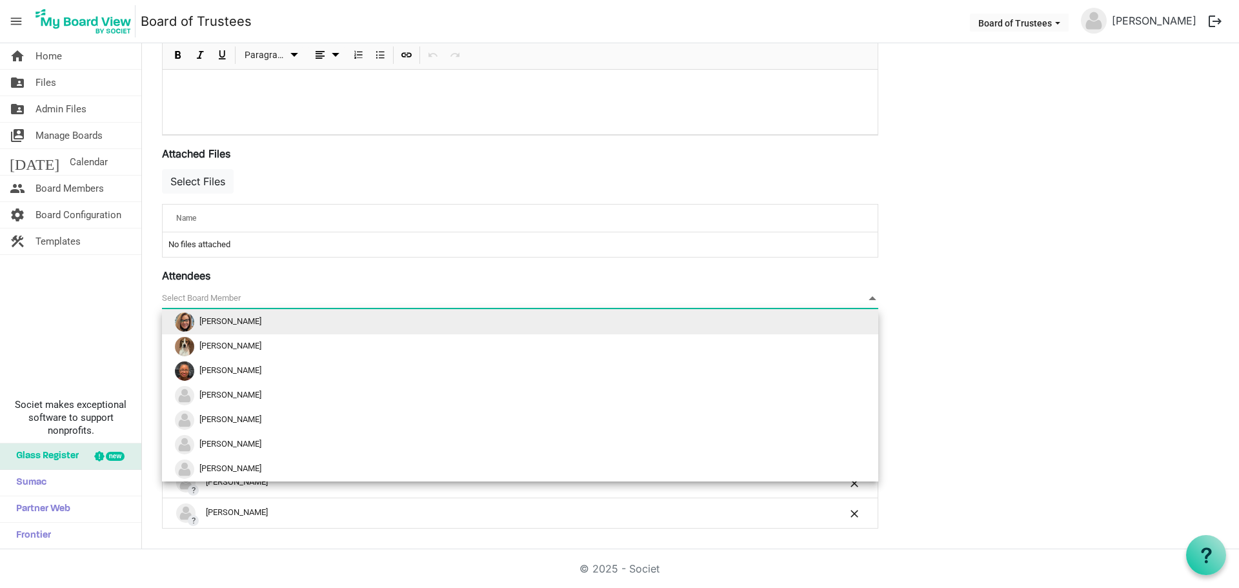
click at [294, 285] on div "Attendees [{"BoardMemberId":2348,"FirstLast":"Acie Ward","ProfilePicture":"/no-…" at bounding box center [520, 398] width 716 height 261
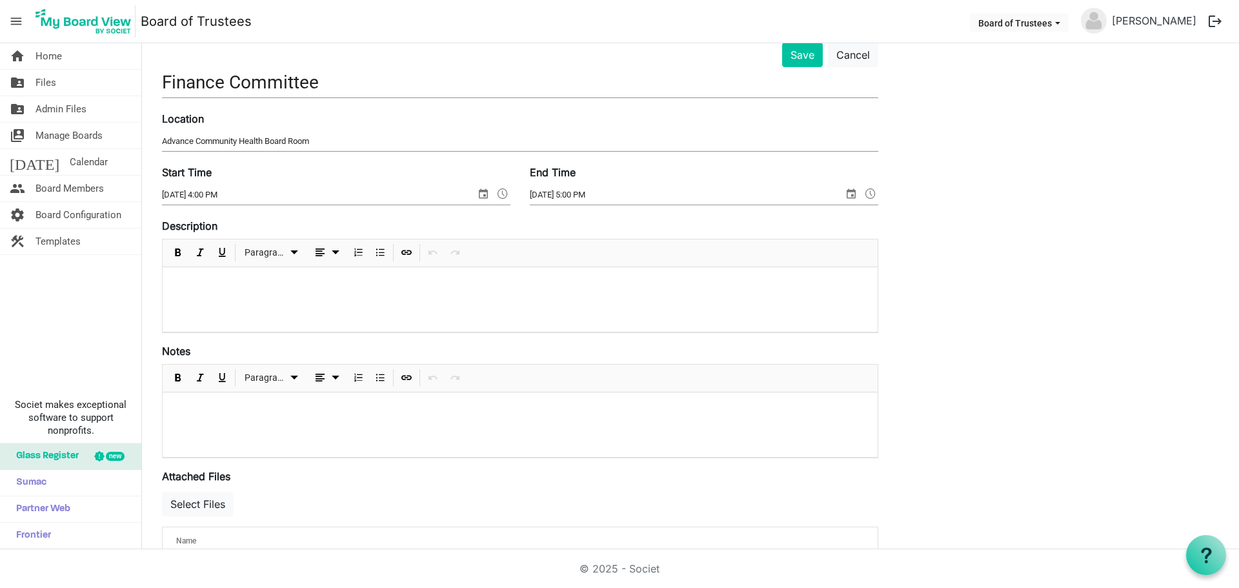
scroll to position [15, 0]
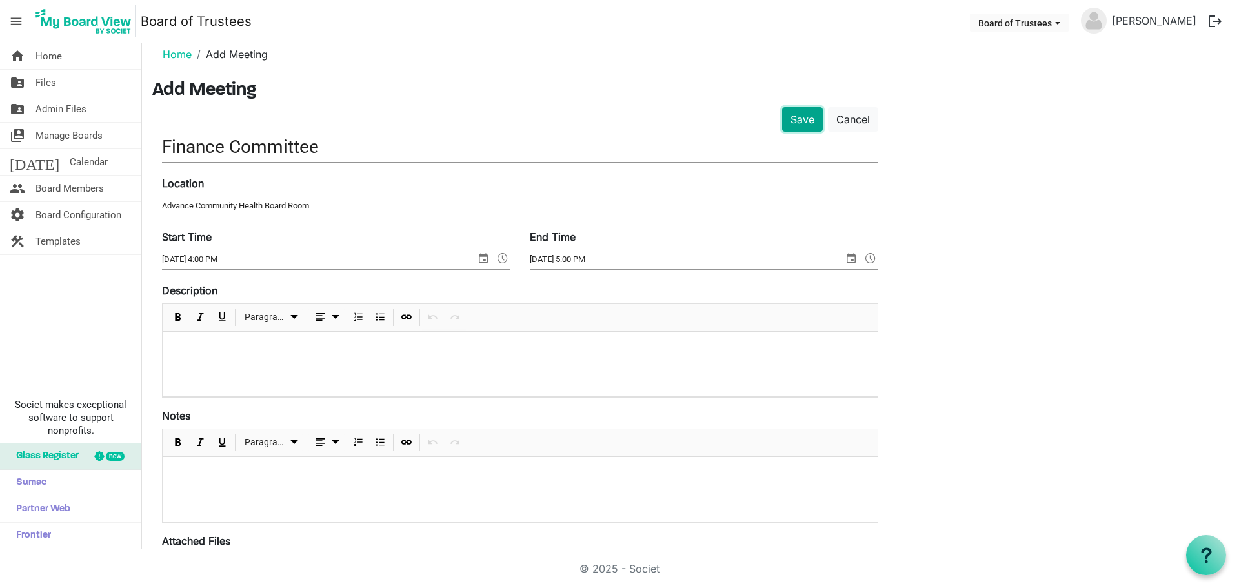
click at [806, 122] on button "Save" at bounding box center [802, 119] width 41 height 25
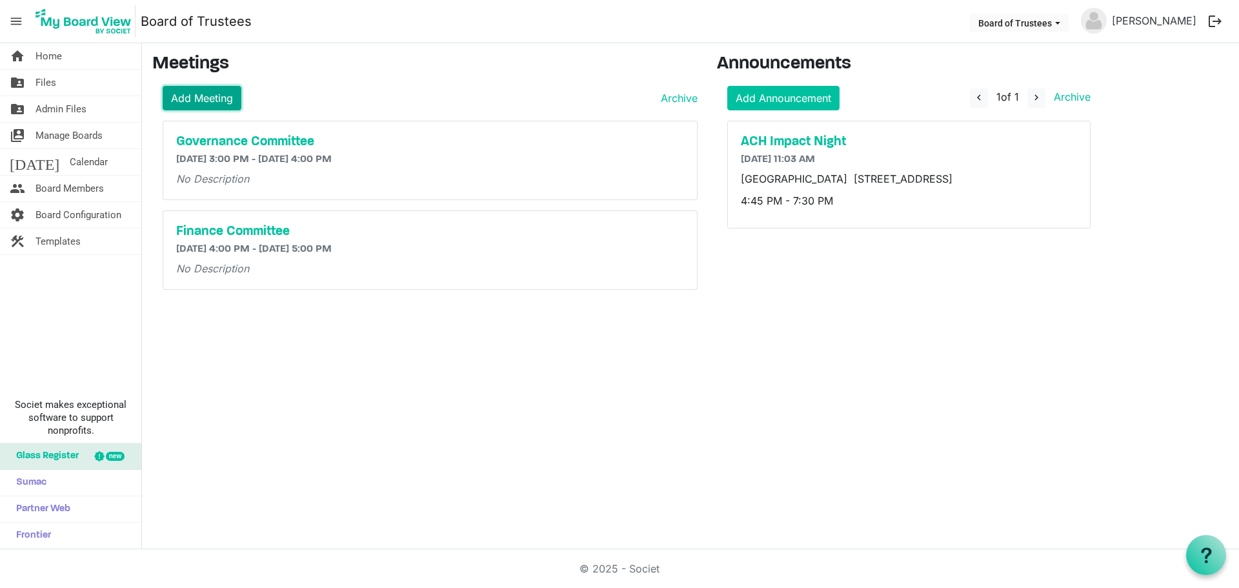
click at [212, 95] on link "Add Meeting" at bounding box center [202, 98] width 79 height 25
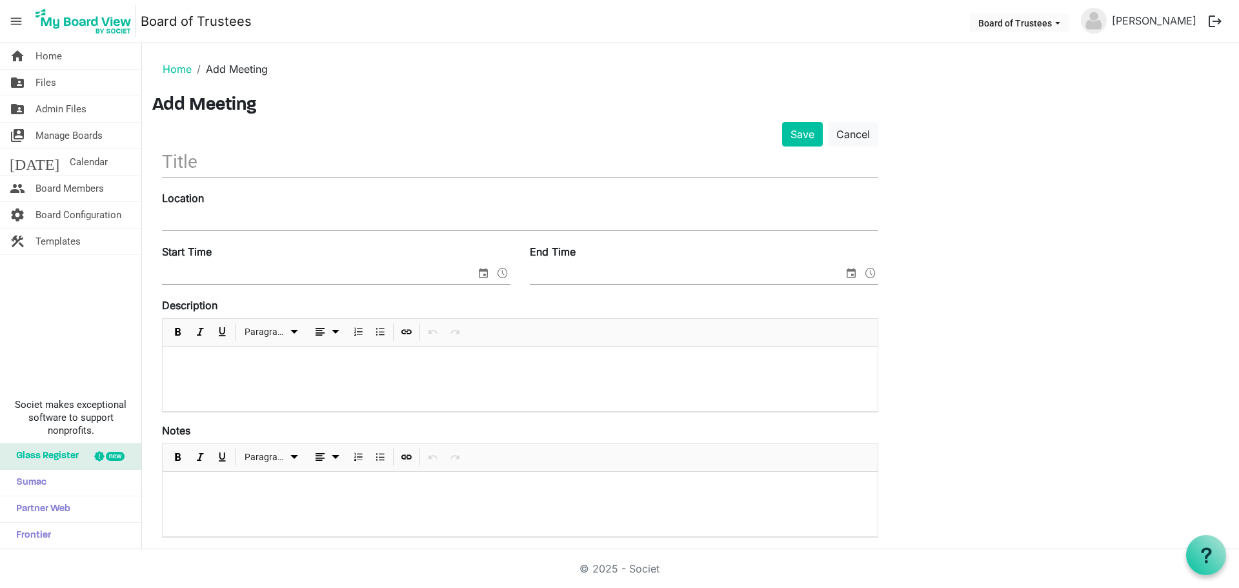
click at [210, 163] on input "text" at bounding box center [520, 161] width 716 height 30
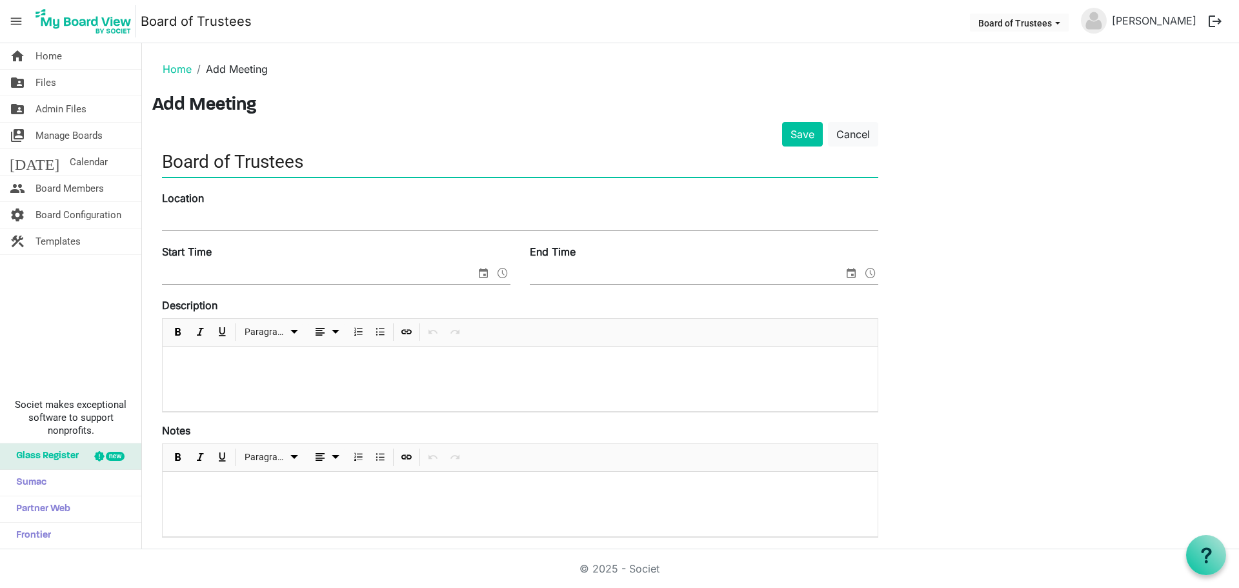
type input "Board of Trustees"
click at [201, 223] on input "Location" at bounding box center [520, 220] width 716 height 19
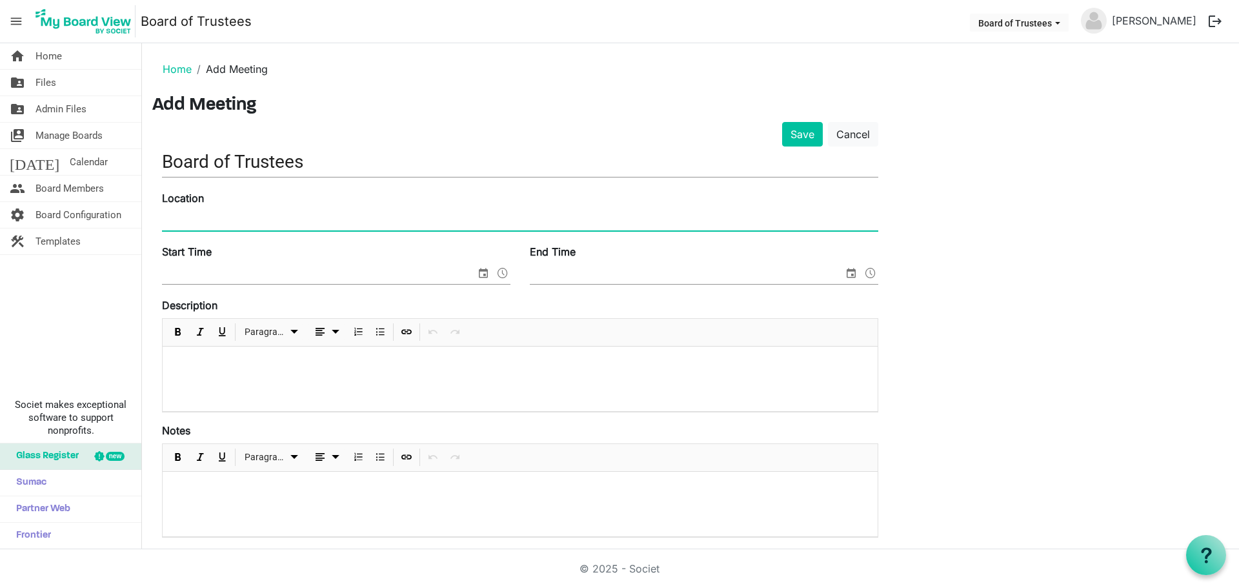
type input "Advance Community Health Board Room"
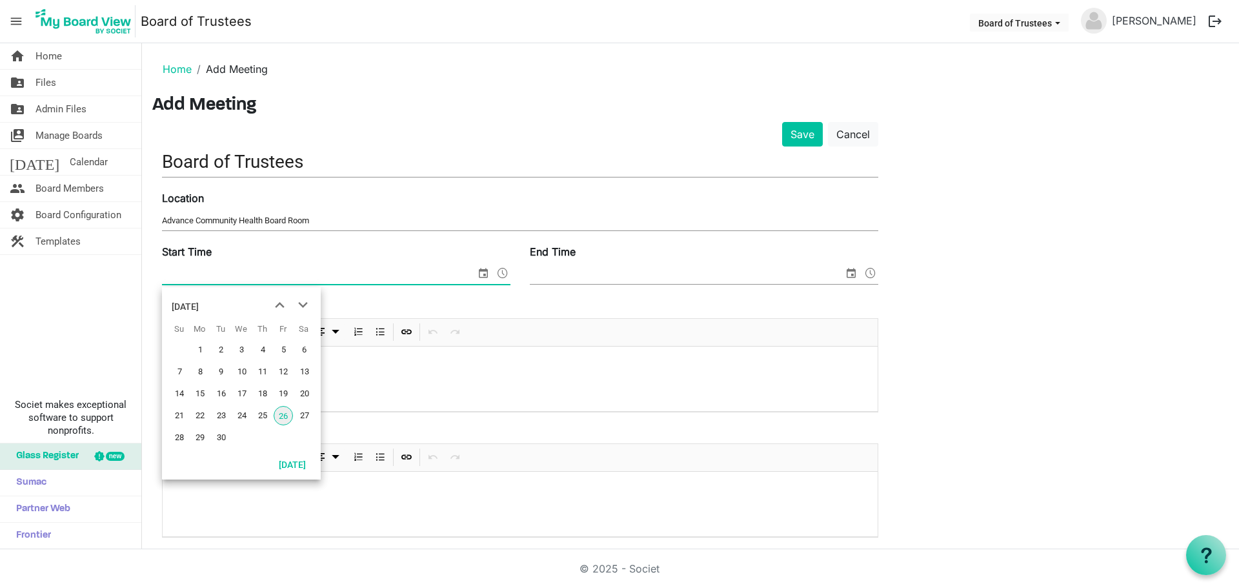
click at [487, 270] on span "select" at bounding box center [482, 273] width 15 height 17
click at [301, 306] on span "next month" at bounding box center [303, 305] width 23 height 23
click at [199, 437] on span "27" at bounding box center [199, 437] width 19 height 19
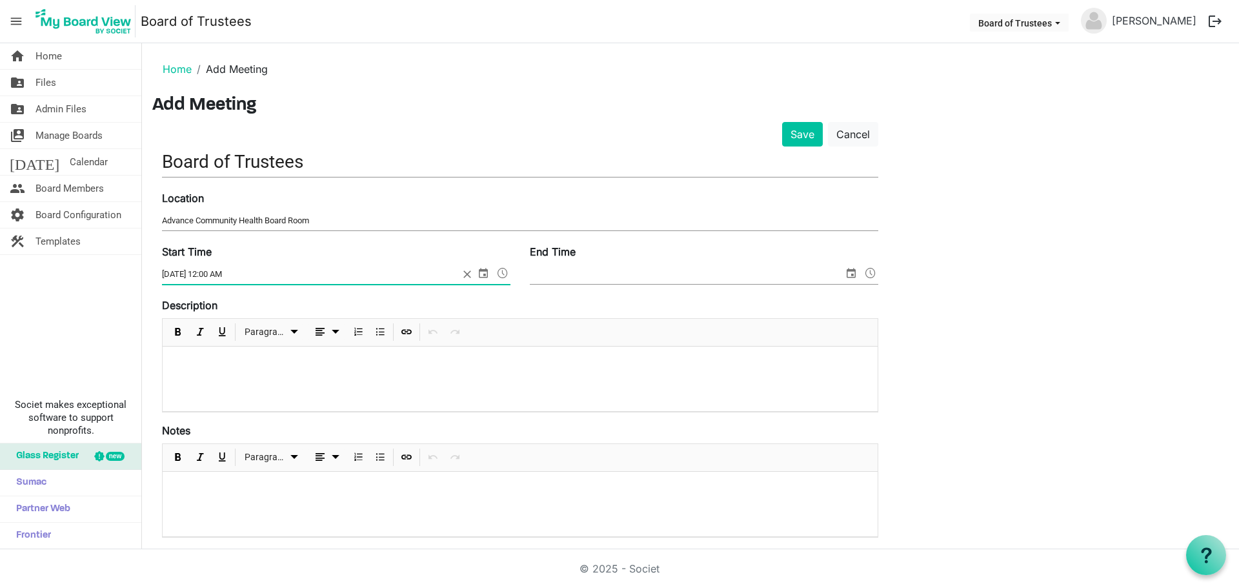
click at [503, 271] on span at bounding box center [502, 273] width 15 height 17
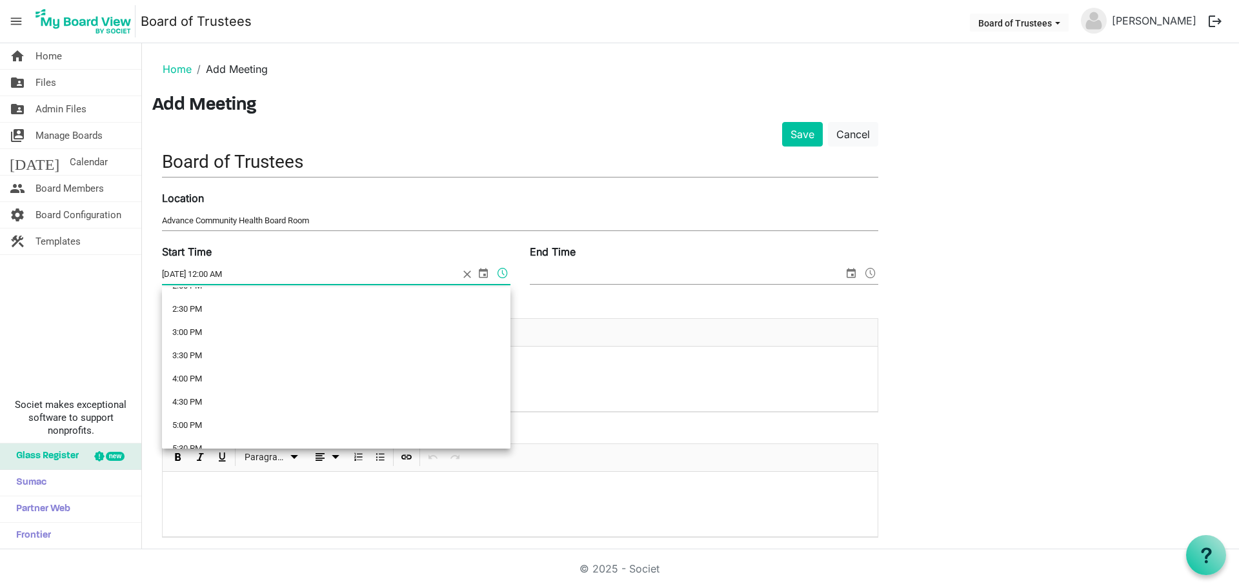
scroll to position [710, 0]
click at [186, 404] on li "5:30 PM" at bounding box center [336, 406] width 348 height 23
type input "10/27/2025 5:30 PM"
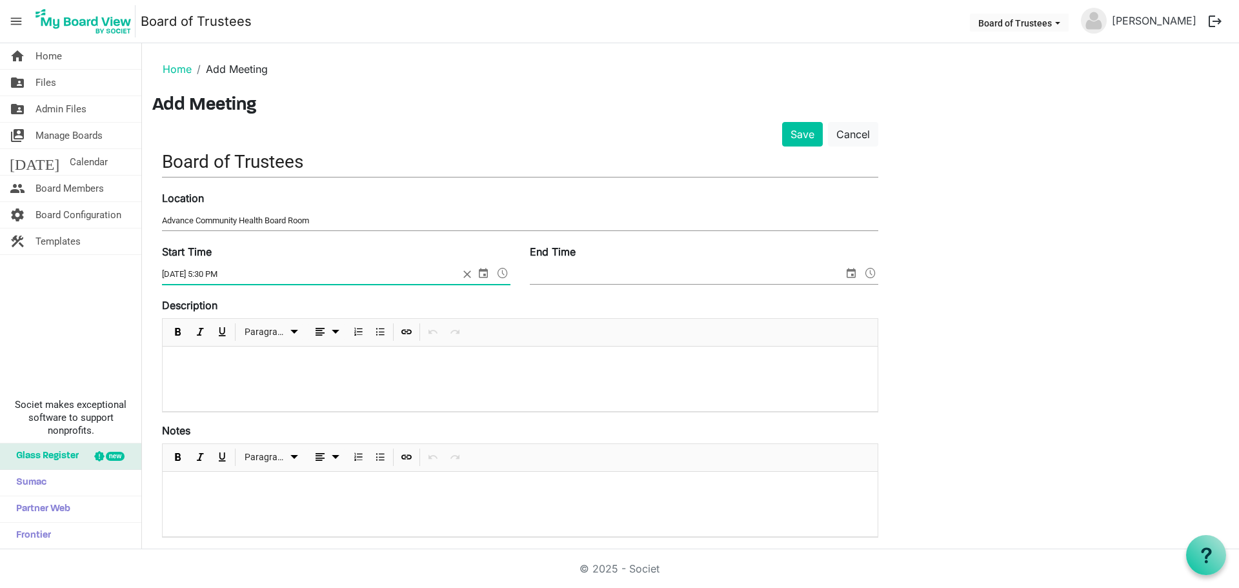
click at [850, 270] on span "select" at bounding box center [850, 273] width 15 height 17
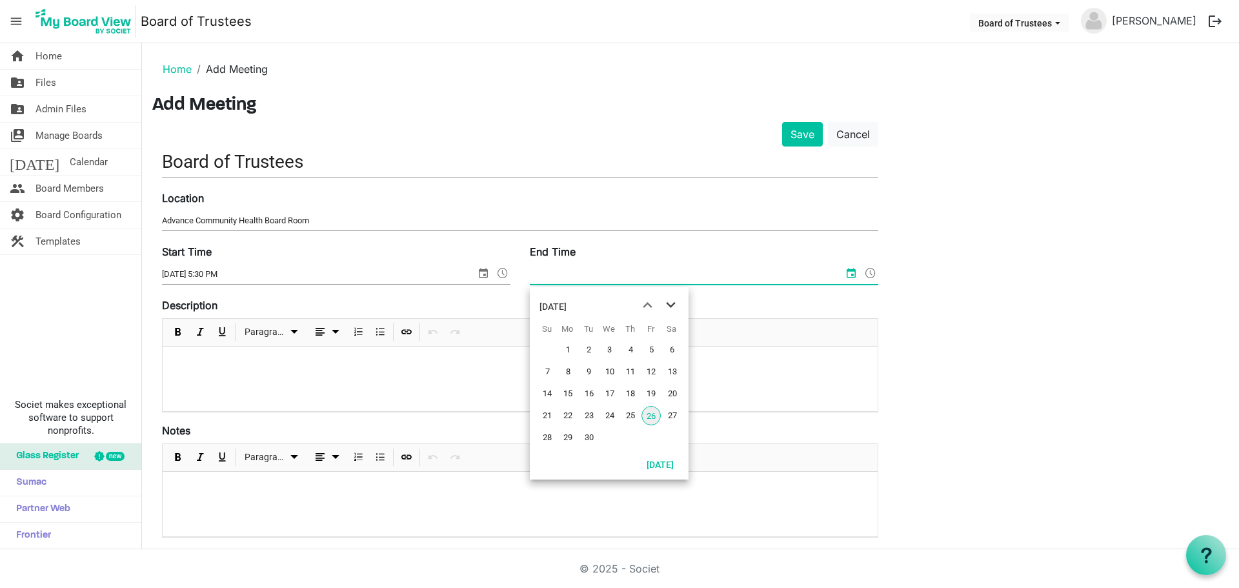
click at [670, 302] on span "next month" at bounding box center [670, 305] width 23 height 23
click at [566, 435] on span "27" at bounding box center [567, 437] width 19 height 19
click at [867, 272] on span at bounding box center [870, 273] width 15 height 17
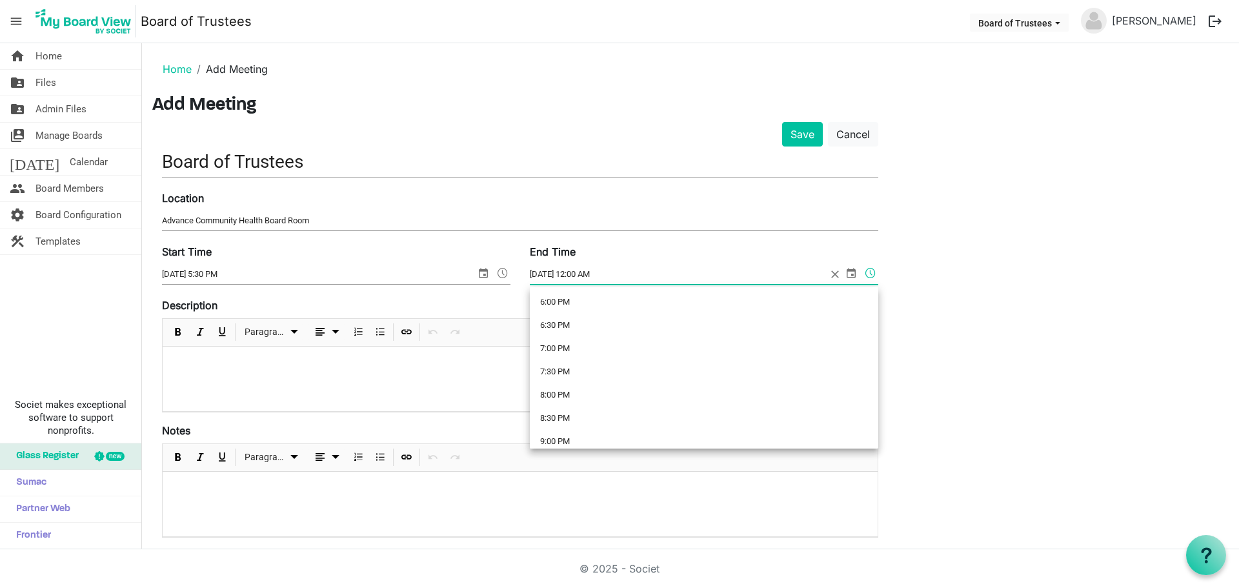
scroll to position [839, 0]
click at [550, 374] on li "7:30 PM" at bounding box center [704, 370] width 348 height 23
type input "10/27/2025 7:30 PM"
click at [178, 358] on p at bounding box center [520, 364] width 694 height 14
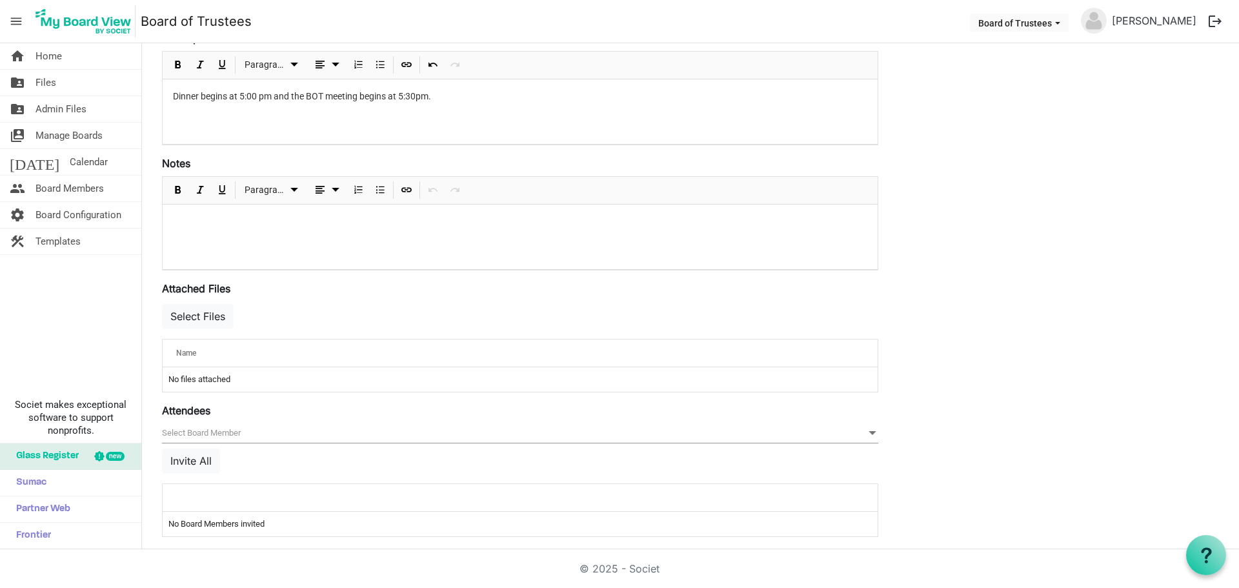
scroll to position [275, 0]
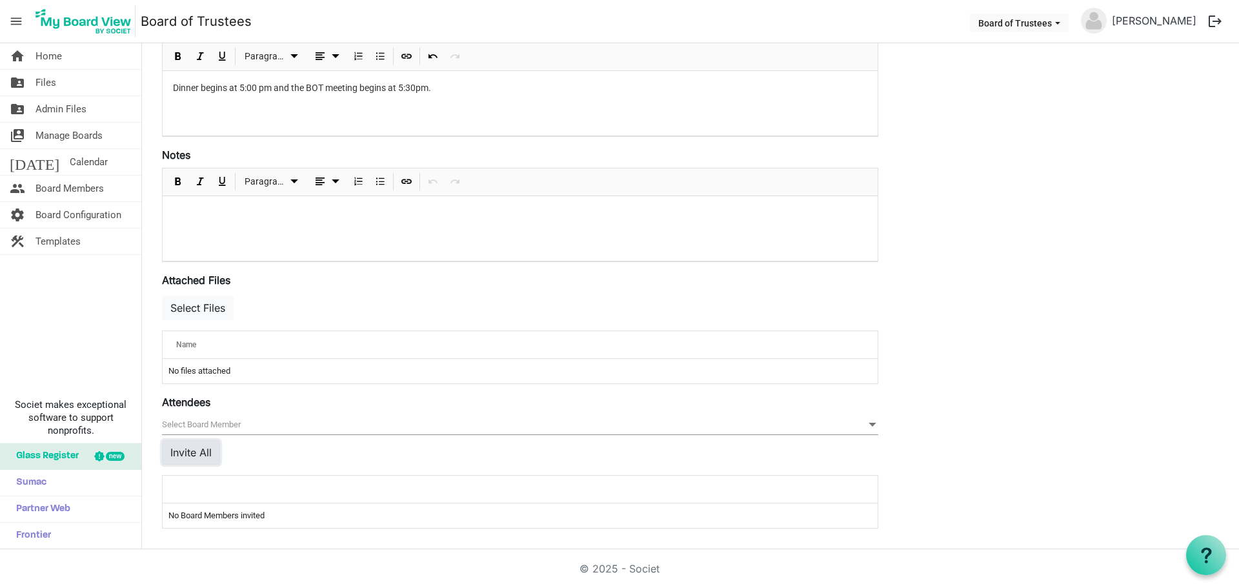
click at [189, 453] on button "Invite All" at bounding box center [191, 452] width 58 height 25
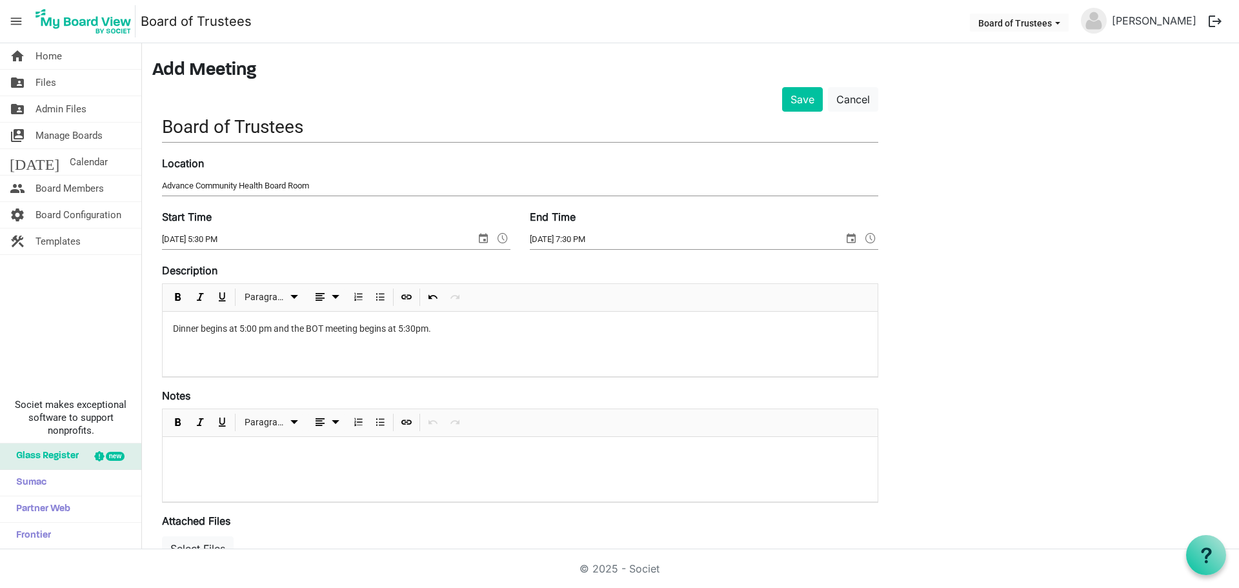
scroll to position [34, 0]
click at [799, 103] on button "Save" at bounding box center [802, 100] width 41 height 25
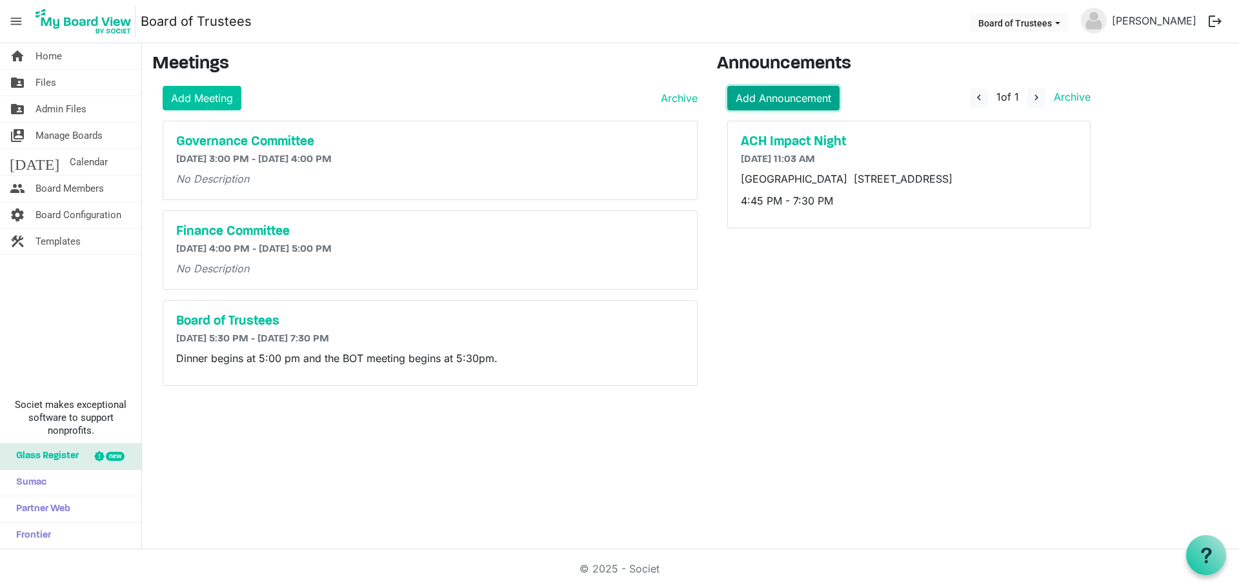
click at [813, 97] on link "Add Announcement" at bounding box center [783, 98] width 112 height 25
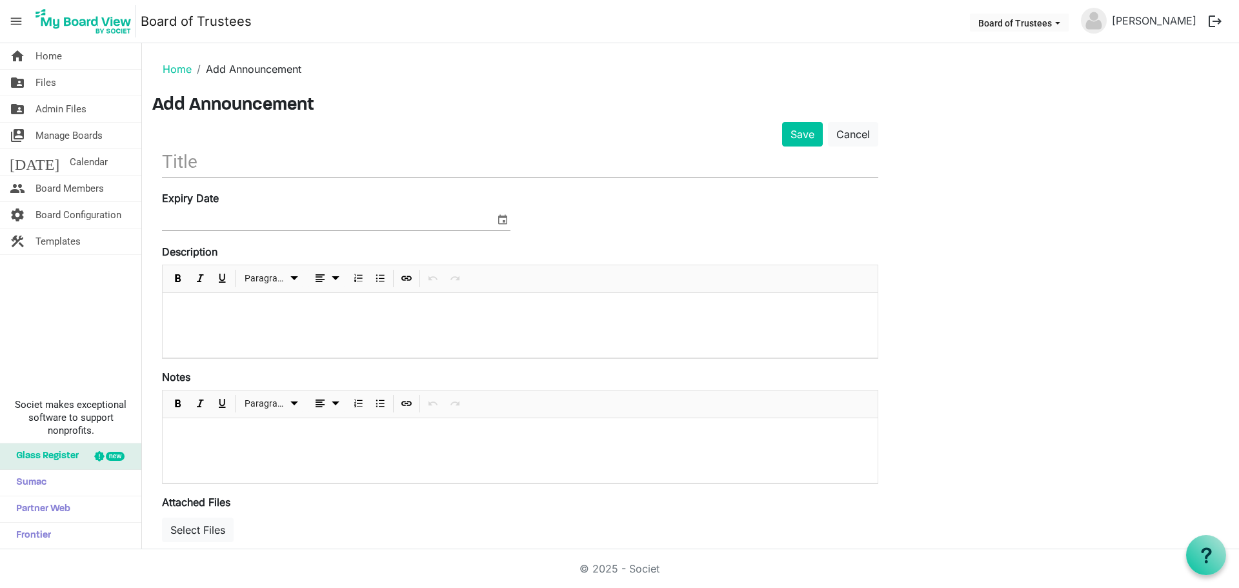
click at [234, 166] on input "text" at bounding box center [520, 161] width 716 height 30
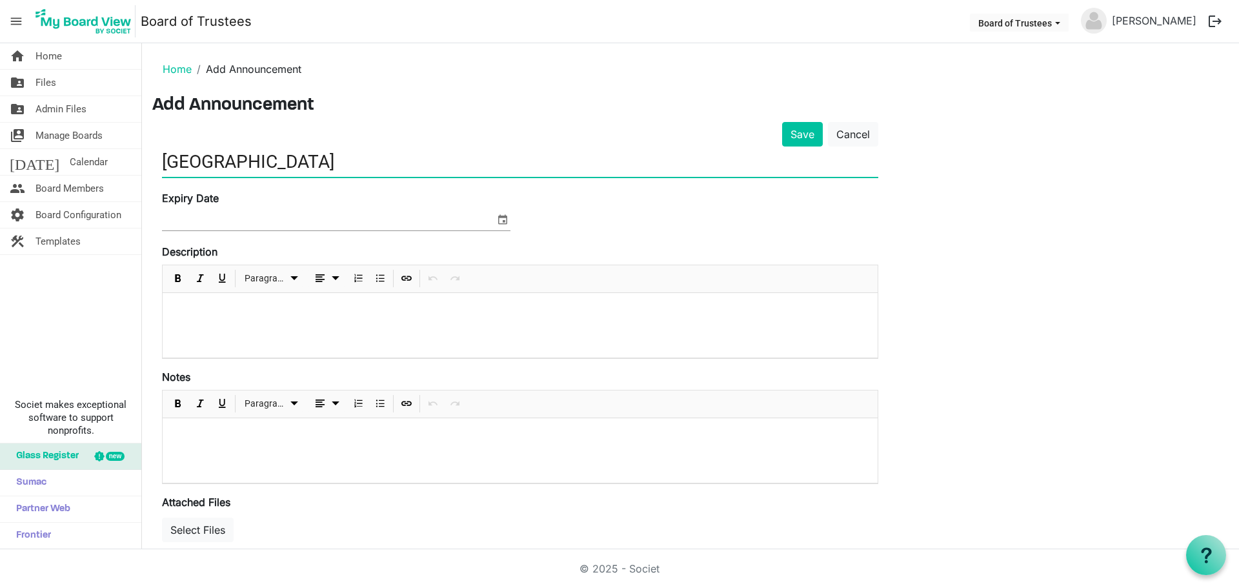
type input "ACH TOWN HALL"
click at [503, 219] on span "select" at bounding box center [502, 219] width 15 height 17
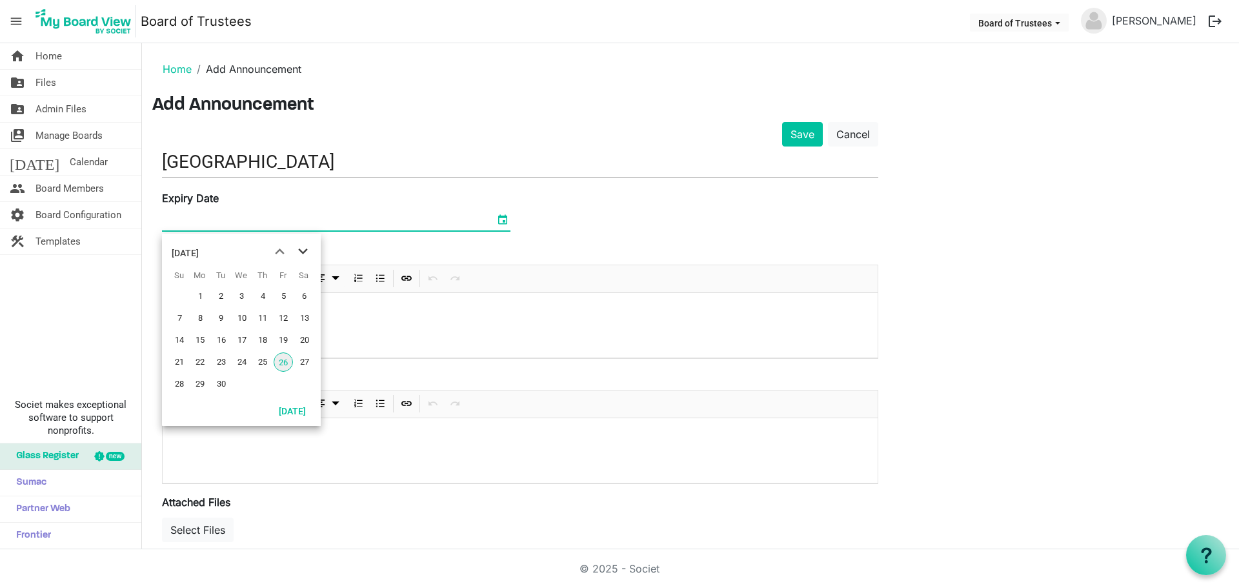
click at [301, 251] on span "next month" at bounding box center [303, 251] width 23 height 23
click at [244, 339] on span "15" at bounding box center [241, 339] width 19 height 19
type input "10/15/2025"
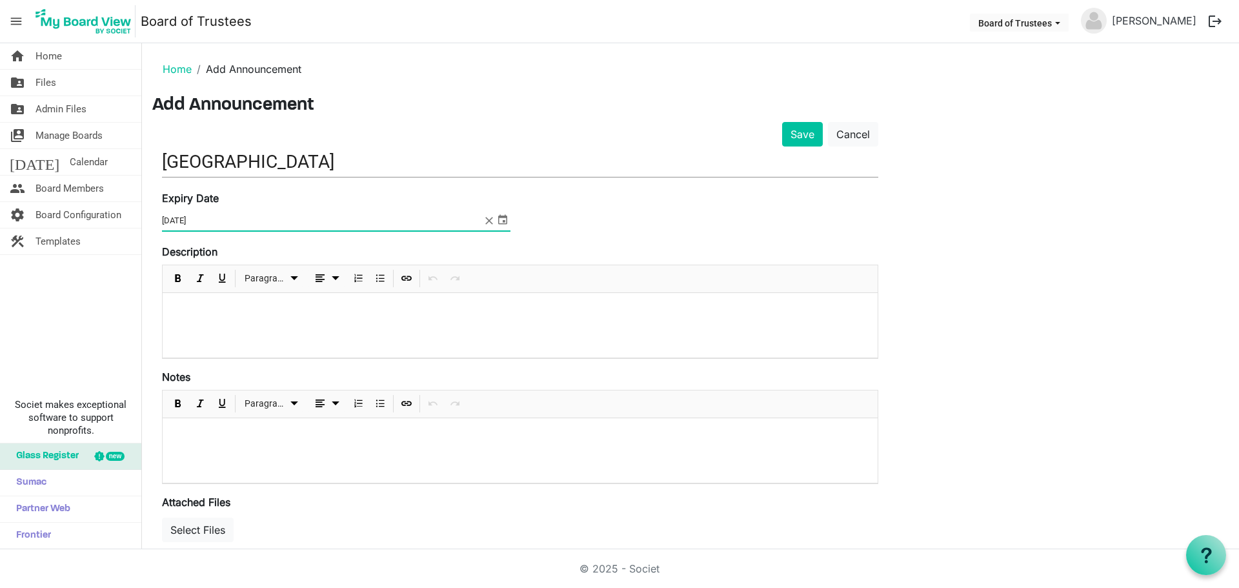
click at [188, 304] on p at bounding box center [520, 310] width 694 height 14
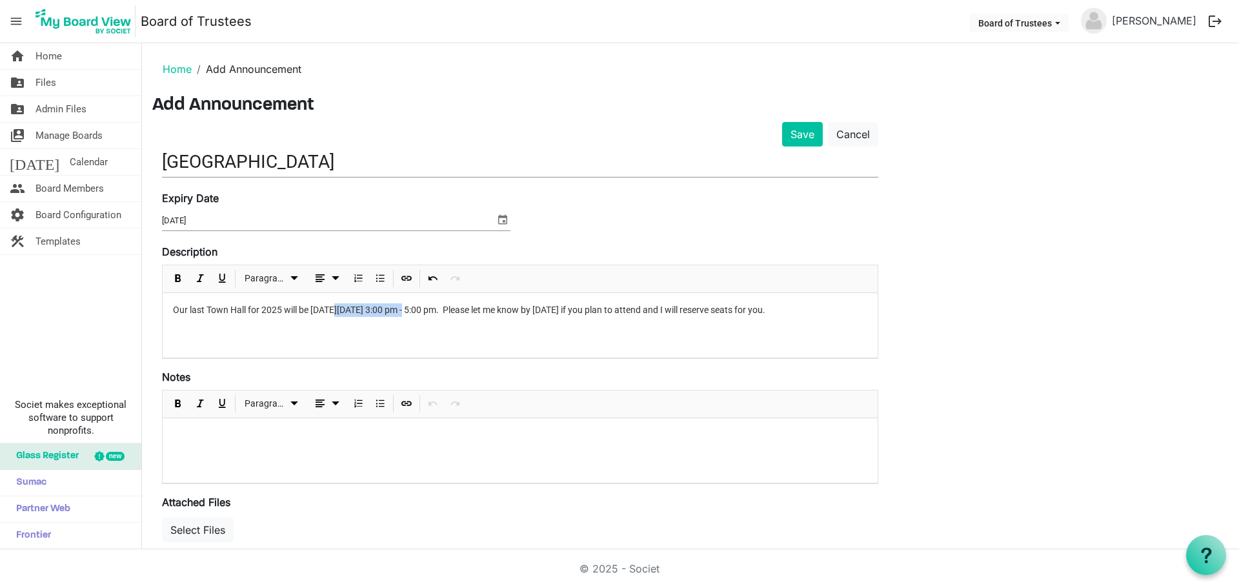
drag, startPoint x: 409, startPoint y: 310, endPoint x: 337, endPoint y: 310, distance: 71.6
click at [337, 310] on p "Our last Town Hall for 2025 will be on Wednesday, October 15th from 3:00 pm - 5…" at bounding box center [520, 310] width 694 height 14
click at [381, 340] on div "Our last Town Hall for 2025 will be on Wed., Oct. 15th from 3:00 pm - 5:00 pm. …" at bounding box center [520, 325] width 715 height 65
click at [340, 341] on div "Our last Town Hall for 2025 will be on Wed., Oct. 15th from 3:00 pm - 5:00 pm. …" at bounding box center [520, 325] width 715 height 65
click at [341, 161] on input "ACH TOWN HALL" at bounding box center [520, 161] width 716 height 30
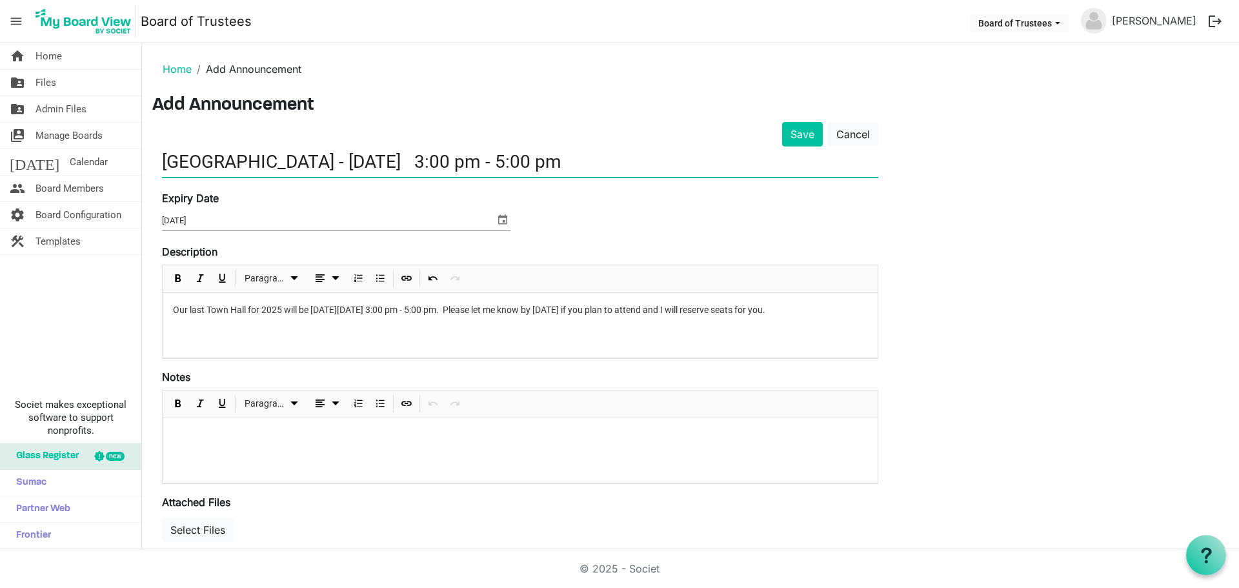
click at [435, 158] on input "ACH TOWN HALL - Wed., Oct. 15 3:00 pm - 5:00 pm" at bounding box center [520, 161] width 716 height 30
click at [590, 164] on input "ACH TOWN HALL - Wed., Oct. 15 (3:00 pm - 5:00 pm" at bounding box center [520, 161] width 716 height 30
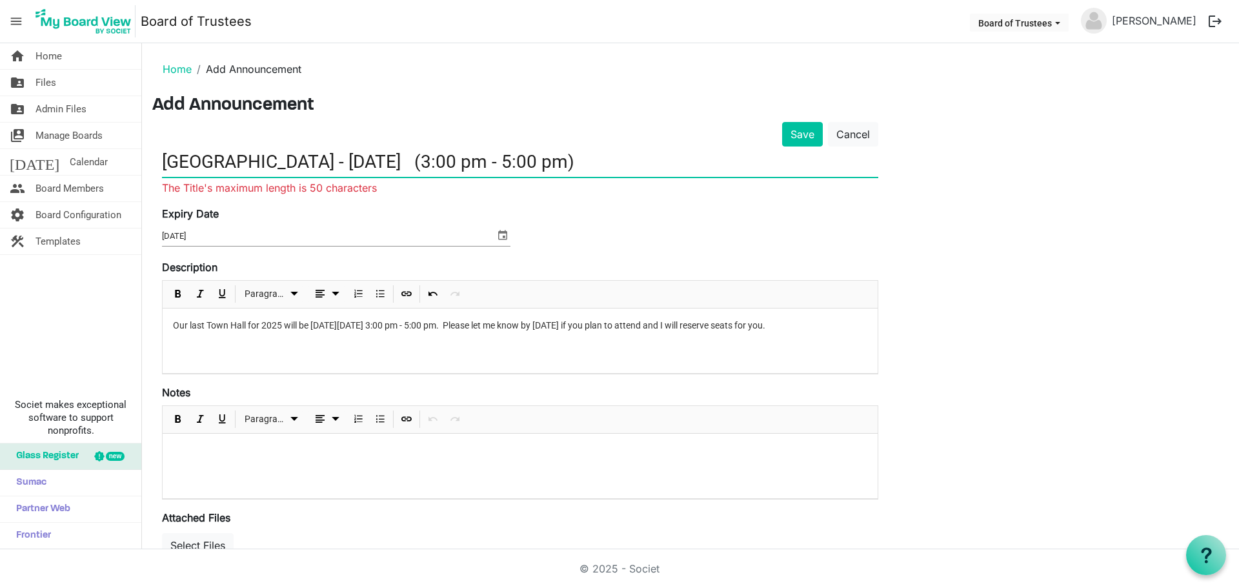
click at [436, 159] on input "ACH TOWN HALL - Wed., Oct. 15 (3:00 pm - 5:00 pm)" at bounding box center [520, 161] width 716 height 30
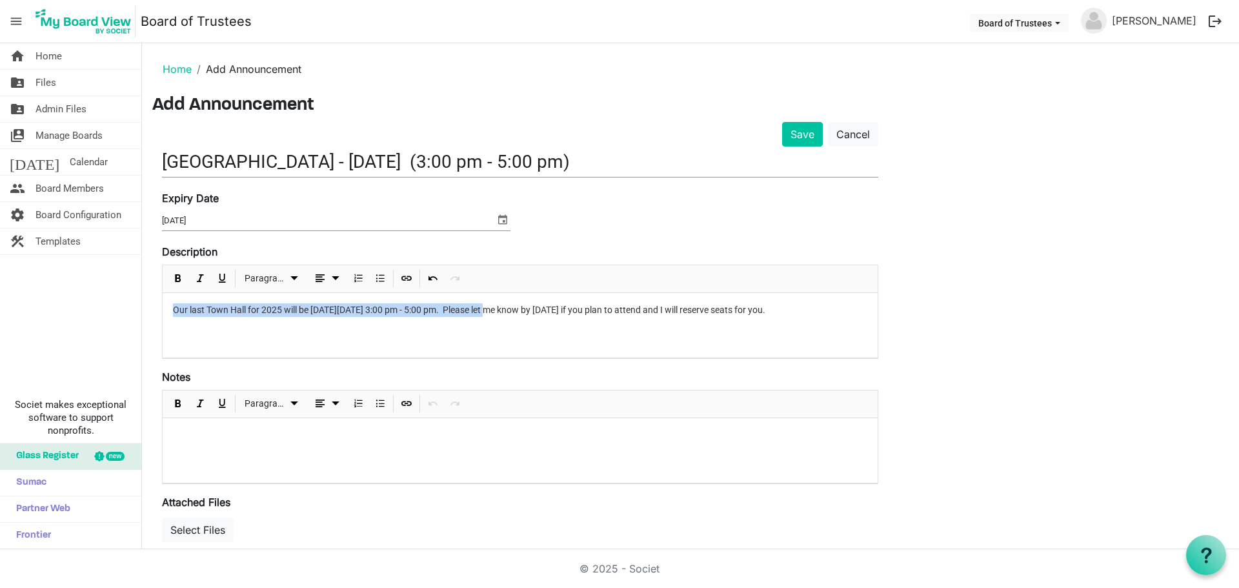
drag, startPoint x: 488, startPoint y: 312, endPoint x: 164, endPoint y: 319, distance: 324.0
click at [164, 319] on div "Our last Town Hall for 2025 will be on Wed., Oct. 15th from 3:00 pm - 5:00 pm. …" at bounding box center [520, 325] width 715 height 65
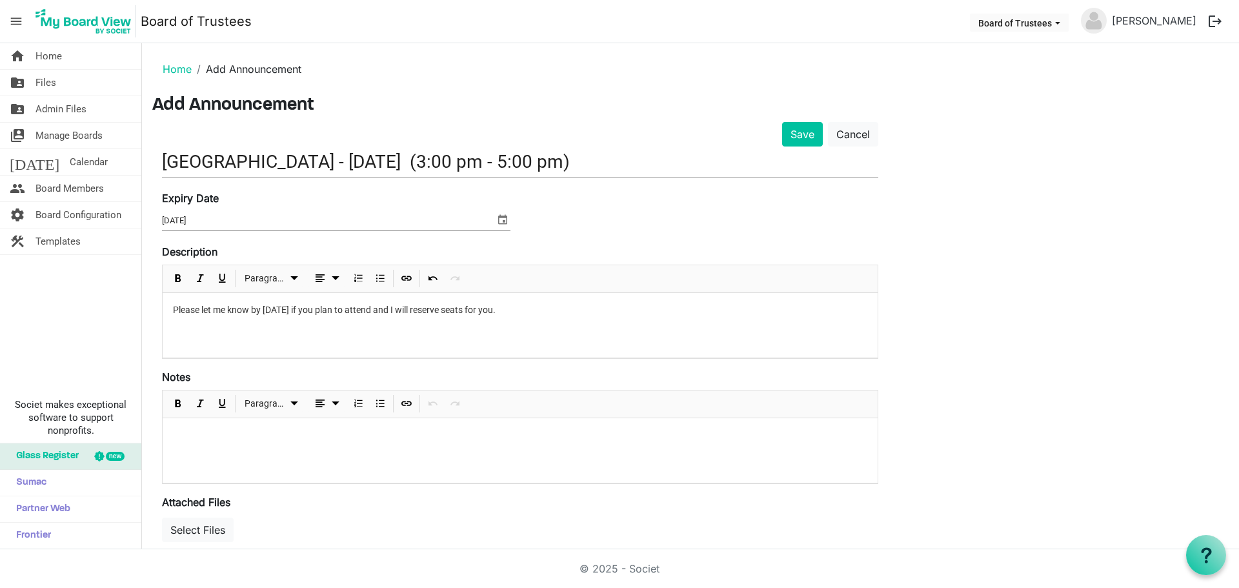
click at [539, 309] on p "Please let me know by Wed., Oct. 8 if you plan to attend and I will reserve sea…" at bounding box center [520, 310] width 694 height 14
click at [169, 308] on div "Please let me know by Wed., Oct. 8 if you plan to attend and I will reserve sea…" at bounding box center [520, 325] width 715 height 65
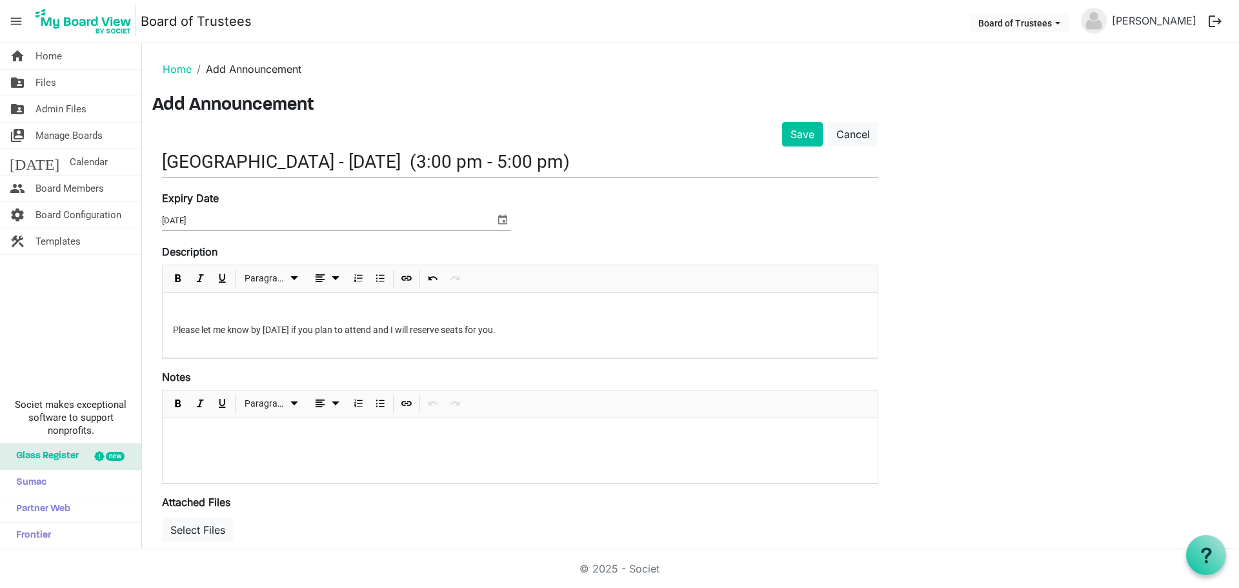
click at [177, 308] on p at bounding box center [520, 310] width 694 height 14
drag, startPoint x: 603, startPoint y: 162, endPoint x: 432, endPoint y: 168, distance: 170.4
click at [432, 168] on input "ACH TOWN HALL - Wed., Oct. 15 (3:00 pm - 5:00 pm)" at bounding box center [520, 161] width 716 height 30
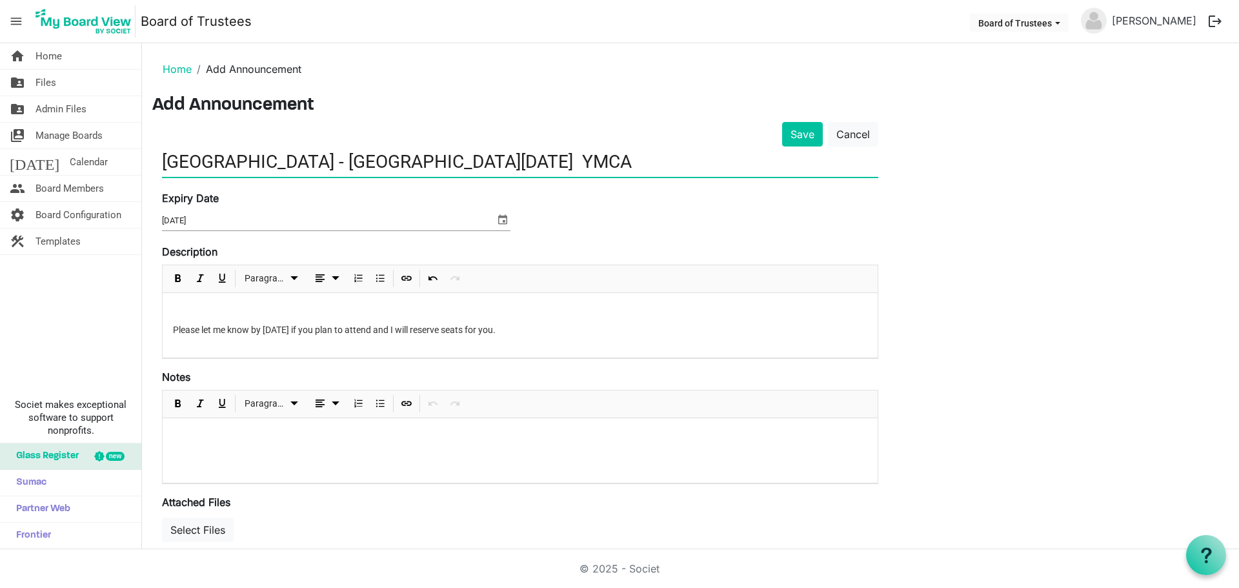
drag, startPoint x: 495, startPoint y: 161, endPoint x: 432, endPoint y: 161, distance: 63.2
click at [432, 161] on input "ACH TOWN HALL - Wed., Oct. 15 YMCA" at bounding box center [520, 161] width 716 height 30
type input "ACH TOWN HALL - Wed., Oct. 15"
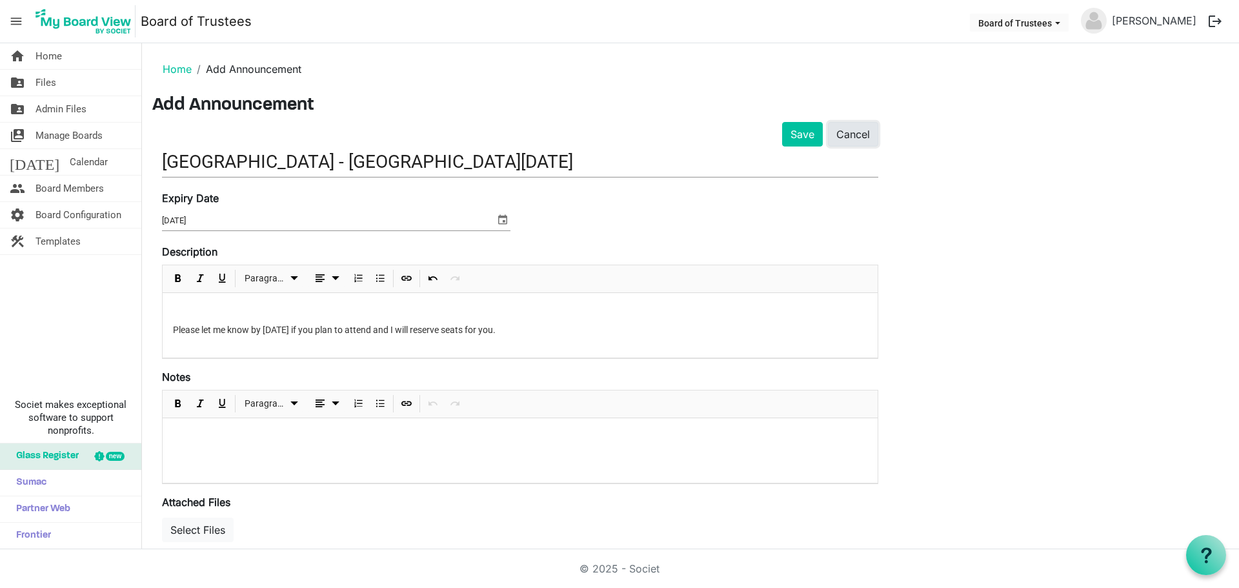
click at [854, 136] on link "Cancel" at bounding box center [853, 134] width 50 height 25
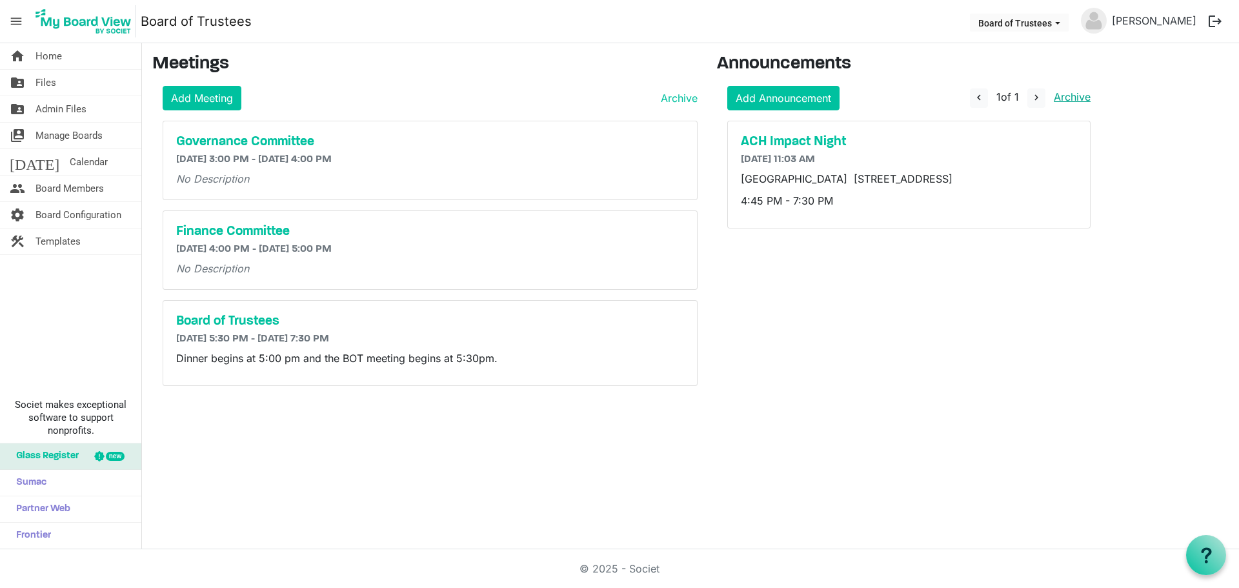
click at [1070, 95] on link "Archive" at bounding box center [1069, 96] width 42 height 13
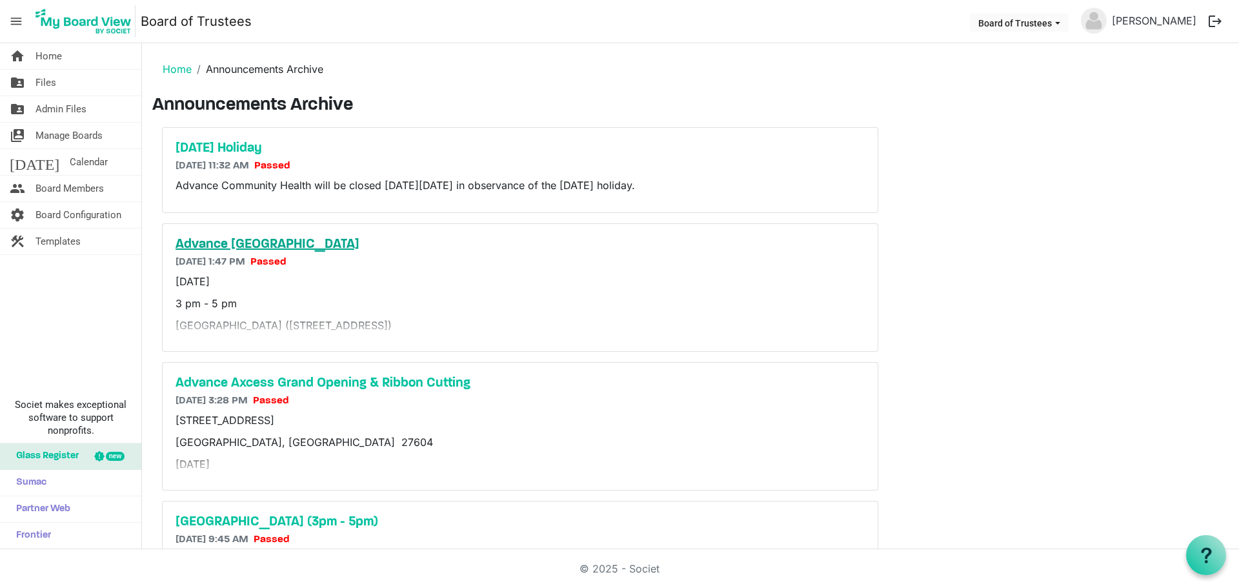
click at [352, 249] on h5 "Advance [GEOGRAPHIC_DATA]" at bounding box center [519, 244] width 689 height 15
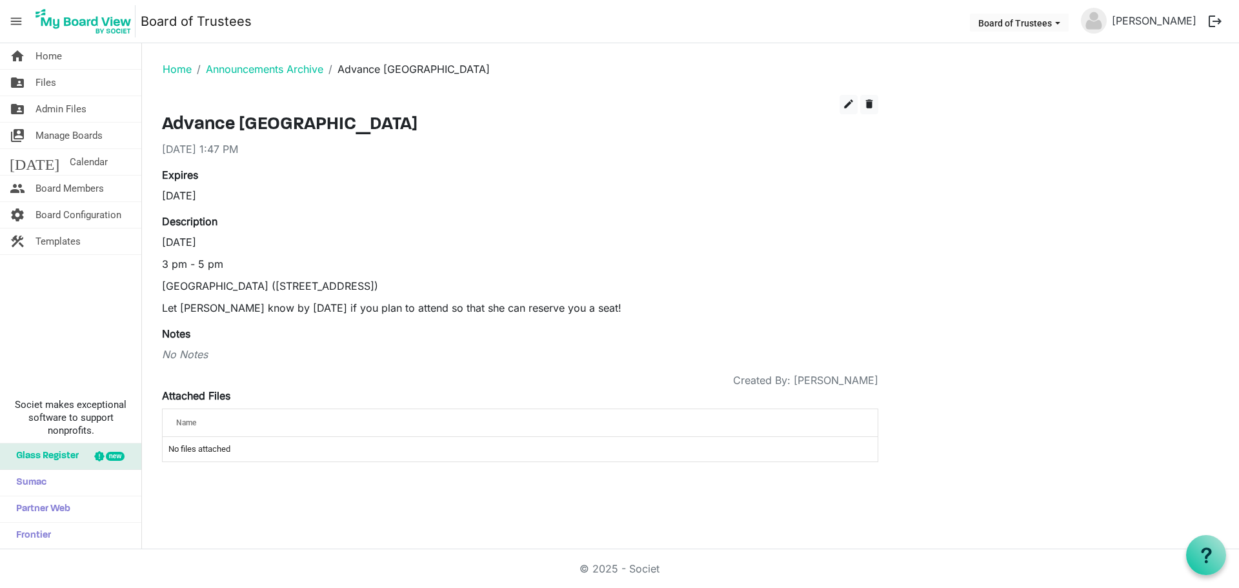
drag, startPoint x: 618, startPoint y: 310, endPoint x: 163, endPoint y: 245, distance: 459.6
click at [163, 245] on div "[DATE] 3 pm - 5 pm [GEOGRAPHIC_DATA] ([STREET_ADDRESS]) Let [PERSON_NAME] know …" at bounding box center [520, 274] width 716 height 81
copy div "[DATE] 3 pm - 5 pm [GEOGRAPHIC_DATA] ([STREET_ADDRESS]) Let [PERSON_NAME] know …"
click at [185, 69] on link "Home" at bounding box center [177, 69] width 29 height 13
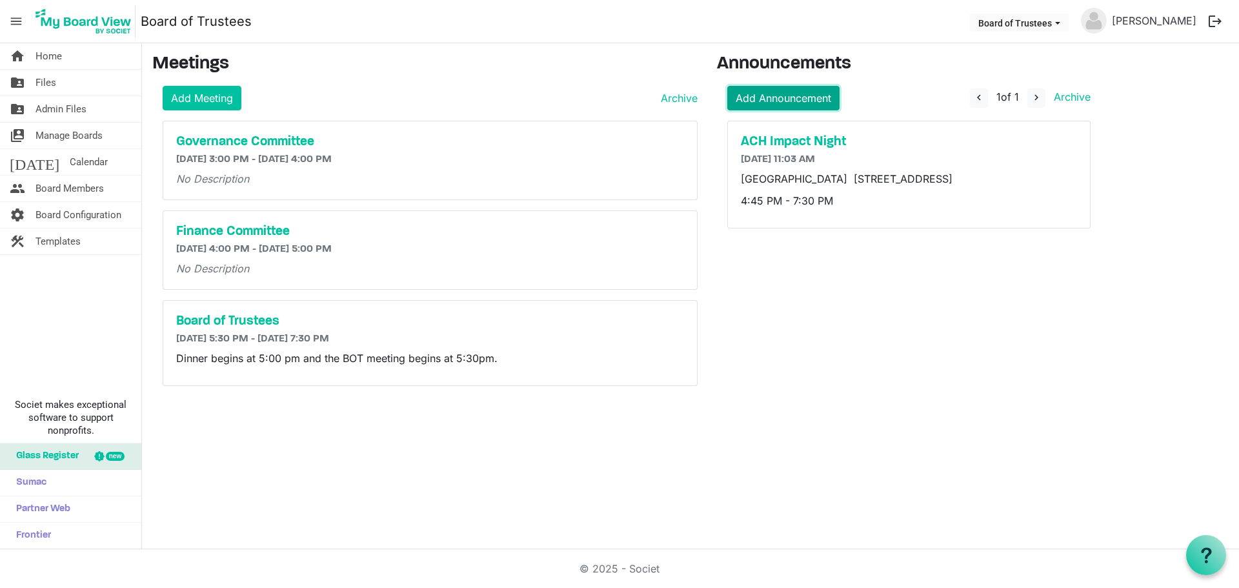
click at [798, 99] on link "Add Announcement" at bounding box center [783, 98] width 112 height 25
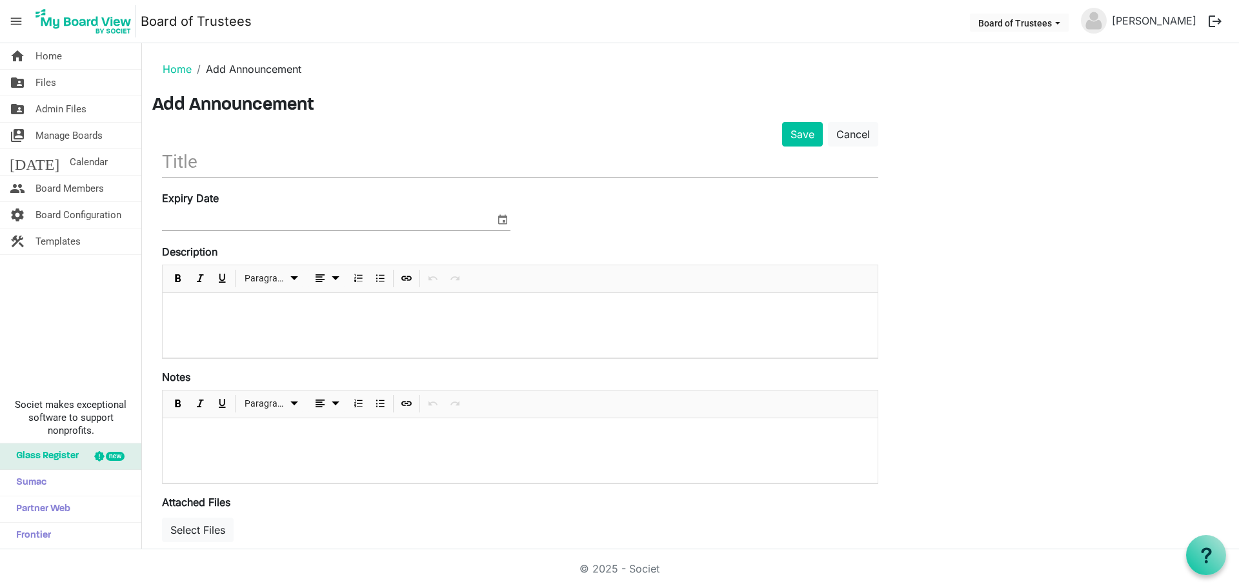
click at [185, 304] on p at bounding box center [520, 310] width 694 height 14
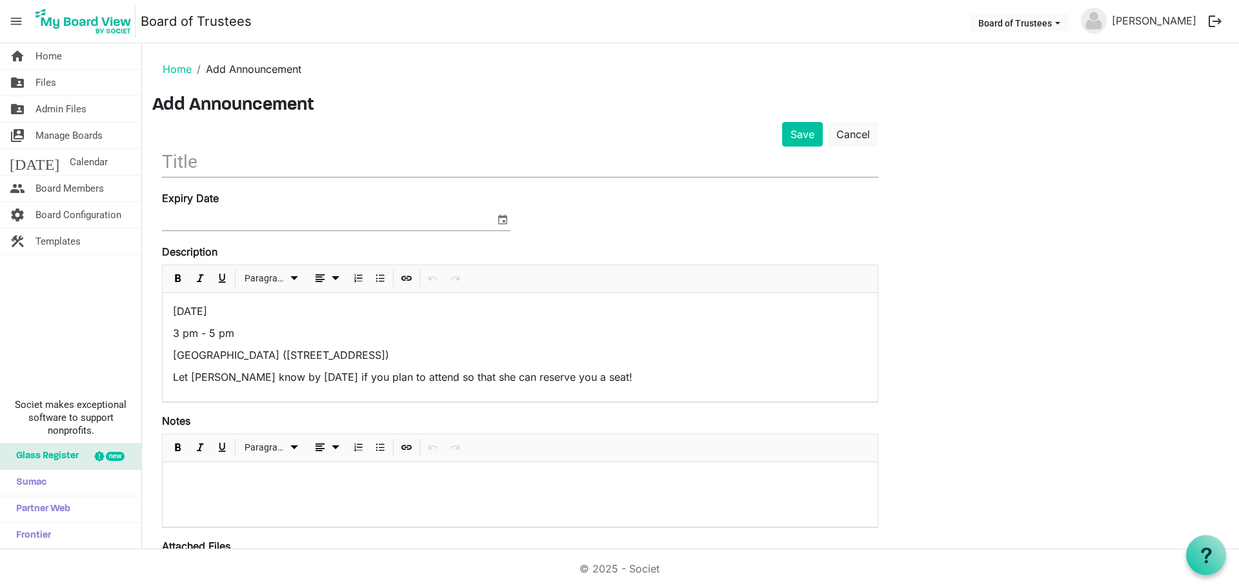
drag, startPoint x: 278, startPoint y: 309, endPoint x: 237, endPoint y: 314, distance: 41.0
click at [237, 314] on p "[DATE]" at bounding box center [520, 310] width 694 height 15
drag, startPoint x: 346, startPoint y: 377, endPoint x: 271, endPoint y: 376, distance: 75.5
click at [271, 376] on p "Let Karen know by Monday, April 14 if you plan to attend so that she can reserv…" at bounding box center [520, 376] width 694 height 15
click at [657, 376] on p "Let [PERSON_NAME] know by [DATE] if you plan to attend so that she can reserve …" at bounding box center [520, 376] width 694 height 15
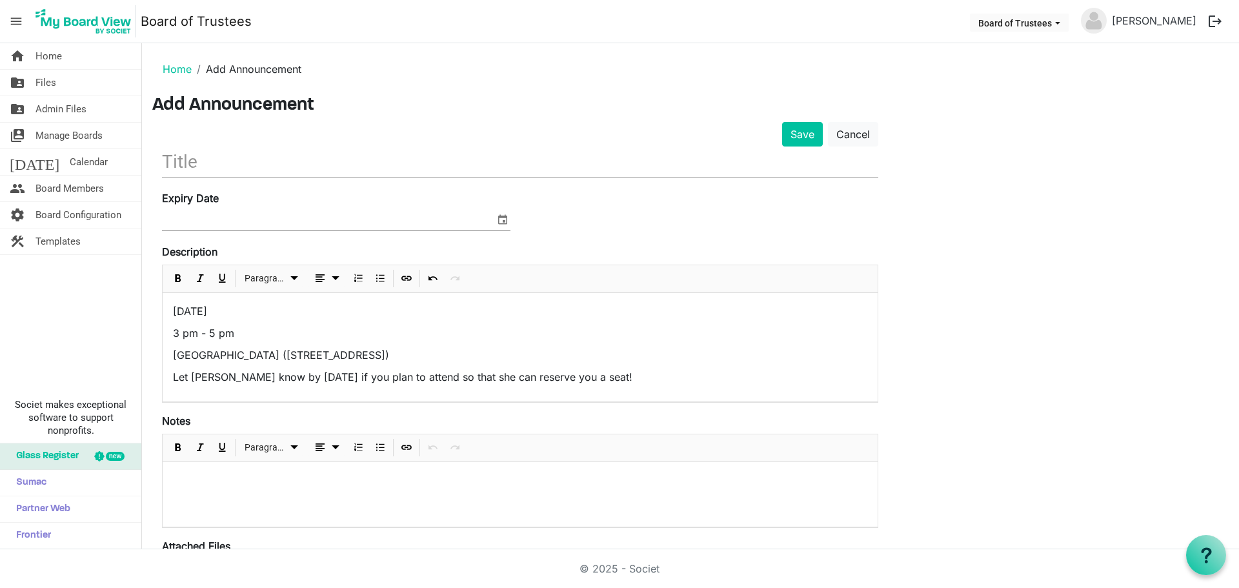
click at [183, 160] on input "text" at bounding box center [520, 161] width 716 height 30
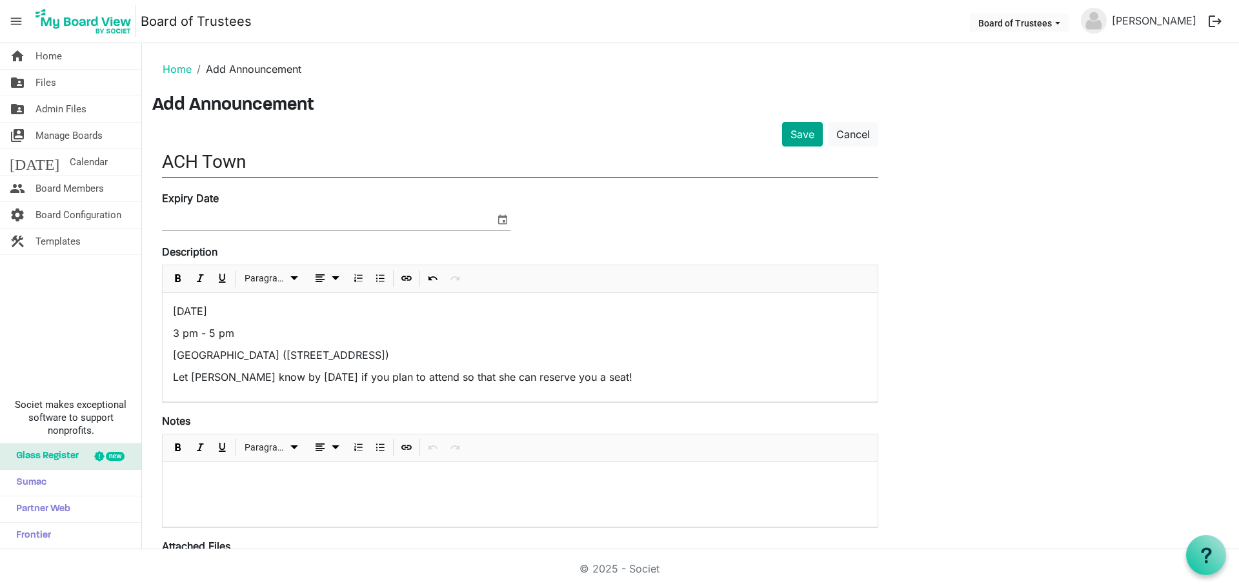
type input "ACH Town"
click at [801, 132] on button "Save" at bounding box center [802, 134] width 41 height 25
click at [179, 67] on link "Home" at bounding box center [177, 69] width 29 height 13
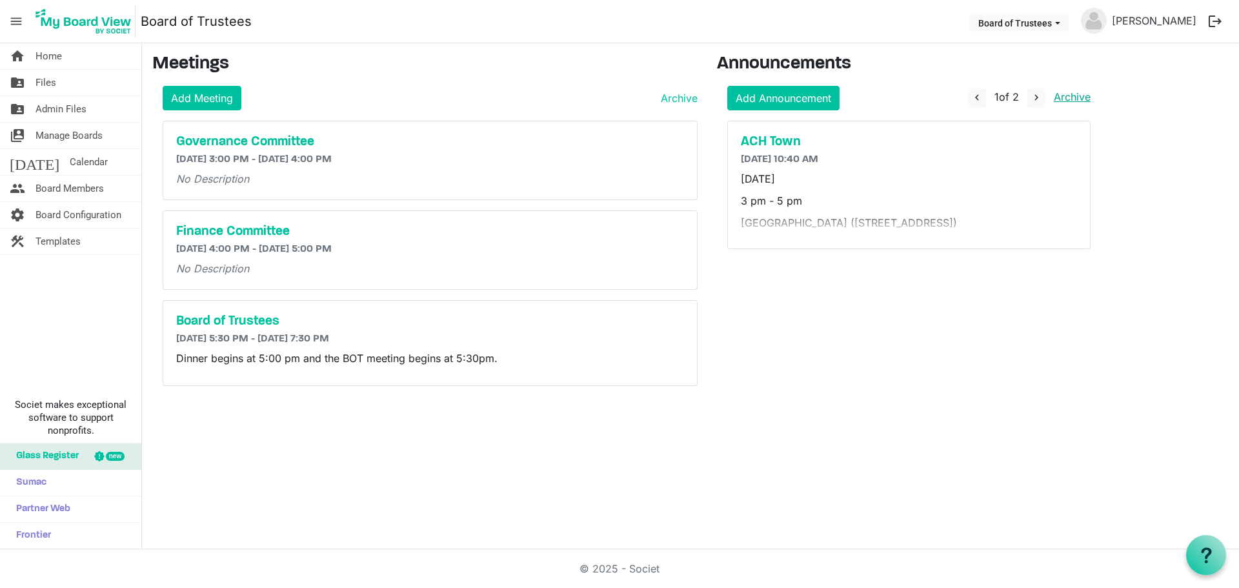
click at [1069, 95] on link "Archive" at bounding box center [1069, 96] width 42 height 13
click at [1074, 97] on link "Archive" at bounding box center [1069, 96] width 42 height 13
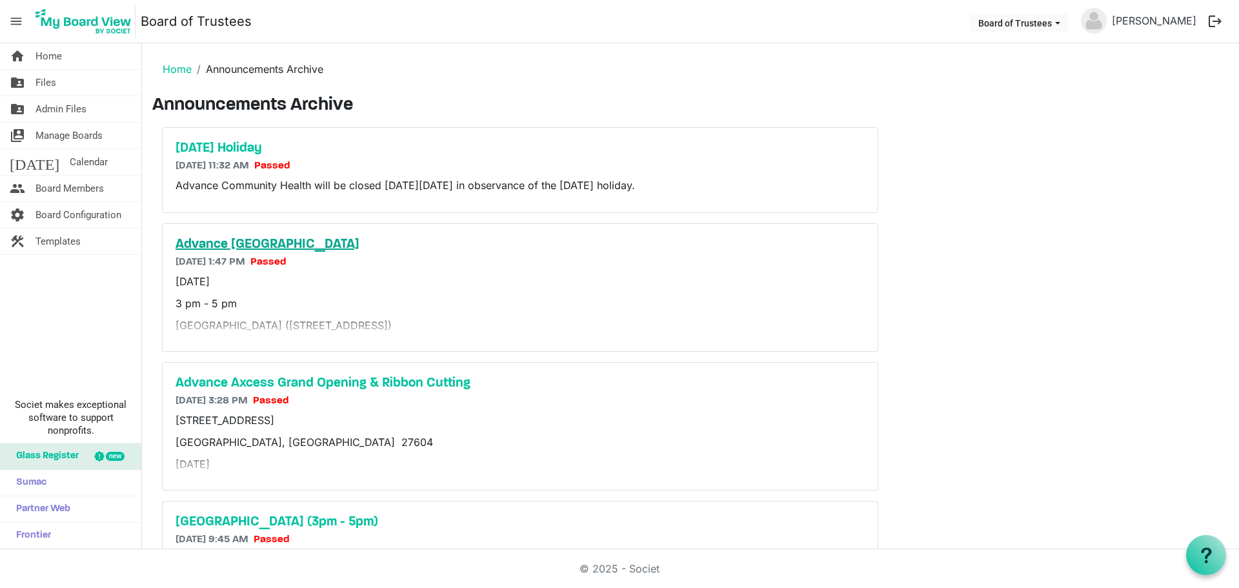
click at [319, 251] on h5 "Advance [GEOGRAPHIC_DATA]" at bounding box center [519, 244] width 689 height 15
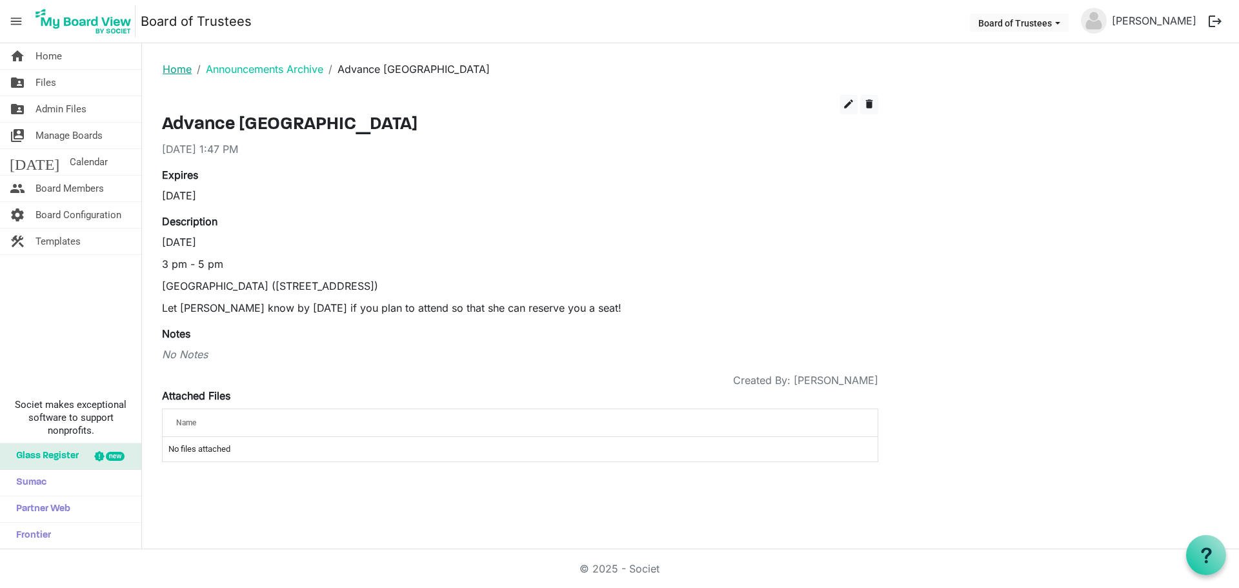
click at [172, 67] on link "Home" at bounding box center [177, 69] width 29 height 13
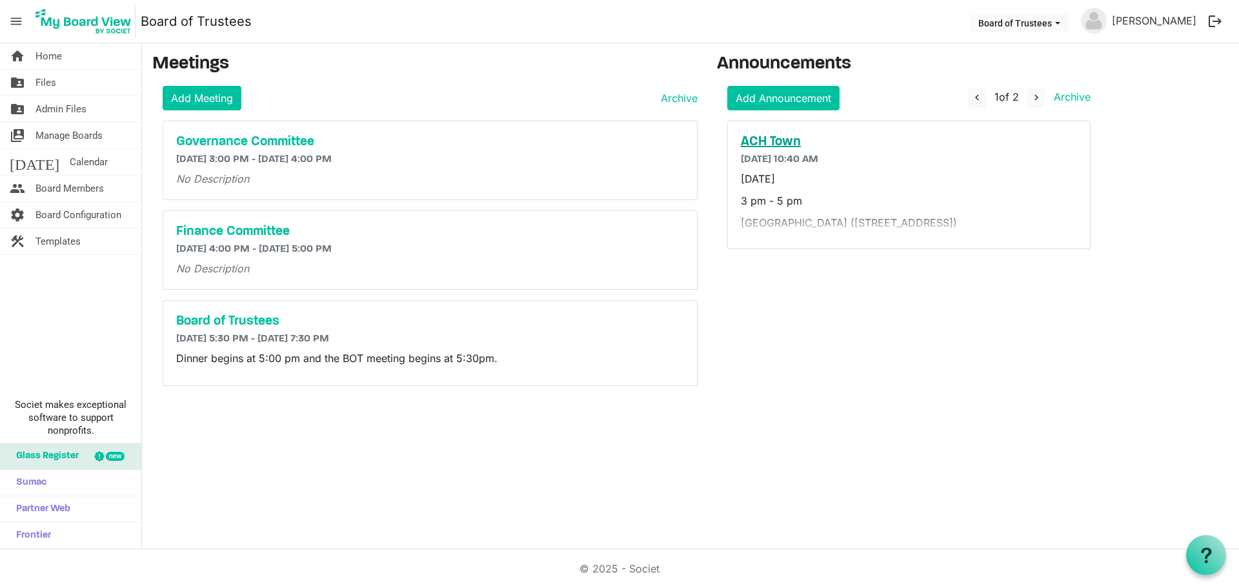
click at [776, 139] on h5 "ACH Town" at bounding box center [909, 141] width 336 height 15
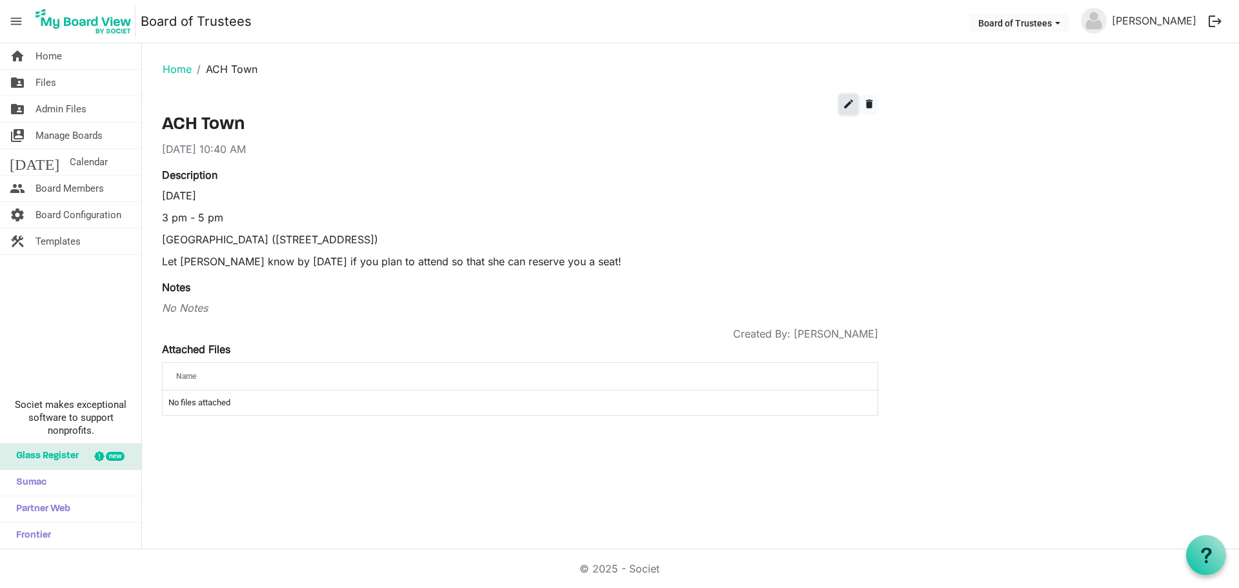
click at [848, 103] on span "edit" at bounding box center [849, 104] width 12 height 12
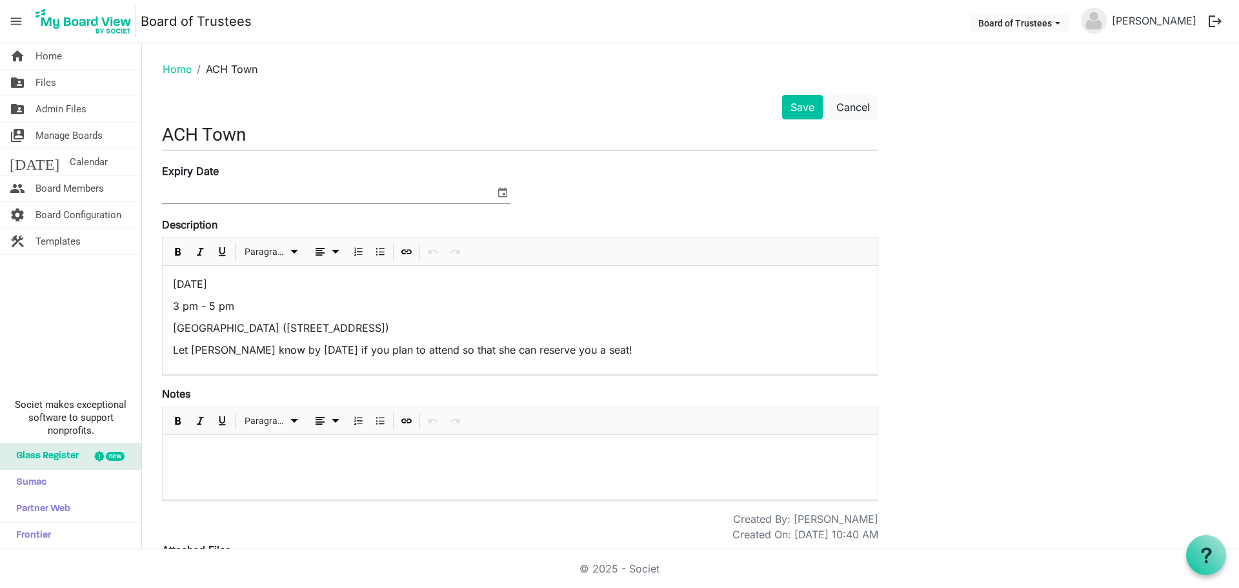
click at [203, 134] on input "ACH Town" at bounding box center [520, 134] width 716 height 30
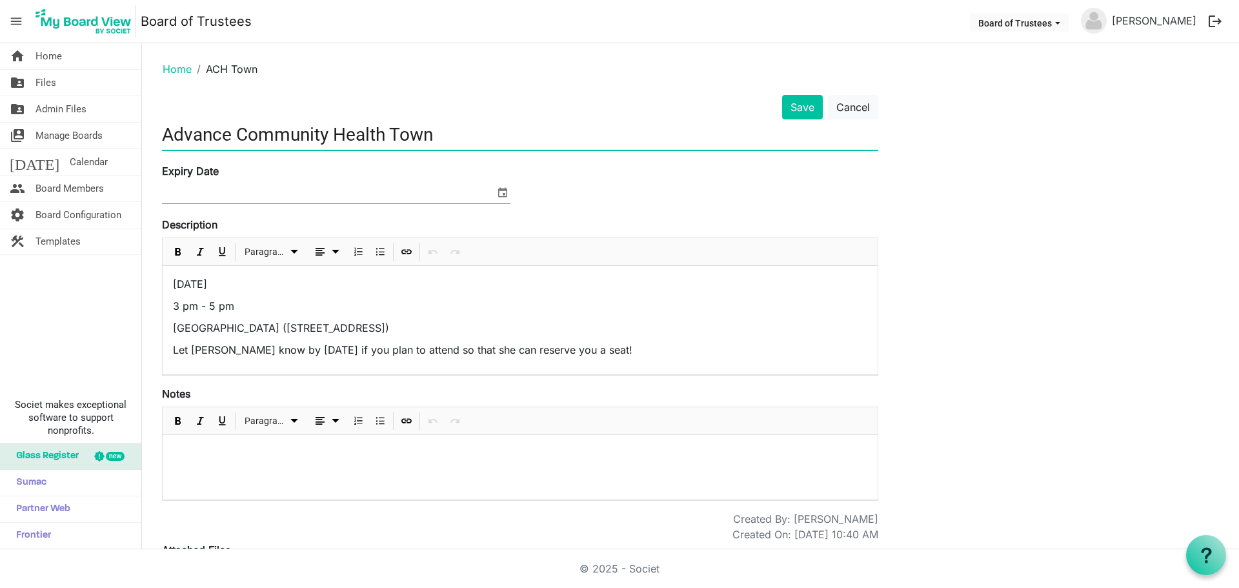
click at [456, 127] on input "Advance Community Health Town" at bounding box center [520, 134] width 716 height 30
type input "Advance [GEOGRAPHIC_DATA]"
click at [506, 194] on span "select" at bounding box center [502, 192] width 15 height 17
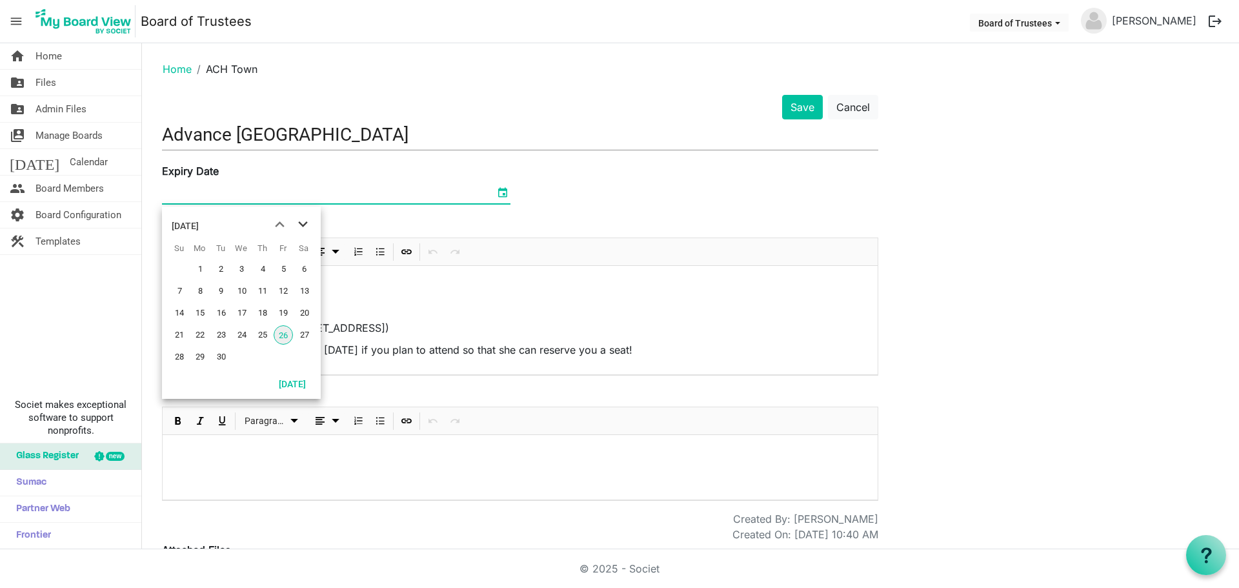
click at [297, 225] on span "next month" at bounding box center [303, 224] width 23 height 23
click at [264, 312] on span "16" at bounding box center [262, 312] width 19 height 19
type input "10/16/2025"
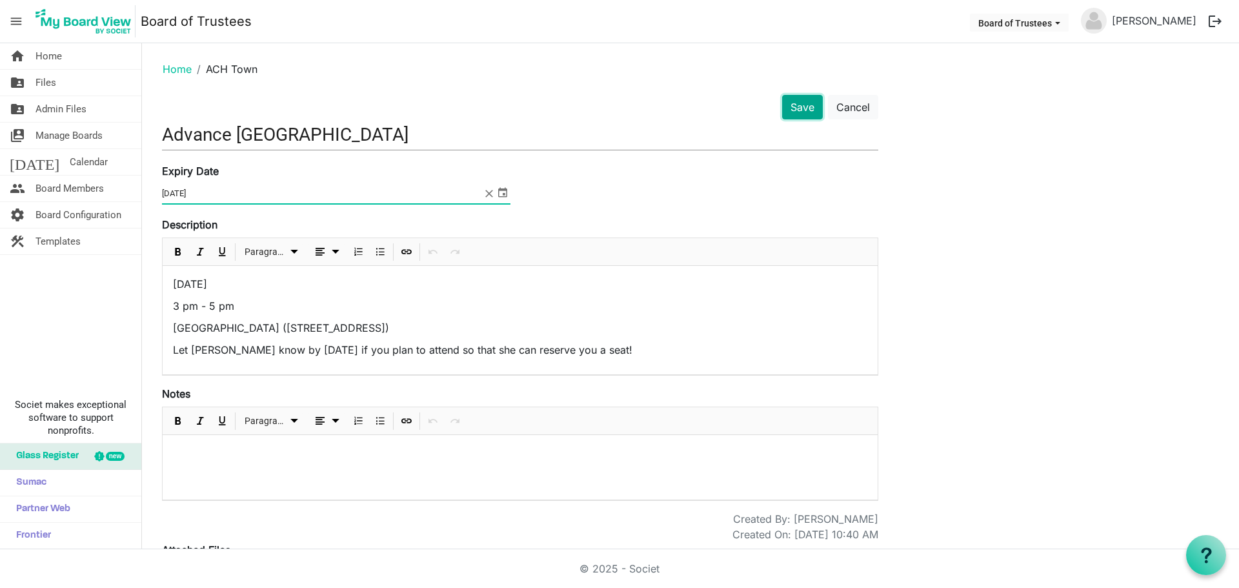
click at [794, 107] on button "Save" at bounding box center [802, 107] width 41 height 25
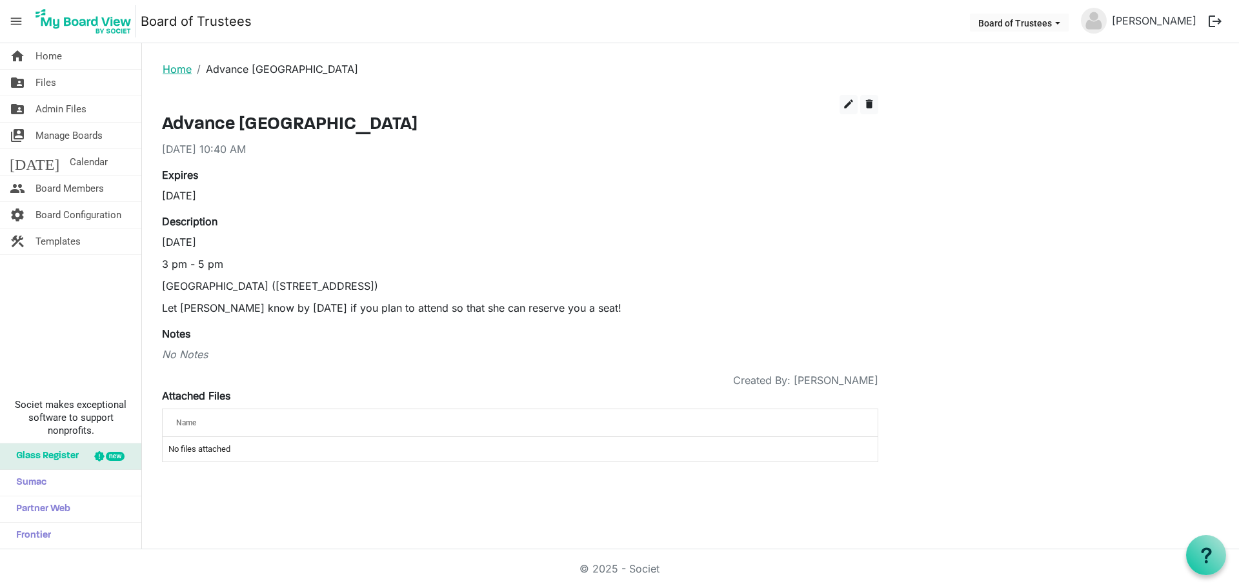
click at [174, 68] on link "Home" at bounding box center [177, 69] width 29 height 13
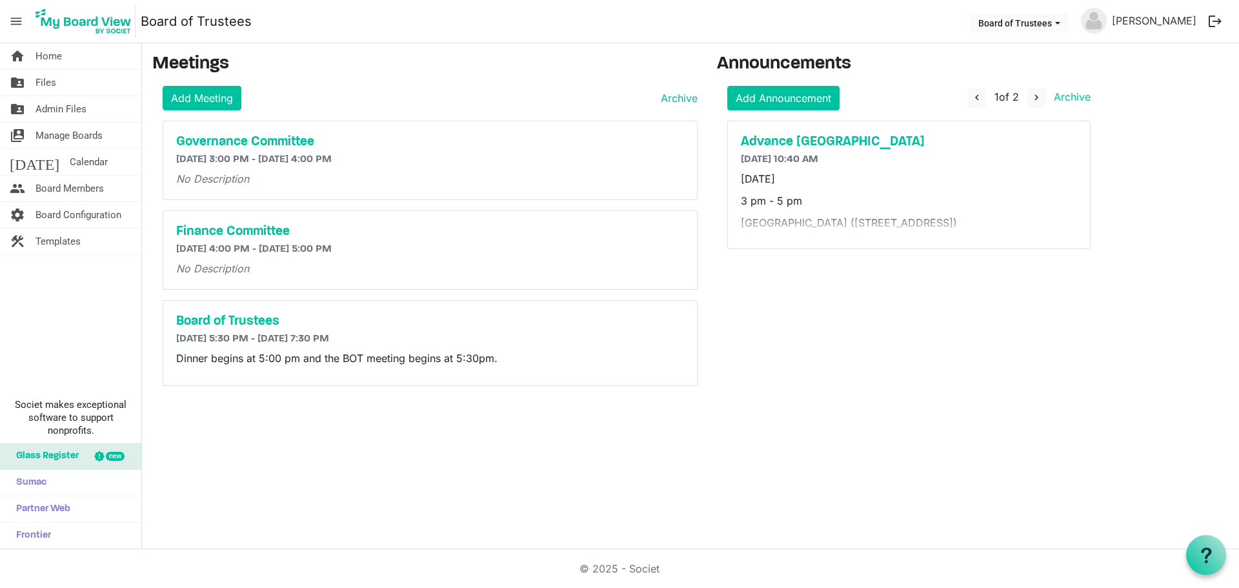
click at [1213, 19] on button "logout" at bounding box center [1214, 21] width 27 height 27
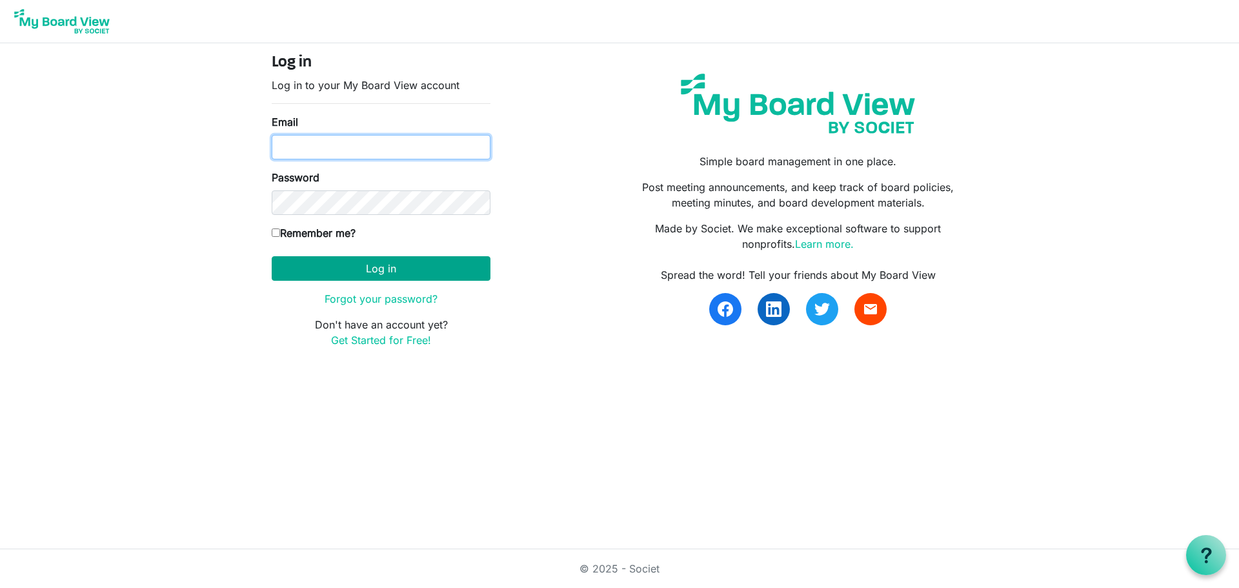
type input "[EMAIL_ADDRESS][DOMAIN_NAME]"
click at [361, 267] on button "Log in" at bounding box center [381, 268] width 219 height 25
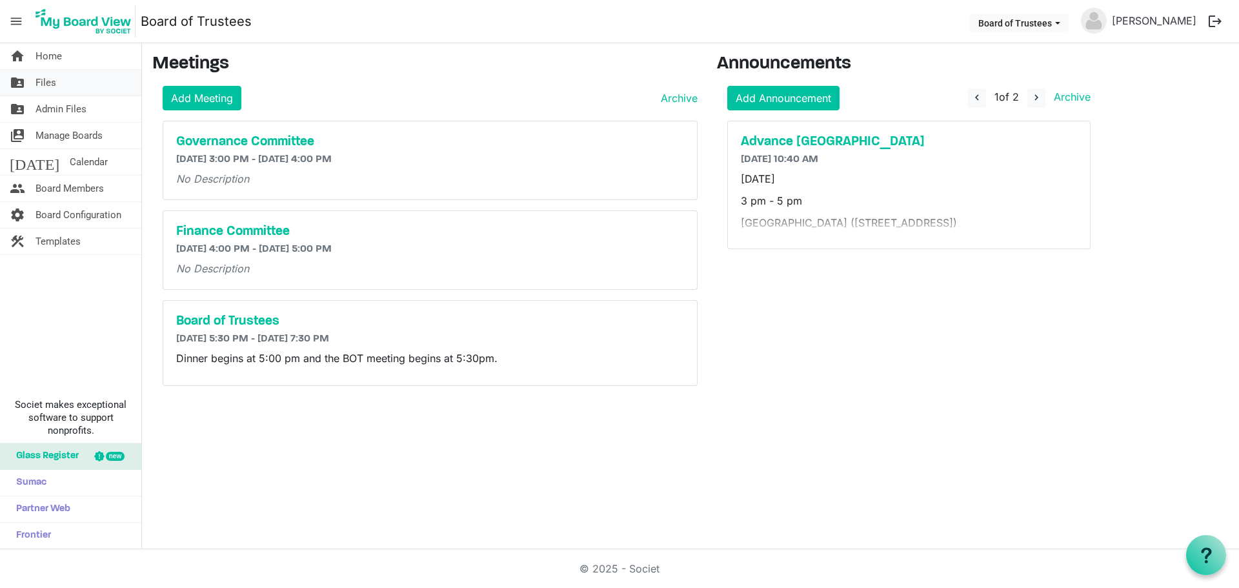
click at [58, 84] on link "folder_shared Files" at bounding box center [70, 83] width 141 height 26
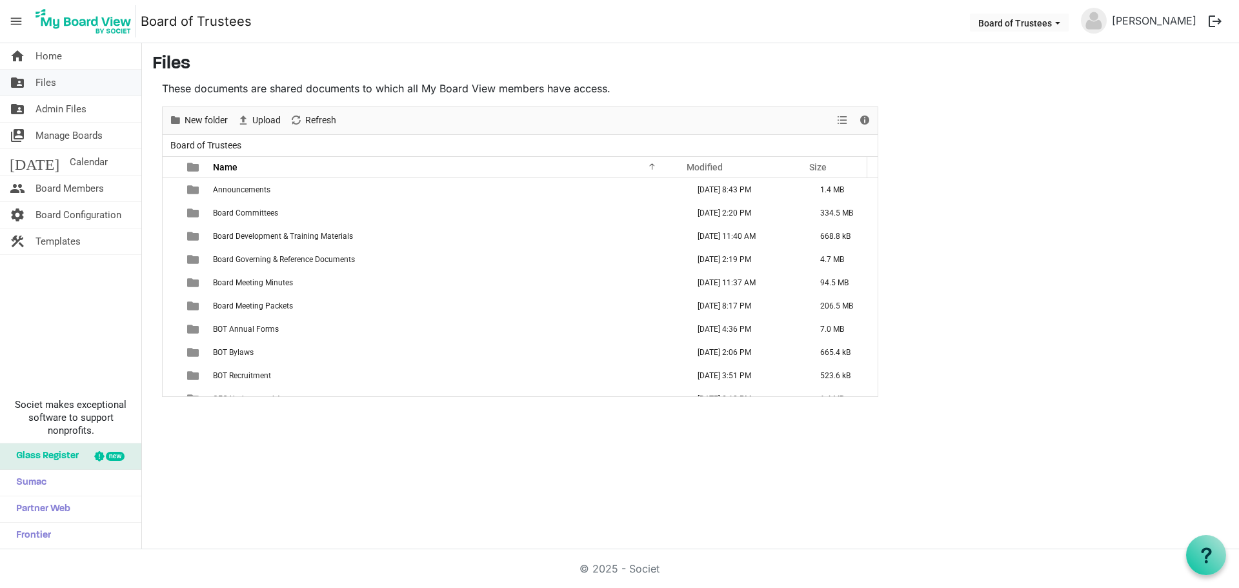
click at [49, 83] on span "Files" at bounding box center [45, 83] width 21 height 26
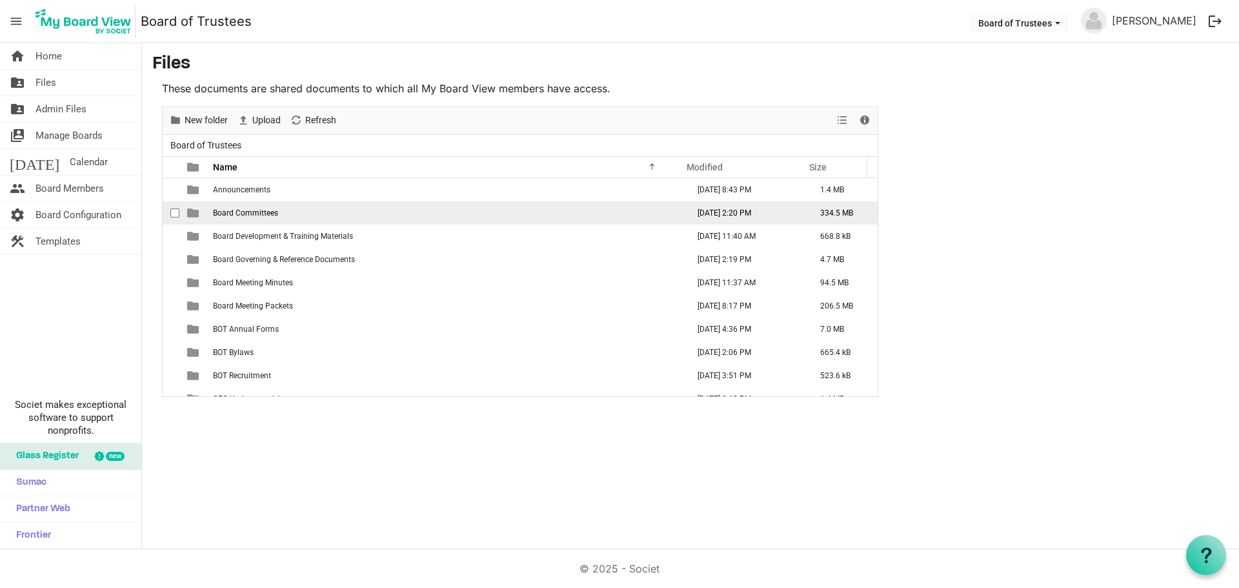
click at [250, 216] on span "Board Committees" at bounding box center [245, 212] width 65 height 9
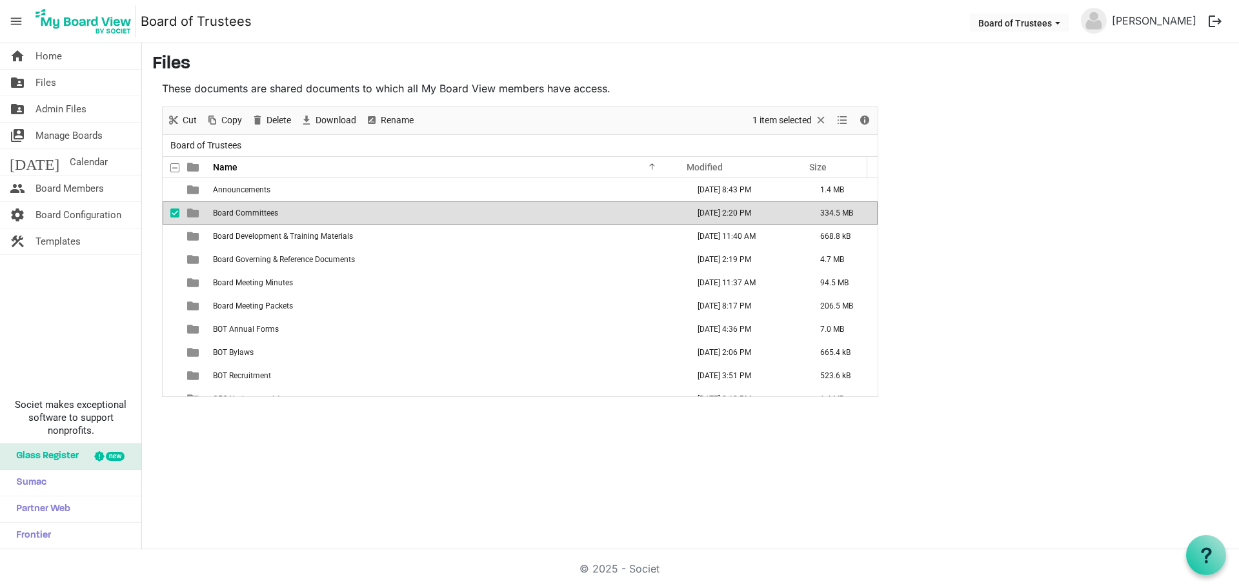
click at [250, 216] on span "Board Committees" at bounding box center [245, 212] width 65 height 9
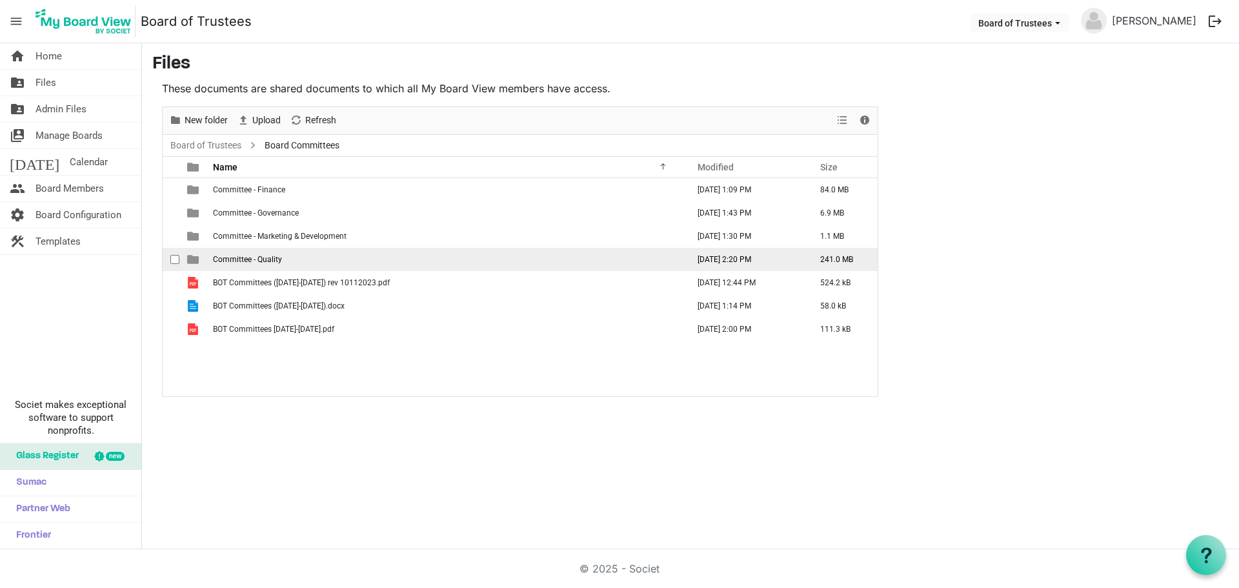
click at [268, 263] on span "Committee - Quality" at bounding box center [247, 259] width 69 height 9
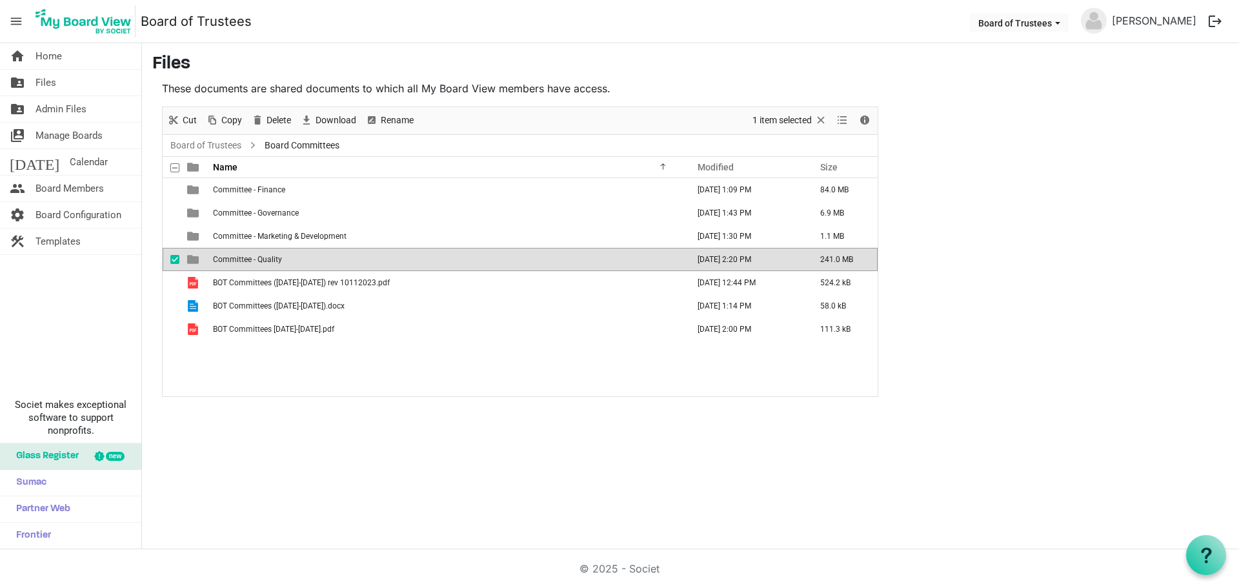
click at [268, 263] on span "Committee - Quality" at bounding box center [247, 259] width 69 height 9
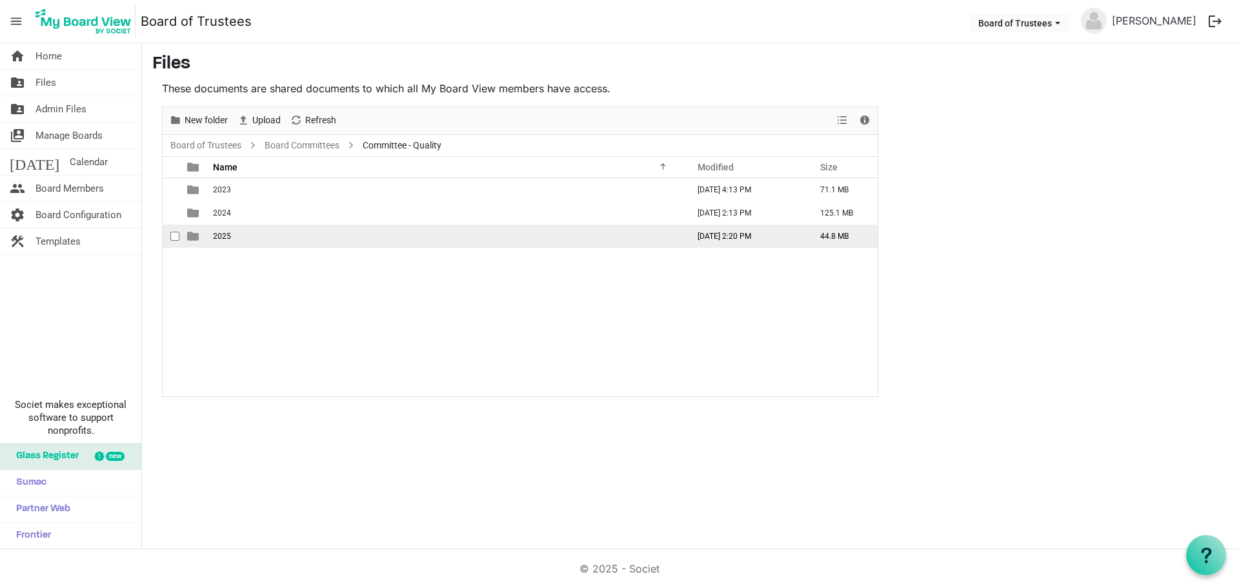
click at [227, 239] on span "2025" at bounding box center [222, 236] width 18 height 9
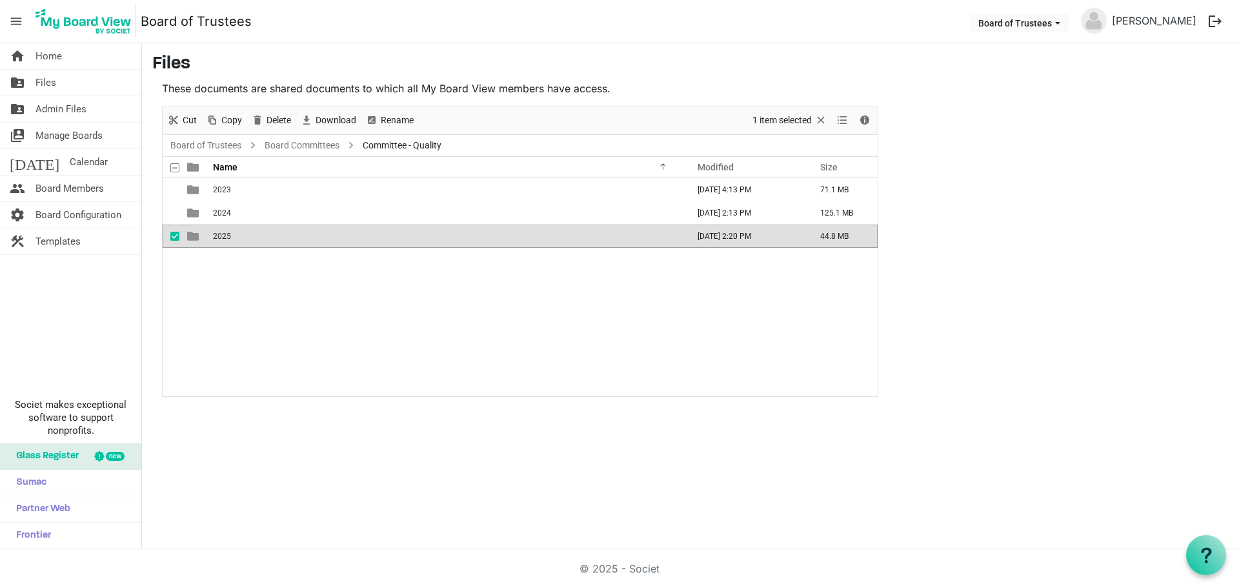
click at [227, 239] on span "2025" at bounding box center [222, 236] width 18 height 9
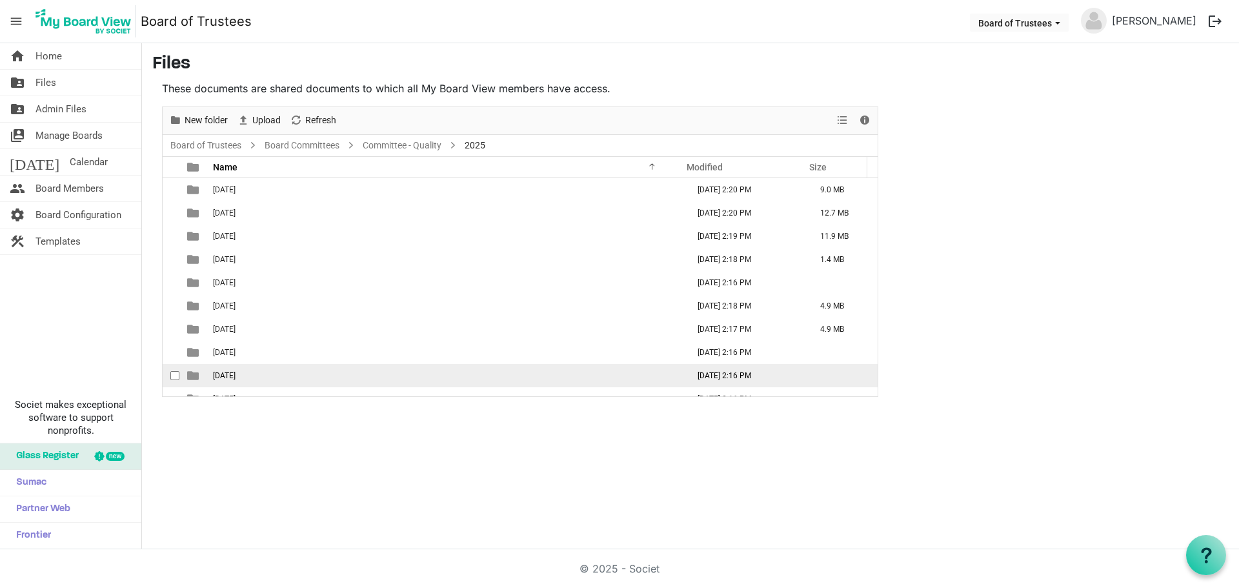
click at [235, 373] on span "[DATE]" at bounding box center [224, 375] width 23 height 9
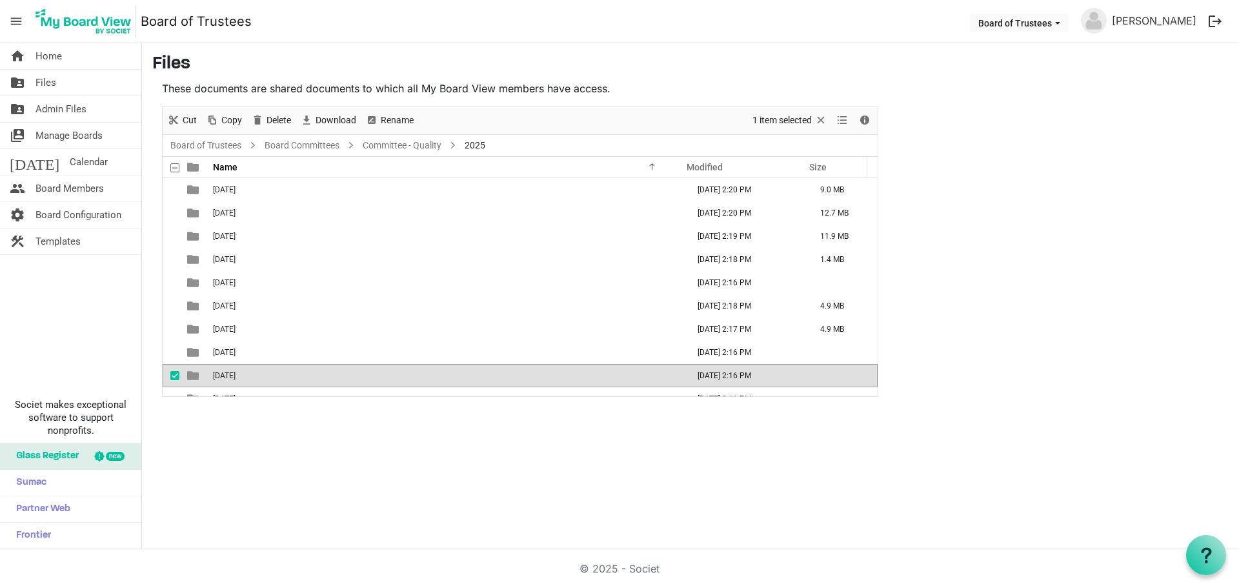
click at [235, 373] on span "[DATE]" at bounding box center [224, 375] width 23 height 9
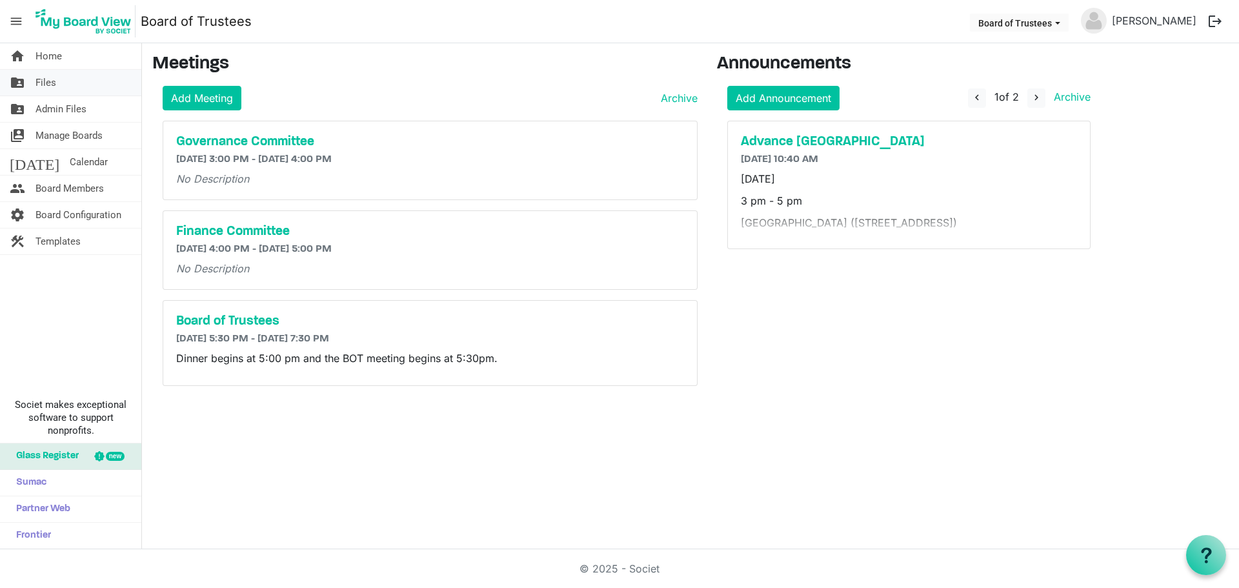
click at [61, 81] on link "folder_shared Files" at bounding box center [70, 83] width 141 height 26
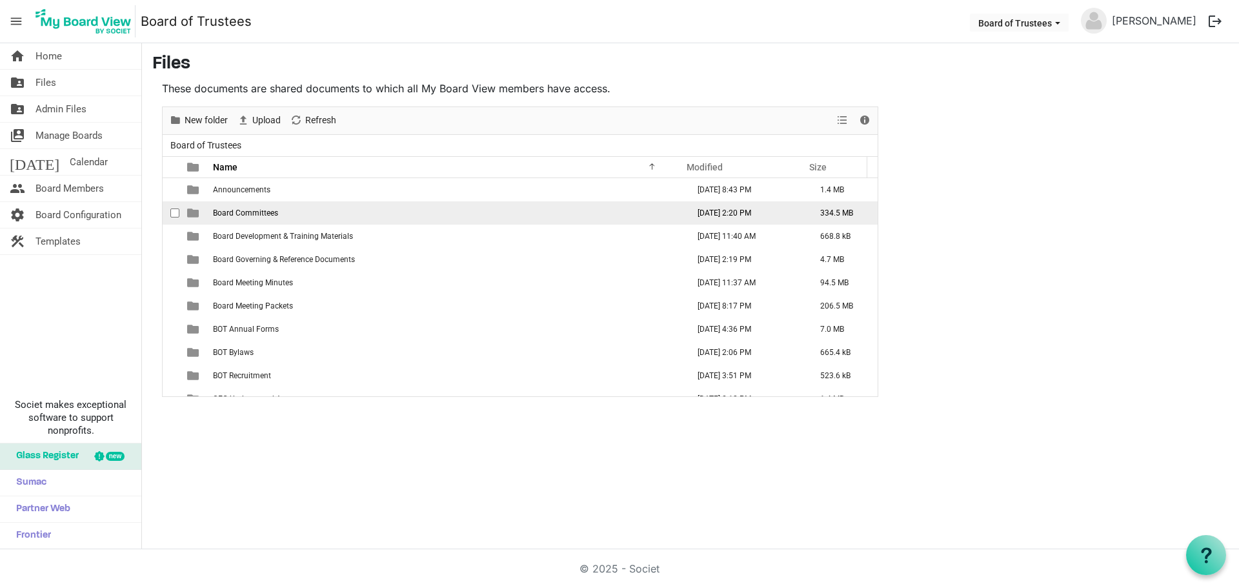
click at [259, 211] on span "Board Committees" at bounding box center [245, 212] width 65 height 9
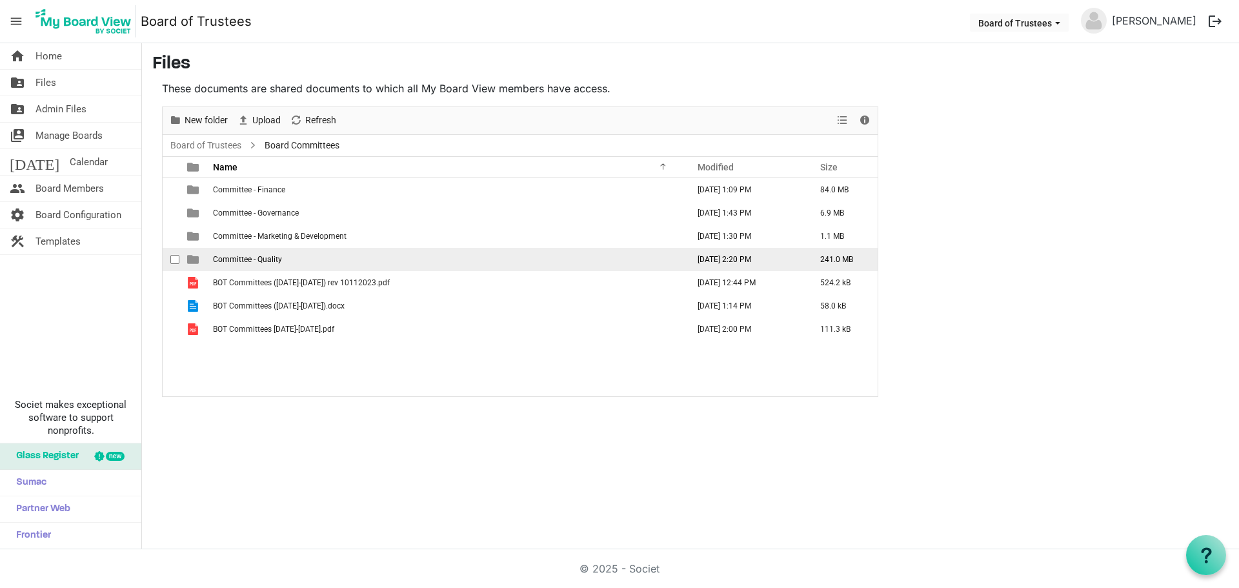
click at [270, 263] on span "Committee - Quality" at bounding box center [247, 259] width 69 height 9
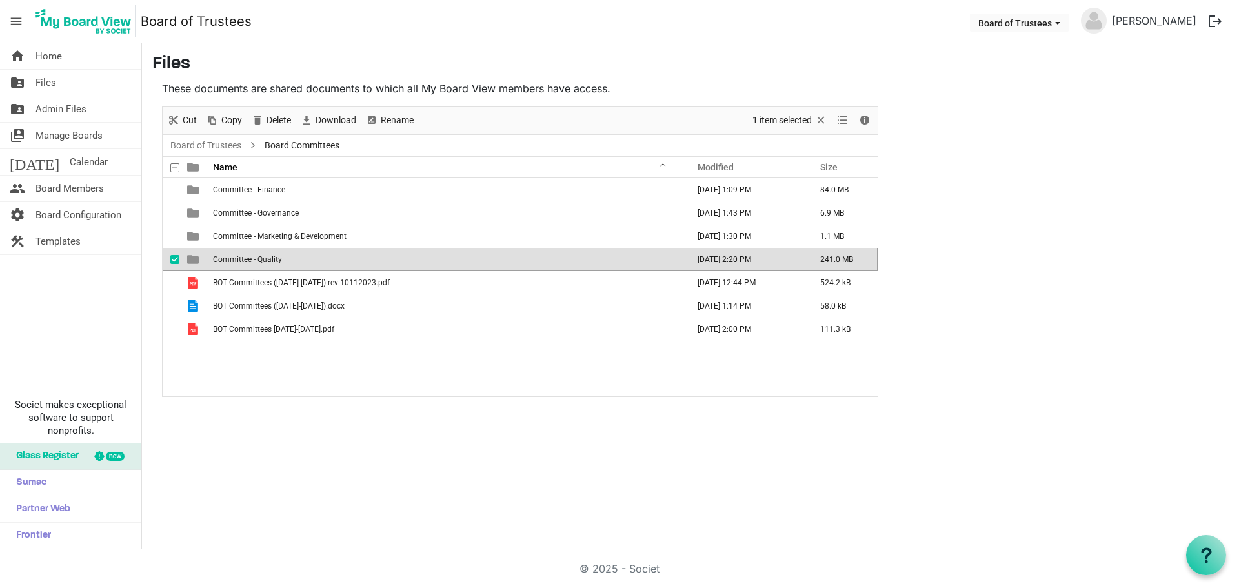
click at [270, 263] on span "Committee - Quality" at bounding box center [247, 259] width 69 height 9
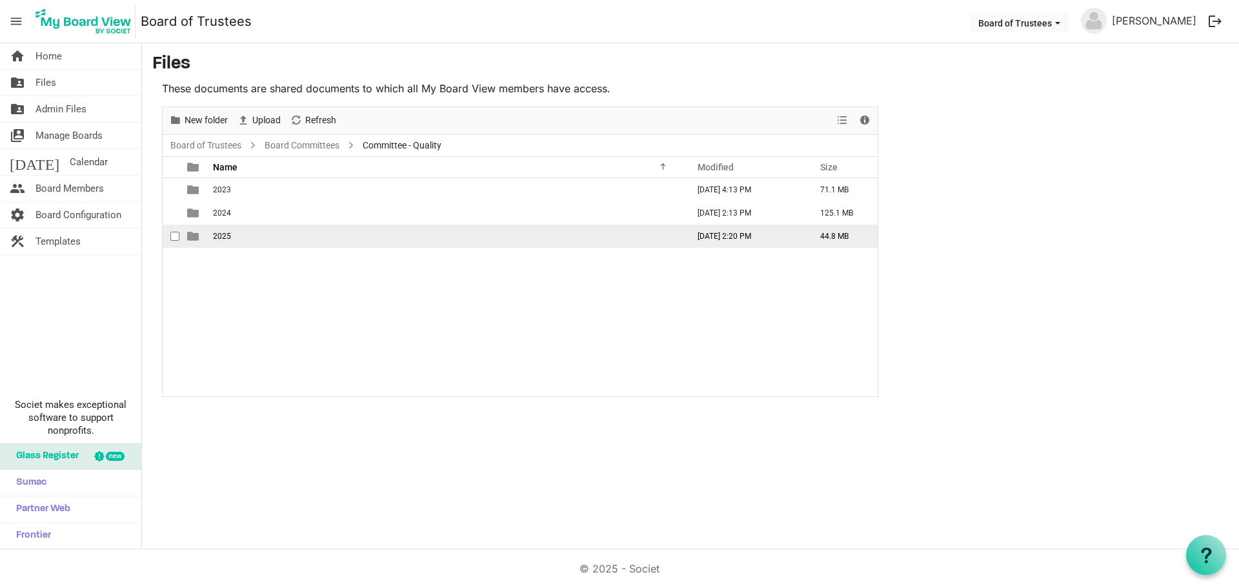
click at [227, 237] on span "2025" at bounding box center [222, 236] width 18 height 9
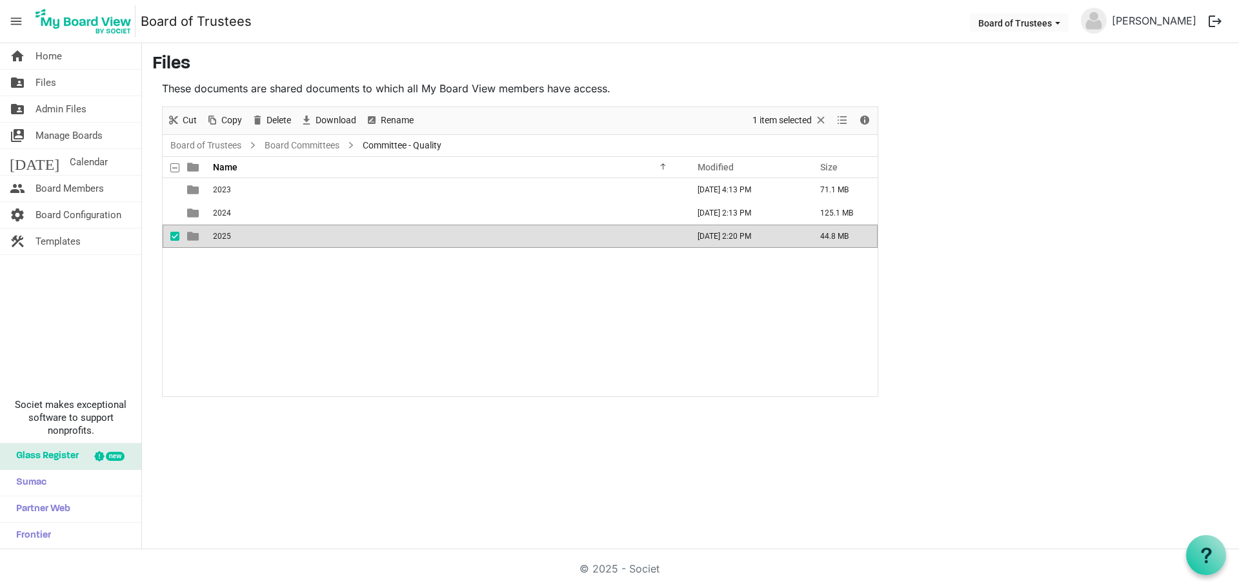
click at [227, 237] on span "2025" at bounding box center [222, 236] width 18 height 9
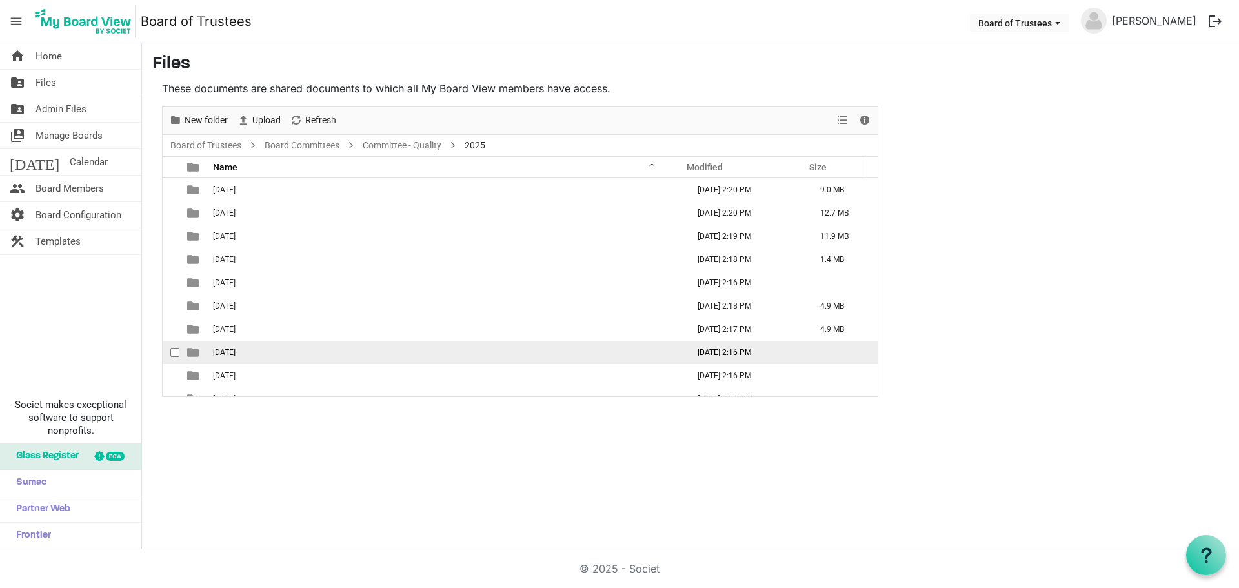
click at [235, 350] on span "08-AUGUST 2025" at bounding box center [224, 352] width 23 height 9
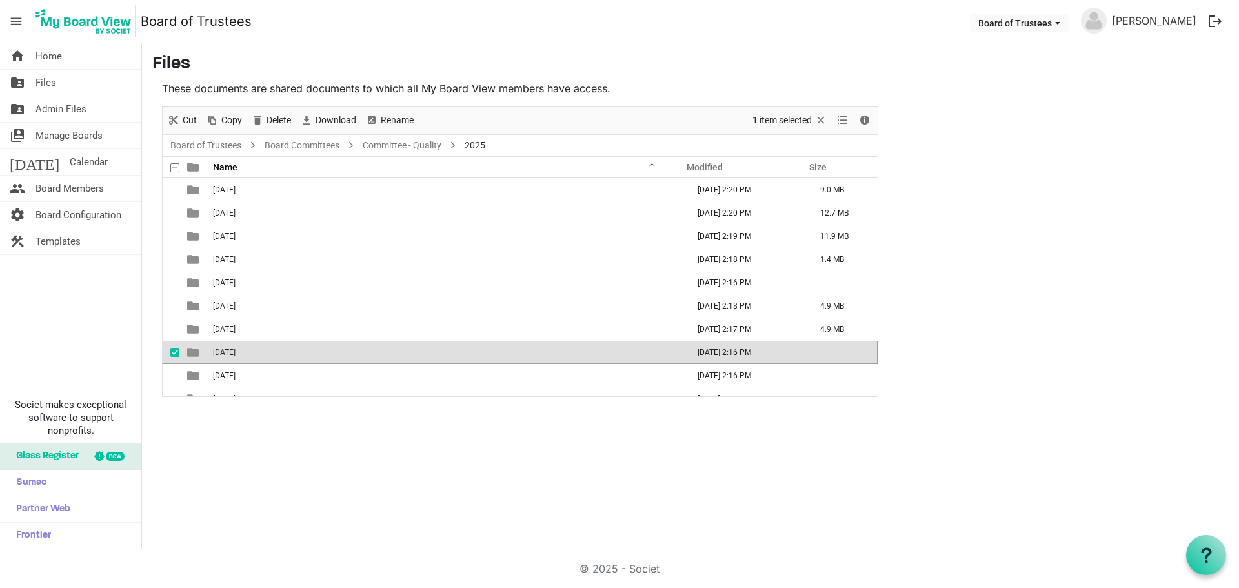
click at [235, 350] on span "08-AUGUST 2025" at bounding box center [224, 352] width 23 height 9
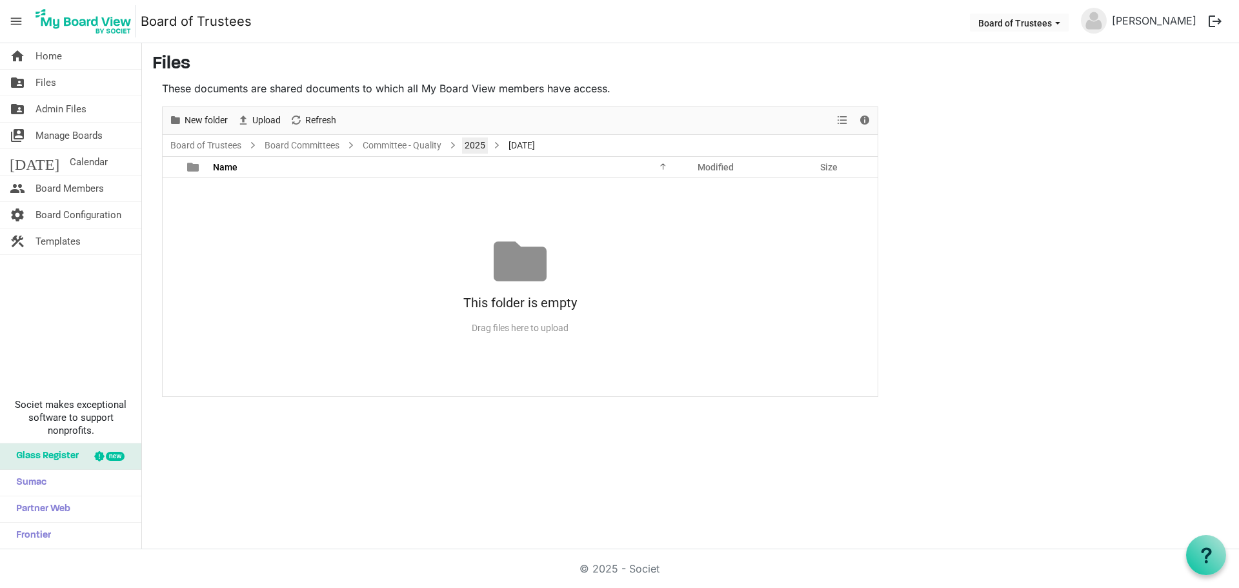
click at [481, 145] on link "2025" at bounding box center [475, 145] width 26 height 16
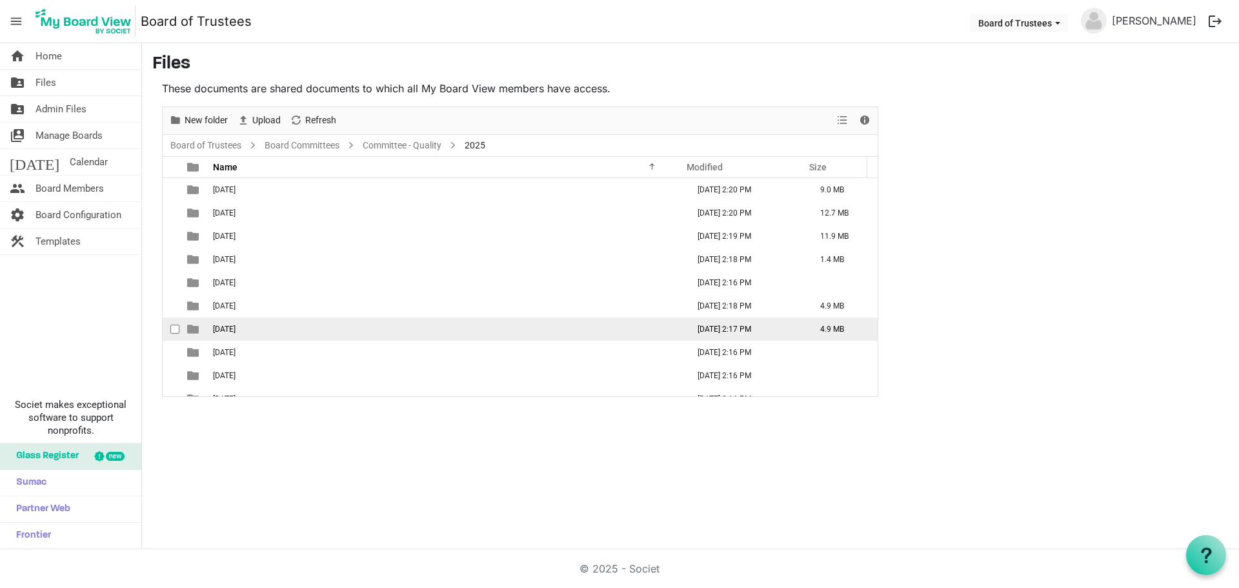
click at [235, 327] on span "07-JULY 2025" at bounding box center [224, 329] width 23 height 9
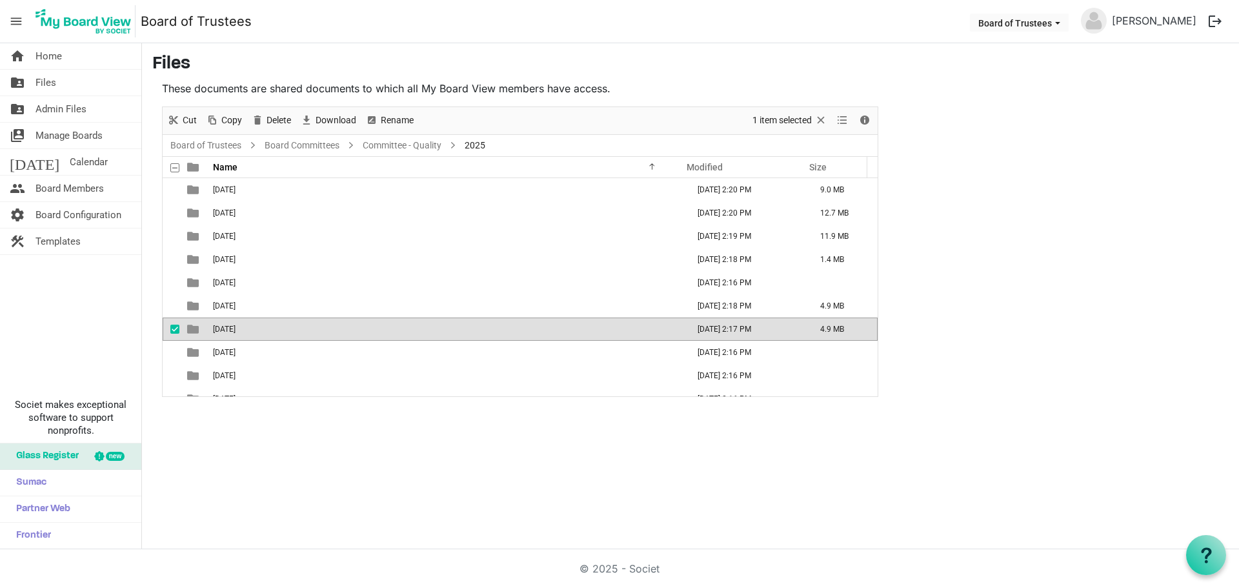
click at [235, 327] on span "07-JULY 2025" at bounding box center [224, 329] width 23 height 9
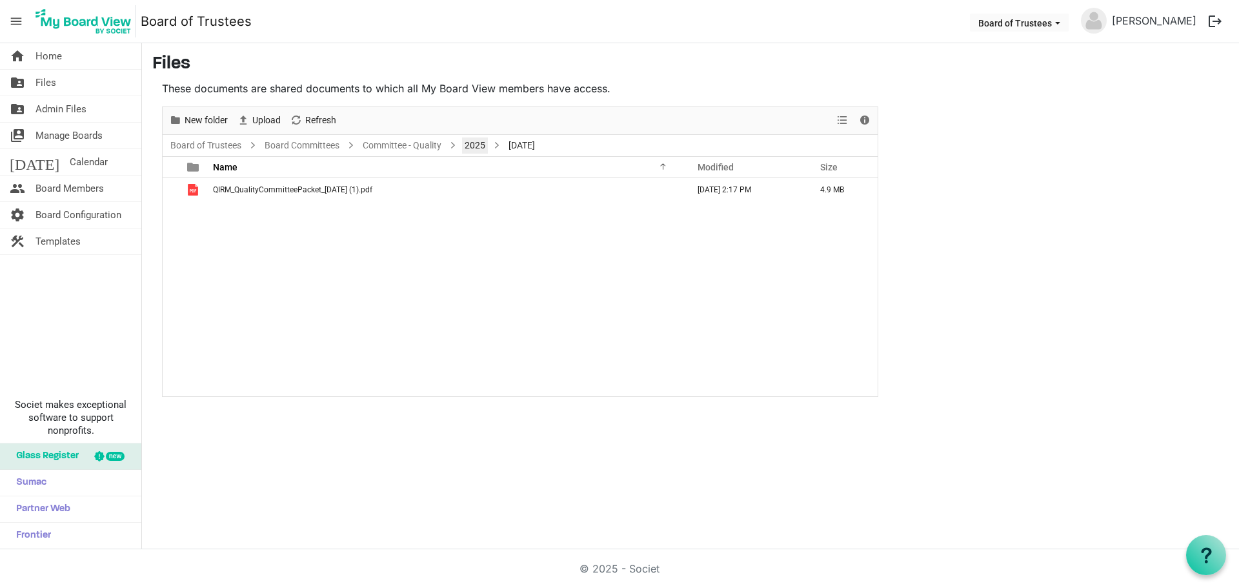
click at [473, 147] on link "2025" at bounding box center [475, 145] width 26 height 16
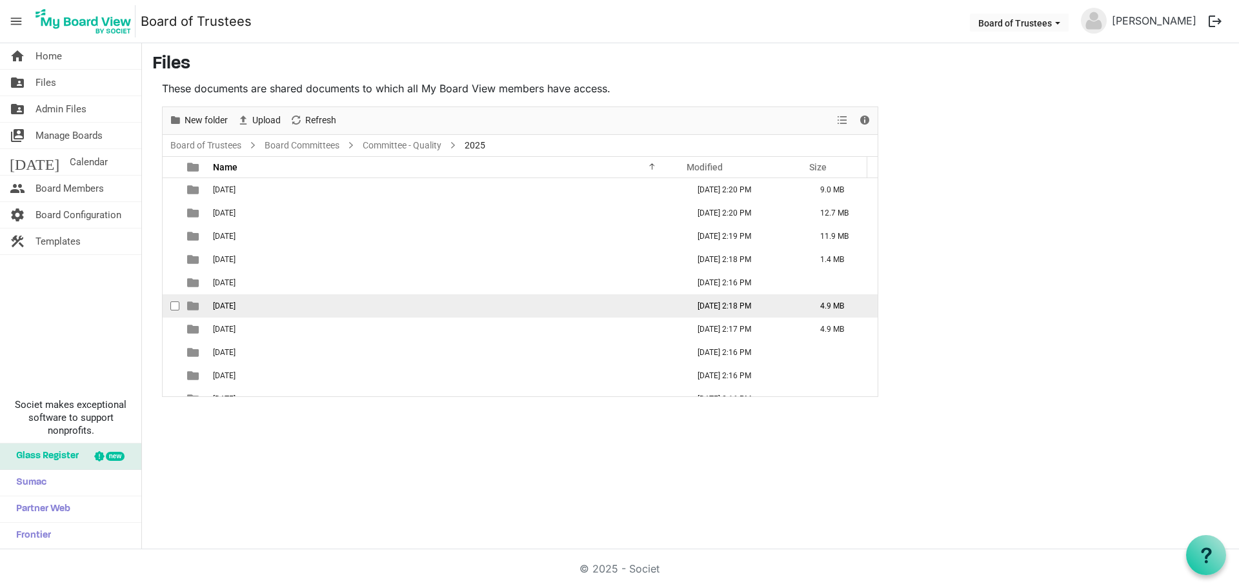
click at [234, 303] on span "06-JUNE 2025" at bounding box center [224, 305] width 23 height 9
click at [234, 304] on span "06-JUNE 2025" at bounding box center [224, 305] width 23 height 9
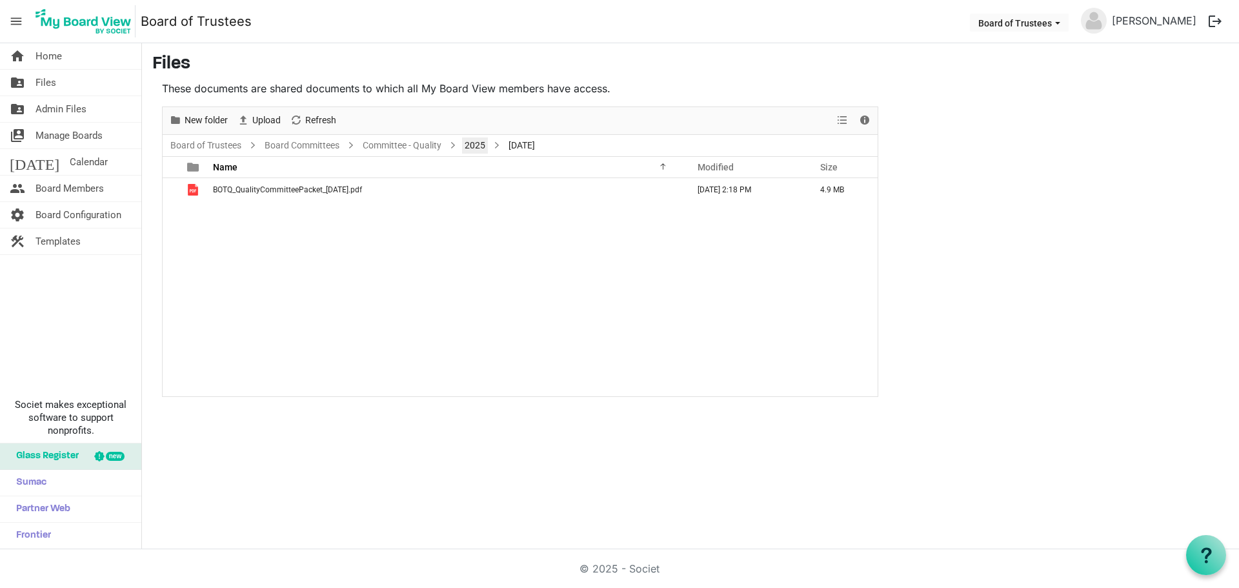
click at [481, 143] on link "2025" at bounding box center [475, 145] width 26 height 16
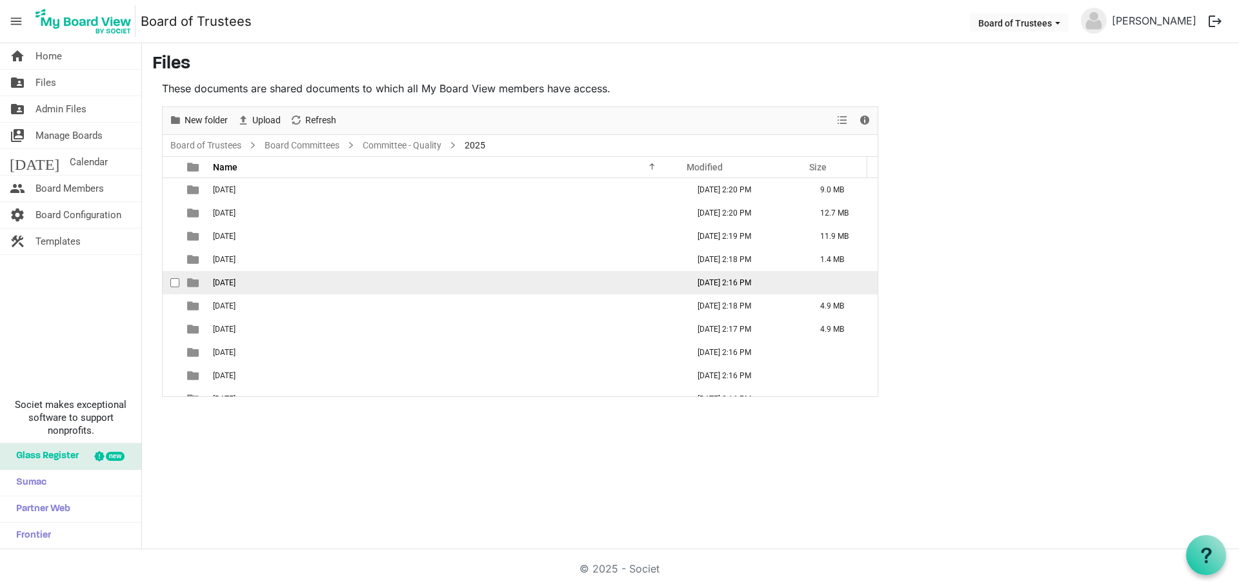
click at [230, 281] on span "05-MAY 2025" at bounding box center [224, 282] width 23 height 9
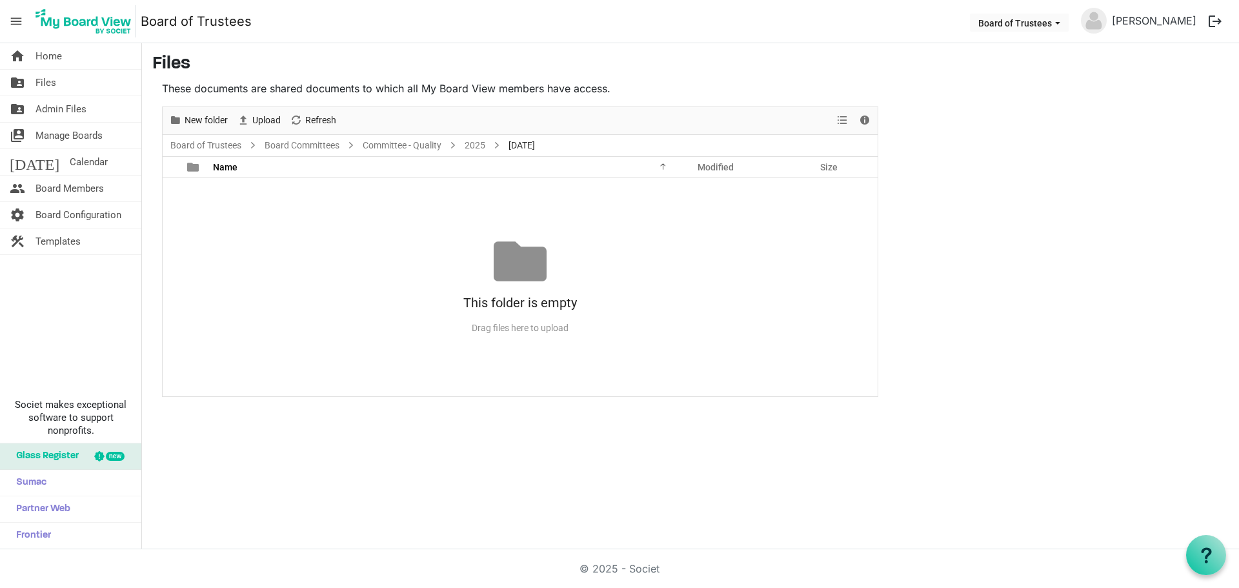
click at [230, 281] on div "This folder is empty Drag files here to upload" at bounding box center [520, 287] width 715 height 104
click at [474, 148] on link "2025" at bounding box center [475, 145] width 26 height 16
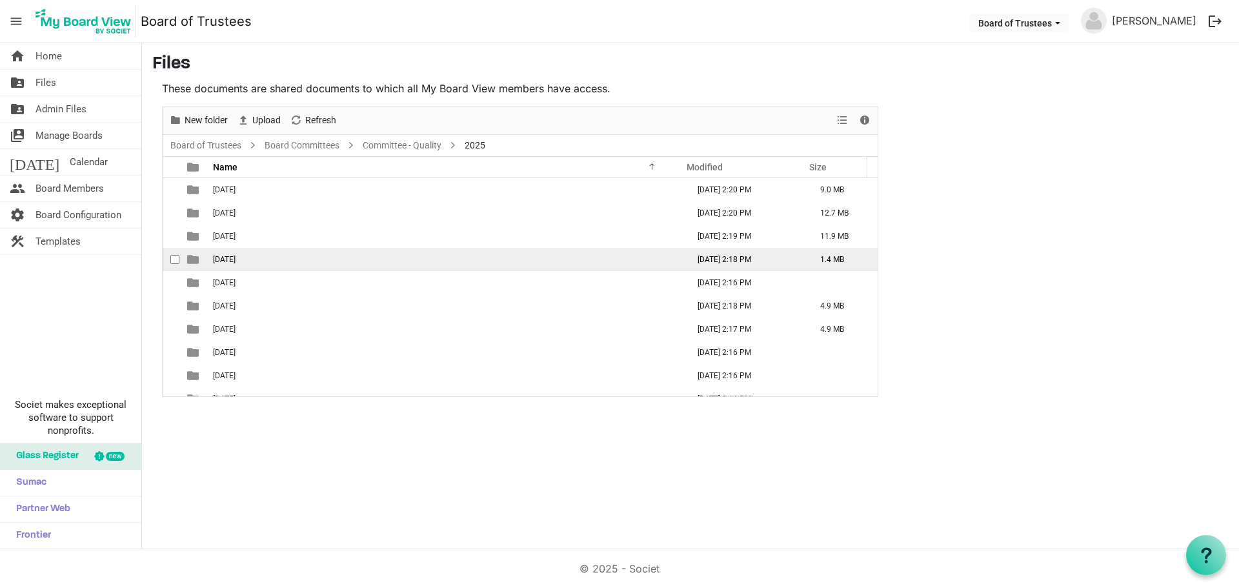
click at [235, 259] on span "04-APRIL 2025" at bounding box center [224, 259] width 23 height 9
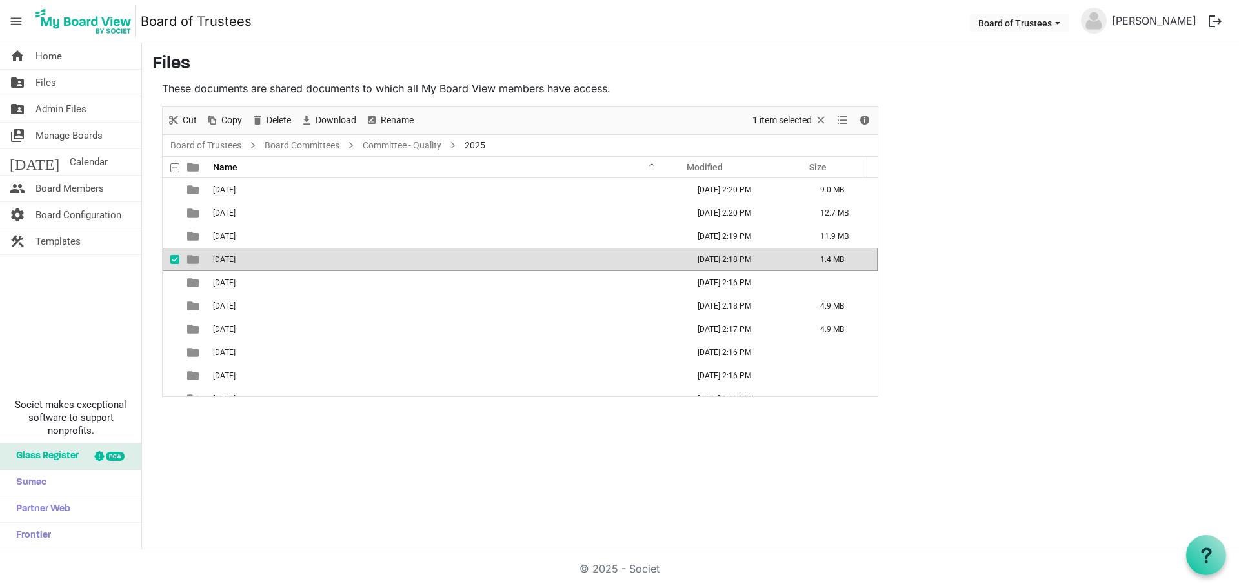
click at [235, 259] on span "04-APRIL 2025" at bounding box center [224, 259] width 23 height 9
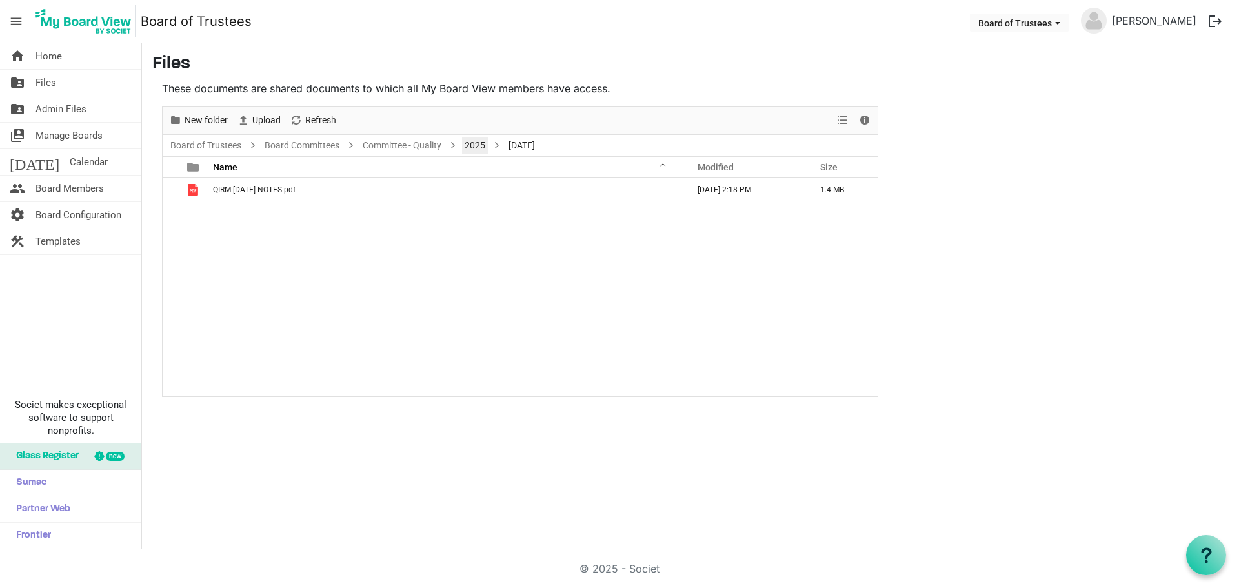
click at [475, 146] on link "2025" at bounding box center [475, 145] width 26 height 16
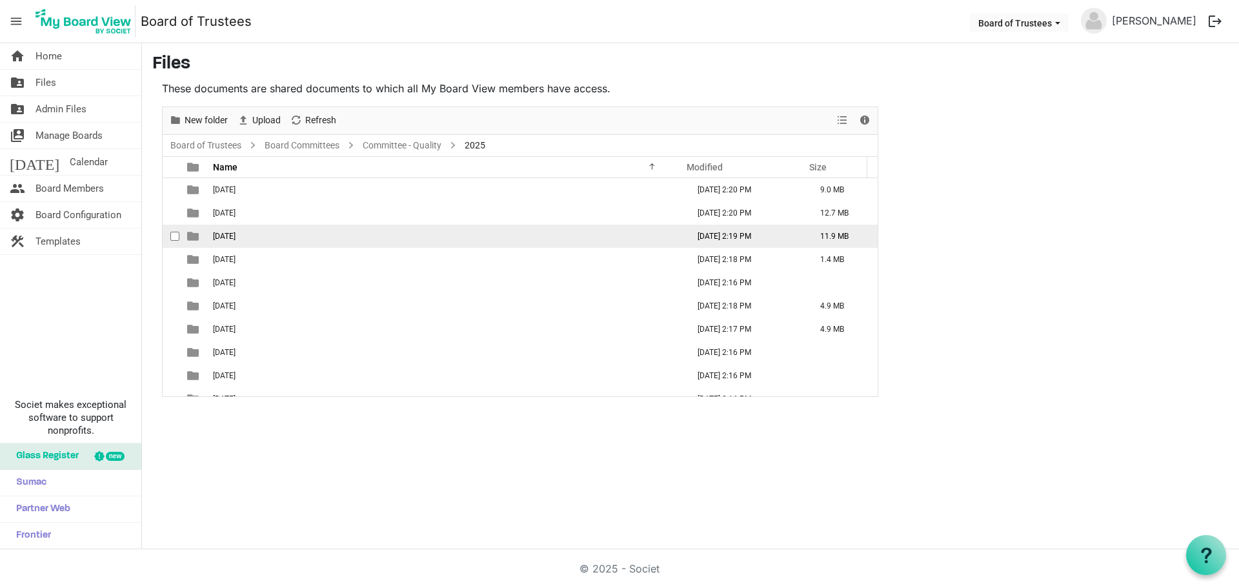
click at [235, 237] on span "03-MARCH 2025" at bounding box center [224, 236] width 23 height 9
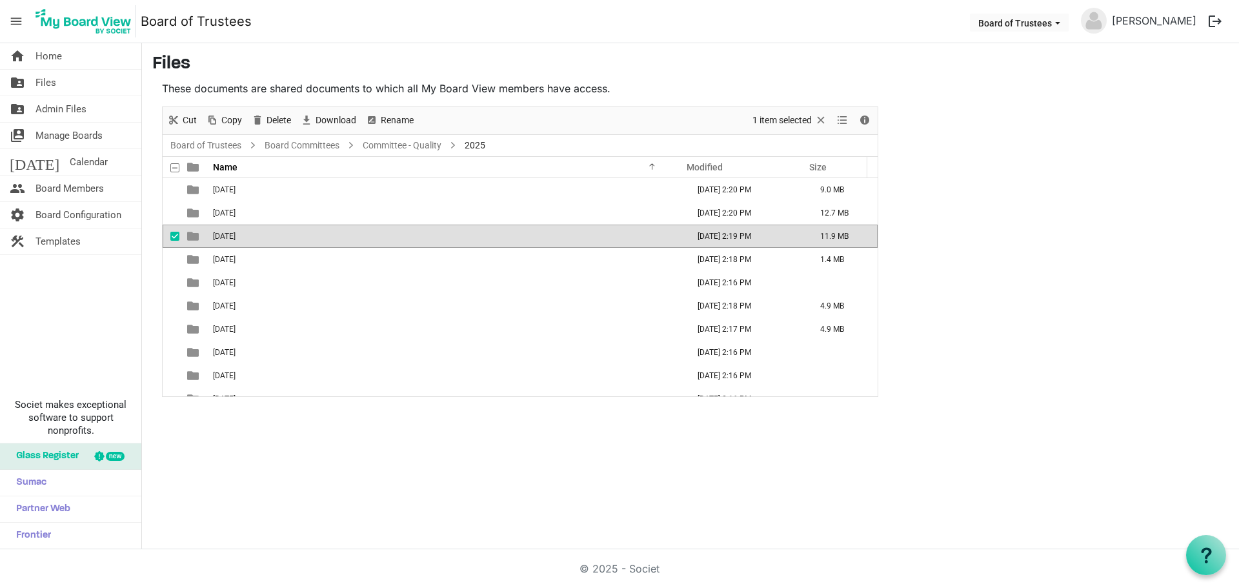
click at [235, 237] on span "03-MARCH 2025" at bounding box center [224, 236] width 23 height 9
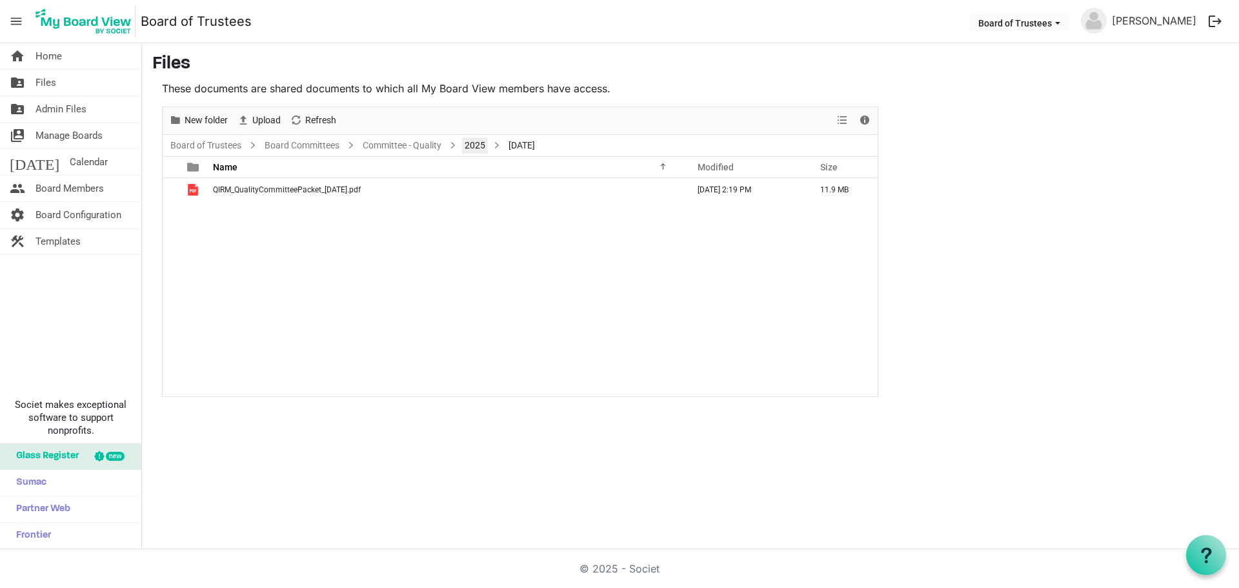
click at [478, 145] on link "2025" at bounding box center [475, 145] width 26 height 16
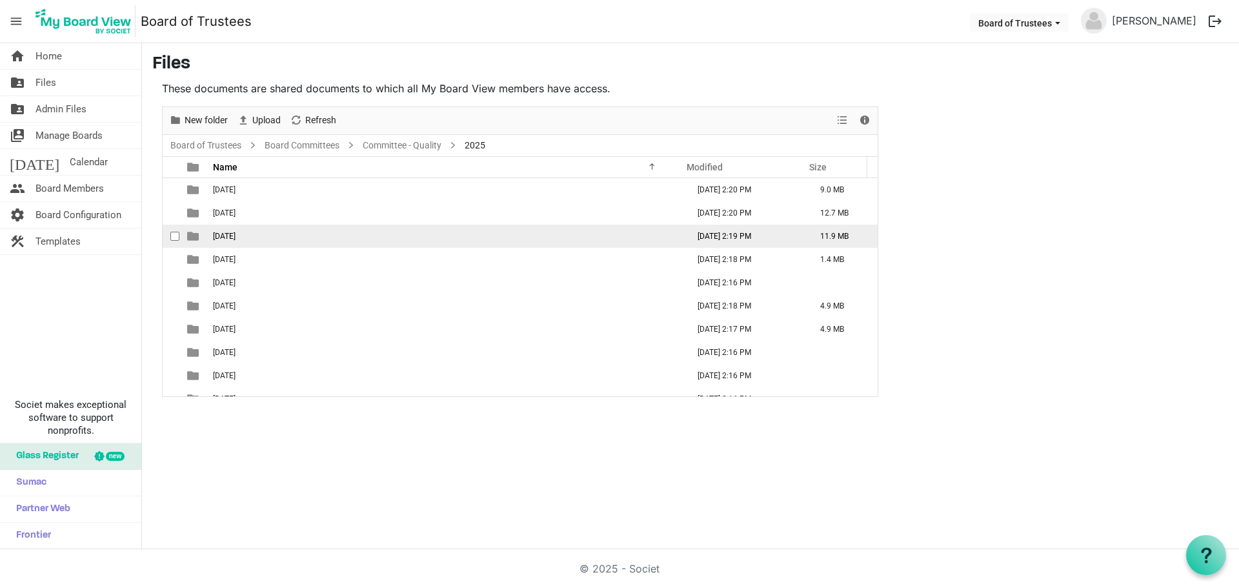
click at [235, 237] on span "03-MARCH 2025" at bounding box center [224, 236] width 23 height 9
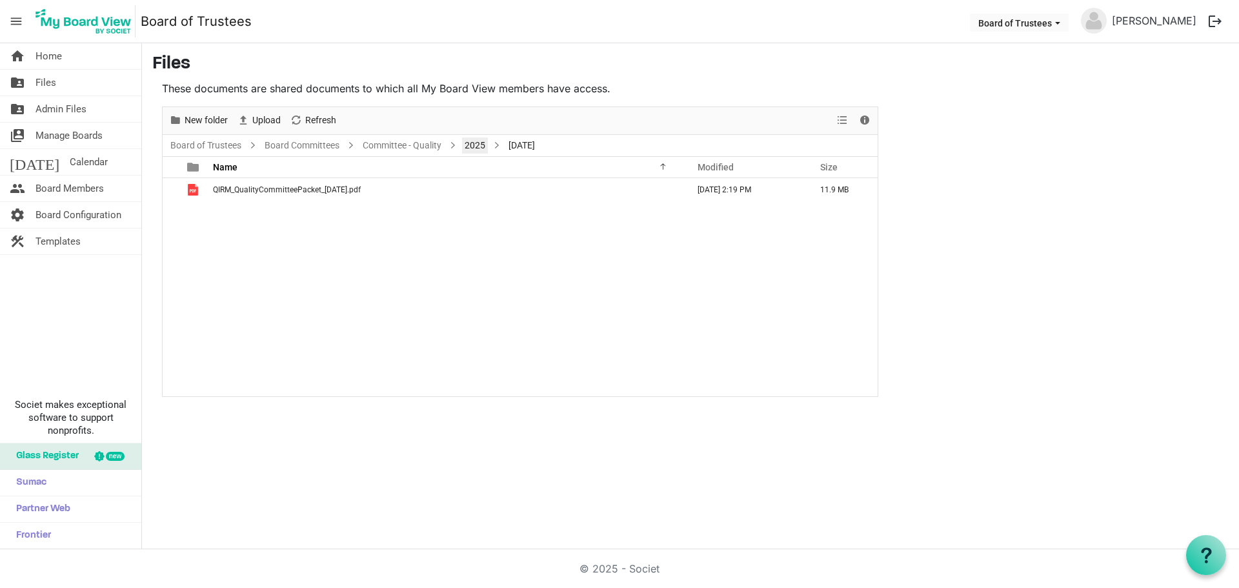
click at [468, 144] on link "2025" at bounding box center [475, 145] width 26 height 16
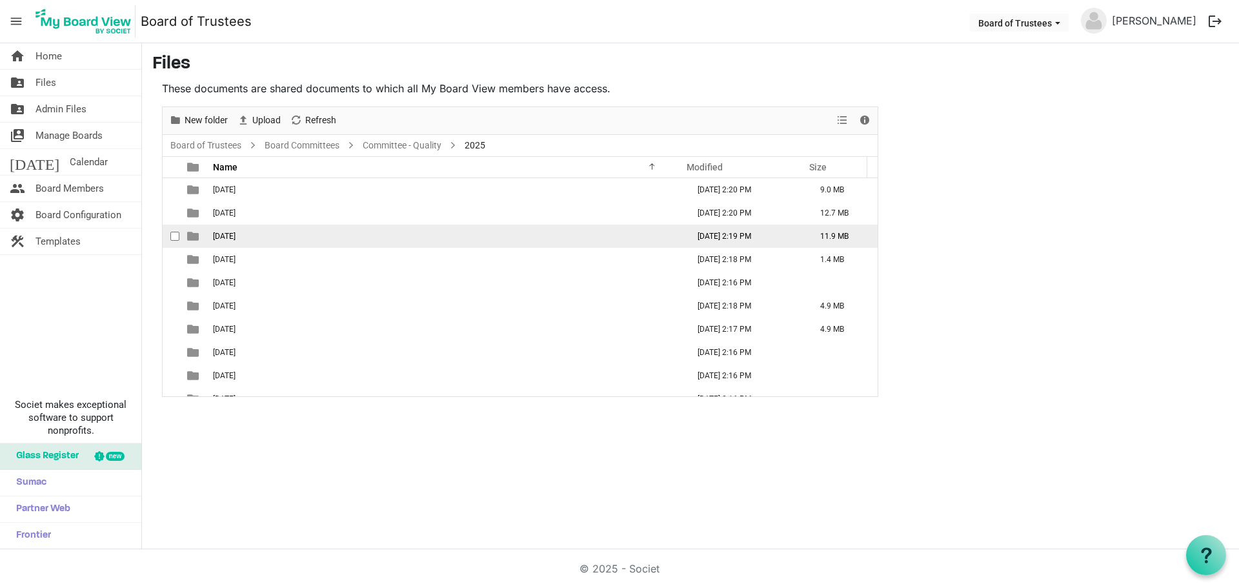
click at [234, 233] on span "03-MARCH 2025" at bounding box center [224, 236] width 23 height 9
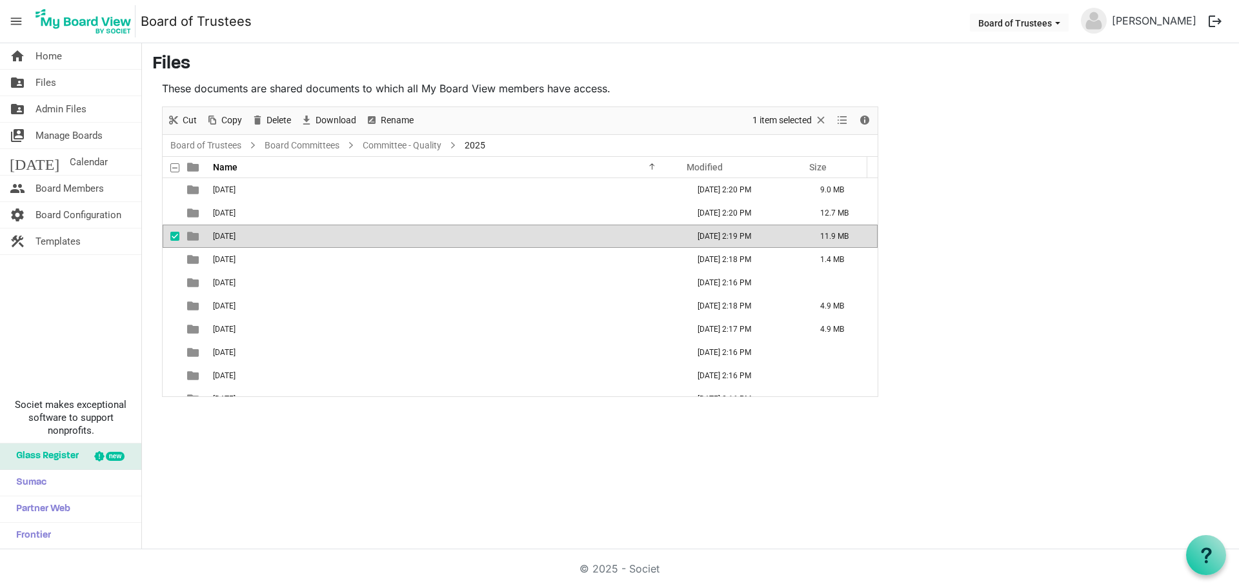
click at [234, 233] on span "03-MARCH 2025" at bounding box center [224, 236] width 23 height 9
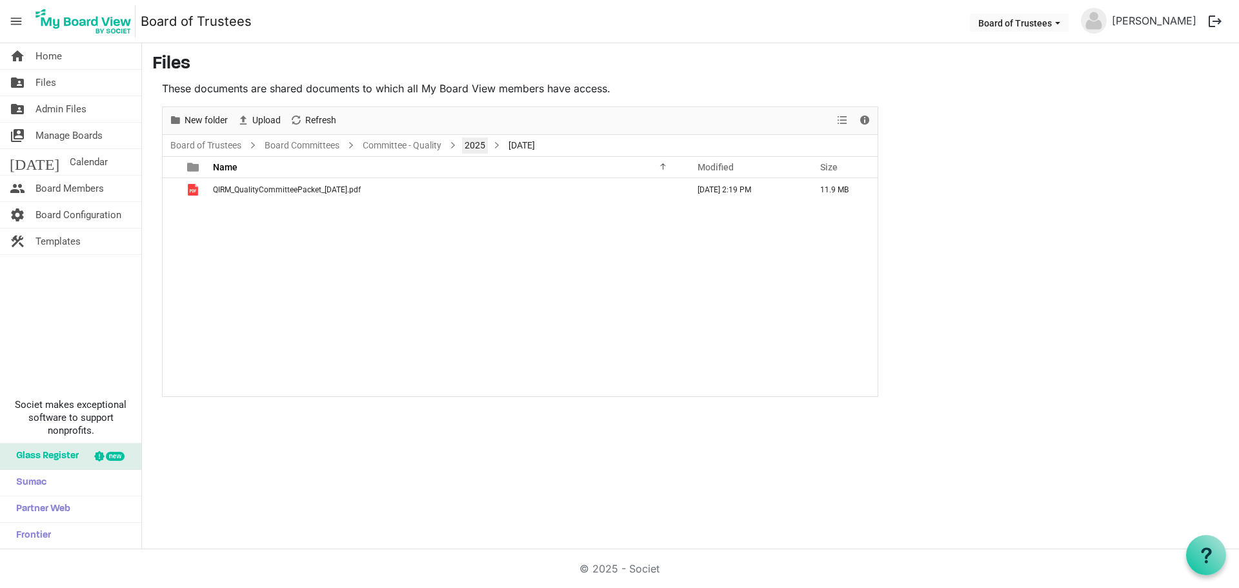
click at [477, 146] on link "2025" at bounding box center [475, 145] width 26 height 16
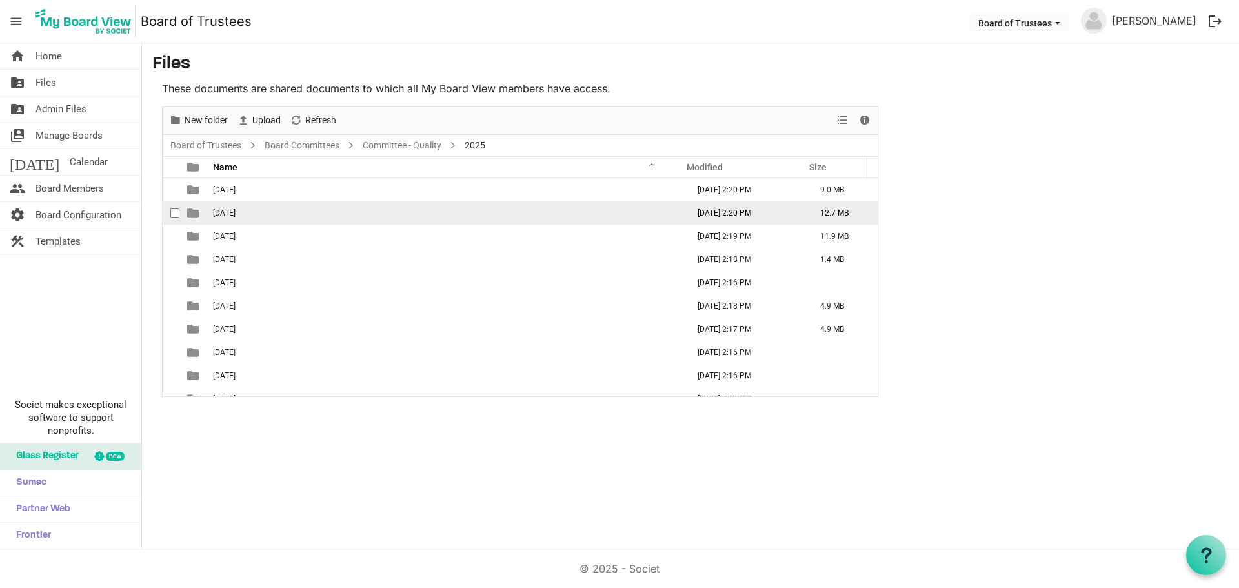
click at [235, 213] on span "02-FEBRUARY 2025" at bounding box center [224, 212] width 23 height 9
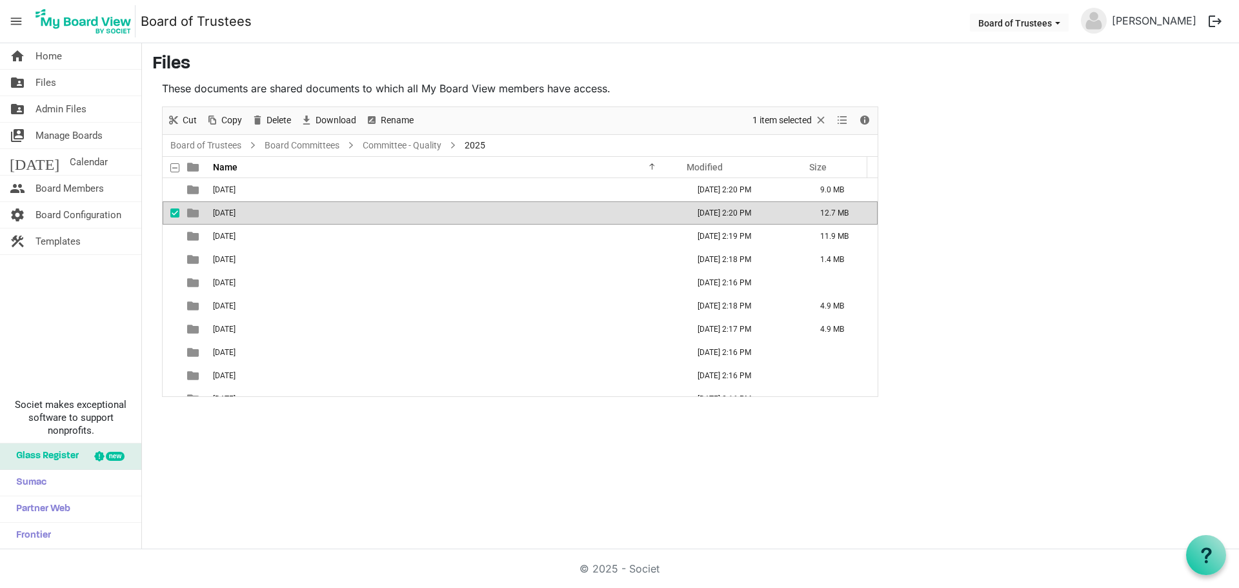
click at [235, 213] on span "02-FEBRUARY 2025" at bounding box center [224, 212] width 23 height 9
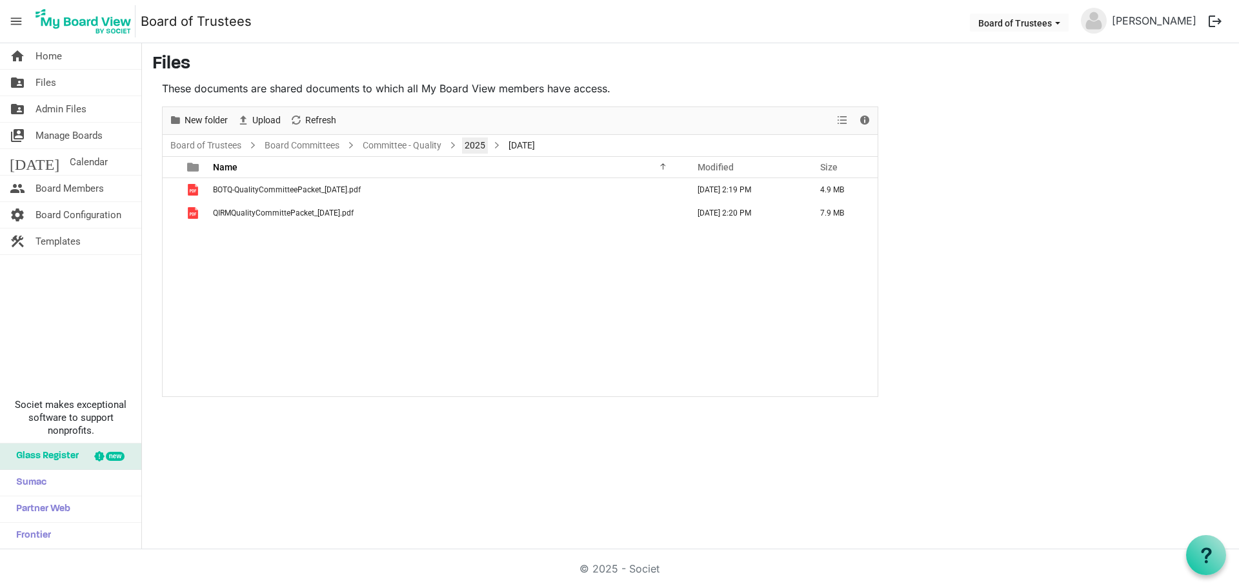
click at [476, 143] on link "2025" at bounding box center [475, 145] width 26 height 16
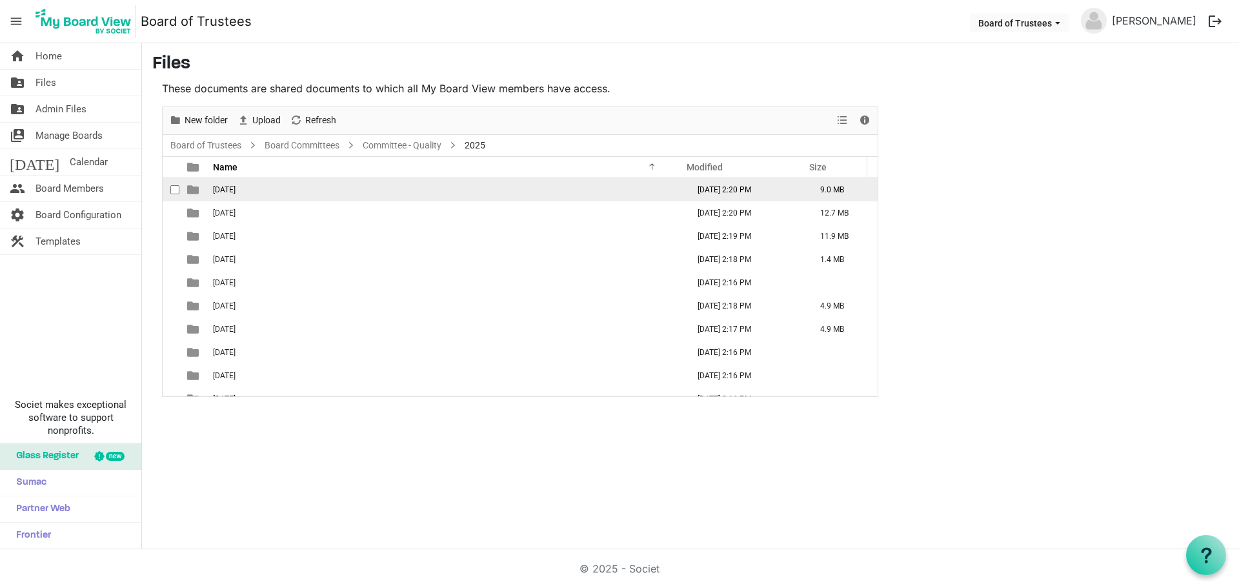
click at [235, 189] on span "01-JANUARY 2025" at bounding box center [224, 189] width 23 height 9
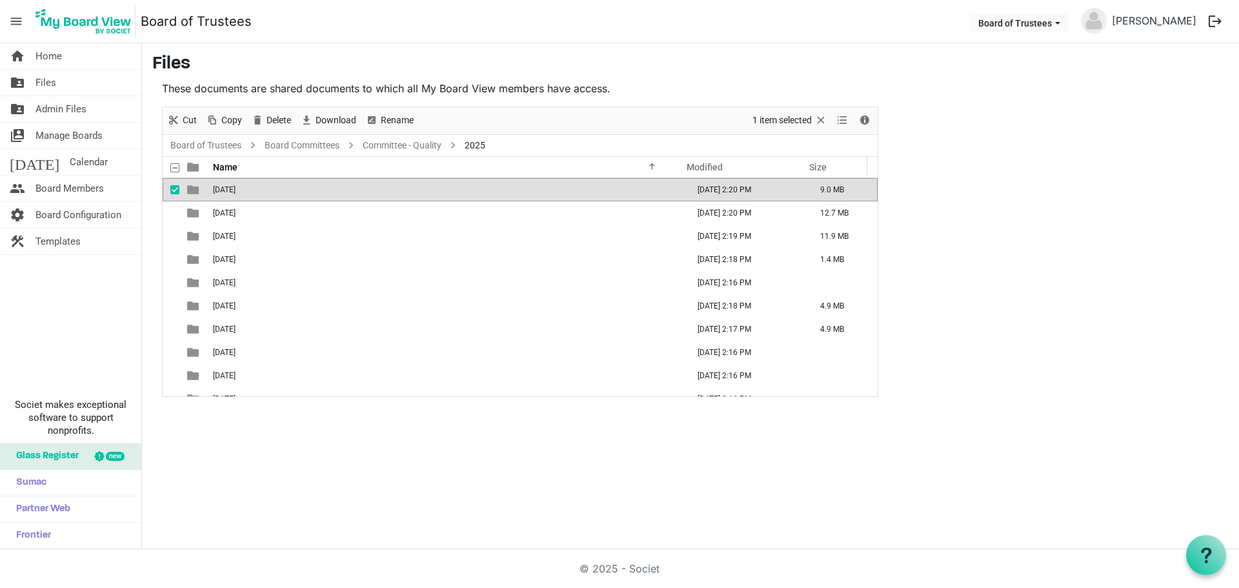
click at [235, 189] on span "01-JANUARY 2025" at bounding box center [224, 189] width 23 height 9
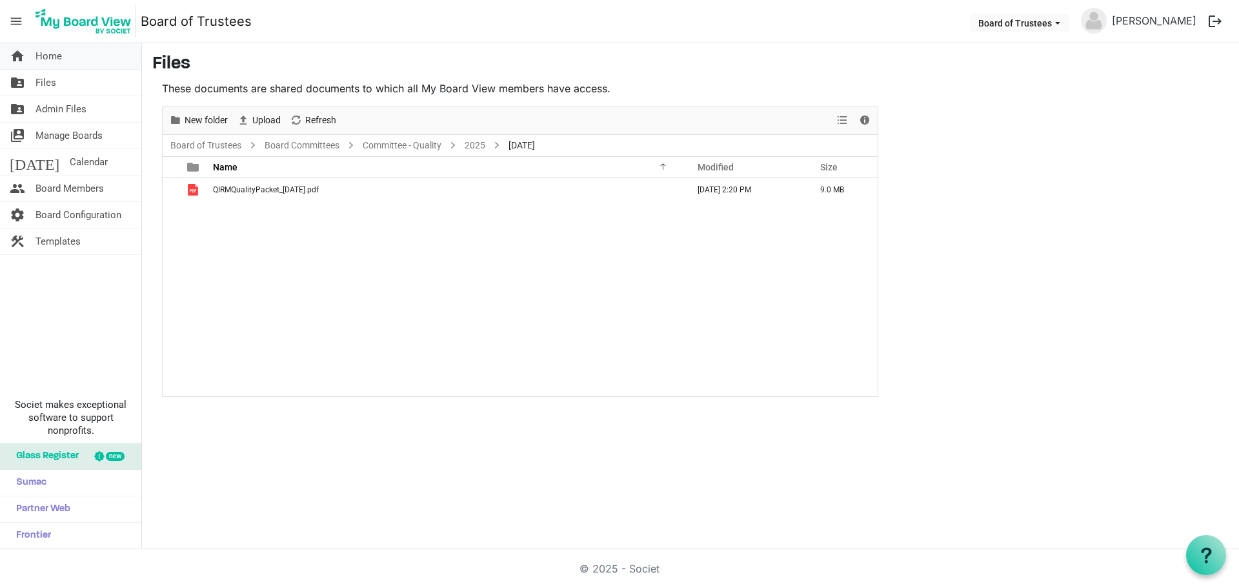
click at [55, 59] on span "Home" at bounding box center [48, 56] width 26 height 26
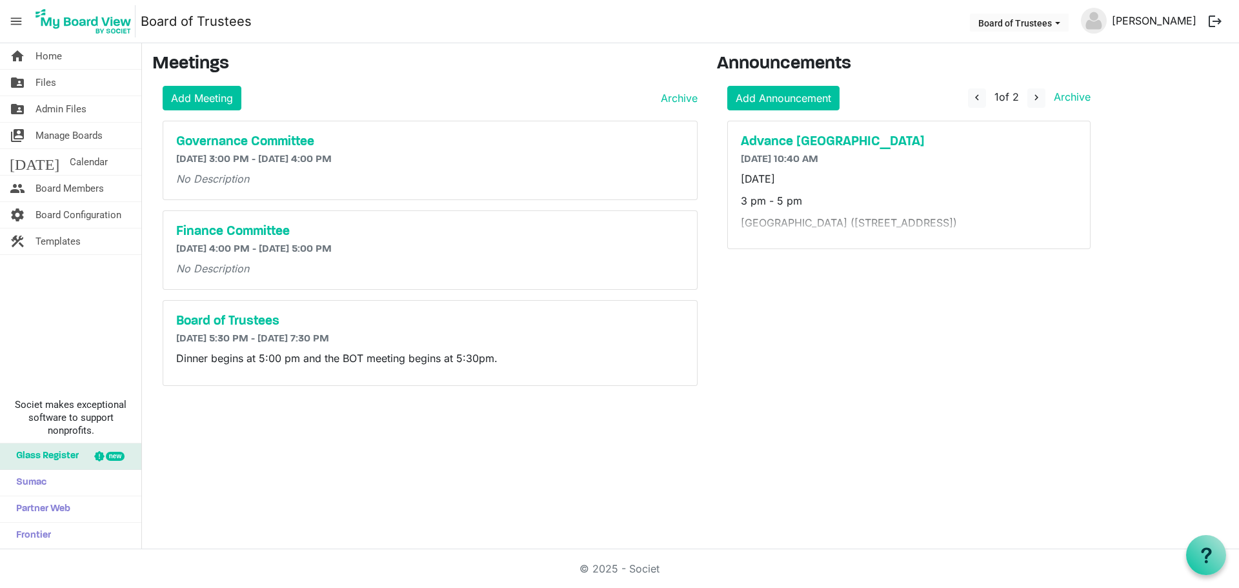
click at [1155, 25] on link "[PERSON_NAME]" at bounding box center [1153, 21] width 95 height 26
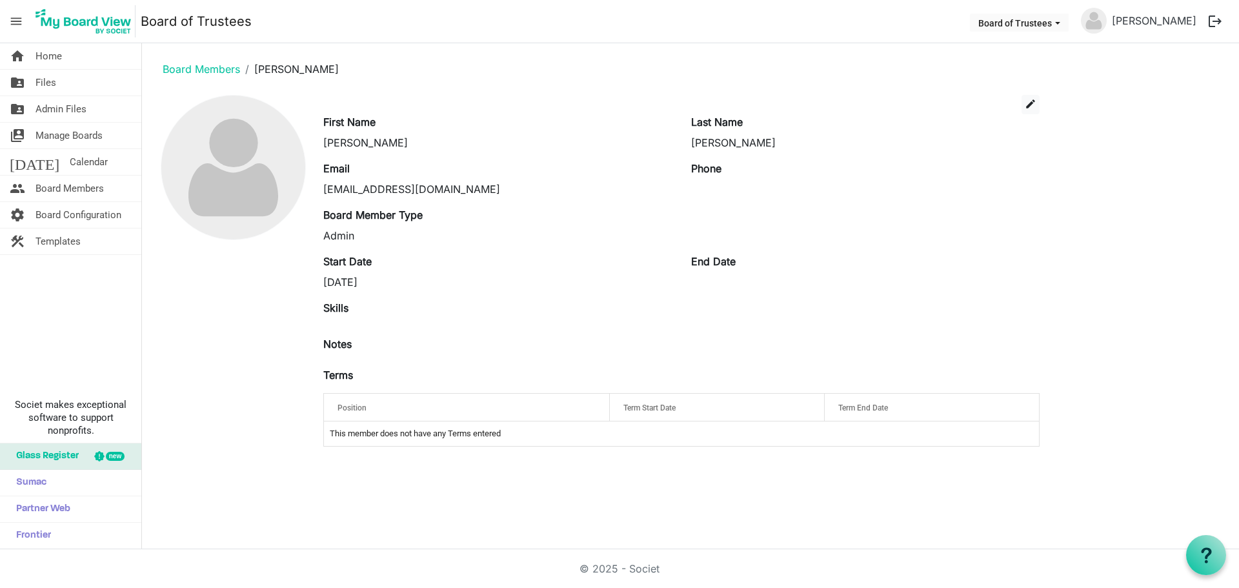
click at [1214, 20] on button "logout" at bounding box center [1214, 21] width 27 height 27
